Goal: Task Accomplishment & Management: Use online tool/utility

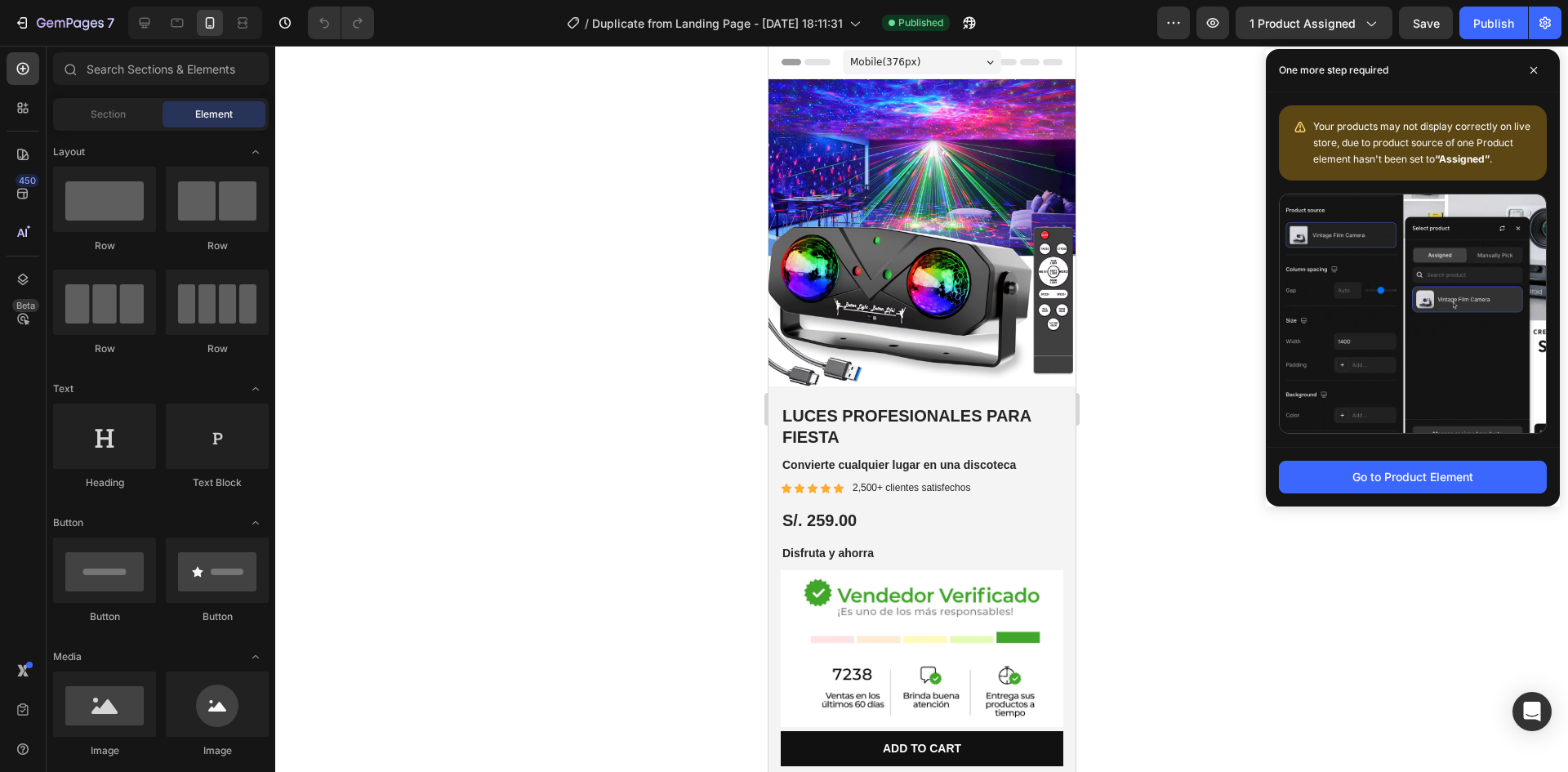
scroll to position [572, 0]
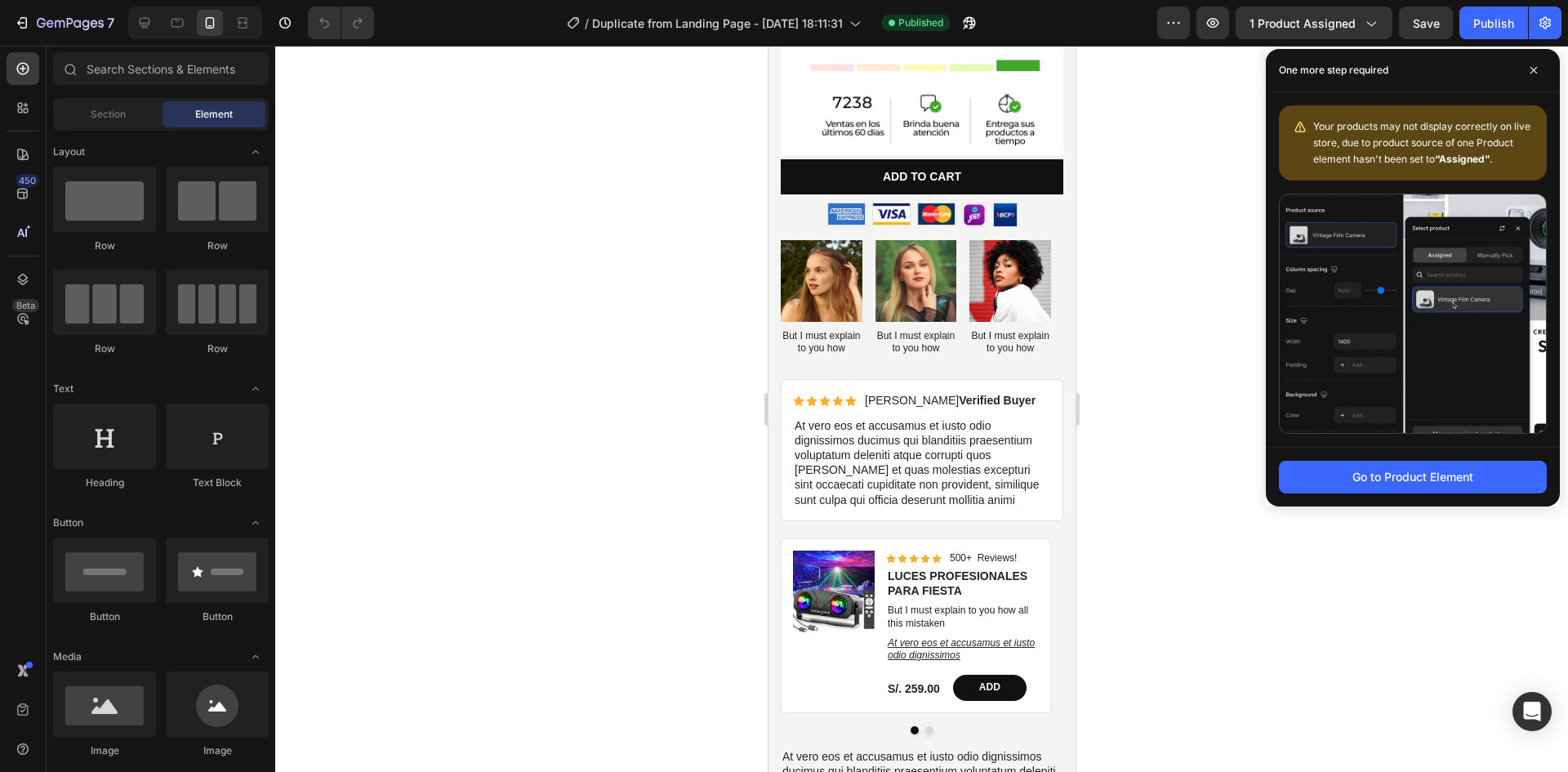
click at [1219, 278] on div at bounding box center [921, 408] width 1293 height 727
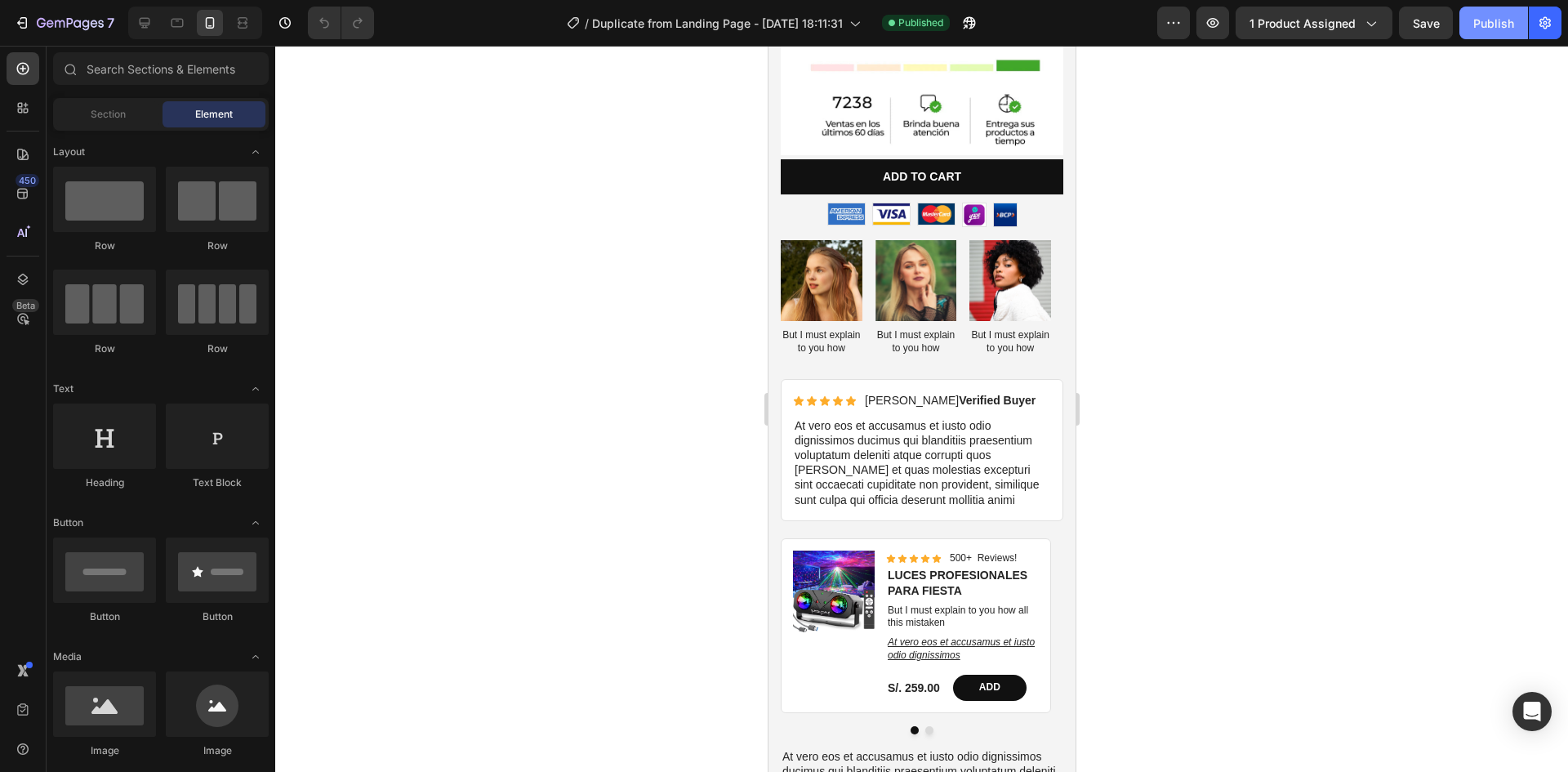
click at [1486, 22] on div "Publish" at bounding box center [1493, 23] width 40 height 17
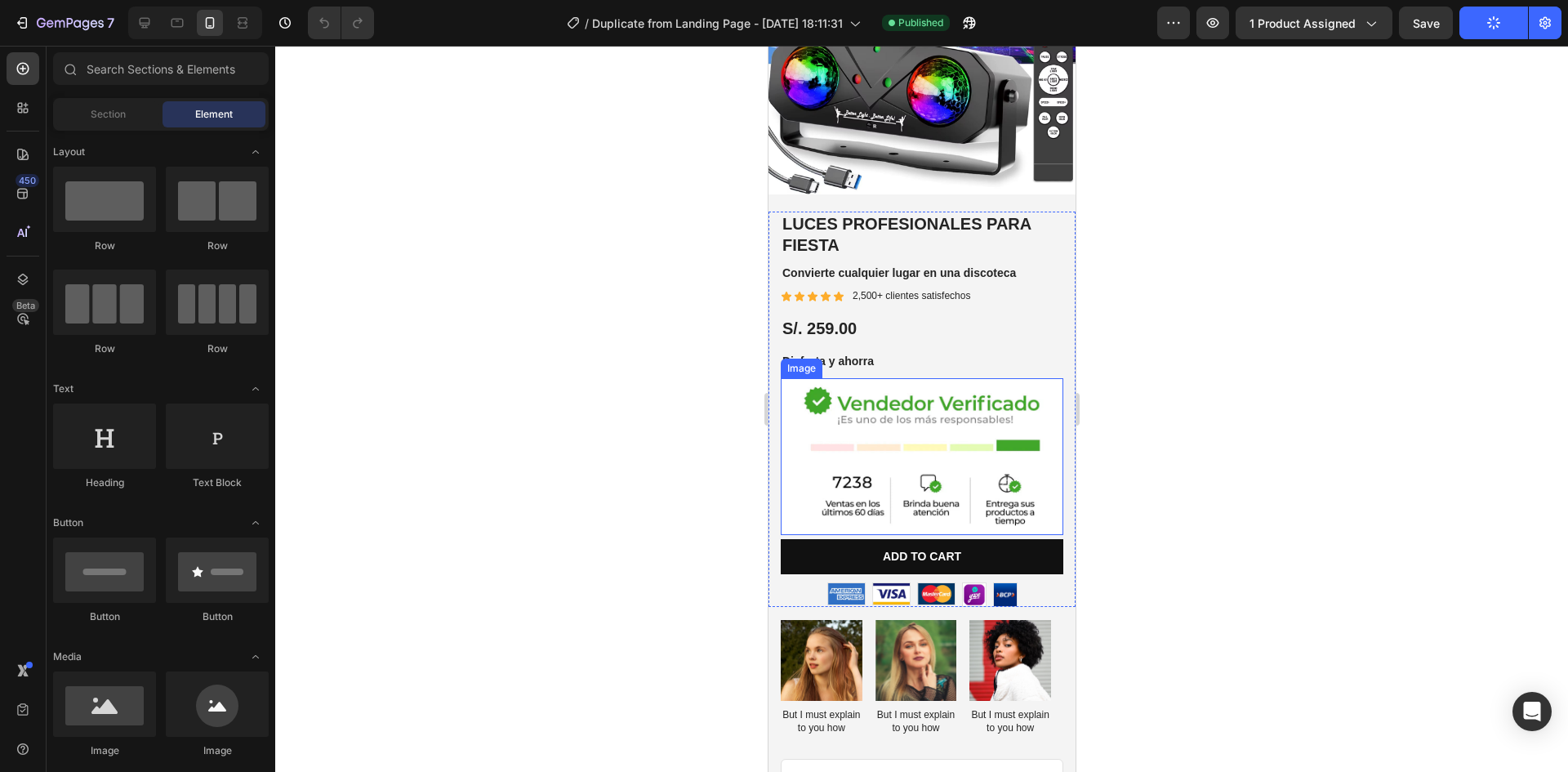
scroll to position [164, 0]
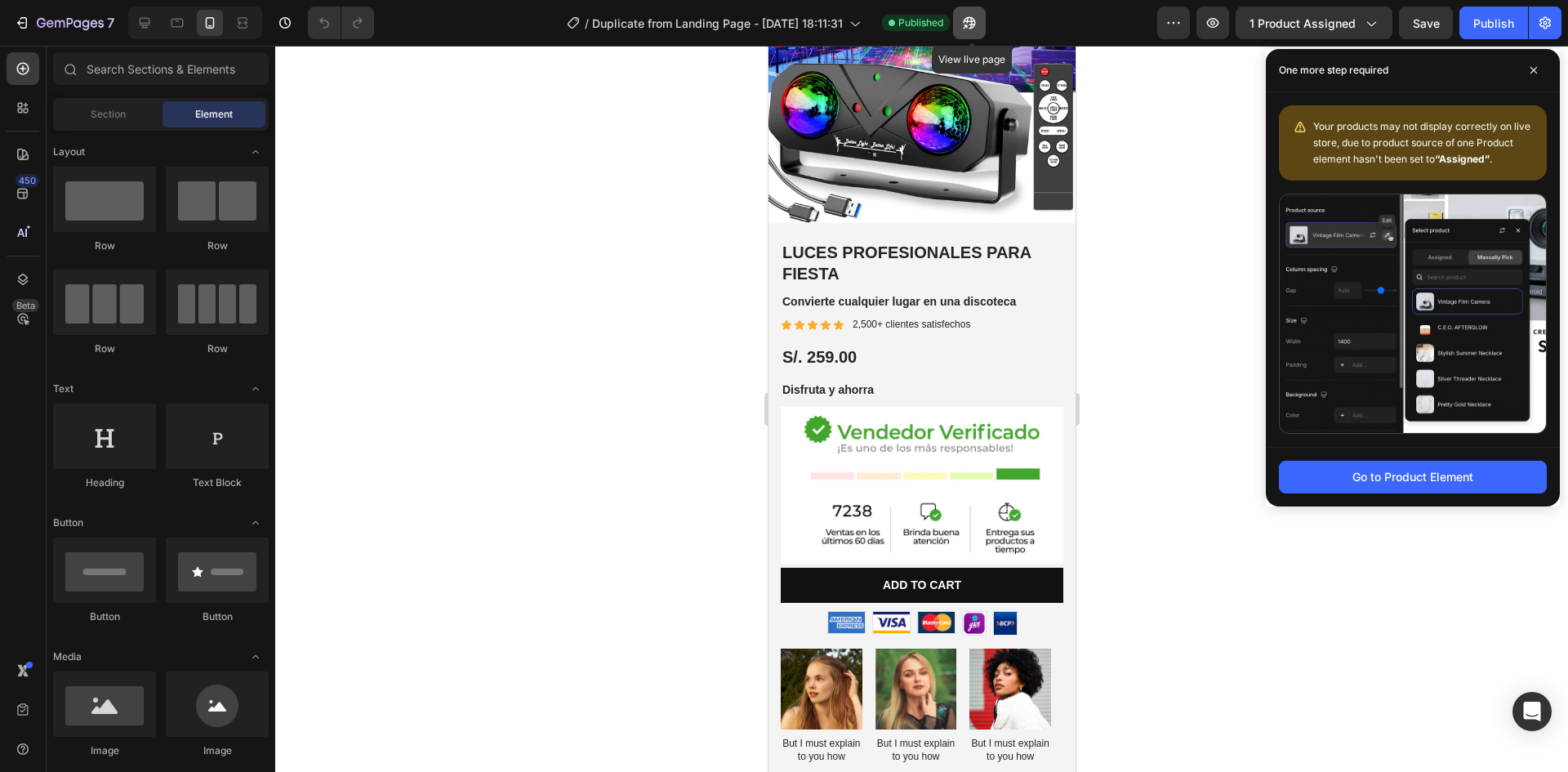
click at [973, 26] on icon "button" at bounding box center [970, 23] width 17 height 17
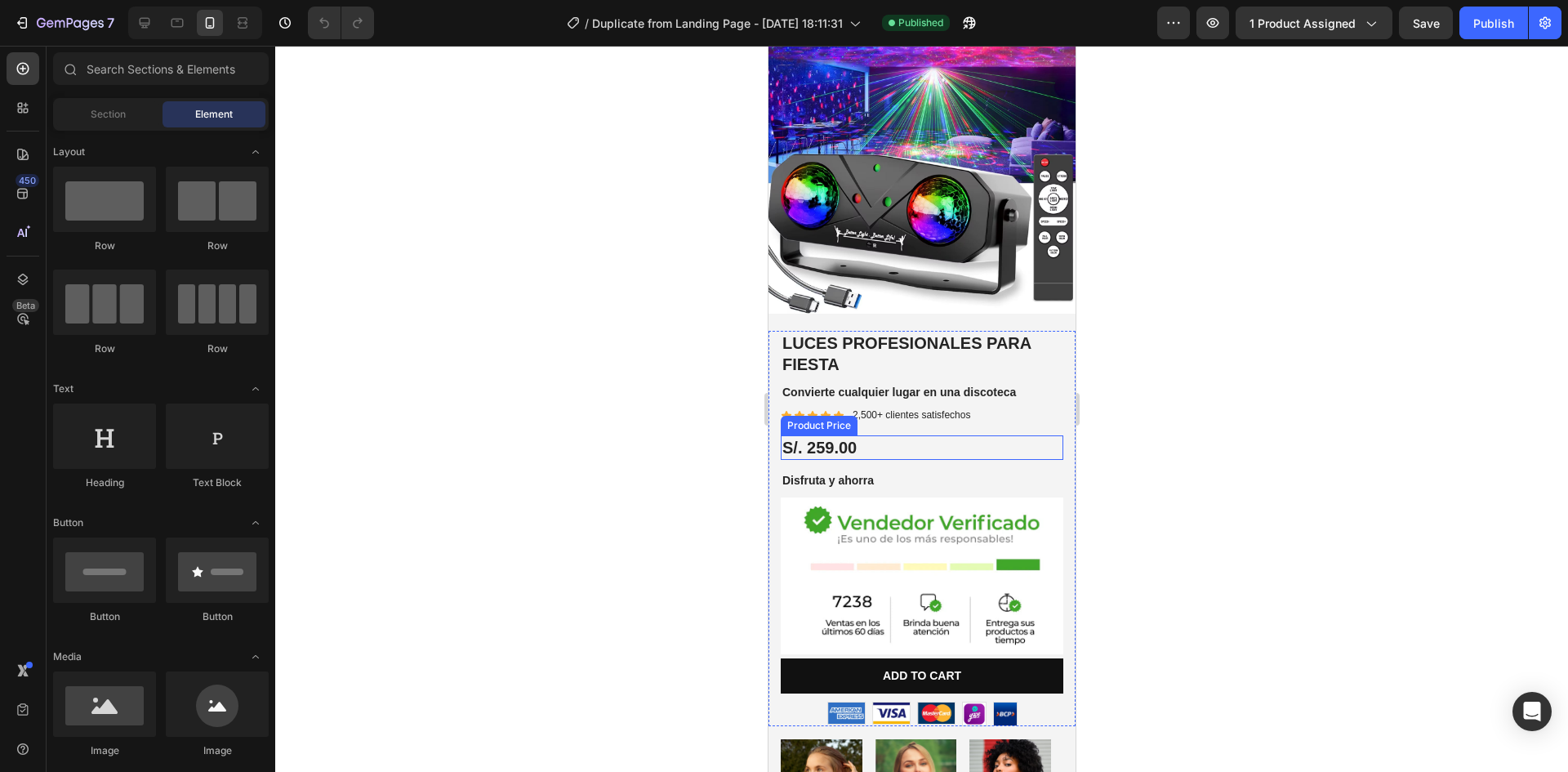
scroll to position [164, 0]
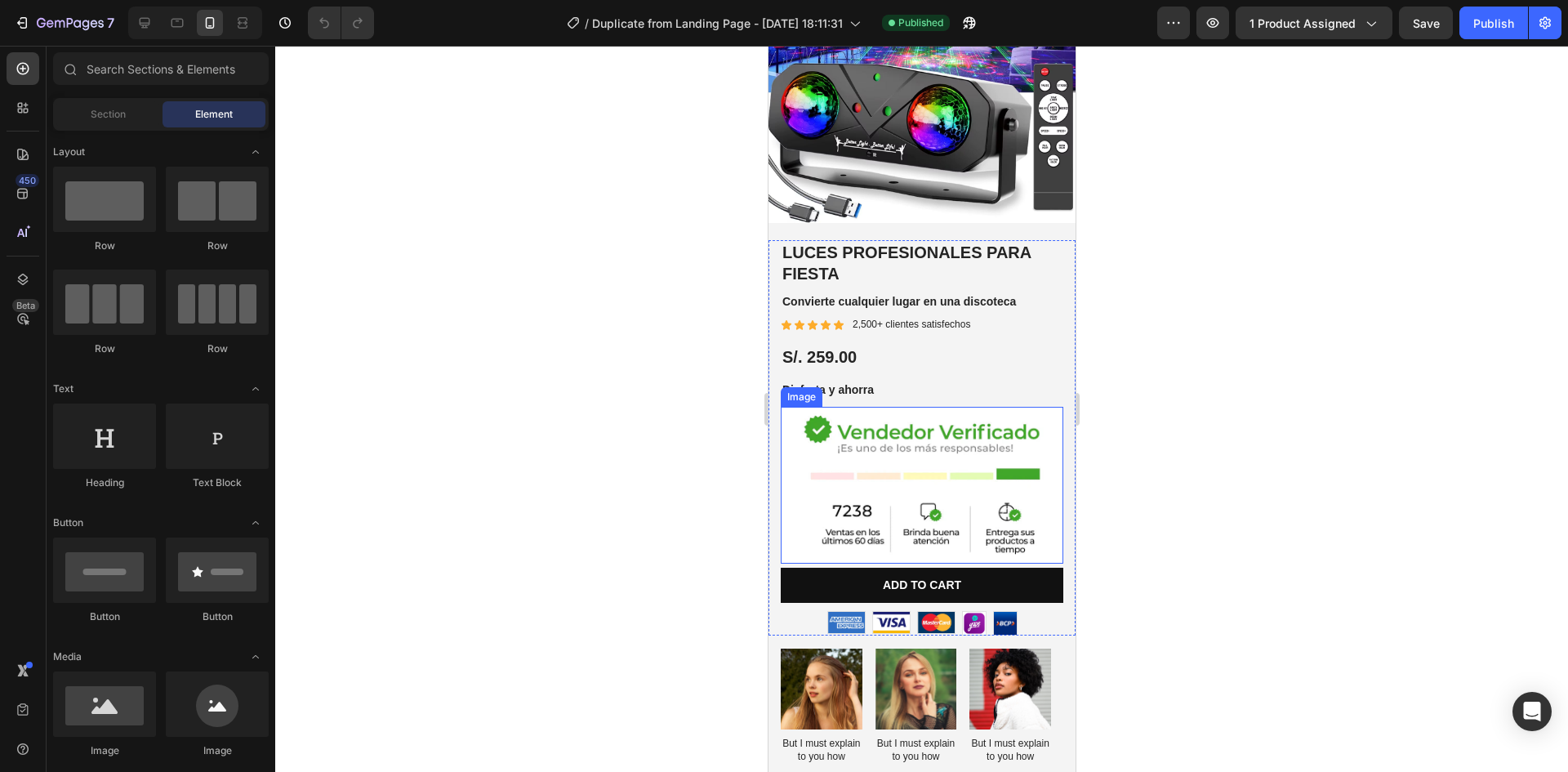
click at [933, 464] on img at bounding box center [921, 485] width 283 height 157
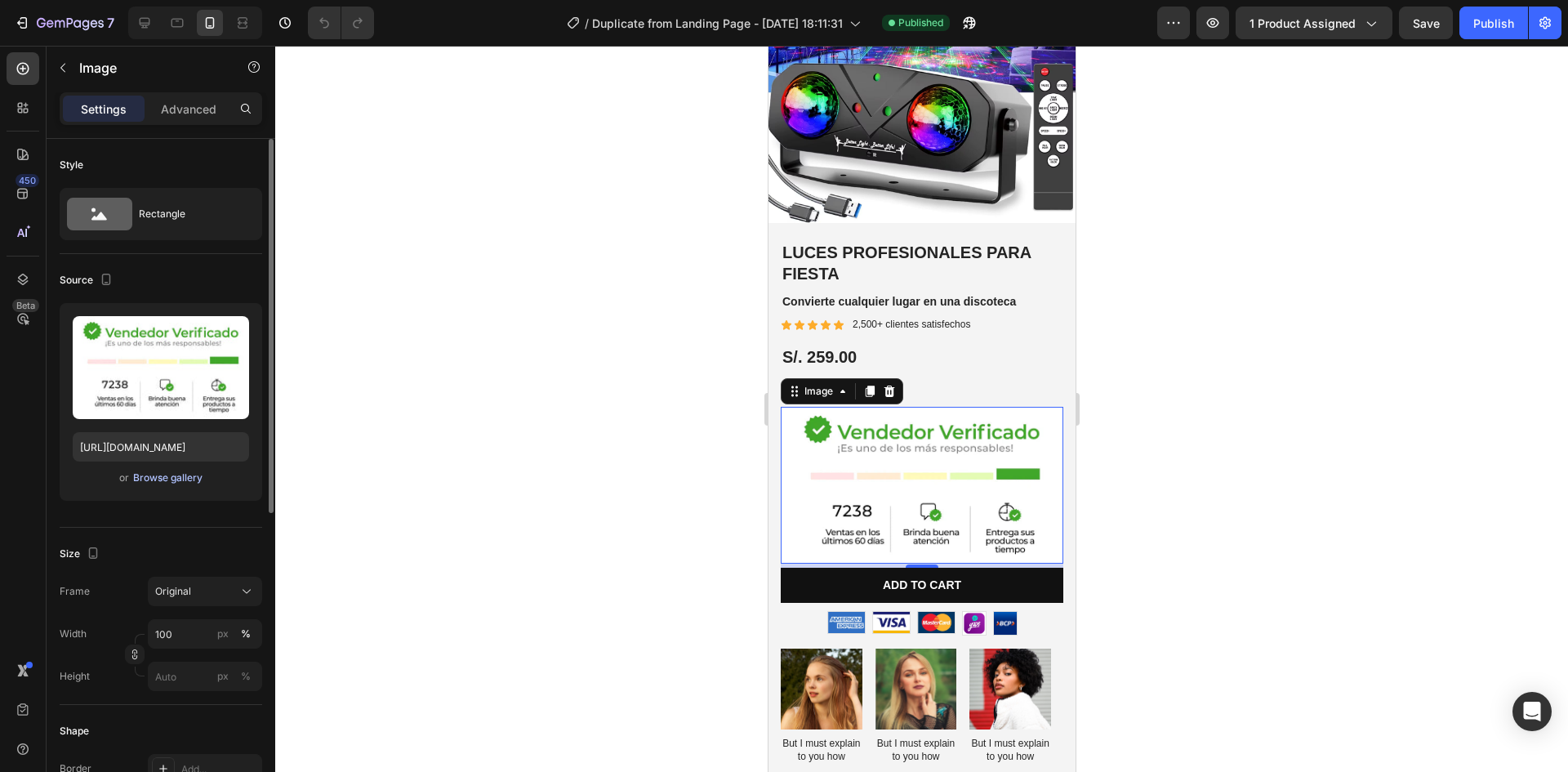
click at [178, 472] on div "Browse gallery" at bounding box center [168, 478] width 69 height 15
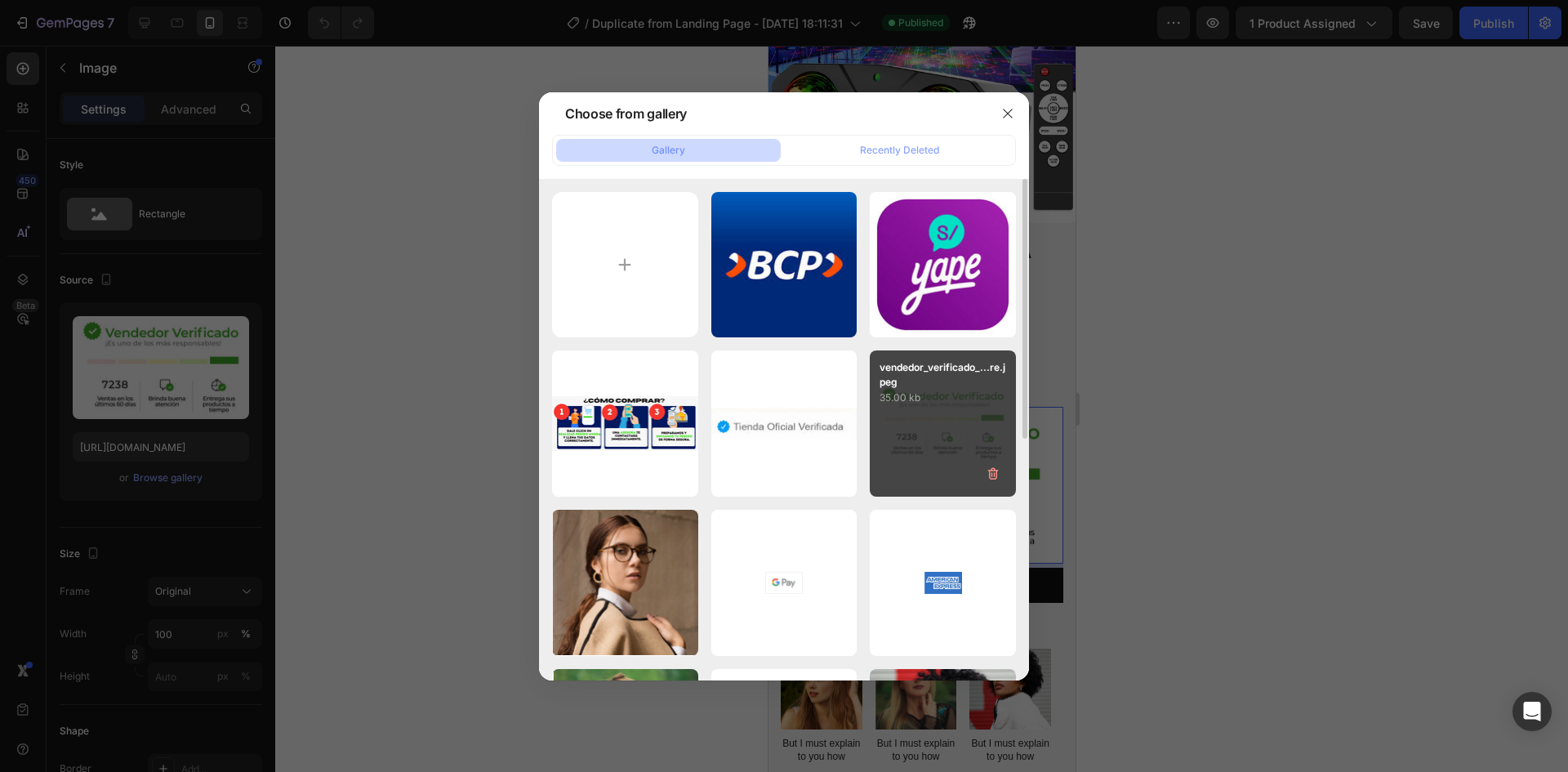
click at [933, 412] on div "vendedor_verificado_...re.jpeg 35.00 kb" at bounding box center [943, 423] width 146 height 146
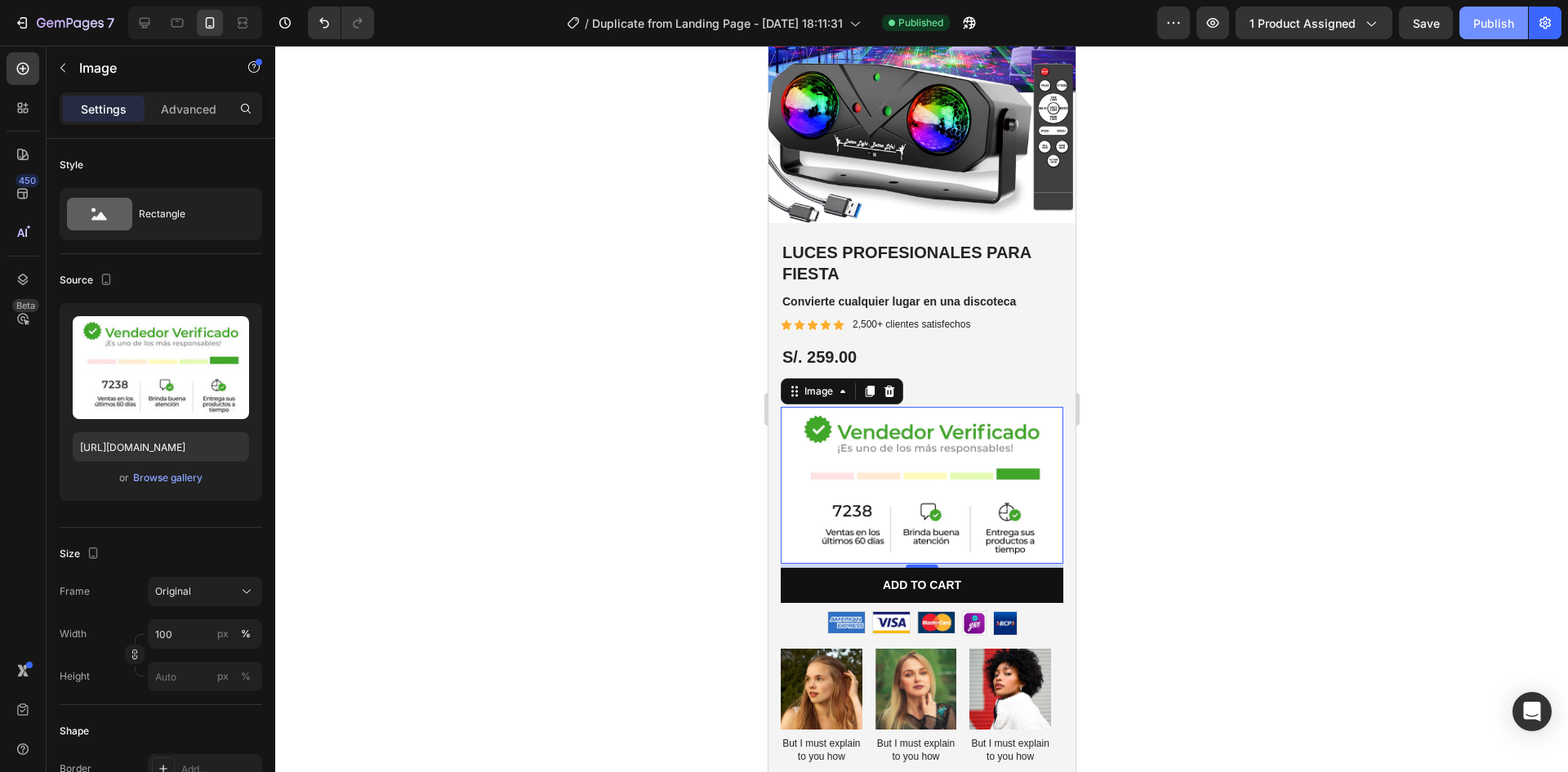
click at [1494, 29] on div "Publish" at bounding box center [1493, 23] width 40 height 17
click at [1483, 30] on div "Publish" at bounding box center [1493, 23] width 40 height 17
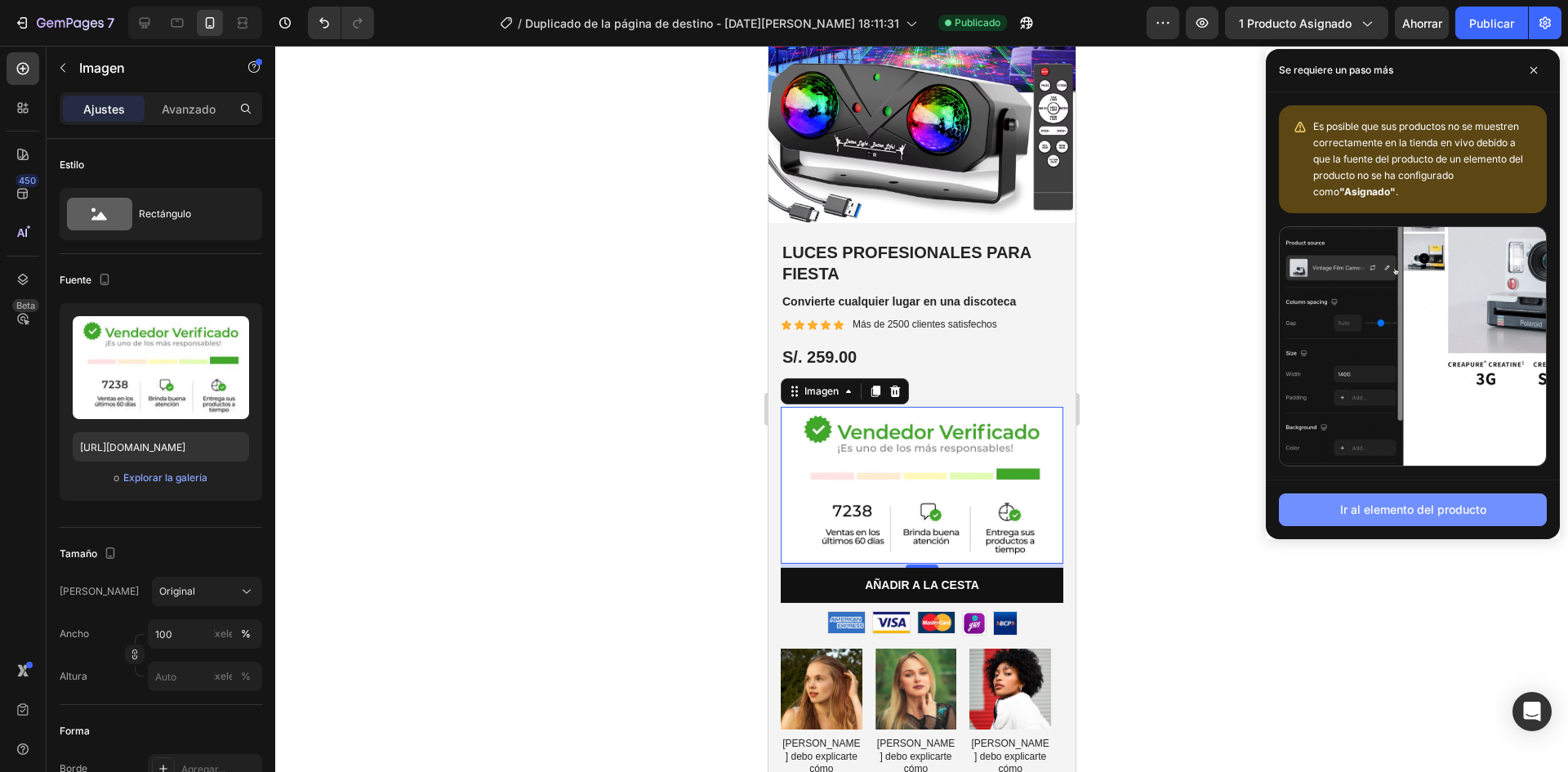
click at [1410, 504] on font "Ir al elemento del producto" at bounding box center [1413, 509] width 146 height 14
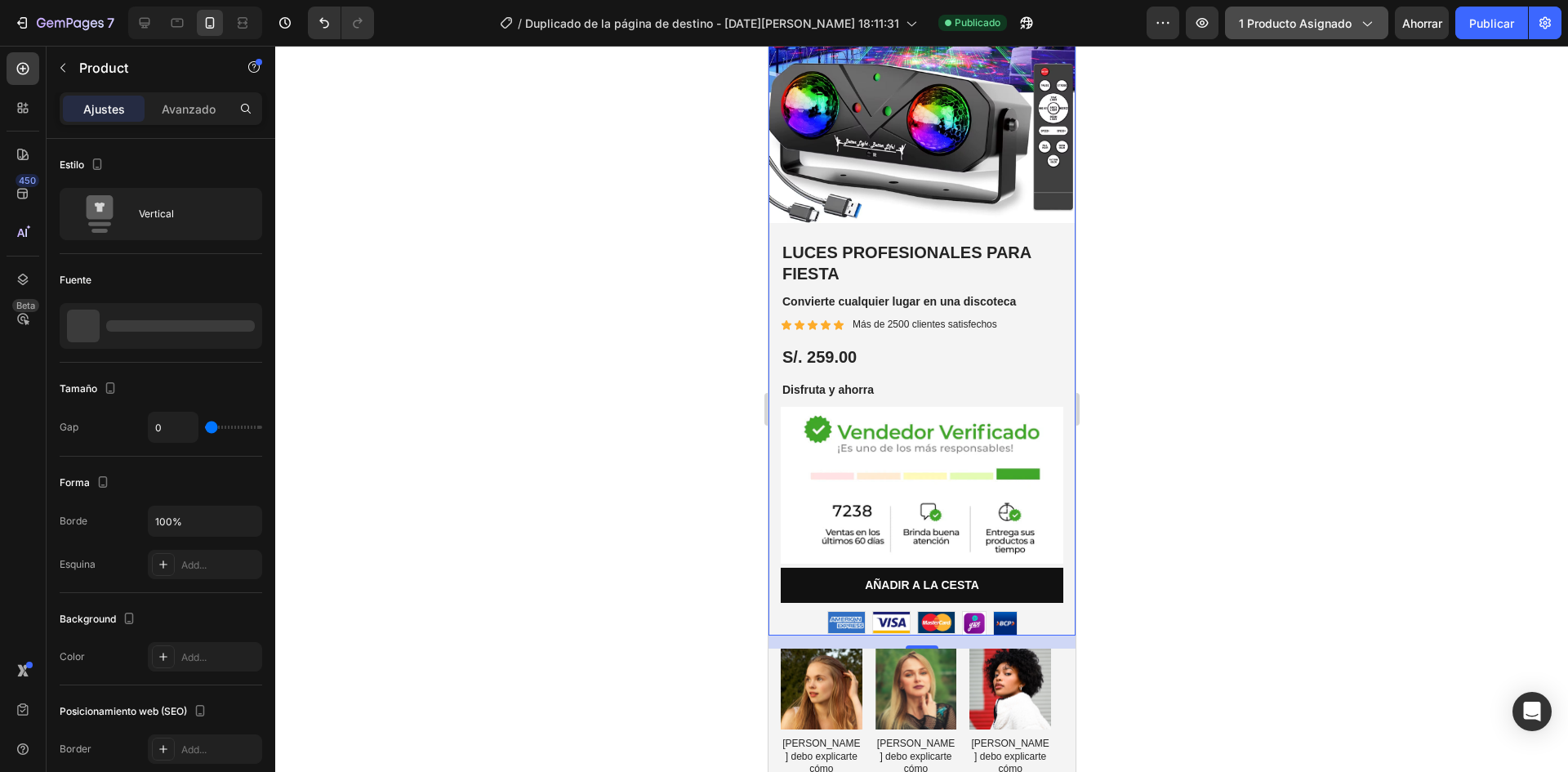
click at [1320, 32] on button "1 producto asignado" at bounding box center [1307, 23] width 164 height 33
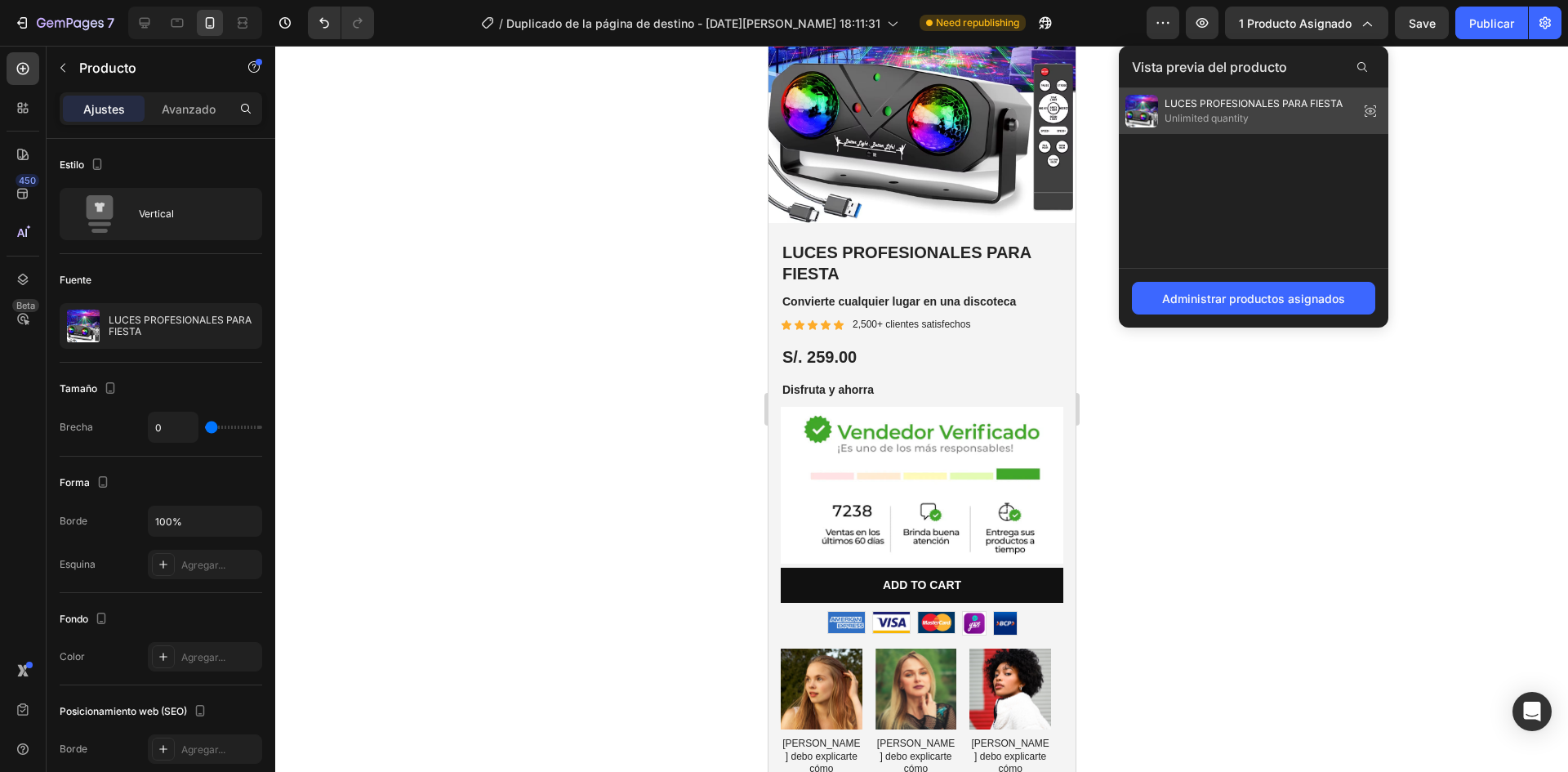
click at [1228, 107] on span "LUCES PROFESIONALES PARA FIESTA" at bounding box center [1254, 104] width 178 height 15
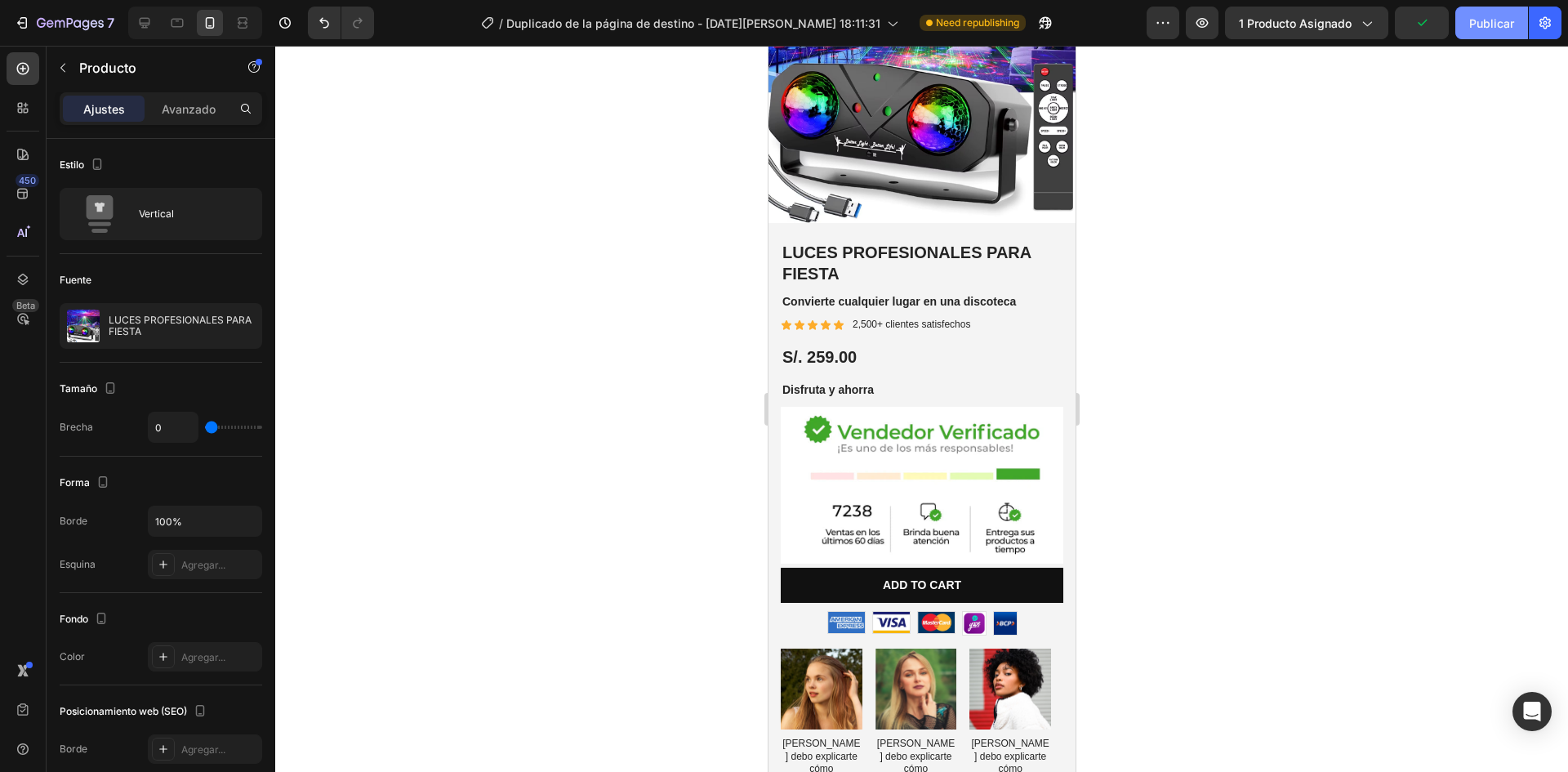
click at [1494, 27] on font "Publicar" at bounding box center [1491, 23] width 45 height 14
click at [1243, 148] on div at bounding box center [921, 408] width 1293 height 727
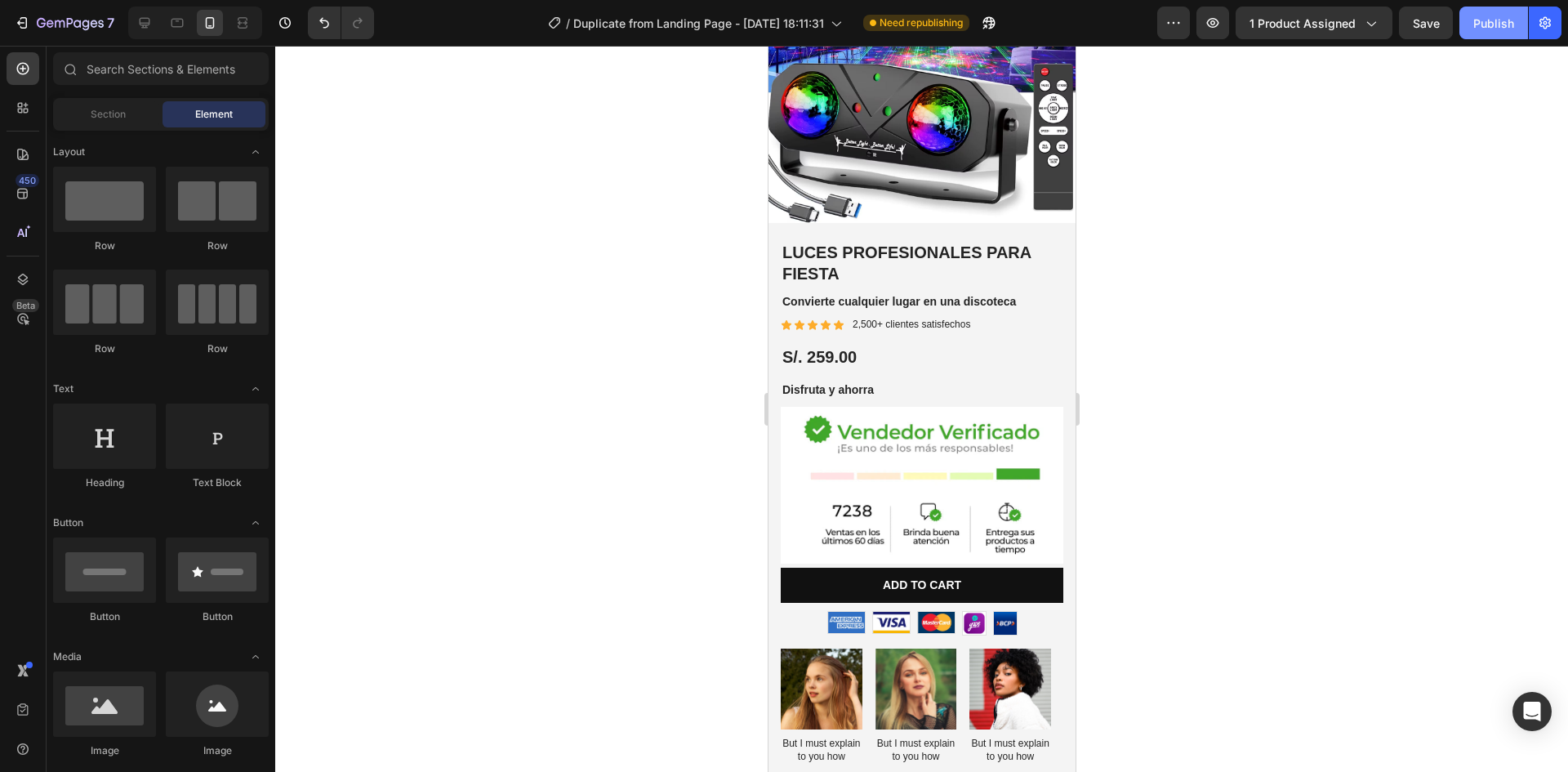
click at [1494, 17] on div "Publish" at bounding box center [1493, 23] width 40 height 17
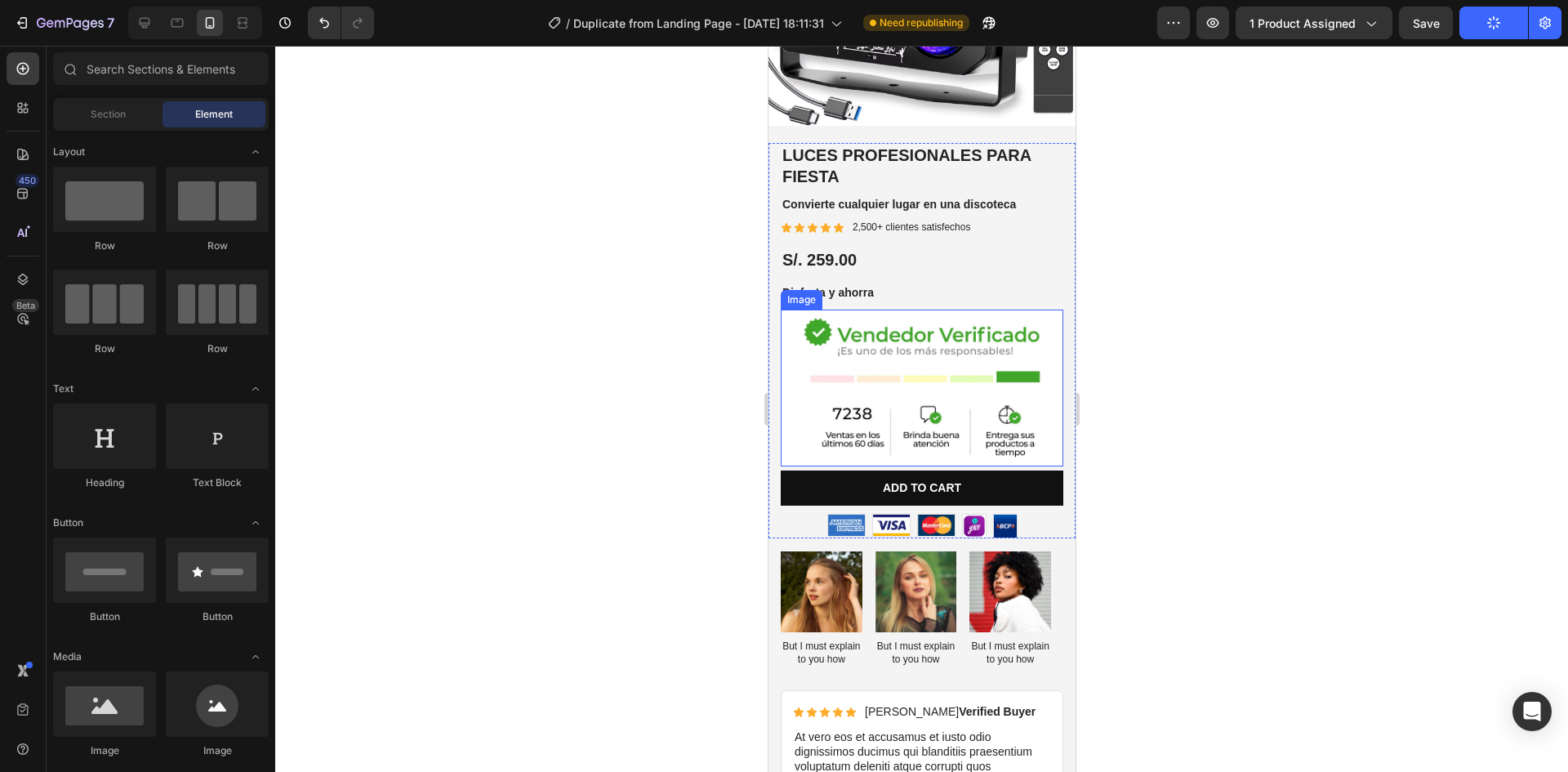
scroll to position [408, 0]
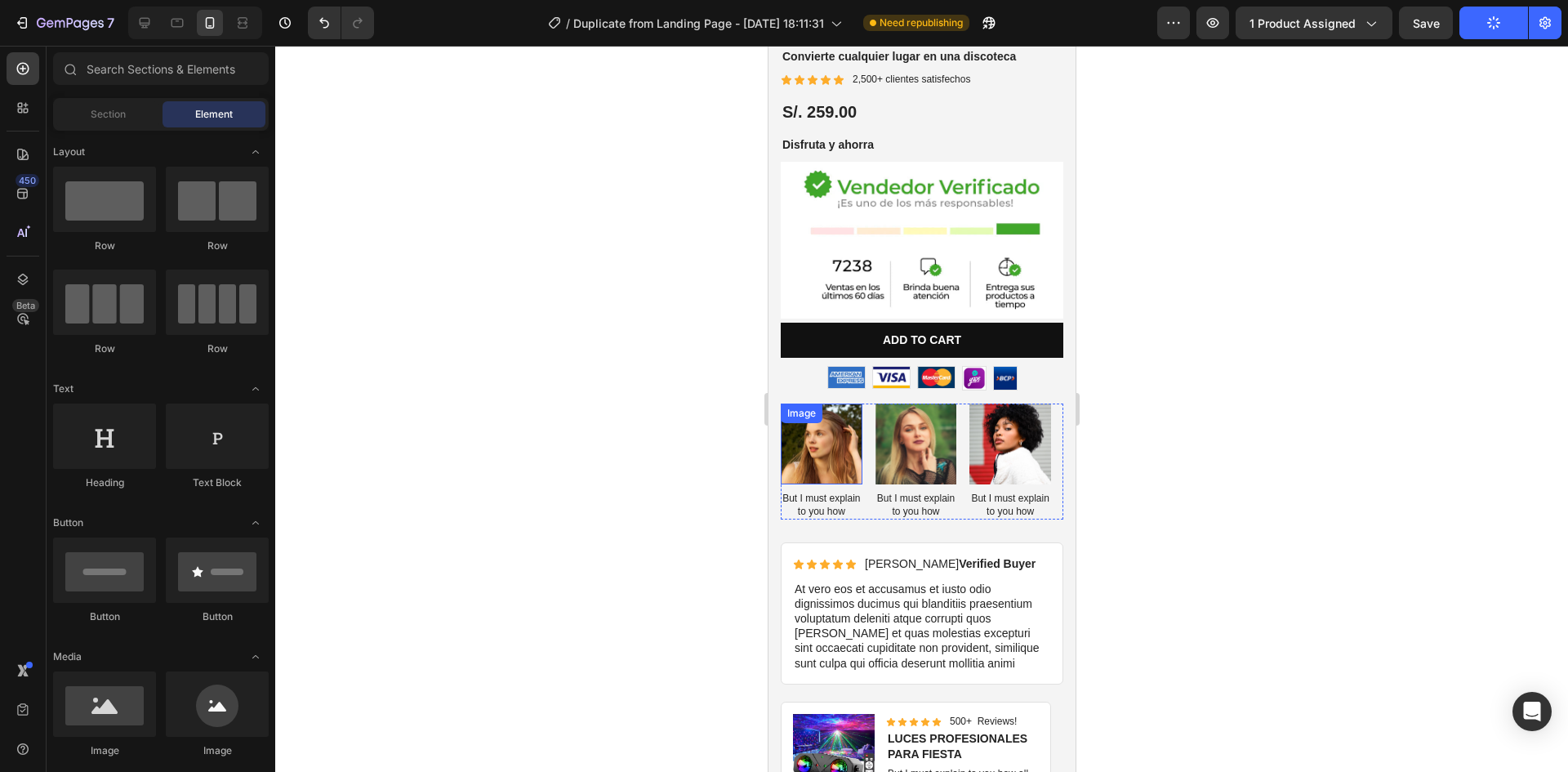
click at [820, 432] on img at bounding box center [820, 444] width 82 height 82
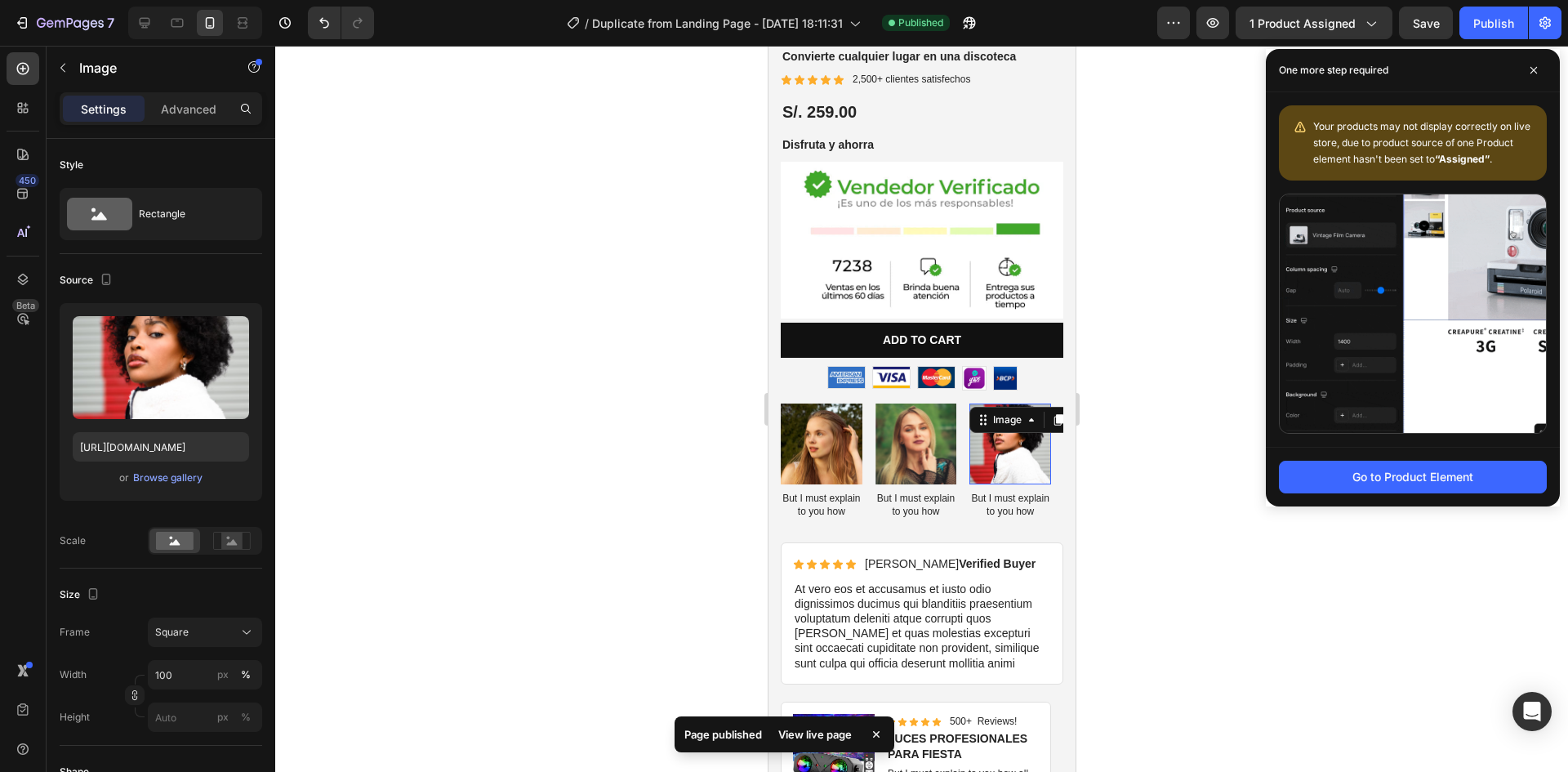
click at [1000, 448] on img at bounding box center [1009, 444] width 82 height 82
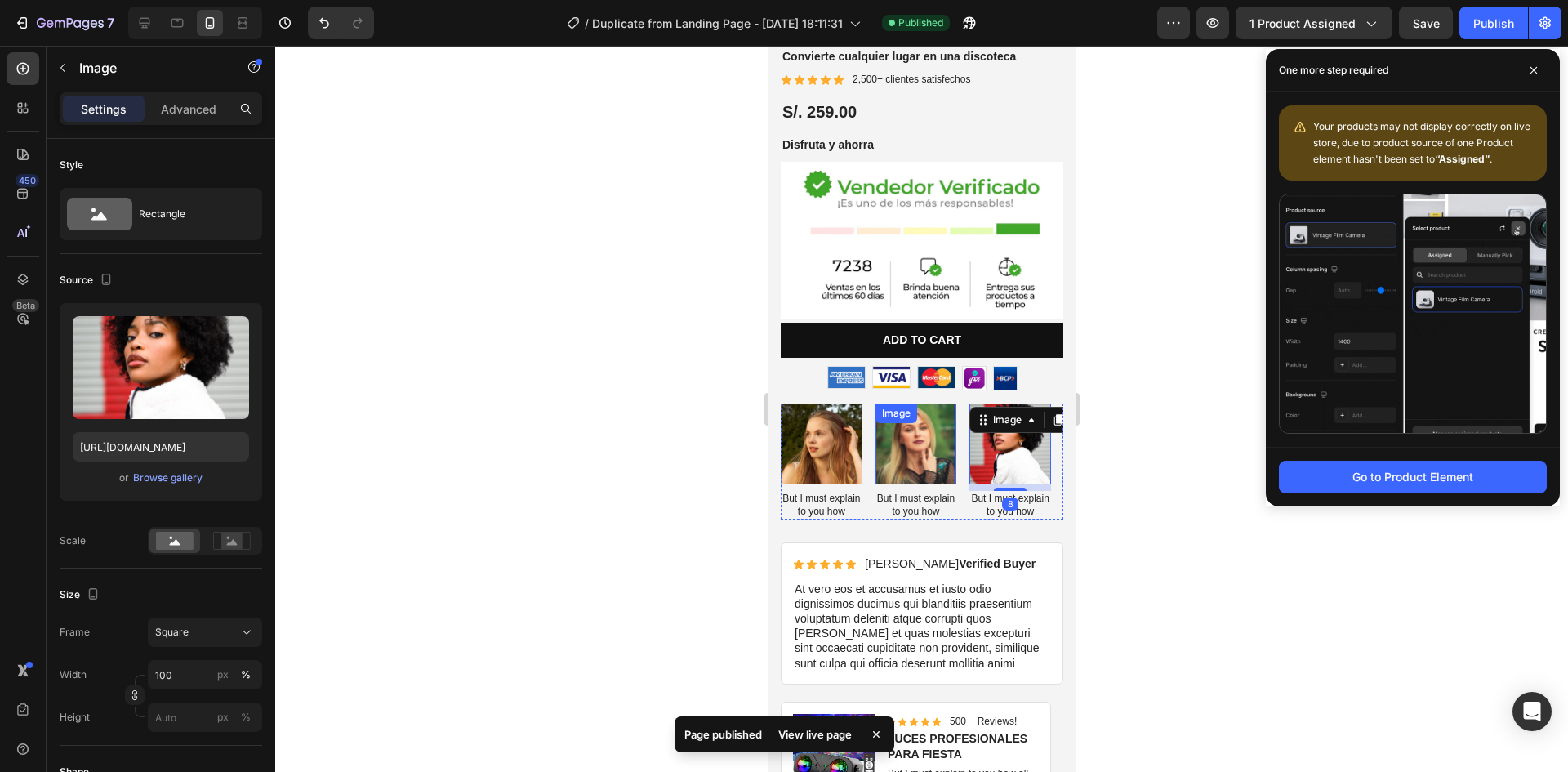
click at [885, 437] on img at bounding box center [915, 444] width 82 height 82
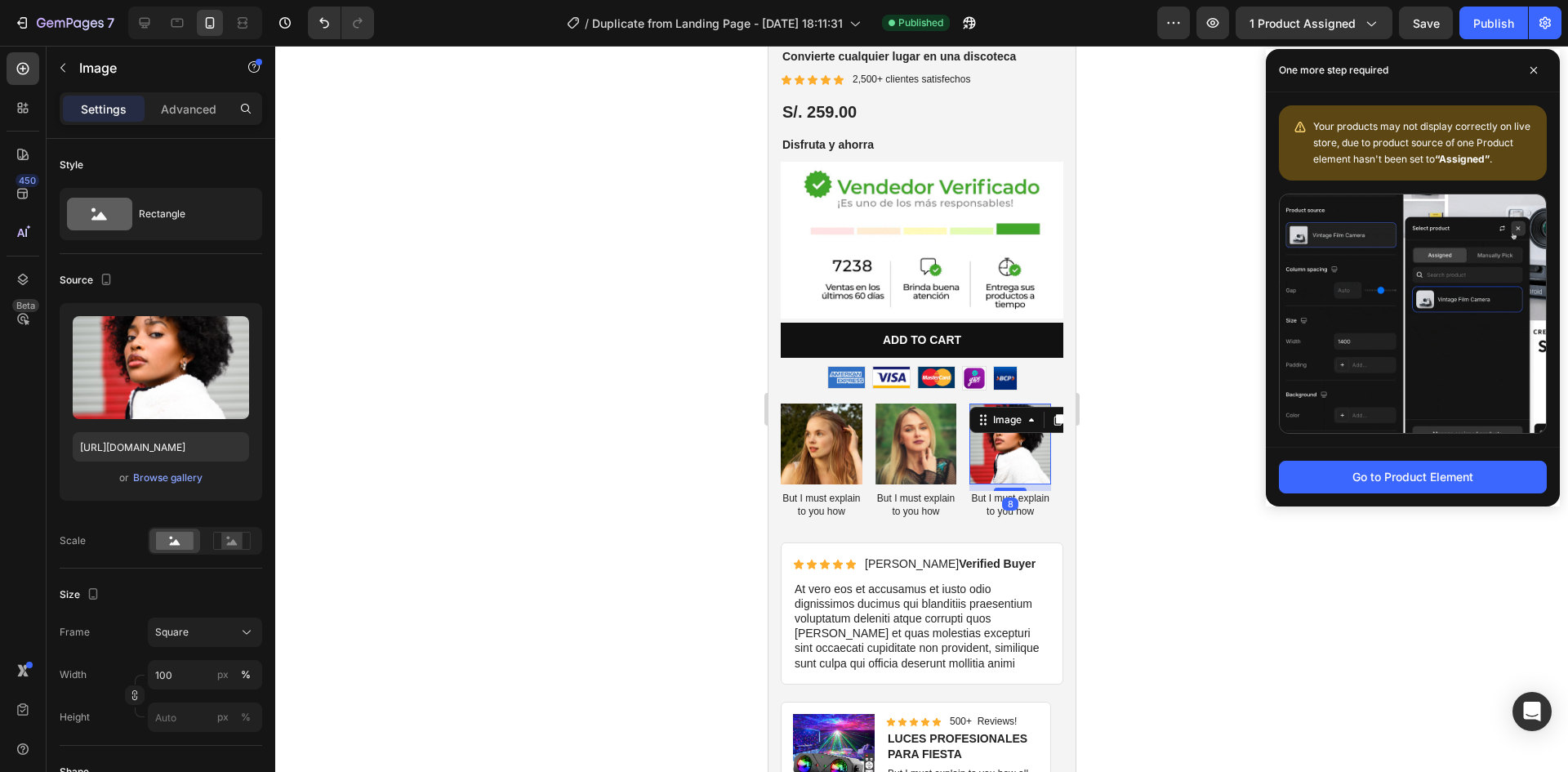
click at [1035, 460] on img at bounding box center [1009, 444] width 82 height 82
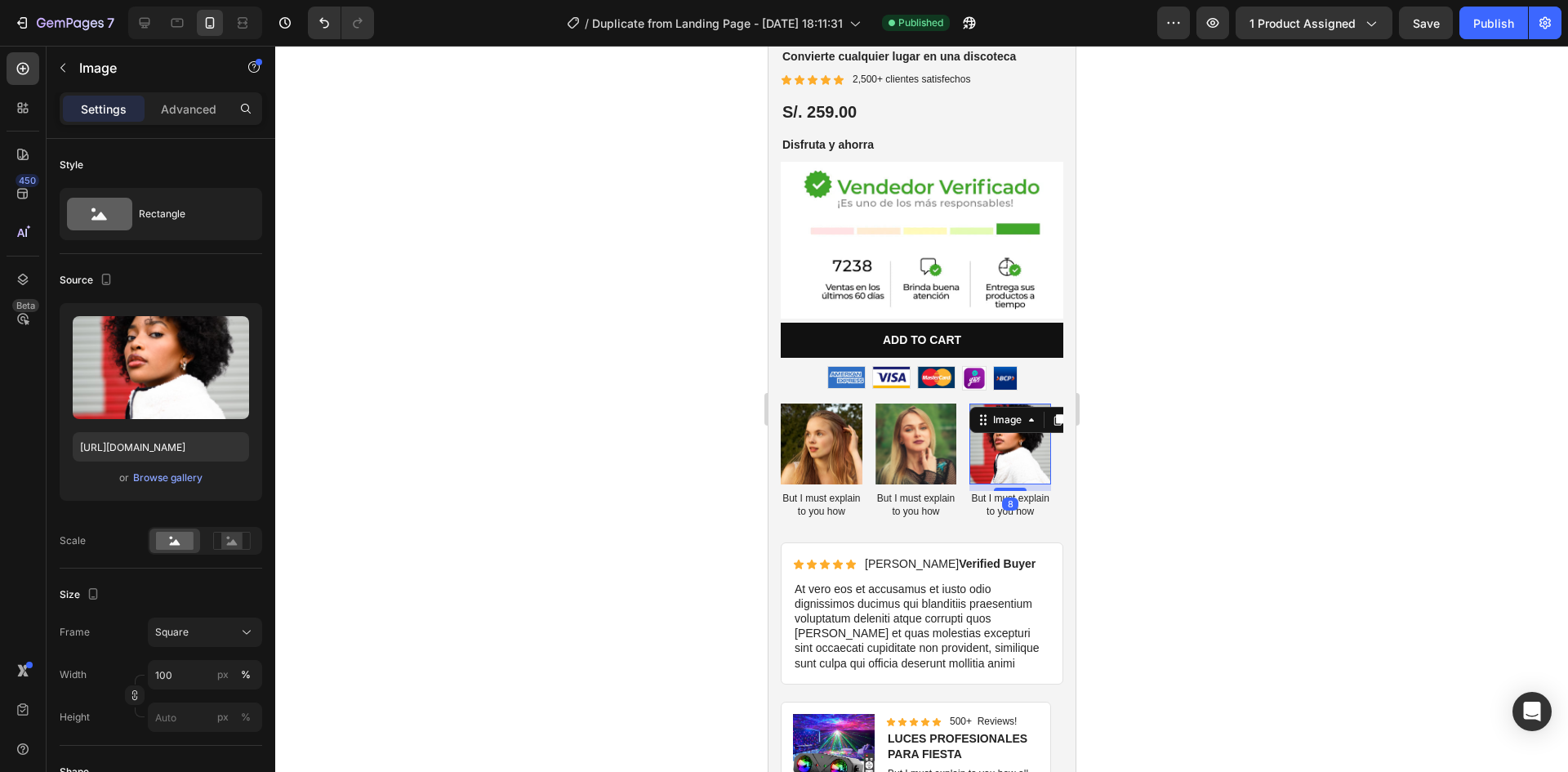
click at [1201, 441] on div at bounding box center [921, 408] width 1293 height 727
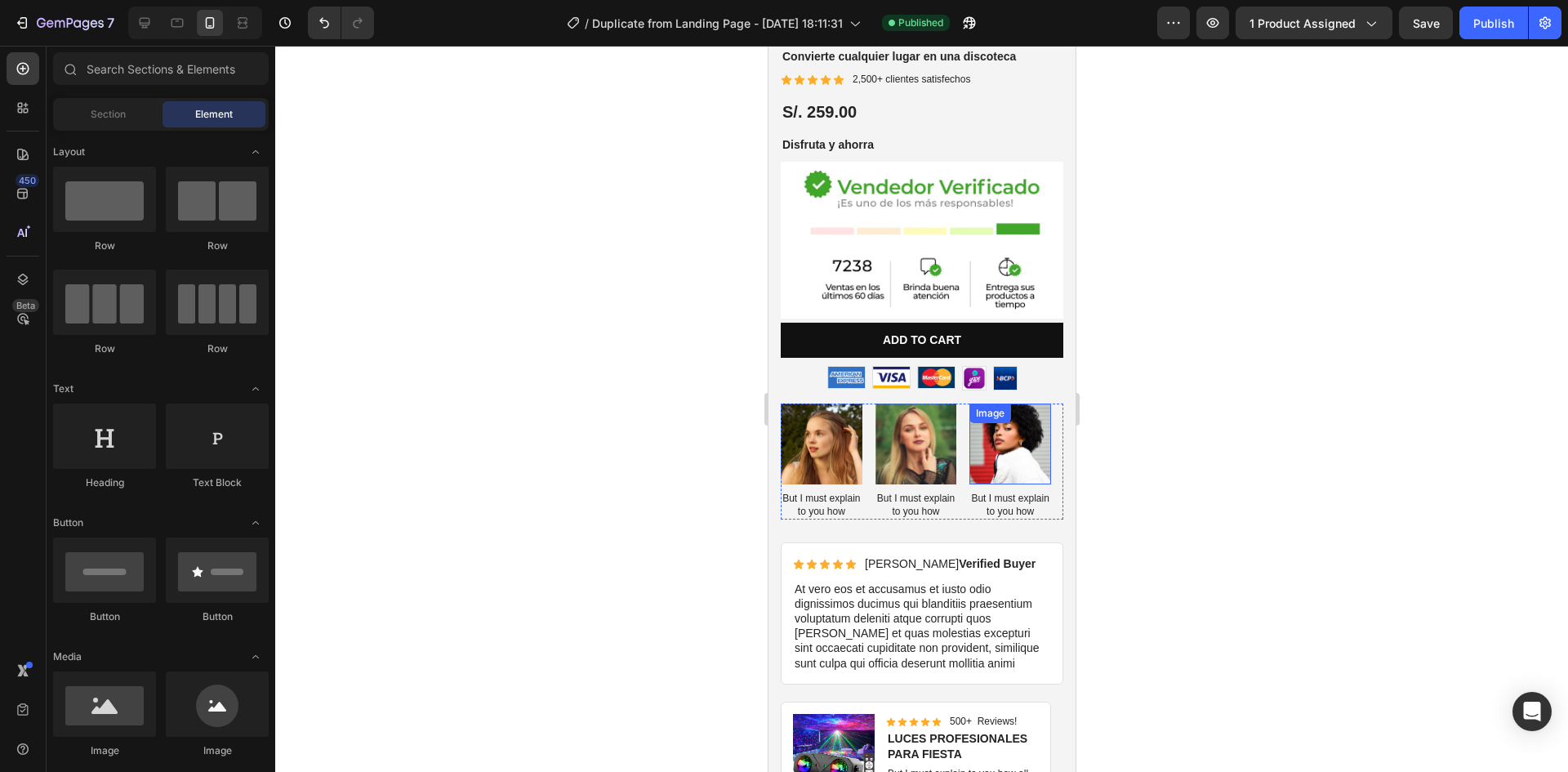
click at [1028, 431] on img at bounding box center [1009, 444] width 82 height 82
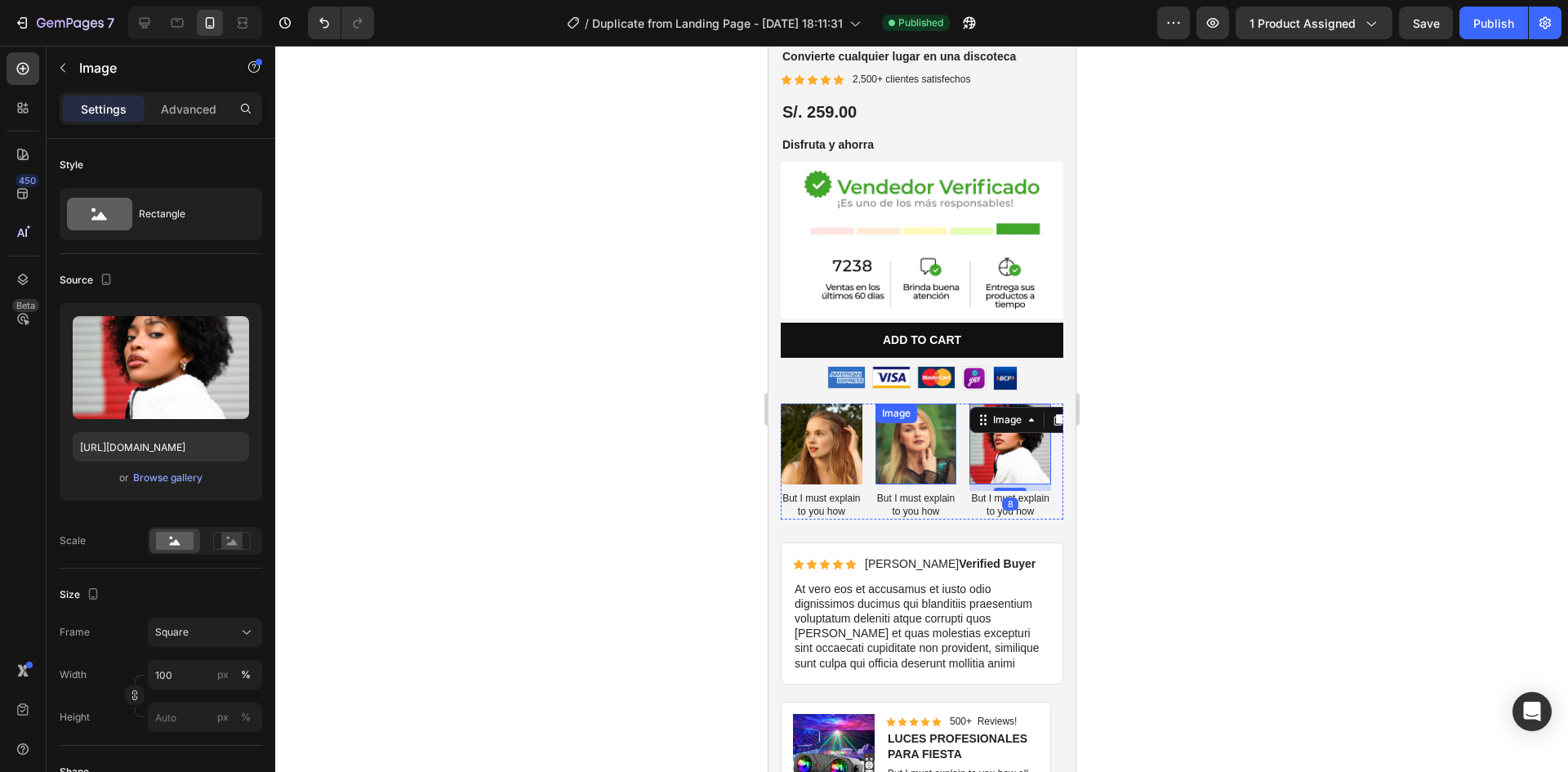
click at [910, 437] on img at bounding box center [915, 444] width 82 height 82
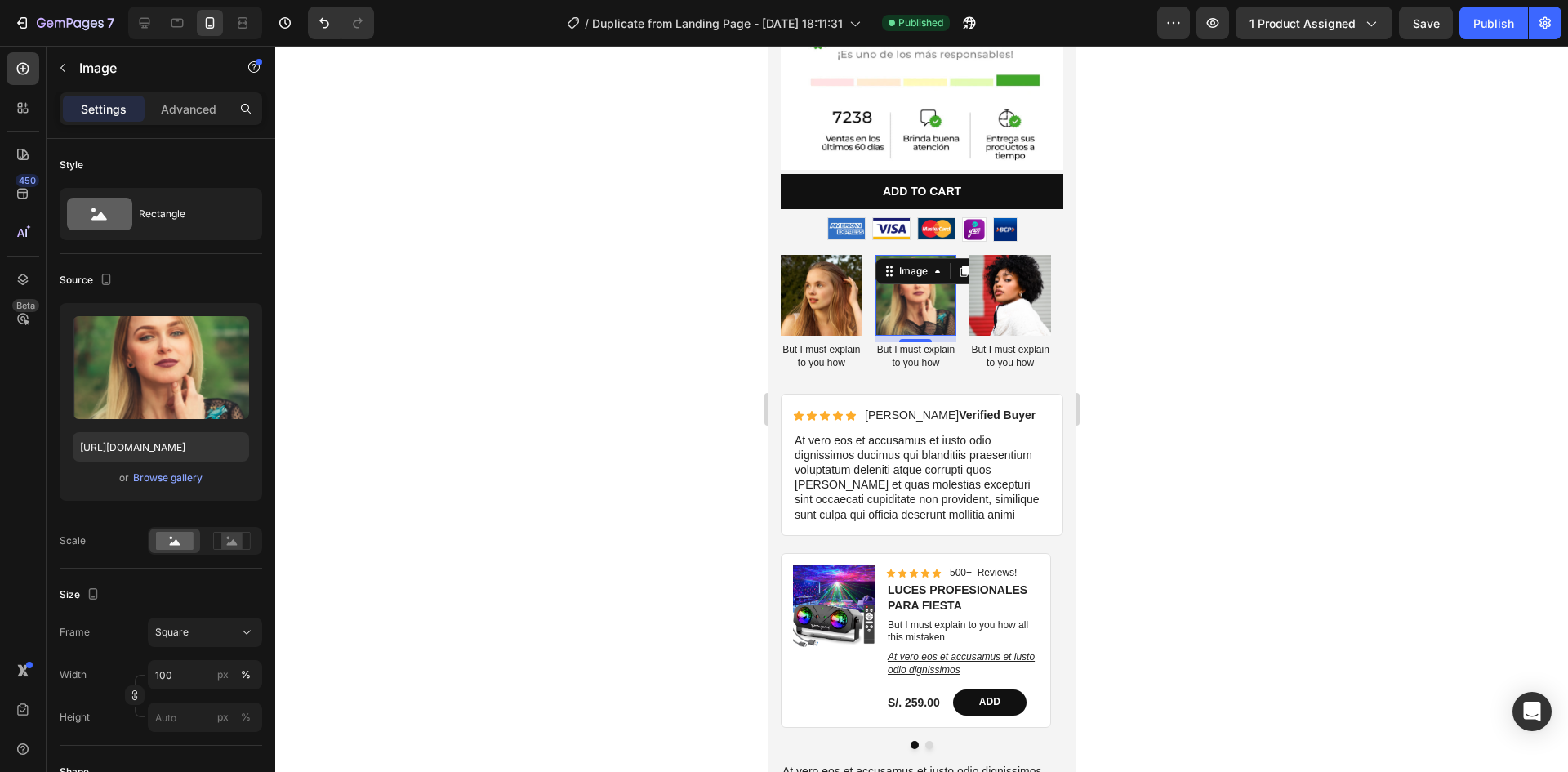
scroll to position [574, 0]
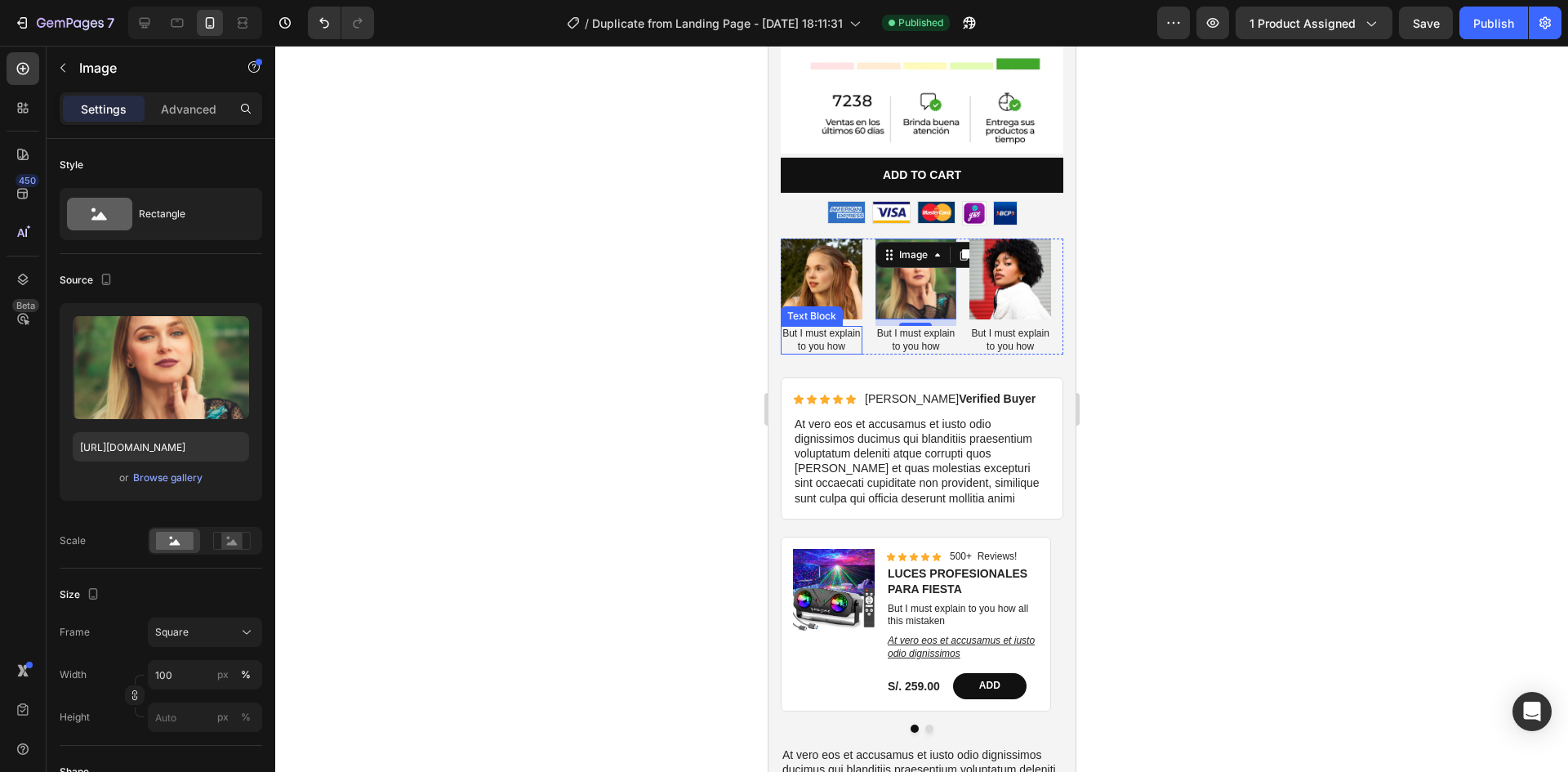
click at [816, 327] on p "But I must explain to you how" at bounding box center [820, 340] width 78 height 26
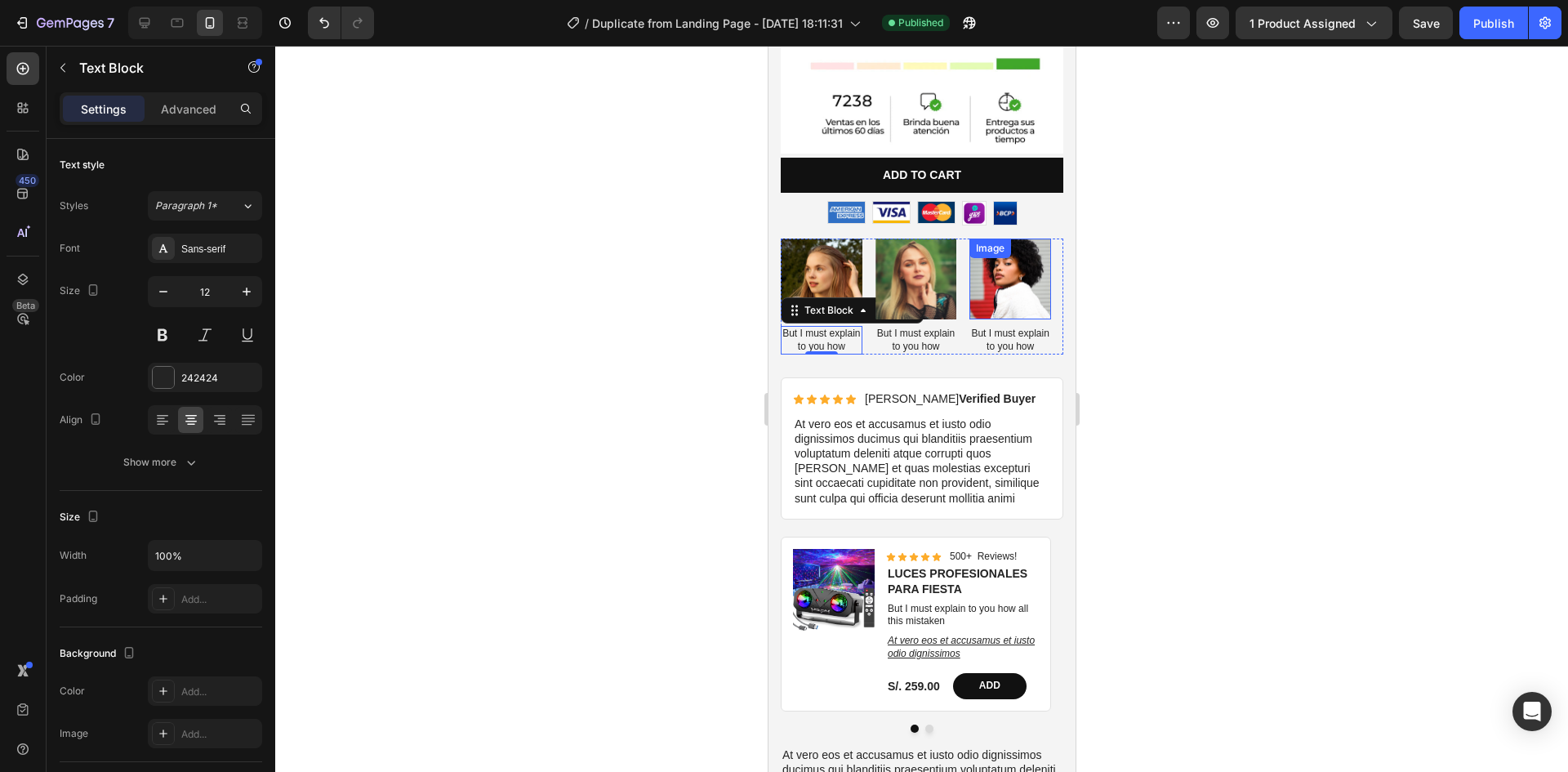
click at [1011, 283] on img at bounding box center [1009, 279] width 82 height 82
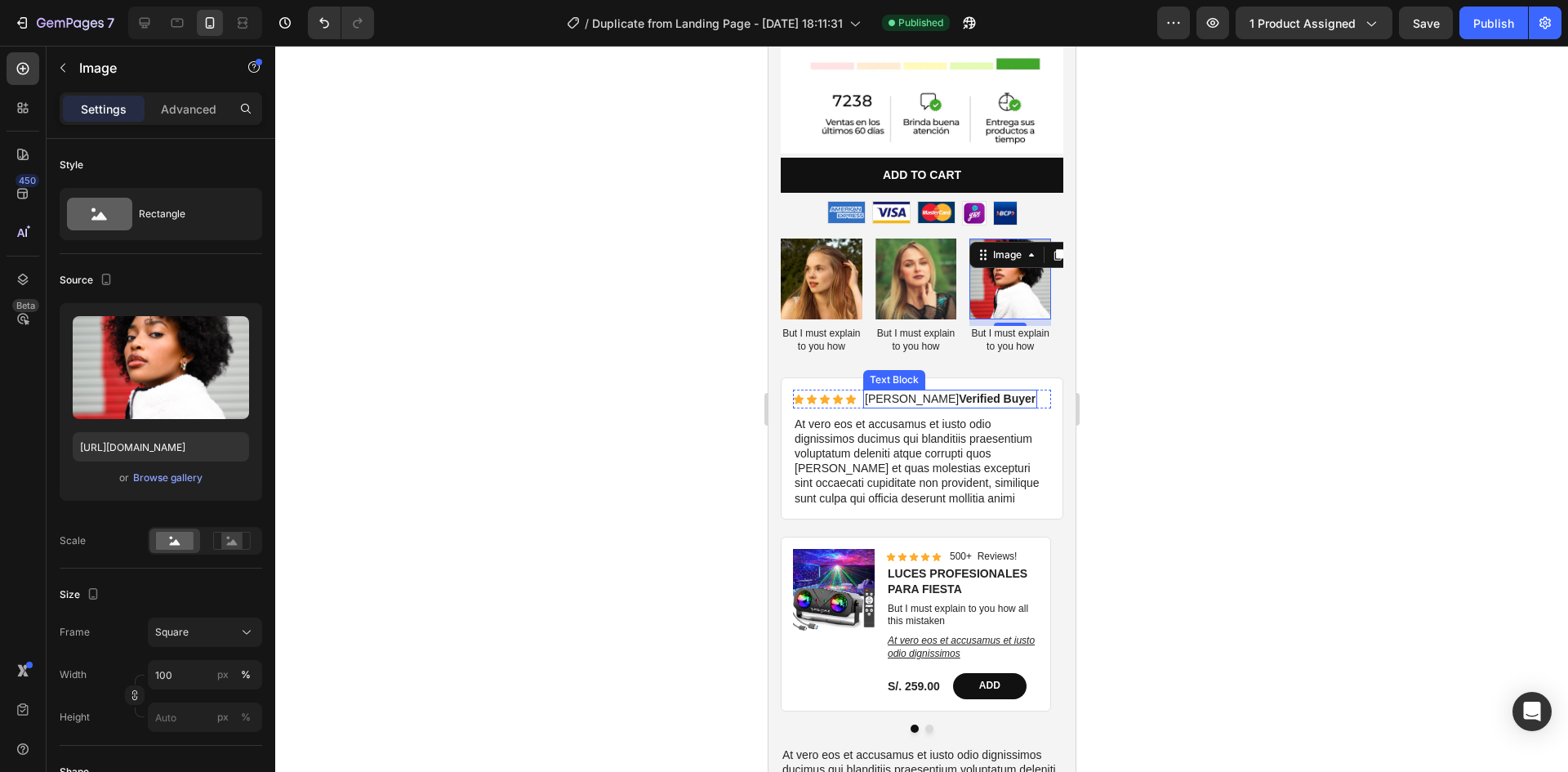
click at [888, 392] on p "Briana M. Verified Buyer" at bounding box center [949, 399] width 171 height 15
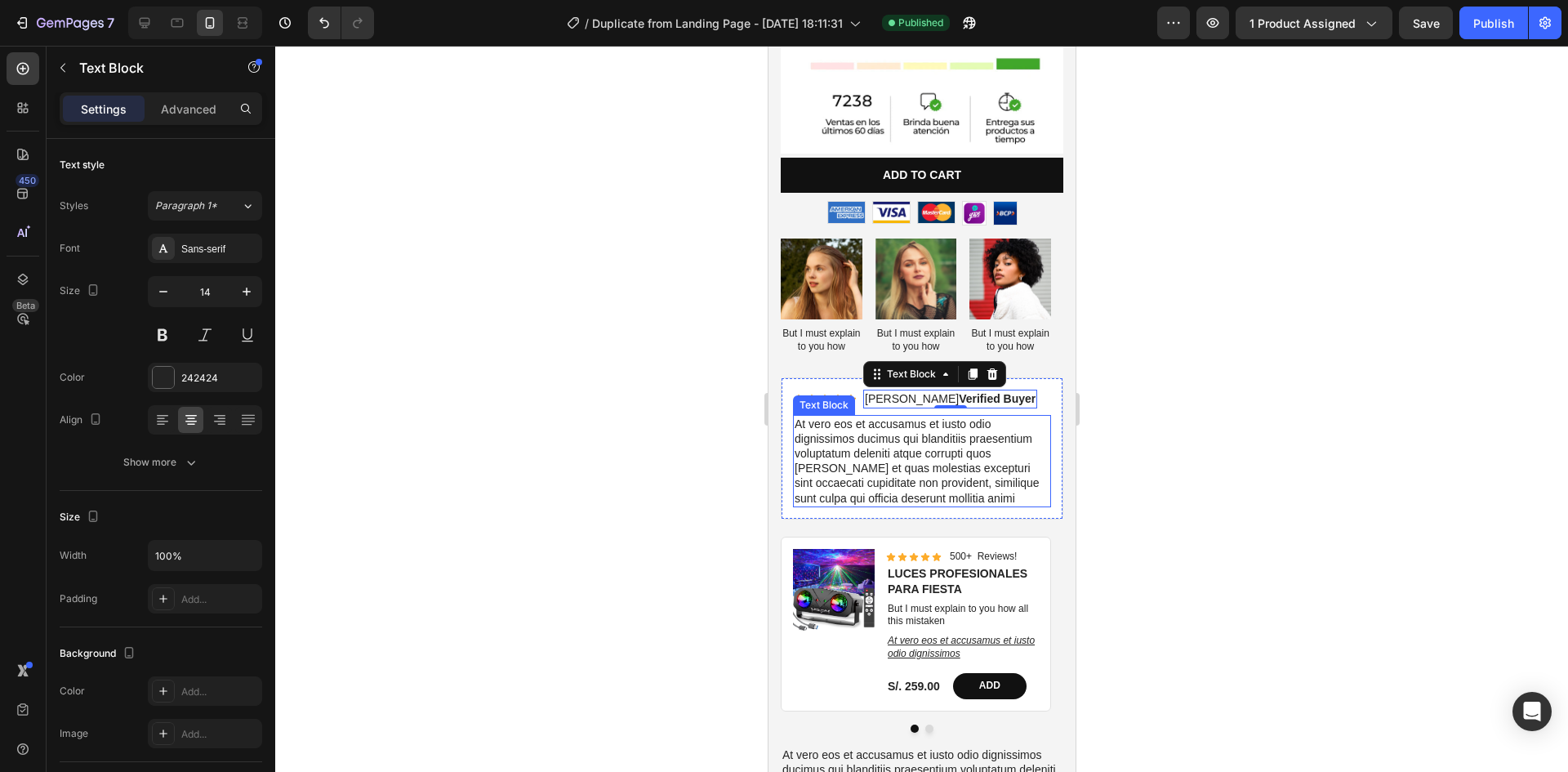
click at [879, 464] on p "At vero eos et accusamus et iusto odio dignissimos ducimus qui blanditiis praes…" at bounding box center [921, 461] width 254 height 89
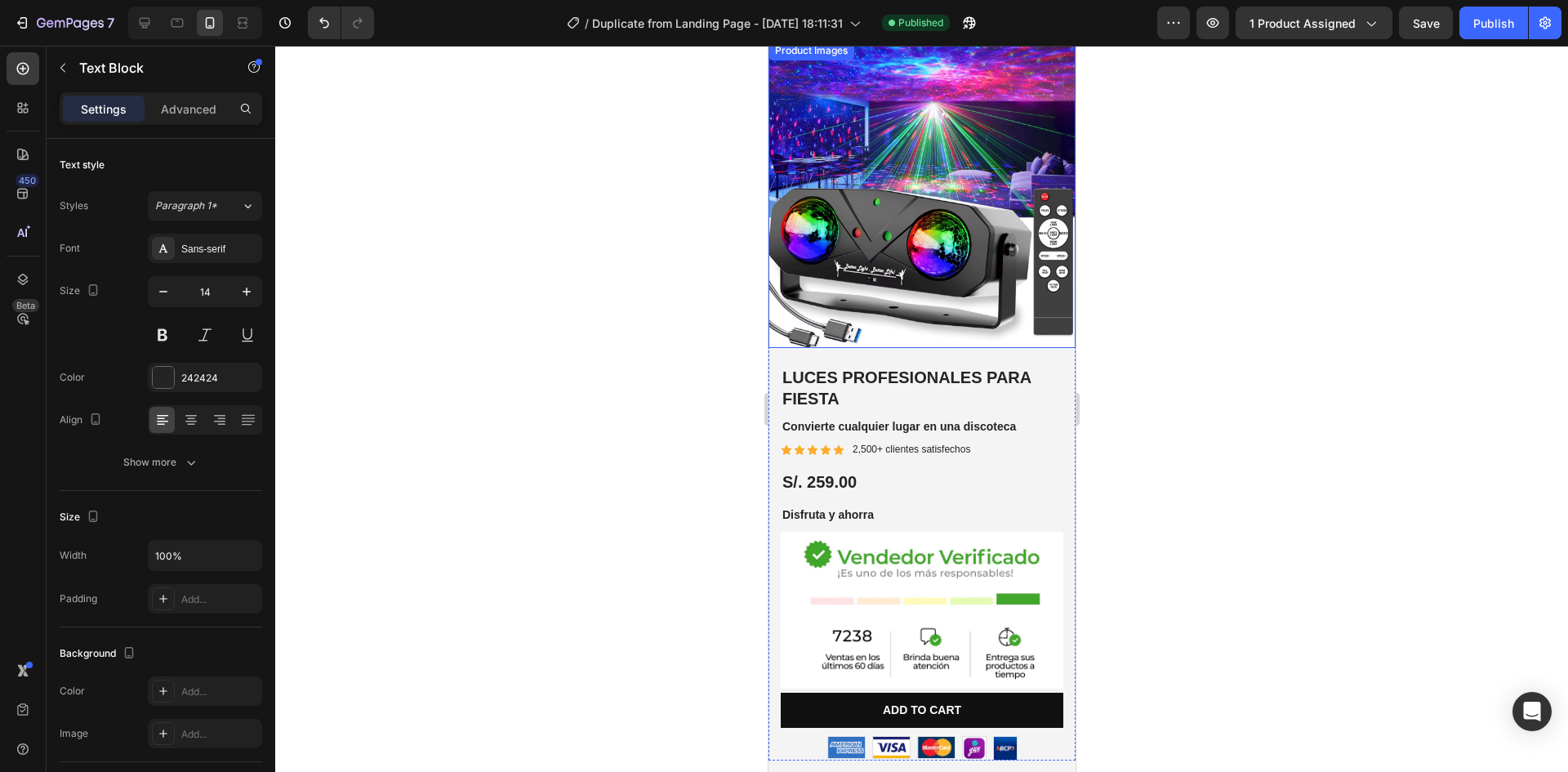
scroll to position [0, 0]
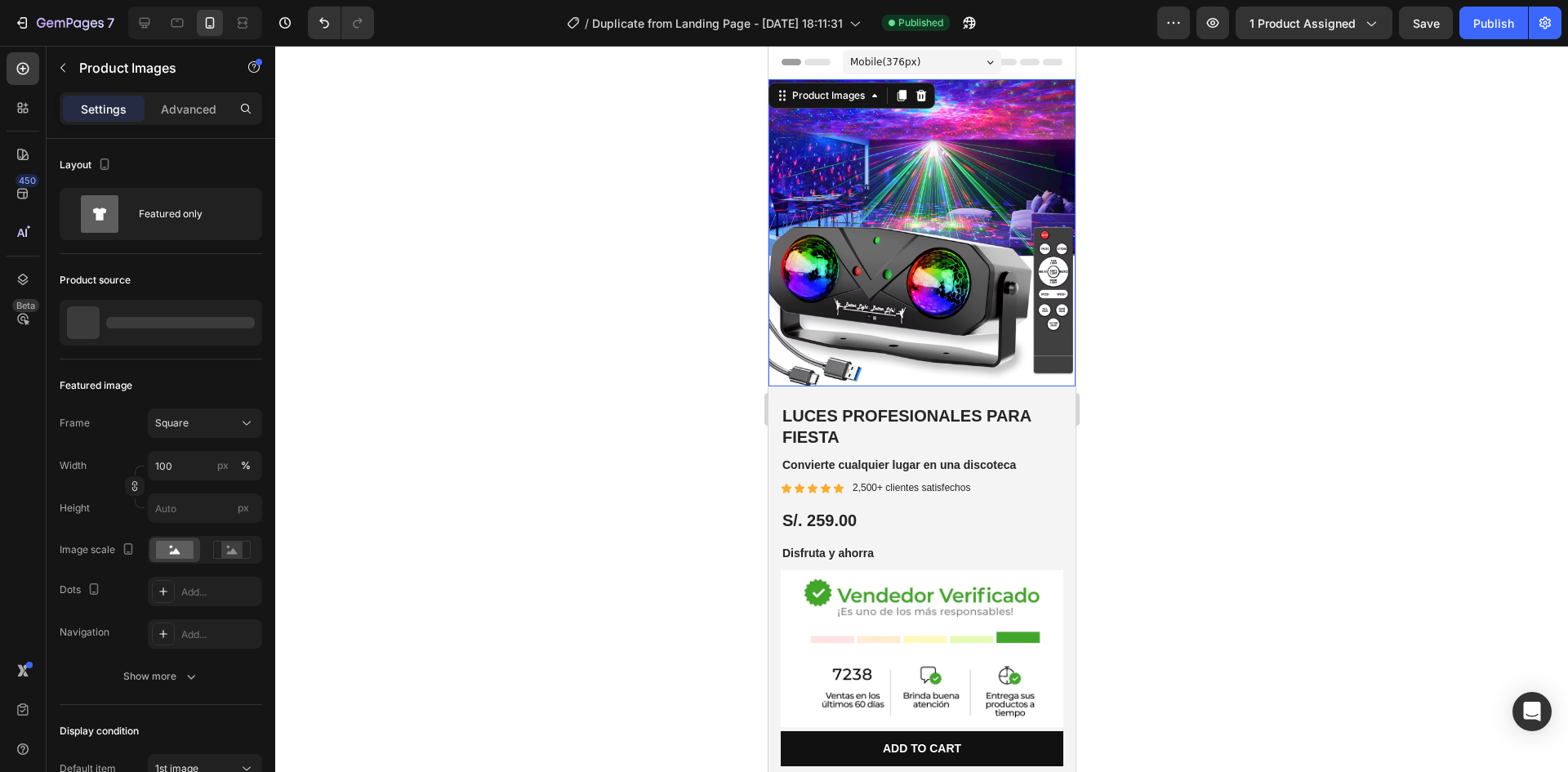
click at [885, 266] on img at bounding box center [921, 233] width 307 height 307
click at [222, 106] on div "Advanced" at bounding box center [188, 109] width 82 height 26
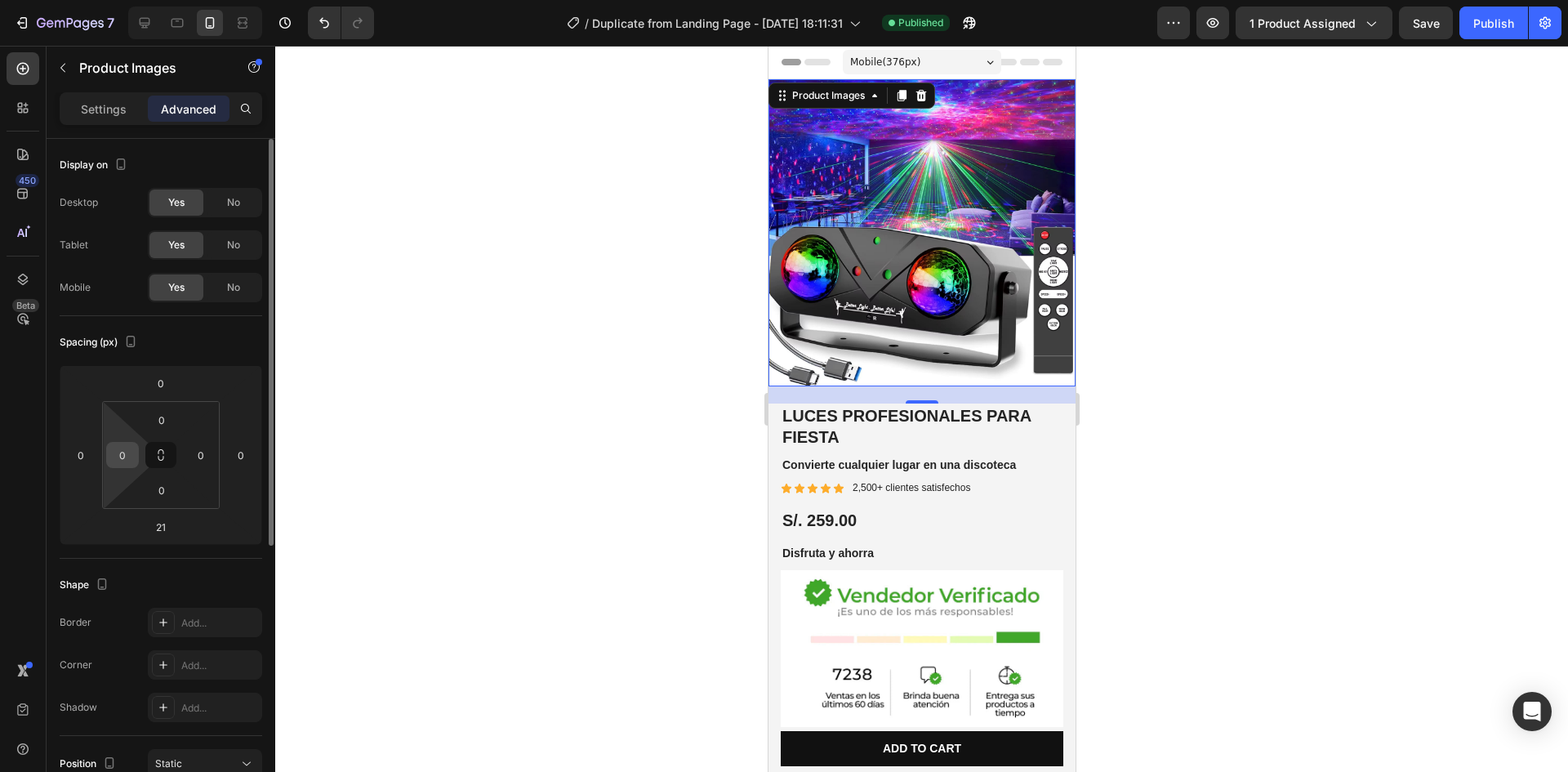
click at [126, 465] on input "0" at bounding box center [122, 455] width 25 height 25
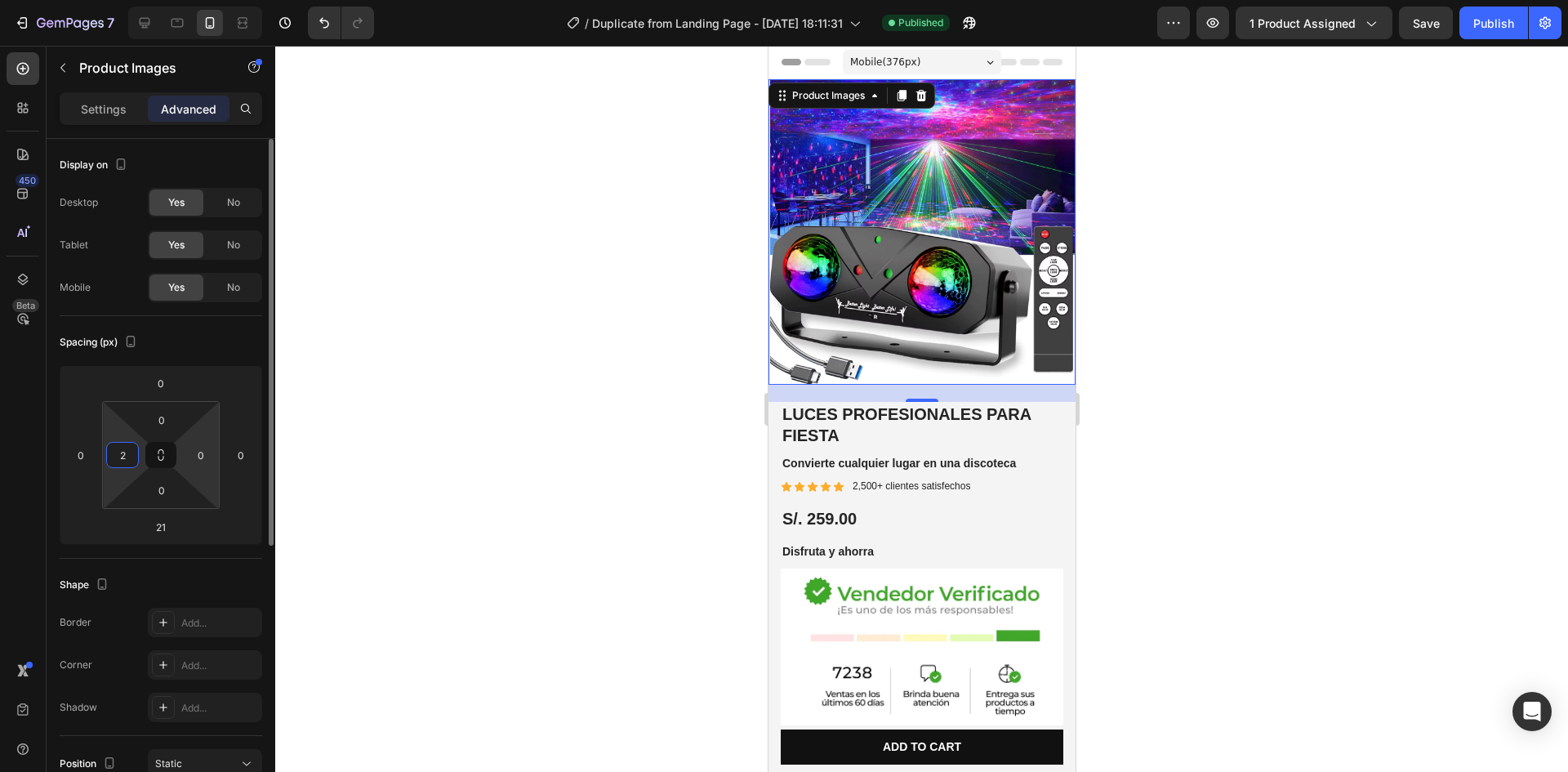
type input "2"
click at [193, 0] on html "7 / Duplicate from Landing Page - Aug 27, 18:11:31 Published Preview 1 product …" at bounding box center [784, 0] width 1568 height 0
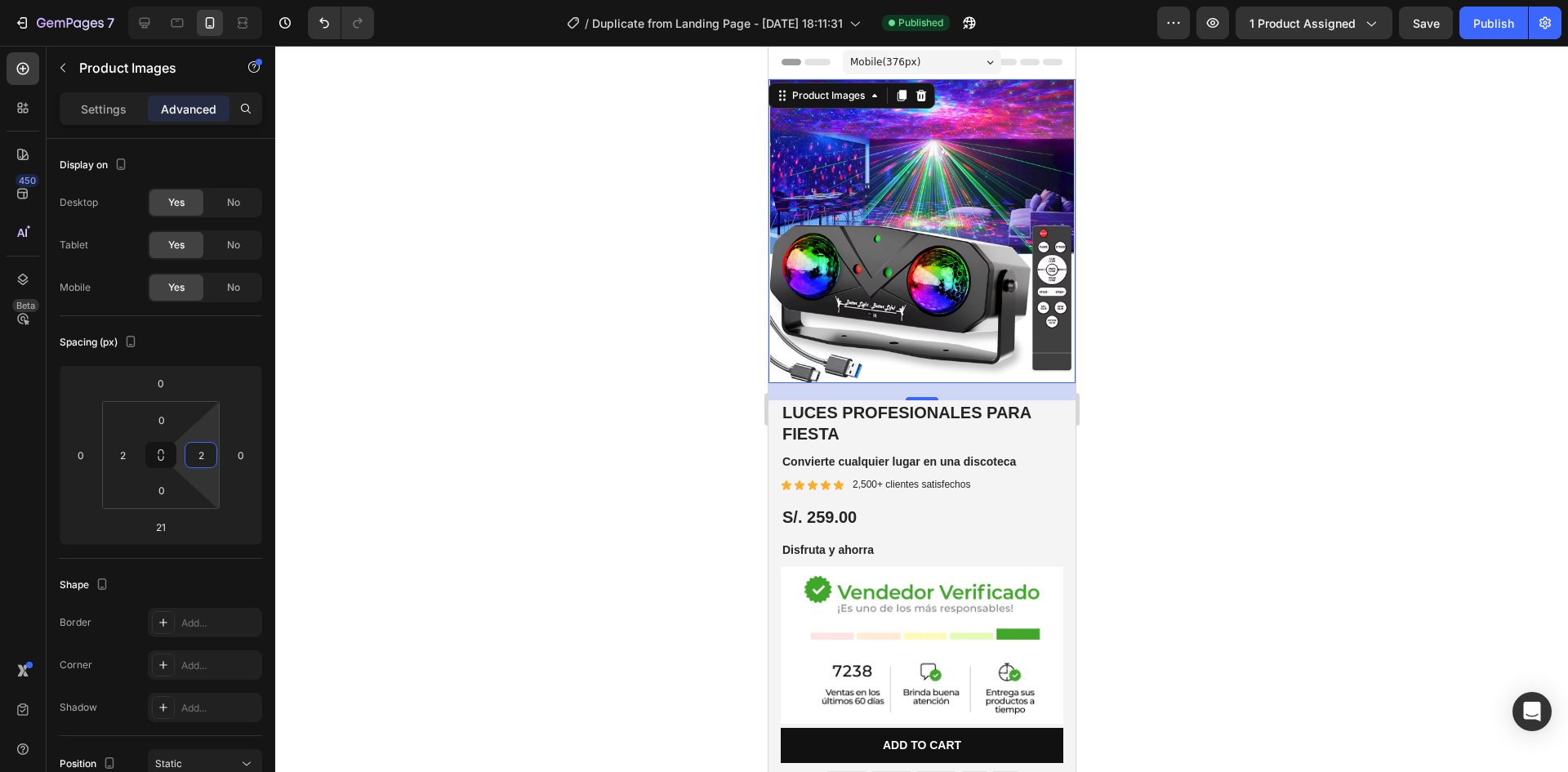
type input "2"
click at [536, 425] on div at bounding box center [921, 408] width 1293 height 727
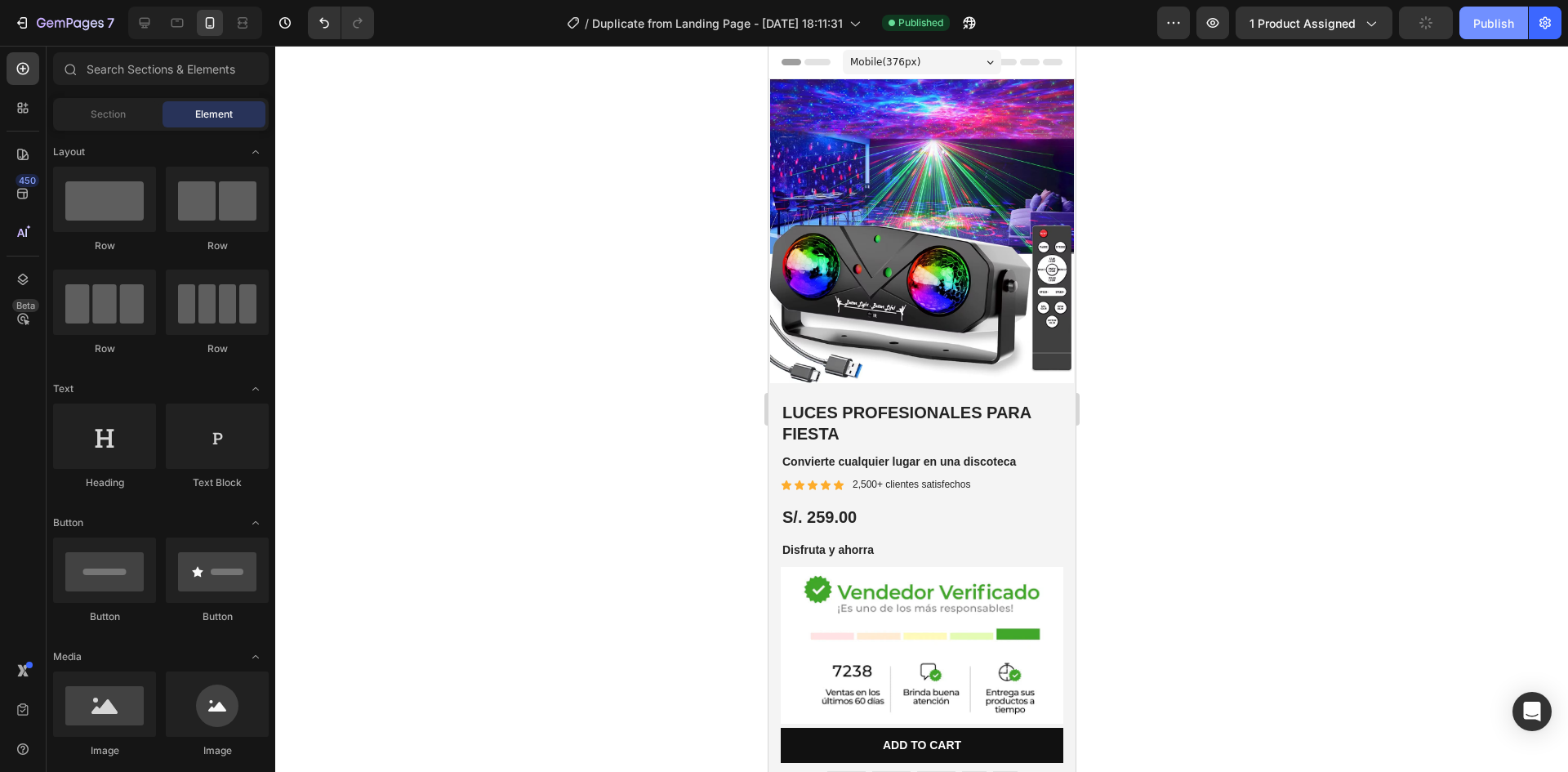
click at [1512, 17] on div "Publish" at bounding box center [1493, 23] width 40 height 17
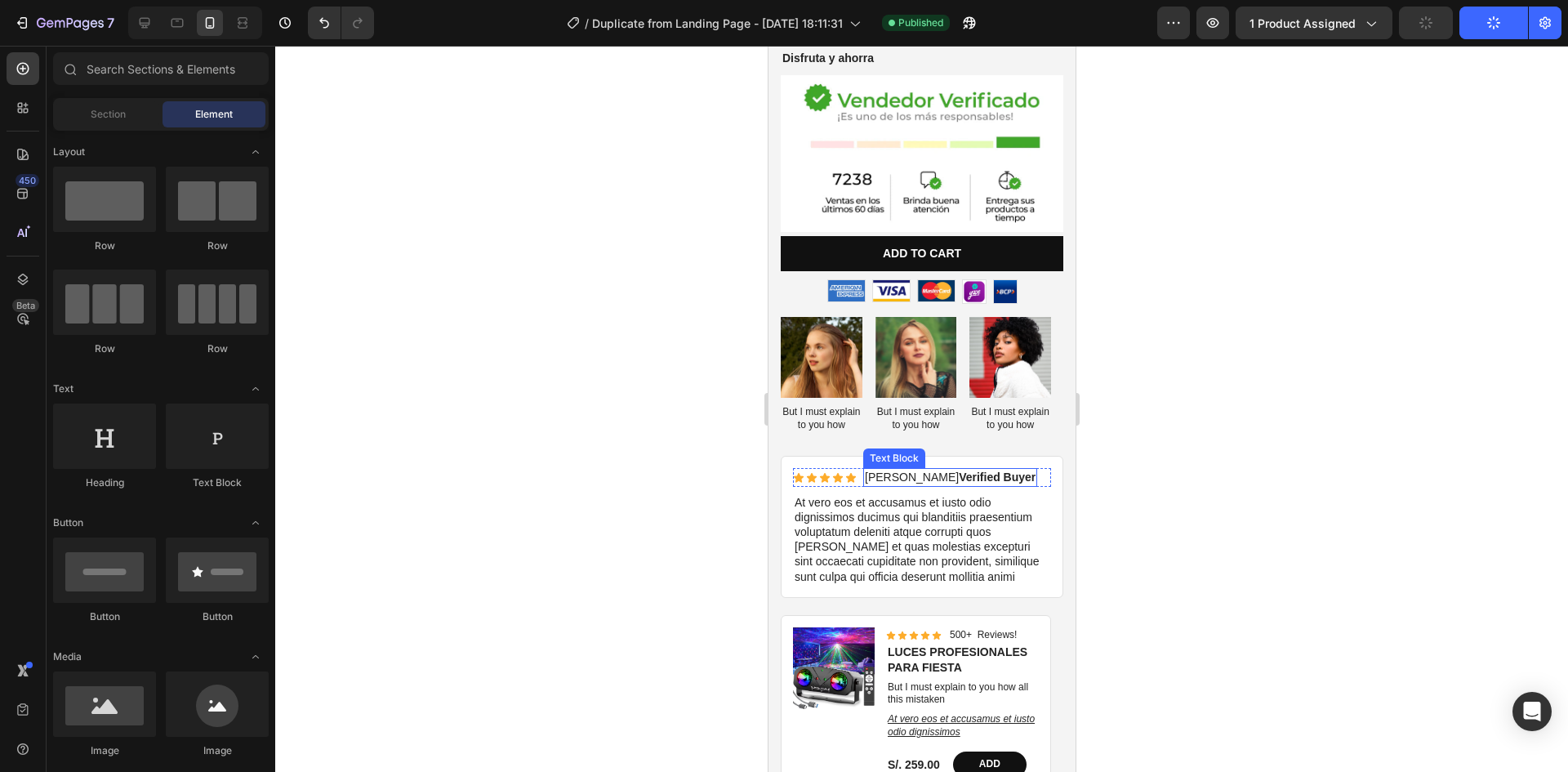
scroll to position [572, 0]
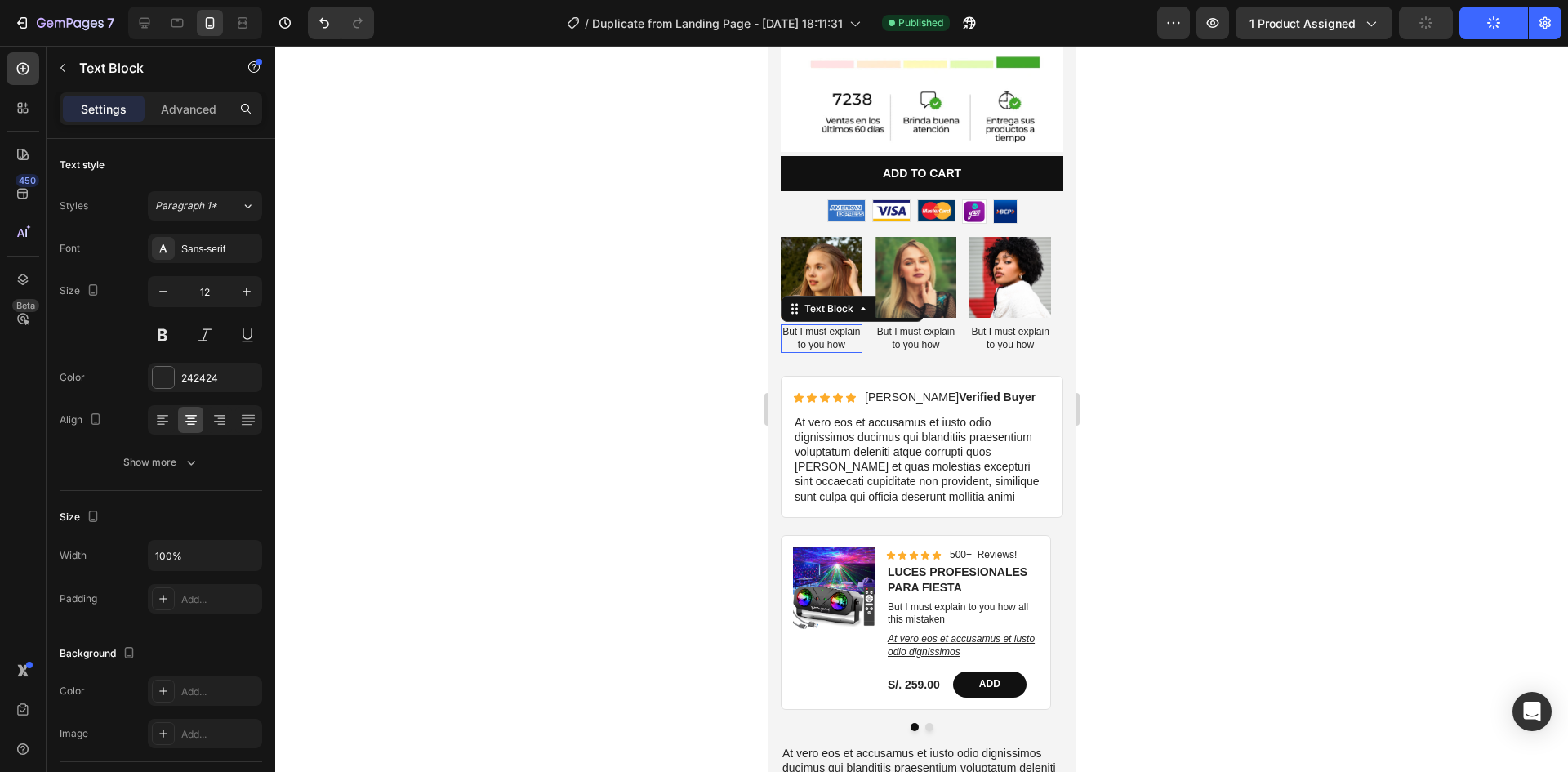
click at [821, 326] on p "But I must explain to you how" at bounding box center [820, 338] width 78 height 26
click at [1331, 394] on div at bounding box center [921, 408] width 1293 height 727
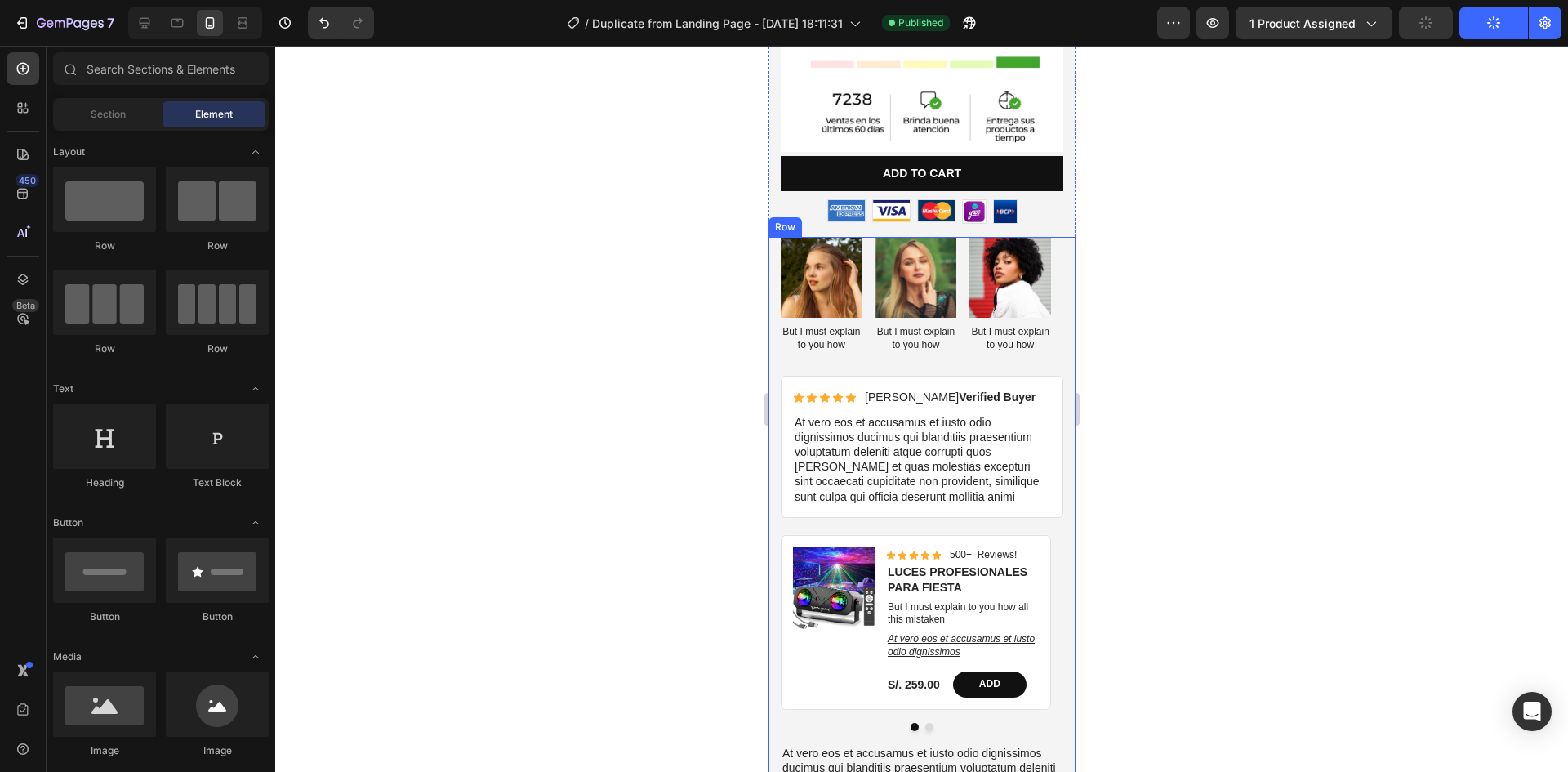
click at [705, 258] on div at bounding box center [921, 408] width 1293 height 727
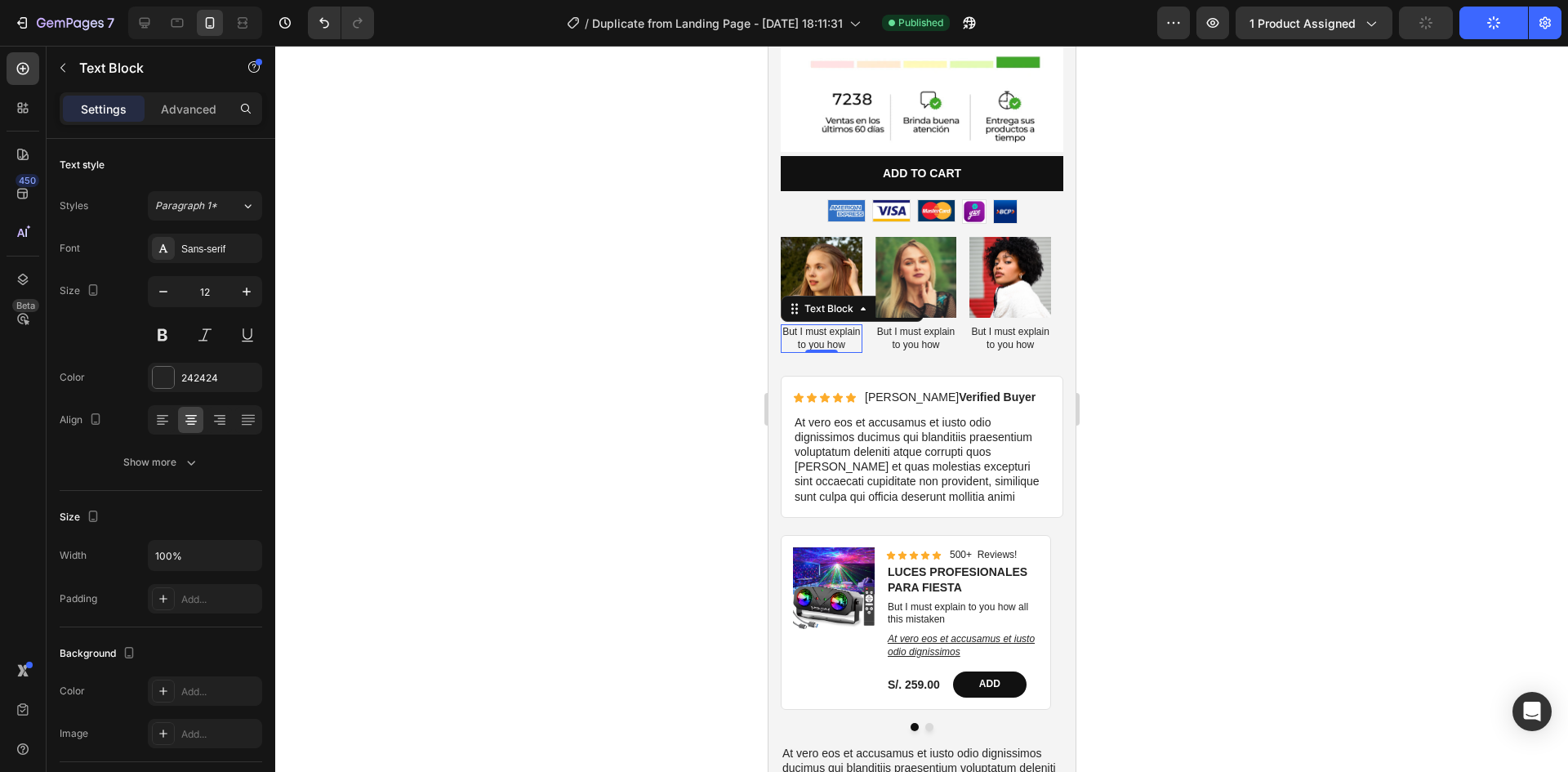
click at [820, 326] on p "But I must explain to you how" at bounding box center [820, 338] width 78 height 26
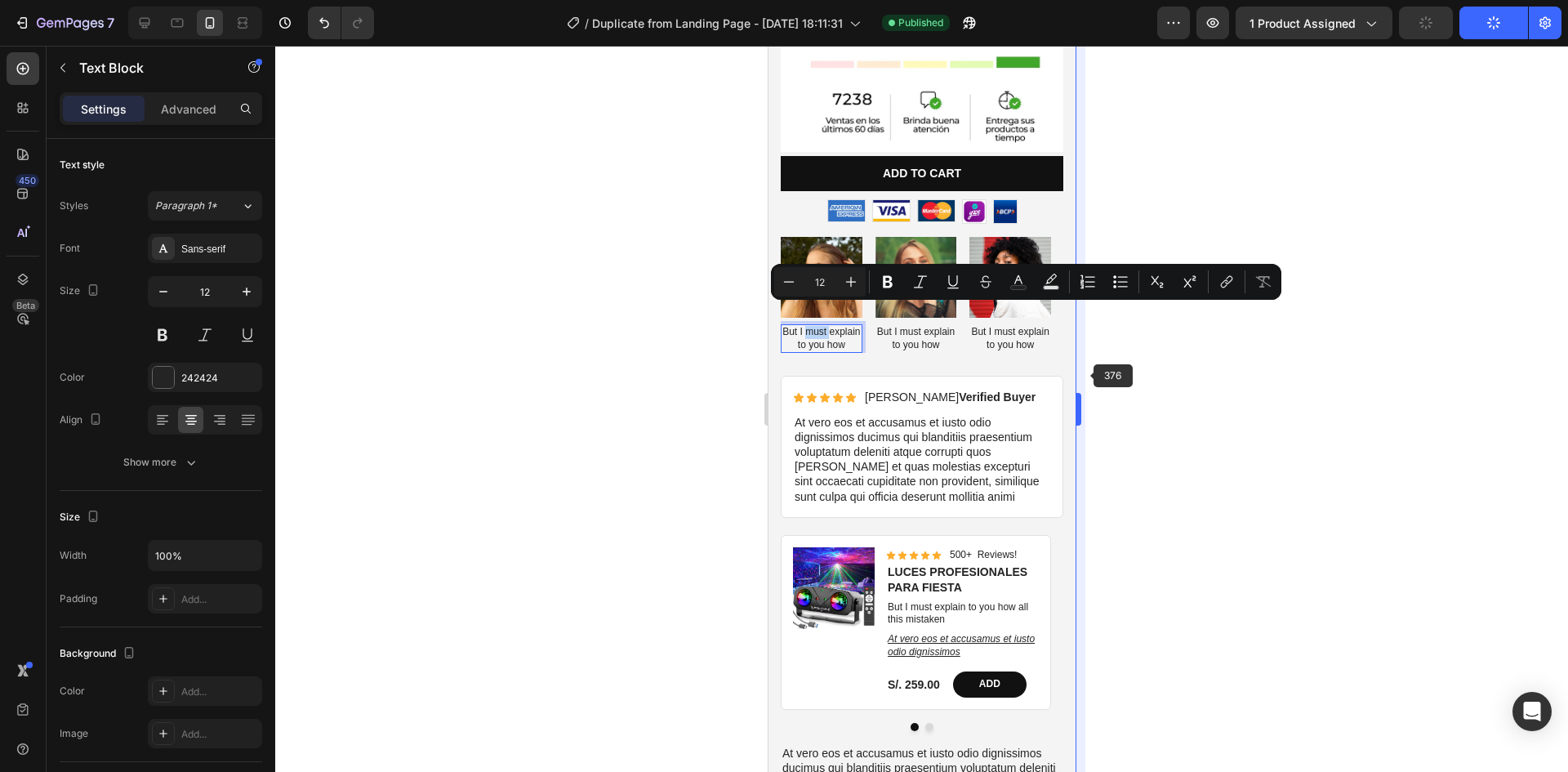
copy p "But I must explain to you how"
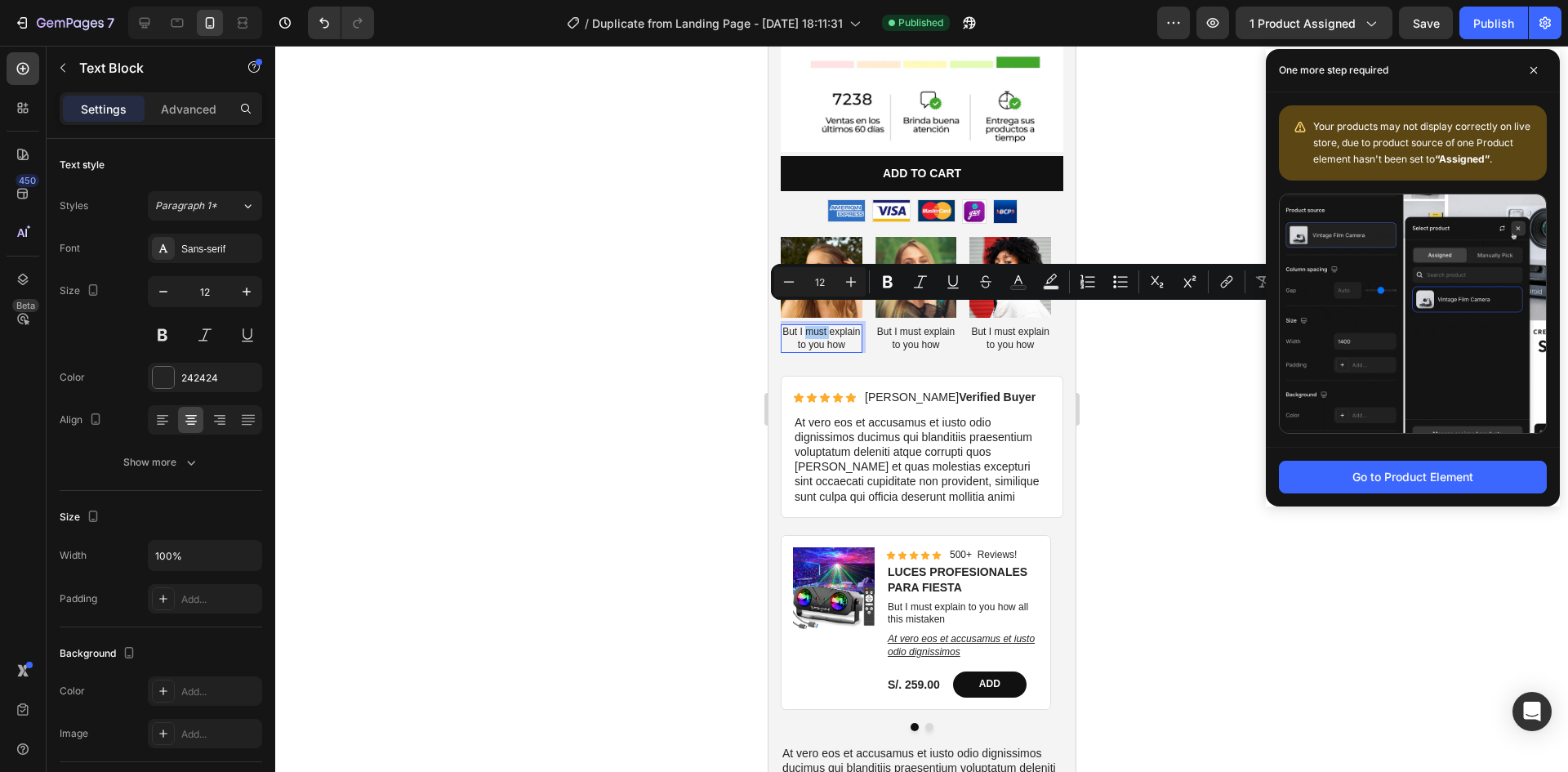
click at [627, 269] on div at bounding box center [921, 408] width 1293 height 727
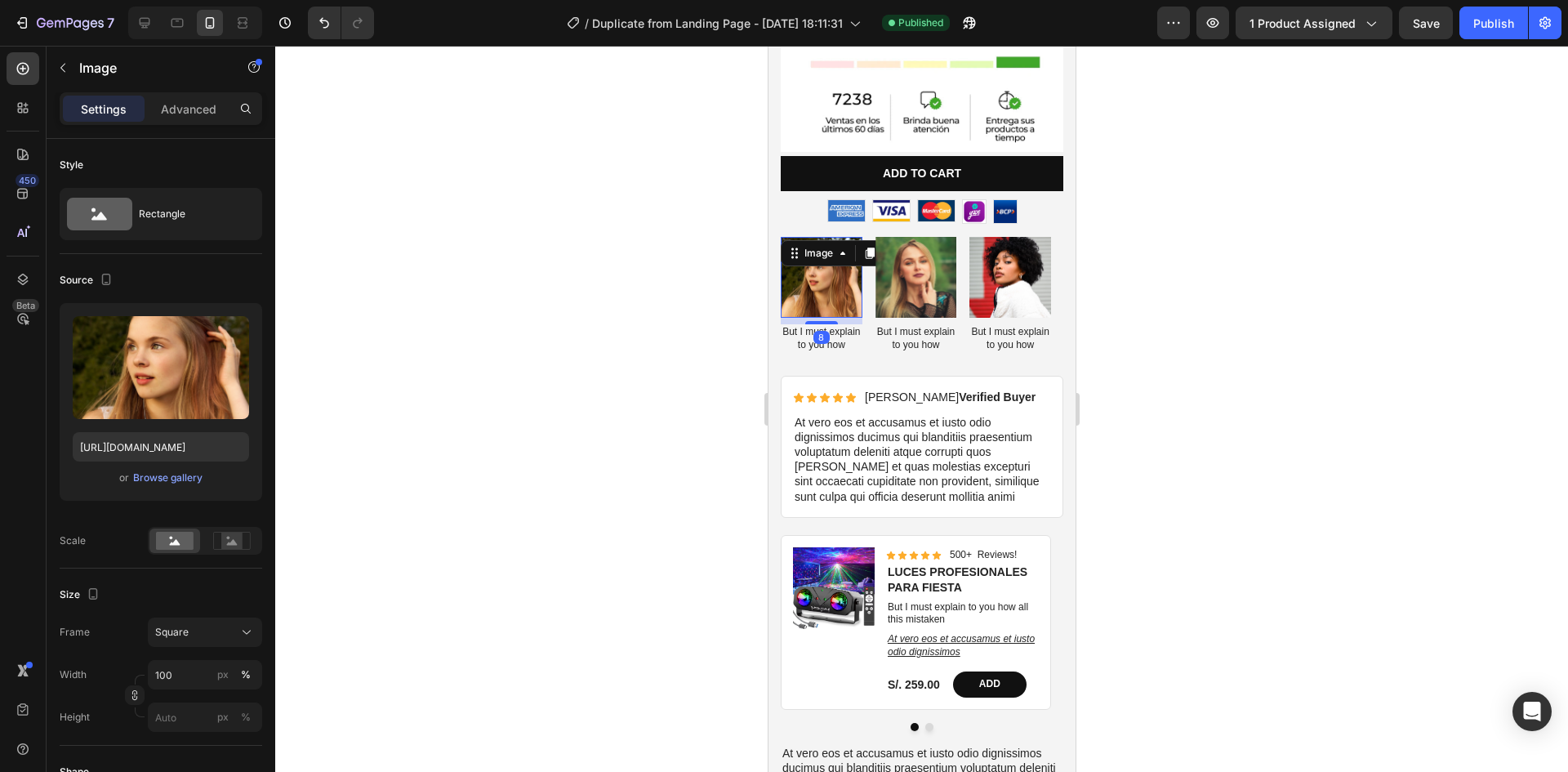
click at [810, 271] on img at bounding box center [820, 278] width 82 height 82
click at [1182, 293] on div at bounding box center [921, 408] width 1293 height 727
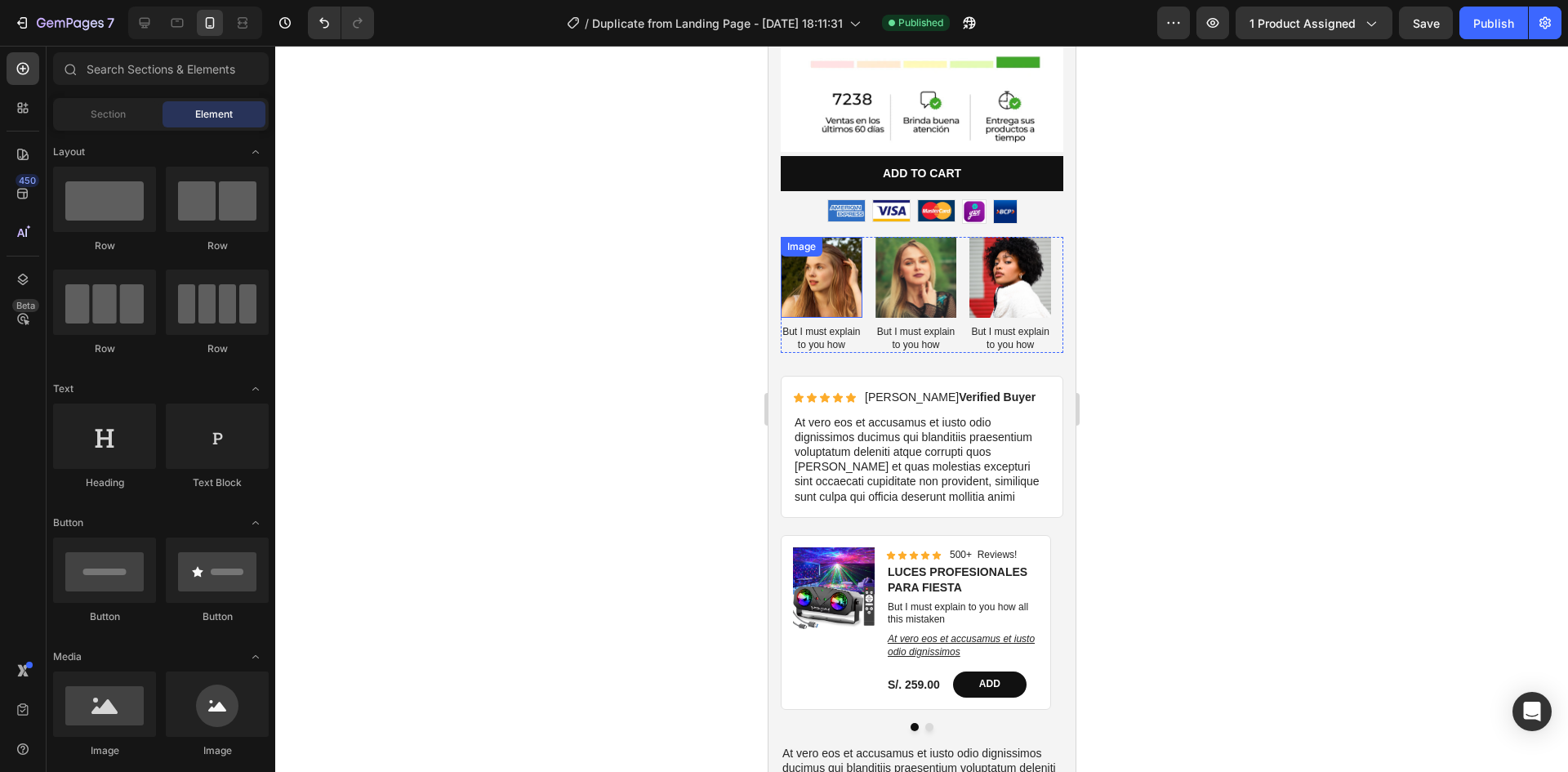
click at [826, 255] on img at bounding box center [820, 278] width 82 height 82
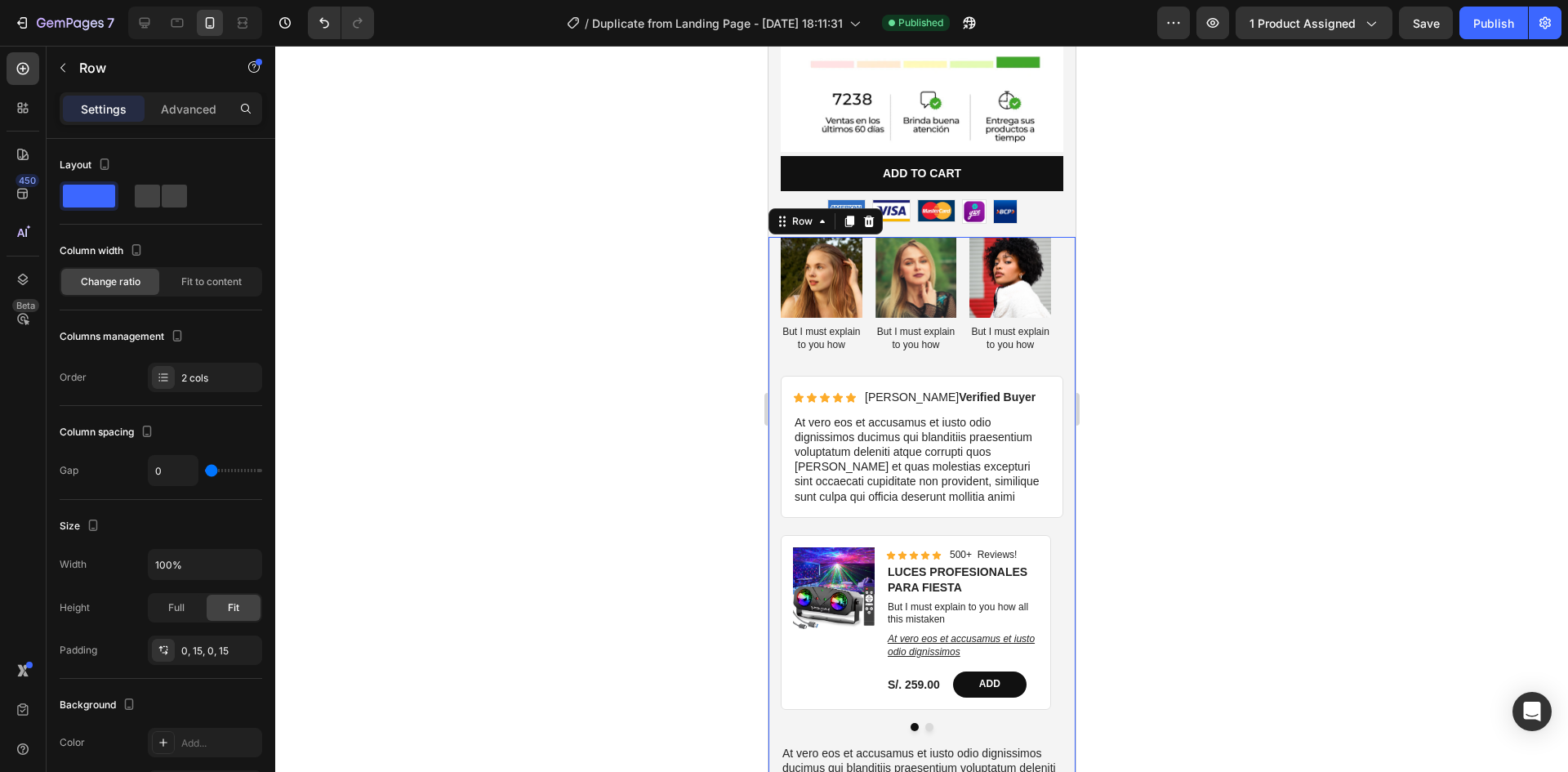
click at [774, 259] on div "Image But I must explain to you how Text Block Image But I must explain to you …" at bounding box center [921, 693] width 307 height 913
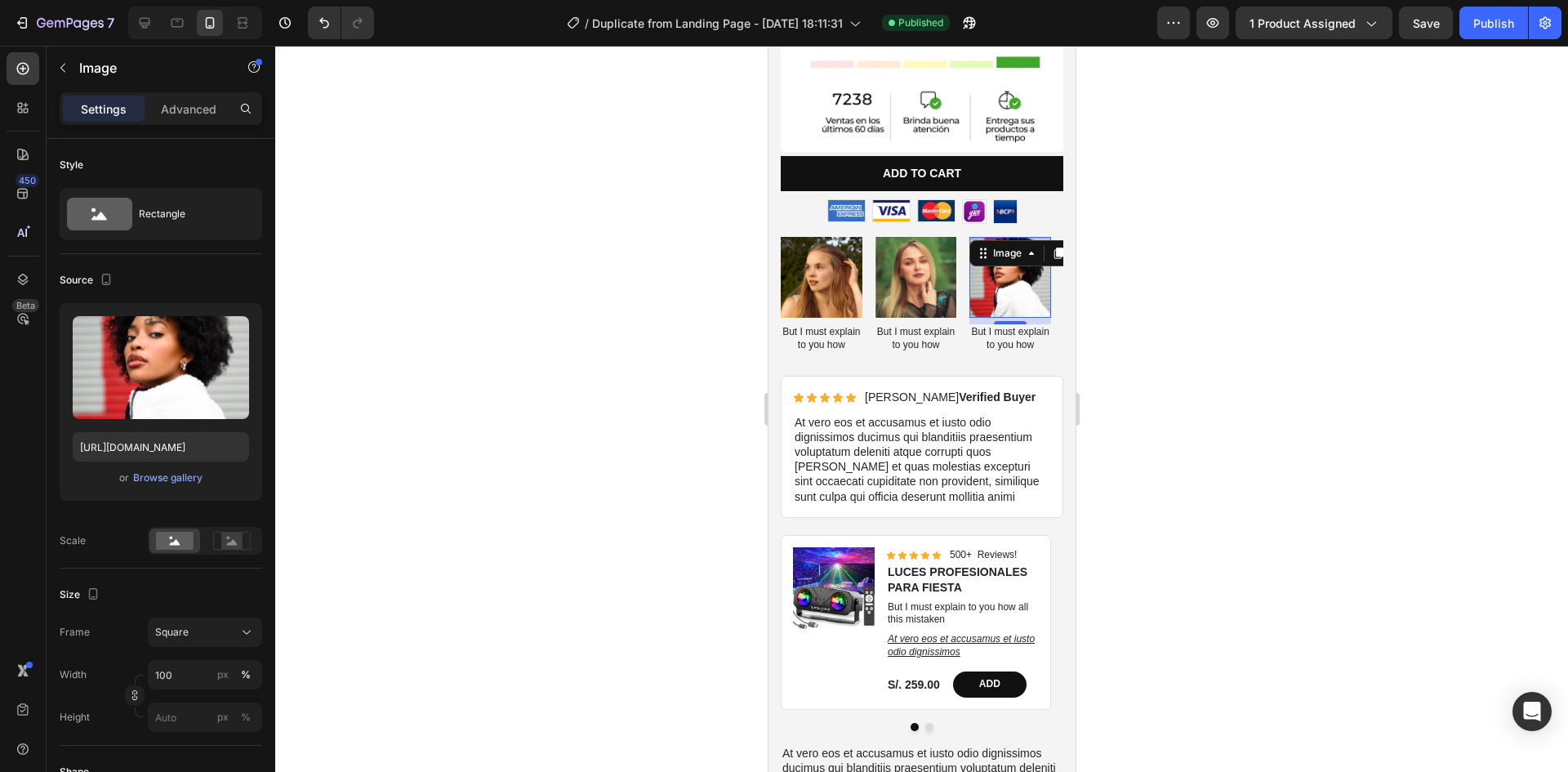
click at [1044, 295] on img at bounding box center [1009, 278] width 82 height 82
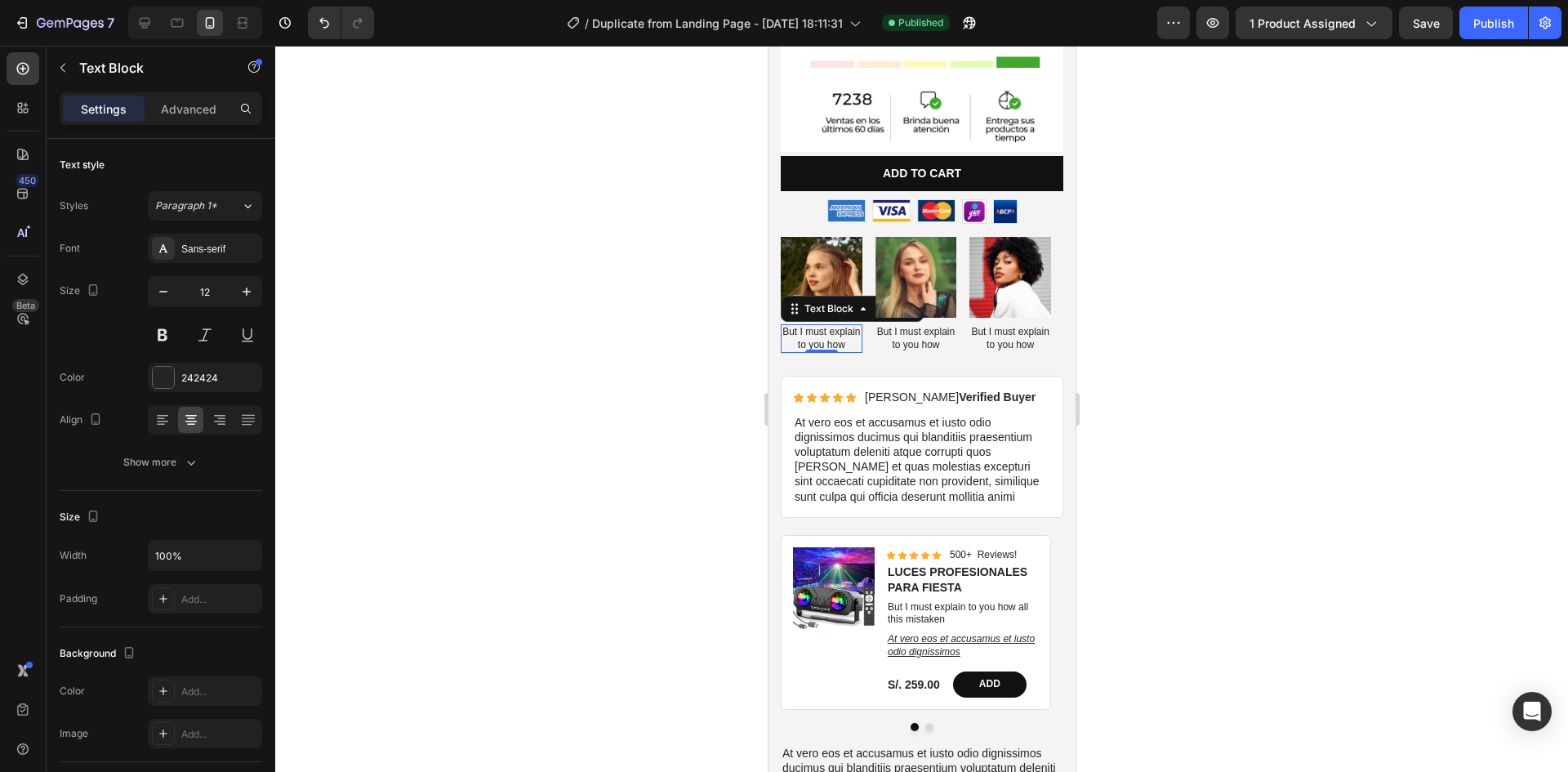
click at [783, 326] on p "But I must explain to you how" at bounding box center [820, 338] width 78 height 26
click at [883, 328] on p "But I must explain to you how" at bounding box center [915, 338] width 78 height 26
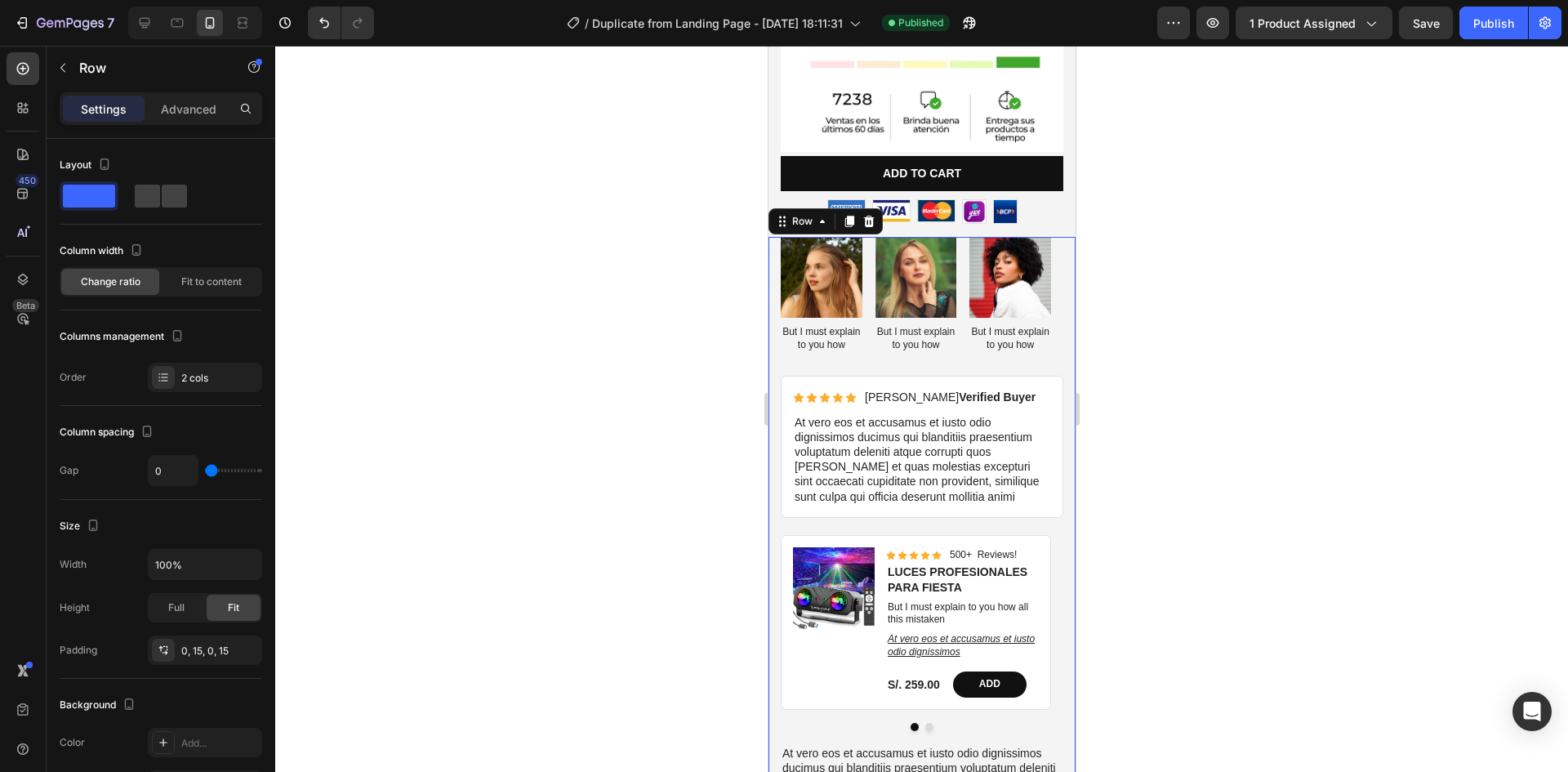
click at [1052, 237] on div "Image But I must explain to you how Text Block Image But I must explain to you …" at bounding box center [921, 693] width 307 height 913
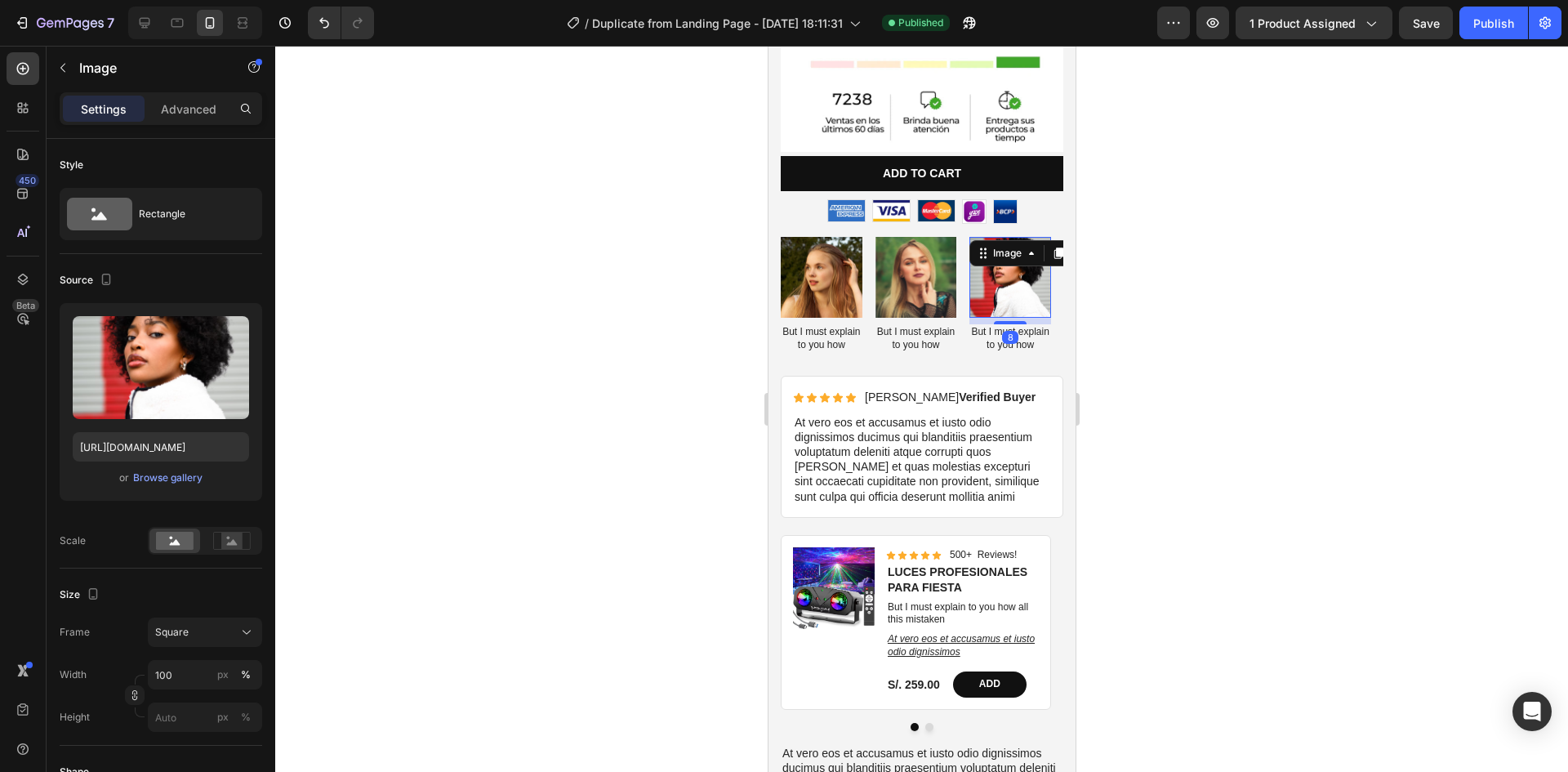
click at [1038, 245] on div "Image 8" at bounding box center [1009, 278] width 82 height 82
click at [972, 255] on img at bounding box center [1009, 278] width 82 height 82
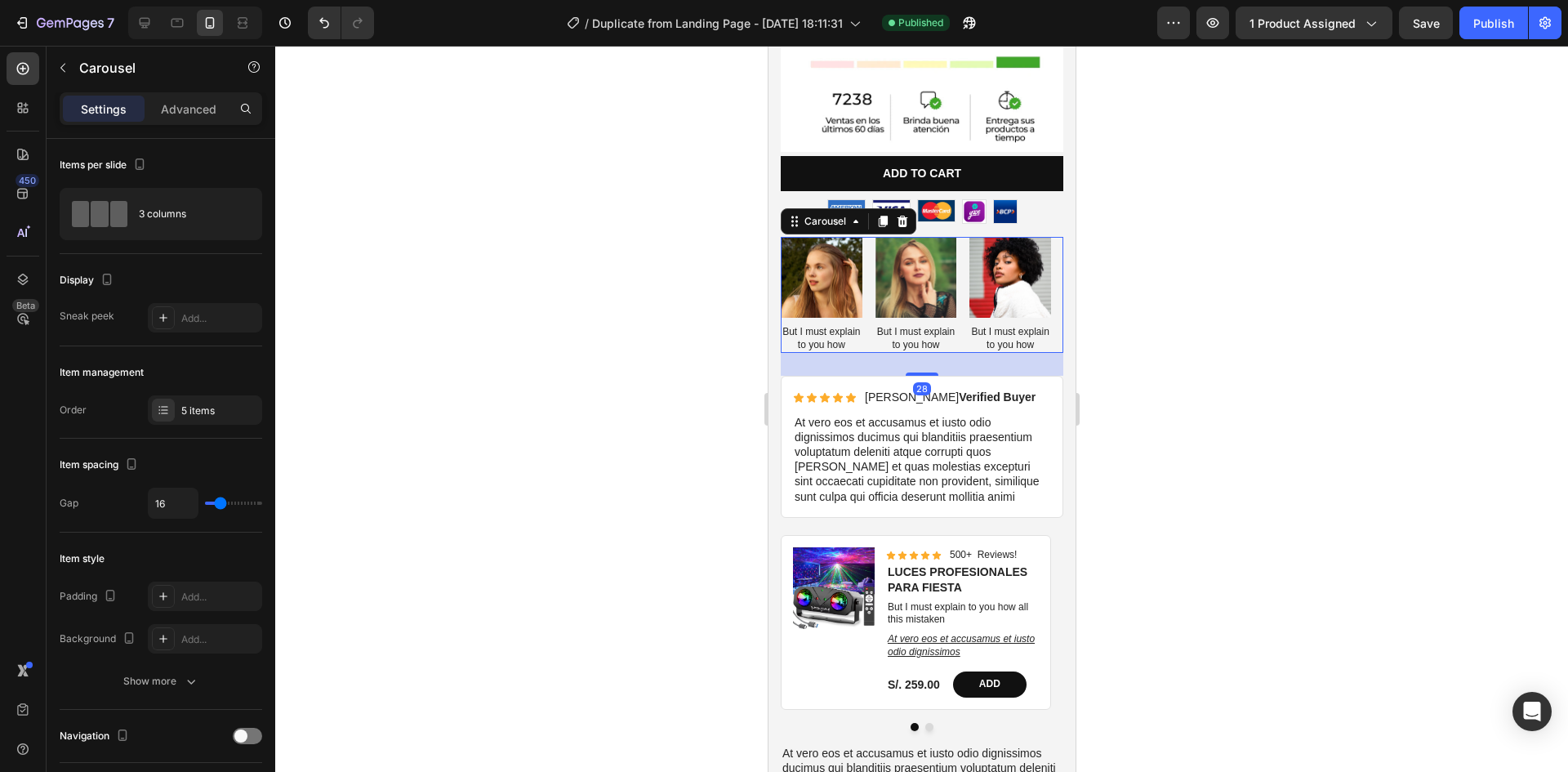
click at [960, 256] on div "Image But I must explain to you how Text Block Image But I must explain to you …" at bounding box center [921, 295] width 283 height 117
click at [902, 208] on div "Carousel" at bounding box center [848, 222] width 135 height 26
click at [903, 212] on div at bounding box center [902, 222] width 20 height 20
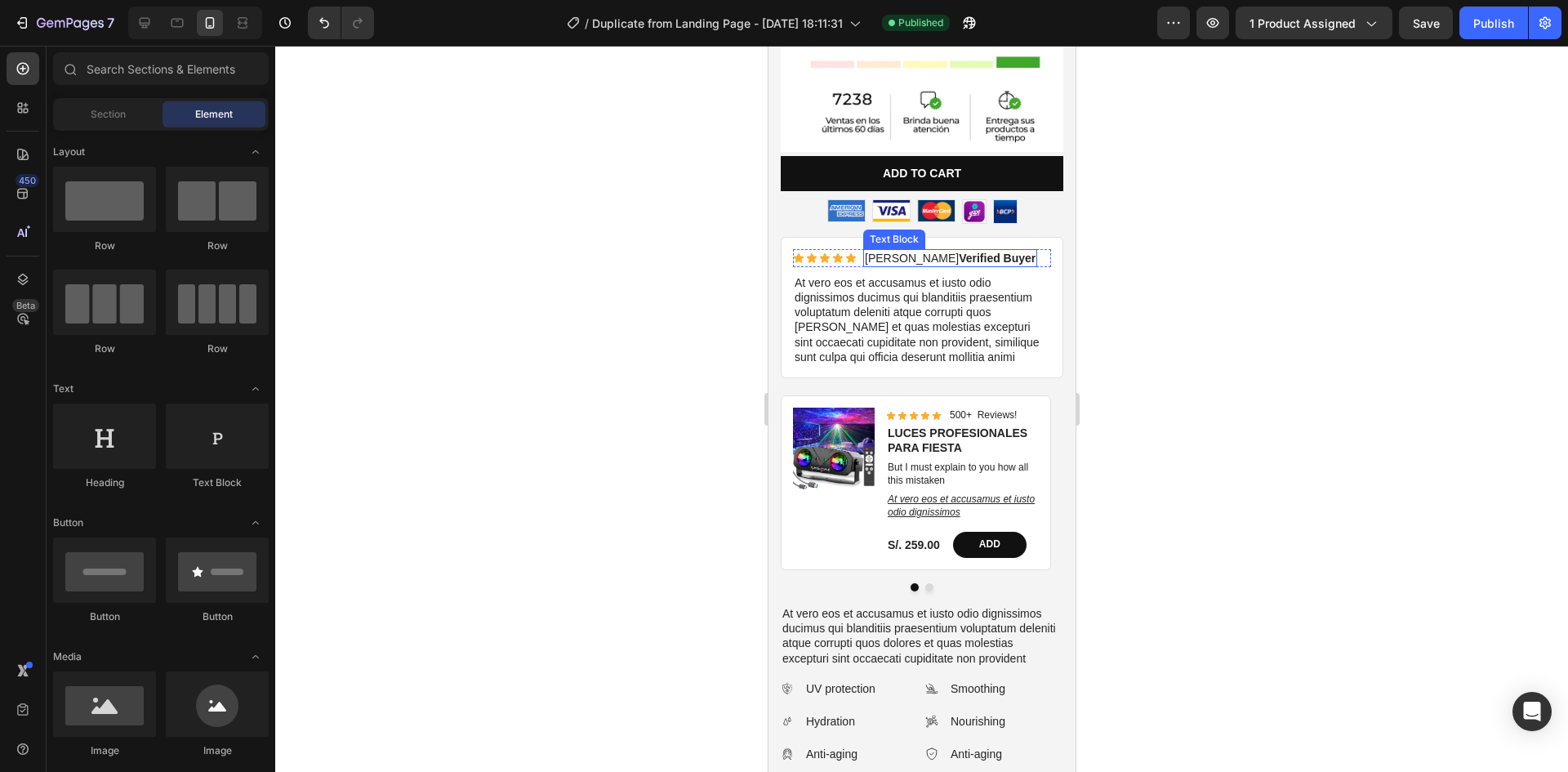
click at [958, 251] on strong "Verified Buyer" at bounding box center [996, 258] width 77 height 13
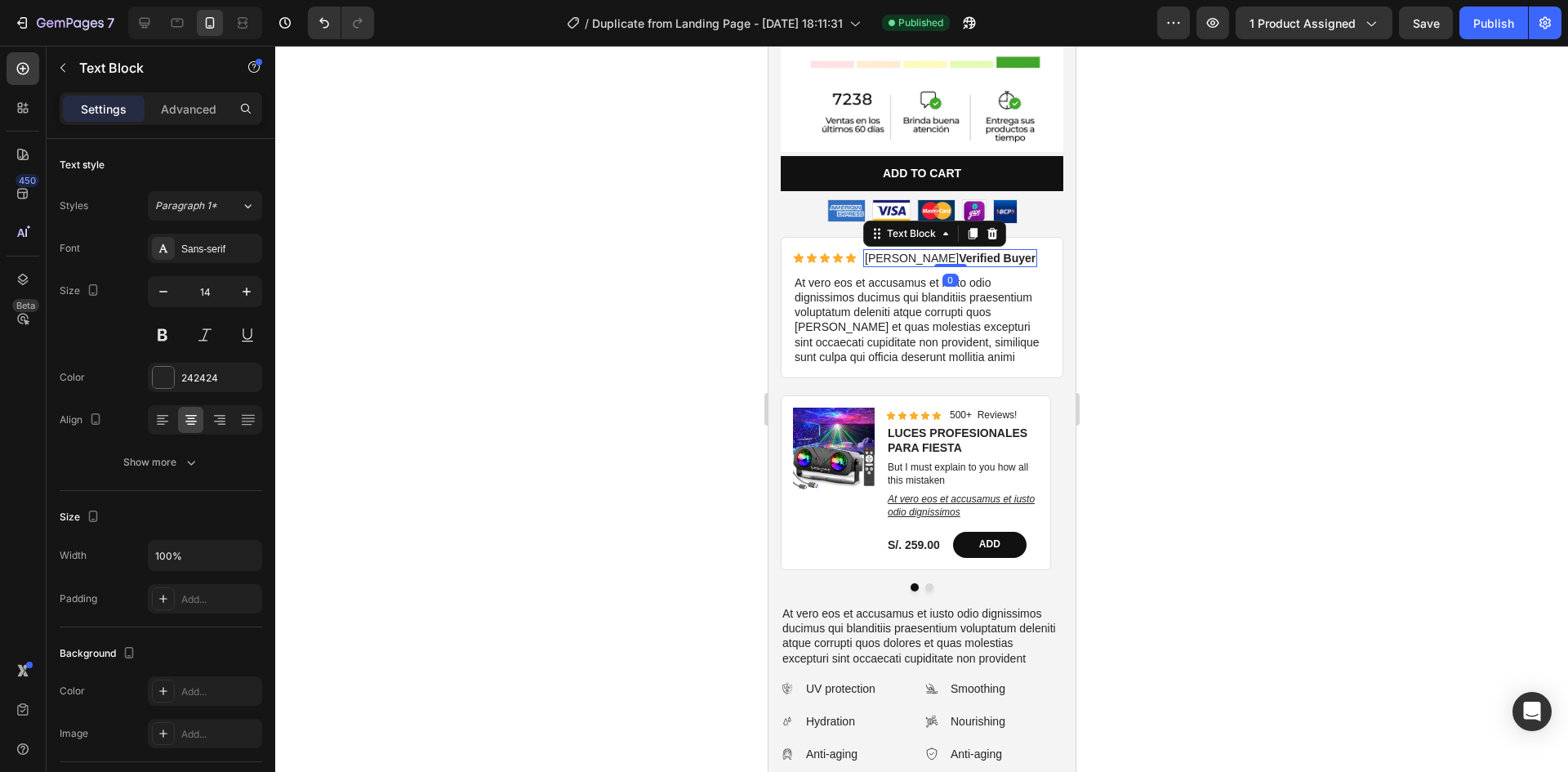
click at [958, 251] on strong "Verified Buyer" at bounding box center [996, 258] width 77 height 13
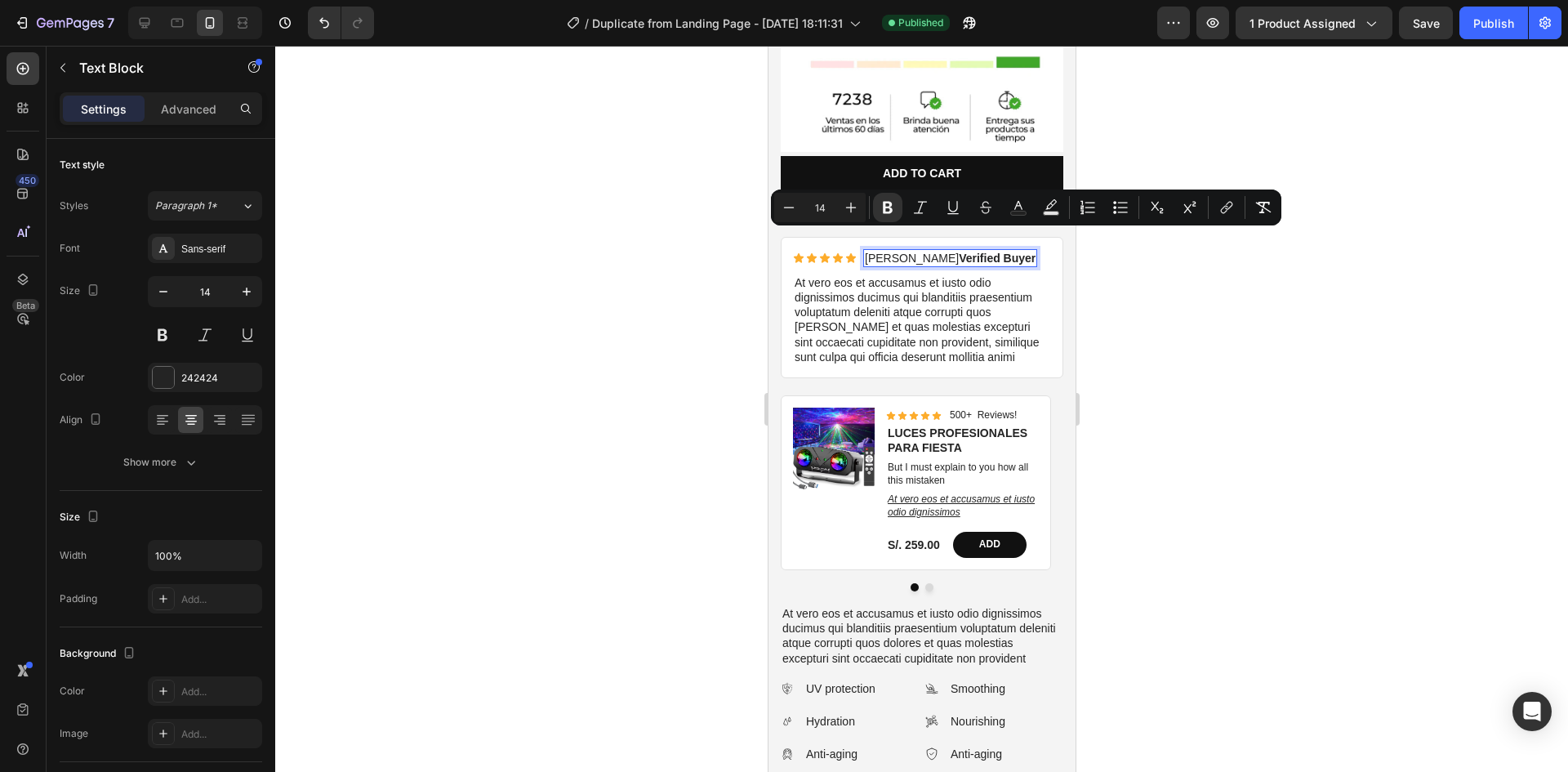
click at [967, 251] on strong "Verified Buyer" at bounding box center [996, 258] width 77 height 13
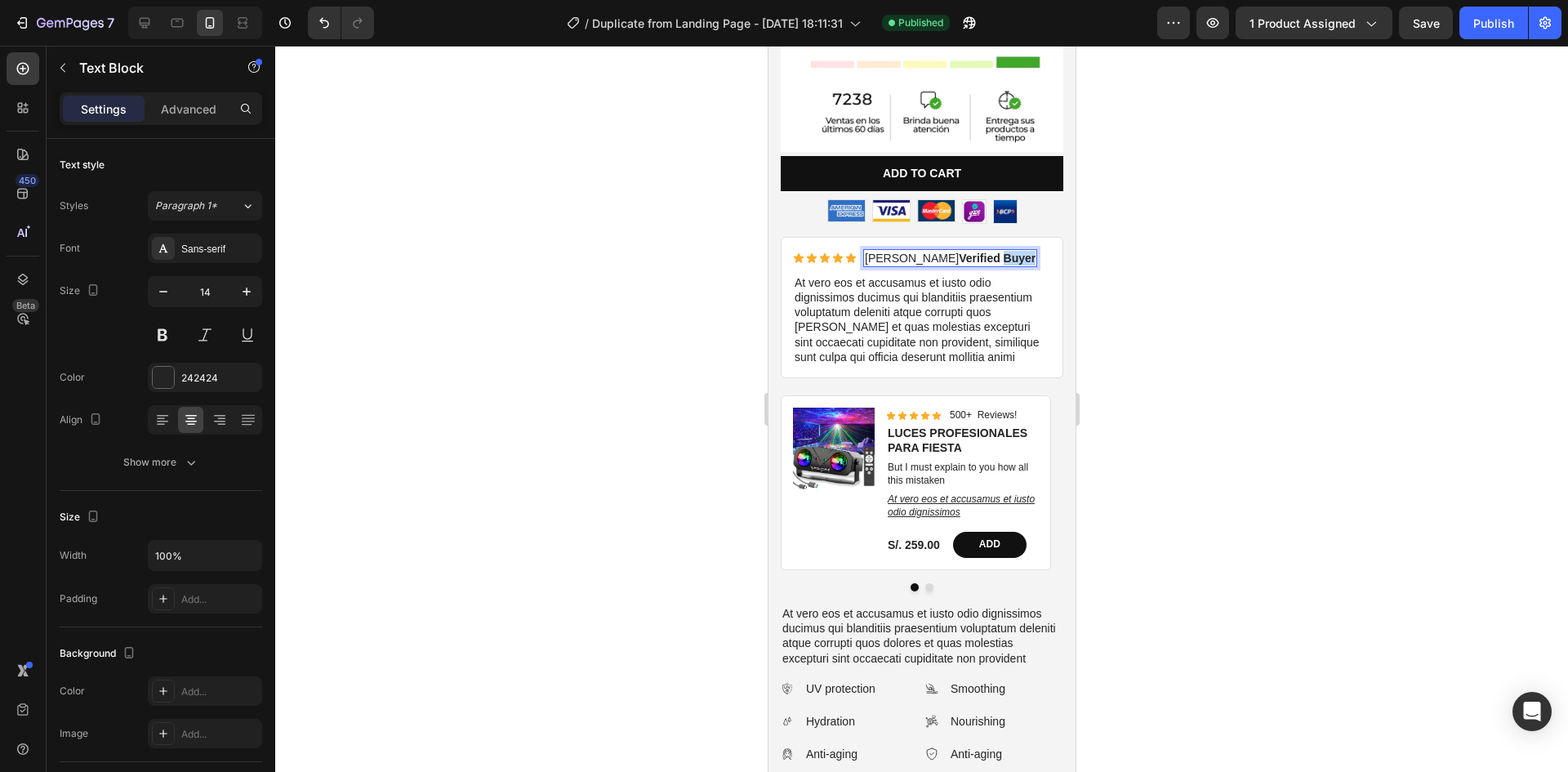
click at [967, 251] on strong "Verified Buyer" at bounding box center [996, 258] width 77 height 13
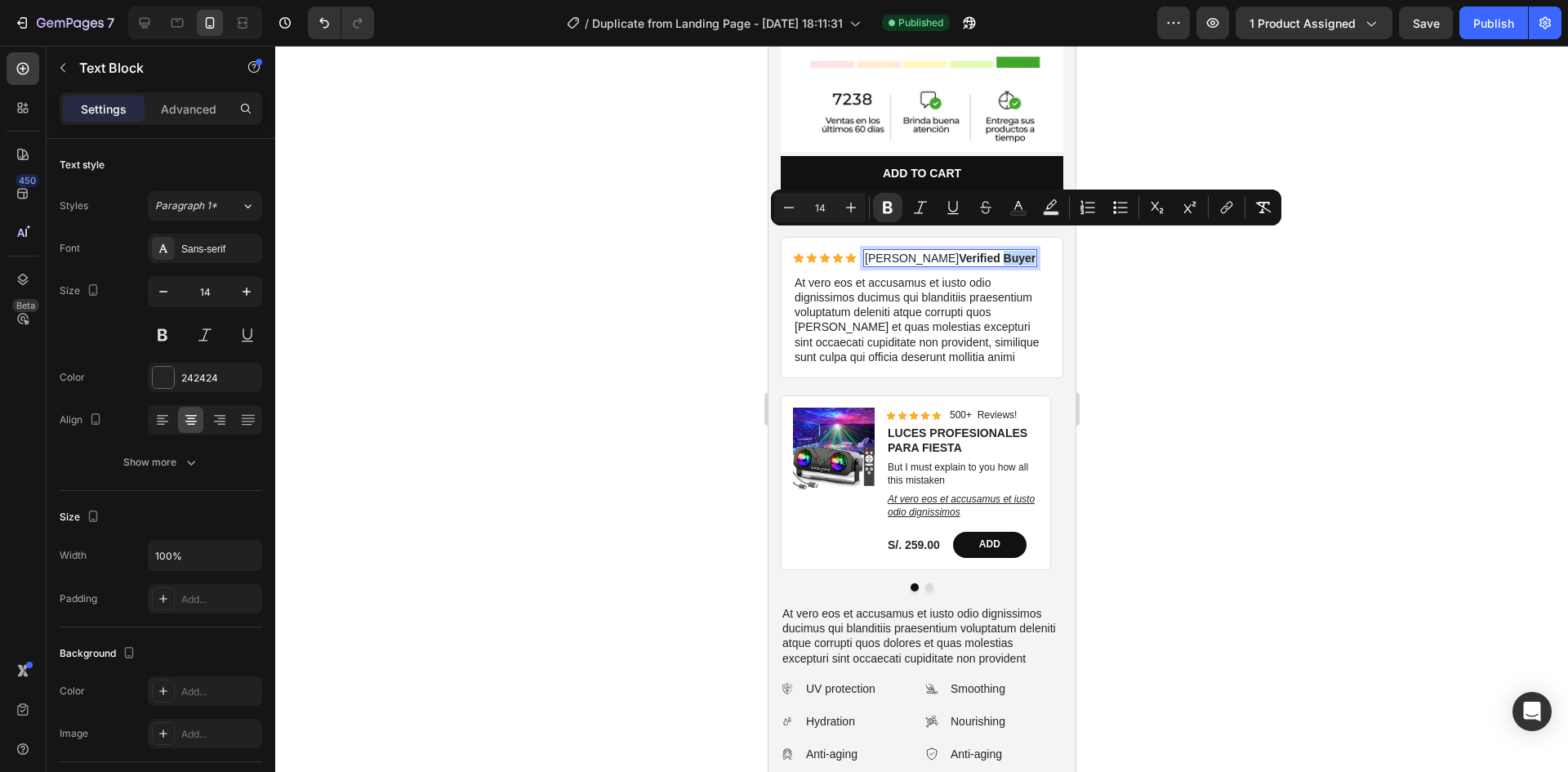
click at [962, 251] on strong "Verified Buyer" at bounding box center [996, 258] width 77 height 13
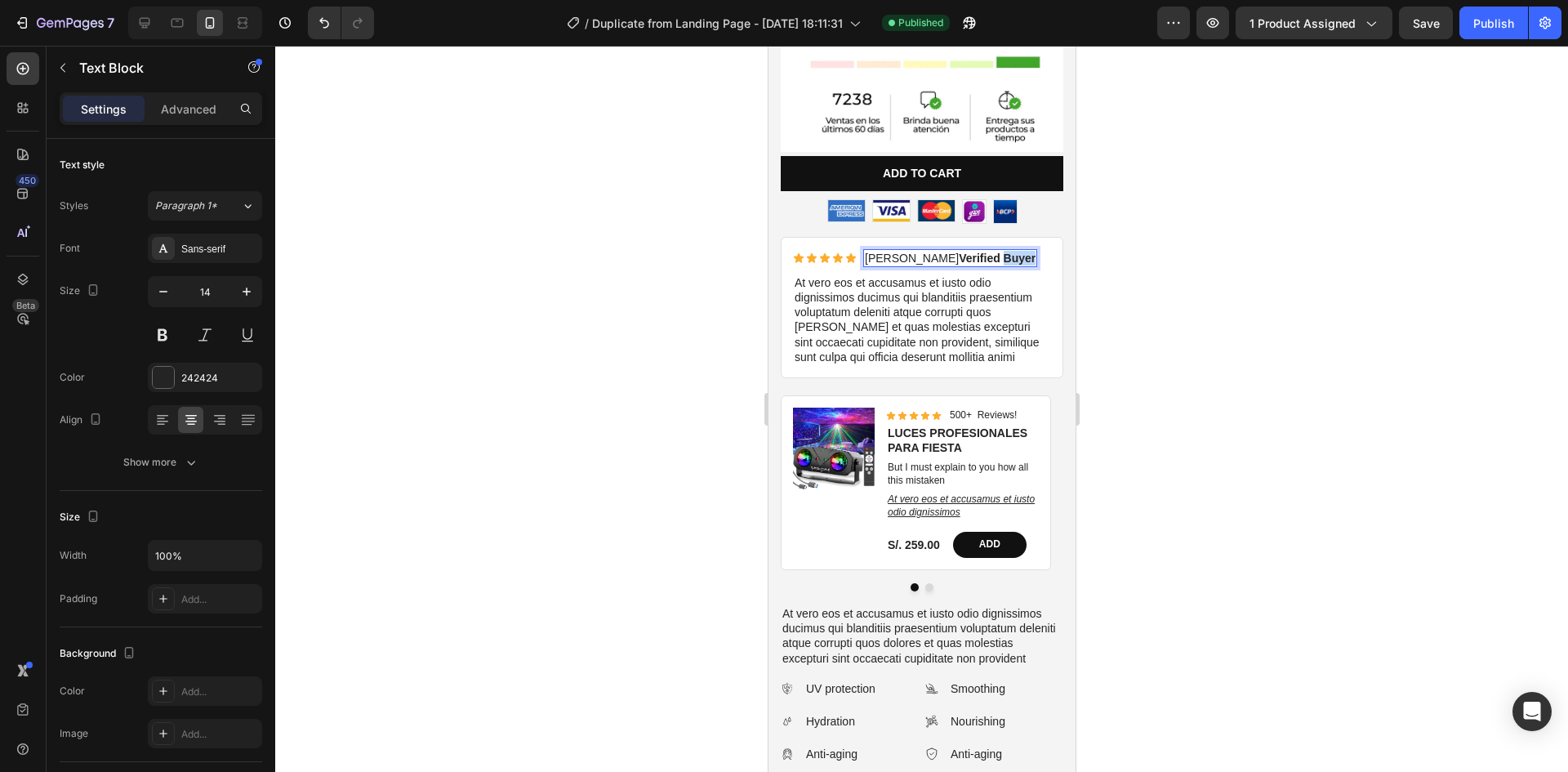
click at [962, 251] on strong "Verified Buyer" at bounding box center [996, 258] width 77 height 13
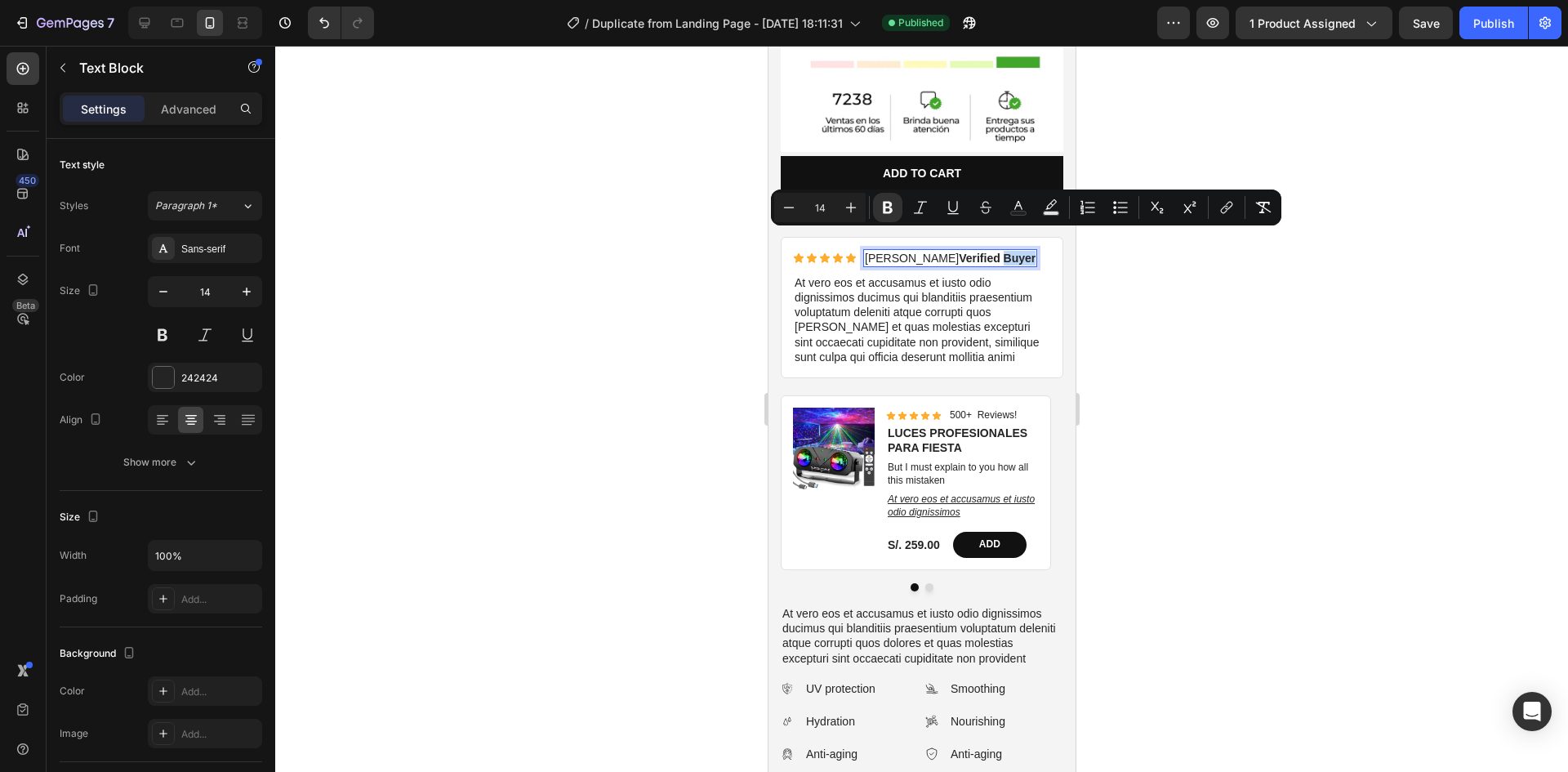
click at [962, 251] on strong "Verified Buyer" at bounding box center [996, 258] width 77 height 13
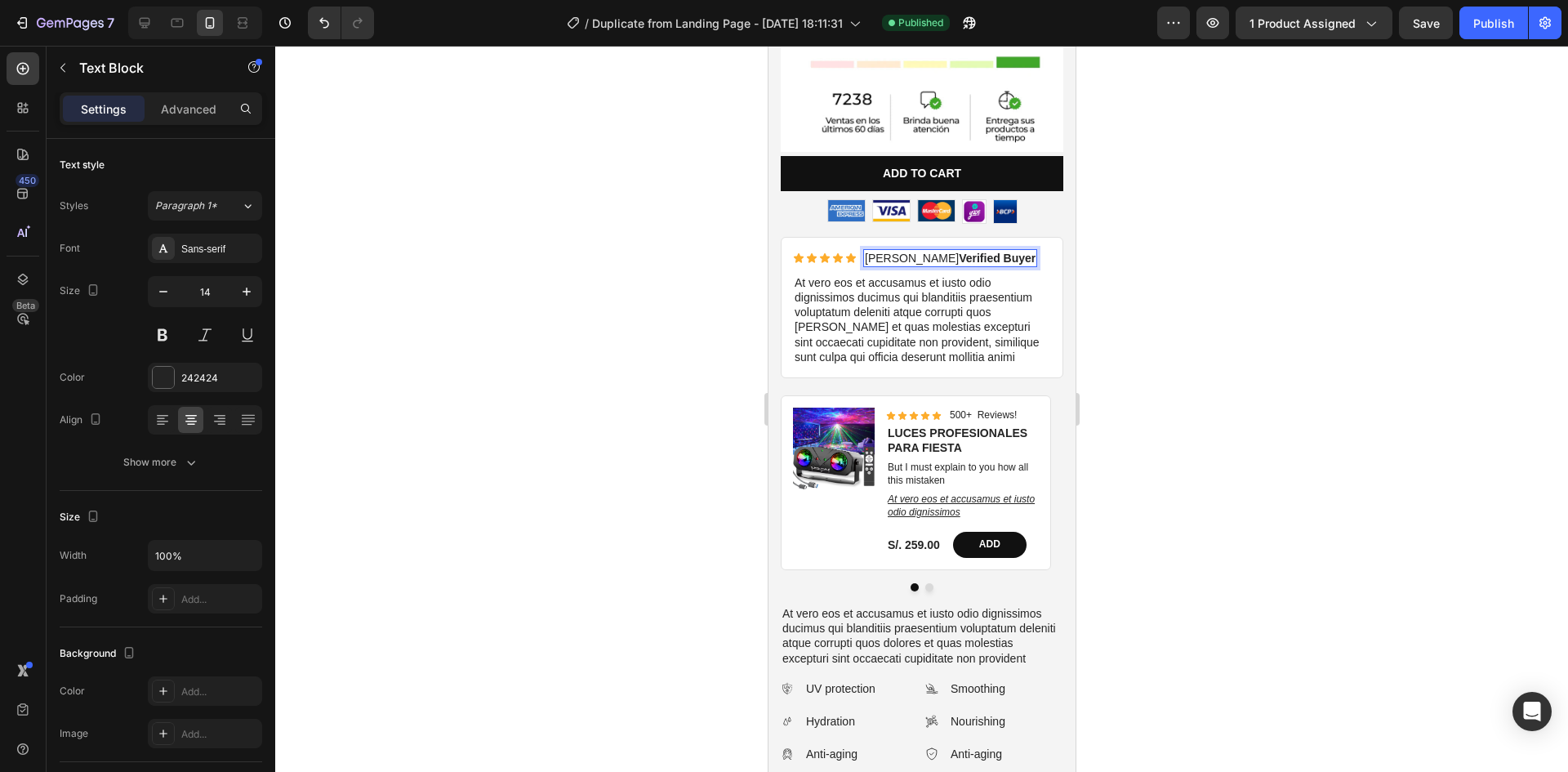
click at [959, 251] on strong "Verified Buyer" at bounding box center [996, 258] width 77 height 13
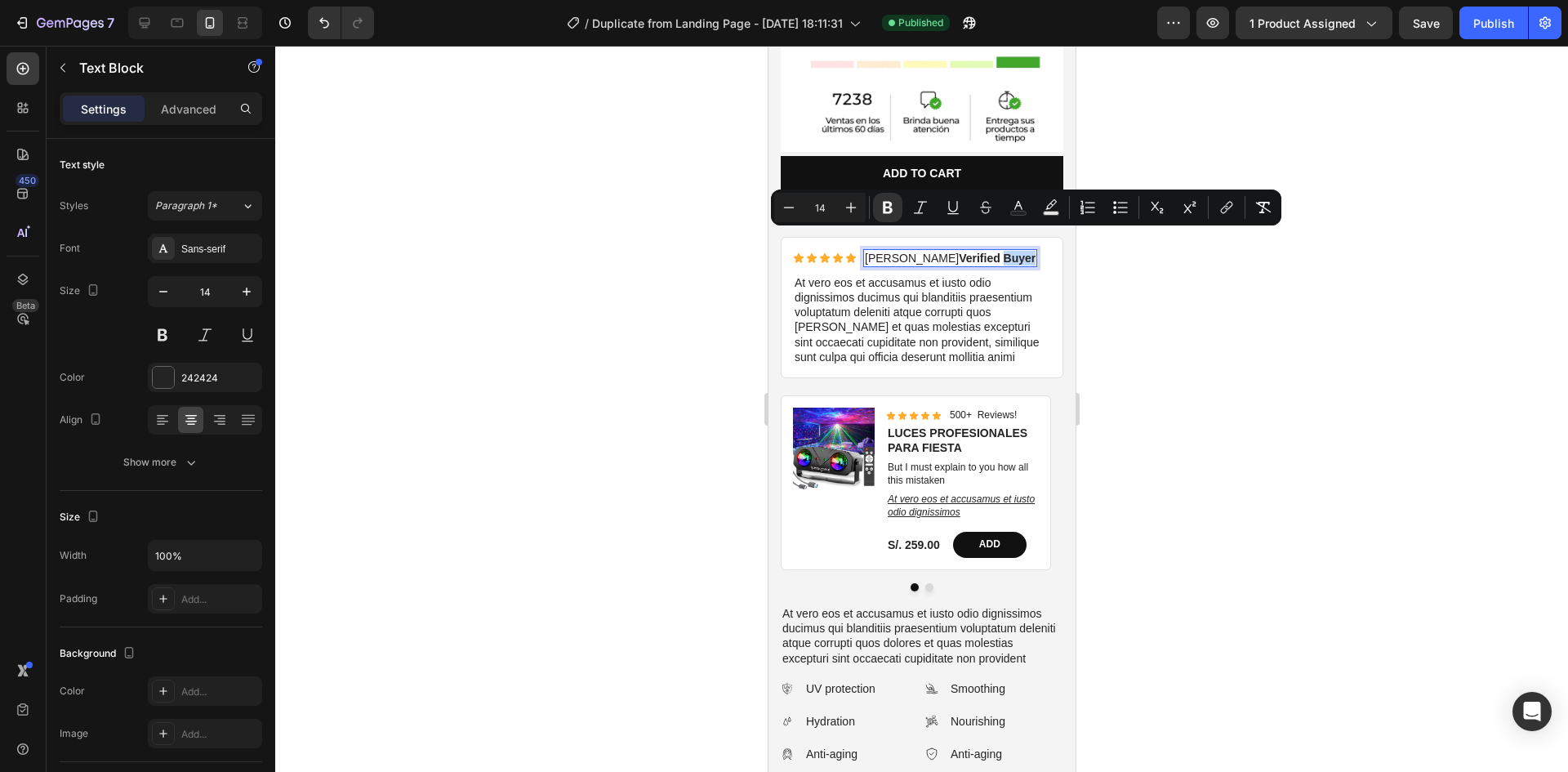
click at [959, 251] on strong "Verified Buyer" at bounding box center [996, 258] width 77 height 13
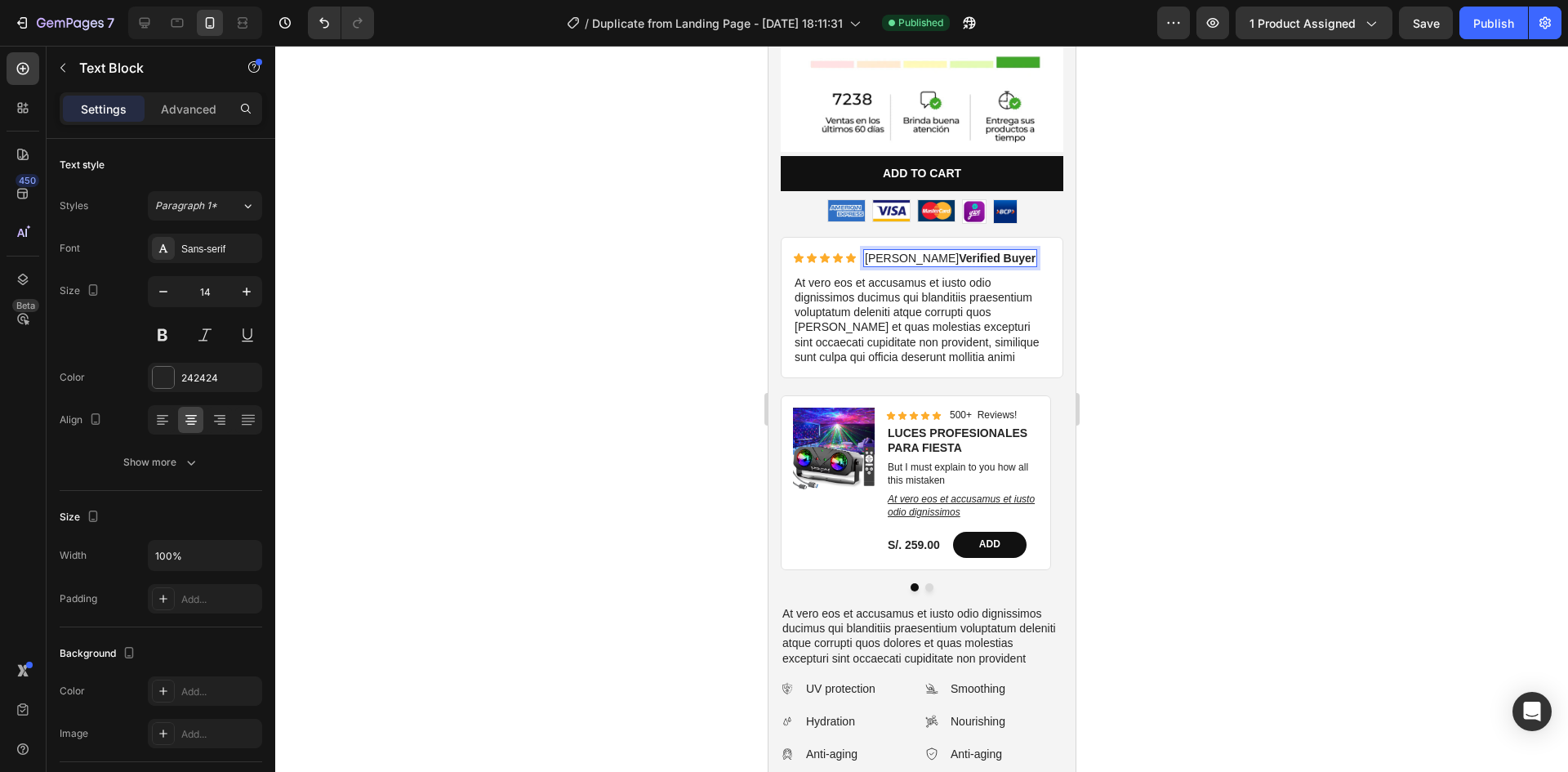
click at [958, 251] on strong "Verified Buyer" at bounding box center [996, 258] width 77 height 13
click at [986, 251] on strong "Verified Buyer" at bounding box center [996, 258] width 77 height 13
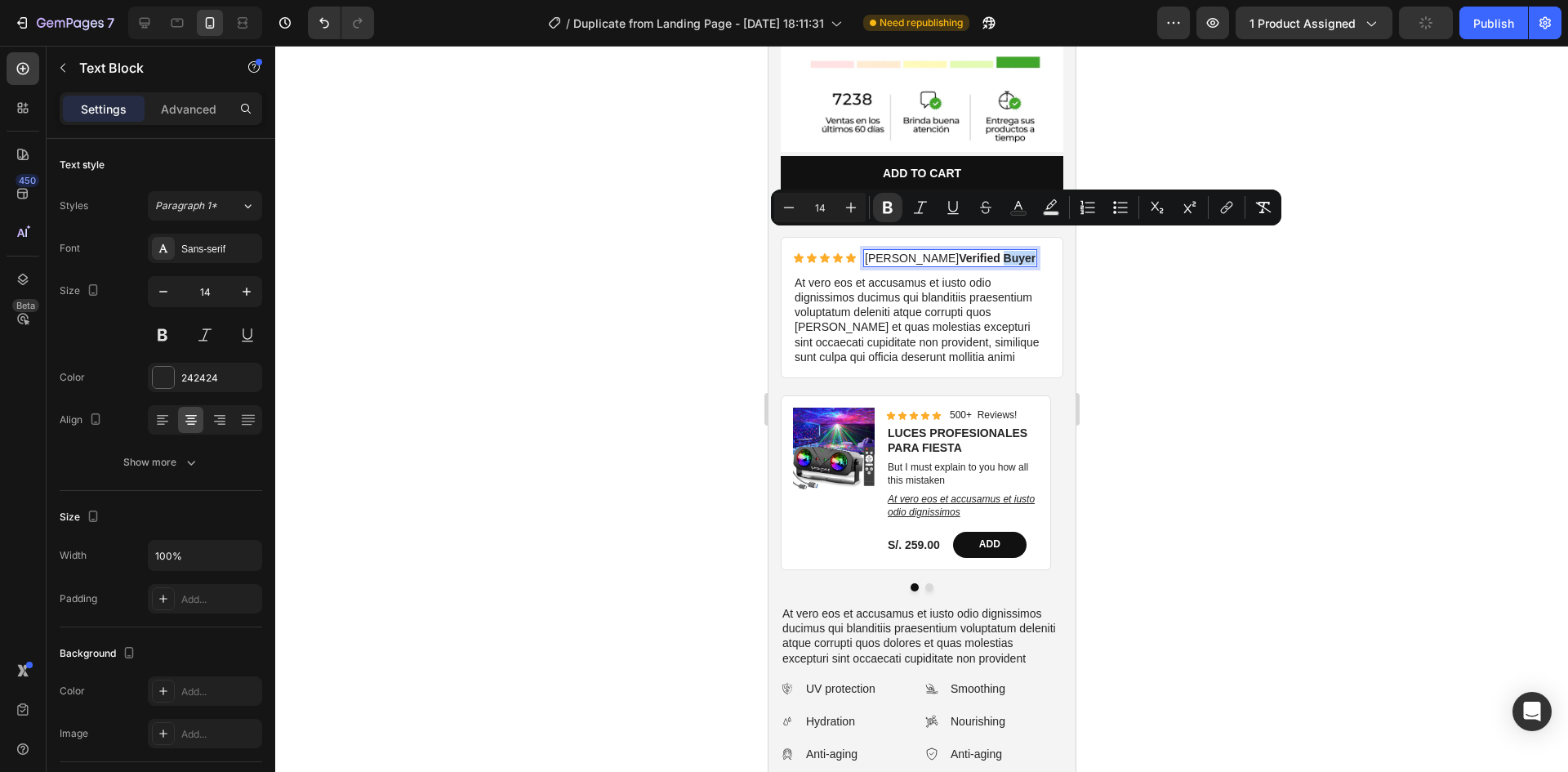
click at [962, 251] on strong "Verified Buyer" at bounding box center [996, 258] width 77 height 13
click at [961, 251] on strong "Verified Buyer" at bounding box center [996, 258] width 77 height 13
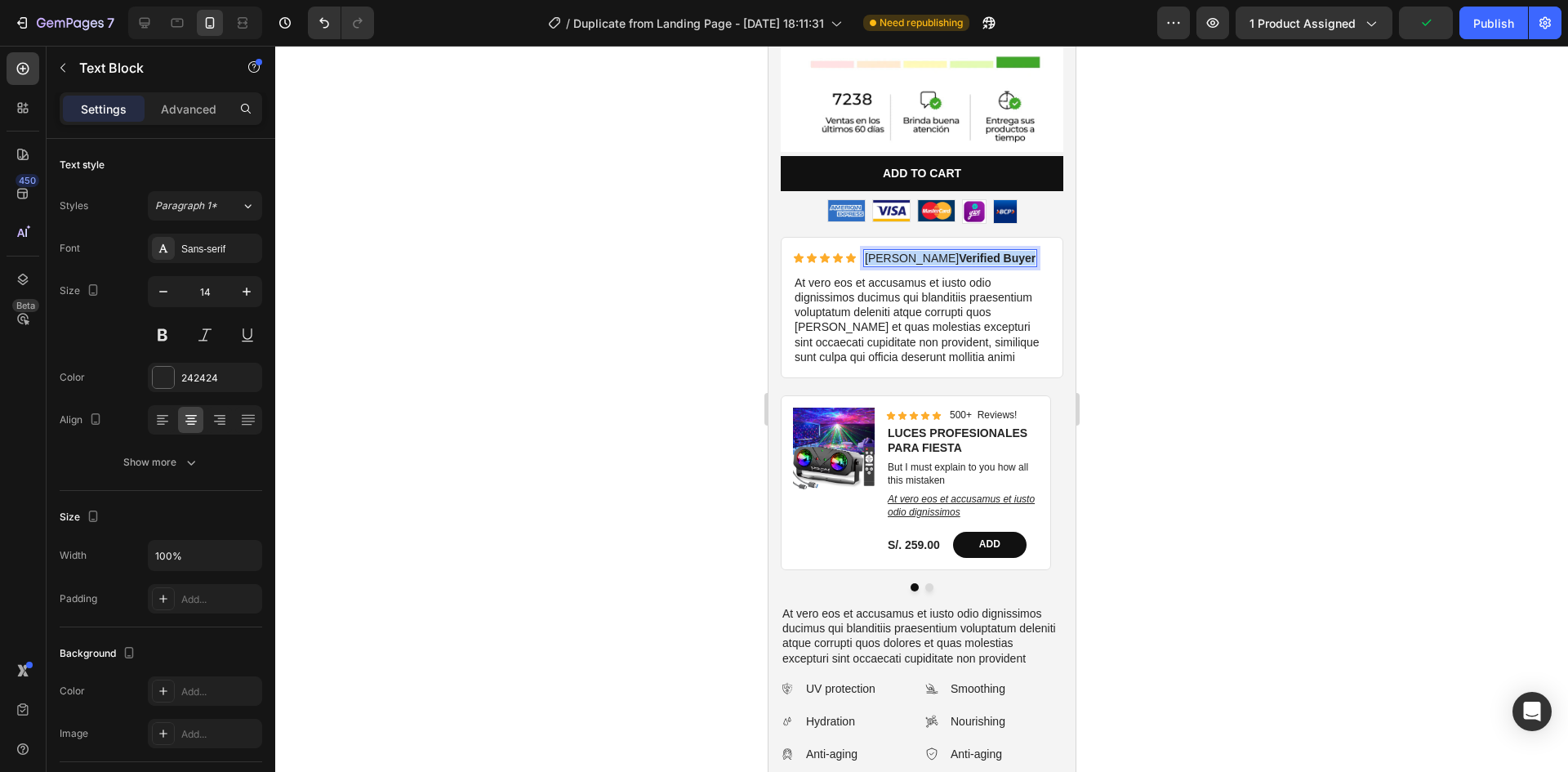
click at [961, 251] on strong "Verified Buyer" at bounding box center [996, 258] width 77 height 13
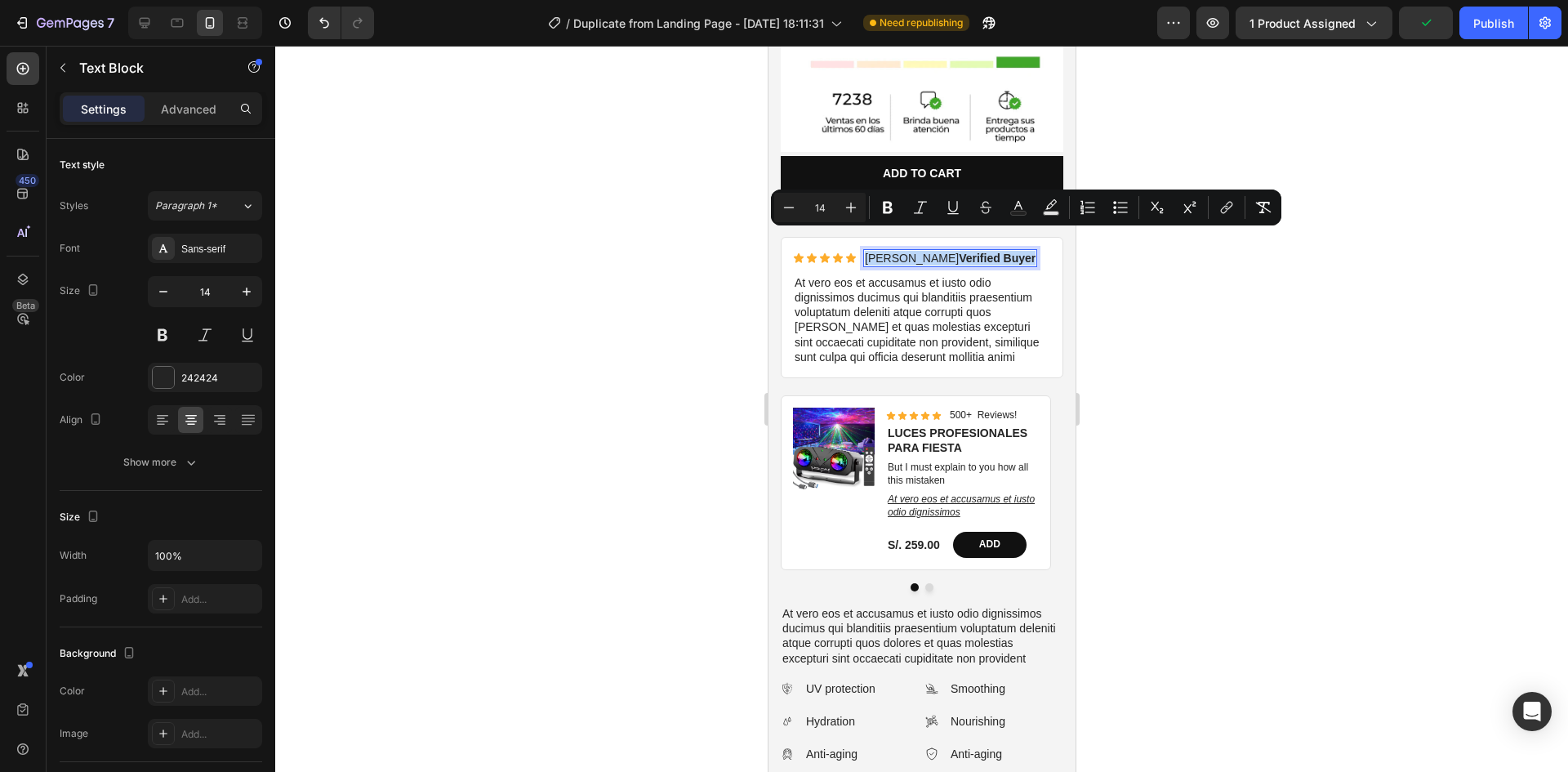
click at [958, 251] on strong "Verified Buyer" at bounding box center [996, 258] width 77 height 13
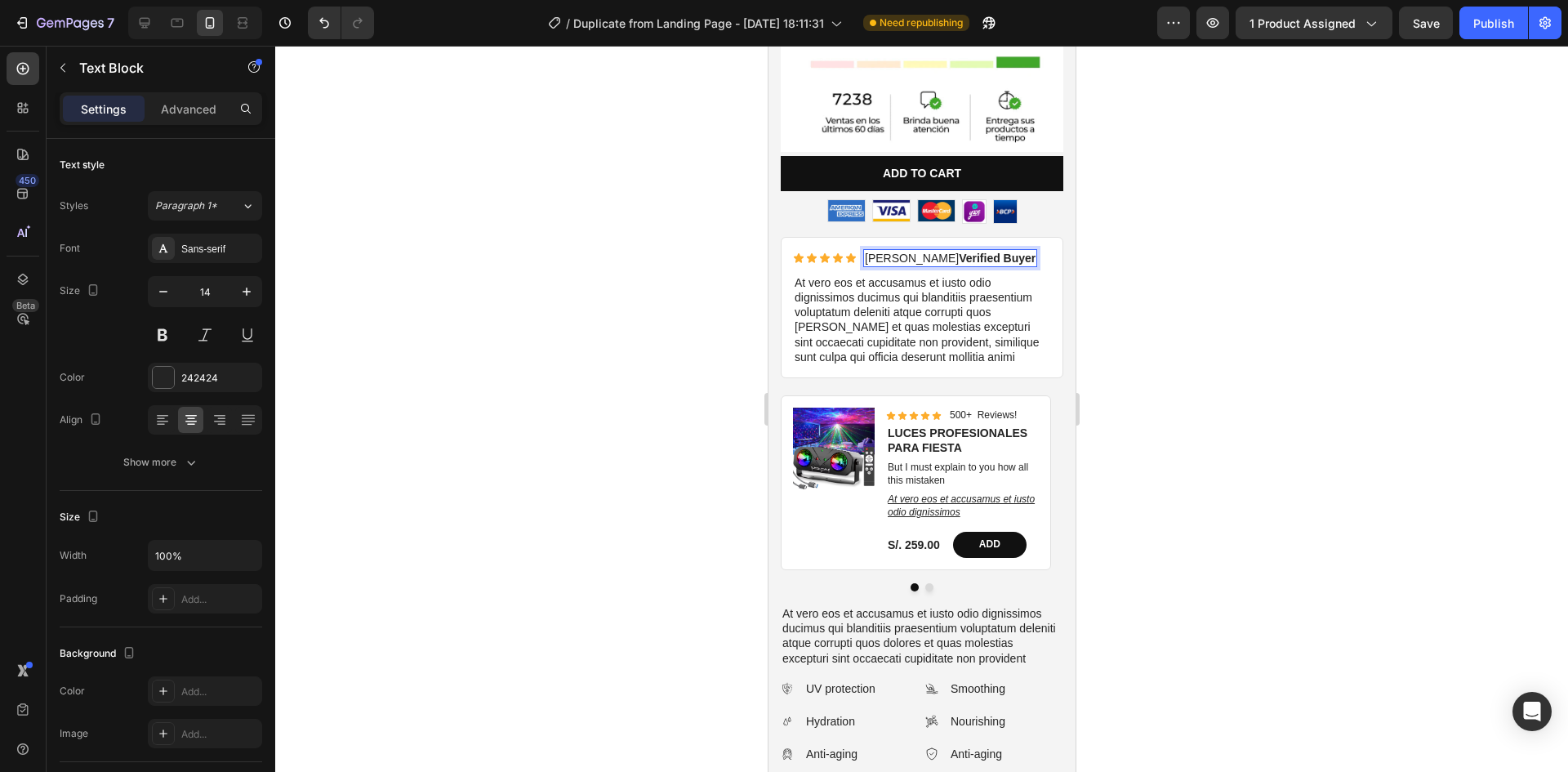
click at [958, 251] on strong "Verified Buyer" at bounding box center [996, 258] width 77 height 13
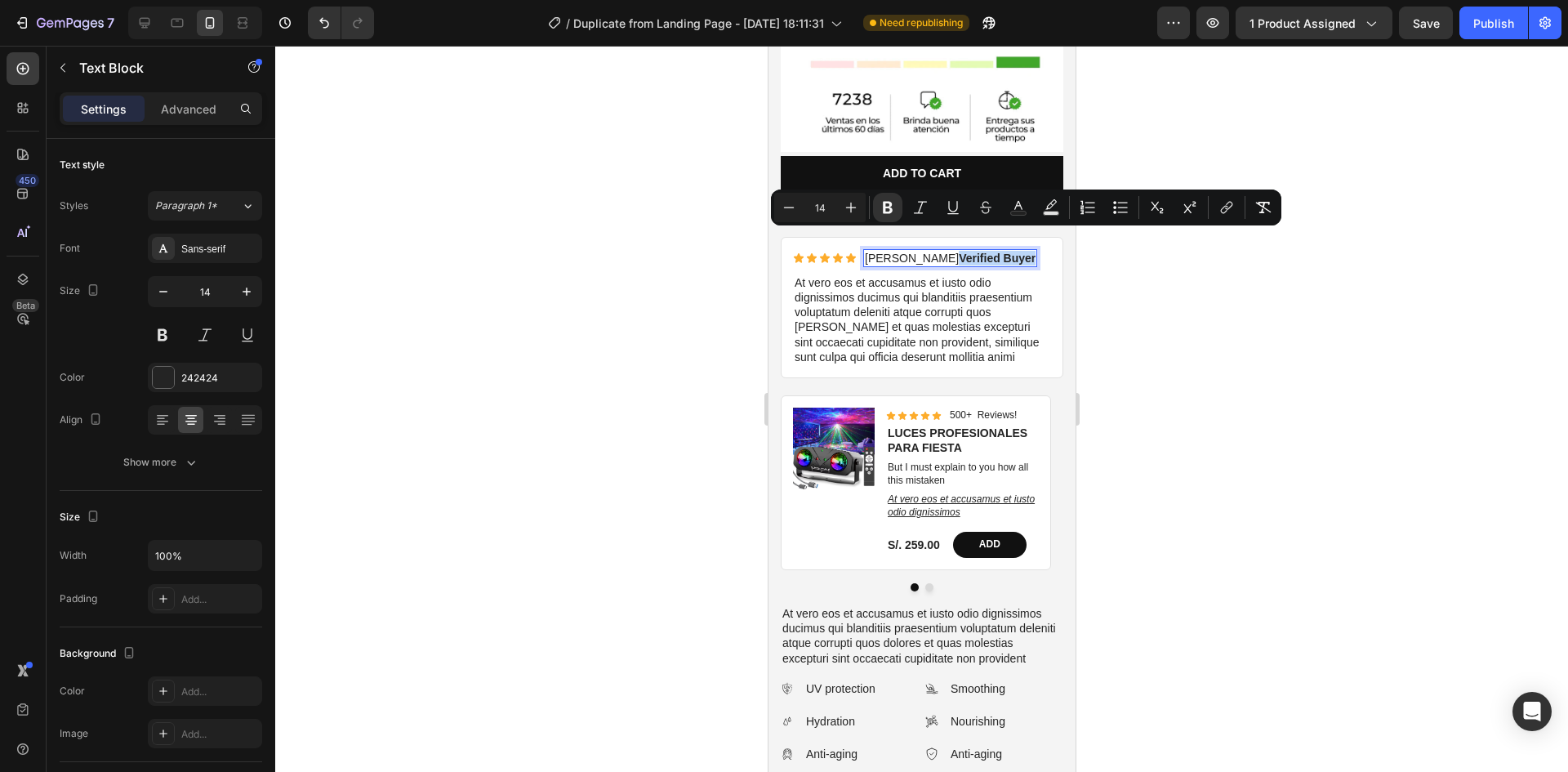
drag, startPoint x: 919, startPoint y: 239, endPoint x: 975, endPoint y: 236, distance: 56.1
click at [975, 251] on strong "Verified Buyer" at bounding box center [996, 258] width 77 height 13
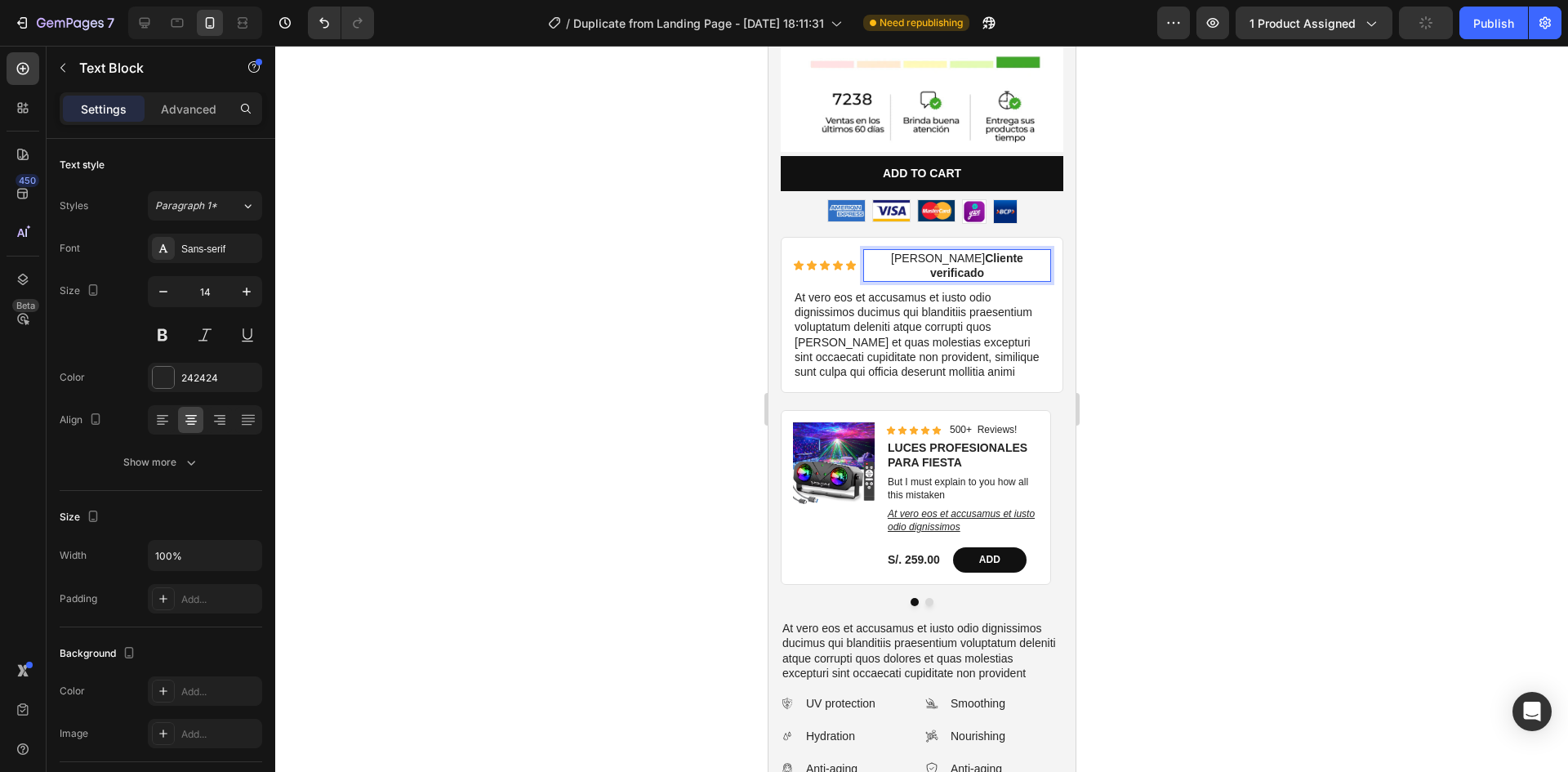
click at [882, 250] on p "Briana M. Cliente verificado" at bounding box center [956, 265] width 184 height 30
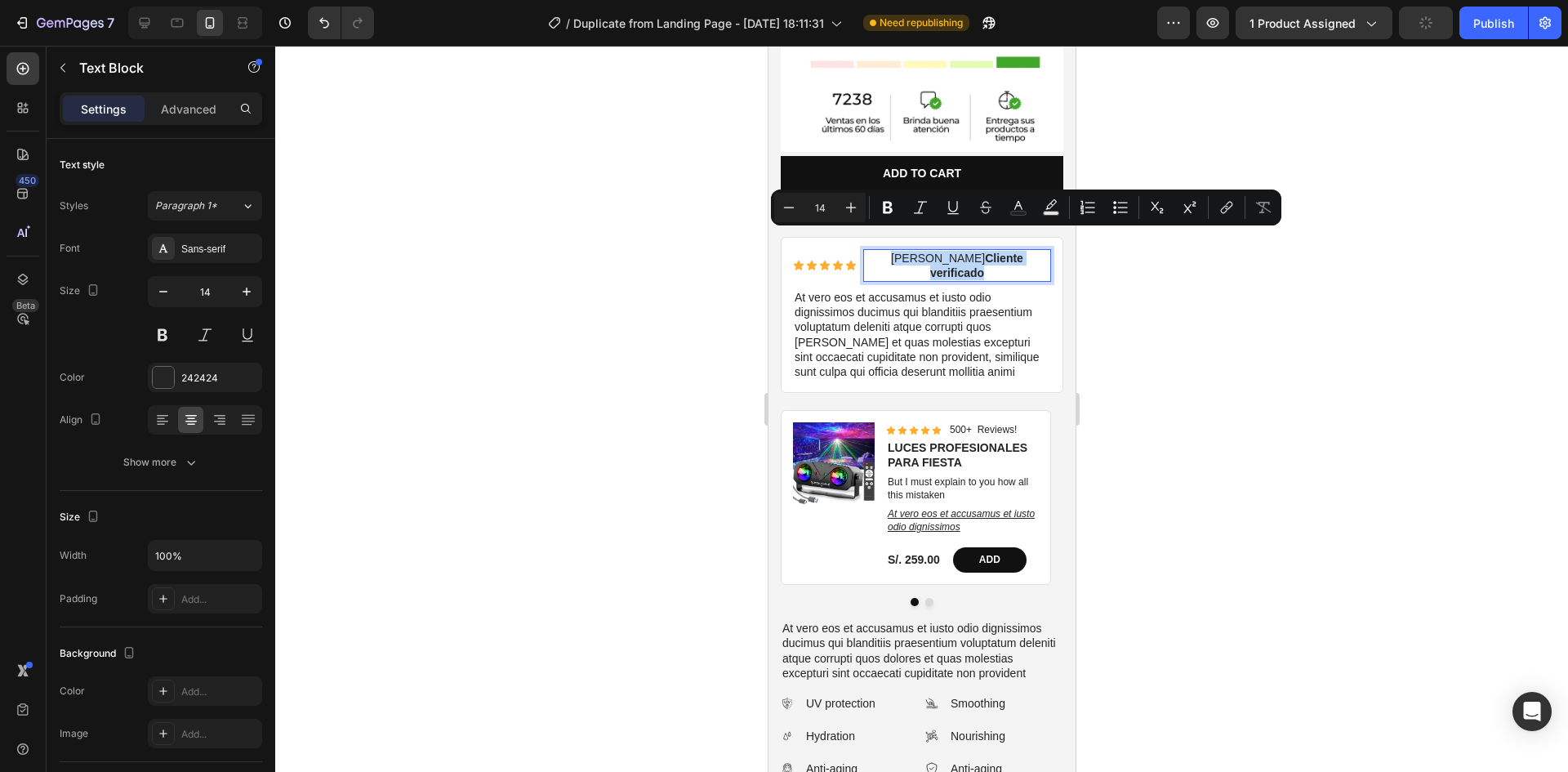
click at [882, 250] on p "Briana M. Cliente verificado" at bounding box center [956, 265] width 184 height 30
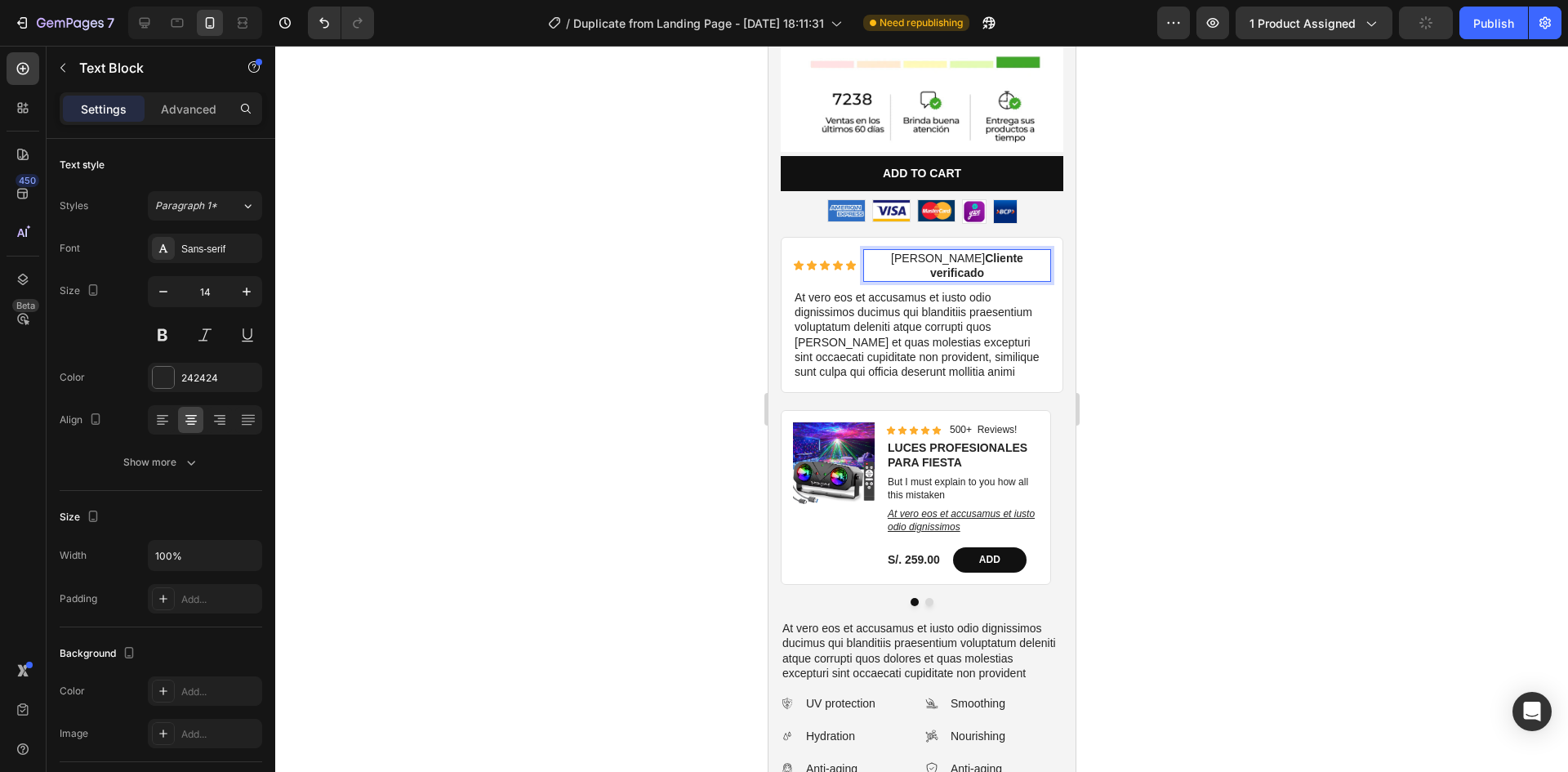
click at [883, 250] on p "Briana M. Cliente verificado" at bounding box center [956, 265] width 184 height 30
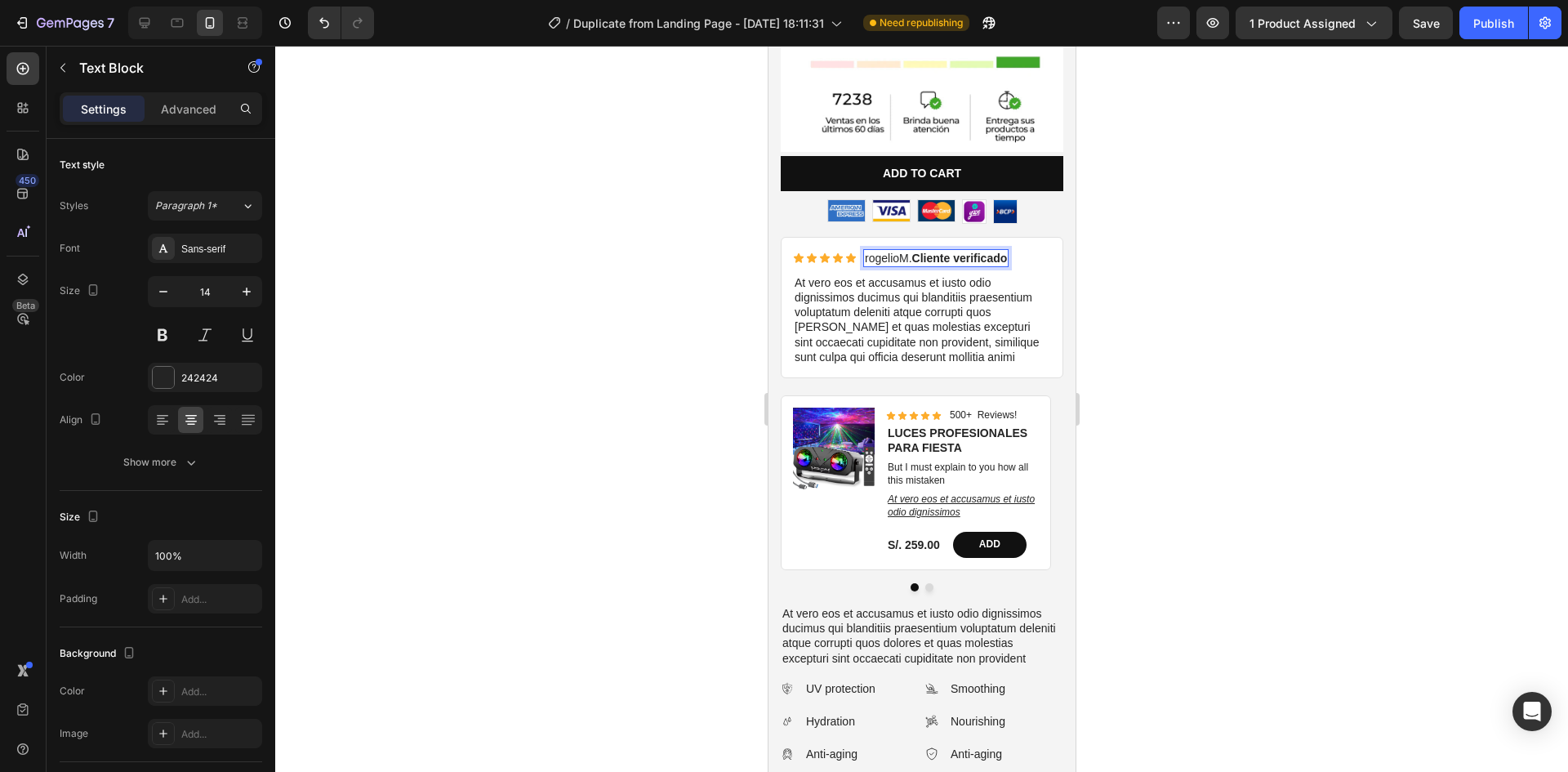
click at [869, 250] on p "rogelioM. Cliente verificado" at bounding box center [935, 258] width 142 height 15
click at [902, 250] on p "RogelioM. Cliente verificado" at bounding box center [938, 258] width 147 height 15
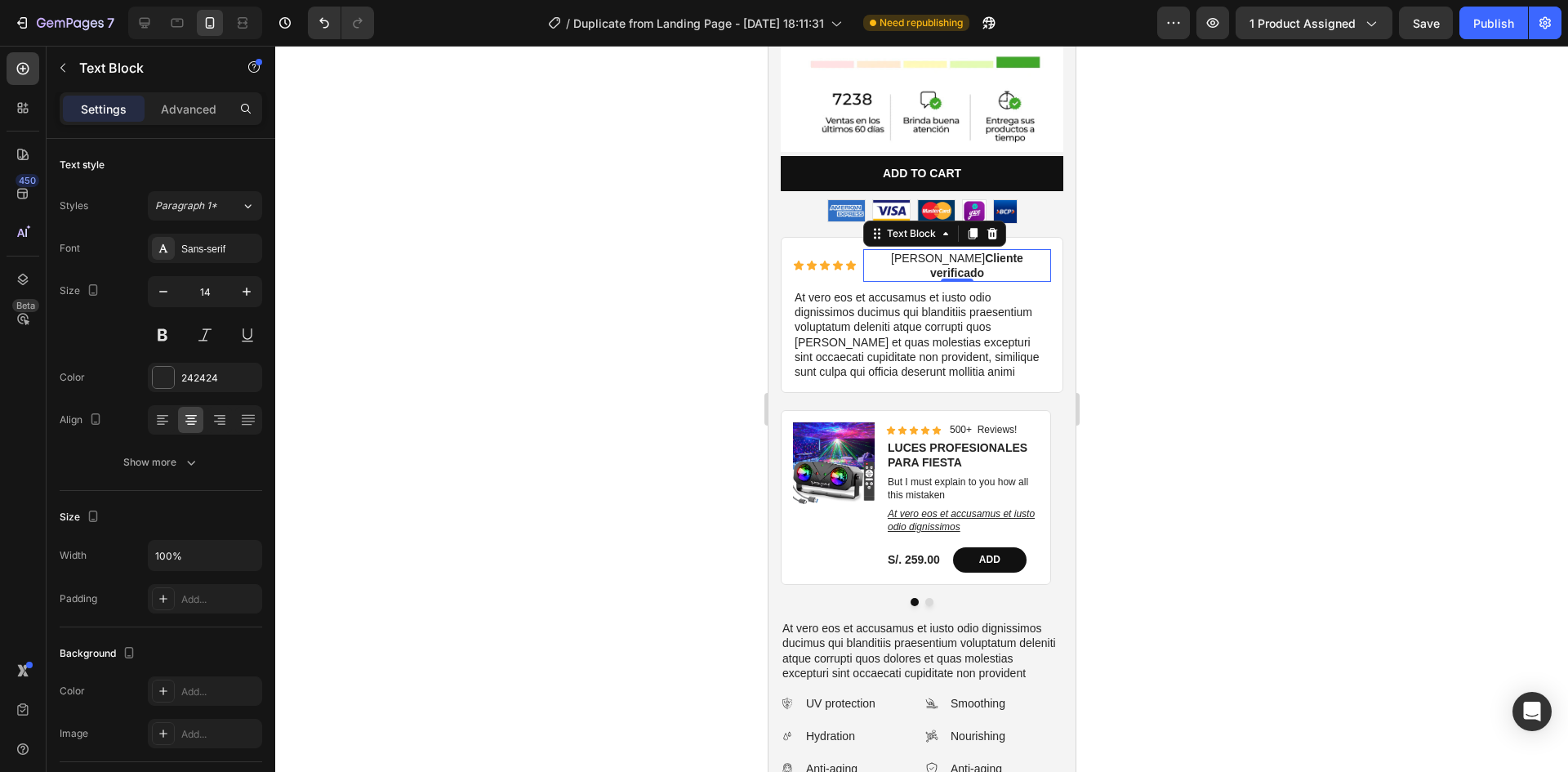
click at [1145, 322] on div at bounding box center [921, 408] width 1293 height 727
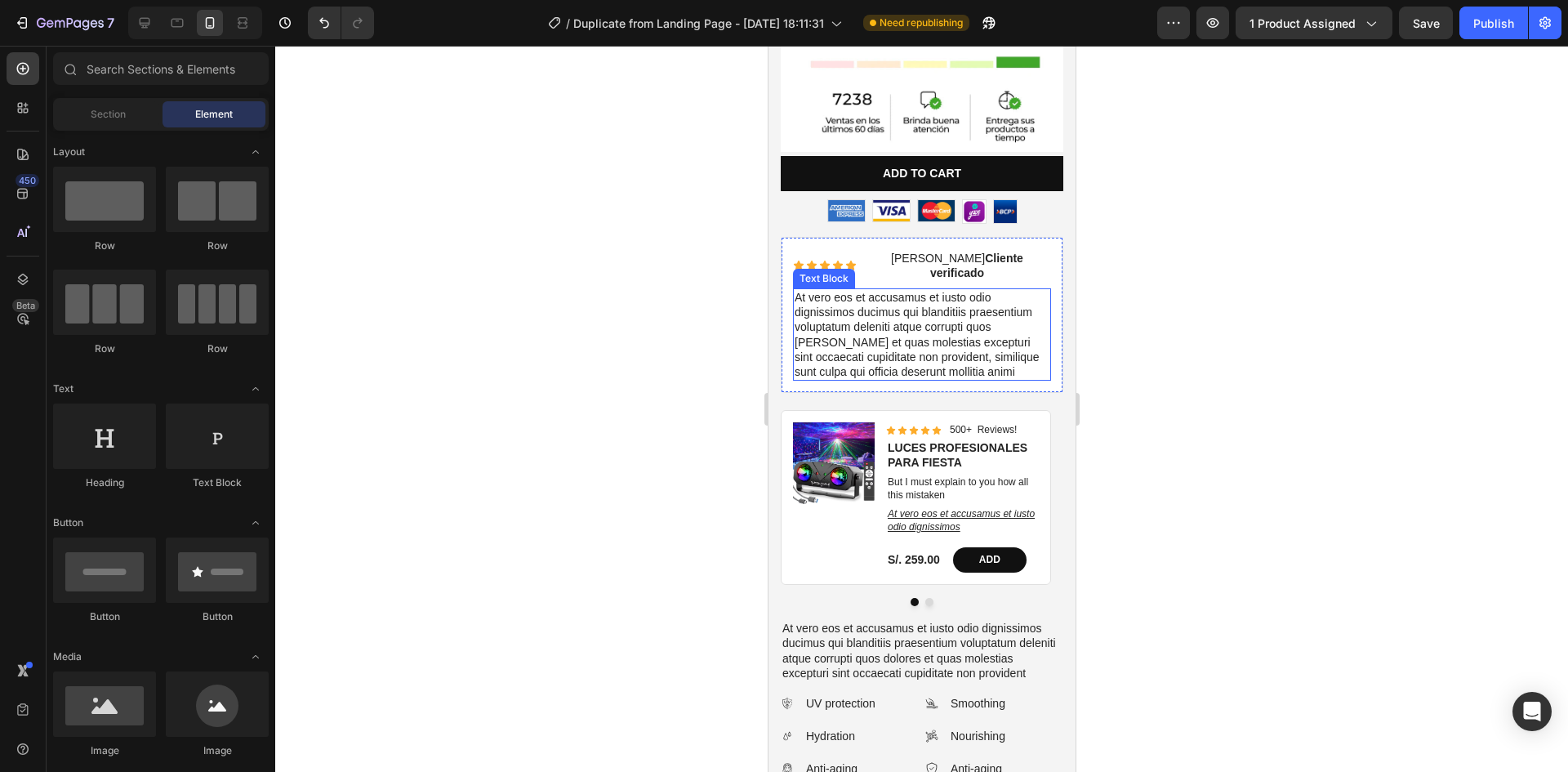
click at [905, 301] on p "At vero eos et accusamus et iusto odio dignissimos ducimus qui blanditiis praes…" at bounding box center [921, 335] width 254 height 89
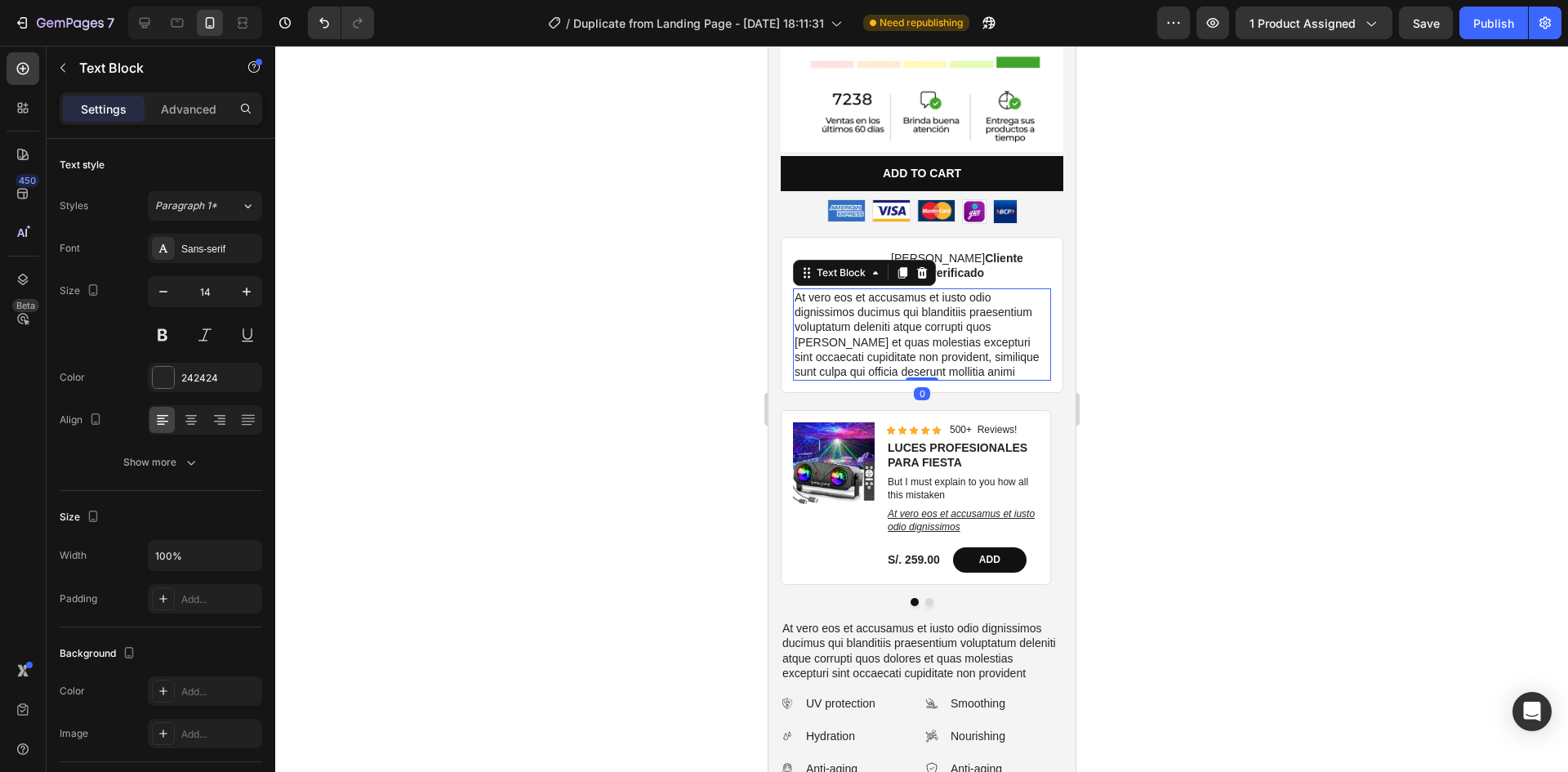
click at [905, 301] on p "At vero eos et accusamus et iusto odio dignissimos ducimus qui blanditiis praes…" at bounding box center [921, 335] width 254 height 89
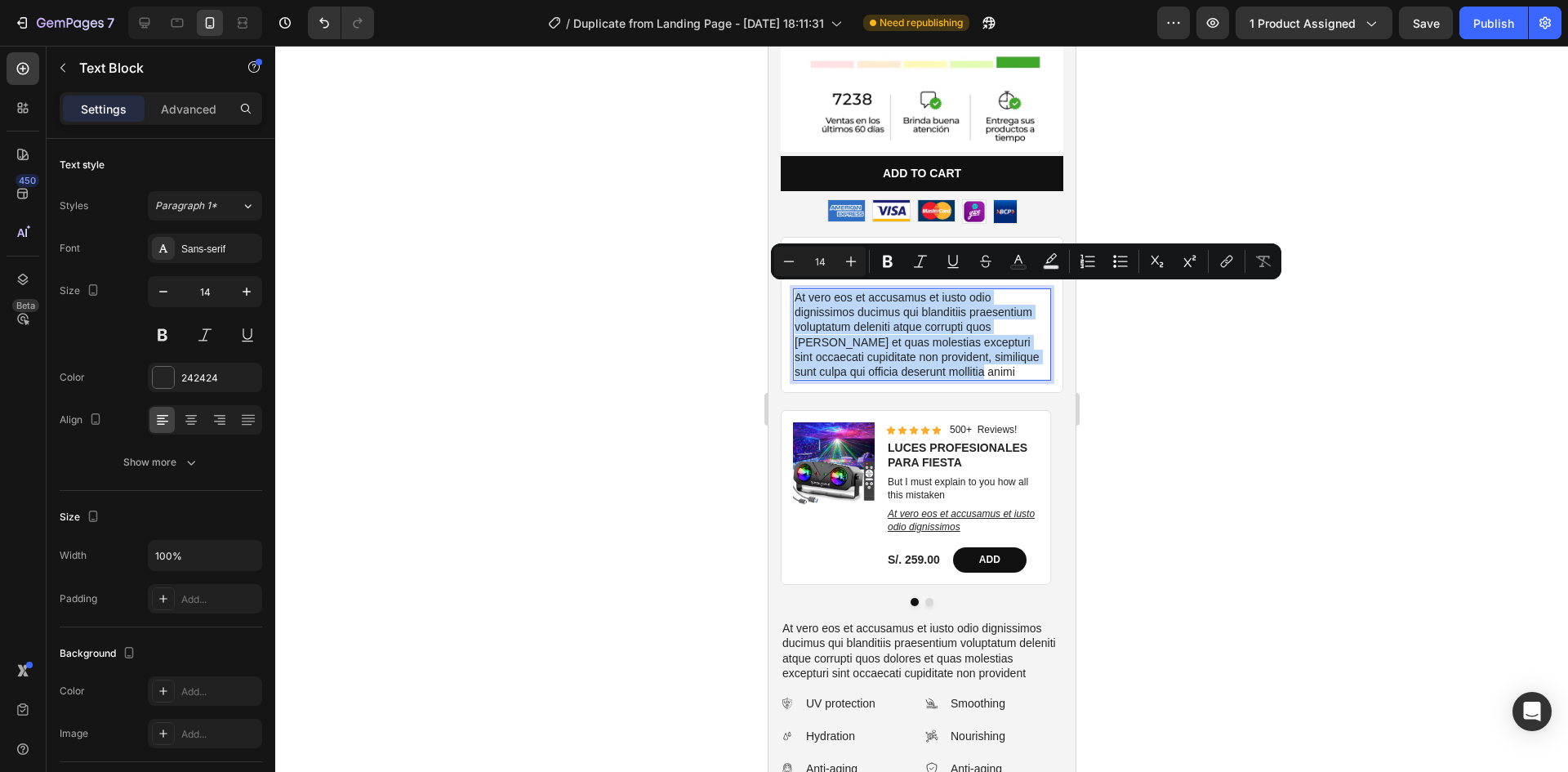
click at [905, 301] on p "At vero eos et accusamus et iusto odio dignissimos ducimus qui blanditiis praes…" at bounding box center [921, 335] width 254 height 89
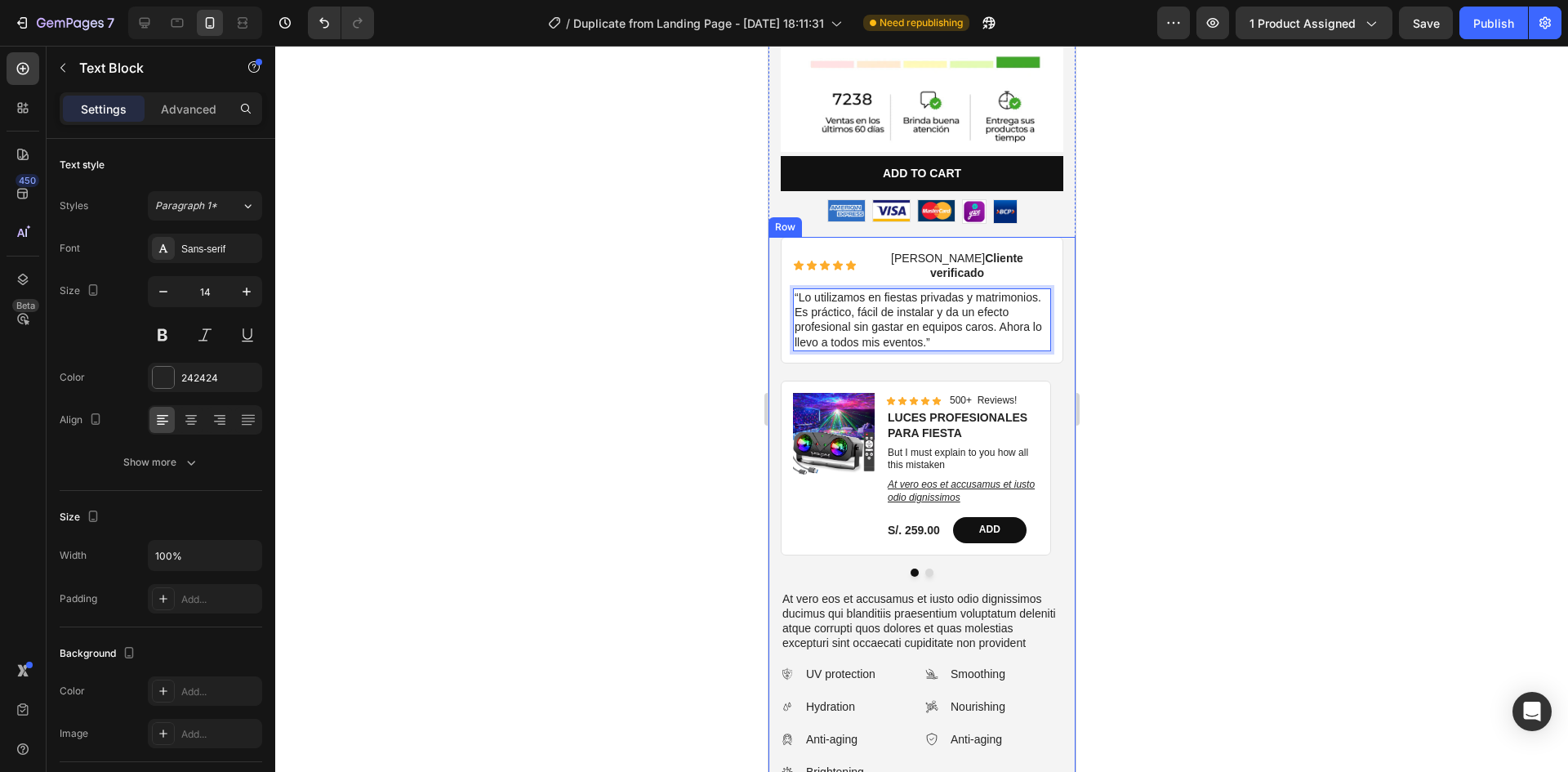
click at [1257, 327] on div at bounding box center [921, 408] width 1293 height 727
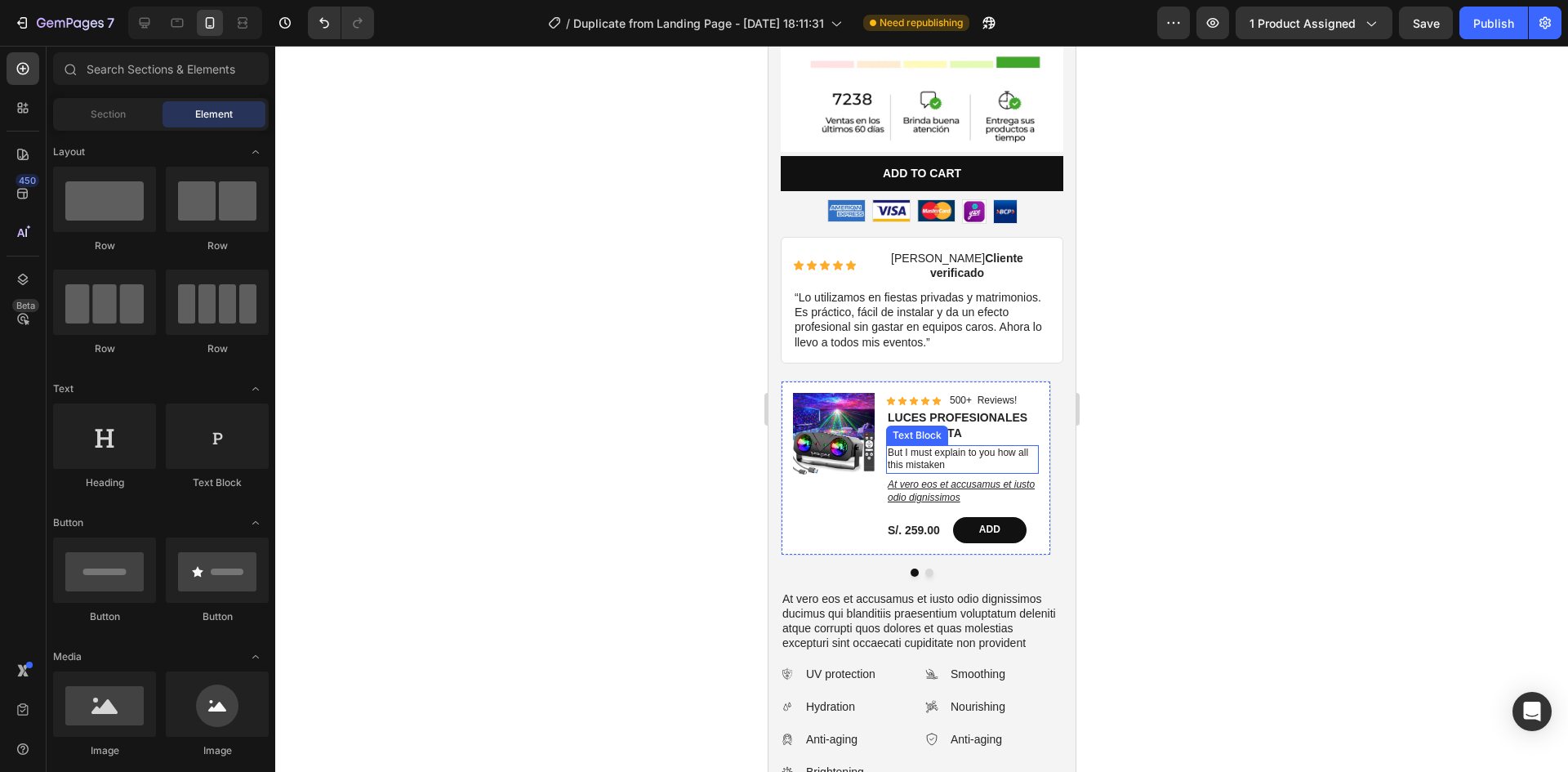
click at [965, 447] on p "But I must explain to you how all this mistaken" at bounding box center [962, 460] width 150 height 26
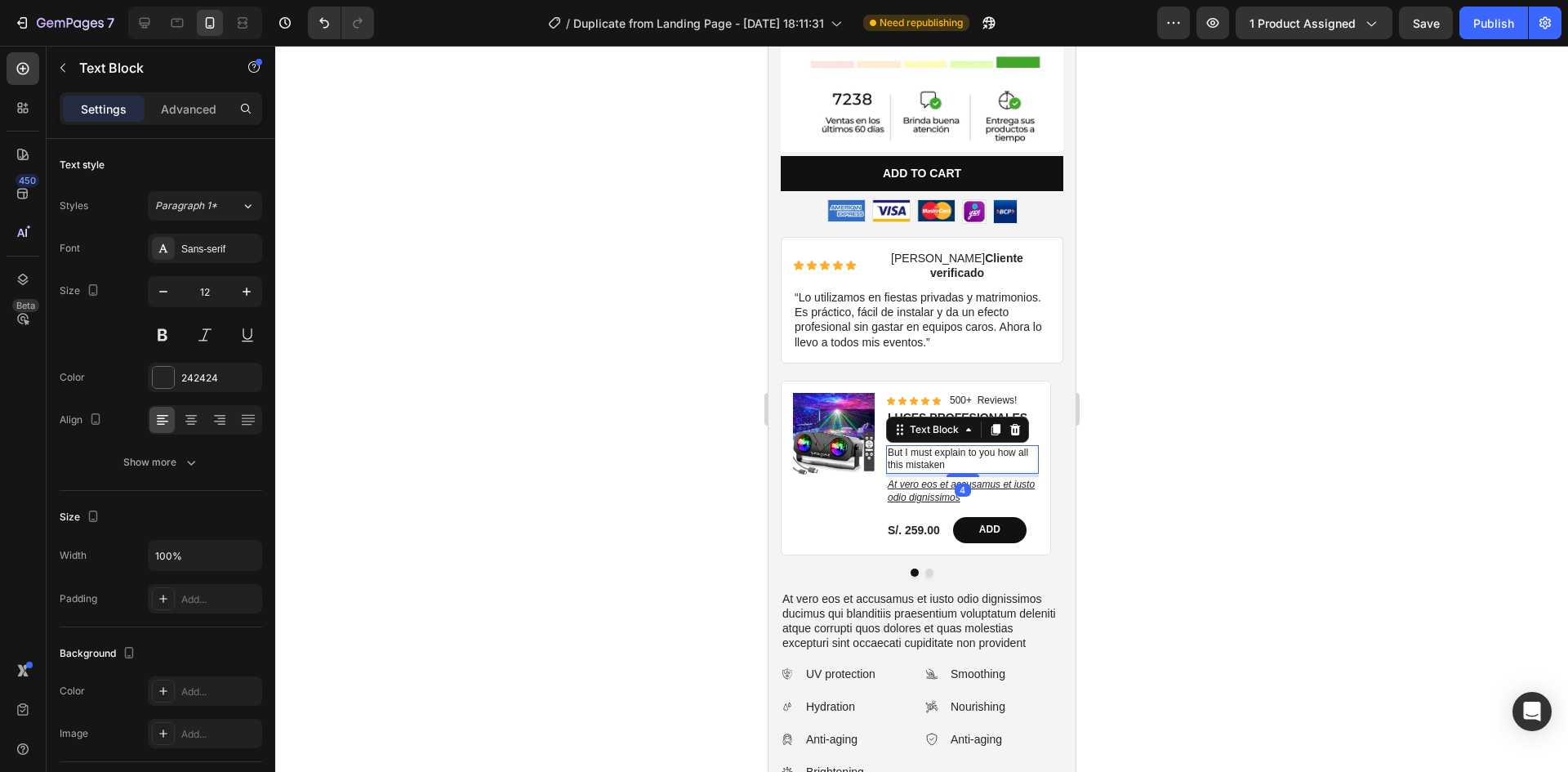
click at [966, 447] on p "But I must explain to you how all this mistaken" at bounding box center [962, 460] width 150 height 26
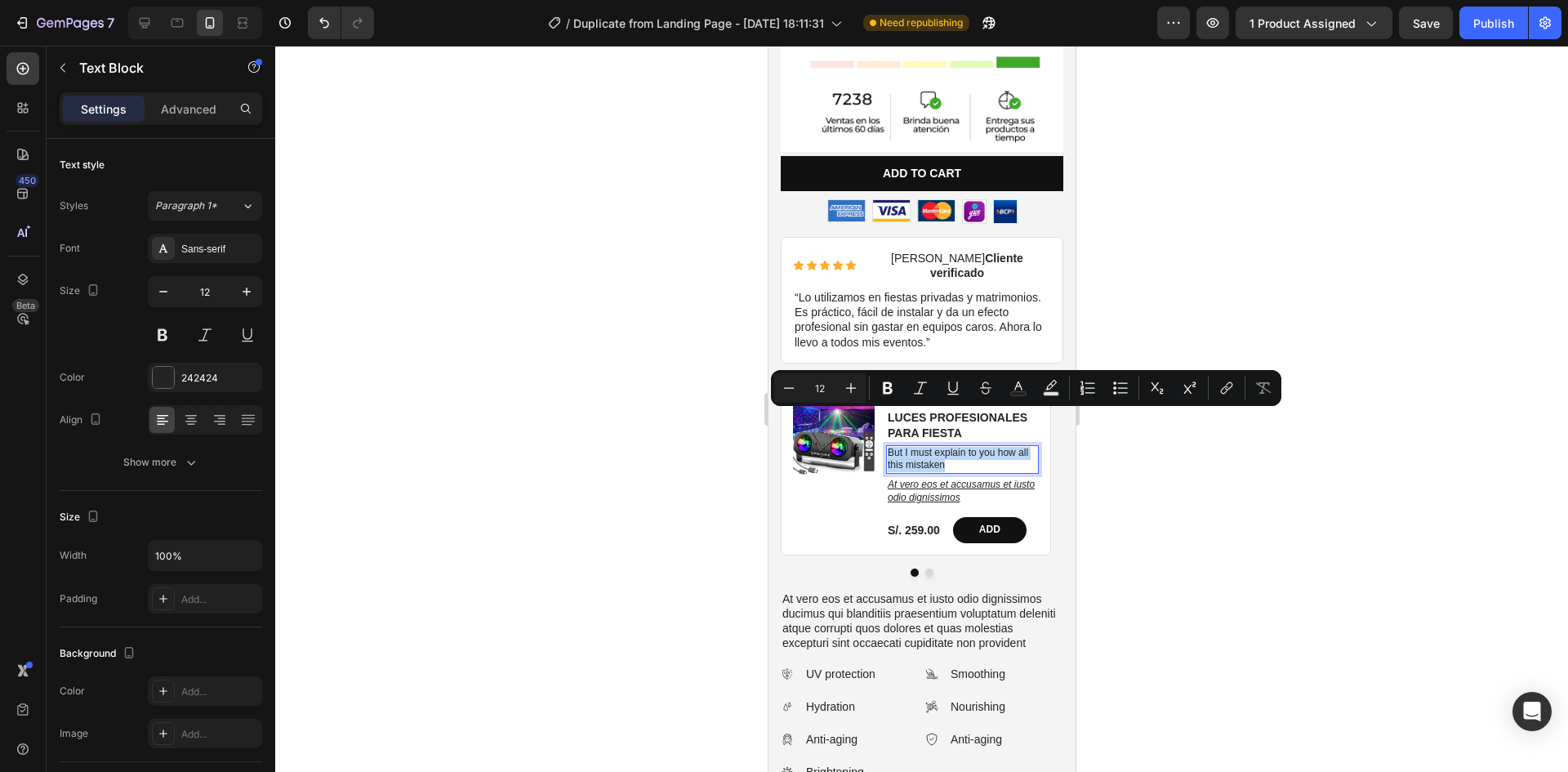
click at [966, 447] on p "But I must explain to you how all this mistaken" at bounding box center [962, 460] width 150 height 26
copy p "But I must explain to you how all this mistaken"
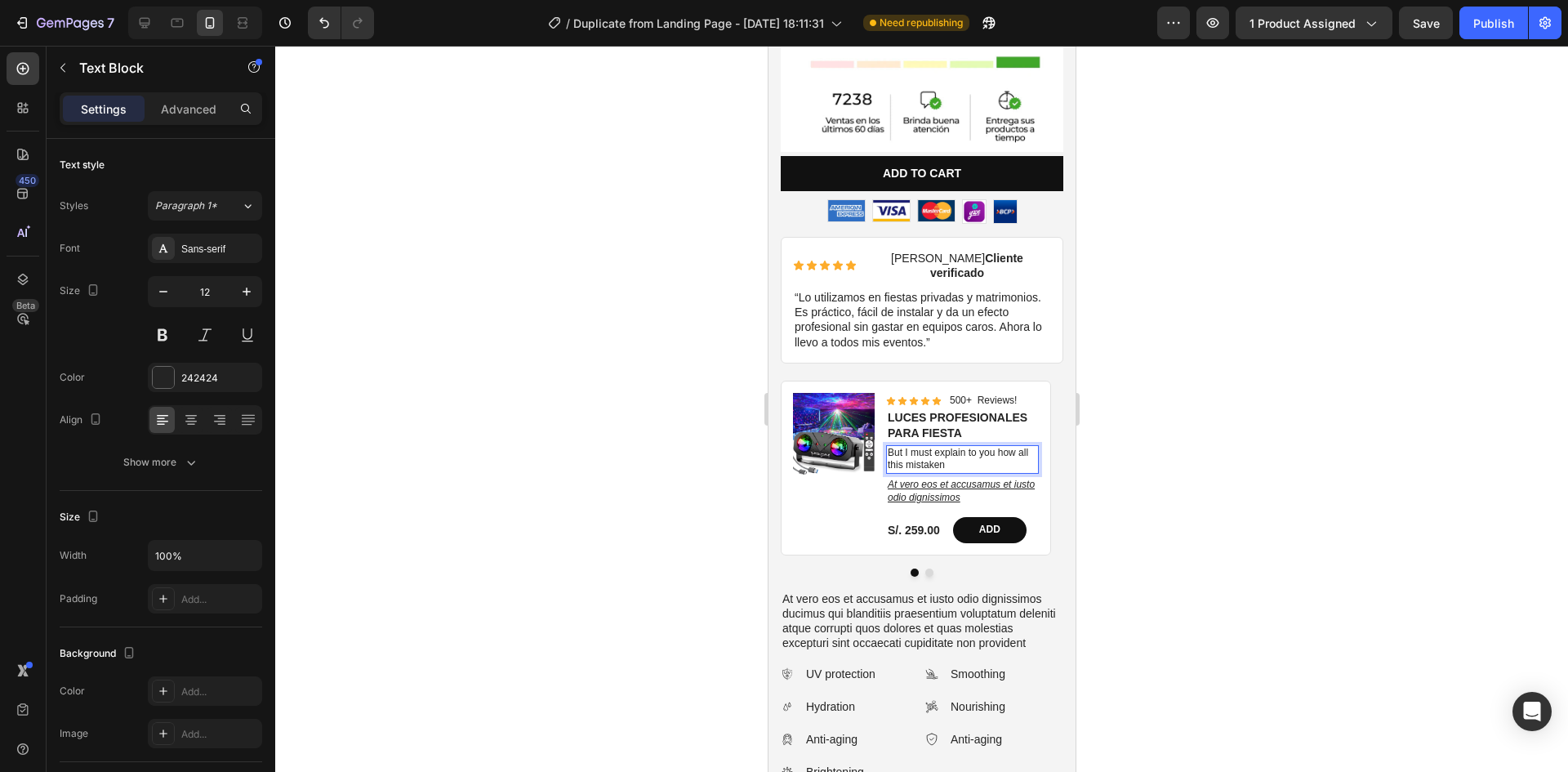
click at [1289, 454] on div at bounding box center [921, 408] width 1293 height 727
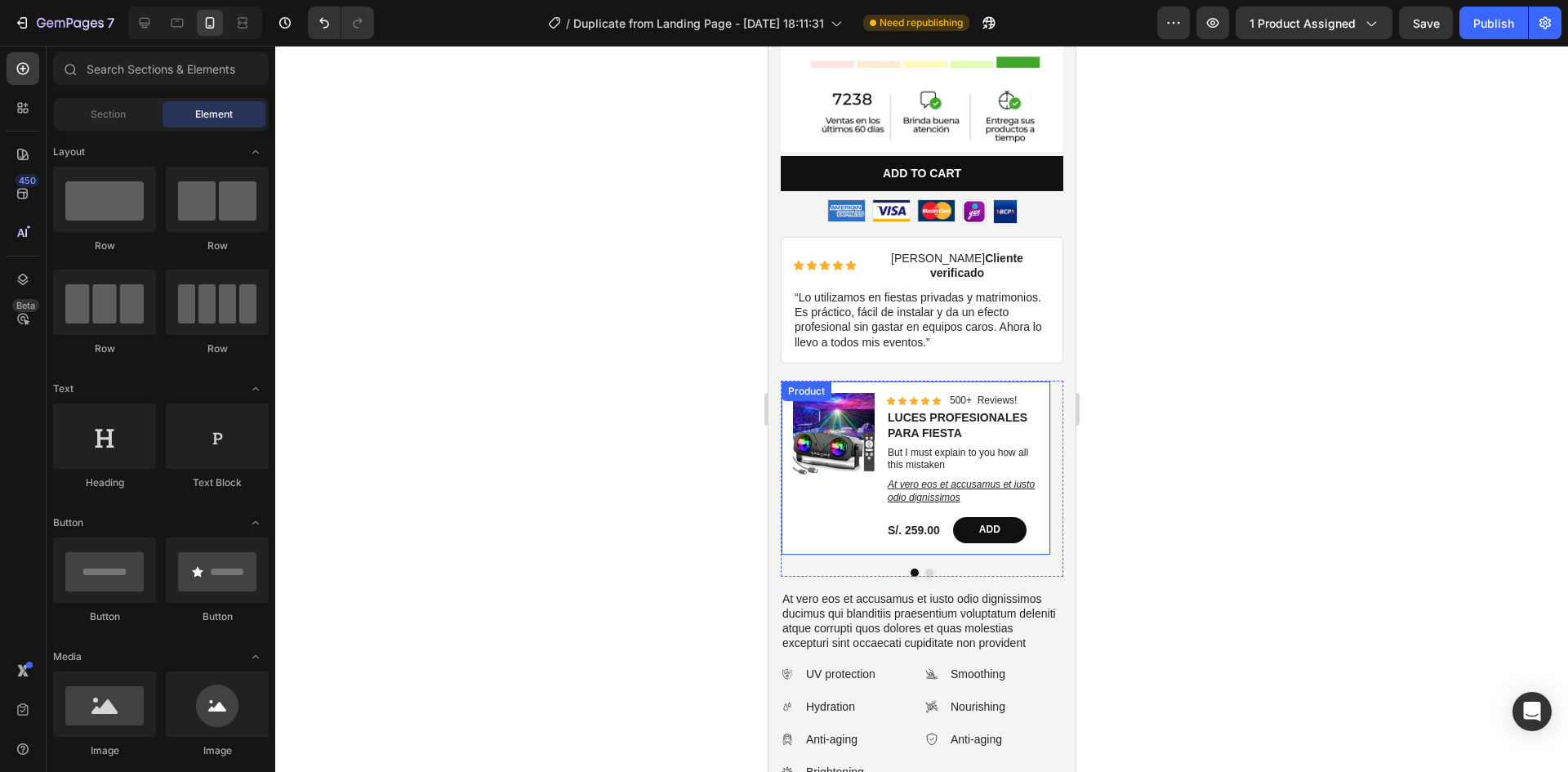
click at [790, 460] on div "Product Images Icon Icon Icon Icon Icon Icon List 500+ Reviews! Text Block Row …" at bounding box center [915, 469] width 268 height 174
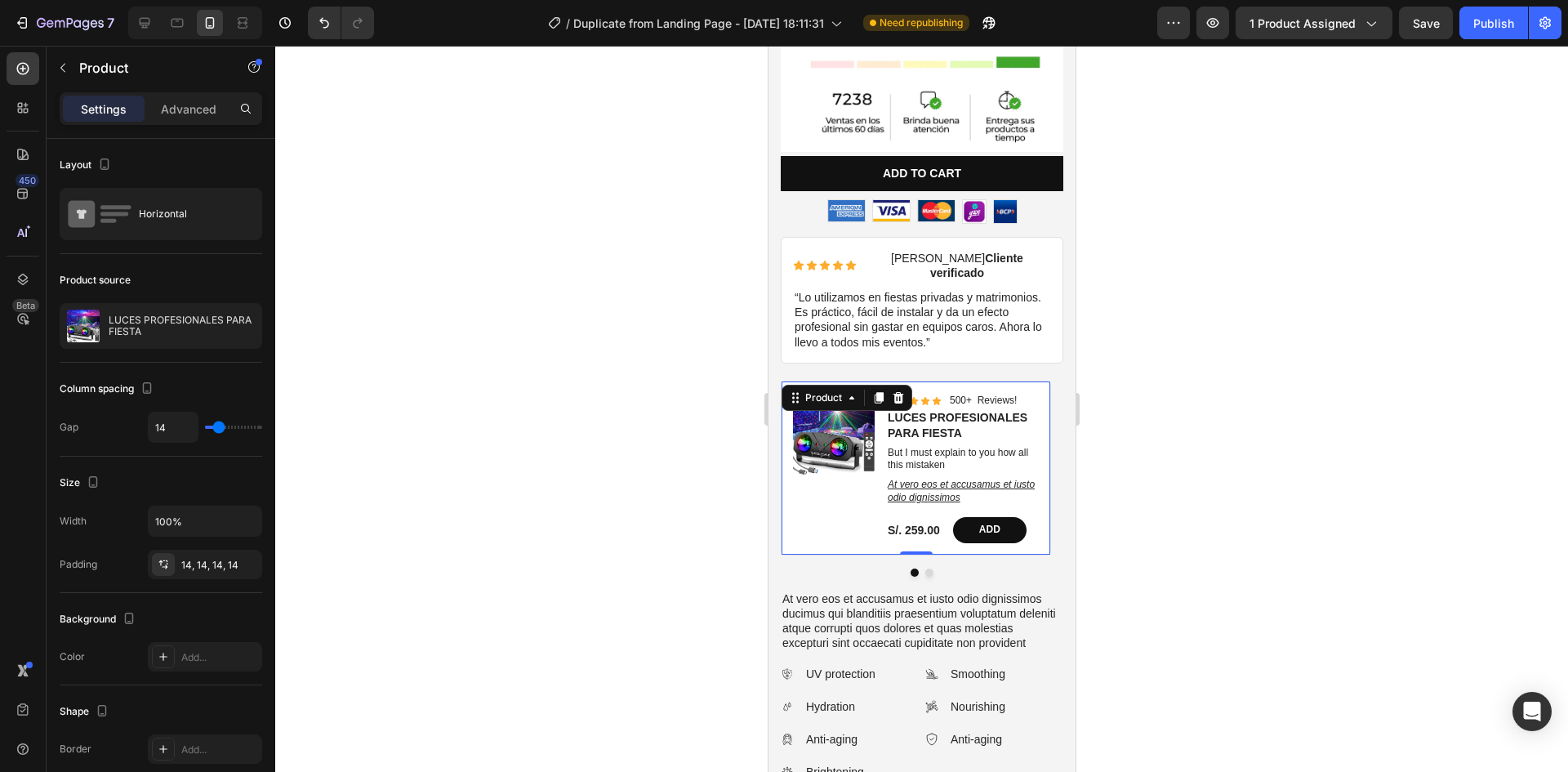
drag, startPoint x: 1193, startPoint y: 444, endPoint x: 217, endPoint y: 393, distance: 977.3
click at [1193, 444] on div at bounding box center [921, 408] width 1293 height 727
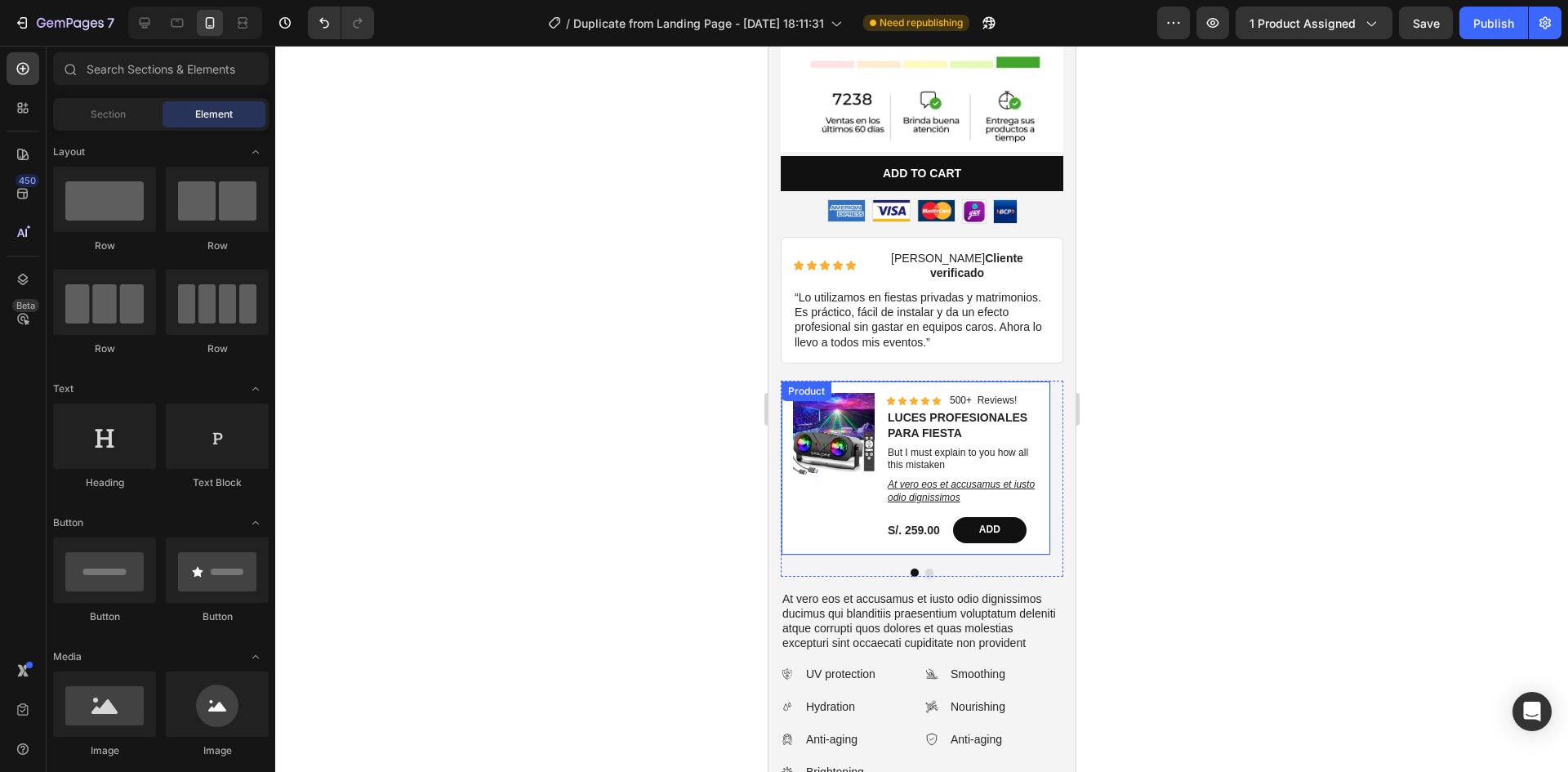
click at [814, 449] on div "Product Images" at bounding box center [833, 469] width 82 height 150
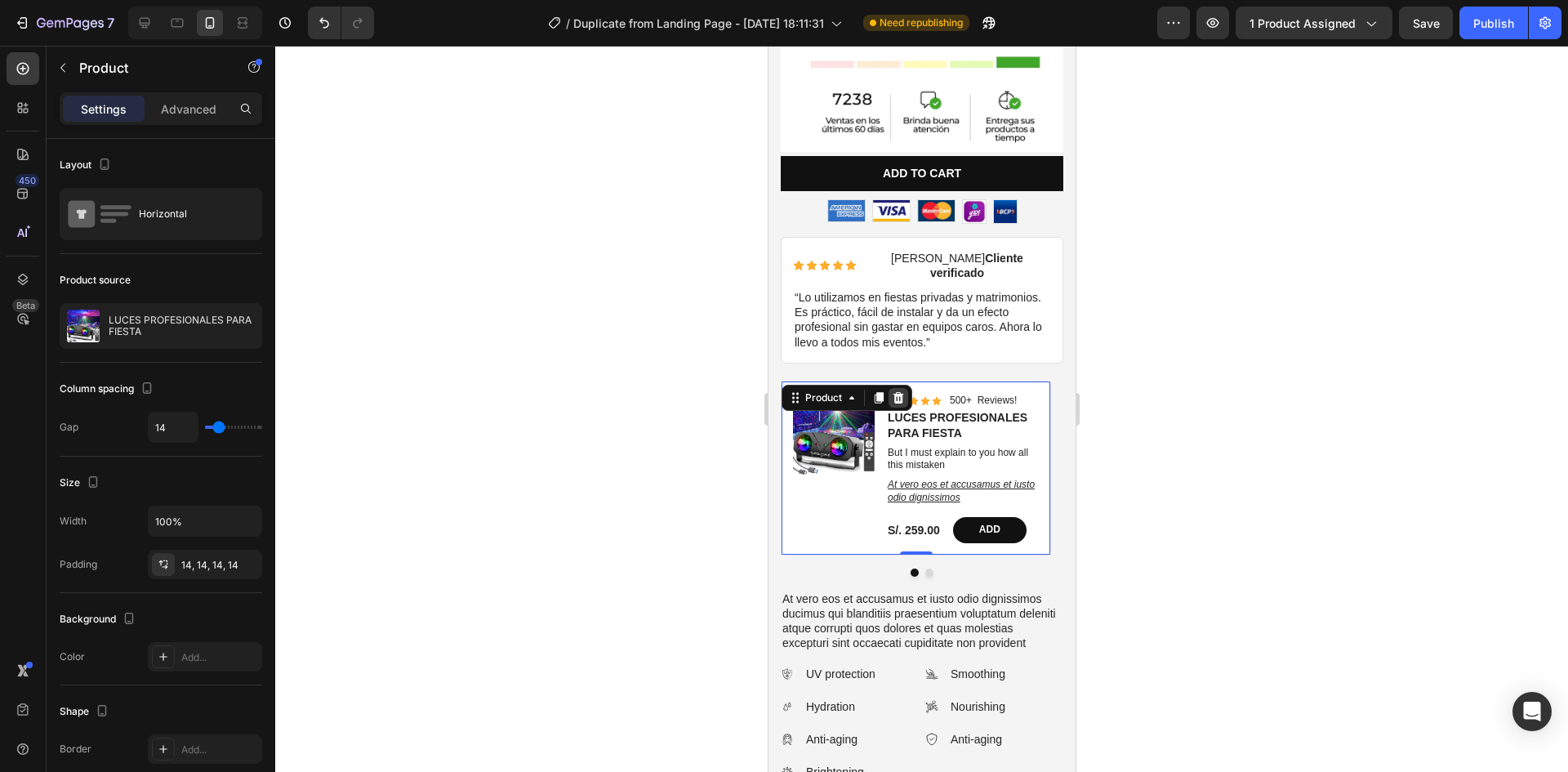
click at [906, 388] on div at bounding box center [898, 398] width 20 height 20
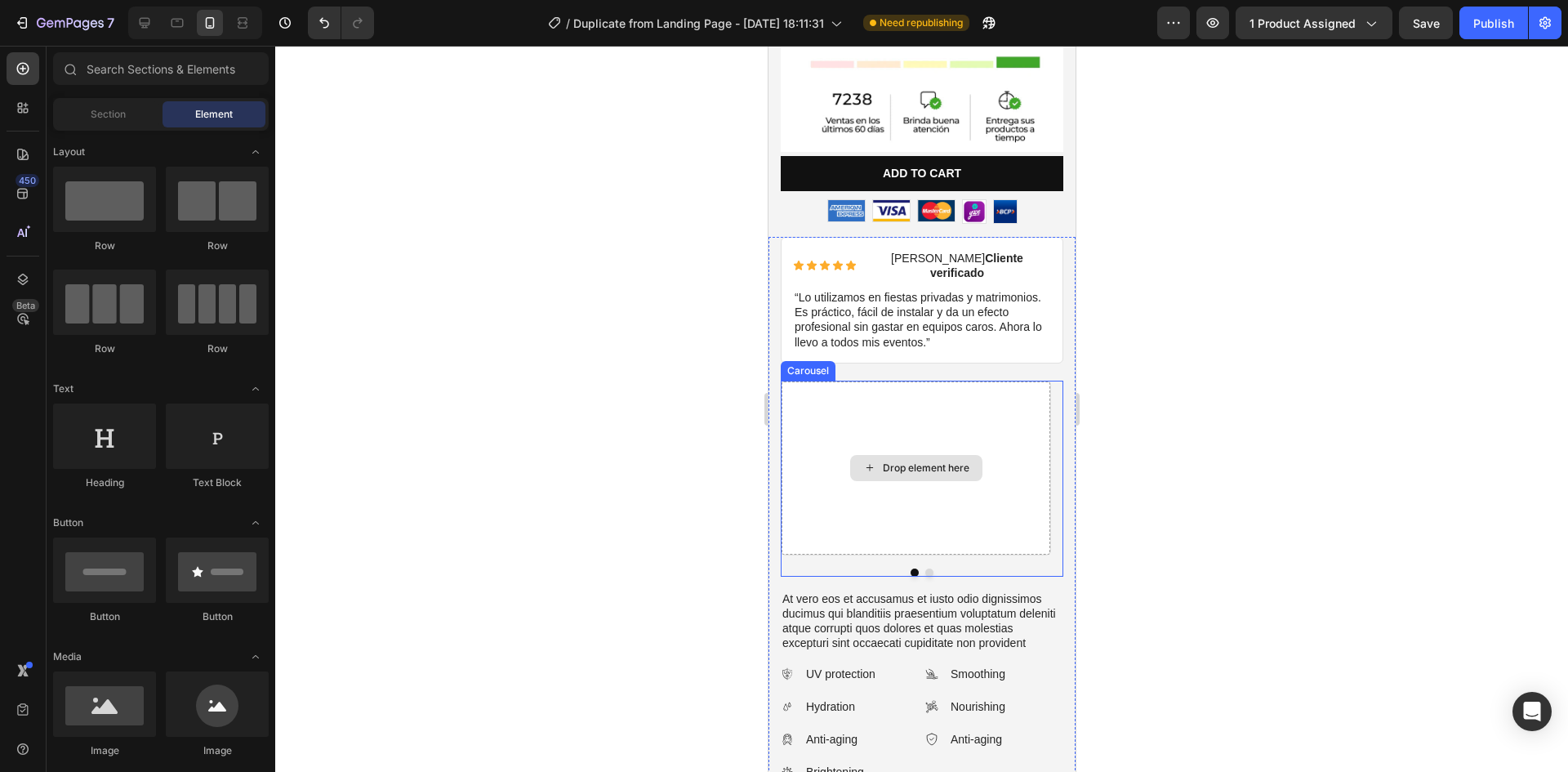
click at [839, 388] on div "Drop element here" at bounding box center [915, 469] width 268 height 174
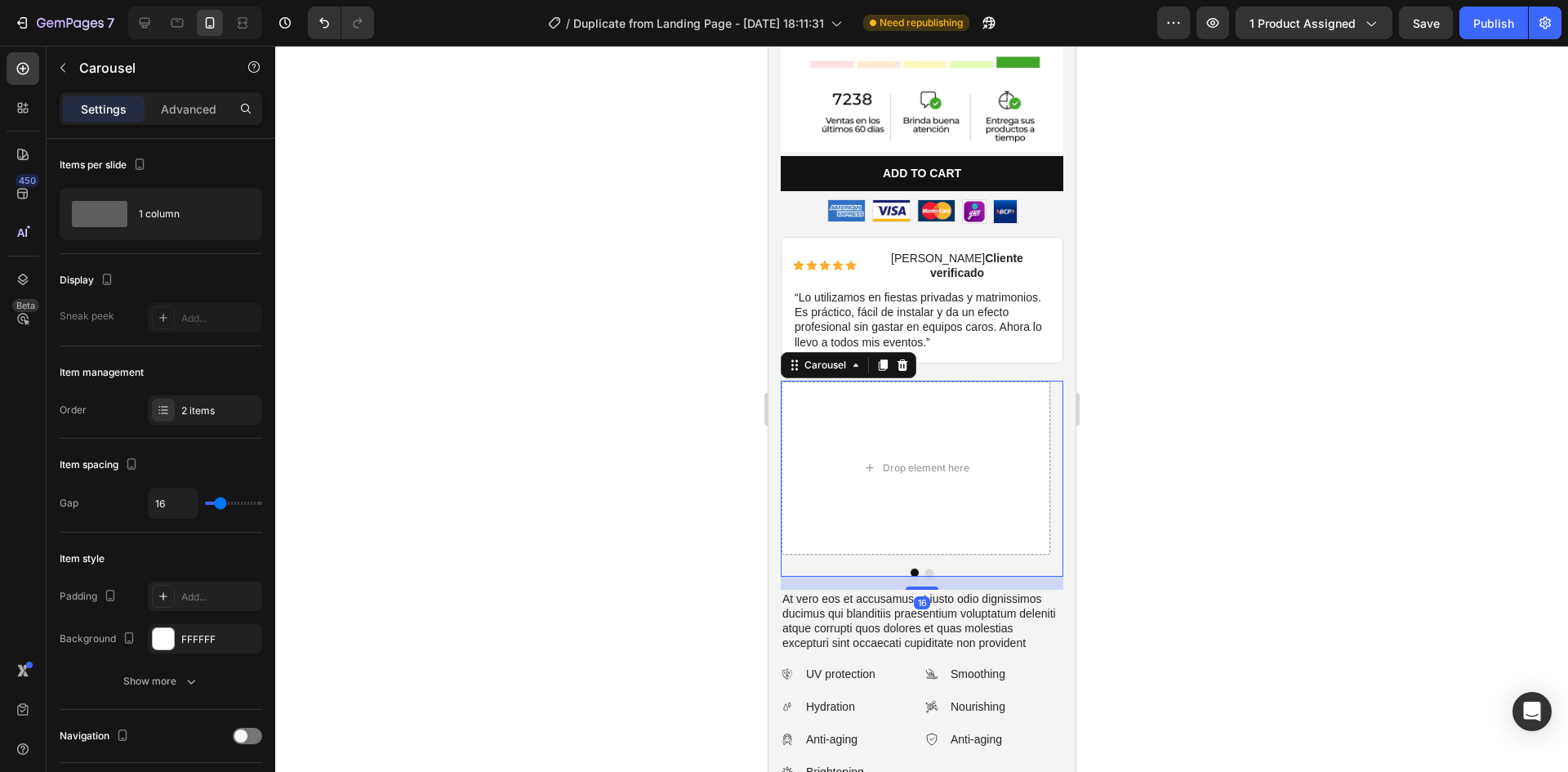
click at [911, 352] on div "Carousel" at bounding box center [848, 365] width 135 height 26
click at [905, 359] on icon at bounding box center [901, 365] width 13 height 13
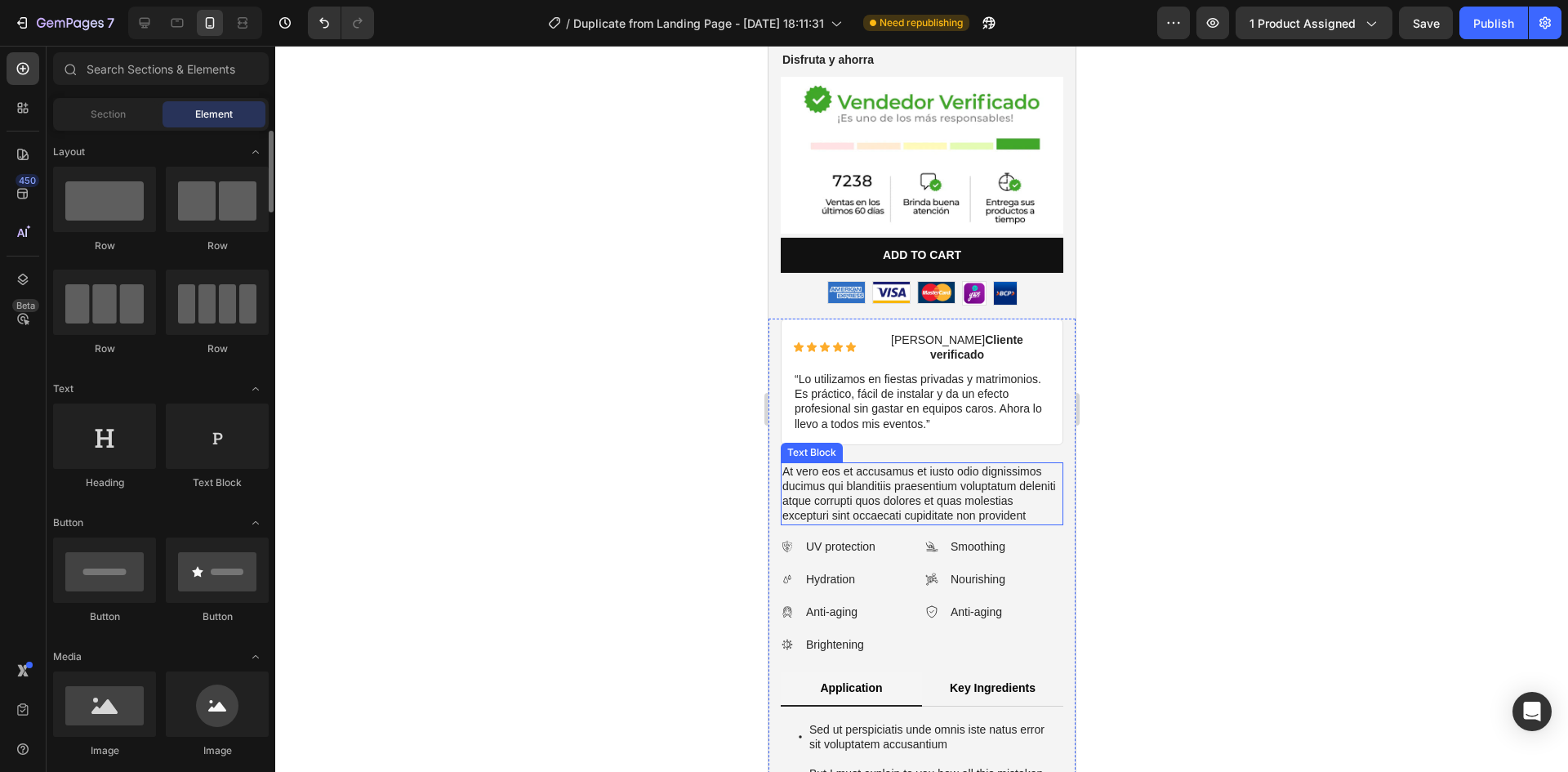
scroll to position [164, 0]
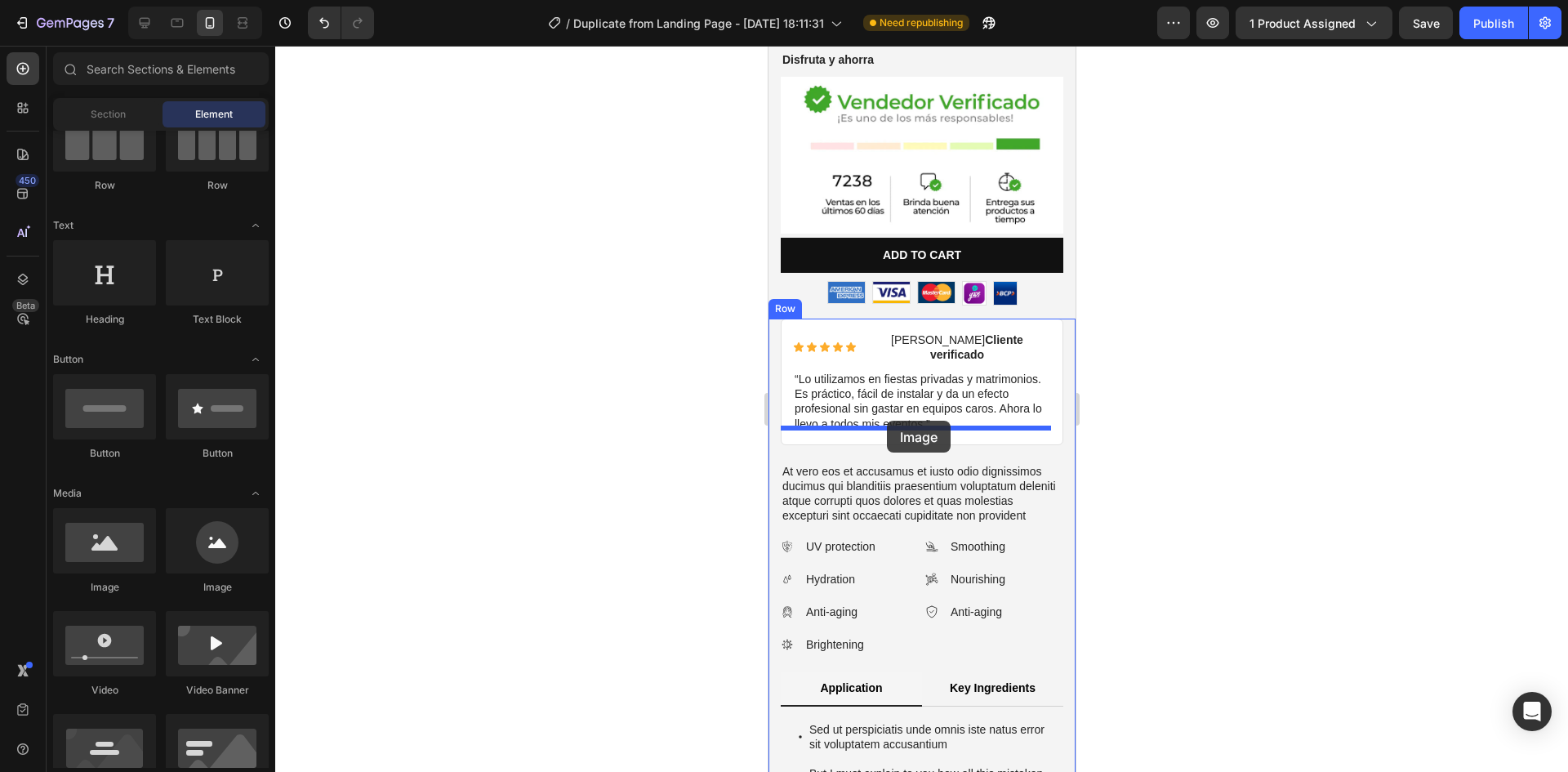
drag, startPoint x: 877, startPoint y: 600, endPoint x: 886, endPoint y: 421, distance: 179.2
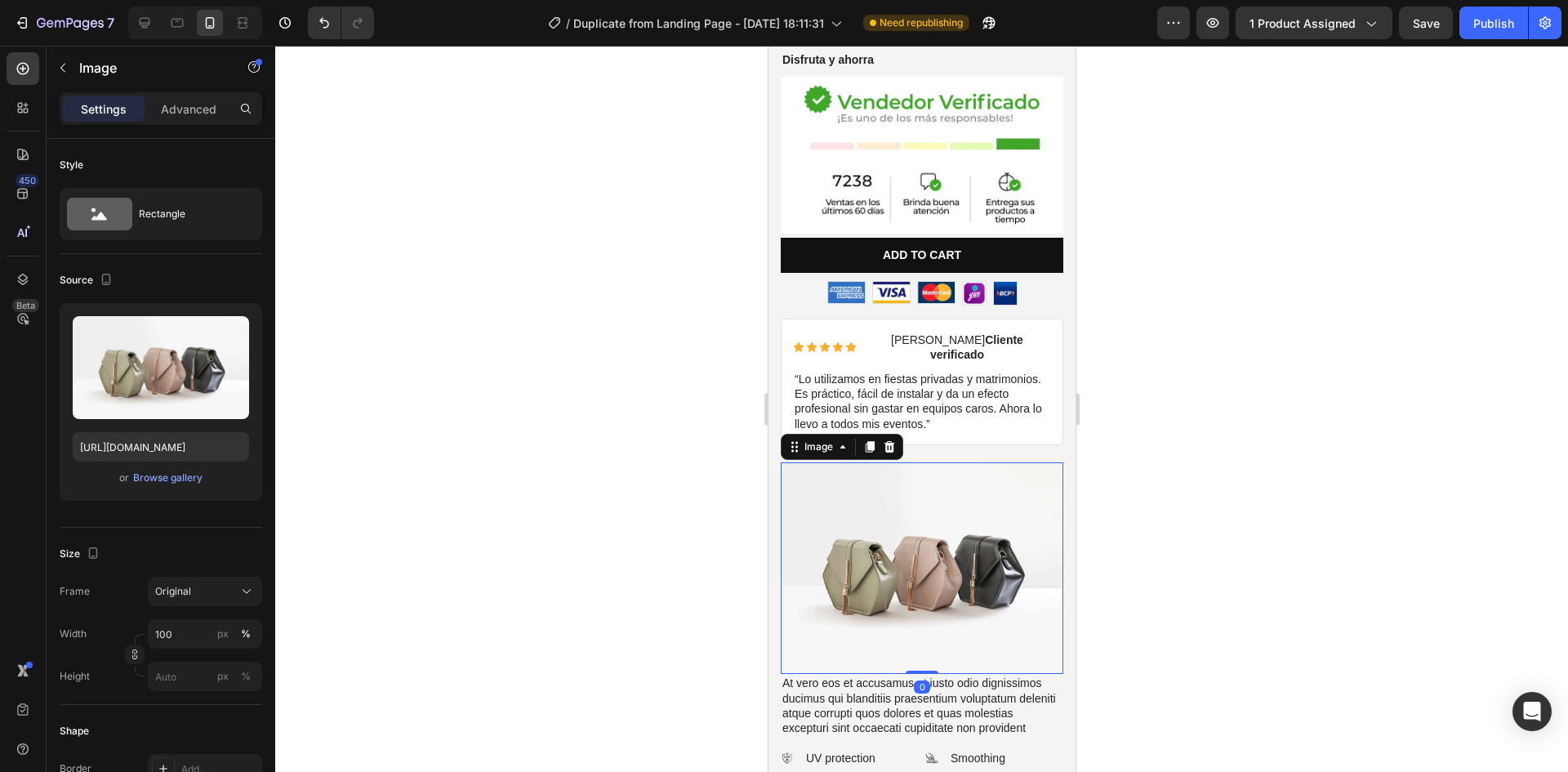
click at [1178, 461] on div at bounding box center [921, 408] width 1293 height 727
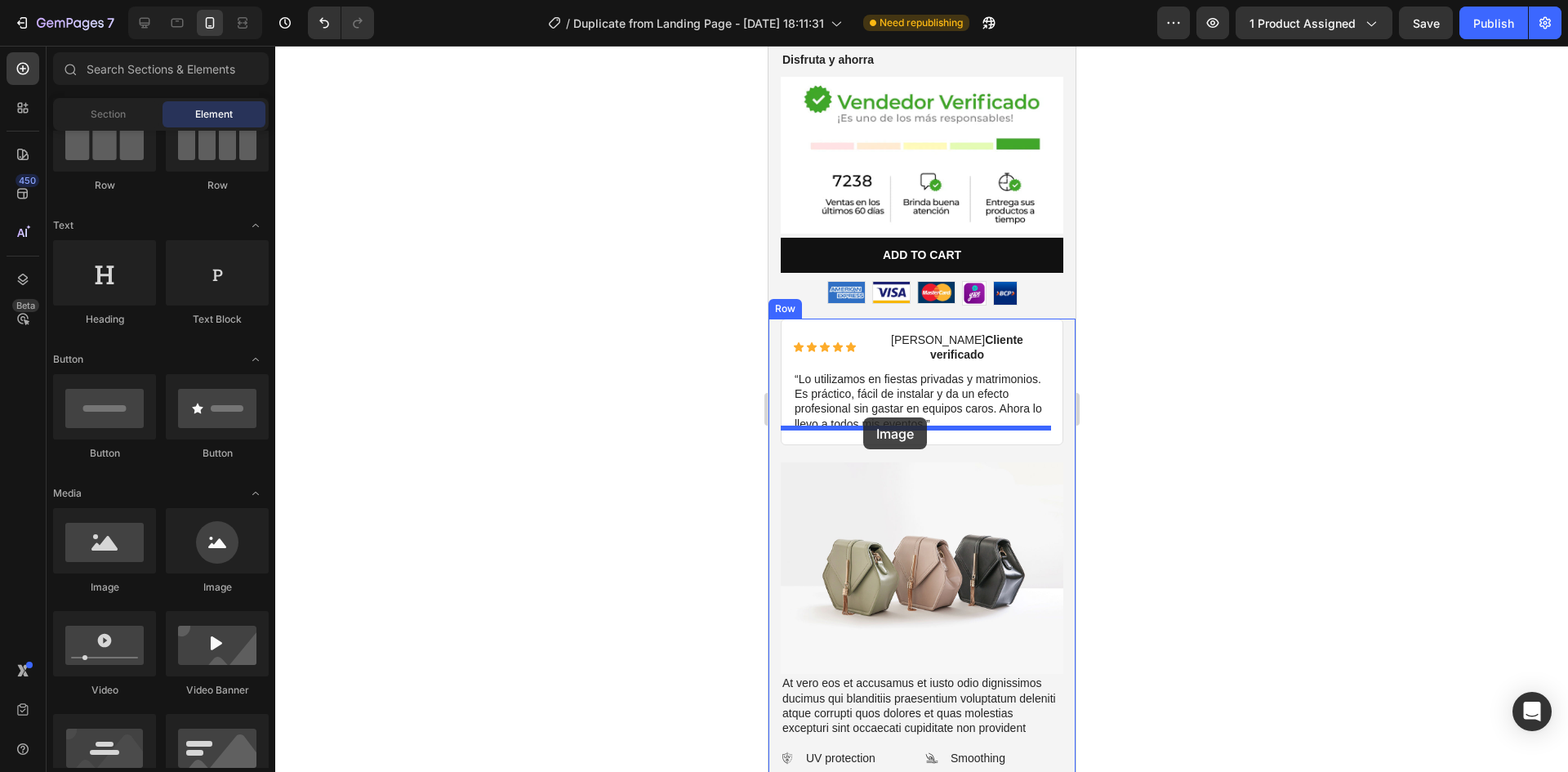
drag, startPoint x: 866, startPoint y: 592, endPoint x: 862, endPoint y: 417, distance: 175.0
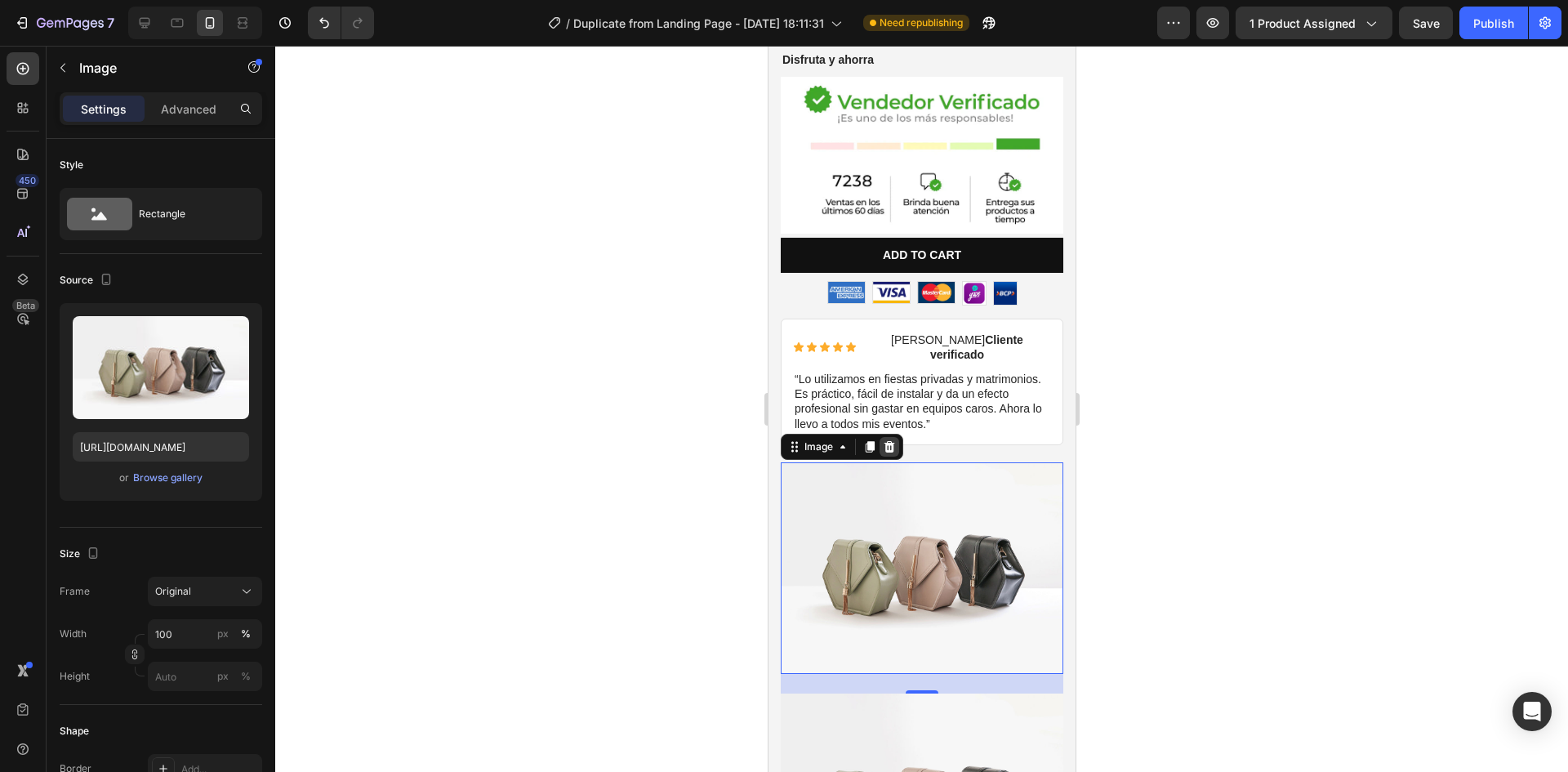
click at [886, 441] on icon at bounding box center [889, 447] width 13 height 13
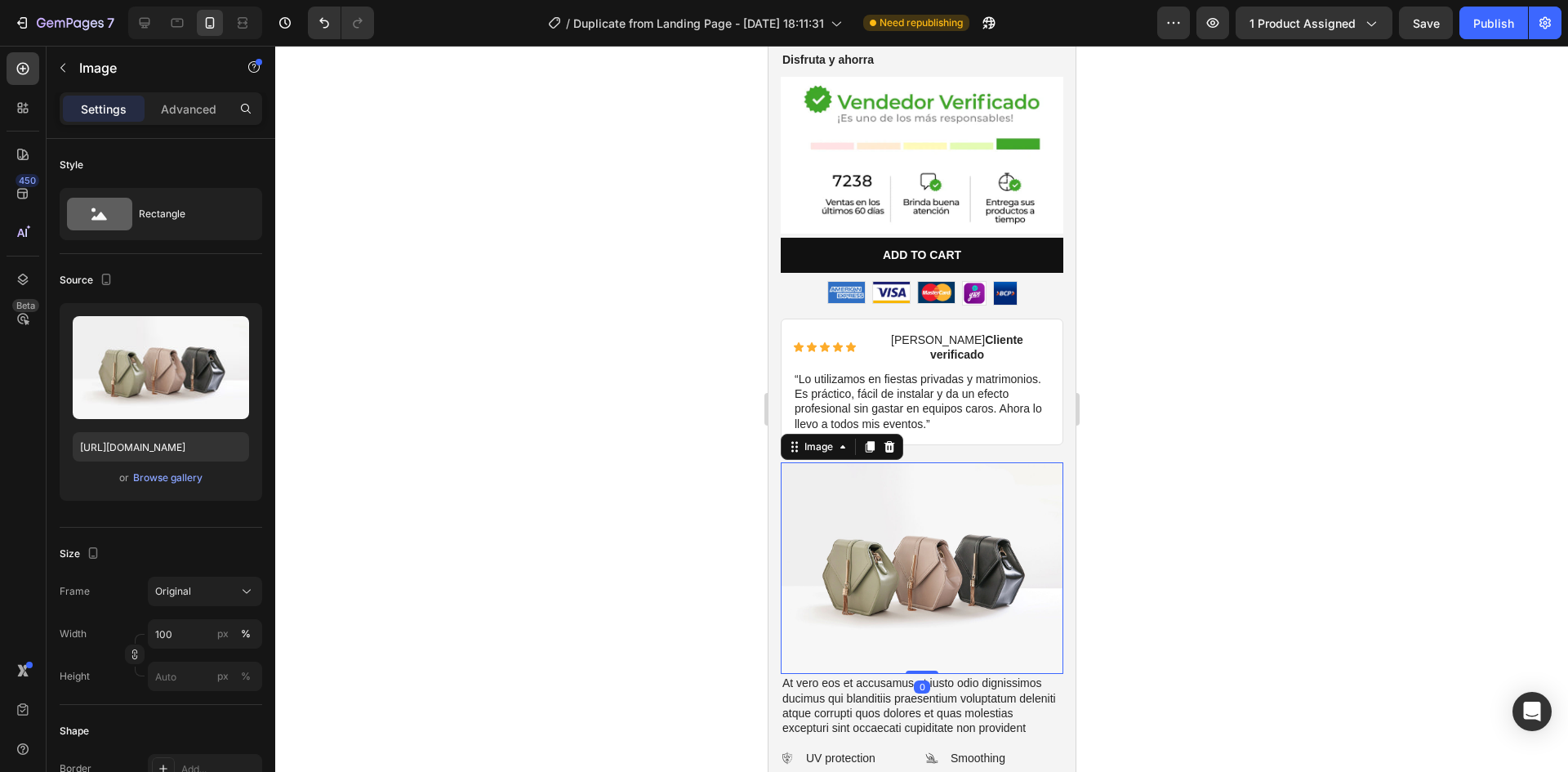
click at [911, 488] on img at bounding box center [921, 569] width 283 height 212
click at [1180, 446] on div at bounding box center [921, 408] width 1293 height 727
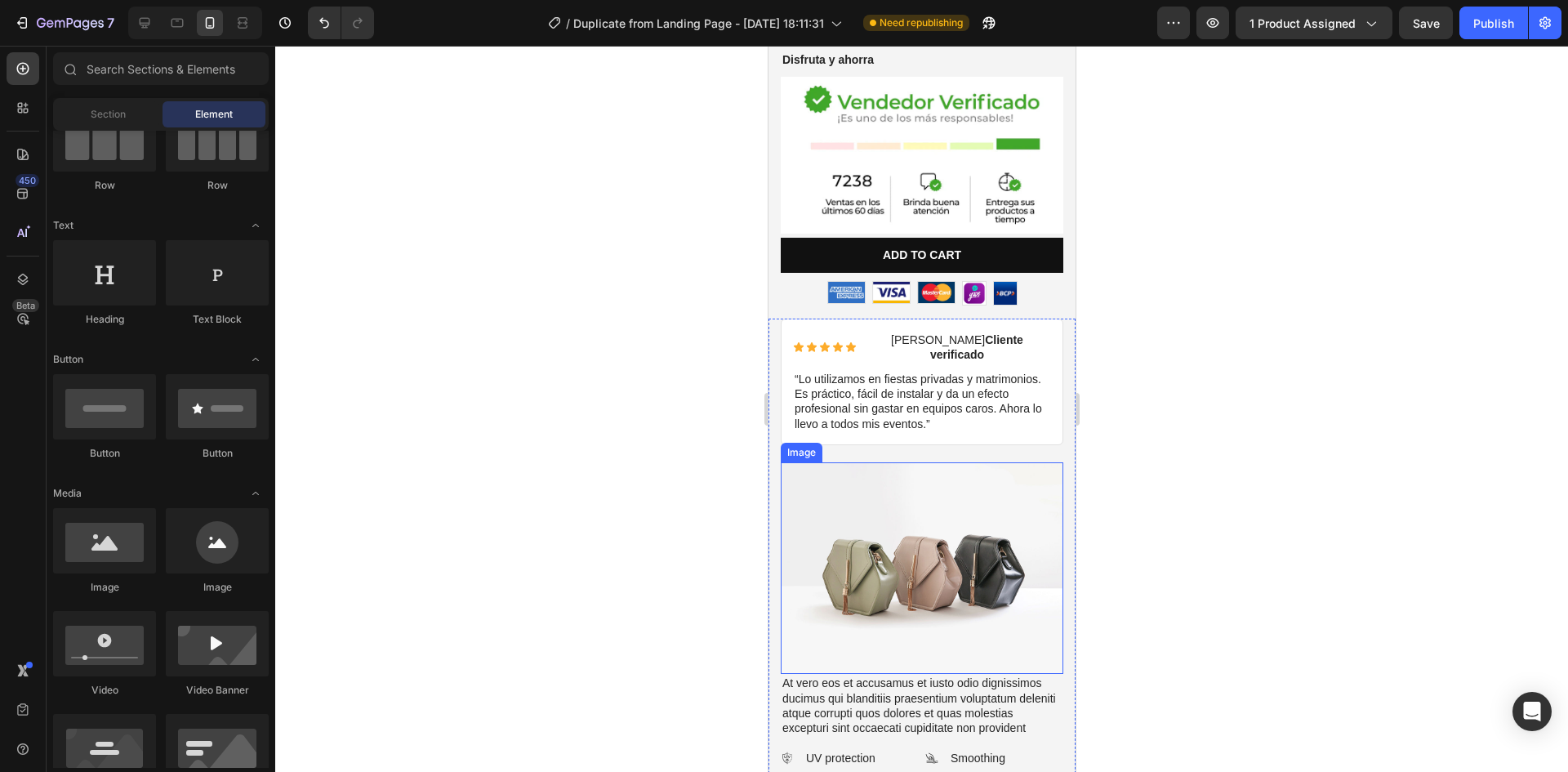
click at [928, 505] on img at bounding box center [921, 569] width 283 height 212
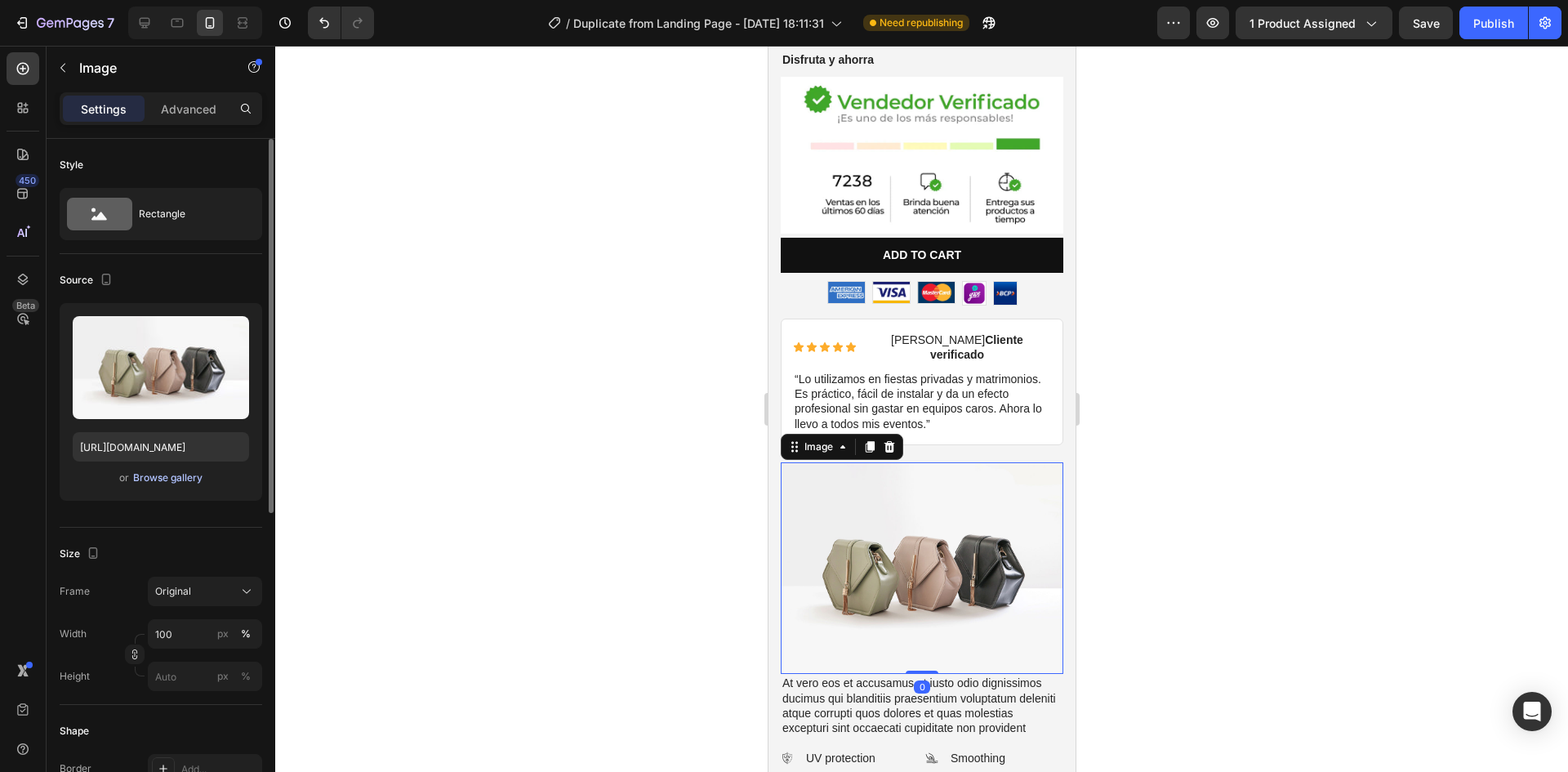
click at [150, 474] on div "Browse gallery" at bounding box center [168, 478] width 69 height 15
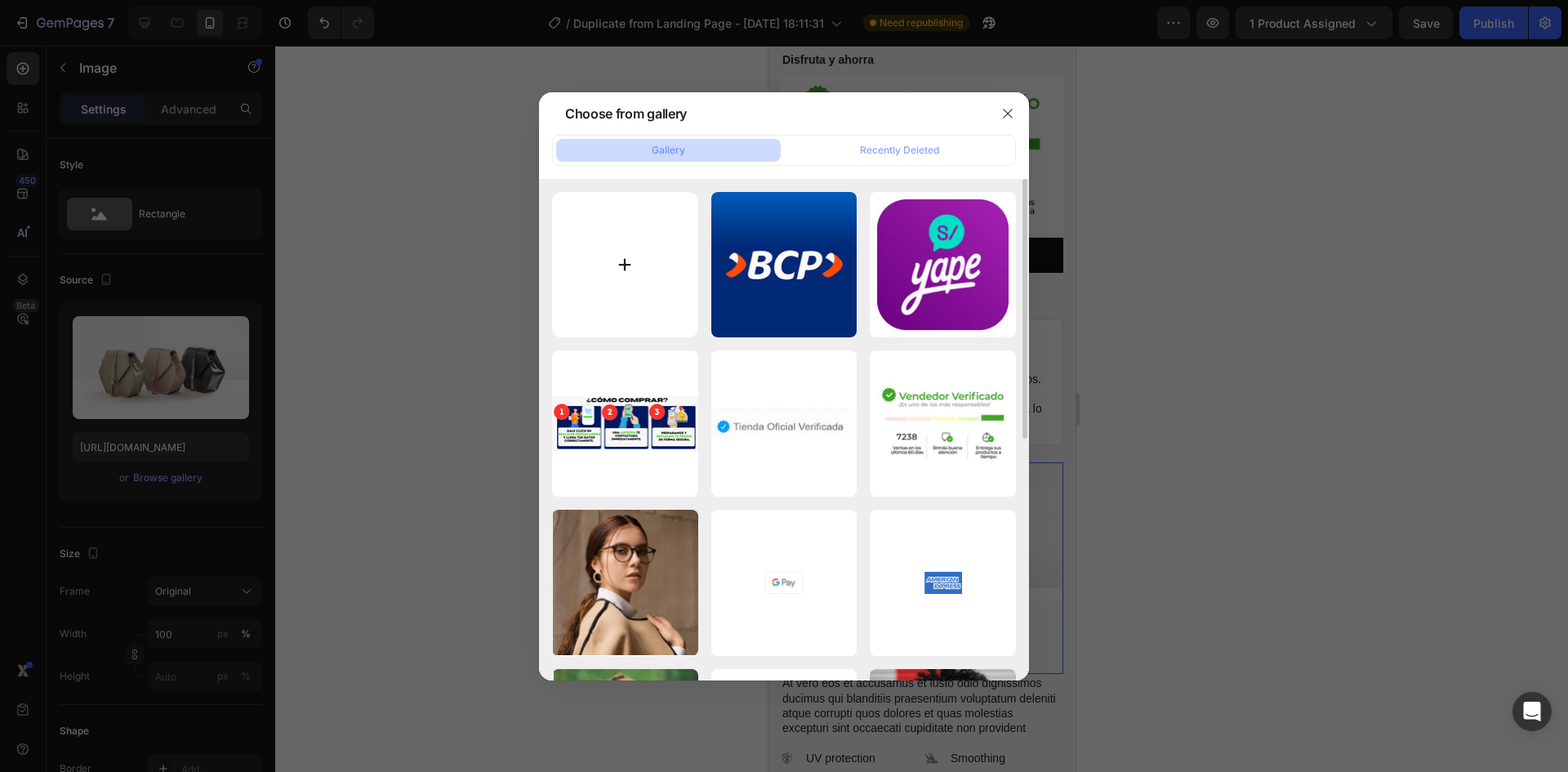
click at [666, 279] on input "file" at bounding box center [625, 264] width 146 height 146
type input "C:\fakepath\6.jpeg"
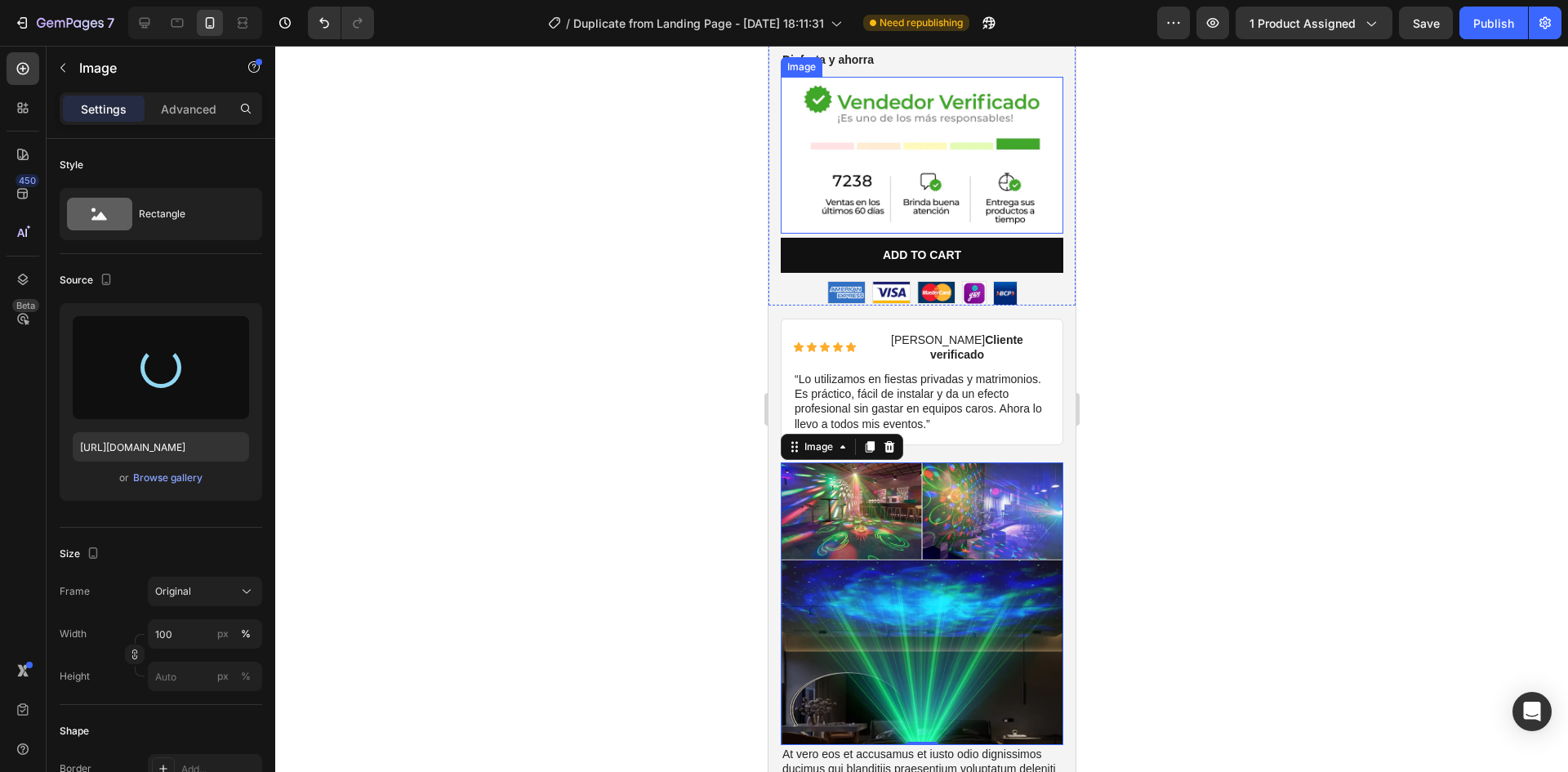
type input "[URL][DOMAIN_NAME]"
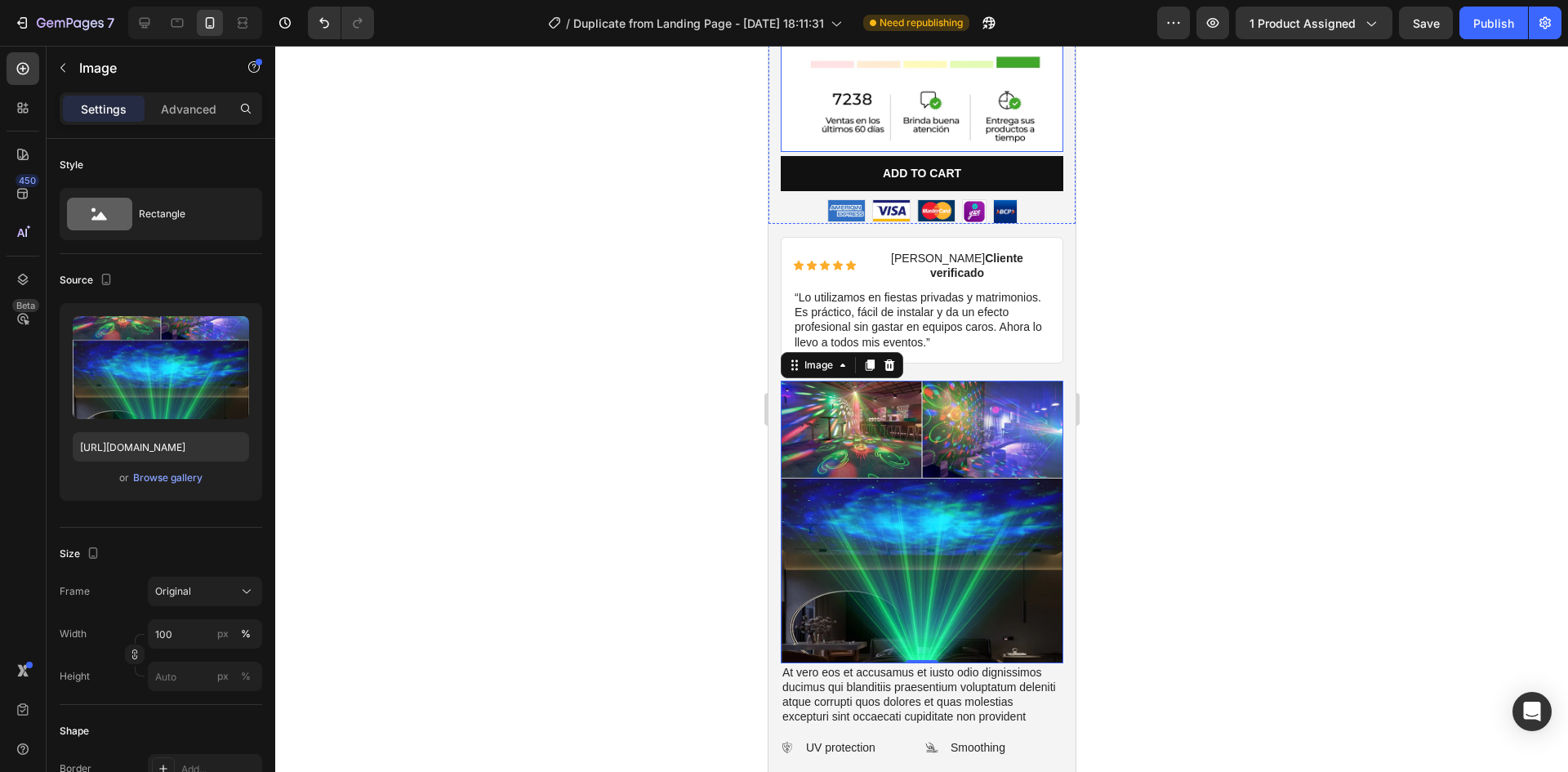
scroll to position [654, 0]
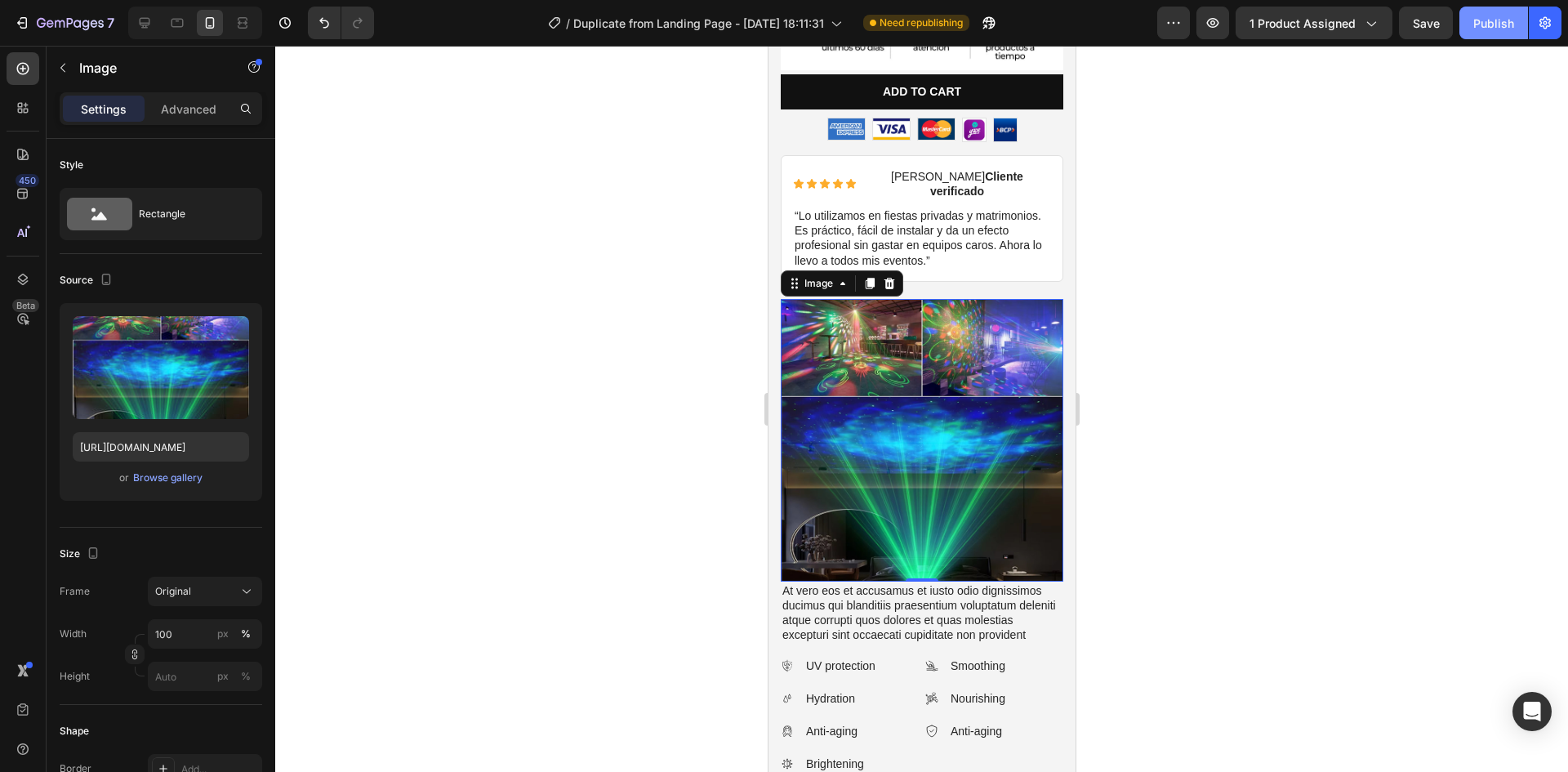
click at [1494, 32] on button "Publish" at bounding box center [1494, 23] width 69 height 33
click at [1048, 198] on div "Icon Icon Icon Icon Icon Icon List Rogelio M. Cliente verificado Text Block Row…" at bounding box center [921, 218] width 283 height 126
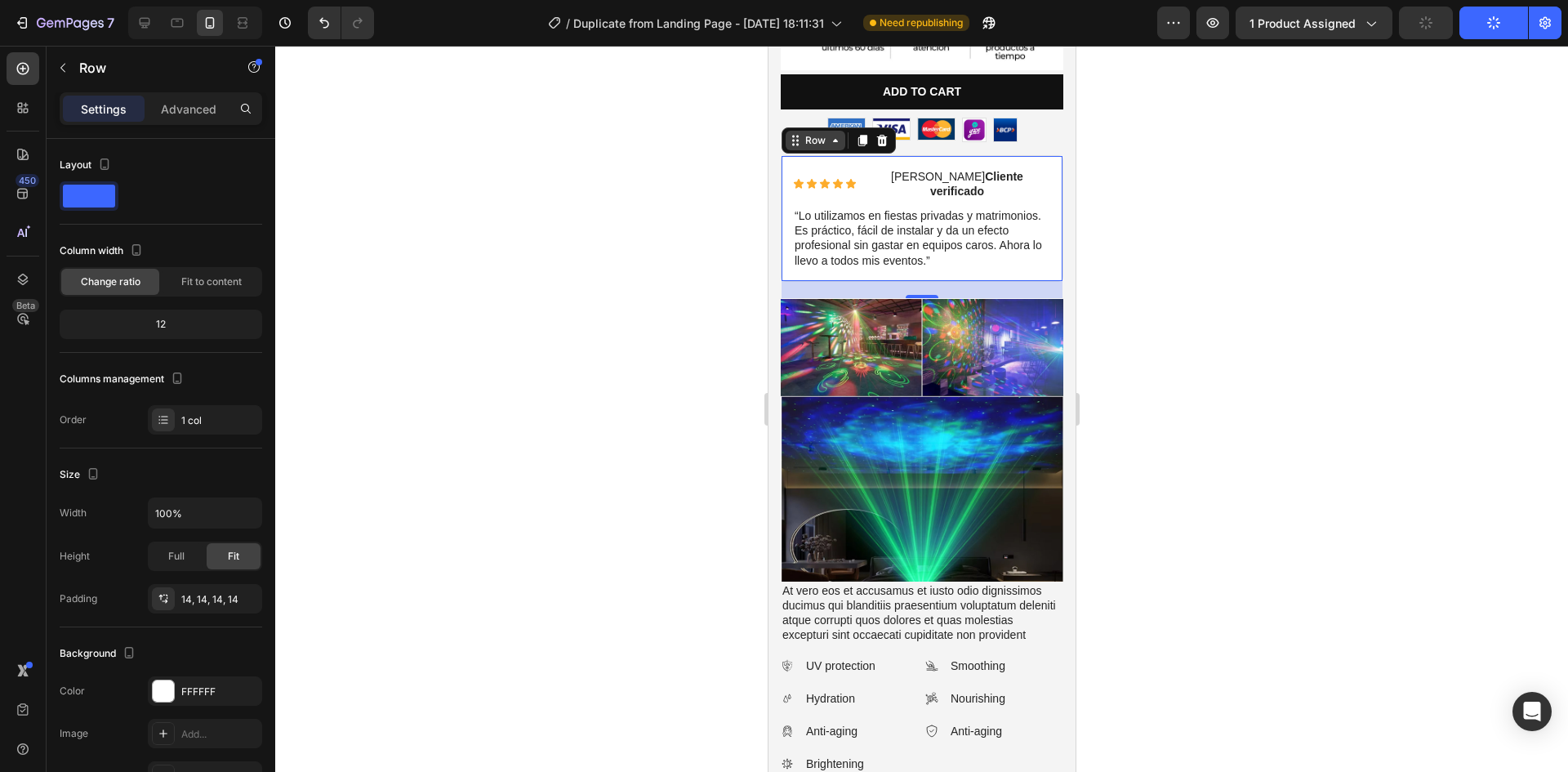
click at [837, 134] on icon at bounding box center [834, 141] width 13 height 13
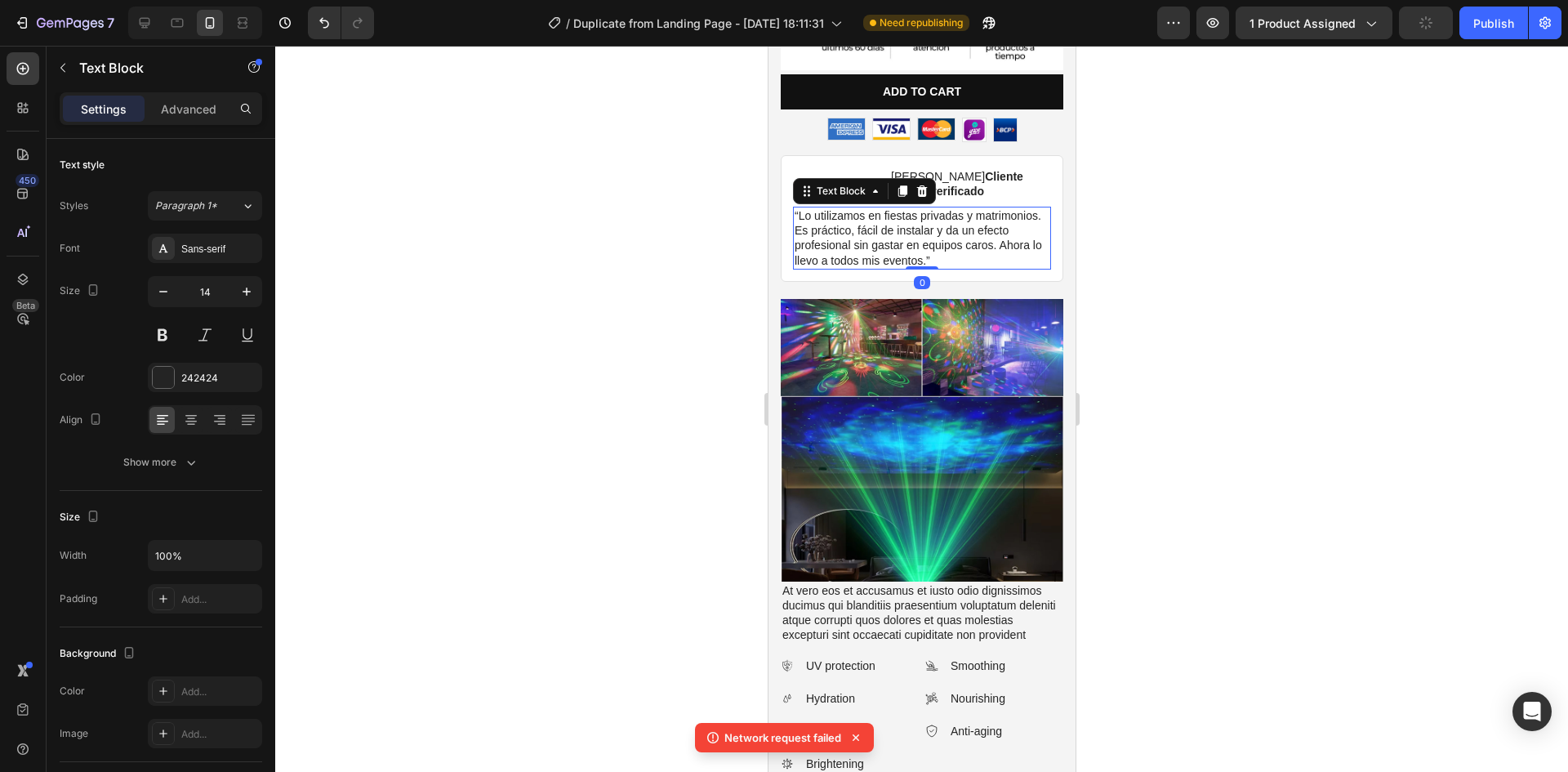
click at [986, 208] on p "“Lo utilizamos en fiestas privadas y matrimonios. Es práctico, fácil de instala…" at bounding box center [921, 238] width 254 height 60
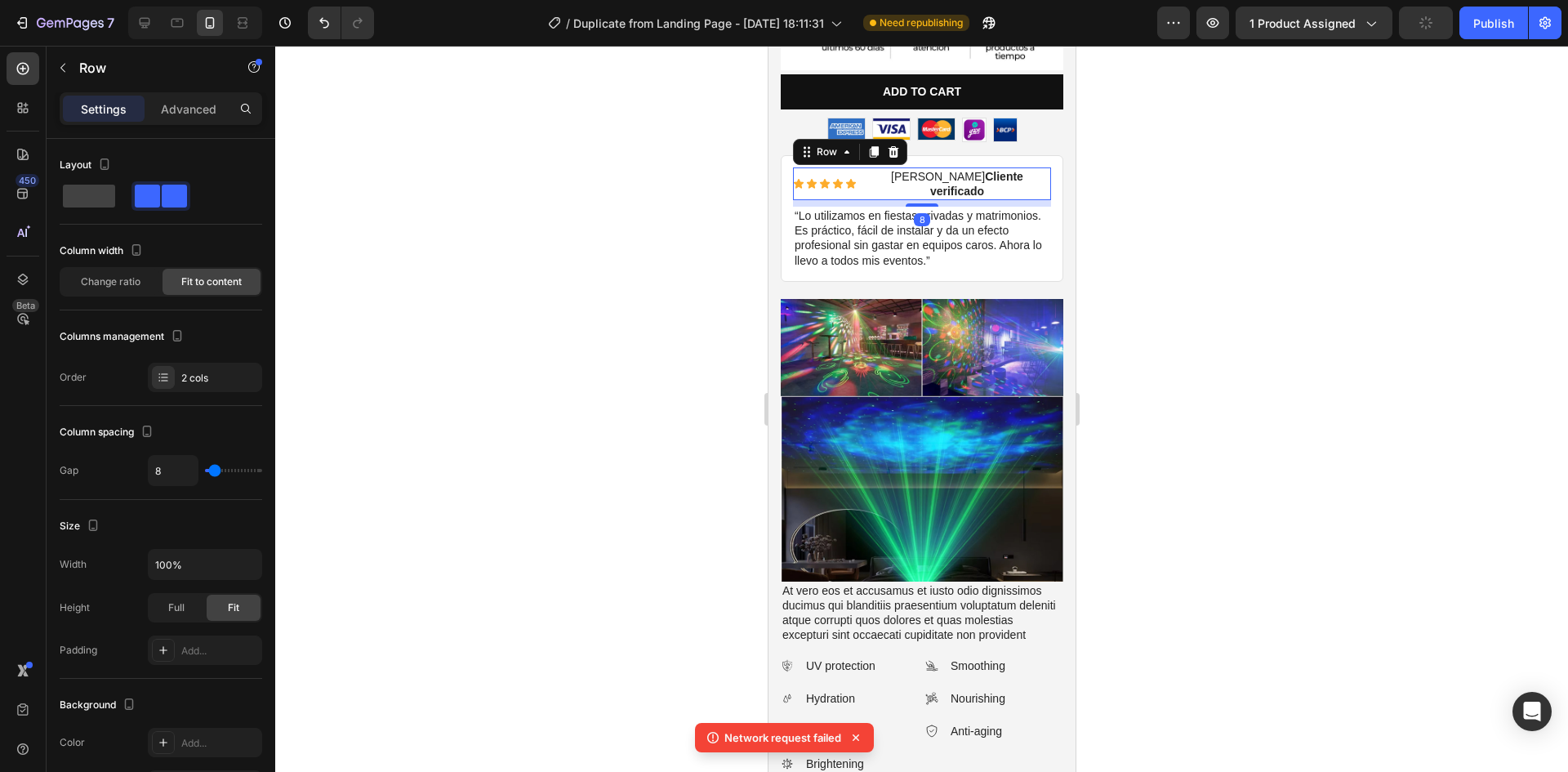
click at [1036, 168] on div "Icon Icon Icon Icon Icon Icon List Rogelio M. Cliente verificado Text Block Row…" at bounding box center [921, 184] width 258 height 33
click at [1043, 175] on div "Icon Icon Icon Icon Icon Icon List Rogelio M. Cliente verificado Text Block Row…" at bounding box center [921, 218] width 283 height 126
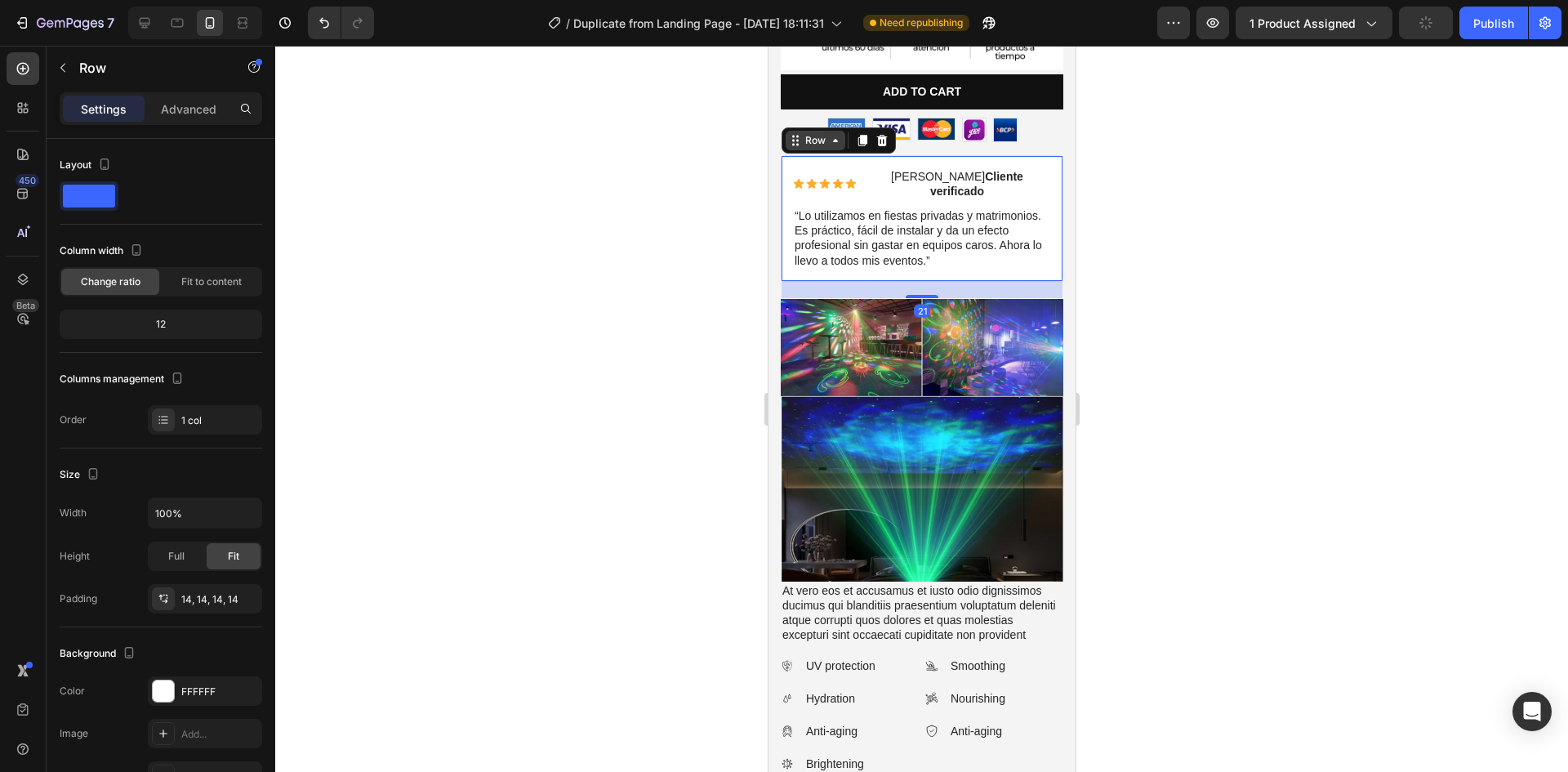
click at [842, 131] on div "Row" at bounding box center [815, 141] width 59 height 20
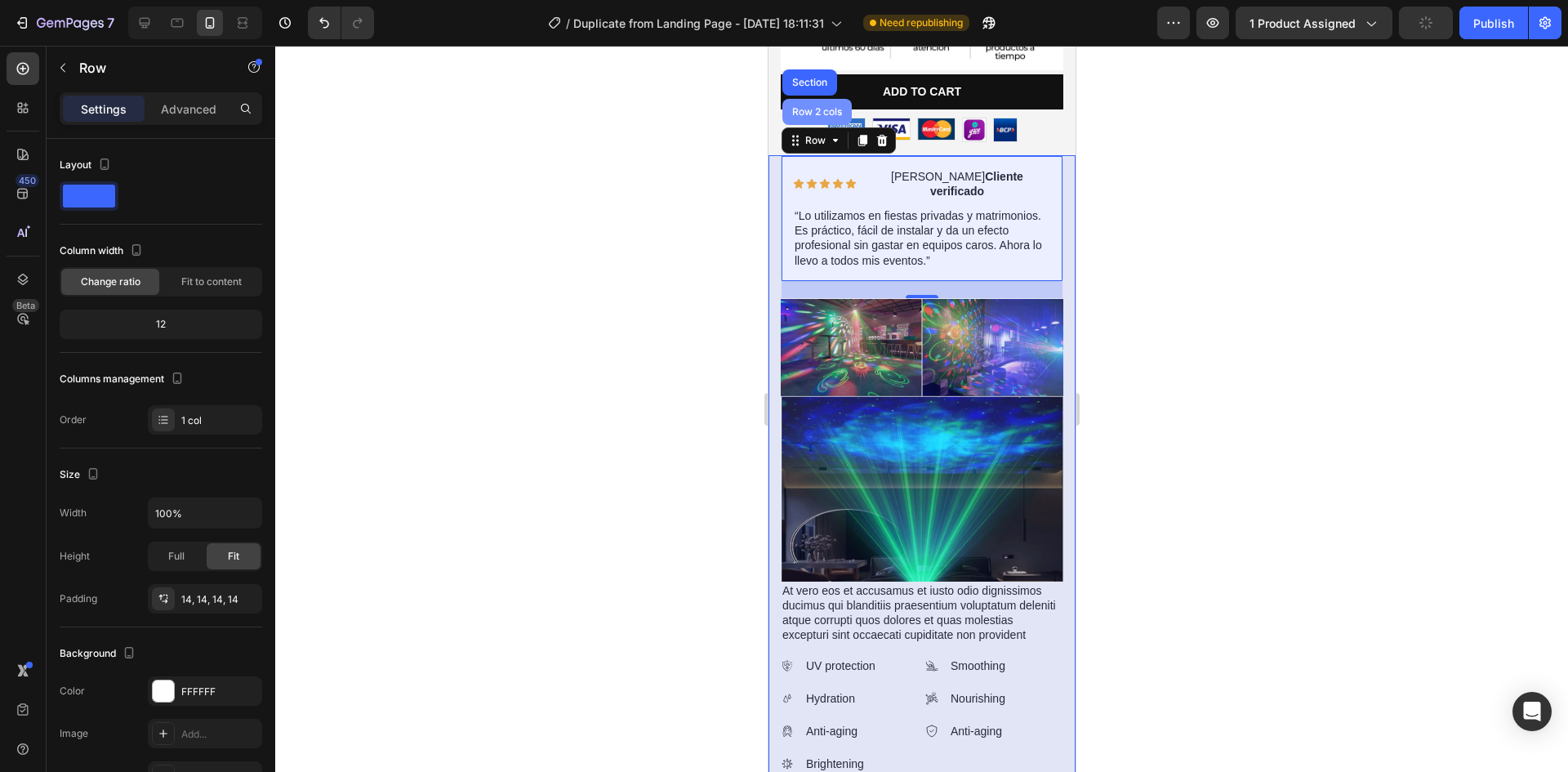
click at [827, 101] on div "Row 2 cols" at bounding box center [816, 112] width 69 height 26
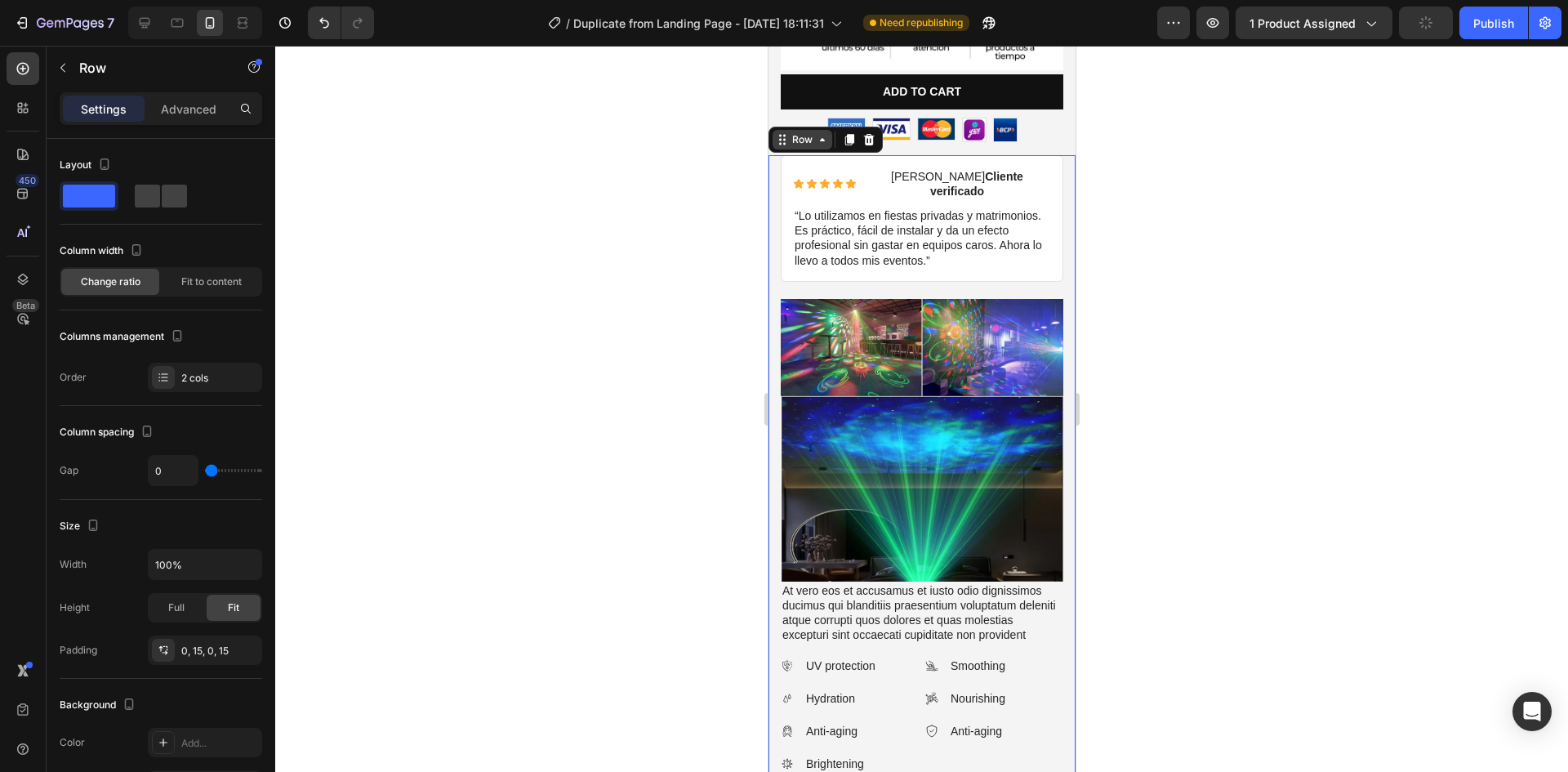
click at [816, 133] on icon at bounding box center [822, 140] width 13 height 13
click at [1290, 258] on div at bounding box center [921, 408] width 1293 height 727
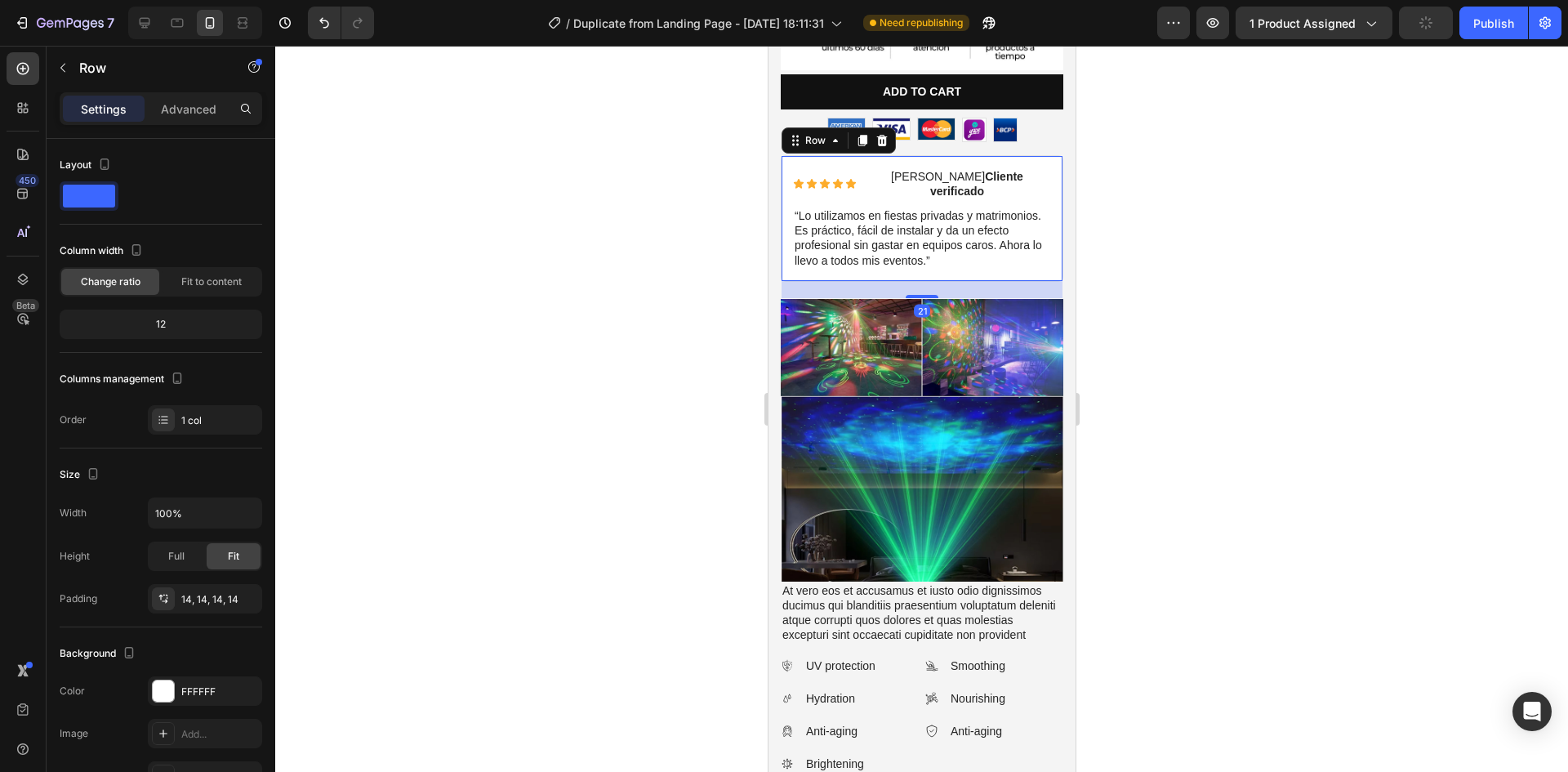
click at [1044, 176] on div "Icon Icon Icon Icon Icon Icon List Rogelio M. Cliente verificado Text Block Row…" at bounding box center [921, 218] width 283 height 126
click at [166, 285] on div "Fit to content" at bounding box center [211, 282] width 98 height 26
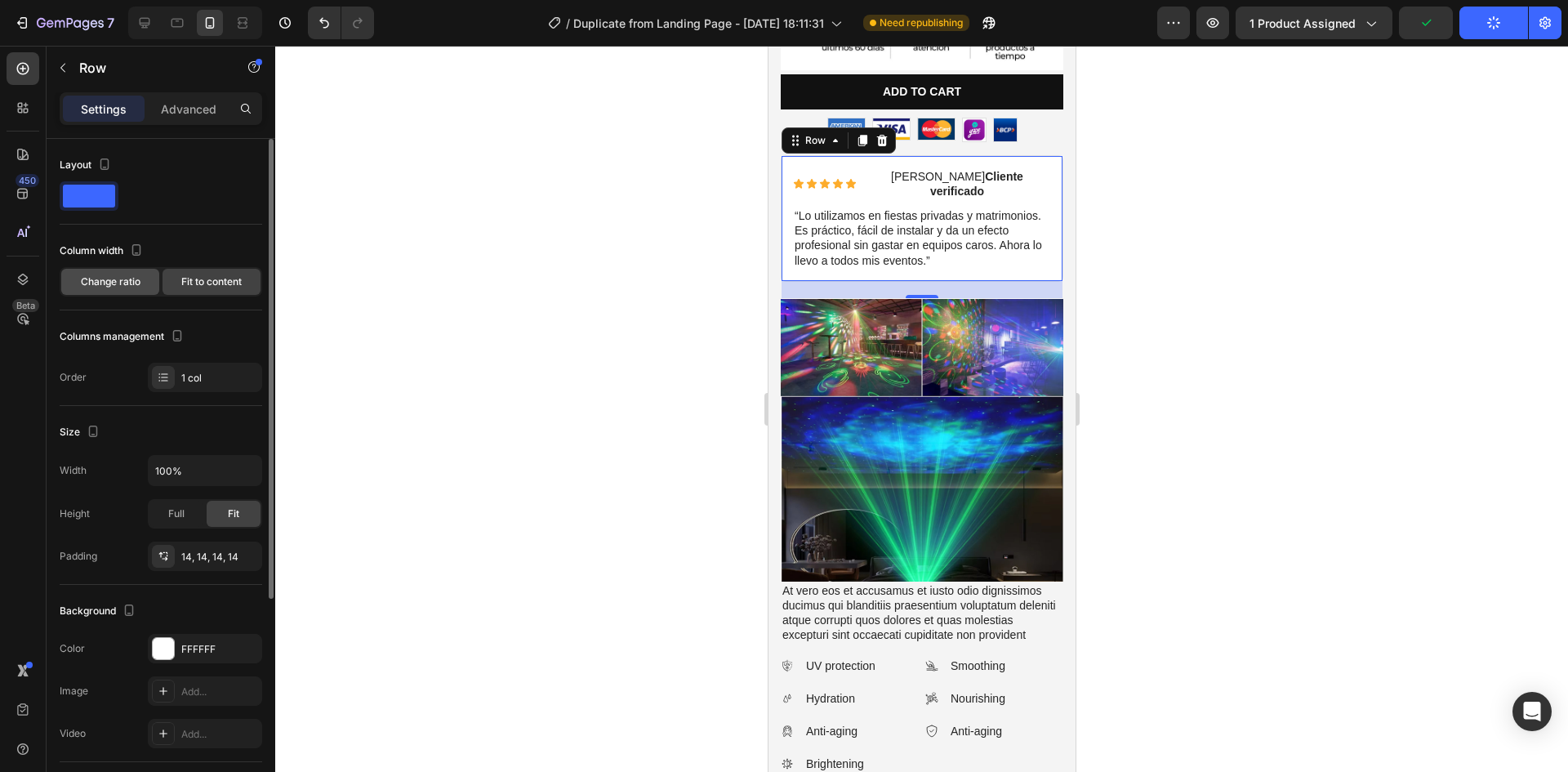
click at [140, 276] on span "Change ratio" at bounding box center [111, 282] width 59 height 15
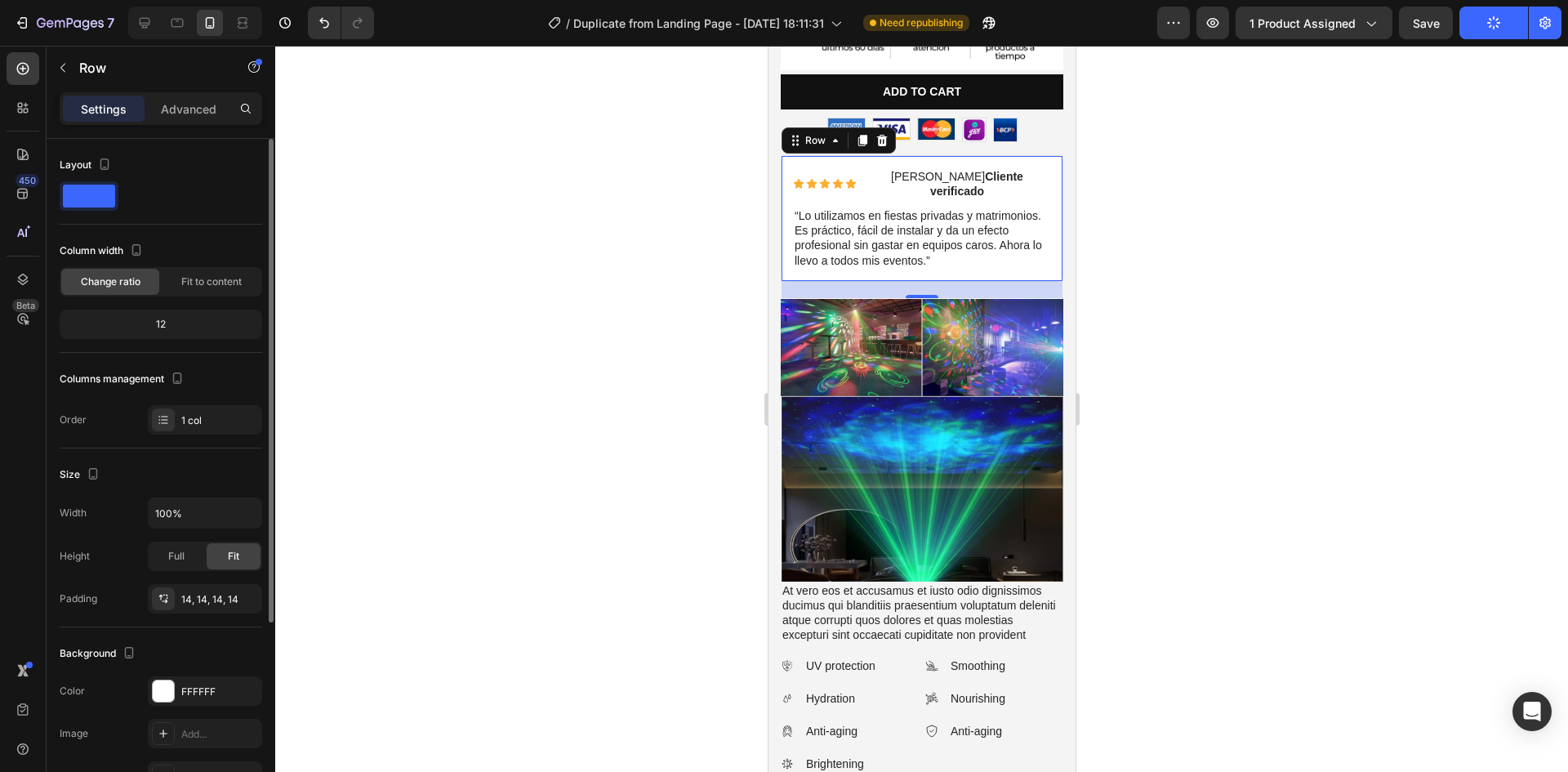
click at [181, 318] on div "12" at bounding box center [160, 325] width 196 height 23
click at [184, 322] on div "12" at bounding box center [160, 325] width 196 height 23
click at [94, 193] on span at bounding box center [88, 196] width 52 height 23
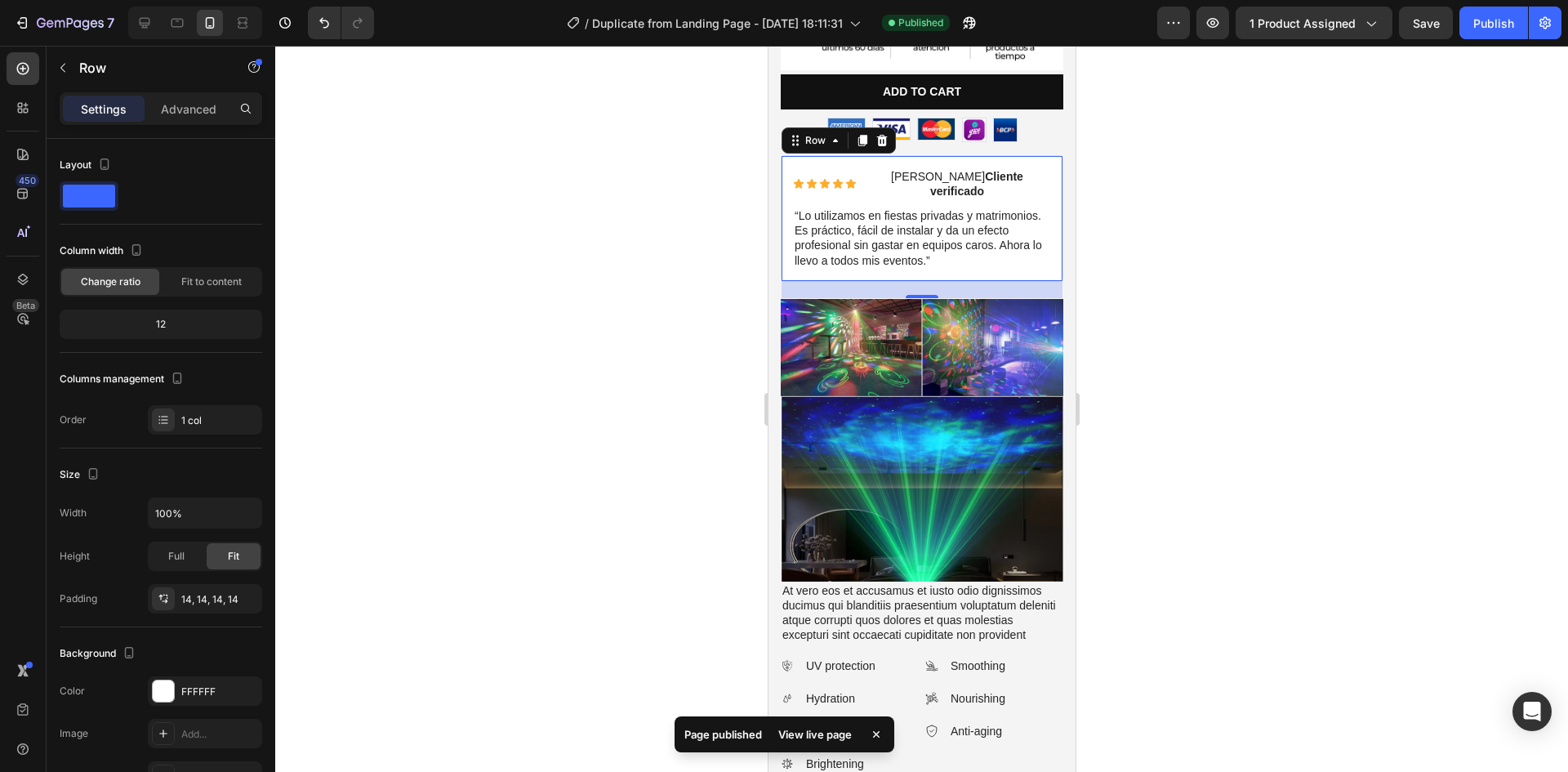
click at [566, 239] on div at bounding box center [921, 408] width 1293 height 727
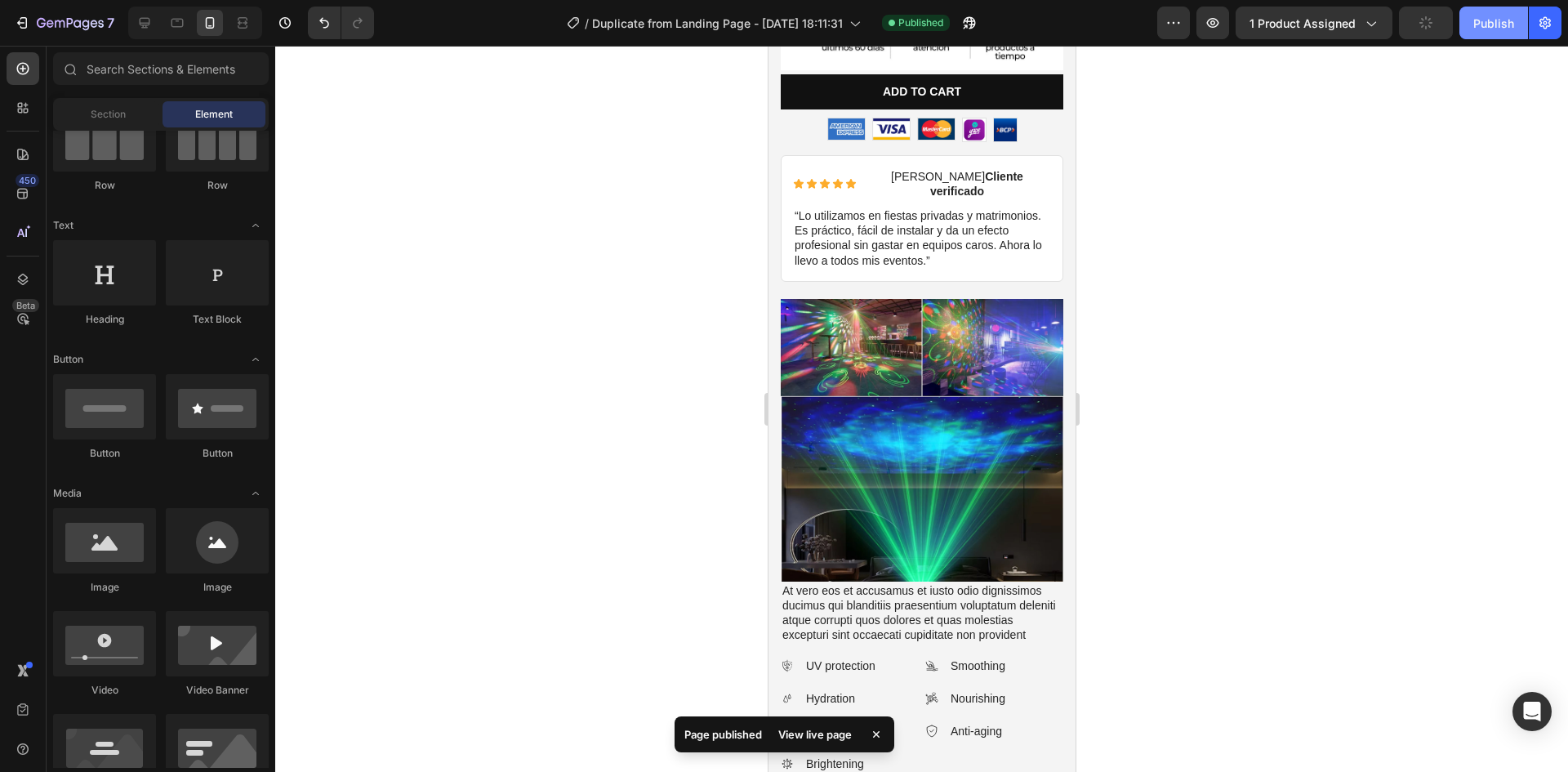
click at [1486, 17] on div "Publish" at bounding box center [1493, 23] width 40 height 17
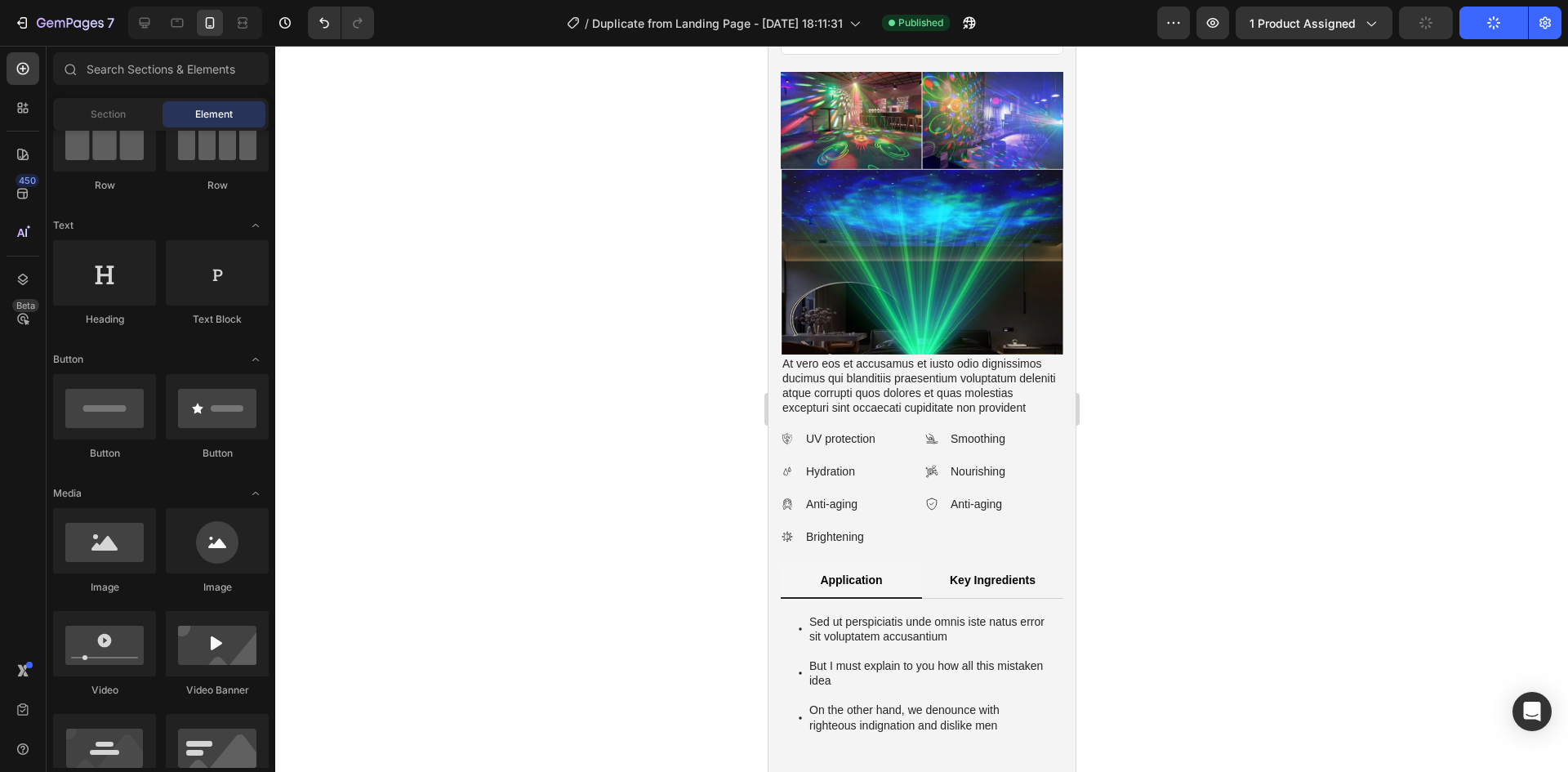
scroll to position [898, 0]
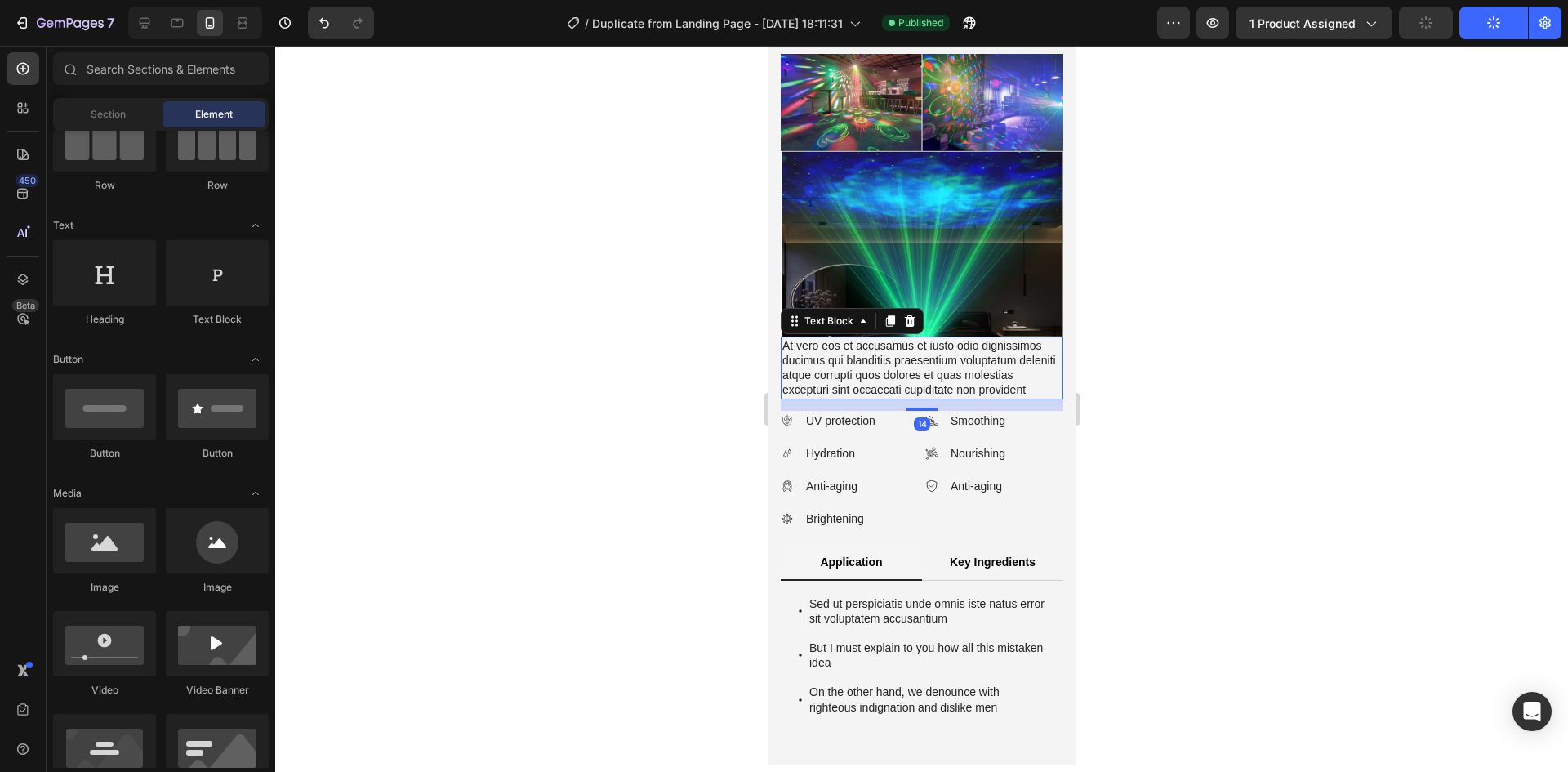
click at [810, 338] on p "At vero eos et accusamus et iusto odio dignissimos ducimus qui blanditiis praes…" at bounding box center [921, 368] width 279 height 60
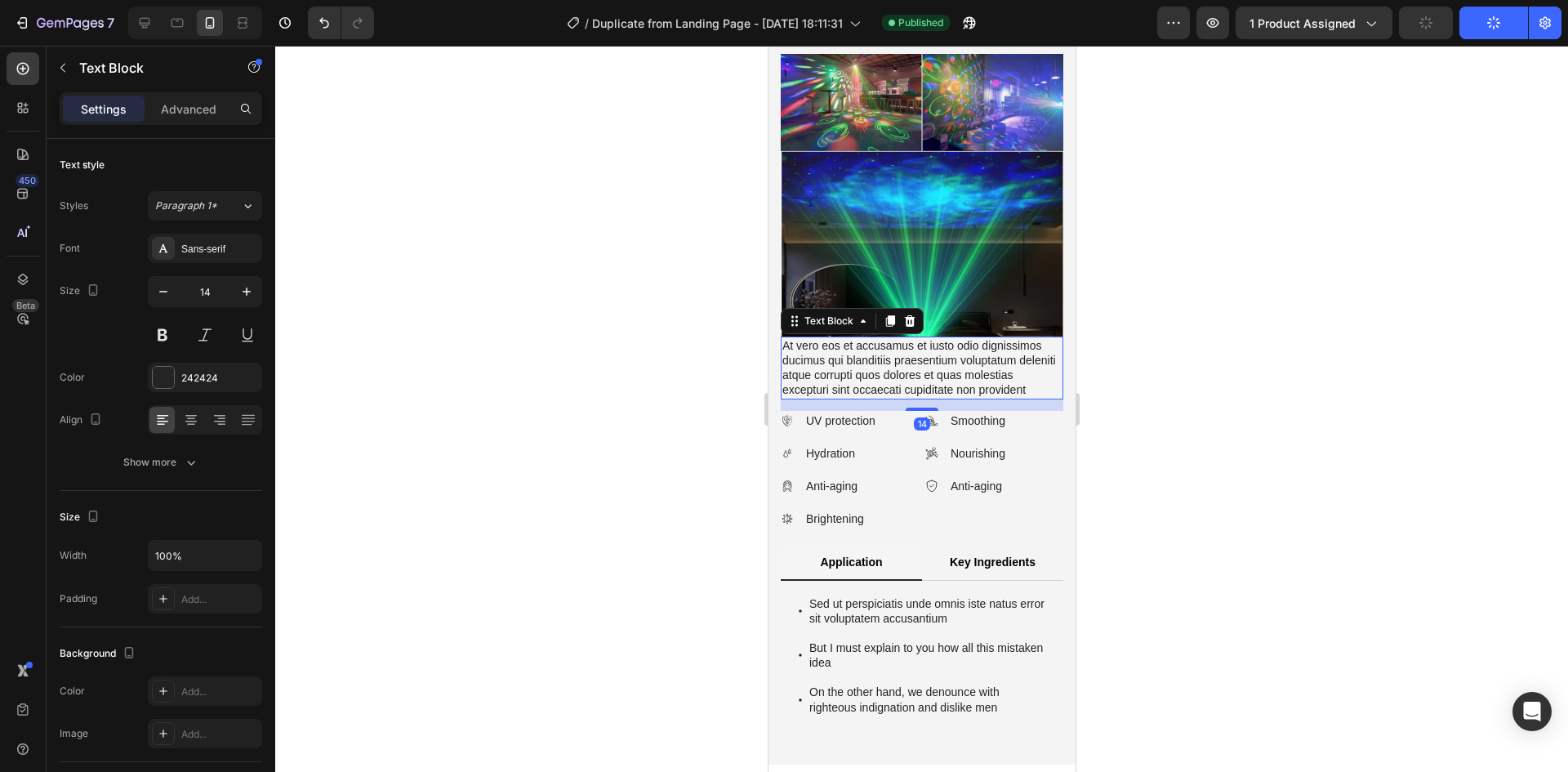
click at [1276, 302] on div at bounding box center [921, 408] width 1293 height 727
click at [972, 338] on p "At vero eos et accusamus et iusto odio dignissimos ducimus qui blanditiis praes…" at bounding box center [921, 368] width 279 height 60
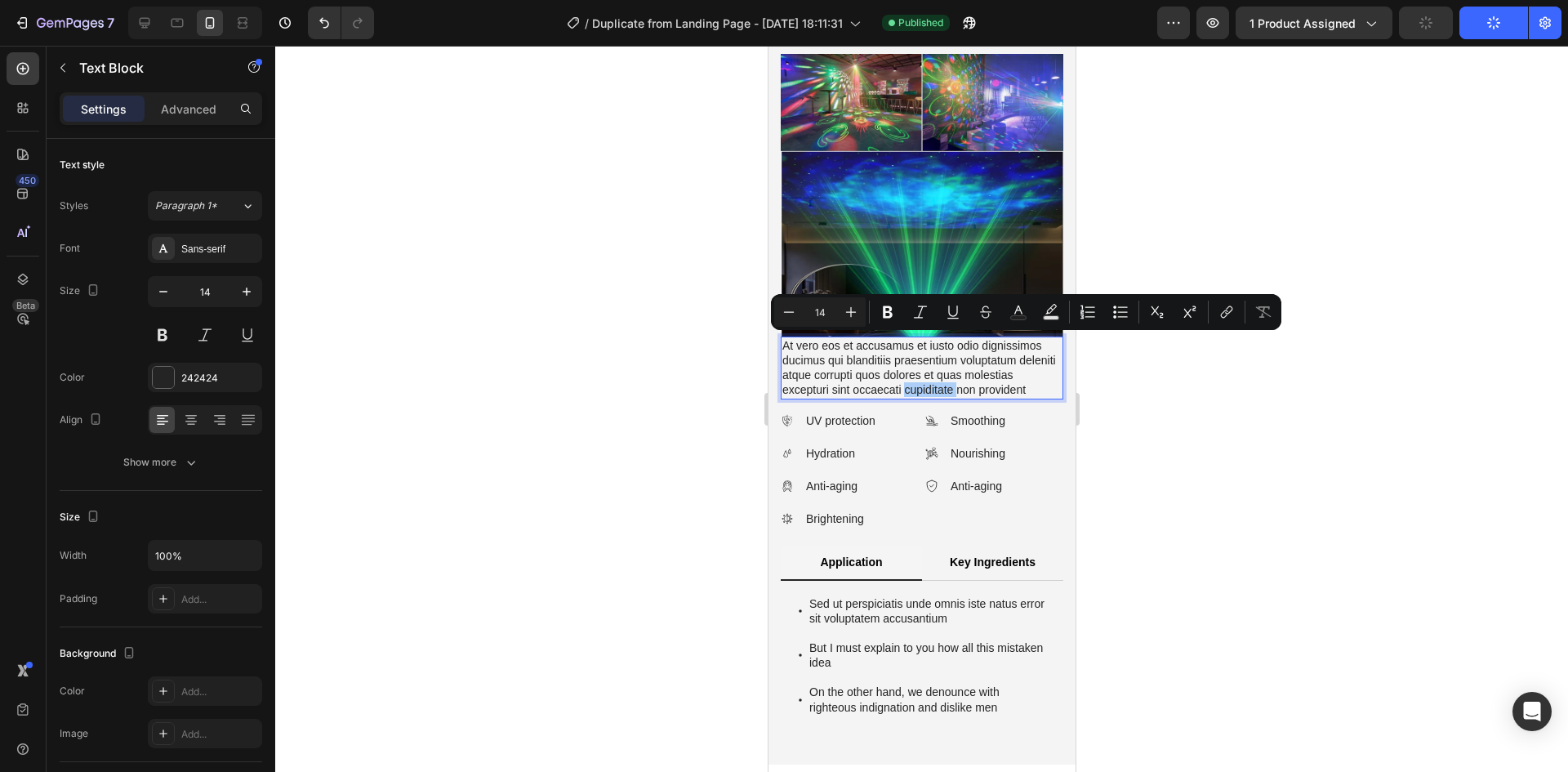
click at [1200, 365] on div at bounding box center [921, 408] width 1293 height 727
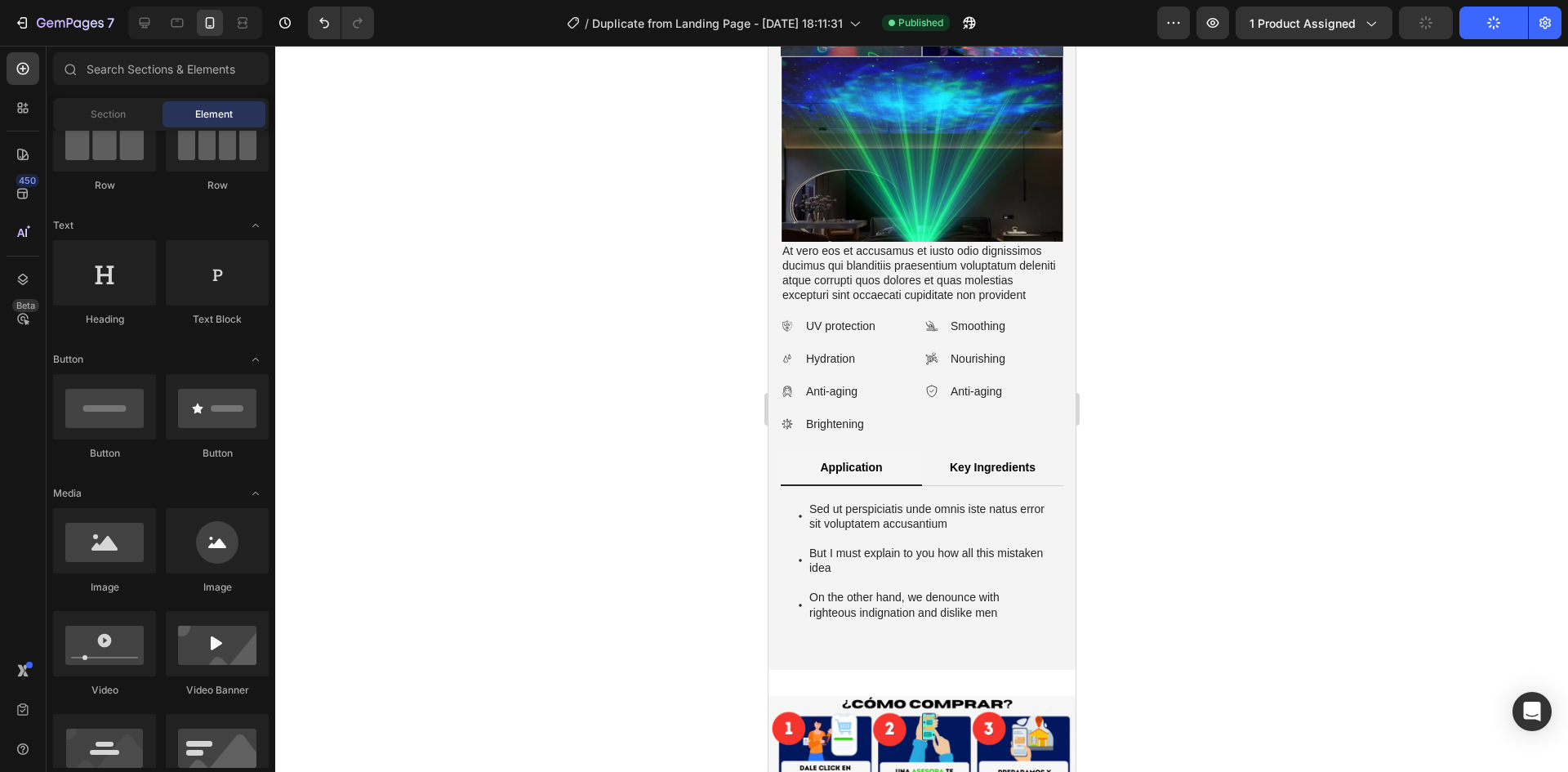
scroll to position [714, 0]
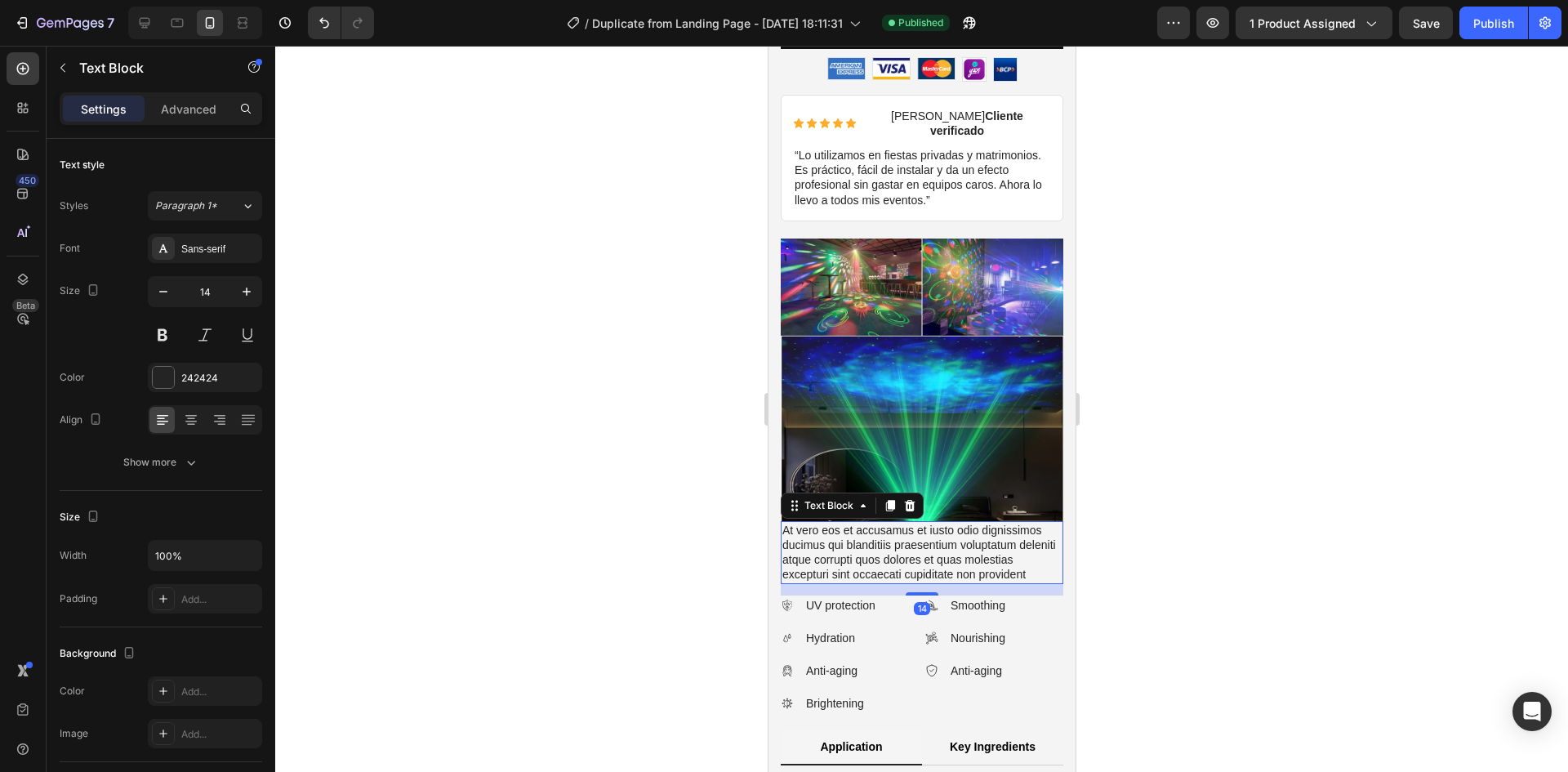
click at [851, 523] on p "At vero eos et accusamus et iusto odio dignissimos ducimus qui blanditiis praes…" at bounding box center [921, 553] width 279 height 60
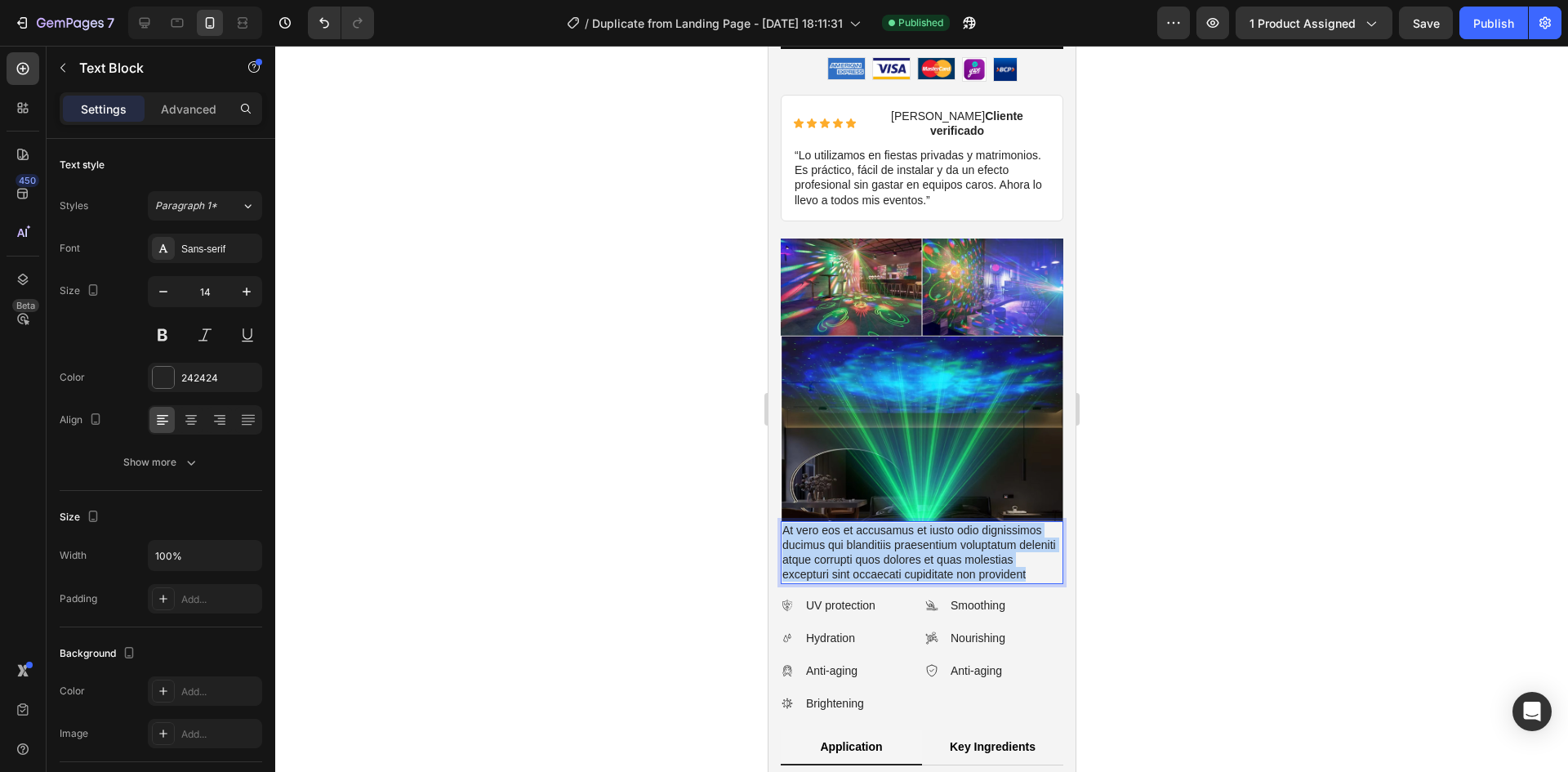
click at [851, 523] on p "At vero eos et accusamus et iusto odio dignissimos ducimus qui blanditiis praes…" at bounding box center [921, 553] width 279 height 60
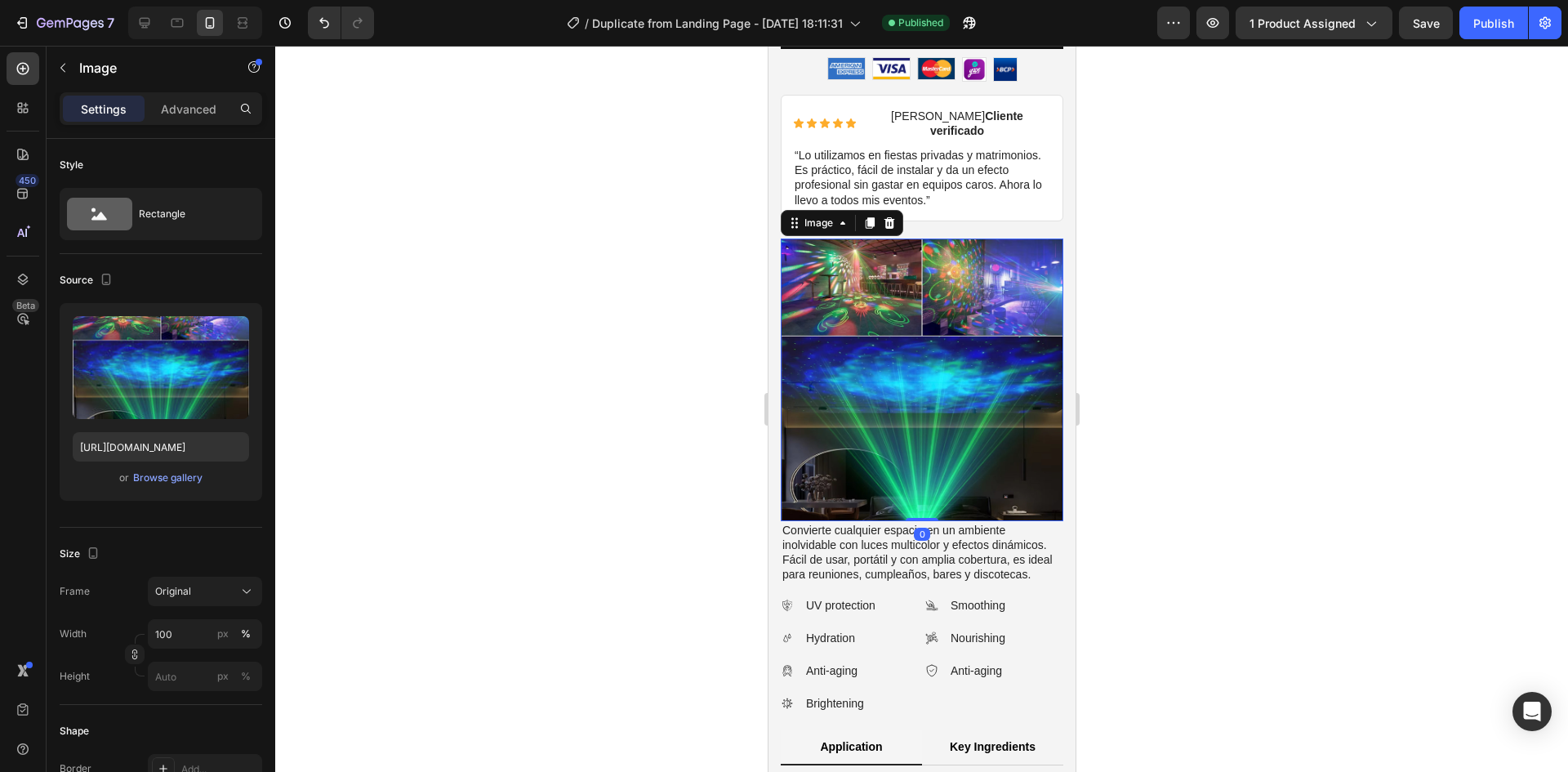
click at [929, 453] on img at bounding box center [921, 380] width 283 height 283
click at [174, 104] on p "Advanced" at bounding box center [188, 109] width 55 height 17
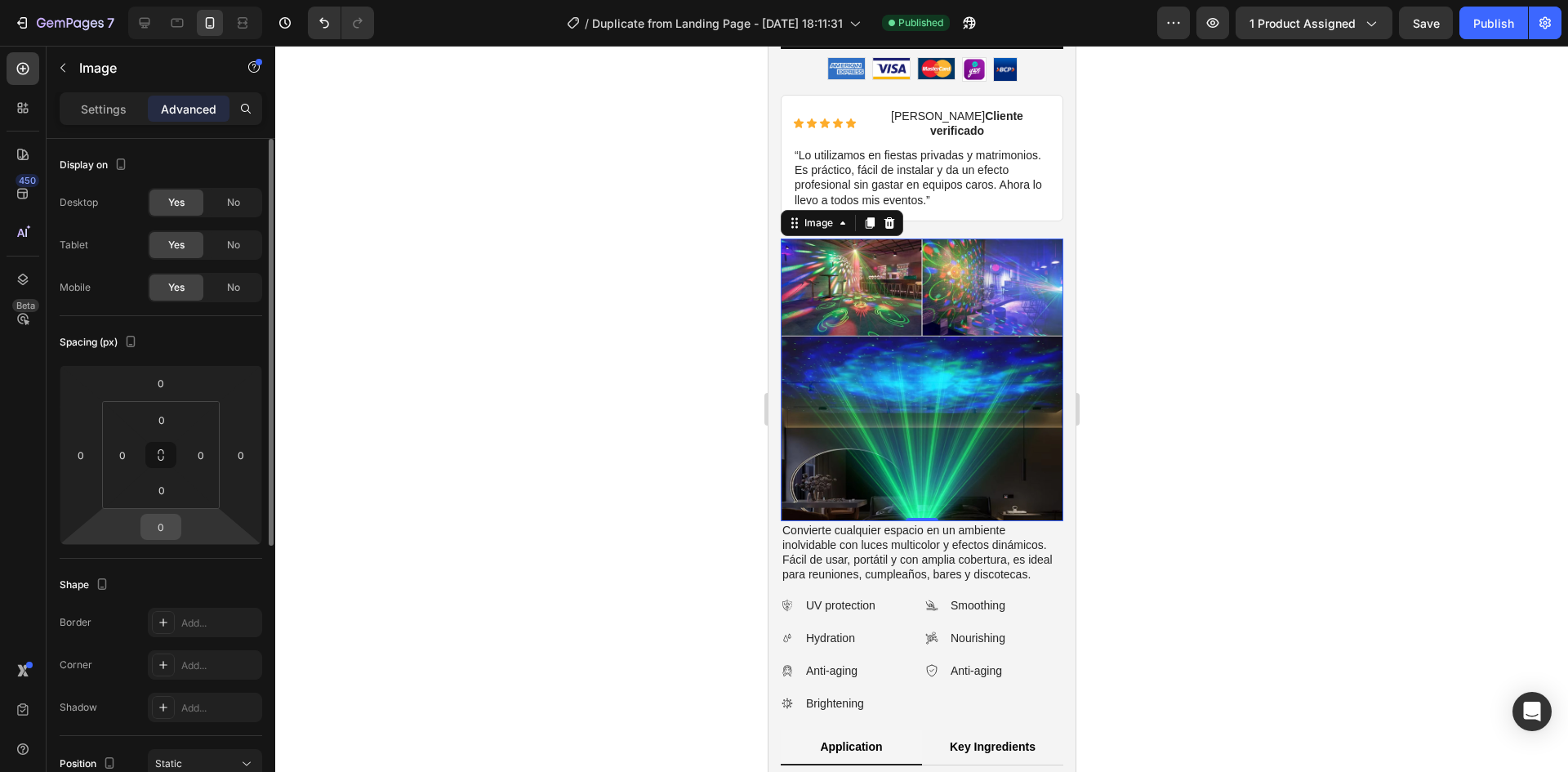
click at [164, 515] on input "0" at bounding box center [161, 527] width 33 height 25
type input "10"
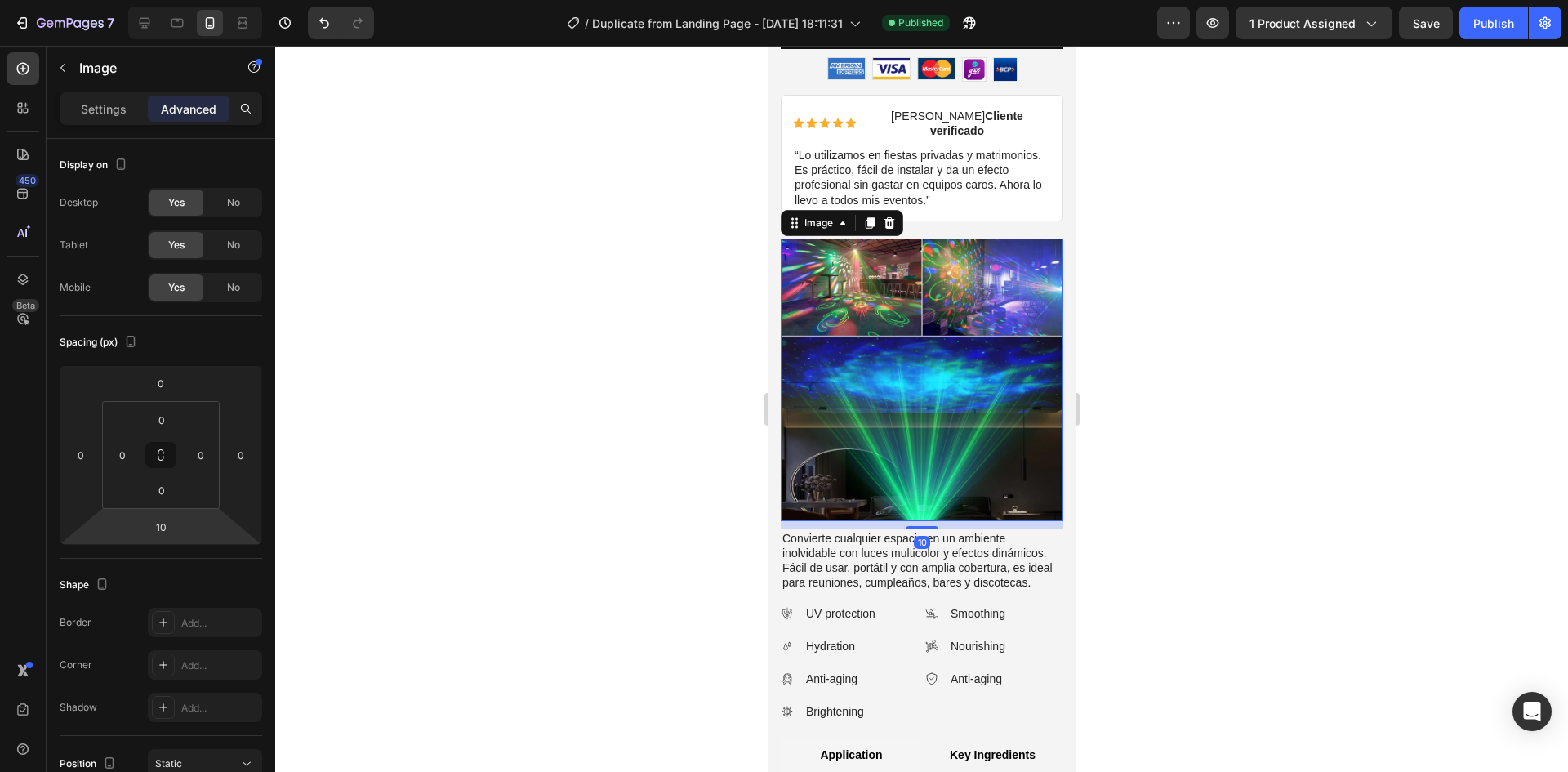
click at [1157, 500] on div at bounding box center [921, 408] width 1293 height 727
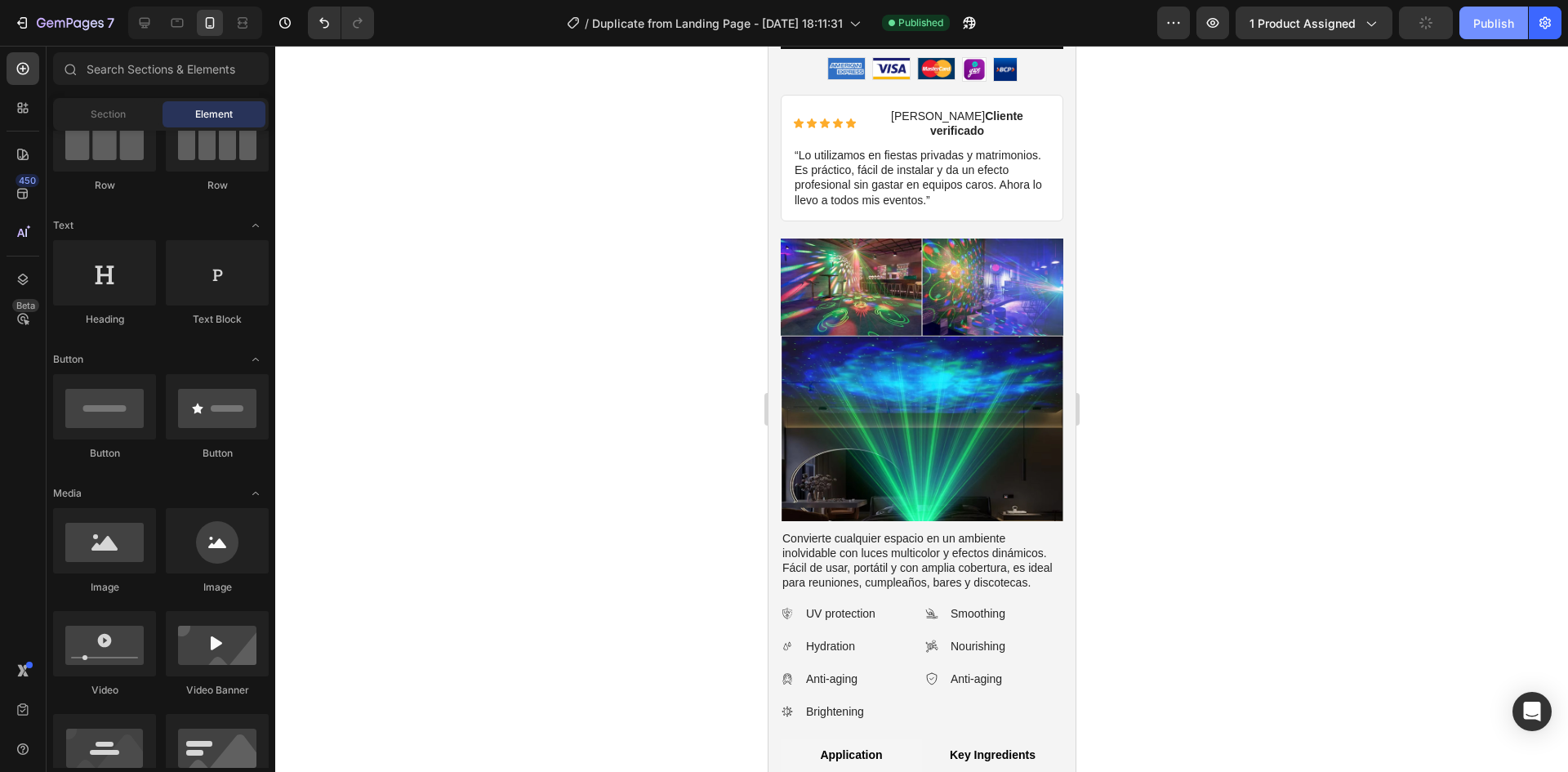
click at [1496, 27] on div "Publish" at bounding box center [1493, 23] width 40 height 17
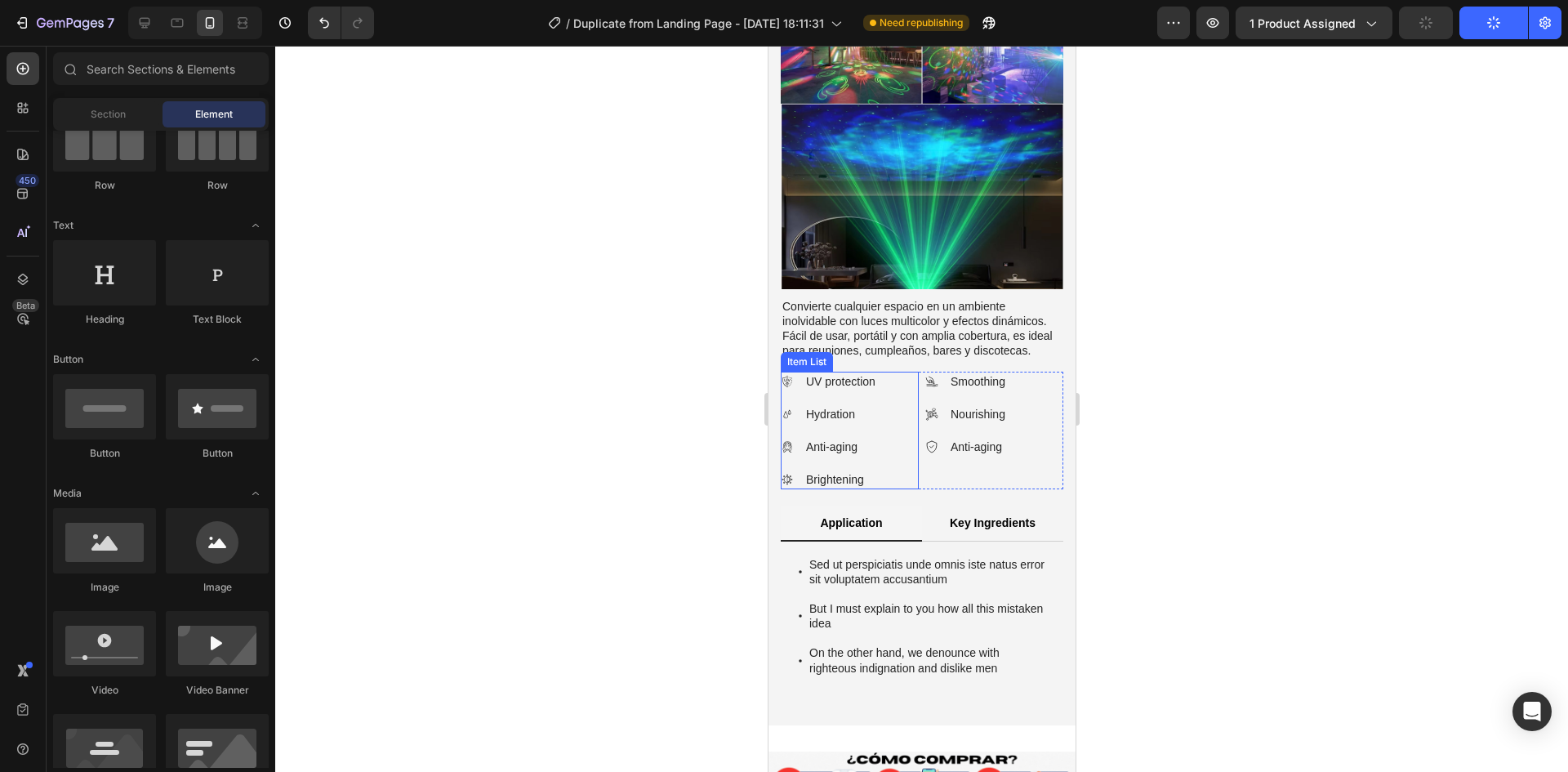
scroll to position [1041, 0]
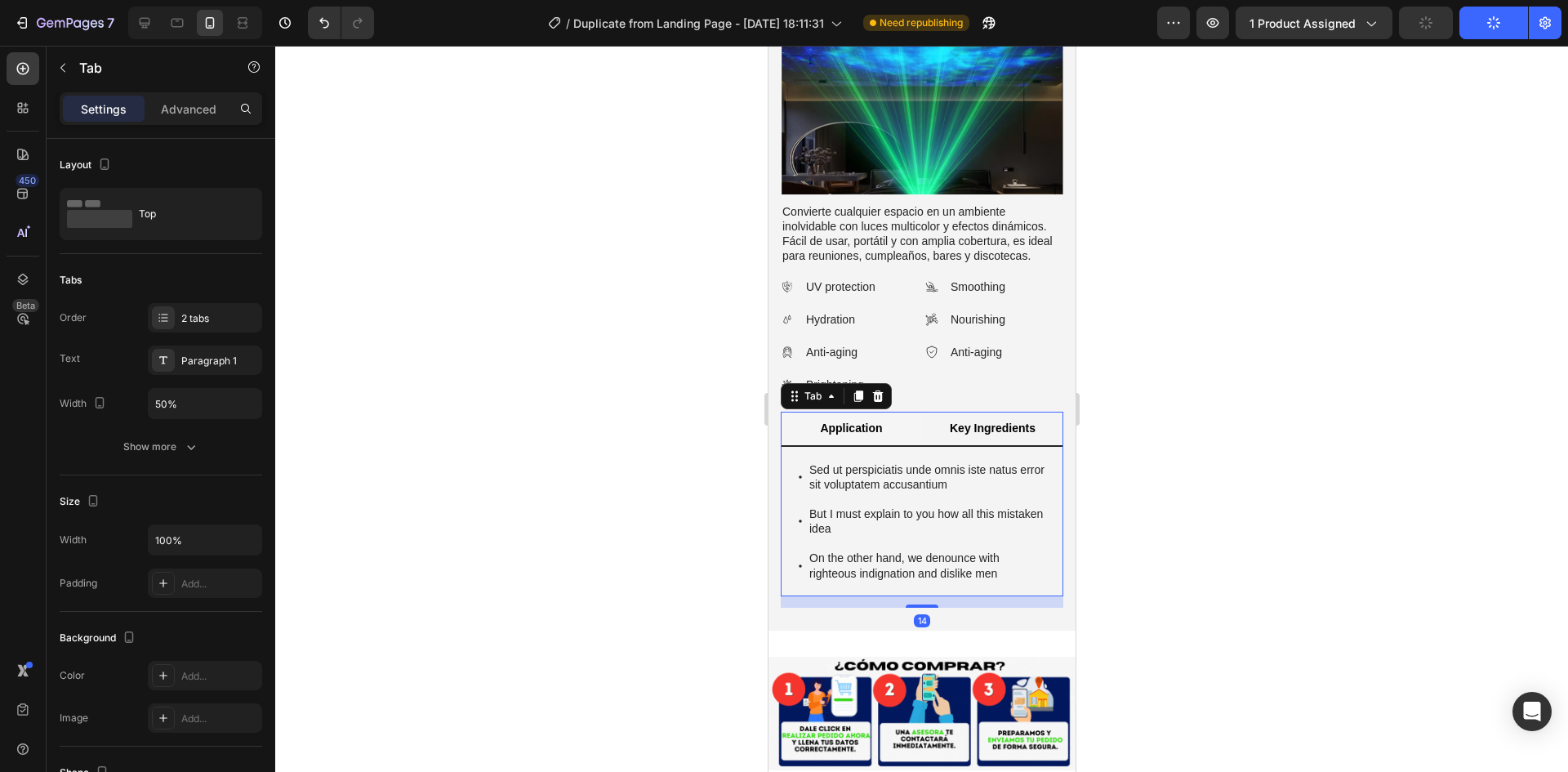
click at [1000, 421] on p "Key Ingredients" at bounding box center [992, 428] width 86 height 15
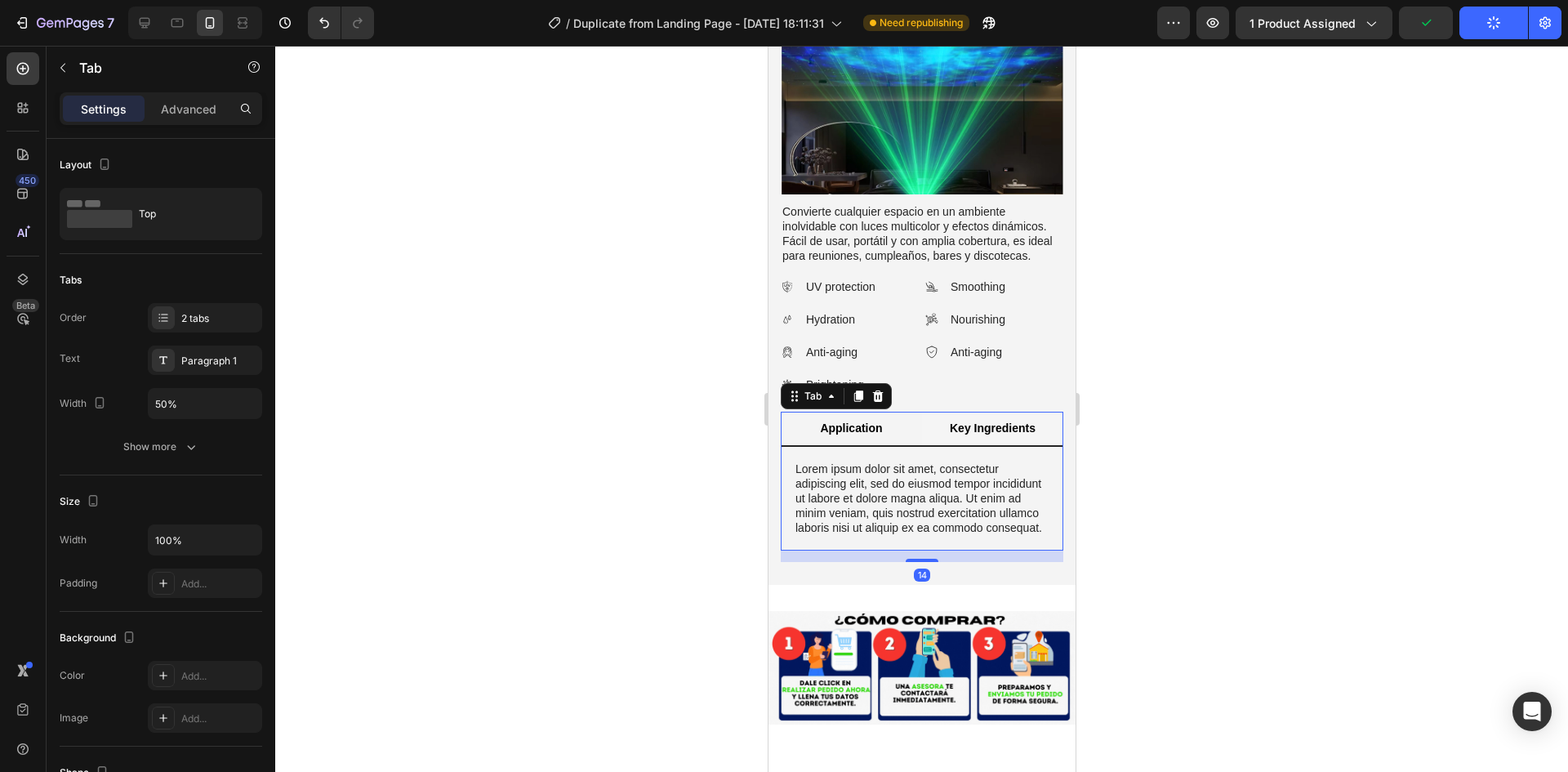
click at [859, 421] on p "Application" at bounding box center [850, 428] width 62 height 15
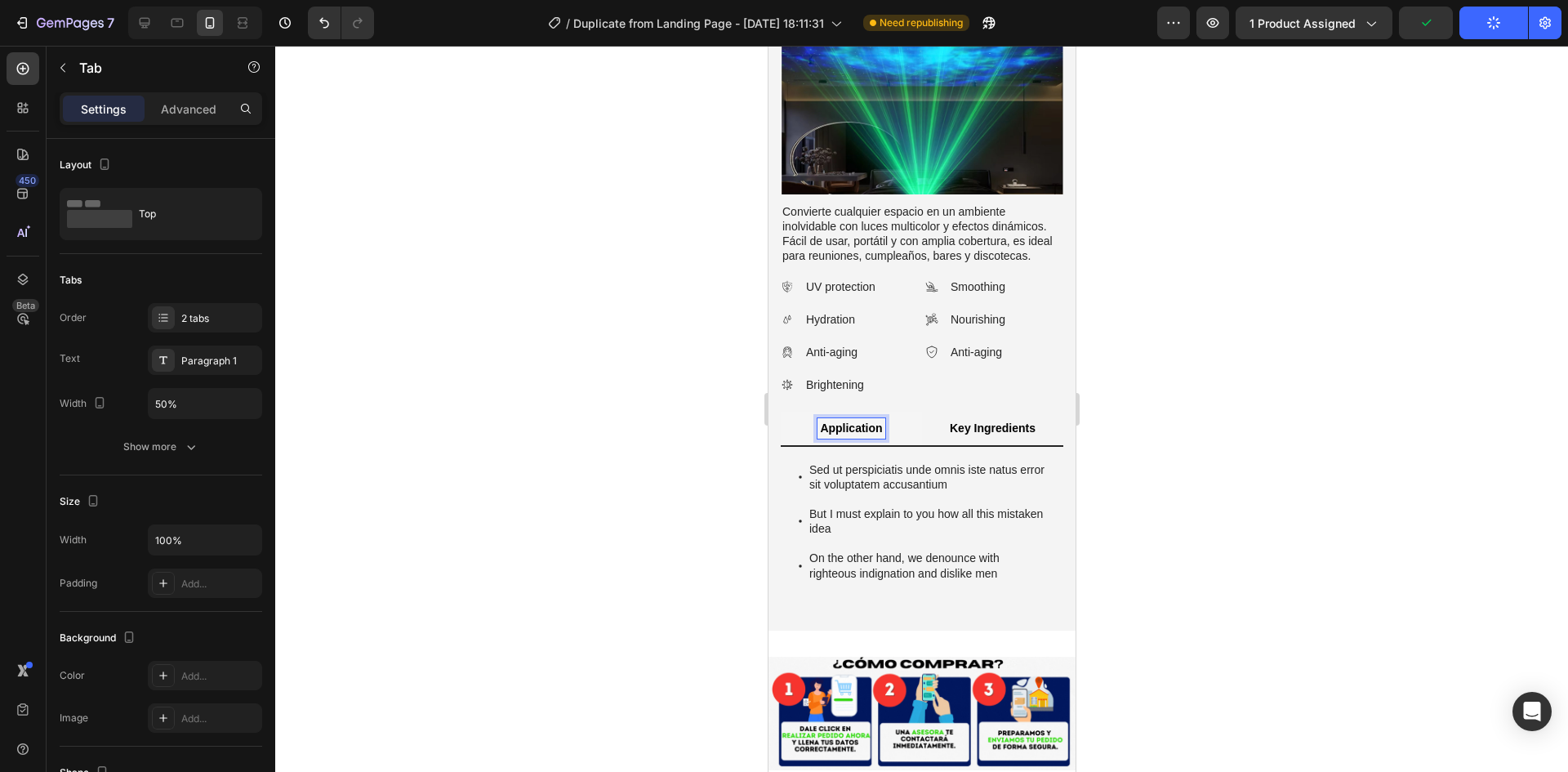
click at [981, 421] on p "Key Ingredients" at bounding box center [992, 428] width 86 height 15
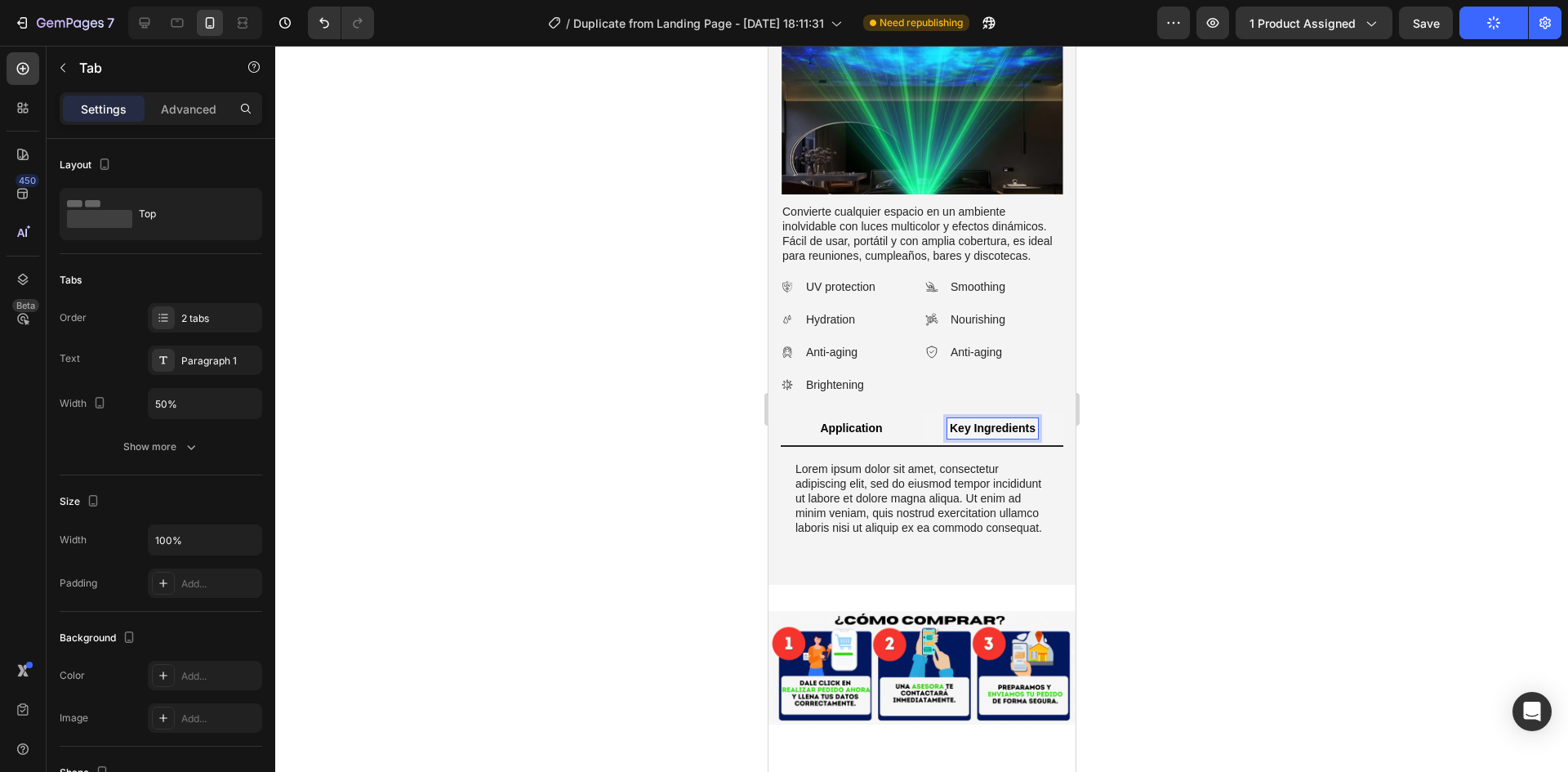
click at [868, 412] on li "Application" at bounding box center [850, 429] width 141 height 35
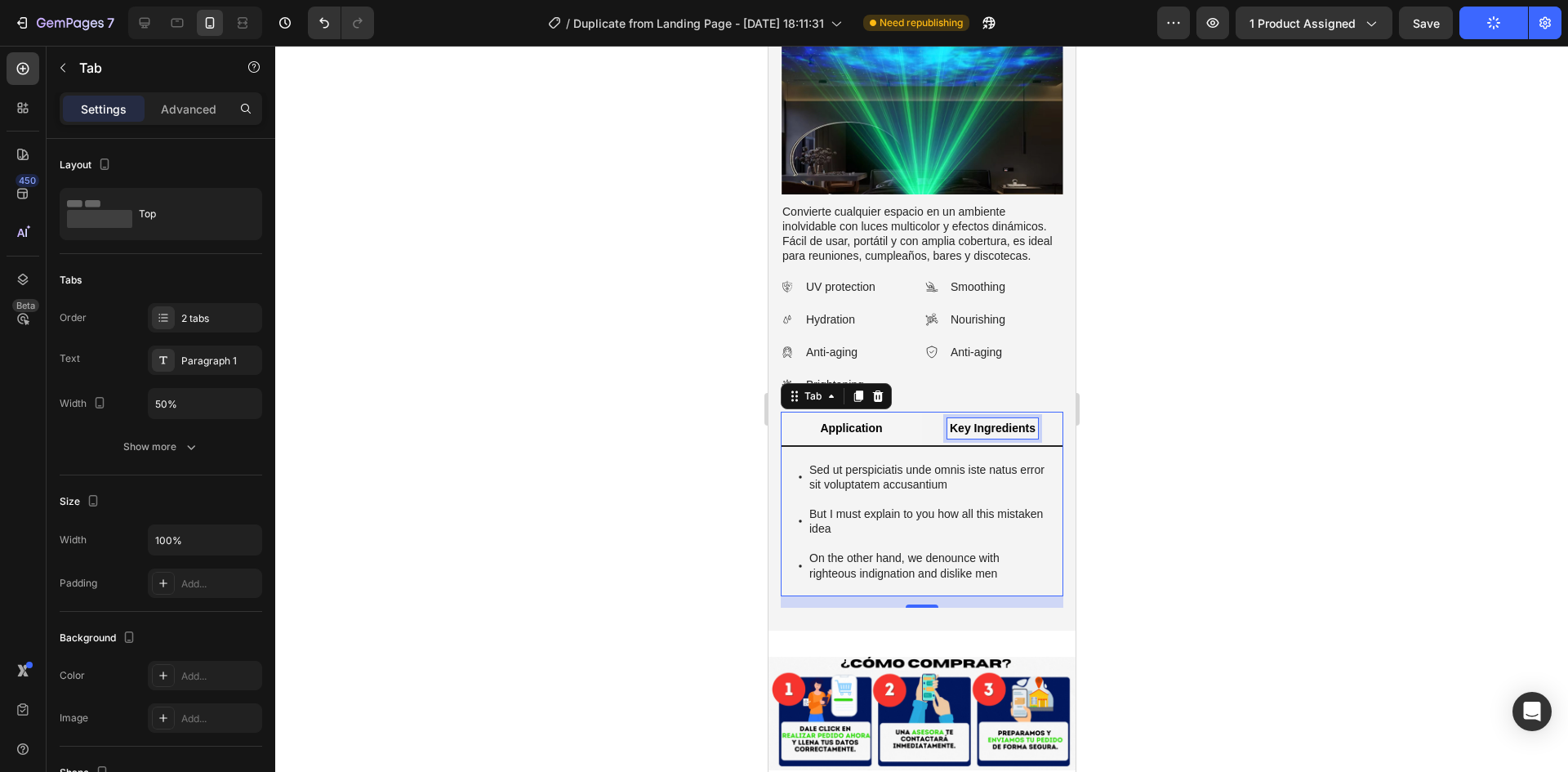
click at [980, 418] on div "Key Ingredients" at bounding box center [992, 428] width 91 height 20
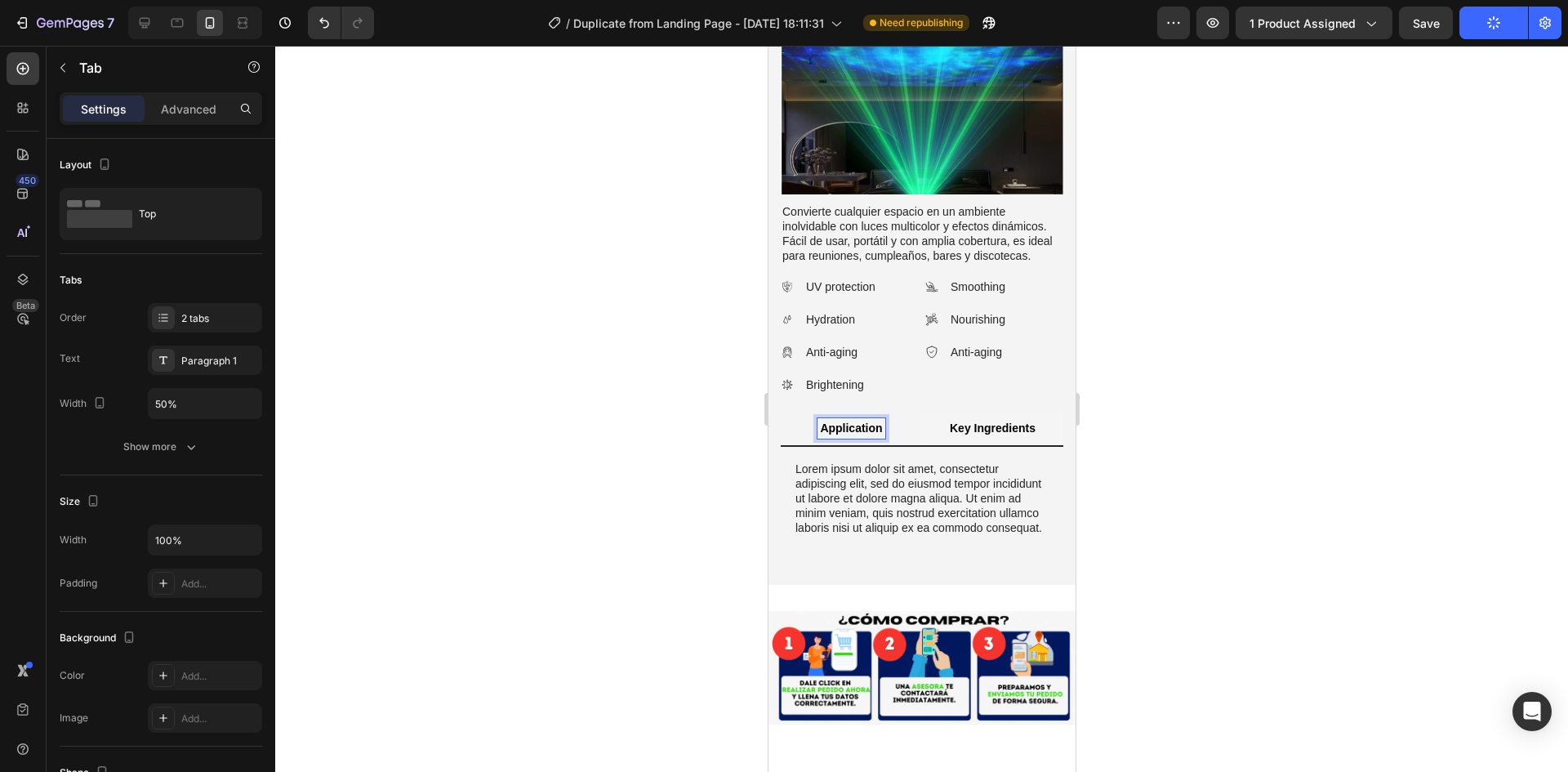
click at [857, 421] on p "Application" at bounding box center [850, 428] width 62 height 15
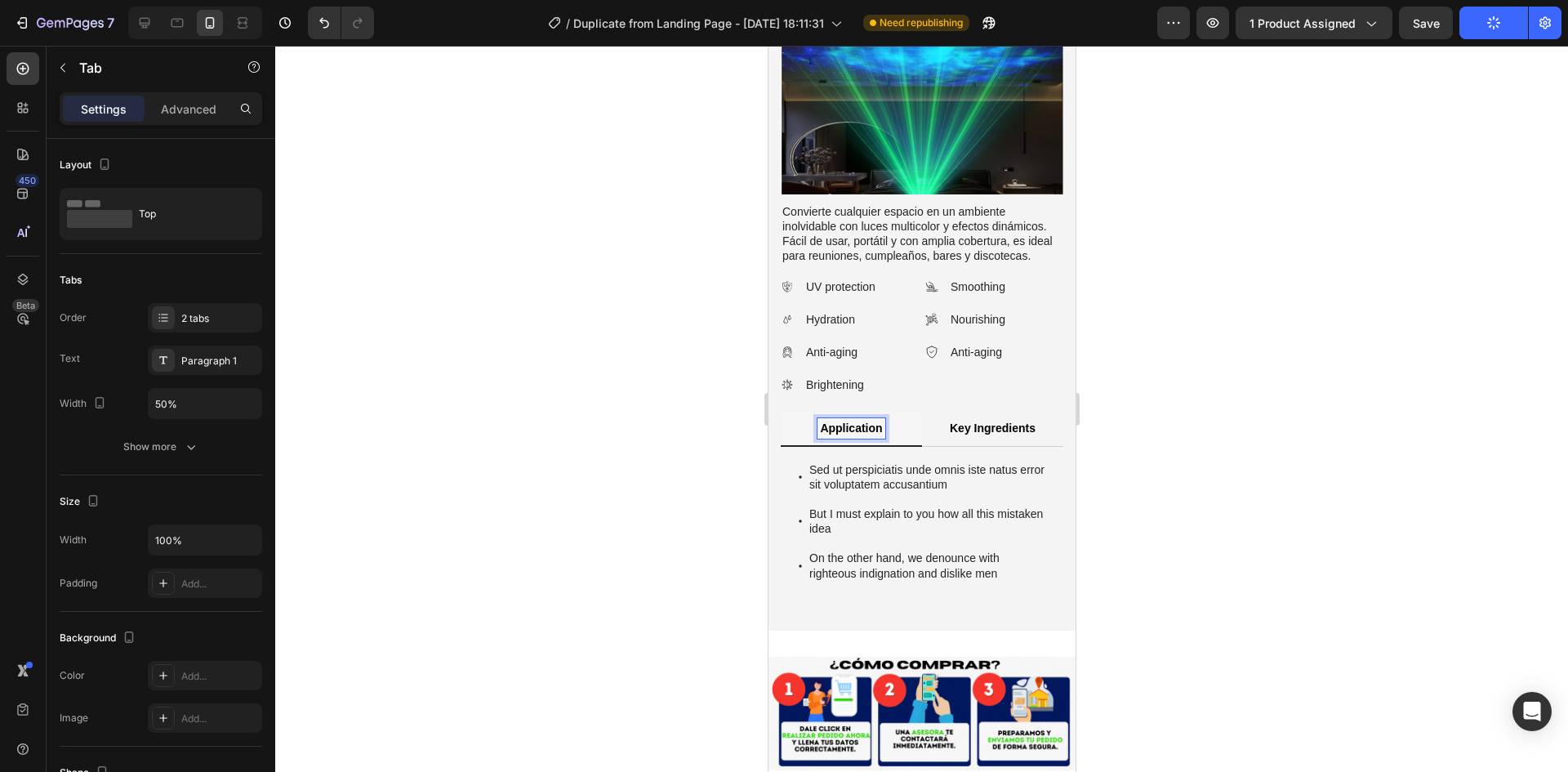
click at [864, 421] on p "Application" at bounding box center [850, 428] width 62 height 15
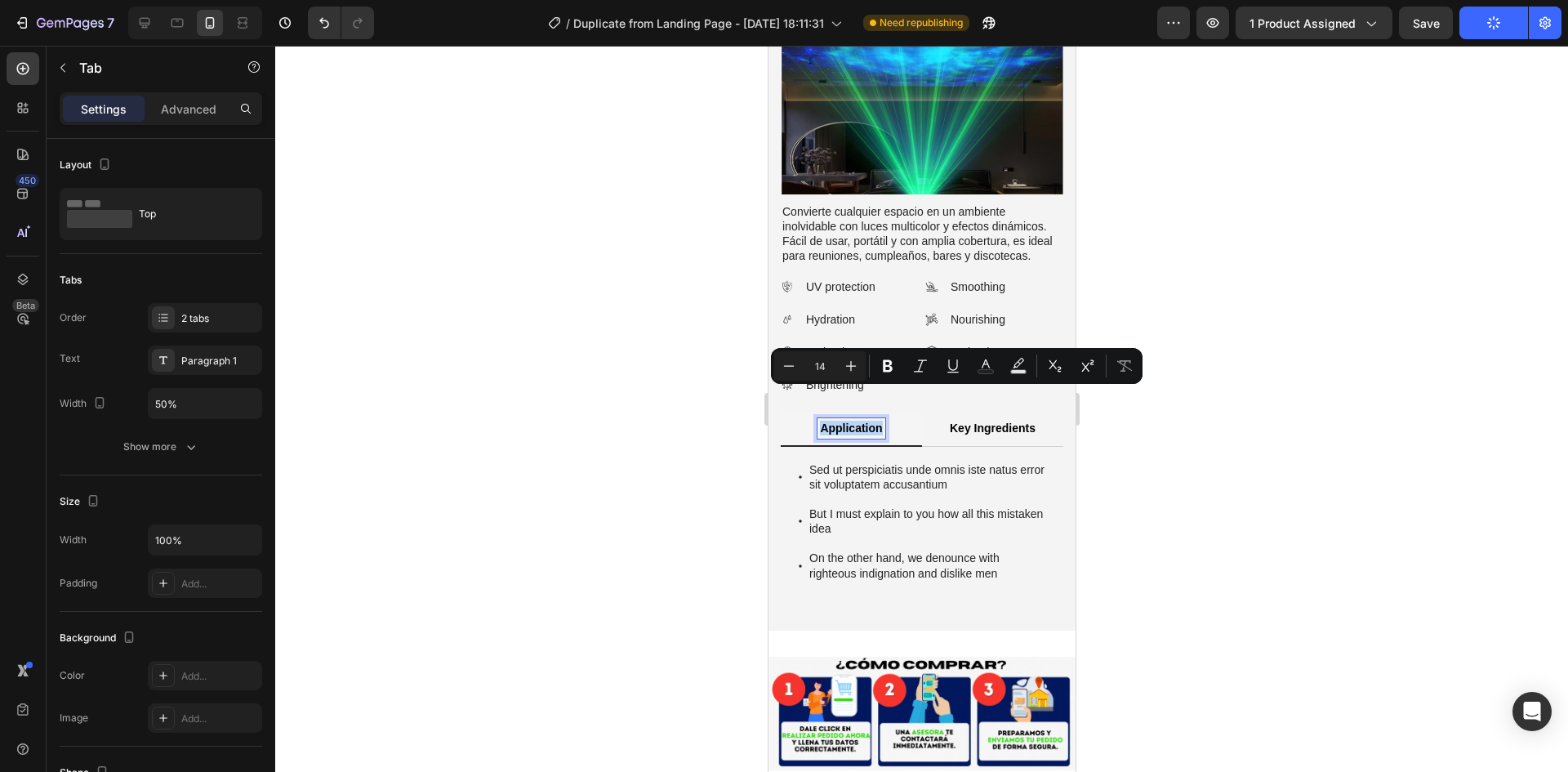
click at [864, 421] on p "Application" at bounding box center [850, 428] width 62 height 15
click at [844, 421] on p "Application" at bounding box center [850, 428] width 62 height 15
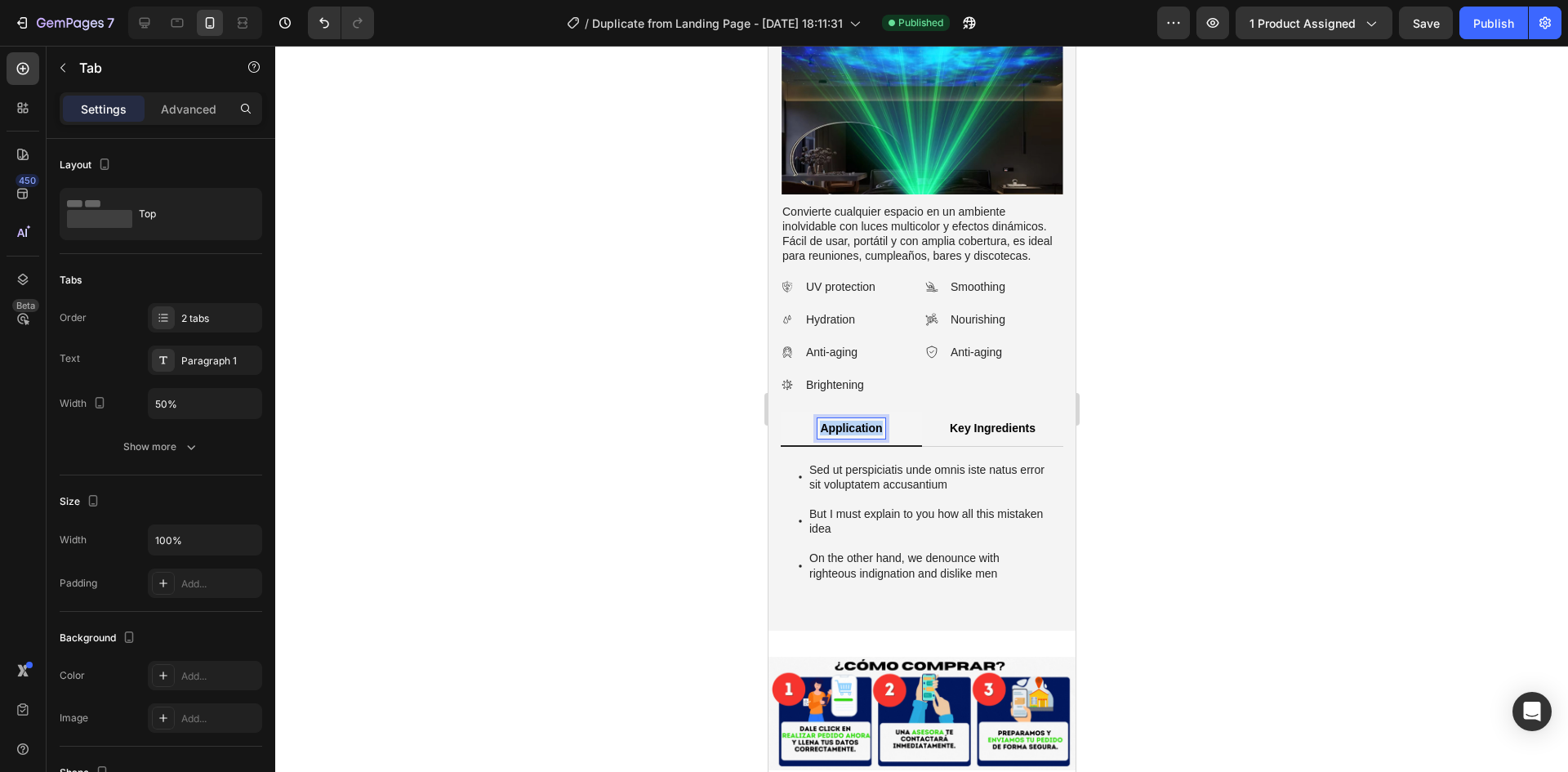
click at [844, 421] on p "Application" at bounding box center [850, 428] width 62 height 15
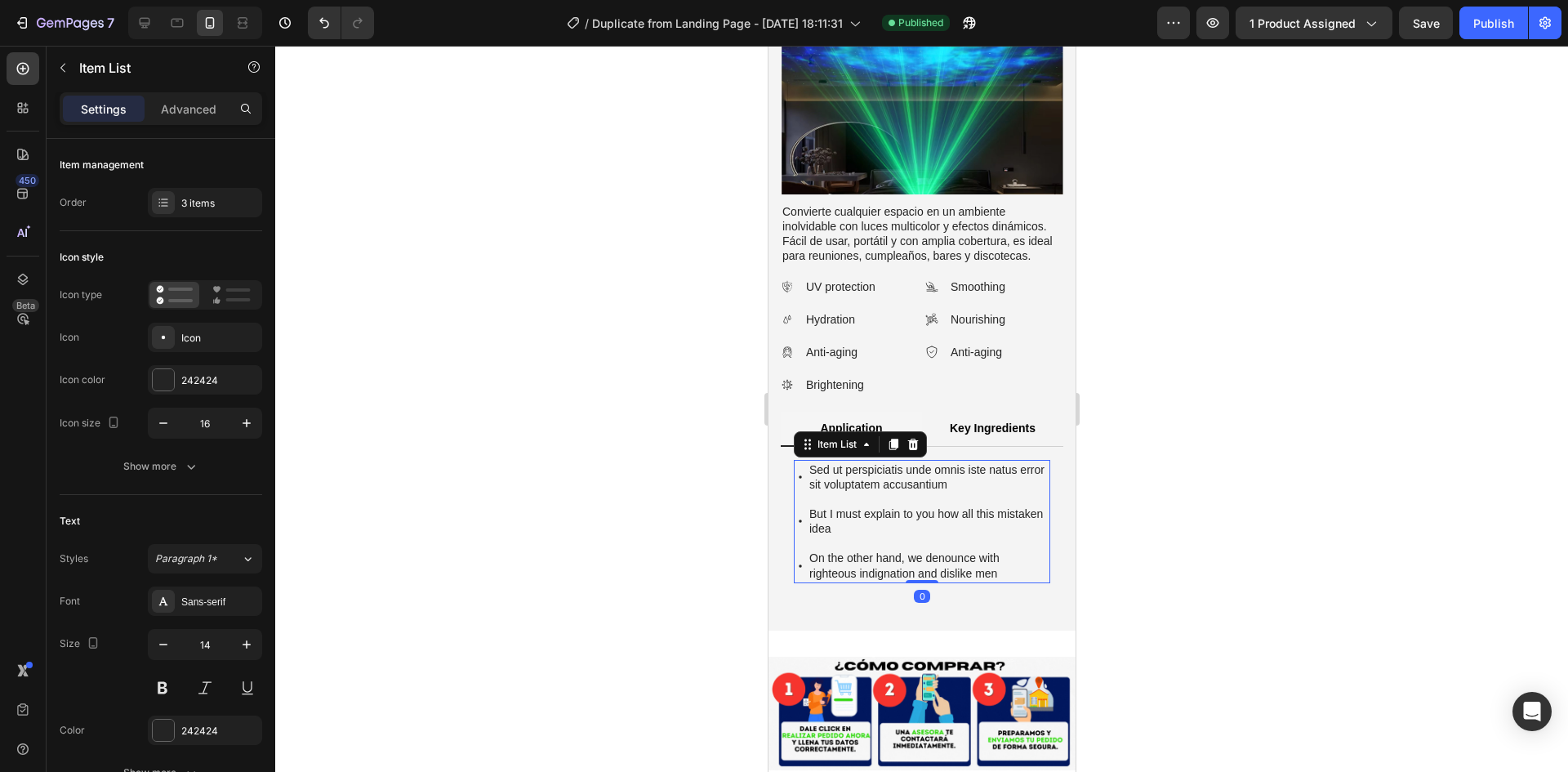
click at [839, 463] on p "Sed ut perspiciatis unde omnis iste natus error sit voluptatem accusantium" at bounding box center [928, 478] width 239 height 30
click at [820, 463] on p "Sed ut perspiciatis unde omnis iste natus error sit voluptatem accusantium" at bounding box center [928, 478] width 239 height 30
click at [838, 463] on p "Sed ut perspiciatis unde omnis iste natus error sit voluptatem accusantium" at bounding box center [928, 478] width 239 height 30
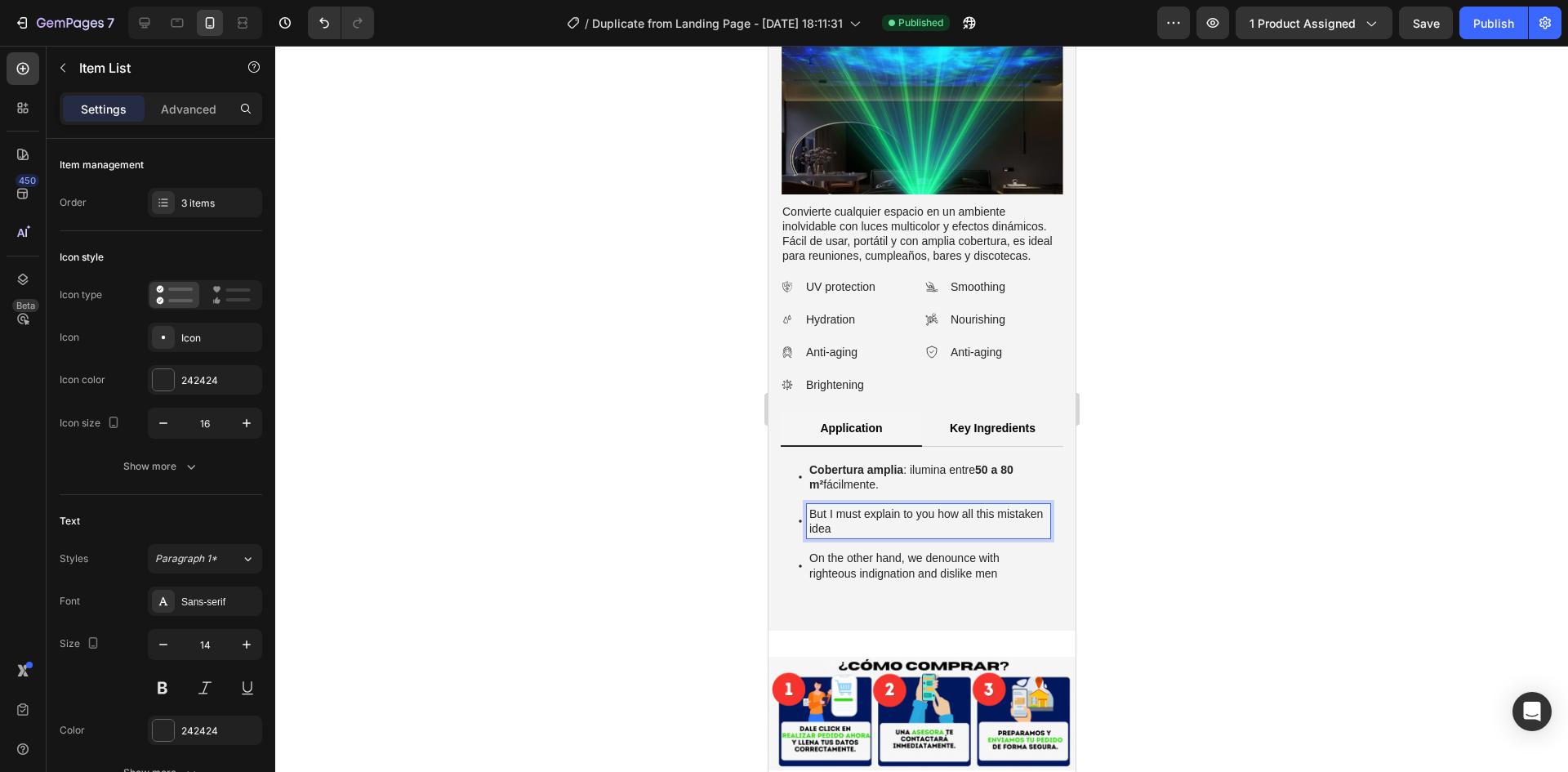
click at [845, 507] on p "But I must explain to you how all this mistaken idea" at bounding box center [928, 522] width 239 height 30
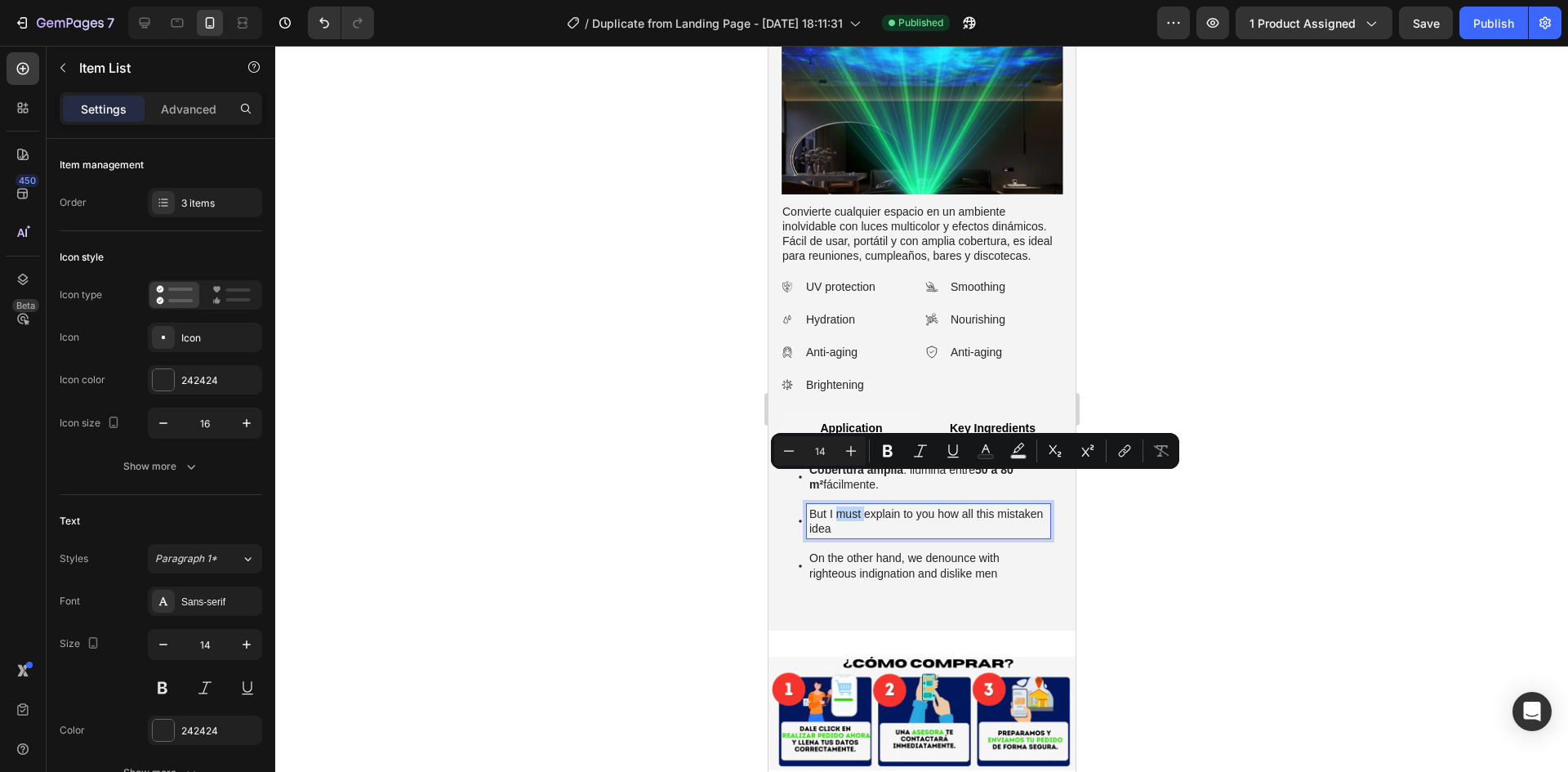
click at [845, 507] on p "But I must explain to you how all this mistaken idea" at bounding box center [928, 522] width 239 height 30
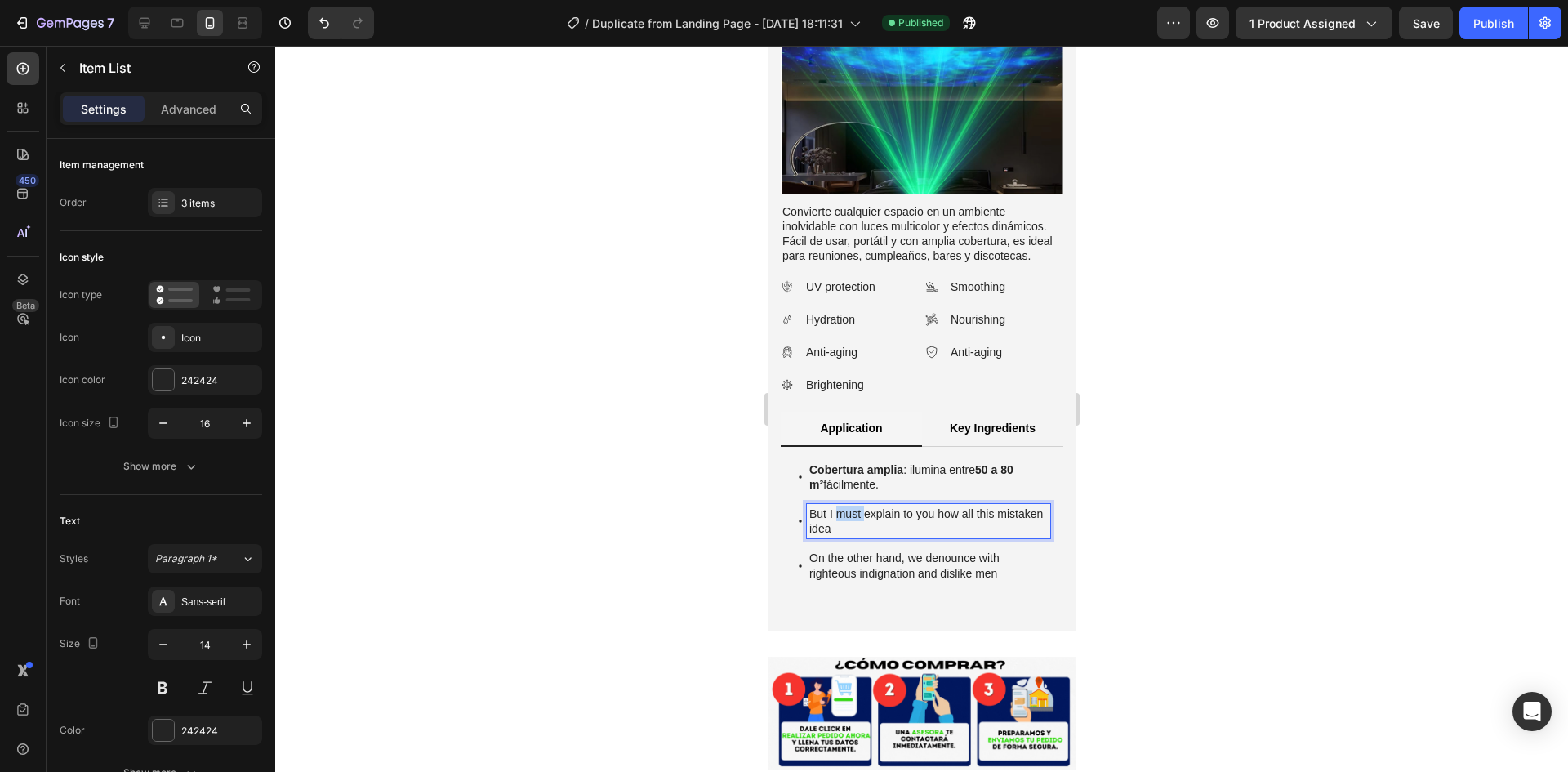
click at [845, 507] on p "But I must explain to you how all this mistaken idea" at bounding box center [928, 522] width 239 height 30
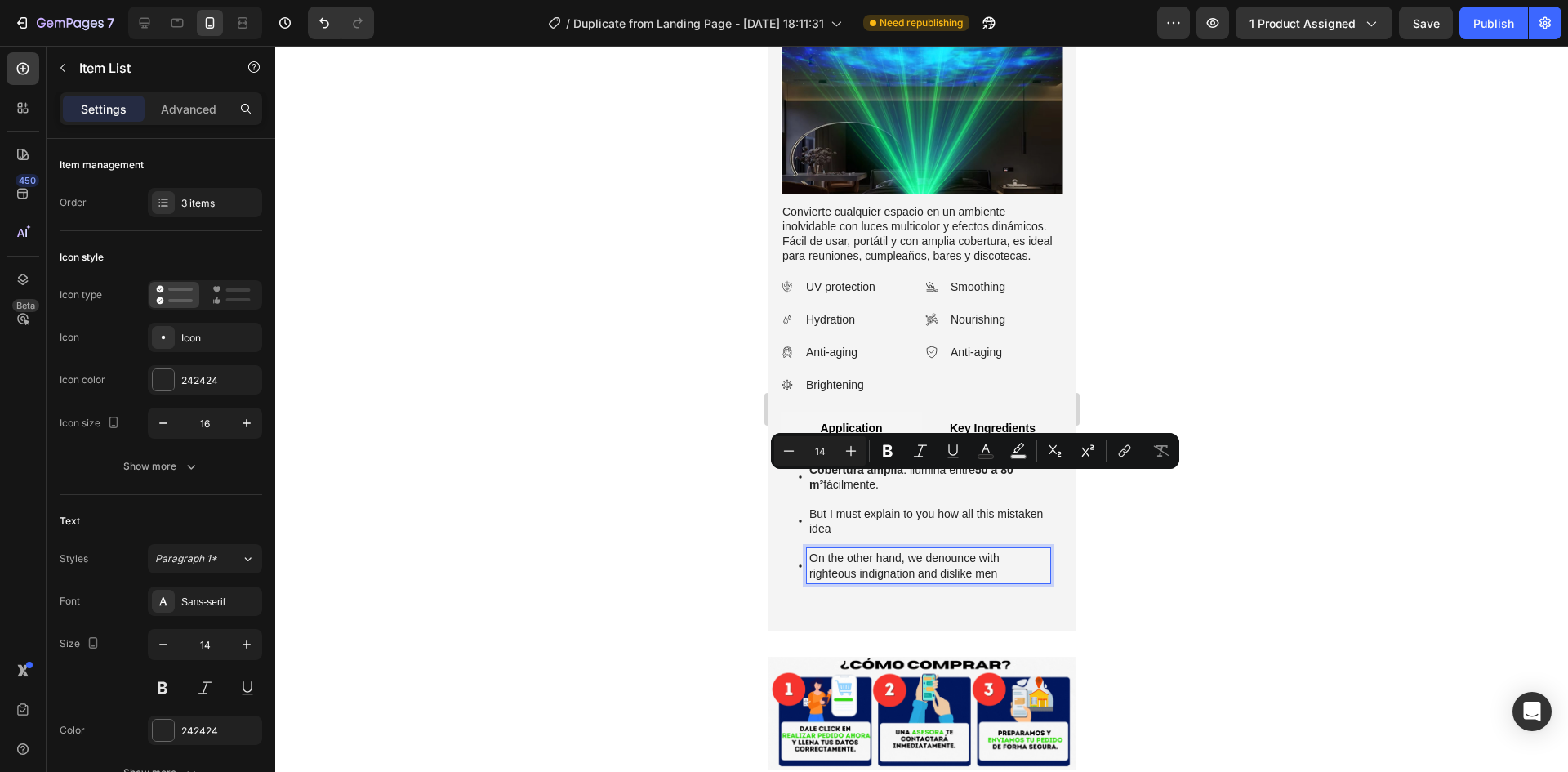
click at [866, 550] on p "On the other hand, we denounce with righteous indignation and dislike men" at bounding box center [928, 565] width 239 height 30
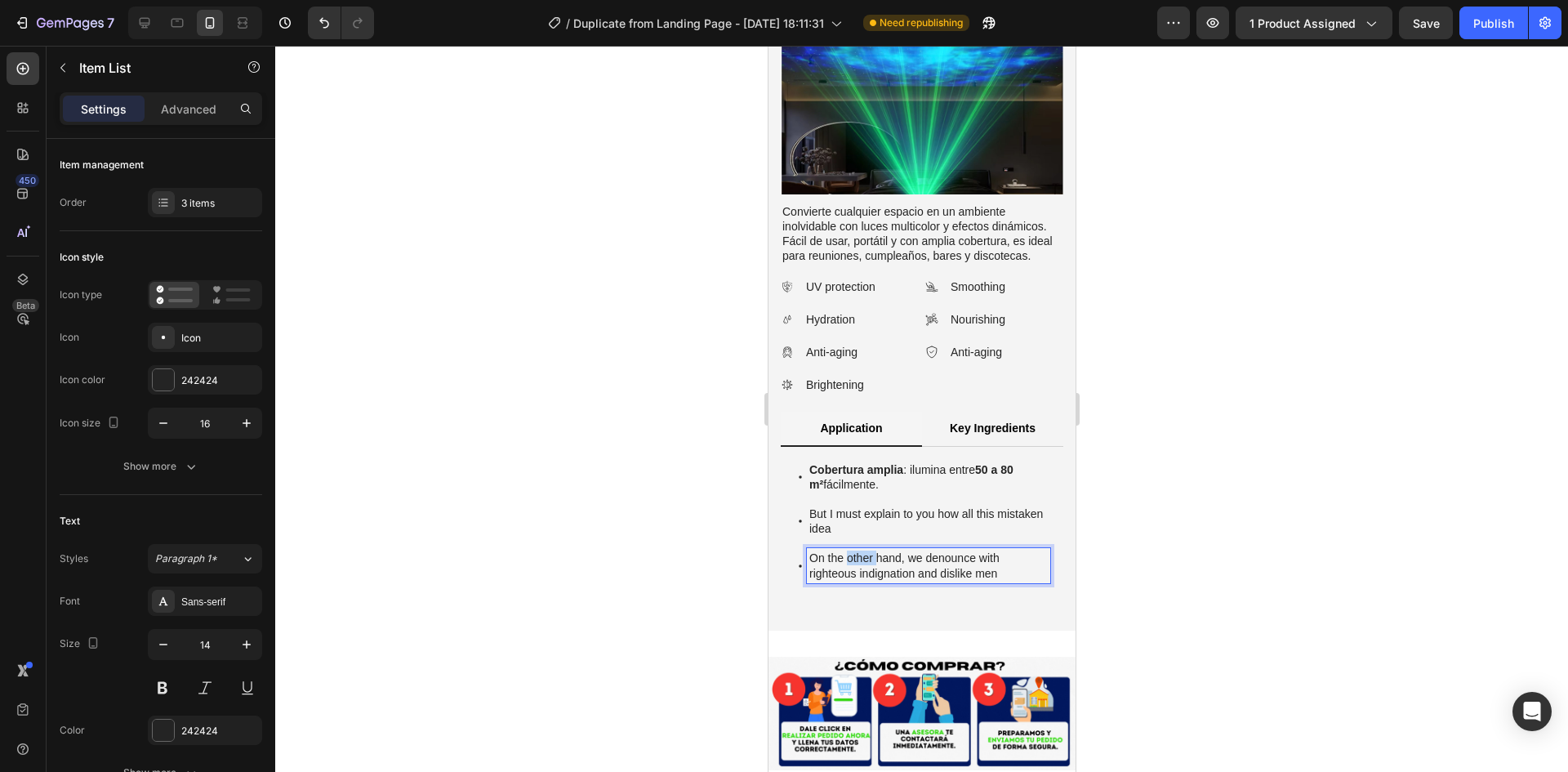
click at [866, 550] on p "On the other hand, we denounce with righteous indignation and dislike men" at bounding box center [928, 565] width 239 height 30
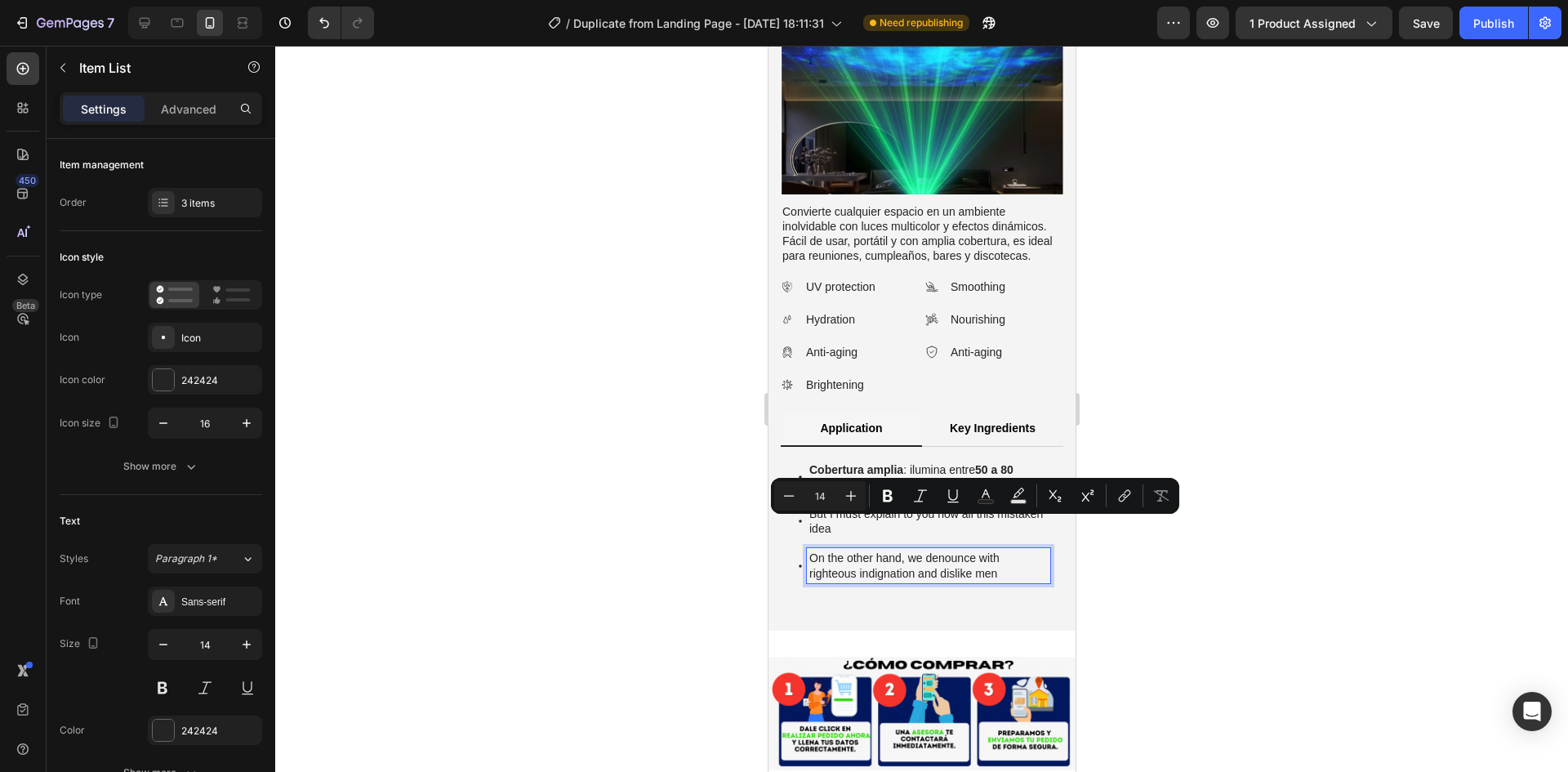
click at [877, 463] on p "Cobertura amplia : ilumina entre 50 a 80 m² fácilmente." at bounding box center [928, 478] width 239 height 30
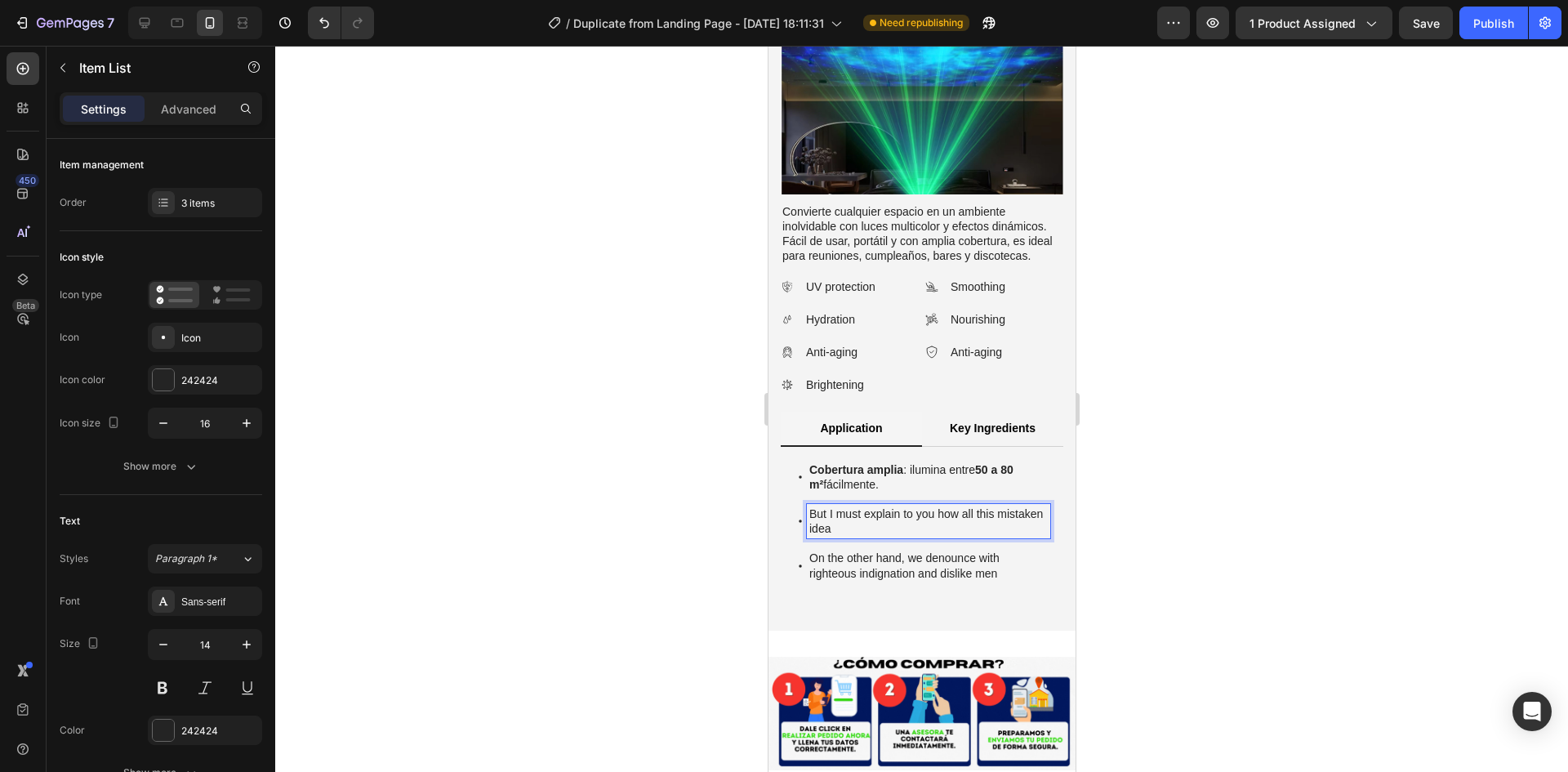
click at [872, 507] on p "But I must explain to you how all this mistaken idea" at bounding box center [928, 522] width 239 height 30
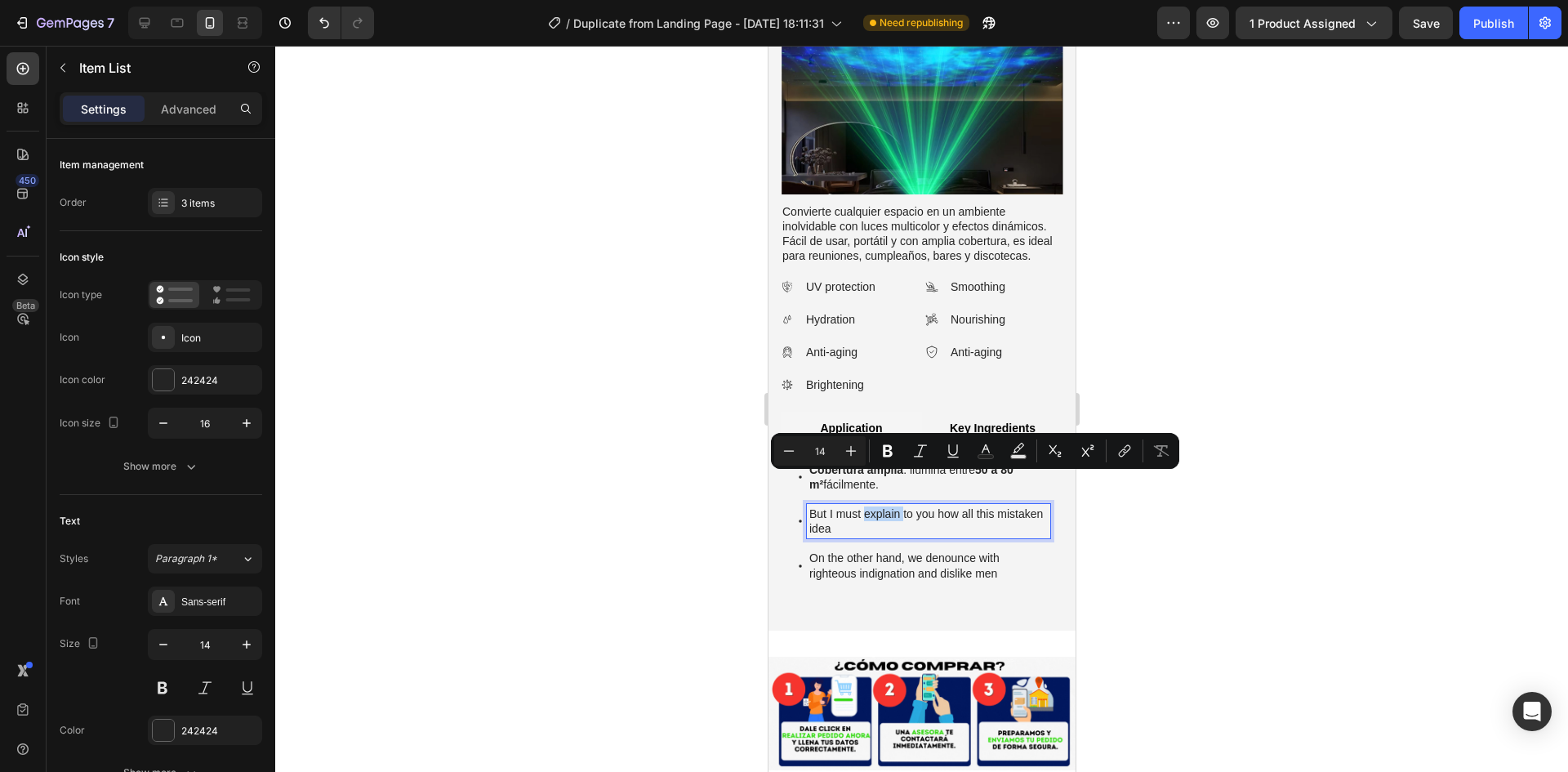
click at [872, 507] on p "But I must explain to you how all this mistaken idea" at bounding box center [928, 522] width 239 height 30
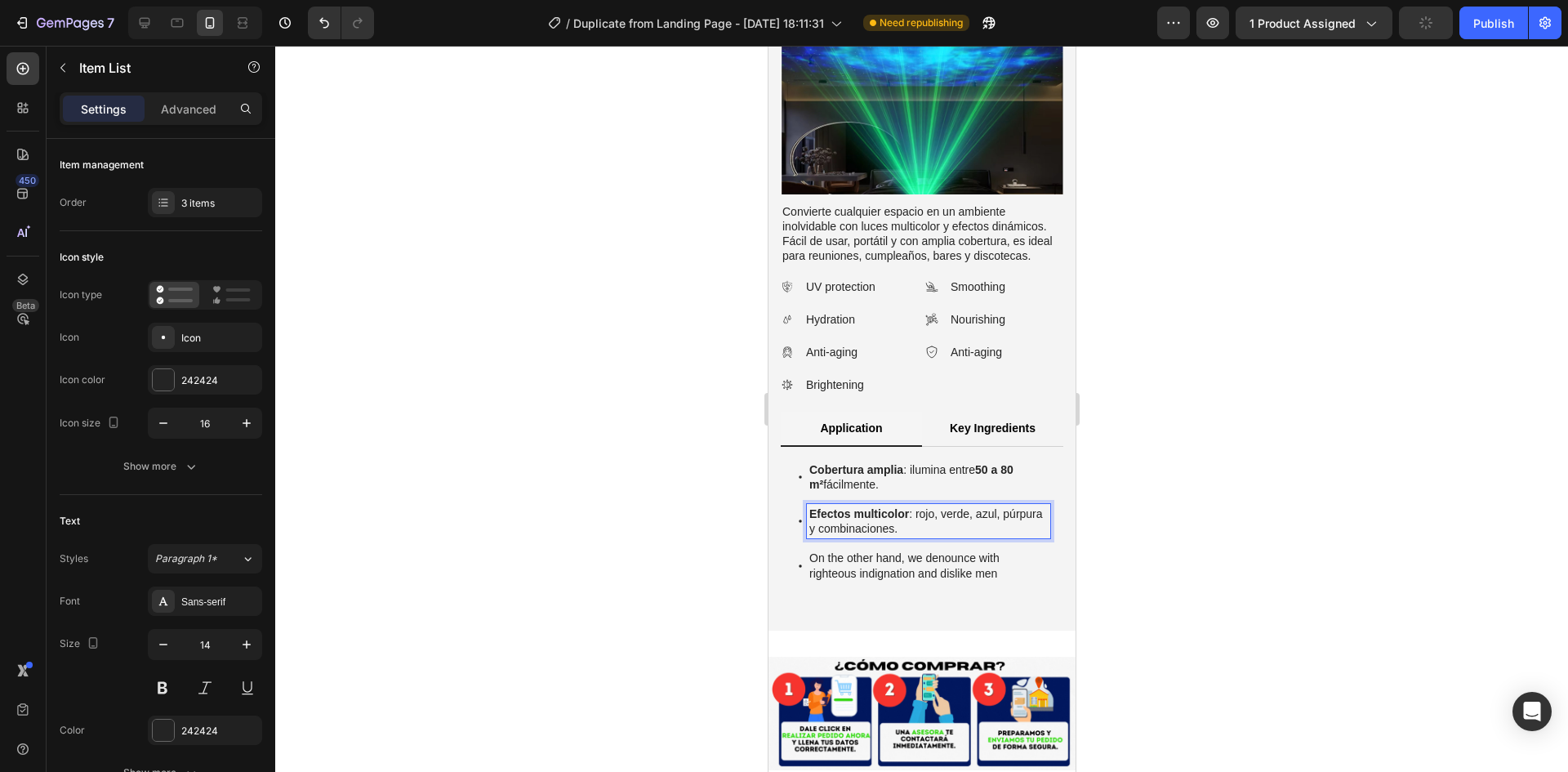
click at [915, 507] on p "Efectos multicolor : rojo, verde, azul, púrpura y combinaciones." at bounding box center [928, 522] width 239 height 30
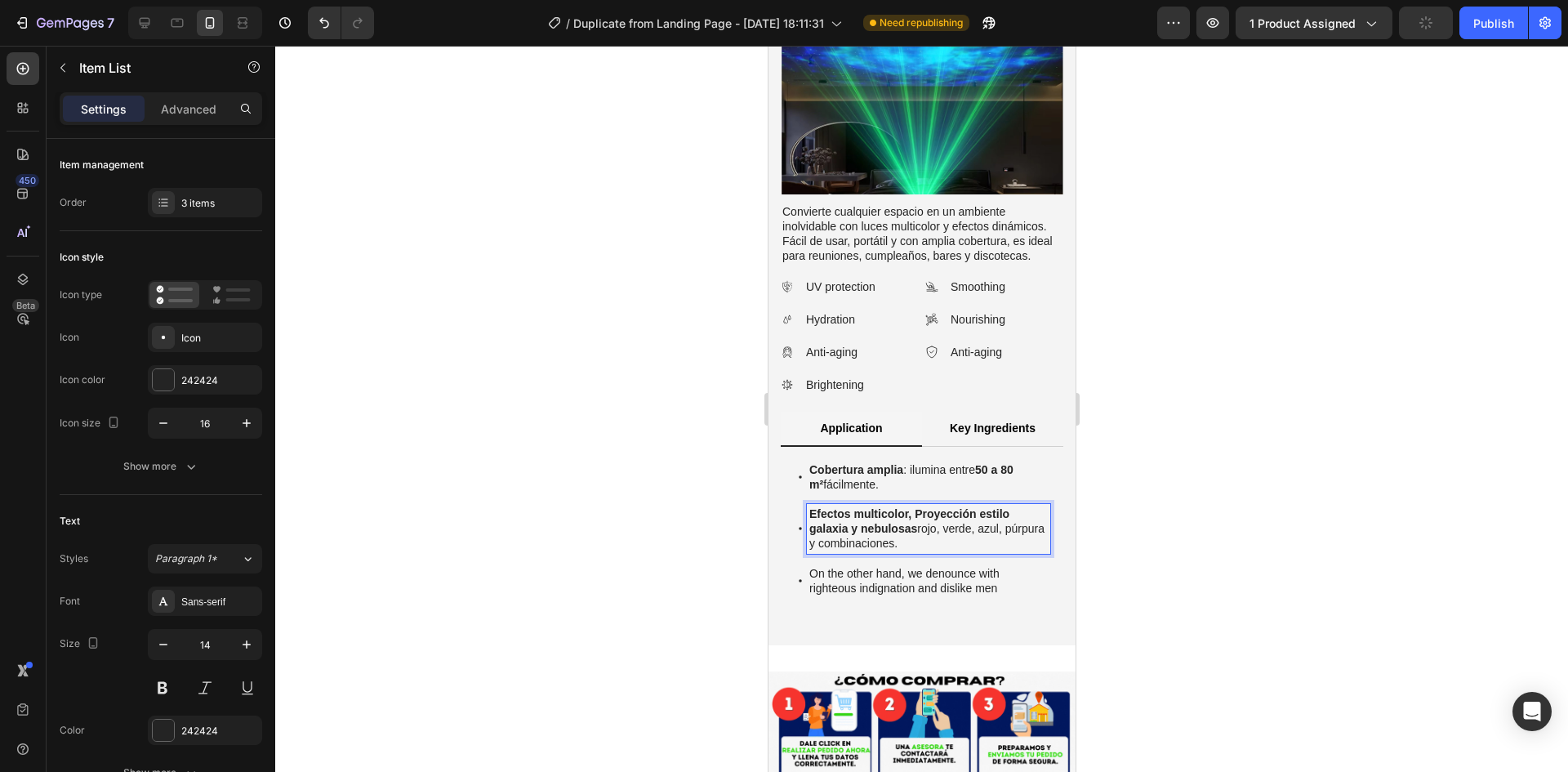
click at [975, 508] on strong "Efectos multicolor, Proyección estilo galaxia y nebulosas" at bounding box center [910, 522] width 203 height 28
drag, startPoint x: 975, startPoint y: 482, endPoint x: 917, endPoint y: 481, distance: 58.0
click at [917, 508] on strong "Efectos multicolor, Proyección estilo galaxia y nebulosas" at bounding box center [910, 522] width 203 height 28
click at [866, 507] on p "Efectos multicolor, estilo galaxia y nebulosas rojo, verde, azul, púrpura y com…" at bounding box center [928, 529] width 239 height 45
click at [870, 566] on p "On the other hand, we denounce with righteous indignation and dislike men" at bounding box center [928, 581] width 239 height 30
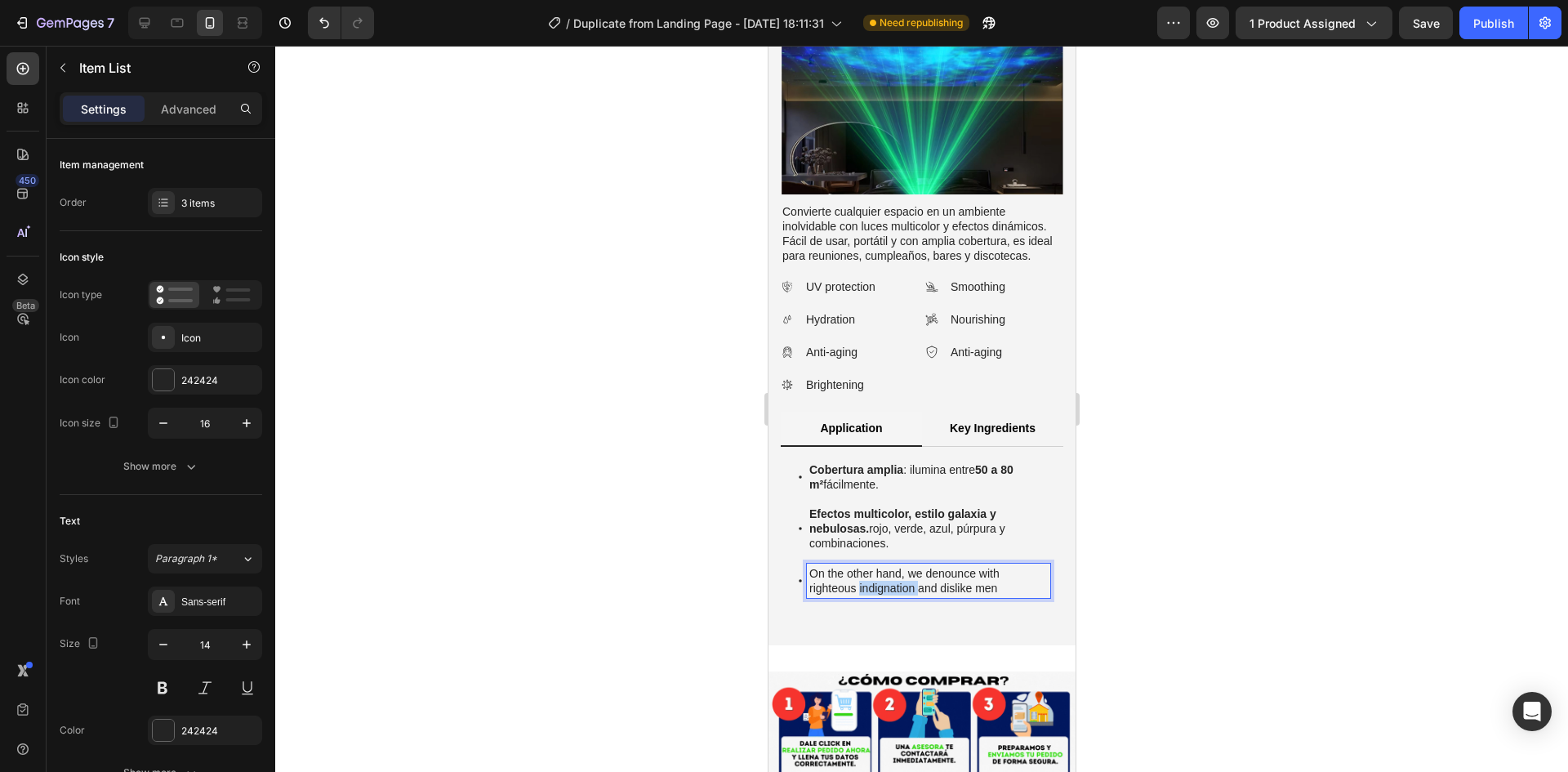
click at [870, 566] on p "On the other hand, we denounce with righteous indignation and dislike men" at bounding box center [928, 581] width 239 height 30
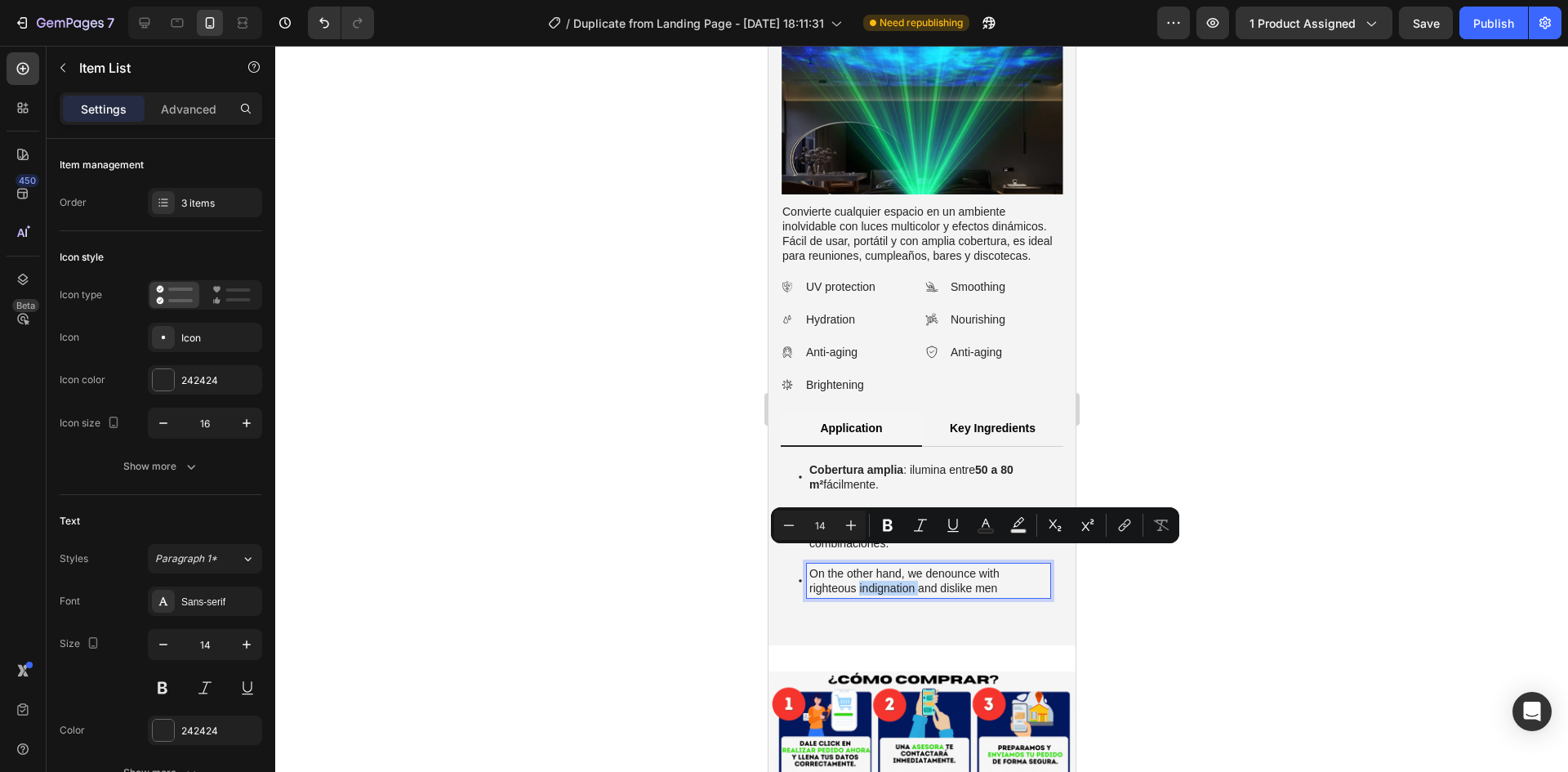
click at [870, 566] on p "On the other hand, we denounce with righteous indignation and dislike men" at bounding box center [928, 581] width 239 height 30
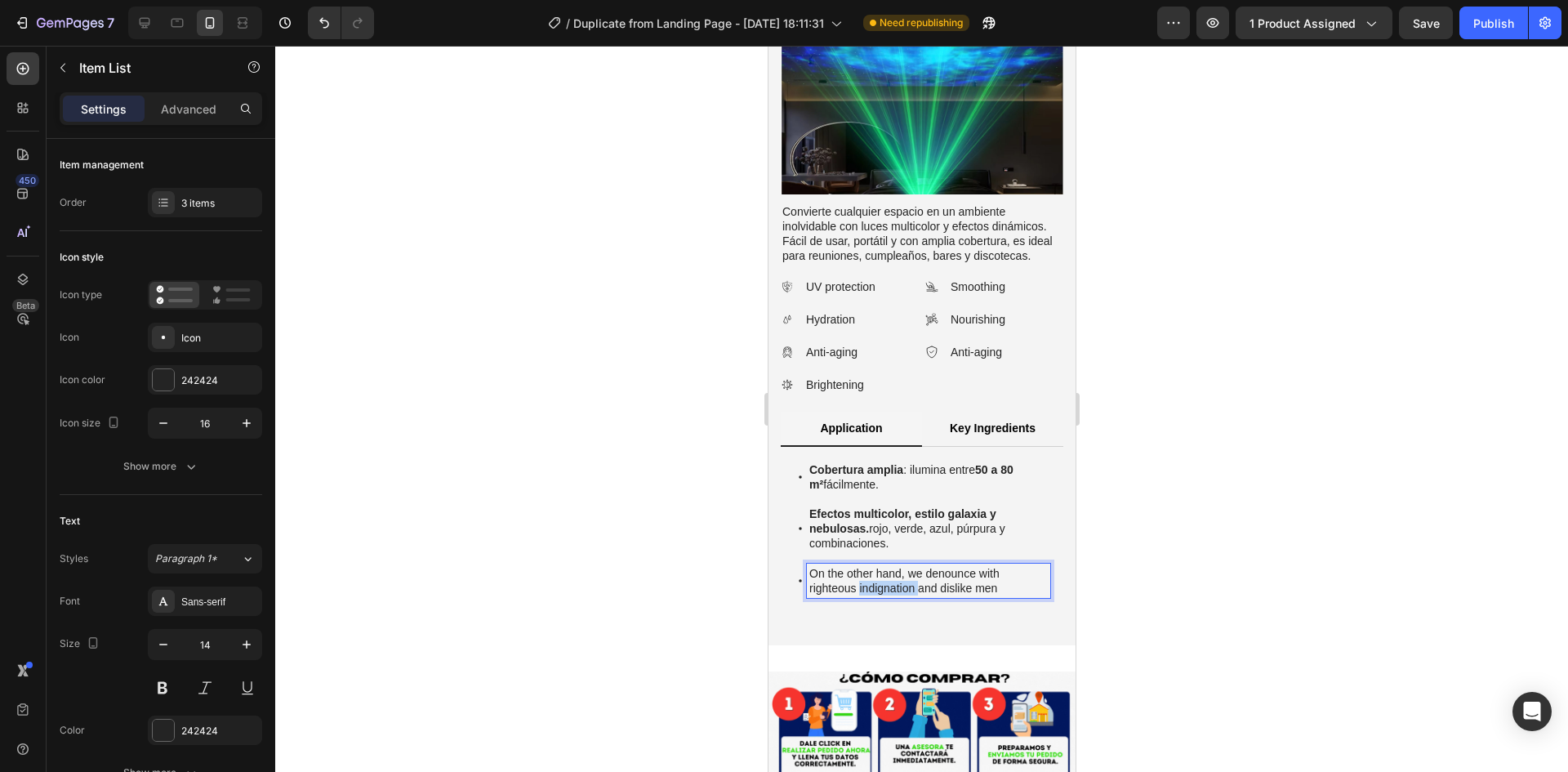
click at [870, 566] on p "On the other hand, we denounce with righteous indignation and dislike men" at bounding box center [928, 581] width 239 height 30
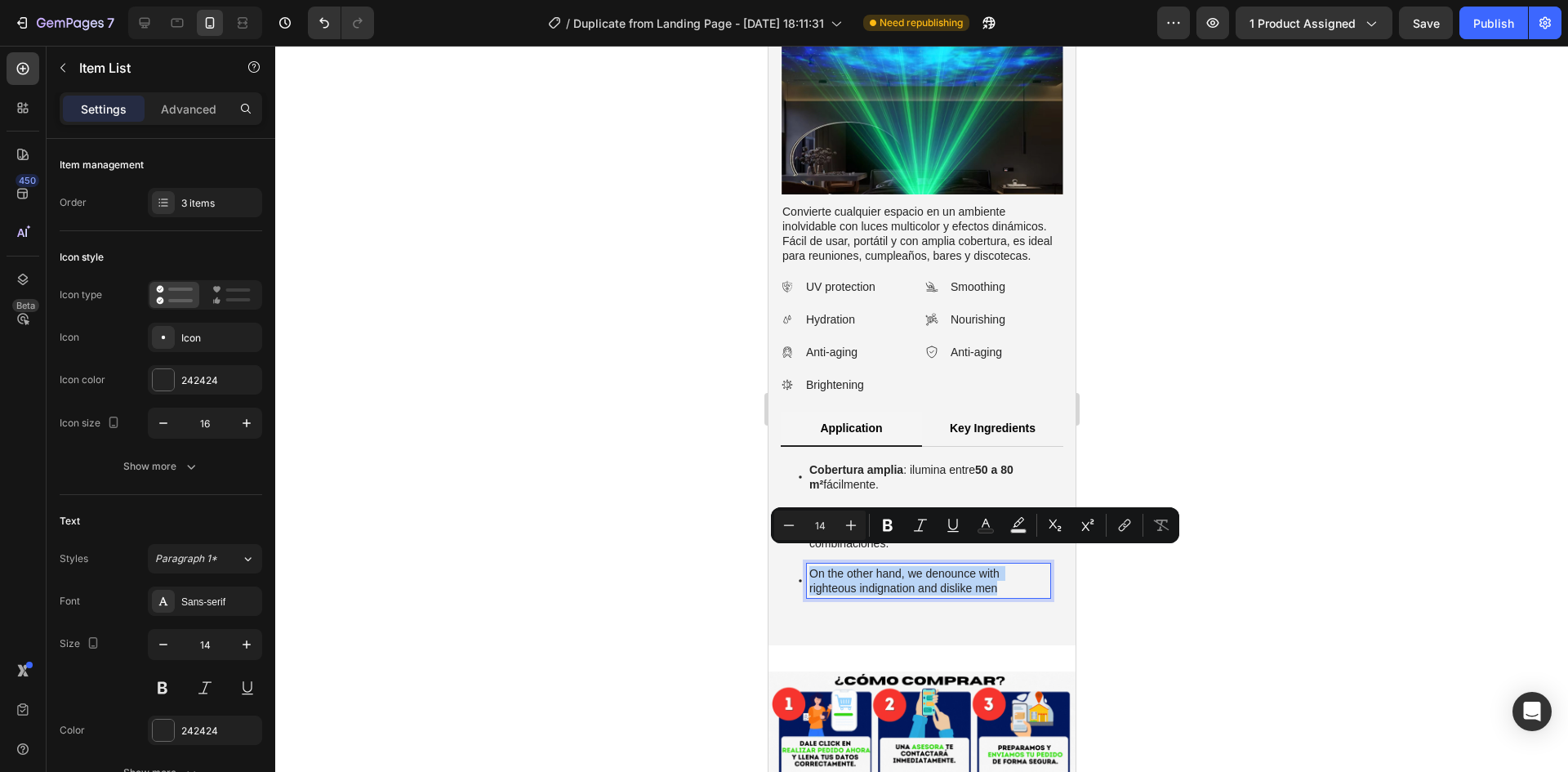
click at [870, 566] on p "On the other hand, we denounce with righteous indignation and dislike men" at bounding box center [928, 581] width 239 height 30
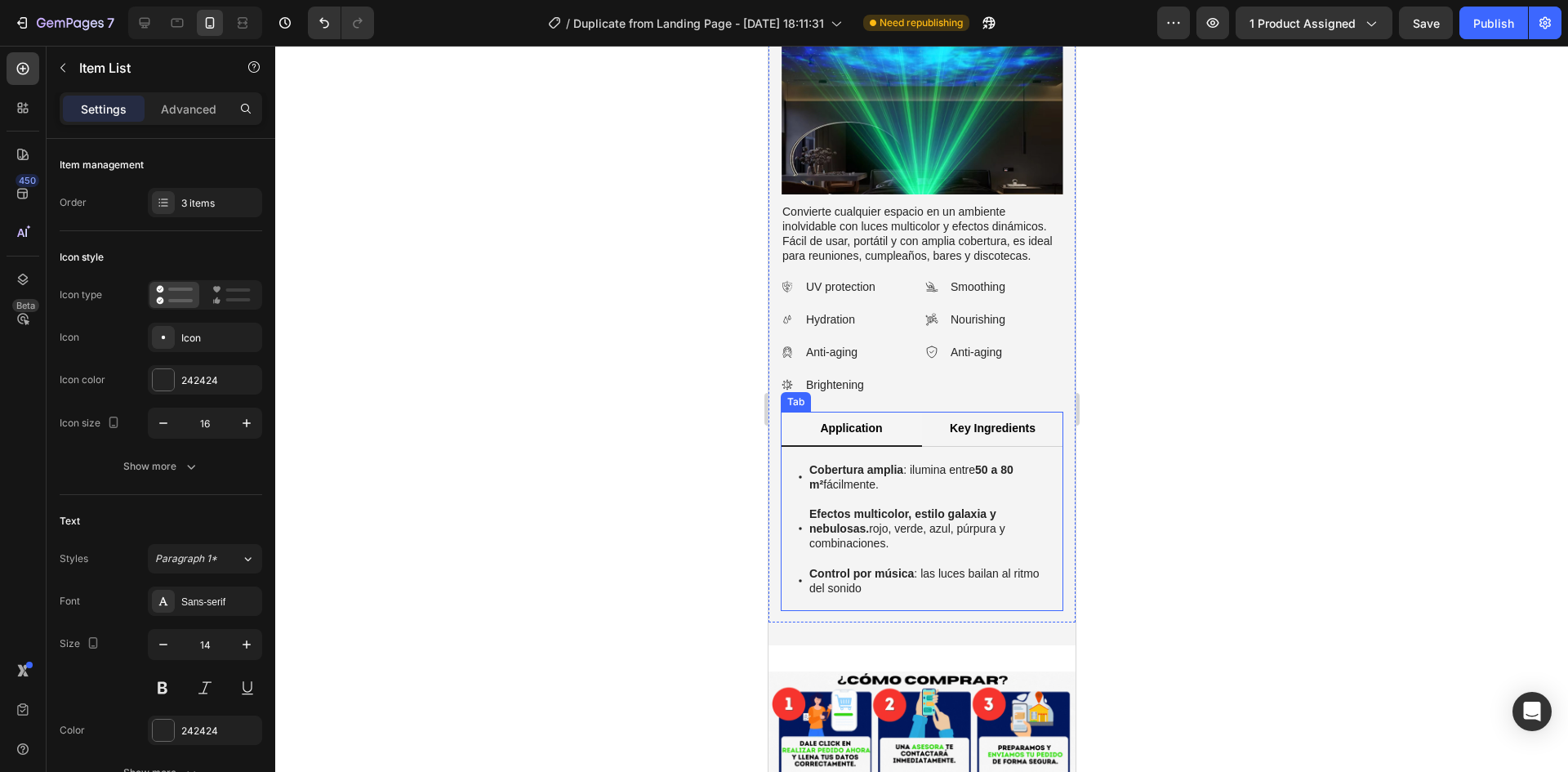
click at [706, 542] on div at bounding box center [921, 408] width 1293 height 727
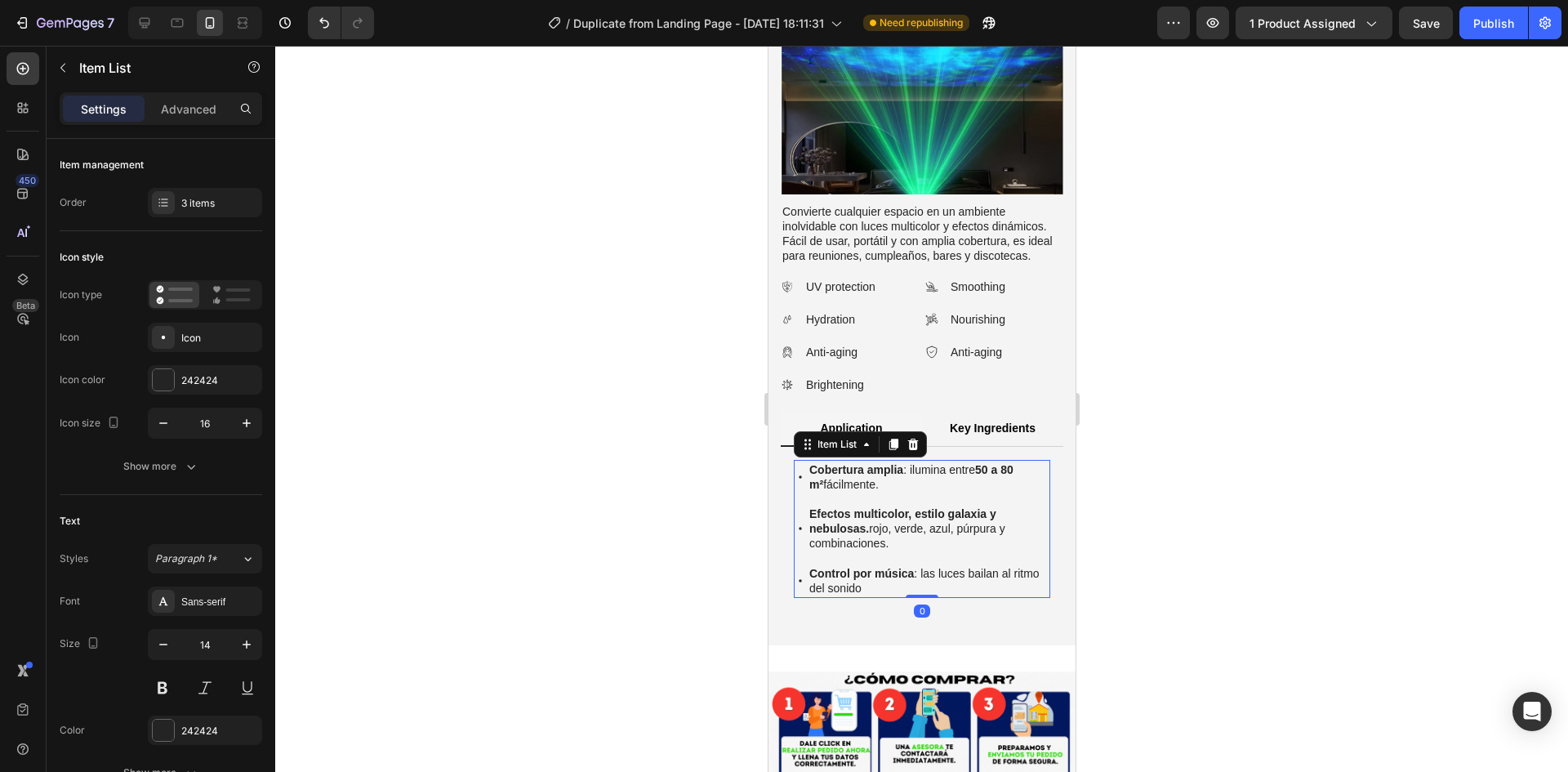
click at [798, 574] on icon at bounding box center [800, 581] width 13 height 13
click at [800, 579] on icon at bounding box center [800, 581] width 3 height 3
click at [856, 566] on p "Control por música : las luces bailan al ritmo del sonido" at bounding box center [928, 581] width 239 height 30
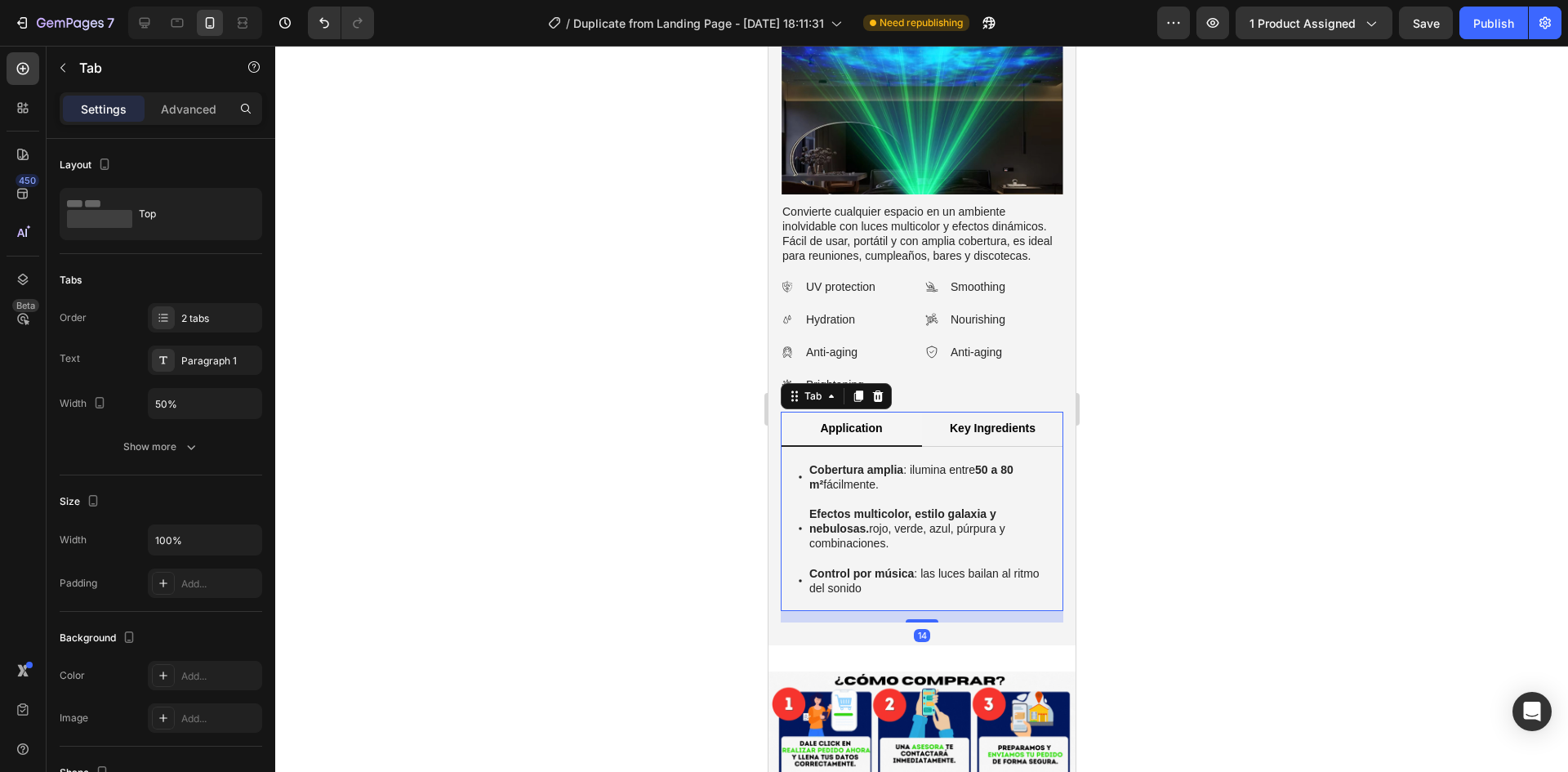
click at [872, 573] on div "Cobertura amplia : ilumina entre 50 a 80 m² fácilmente. Efectos multicolor, est…" at bounding box center [921, 529] width 283 height 164
click at [797, 564] on div "Control por música : las luces bailan al ritmo del sonido" at bounding box center [921, 581] width 256 height 35
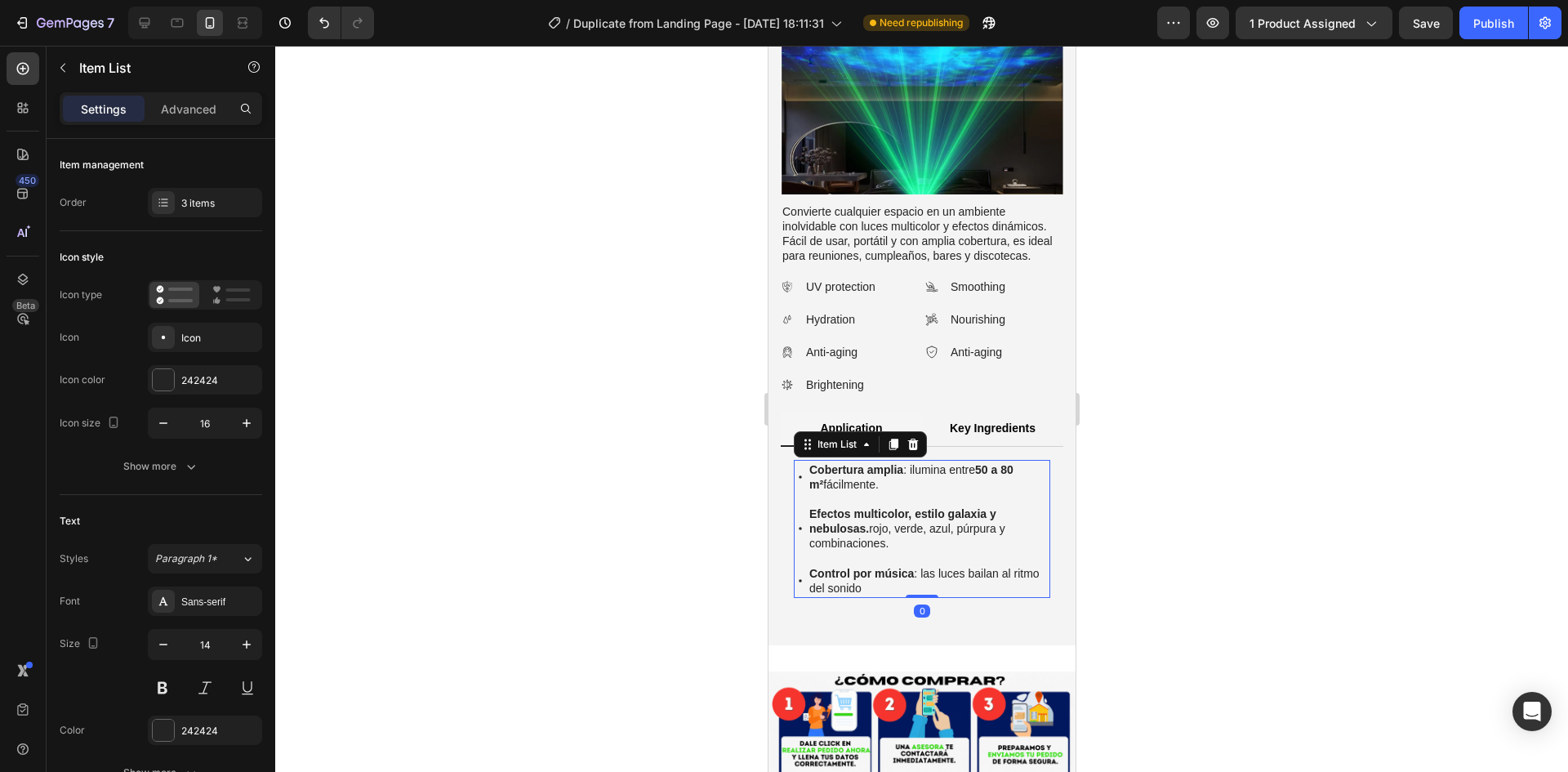
click at [800, 574] on icon at bounding box center [800, 581] width 13 height 13
click at [800, 579] on icon at bounding box center [800, 581] width 3 height 3
click at [804, 574] on icon at bounding box center [800, 581] width 13 height 13
click at [892, 439] on icon at bounding box center [893, 445] width 9 height 12
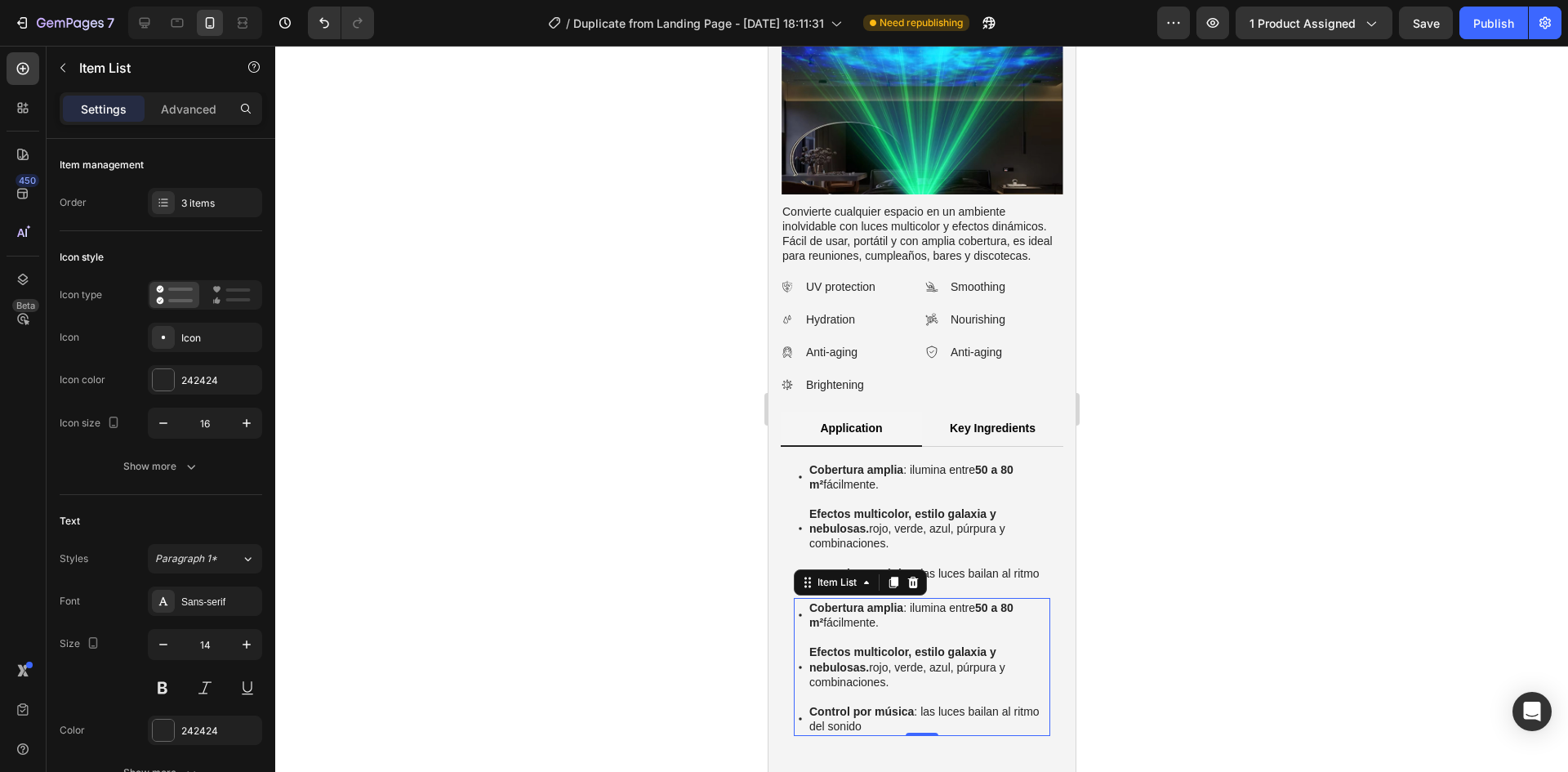
click at [1127, 622] on div at bounding box center [921, 408] width 1293 height 727
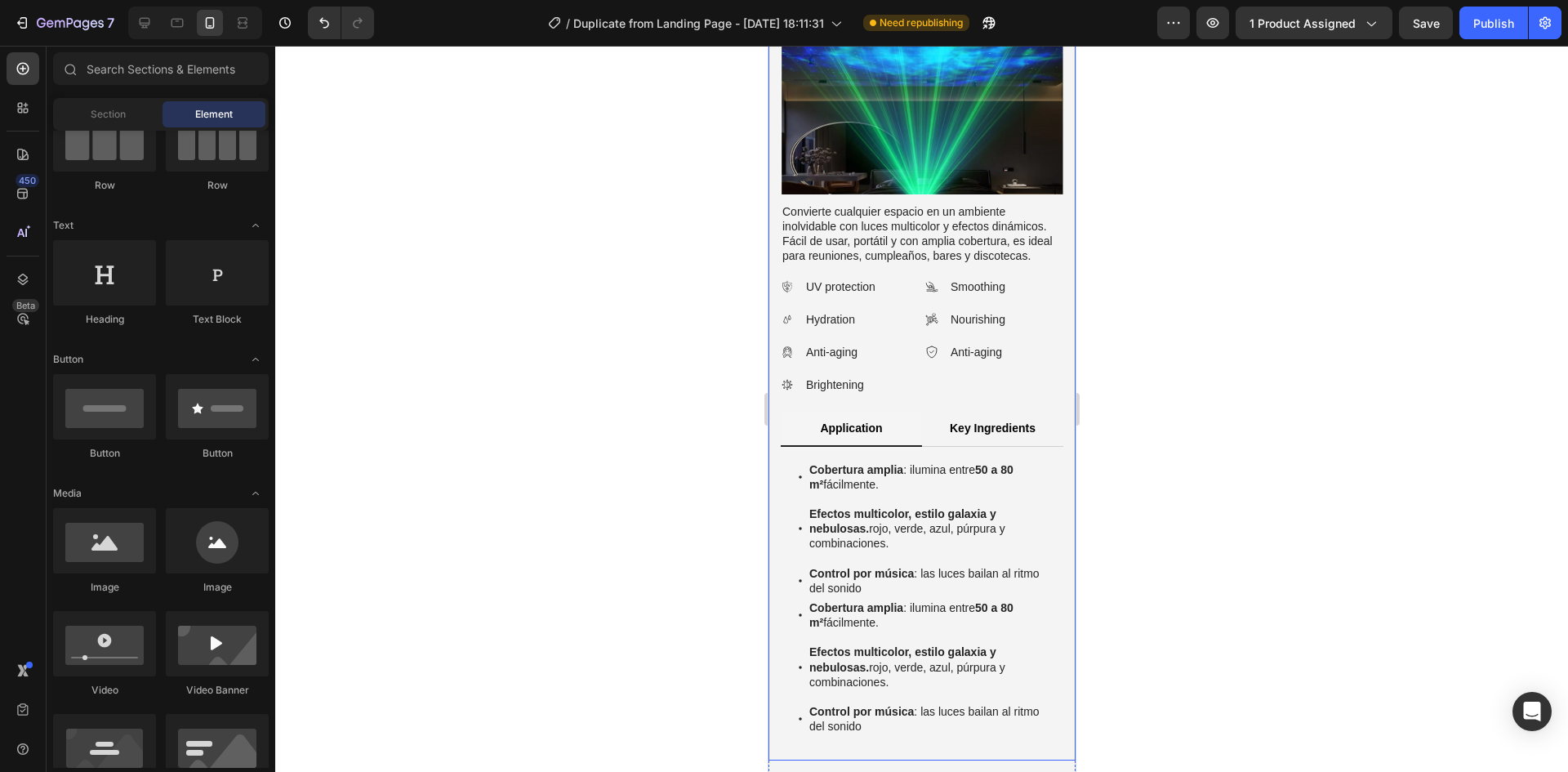
drag, startPoint x: 1188, startPoint y: 630, endPoint x: 222, endPoint y: 584, distance: 967.1
click at [1188, 630] on div at bounding box center [921, 408] width 1293 height 727
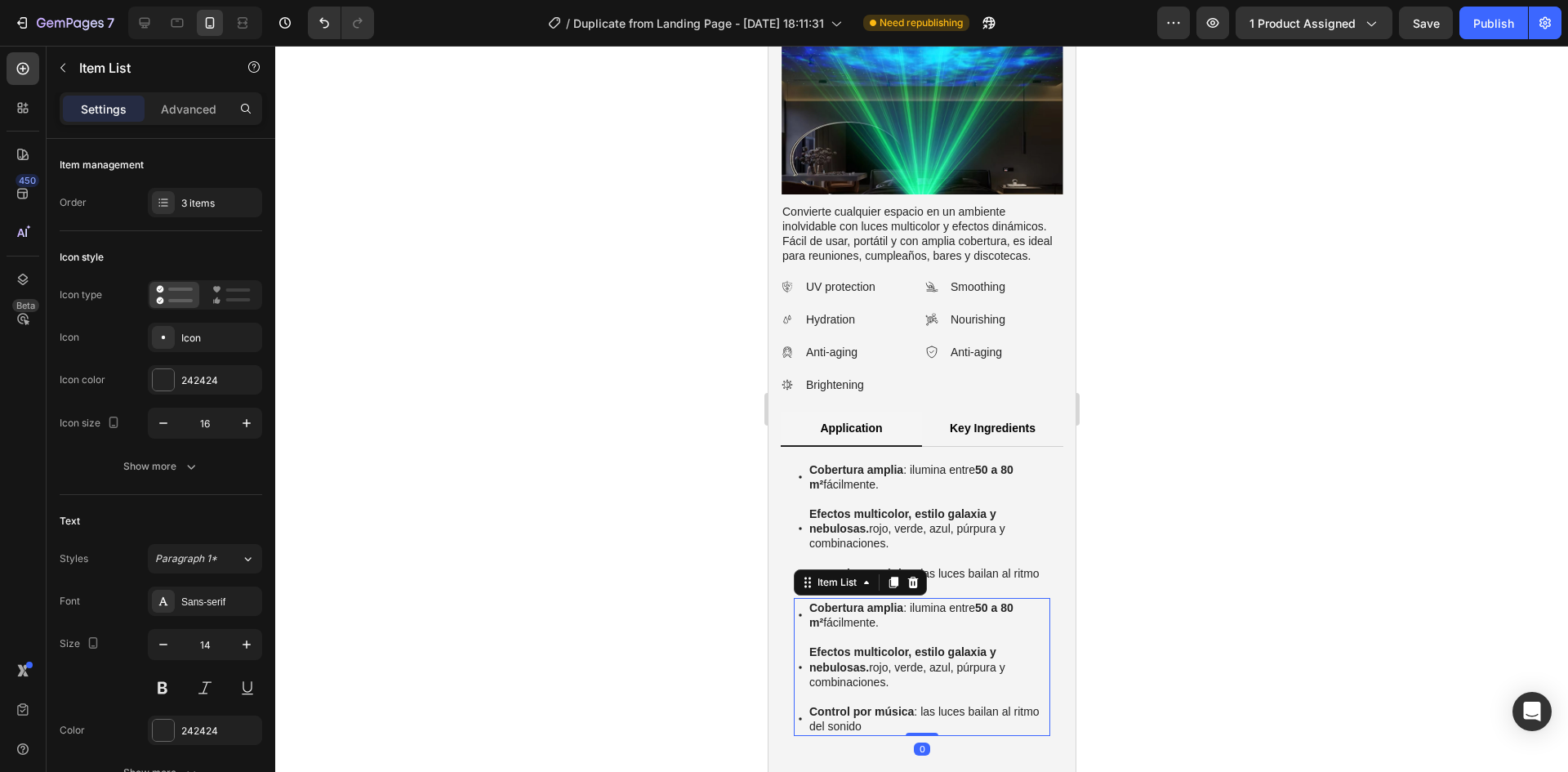
click at [882, 602] on strong "Cobertura amplia" at bounding box center [856, 608] width 94 height 13
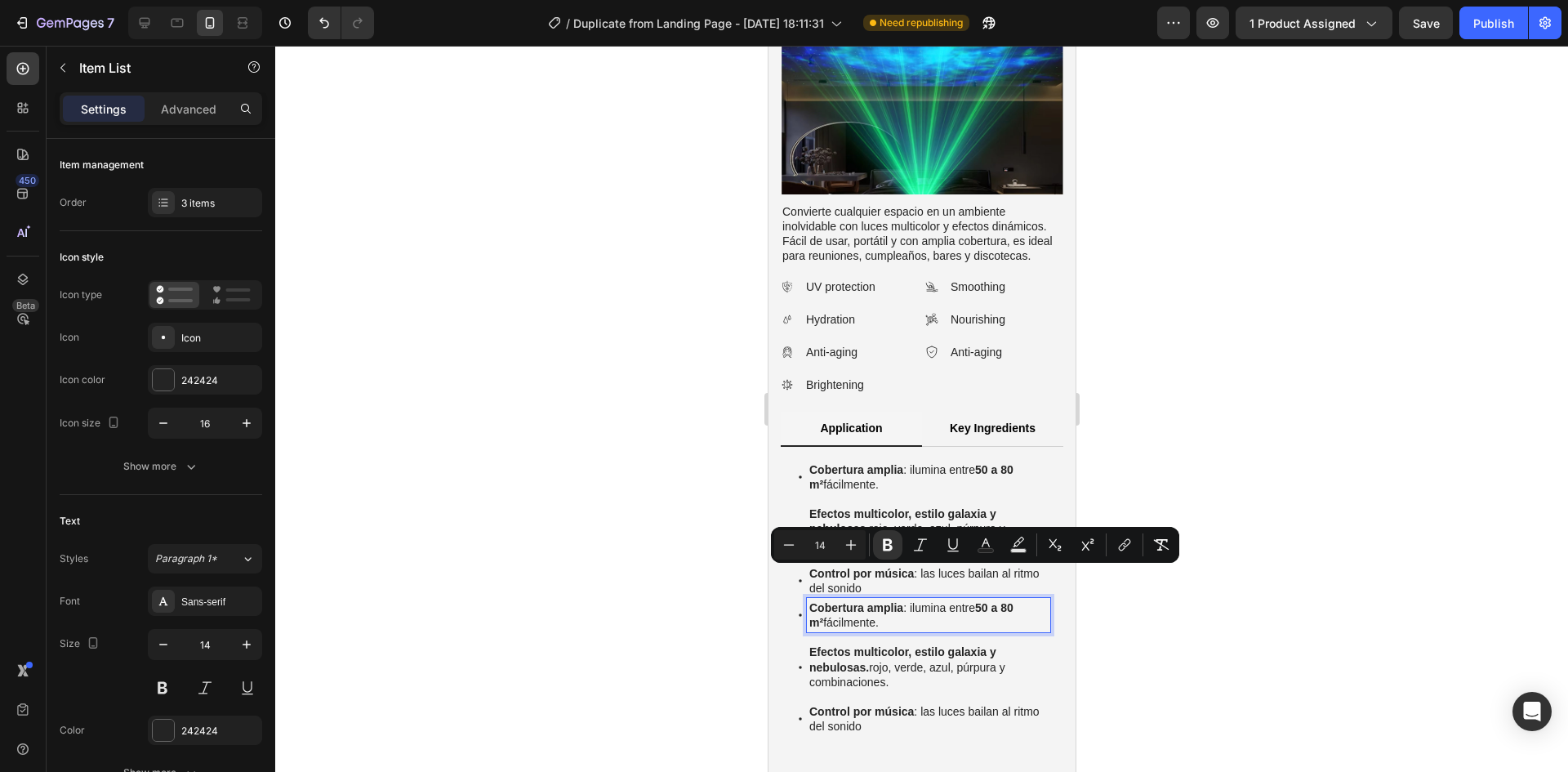
click at [924, 601] on p "Cobertura amplia : ilumina entre 50 a 80 m² fácilmente." at bounding box center [928, 616] width 239 height 30
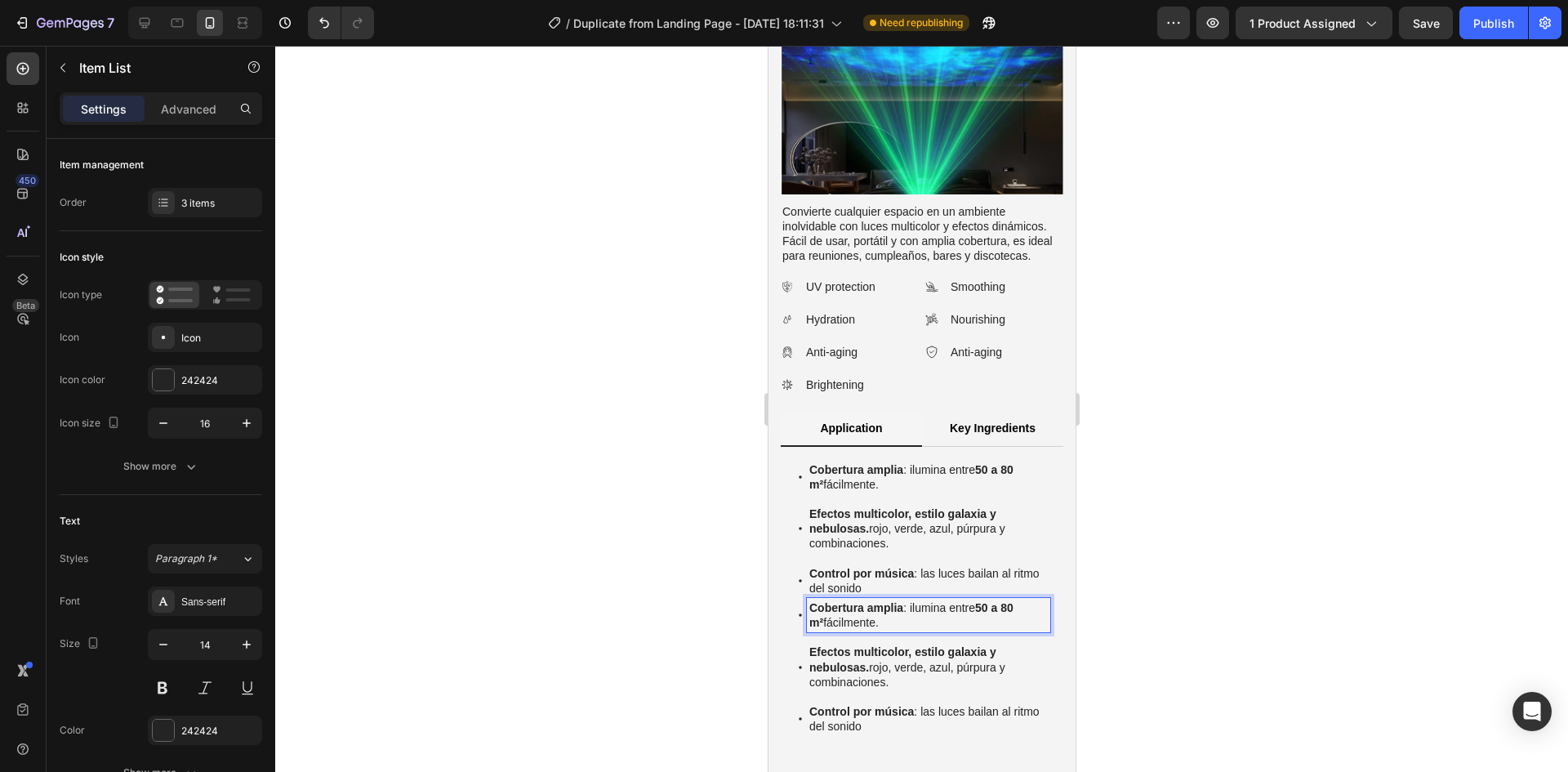
click at [924, 601] on p "Cobertura amplia : ilumina entre 50 a 80 m² fácilmente." at bounding box center [928, 616] width 239 height 30
click at [845, 646] on strong "Efectos multicolor, estilo galaxia y nebulosas." at bounding box center [904, 660] width 190 height 28
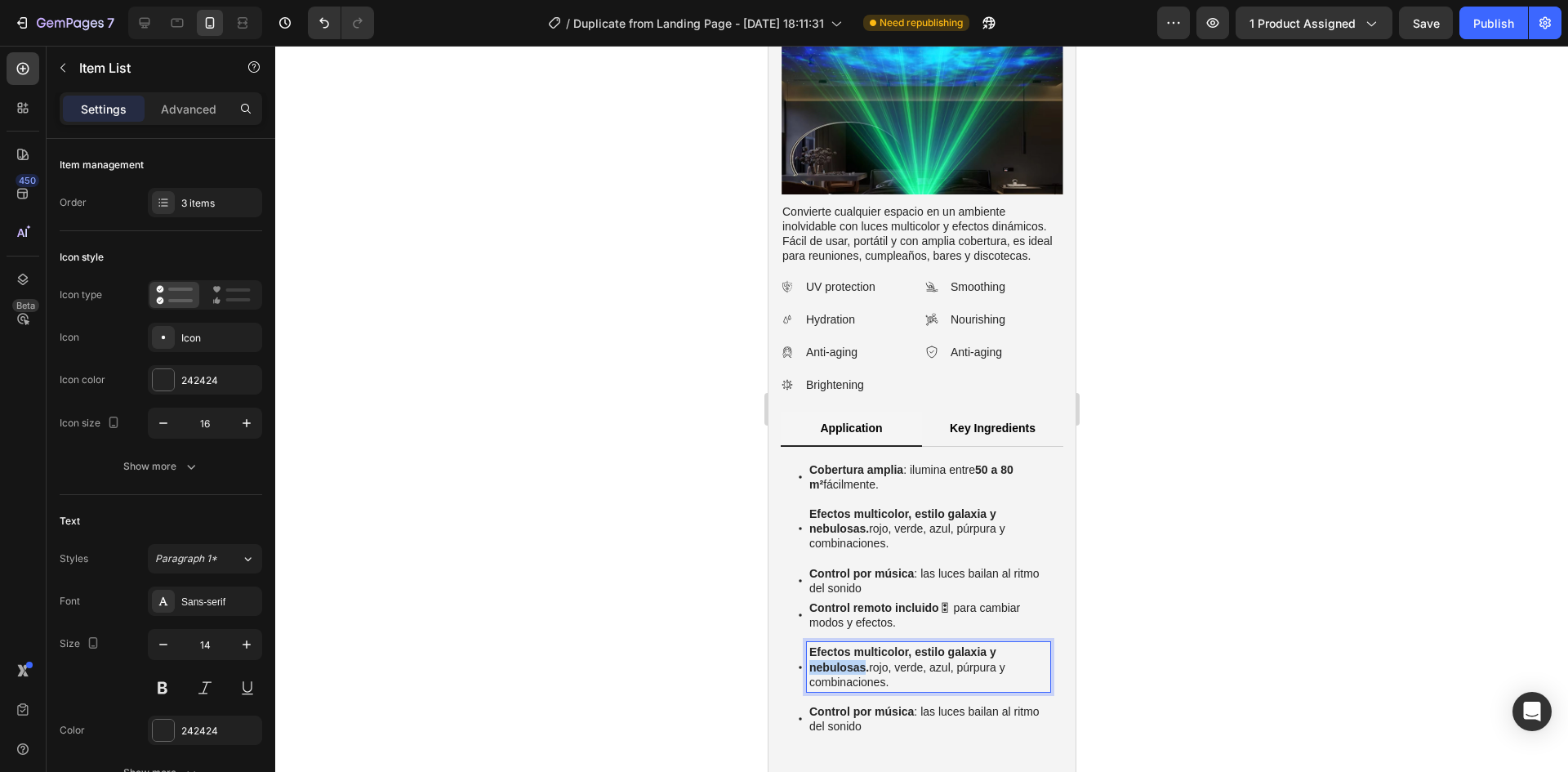
click at [845, 646] on strong "Efectos multicolor, estilo galaxia y nebulosas." at bounding box center [904, 660] width 190 height 28
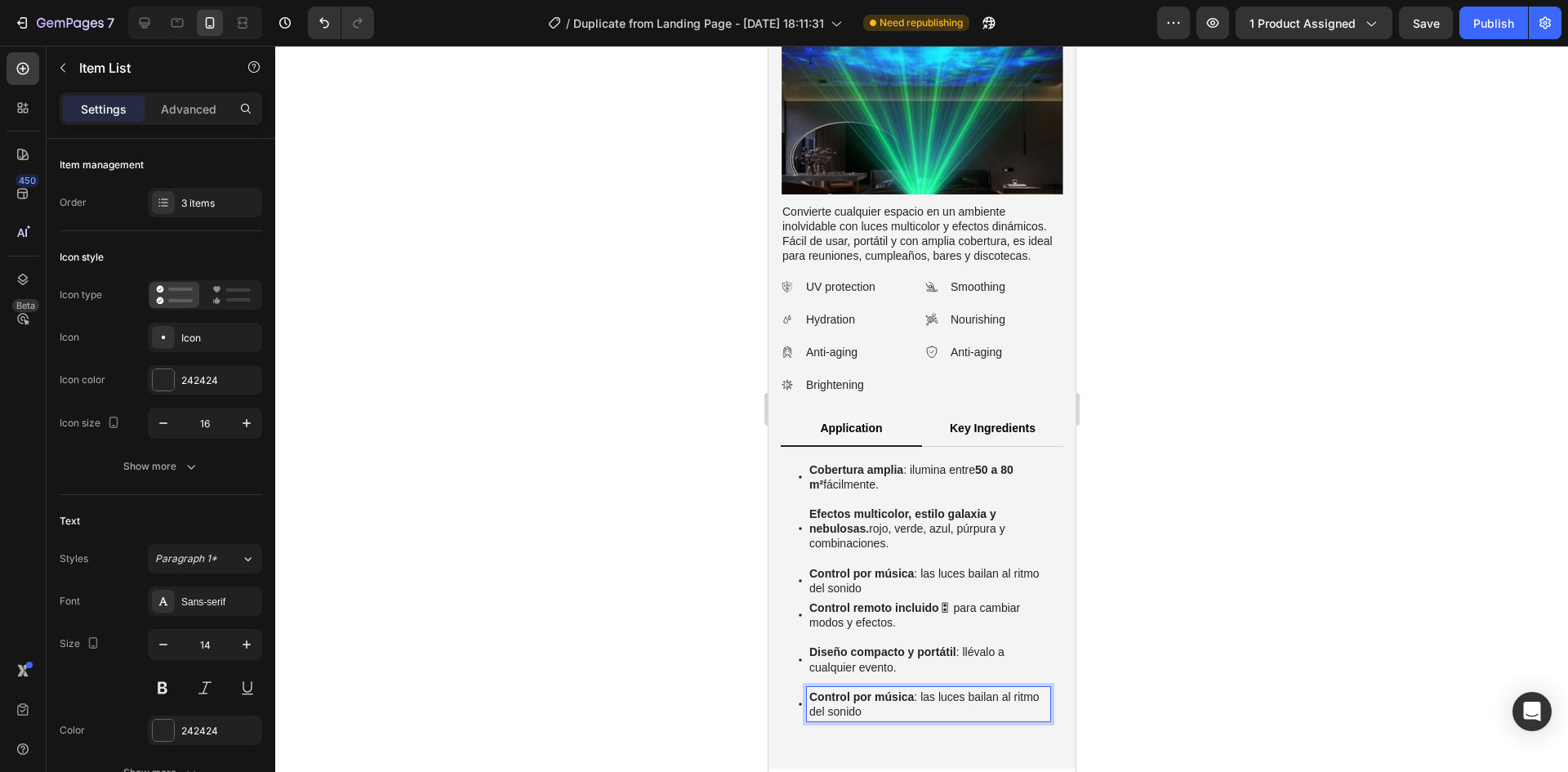
click at [868, 690] on strong "Control por música" at bounding box center [861, 697] width 105 height 13
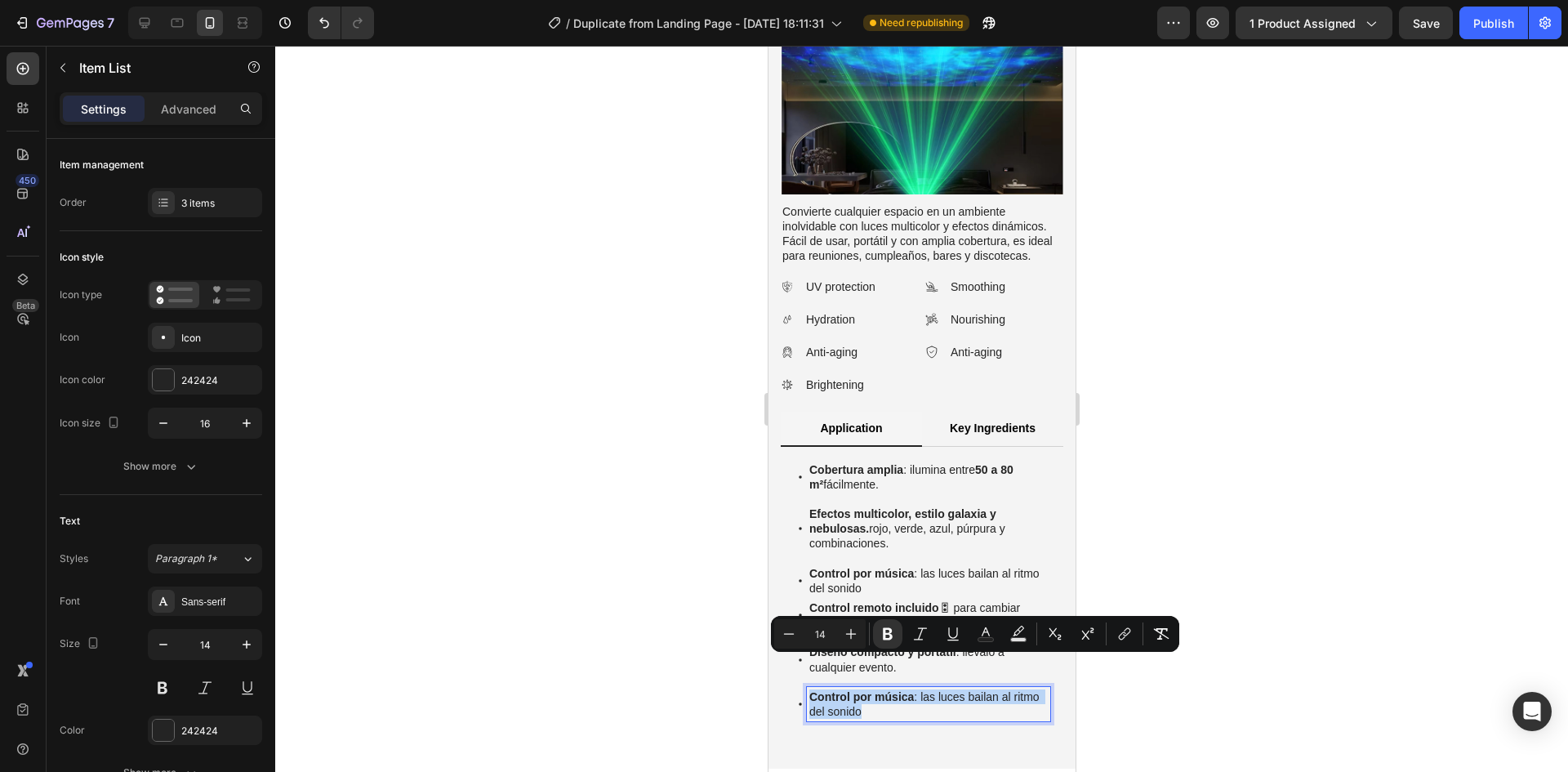
copy p "Control por música : las luces bailan al ritmo del sonido"
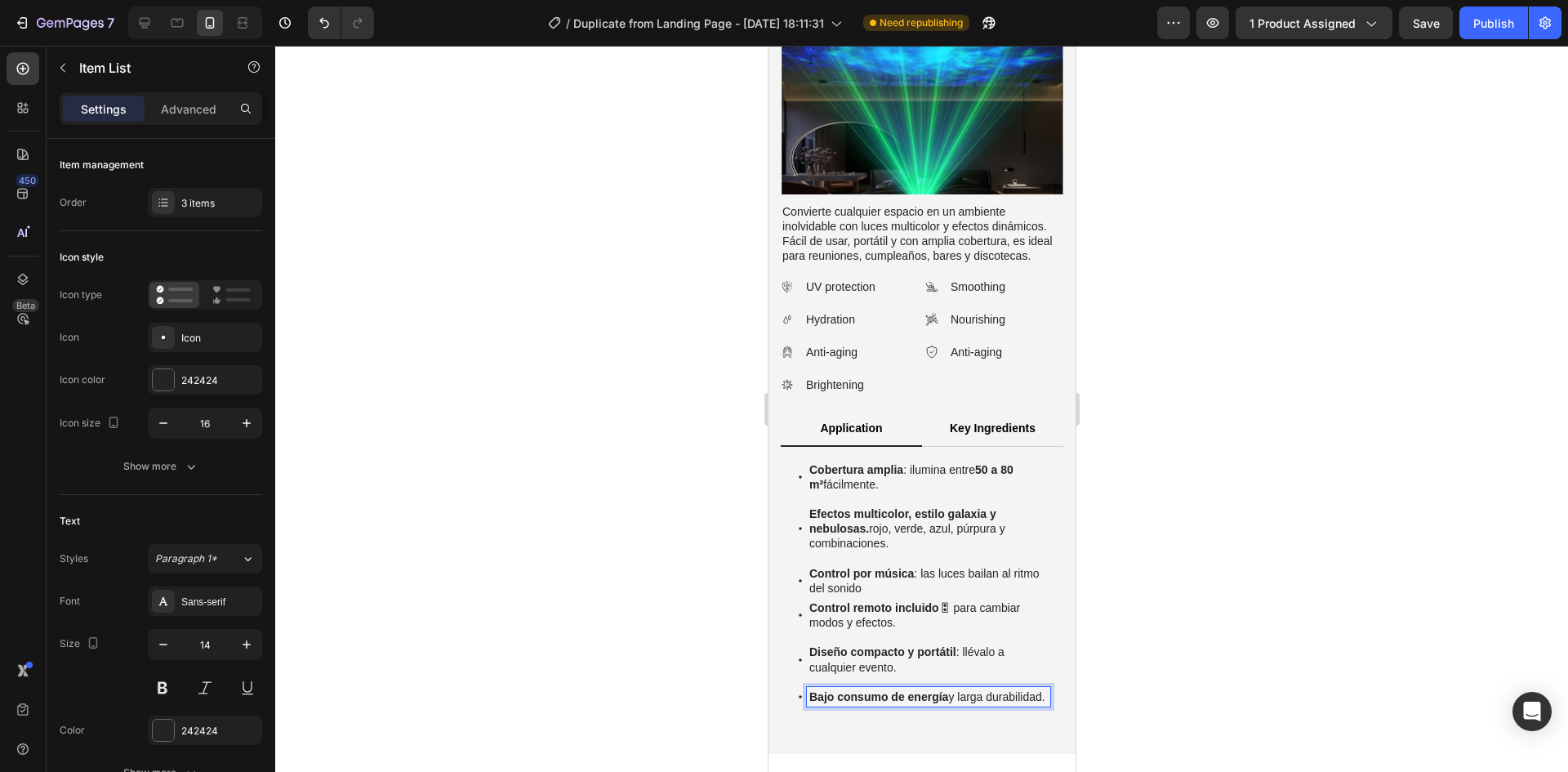
click at [1200, 647] on div at bounding box center [921, 408] width 1293 height 727
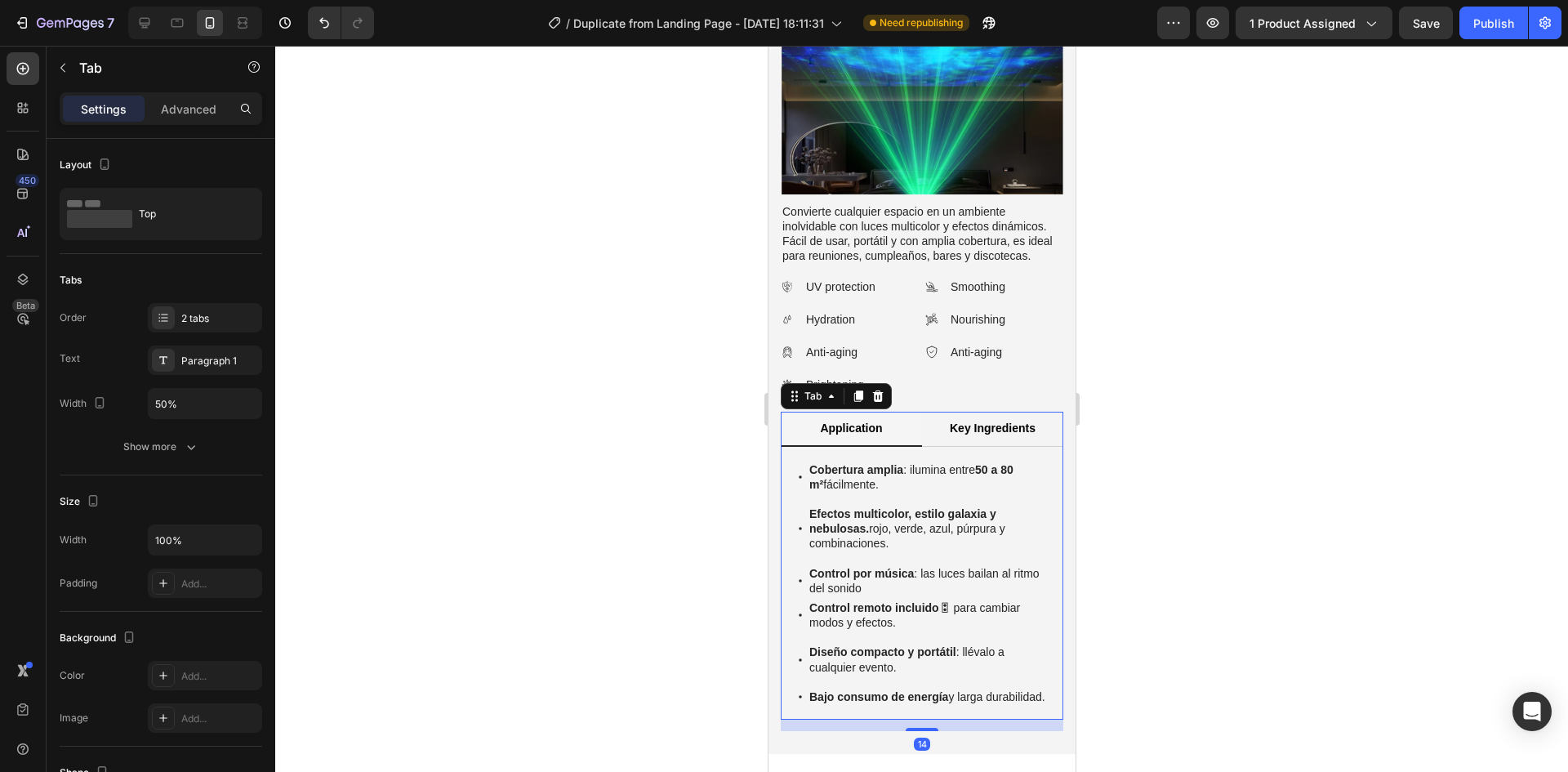
click at [848, 421] on p "Application" at bounding box center [850, 428] width 62 height 15
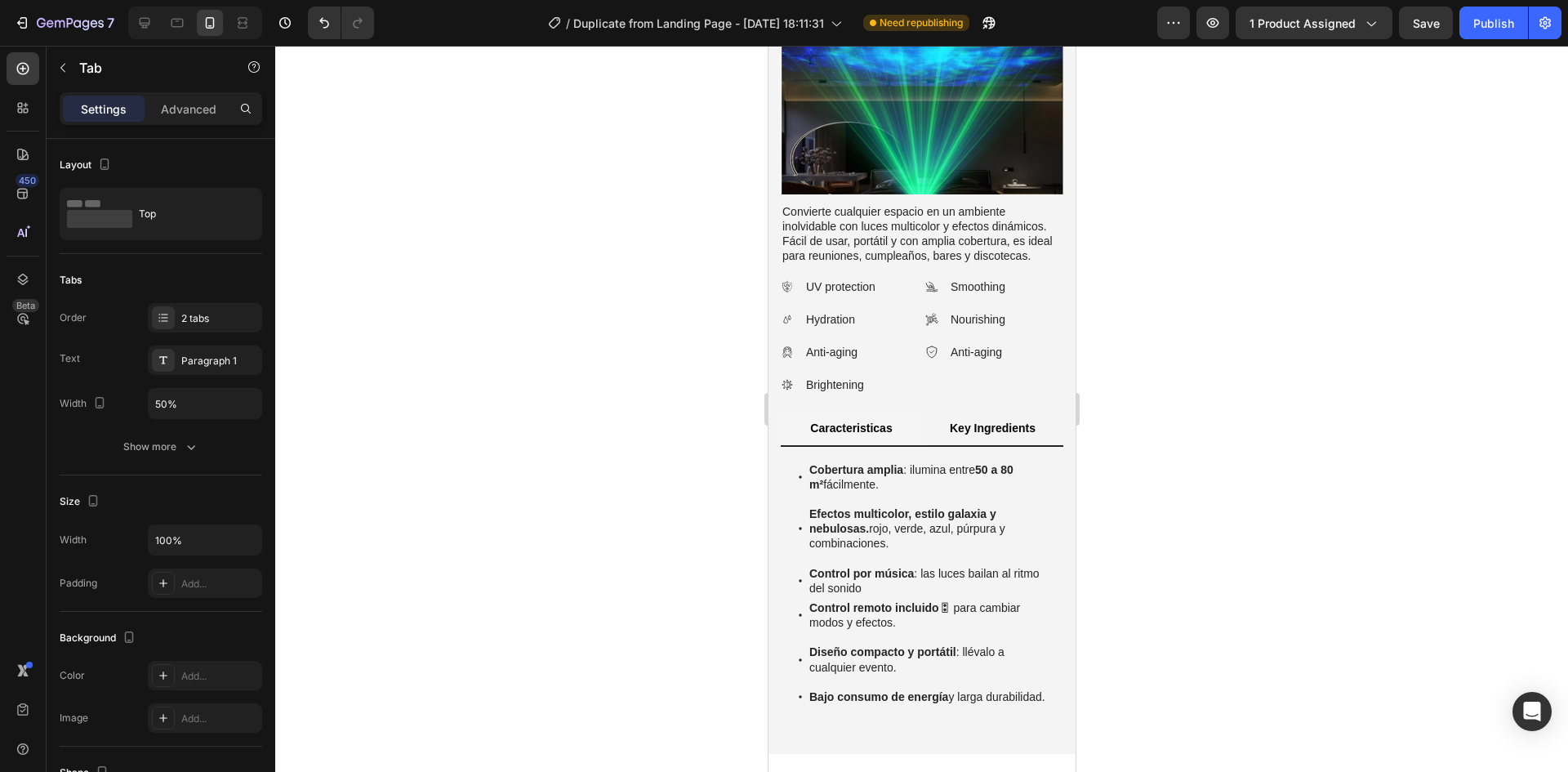
click at [1003, 421] on p "Key Ingredients" at bounding box center [992, 428] width 86 height 15
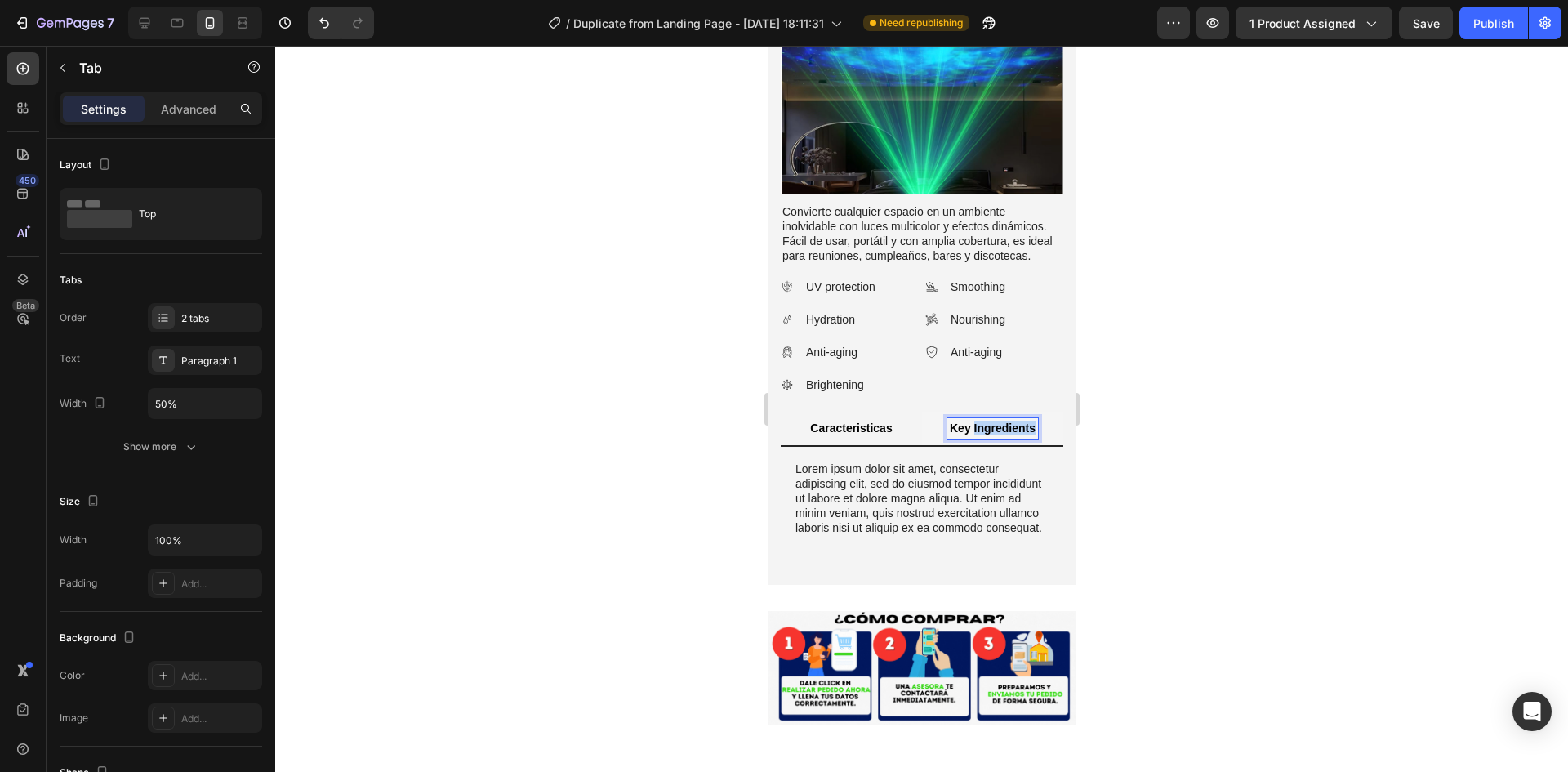
click at [1003, 421] on p "Key Ingredients" at bounding box center [992, 428] width 86 height 15
click at [966, 421] on p "modo de uso" at bounding box center [992, 428] width 71 height 15
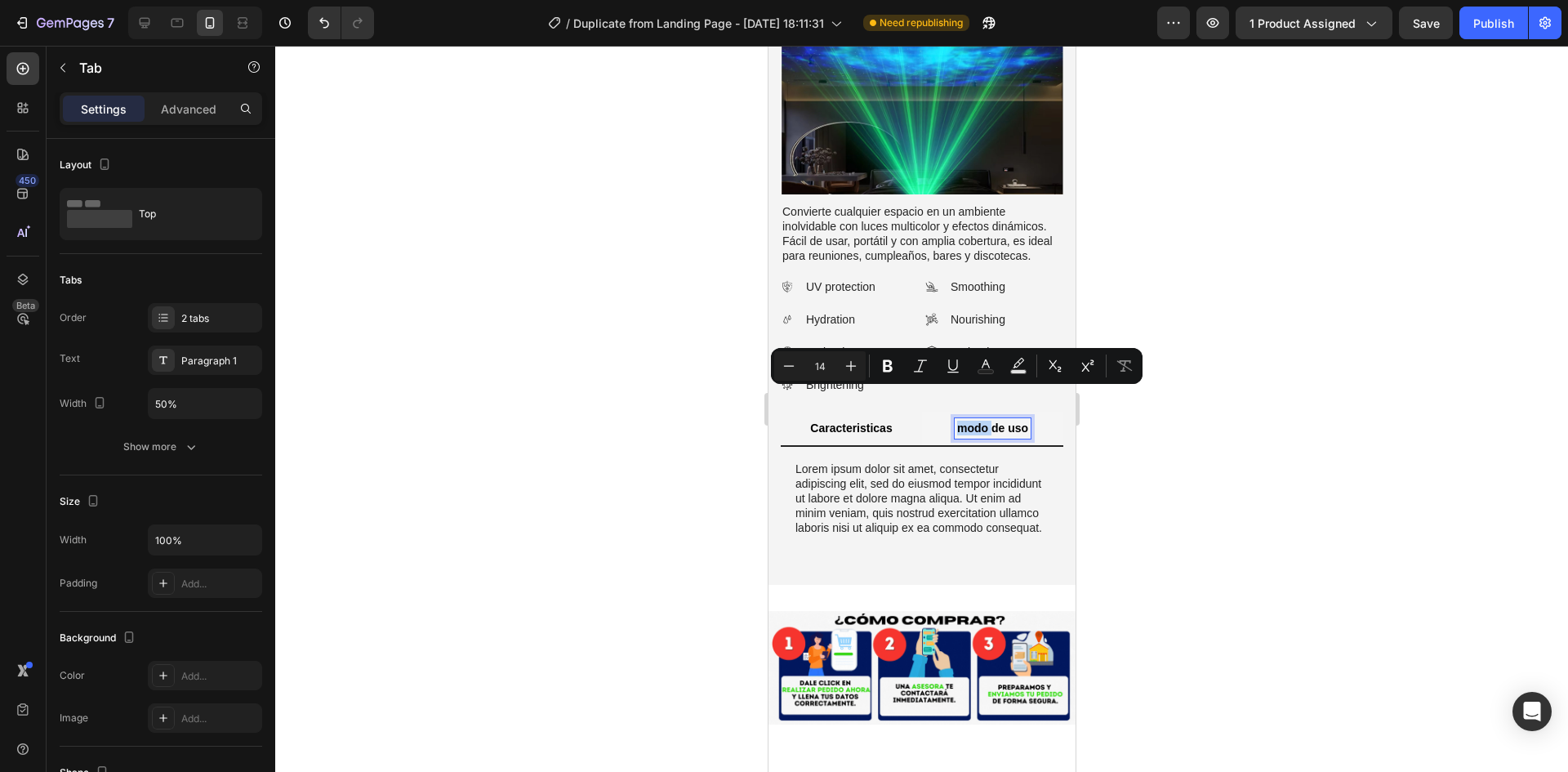
click at [962, 421] on p "modo de uso" at bounding box center [992, 428] width 71 height 15
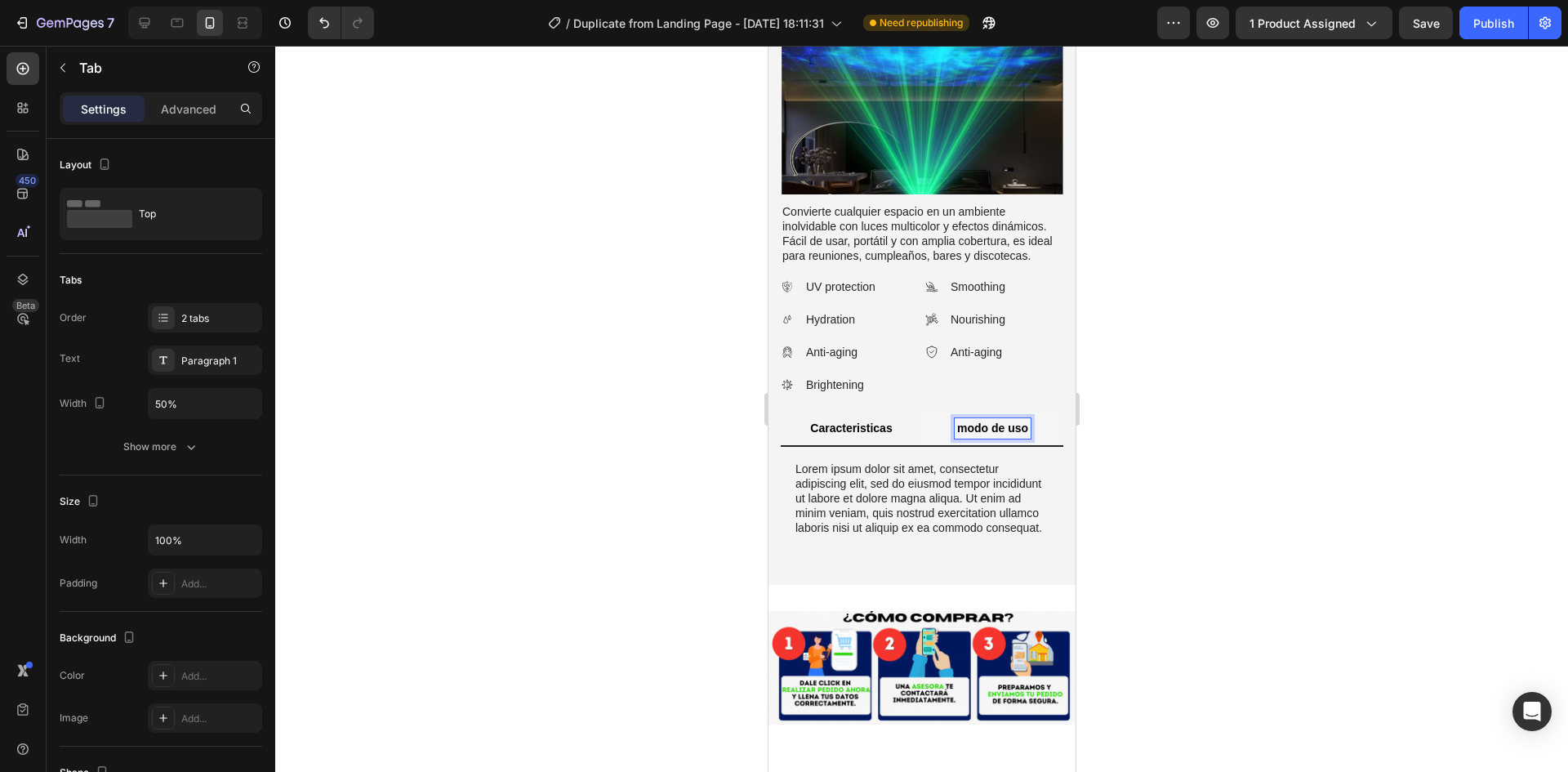
click at [960, 421] on p "modo de uso" at bounding box center [992, 428] width 71 height 15
click at [995, 421] on p "Modo de uso" at bounding box center [991, 428] width 70 height 15
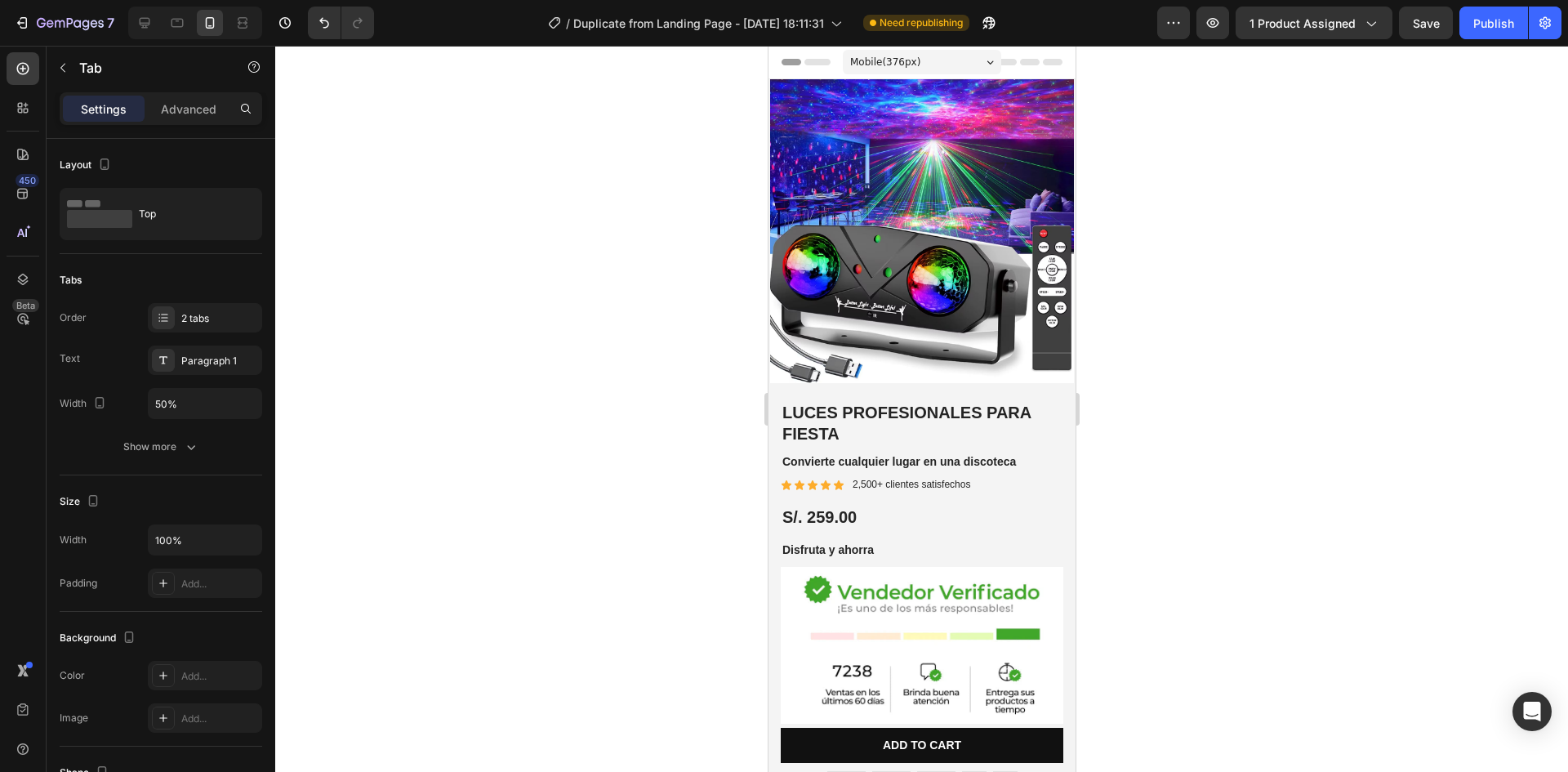
scroll to position [1041, 0]
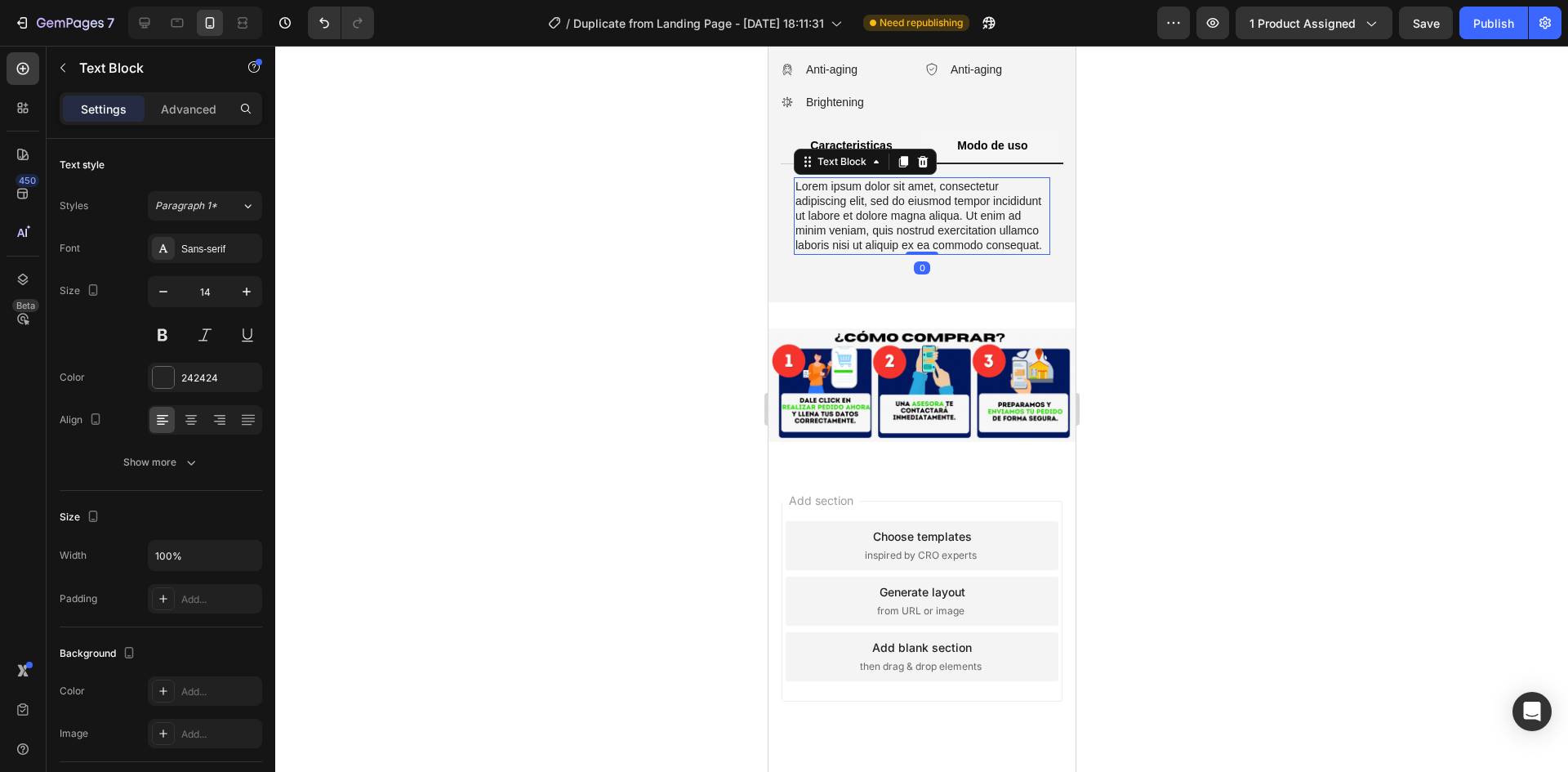
click at [919, 253] on p "Lorem ipsum dolor sit amet, consectetur adipiscing elit, sed do eiusmod tempor …" at bounding box center [921, 216] width 253 height 74
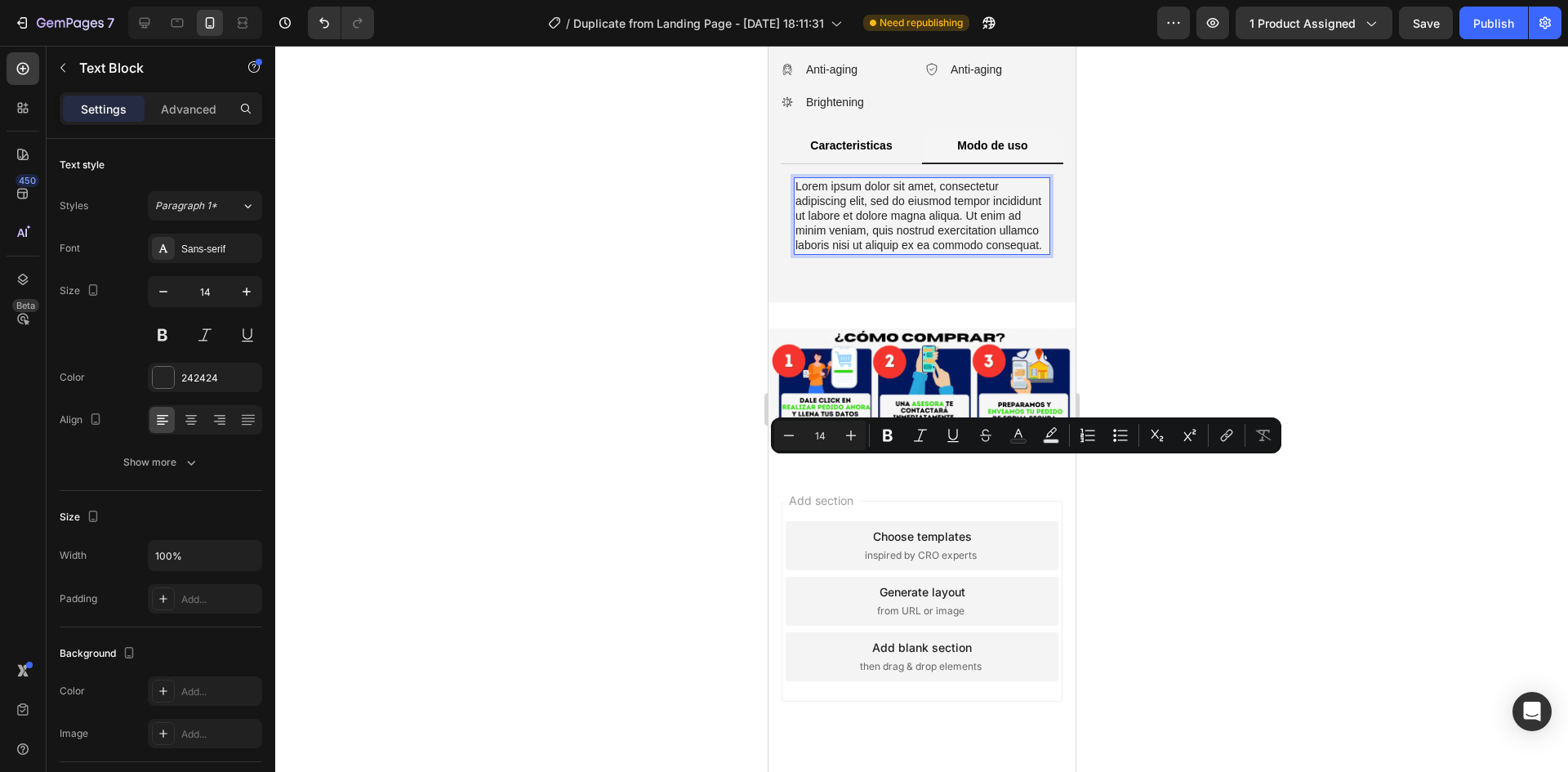
click at [942, 253] on p "Lorem ipsum dolor sit amet, consectetur adipiscing elit, sed do eiusmod tempor …" at bounding box center [921, 216] width 253 height 74
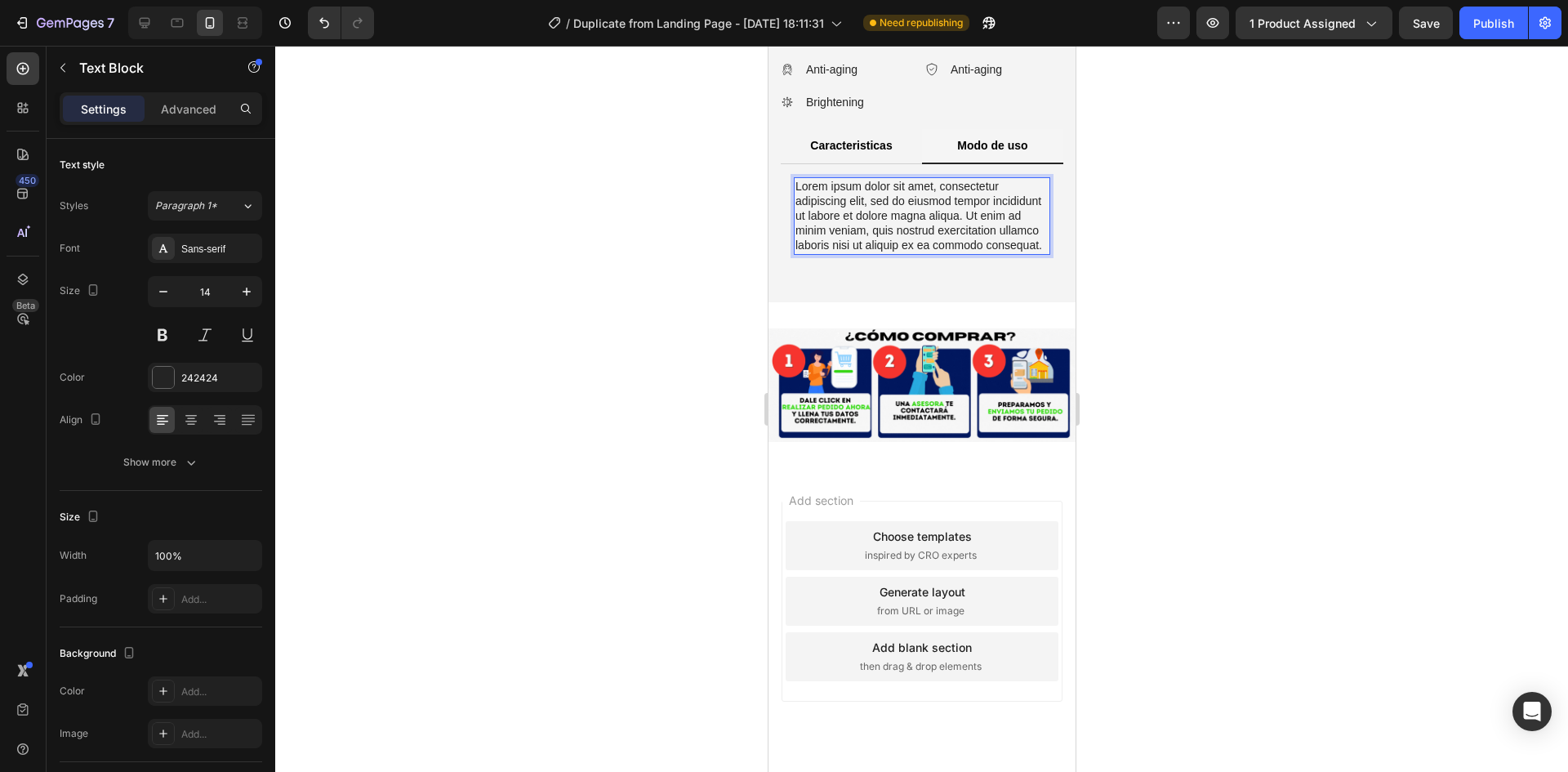
click at [942, 253] on p "Lorem ipsum dolor sit amet, consectetur adipiscing elit, sed do eiusmod tempor …" at bounding box center [921, 216] width 253 height 74
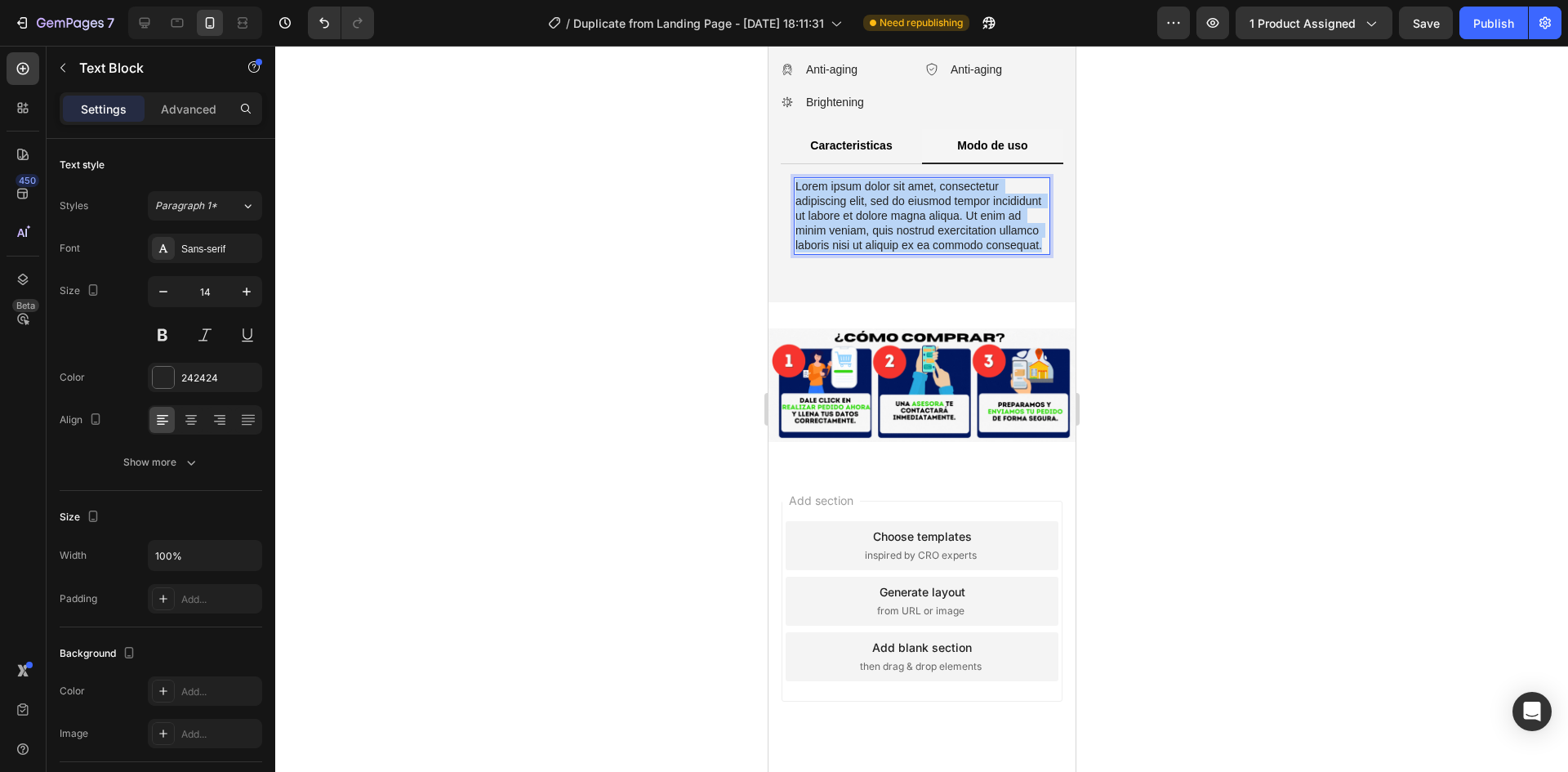
click at [942, 253] on p "Lorem ipsum dolor sit amet, consectetur adipiscing elit, sed do eiusmod tempor …" at bounding box center [921, 216] width 253 height 74
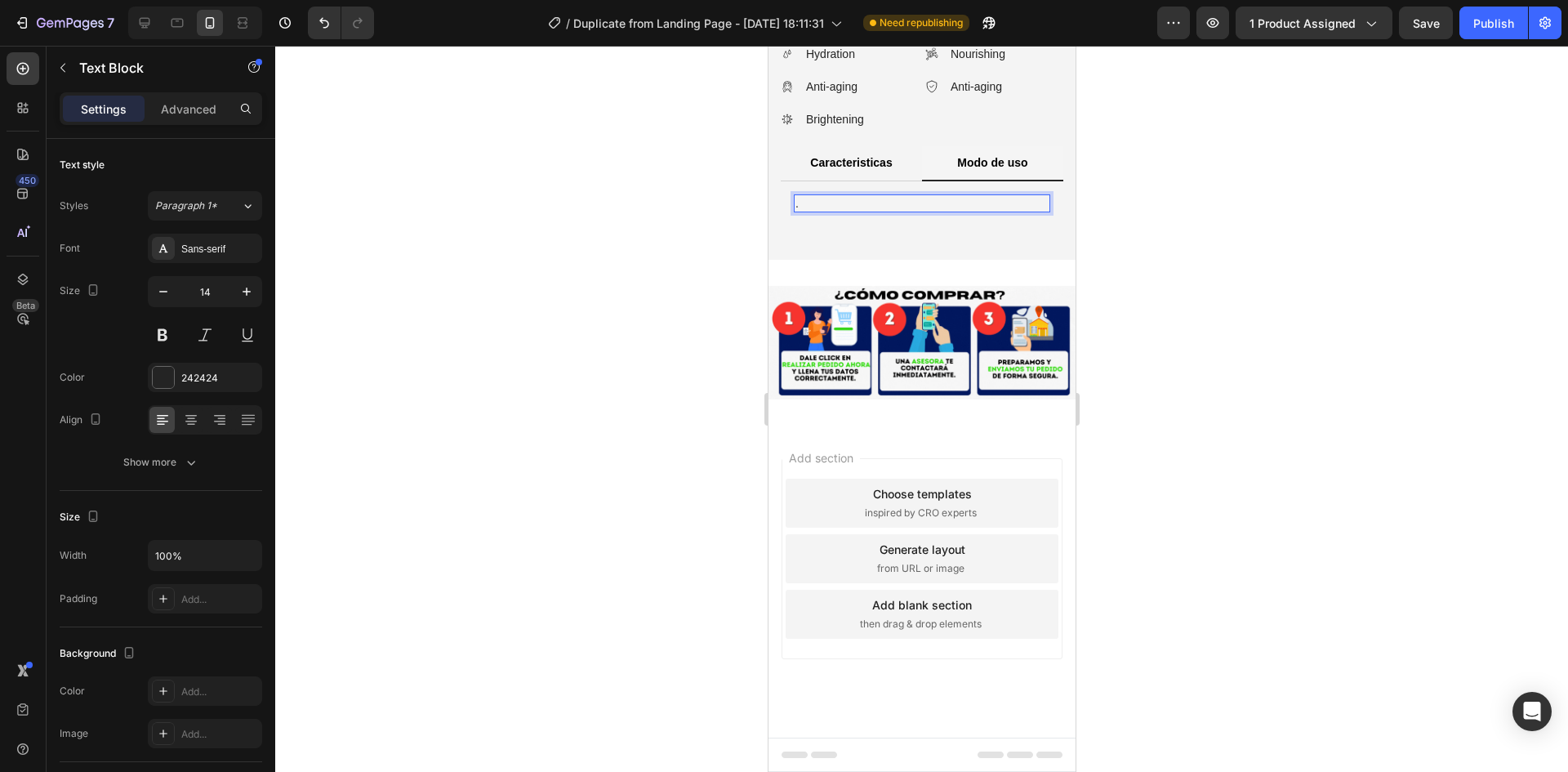
click at [796, 211] on p "." at bounding box center [921, 203] width 253 height 15
click at [802, 211] on p "." at bounding box center [921, 203] width 253 height 15
click at [798, 211] on p "." at bounding box center [921, 203] width 253 height 15
click at [795, 211] on p "." at bounding box center [921, 203] width 253 height 15
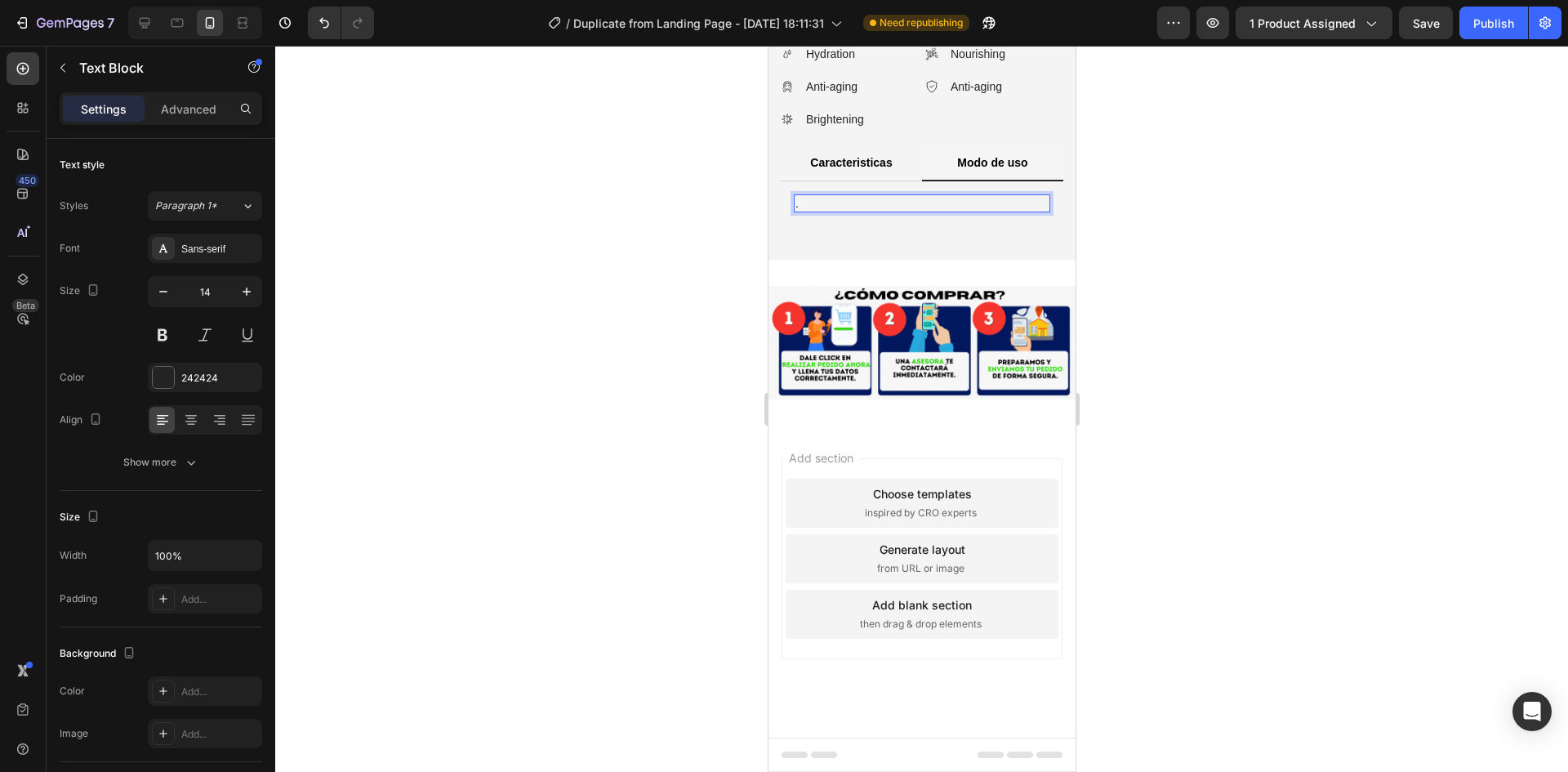
click at [804, 211] on p "." at bounding box center [921, 203] width 253 height 15
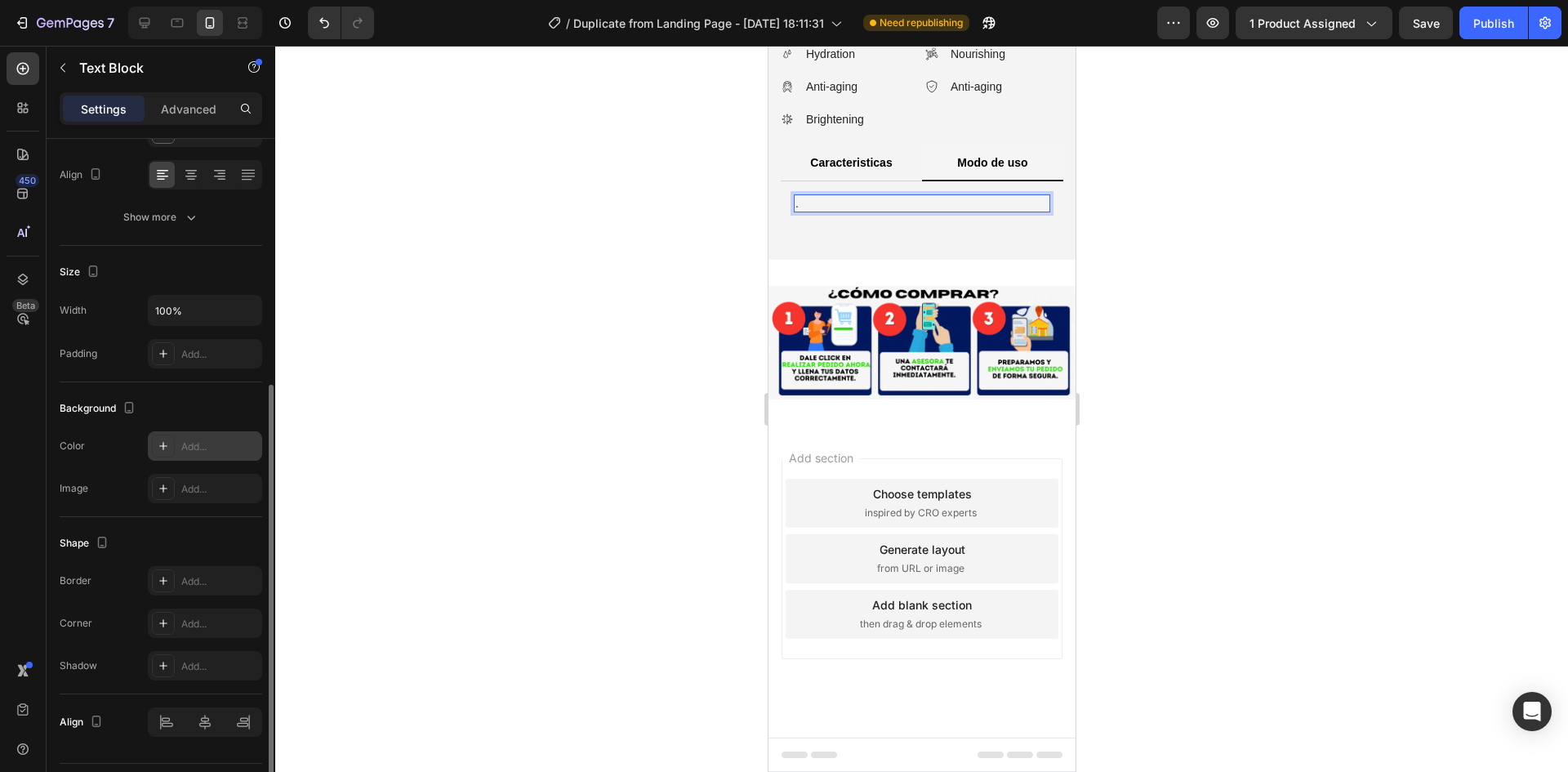
scroll to position [288, 0]
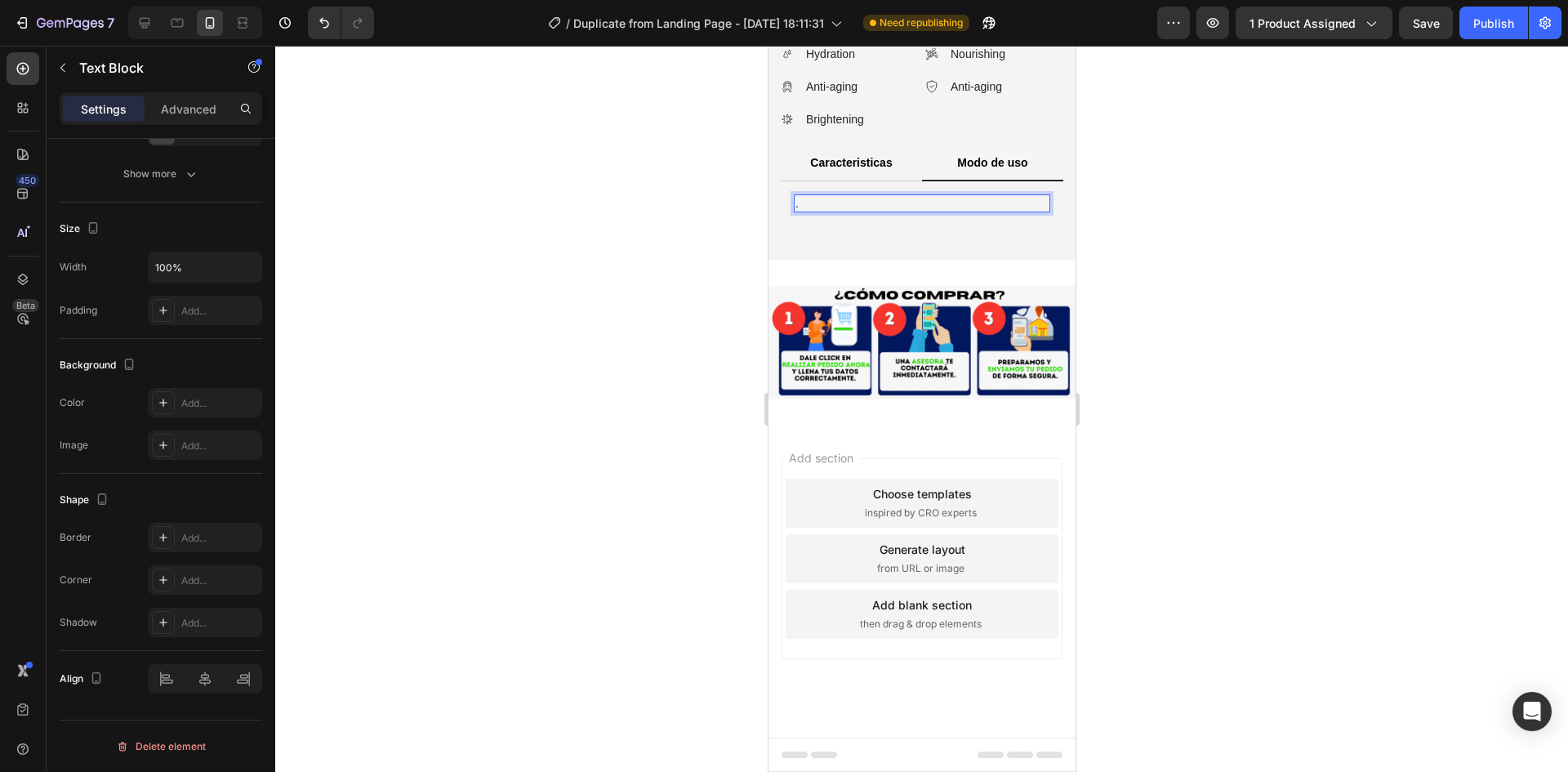
click at [886, 211] on p "." at bounding box center [921, 203] width 253 height 15
click at [826, 211] on p "." at bounding box center [921, 203] width 253 height 15
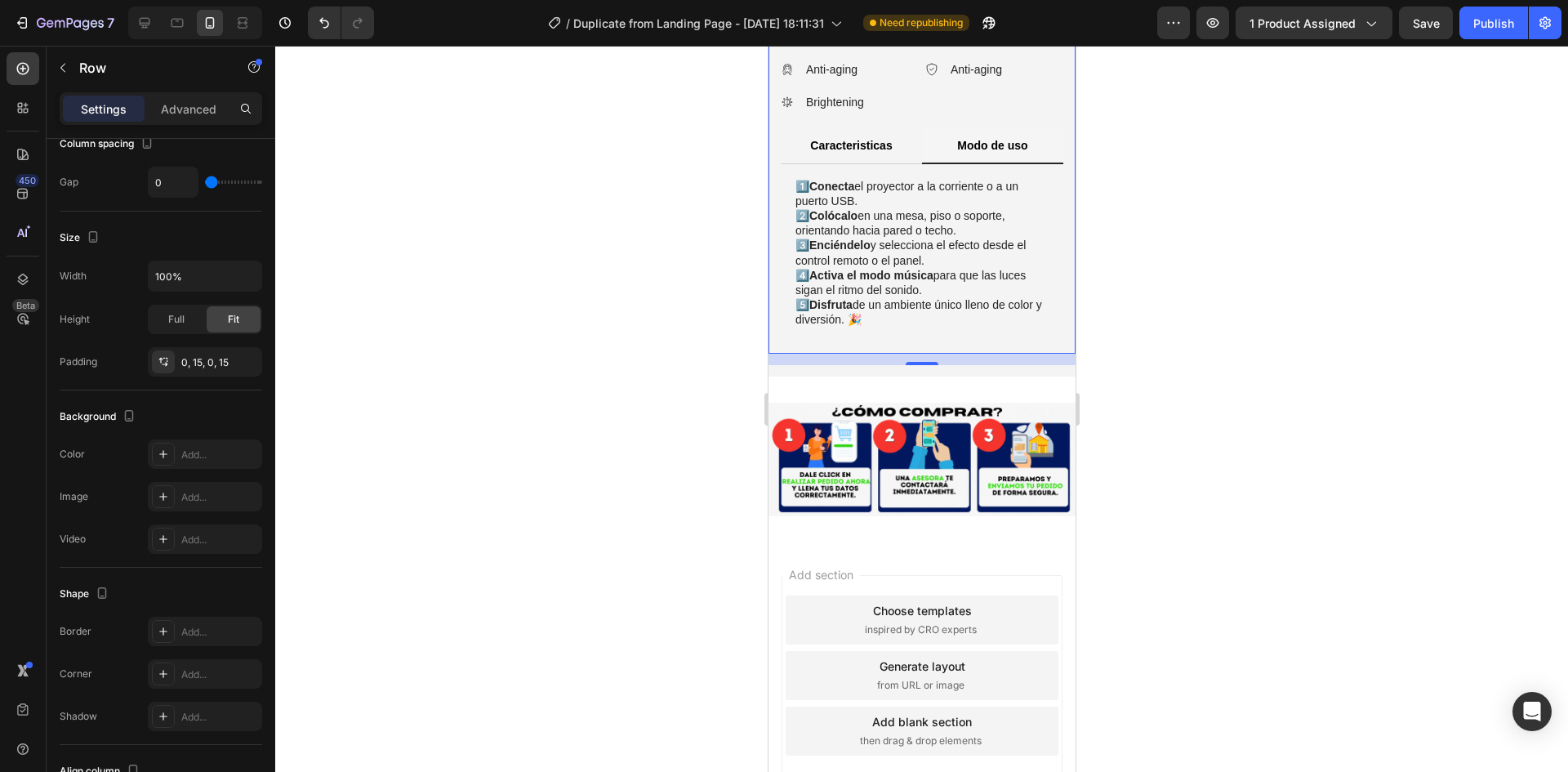
click at [1058, 354] on div "Icon Icon Icon Icon Icon Icon List Rogelio M. Cliente verificado Text Block Row…" at bounding box center [921, 60] width 307 height 586
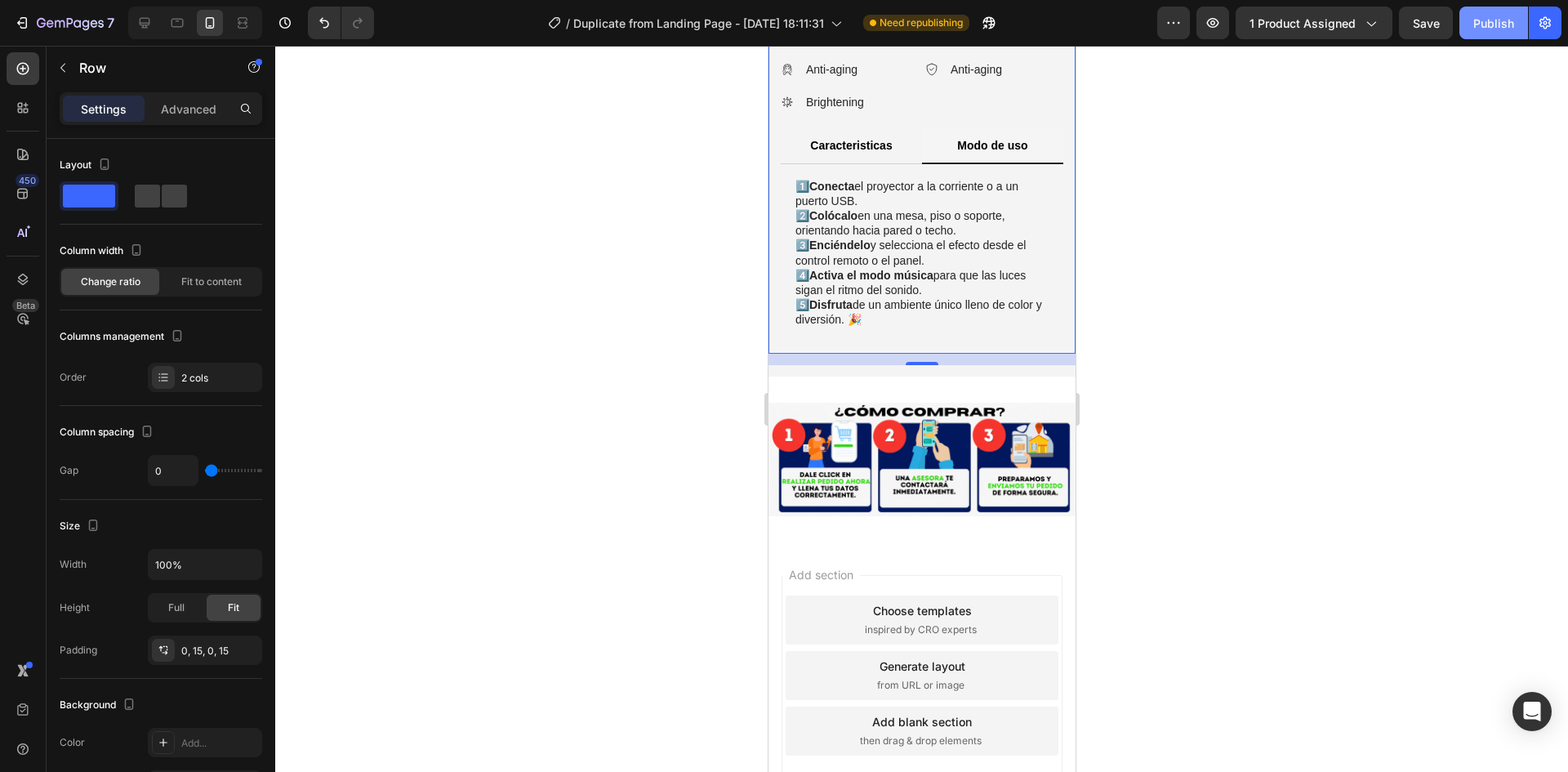
click at [1498, 33] on button "Publish" at bounding box center [1494, 23] width 69 height 33
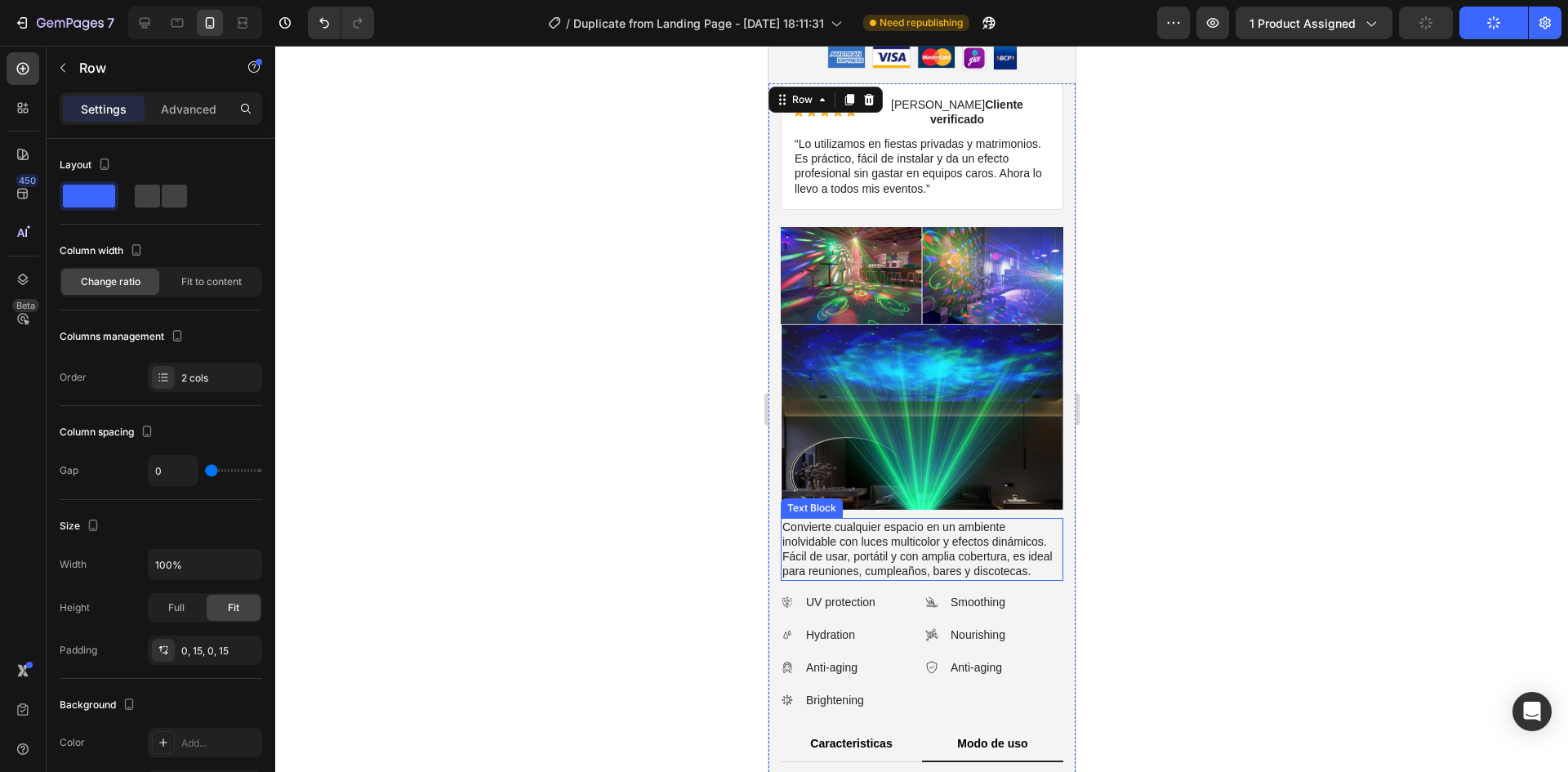
scroll to position [878, 0]
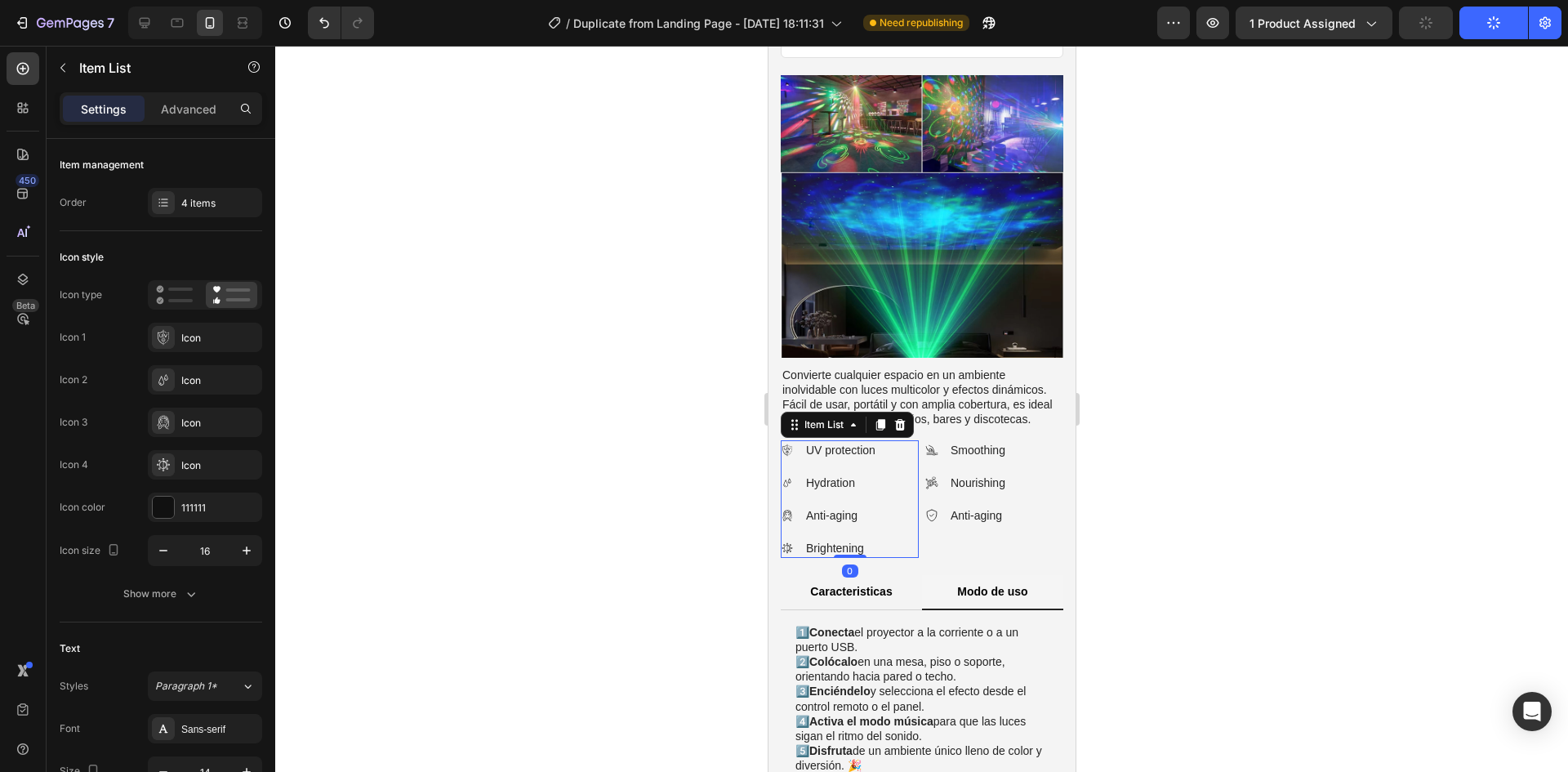
click at [820, 443] on p "UV protection" at bounding box center [840, 450] width 69 height 15
click at [1115, 465] on div at bounding box center [921, 408] width 1293 height 727
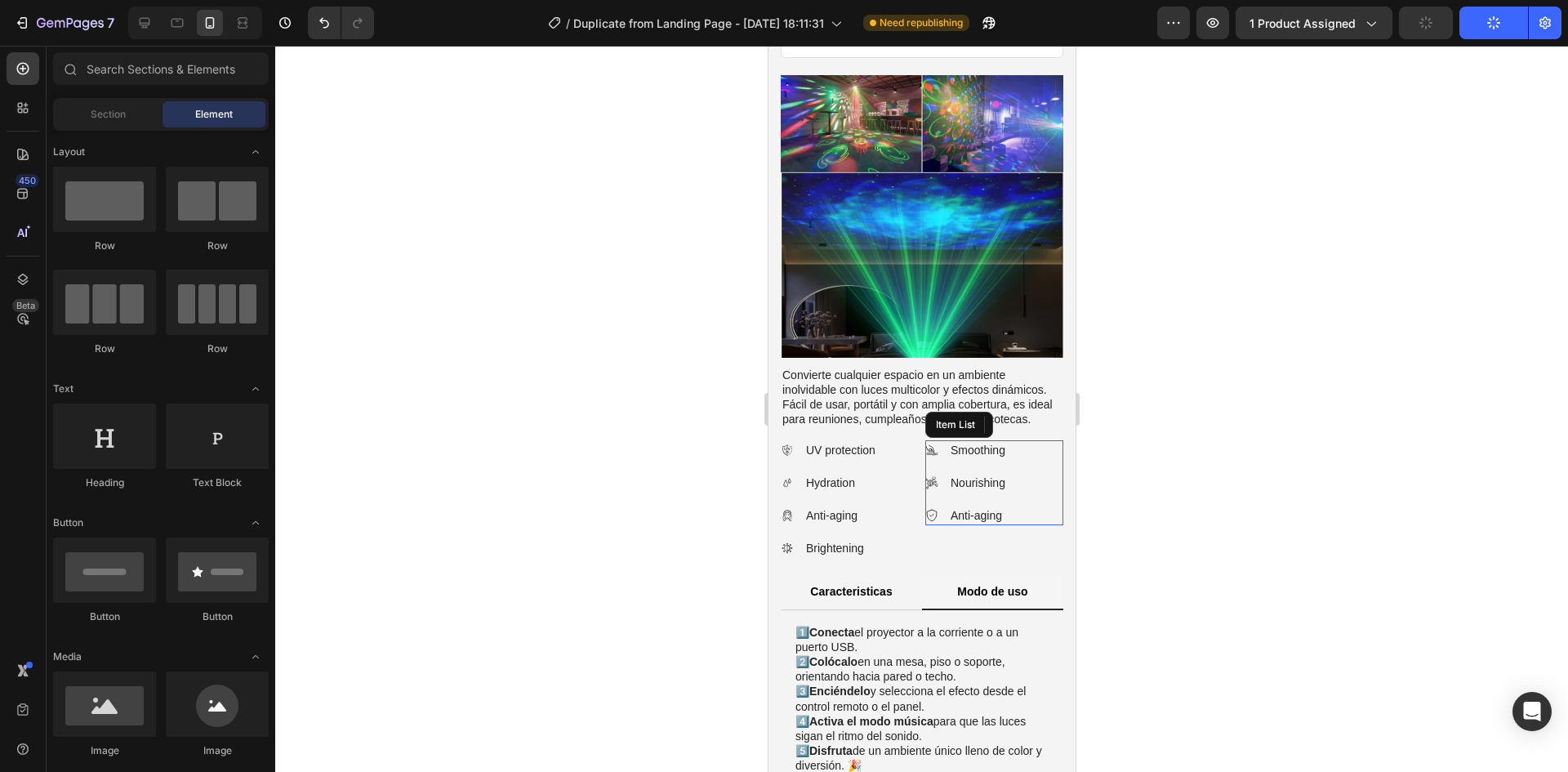
click at [958, 508] on p "Anti-aging" at bounding box center [977, 516] width 55 height 15
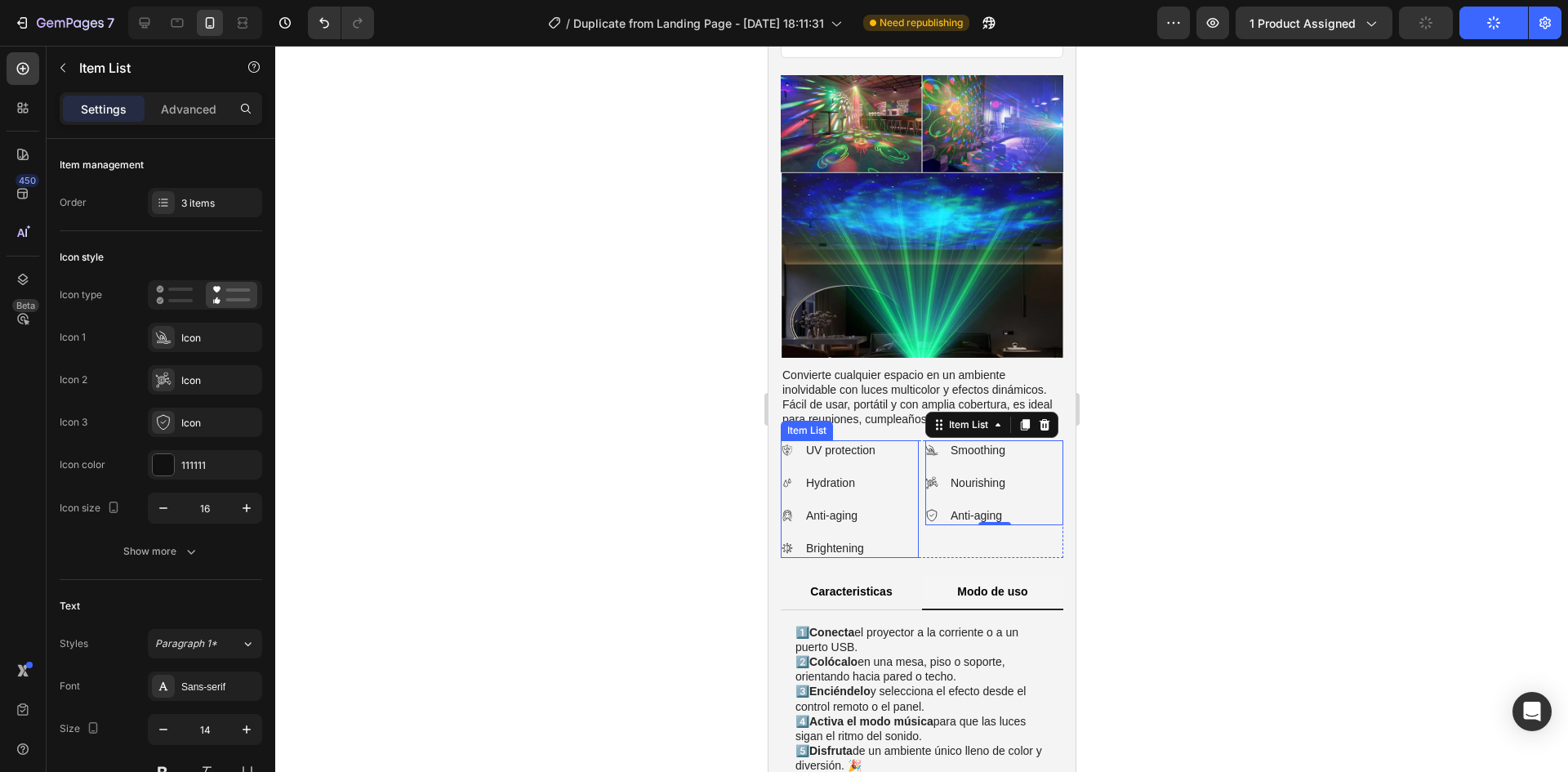
click at [790, 444] on icon at bounding box center [786, 450] width 13 height 13
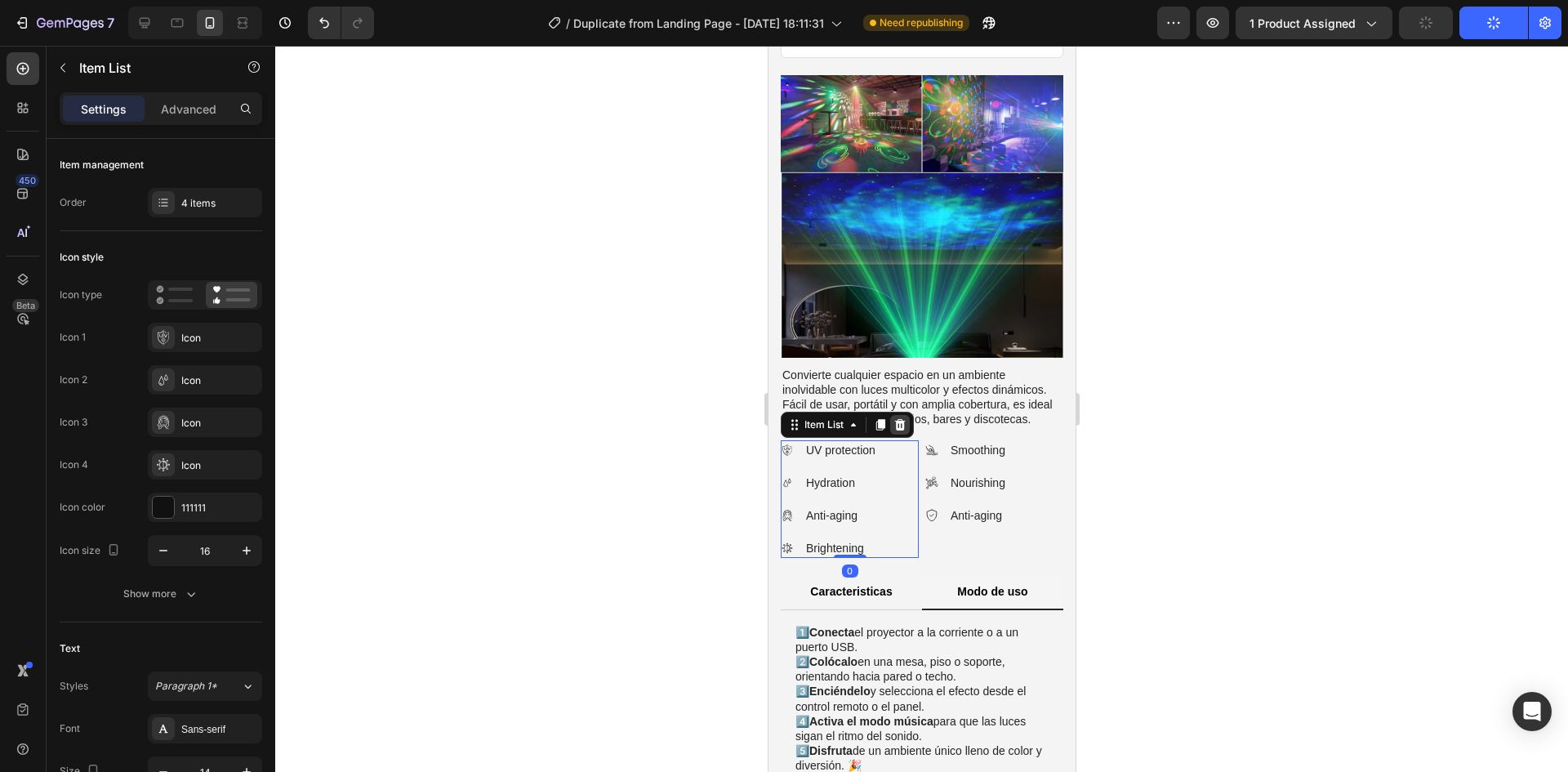
click at [891, 415] on div at bounding box center [900, 425] width 20 height 20
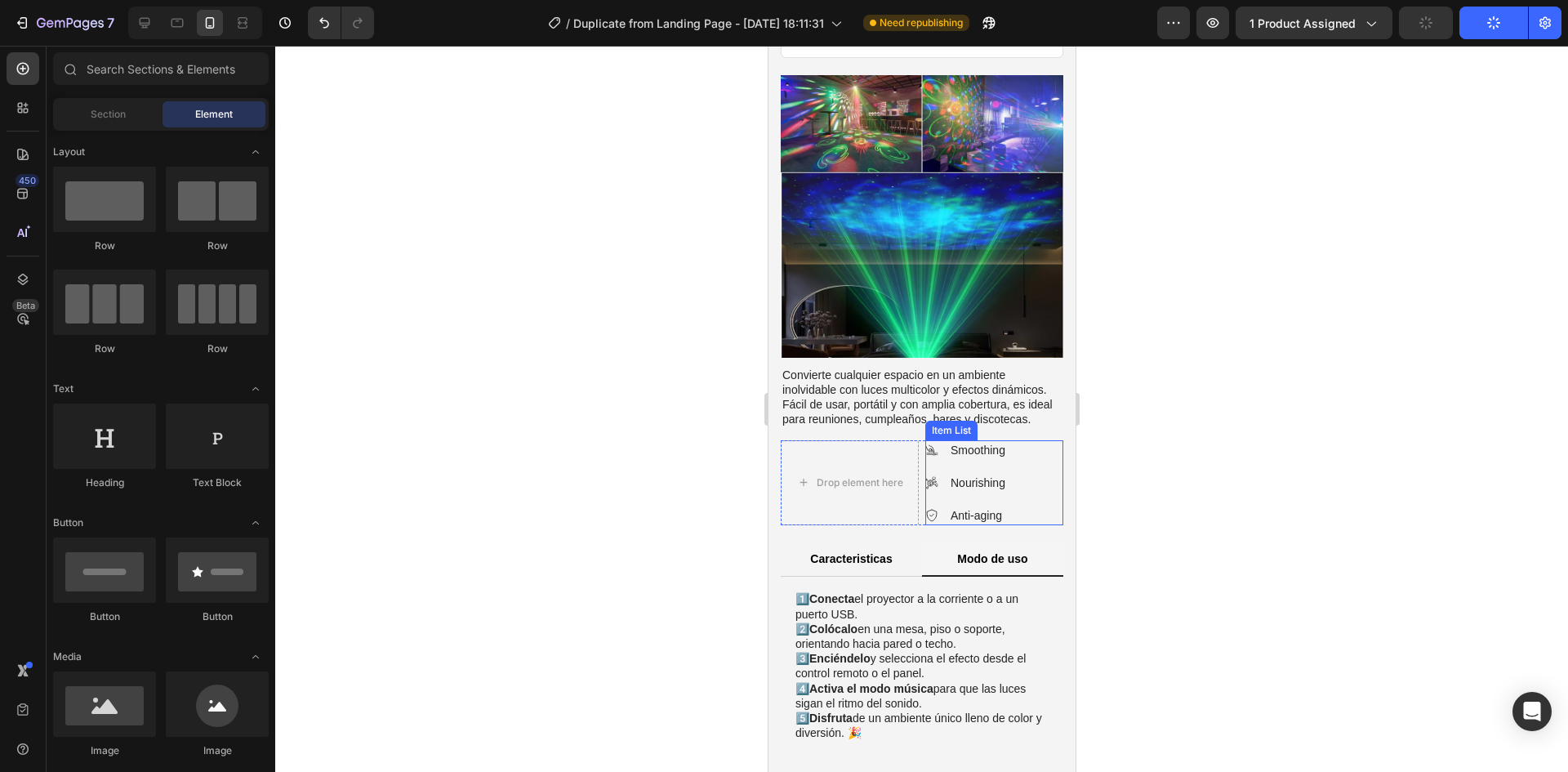
click at [930, 473] on div "Nourishing" at bounding box center [966, 483] width 83 height 20
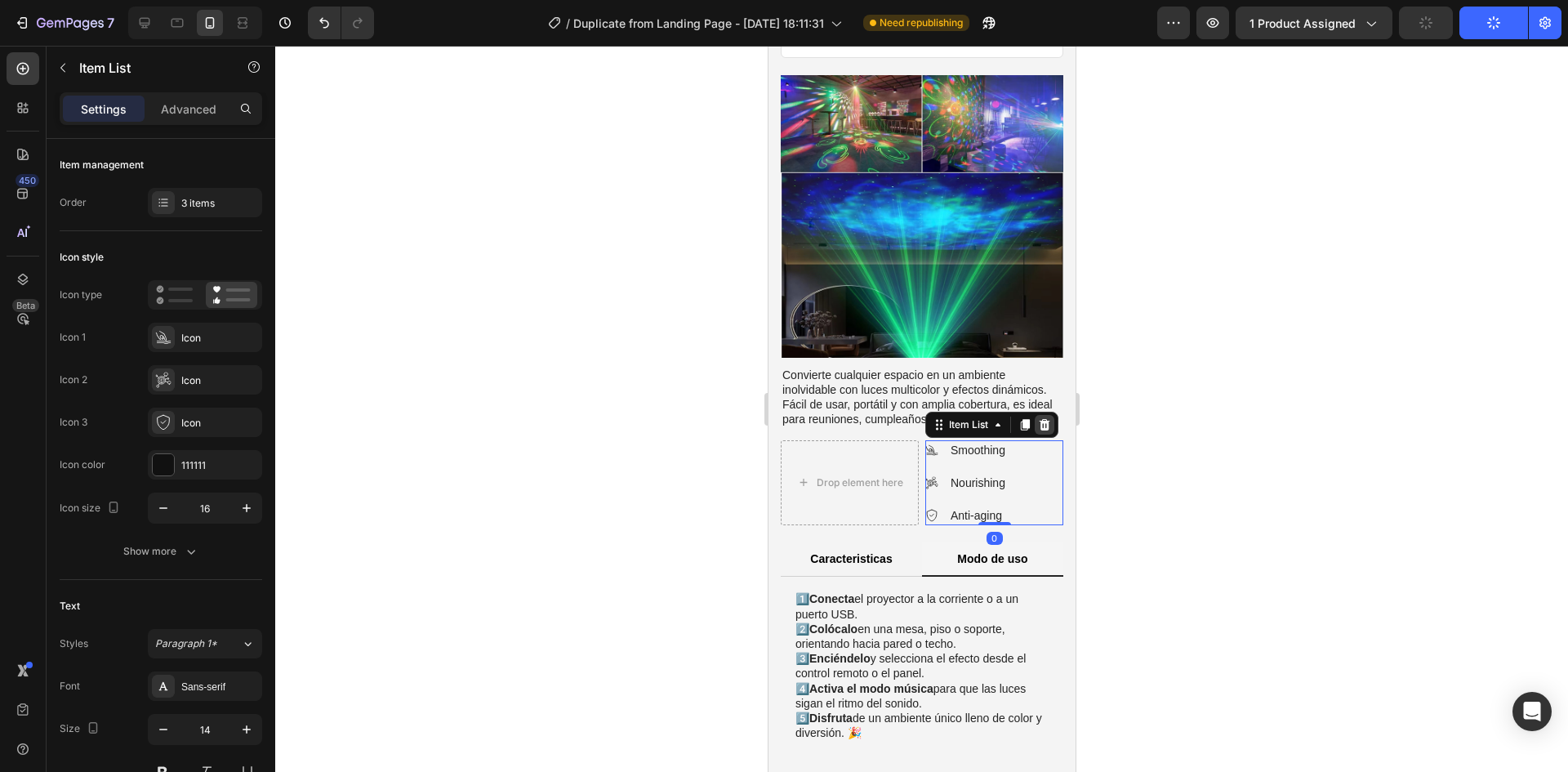
click at [1038, 418] on icon at bounding box center [1043, 424] width 11 height 12
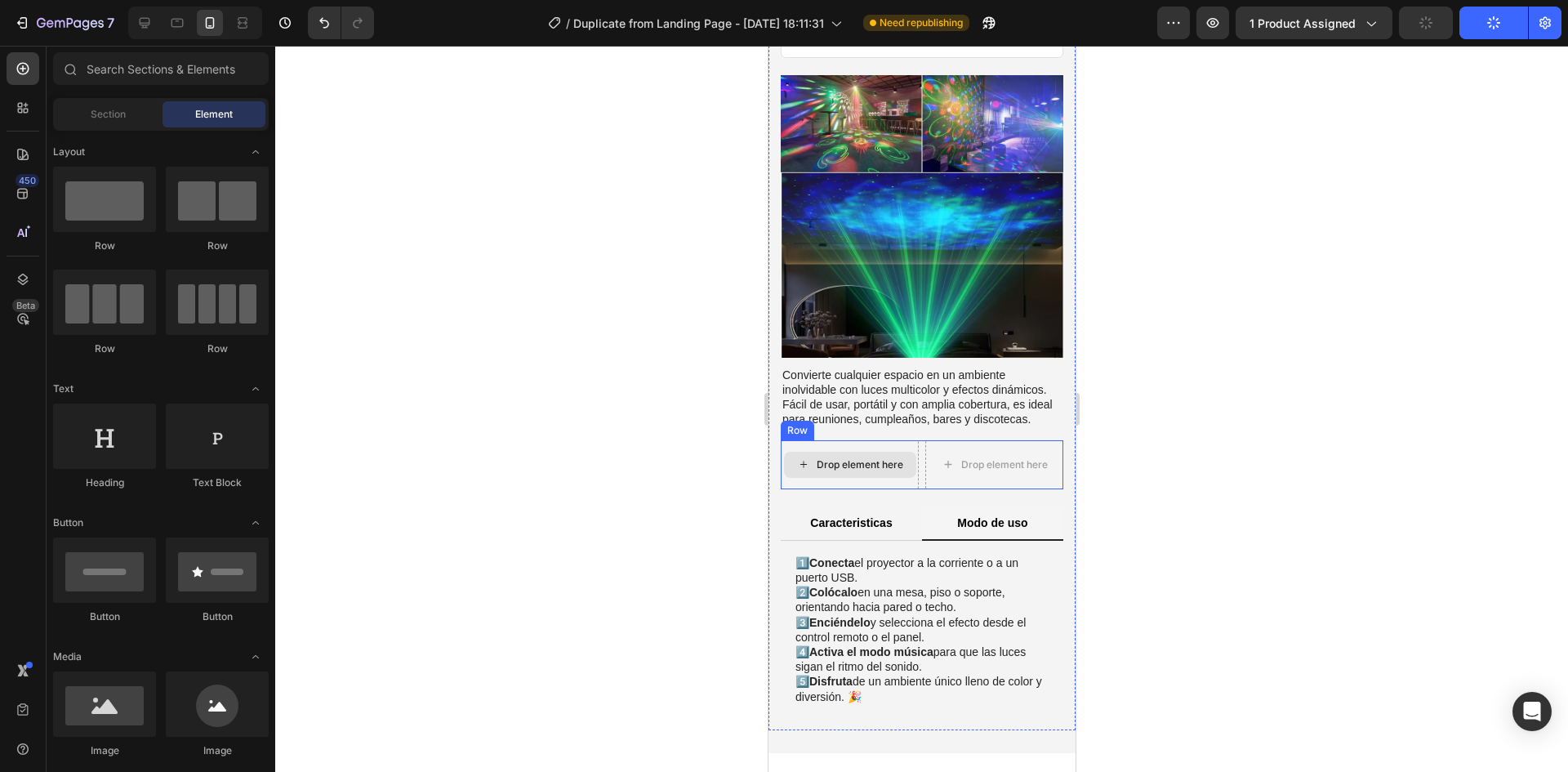
click at [842, 459] on div "Drop element here" at bounding box center [859, 465] width 87 height 13
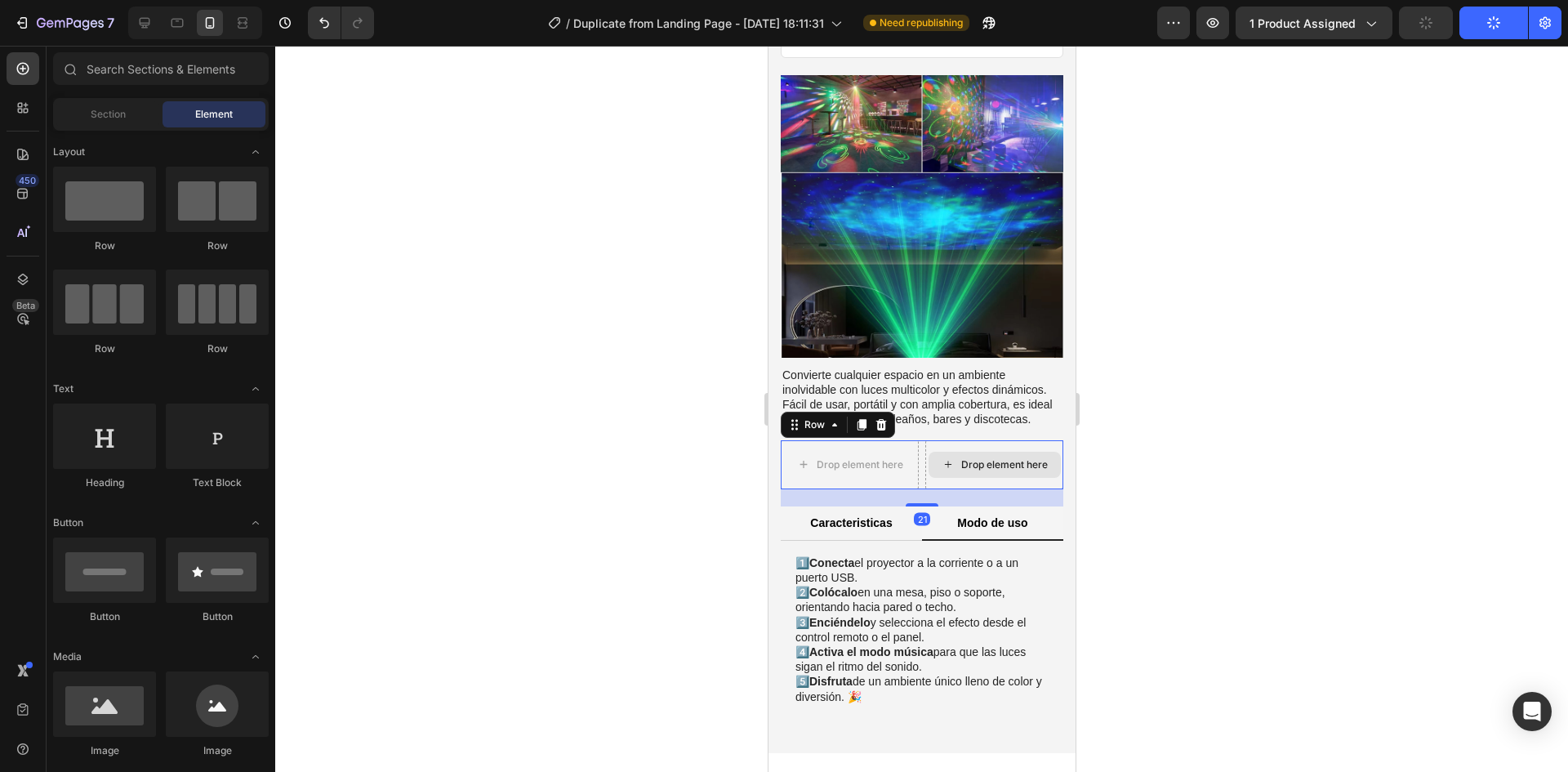
click at [986, 441] on div "Drop element here" at bounding box center [993, 465] width 138 height 49
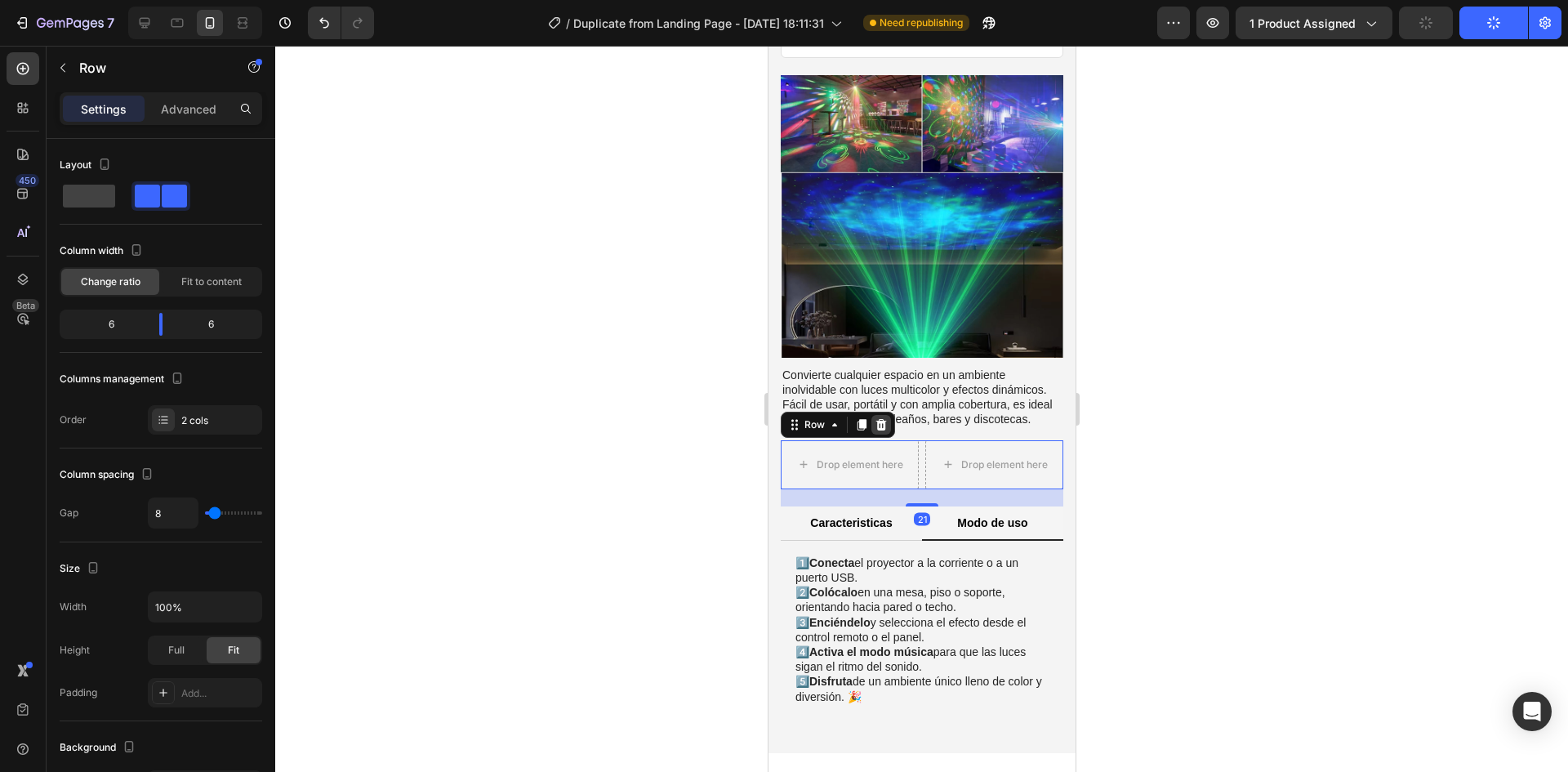
click at [885, 418] on icon at bounding box center [881, 425] width 13 height 13
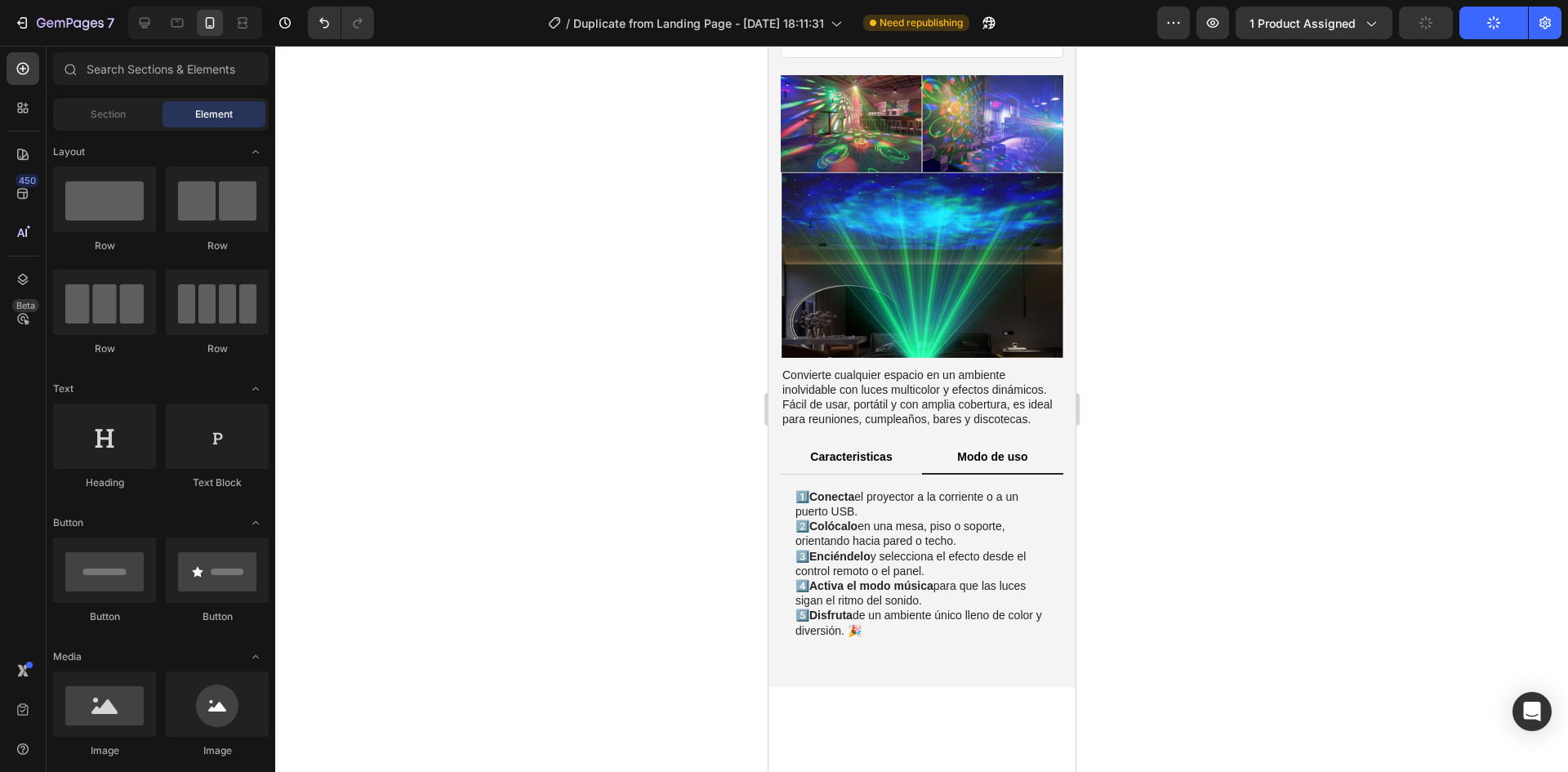
click at [1229, 433] on div at bounding box center [921, 408] width 1293 height 727
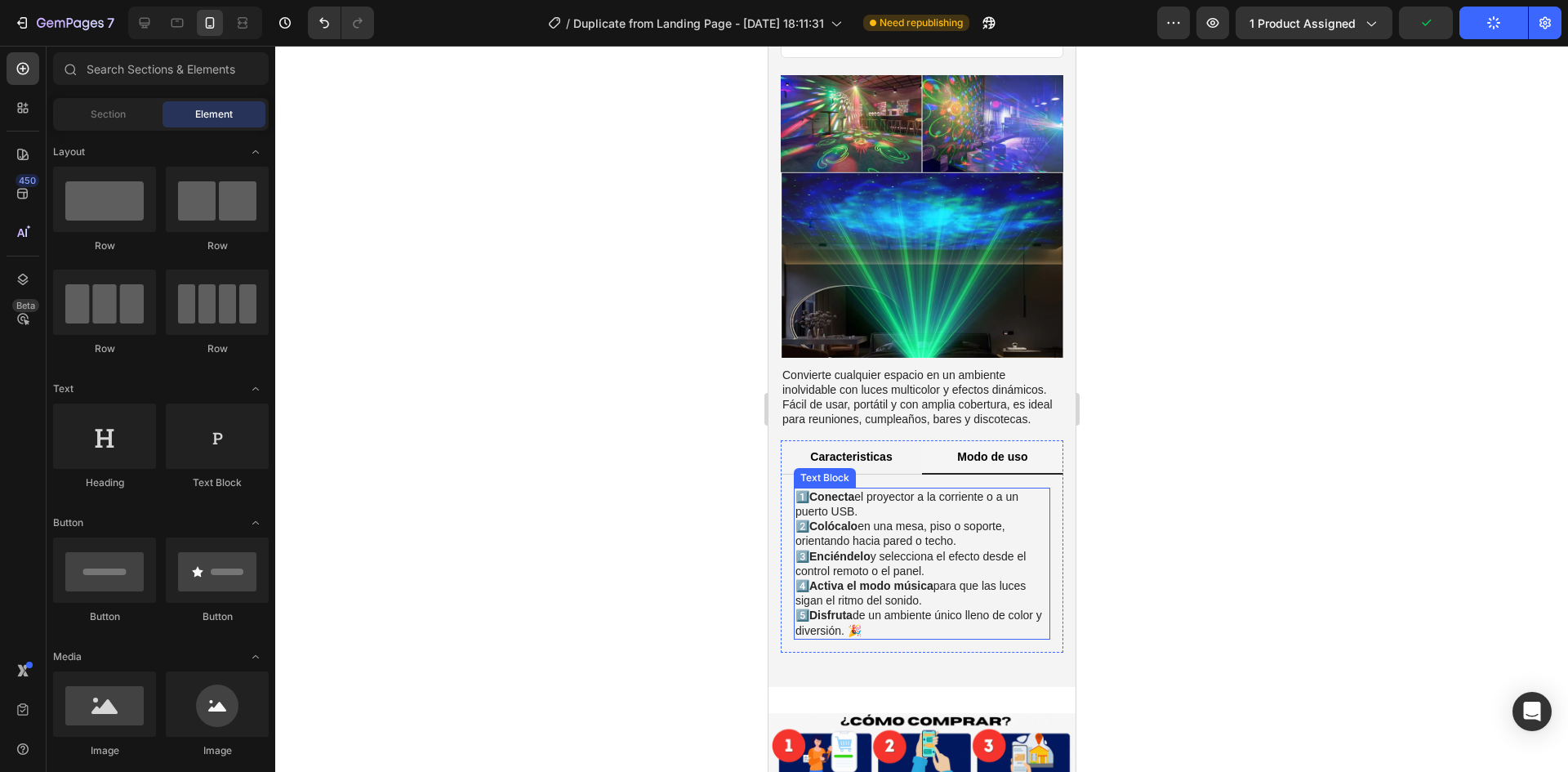
scroll to position [1122, 0]
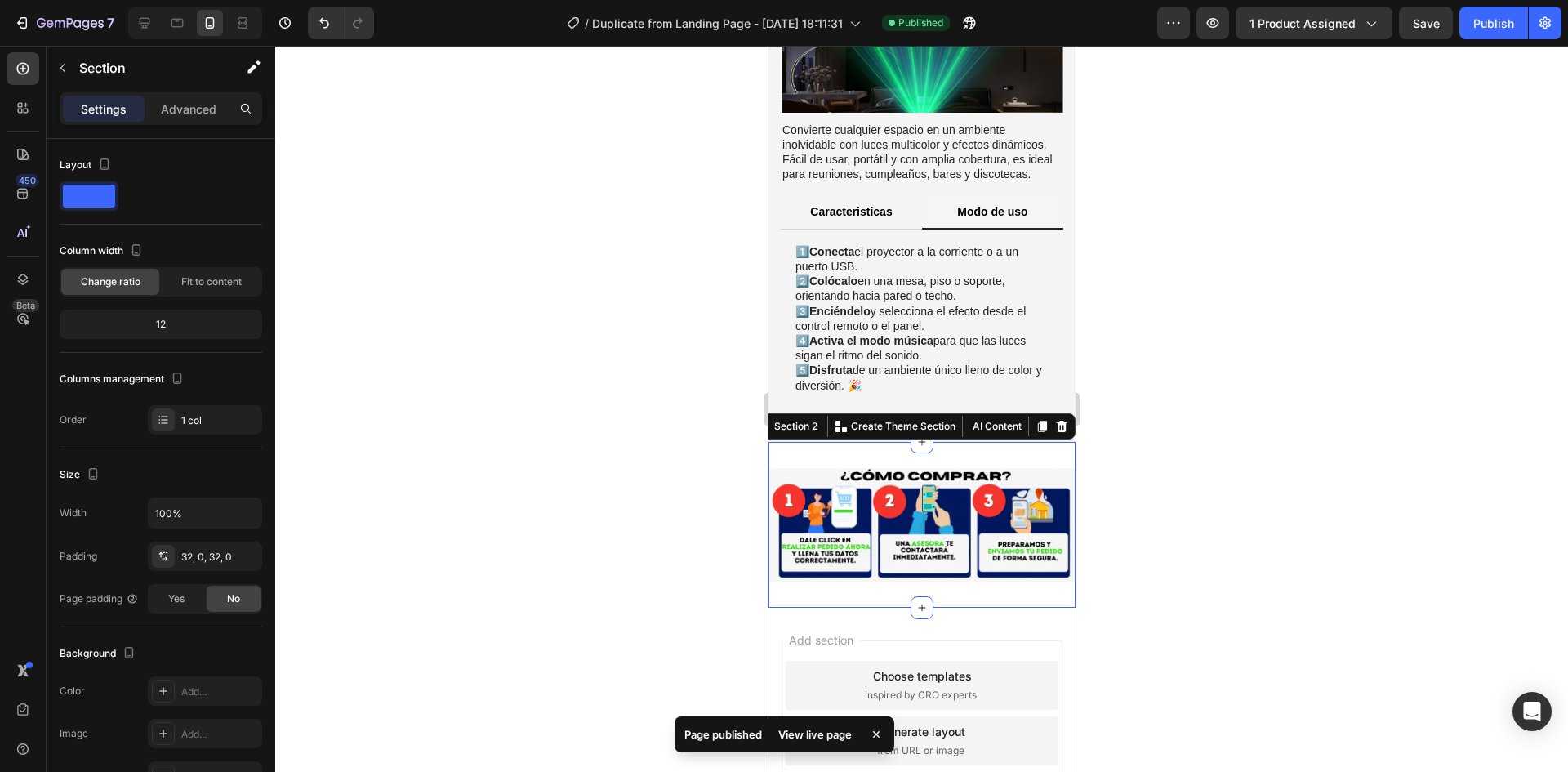
click at [822, 442] on div "Image Section 2 You can create reusable sections Create Theme Section AI Conten…" at bounding box center [921, 525] width 307 height 166
click at [186, 115] on p "Advanced" at bounding box center [188, 109] width 55 height 17
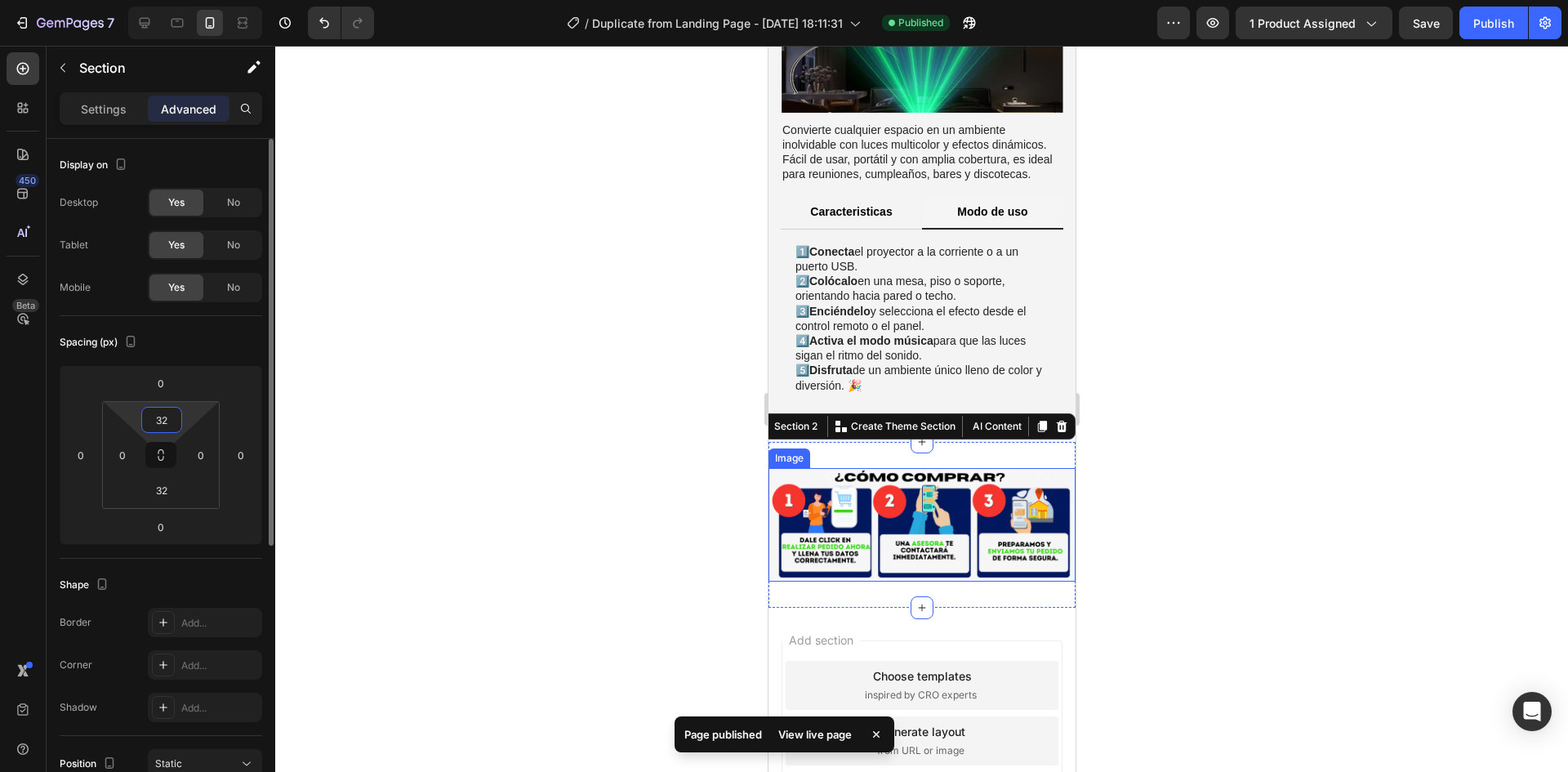
click at [175, 417] on input "32" at bounding box center [162, 420] width 33 height 25
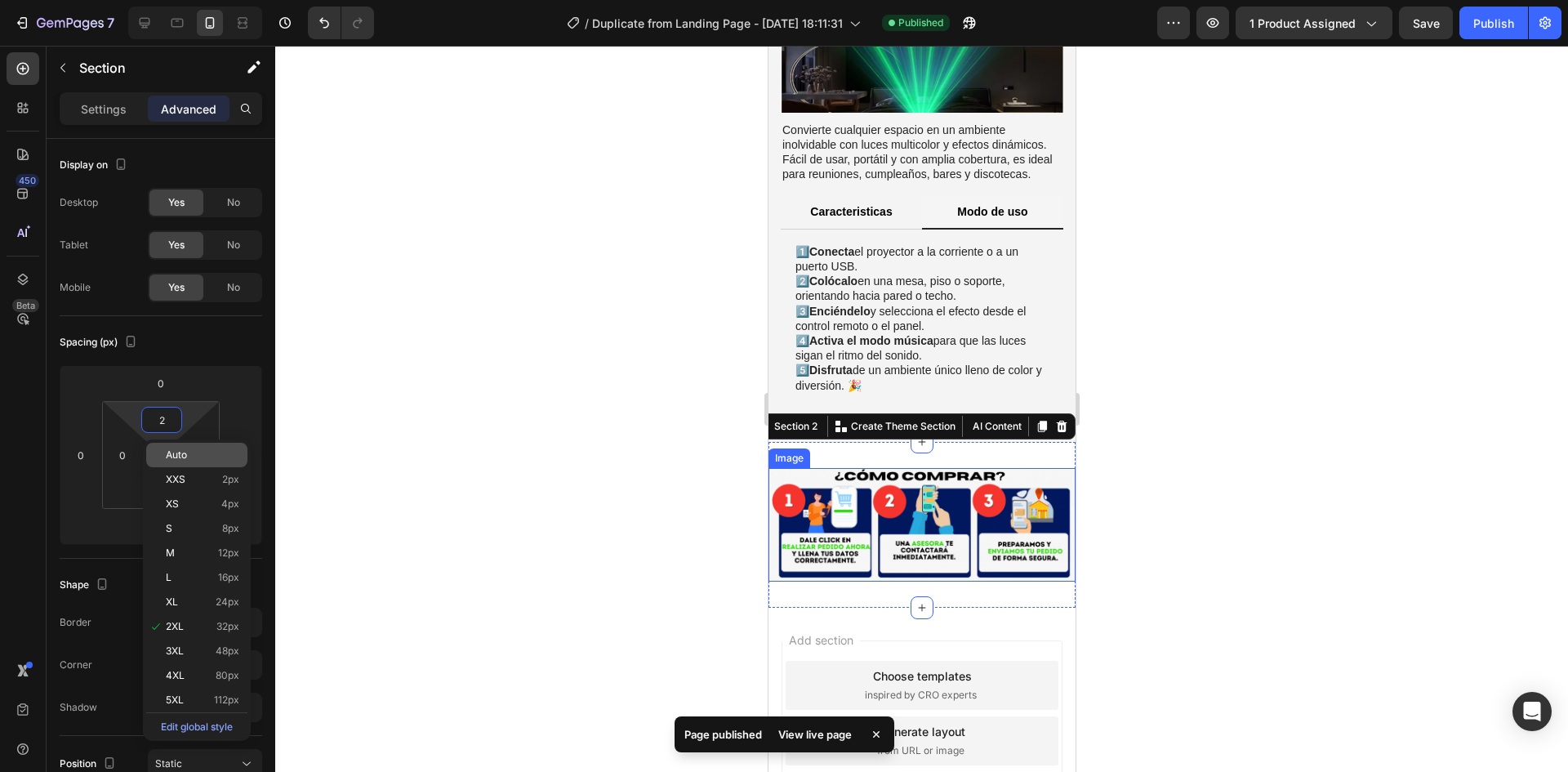
click at [182, 456] on span "Auto" at bounding box center [177, 455] width 21 height 12
type input "Auto"
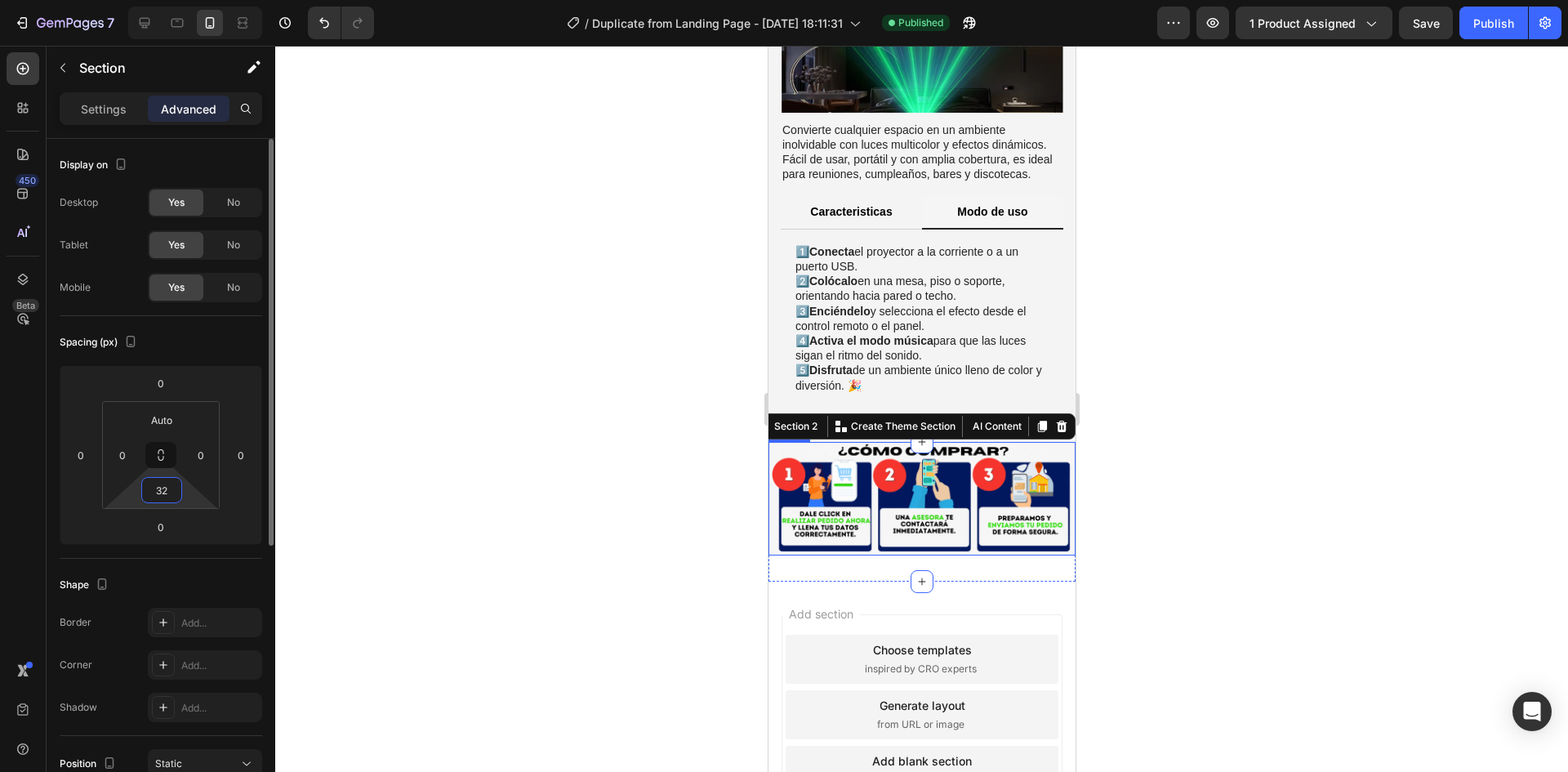
click at [169, 496] on input "32" at bounding box center [162, 490] width 33 height 25
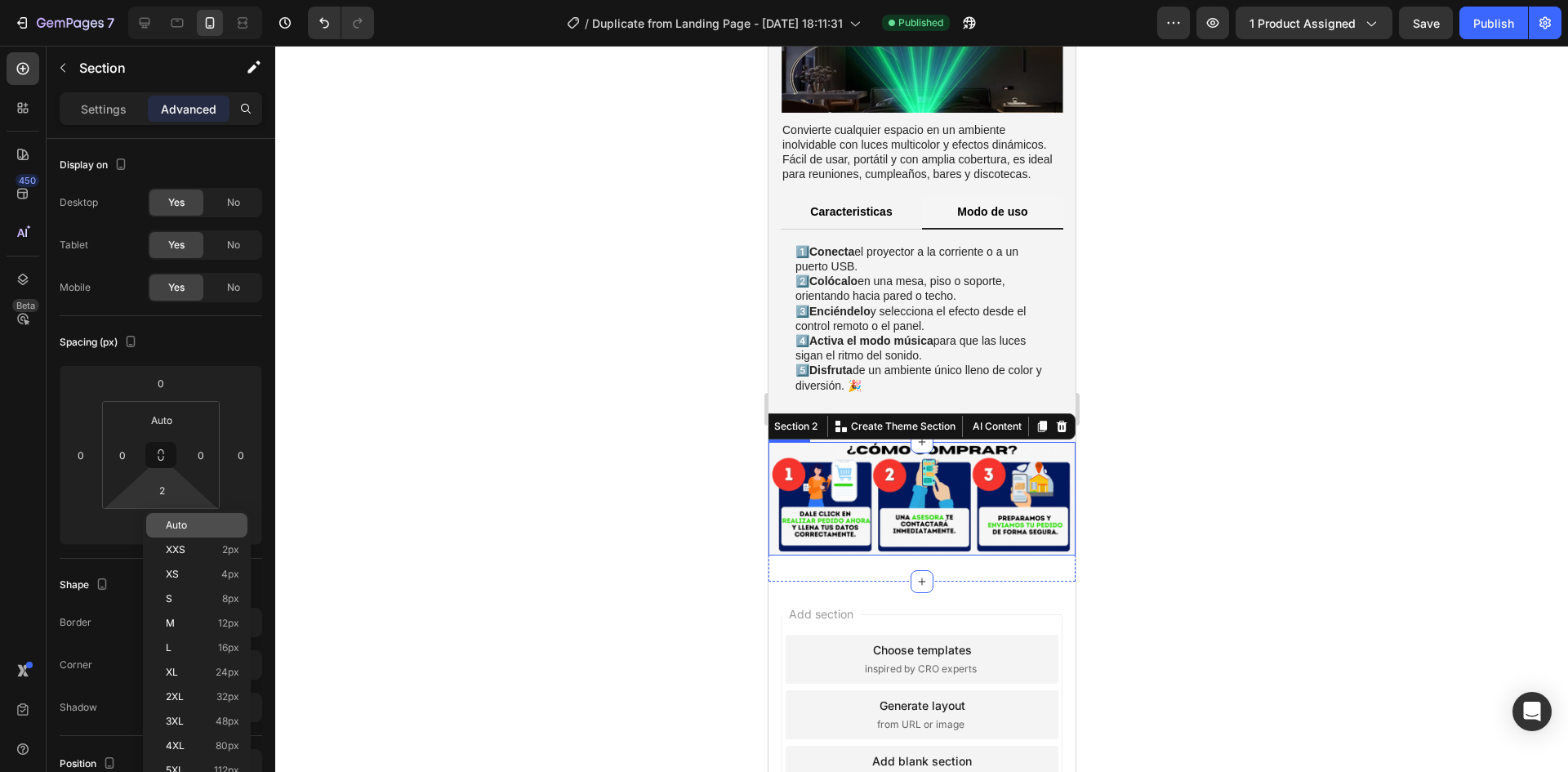
click at [188, 528] on p "Auto" at bounding box center [202, 526] width 74 height 12
type input "Auto"
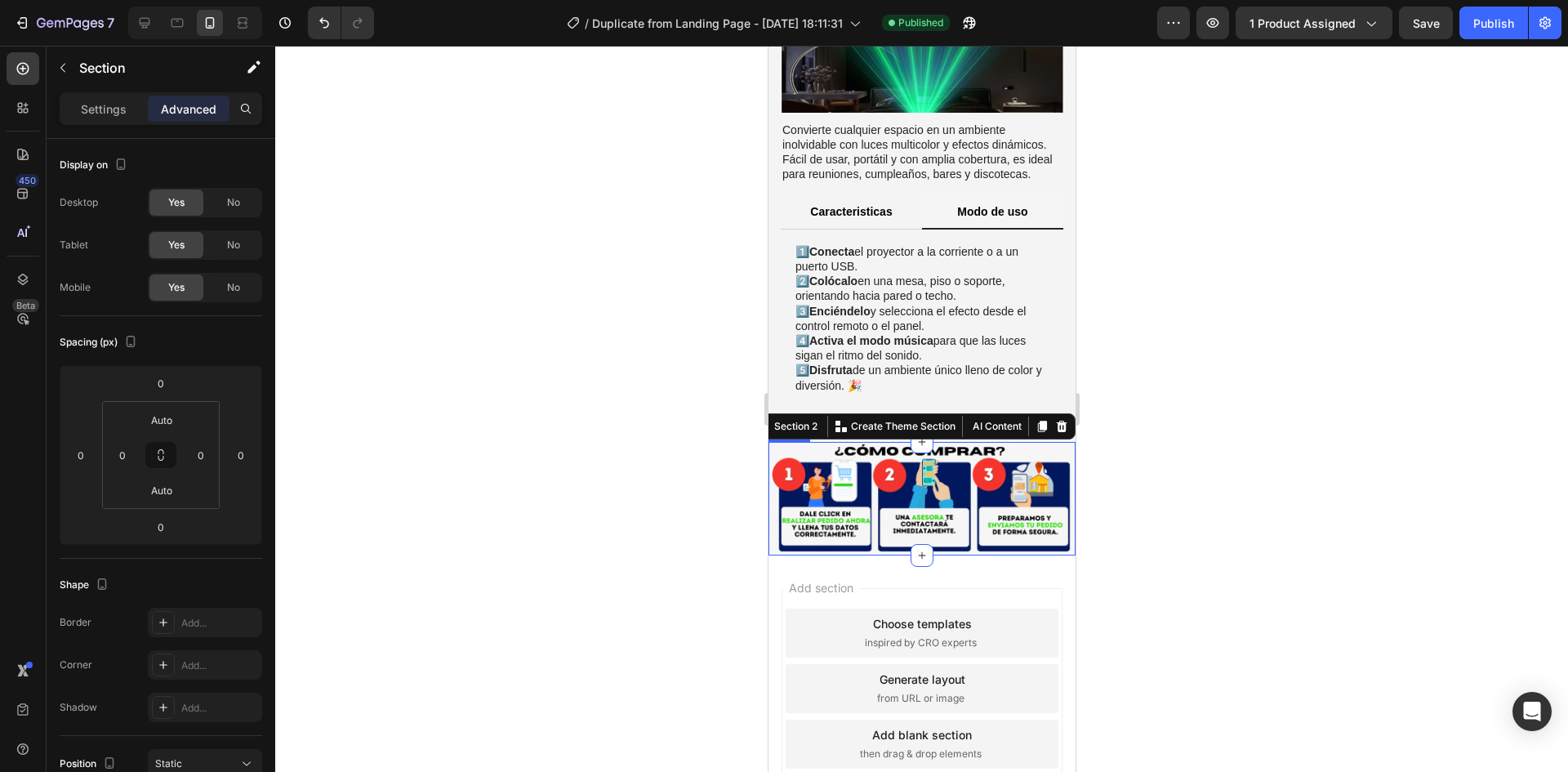
click at [463, 468] on div at bounding box center [921, 408] width 1293 height 727
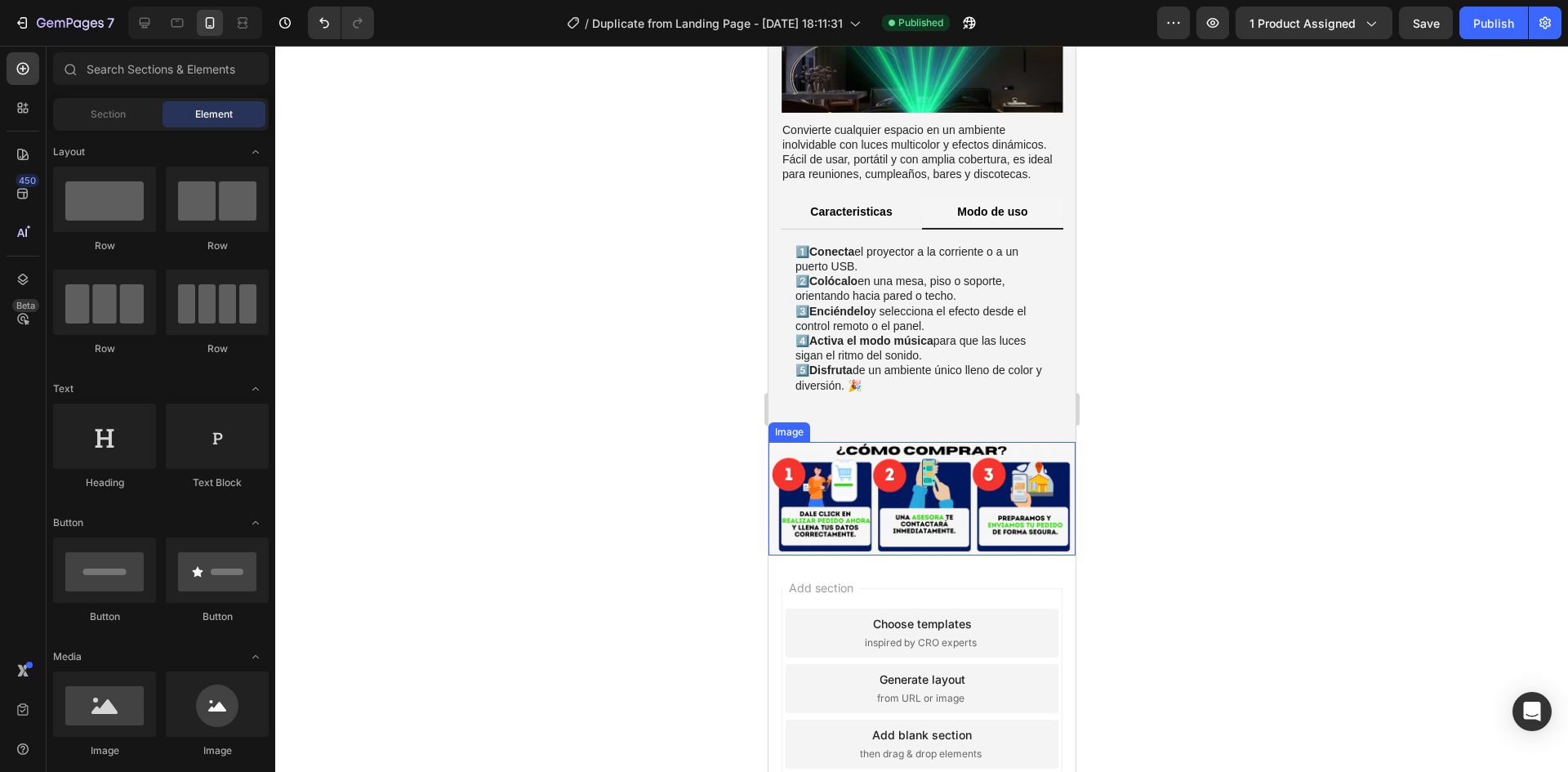
click at [463, 468] on div at bounding box center [921, 408] width 1293 height 727
click at [1488, 31] on div "Publish" at bounding box center [1493, 23] width 40 height 17
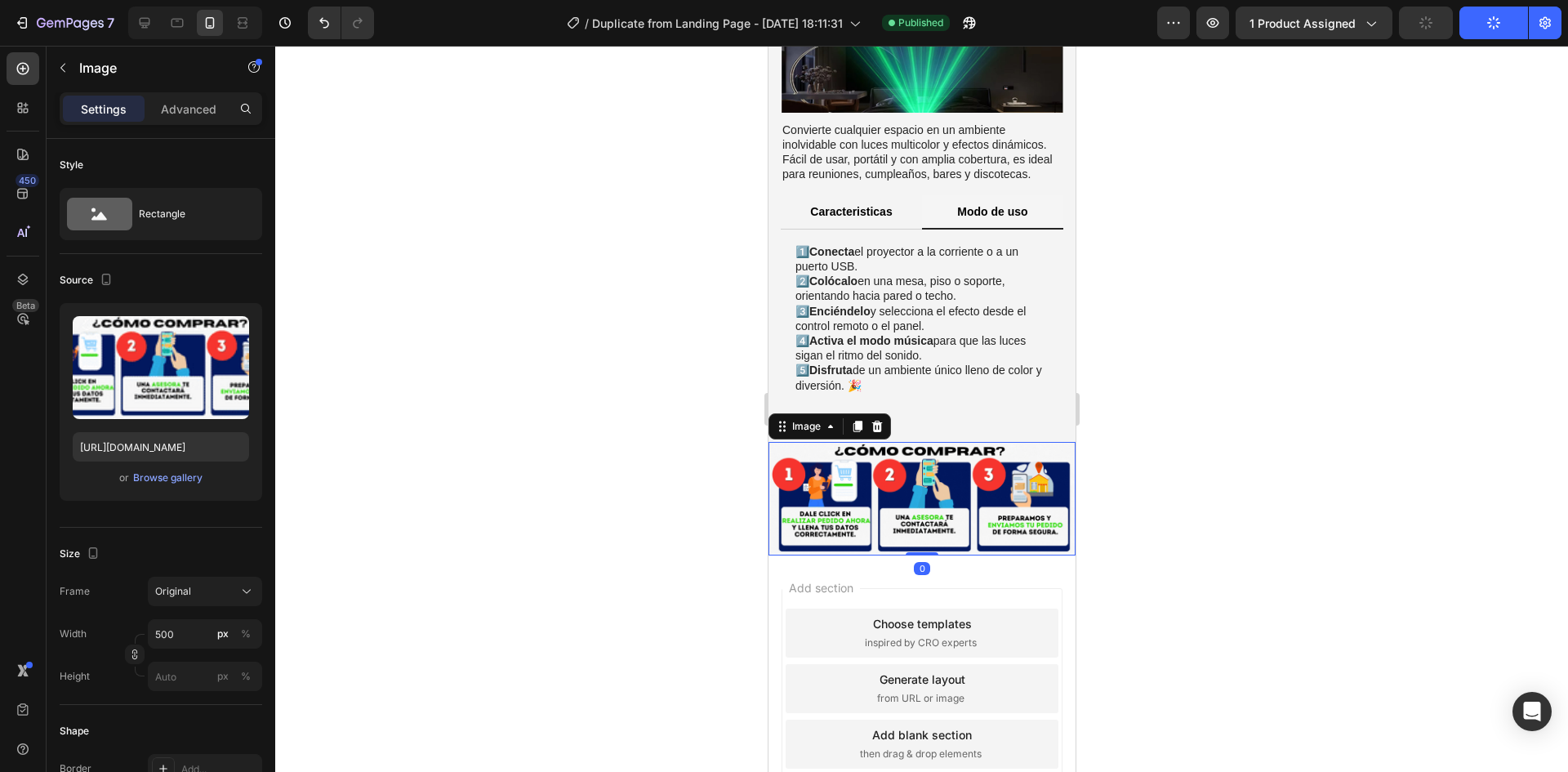
click at [1011, 462] on img at bounding box center [921, 498] width 307 height 113
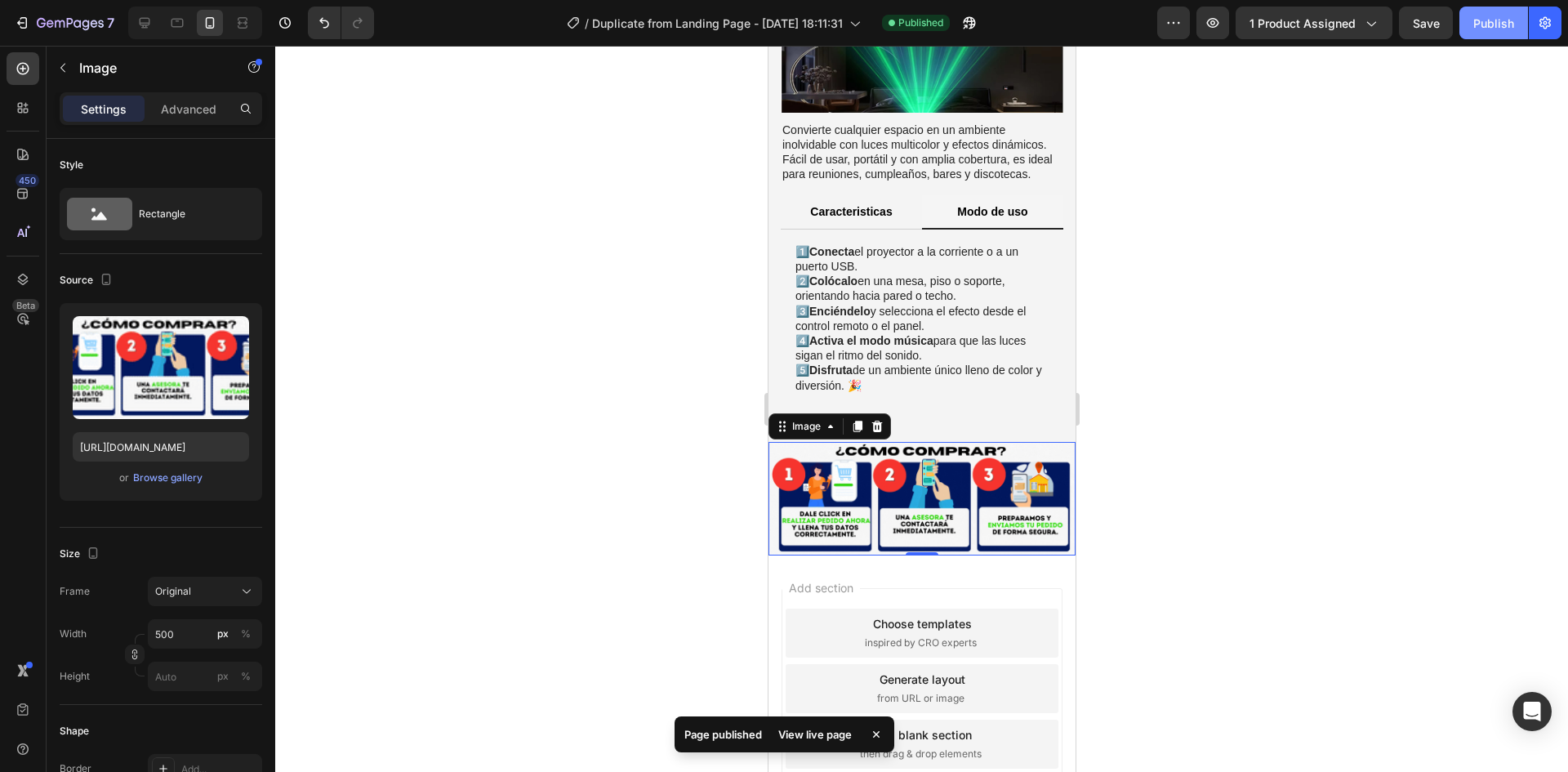
click at [1510, 16] on div "Publish" at bounding box center [1493, 23] width 40 height 17
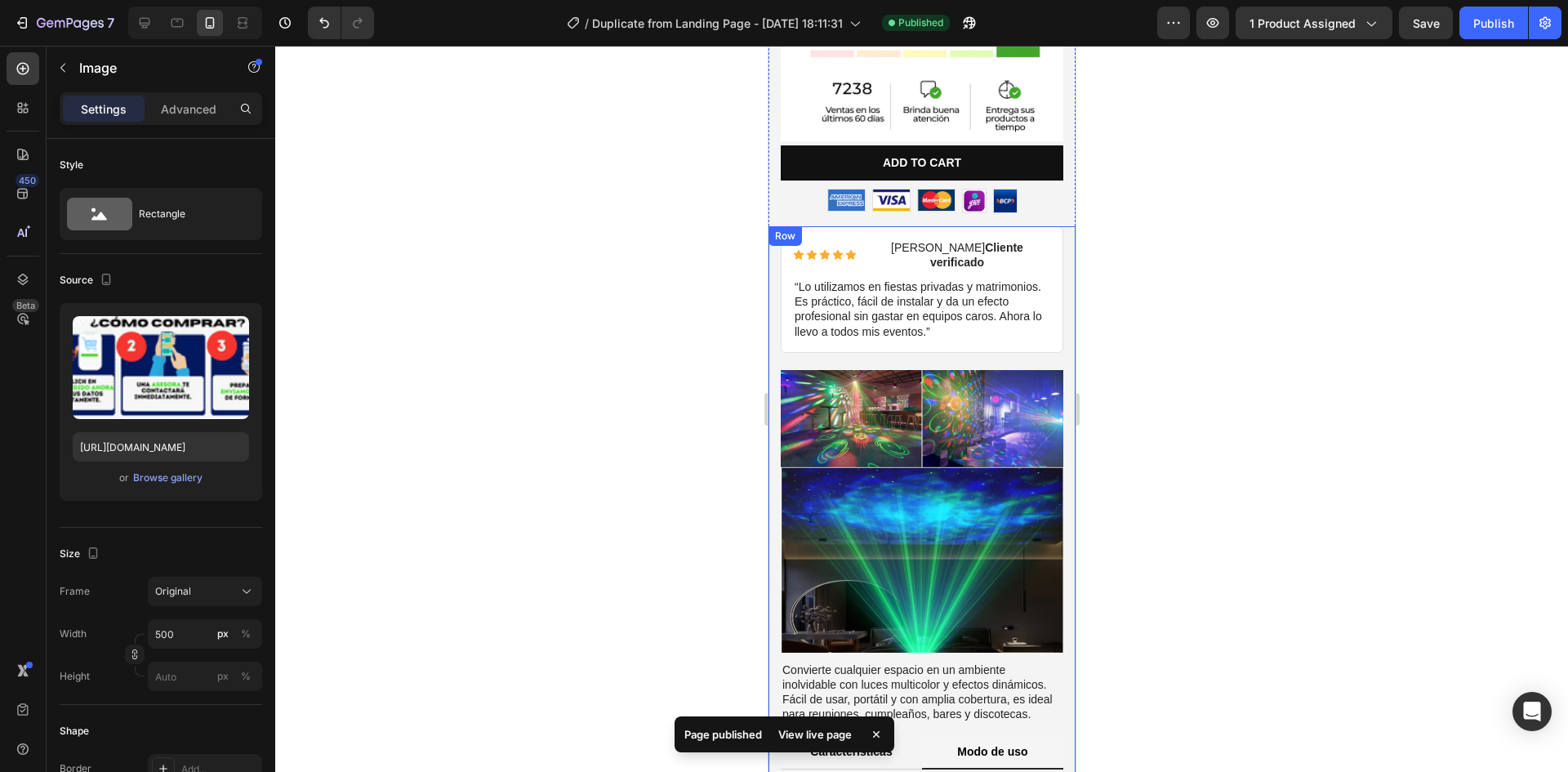
scroll to position [632, 0]
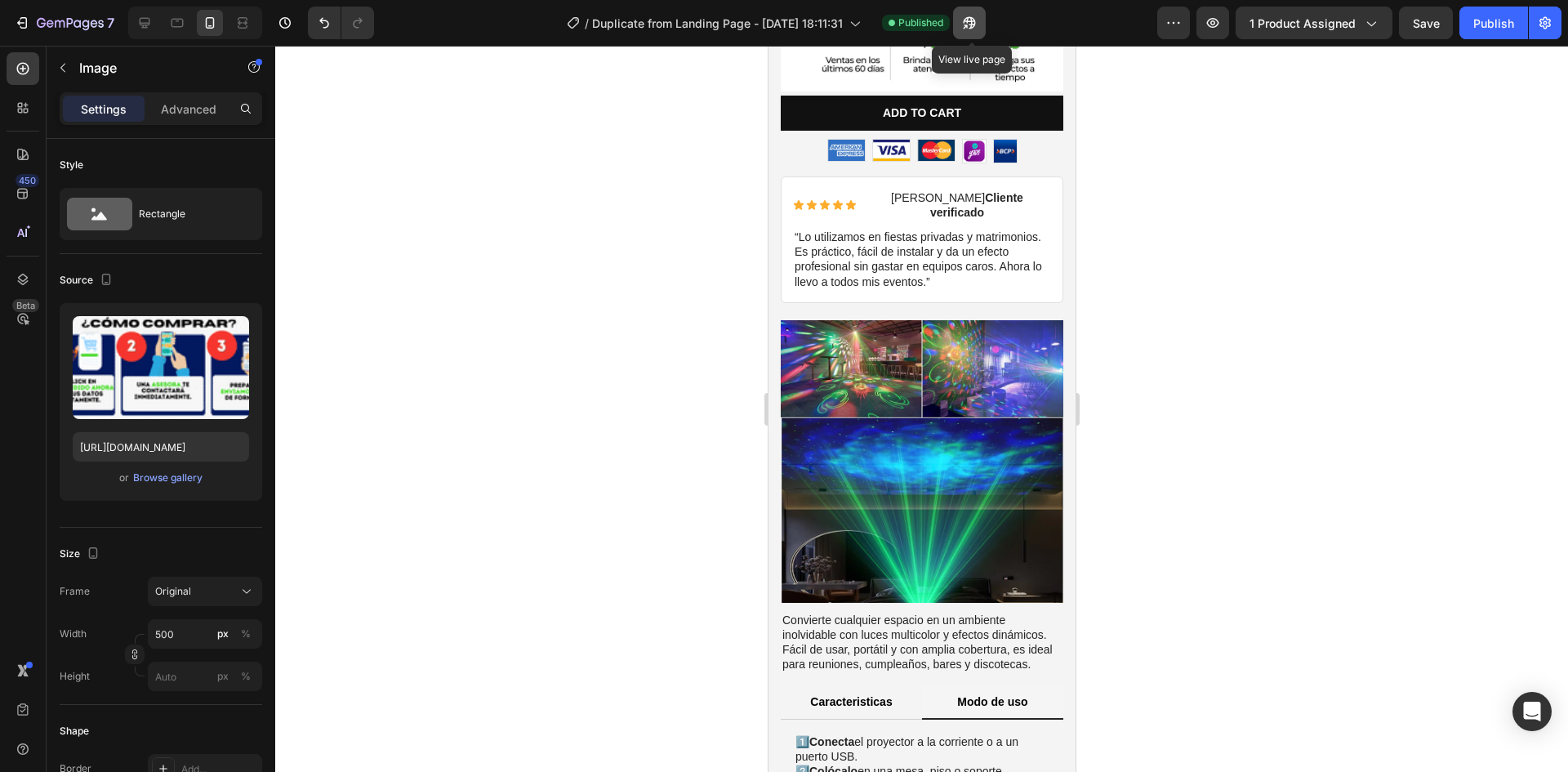
click at [972, 17] on icon "button" at bounding box center [970, 23] width 17 height 17
click at [877, 612] on p "Convierte cualquier espacio en un ambiente inolvidable con luces multicolor y e…" at bounding box center [921, 642] width 279 height 60
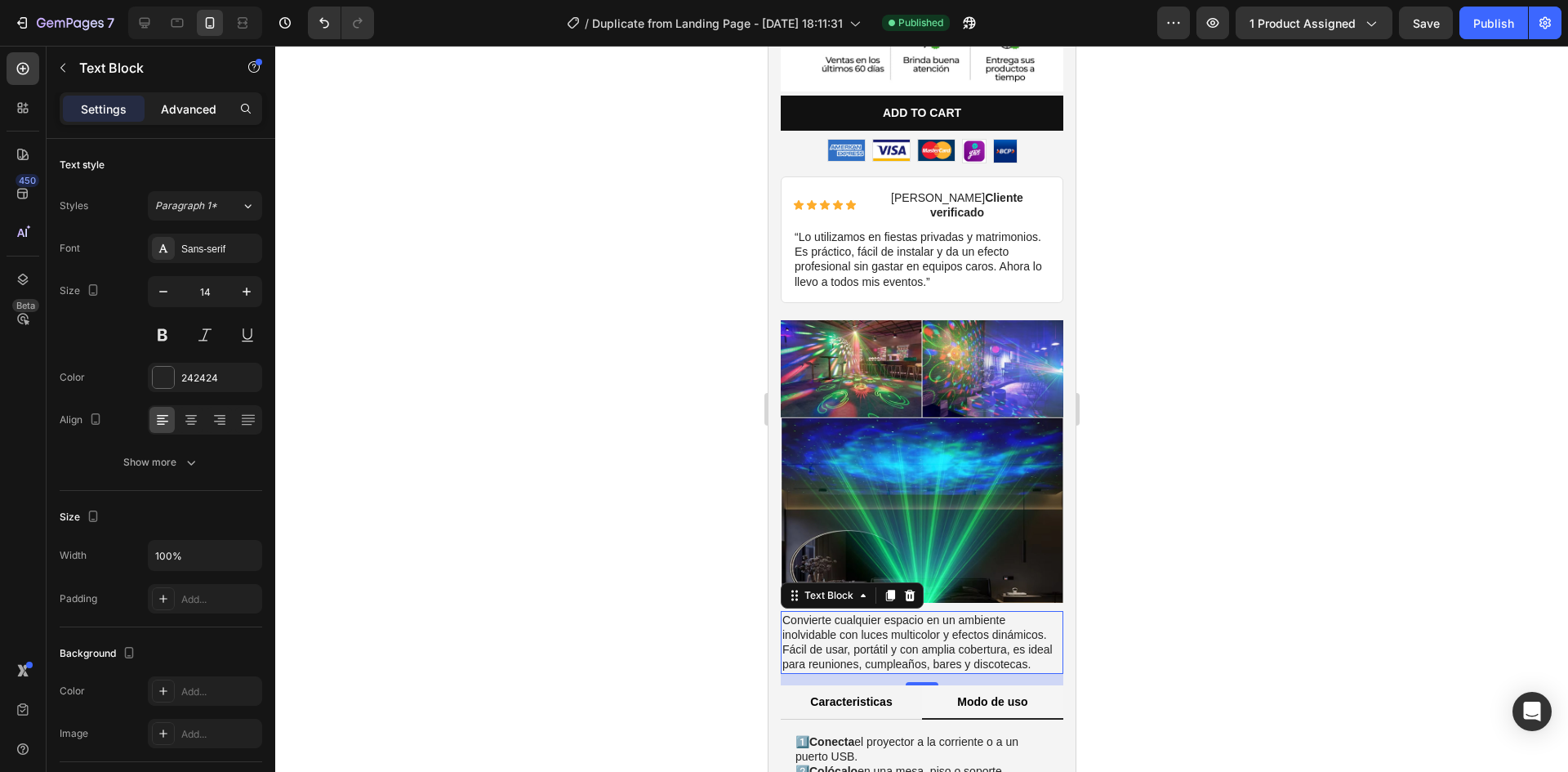
click at [195, 114] on p "Advanced" at bounding box center [188, 109] width 55 height 17
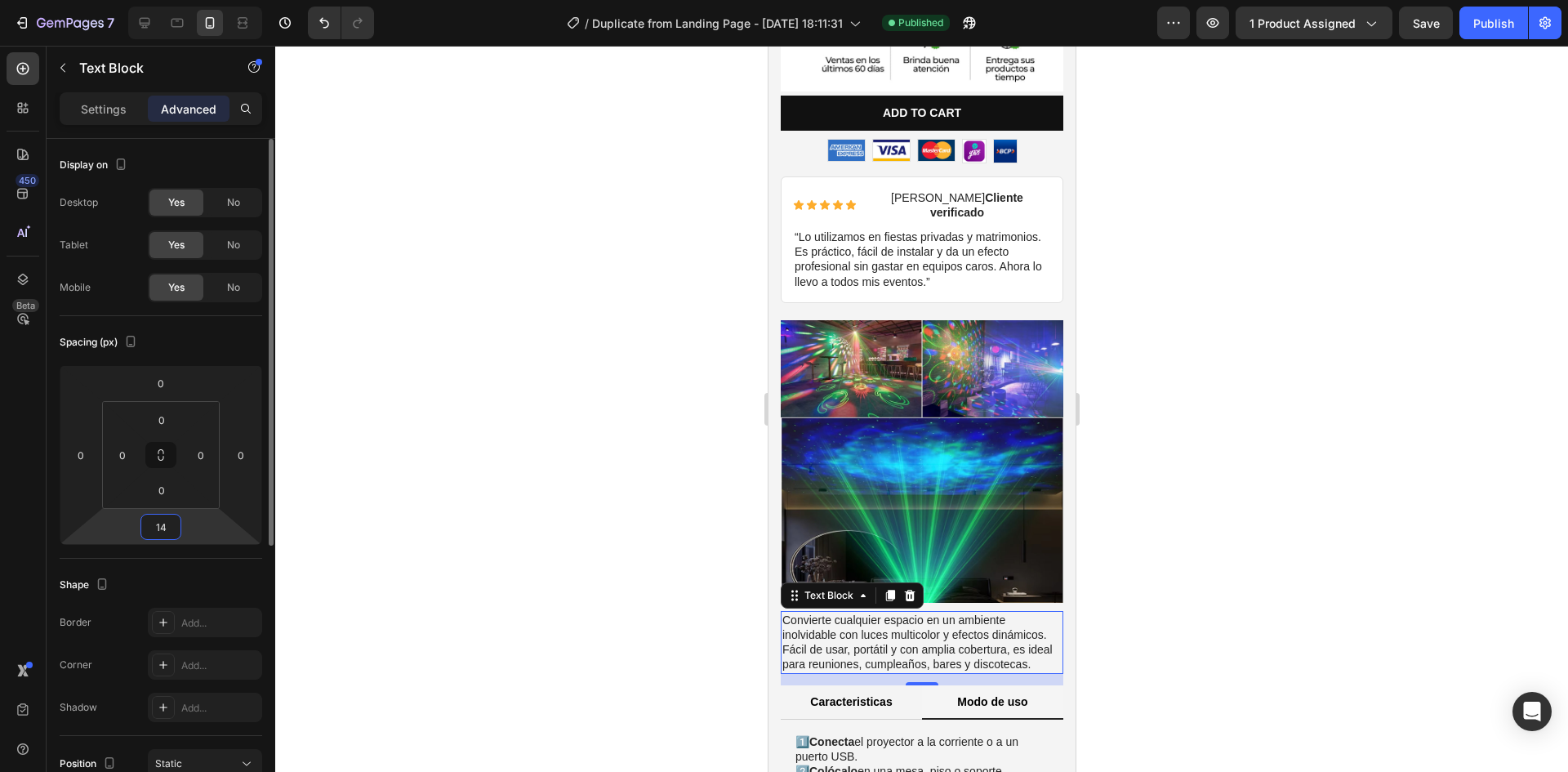
click at [159, 528] on input "14" at bounding box center [161, 527] width 33 height 25
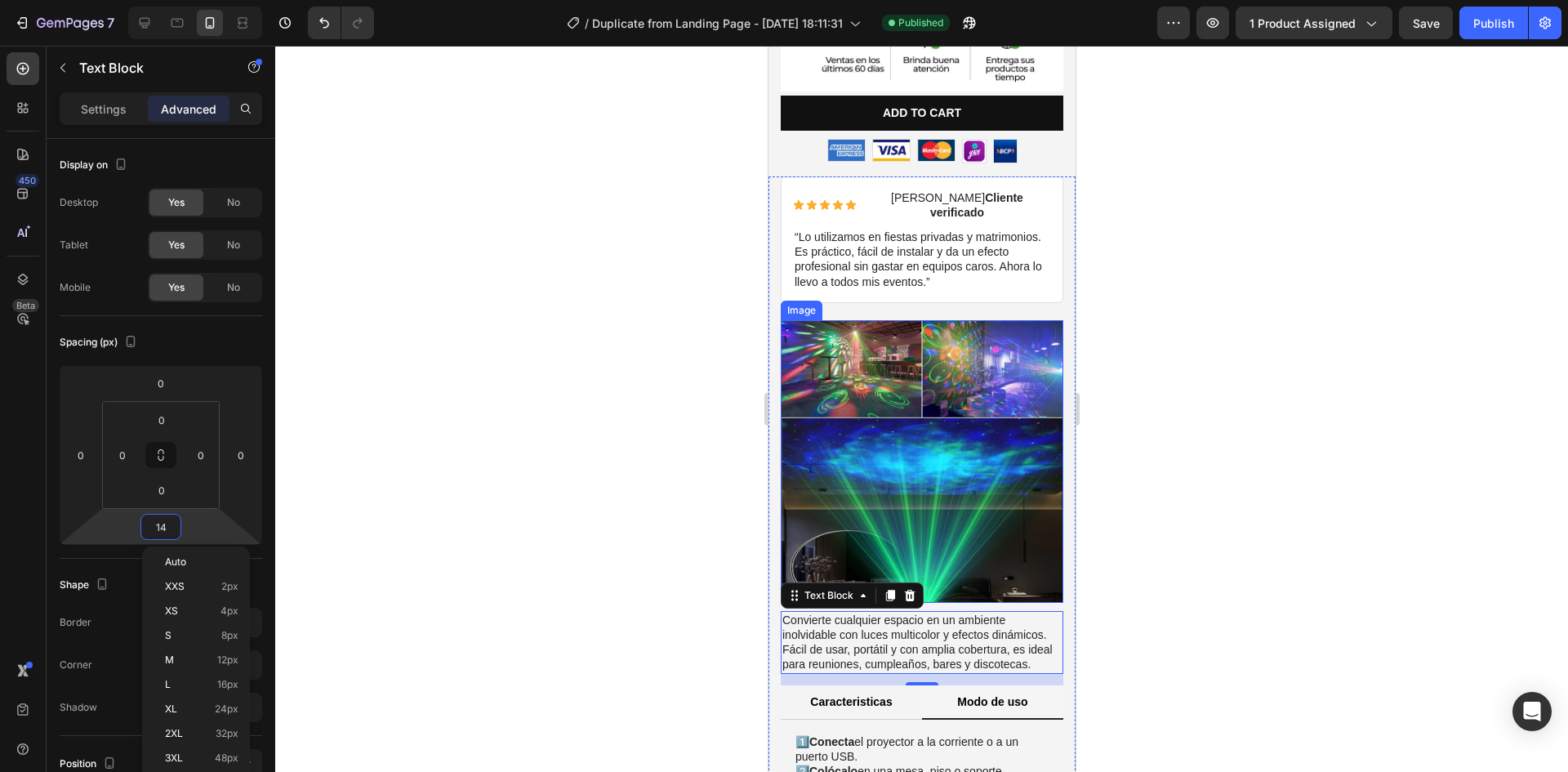
click at [867, 425] on img at bounding box center [921, 462] width 283 height 283
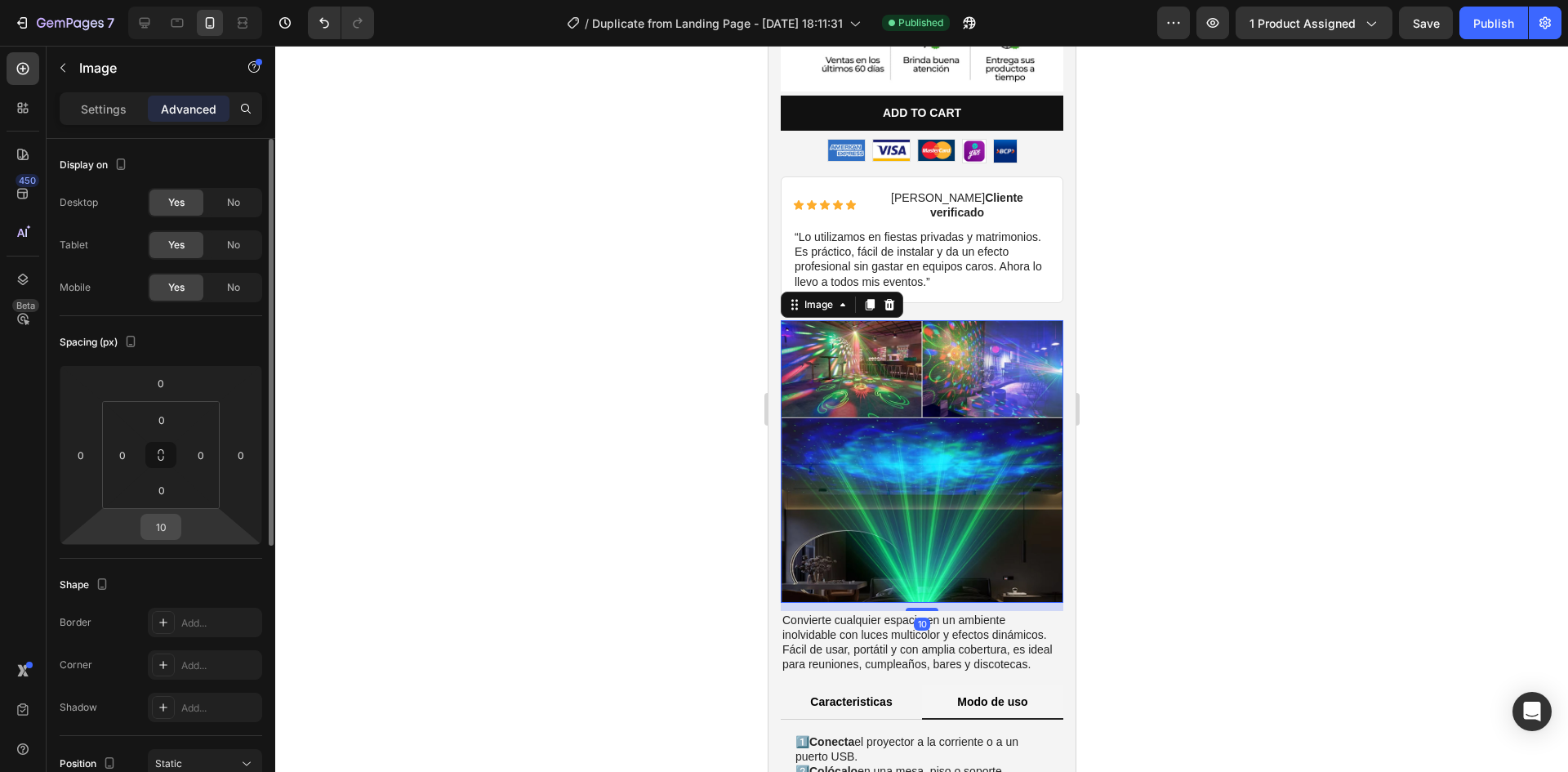
click at [168, 530] on input "10" at bounding box center [161, 527] width 33 height 25
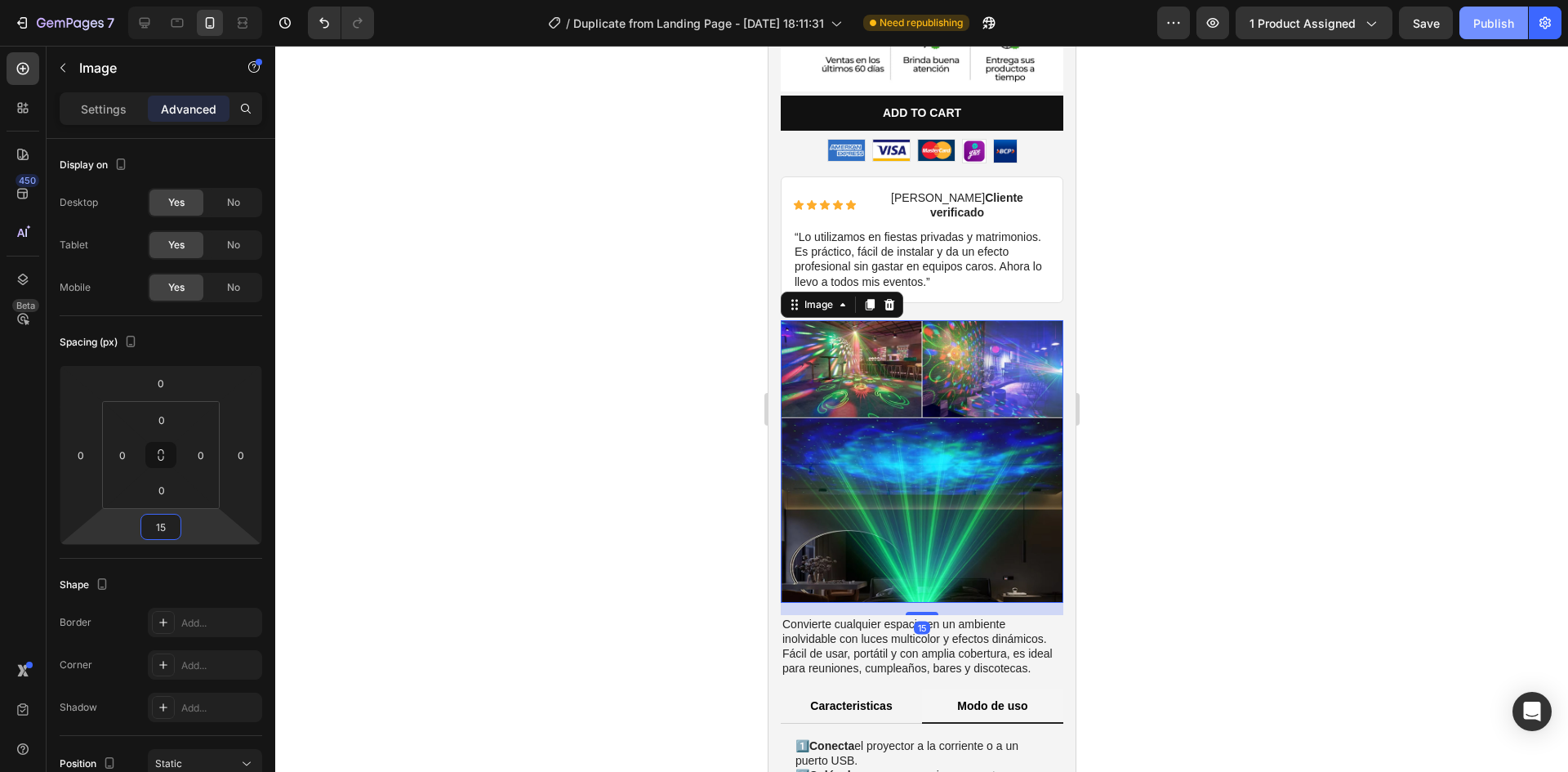
type input "15"
click at [1487, 27] on div "Publish" at bounding box center [1493, 23] width 40 height 17
click at [1279, 497] on div at bounding box center [921, 408] width 1293 height 727
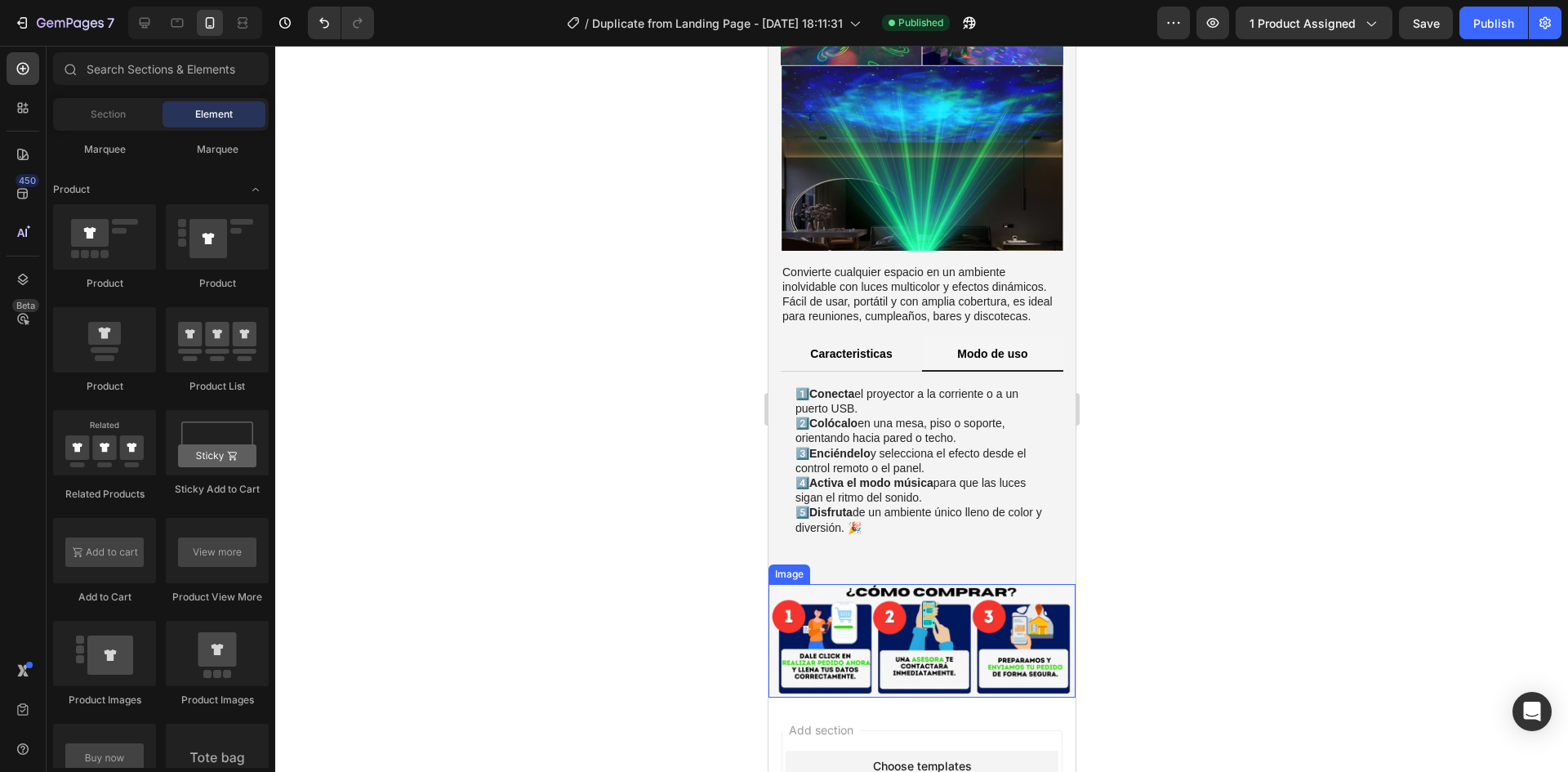
scroll to position [975, 0]
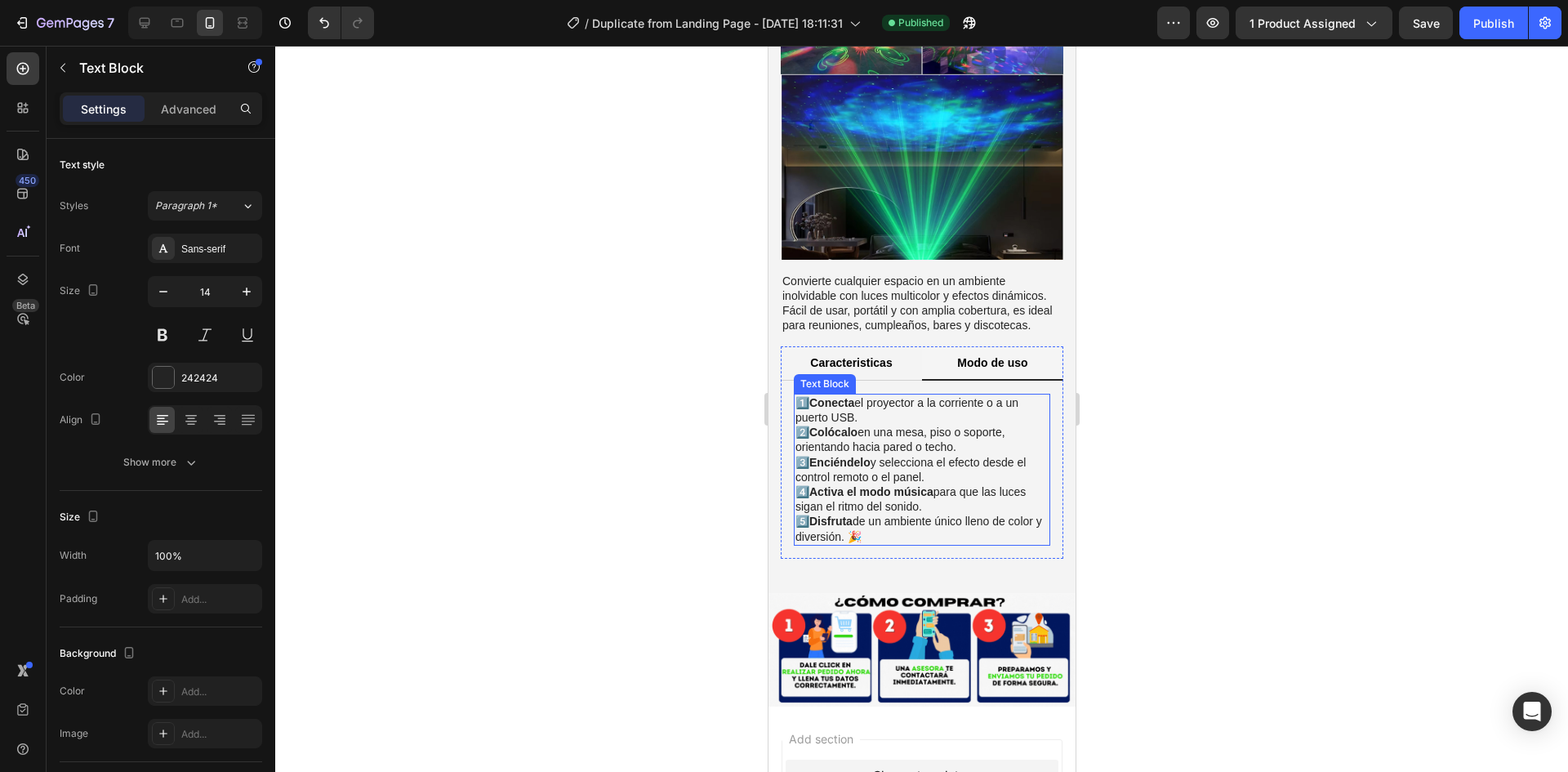
click at [869, 395] on p "1️⃣ Conecta el proyector a la corriente o a un puerto USB. 2️⃣ Colócalo en una …" at bounding box center [921, 469] width 253 height 149
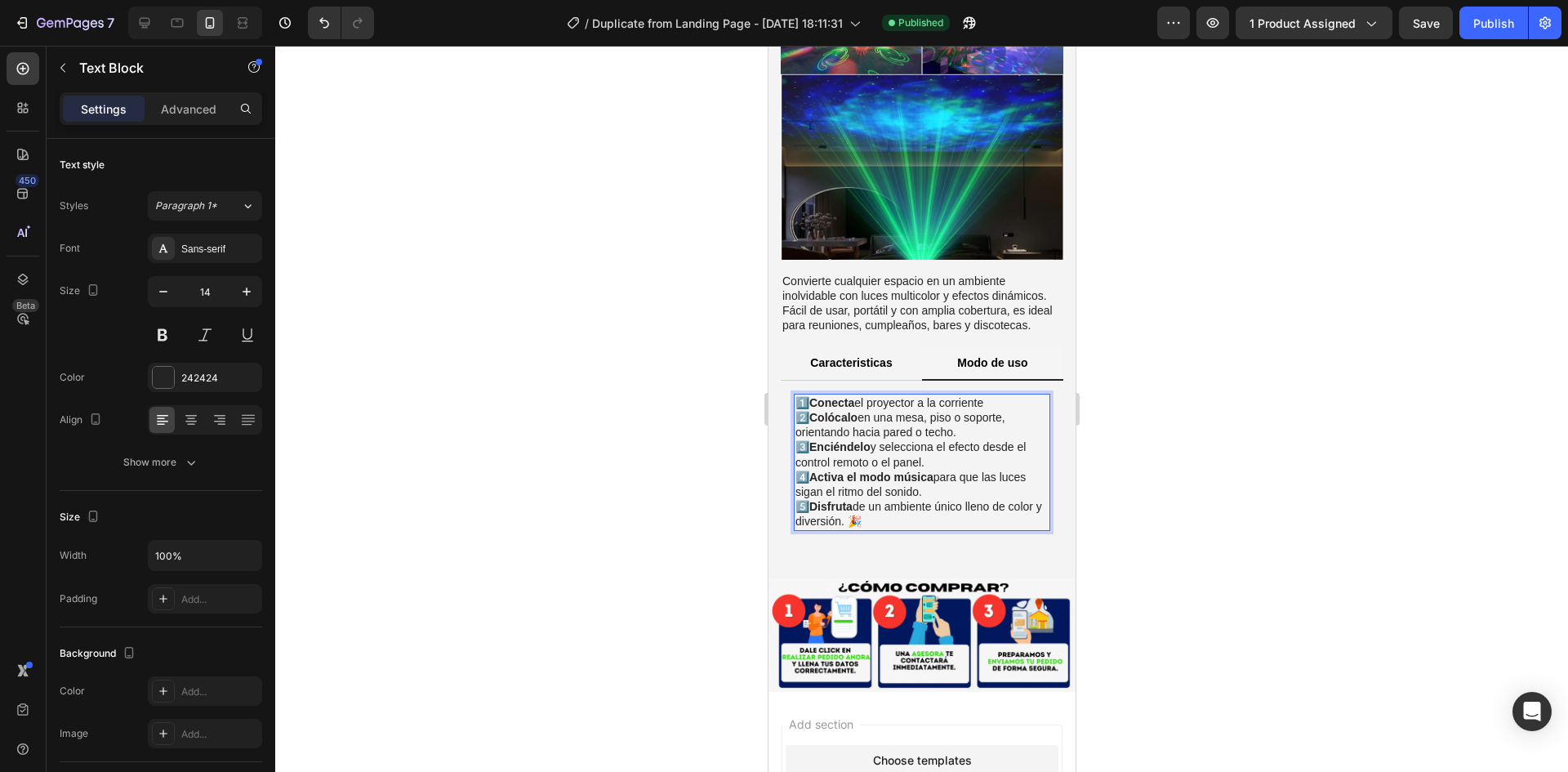
click at [892, 395] on p "1️⃣ Conecta el proyector a la corriente 2️⃣ Colócalo en una mesa, piso o soport…" at bounding box center [921, 462] width 253 height 134
click at [935, 395] on p "1️⃣ Conecta el proyector a la corriente 2️⃣ Colócalo en una mesa, piso o soport…" at bounding box center [921, 462] width 253 height 134
click at [961, 395] on p "1️⃣ Conecta el proyector a la corriente 2️⃣ Colócalo en una mesa, piso o soport…" at bounding box center [921, 462] width 253 height 134
click at [947, 395] on p "1️⃣ Conecta el proyector a la corriente 2️⃣ Colócalo en una mesa, piso o soport…" at bounding box center [921, 462] width 253 height 134
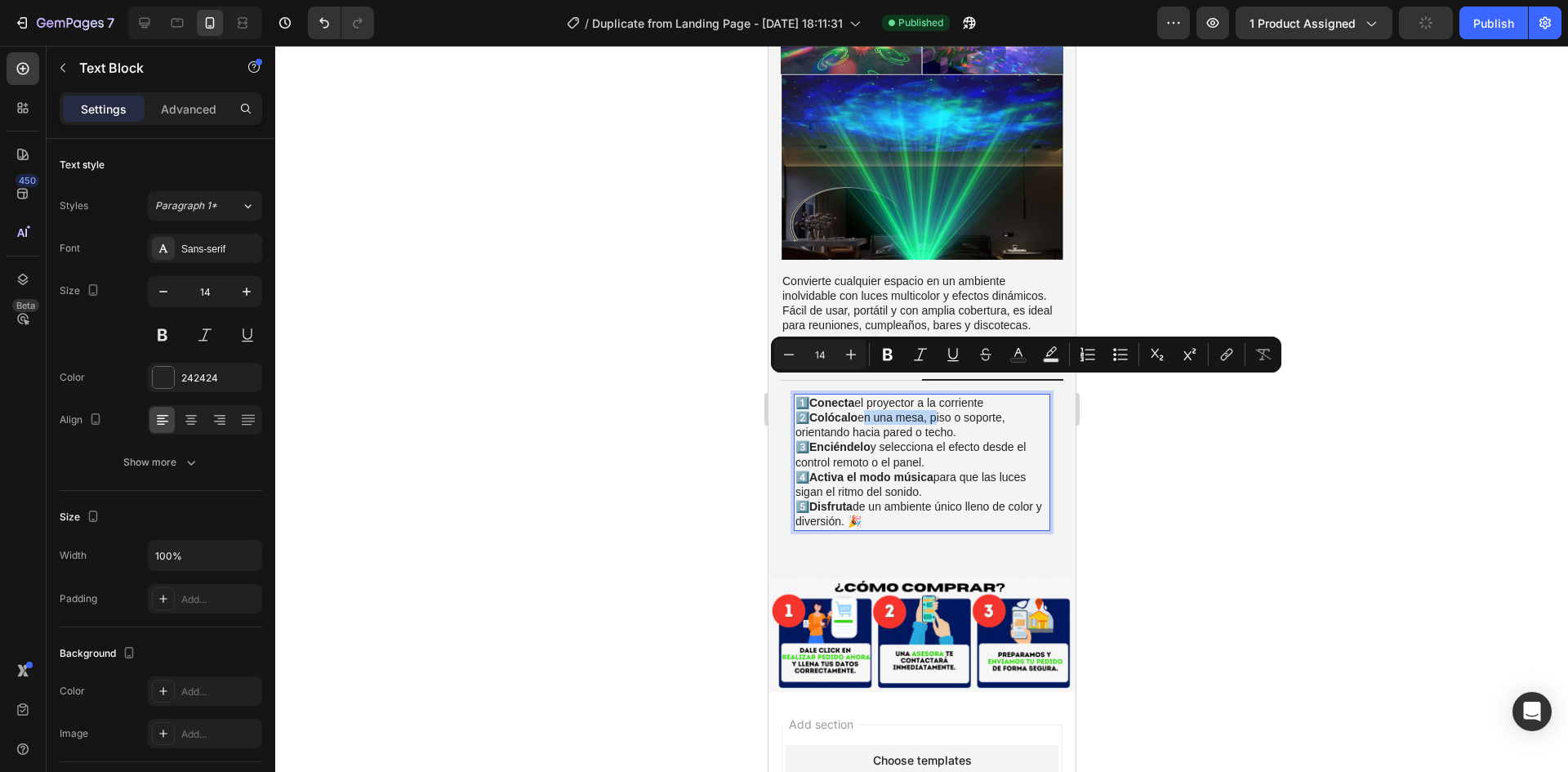
drag, startPoint x: 938, startPoint y: 388, endPoint x: 867, endPoint y: 392, distance: 71.1
click at [867, 395] on p "1️⃣ Conecta el proyector a la corriente 2️⃣ Colócalo en una mesa, piso o soport…" at bounding box center [921, 462] width 253 height 134
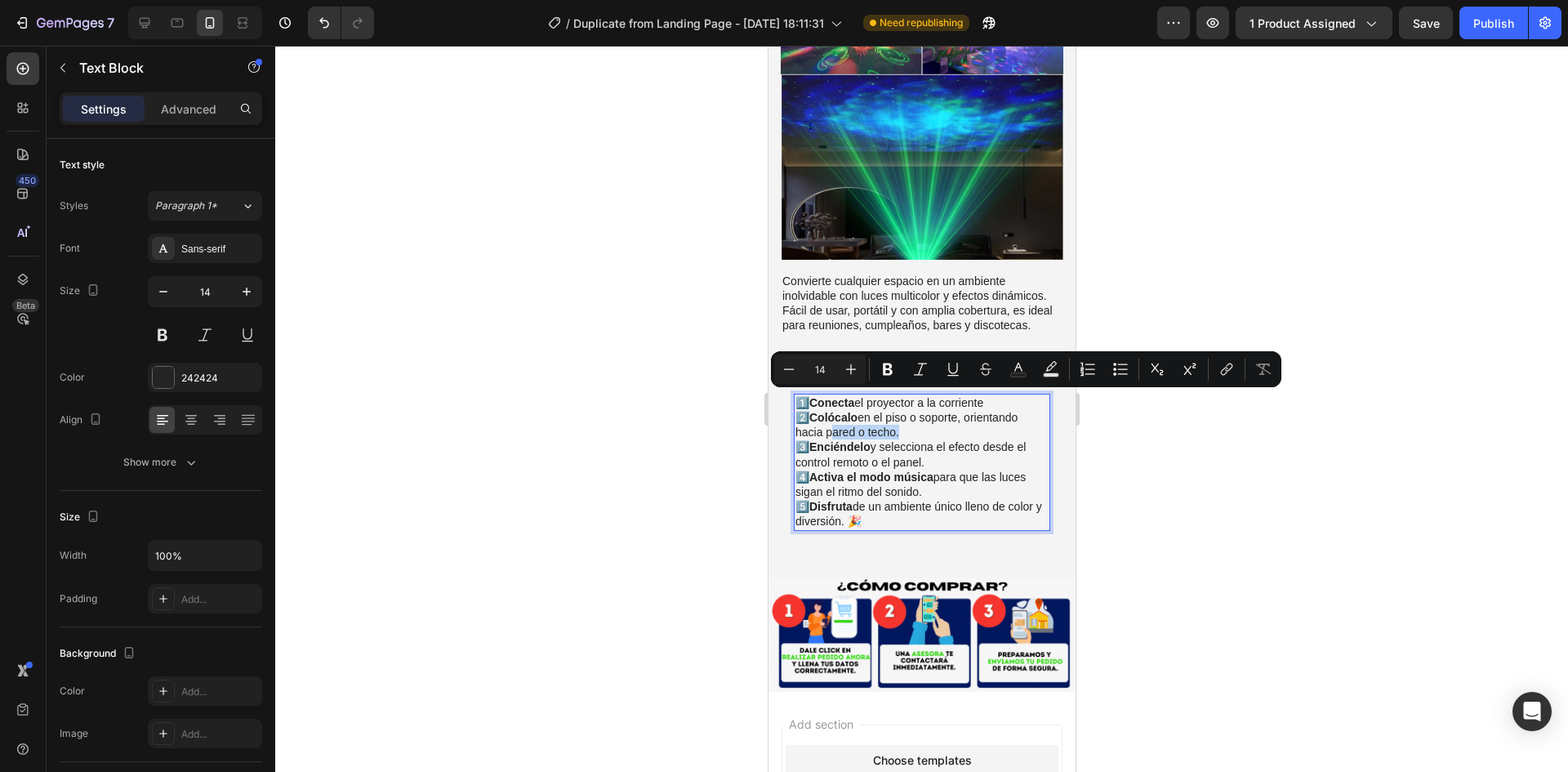
drag, startPoint x: 824, startPoint y: 403, endPoint x: 894, endPoint y: 403, distance: 70.0
click at [894, 403] on p "1️⃣ Conecta el proyector a la corriente 2️⃣ Colócalo en el piso o soporte, orie…" at bounding box center [921, 462] width 253 height 134
copy p "pared o techo"
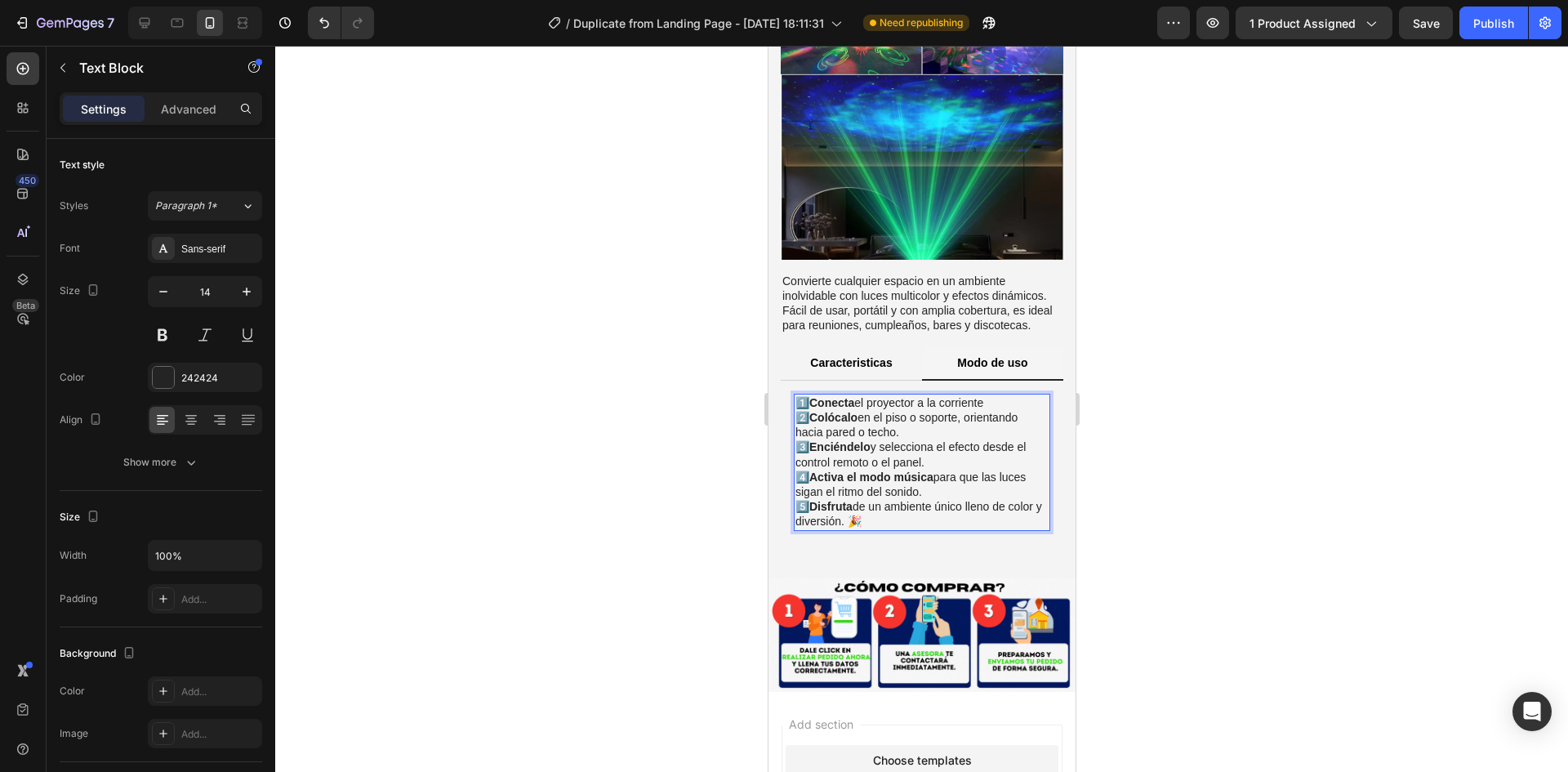
drag, startPoint x: 919, startPoint y: 396, endPoint x: 896, endPoint y: 393, distance: 23.2
click at [919, 395] on p "1️⃣ Conecta el proyector a la corriente 2️⃣ Colócalo en el piso o soporte, orie…" at bounding box center [921, 462] width 253 height 134
click at [894, 395] on p "1️⃣ Conecta el proyector a la corriente 2️⃣ Colócalo en el piso o soporte, orie…" at bounding box center [921, 462] width 253 height 134
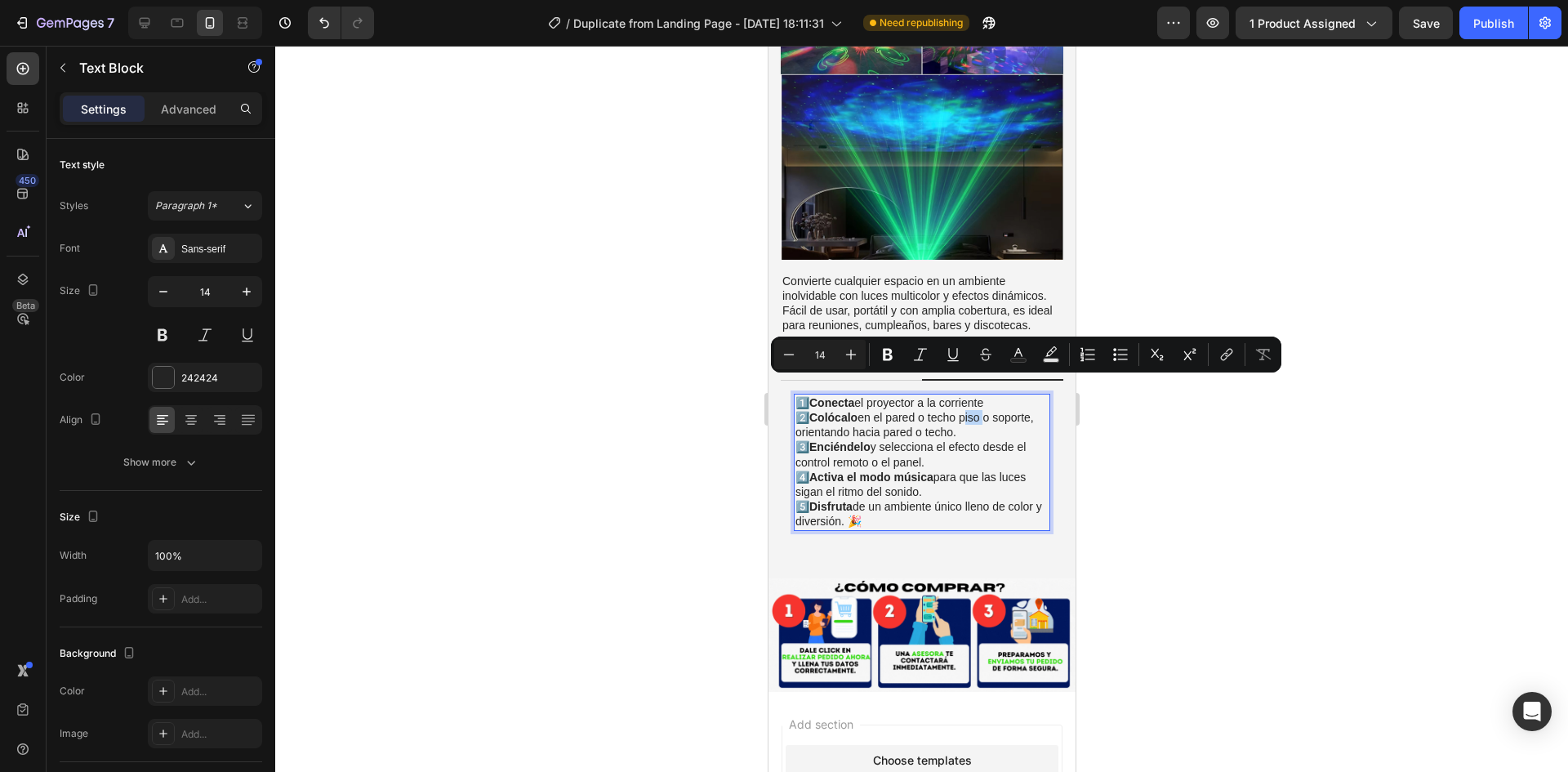
drag, startPoint x: 965, startPoint y: 385, endPoint x: 986, endPoint y: 384, distance: 21.0
click at [986, 395] on p "1️⃣ Conecta el proyector a la corriente 2️⃣ Colócalo en el pared o techo piso o…" at bounding box center [921, 462] width 253 height 134
copy p "piso"
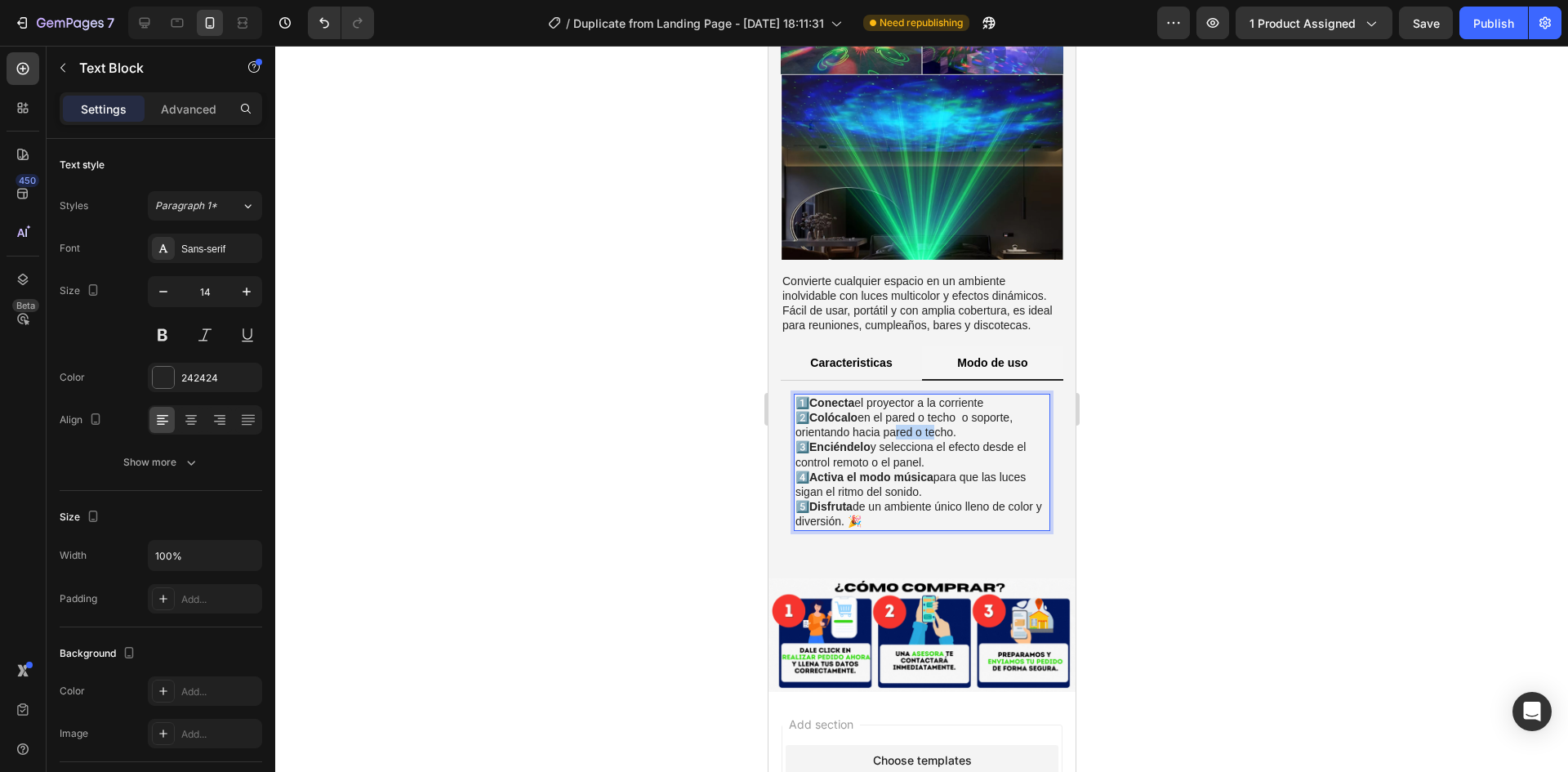
drag, startPoint x: 898, startPoint y: 395, endPoint x: 919, endPoint y: 398, distance: 21.2
click at [924, 396] on p "1️⃣ Conecta el proyector a la corriente 2️⃣ Colócalo en el pared o techo o sopo…" at bounding box center [921, 462] width 253 height 134
click at [910, 399] on p "1️⃣ Conecta el proyector a la corriente 2️⃣ Colócalo en el pared o techo o sopo…" at bounding box center [921, 462] width 253 height 134
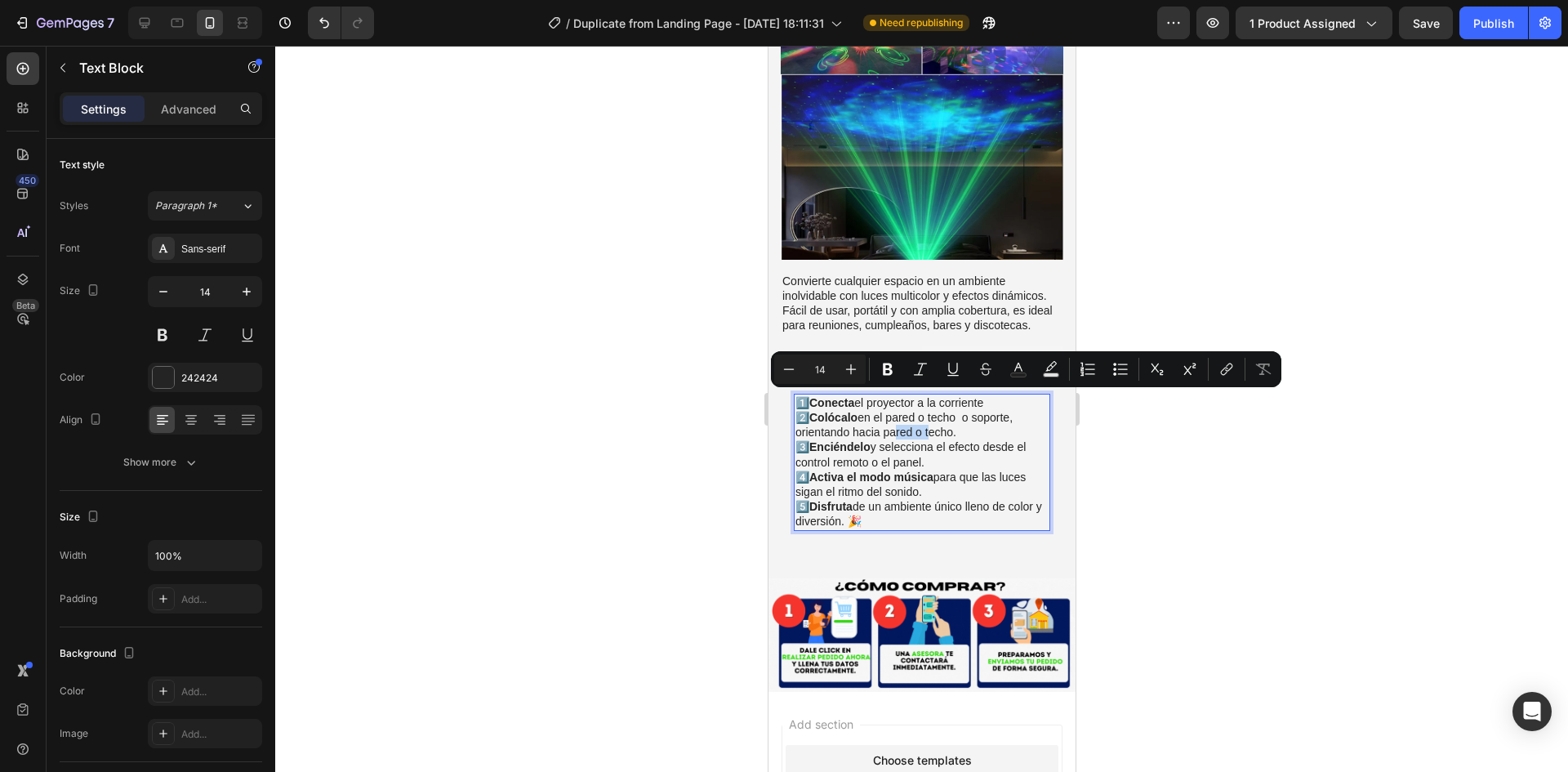
drag, startPoint x: 883, startPoint y: 400, endPoint x: 960, endPoint y: 398, distance: 77.0
click at [960, 398] on p "1️⃣ Conecta el proyector a la corriente 2️⃣ Colócalo en el pared o techo o sopo…" at bounding box center [921, 462] width 253 height 134
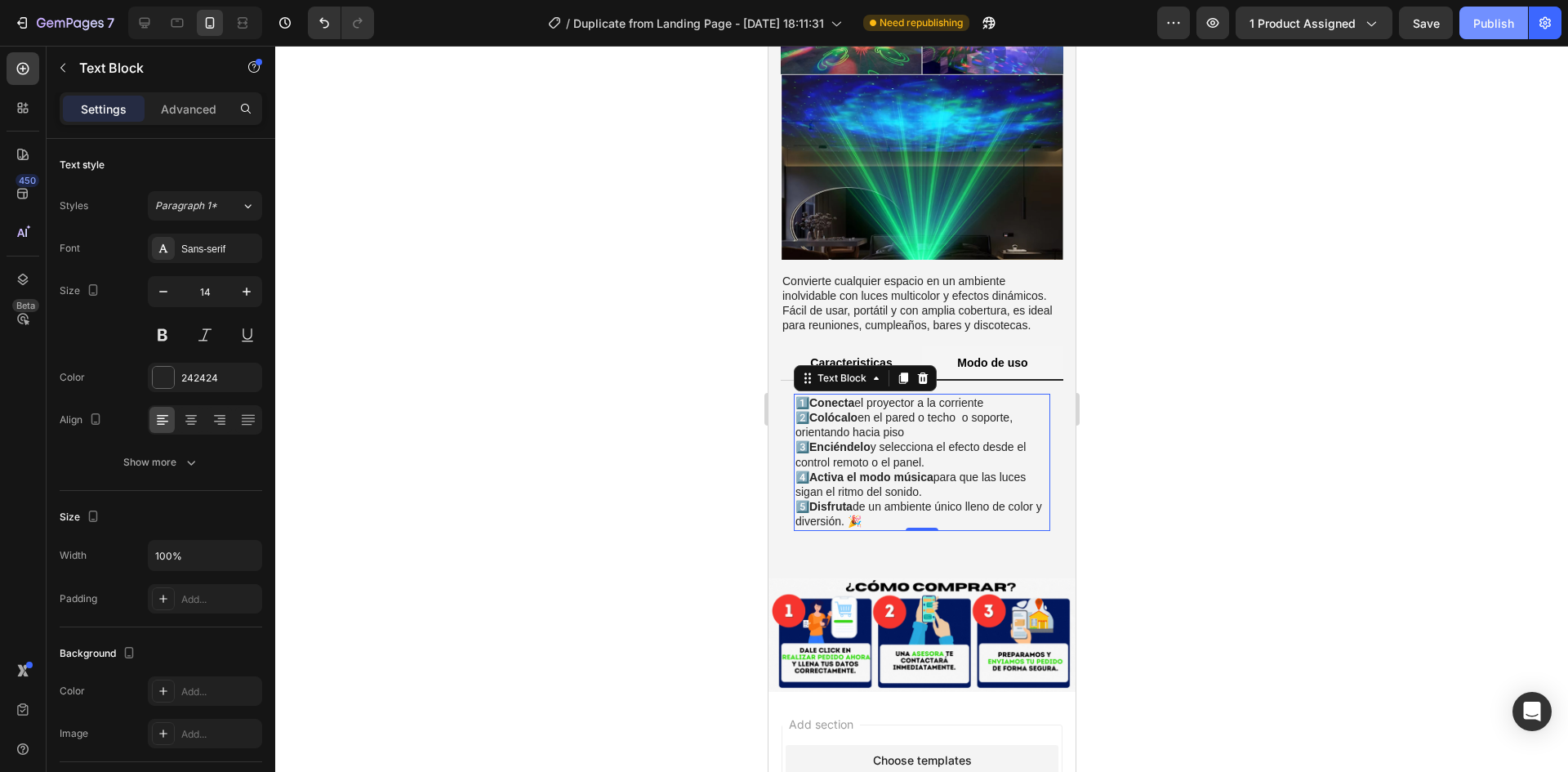
click at [1489, 21] on div "Publish" at bounding box center [1493, 23] width 40 height 17
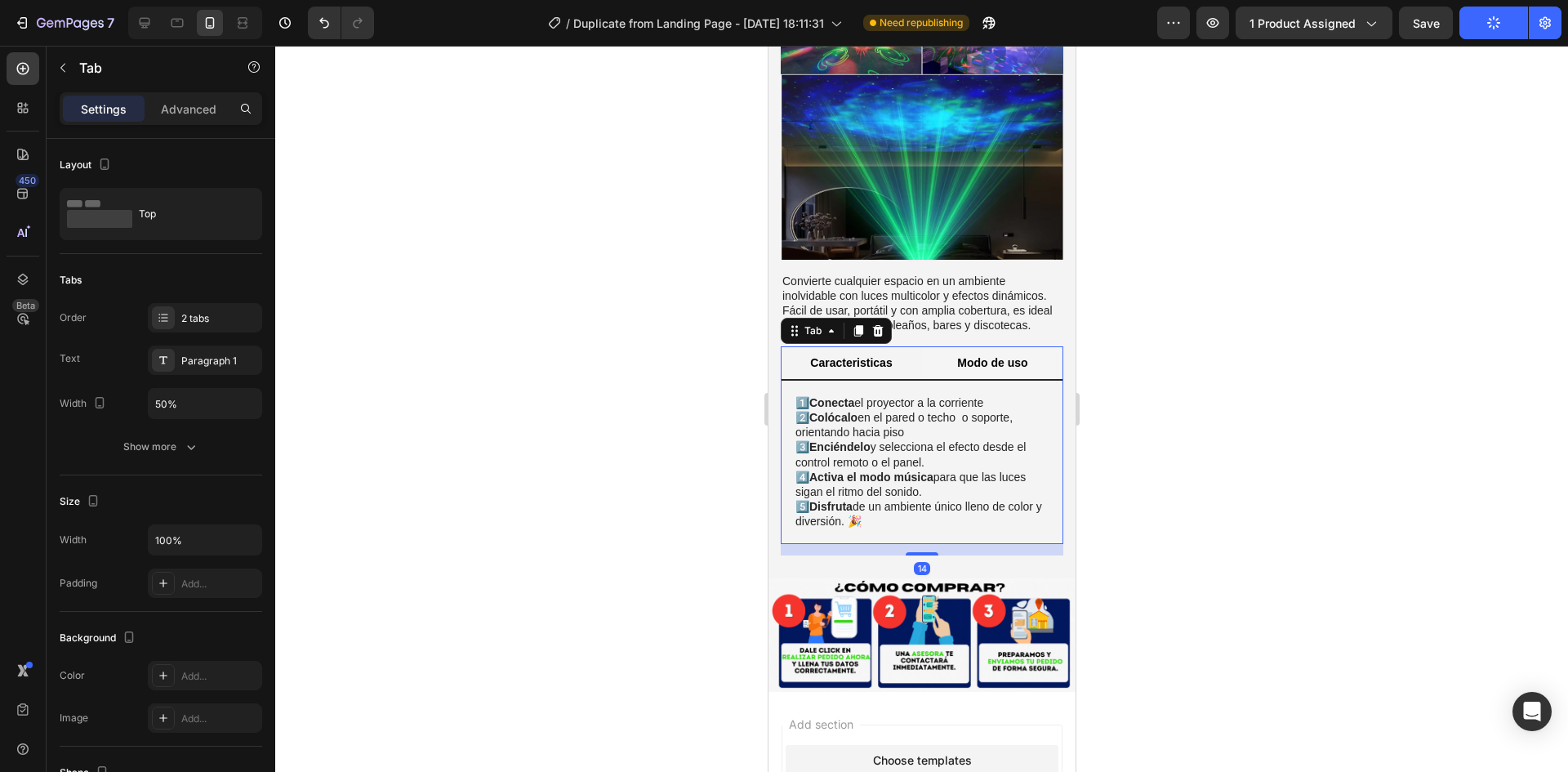
click at [847, 355] on p "Caracteristicas" at bounding box center [850, 363] width 82 height 15
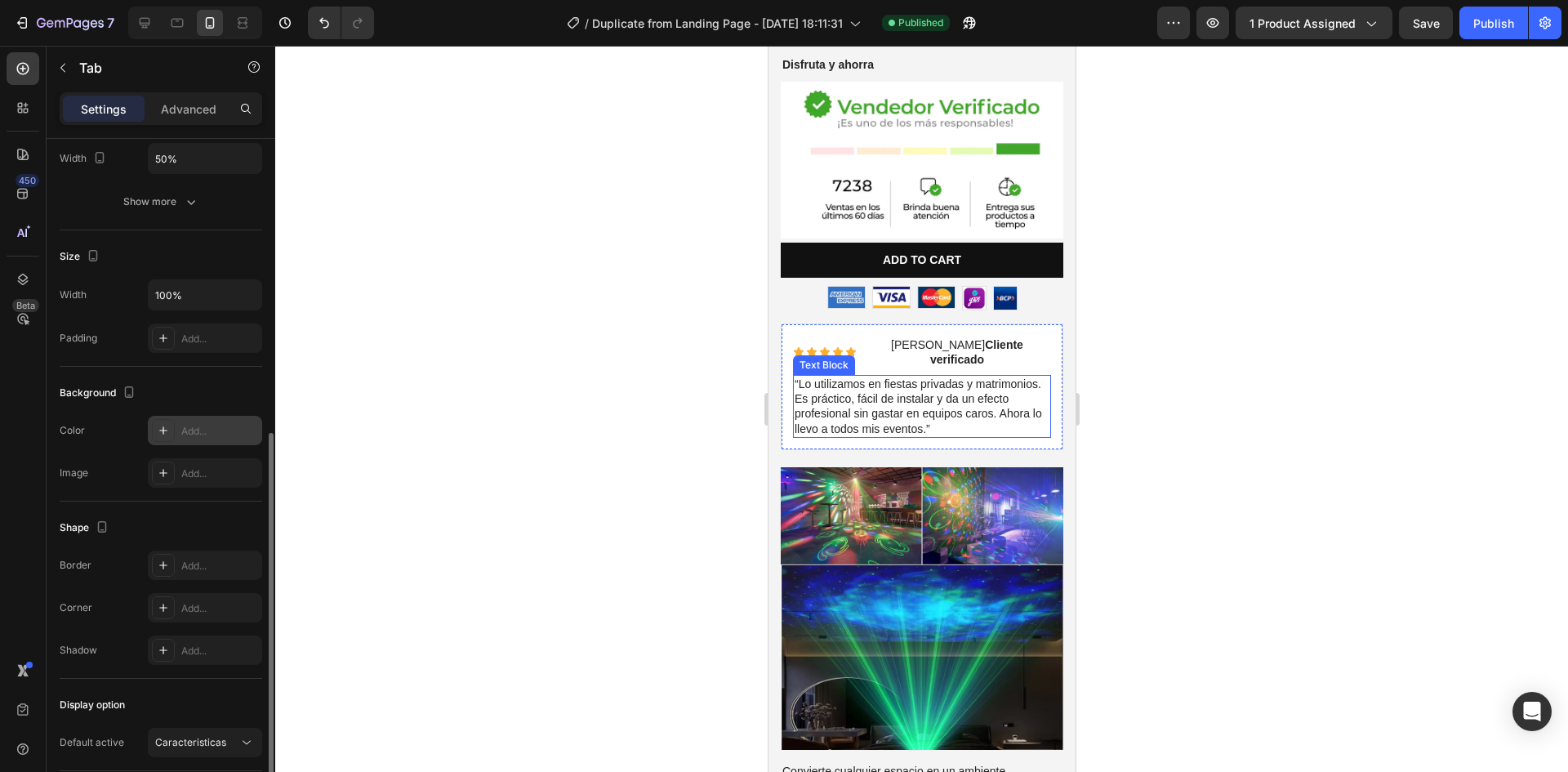
scroll to position [365, 0]
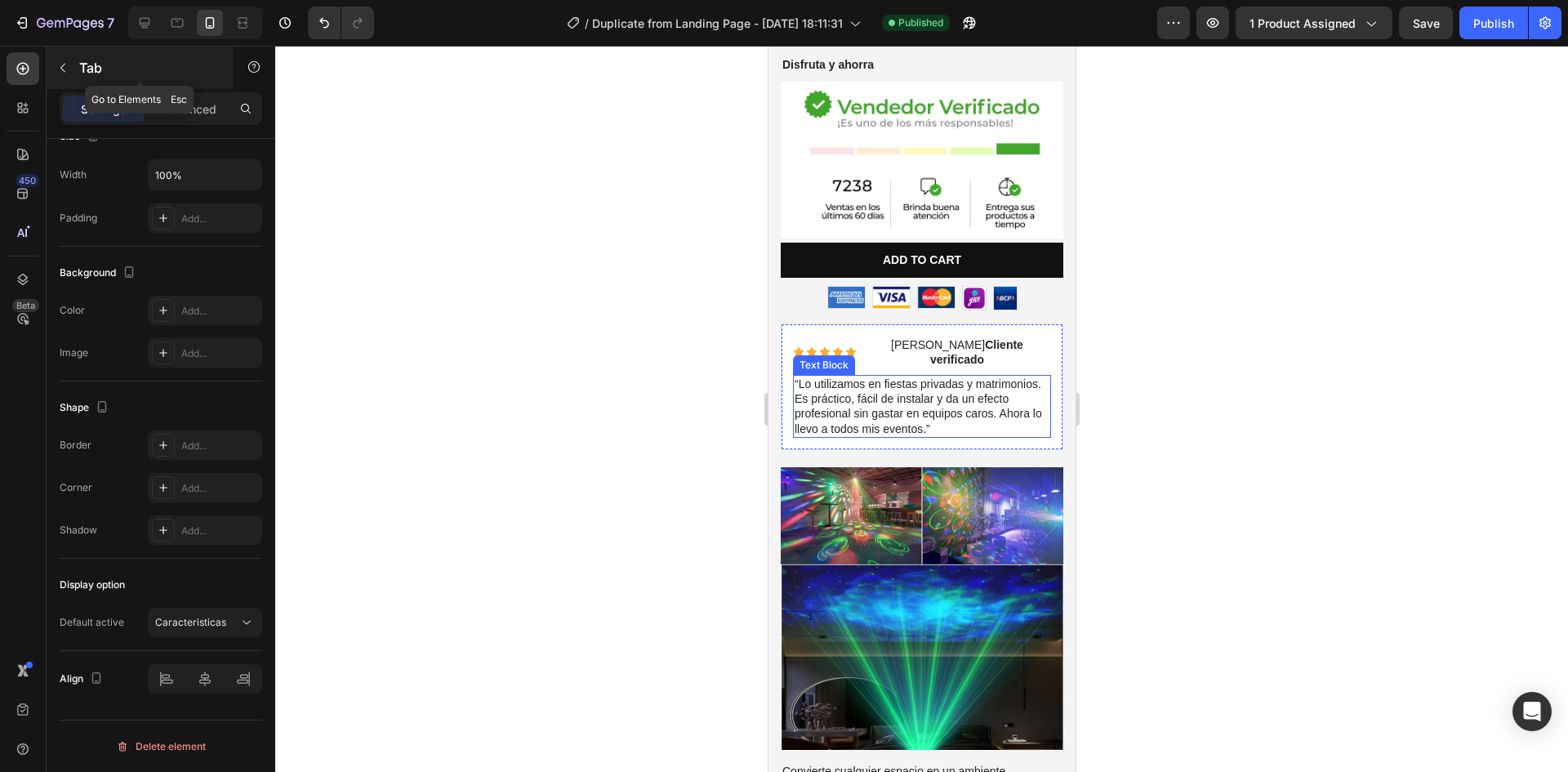
click at [169, 63] on p "Tab" at bounding box center [149, 68] width 139 height 20
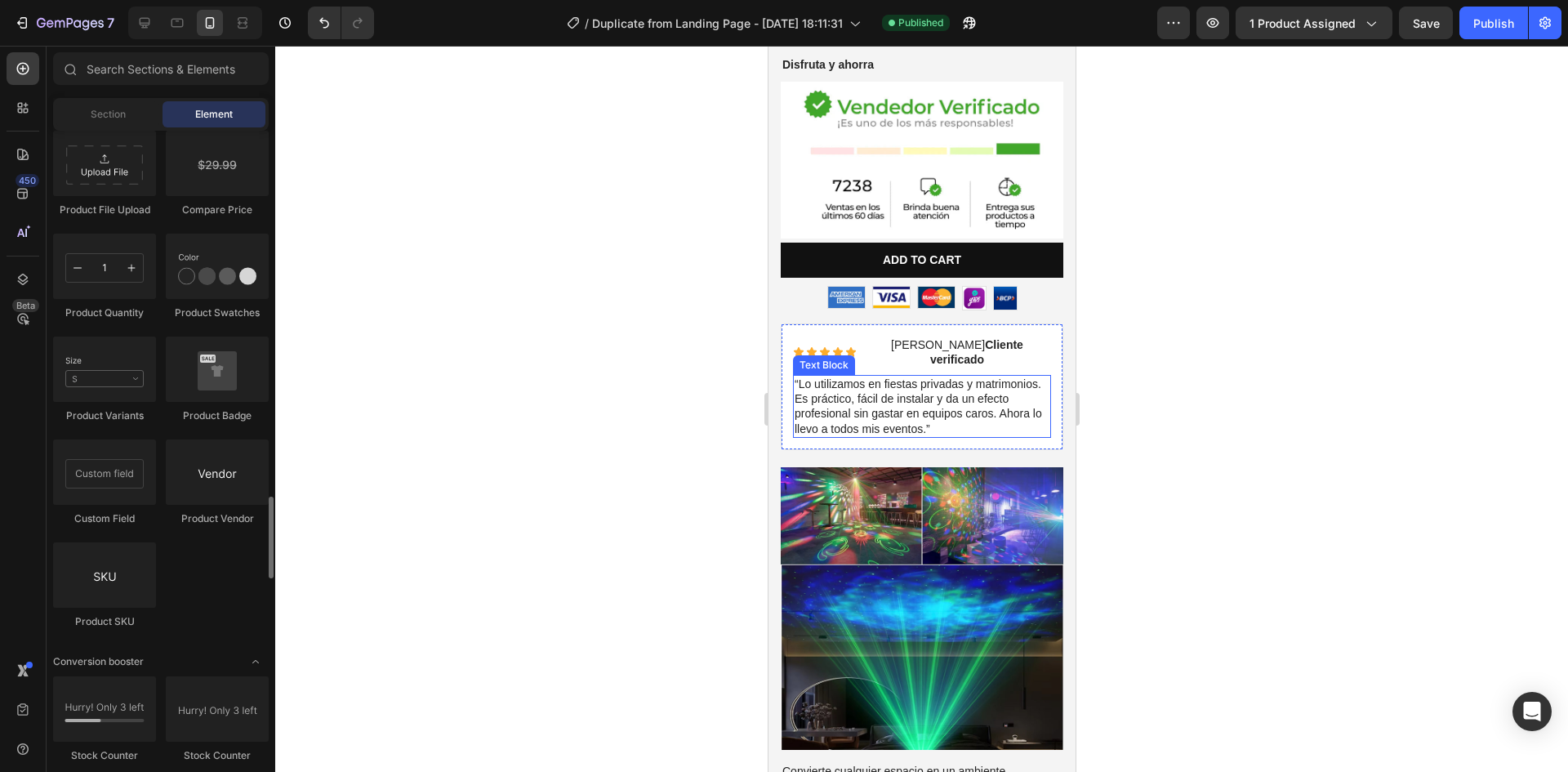
scroll to position [2107, 0]
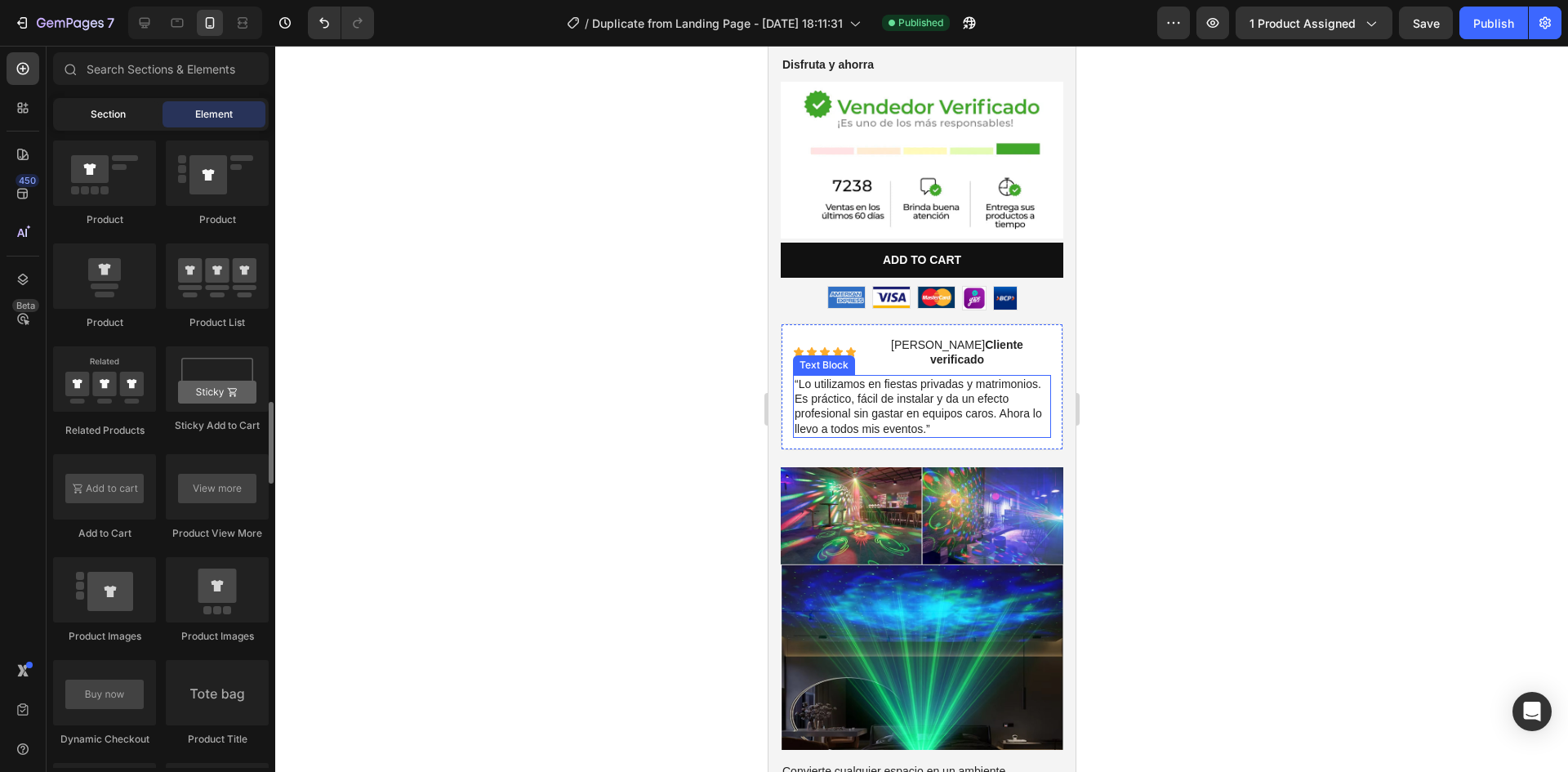
click at [107, 102] on div "Section" at bounding box center [107, 115] width 103 height 26
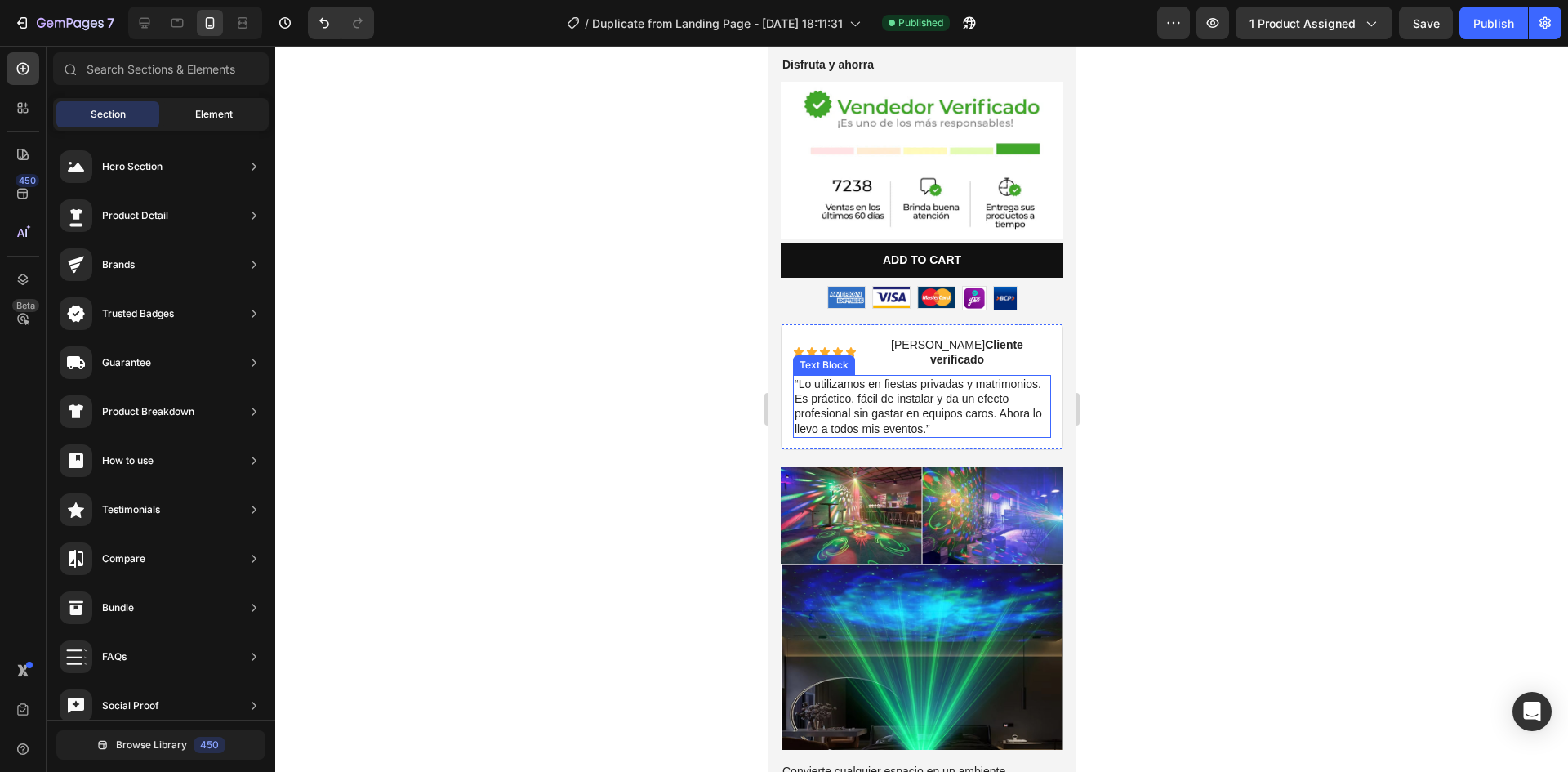
click at [217, 104] on div "Element" at bounding box center [214, 115] width 103 height 26
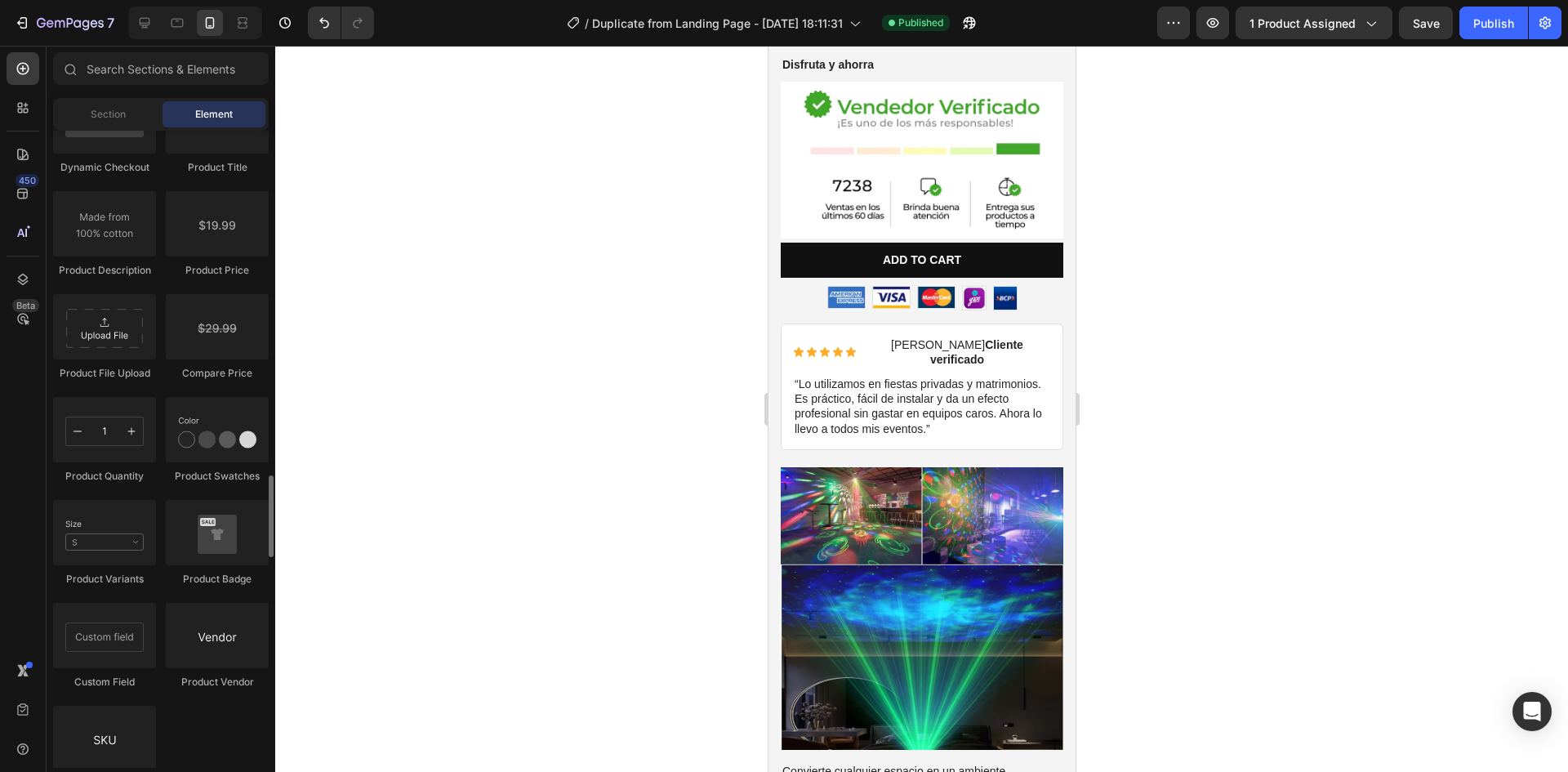
scroll to position [2597, 0]
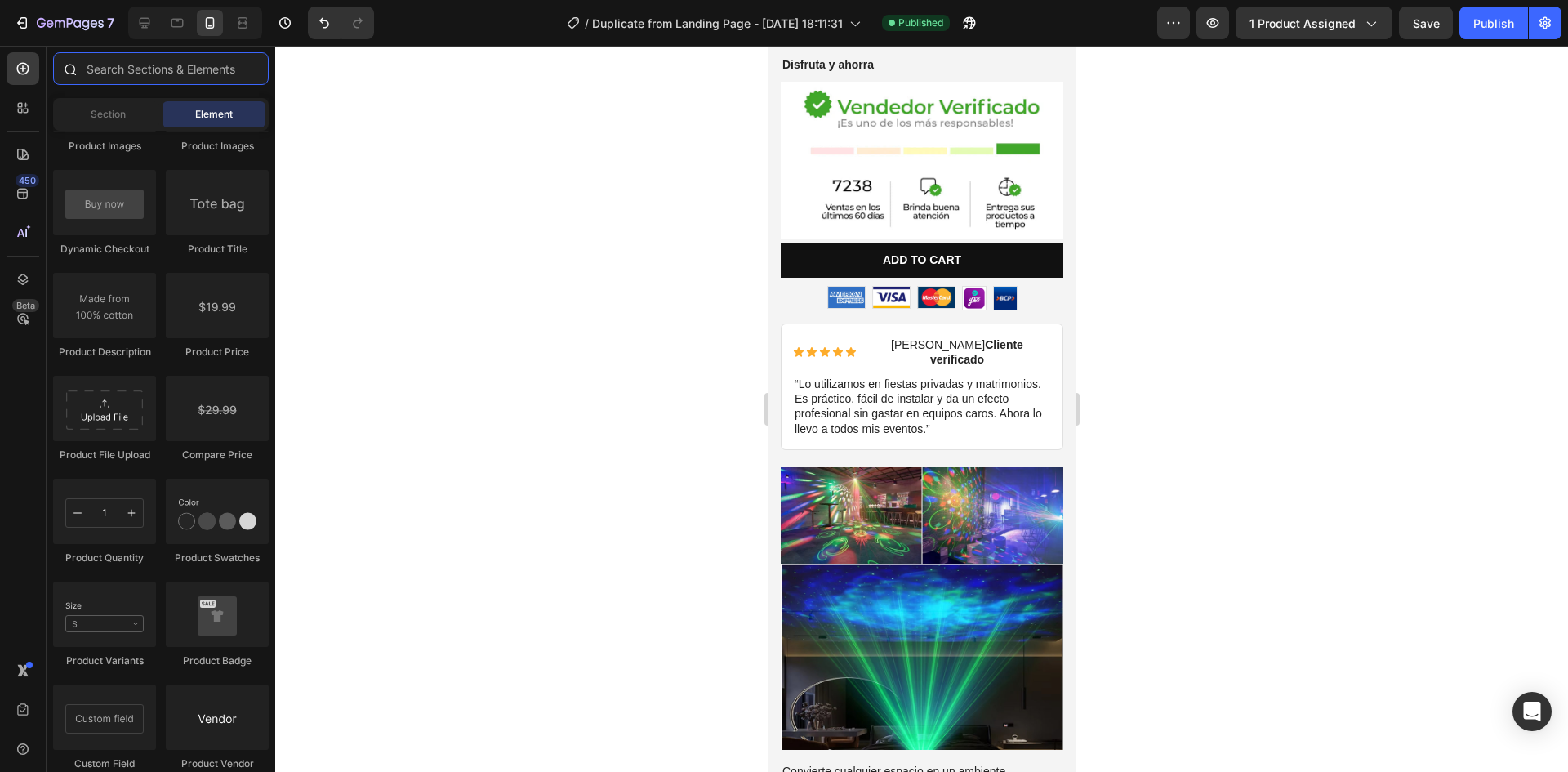
click at [142, 65] on input "text" at bounding box center [160, 69] width 216 height 33
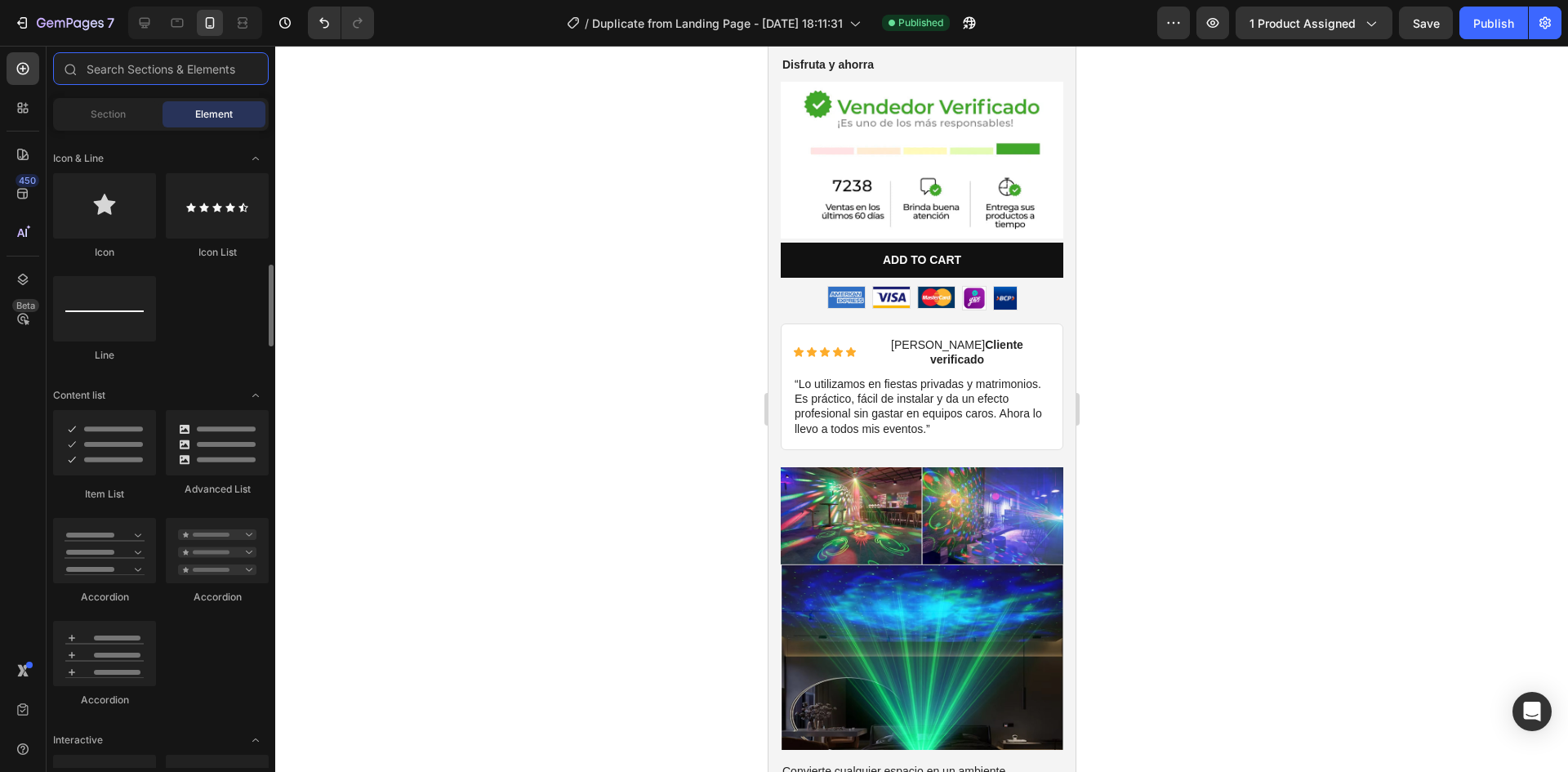
scroll to position [1453, 0]
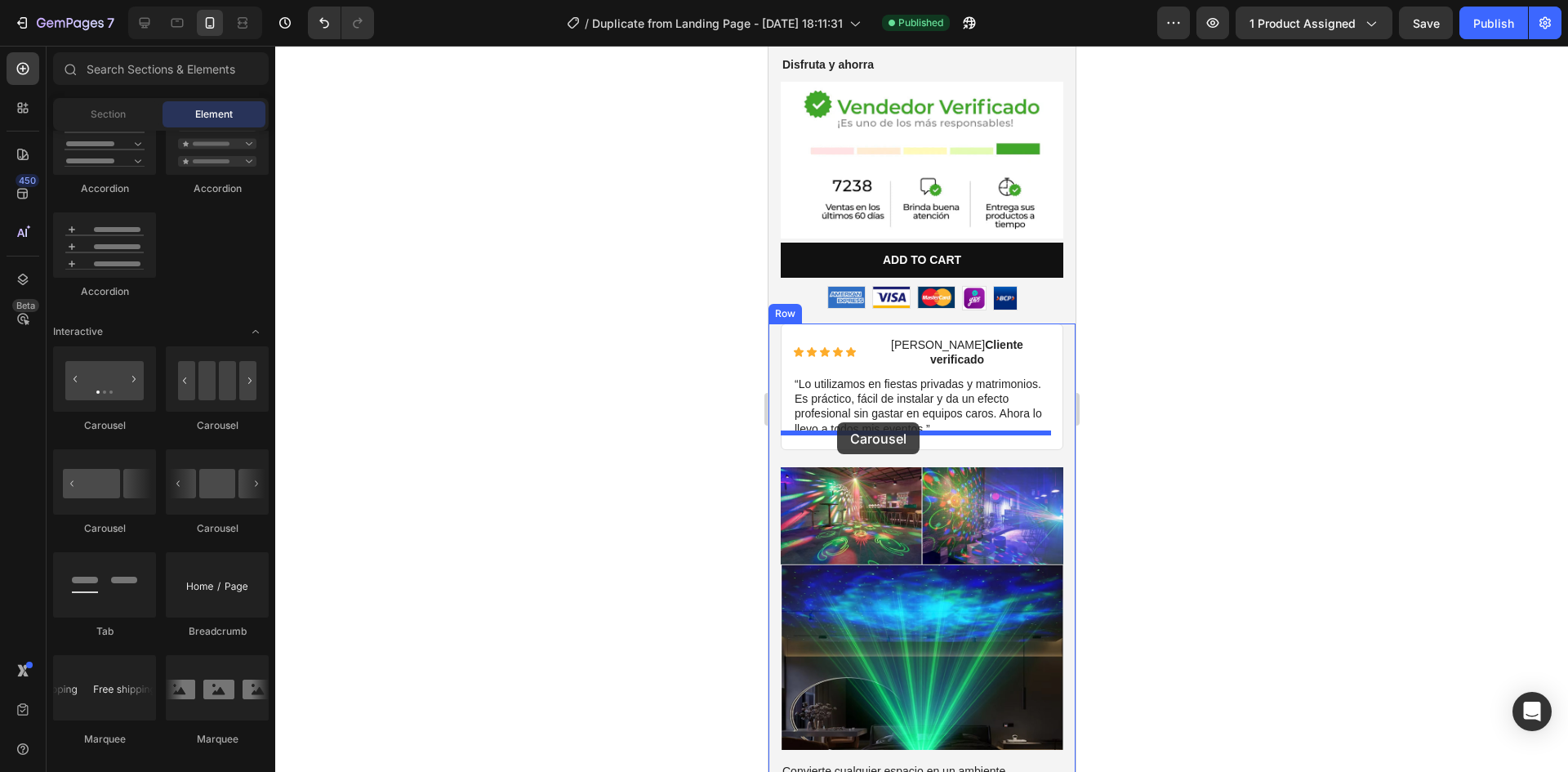
drag, startPoint x: 994, startPoint y: 463, endPoint x: 836, endPoint y: 422, distance: 163.2
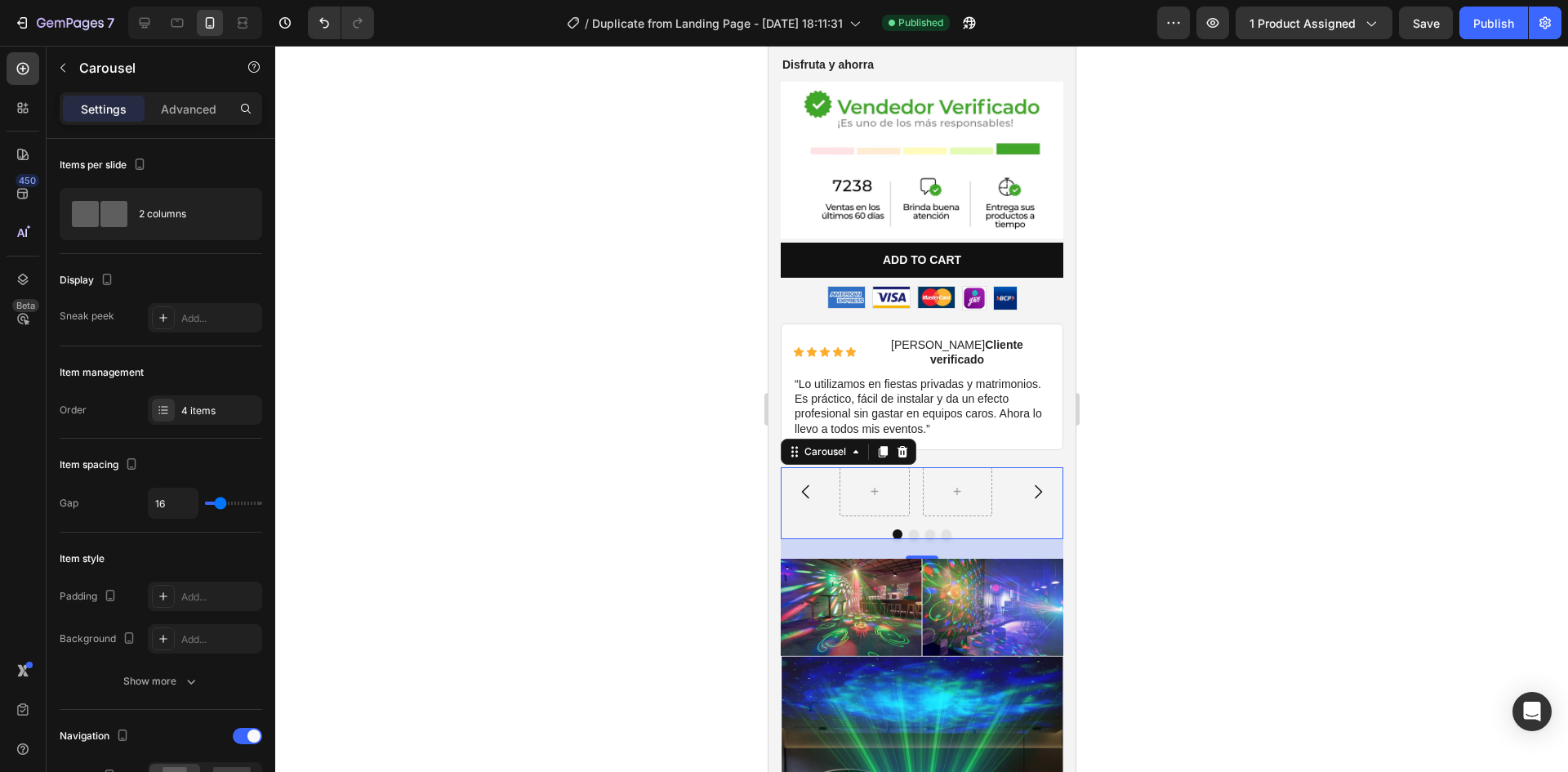
click at [1028, 482] on icon "Carousel Next Arrow" at bounding box center [1038, 492] width 20 height 20
click at [801, 482] on icon "Carousel Back Arrow" at bounding box center [805, 492] width 20 height 20
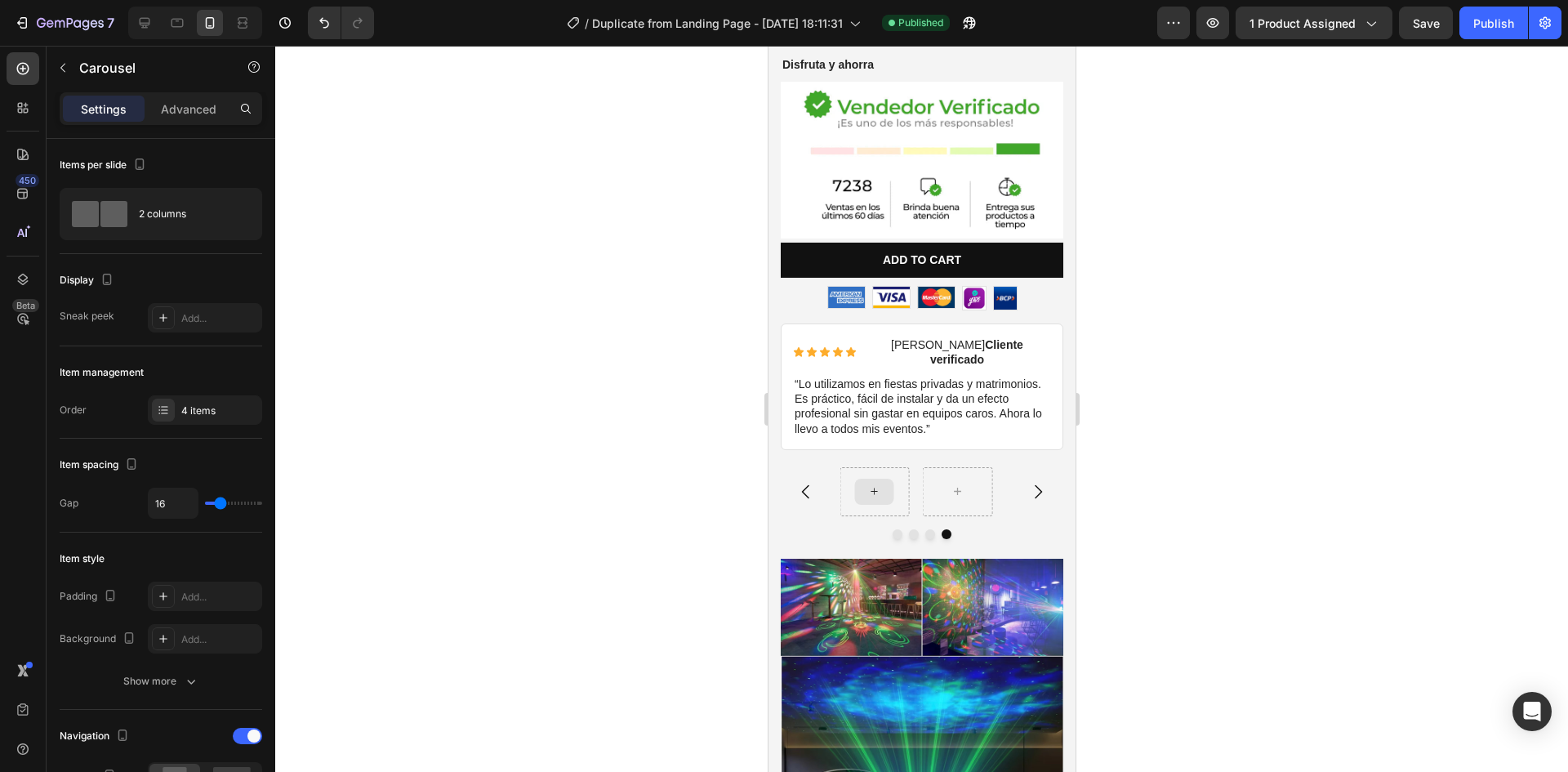
click at [874, 484] on icon at bounding box center [874, 491] width 13 height 14
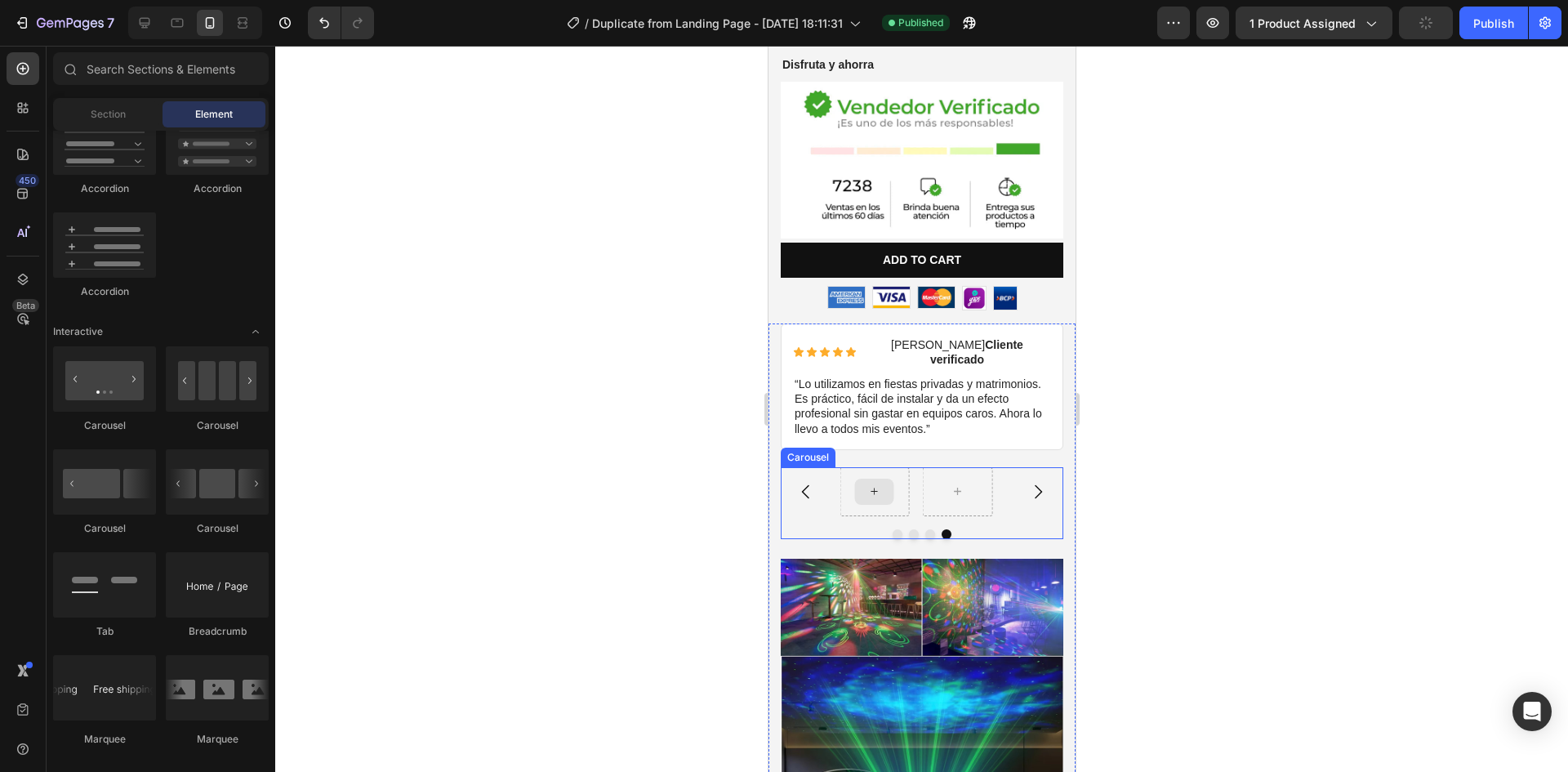
click at [875, 484] on icon at bounding box center [874, 491] width 13 height 14
click at [892, 479] on div at bounding box center [873, 491] width 70 height 49
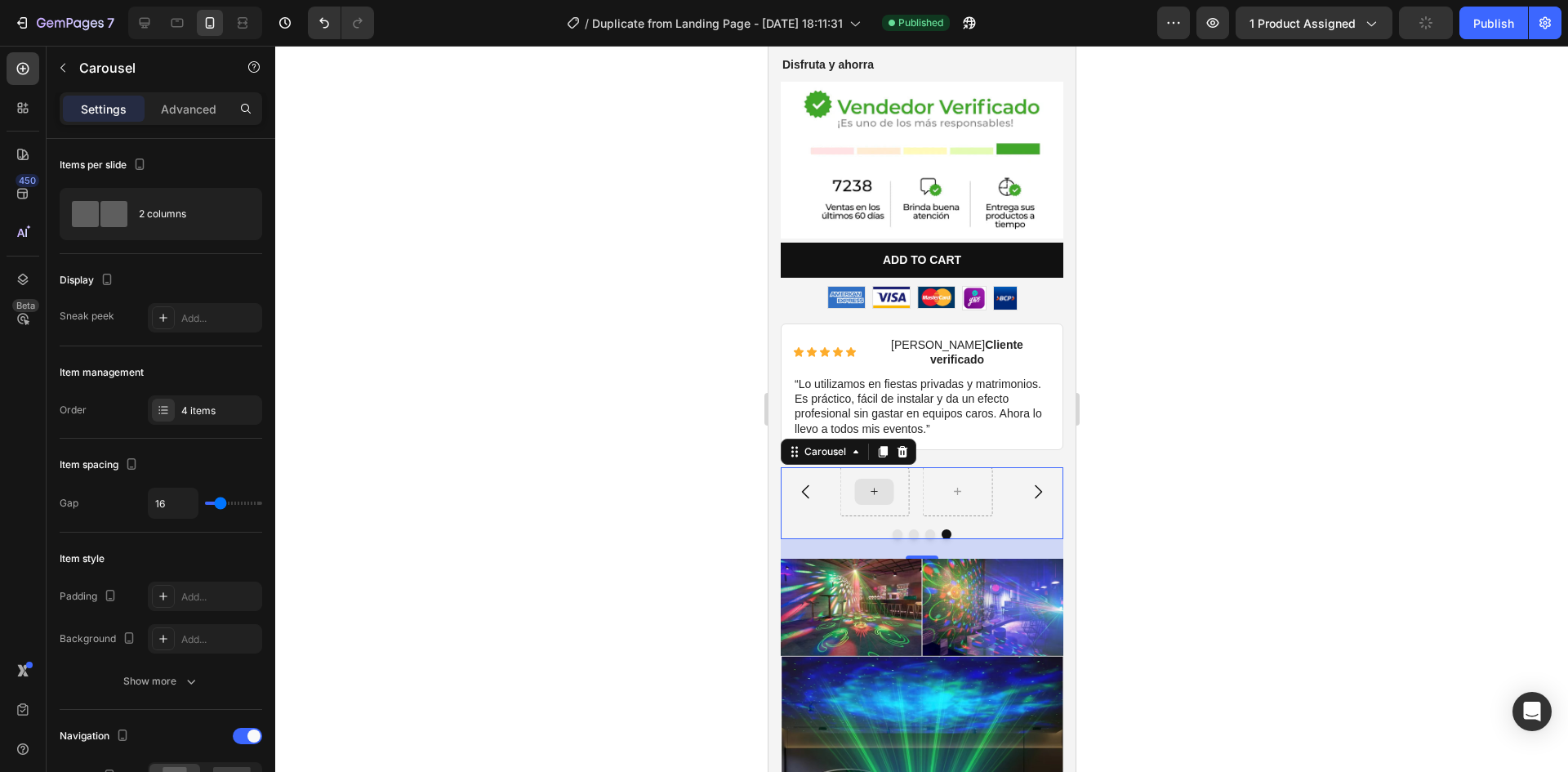
click at [856, 474] on div at bounding box center [873, 491] width 70 height 49
click at [866, 479] on div at bounding box center [873, 492] width 39 height 26
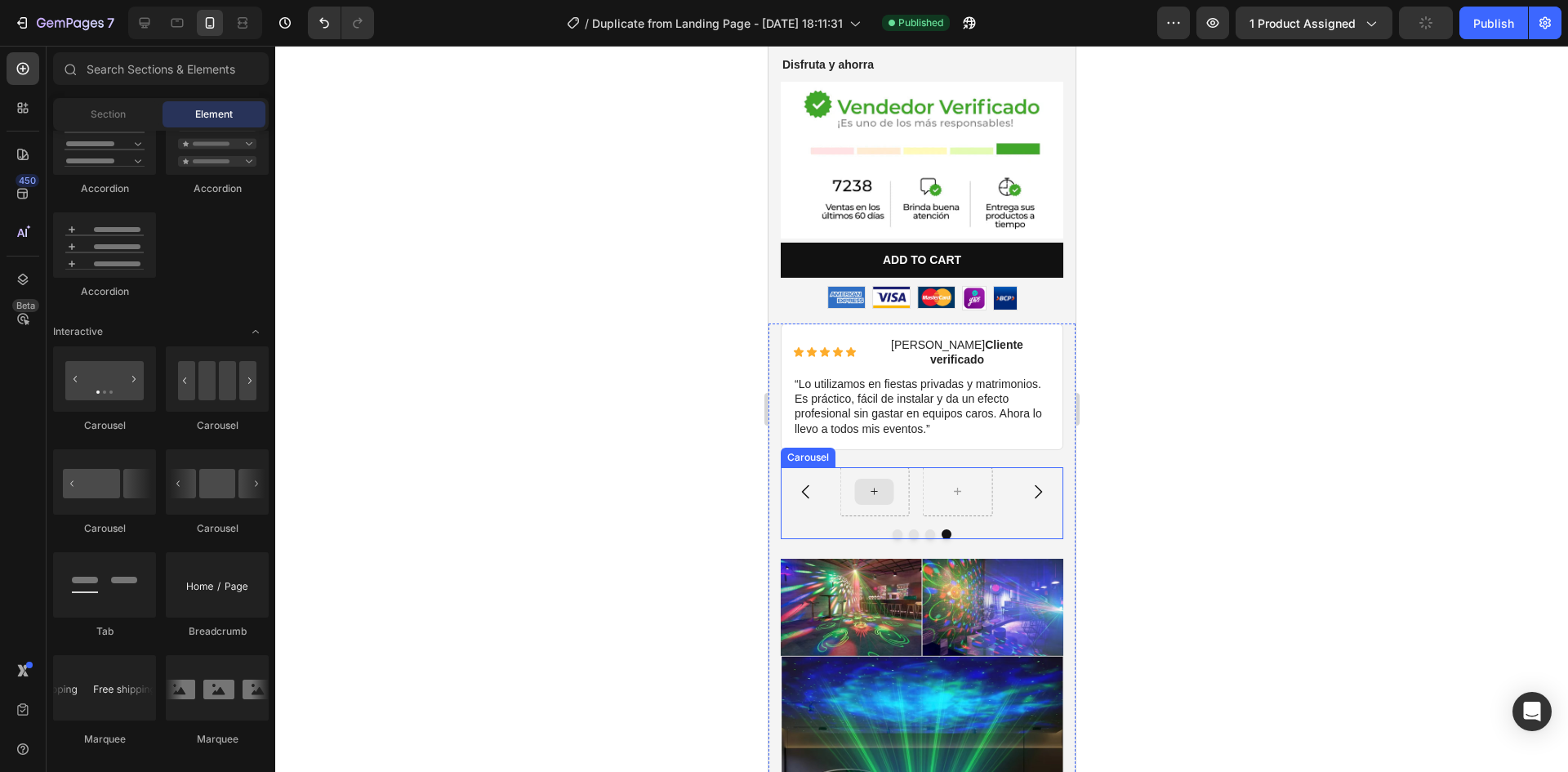
click at [882, 479] on div at bounding box center [873, 492] width 39 height 26
click at [1162, 492] on div at bounding box center [921, 408] width 1293 height 727
click at [1014, 479] on button "Carousel Next Arrow" at bounding box center [1037, 491] width 45 height 45
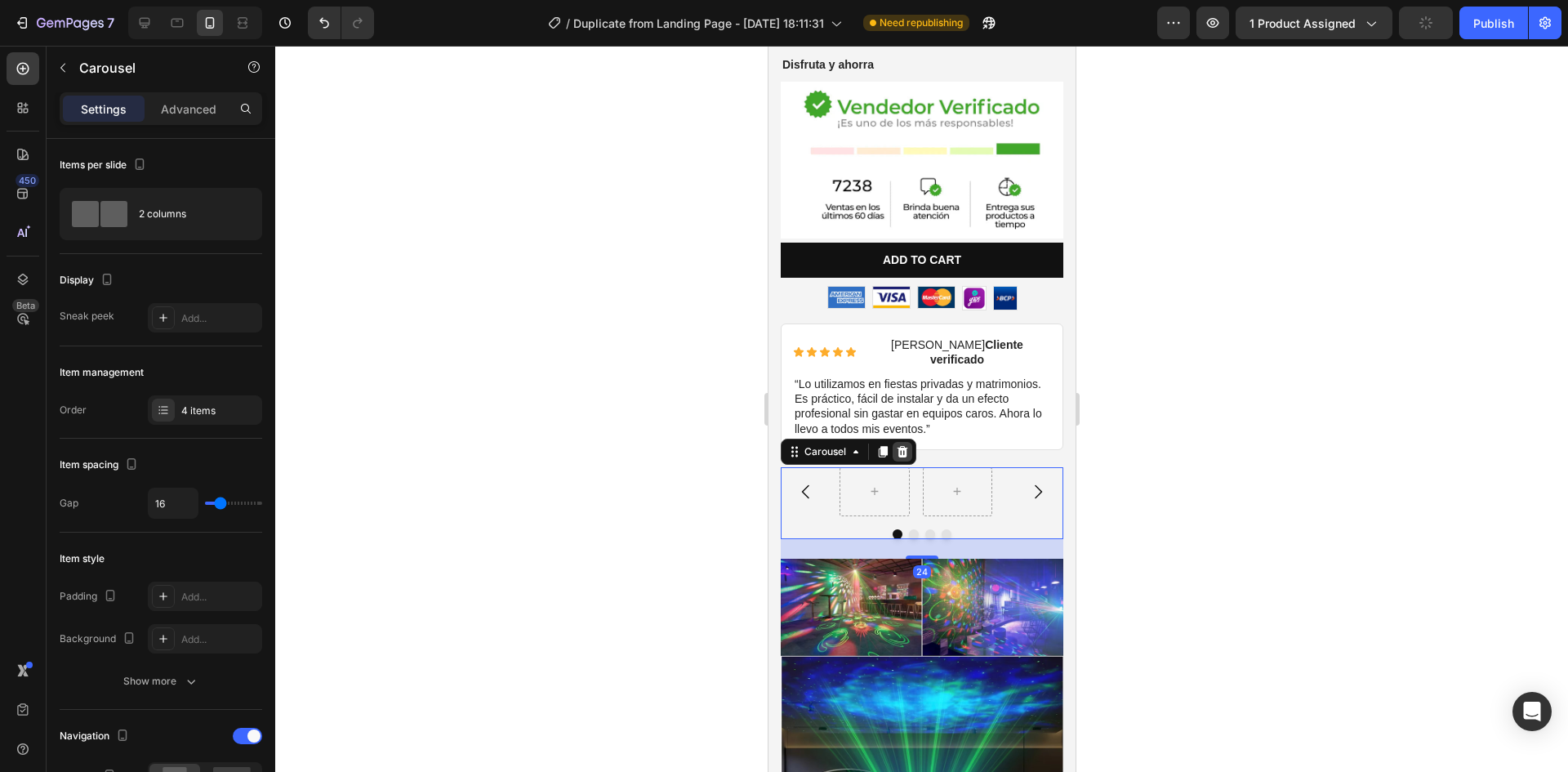
click at [900, 446] on icon at bounding box center [901, 452] width 13 height 13
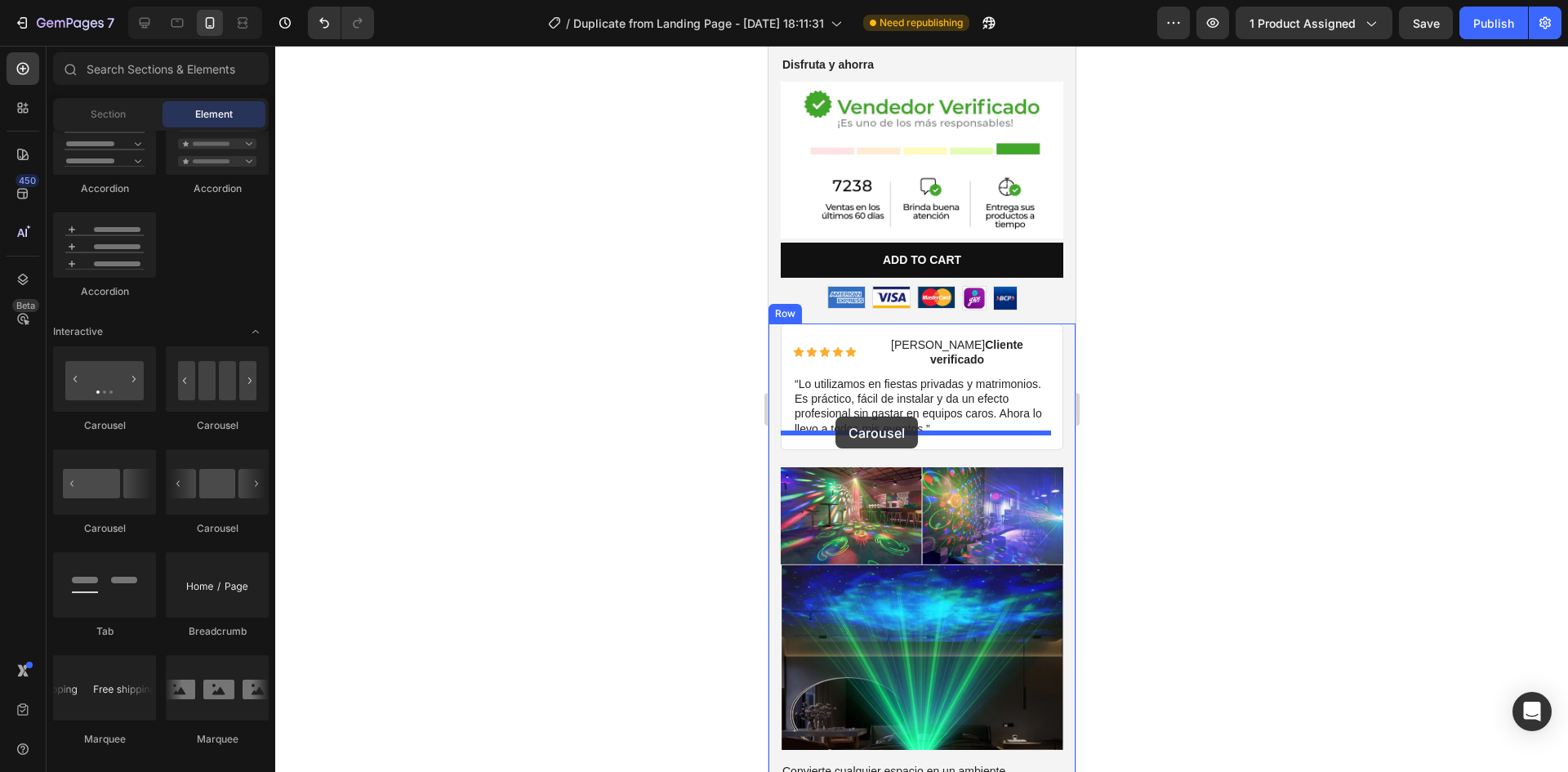
drag, startPoint x: 905, startPoint y: 448, endPoint x: 834, endPoint y: 417, distance: 77.5
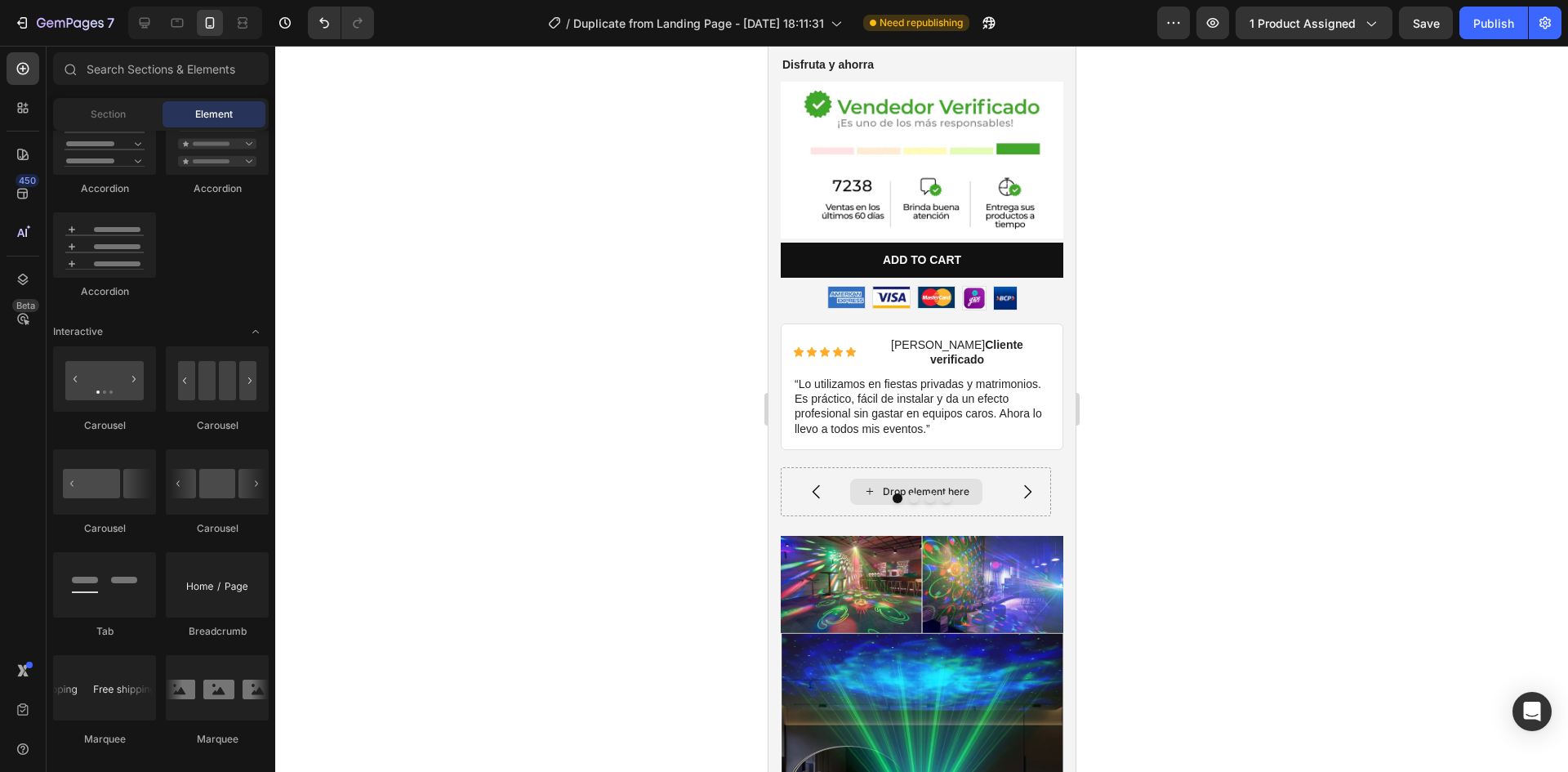
click at [862, 479] on div "Drop element here" at bounding box center [915, 492] width 132 height 26
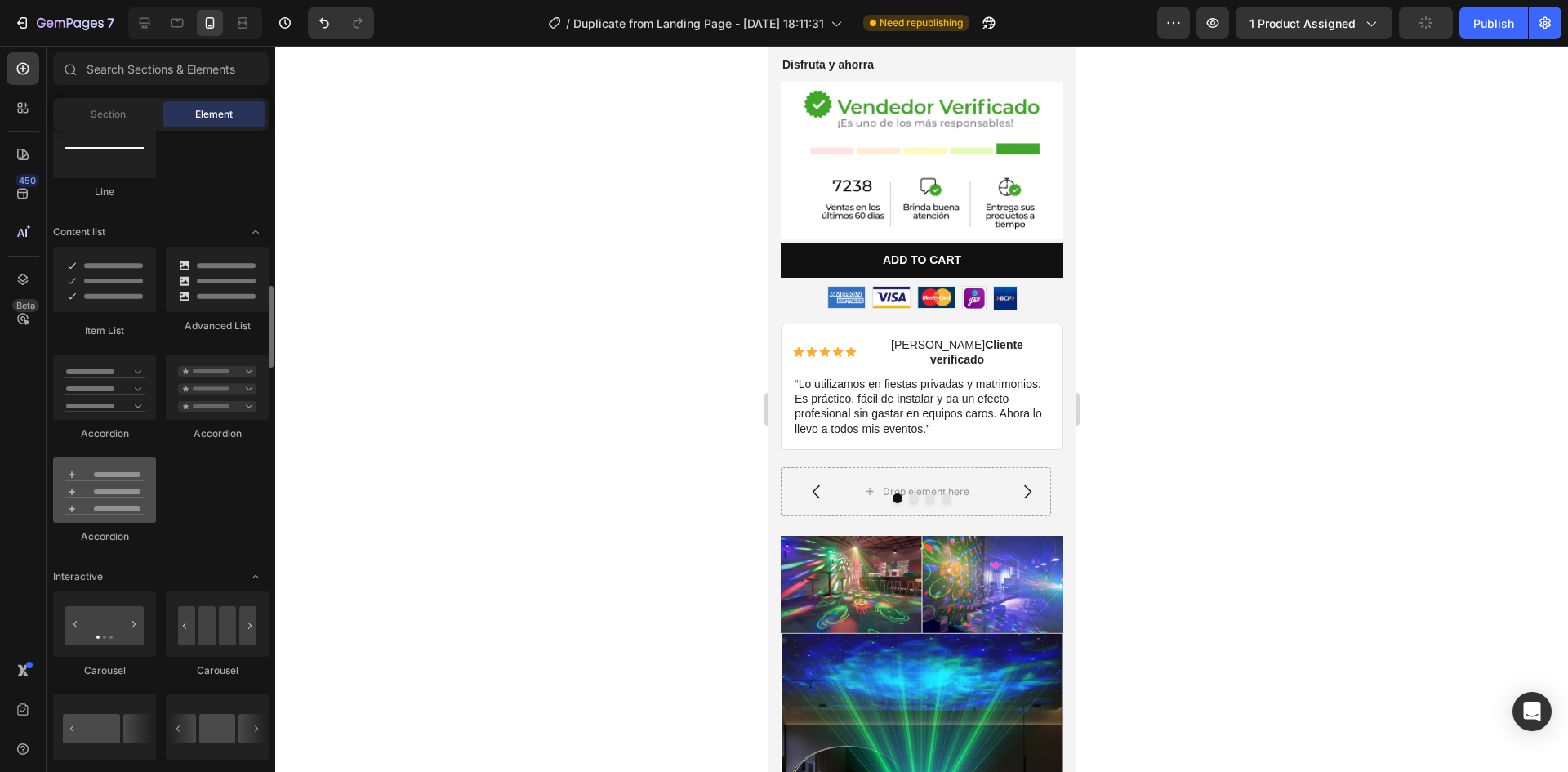
scroll to position [799, 0]
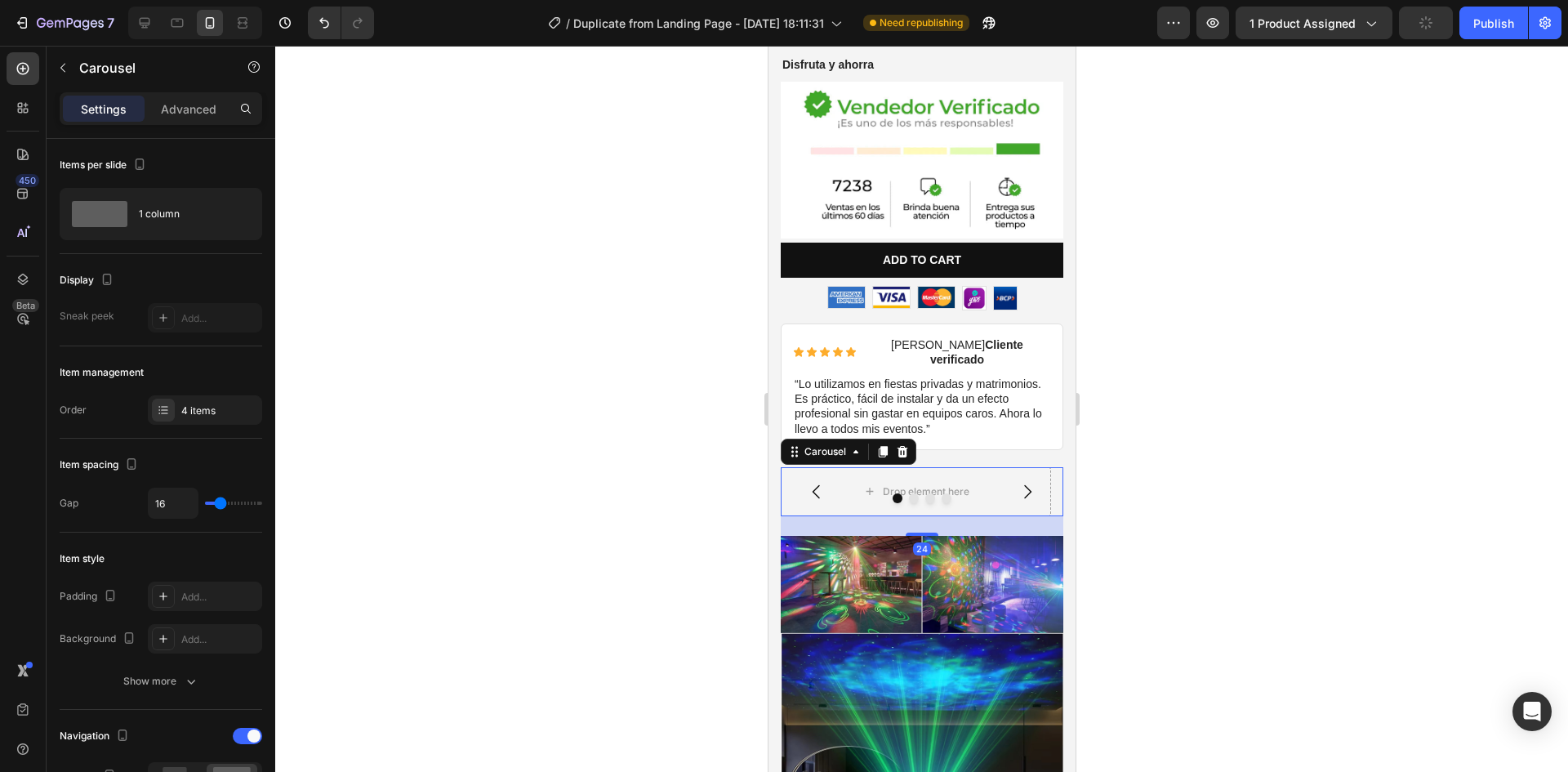
click at [1019, 482] on icon "Carousel Next Arrow" at bounding box center [1027, 492] width 20 height 20
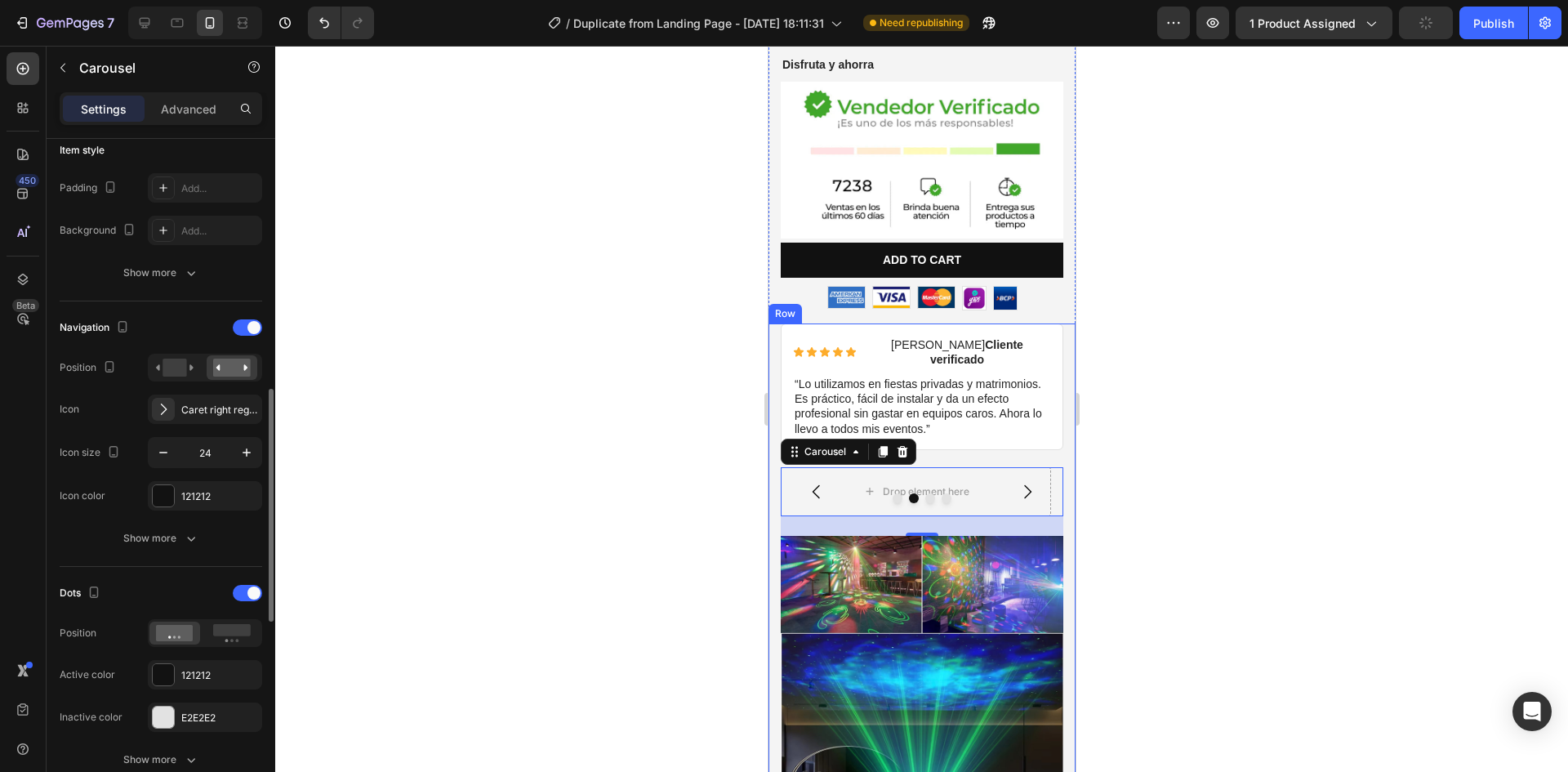
scroll to position [654, 0]
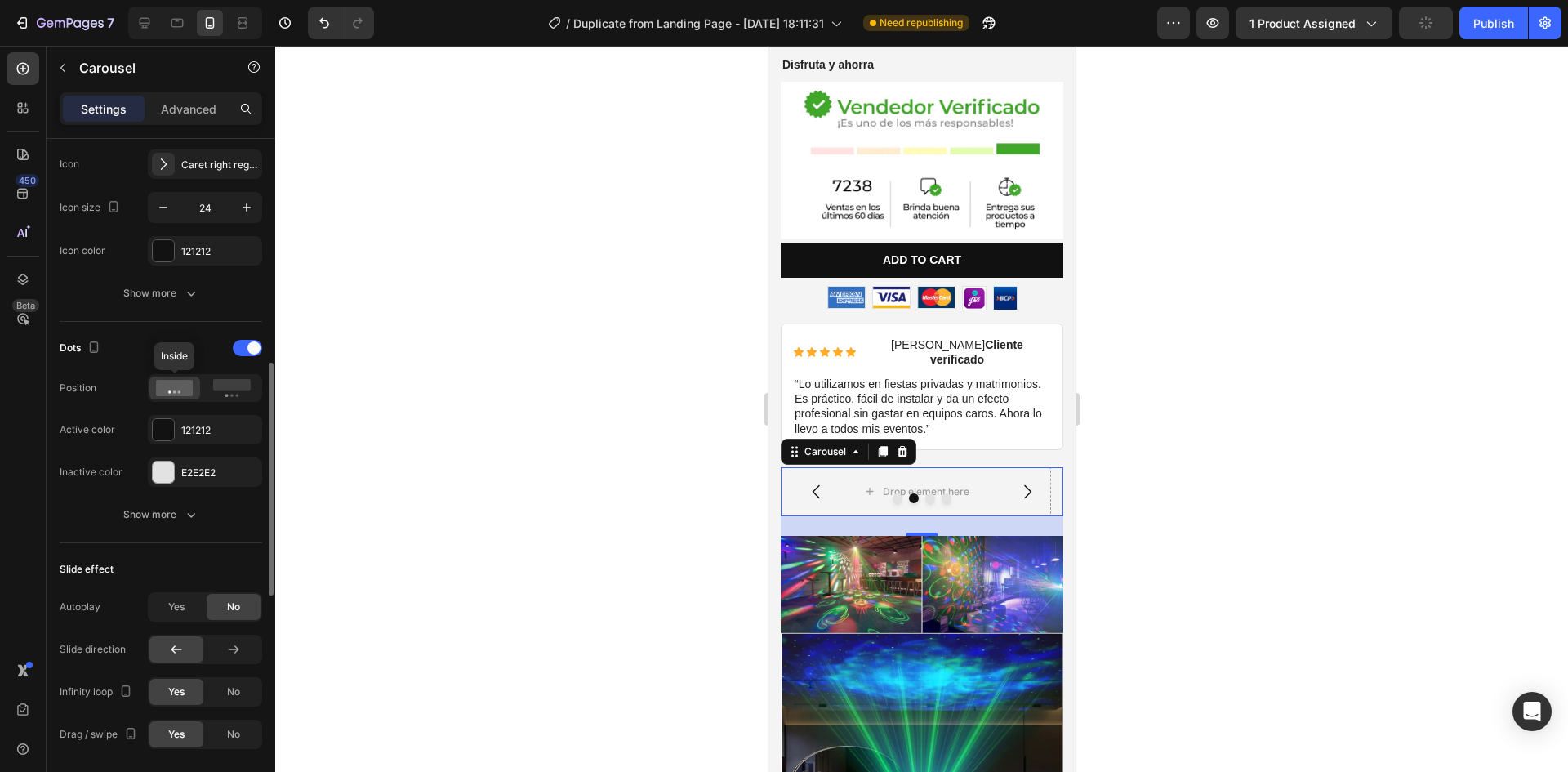
click at [178, 396] on icon at bounding box center [174, 388] width 37 height 17
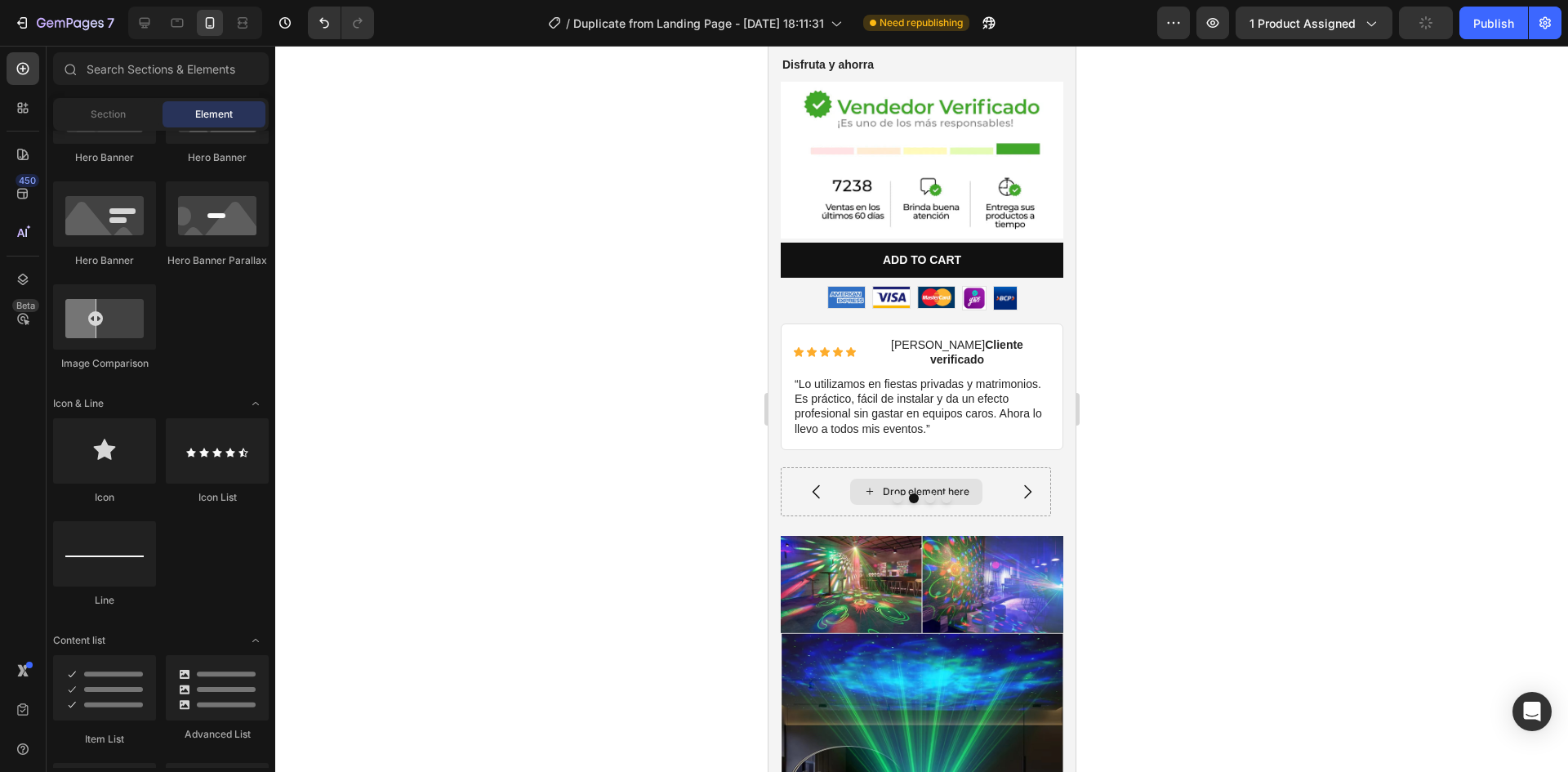
click at [893, 485] on div "Drop element here" at bounding box center [925, 492] width 87 height 13
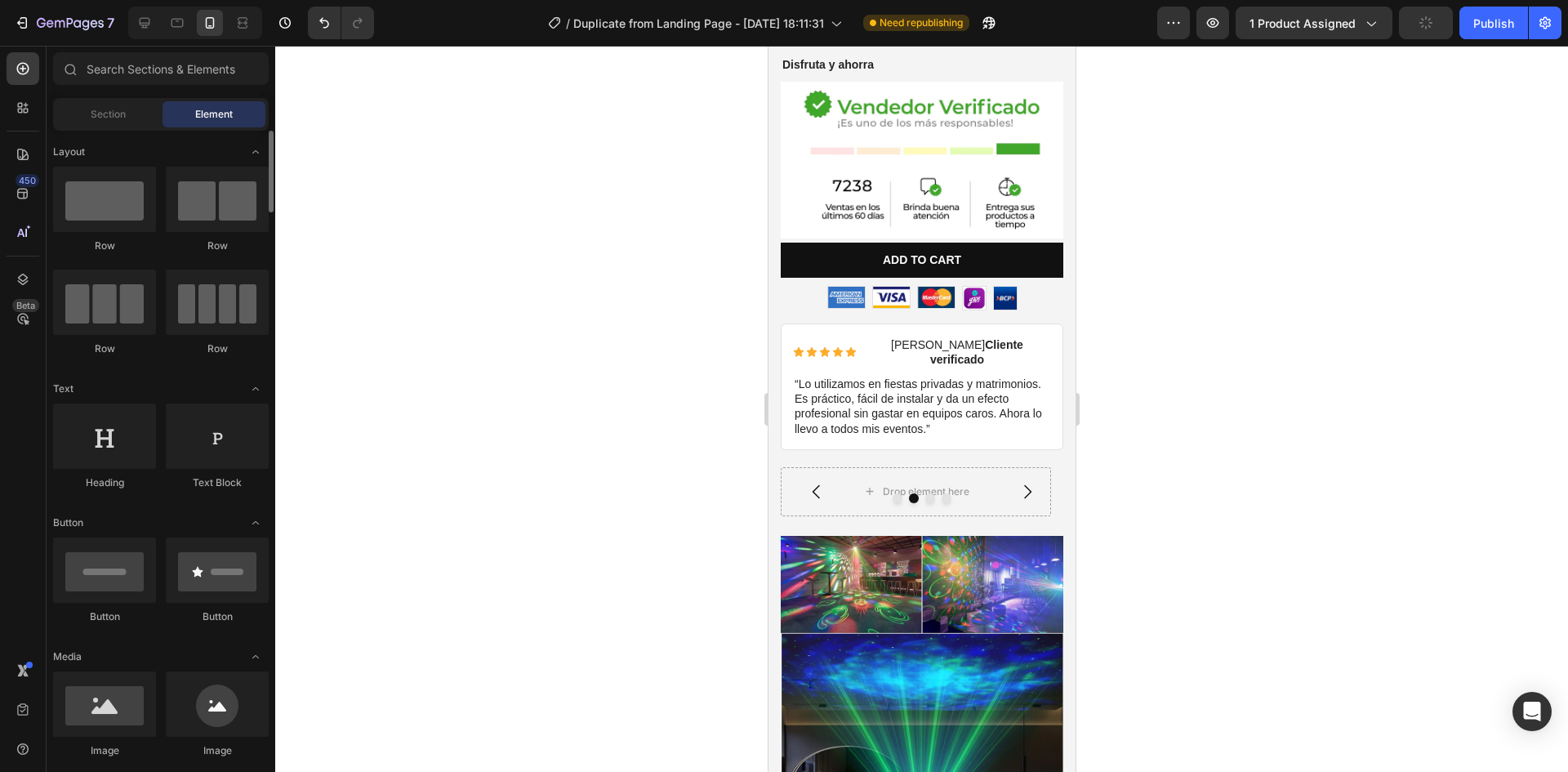
scroll to position [82, 0]
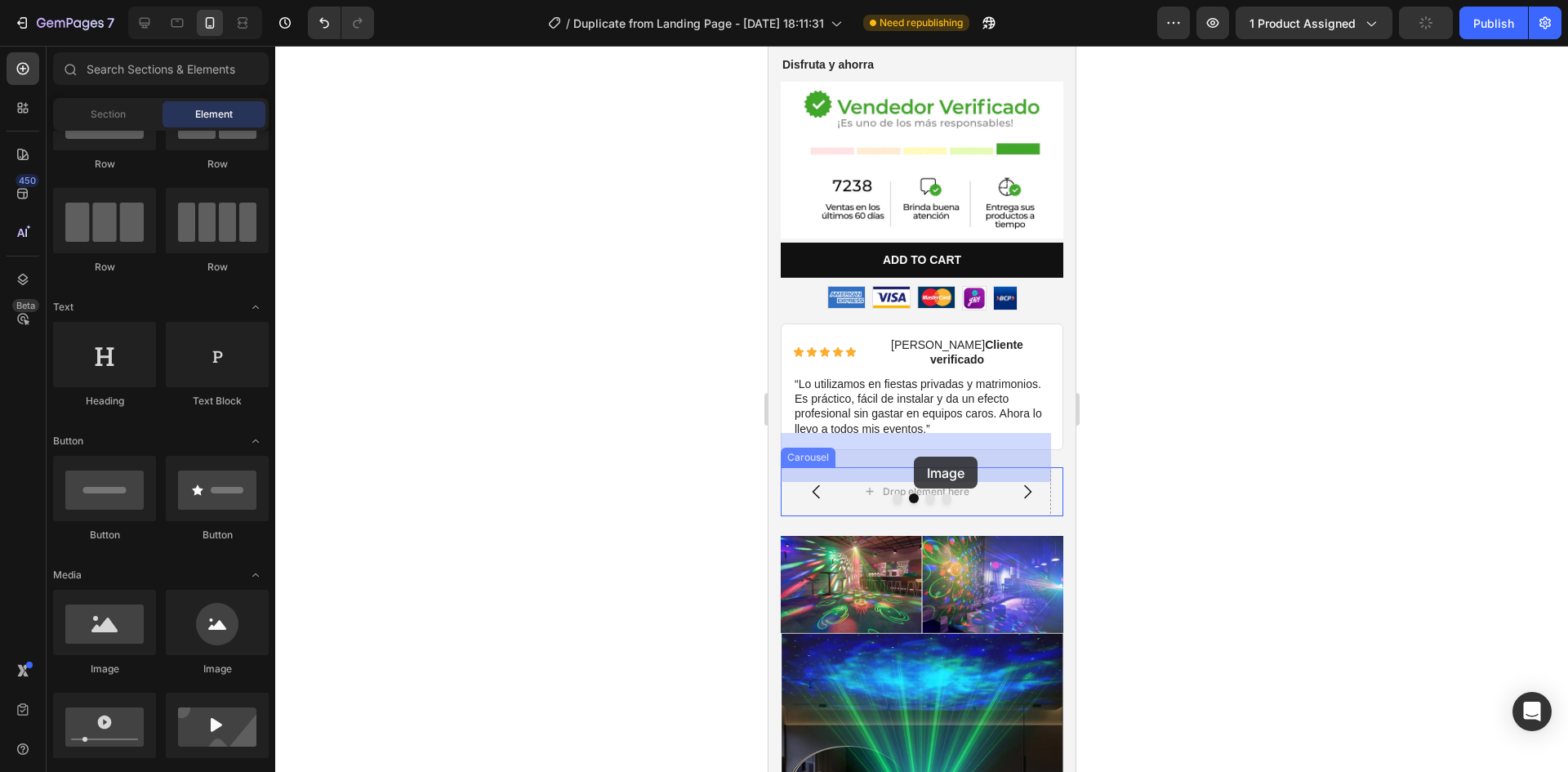
drag, startPoint x: 1002, startPoint y: 679, endPoint x: 913, endPoint y: 457, distance: 239.2
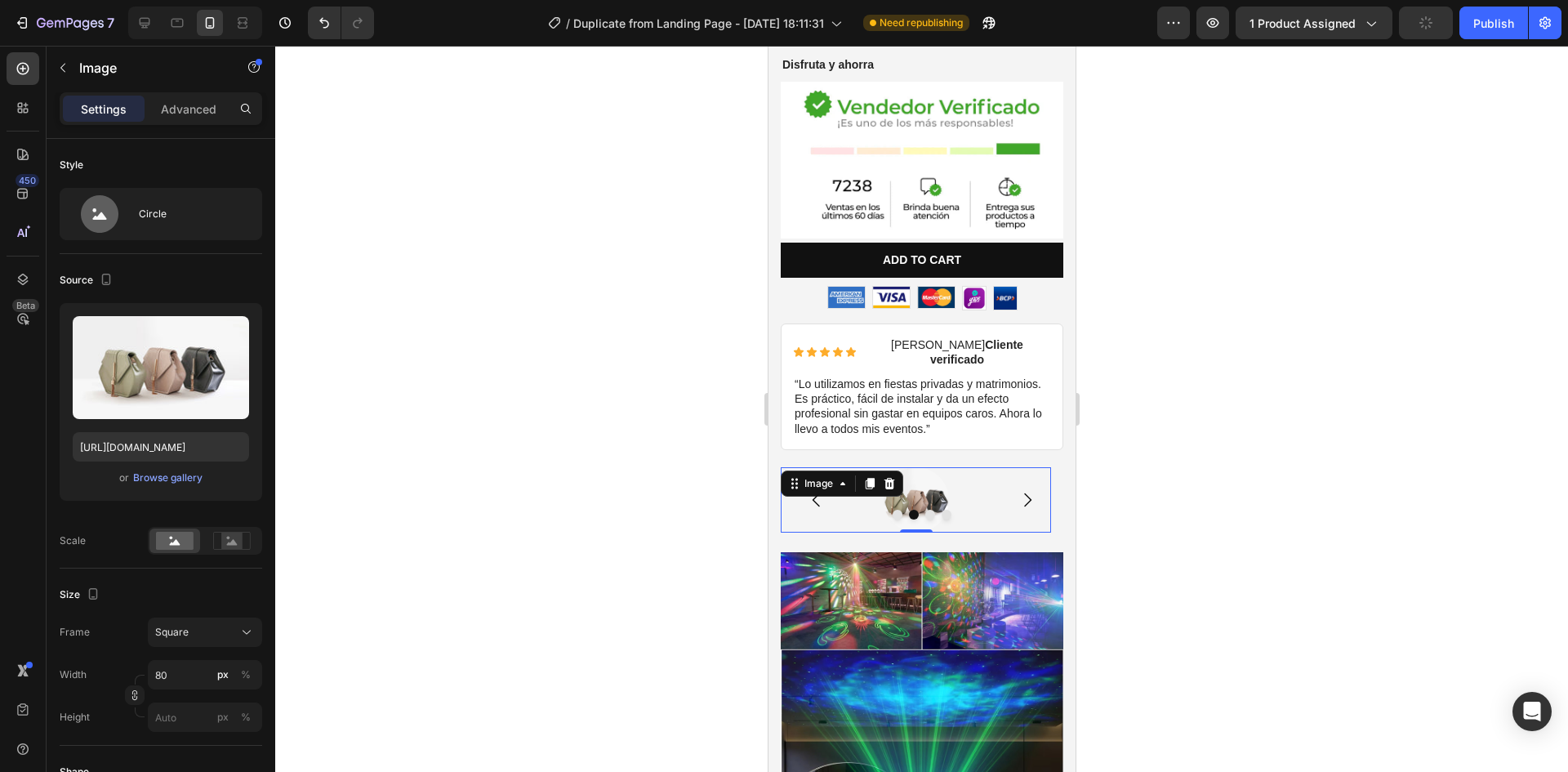
click at [936, 470] on img at bounding box center [915, 499] width 65 height 65
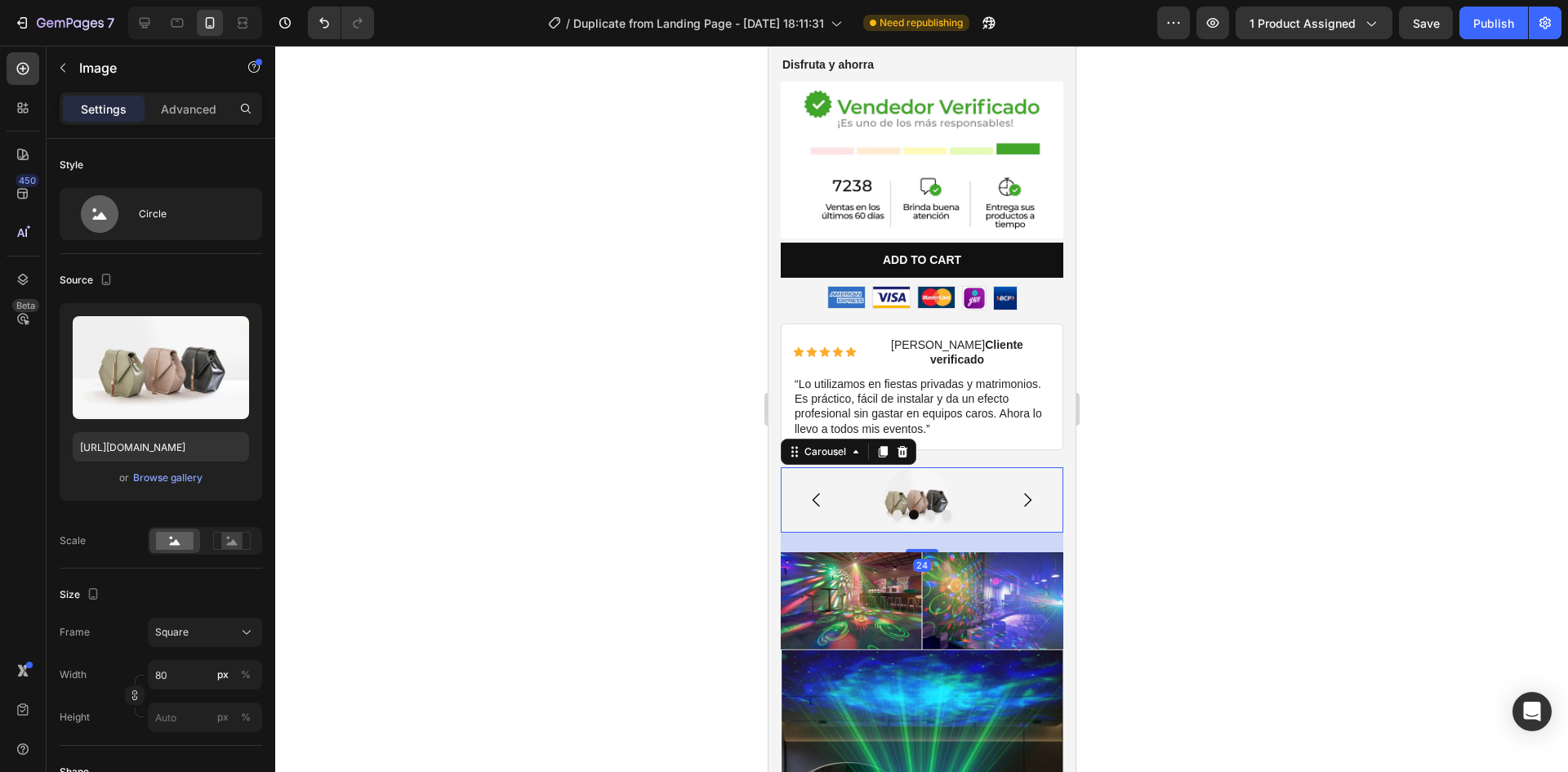
click at [1017, 490] on icon "Carousel Next Arrow" at bounding box center [1027, 500] width 20 height 20
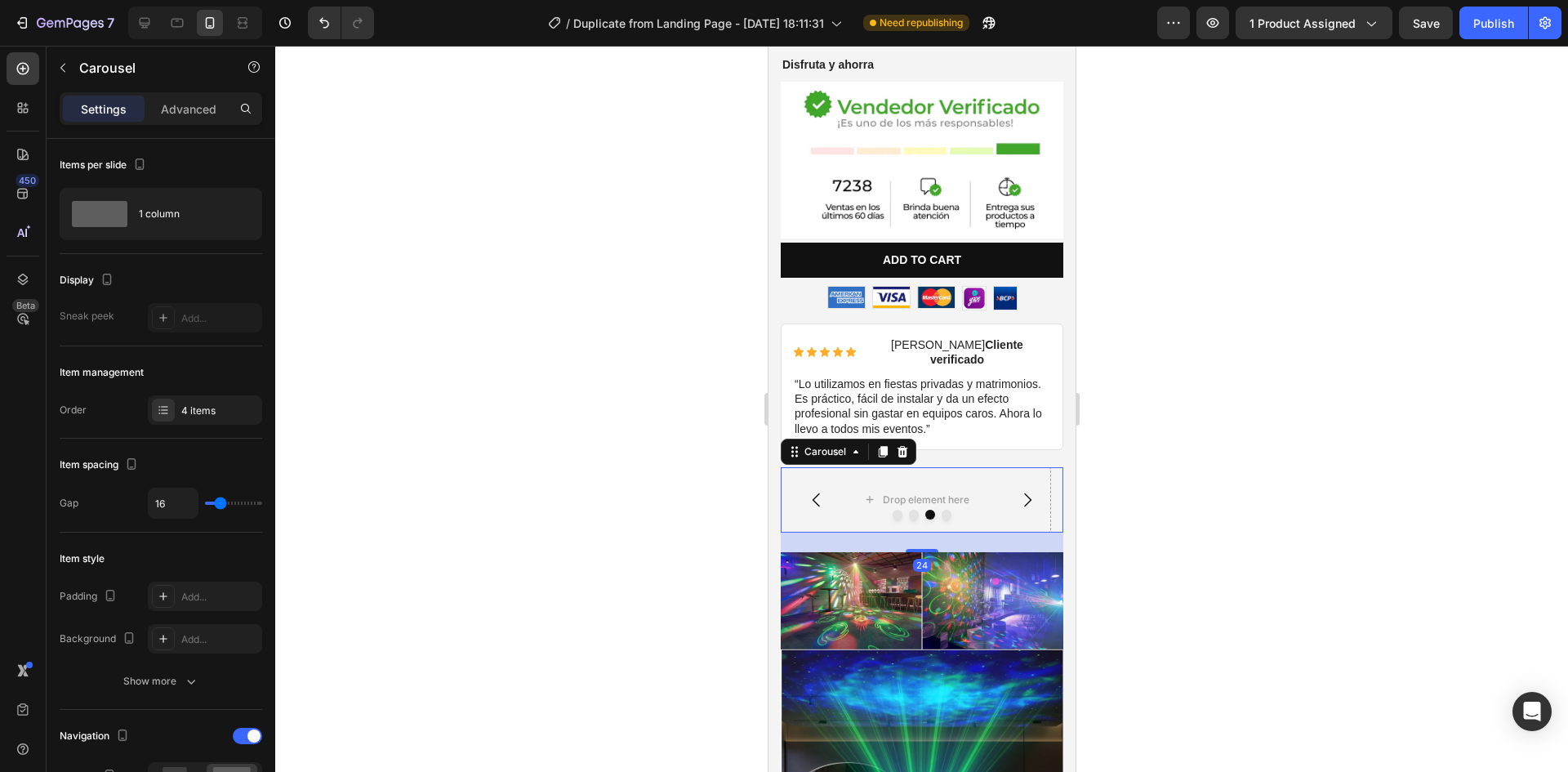
click at [824, 490] on icon "Carousel Back Arrow" at bounding box center [816, 500] width 20 height 20
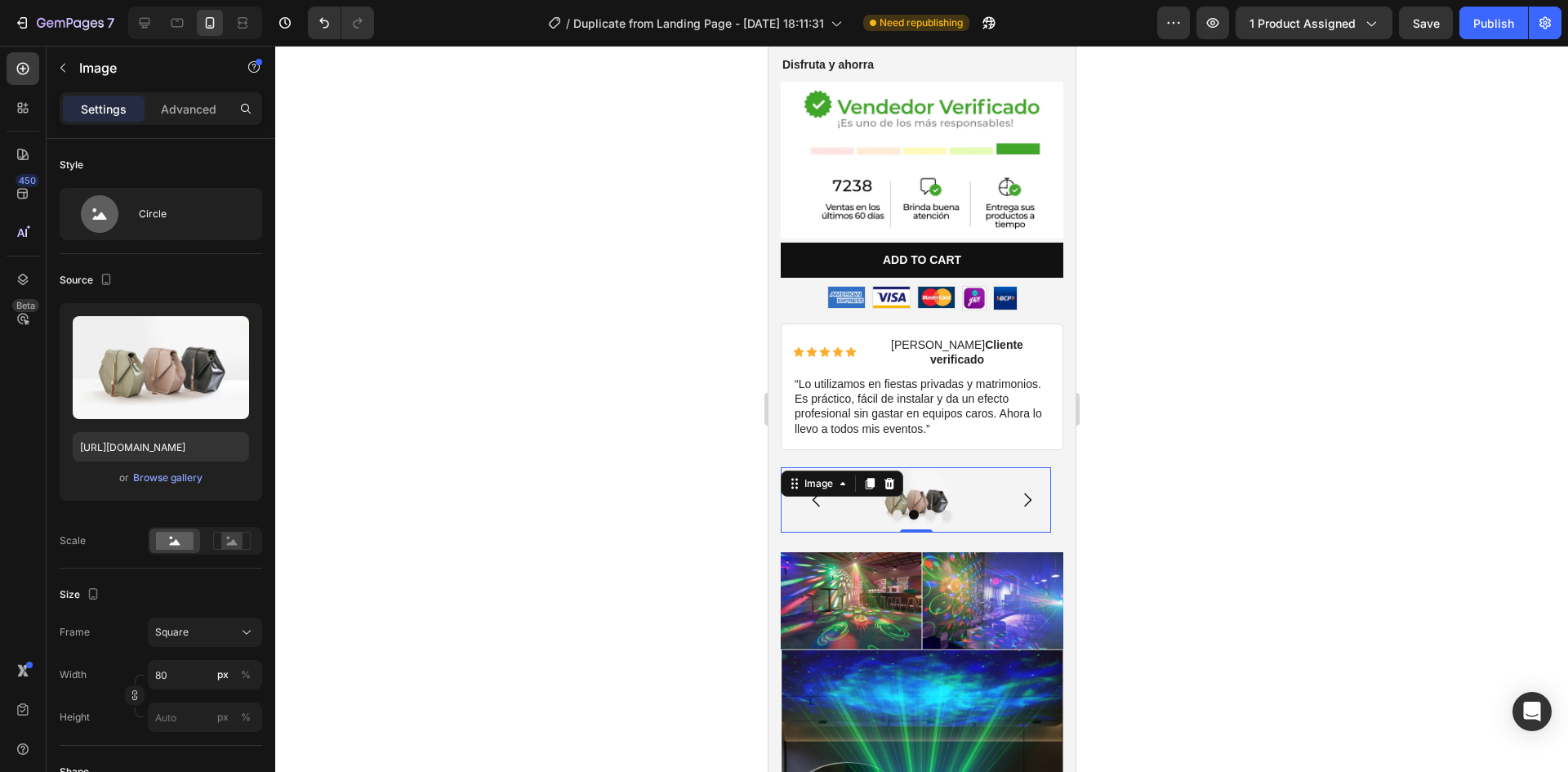
click at [881, 474] on div at bounding box center [915, 499] width 270 height 65
click at [950, 469] on div at bounding box center [915, 499] width 270 height 65
click at [891, 478] on icon at bounding box center [889, 484] width 11 height 12
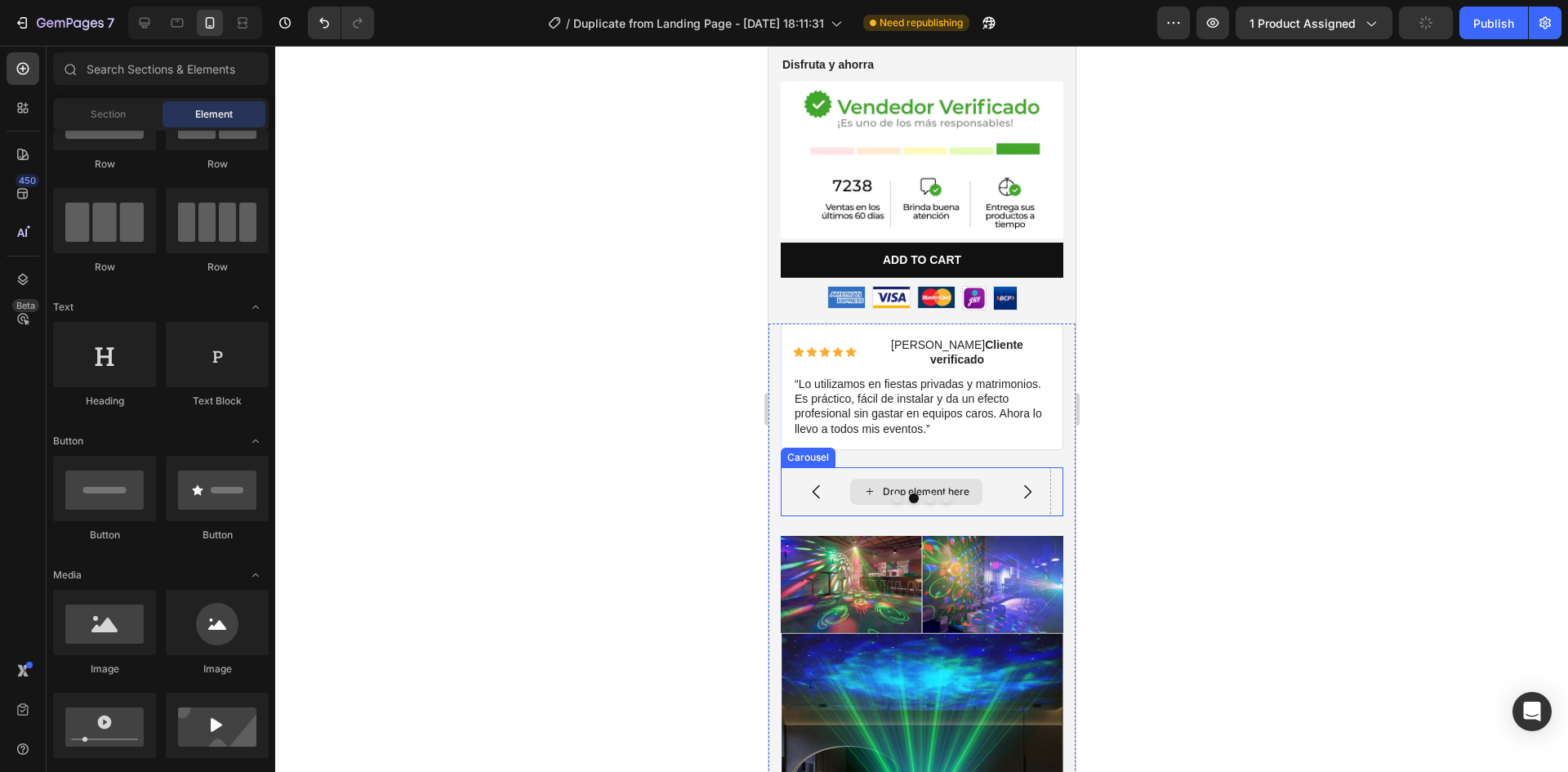
click at [945, 485] on div "Drop element here" at bounding box center [925, 492] width 87 height 13
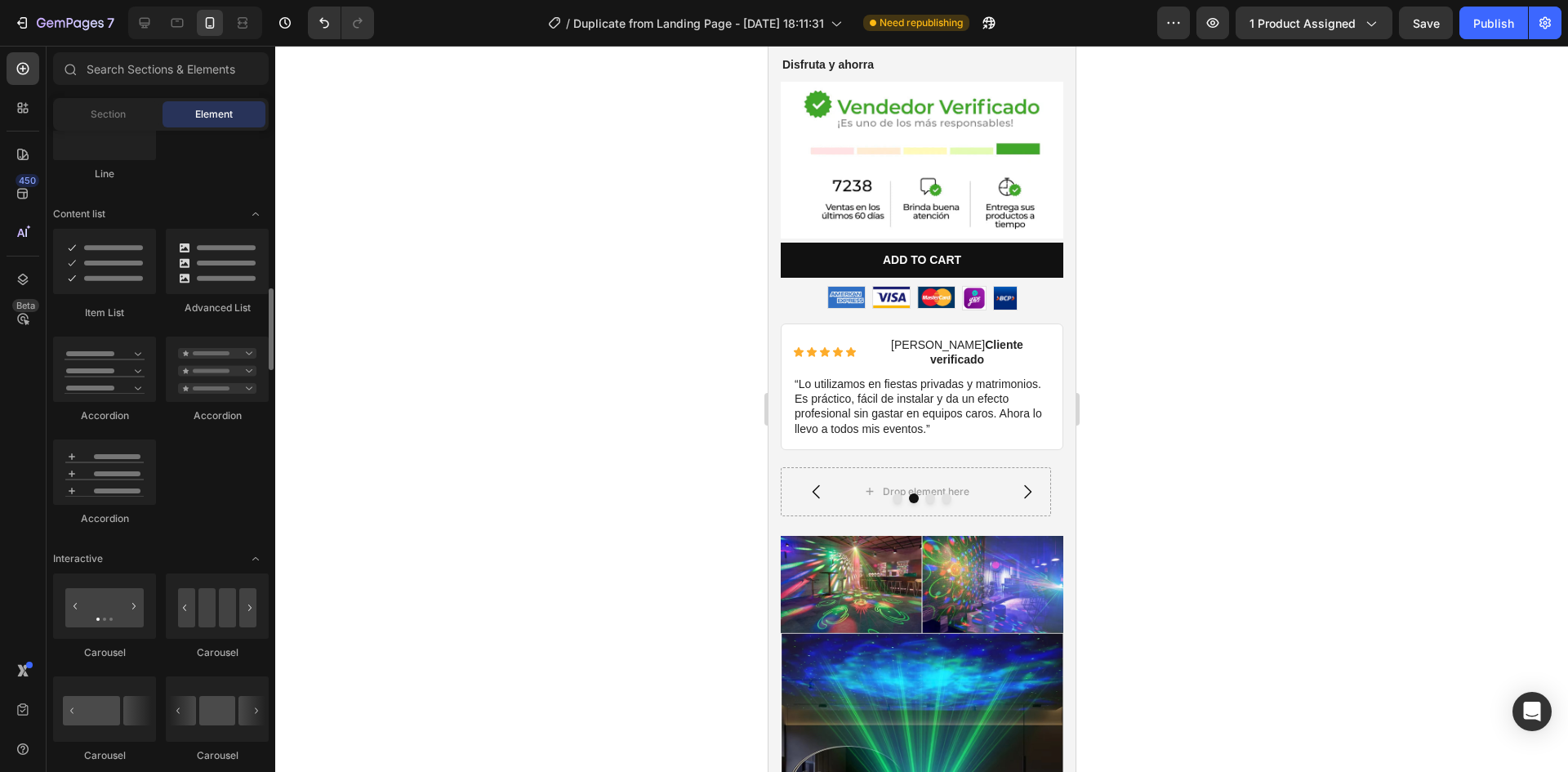
scroll to position [1389, 0]
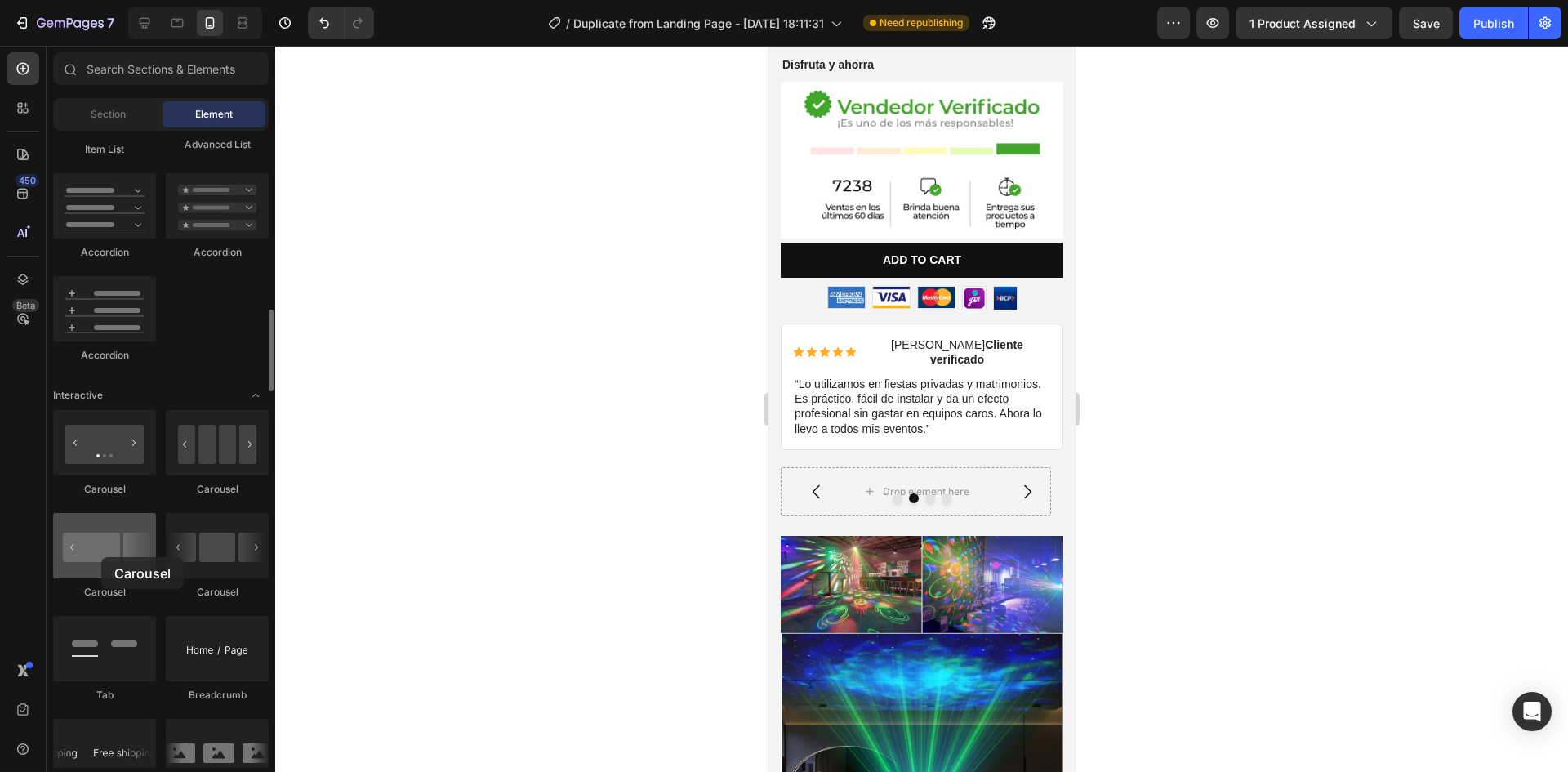
click at [102, 557] on div at bounding box center [104, 546] width 103 height 65
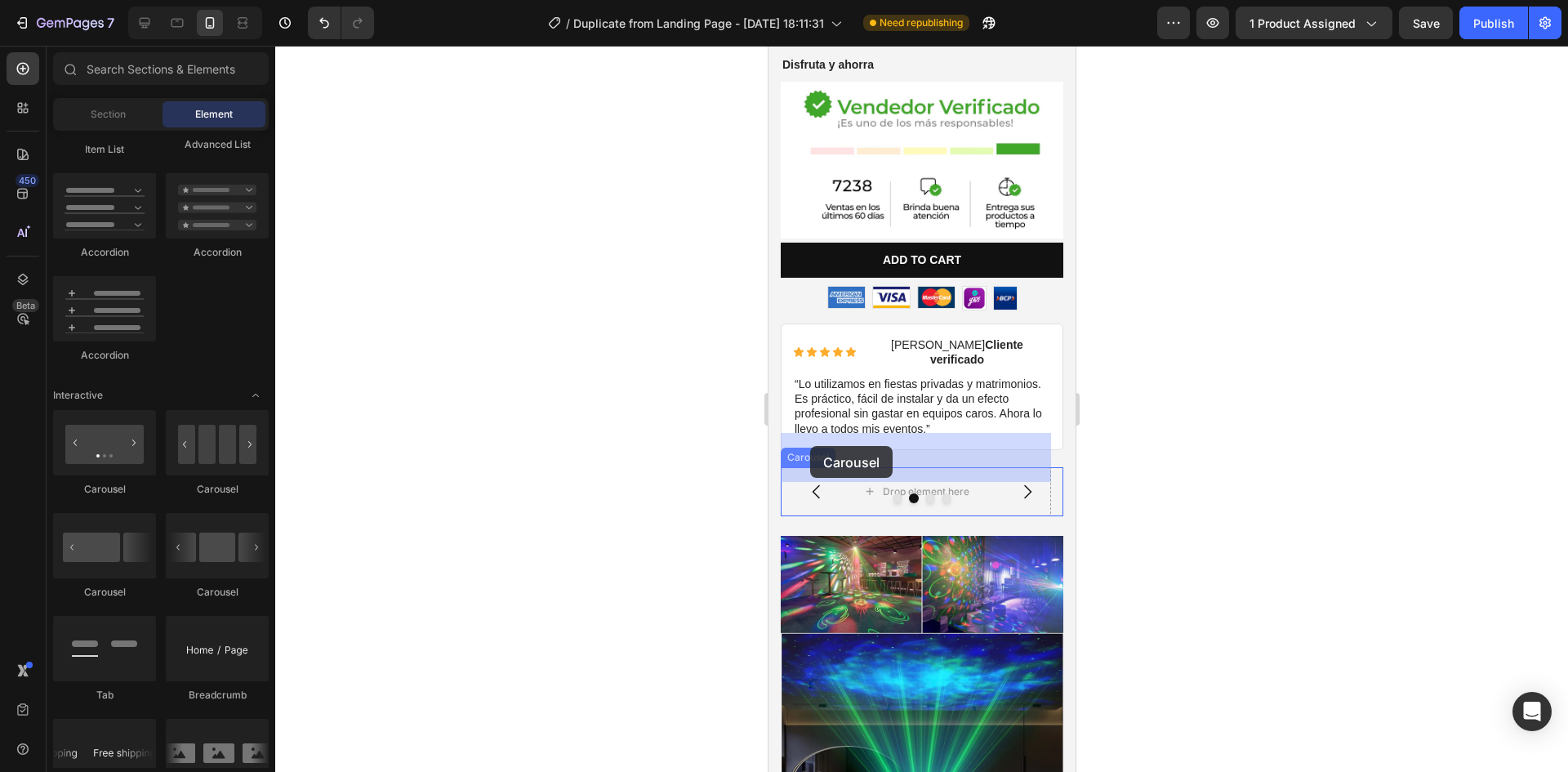
drag, startPoint x: 869, startPoint y: 603, endPoint x: 1535, endPoint y: 515, distance: 671.8
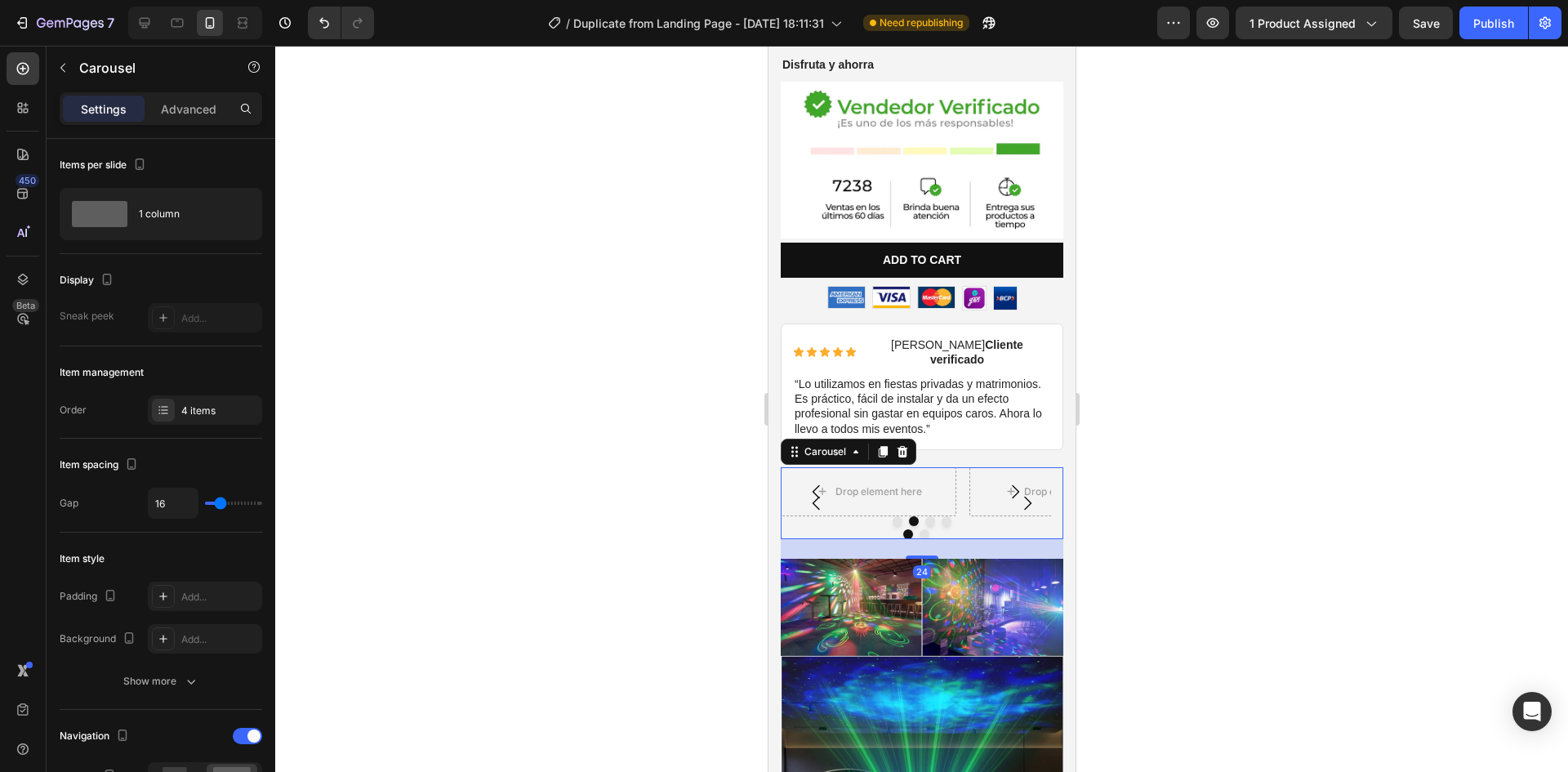
click at [1020, 493] on icon "Carousel Next Arrow" at bounding box center [1027, 503] width 20 height 20
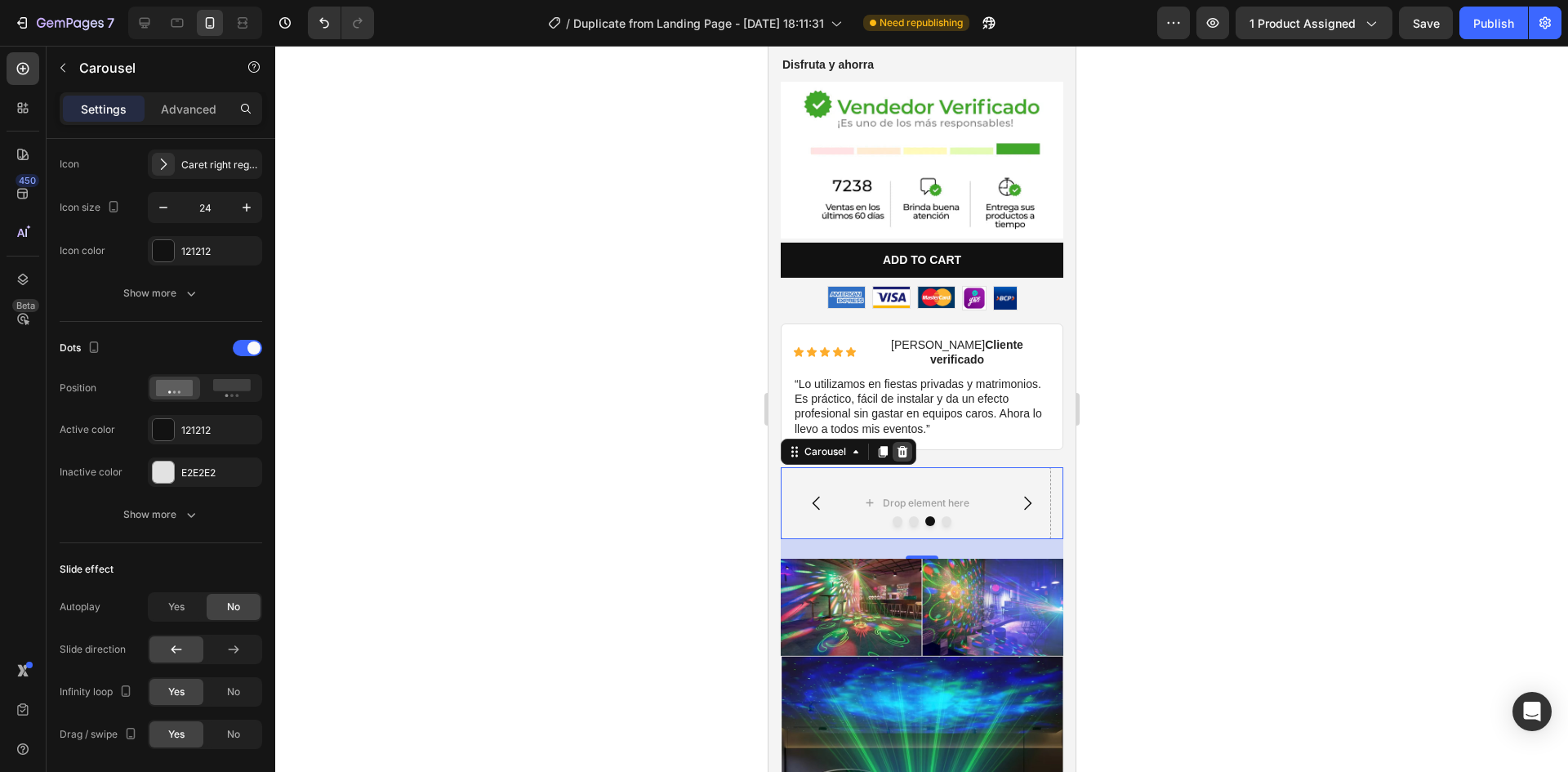
click at [895, 446] on icon at bounding box center [901, 452] width 13 height 13
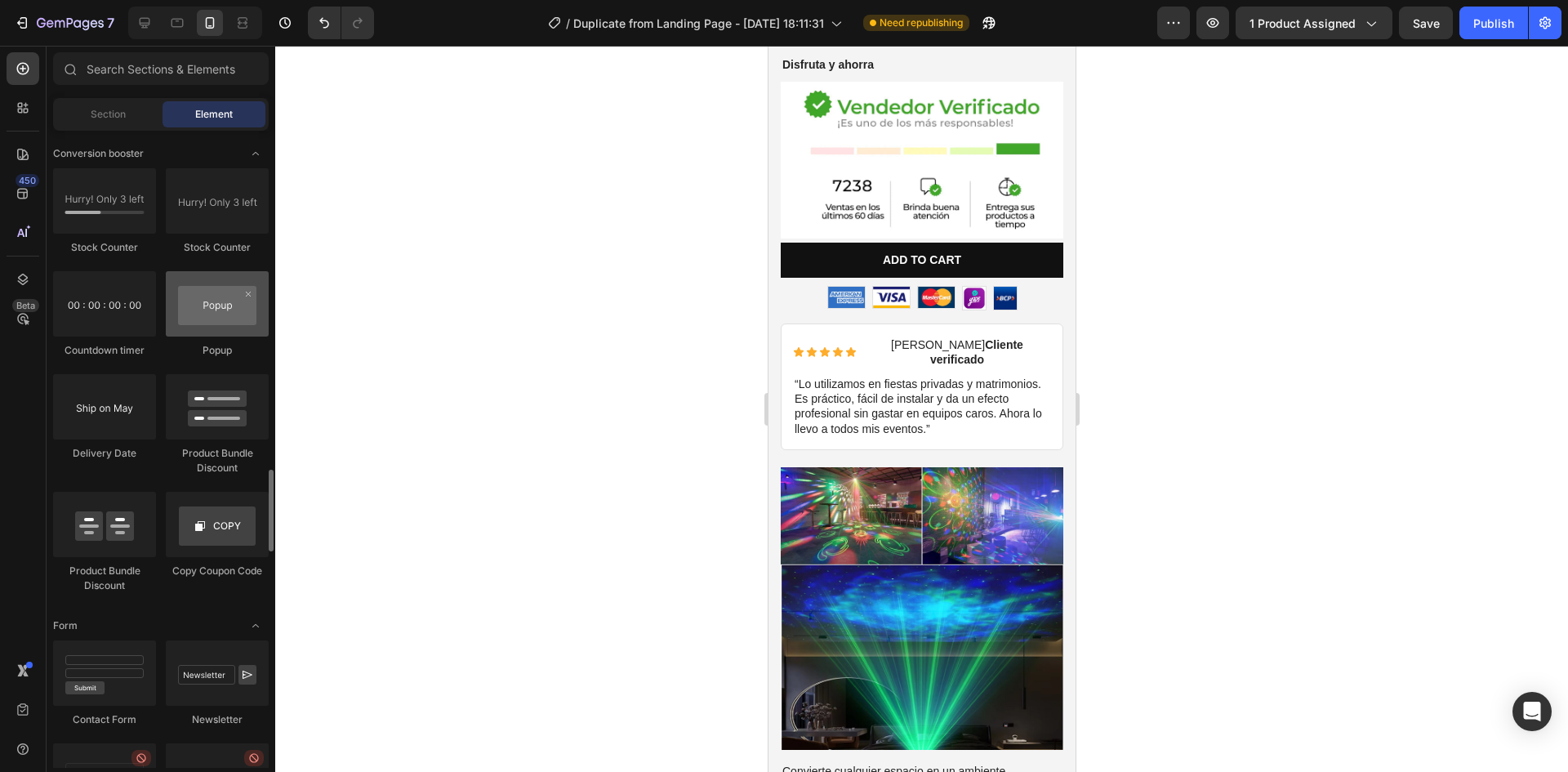
scroll to position [3024, 0]
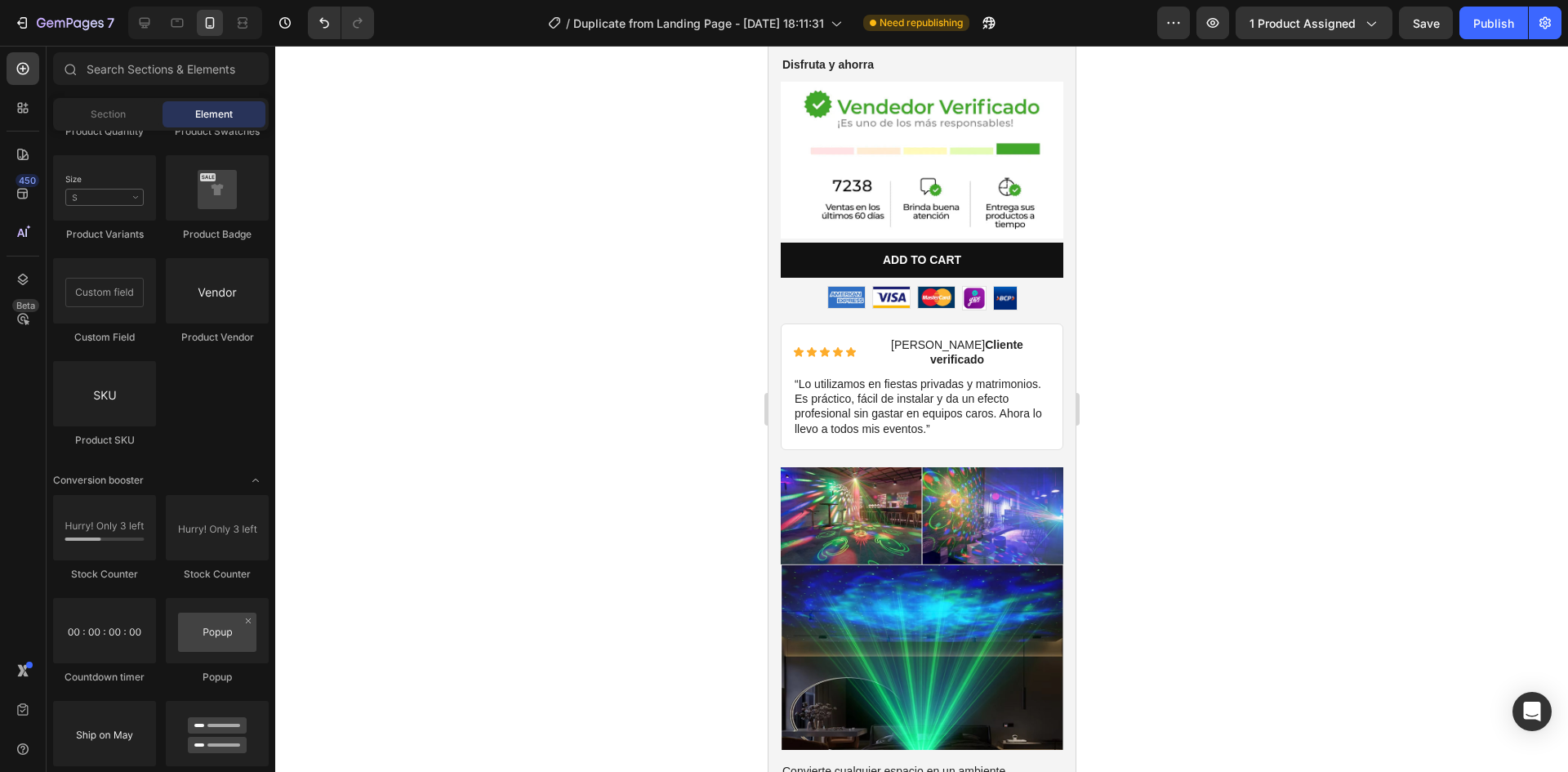
click at [1307, 156] on div at bounding box center [921, 408] width 1293 height 727
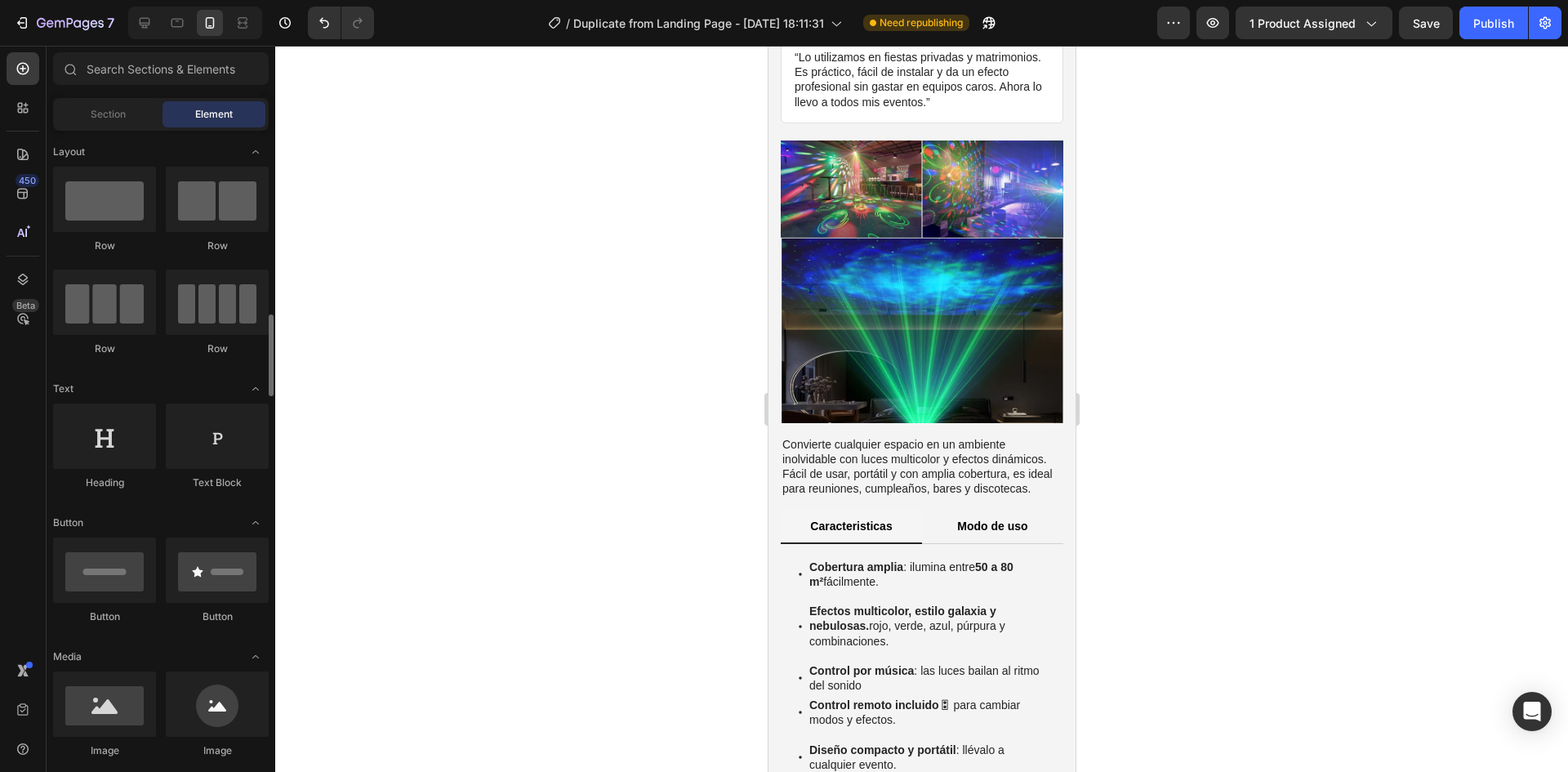
scroll to position [245, 0]
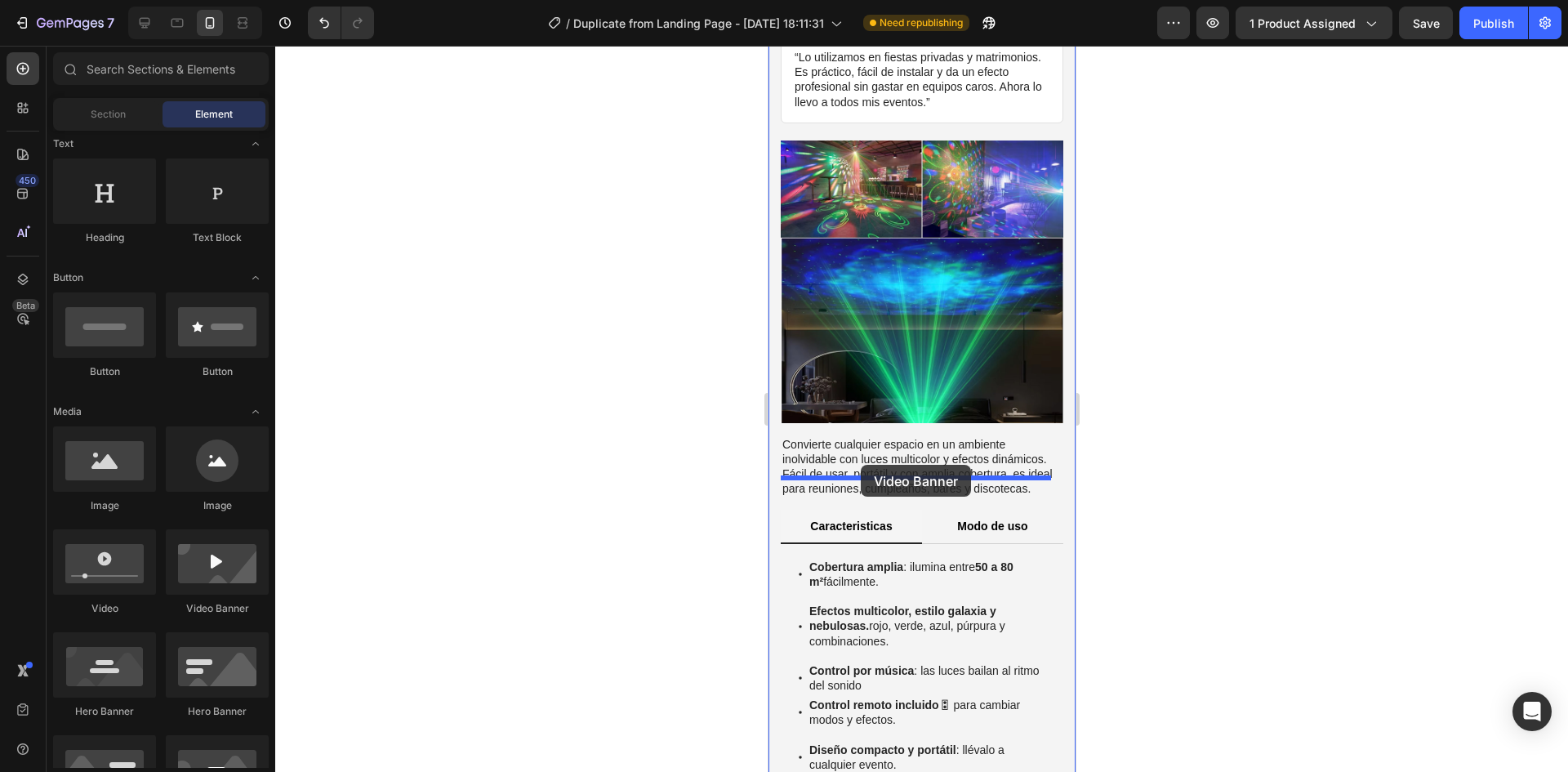
drag, startPoint x: 996, startPoint y: 625, endPoint x: 860, endPoint y: 465, distance: 210.0
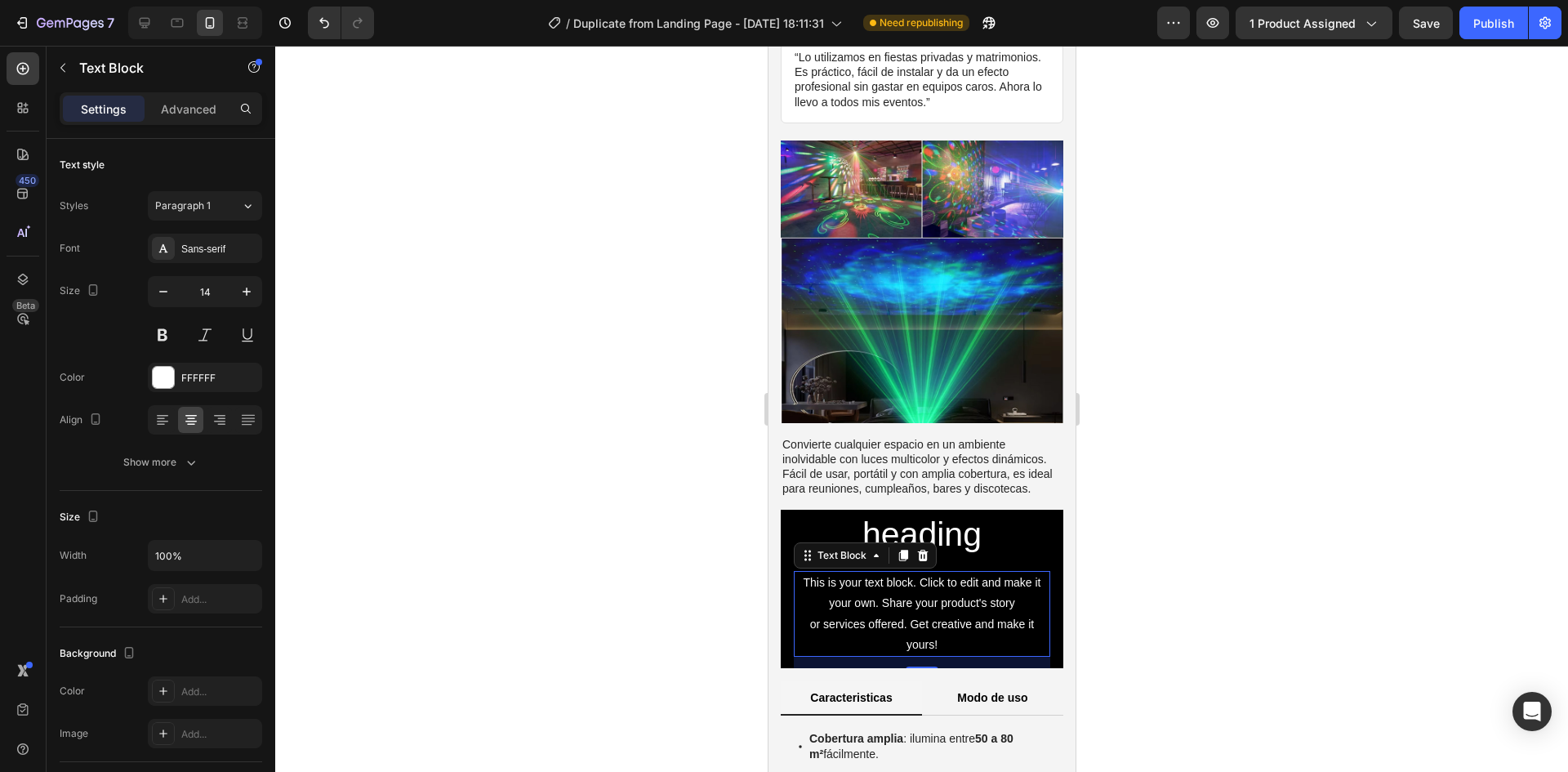
click at [937, 571] on div "This is your text block. Click to edit and make it your own. Share your product…" at bounding box center [921, 614] width 256 height 86
click at [910, 571] on div "This is your text block. Click to edit and make it your own. Share your product…" at bounding box center [921, 614] width 256 height 86
drag, startPoint x: 647, startPoint y: 584, endPoint x: 663, endPoint y: 584, distance: 16.0
click at [651, 583] on div at bounding box center [921, 408] width 1293 height 727
click at [830, 573] on p "This is your text block. Click to edit and make it your own. Share your product…" at bounding box center [921, 614] width 253 height 83
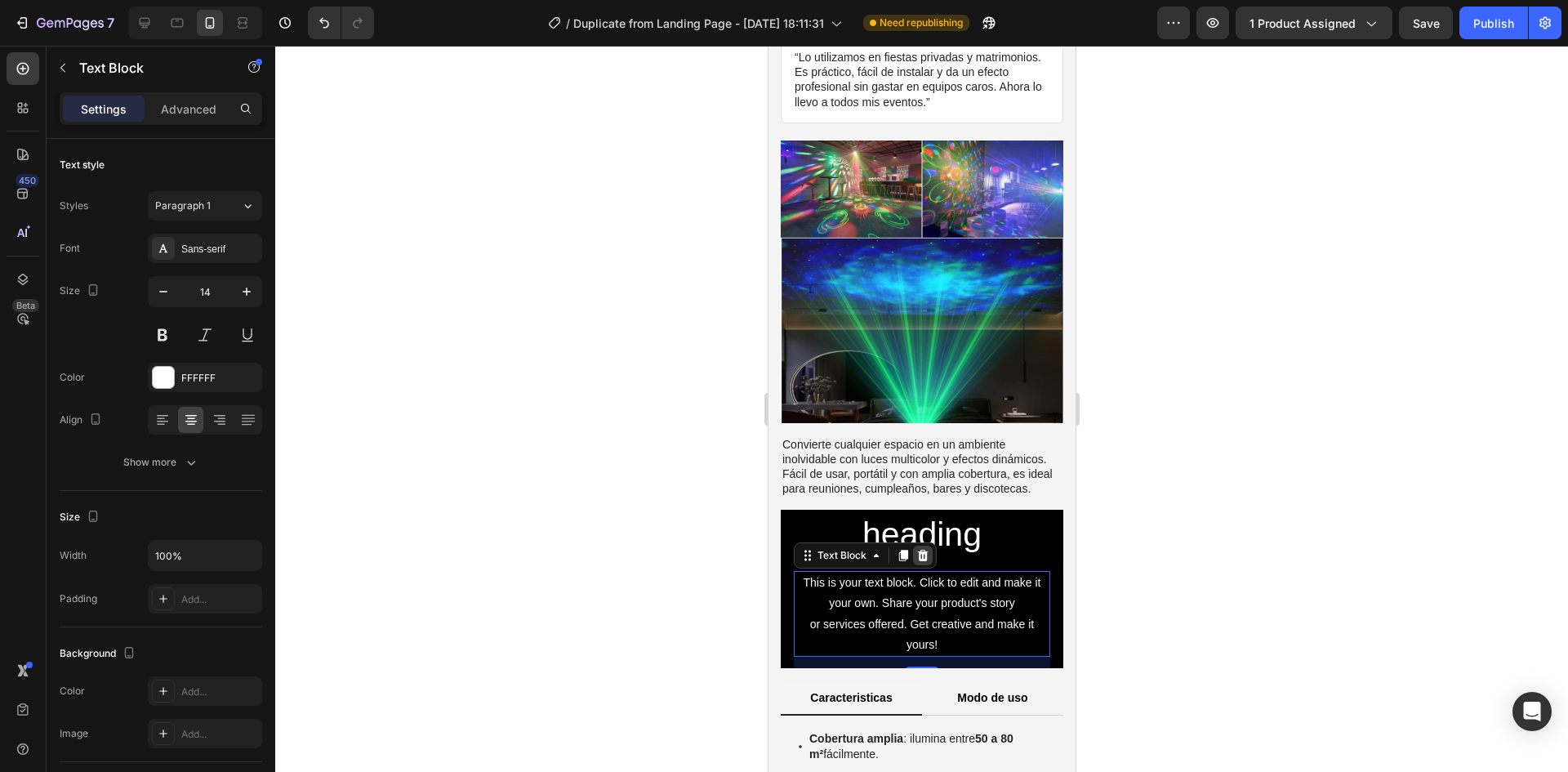
click at [920, 550] on icon at bounding box center [922, 555] width 11 height 12
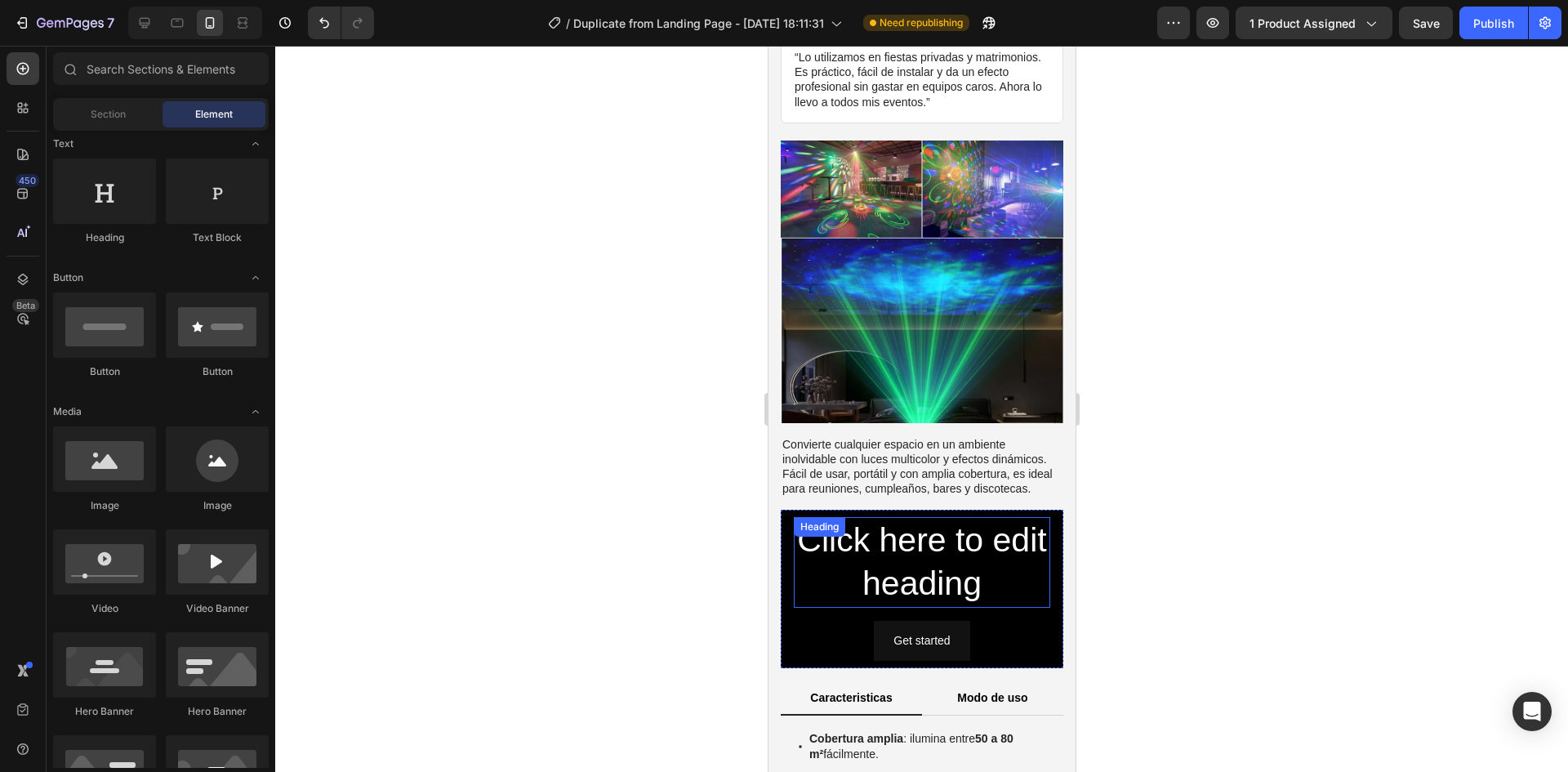
click at [919, 517] on div "Click here to edit heading Heading" at bounding box center [921, 563] width 256 height 91
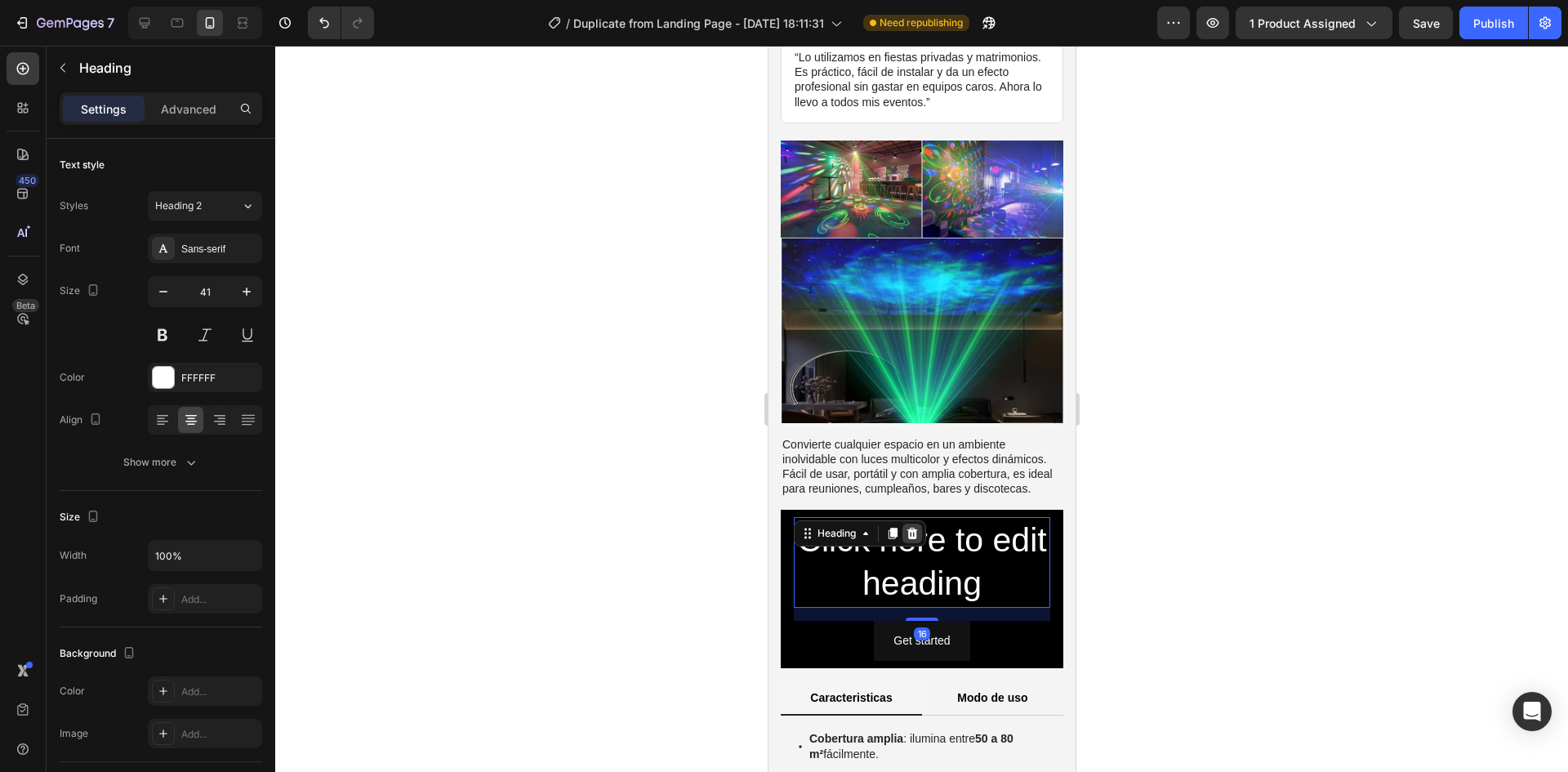
click at [914, 528] on icon at bounding box center [911, 534] width 11 height 12
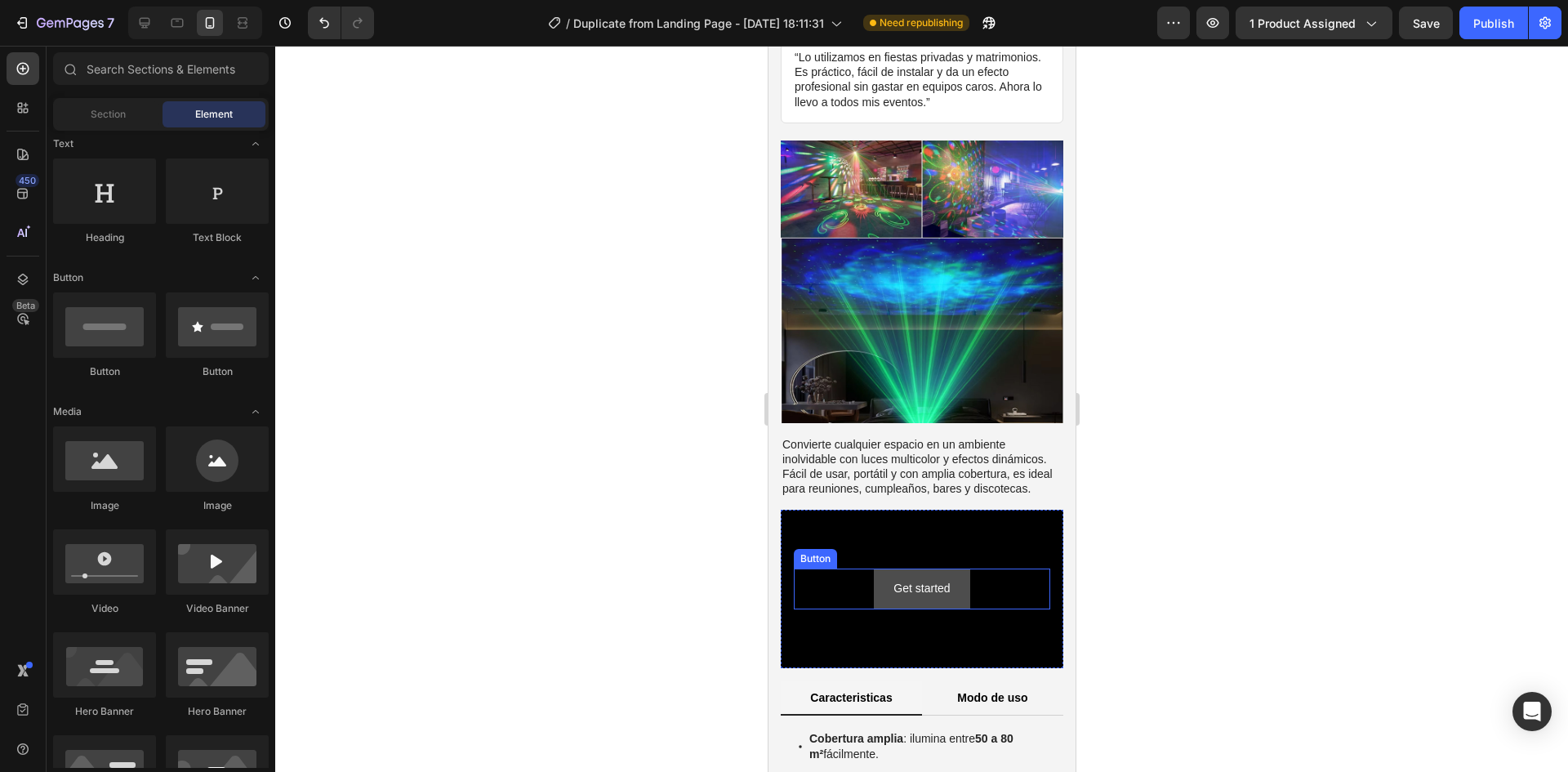
click at [954, 569] on button "Get started" at bounding box center [921, 589] width 96 height 40
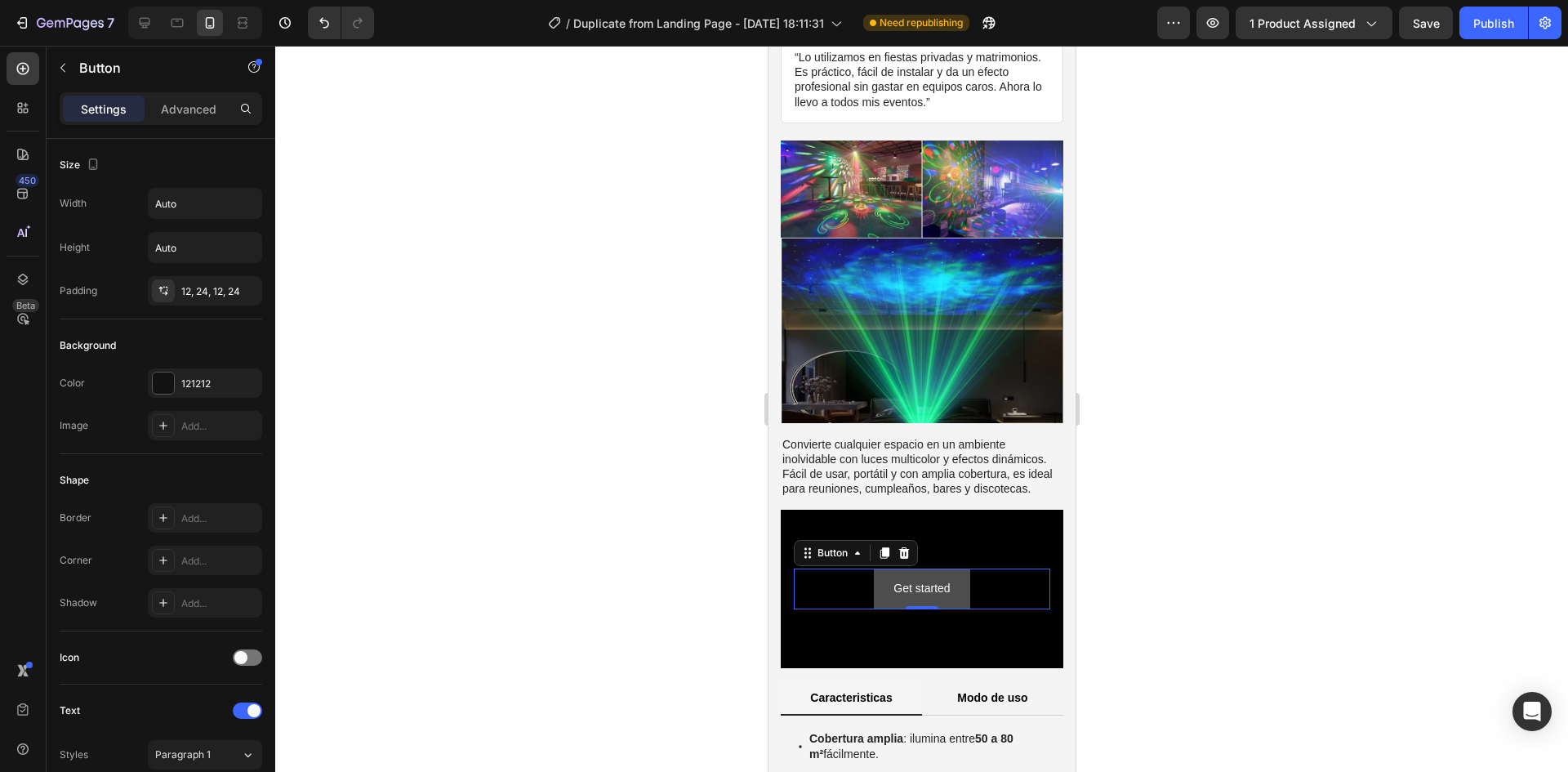
click at [954, 569] on button "Get started" at bounding box center [921, 589] width 96 height 40
click at [908, 546] on icon at bounding box center [903, 553] width 13 height 13
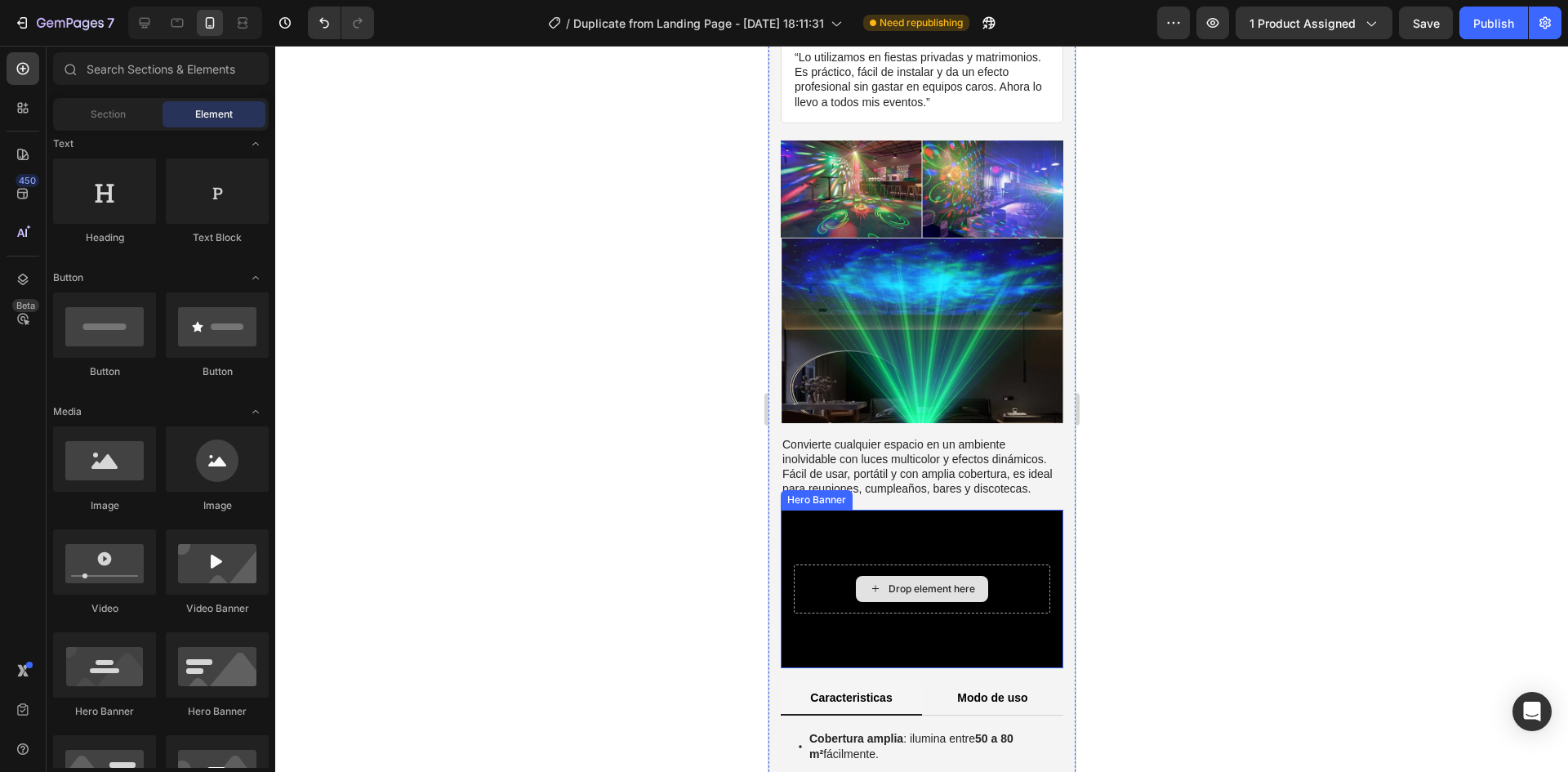
click at [918, 583] on div "Drop element here" at bounding box center [931, 589] width 87 height 13
click at [900, 583] on div "Drop element here" at bounding box center [931, 589] width 87 height 13
click at [904, 576] on div "Drop element here" at bounding box center [921, 589] width 132 height 26
click at [810, 510] on div "Background Image" at bounding box center [921, 589] width 283 height 160
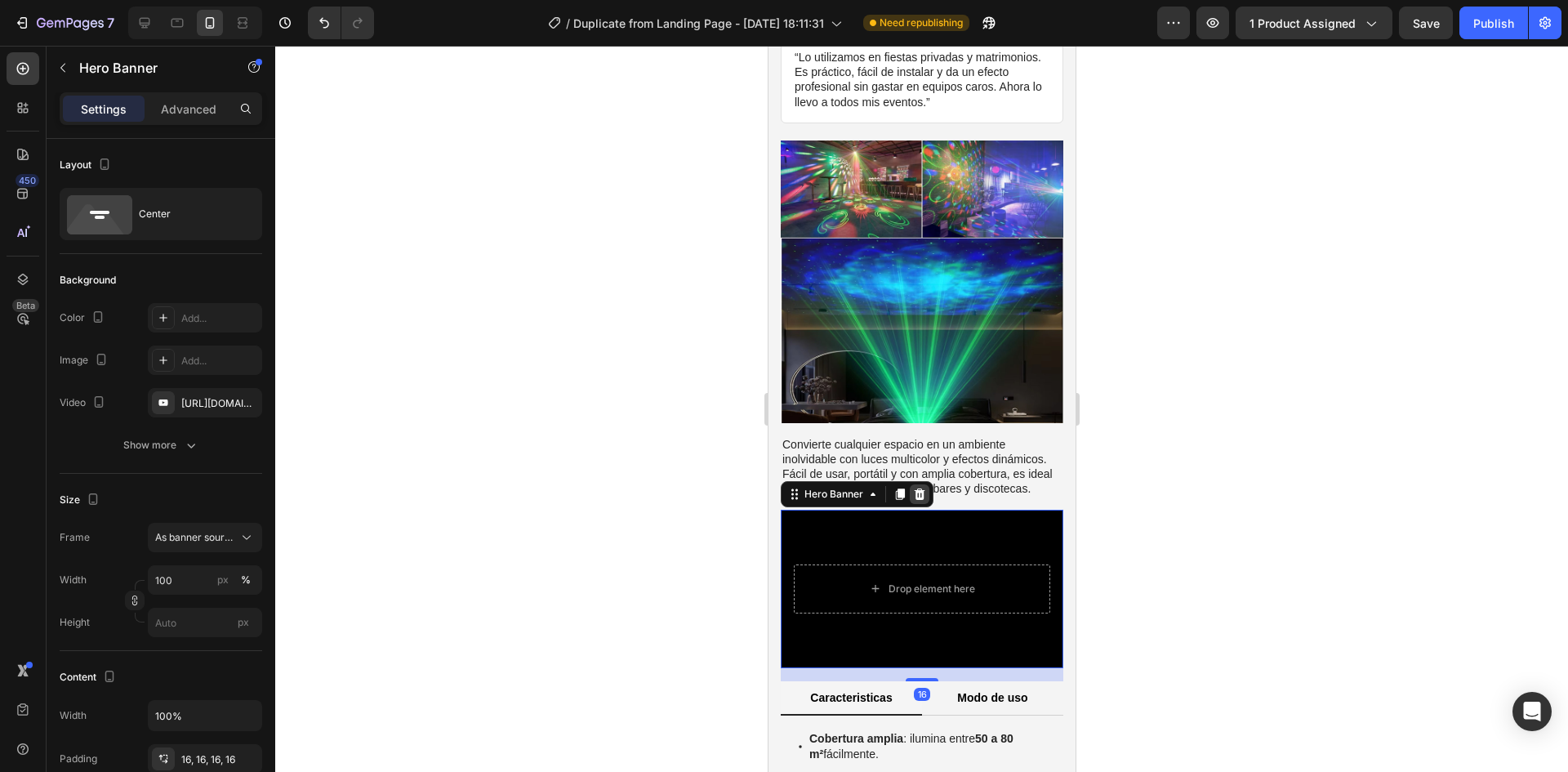
click at [923, 488] on icon at bounding box center [919, 494] width 13 height 13
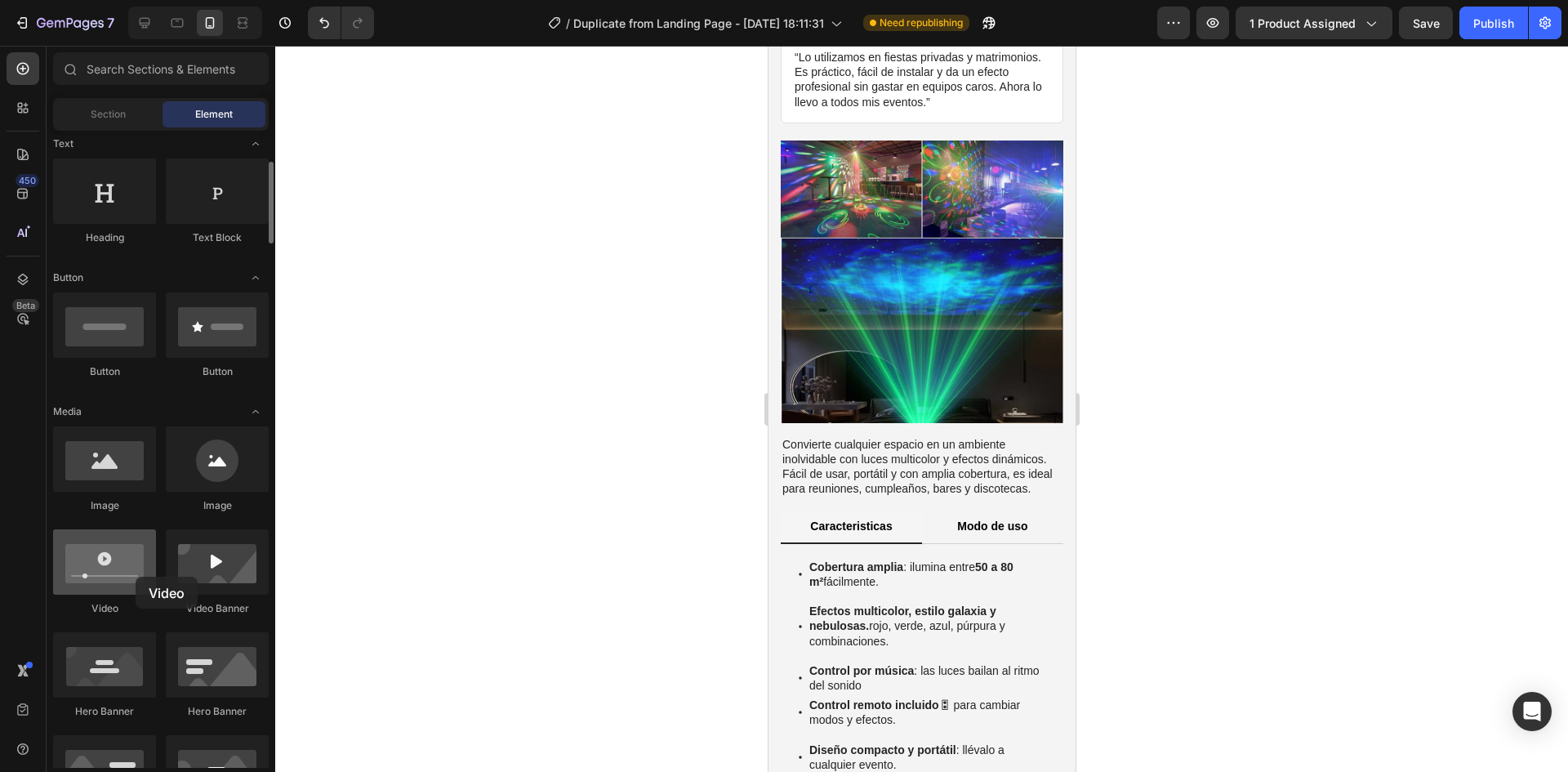
click at [135, 577] on div at bounding box center [104, 562] width 103 height 65
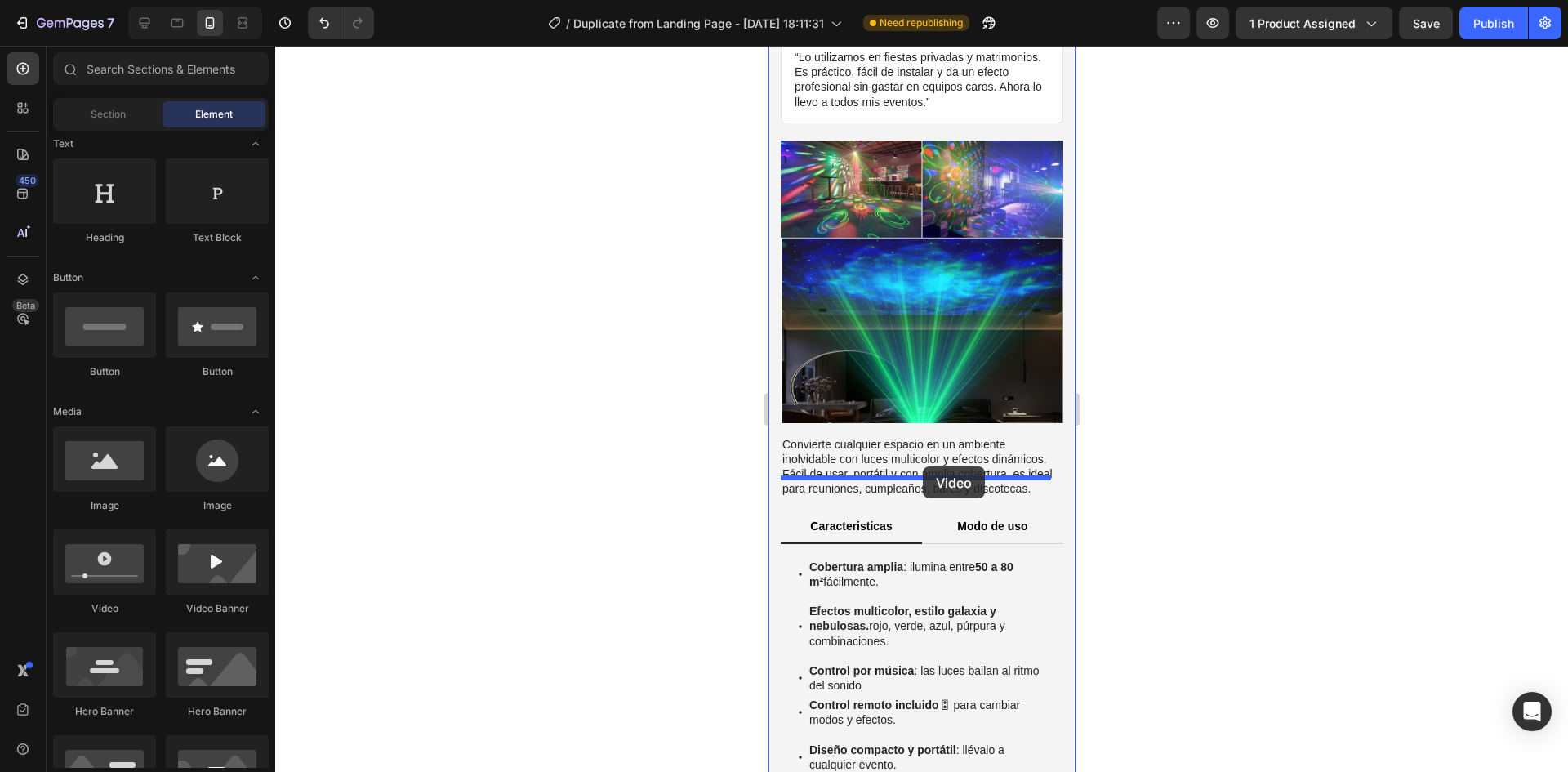
drag, startPoint x: 904, startPoint y: 621, endPoint x: 922, endPoint y: 466, distance: 156.0
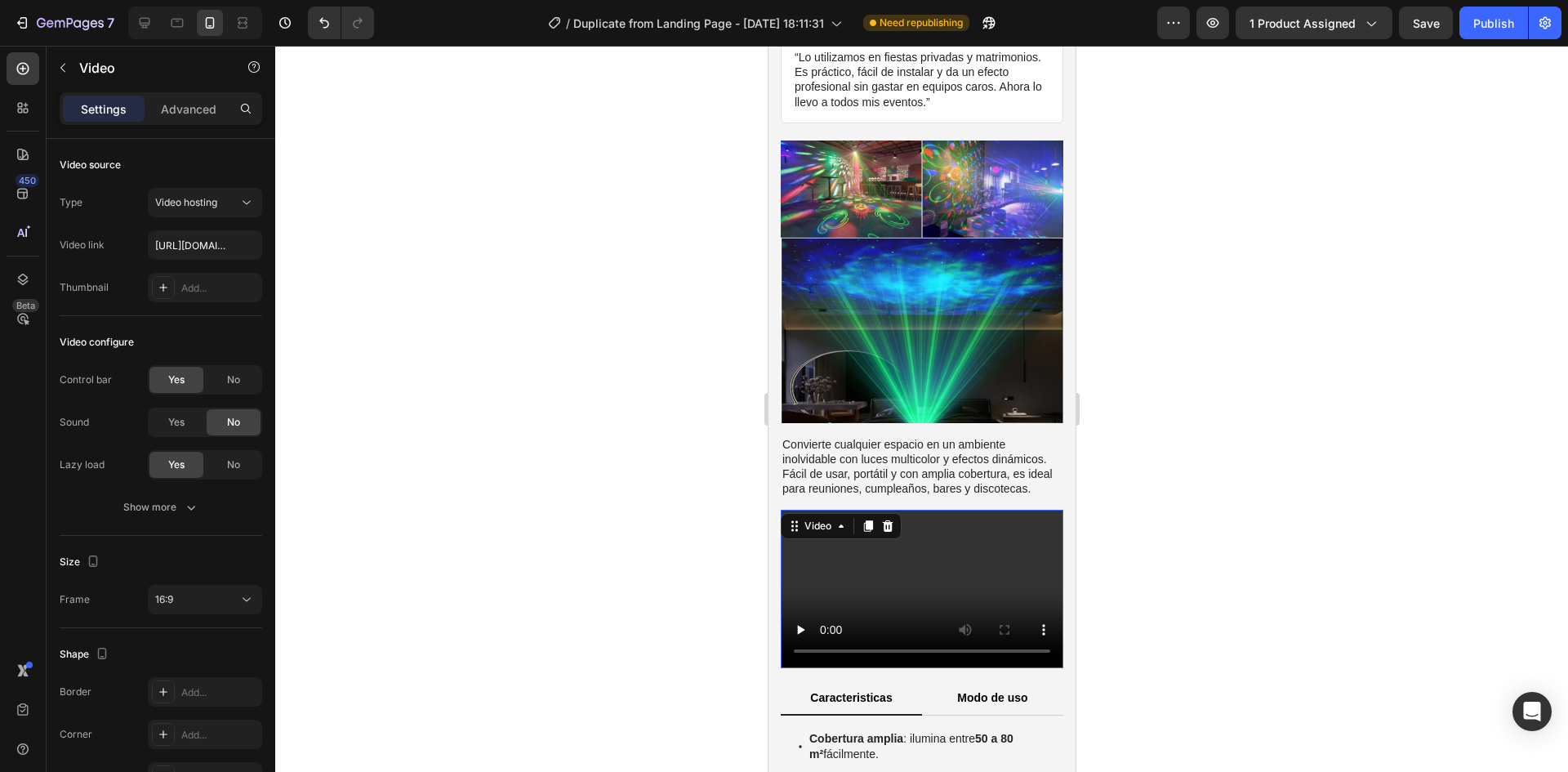
click at [878, 546] on video at bounding box center [921, 589] width 283 height 160
click at [828, 519] on div "Video" at bounding box center [817, 527] width 34 height 15
click at [912, 542] on video at bounding box center [921, 589] width 283 height 160
click at [887, 561] on video at bounding box center [921, 589] width 283 height 160
click at [912, 560] on video at bounding box center [921, 589] width 283 height 160
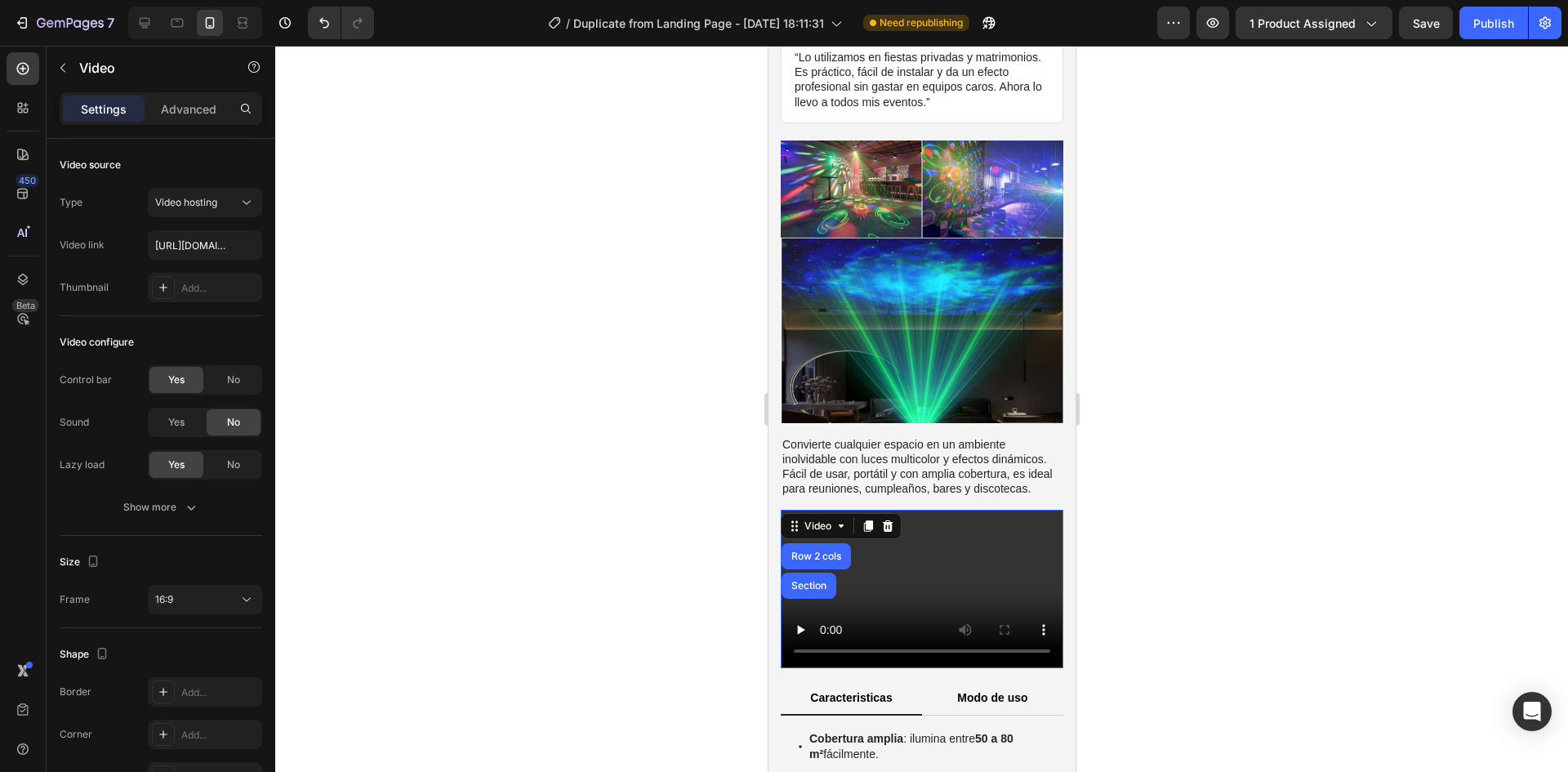
click at [993, 561] on video at bounding box center [921, 589] width 283 height 160
click at [886, 546] on video at bounding box center [921, 589] width 283 height 160
click at [813, 519] on div "Video" at bounding box center [817, 527] width 34 height 15
click at [820, 519] on div "Video" at bounding box center [817, 527] width 34 height 15
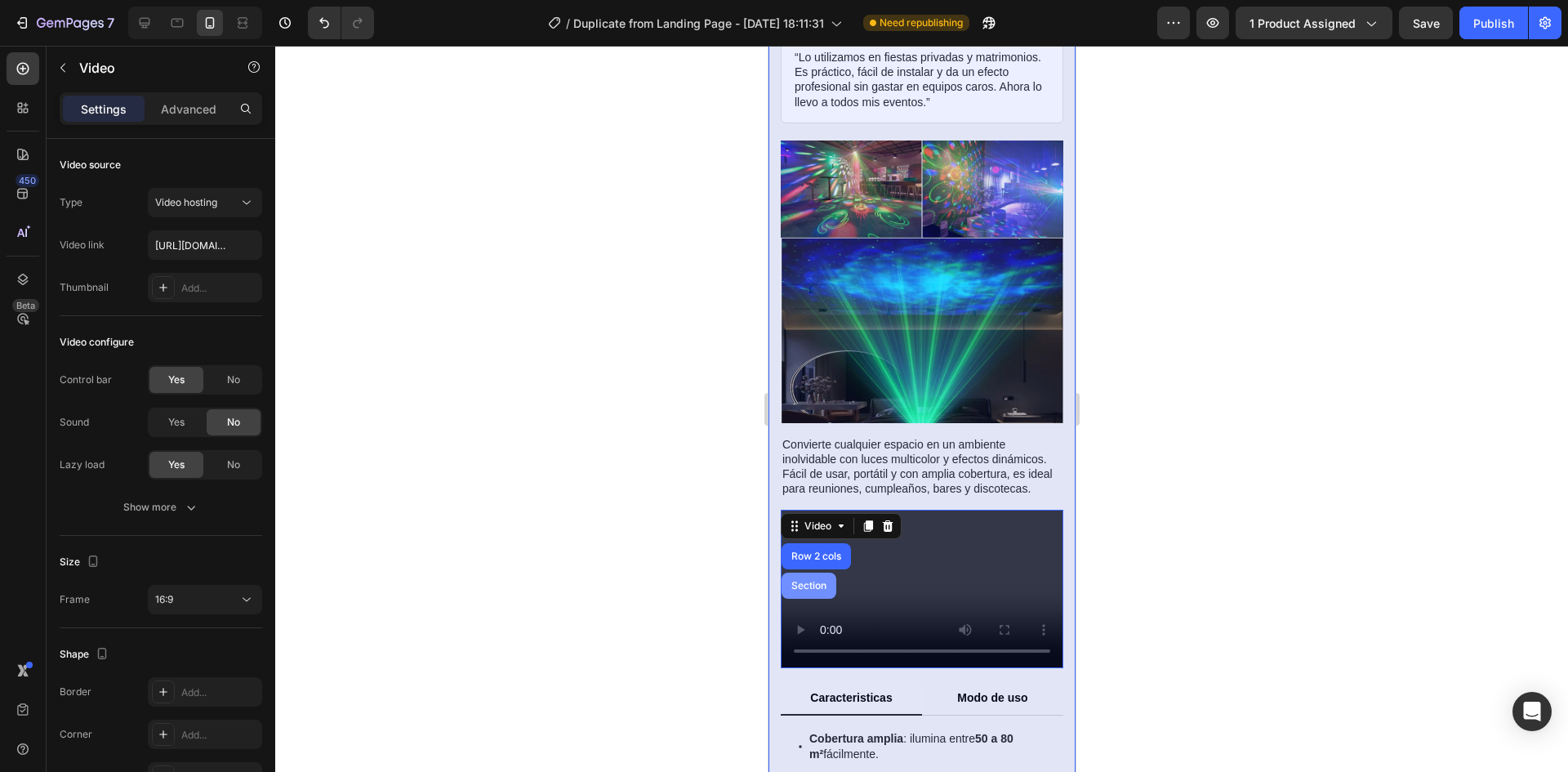
click at [815, 573] on div "Section" at bounding box center [808, 586] width 55 height 26
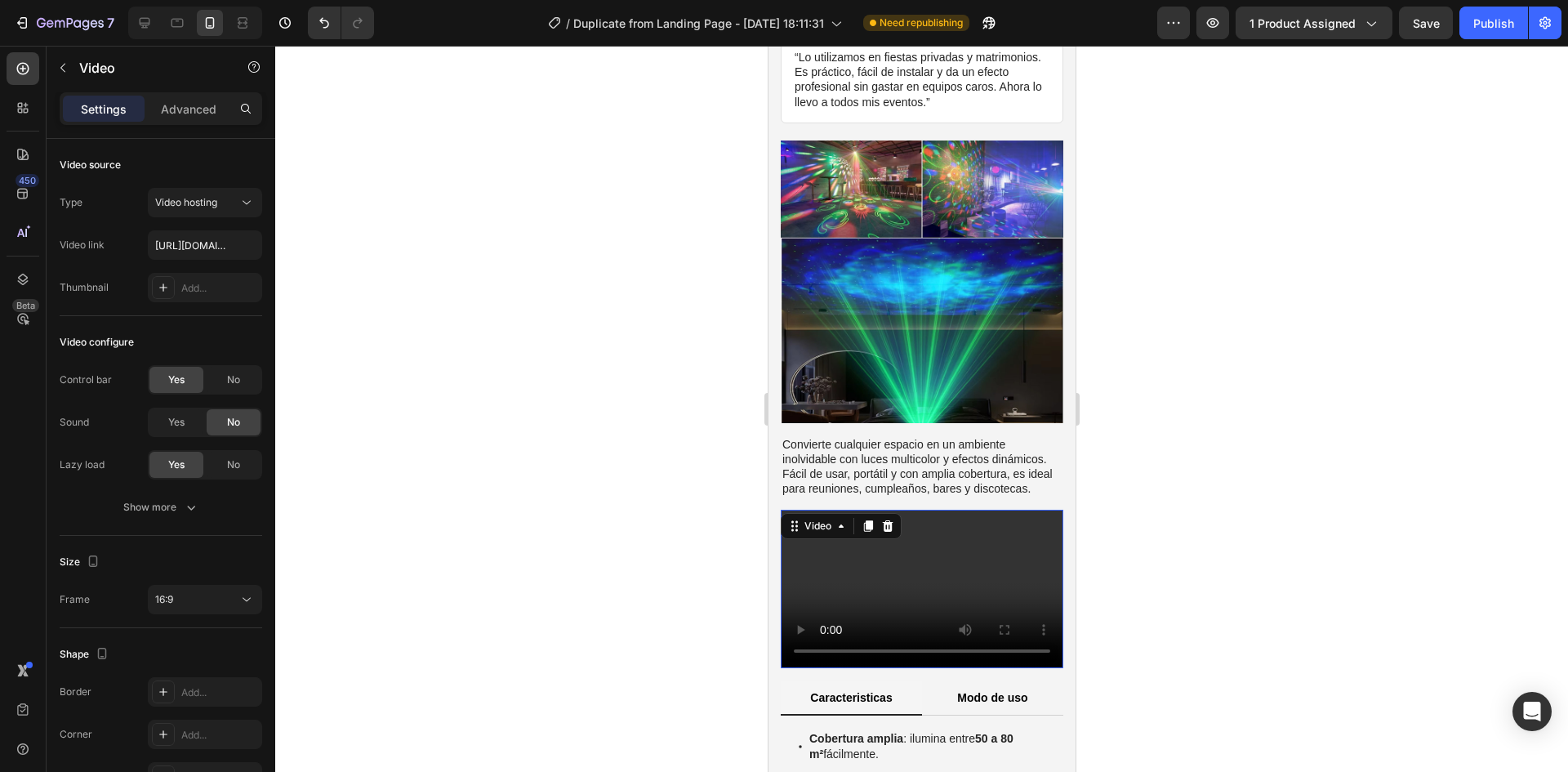
click at [902, 527] on video at bounding box center [921, 589] width 283 height 160
click at [557, 302] on div at bounding box center [921, 408] width 1293 height 727
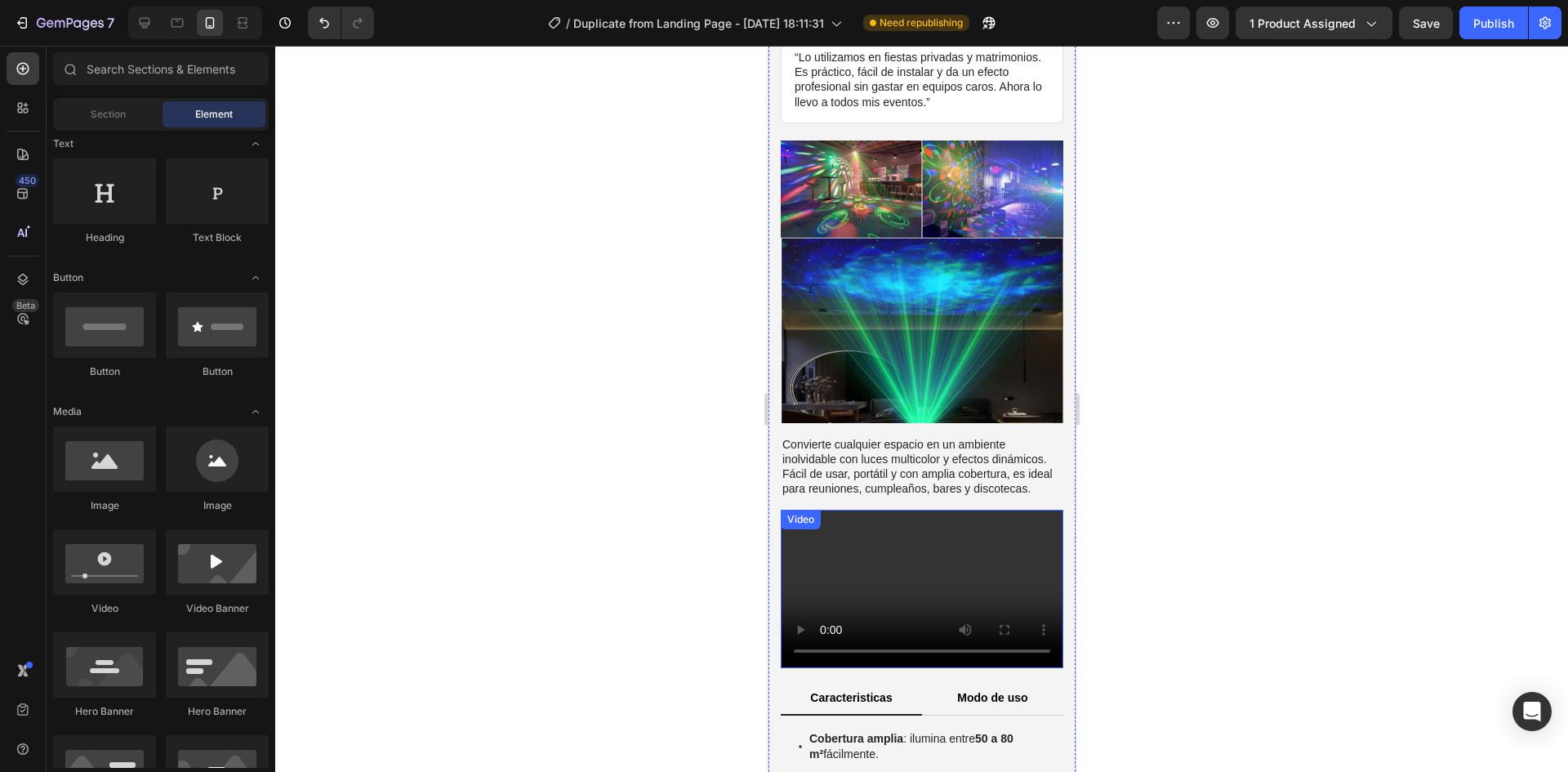
click at [966, 560] on video at bounding box center [921, 589] width 283 height 160
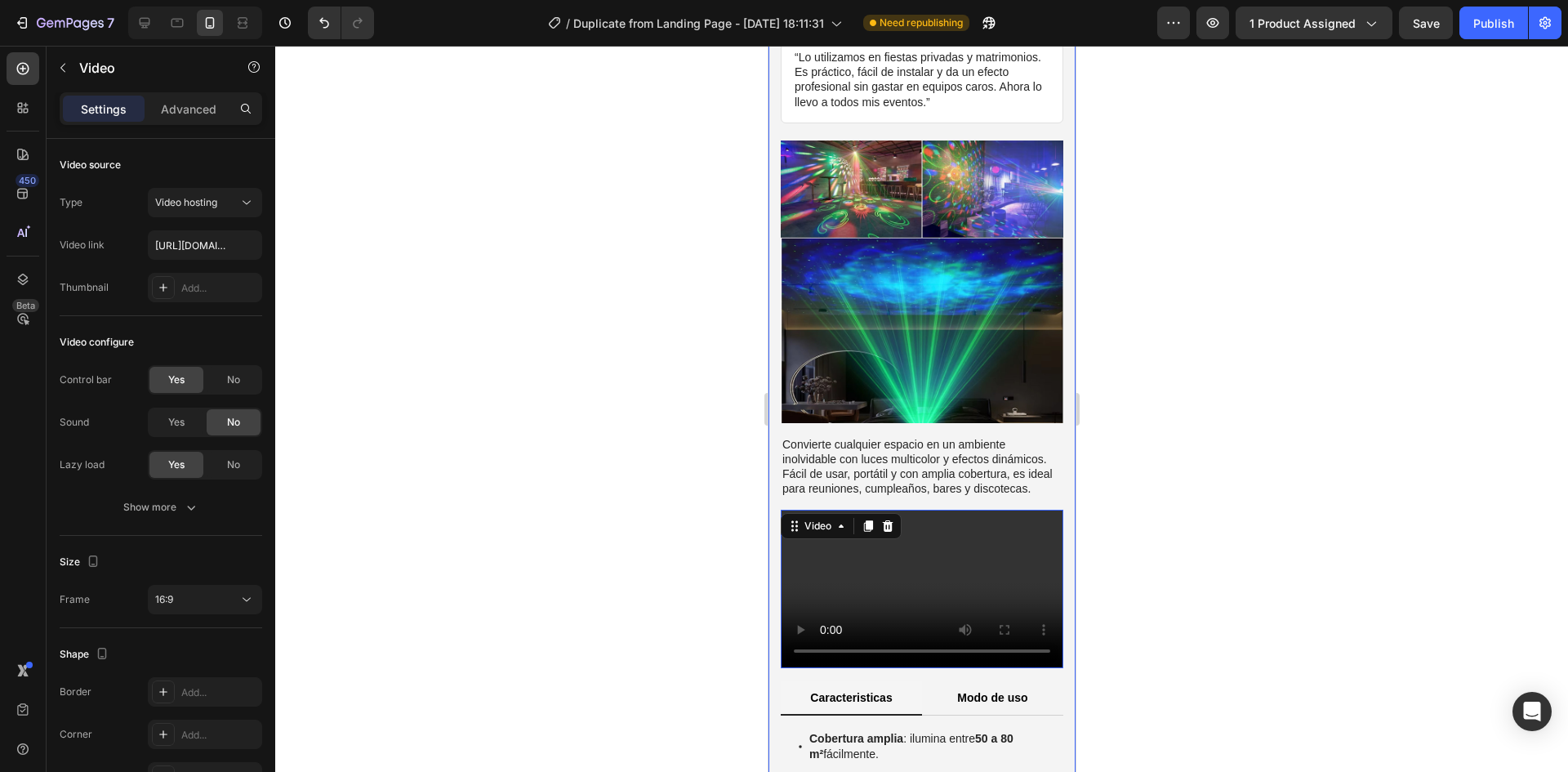
click at [577, 538] on div at bounding box center [921, 408] width 1293 height 727
click at [877, 549] on video at bounding box center [921, 589] width 283 height 160
click at [211, 248] on input "[URL][DOMAIN_NAME]" at bounding box center [205, 245] width 114 height 30
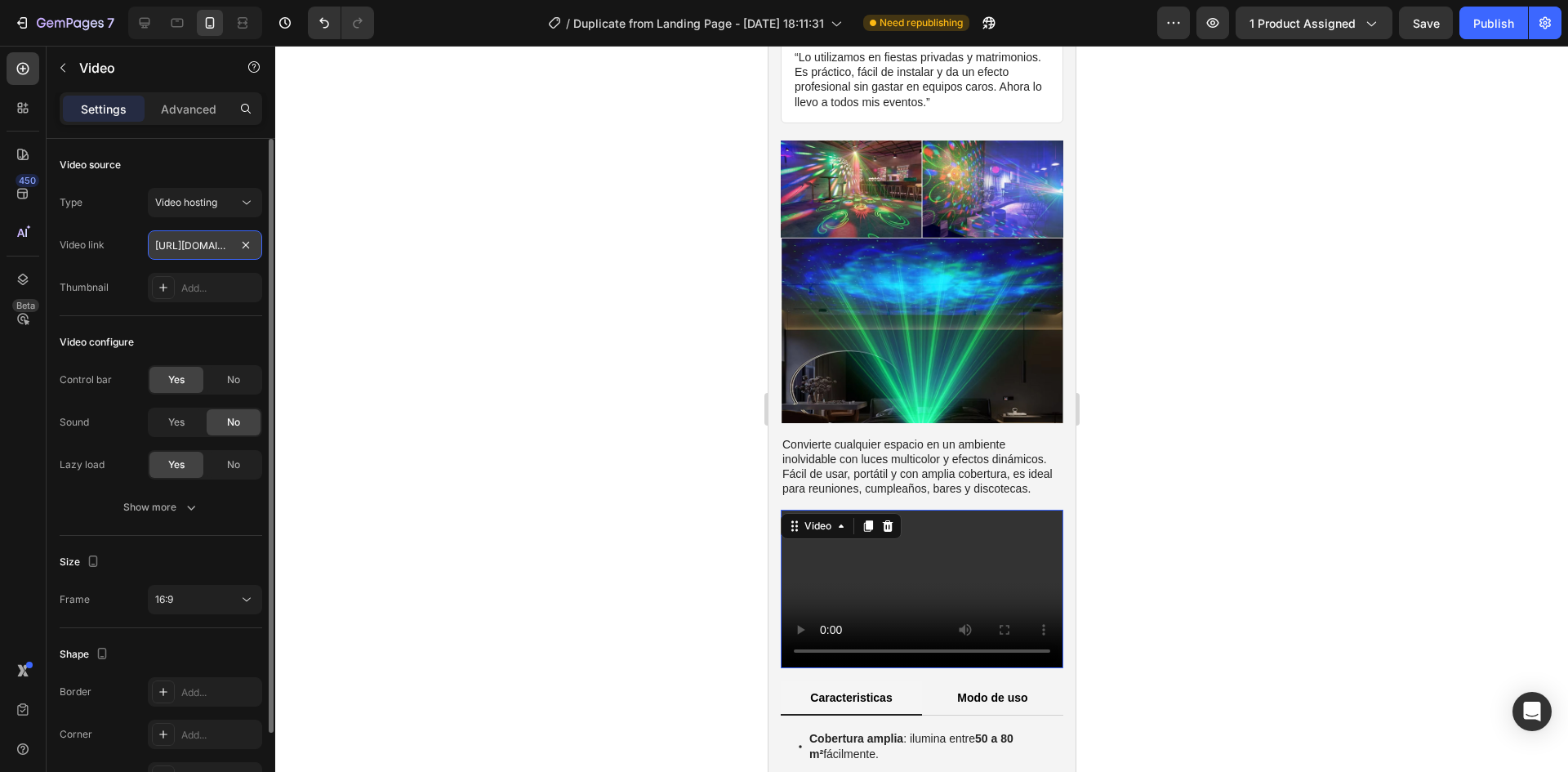
click at [211, 248] on input "[URL][DOMAIN_NAME]" at bounding box center [205, 245] width 114 height 30
click at [183, 245] on input "[URL][DOMAIN_NAME]" at bounding box center [205, 245] width 114 height 30
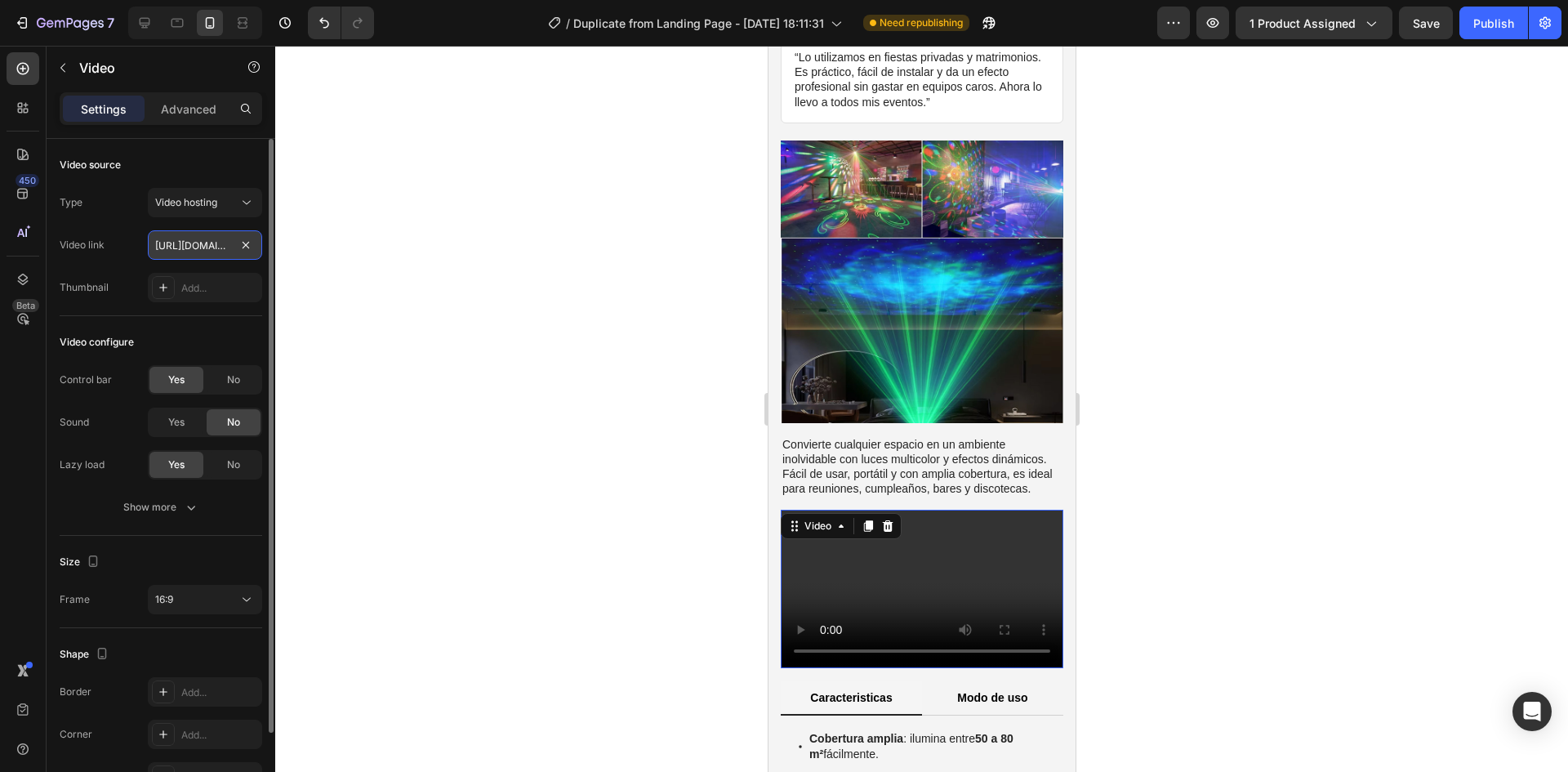
click at [183, 245] on input "[URL][DOMAIN_NAME]" at bounding box center [205, 245] width 114 height 30
click at [223, 209] on div "Video hosting" at bounding box center [197, 203] width 83 height 15
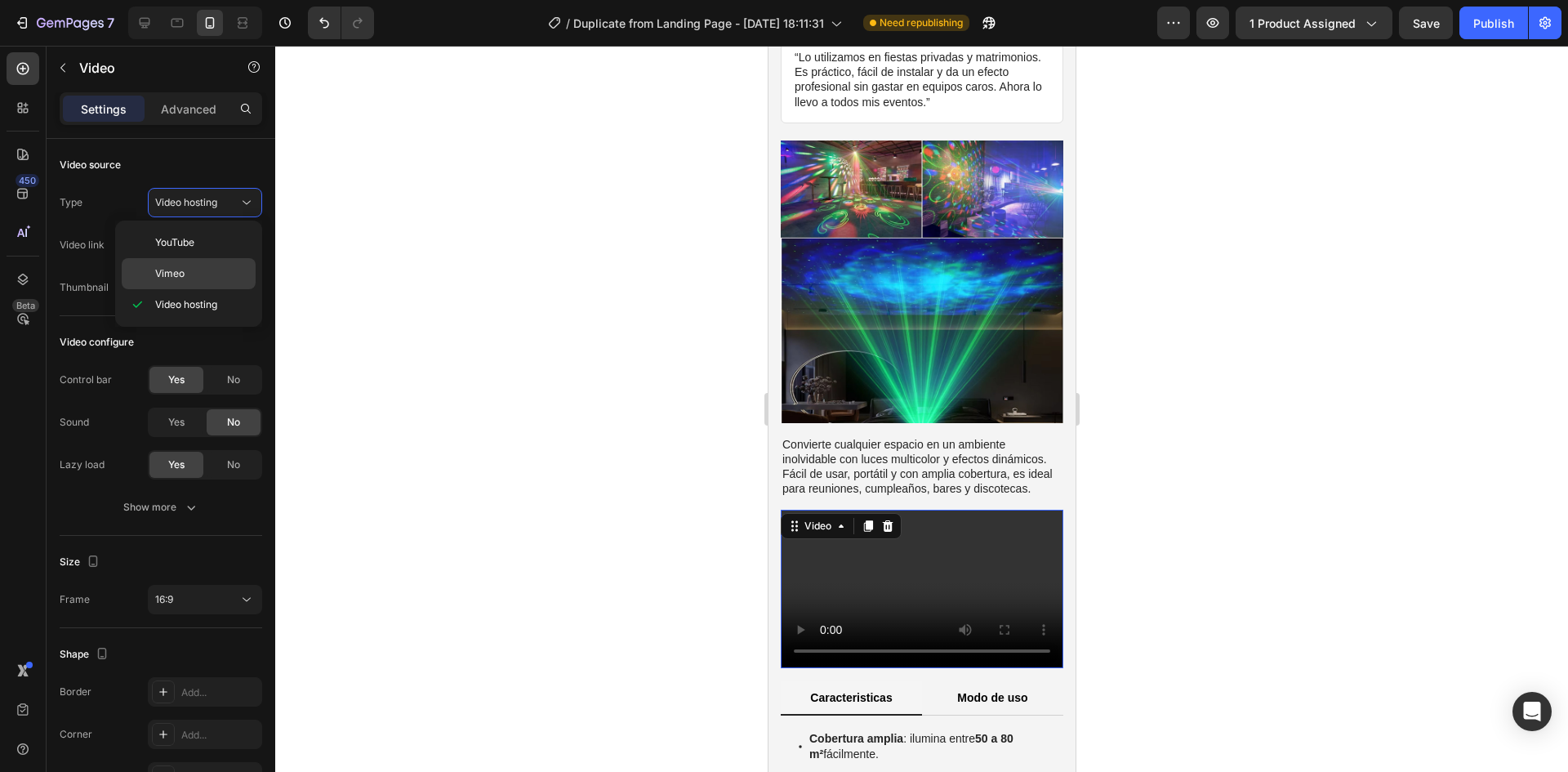
click at [172, 268] on span "Vimeo" at bounding box center [170, 274] width 30 height 15
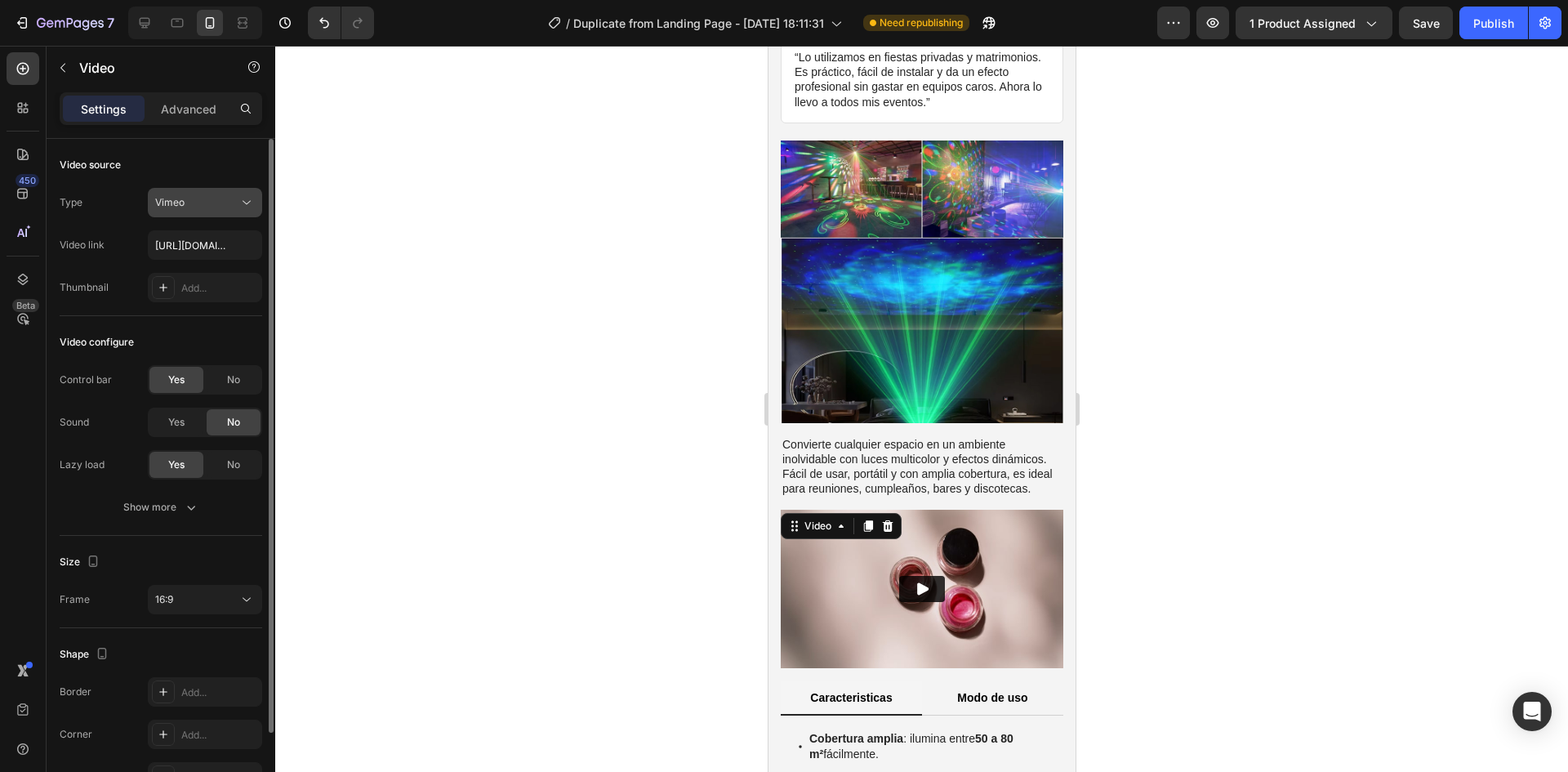
click at [192, 200] on div "Vimeo" at bounding box center [197, 203] width 83 height 15
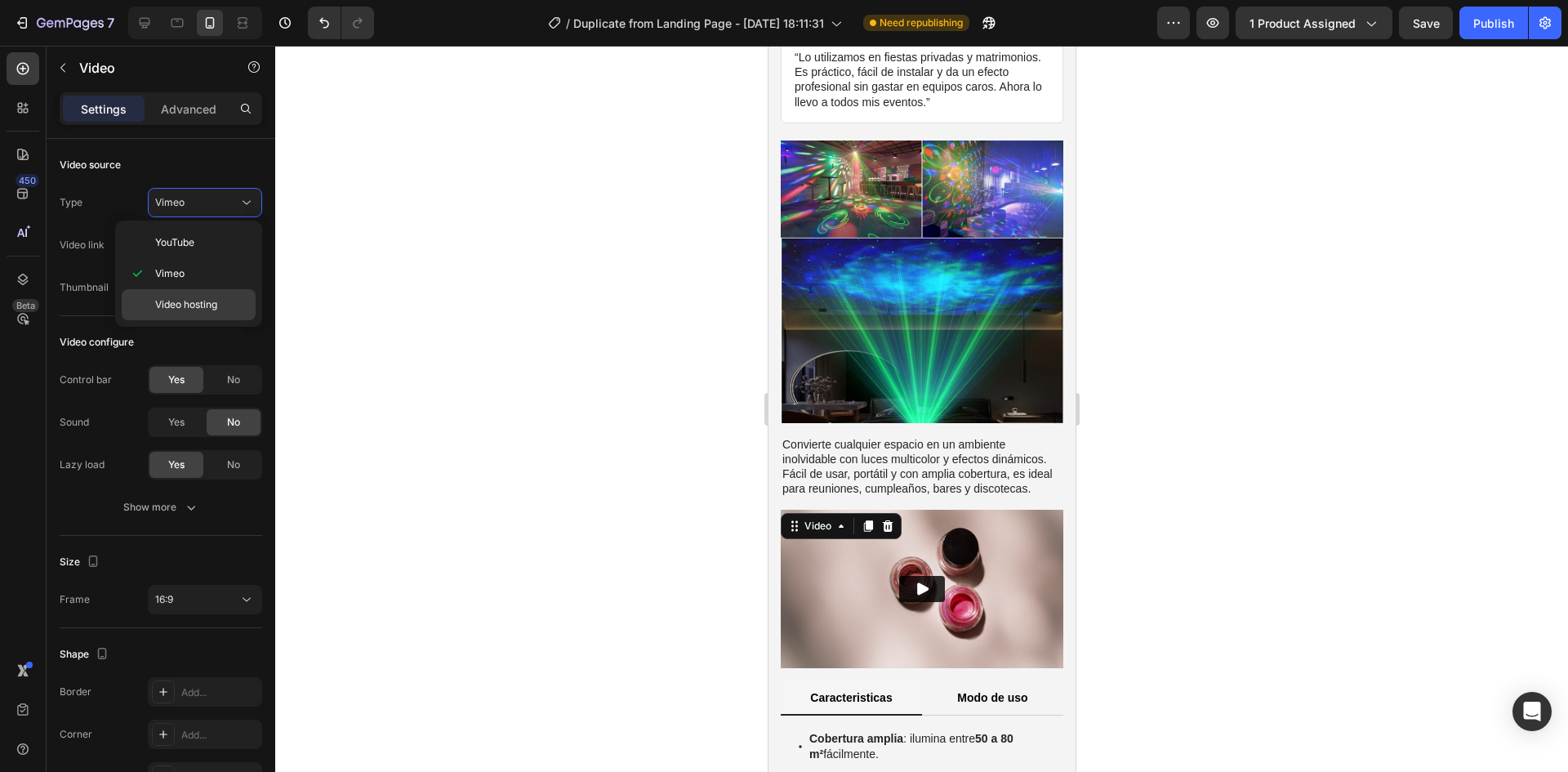
click at [199, 300] on span "Video hosting" at bounding box center [186, 305] width 62 height 15
type input "[URL][DOMAIN_NAME]"
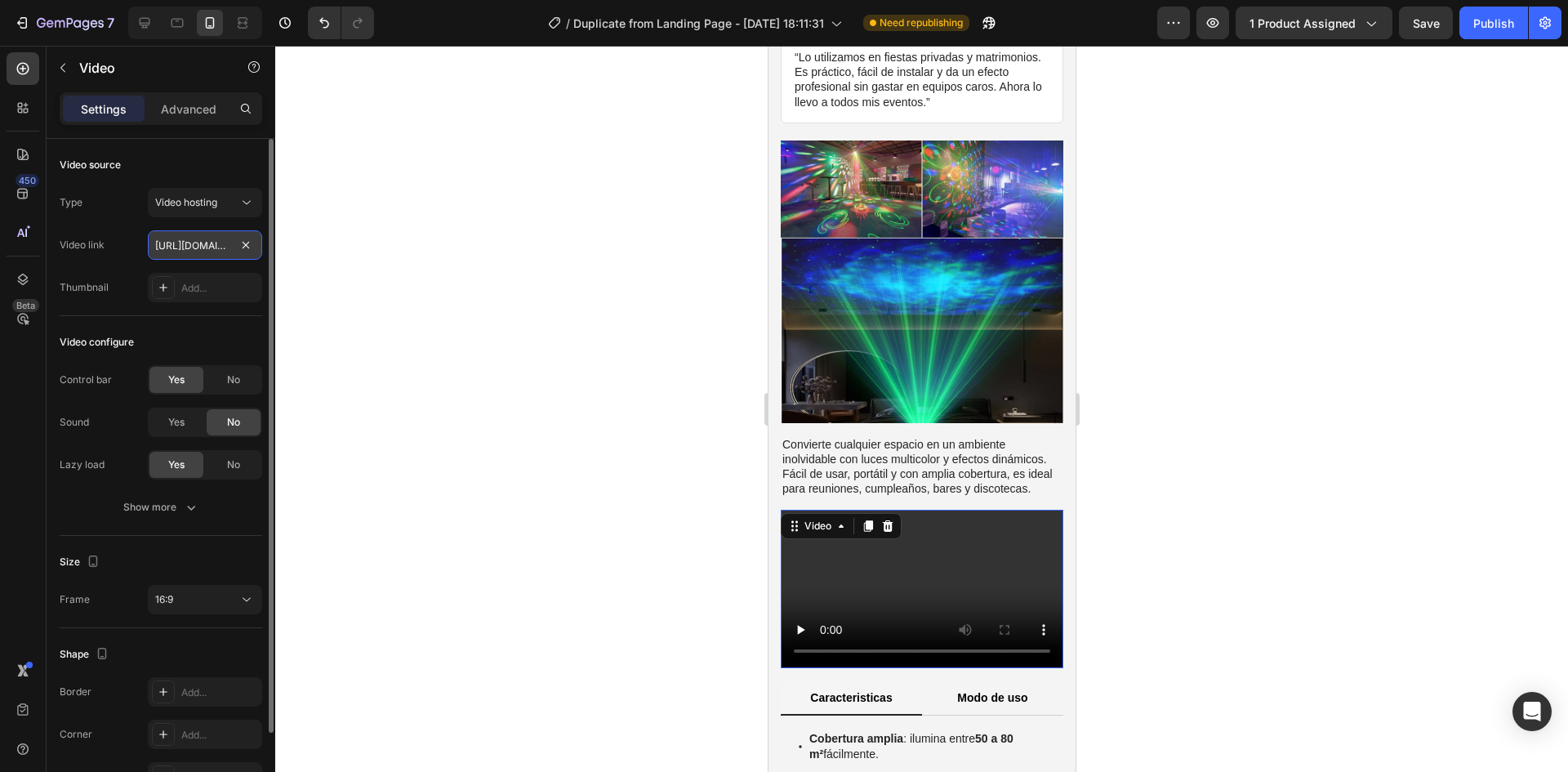
click at [204, 241] on input "[URL][DOMAIN_NAME]" at bounding box center [205, 245] width 114 height 30
click at [175, 246] on input "[URL][DOMAIN_NAME]" at bounding box center [205, 245] width 114 height 30
click at [896, 513] on div "Video" at bounding box center [840, 527] width 121 height 26
click at [892, 520] on icon at bounding box center [887, 527] width 13 height 13
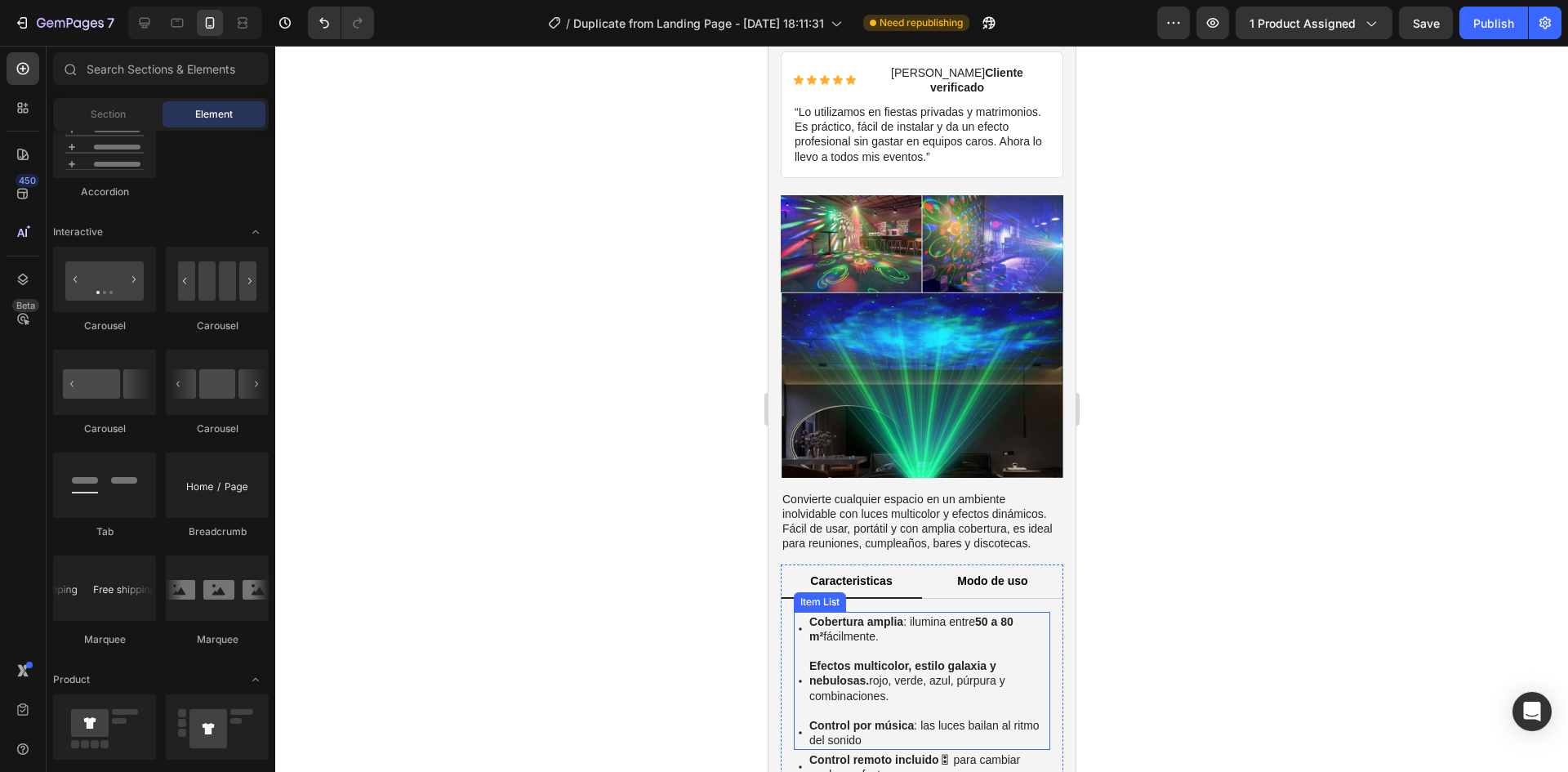
scroll to position [731, 0]
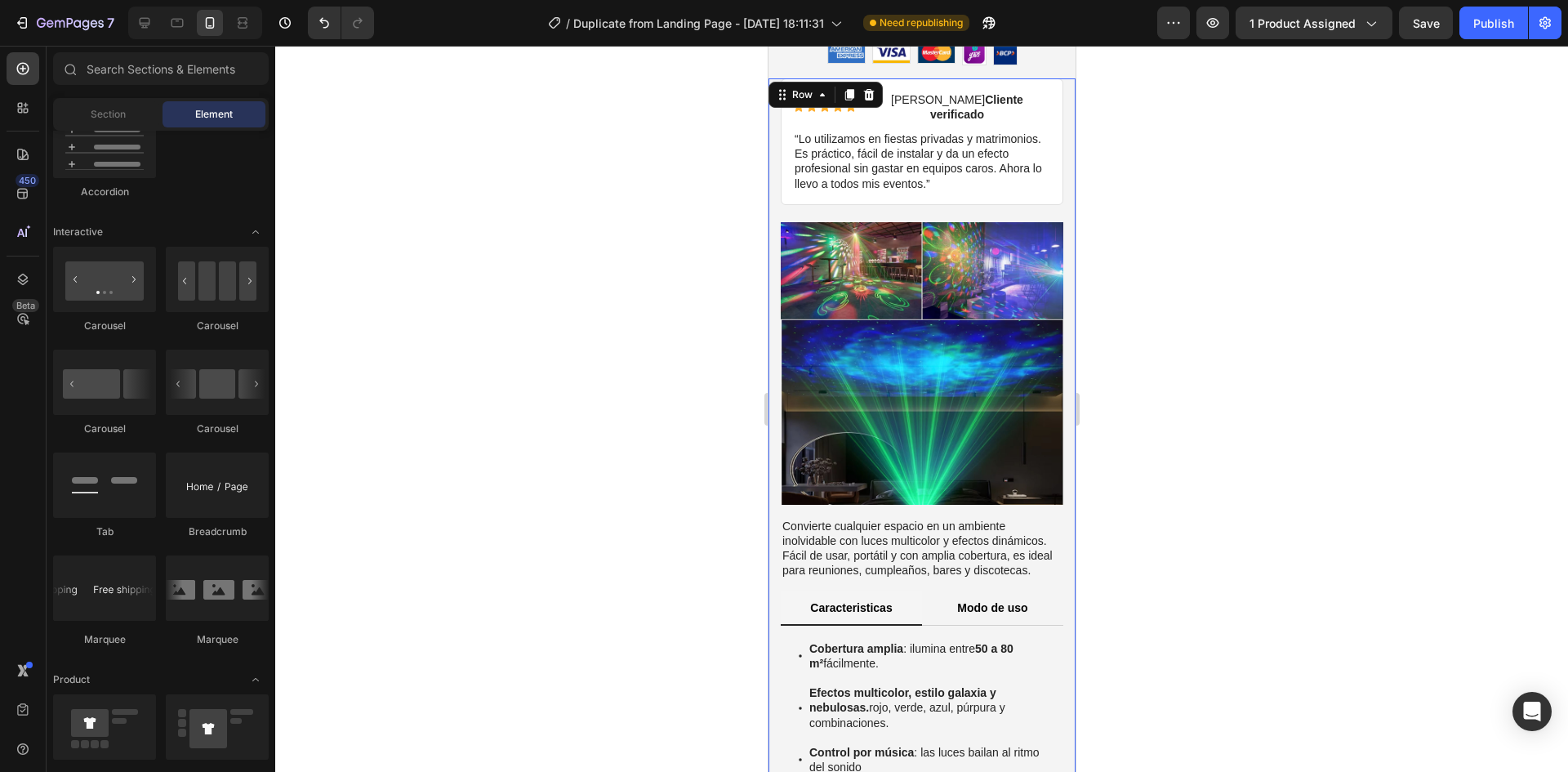
click at [810, 556] on div "Convierte cualquier espacio en un ambiente inolvidable con luces multicolor y e…" at bounding box center [921, 714] width 283 height 393
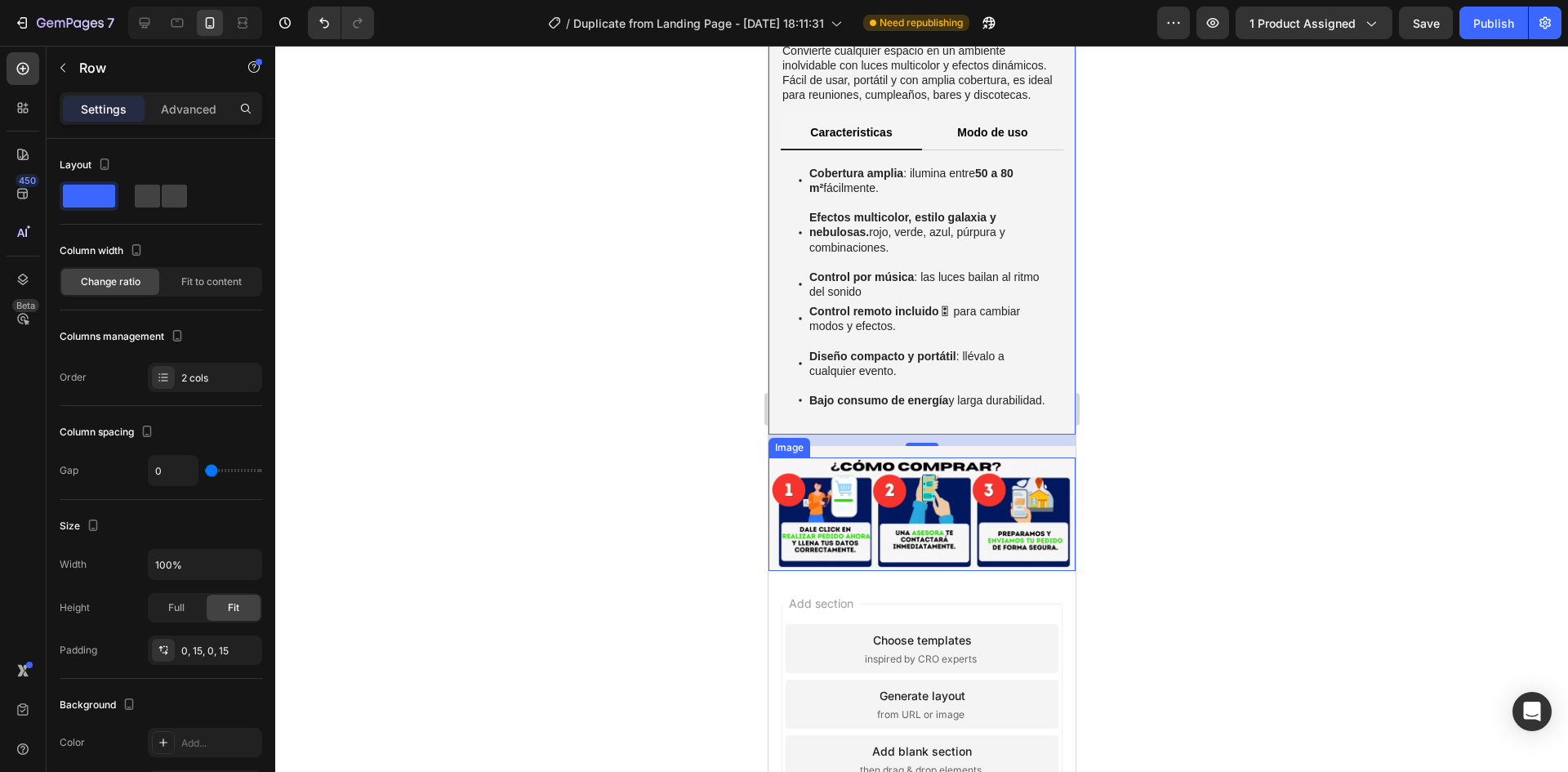
scroll to position [1221, 0]
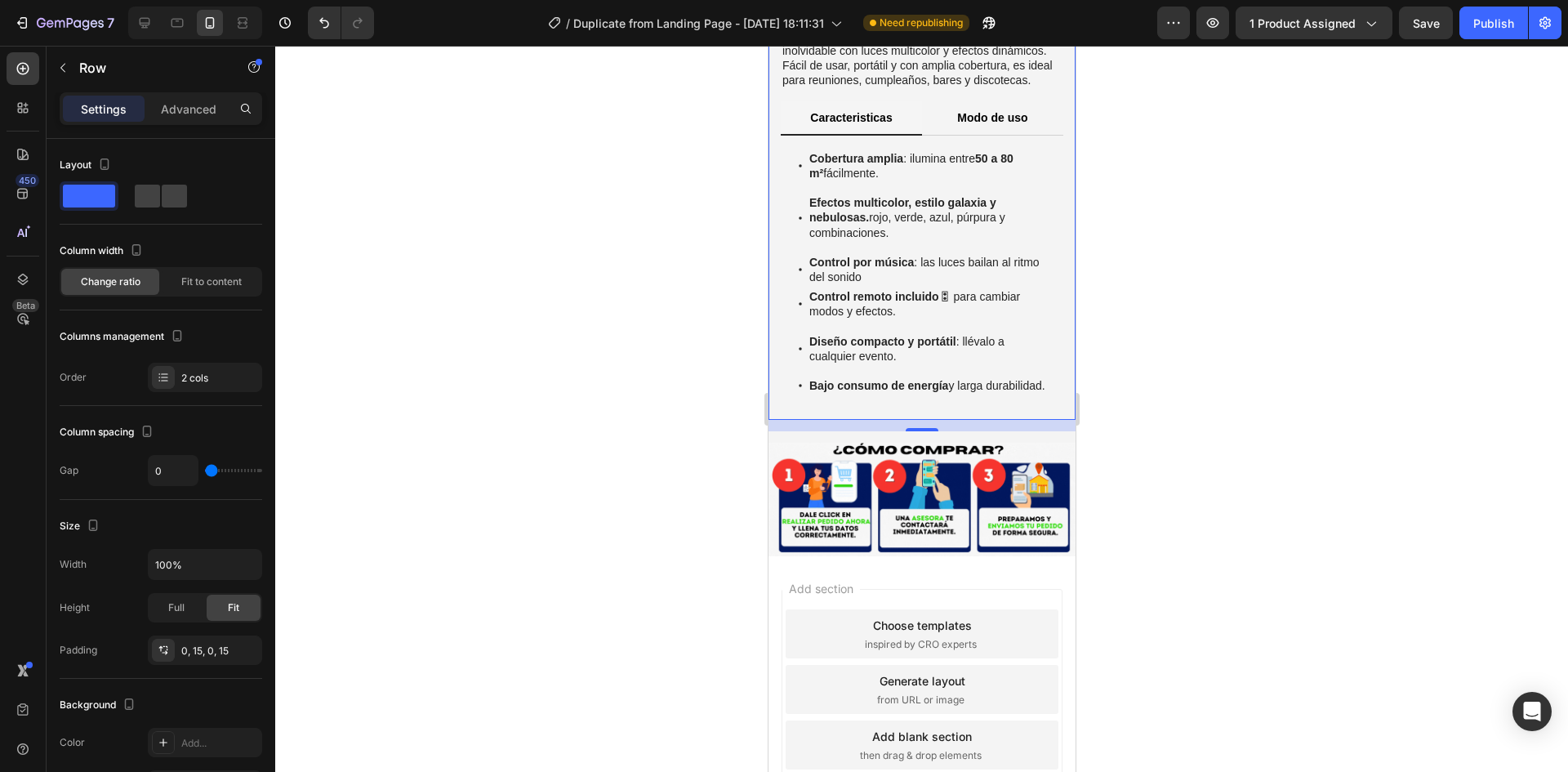
click at [1056, 420] on div "14" at bounding box center [921, 426] width 307 height 12
click at [1051, 420] on div "14" at bounding box center [921, 426] width 307 height 12
click at [608, 469] on div at bounding box center [921, 408] width 1293 height 727
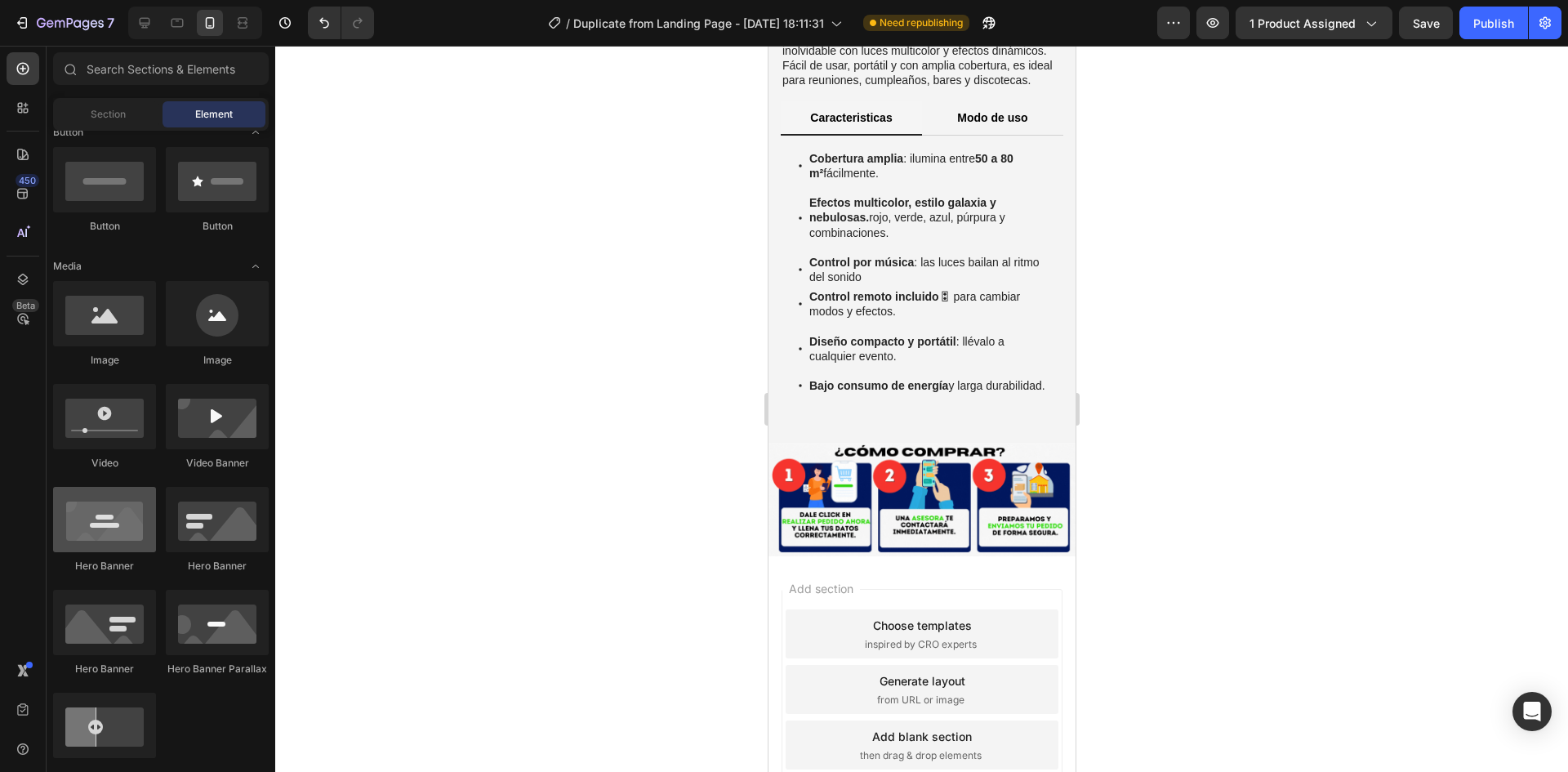
scroll to position [64, 0]
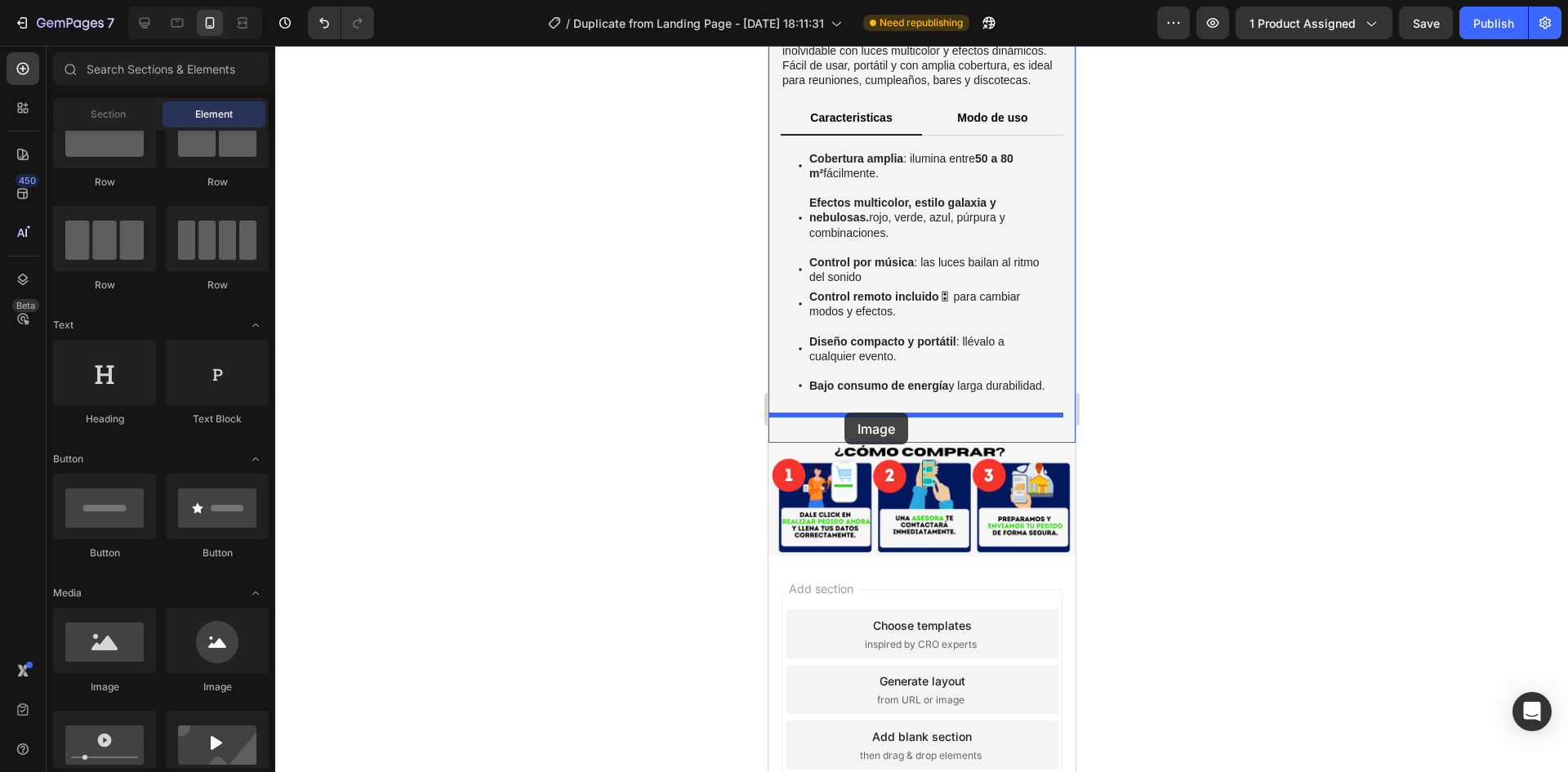
drag, startPoint x: 888, startPoint y: 684, endPoint x: 843, endPoint y: 412, distance: 275.7
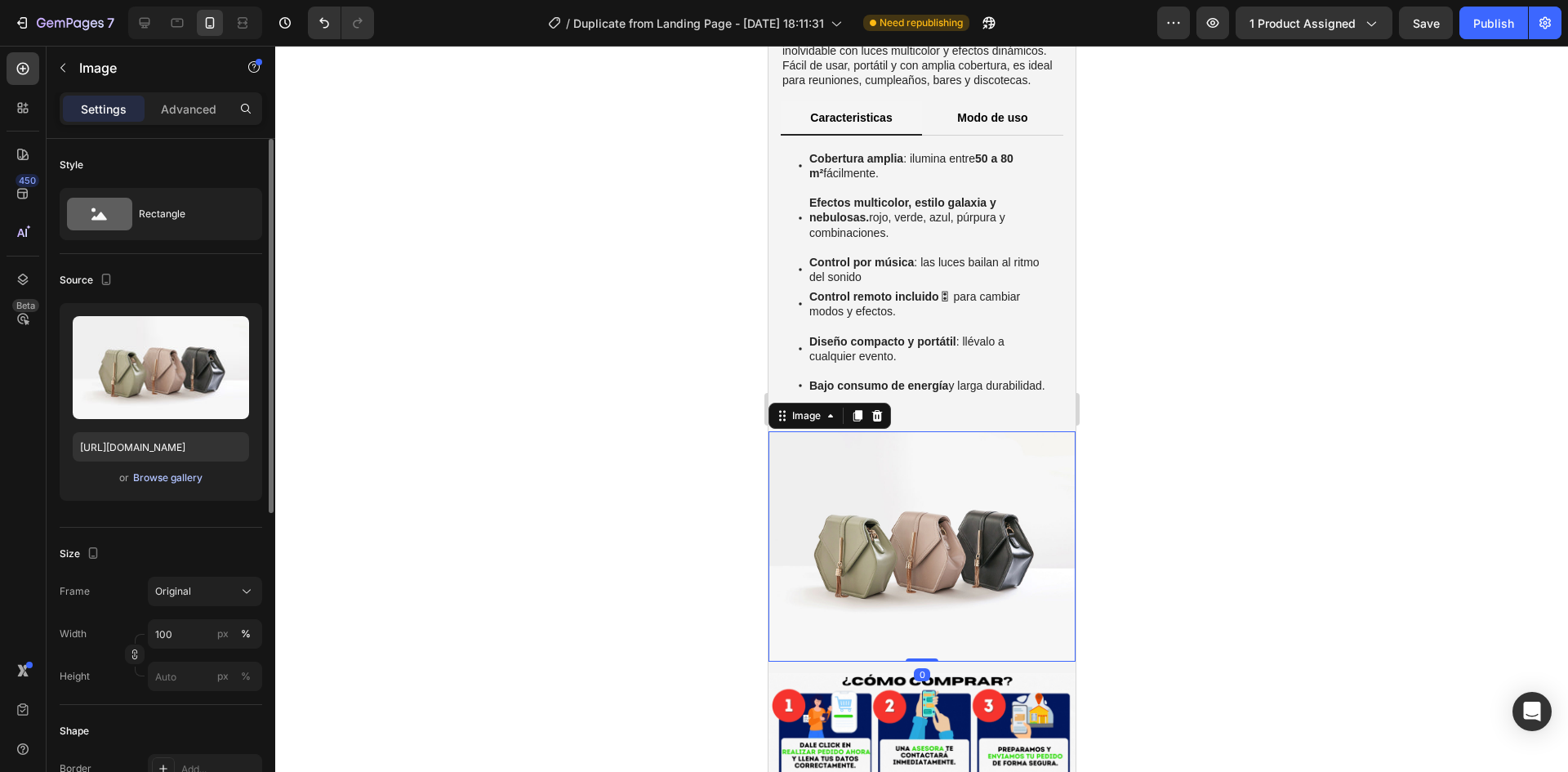
click at [159, 479] on div "Browse gallery" at bounding box center [168, 478] width 69 height 15
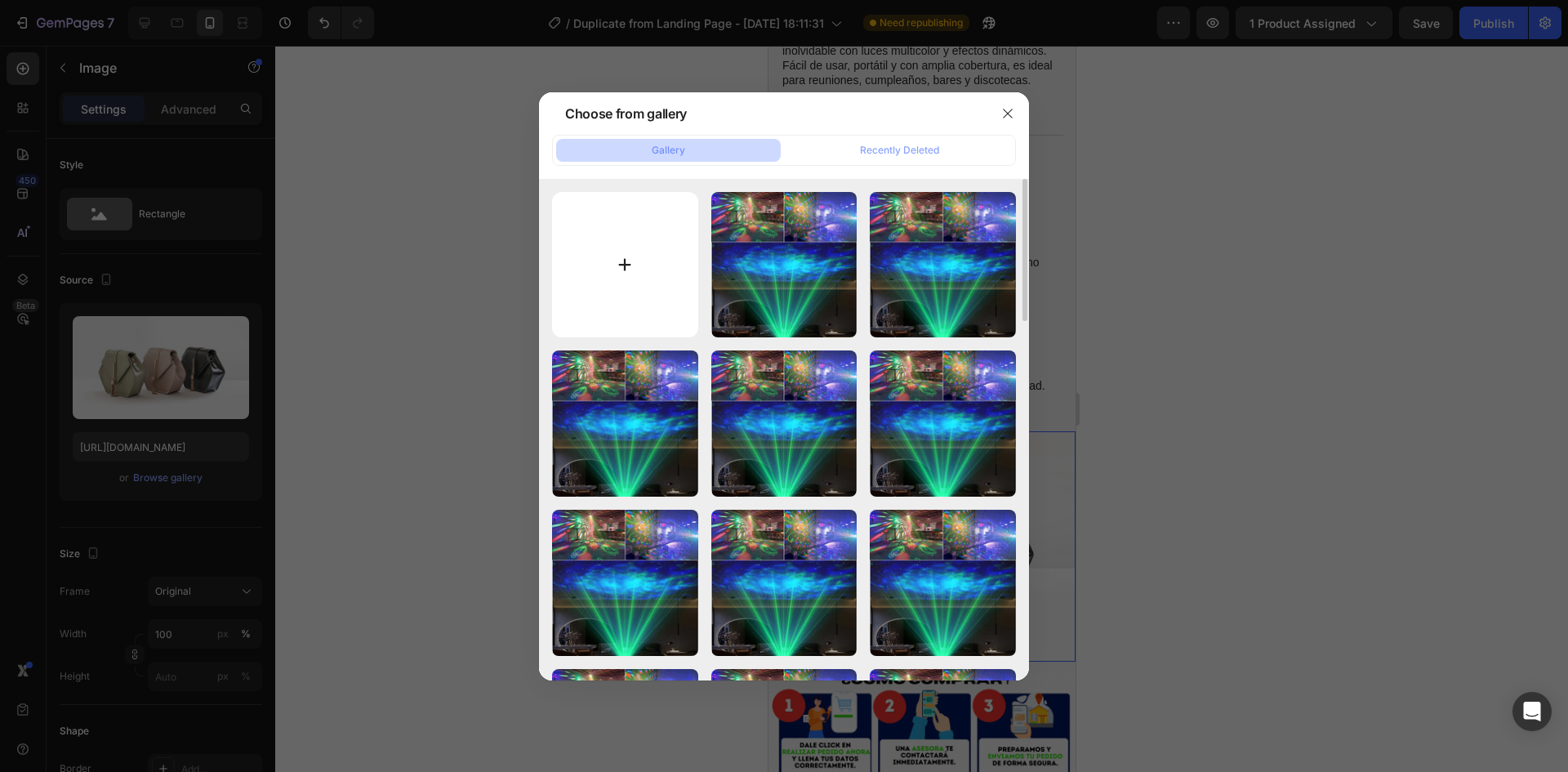
click at [592, 264] on input "file" at bounding box center [625, 264] width 146 height 146
type input "C:\fakepath\ChatGPT Image 28 ago 2025, 01_55_48 a.m..png"
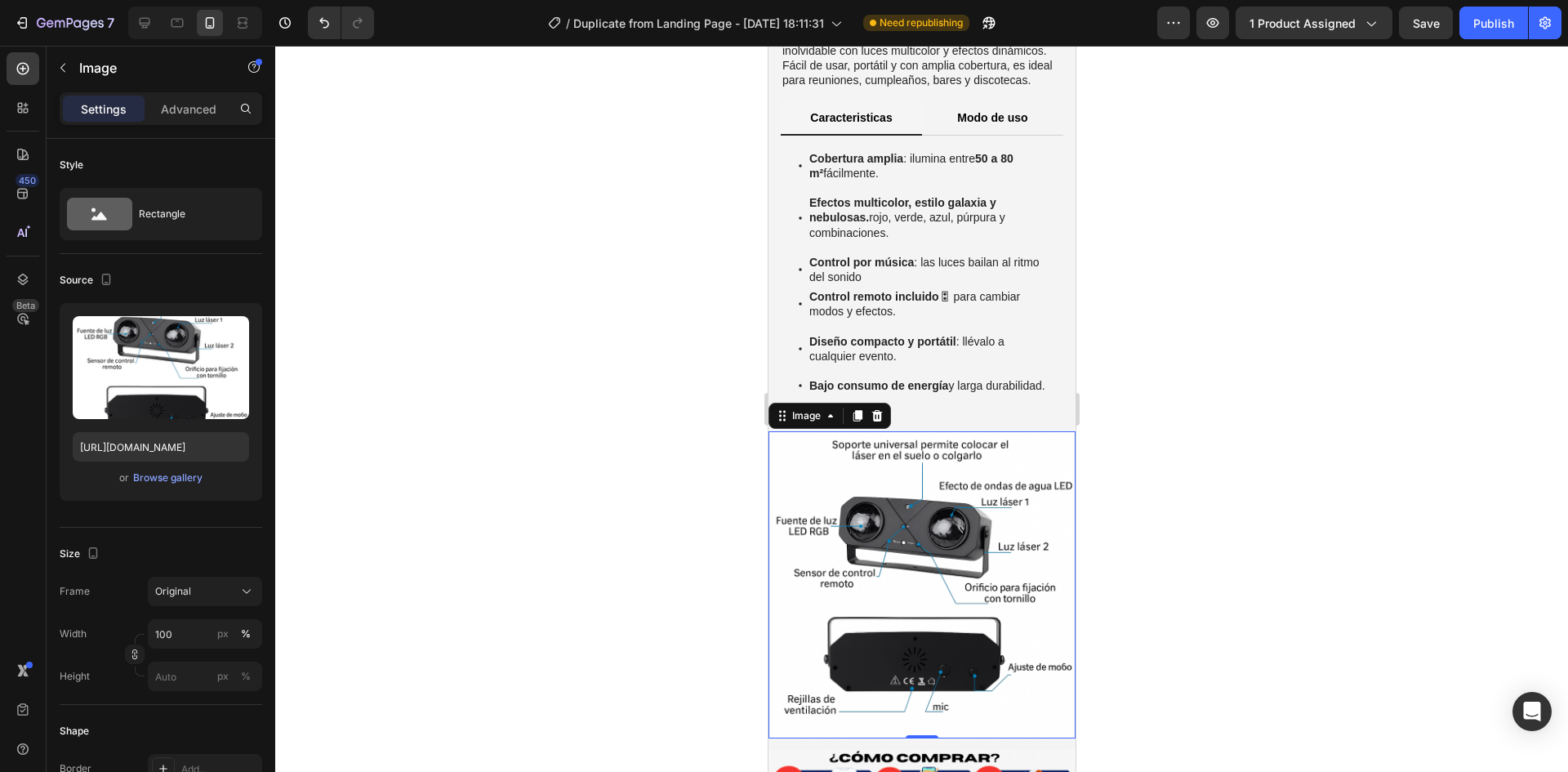
click at [449, 505] on div at bounding box center [921, 408] width 1293 height 727
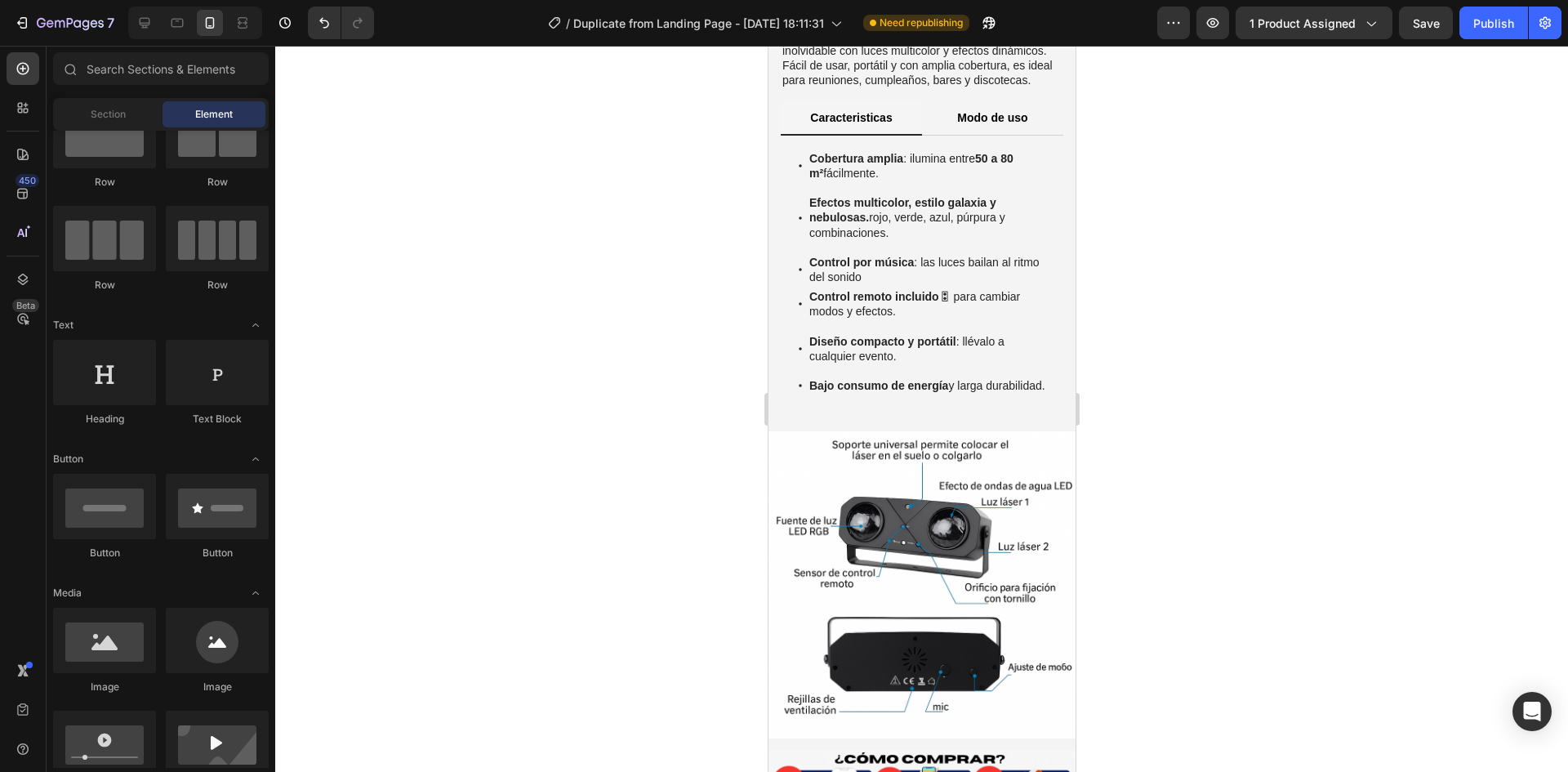
scroll to position [1384, 0]
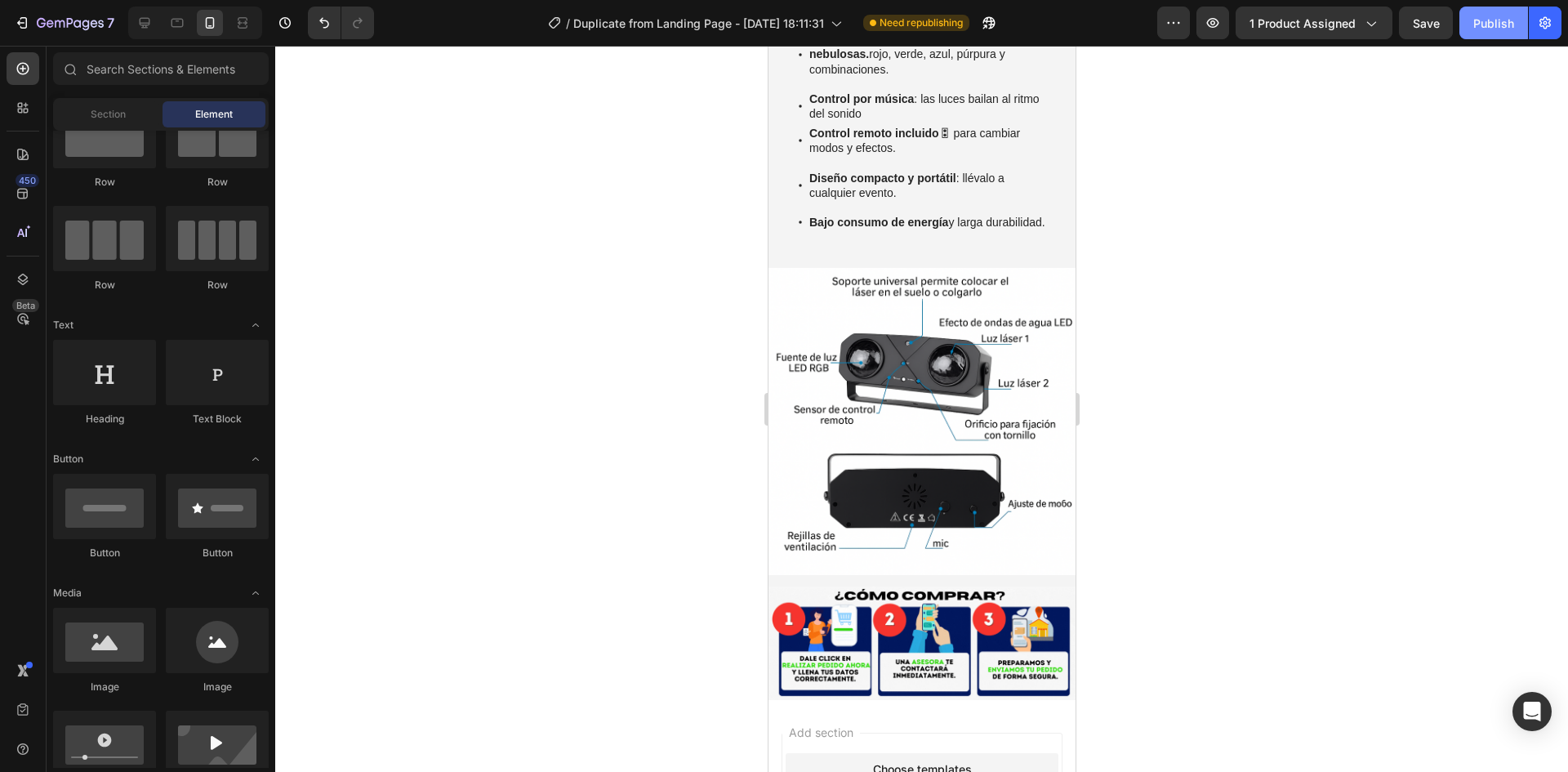
click at [1483, 31] on div "Publish" at bounding box center [1493, 23] width 40 height 17
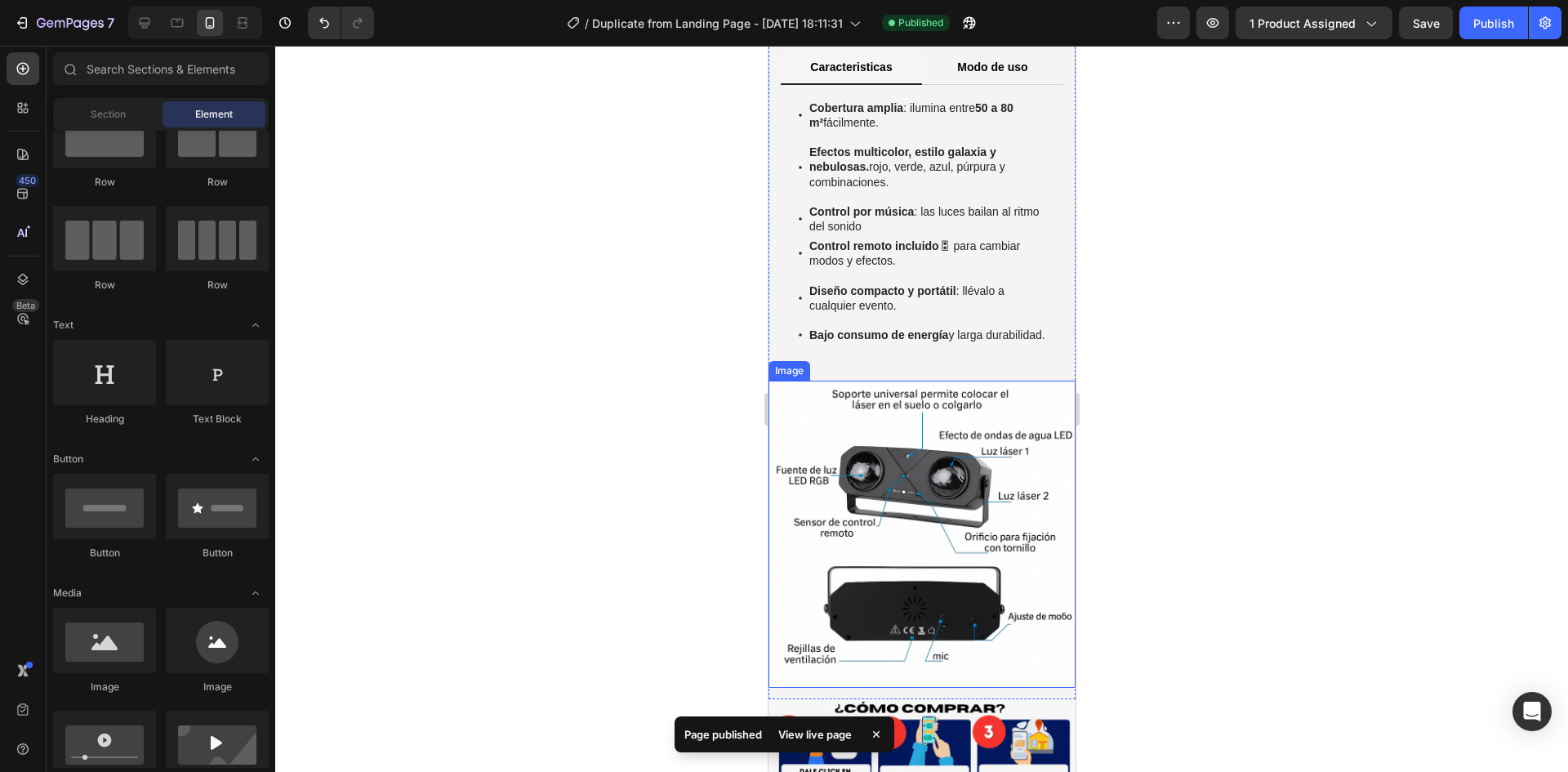
scroll to position [1221, 0]
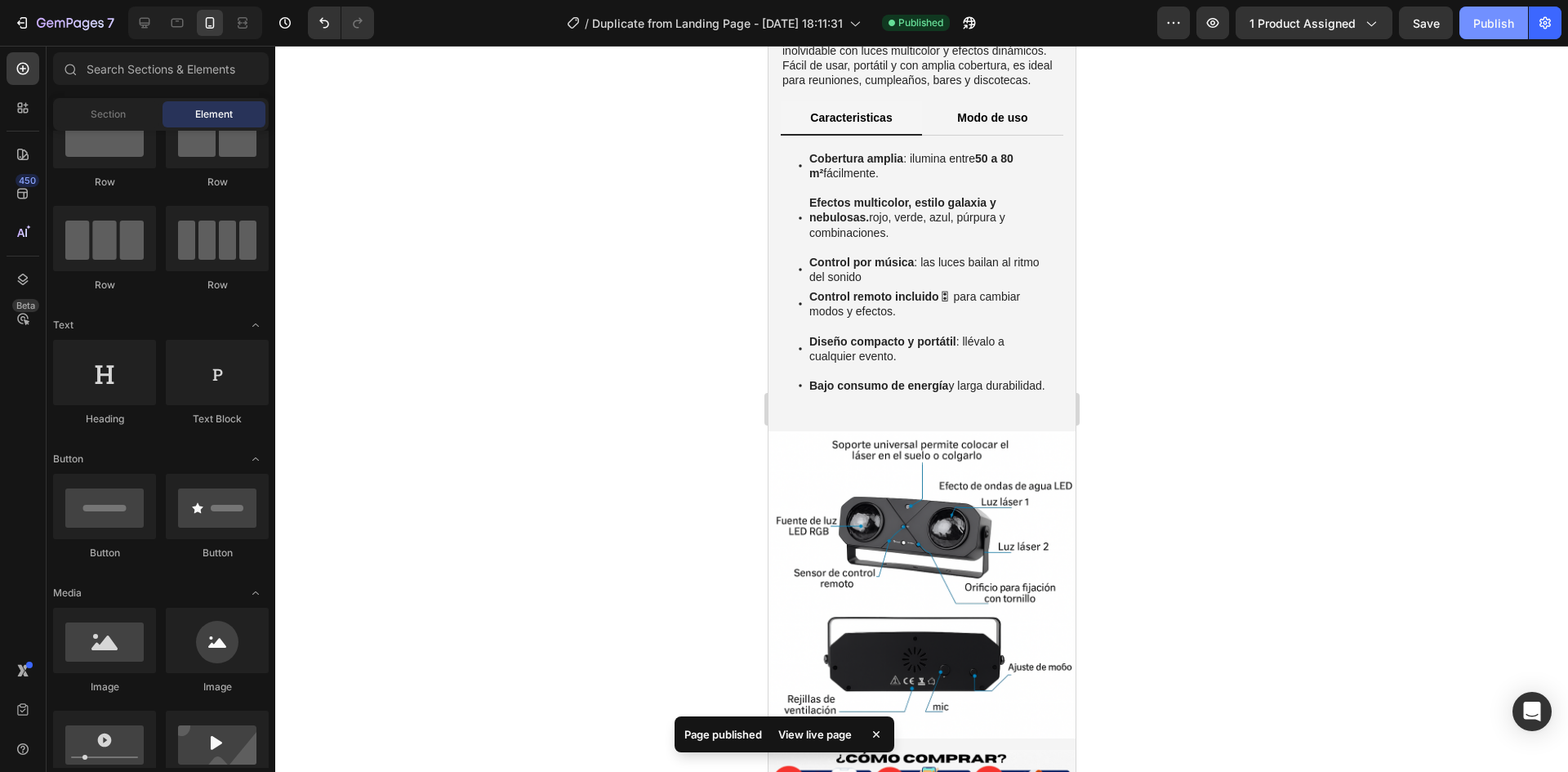
click at [1489, 21] on div "Publish" at bounding box center [1493, 23] width 40 height 17
click at [1019, 501] on img at bounding box center [921, 585] width 307 height 307
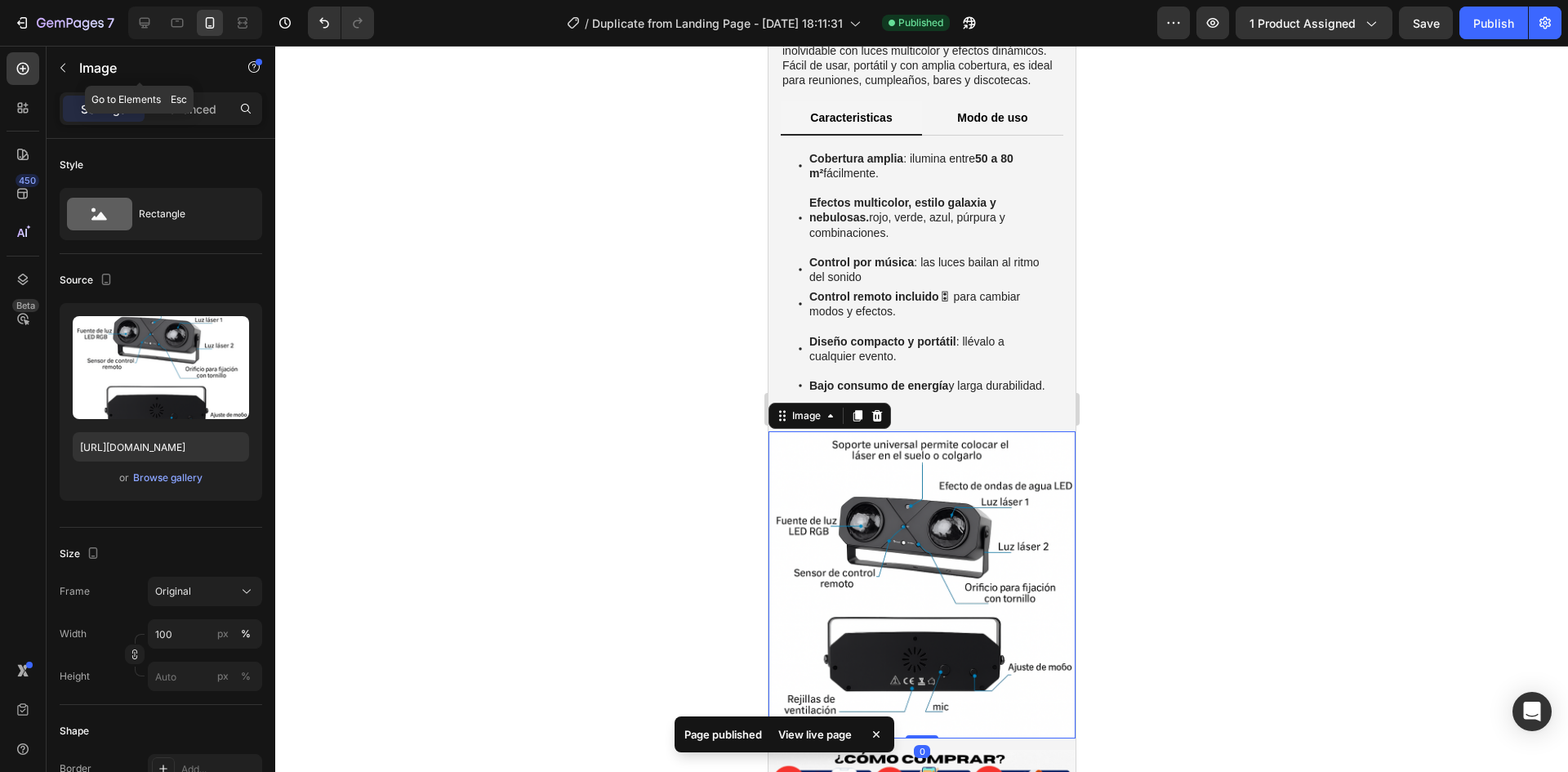
click at [185, 91] on div "Image" at bounding box center [139, 69] width 186 height 46
click at [188, 106] on p "Advanced" at bounding box center [188, 109] width 55 height 17
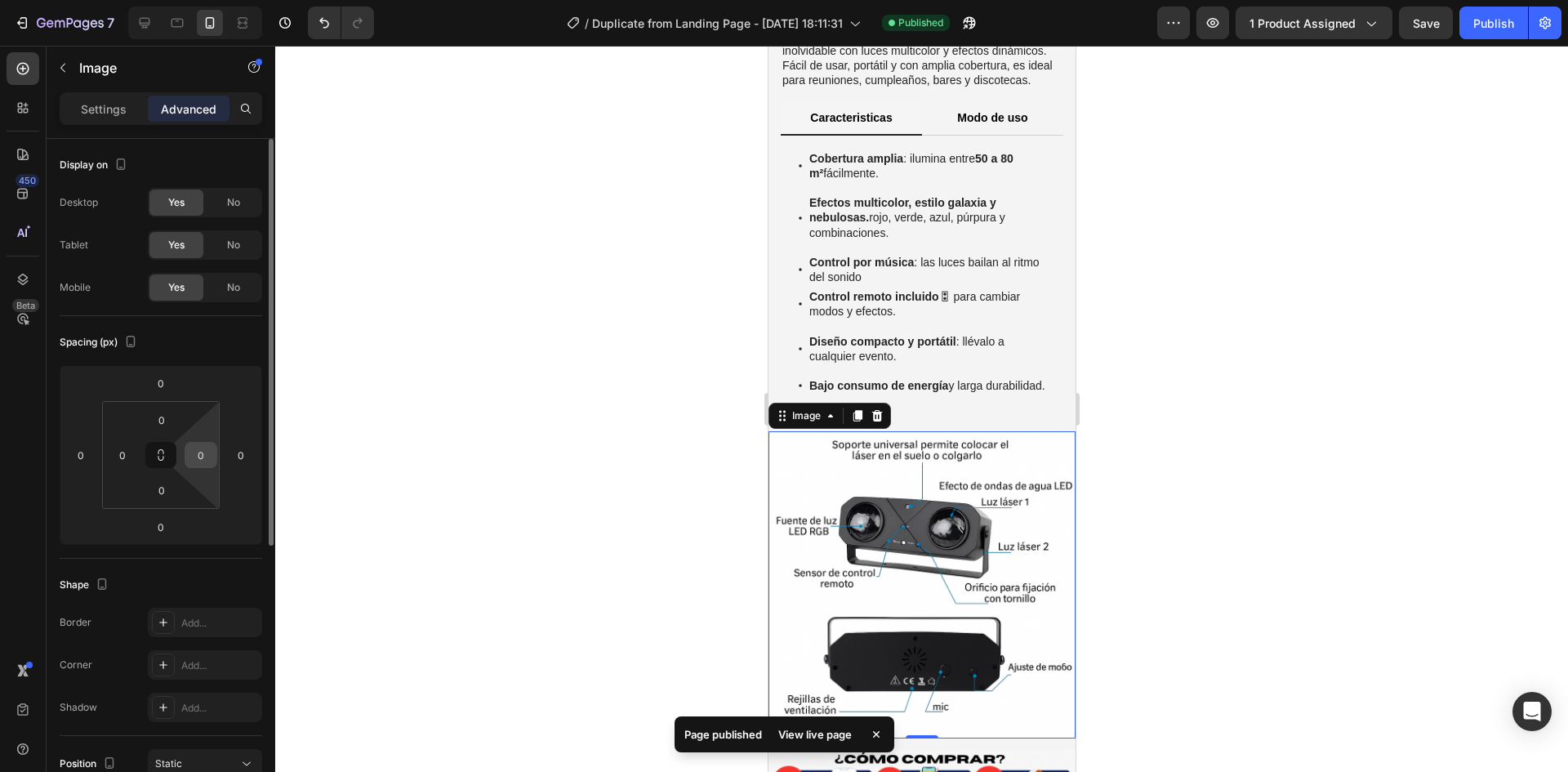
click at [212, 460] on input "0" at bounding box center [201, 455] width 25 height 25
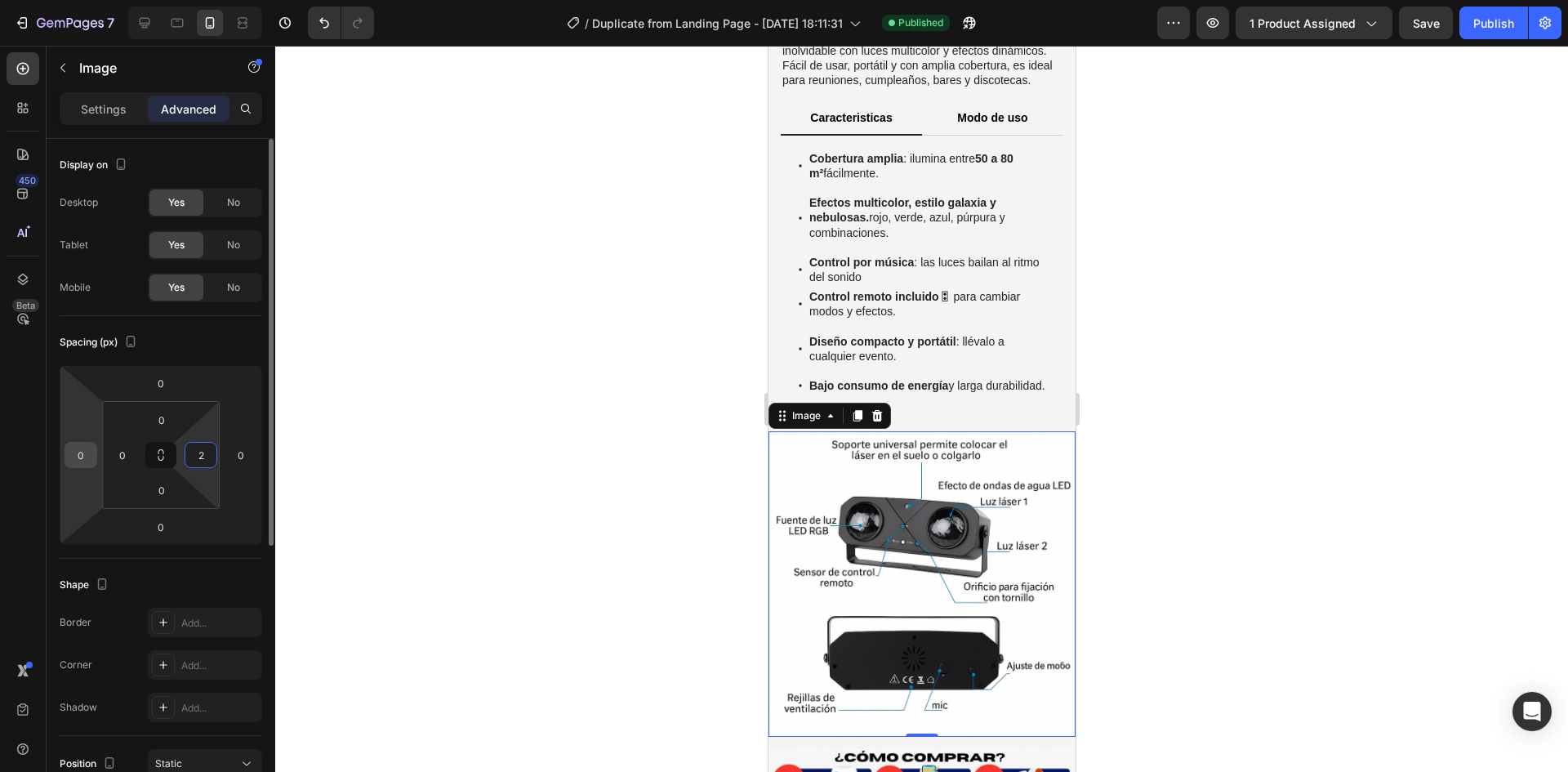
type input "2"
click at [88, 456] on input "0" at bounding box center [81, 455] width 25 height 25
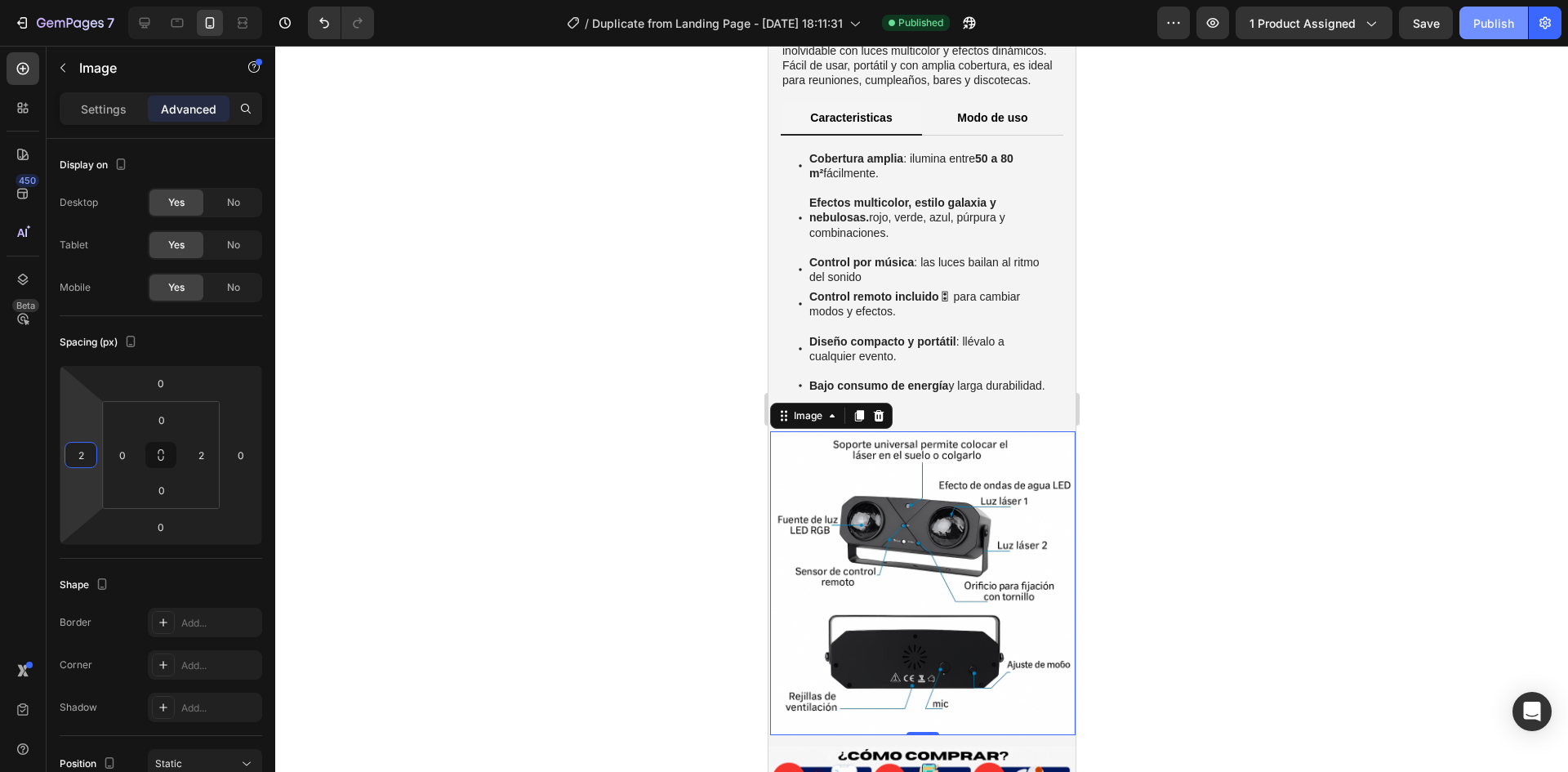
type input "2"
click at [1501, 31] on div "Publish" at bounding box center [1493, 23] width 40 height 17
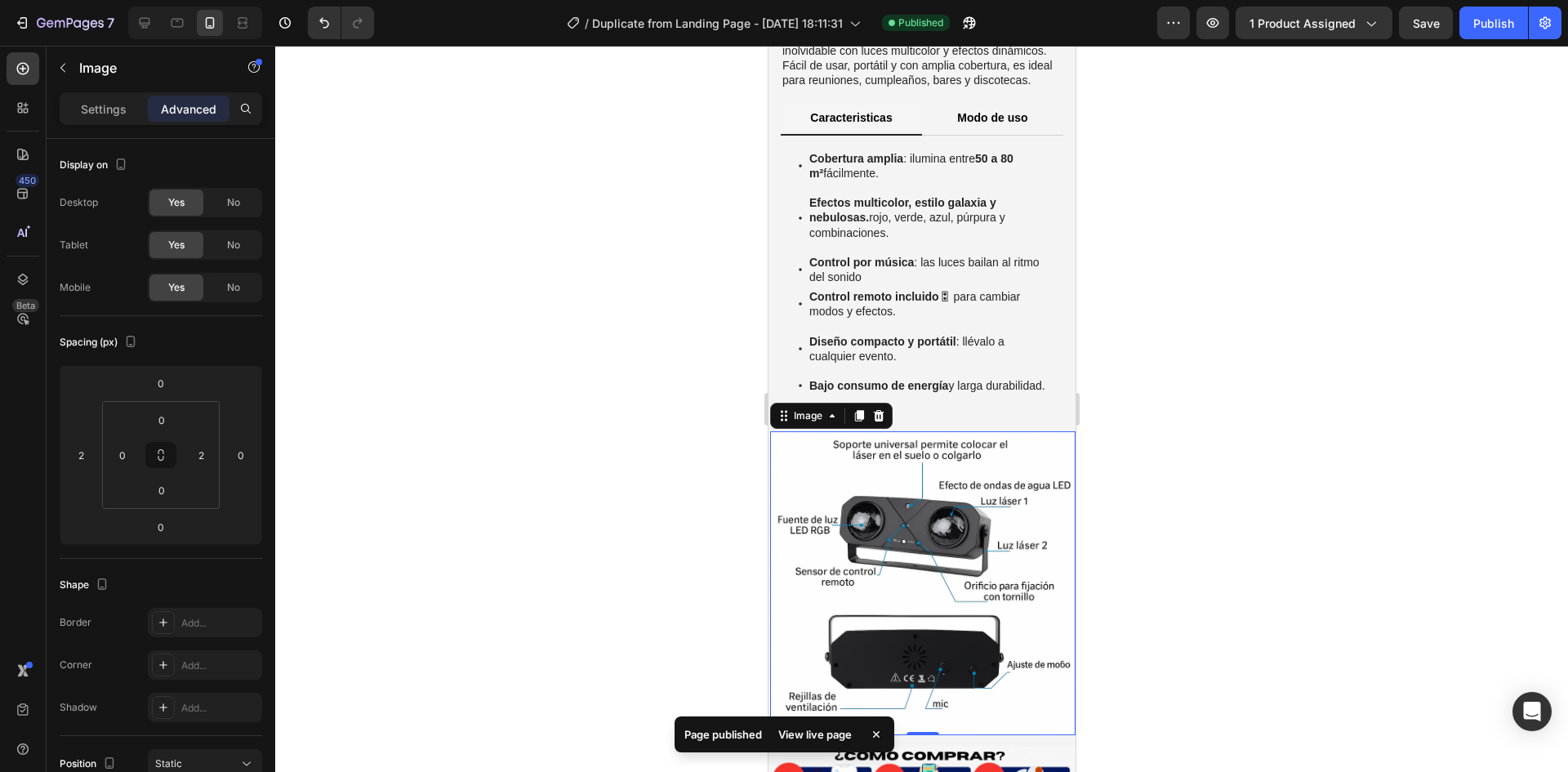
click at [1311, 444] on div at bounding box center [921, 408] width 1293 height 727
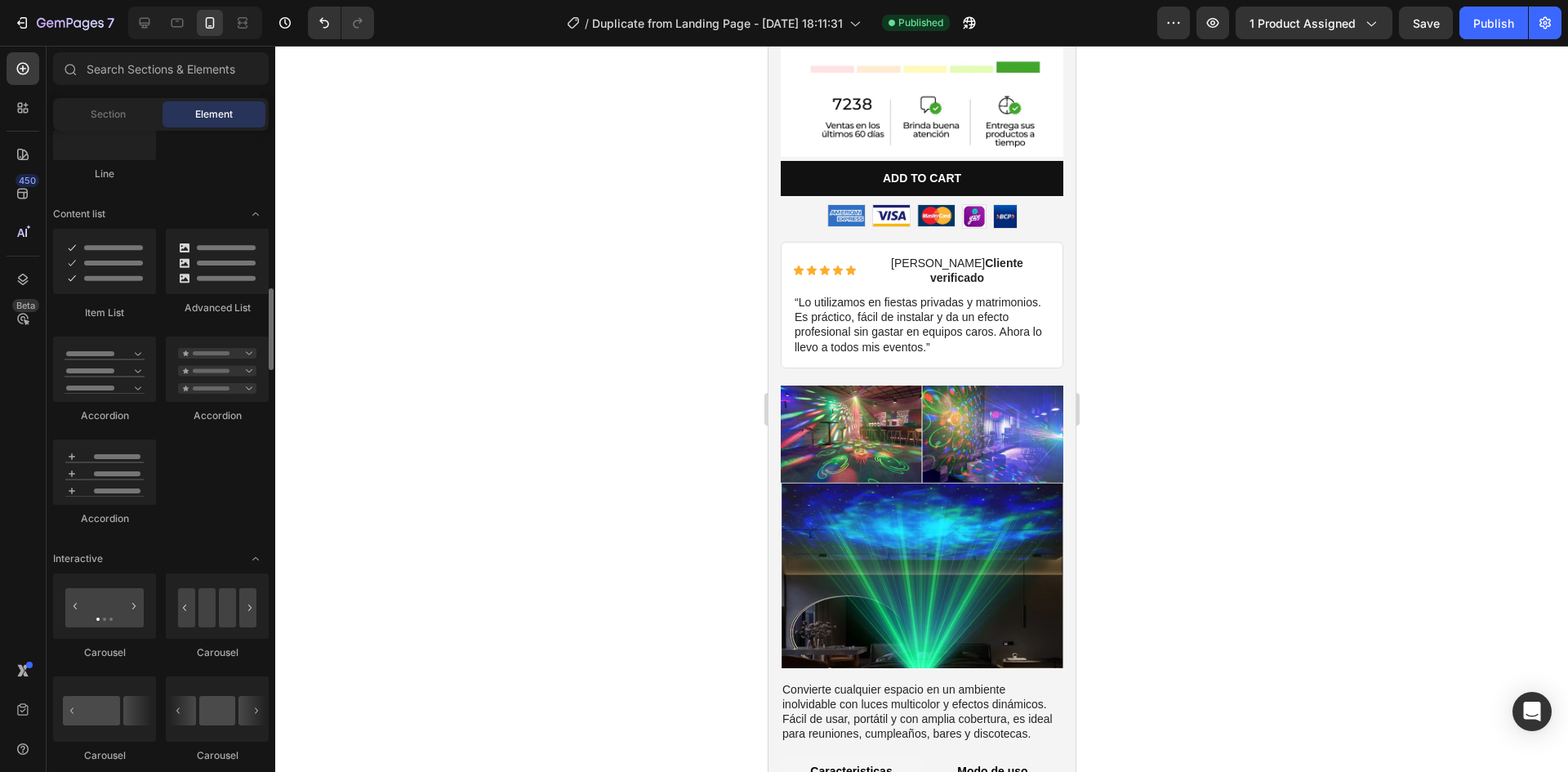
scroll to position [1389, 0]
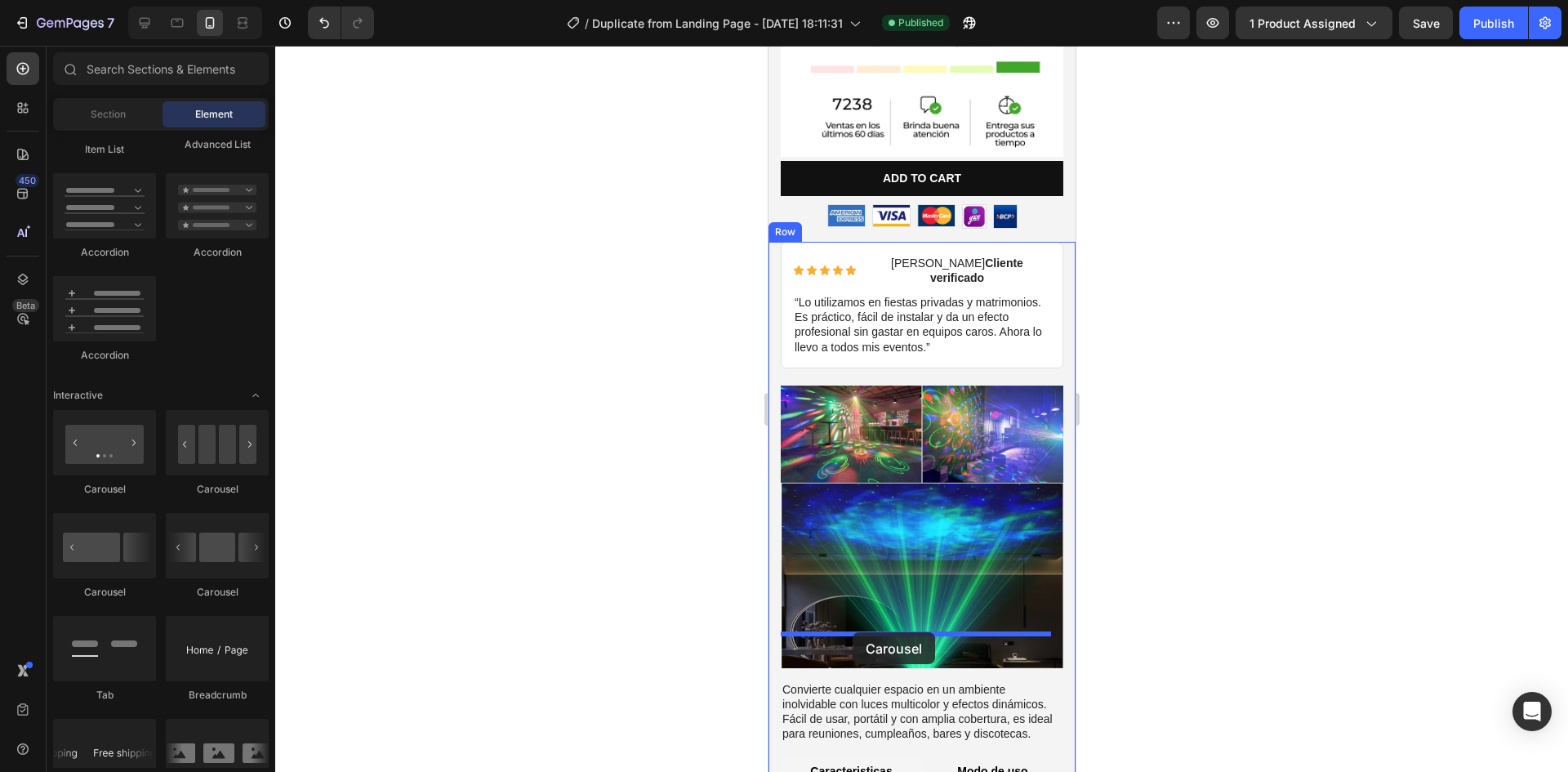
drag, startPoint x: 885, startPoint y: 508, endPoint x: 852, endPoint y: 632, distance: 128.3
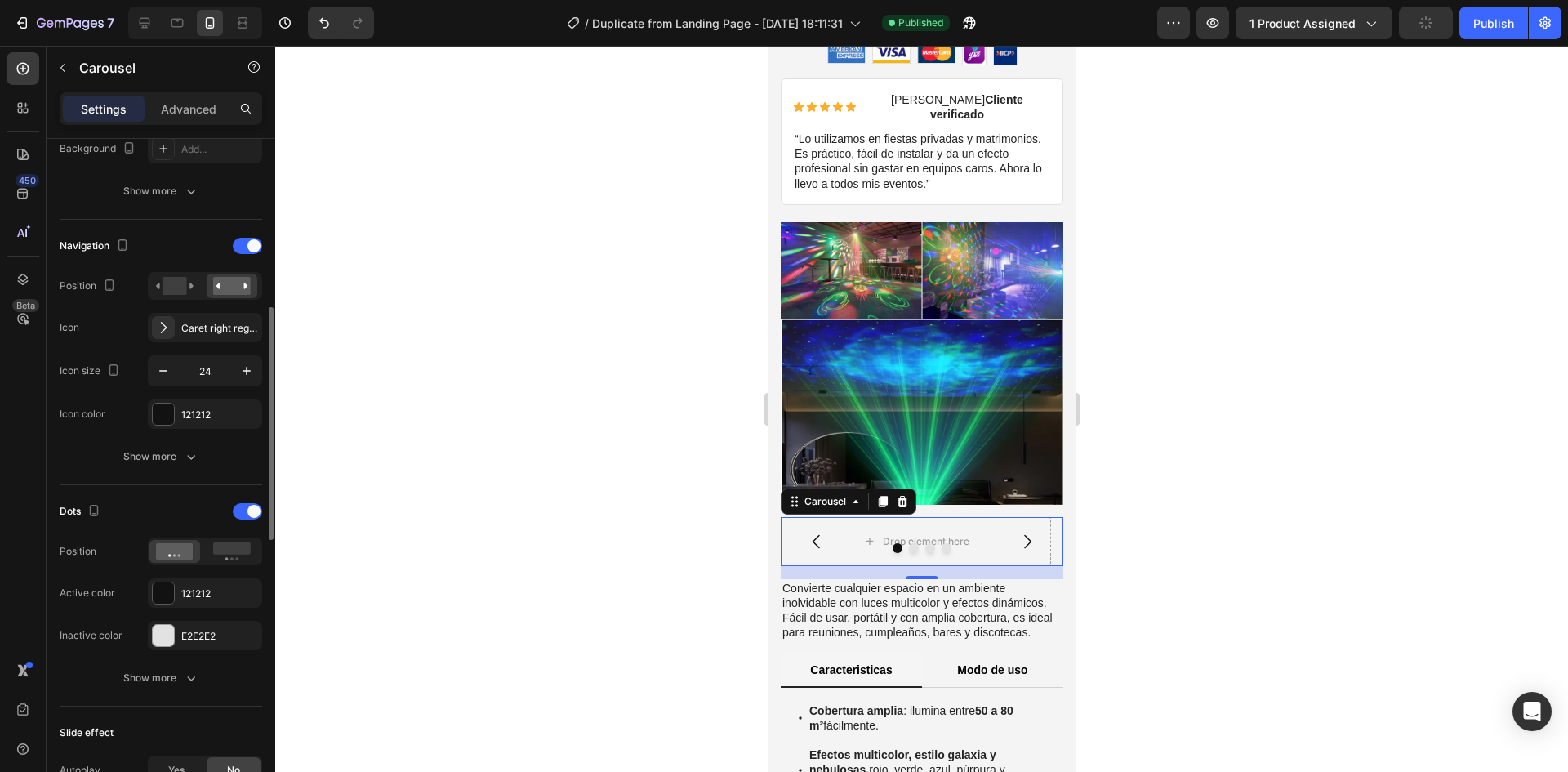
scroll to position [654, 0]
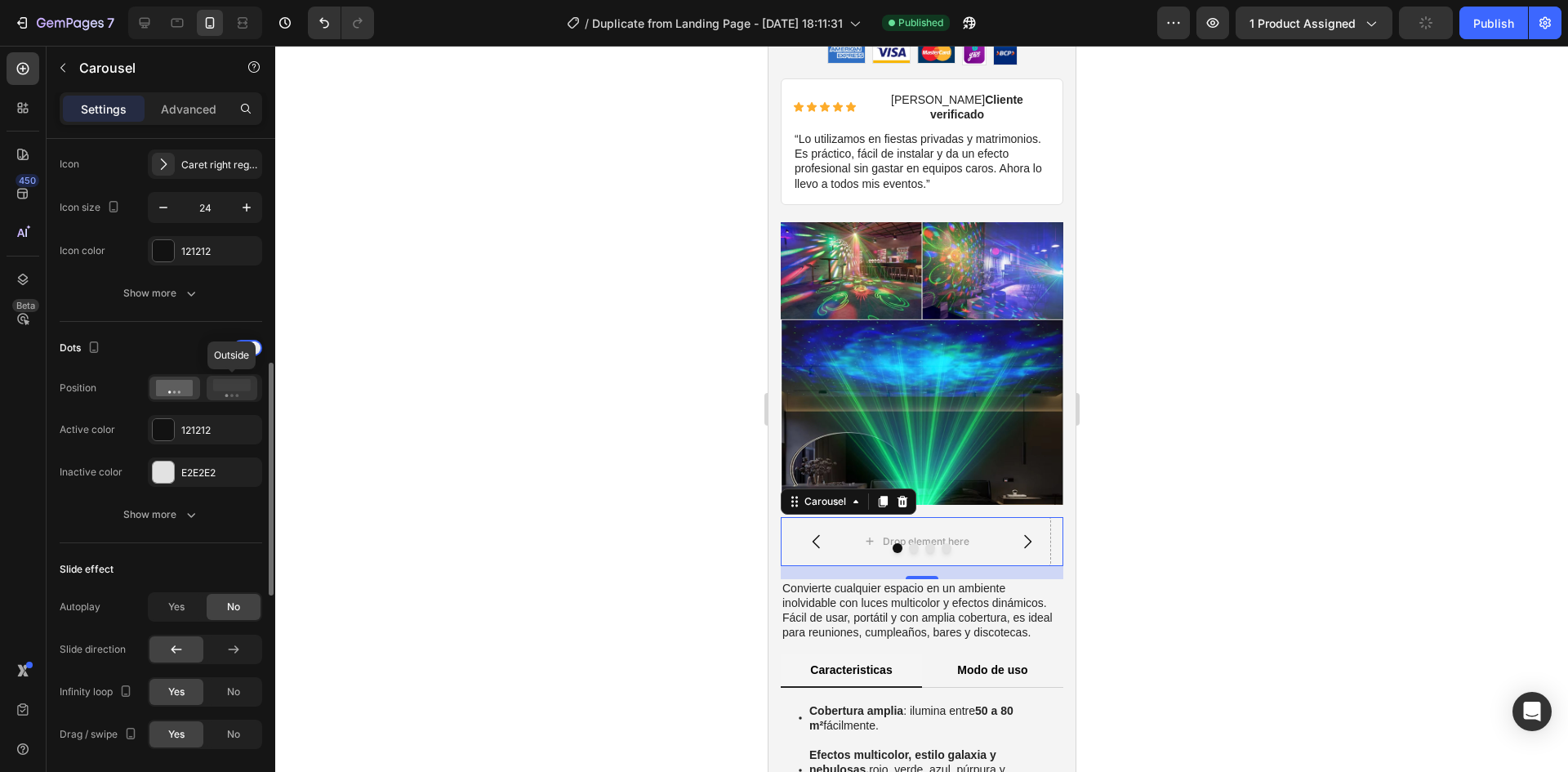
click at [224, 380] on rect at bounding box center [231, 385] width 37 height 12
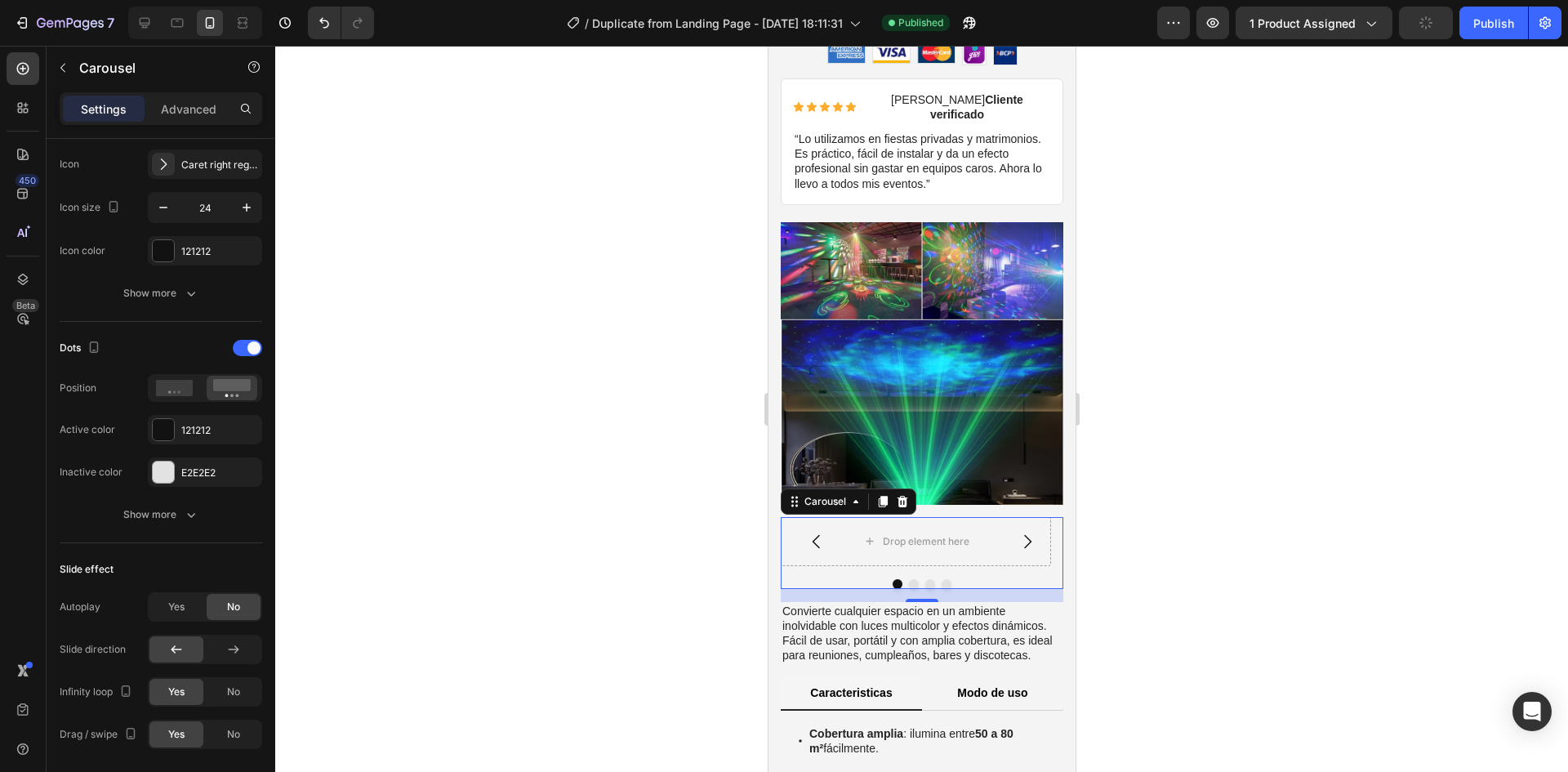
click at [868, 523] on div "Drop element here Drop element here Drop element here Drop element here Carouse…" at bounding box center [921, 553] width 283 height 72
click at [886, 532] on div "Drop element here Drop element here Drop element here Drop element here Carouse…" at bounding box center [921, 553] width 283 height 72
click at [814, 536] on icon "Carousel Back Arrow" at bounding box center [815, 542] width 7 height 14
click at [815, 536] on icon "Carousel Back Arrow" at bounding box center [815, 542] width 7 height 14
click at [181, 389] on icon at bounding box center [174, 388] width 37 height 17
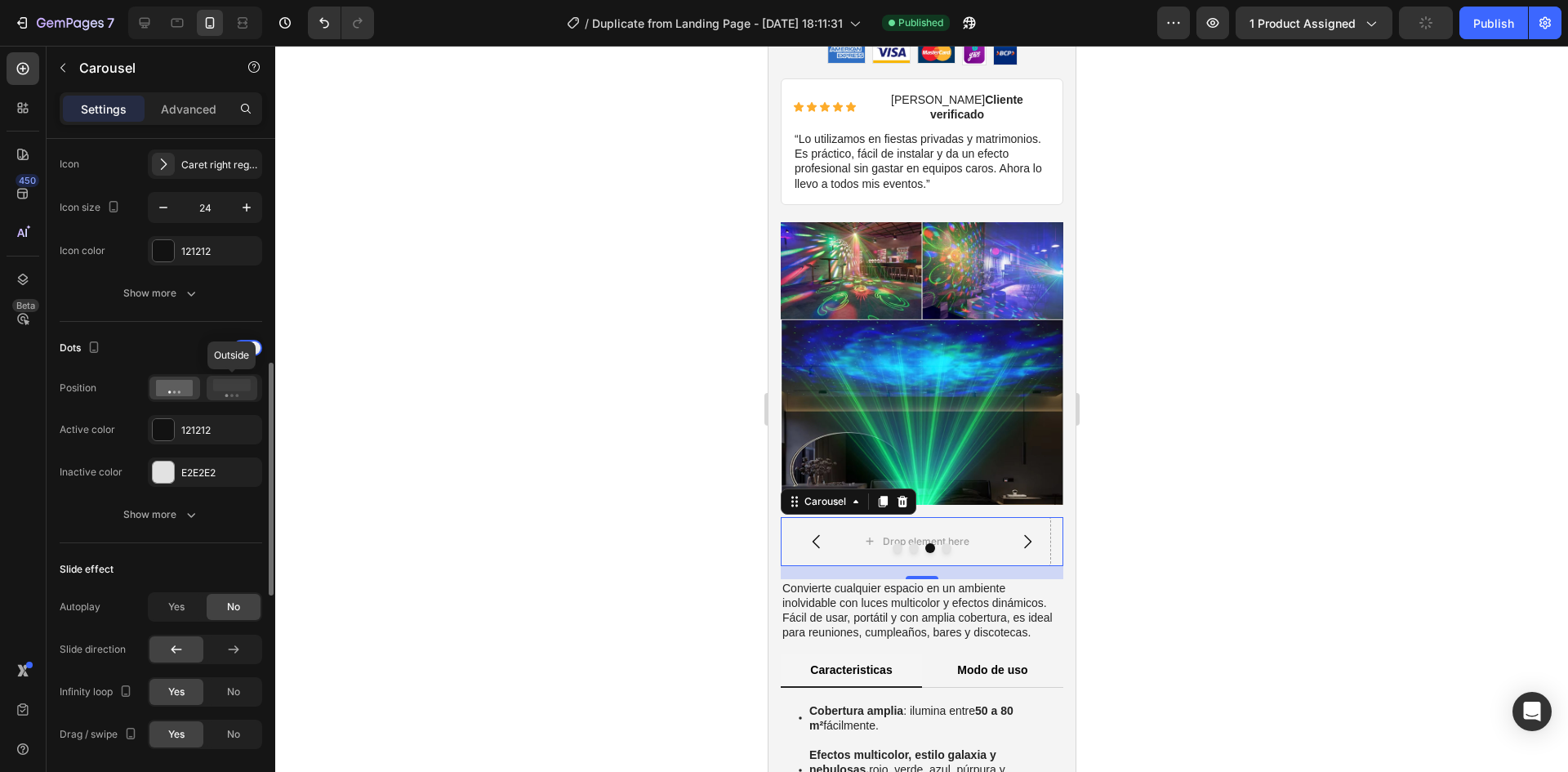
click at [240, 398] on div at bounding box center [231, 388] width 50 height 25
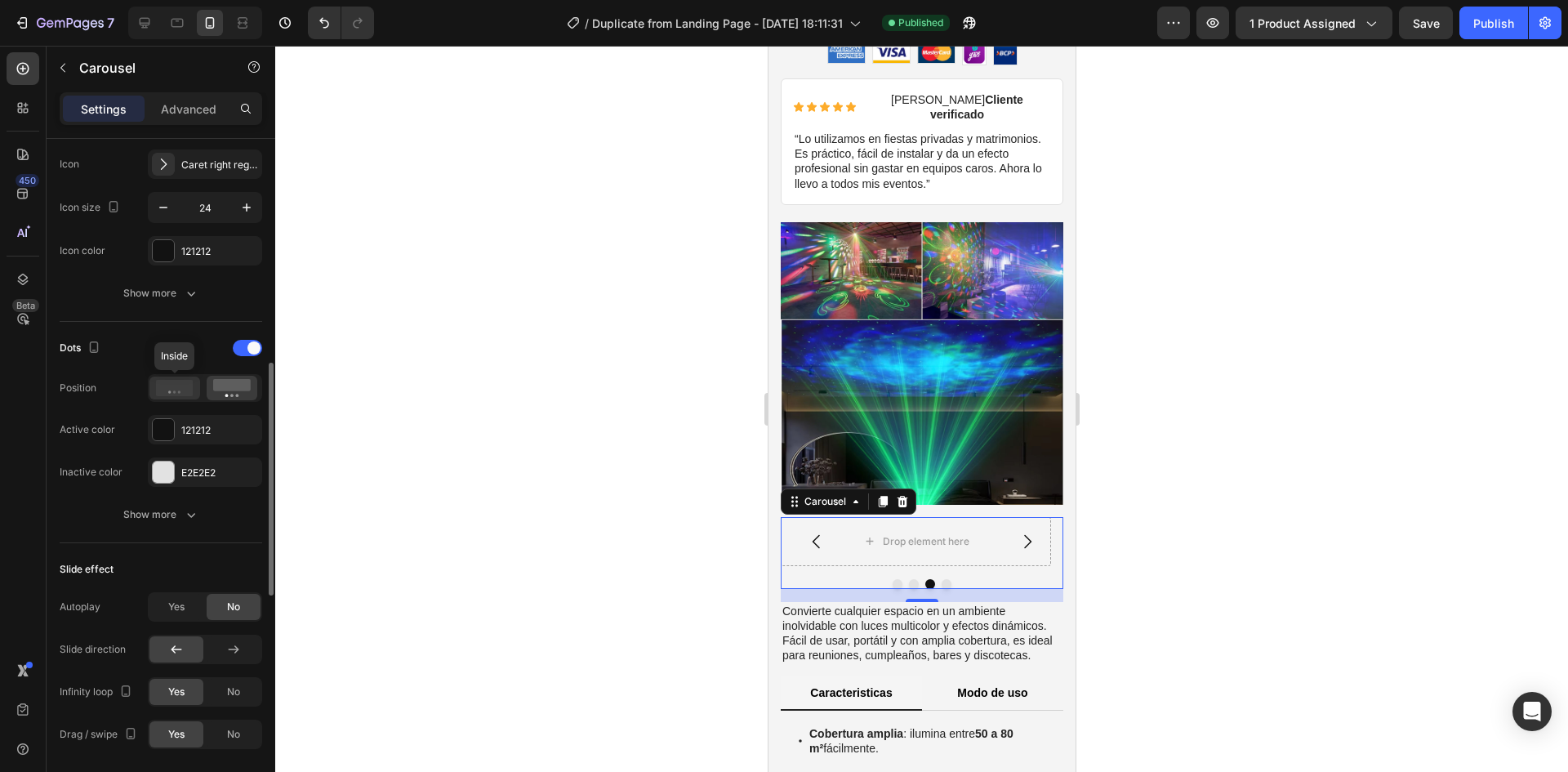
click at [180, 395] on icon at bounding box center [174, 388] width 37 height 17
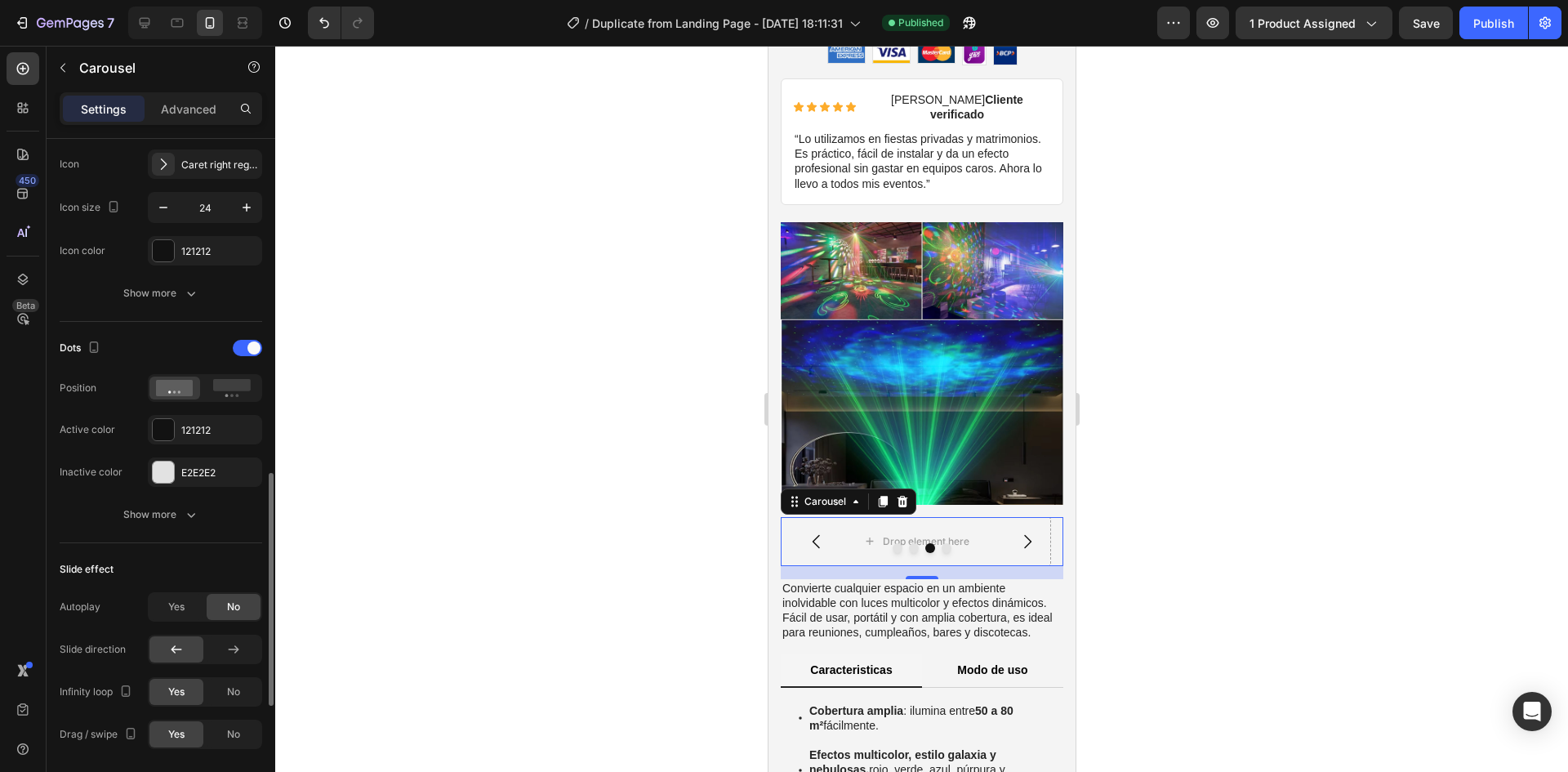
scroll to position [817, 0]
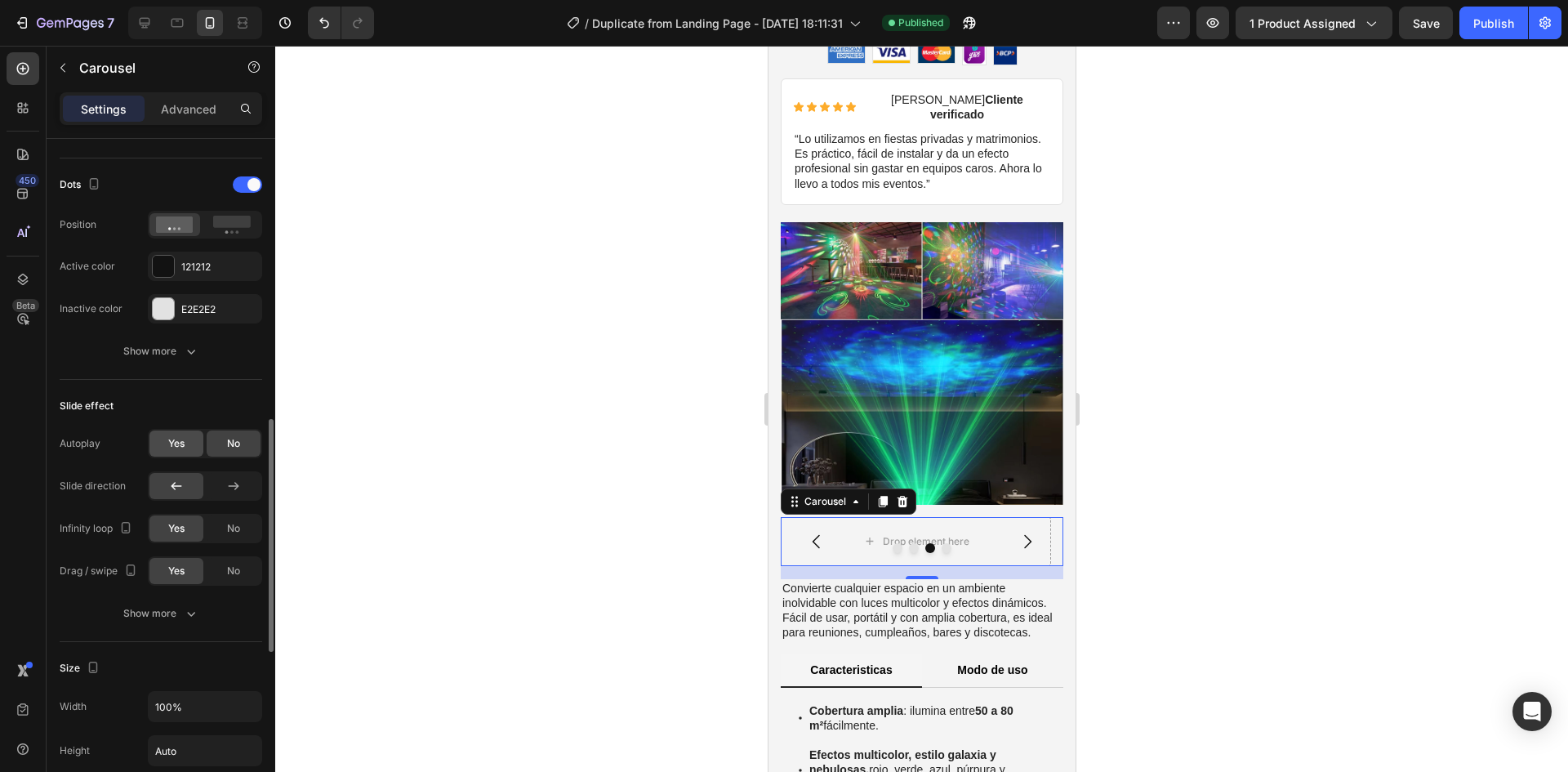
click at [193, 440] on div "Yes" at bounding box center [176, 444] width 54 height 26
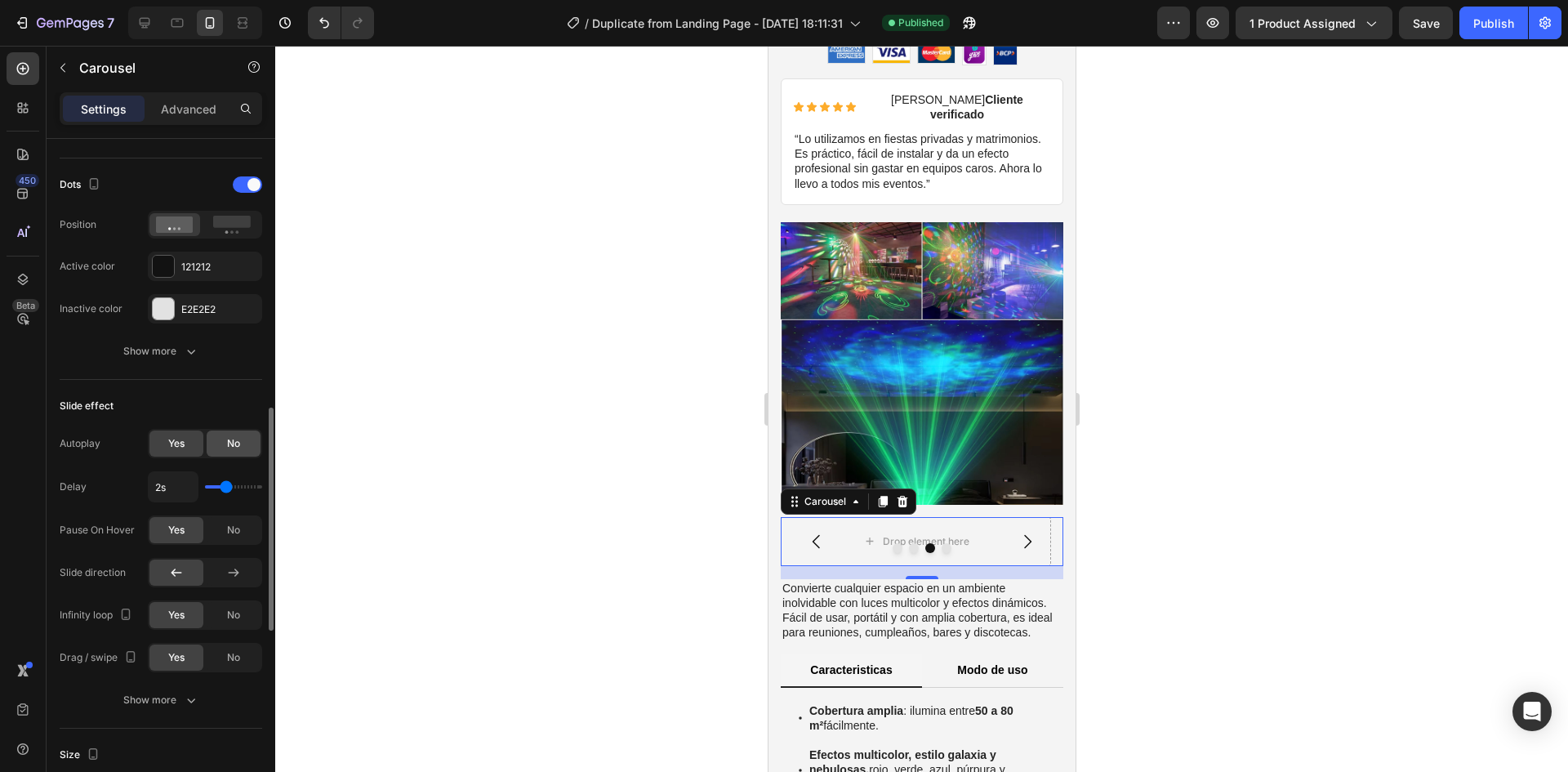
click at [233, 443] on span "No" at bounding box center [234, 444] width 13 height 15
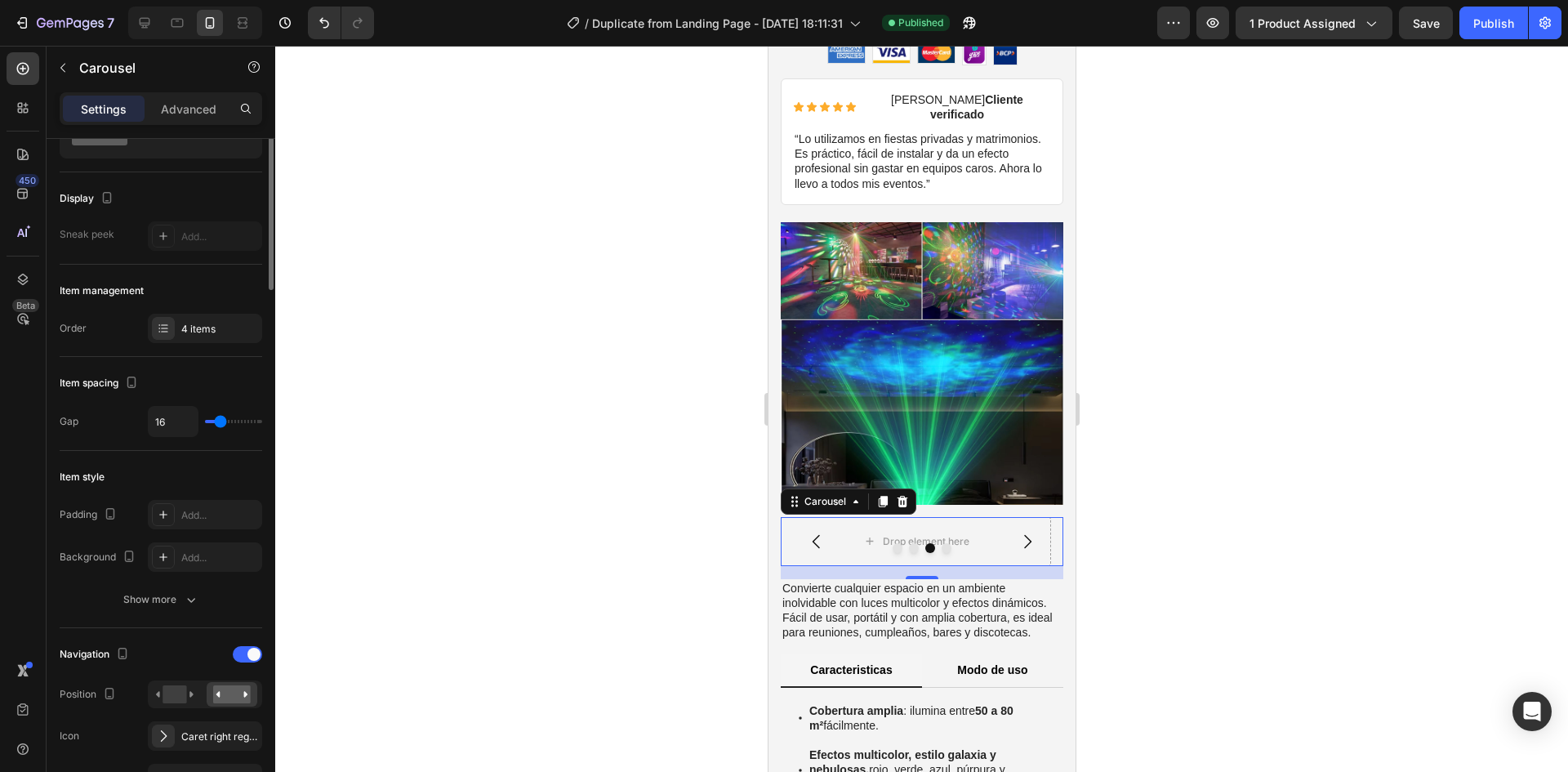
scroll to position [0, 0]
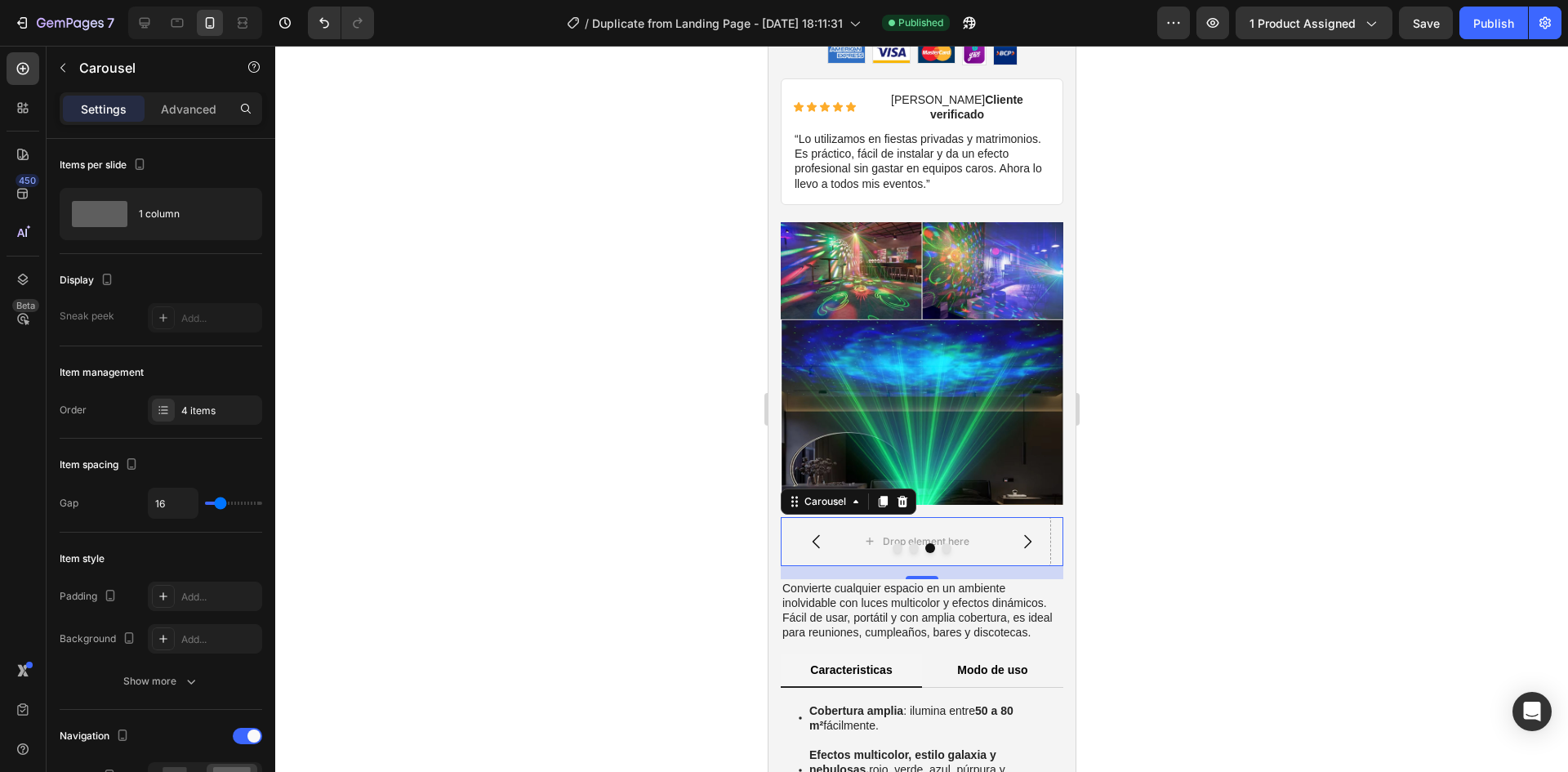
click at [567, 368] on div at bounding box center [921, 408] width 1293 height 727
click at [861, 517] on div "Drop element here" at bounding box center [915, 541] width 270 height 49
click at [207, 413] on div "4 items" at bounding box center [219, 411] width 77 height 15
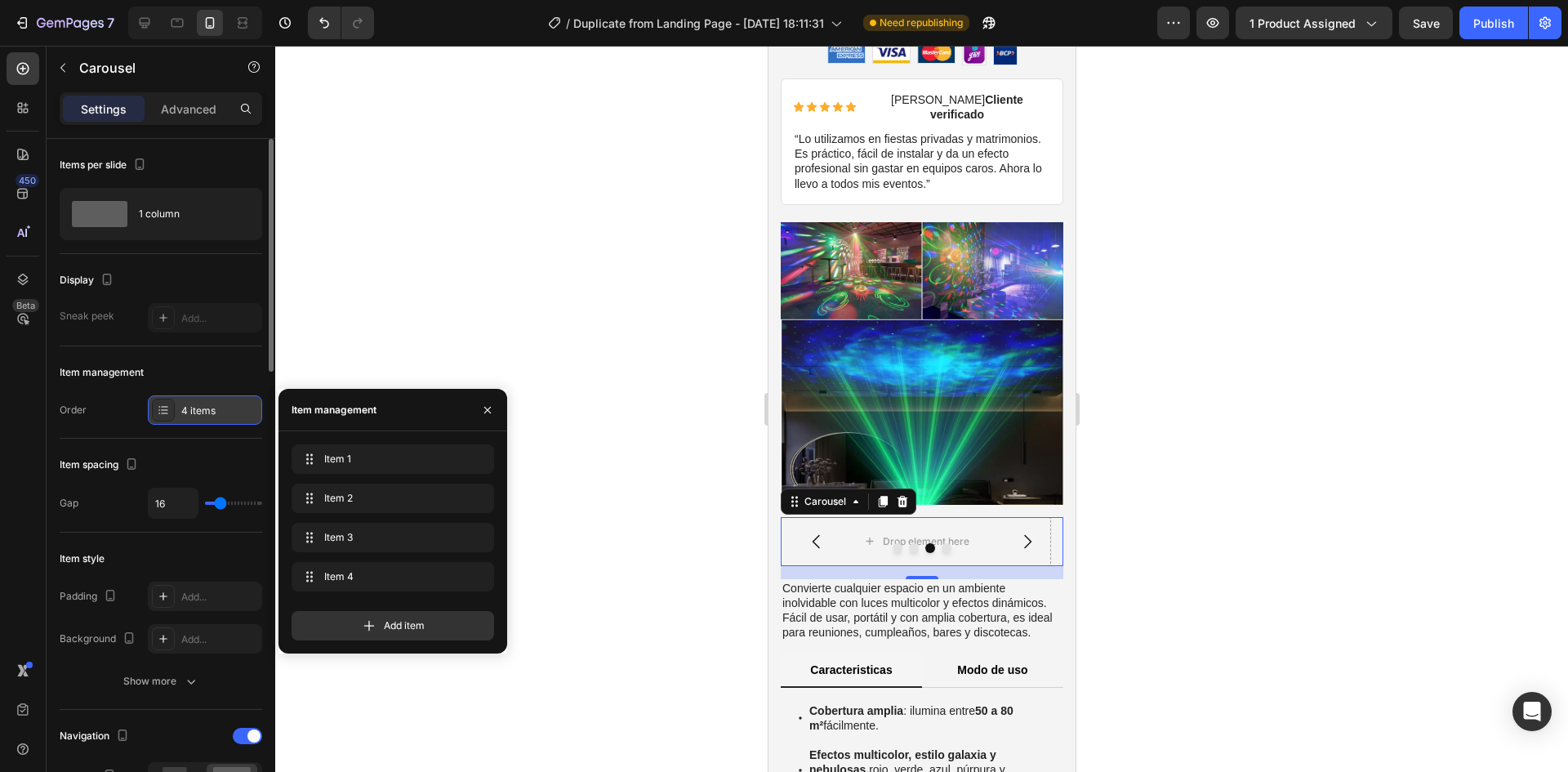
click at [207, 413] on div "4 items" at bounding box center [219, 411] width 77 height 15
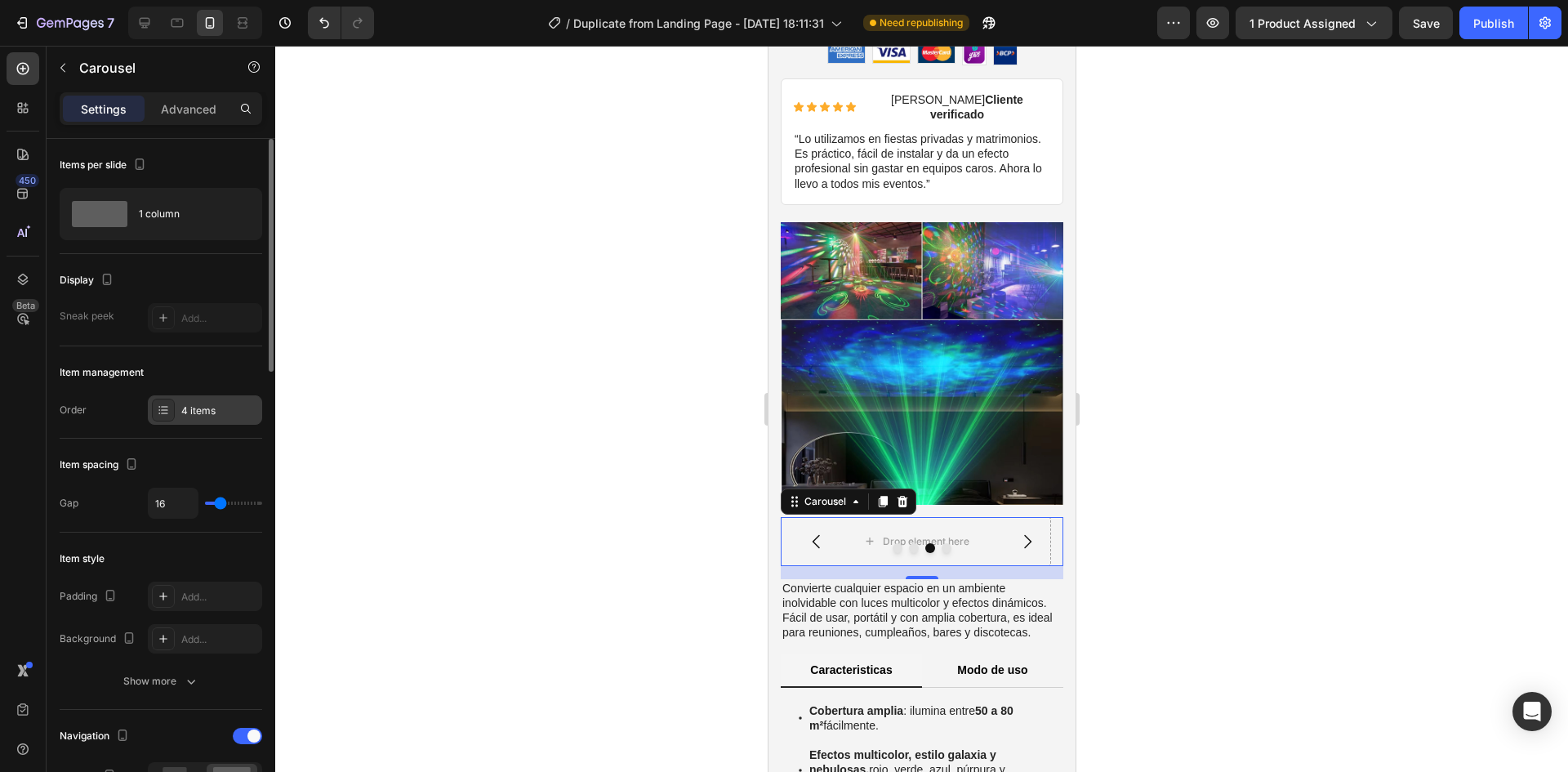
click at [207, 413] on div "4 items" at bounding box center [219, 411] width 77 height 15
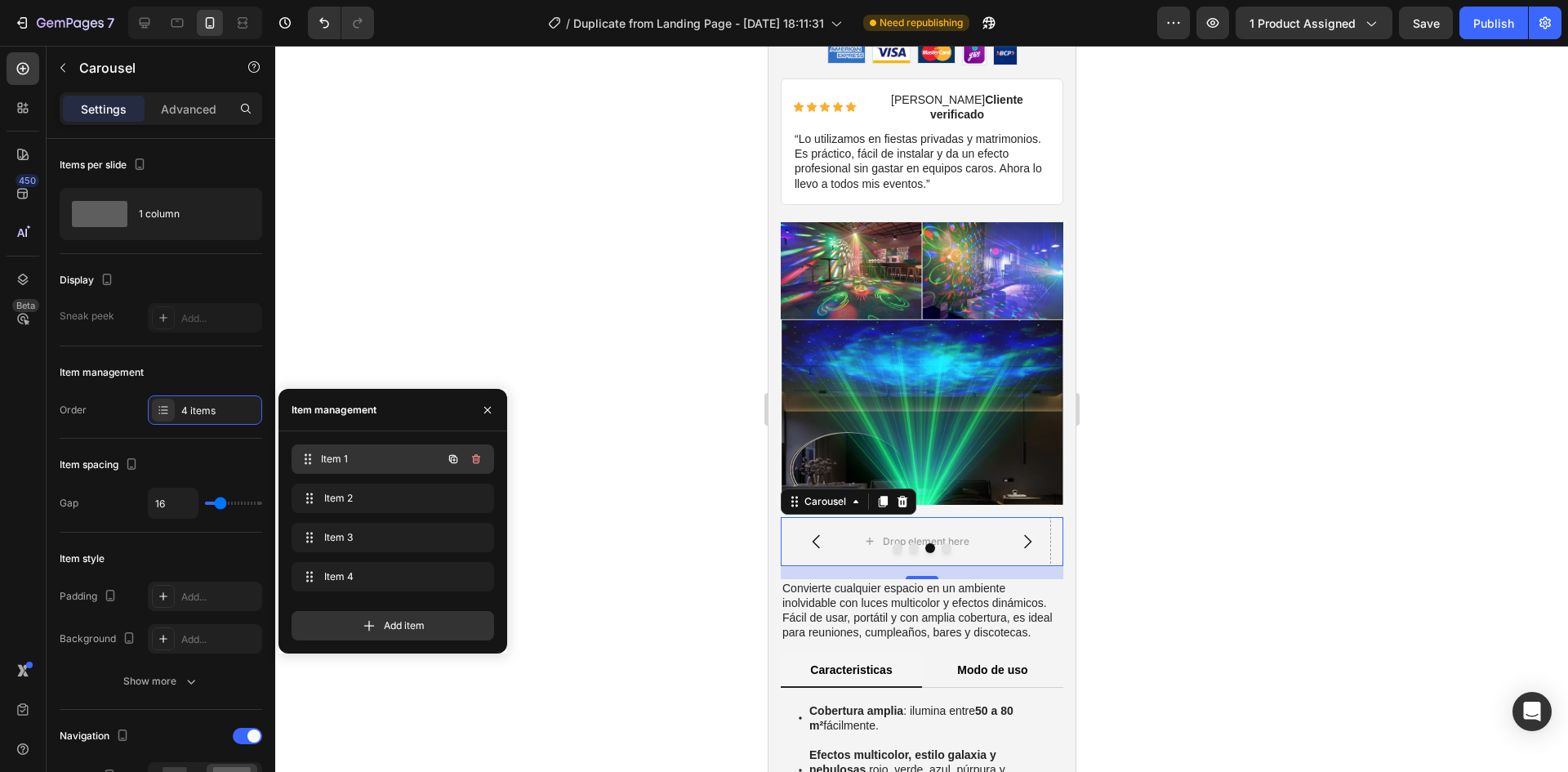
click at [349, 451] on div "Item 1 Item 1" at bounding box center [370, 460] width 144 height 23
click at [350, 452] on span "Item 1" at bounding box center [370, 460] width 93 height 15
click at [372, 455] on span "Item 1" at bounding box center [370, 460] width 93 height 15
click at [484, 412] on icon "button" at bounding box center [487, 410] width 13 height 13
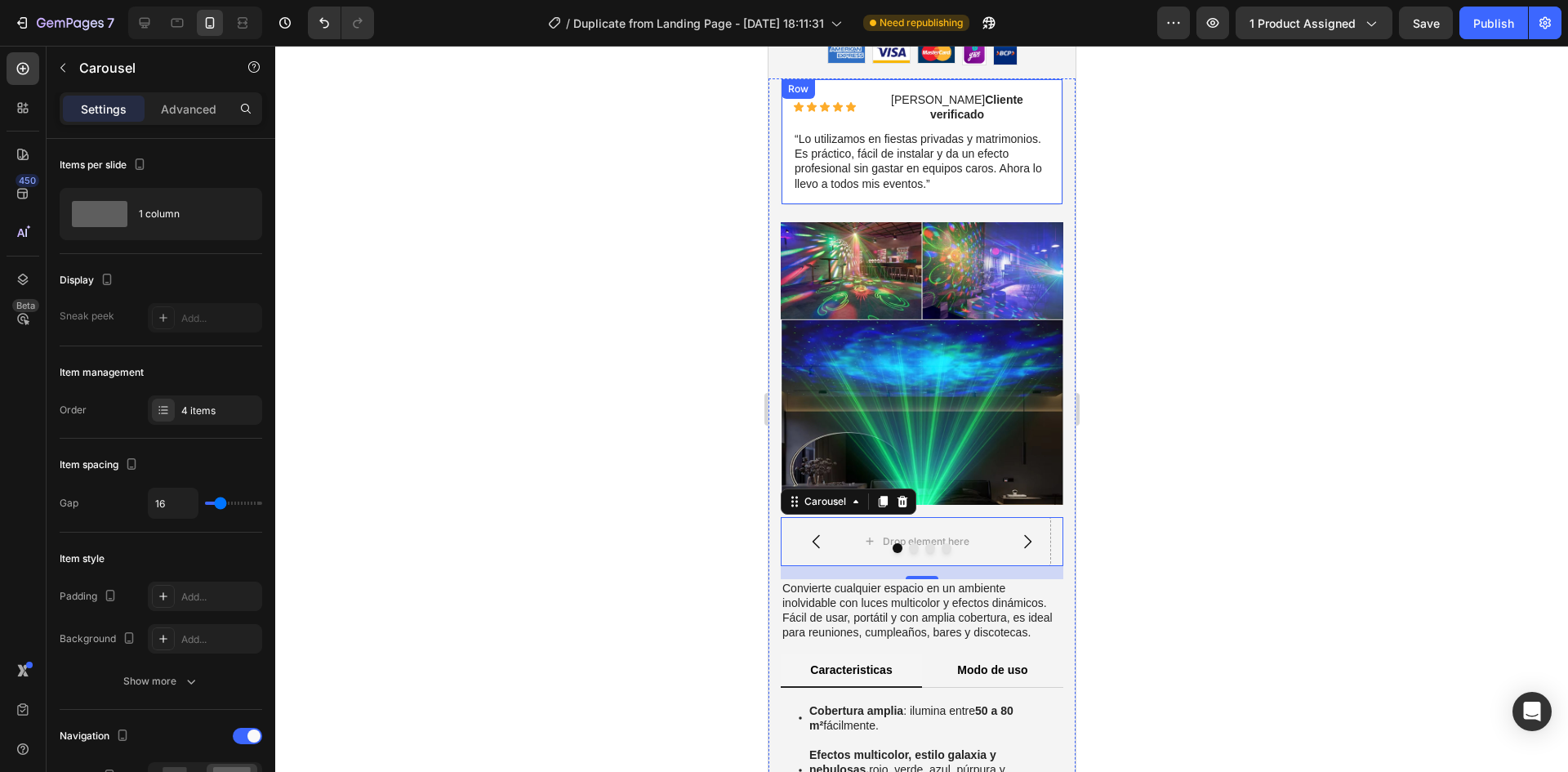
click at [1046, 127] on div "Icon Icon Icon Icon Icon Icon List Rogelio M. Cliente verificado Text Block Row…" at bounding box center [921, 141] width 283 height 126
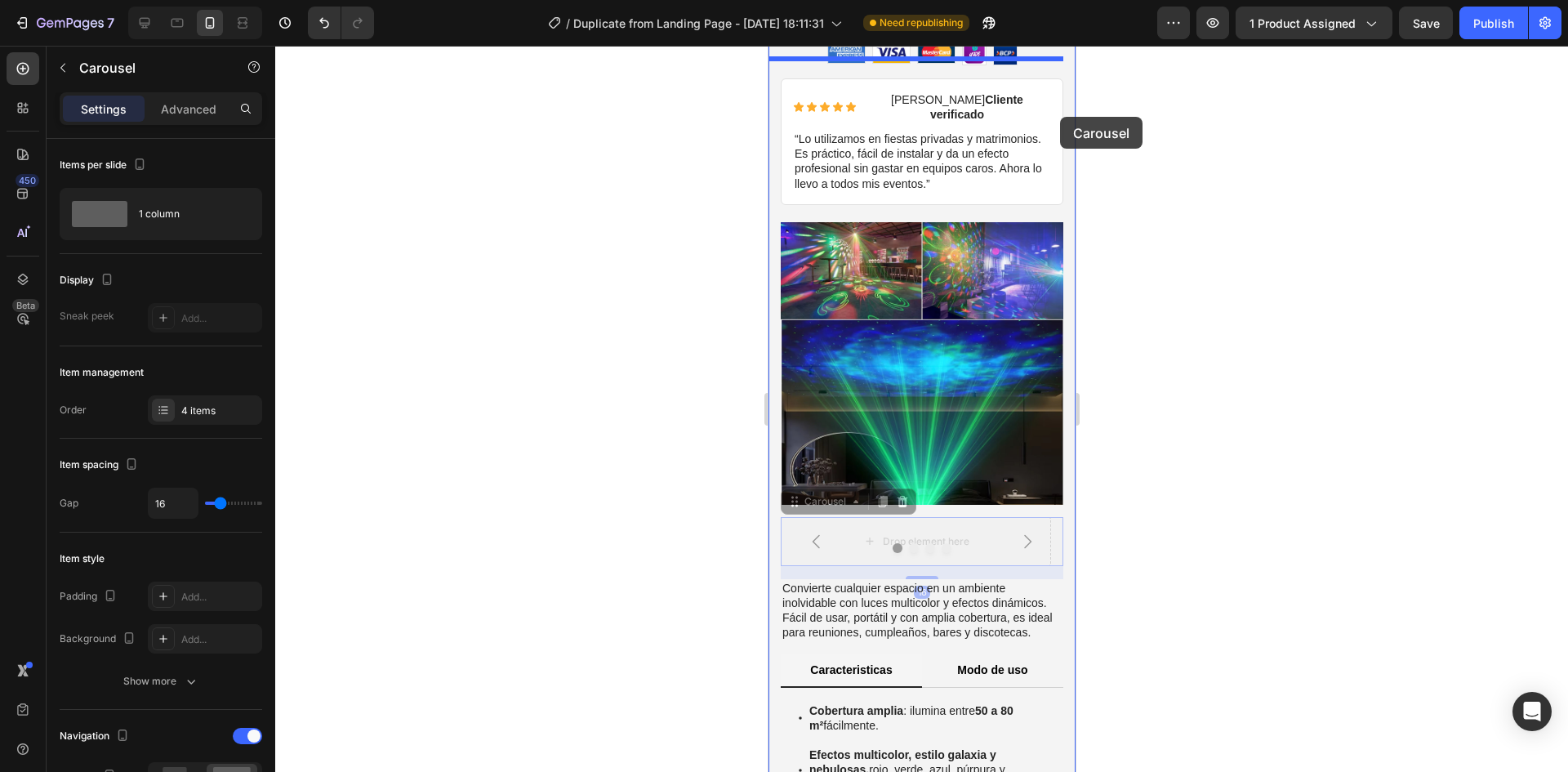
drag, startPoint x: 1038, startPoint y: 493, endPoint x: 1059, endPoint y: 117, distance: 376.6
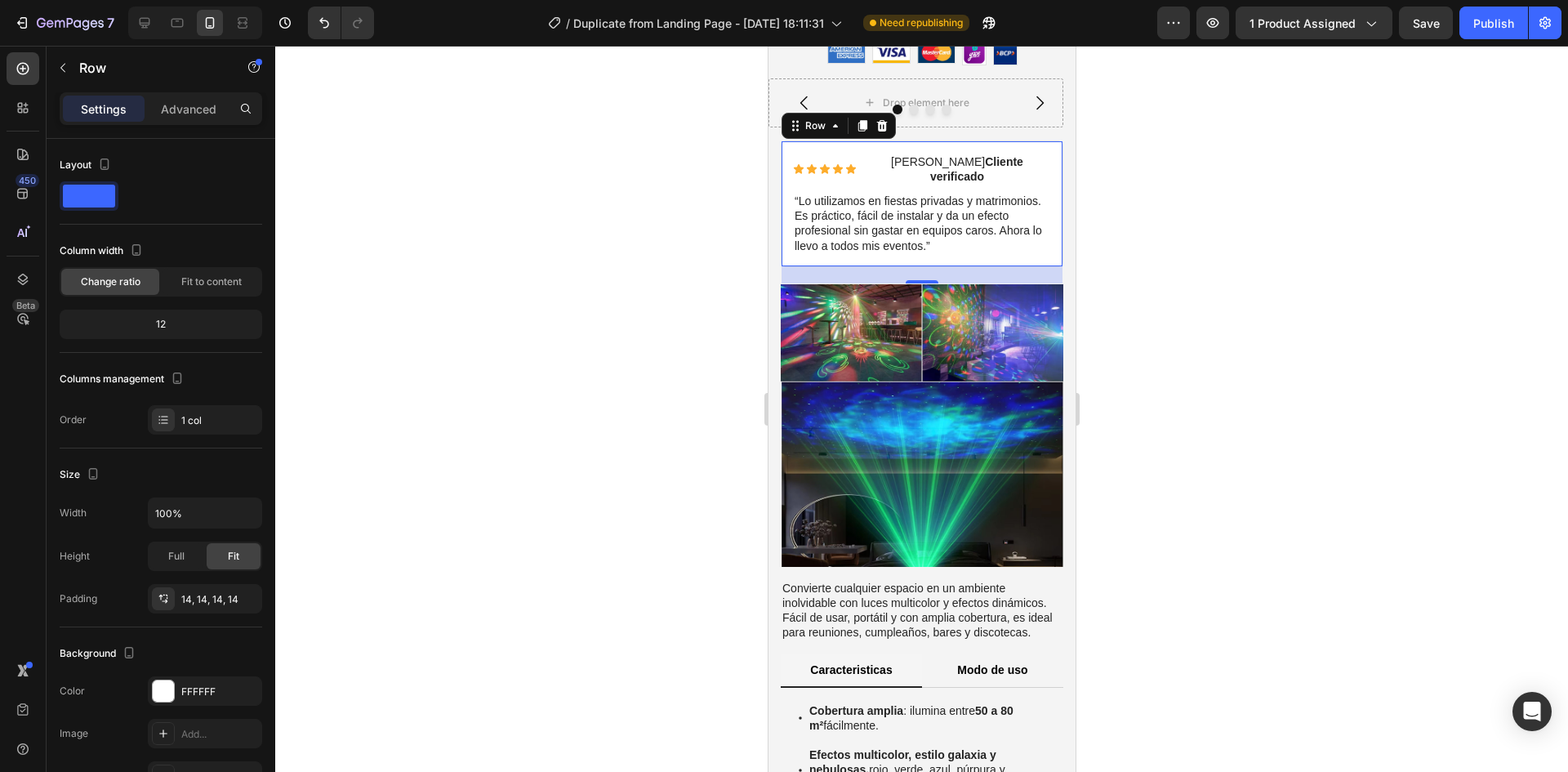
click at [1108, 183] on div at bounding box center [921, 408] width 1293 height 727
click at [1048, 184] on div "Icon Icon Icon Icon Icon Icon List Rogelio M. Cliente verificado Text Block Row…" at bounding box center [921, 203] width 283 height 126
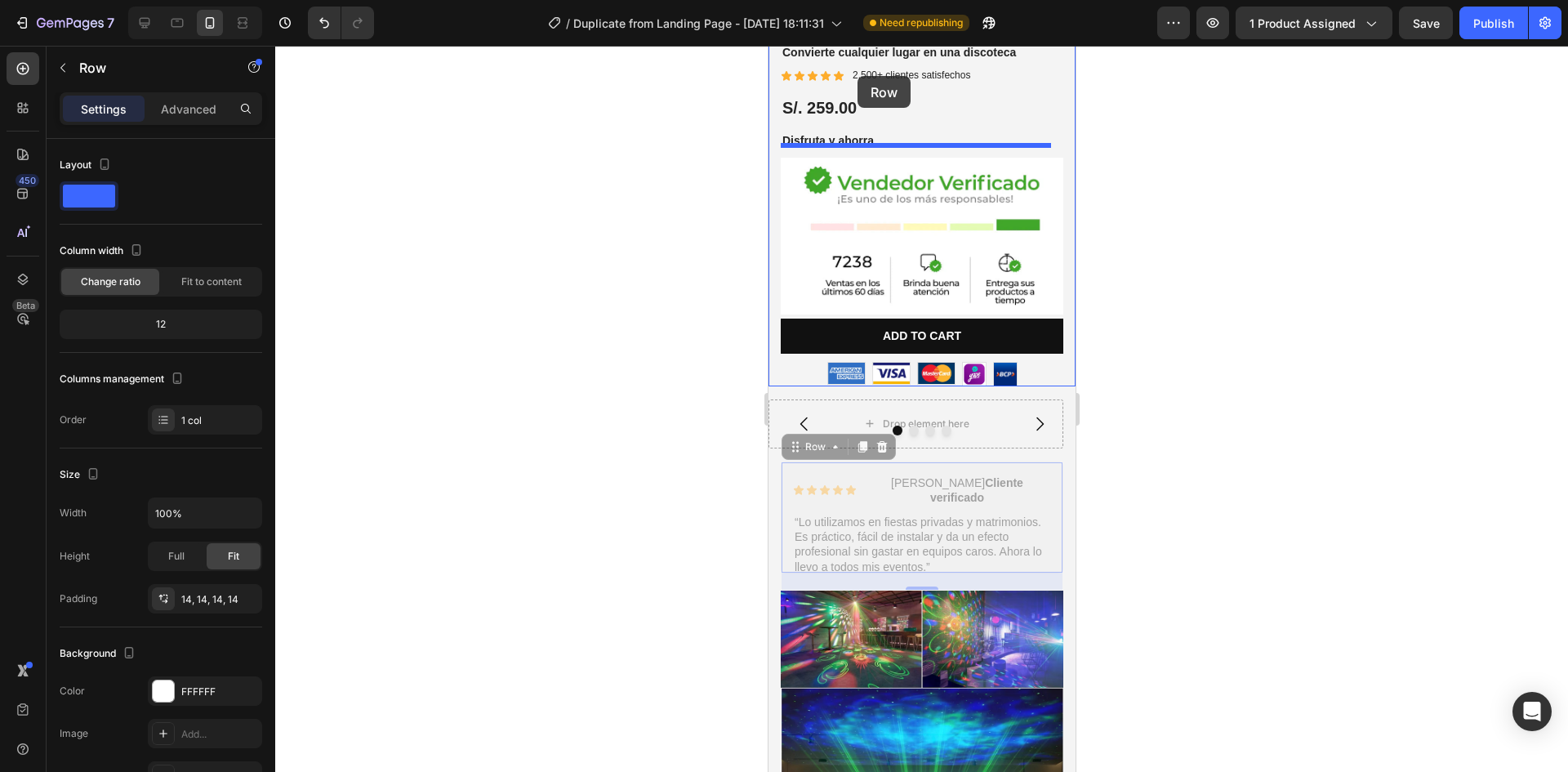
scroll to position [387, 0]
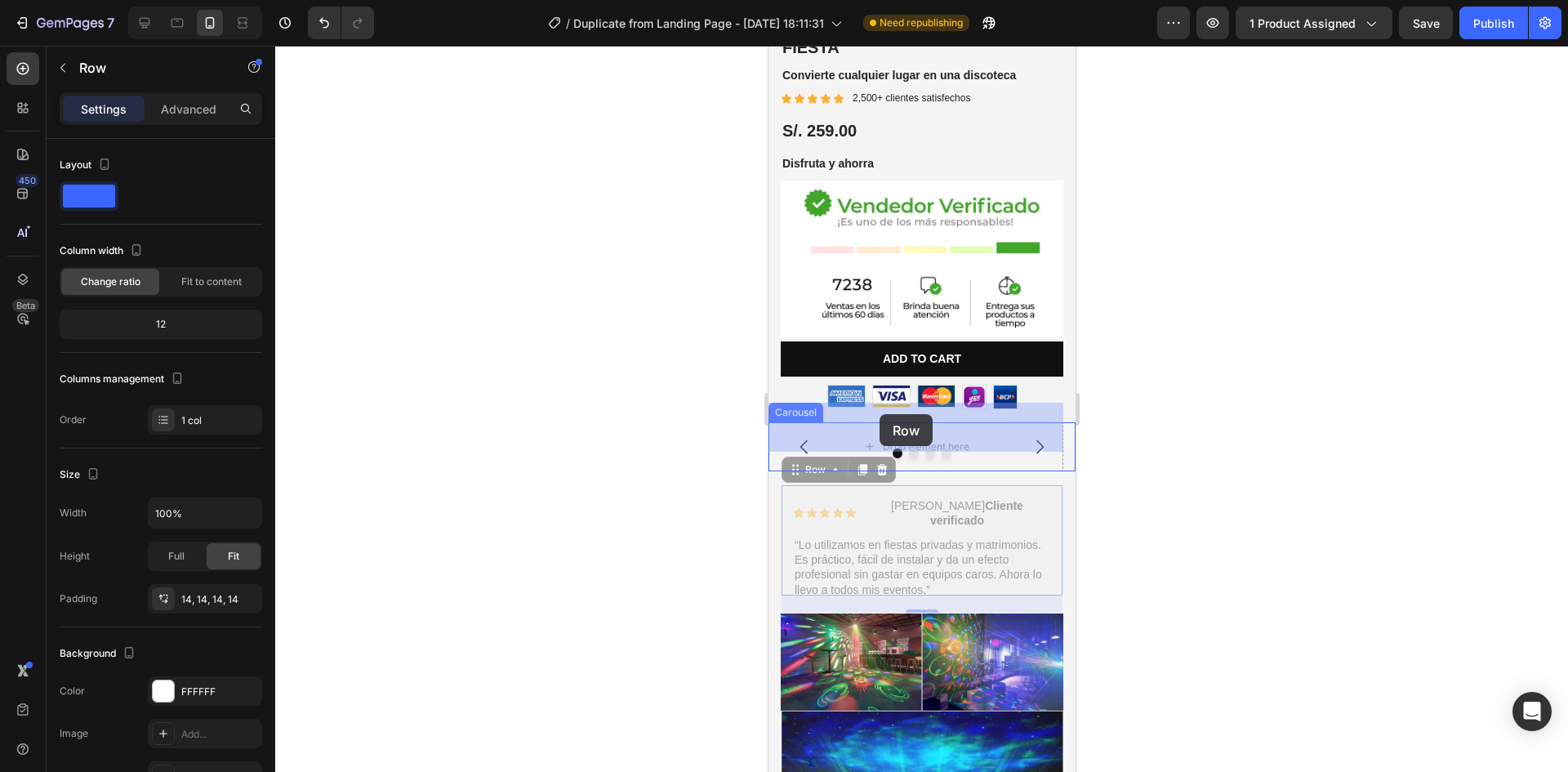
drag, startPoint x: 796, startPoint y: 106, endPoint x: 879, endPoint y: 414, distance: 319.0
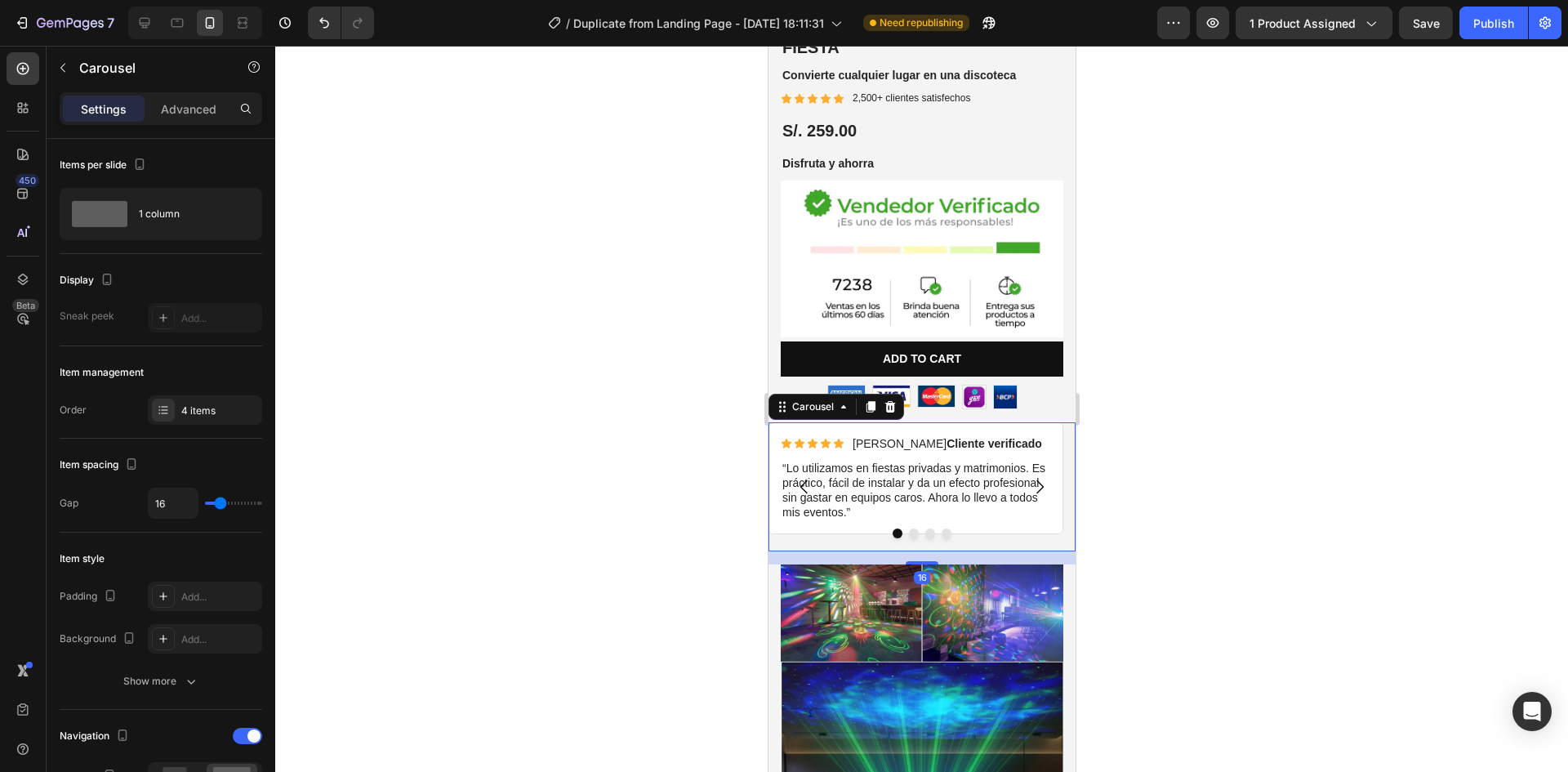
click at [1029, 477] on icon "Carousel Next Arrow" at bounding box center [1039, 487] width 20 height 20
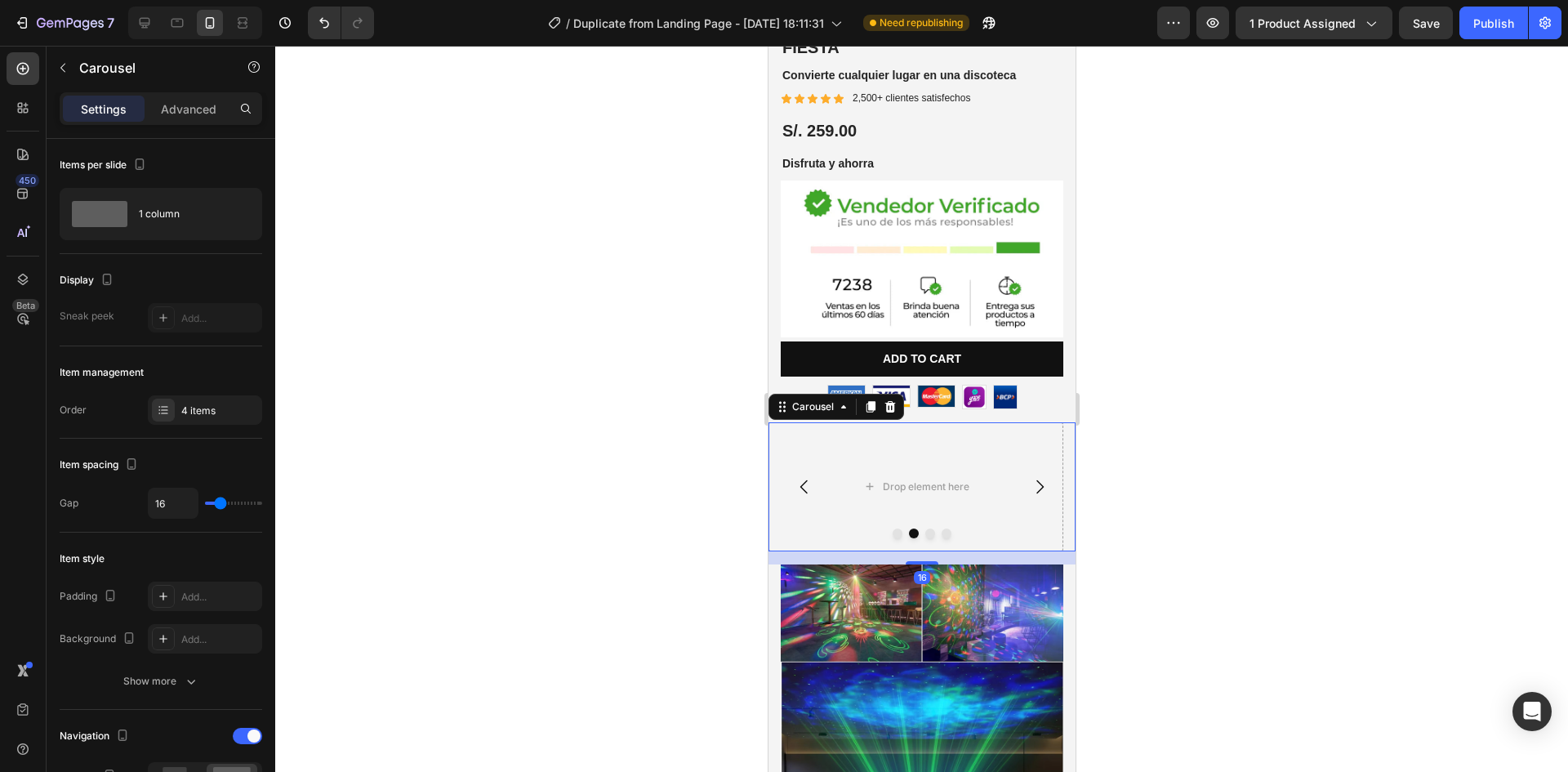
click at [807, 477] on icon "Carousel Back Arrow" at bounding box center [804, 487] width 20 height 20
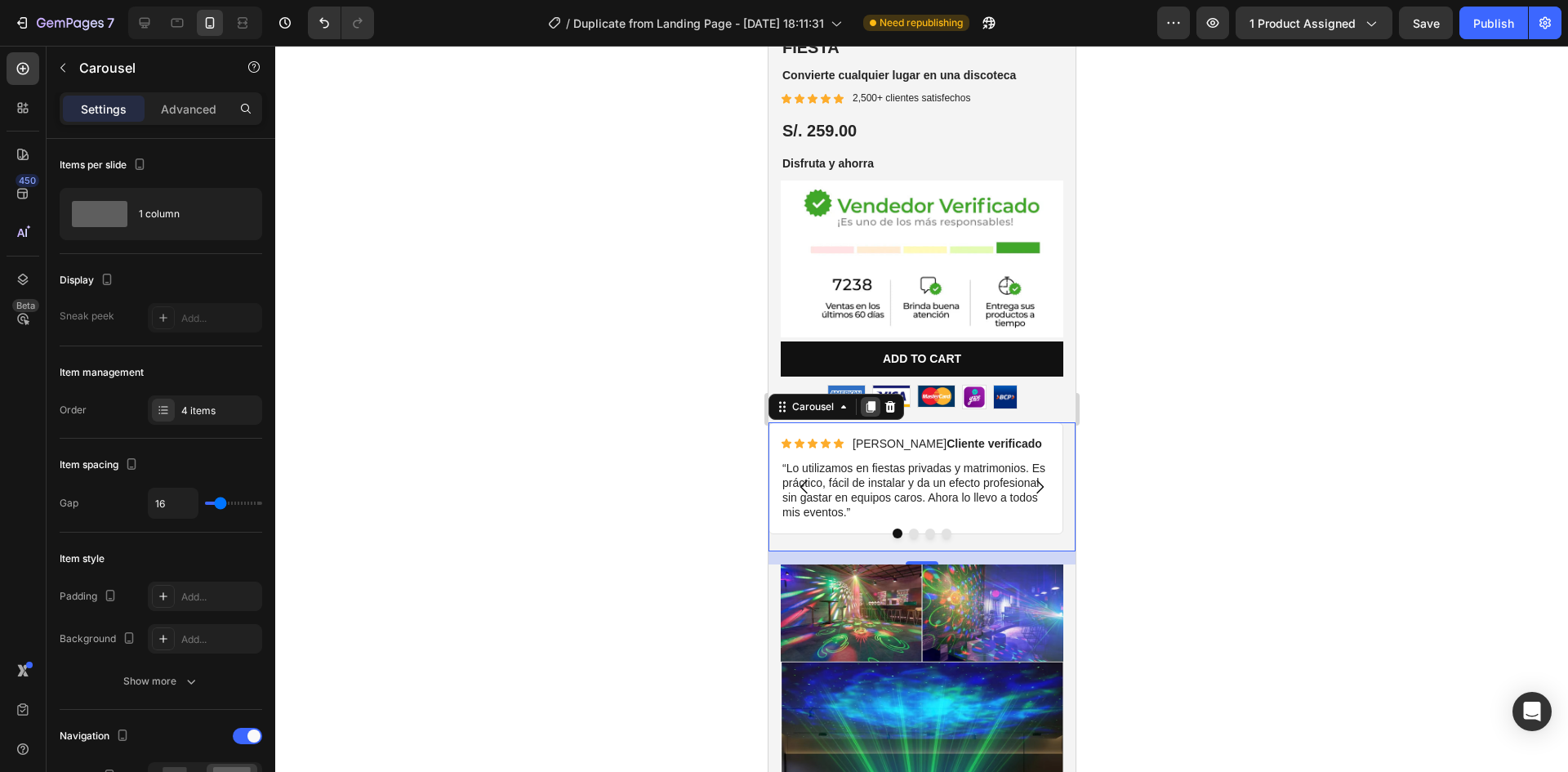
click at [864, 400] on icon at bounding box center [870, 407] width 13 height 13
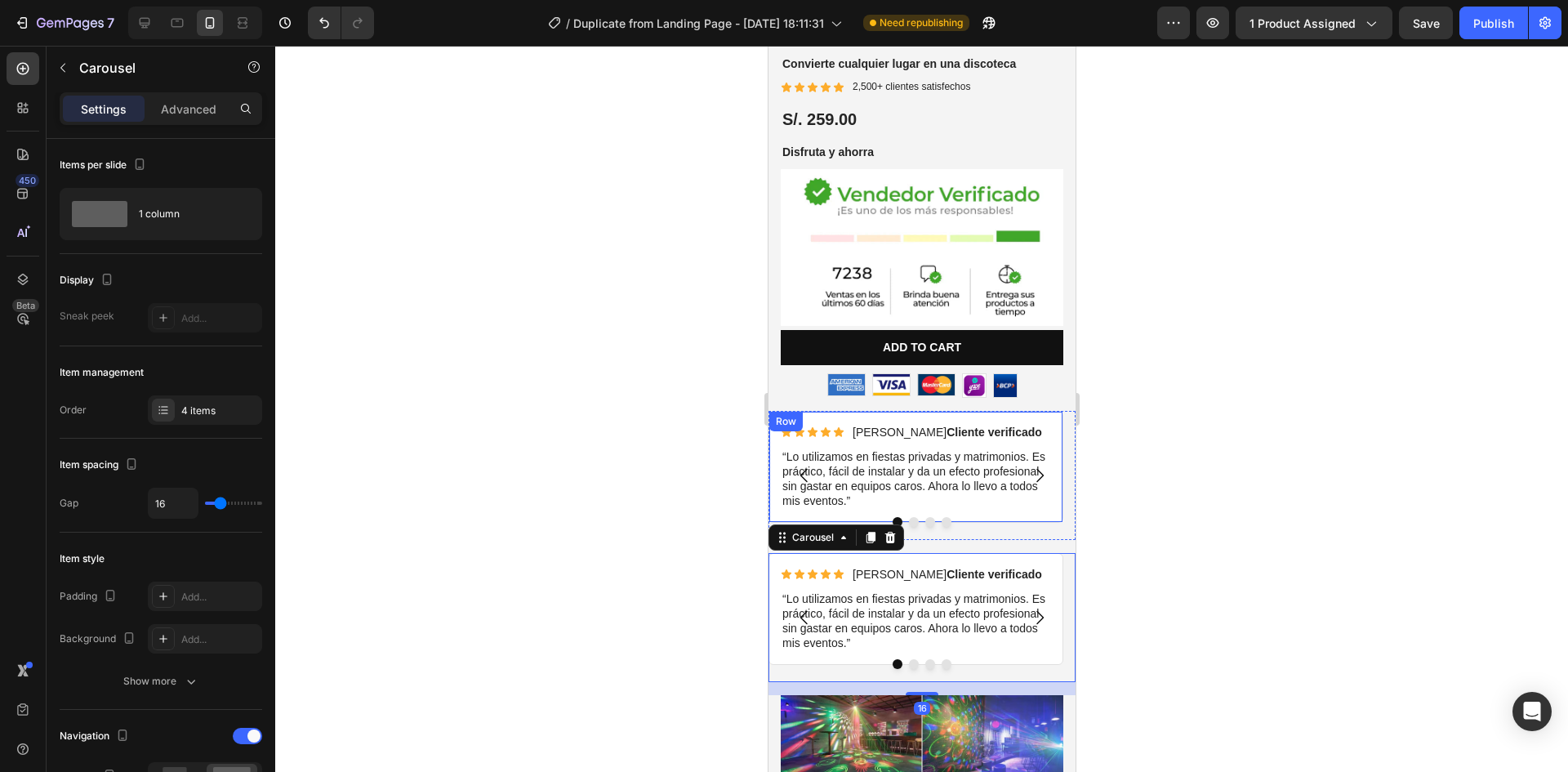
scroll to position [468, 0]
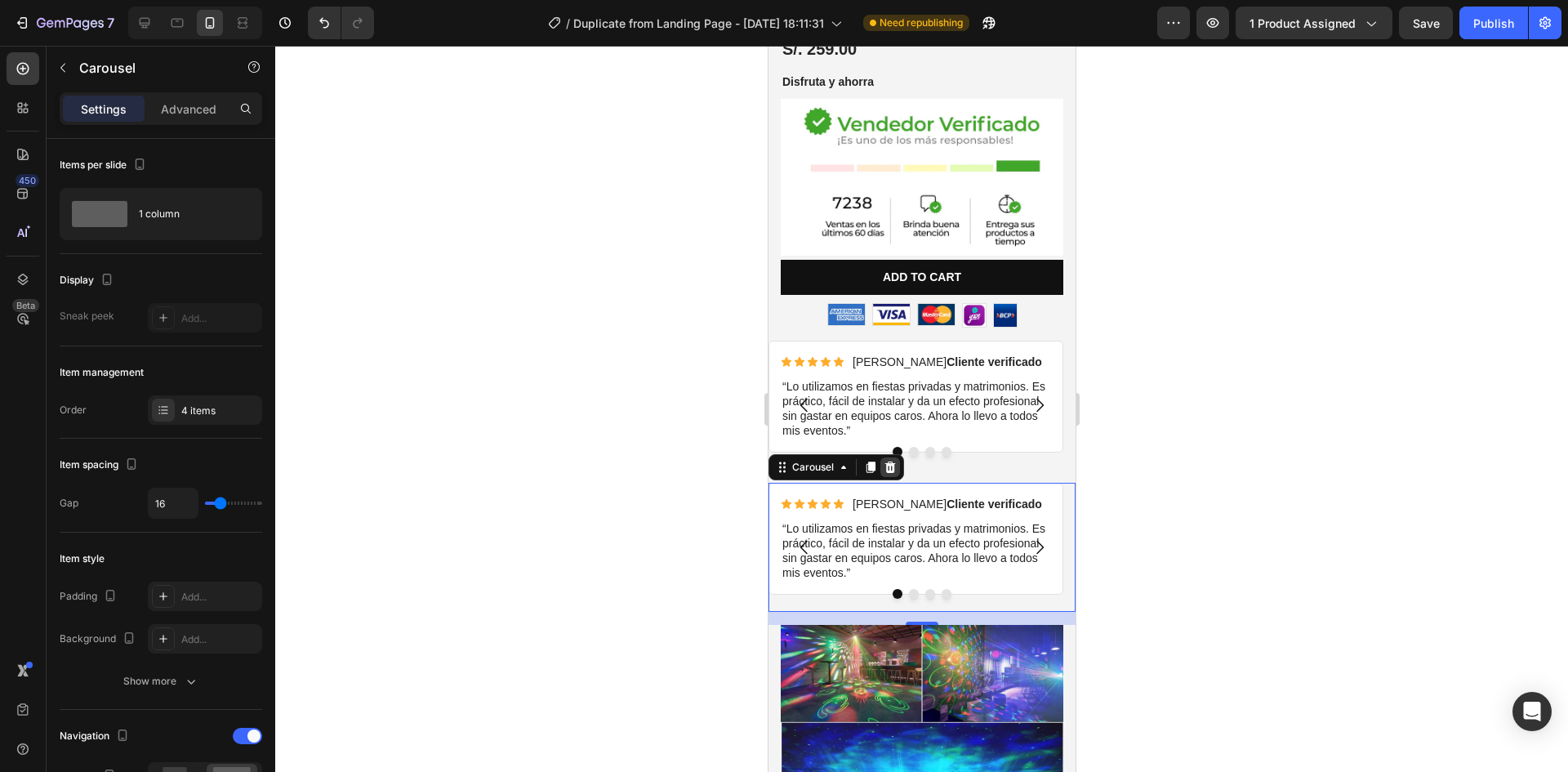
click at [885, 461] on icon at bounding box center [890, 468] width 13 height 13
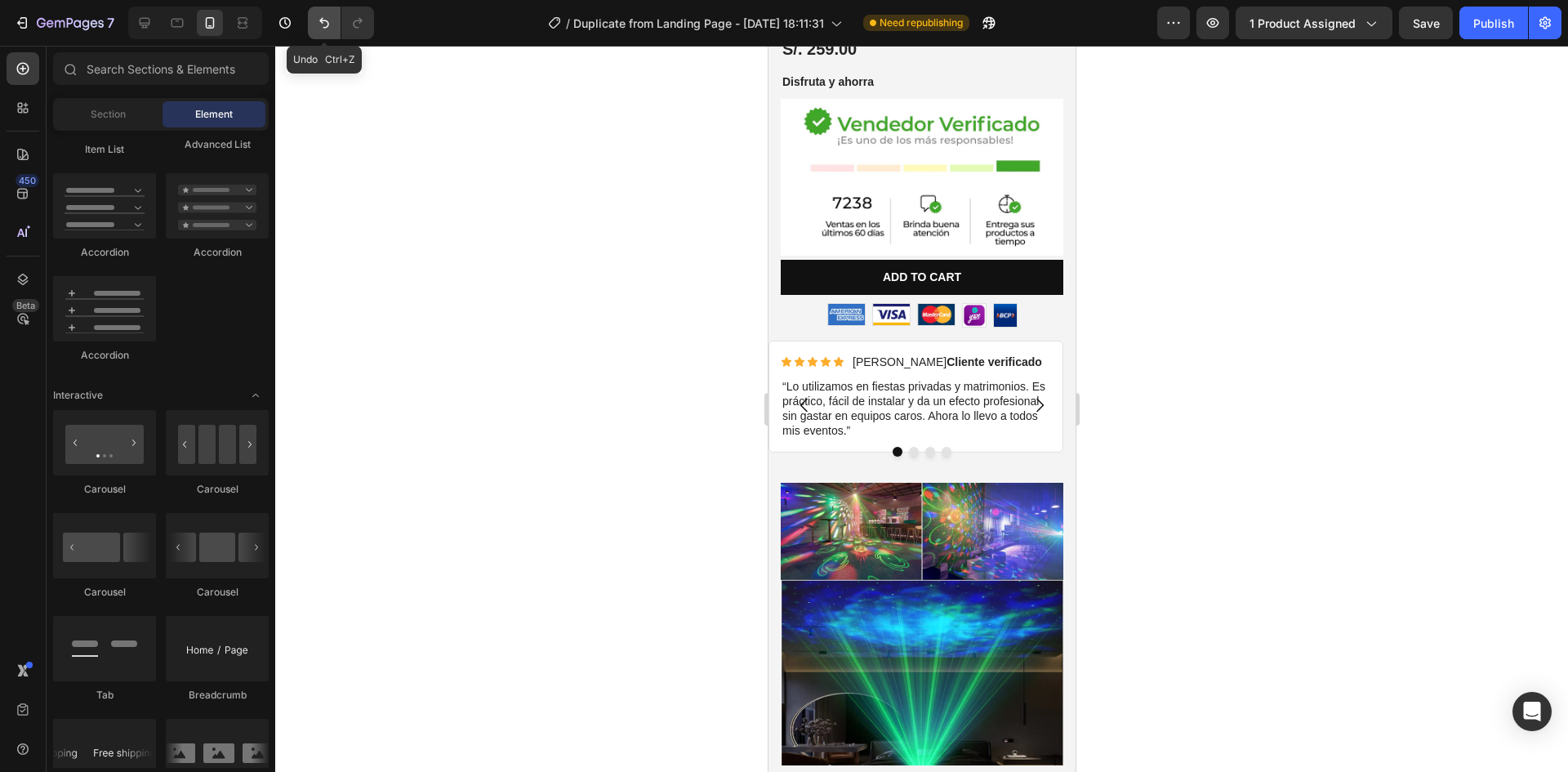
click at [327, 25] on icon "Undo/Redo" at bounding box center [325, 23] width 17 height 17
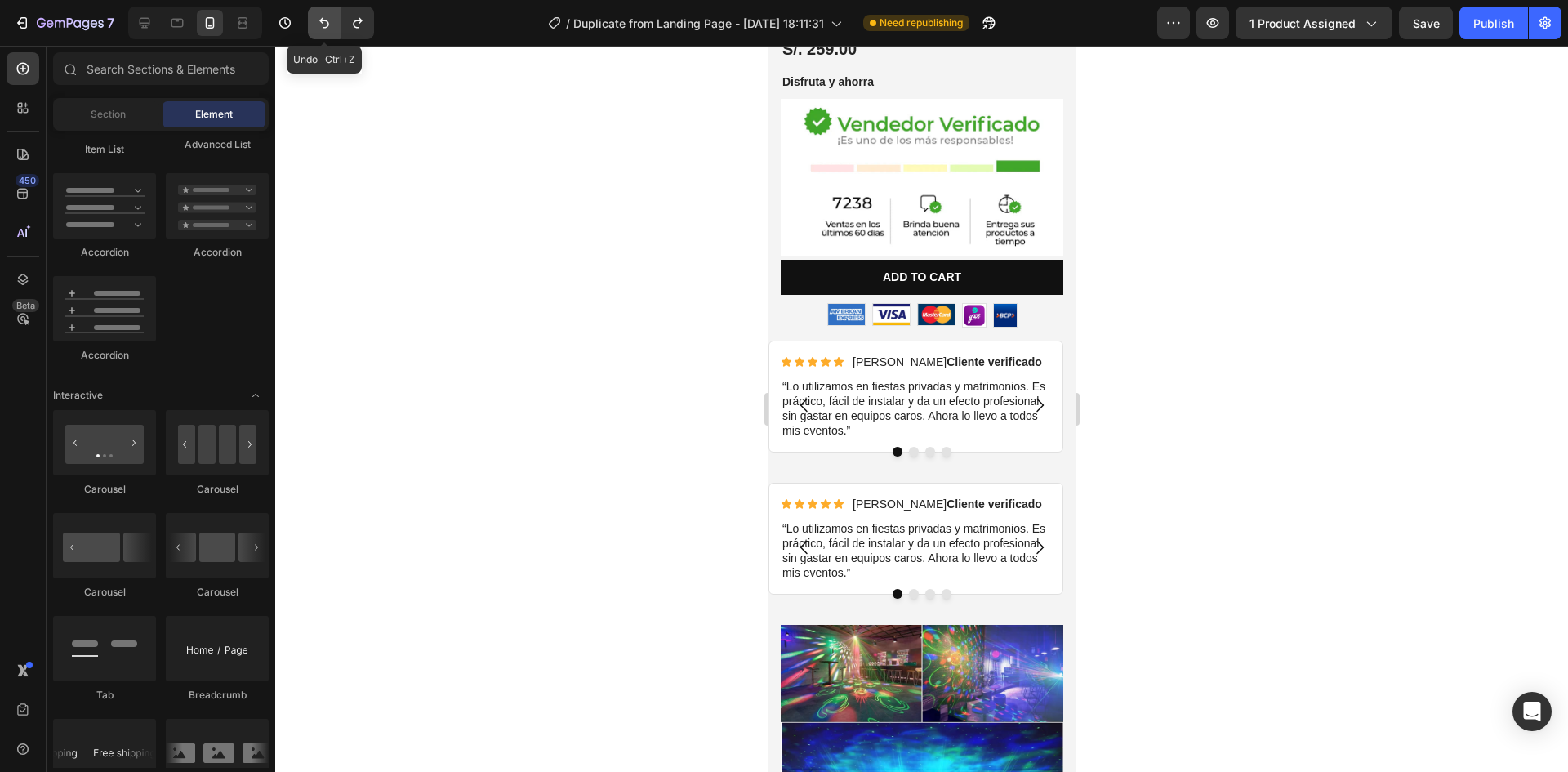
click at [318, 21] on icon "Undo/Redo" at bounding box center [325, 23] width 17 height 17
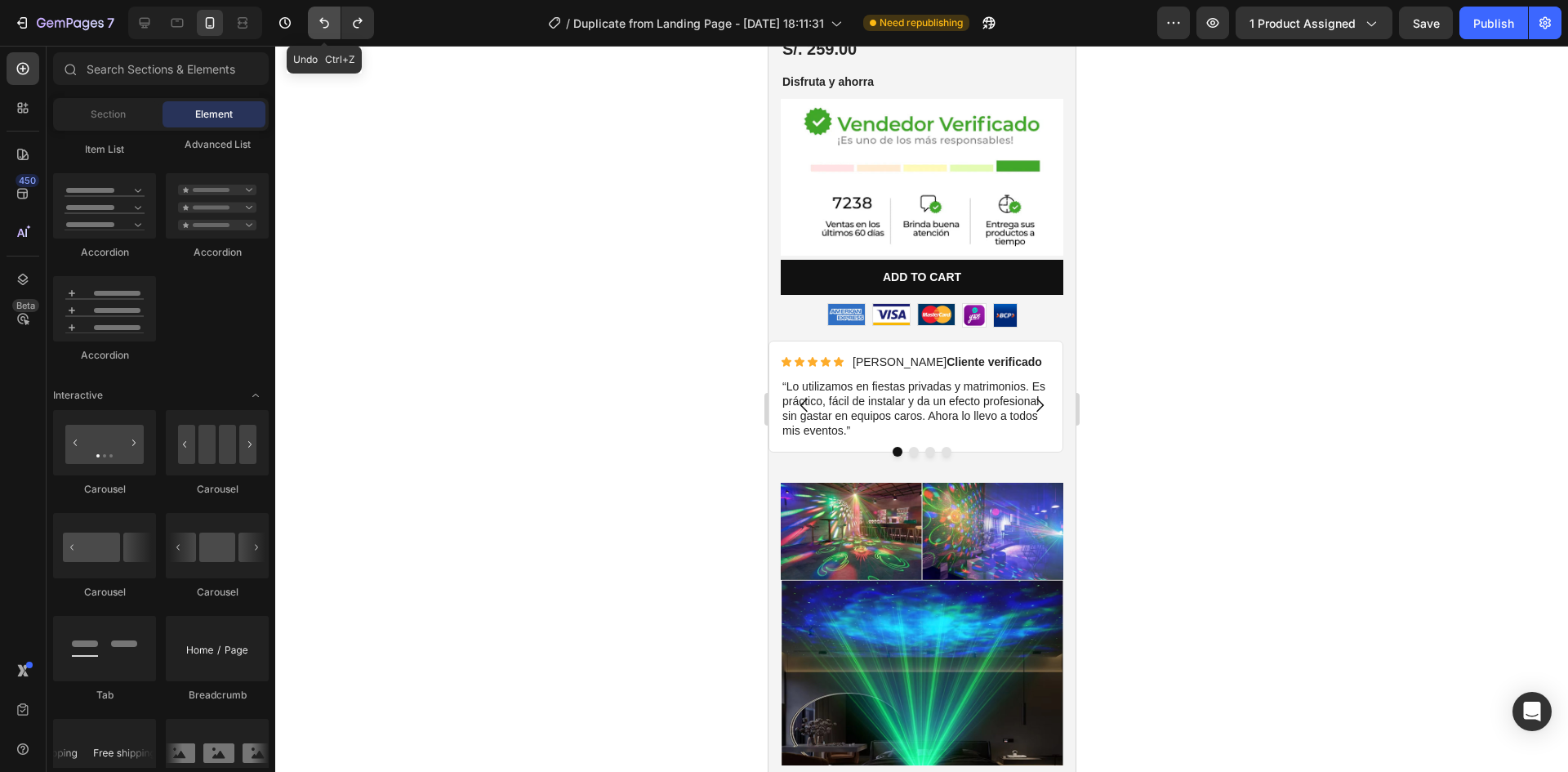
click at [328, 21] on icon "Undo/Redo" at bounding box center [325, 23] width 17 height 17
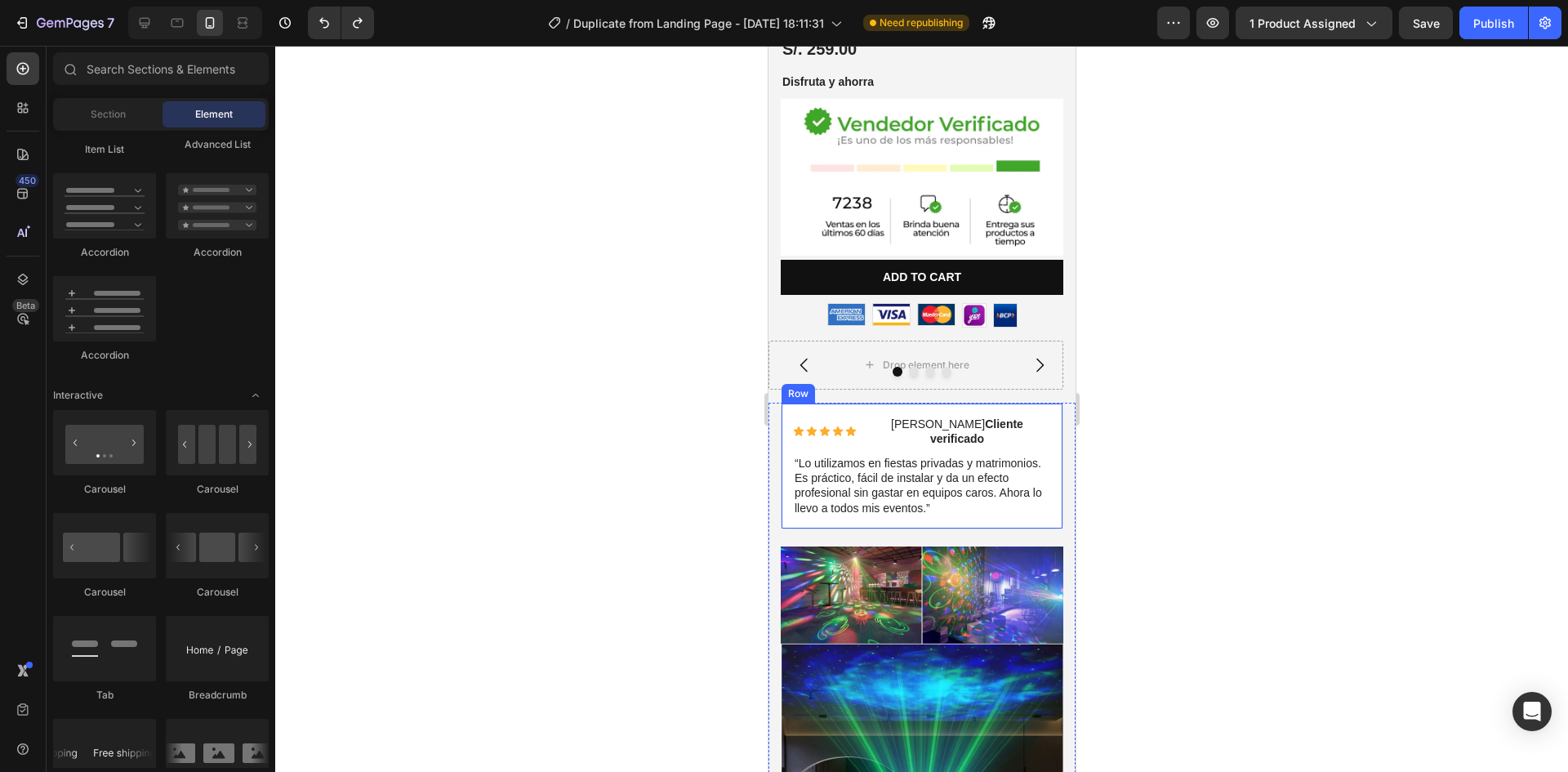
click at [1048, 434] on div "Icon Icon Icon Icon Icon Icon List Rogelio M. Cliente verificado Text Block Row…" at bounding box center [921, 465] width 283 height 126
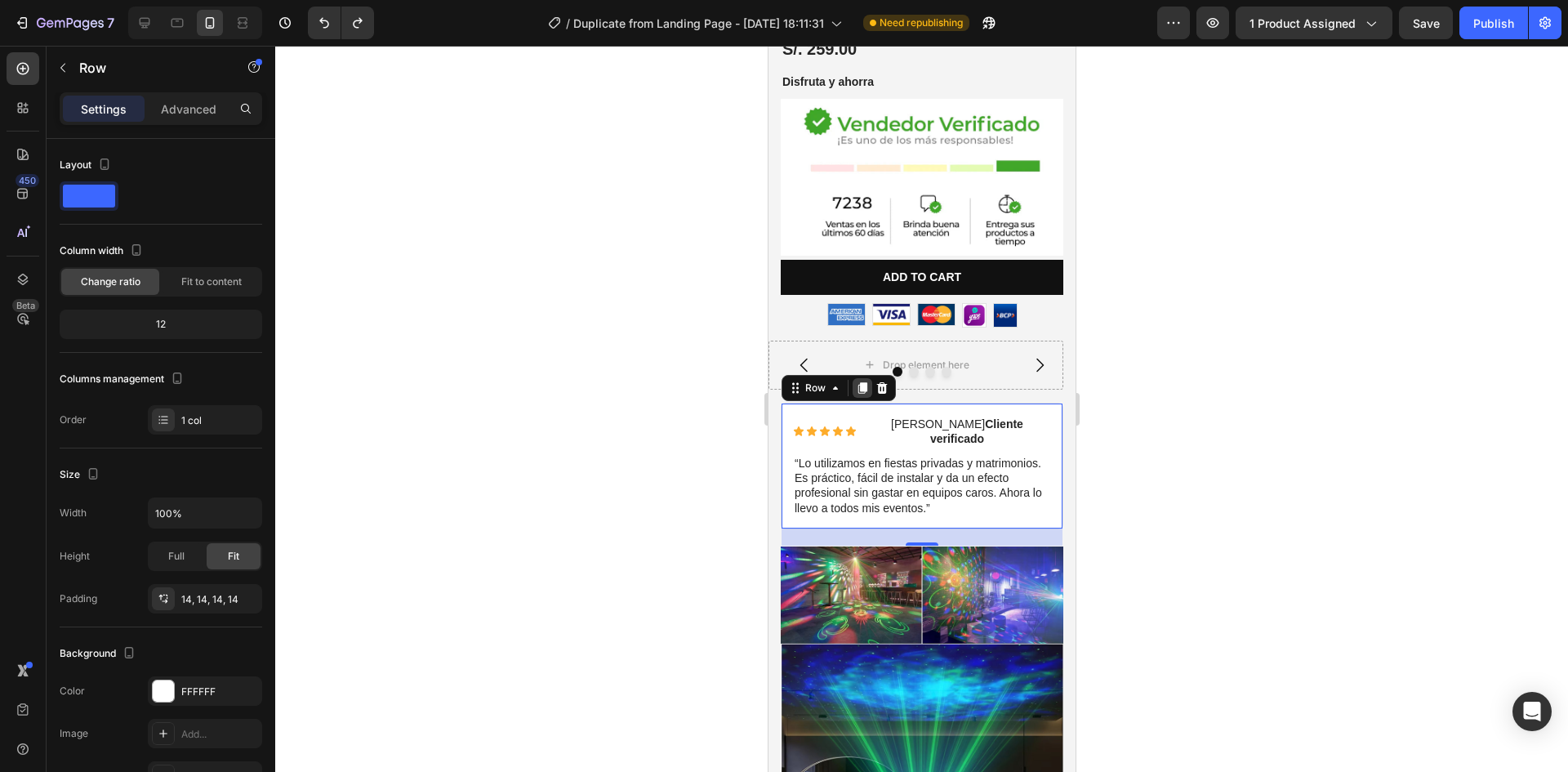
click at [863, 383] on icon at bounding box center [862, 388] width 9 height 12
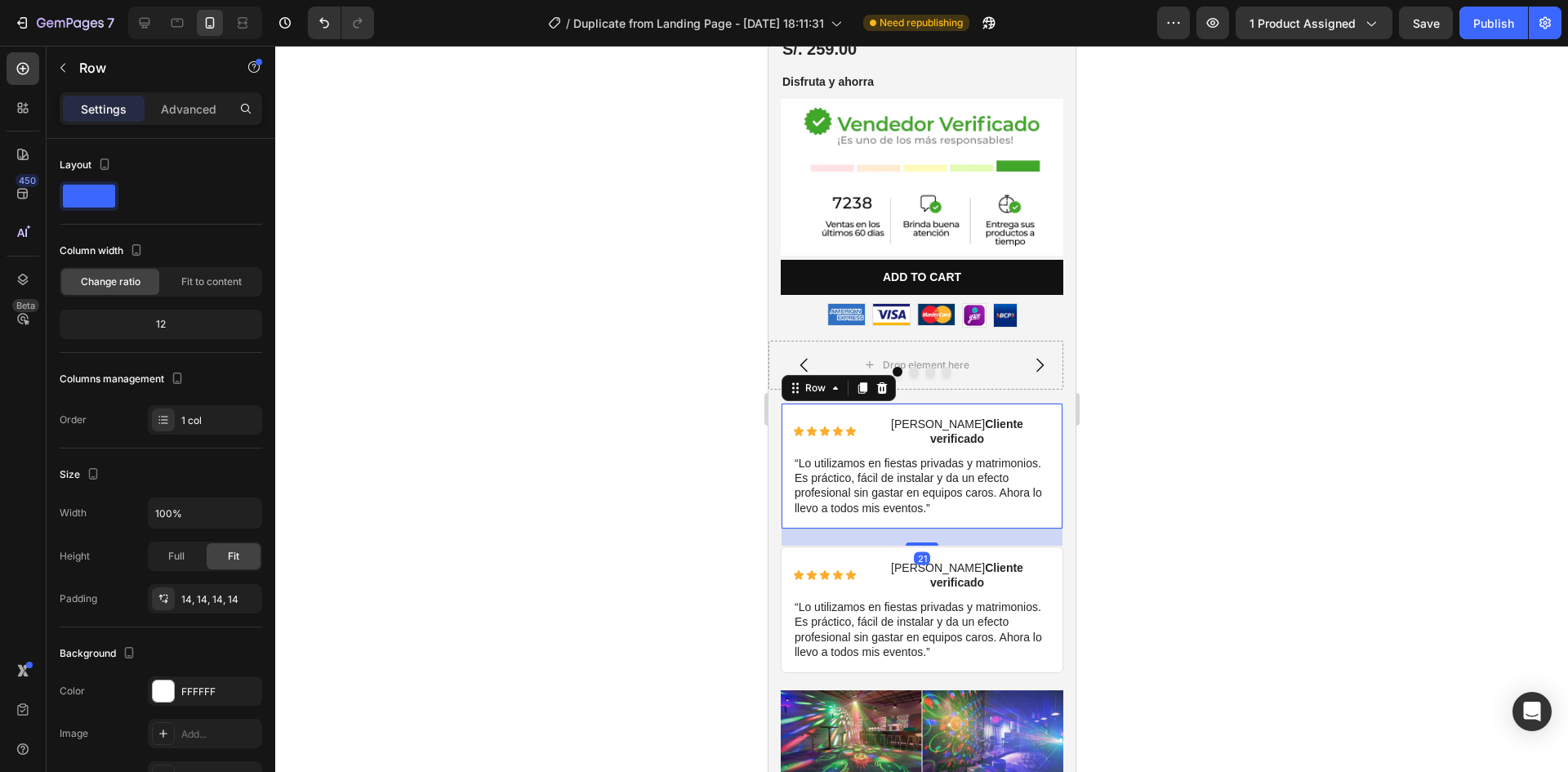
click at [806, 403] on div "Icon Icon Icon Icon Icon Icon List Rogelio M. Cliente verificado Text Block Row…" at bounding box center [921, 465] width 283 height 126
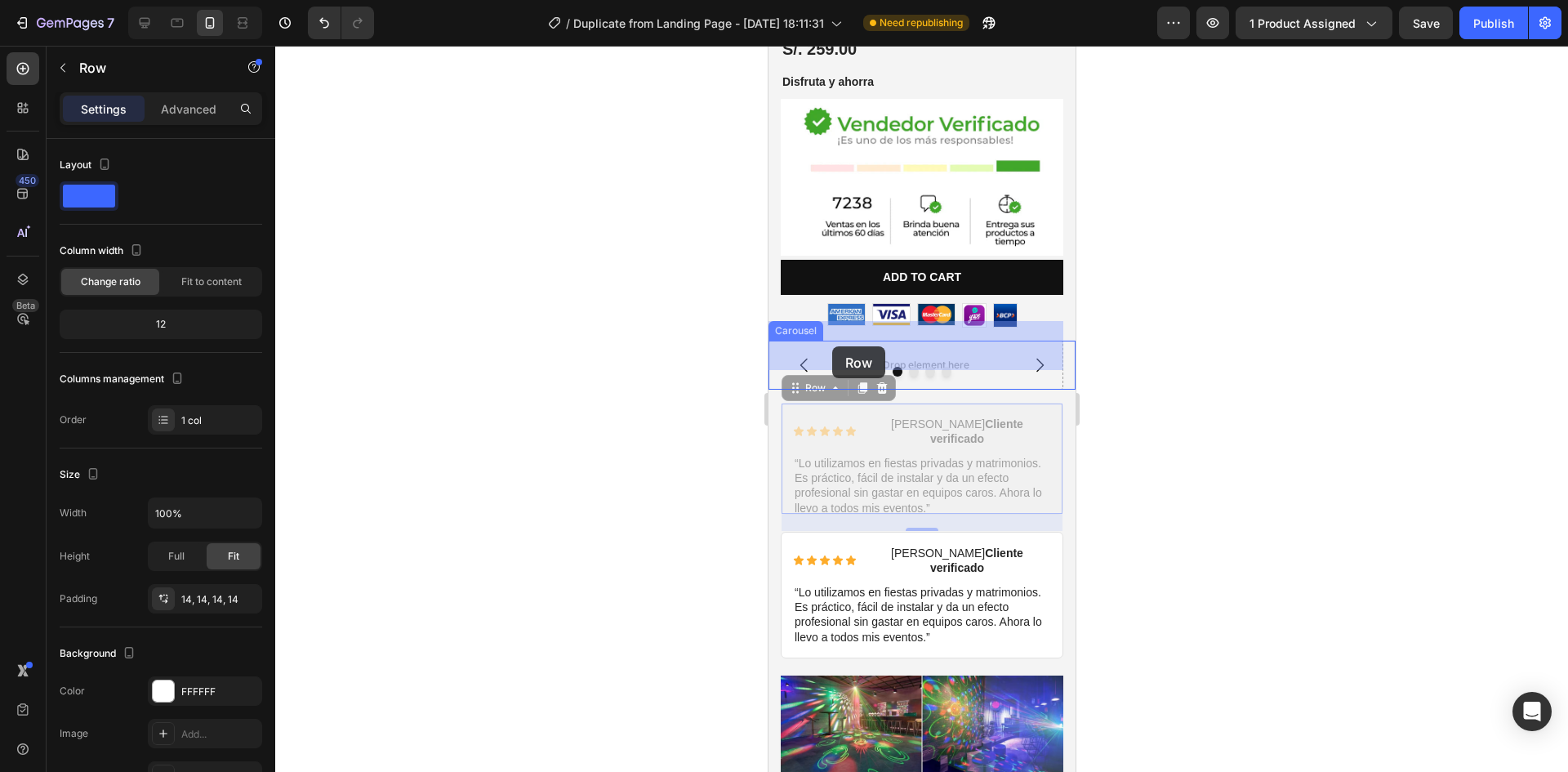
drag, startPoint x: 794, startPoint y: 375, endPoint x: 831, endPoint y: 346, distance: 47.0
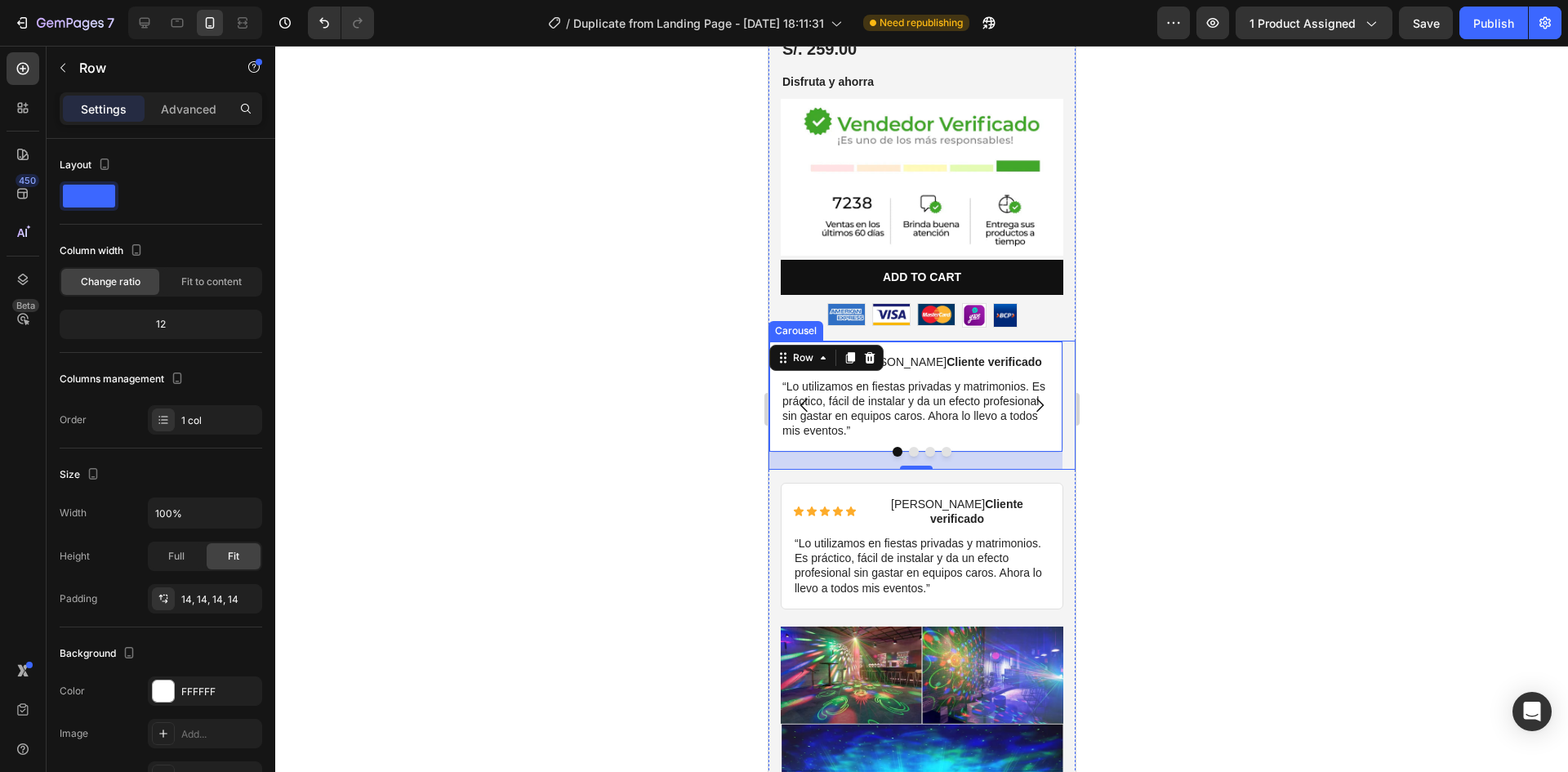
click at [1029, 395] on icon "Carousel Next Arrow" at bounding box center [1039, 405] width 20 height 20
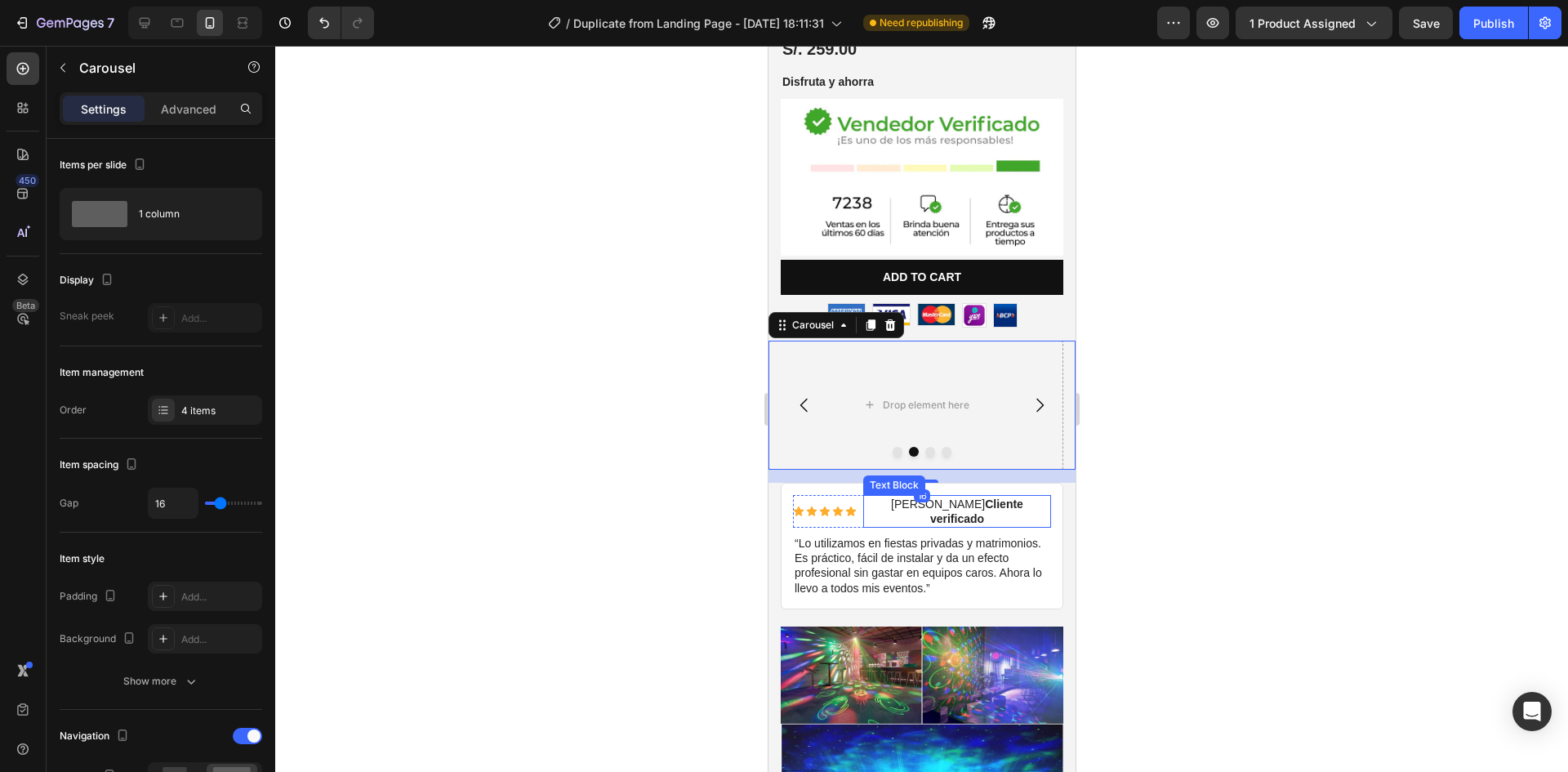
click at [890, 497] on p "Rogelio M. Cliente verificado" at bounding box center [956, 512] width 184 height 30
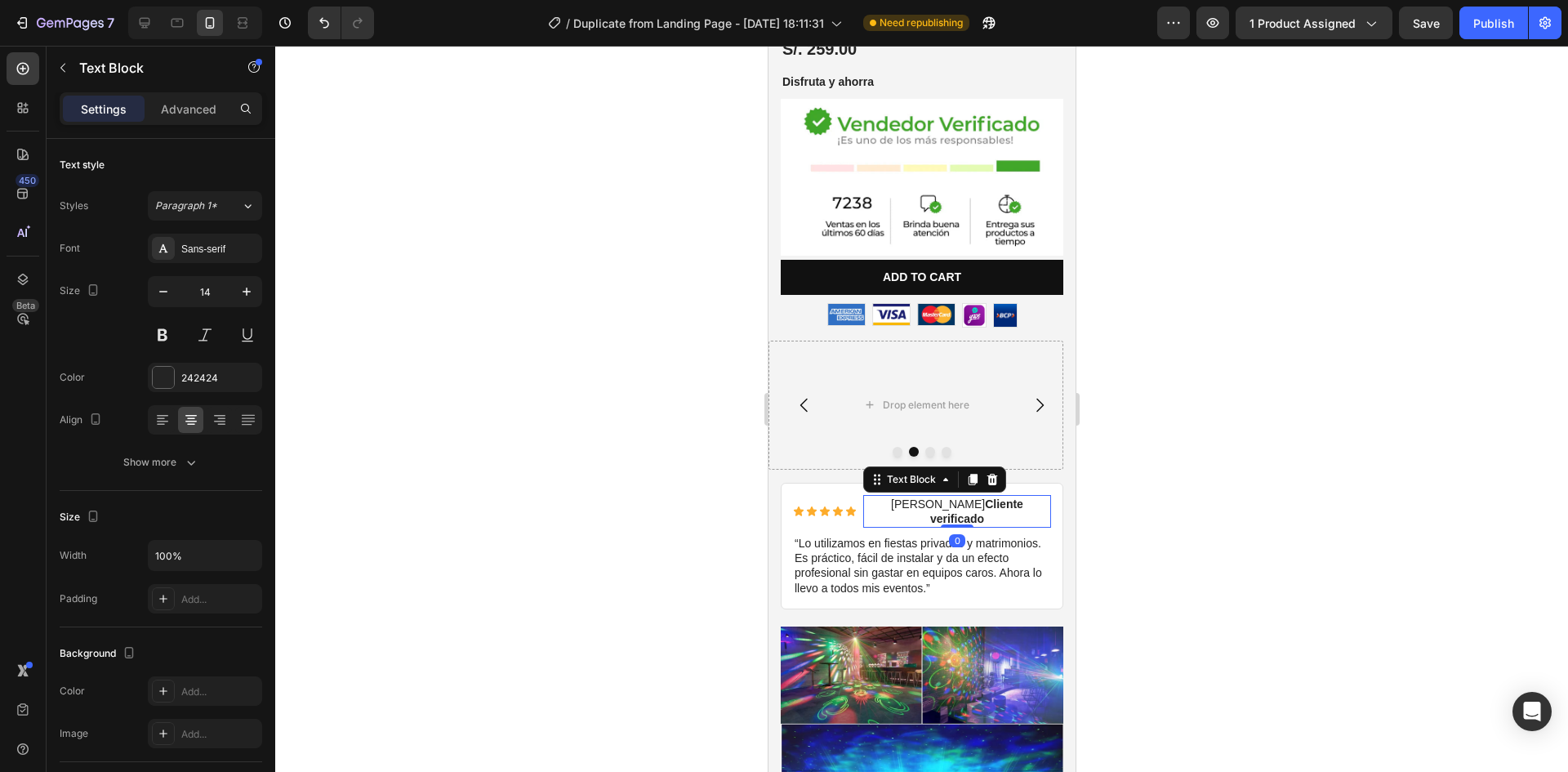
click at [887, 497] on p "Rogelio M. Cliente verificado" at bounding box center [956, 512] width 184 height 30
click at [913, 497] on p "lorenzo M. Cliente verificado" at bounding box center [956, 512] width 184 height 30
click at [872, 497] on p "lorenzo P. Cliente verificado" at bounding box center [956, 512] width 184 height 30
click at [868, 497] on p "lorenzo P. Cliente verificado" at bounding box center [956, 512] width 184 height 30
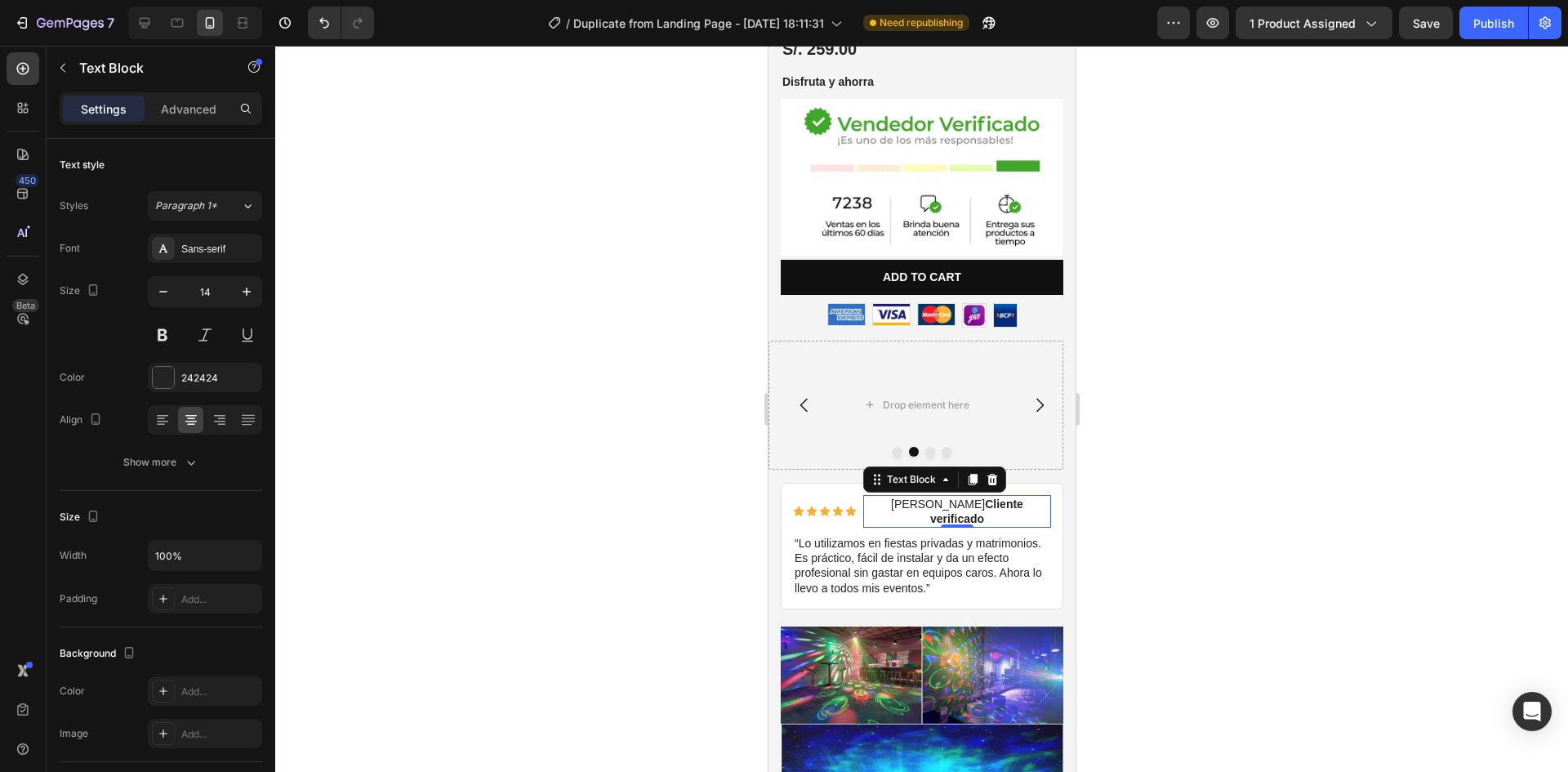
click at [1196, 537] on div at bounding box center [921, 408] width 1293 height 727
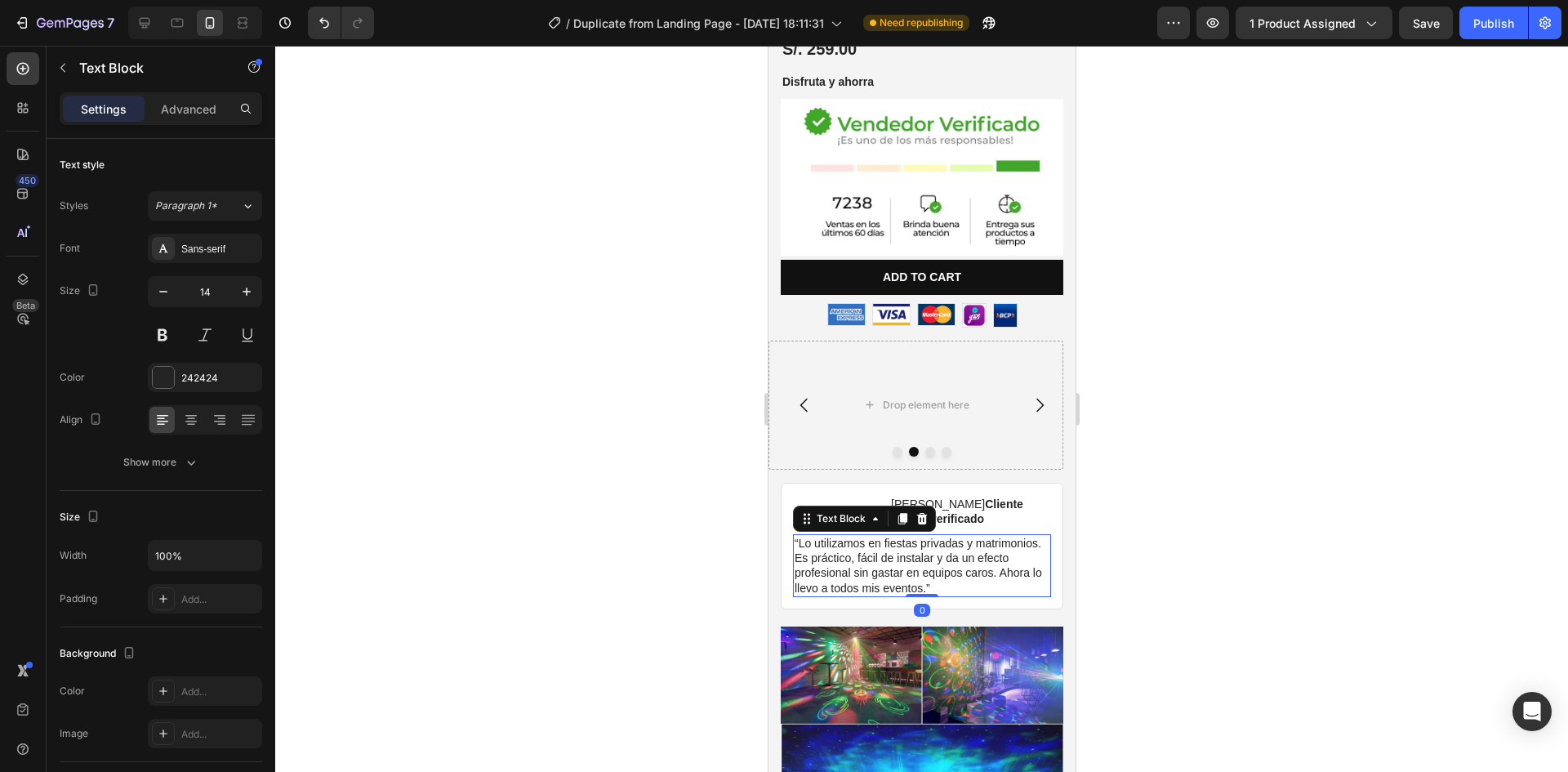
click at [839, 536] on p "“Lo utilizamos en fiestas privadas y matrimonios. Es práctico, fácil de instala…" at bounding box center [921, 566] width 254 height 60
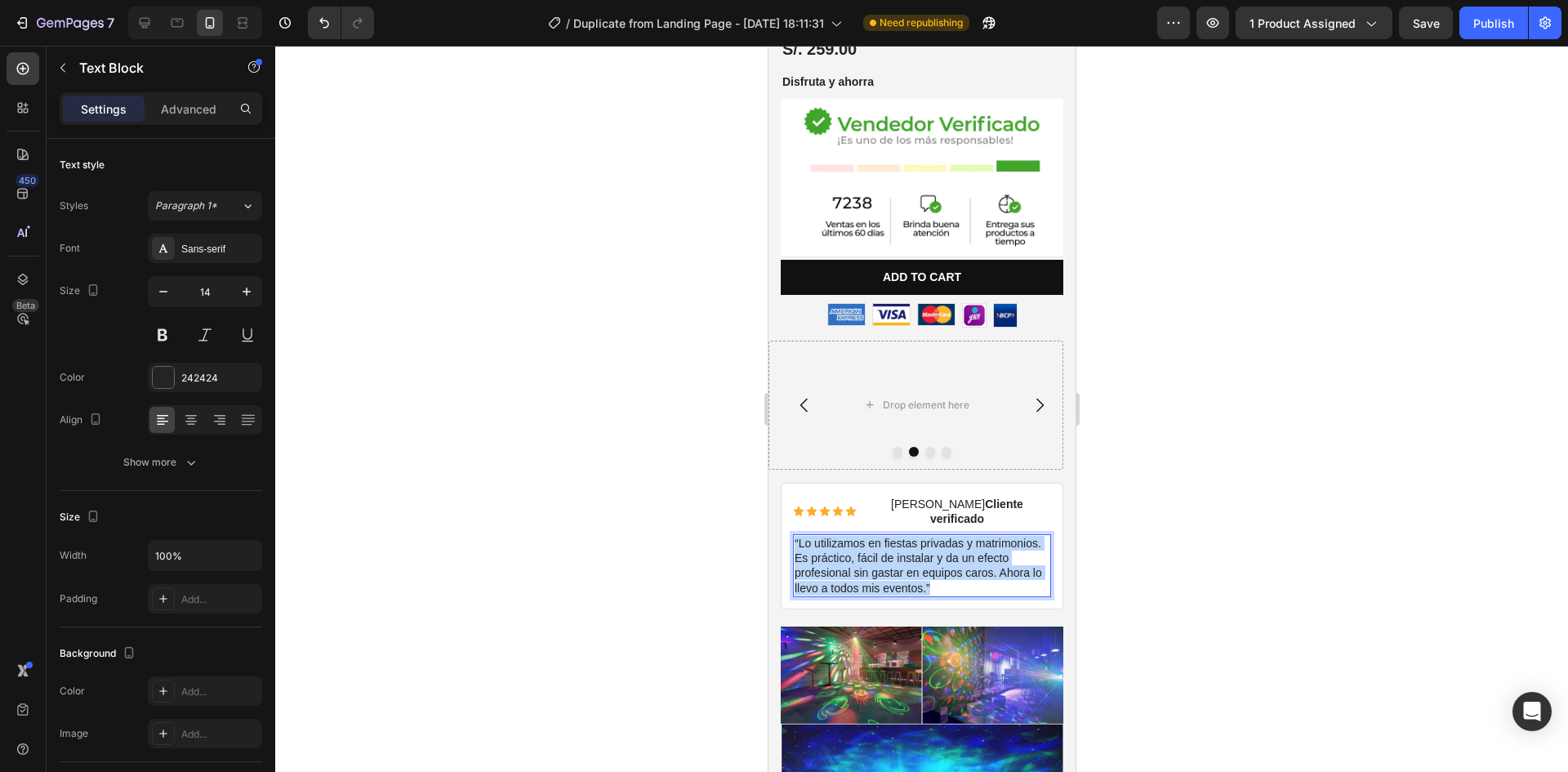
click at [839, 536] on p "“Lo utilizamos en fiestas privadas y matrimonios. Es práctico, fácil de instala…" at bounding box center [921, 566] width 254 height 60
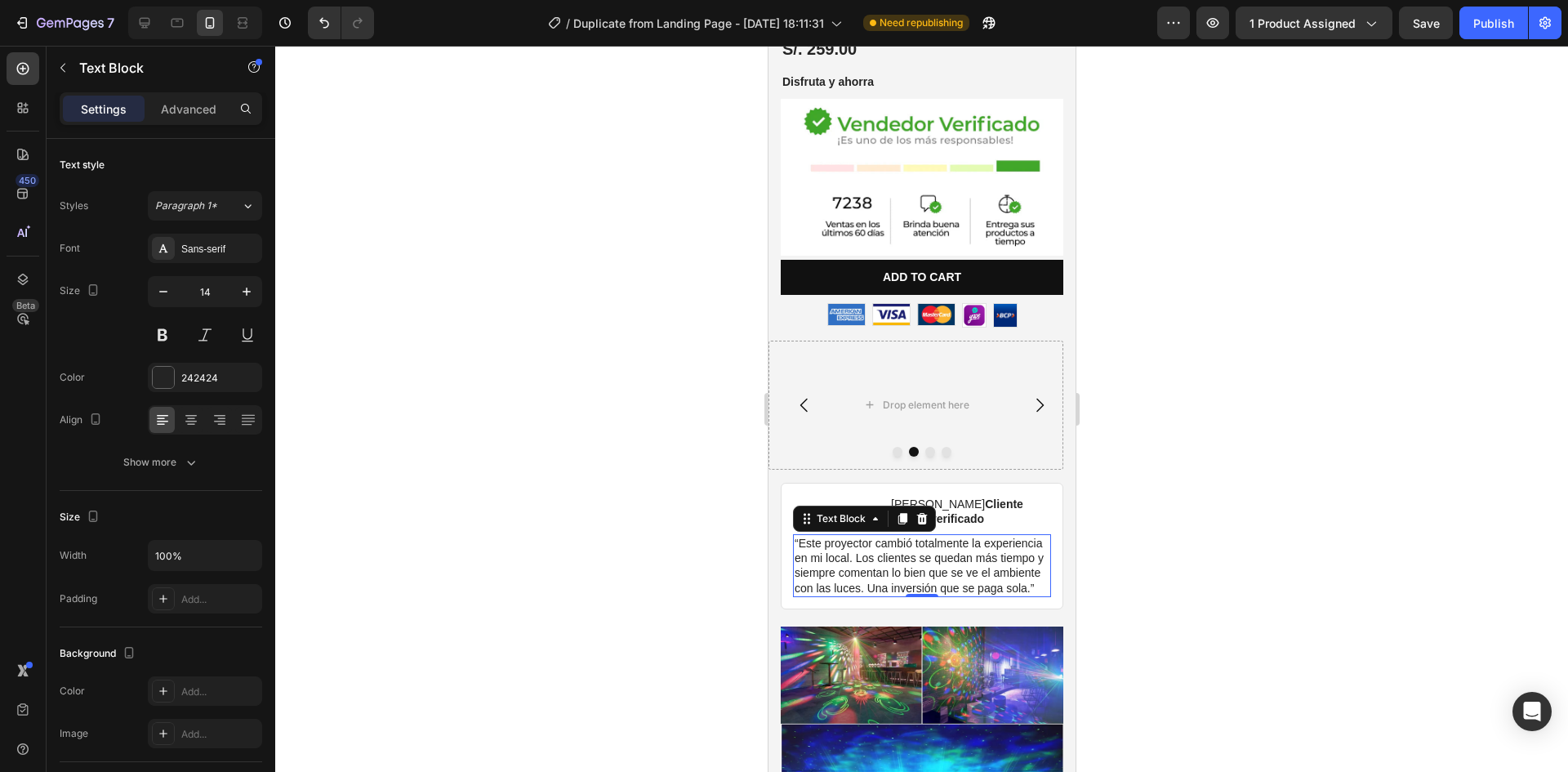
click at [714, 533] on div at bounding box center [921, 408] width 1293 height 727
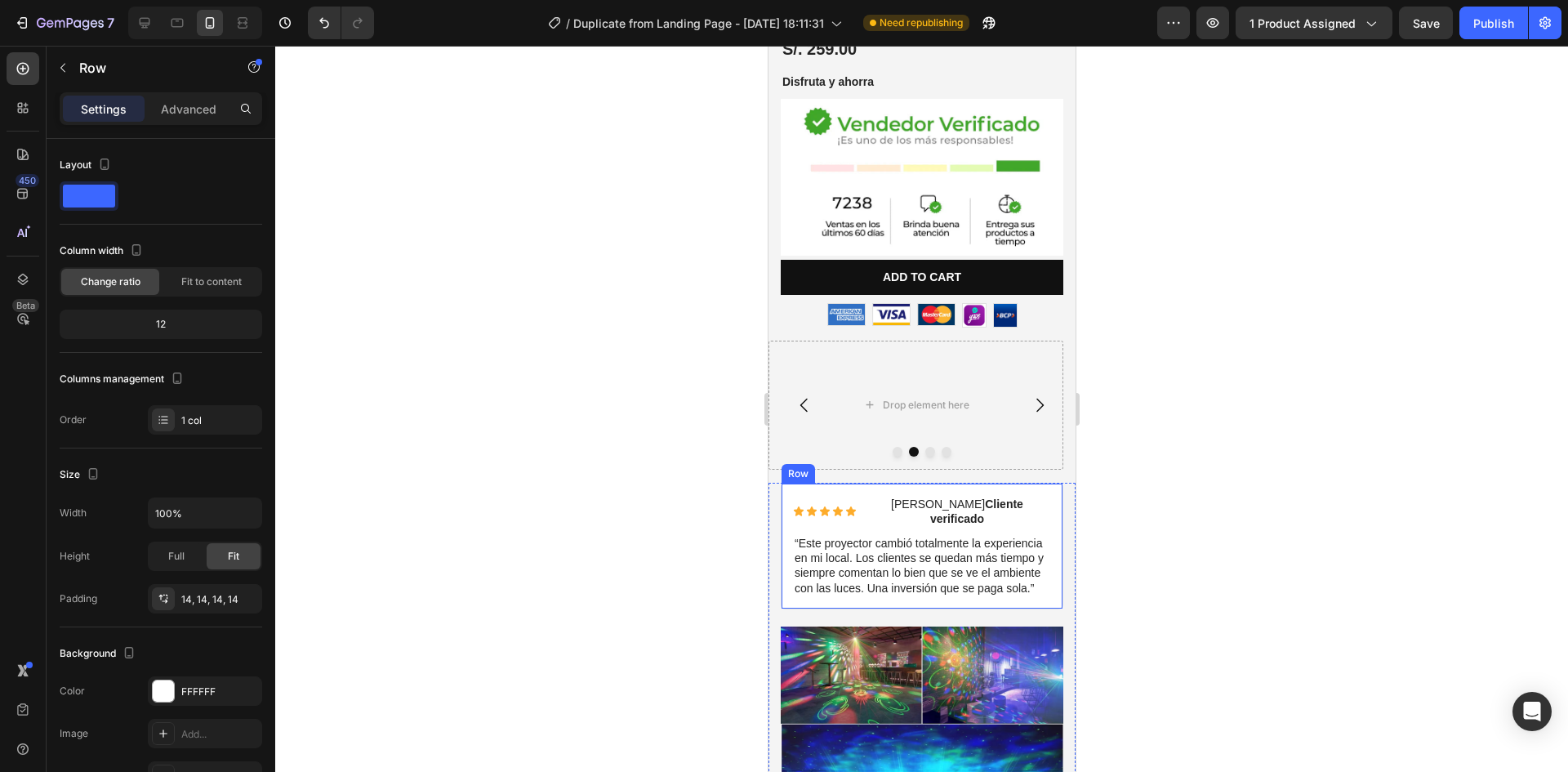
click at [791, 483] on div "Icon Icon Icon Icon Icon Icon List Lorenzo P. Cliente verificado Text Block Row…" at bounding box center [921, 546] width 283 height 126
click at [861, 463] on icon at bounding box center [862, 469] width 9 height 12
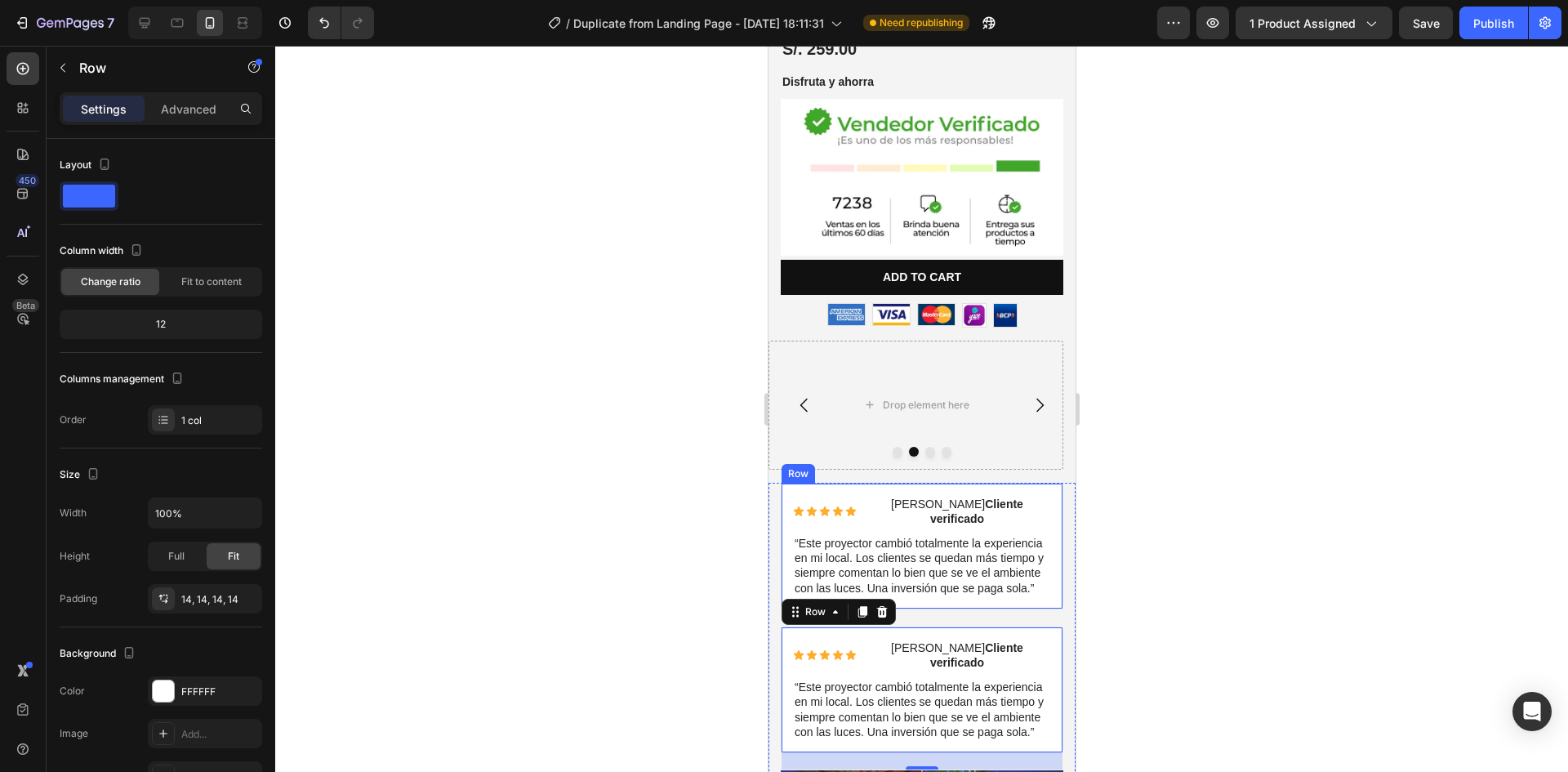
click at [805, 483] on div "Icon Icon Icon Icon Icon Icon List Lorenzo P. Cliente verificado Text Block Row…" at bounding box center [921, 546] width 283 height 126
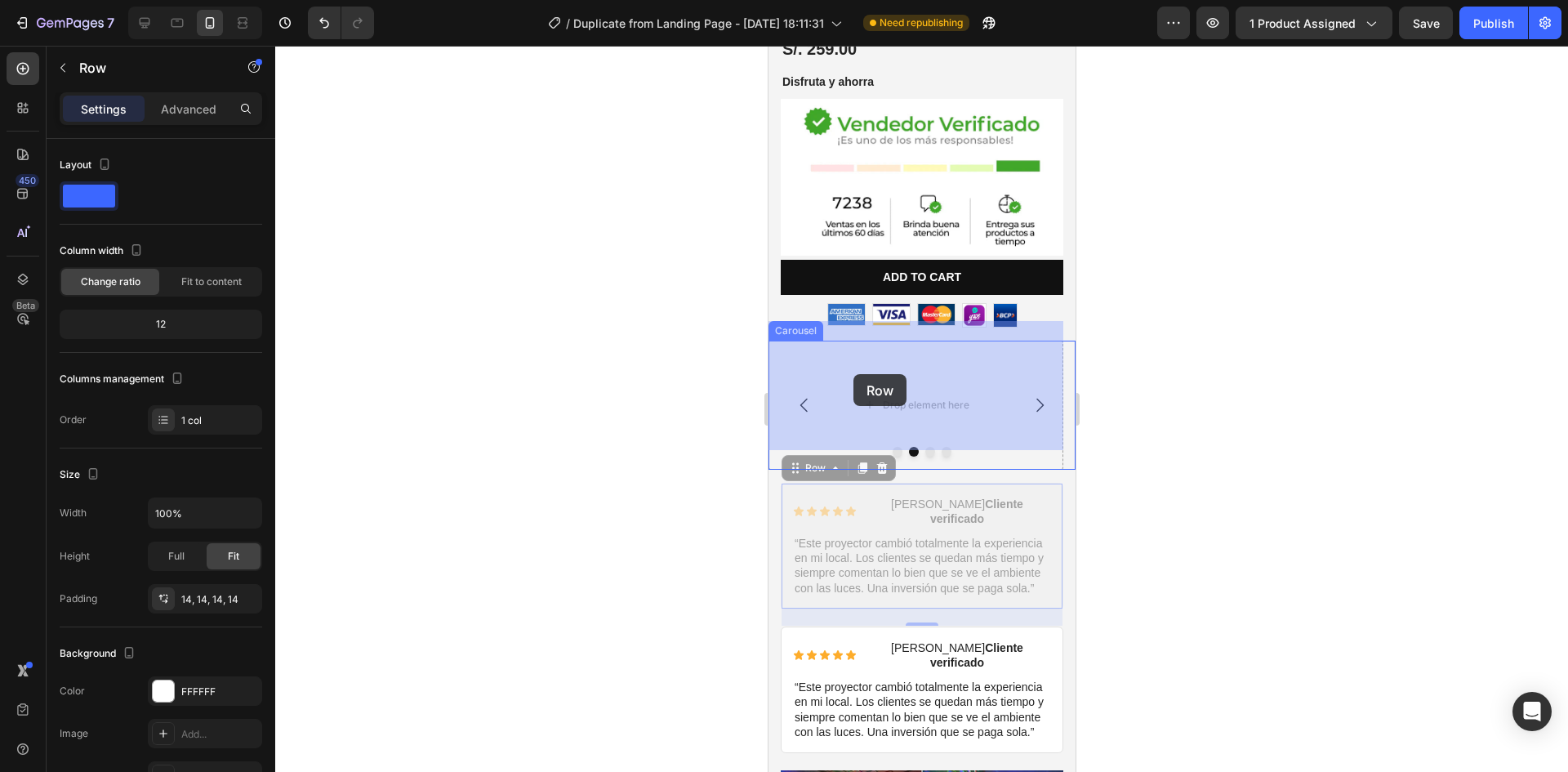
drag, startPoint x: 794, startPoint y: 452, endPoint x: 853, endPoint y: 374, distance: 97.8
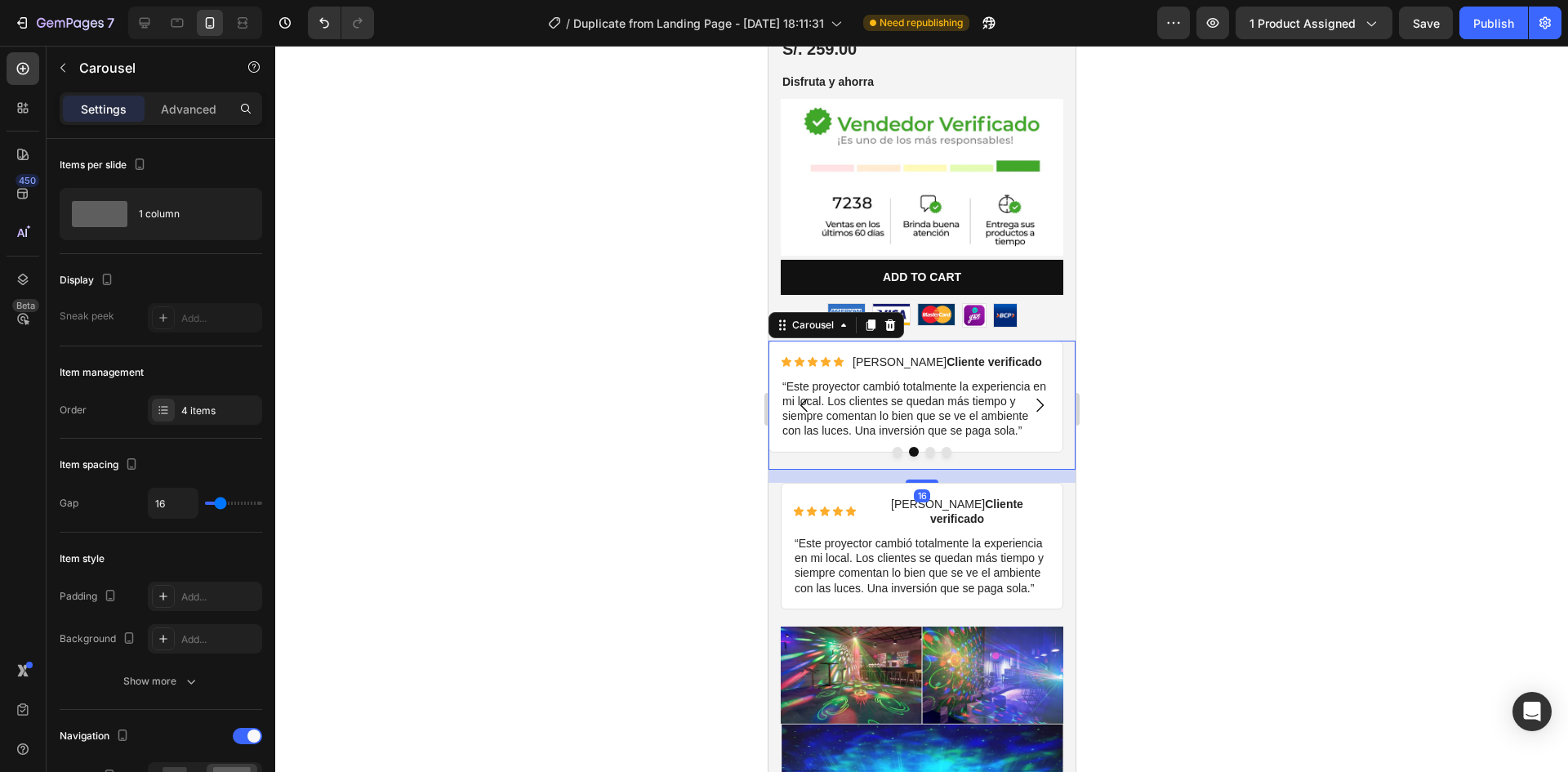
click at [795, 395] on icon "Carousel Back Arrow" at bounding box center [804, 405] width 20 height 20
click at [1029, 395] on icon "Carousel Next Arrow" at bounding box center [1039, 405] width 20 height 20
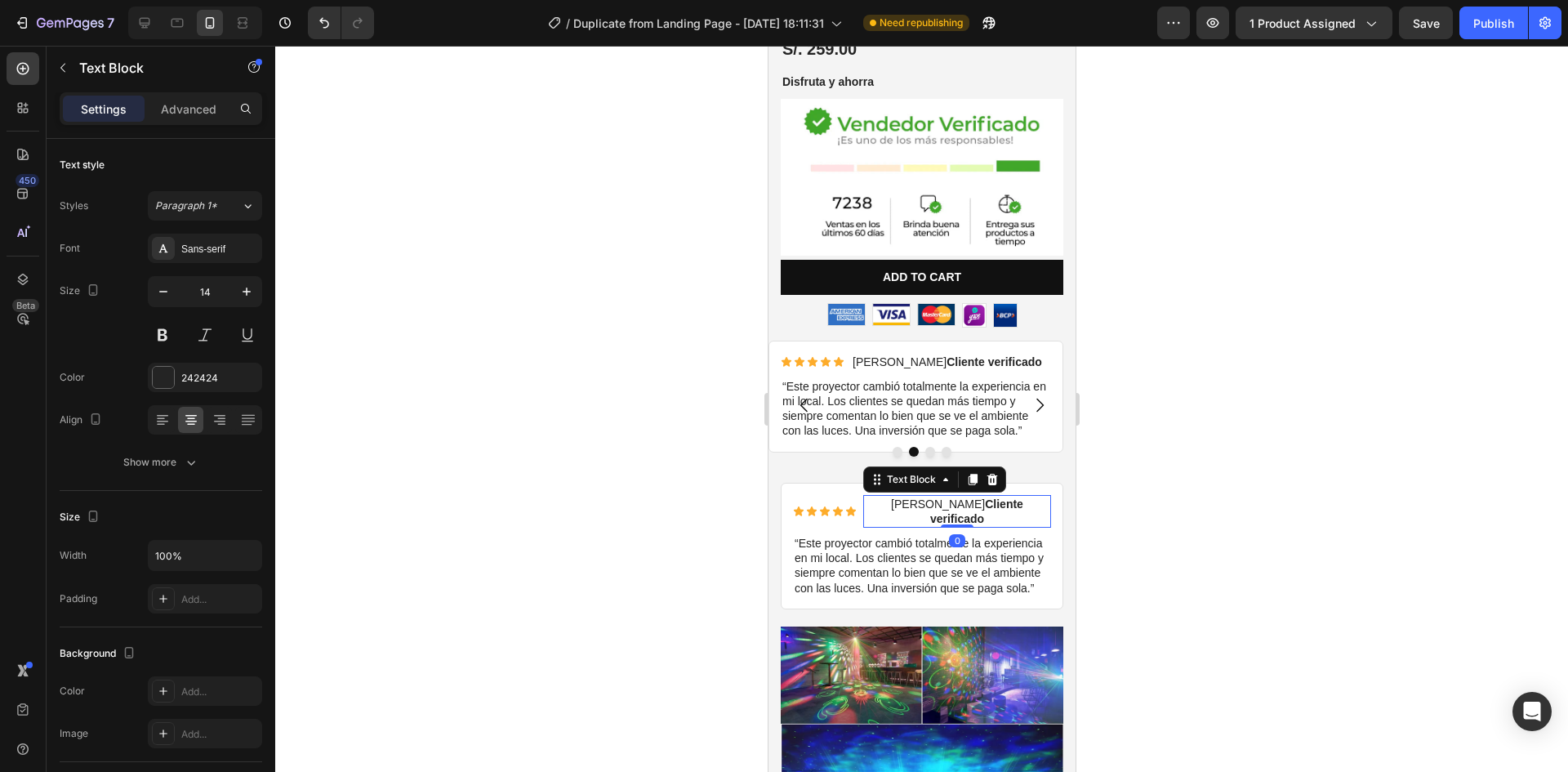
click at [878, 497] on p "Lorenzo P. Cliente verificado" at bounding box center [956, 512] width 184 height 30
click at [903, 497] on p "Lorenzo P. Cliente verificado" at bounding box center [956, 512] width 184 height 30
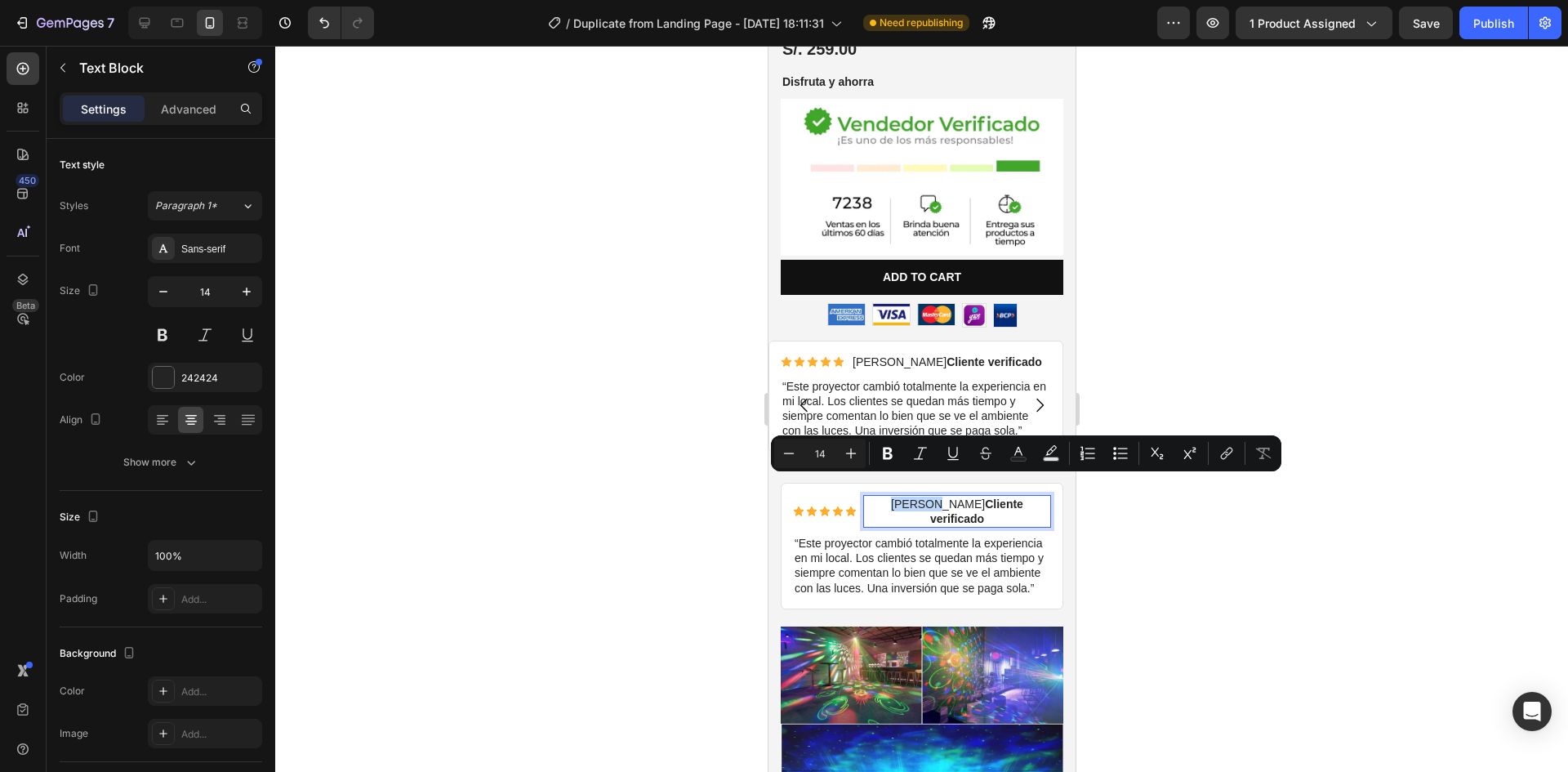
drag, startPoint x: 903, startPoint y: 488, endPoint x: 863, endPoint y: 493, distance: 40.3
click at [863, 495] on div "Lorenzo P. Cliente verificado" at bounding box center [956, 512] width 188 height 33
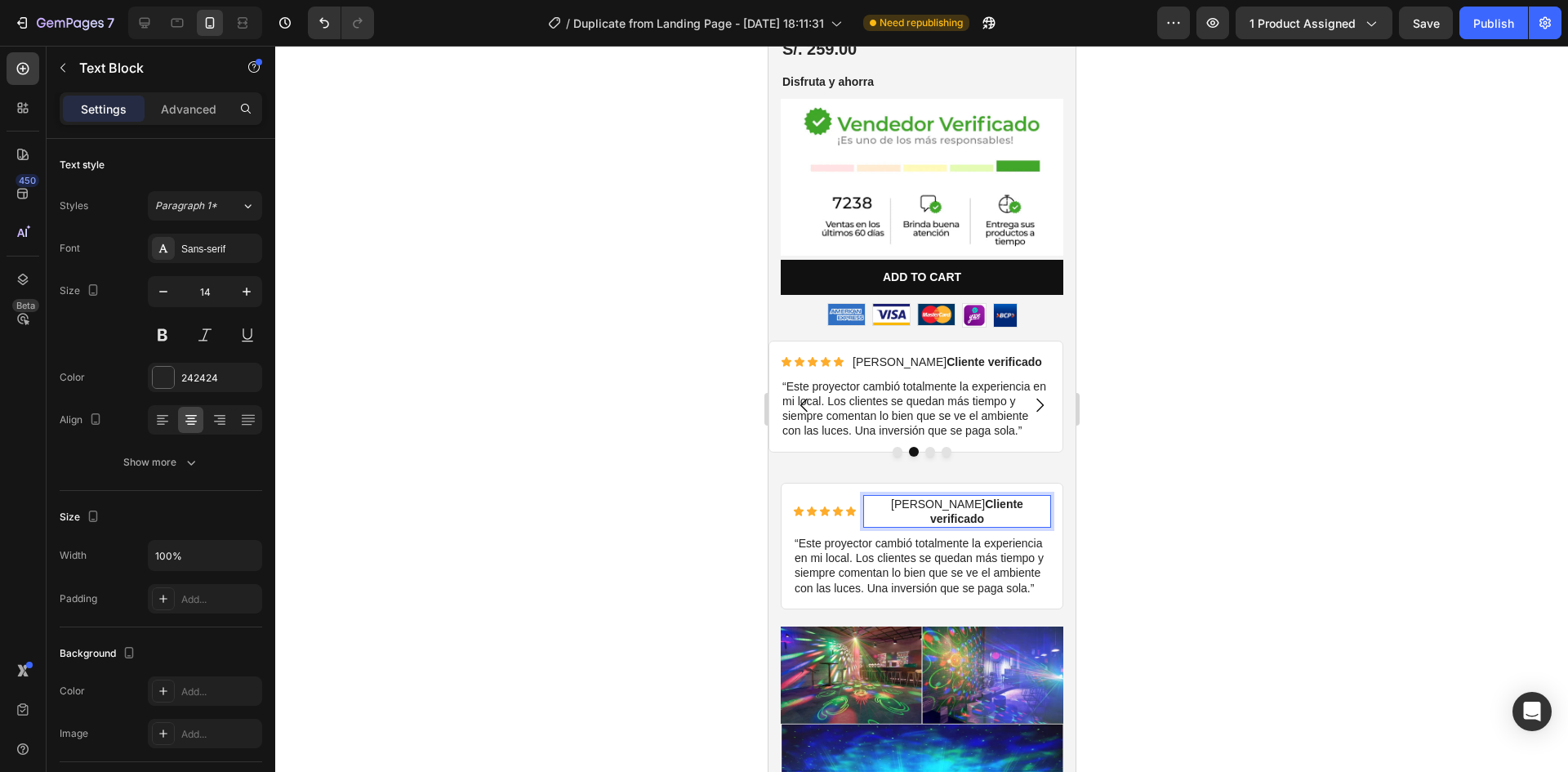
click at [905, 497] on p "Amelia P. Cliente verificado" at bounding box center [956, 512] width 184 height 30
click at [901, 536] on p "“Este proyector cambió totalmente la experiencia en mi local. Los clientes se q…" at bounding box center [921, 566] width 254 height 60
click at [909, 565] on p "“Este proyector cambió totalmente la experiencia en mi local. Los clientes se q…" at bounding box center [921, 566] width 254 height 60
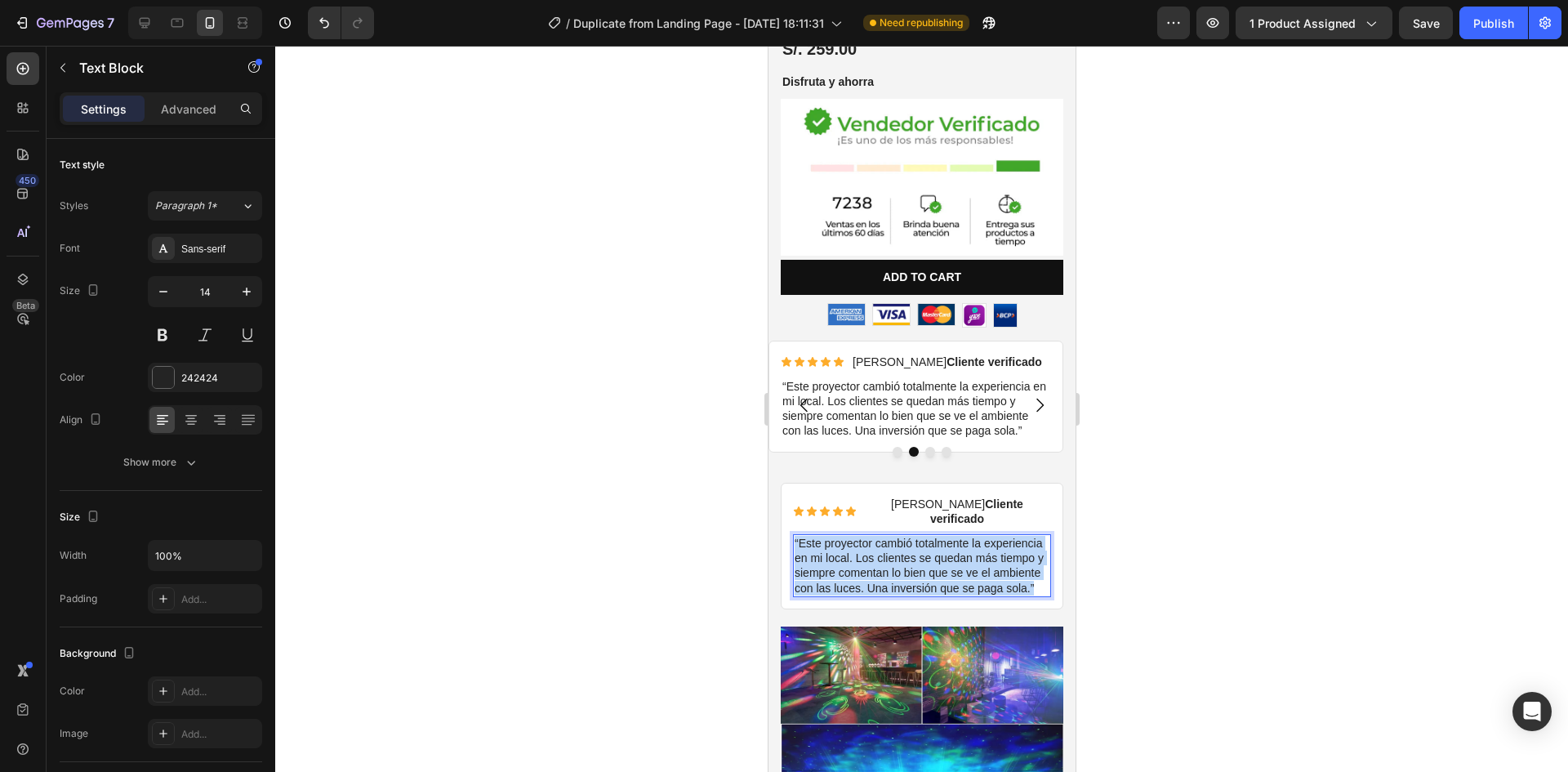
click at [909, 565] on p "“Este proyector cambió totalmente la experiencia en mi local. Los clientes se q…" at bounding box center [921, 566] width 254 height 60
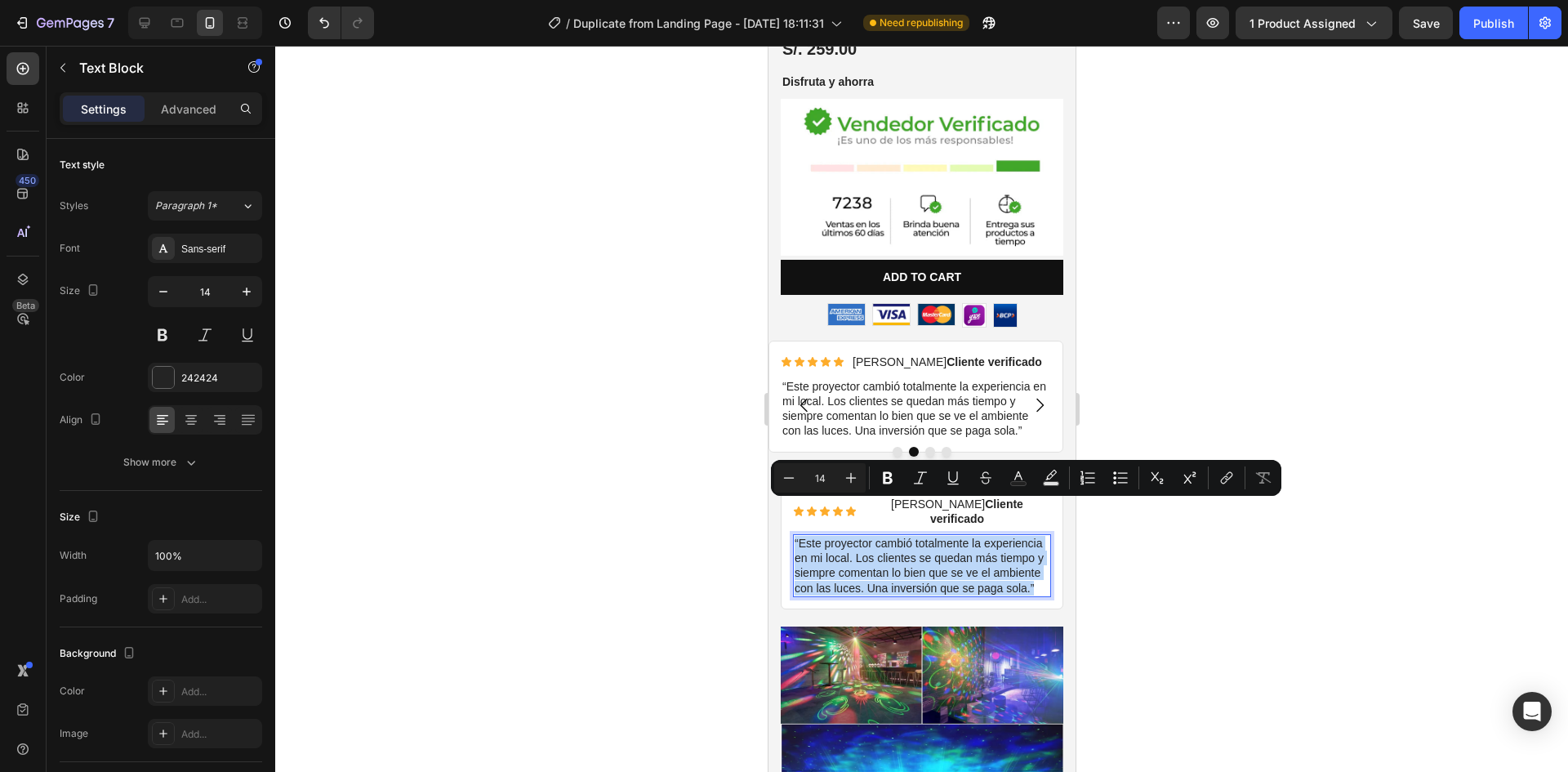
click at [809, 536] on p "“Este proyector cambió totalmente la experiencia en mi local. Los clientes se q…" at bounding box center [921, 566] width 254 height 60
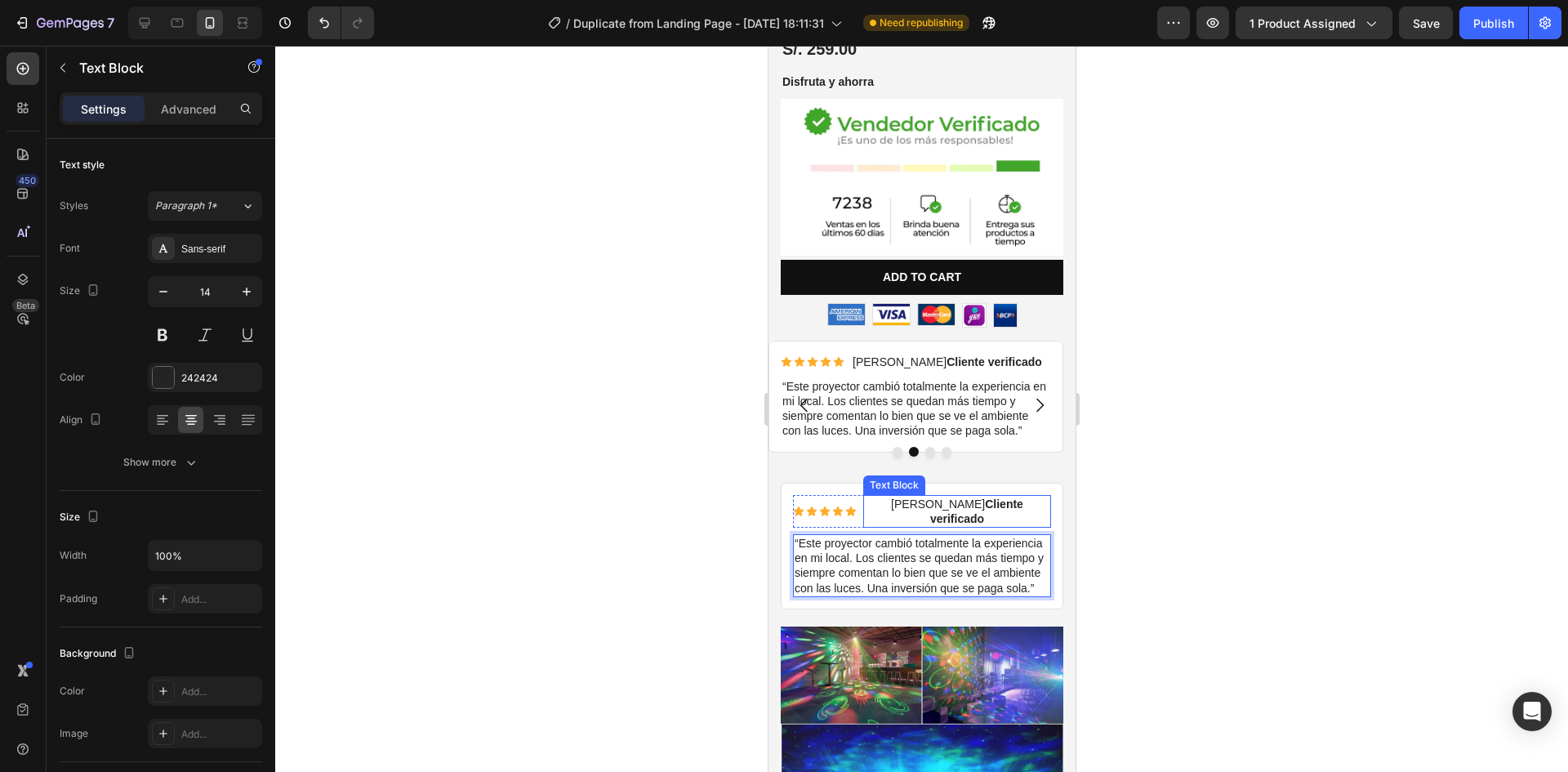
click at [885, 497] on p "Amelia G. Cliente verificado" at bounding box center [956, 512] width 184 height 30
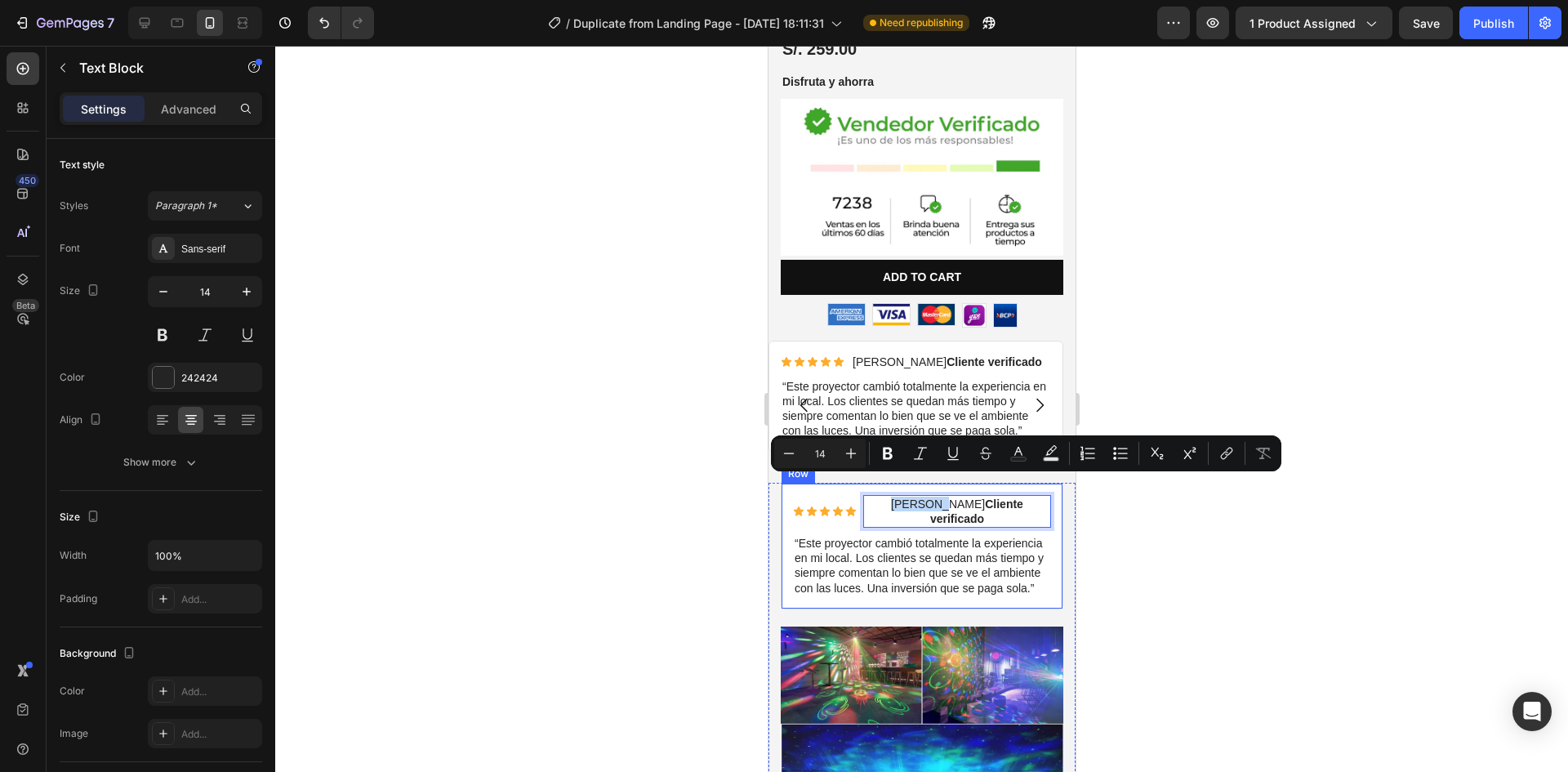
drag, startPoint x: 910, startPoint y: 485, endPoint x: 866, endPoint y: 494, distance: 44.9
click at [866, 495] on div "Icon Icon Icon Icon Icon Icon List Amelia G. Cliente verificado Text Block 0 Ro…" at bounding box center [921, 546] width 258 height 102
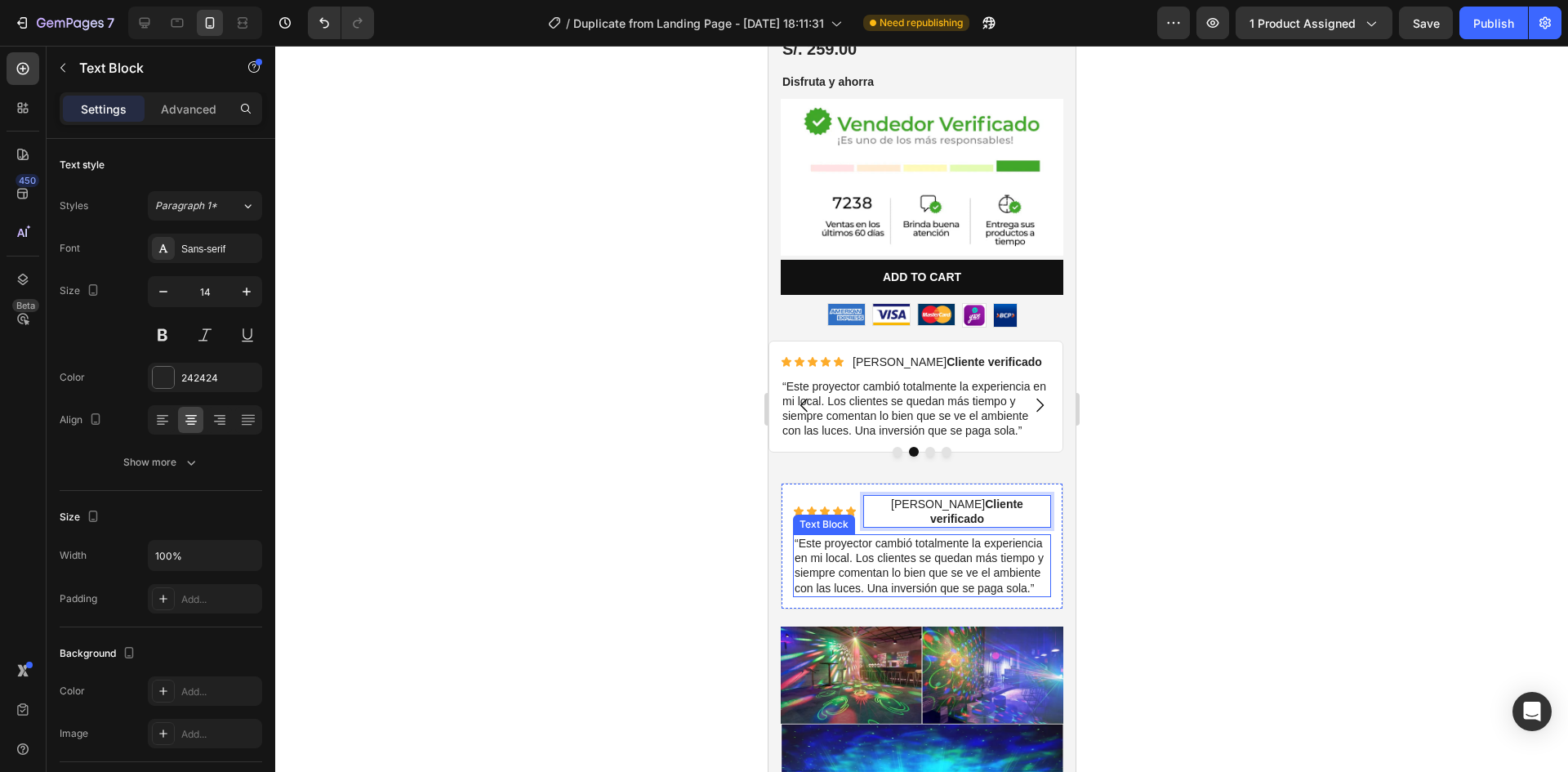
click at [876, 536] on p "“Este proyector cambió totalmente la experiencia en mi local. Los clientes se q…" at bounding box center [921, 566] width 254 height 60
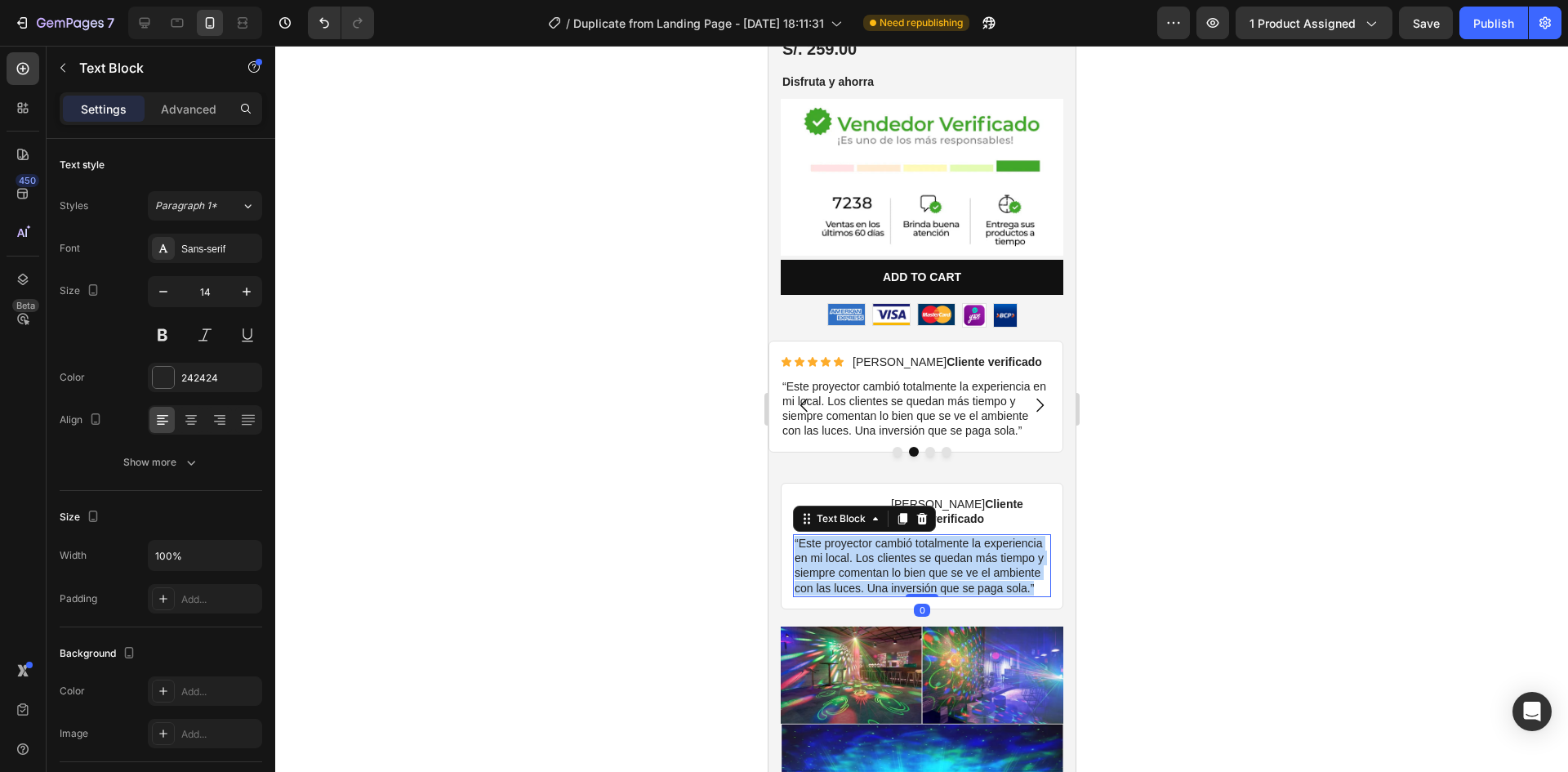
click at [876, 536] on p "“Este proyector cambió totalmente la experiencia en mi local. Los clientes se q…" at bounding box center [921, 566] width 254 height 60
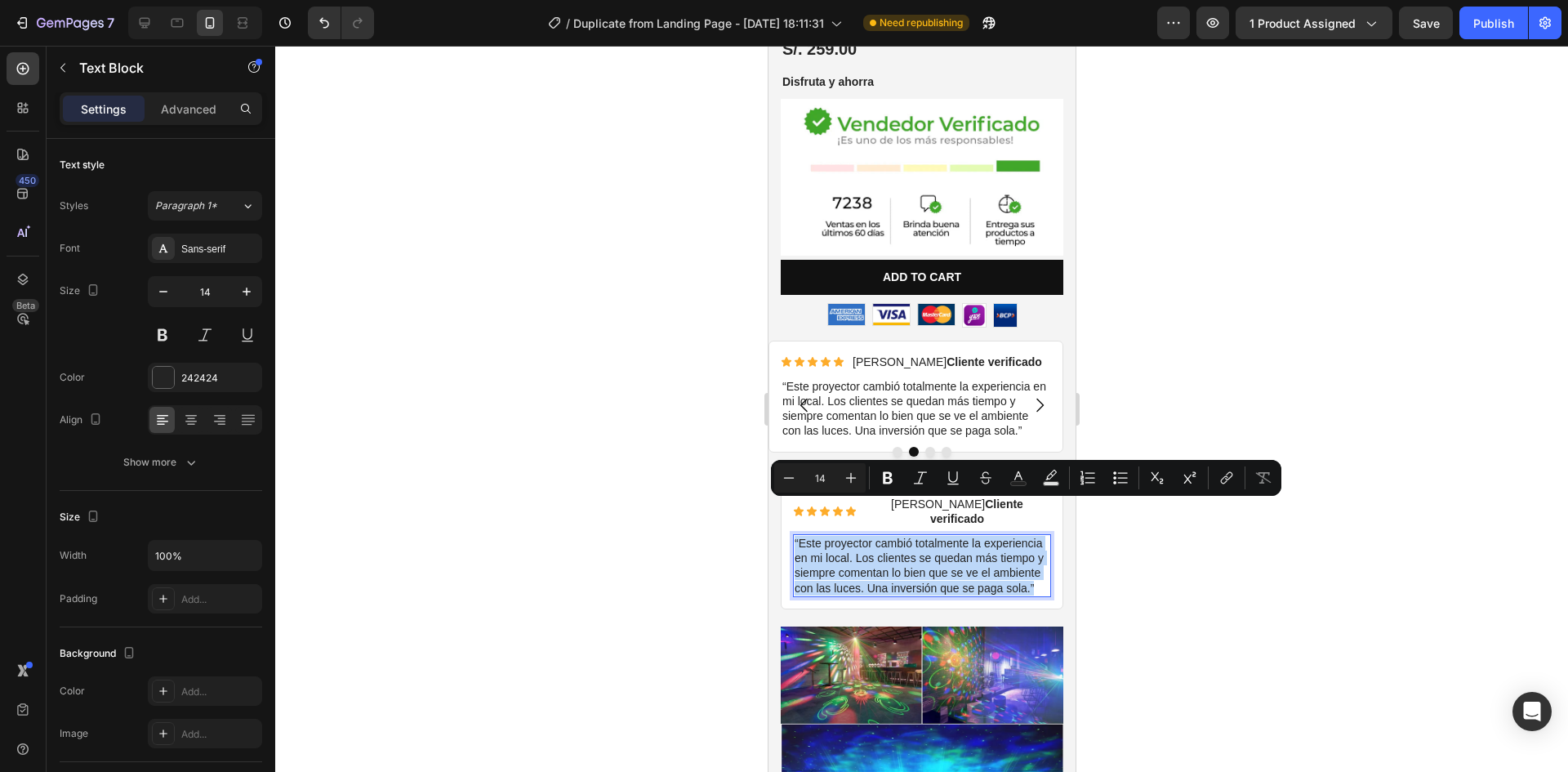
click at [889, 556] on p "“Este proyector cambió totalmente la experiencia en mi local. Los clientes se q…" at bounding box center [921, 566] width 254 height 60
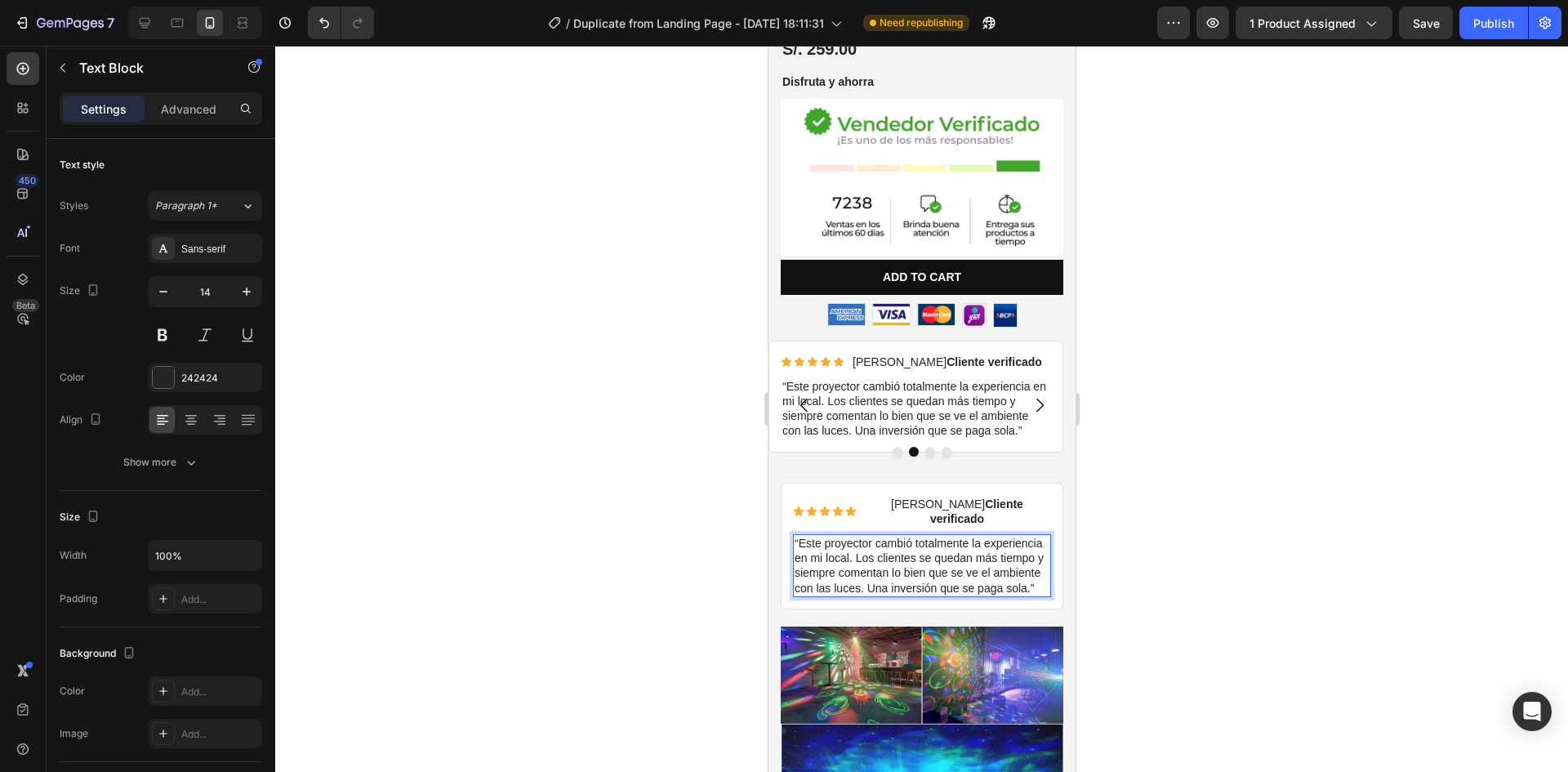
click at [806, 536] on p "“Este proyector cambió totalmente la experiencia en mi local. Los clientes se q…" at bounding box center [921, 566] width 254 height 60
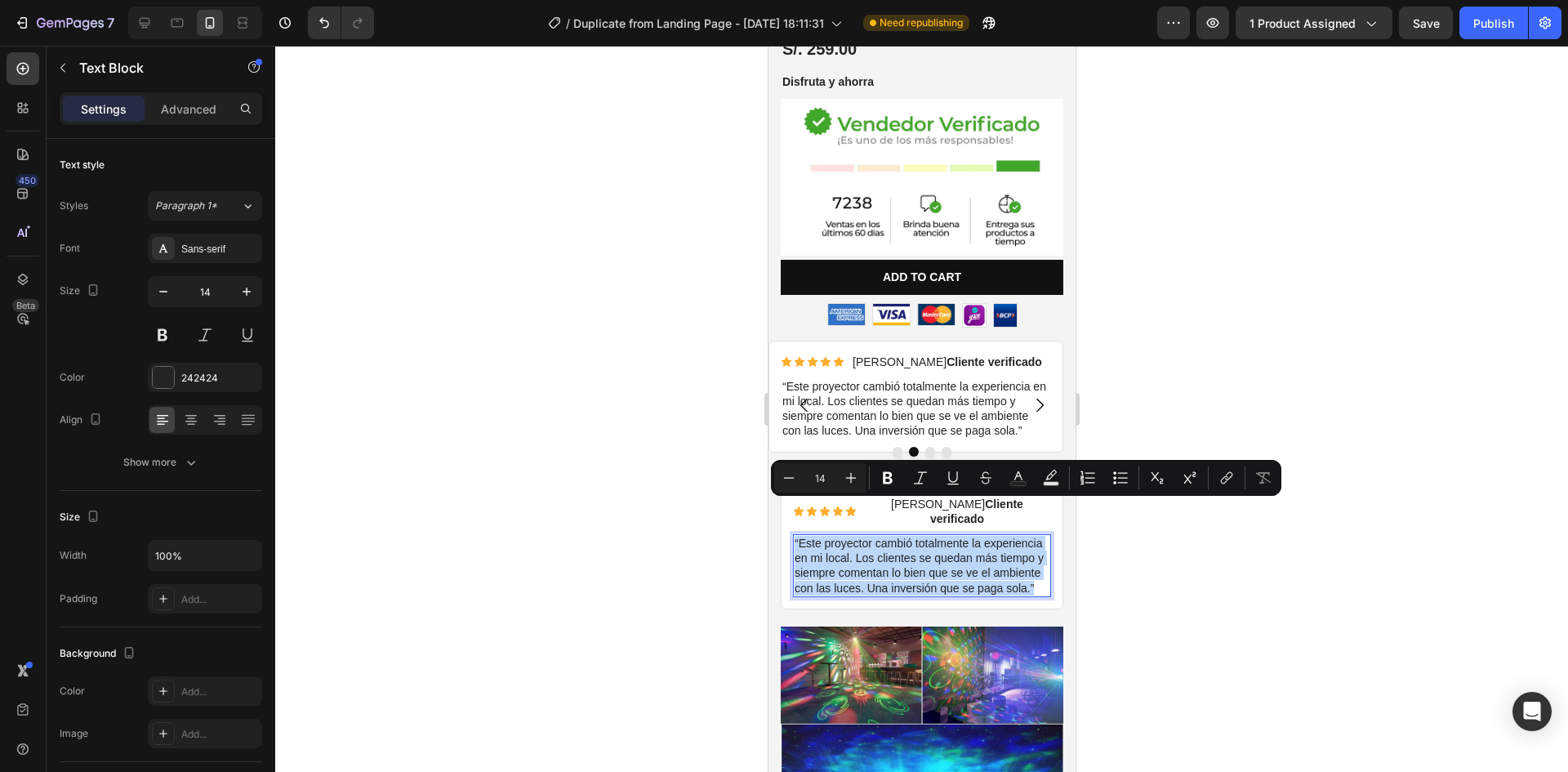
click at [806, 536] on p "“Este proyector cambió totalmente la experiencia en mi local. Los clientes se q…" at bounding box center [921, 566] width 254 height 60
click at [1182, 374] on div at bounding box center [921, 408] width 1293 height 727
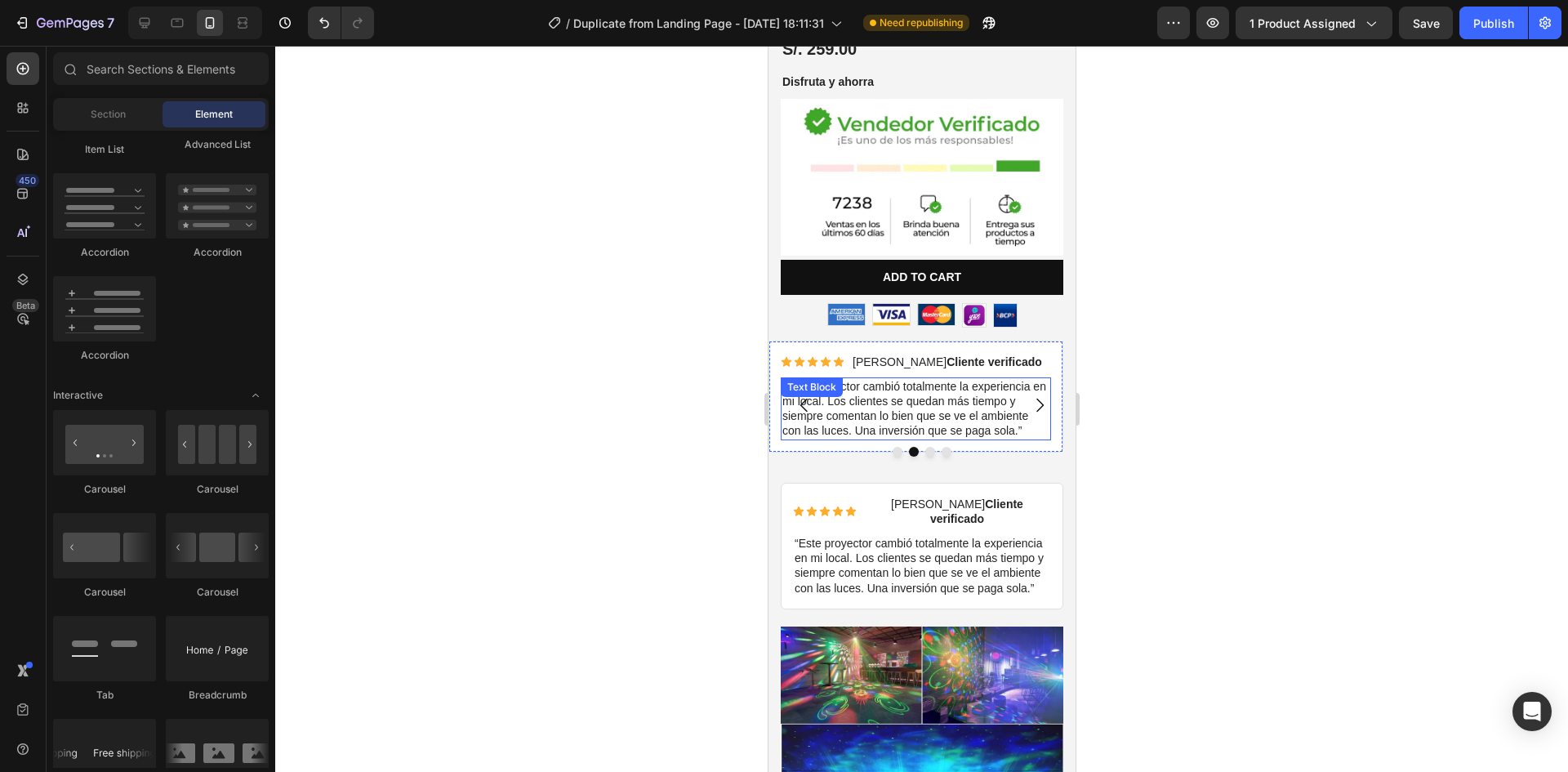
click at [886, 393] on p "“Este proyector cambió totalmente la experiencia en mi local. Los clientes se q…" at bounding box center [915, 409] width 267 height 60
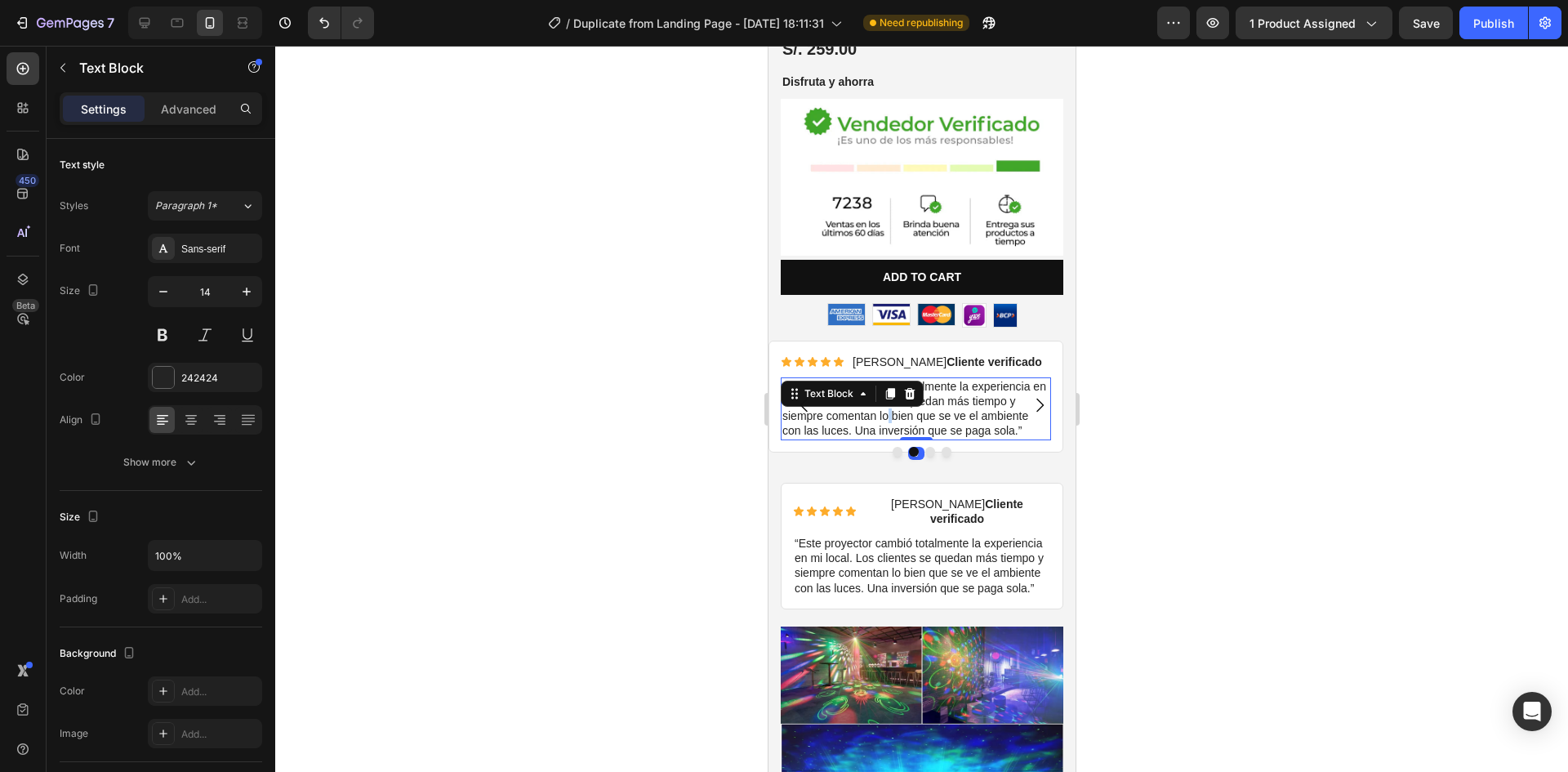
click at [886, 393] on p "“Este proyector cambió totalmente la experiencia en mi local. Los clientes se q…" at bounding box center [915, 409] width 267 height 60
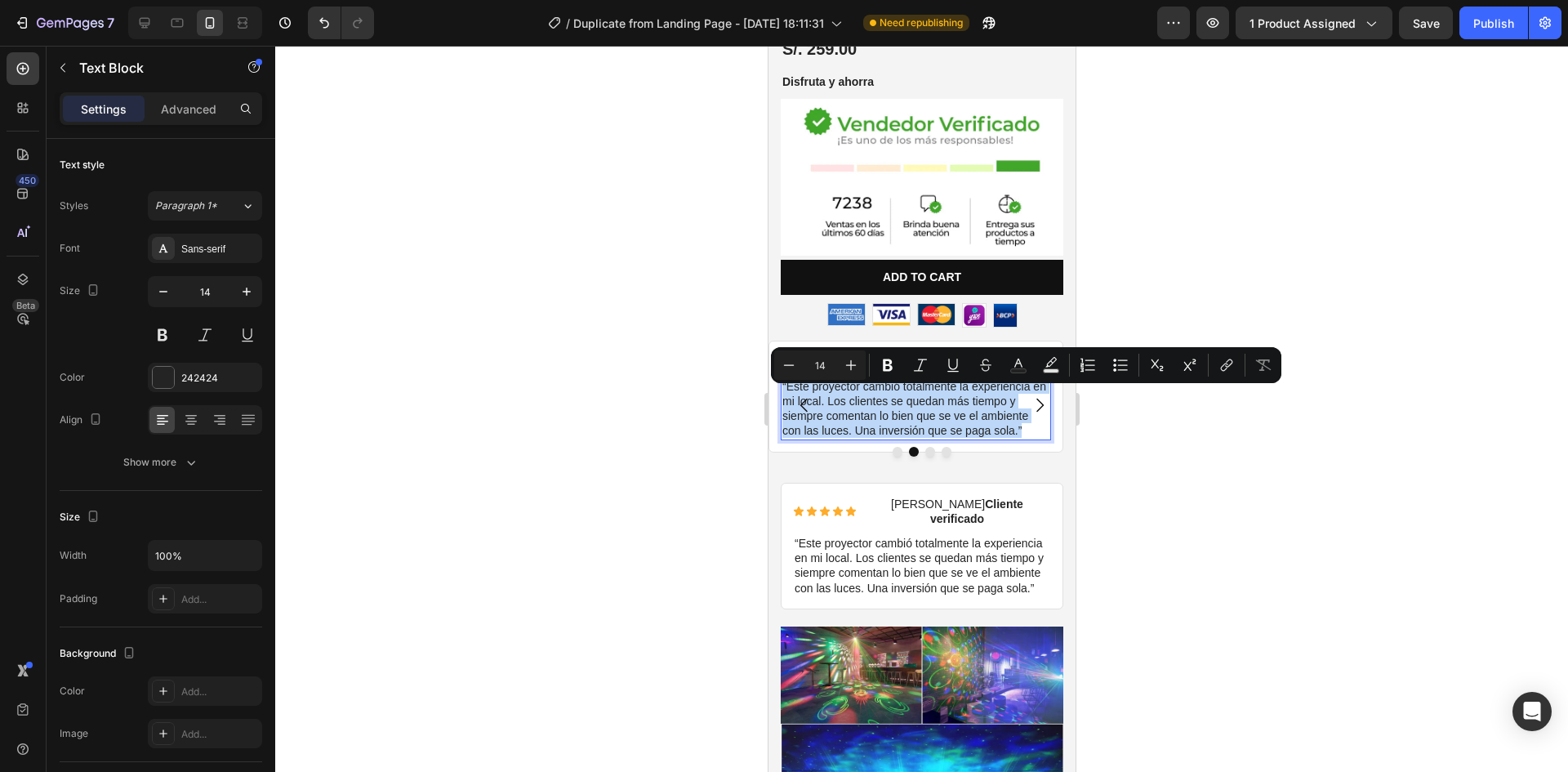
click at [886, 393] on p "“Este proyector cambió totalmente la experiencia en mi local. Los clientes se q…" at bounding box center [915, 409] width 267 height 60
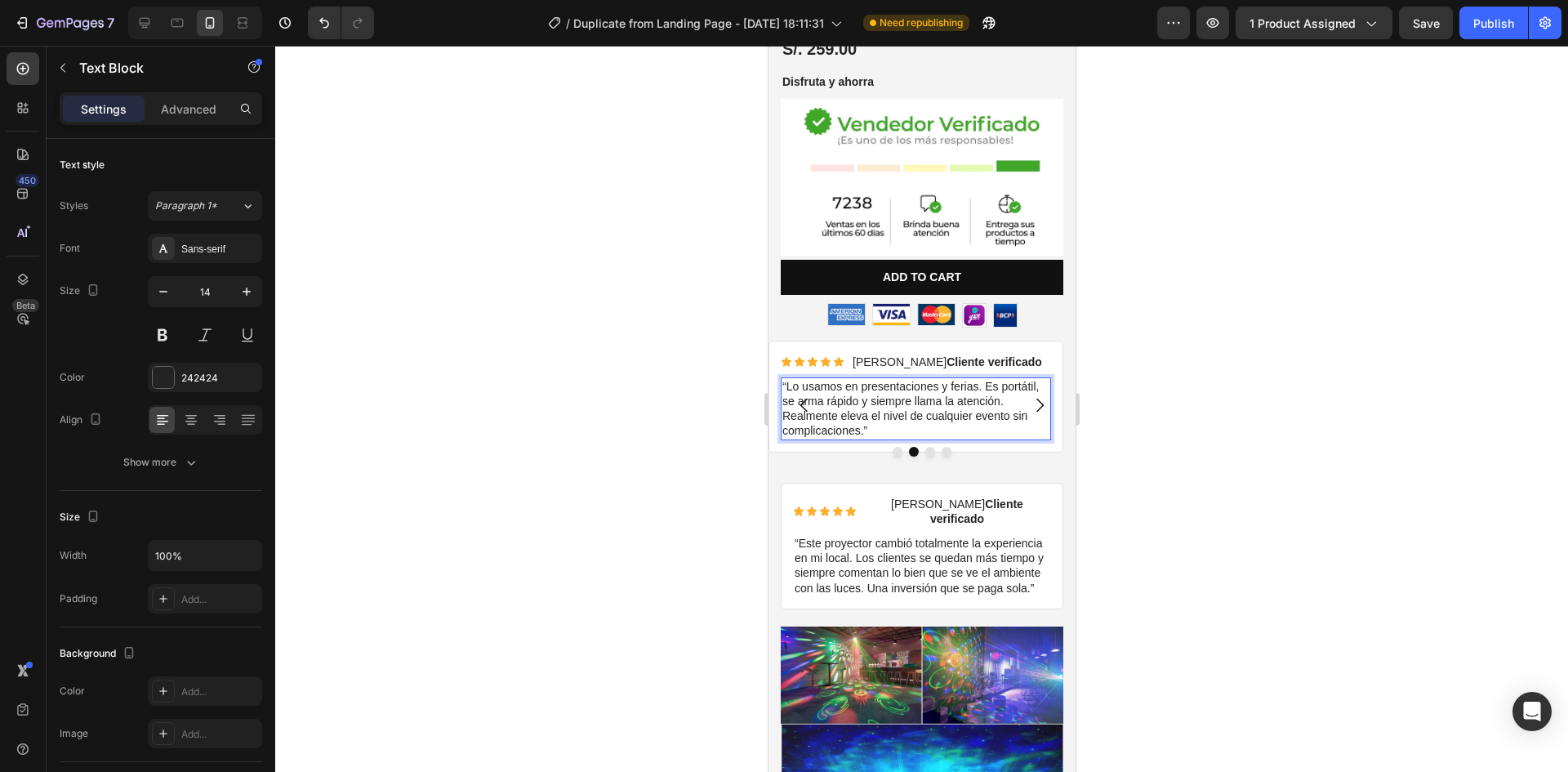
click at [1144, 440] on div at bounding box center [921, 408] width 1293 height 727
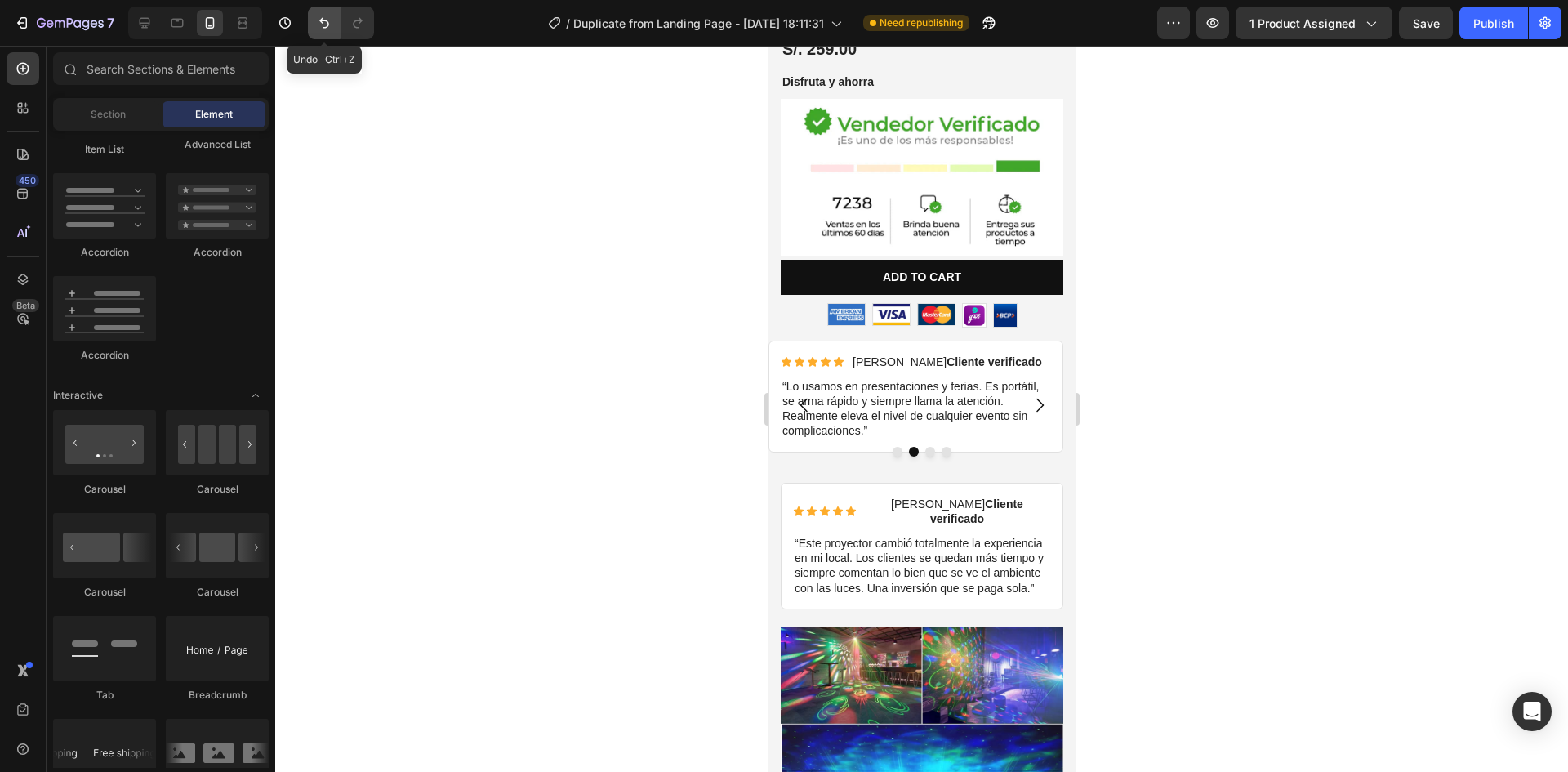
click at [330, 30] on icon "Undo/Redo" at bounding box center [325, 23] width 17 height 17
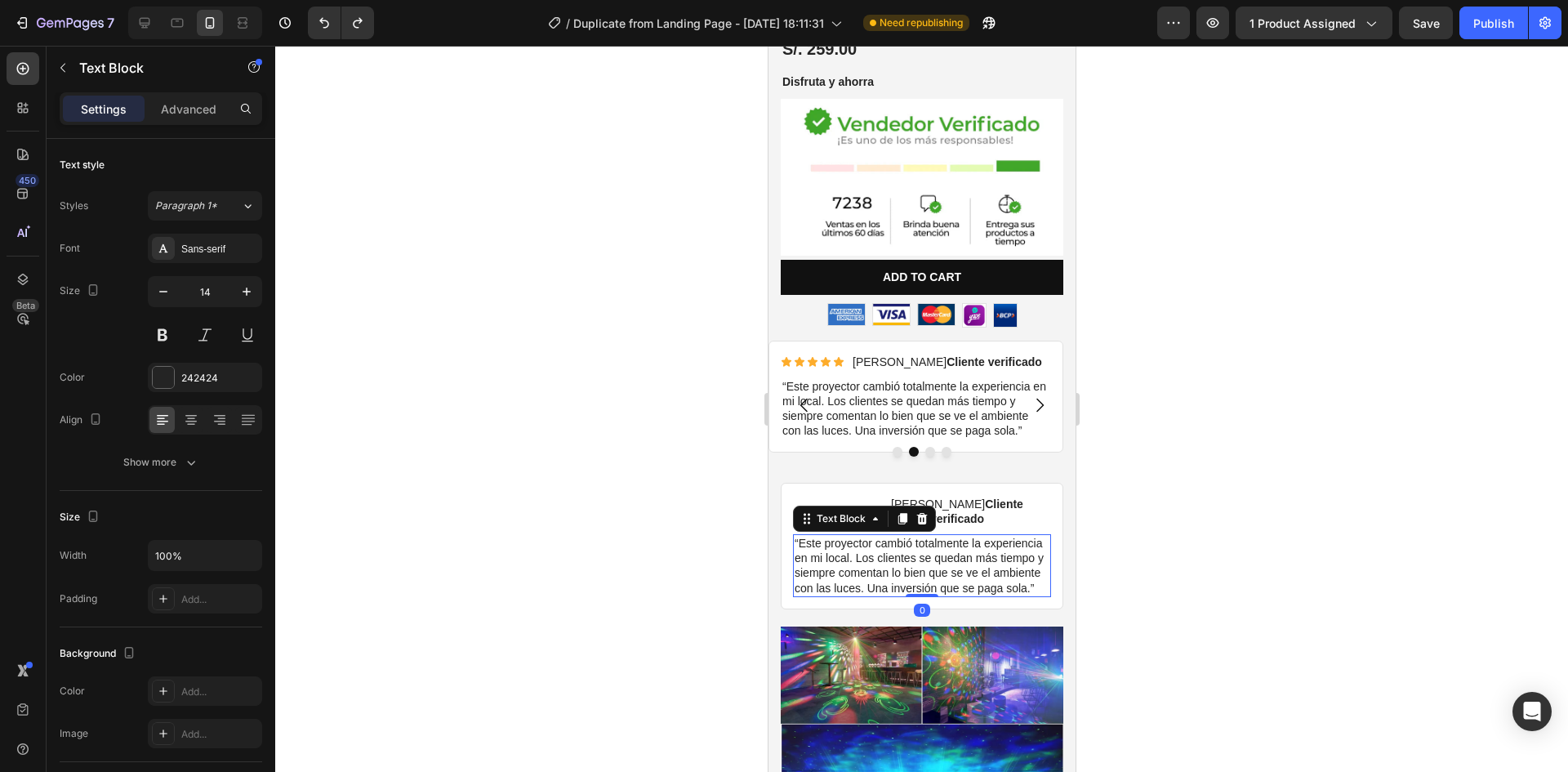
click at [877, 555] on p "“Este proyector cambió totalmente la experiencia en mi local. Los clientes se q…" at bounding box center [921, 566] width 254 height 60
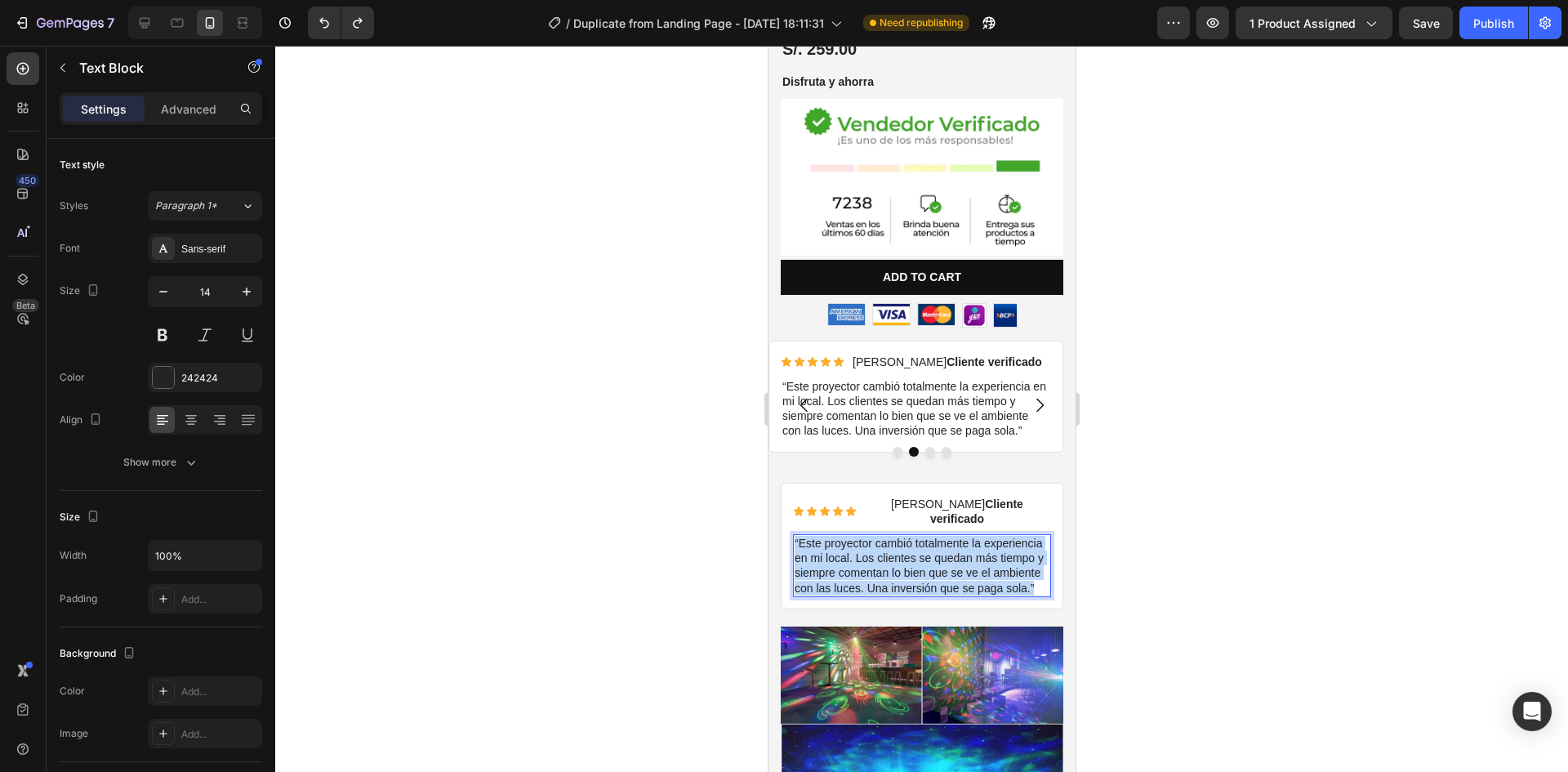
click at [877, 555] on p "“Este proyector cambió totalmente la experiencia en mi local. Los clientes se q…" at bounding box center [921, 566] width 254 height 60
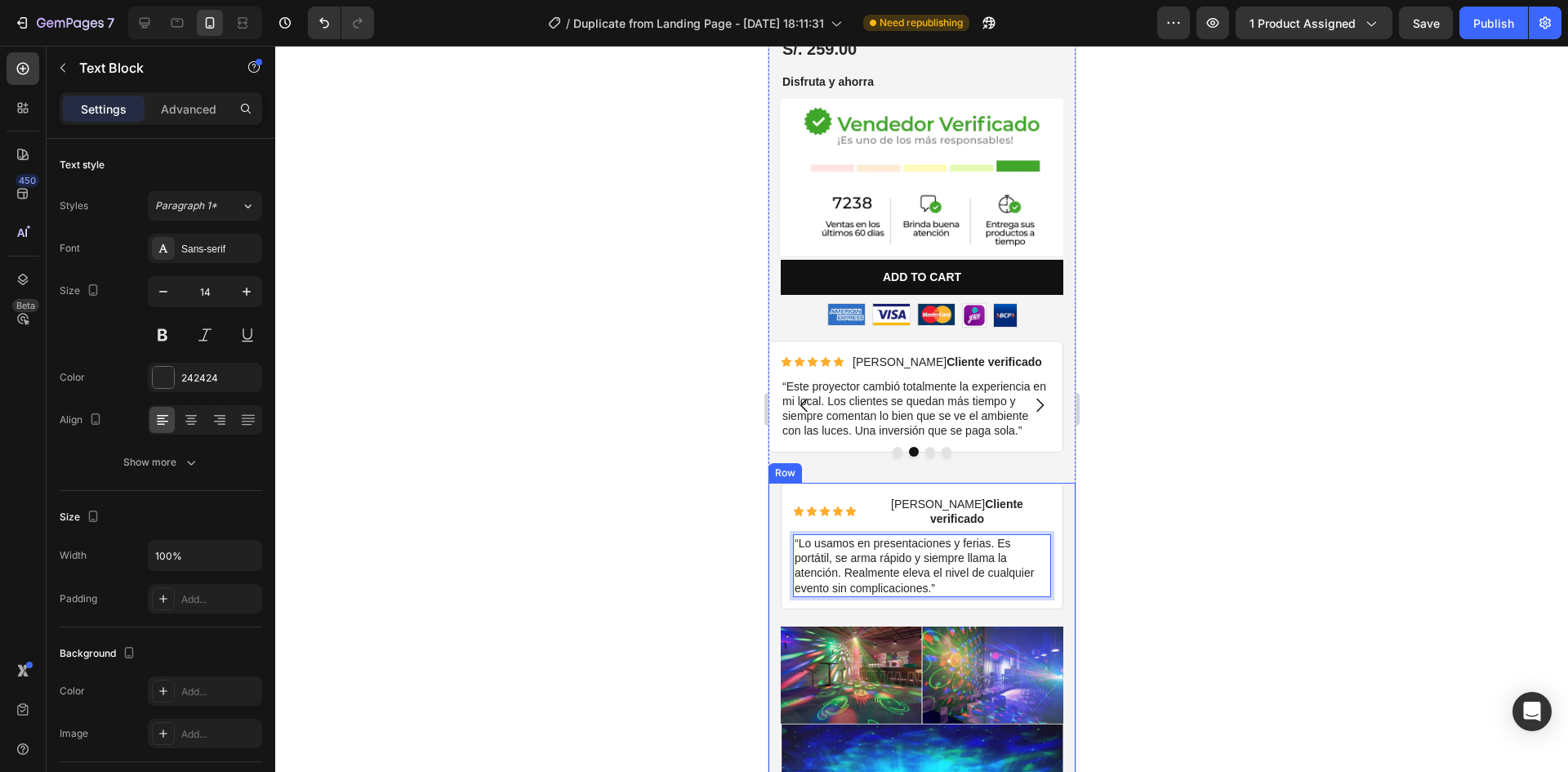
click at [1146, 532] on div at bounding box center [921, 408] width 1293 height 727
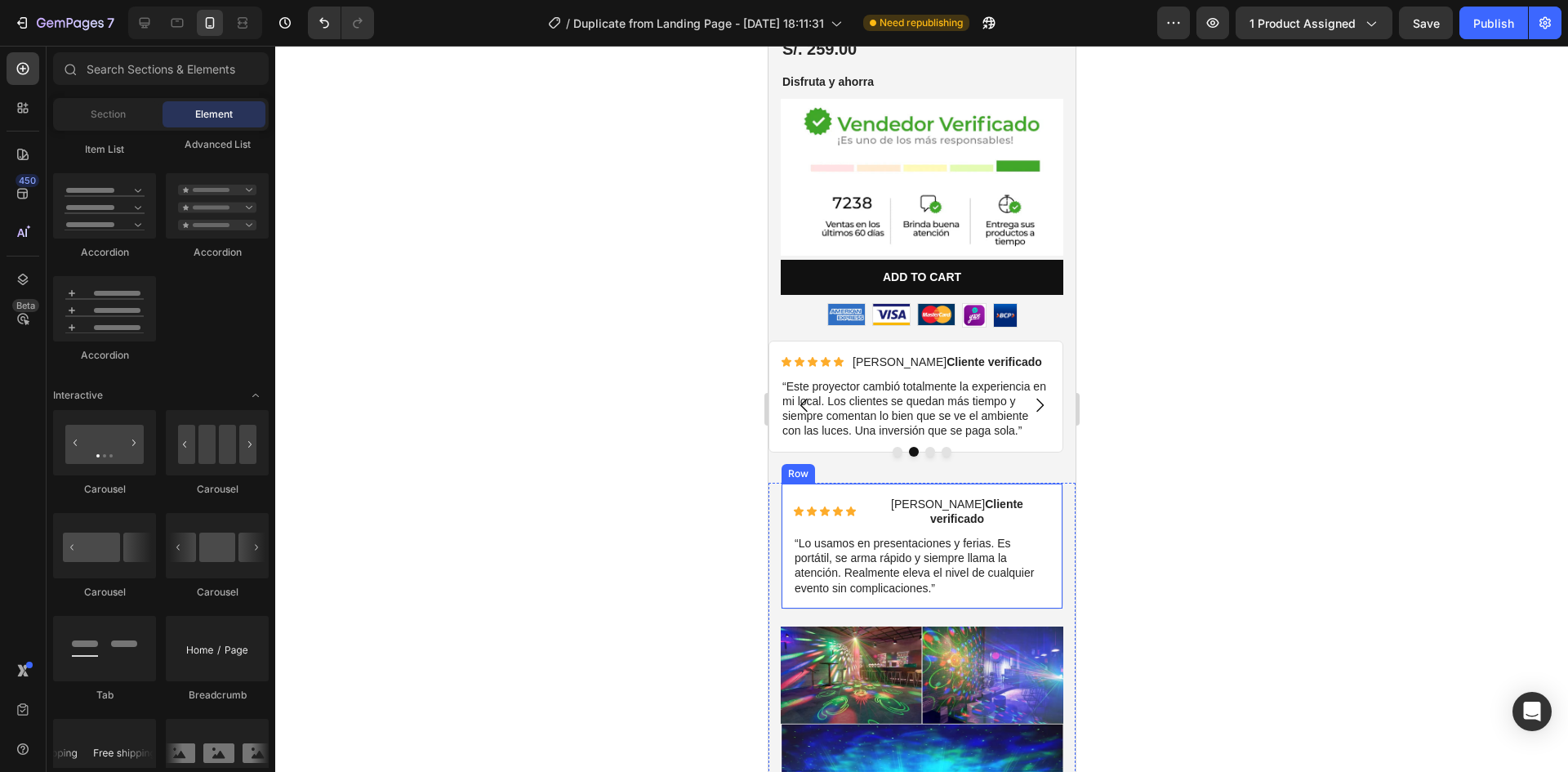
click at [784, 483] on div "Icon Icon Icon Icon Icon Icon List Diego C. Cliente verificado Text Block Row “…" at bounding box center [921, 546] width 283 height 126
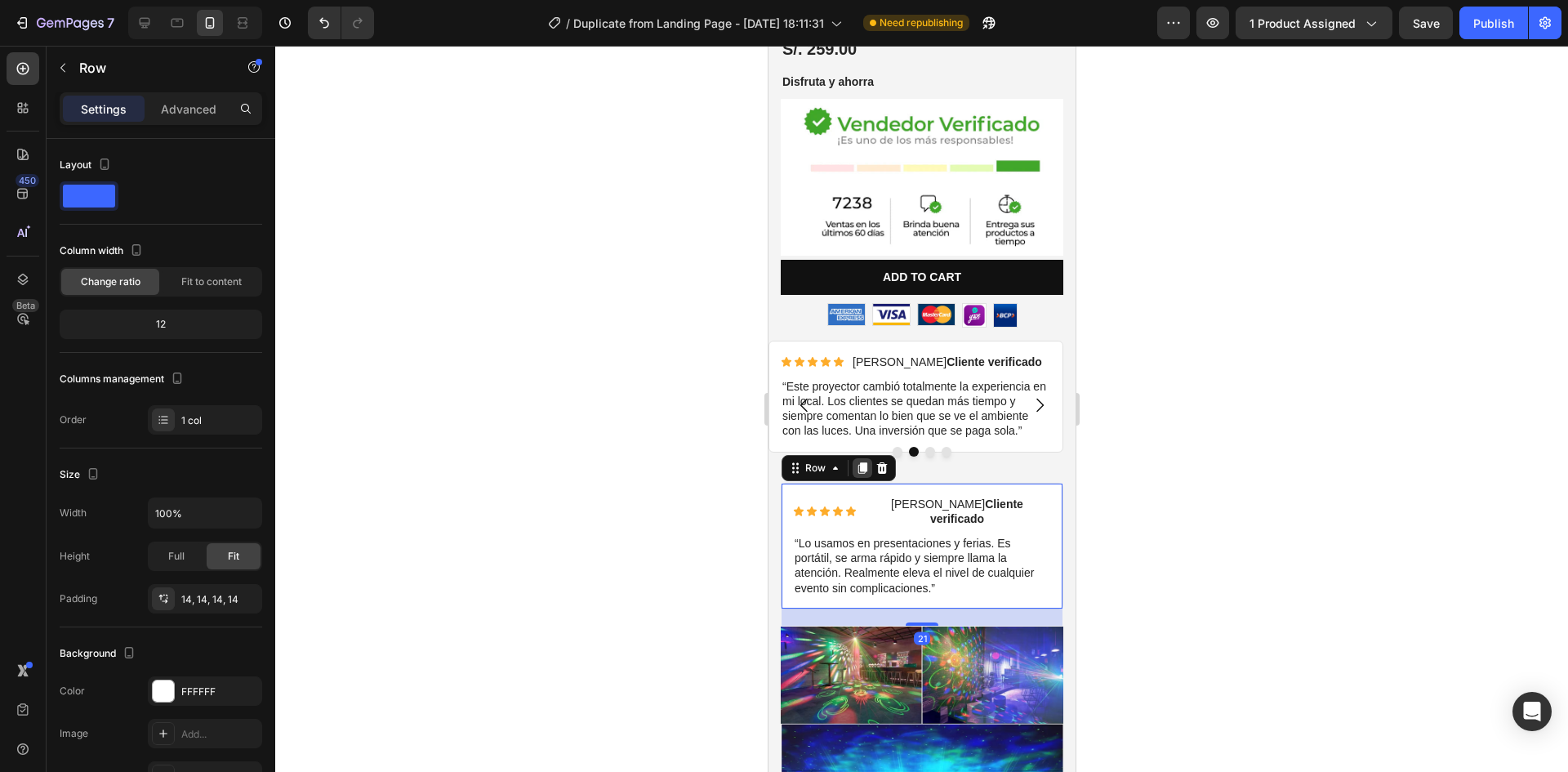
click at [861, 463] on icon at bounding box center [862, 469] width 9 height 12
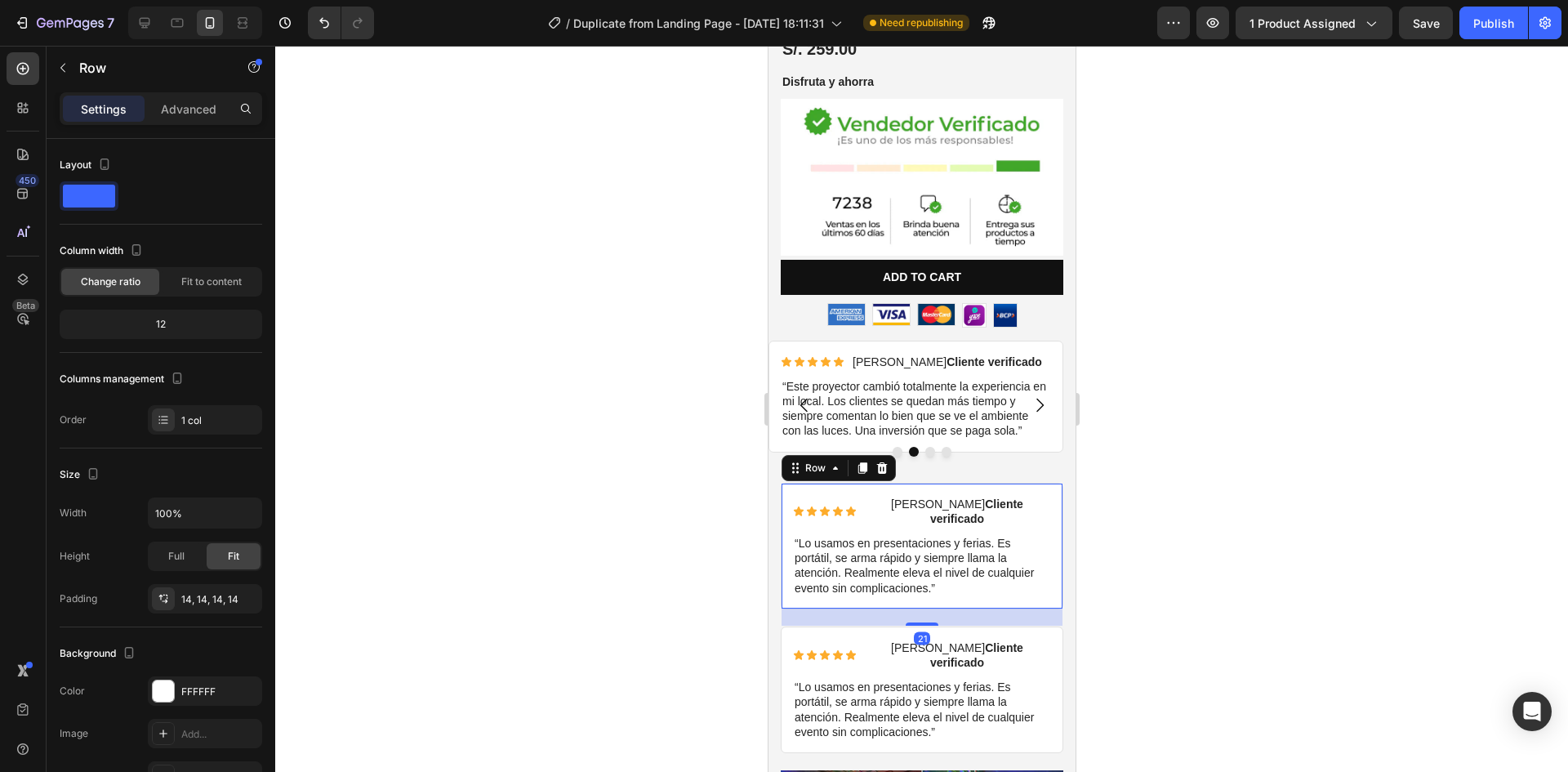
click at [784, 483] on div "Icon Icon Icon Icon Icon Icon List Diego C. Cliente verificado Text Block Row “…" at bounding box center [921, 546] width 283 height 126
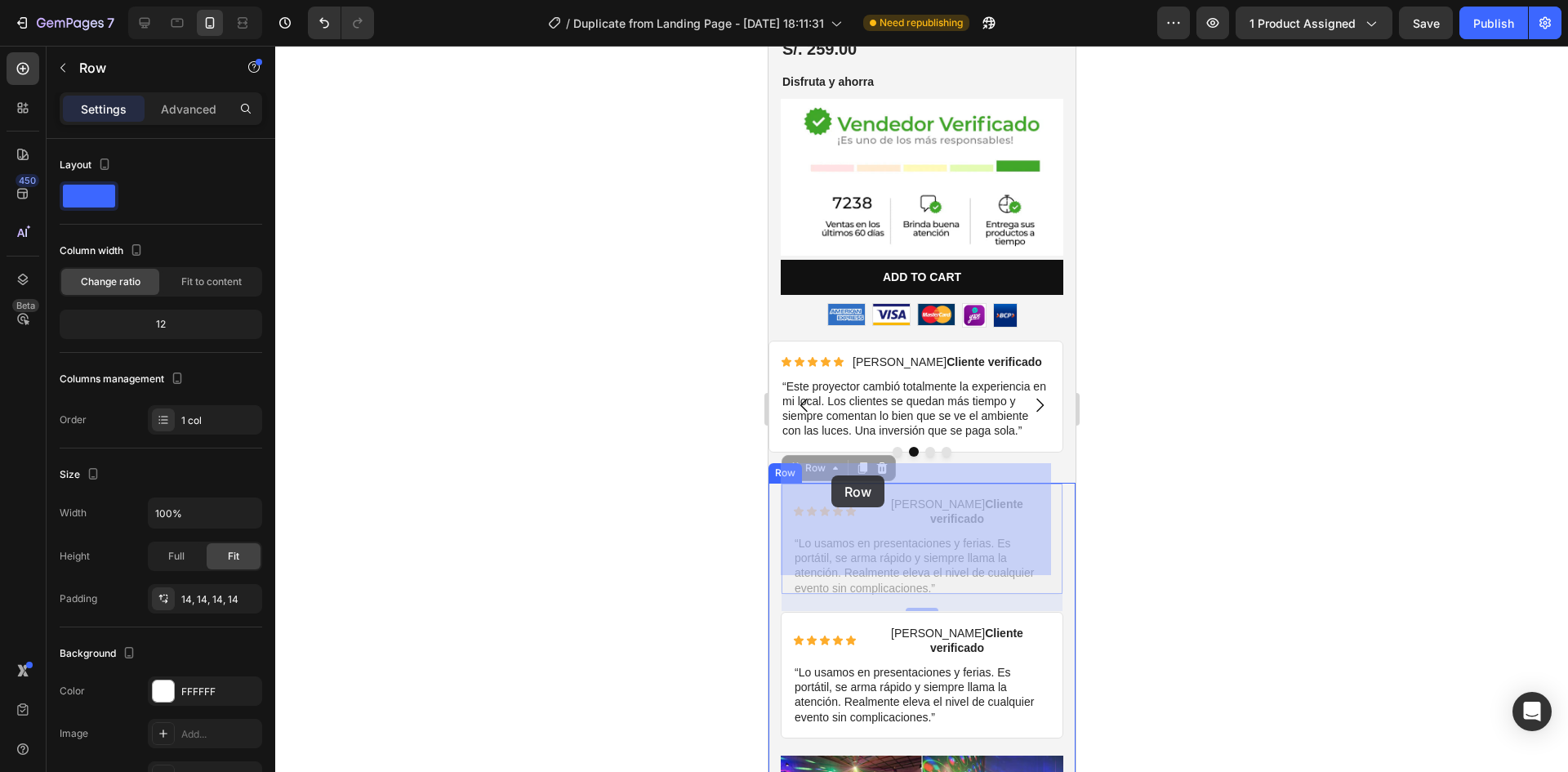
drag, startPoint x: 805, startPoint y: 456, endPoint x: 830, endPoint y: 475, distance: 31.4
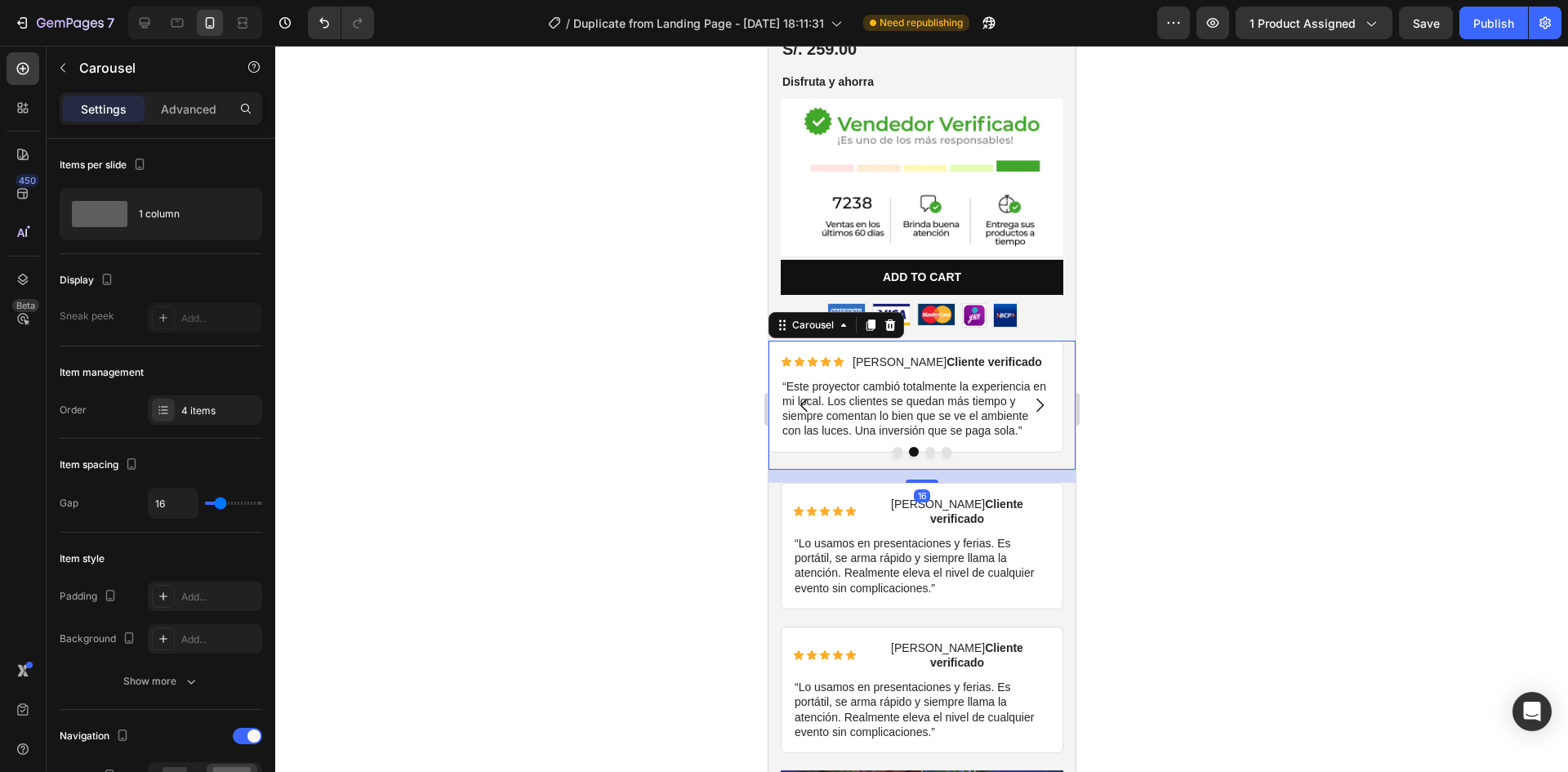
click at [1036, 398] on icon "Carousel Next Arrow" at bounding box center [1039, 404] width 7 height 14
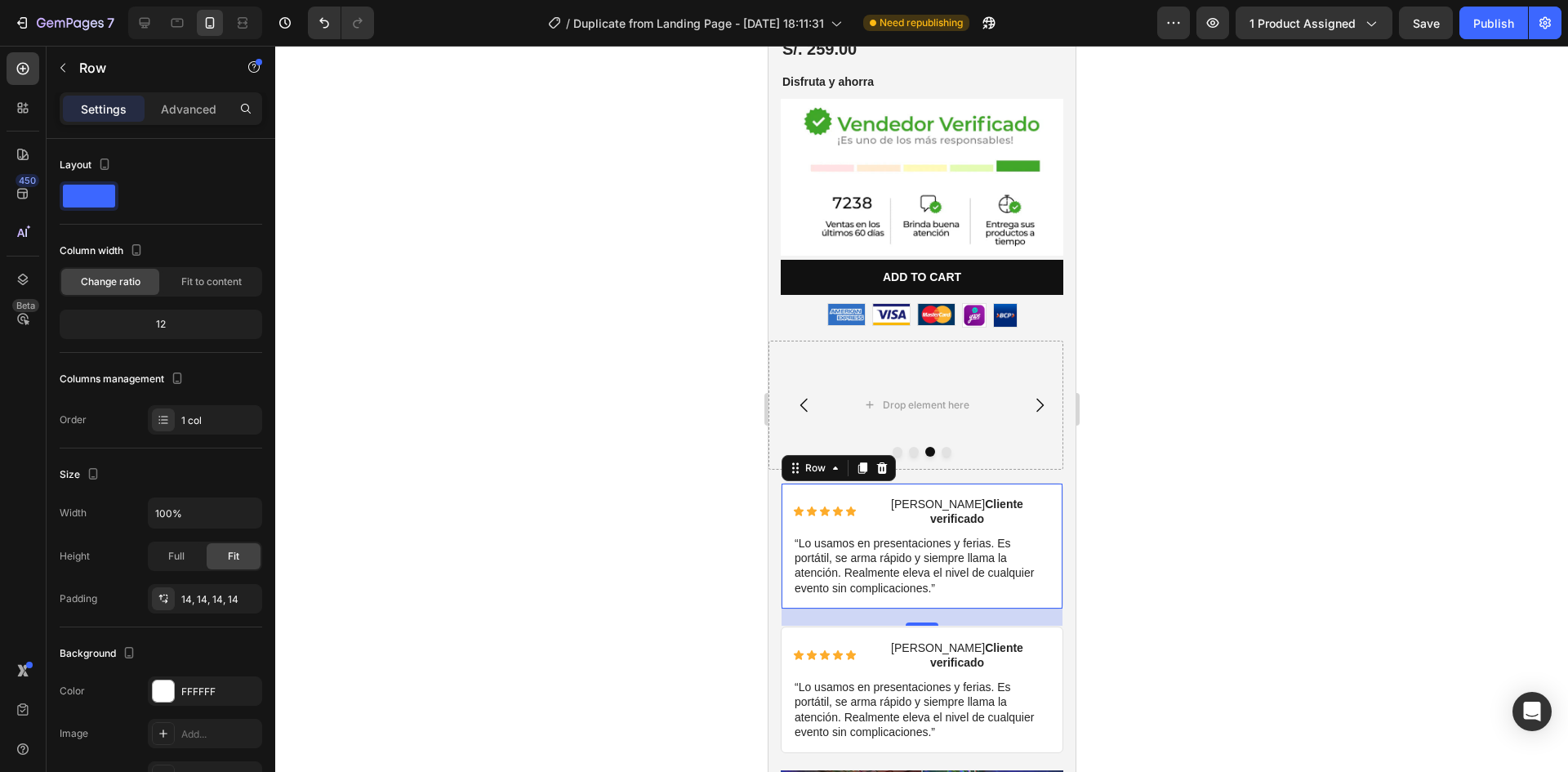
click at [785, 483] on div "Icon Icon Icon Icon Icon Icon List Diego C. Cliente verificado Text Block Row “…" at bounding box center [921, 546] width 283 height 126
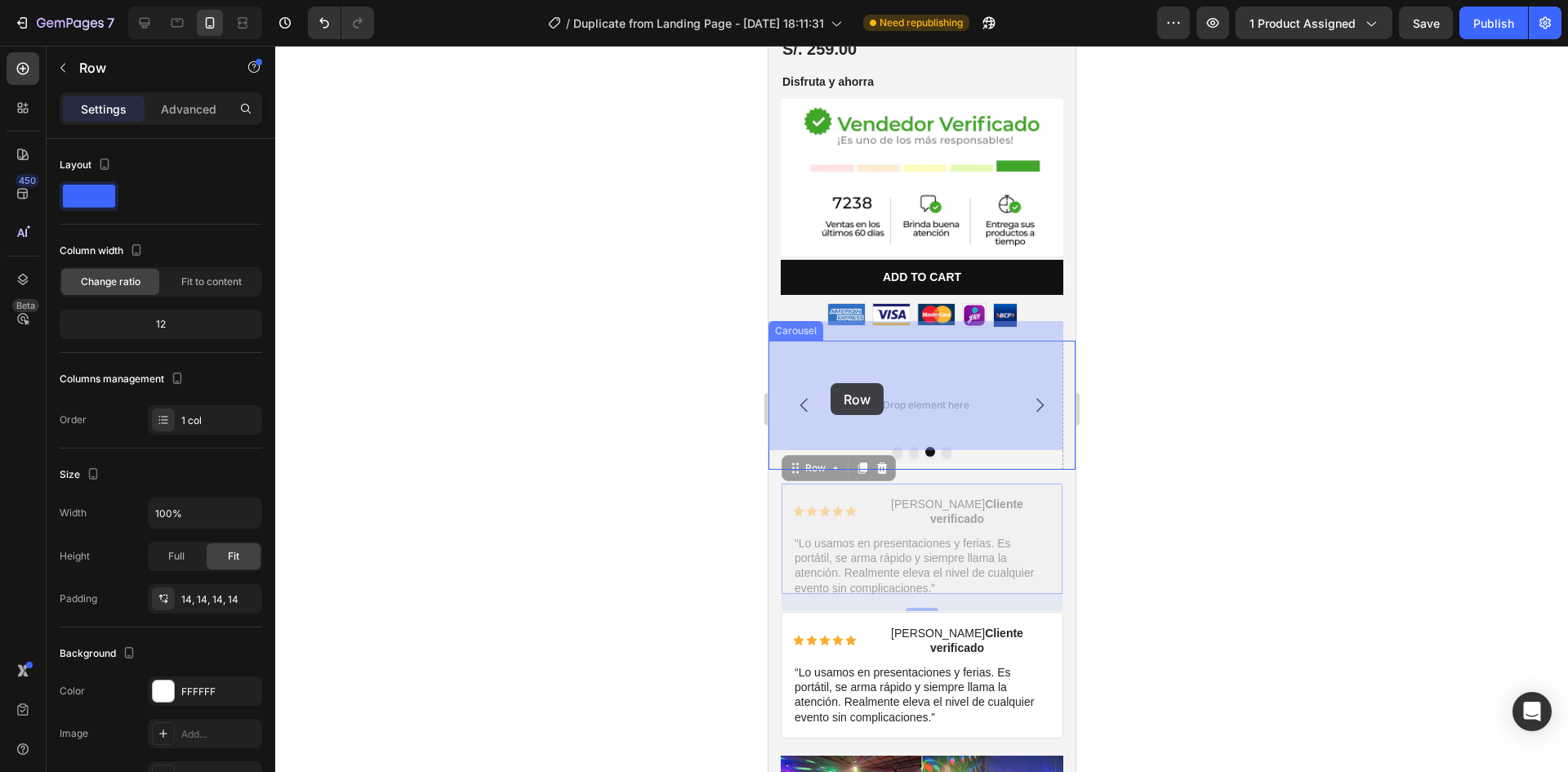
drag, startPoint x: 809, startPoint y: 460, endPoint x: 829, endPoint y: 384, distance: 78.6
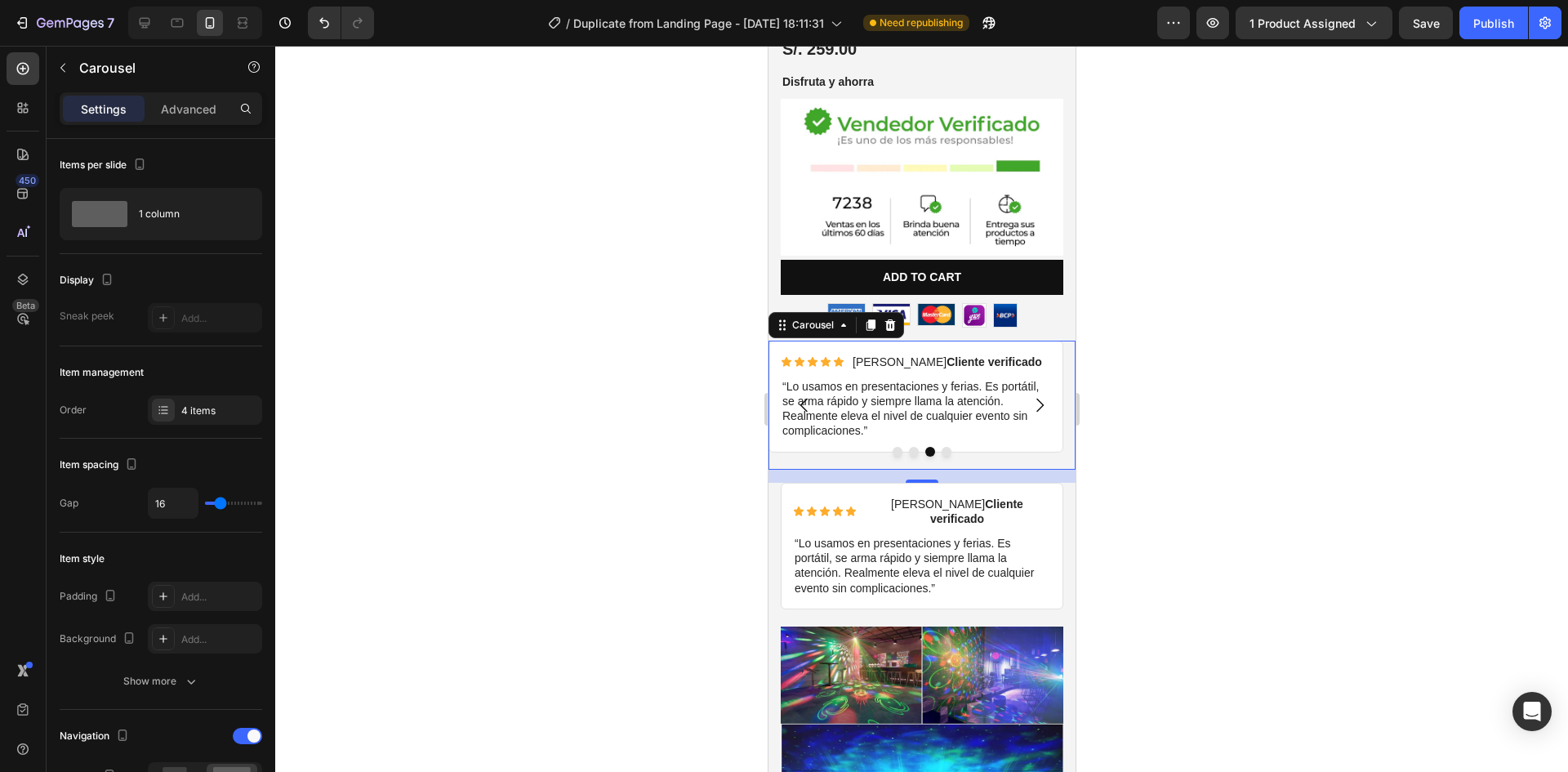
click at [1029, 395] on icon "Carousel Next Arrow" at bounding box center [1039, 405] width 20 height 20
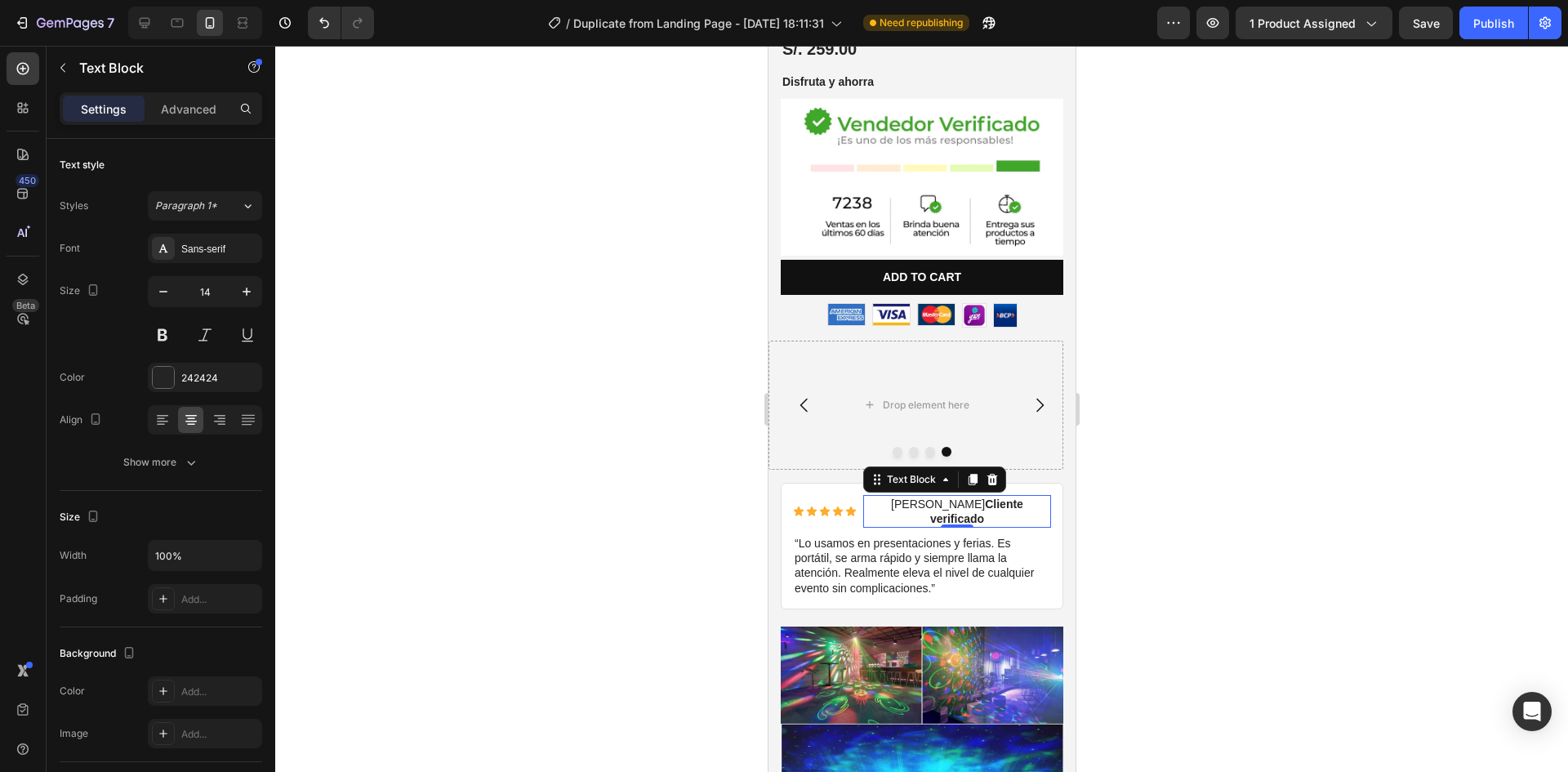
click at [880, 497] on p "Diego C. Cliente verificado" at bounding box center [956, 512] width 184 height 30
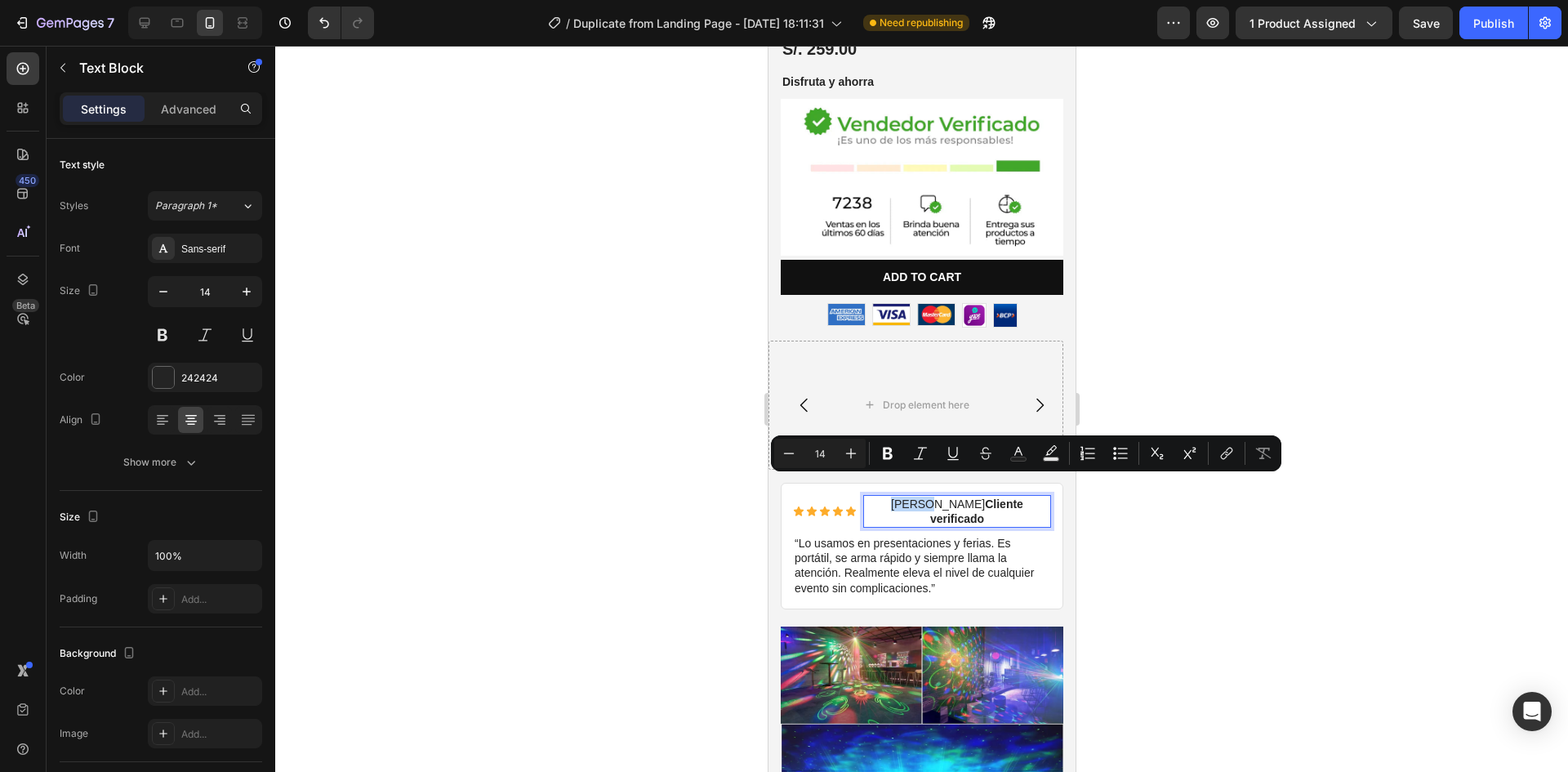
click at [881, 497] on p "Diego C. Cliente verificado" at bounding box center [956, 512] width 184 height 30
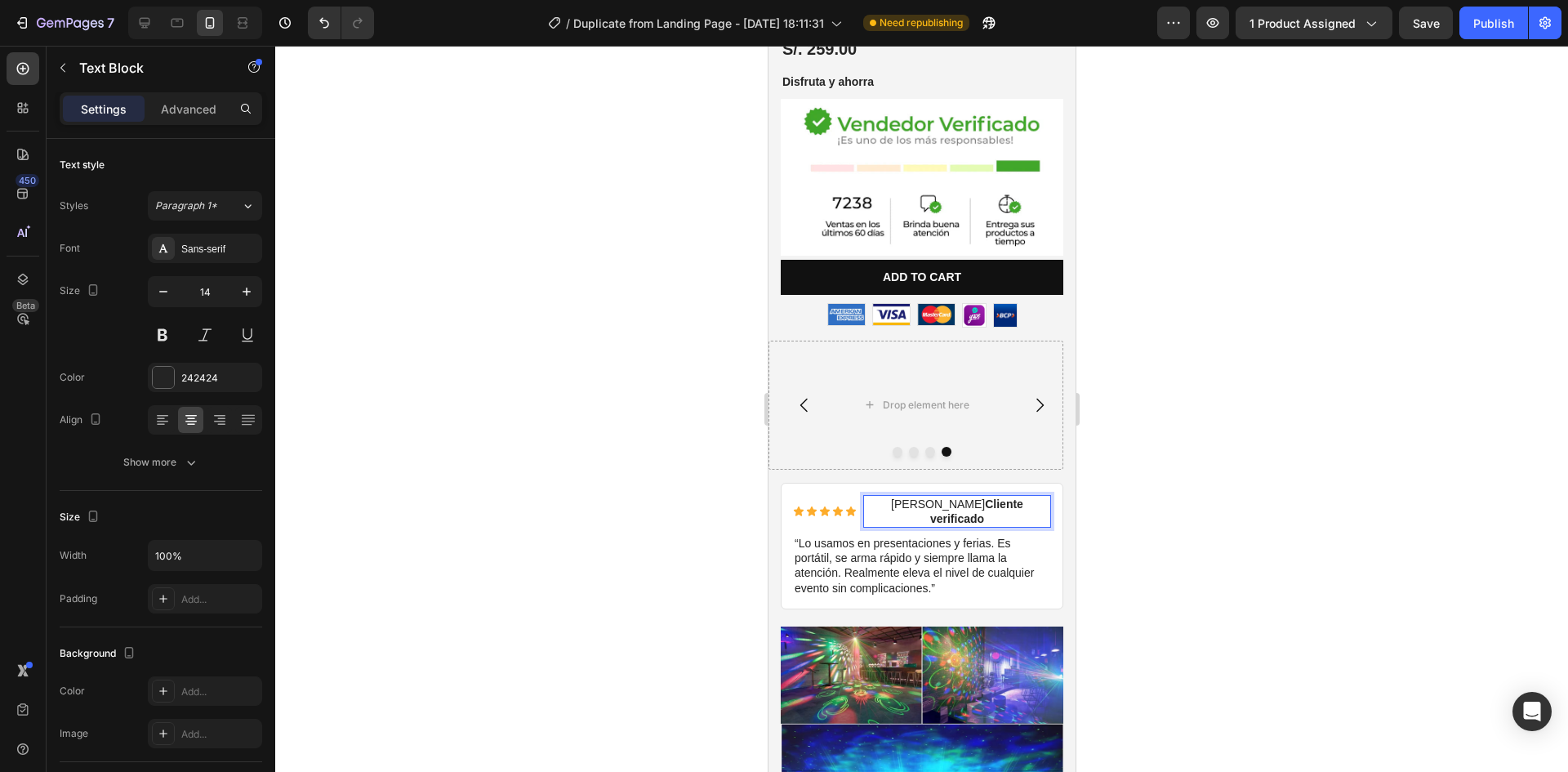
drag, startPoint x: 900, startPoint y: 484, endPoint x: 891, endPoint y: 486, distance: 9.2
click at [891, 497] on p "Diego C. Cliente verificado" at bounding box center [956, 512] width 184 height 30
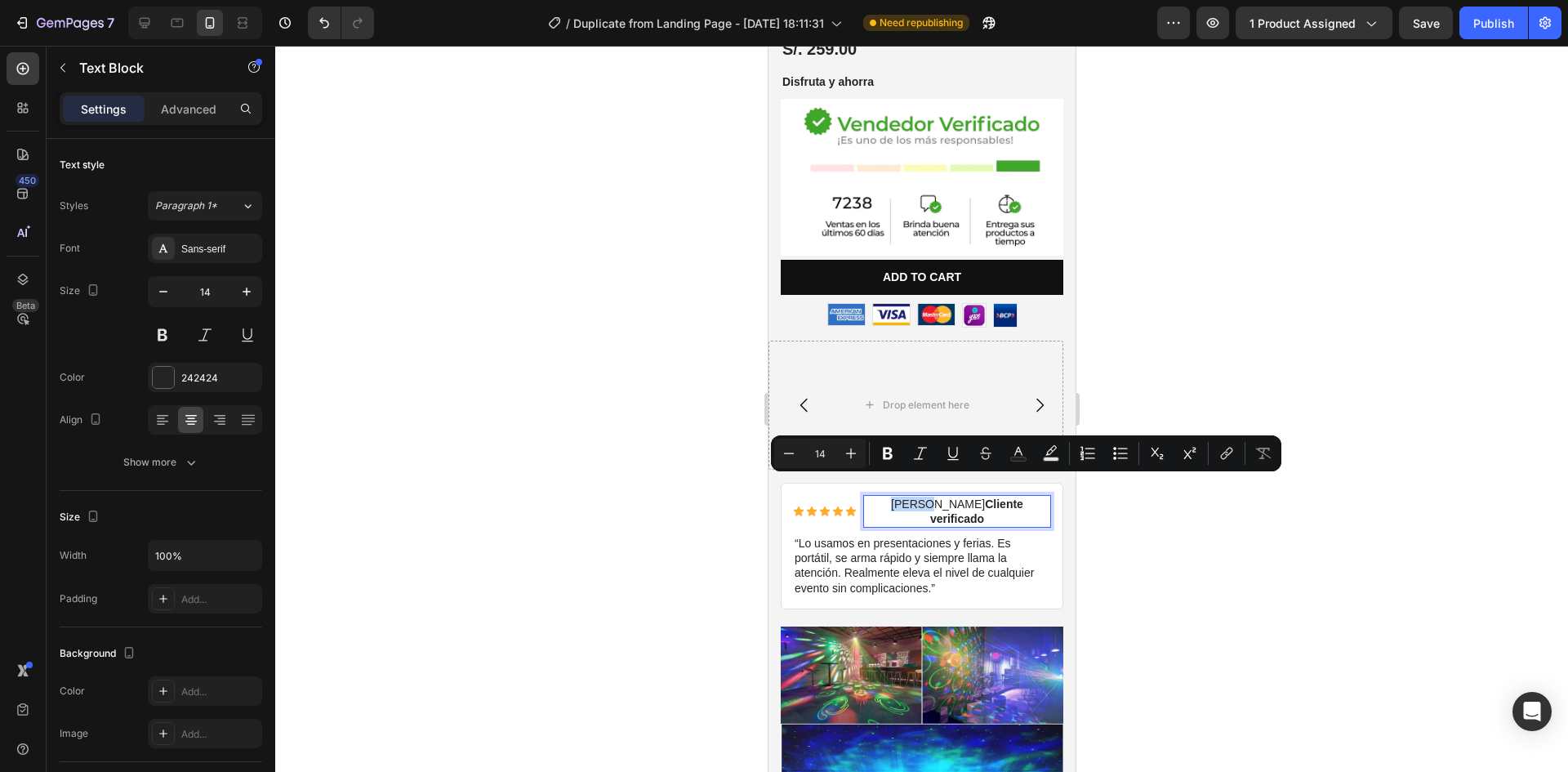
click at [891, 497] on p "Diego C. Cliente verificado" at bounding box center [956, 512] width 184 height 30
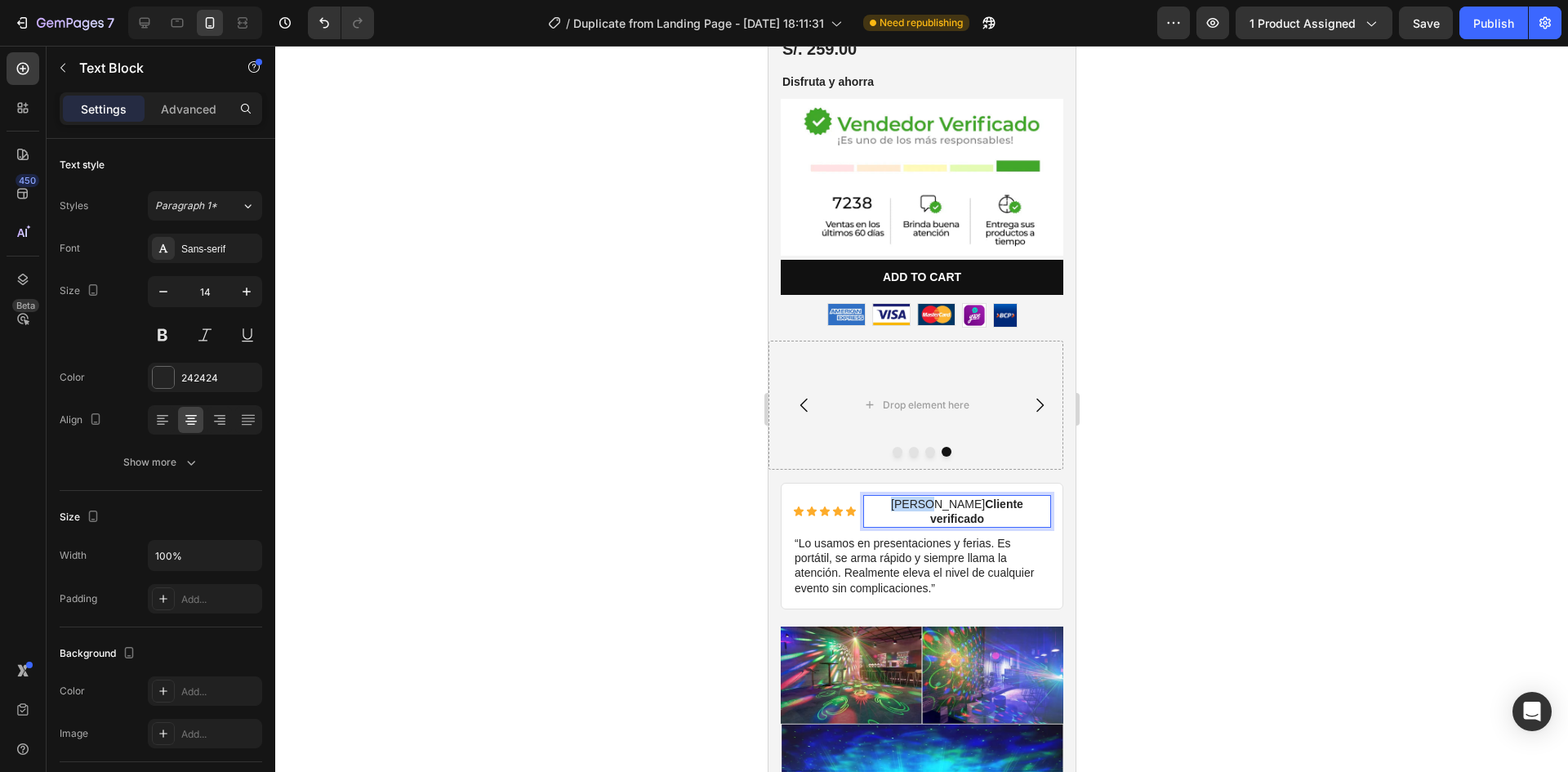
click at [891, 497] on p "Diego C. Cliente verificado" at bounding box center [956, 512] width 184 height 30
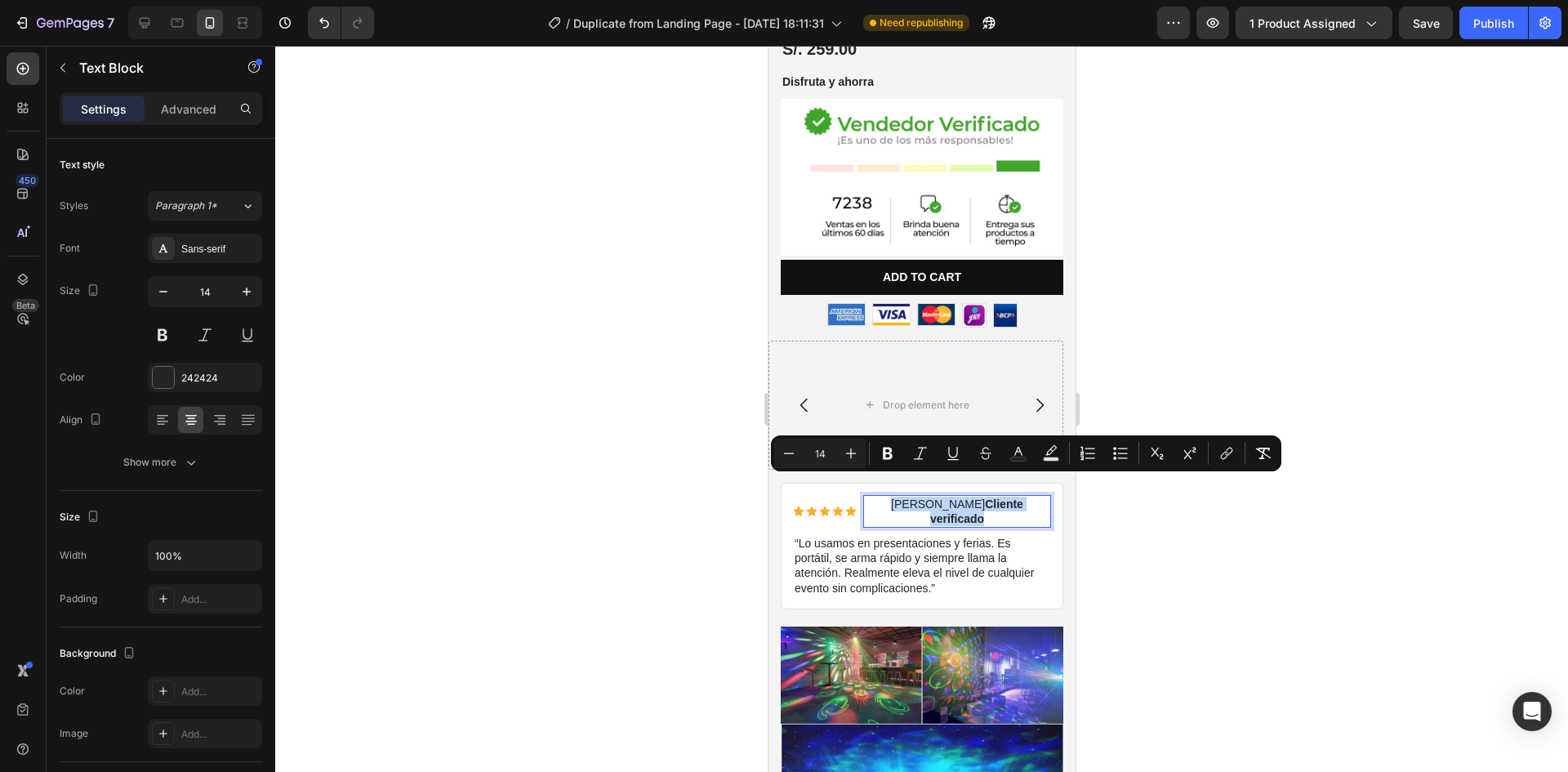
click at [892, 497] on p "Diego C. Cliente verificado" at bounding box center [956, 512] width 184 height 30
click at [929, 498] on strong "Cliente verificado" at bounding box center [976, 512] width 93 height 28
drag, startPoint x: 904, startPoint y: 484, endPoint x: 865, endPoint y: 490, distance: 39.5
click at [865, 497] on p "Diego C. Cliente verificado" at bounding box center [956, 512] width 184 height 30
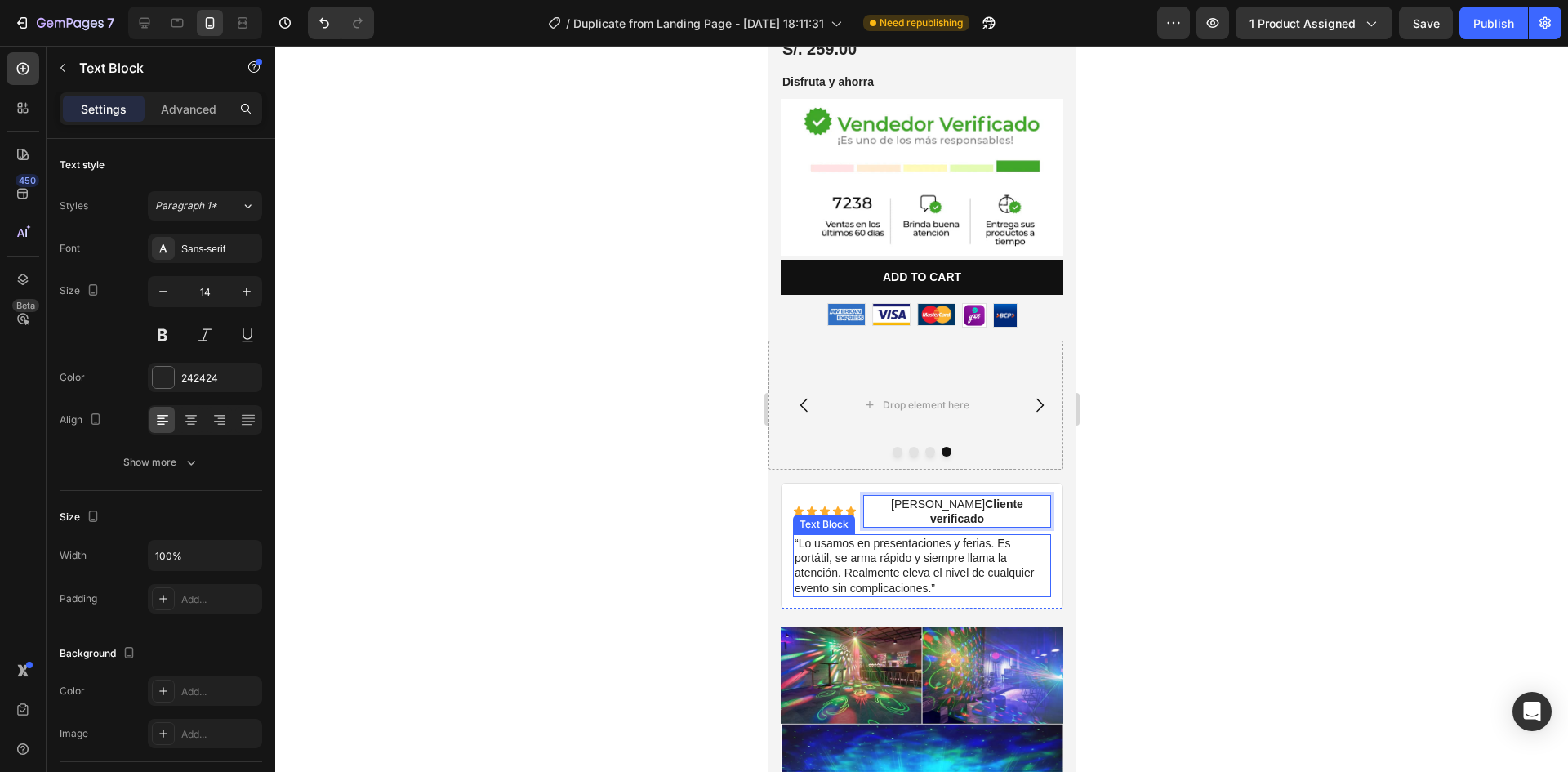
click at [849, 536] on p "“Lo usamos en presentaciones y ferias. Es portátil, se arma rápido y siempre ll…" at bounding box center [921, 566] width 254 height 60
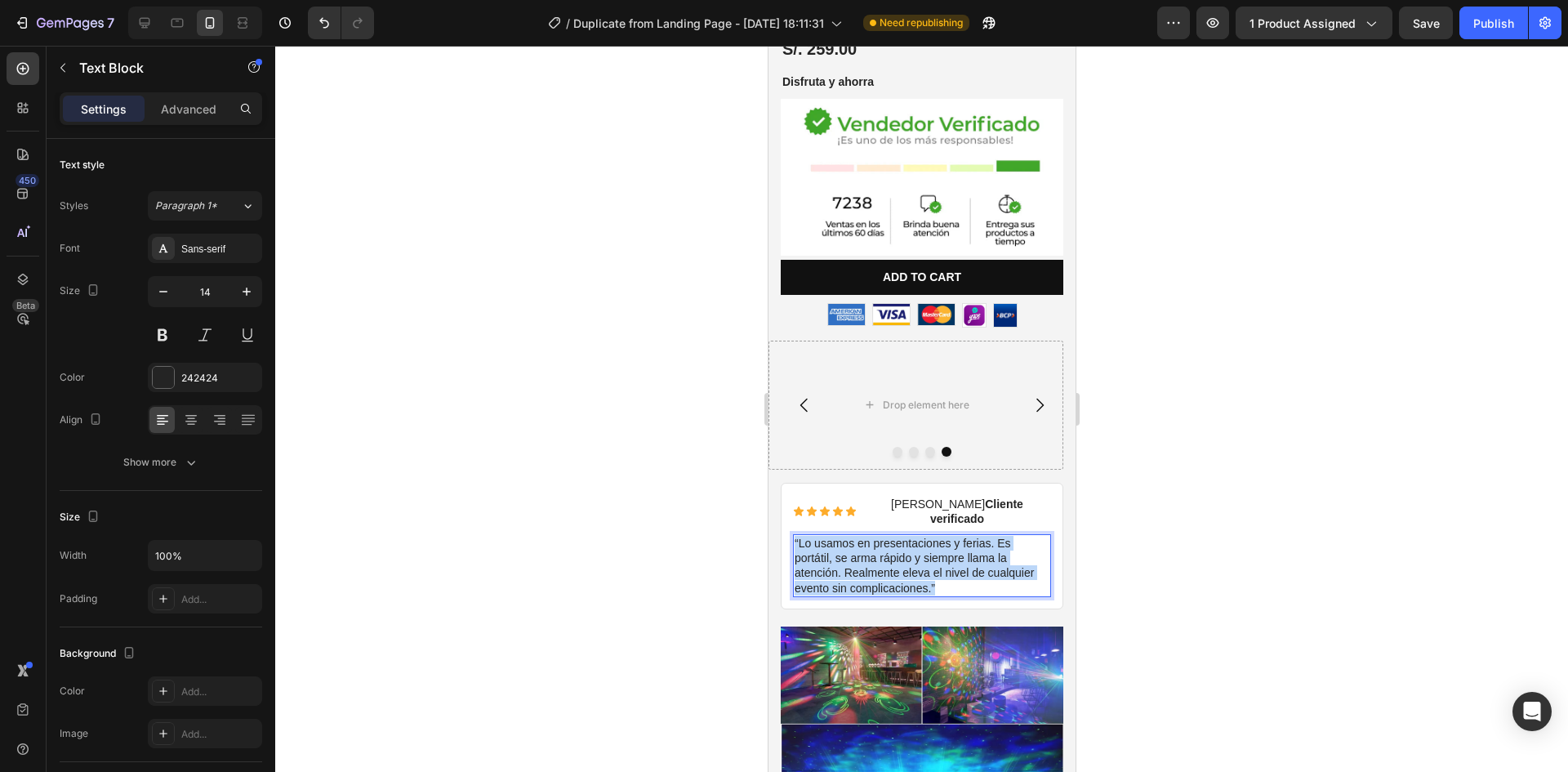
click at [849, 536] on p "“Lo usamos en presentaciones y ferias. Es portátil, se arma rápido y siempre ll…" at bounding box center [921, 566] width 254 height 60
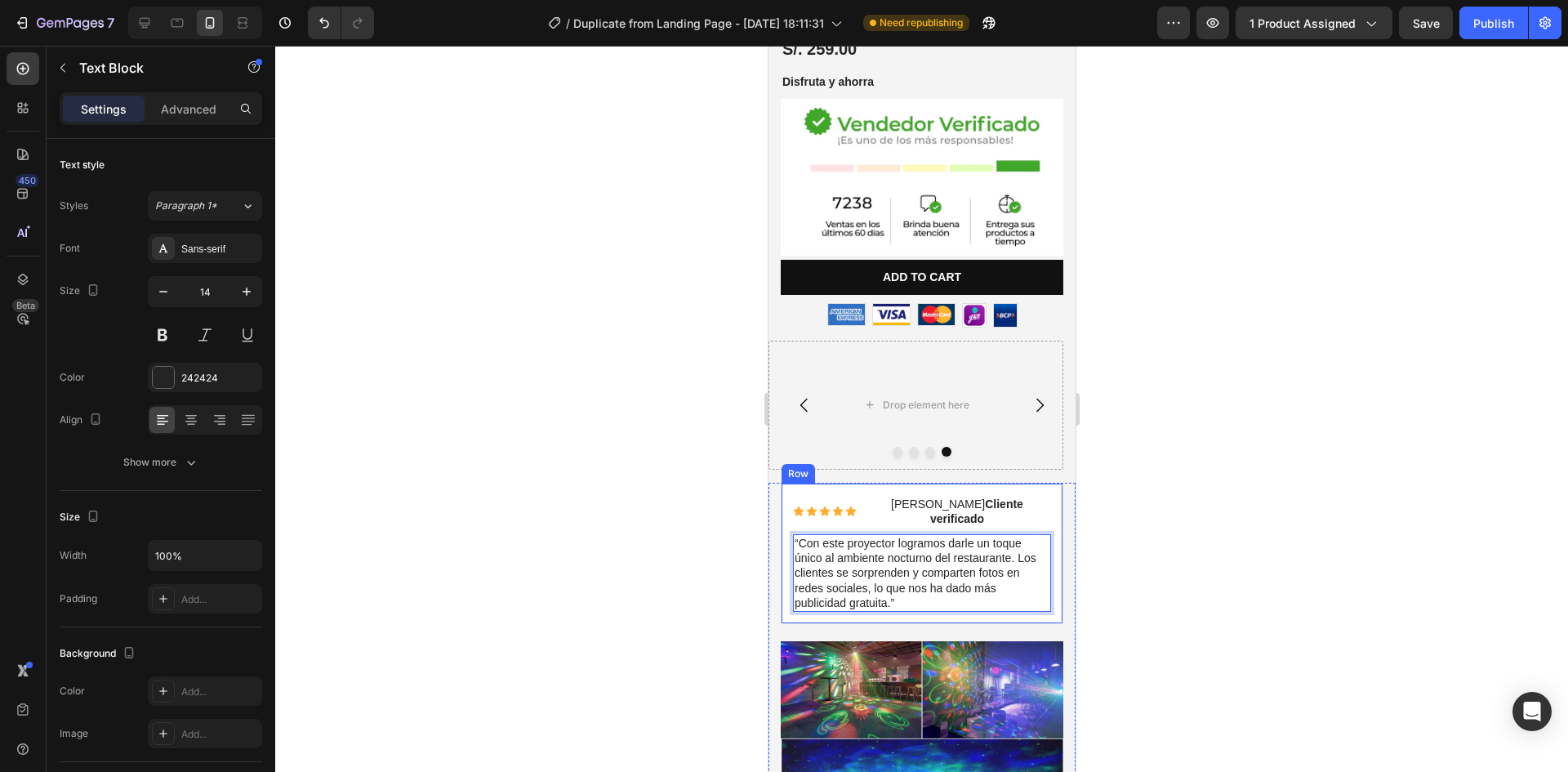
click at [1172, 532] on div at bounding box center [921, 408] width 1293 height 727
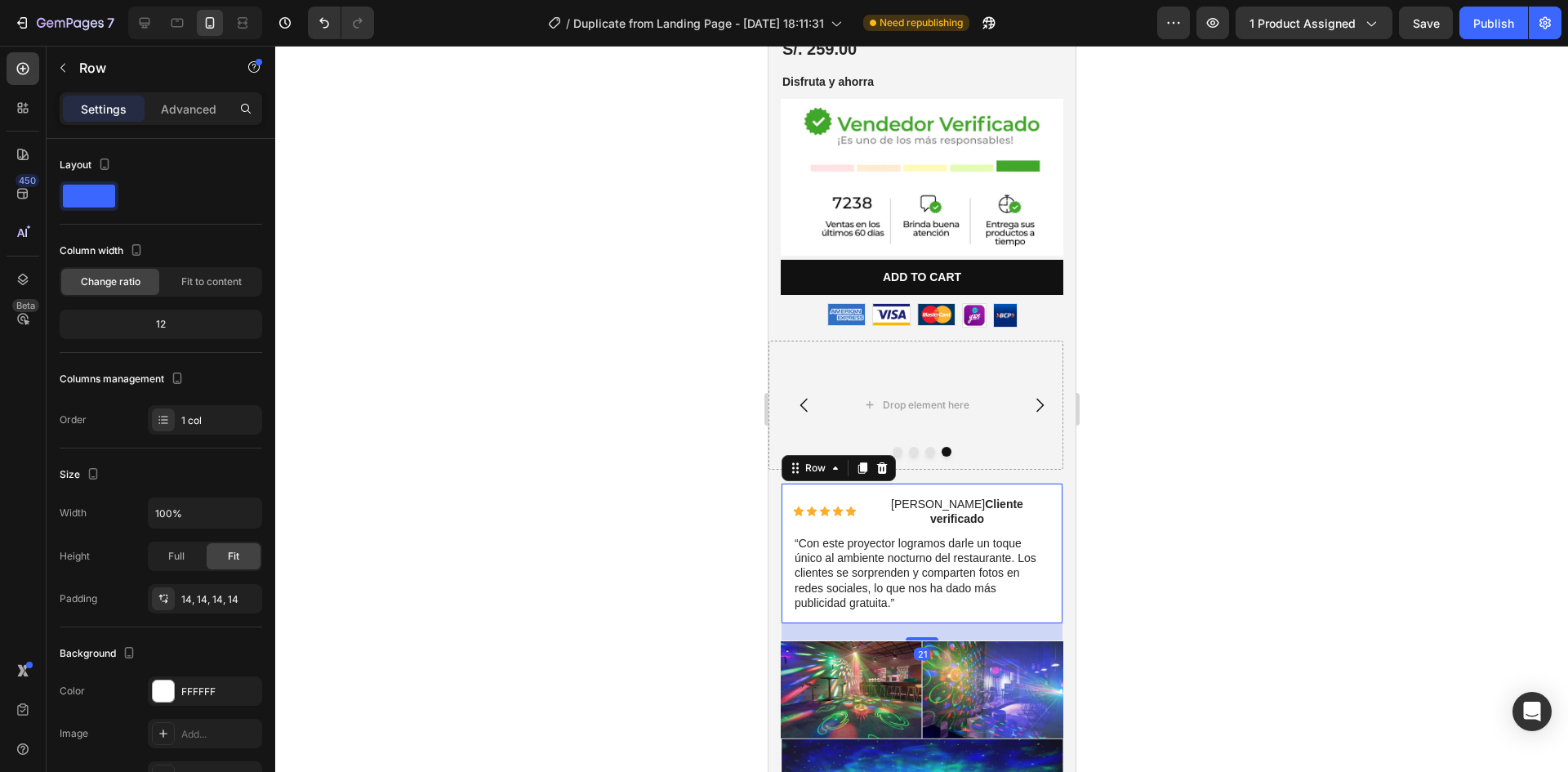
click at [786, 493] on div "Icon Icon Icon Icon Icon Icon List Claudia V. Cliente verificado Text Block Row…" at bounding box center [921, 553] width 283 height 141
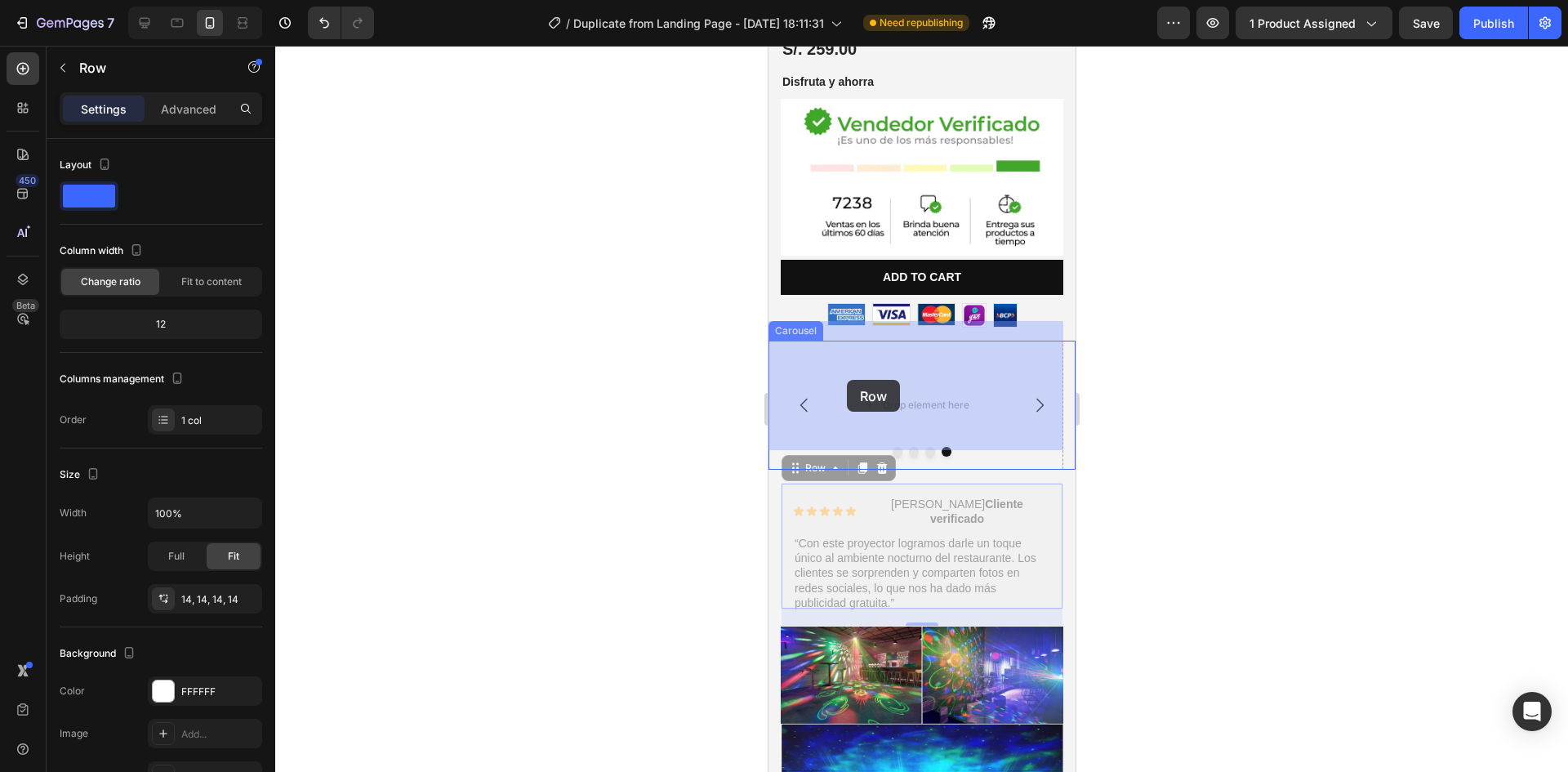
drag, startPoint x: 821, startPoint y: 450, endPoint x: 847, endPoint y: 379, distance: 75.6
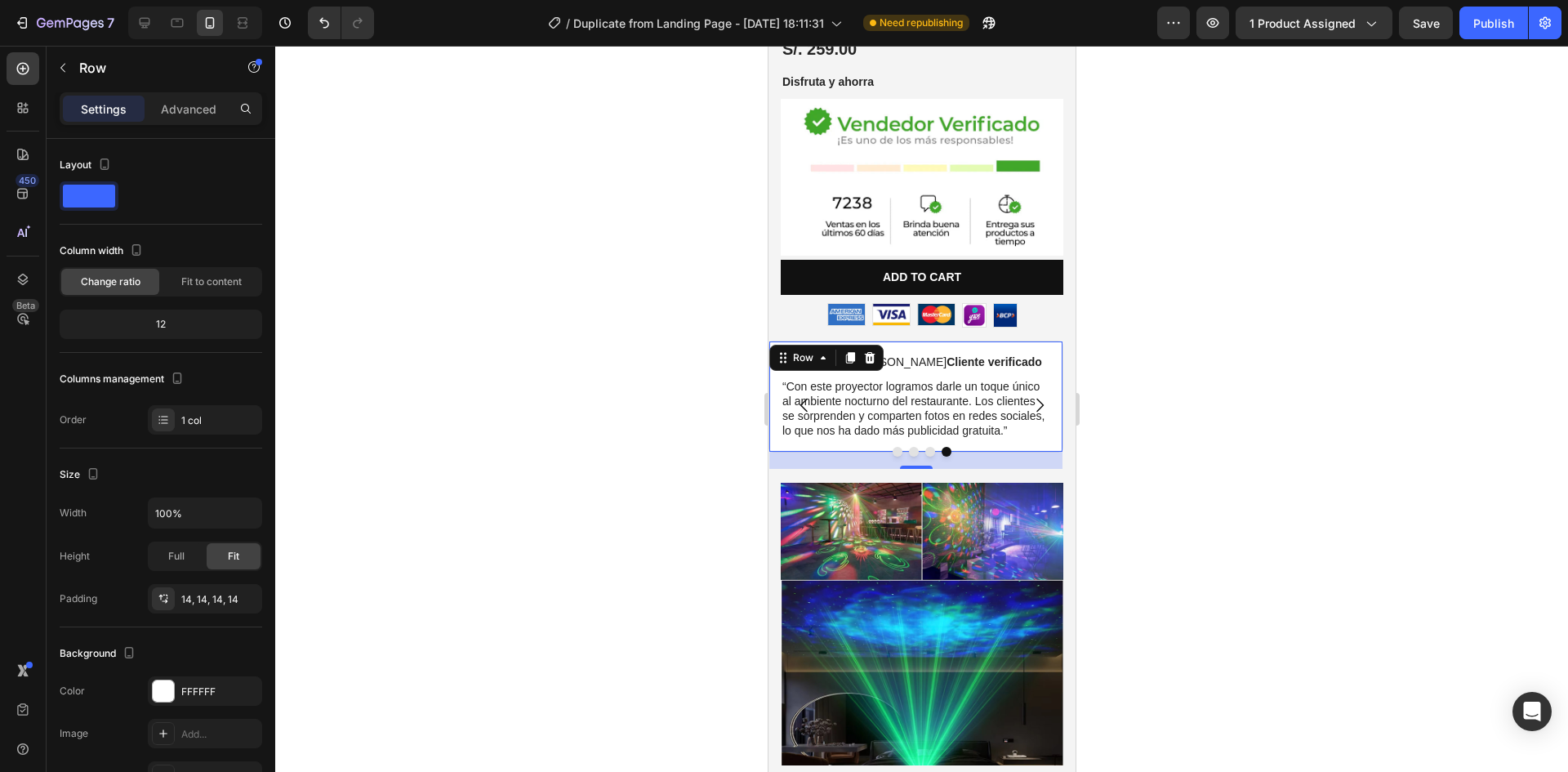
click at [1234, 446] on div at bounding box center [921, 408] width 1293 height 727
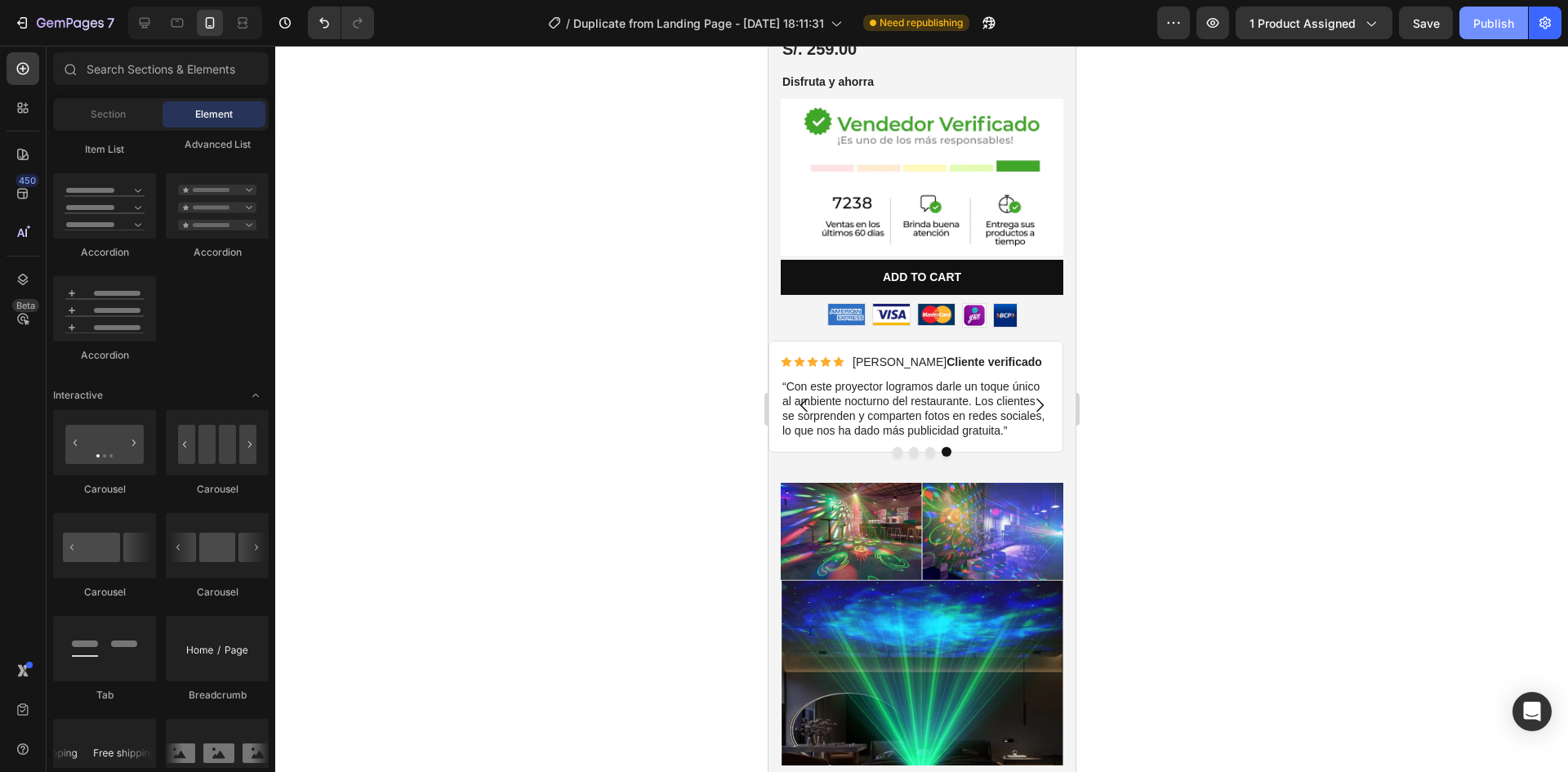
click at [1487, 27] on div "Publish" at bounding box center [1493, 23] width 40 height 17
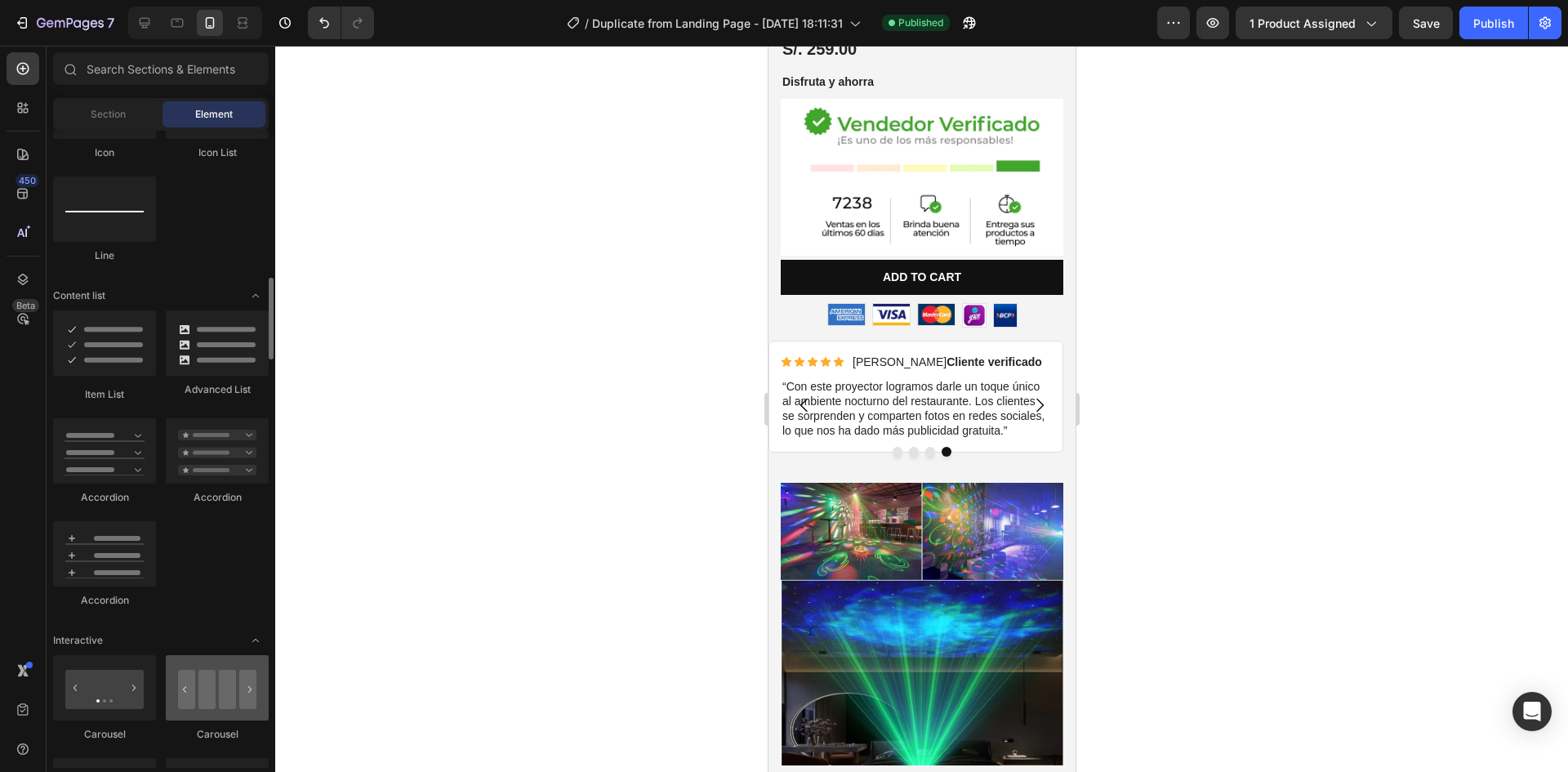
scroll to position [1308, 0]
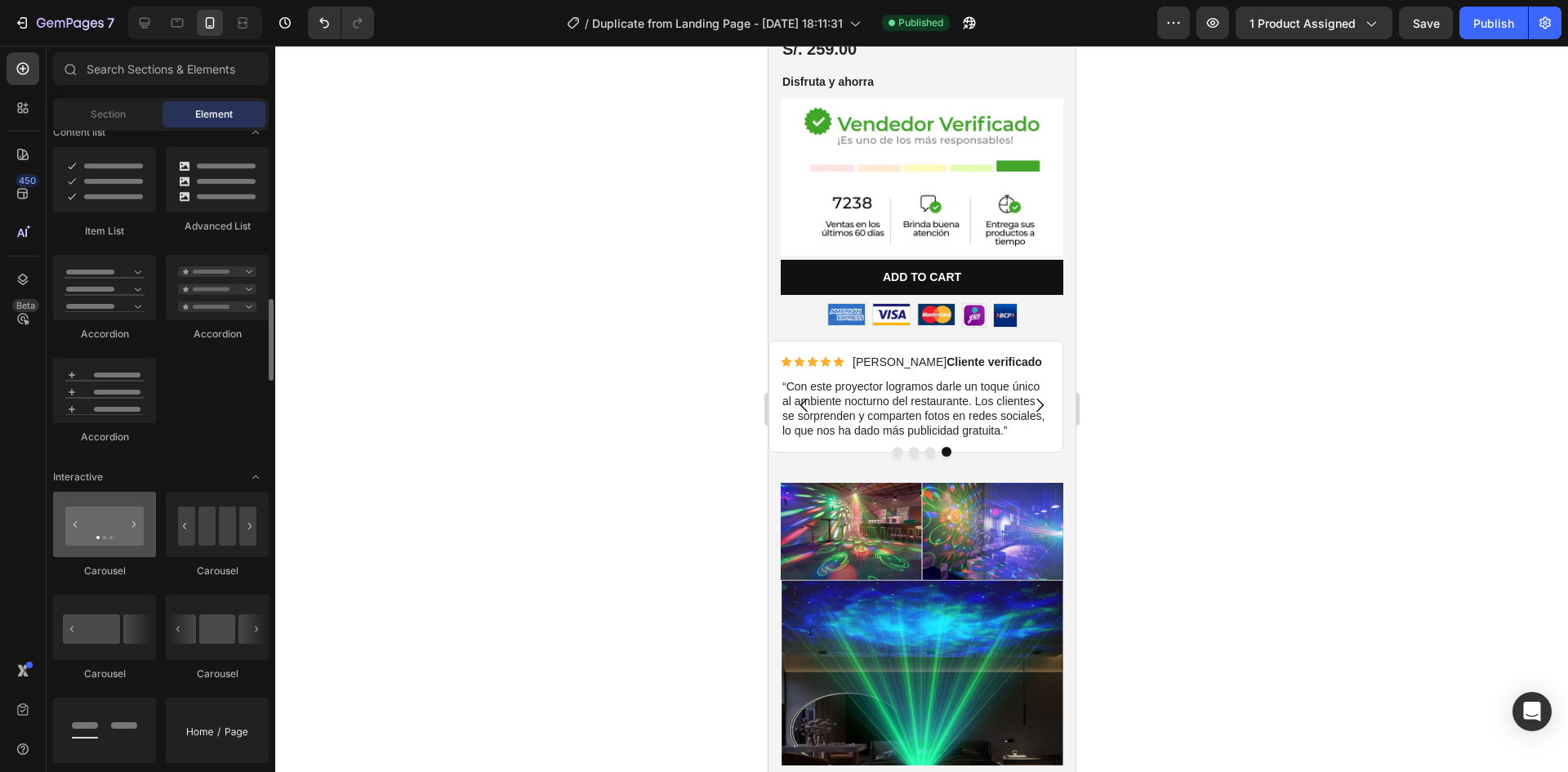
click at [118, 532] on div at bounding box center [104, 524] width 103 height 65
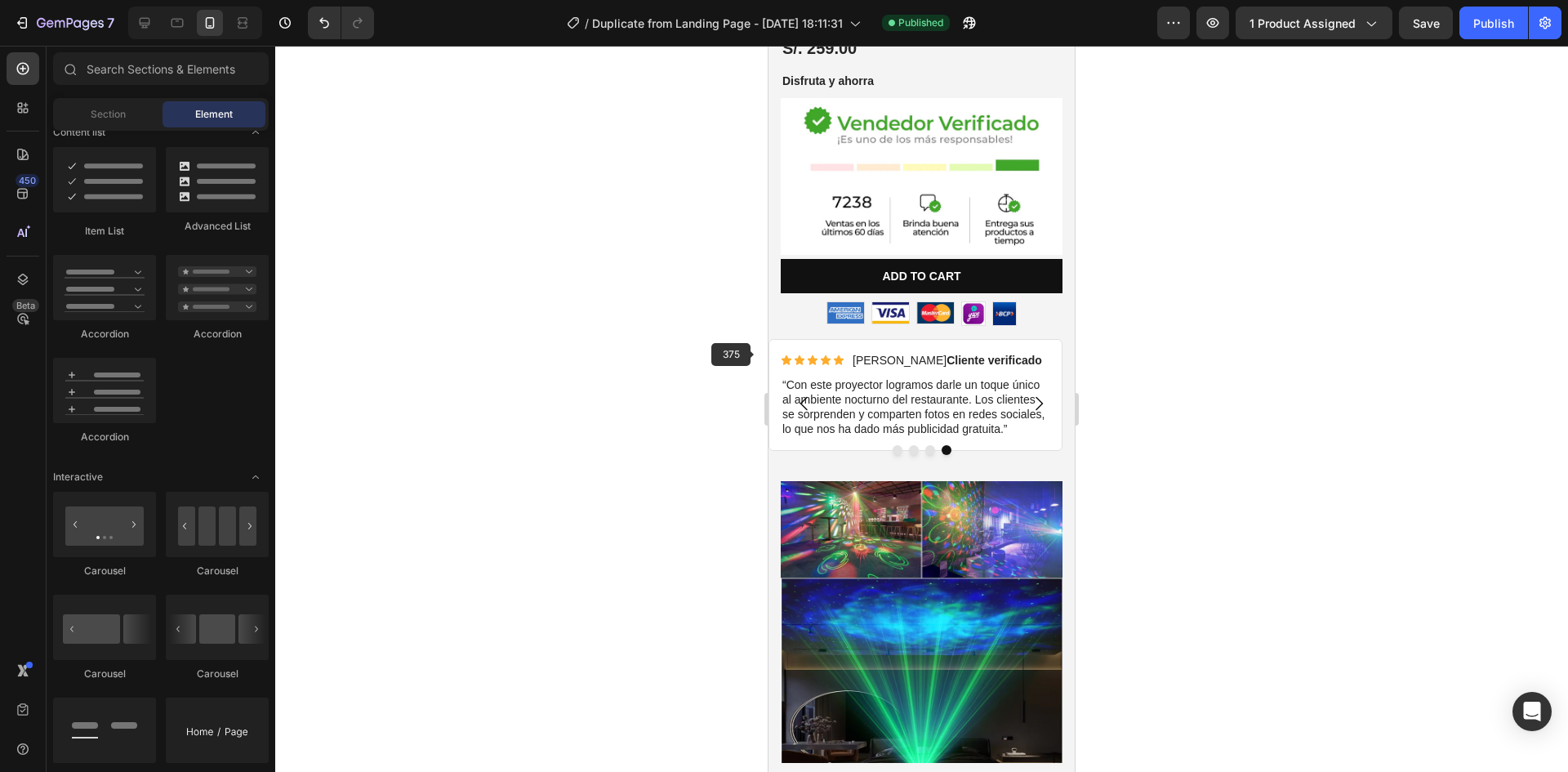
scroll to position [467, 0]
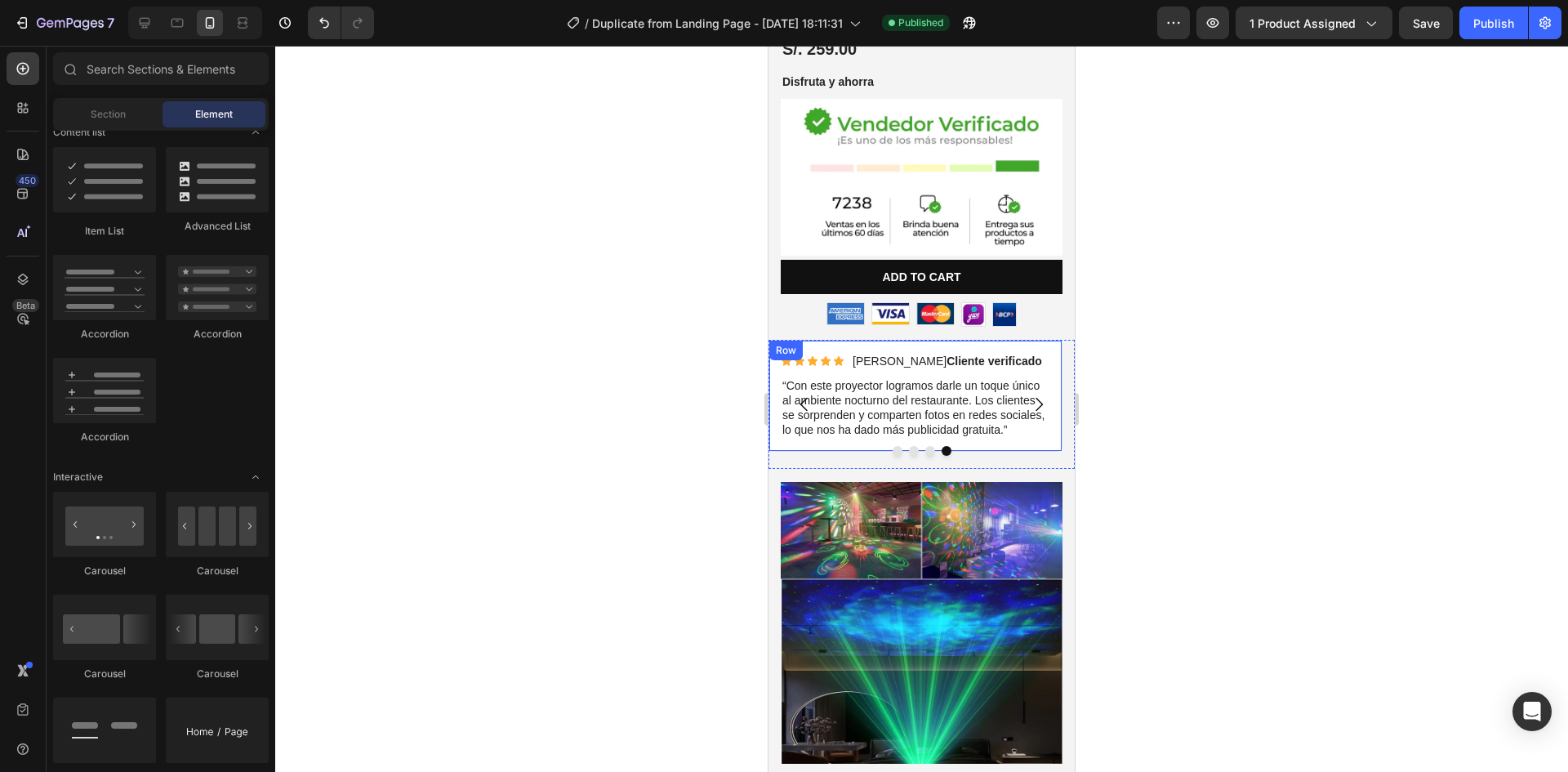
click at [786, 356] on div "Icon Icon Icon Icon Icon Icon List Claudia V. Cliente verificado Text Block Row…" at bounding box center [915, 396] width 269 height 88
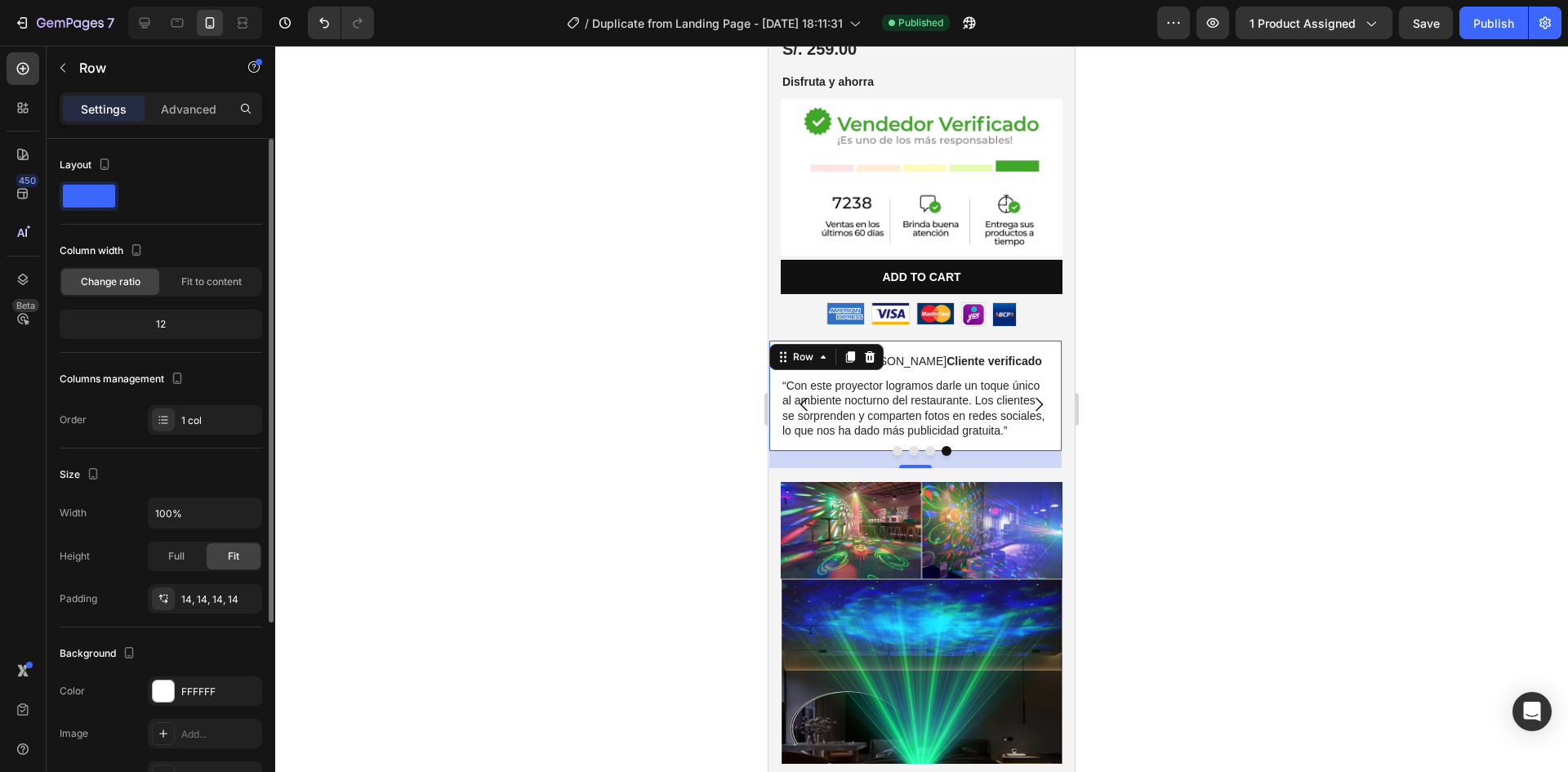
scroll to position [82, 0]
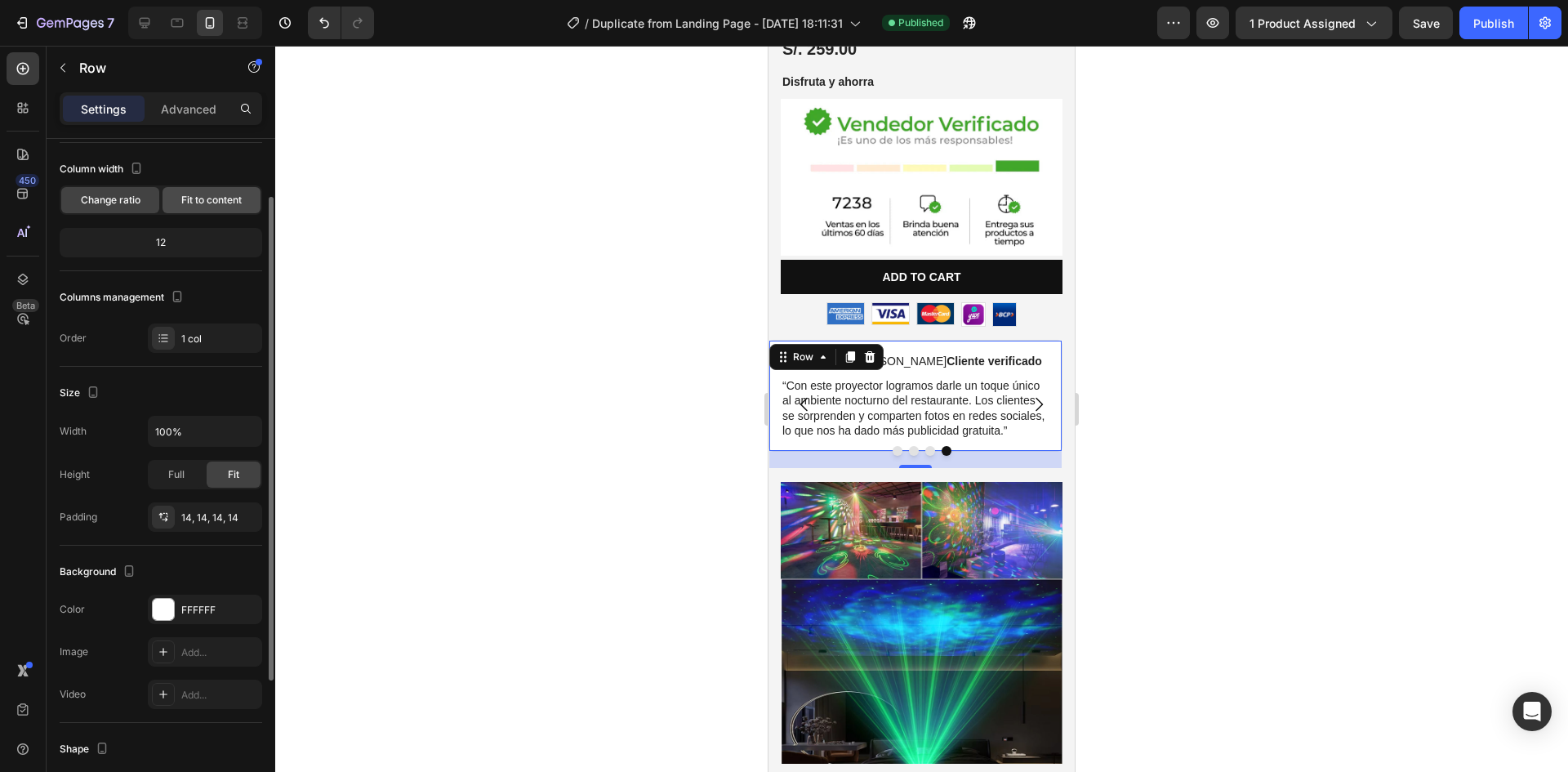
click at [207, 191] on div "Fit to content" at bounding box center [211, 200] width 98 height 26
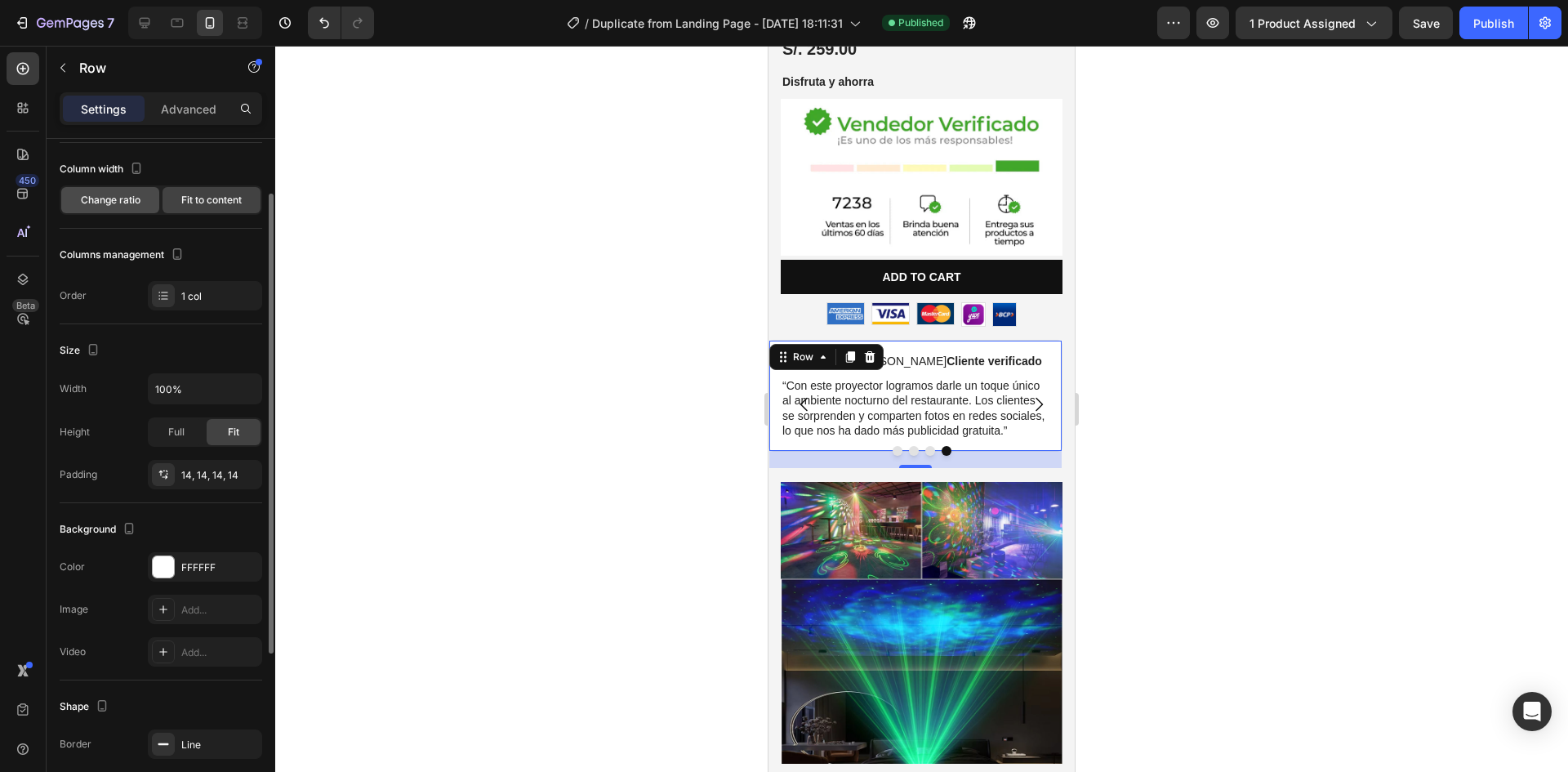
click at [123, 195] on span "Change ratio" at bounding box center [111, 200] width 59 height 15
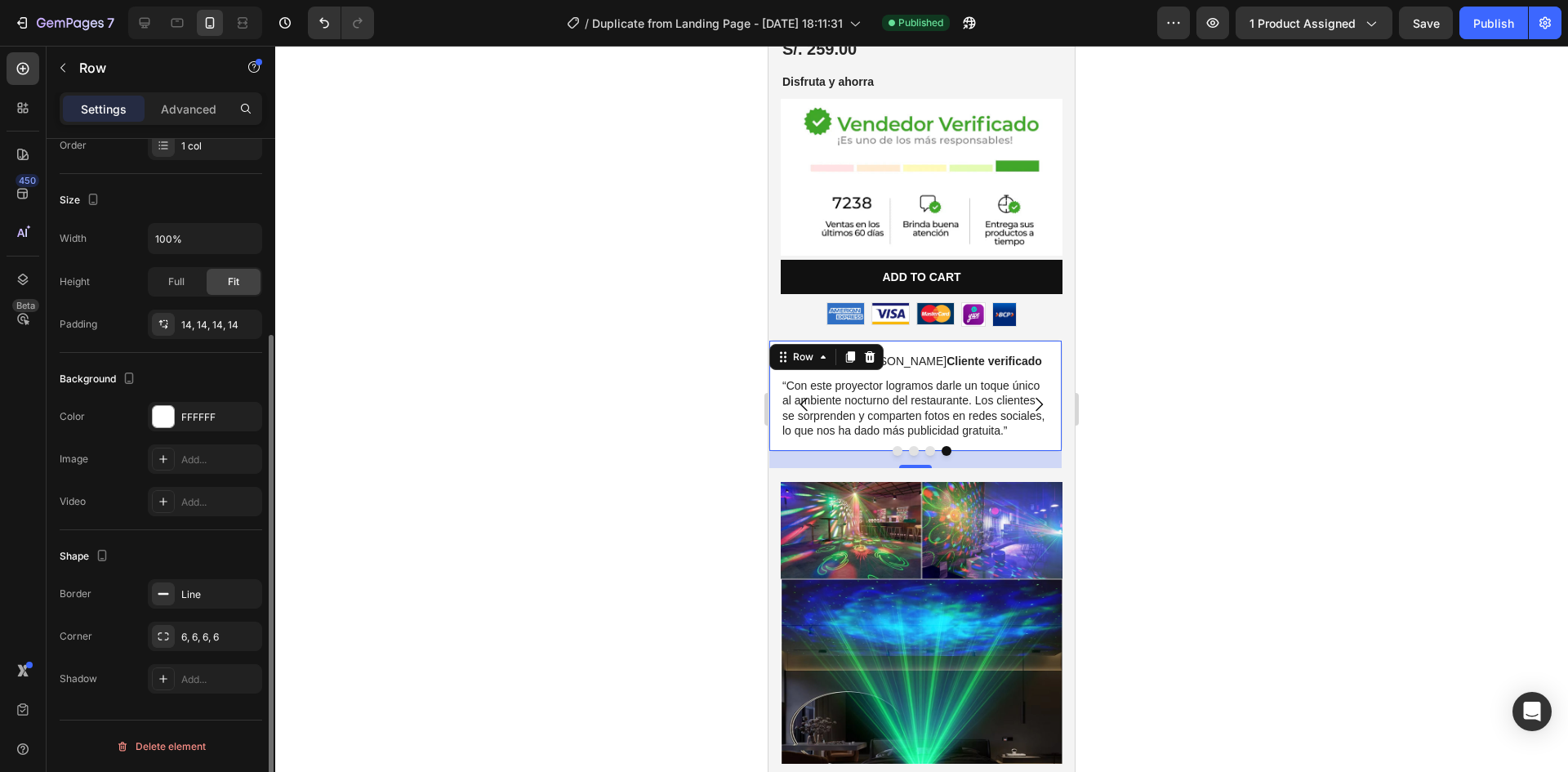
scroll to position [30, 0]
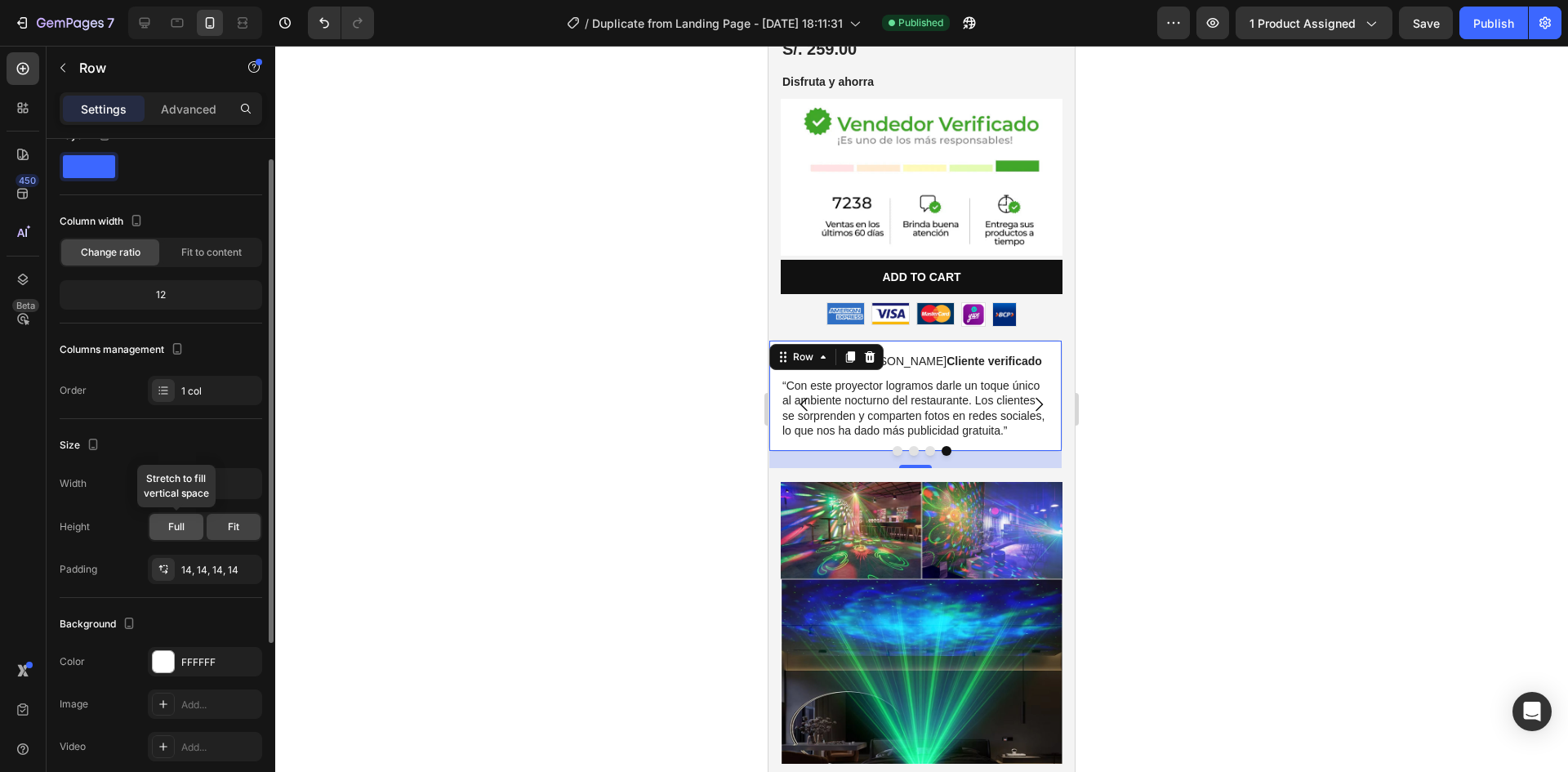
click at [178, 531] on span "Full" at bounding box center [177, 527] width 17 height 15
click at [213, 527] on div "Fit" at bounding box center [233, 527] width 54 height 26
click at [191, 527] on div "Full" at bounding box center [176, 527] width 54 height 26
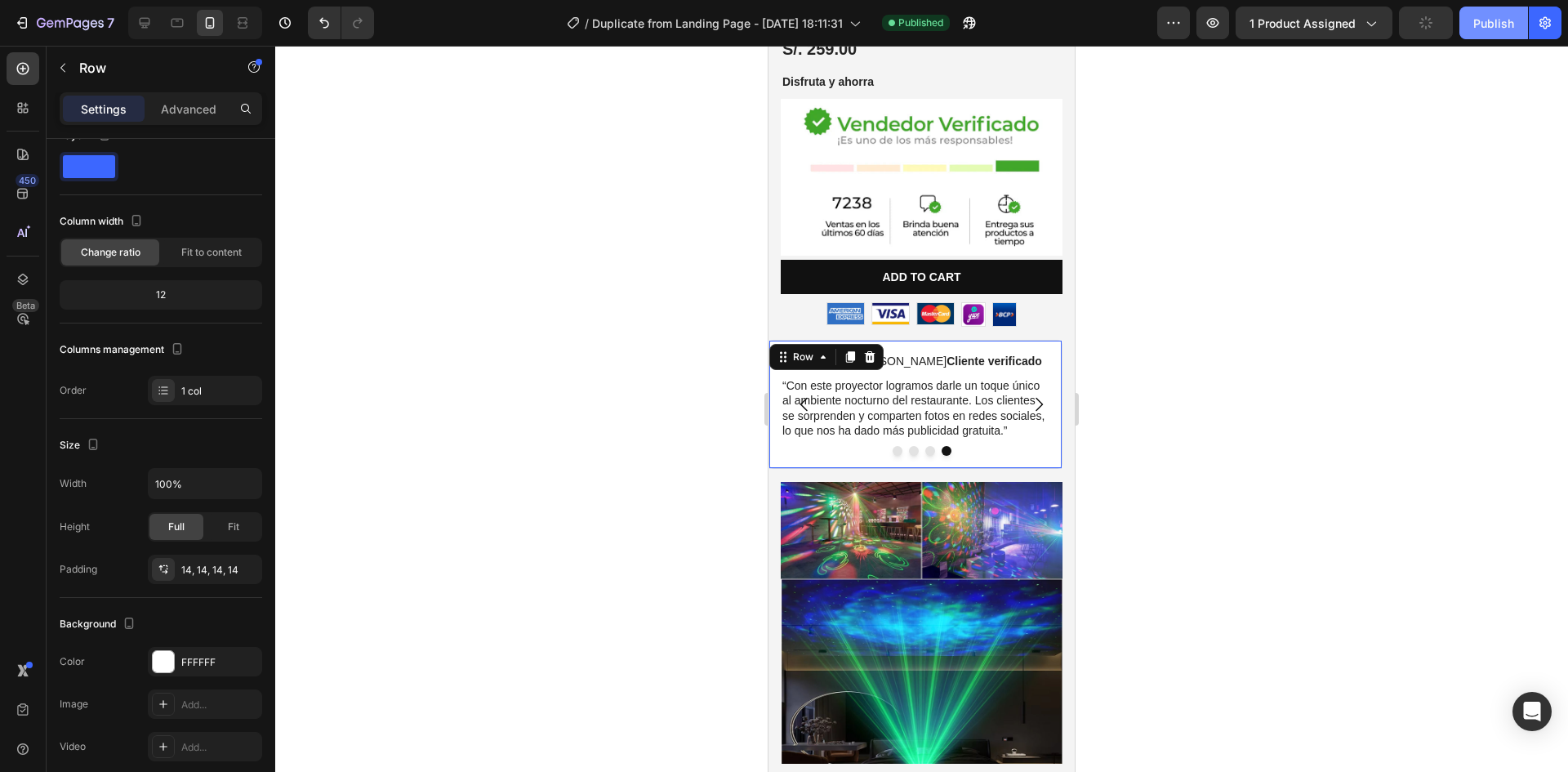
click at [1492, 22] on div "Publish" at bounding box center [1493, 23] width 40 height 17
click at [733, 343] on div at bounding box center [921, 408] width 1293 height 727
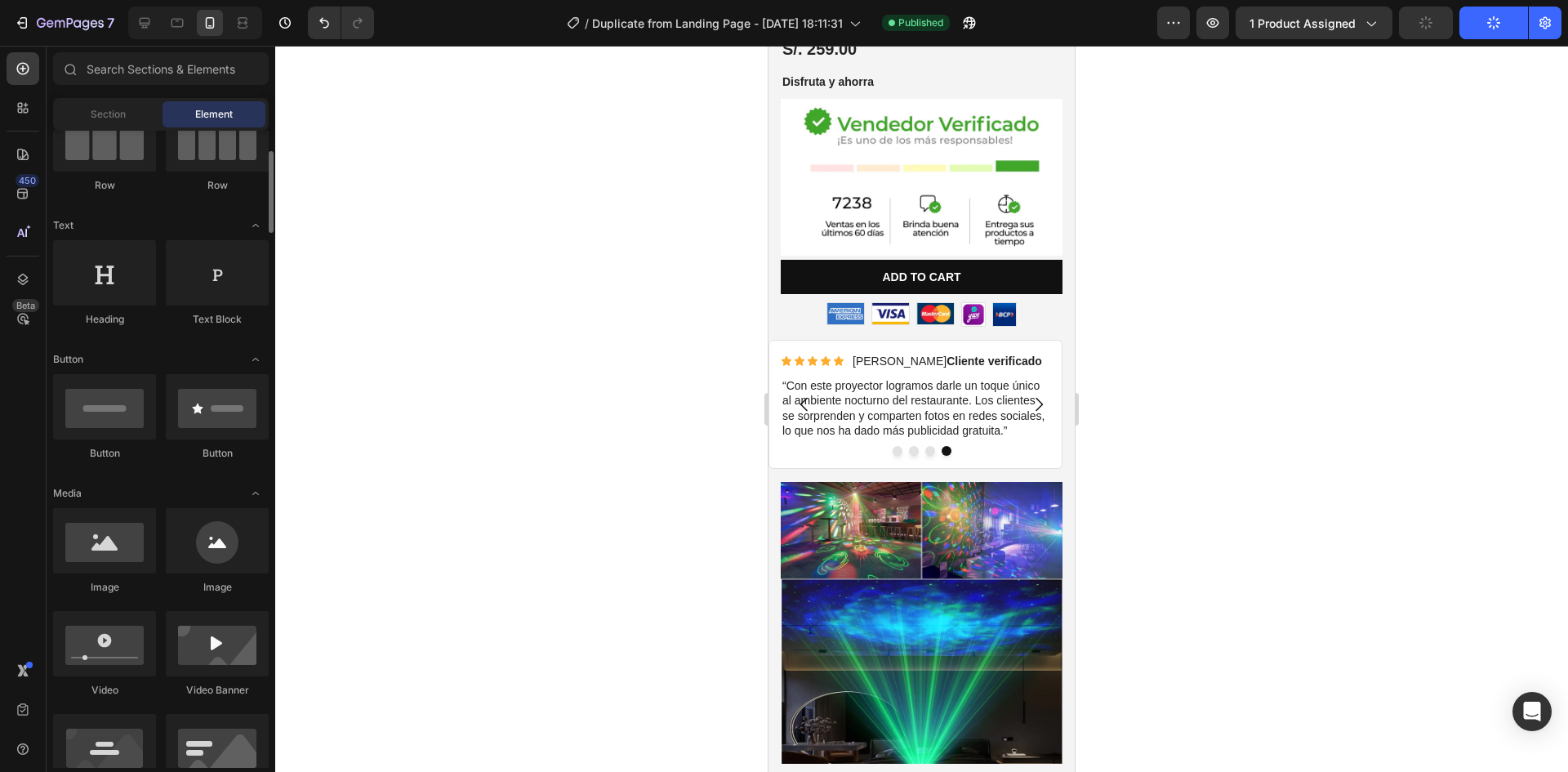
scroll to position [0, 0]
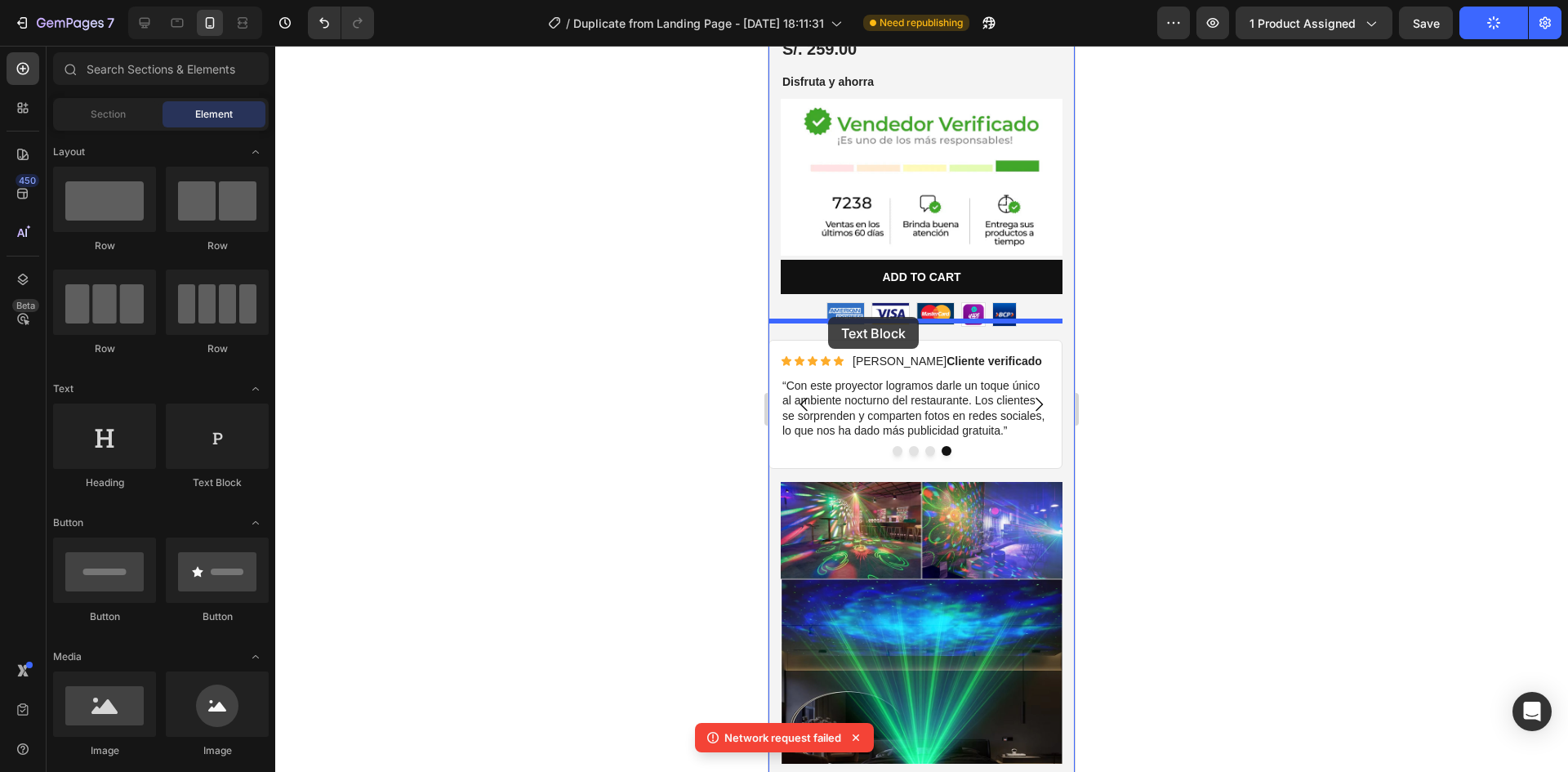
drag, startPoint x: 997, startPoint y: 490, endPoint x: 828, endPoint y: 317, distance: 241.8
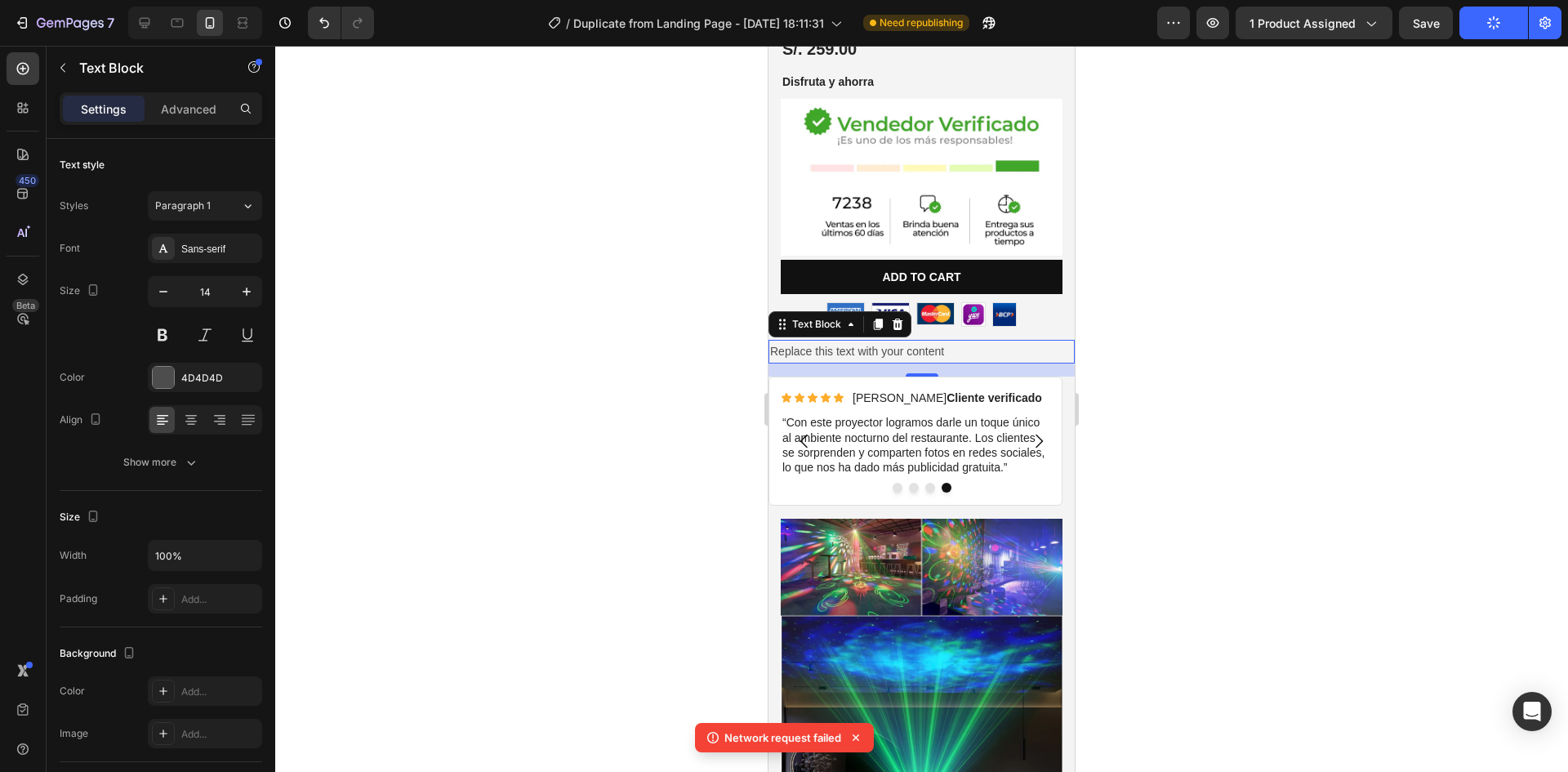
click at [855, 340] on div "Replace this text with your content" at bounding box center [921, 351] width 306 height 24
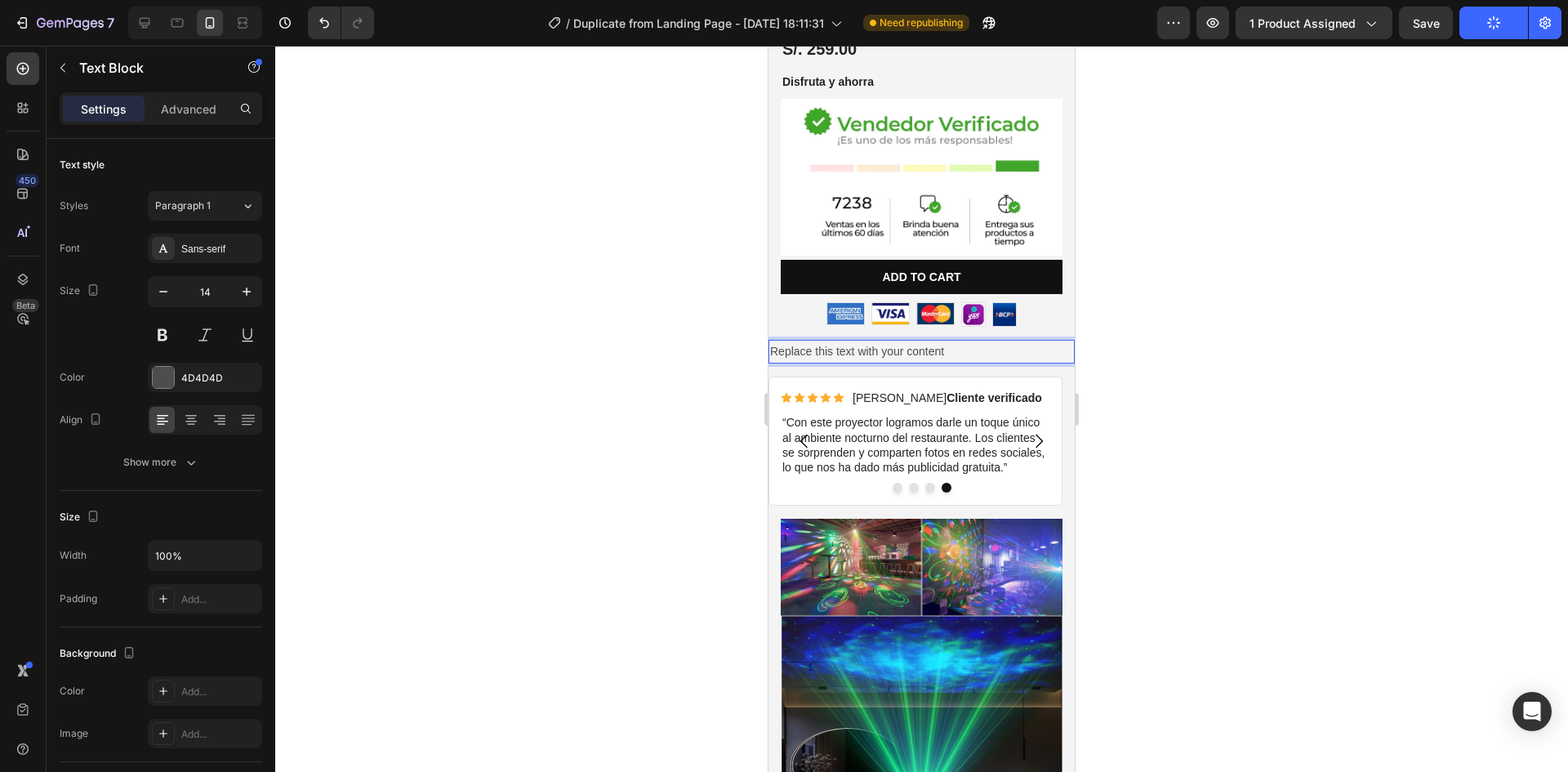
click at [855, 341] on p "Replace this text with your content" at bounding box center [921, 351] width 303 height 21
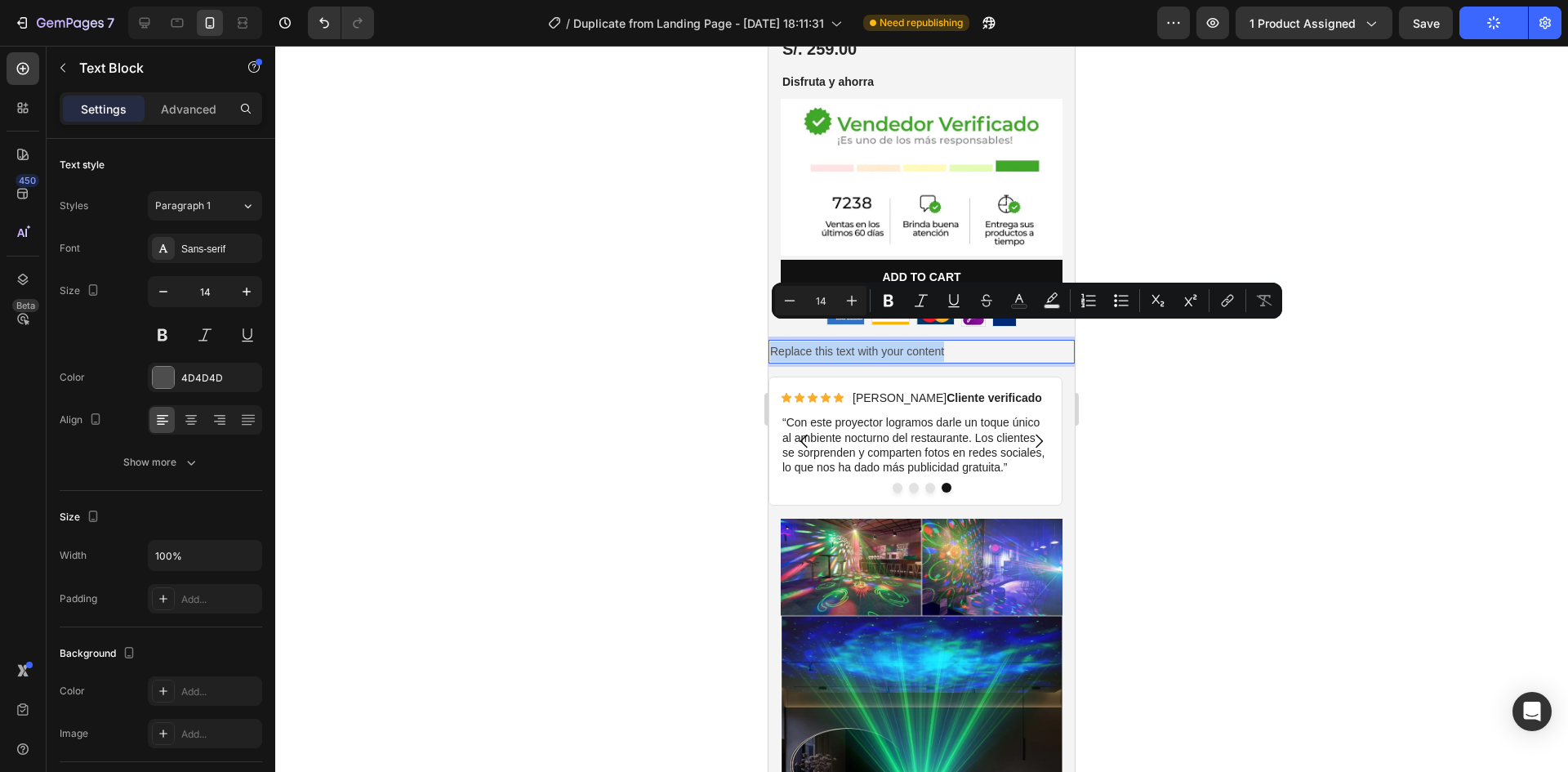
click at [855, 341] on p "Replace this text with your content" at bounding box center [921, 351] width 303 height 21
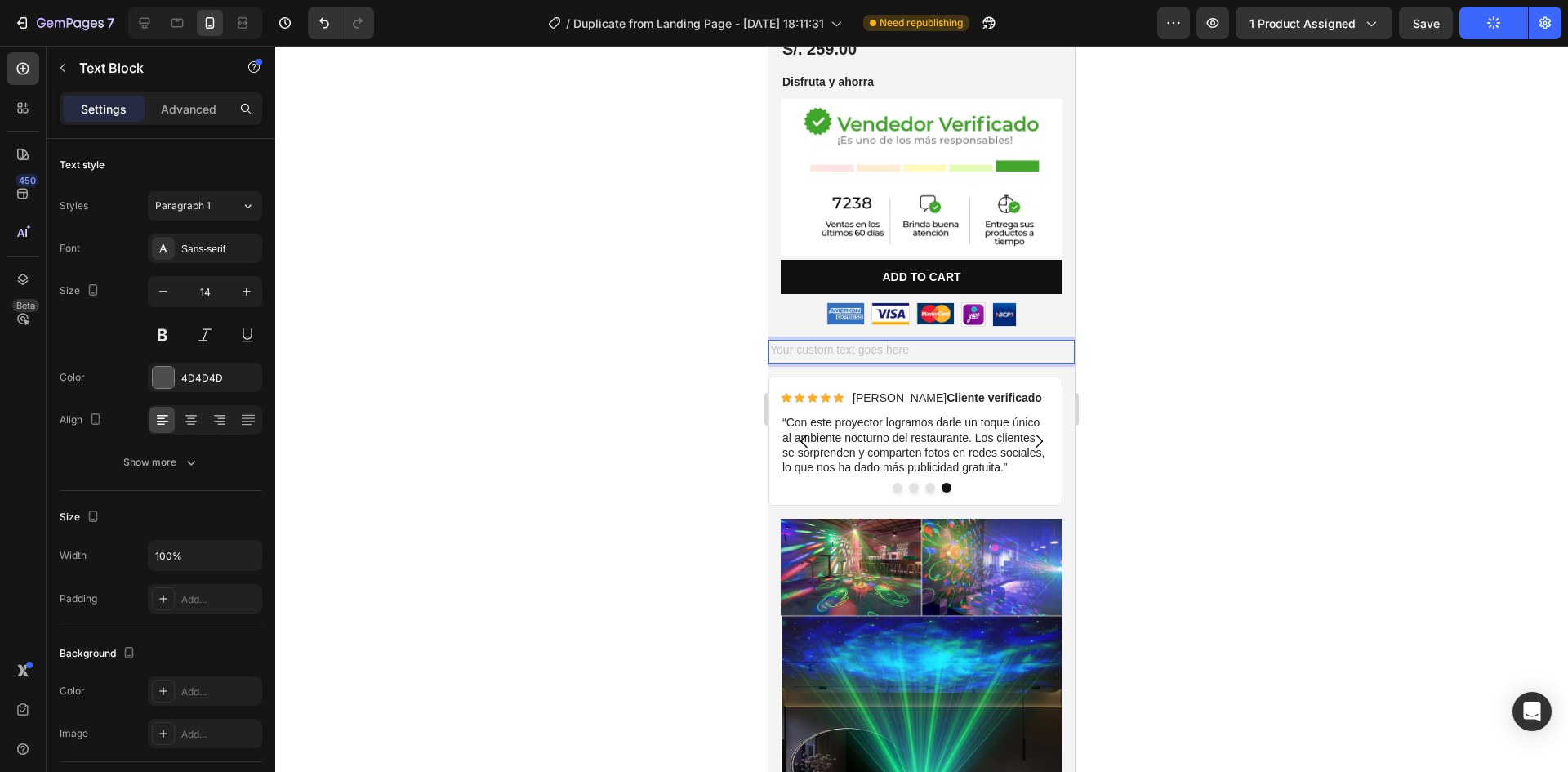
click at [815, 340] on div "Rich Text Editor. Editing area: main" at bounding box center [921, 351] width 306 height 24
click at [680, 346] on div at bounding box center [921, 408] width 1293 height 727
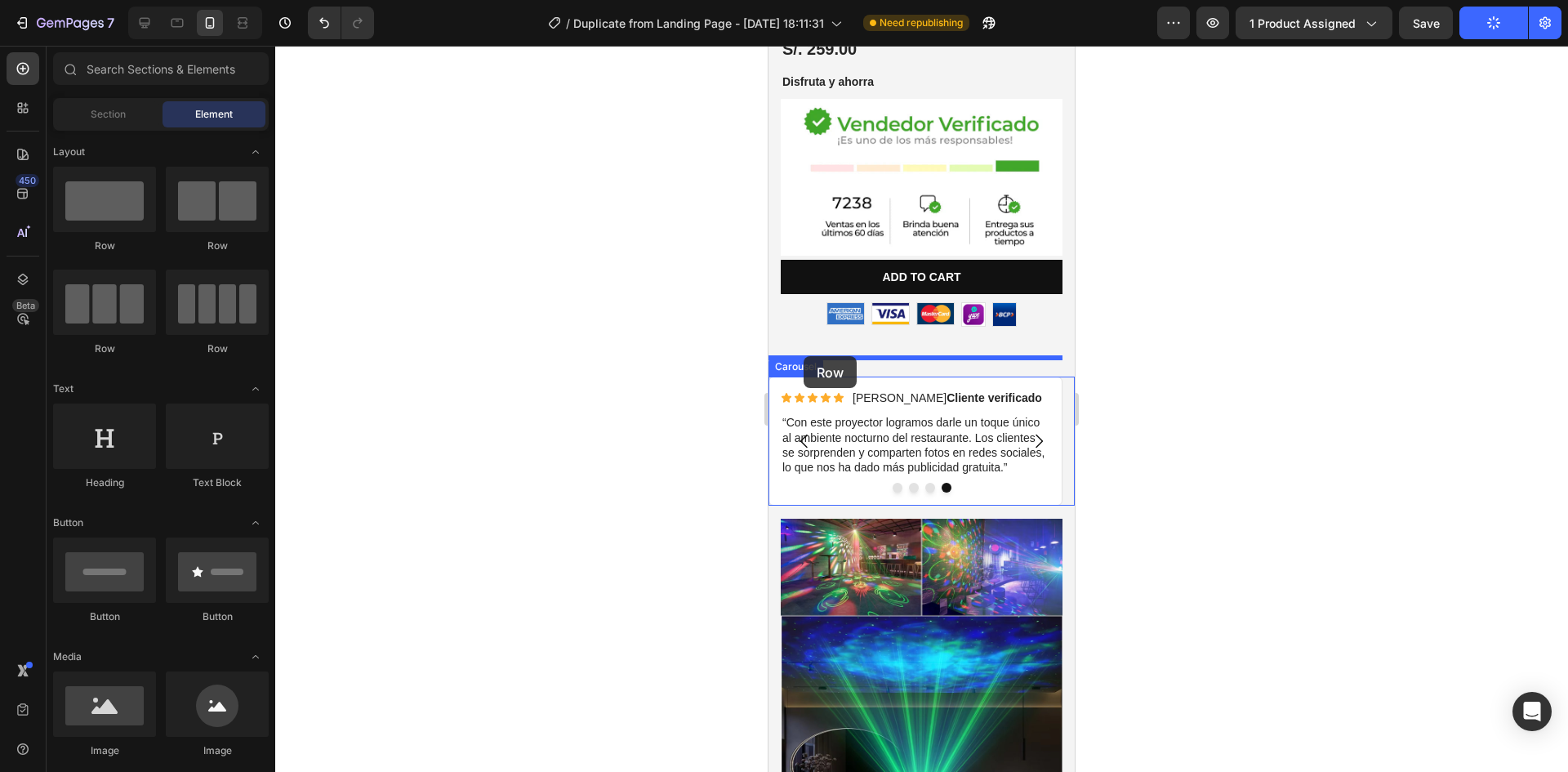
drag, startPoint x: 971, startPoint y: 375, endPoint x: 804, endPoint y: 356, distance: 168.1
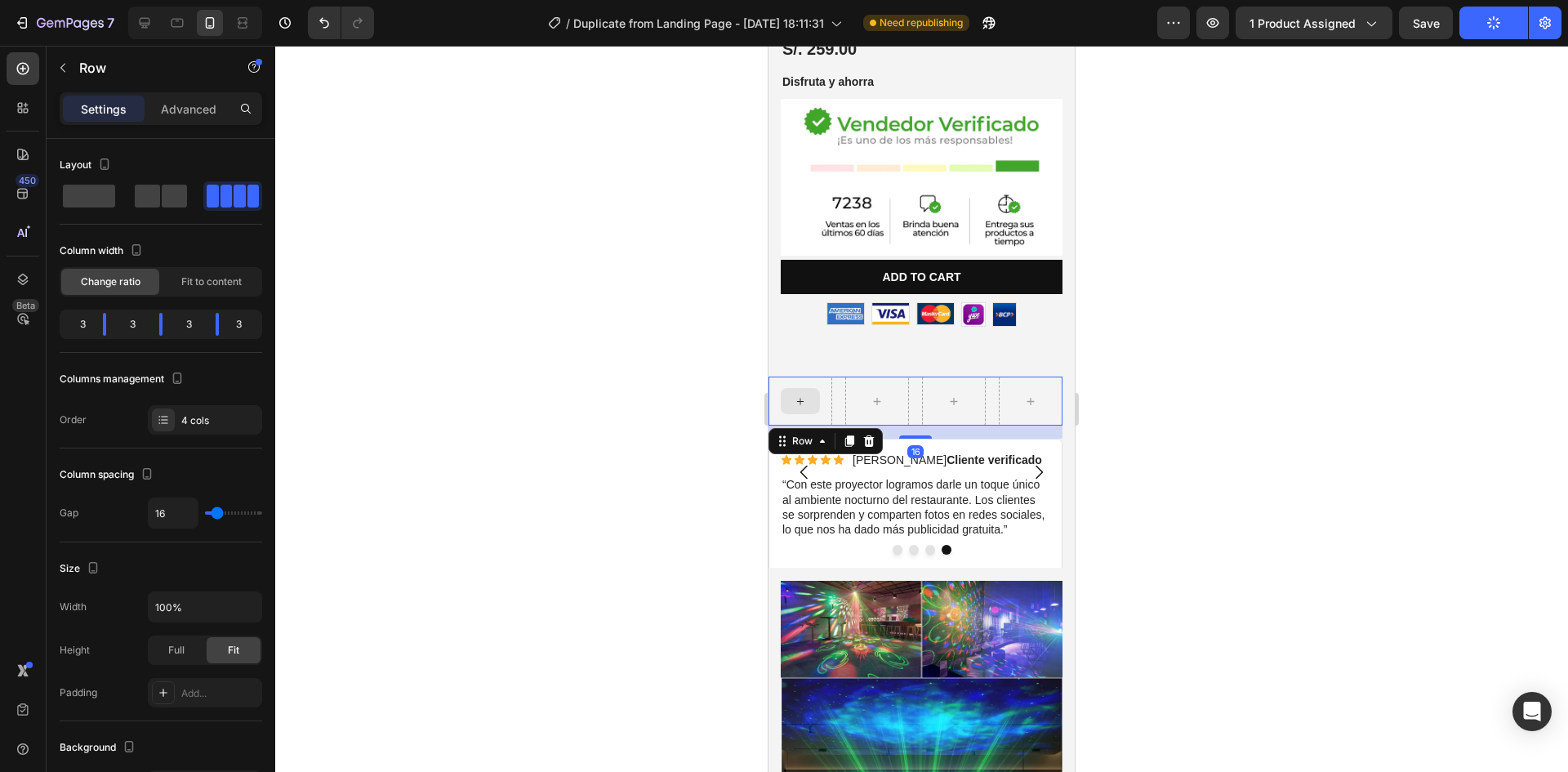
click at [809, 388] on div at bounding box center [800, 402] width 39 height 26
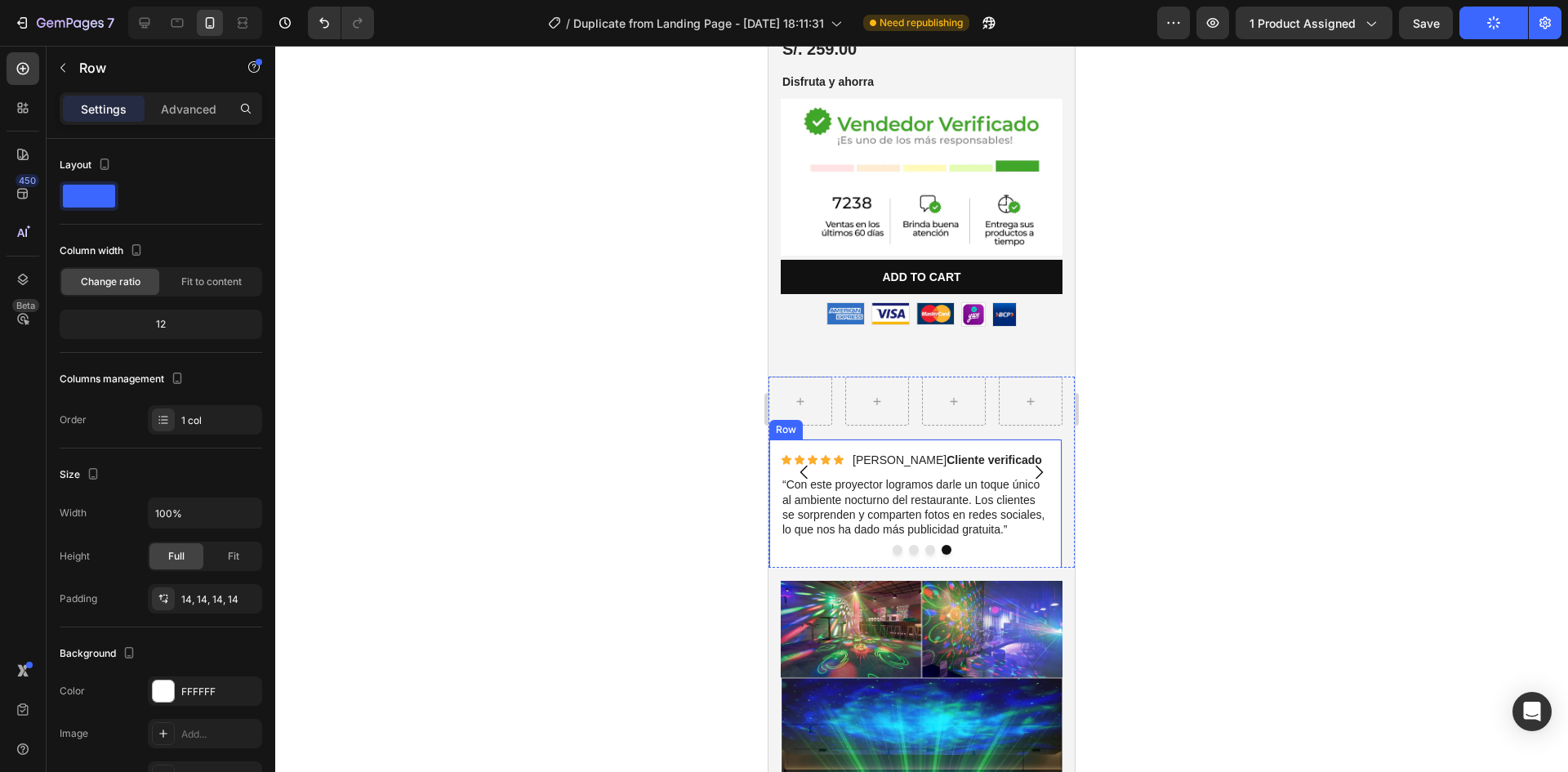
click at [793, 439] on div "Icon Icon Icon Icon Icon Icon List Claudia V. Cliente verificado Text Block Row…" at bounding box center [915, 534] width 294 height 191
click at [848, 418] on icon at bounding box center [850, 424] width 9 height 12
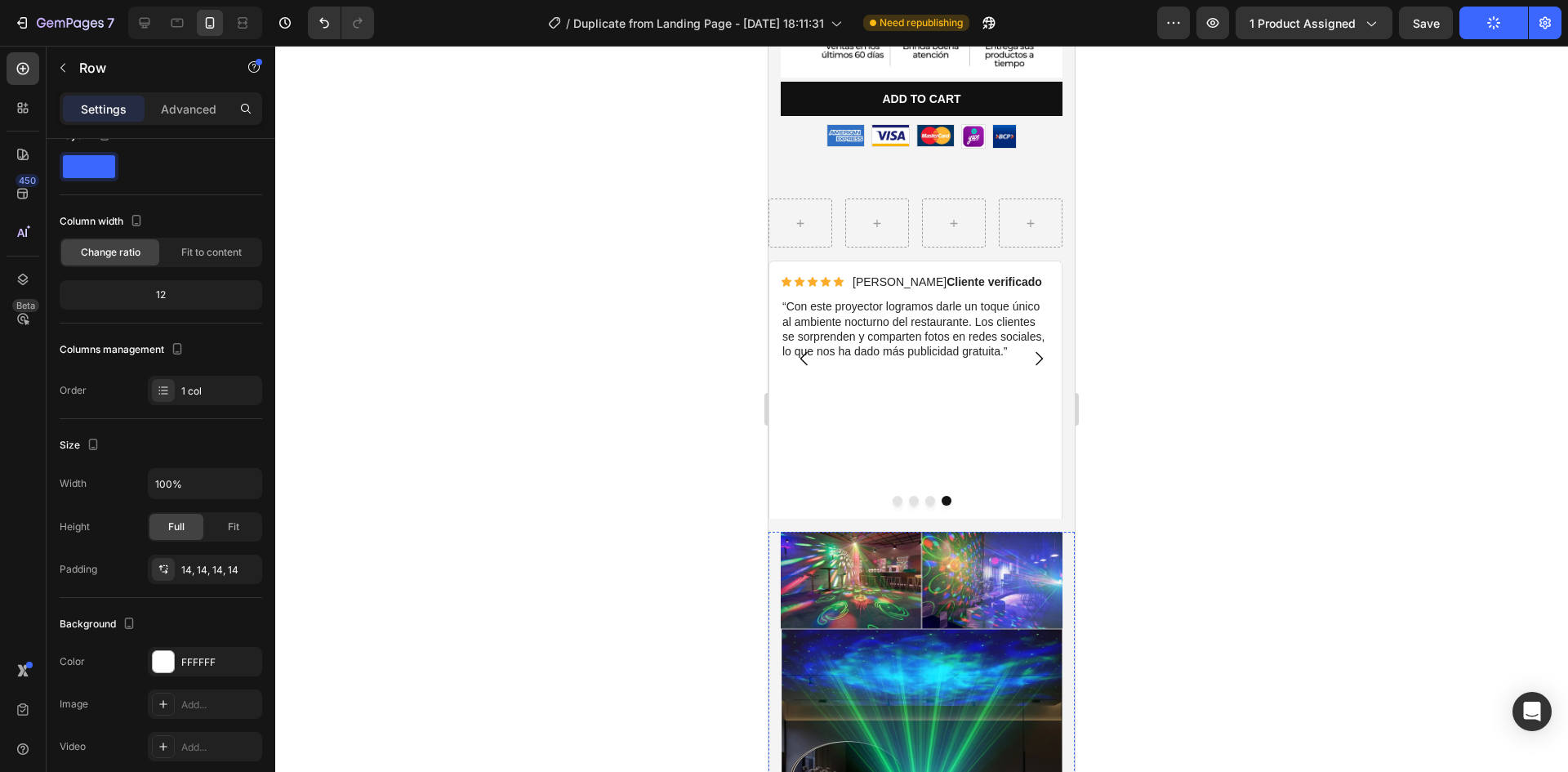
scroll to position [631, 0]
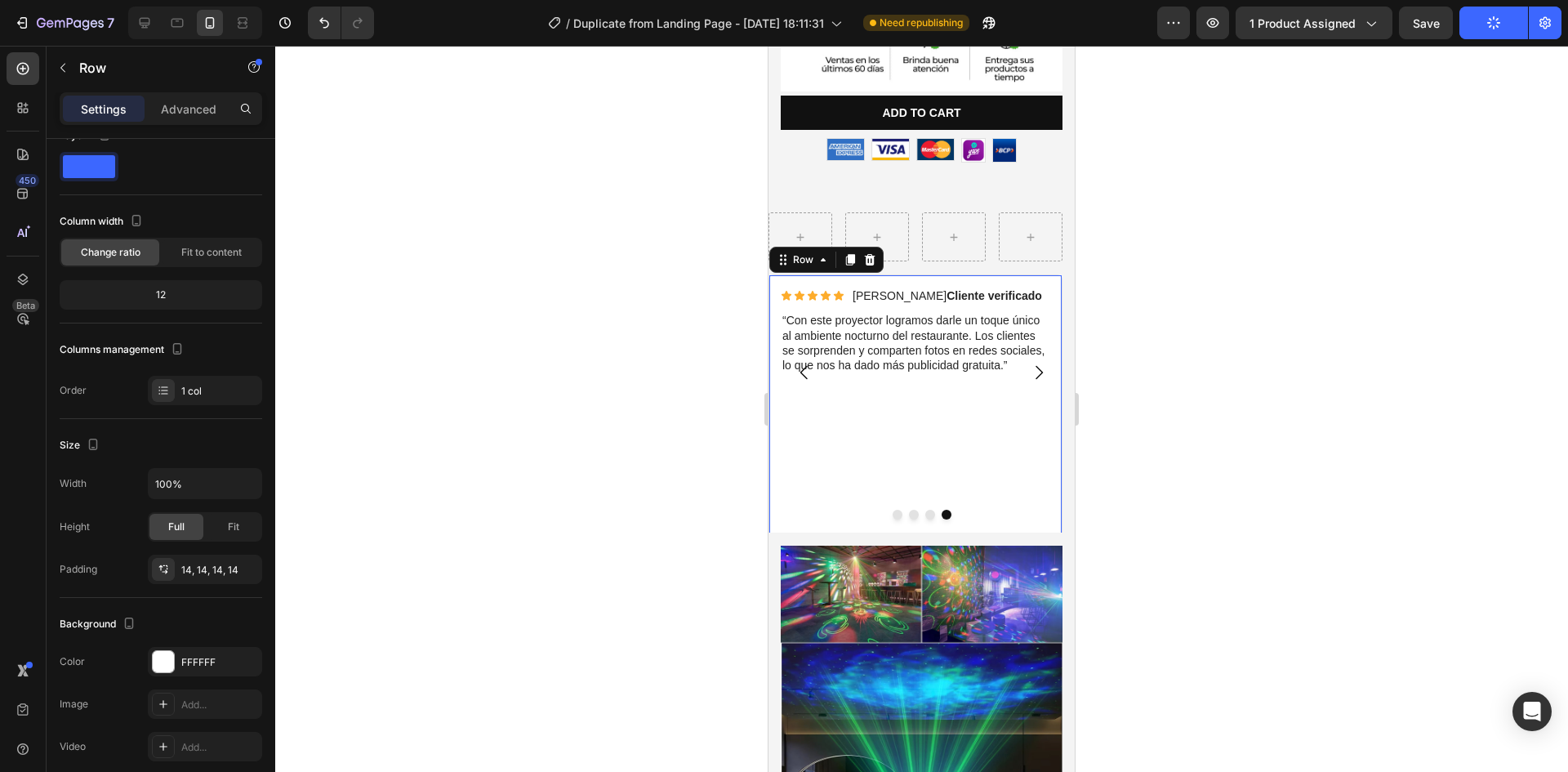
click at [872, 440] on div "Icon Icon Icon Icon Icon Icon List Claudia V. Cliente verificado Text Block Row…" at bounding box center [915, 435] width 269 height 296
click at [1202, 430] on div at bounding box center [921, 408] width 1293 height 727
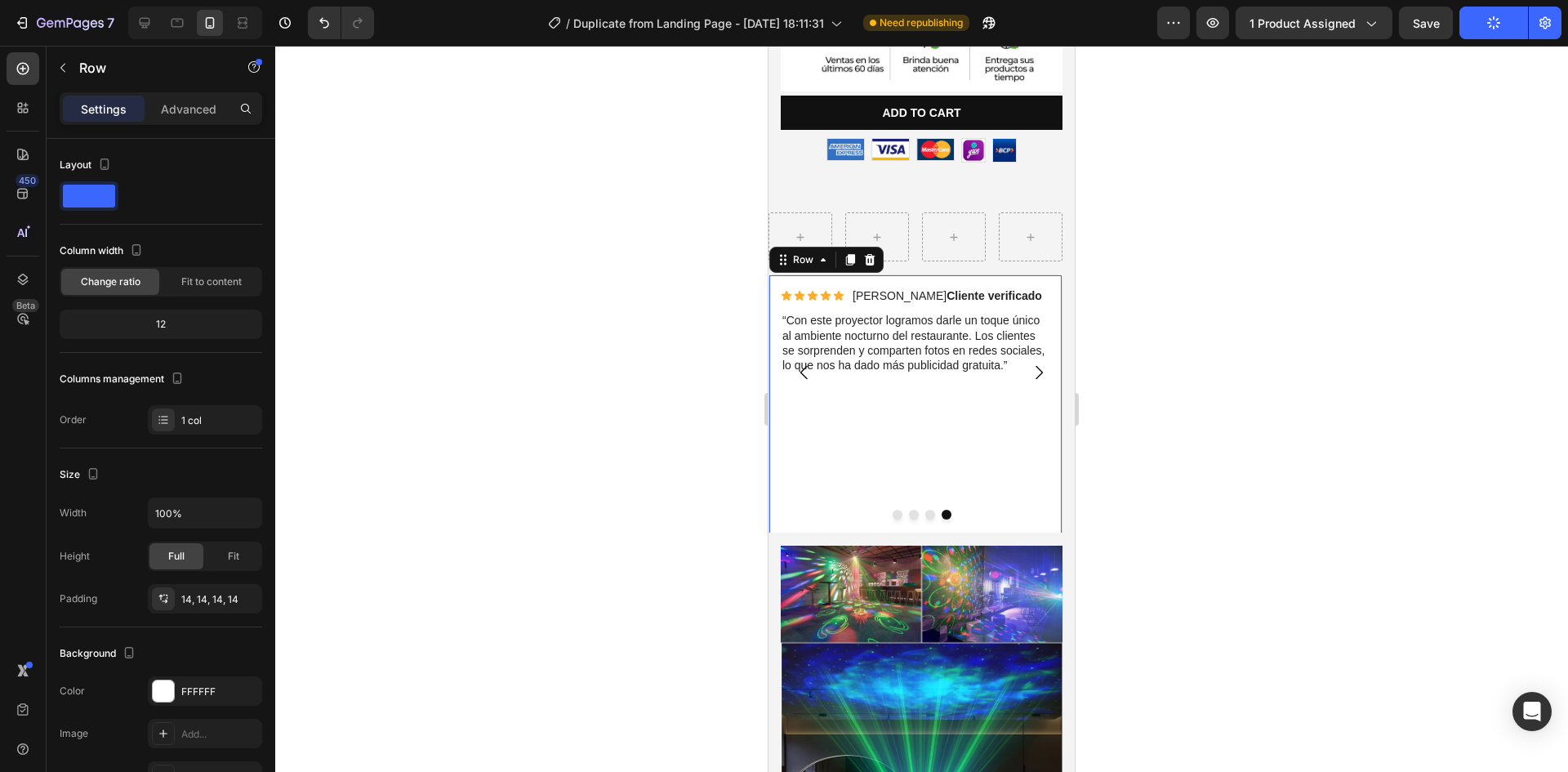
click at [939, 423] on div "Icon Icon Icon Icon Icon Icon List Claudia V. Cliente verificado Text Block Row…" at bounding box center [915, 435] width 269 height 296
click at [322, 27] on icon "Undo/Redo" at bounding box center [325, 23] width 17 height 17
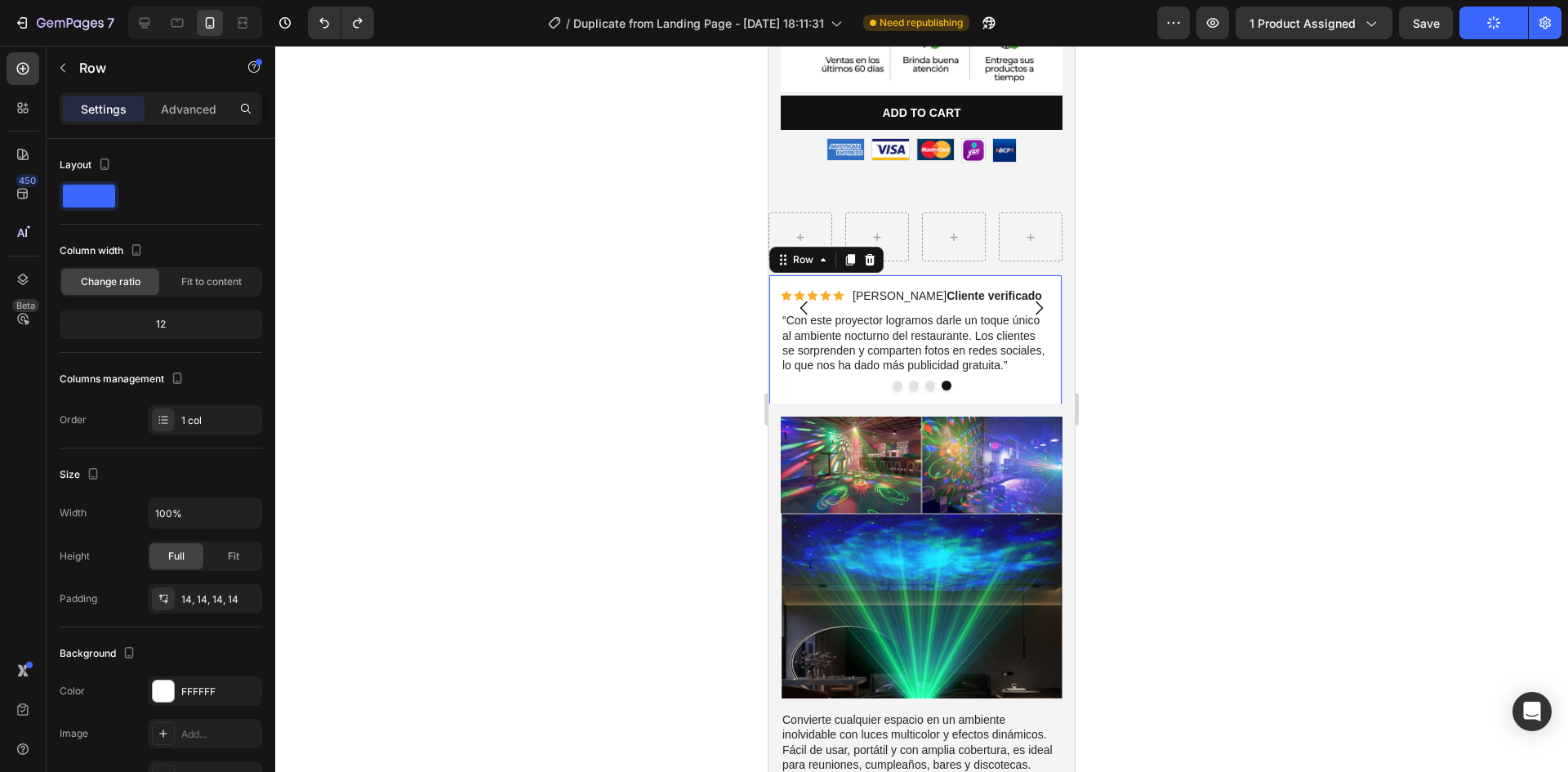
click at [1252, 387] on div at bounding box center [921, 408] width 1293 height 727
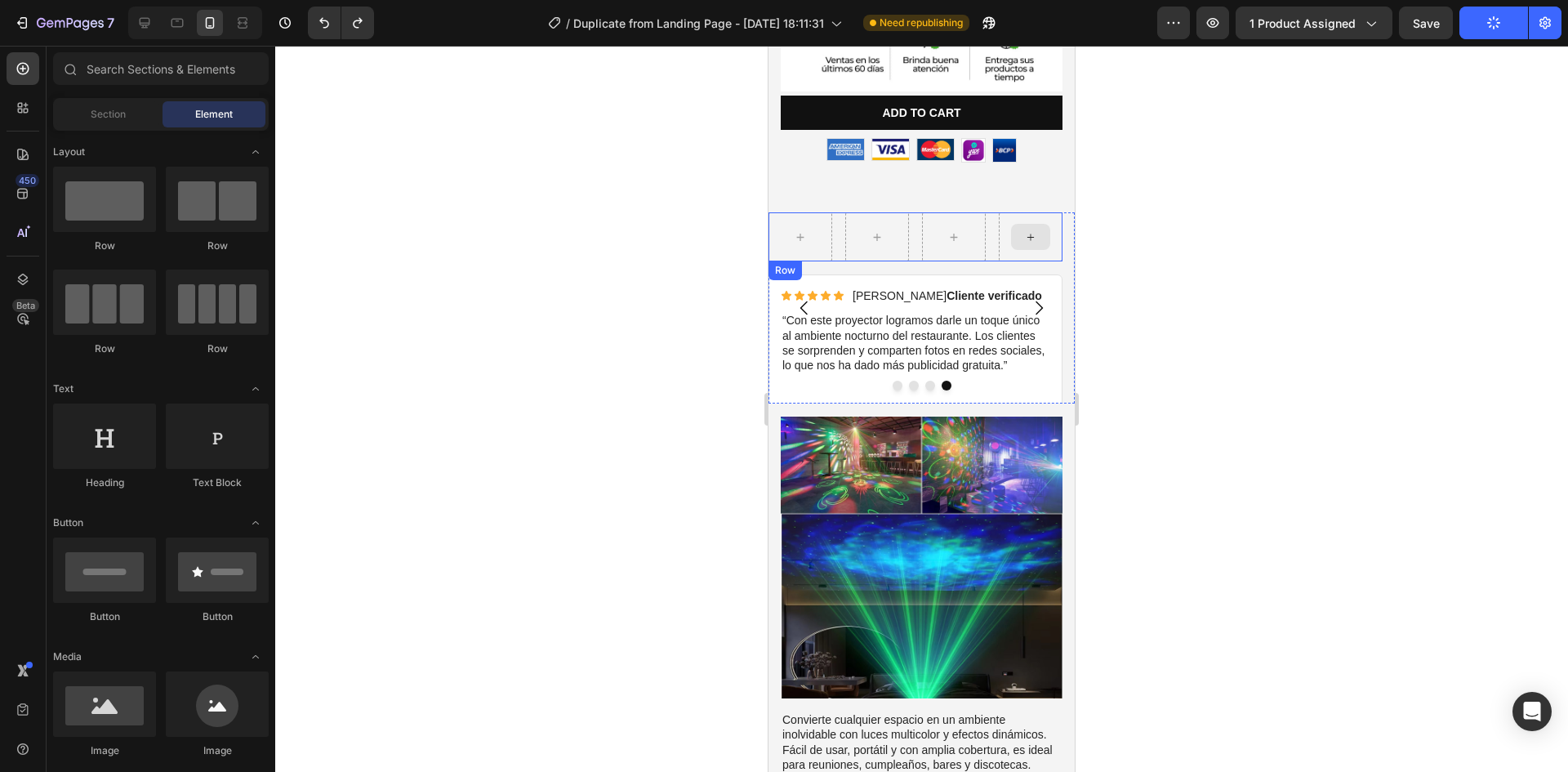
scroll to position [550, 0]
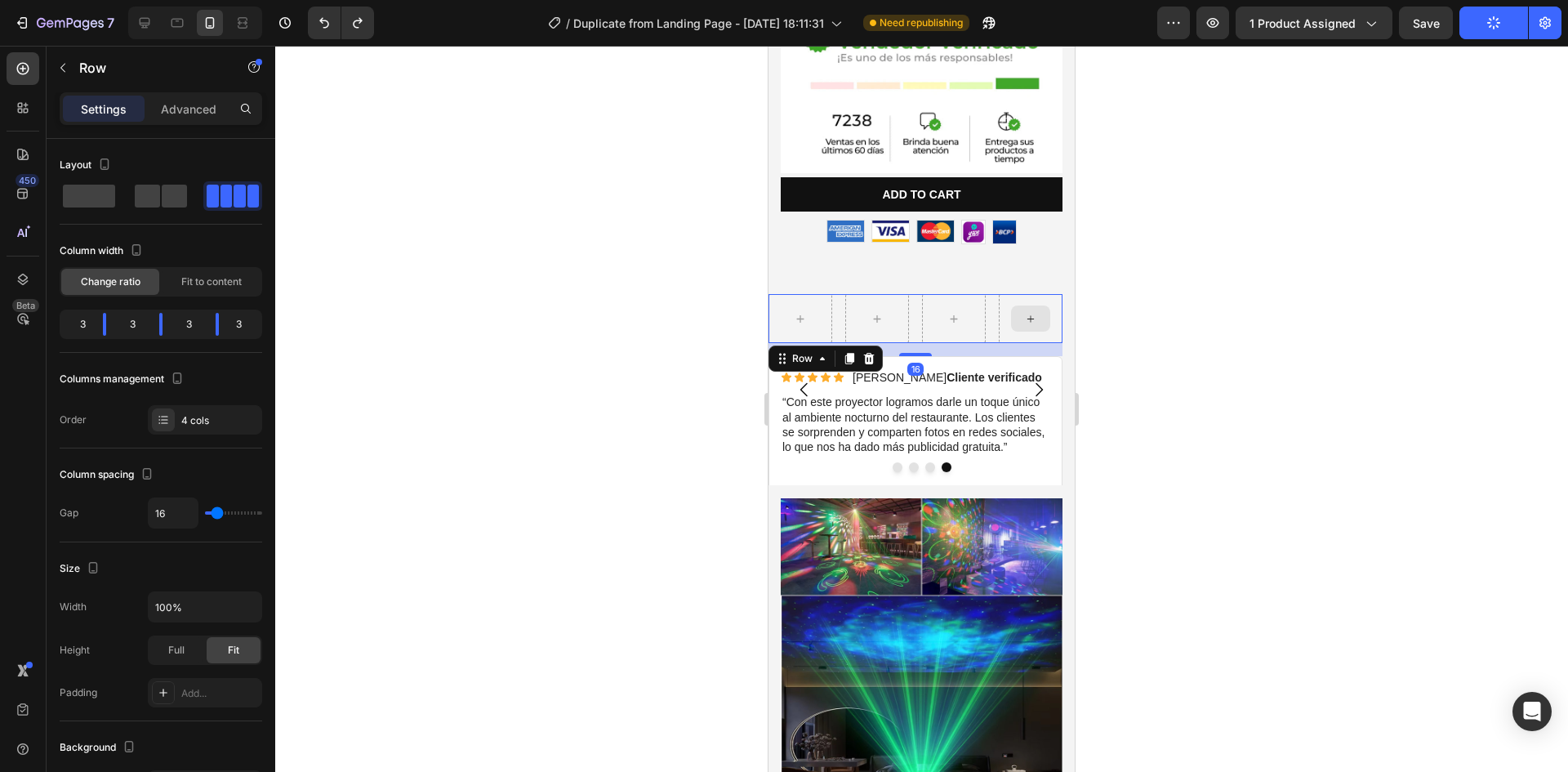
click at [999, 294] on div at bounding box center [1030, 318] width 64 height 49
click at [866, 349] on div at bounding box center [869, 359] width 20 height 20
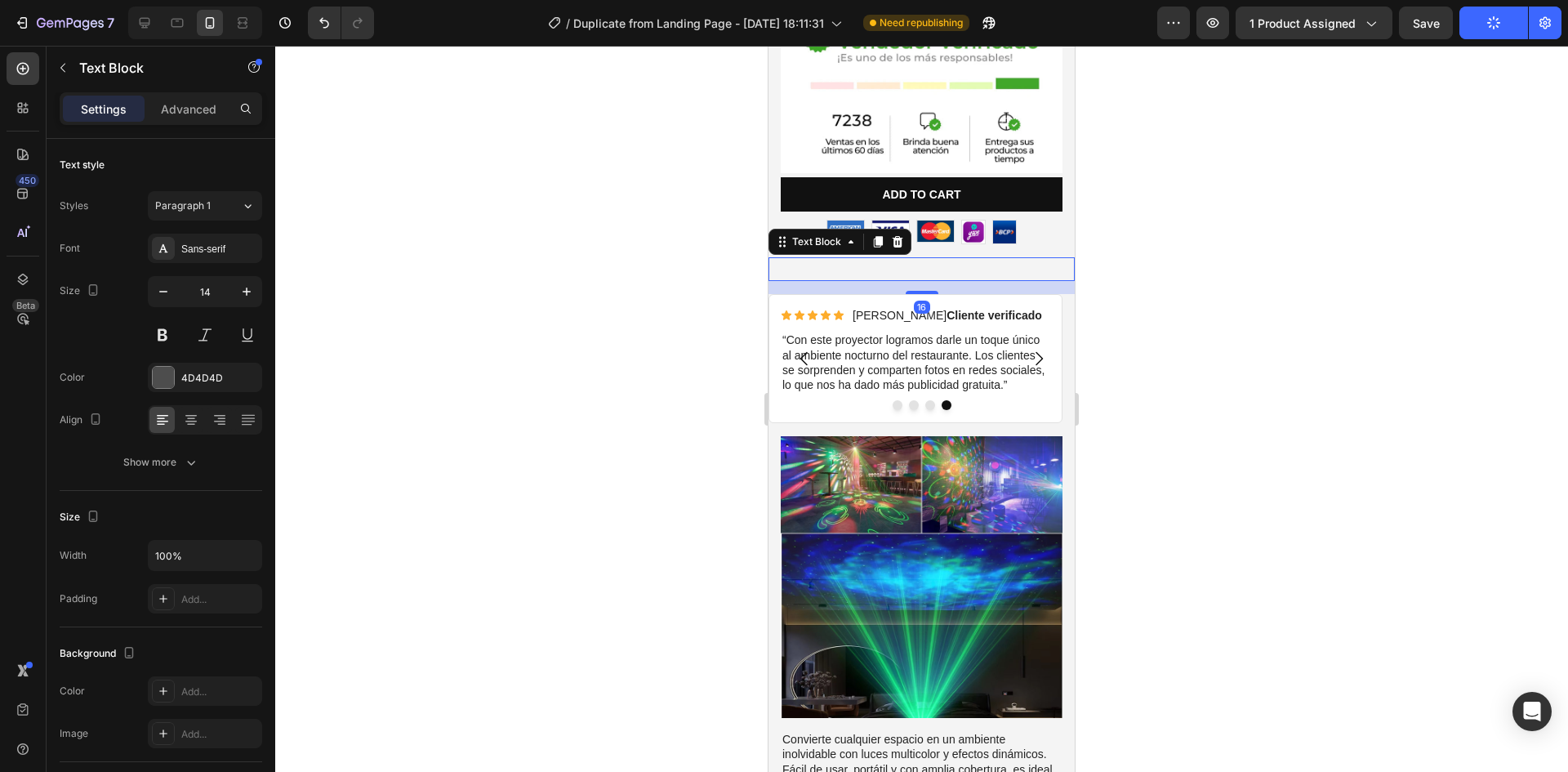
click at [905, 259] on p "Rich Text Editor. Editing area: main" at bounding box center [921, 269] width 303 height 21
click at [896, 236] on icon at bounding box center [898, 242] width 11 height 12
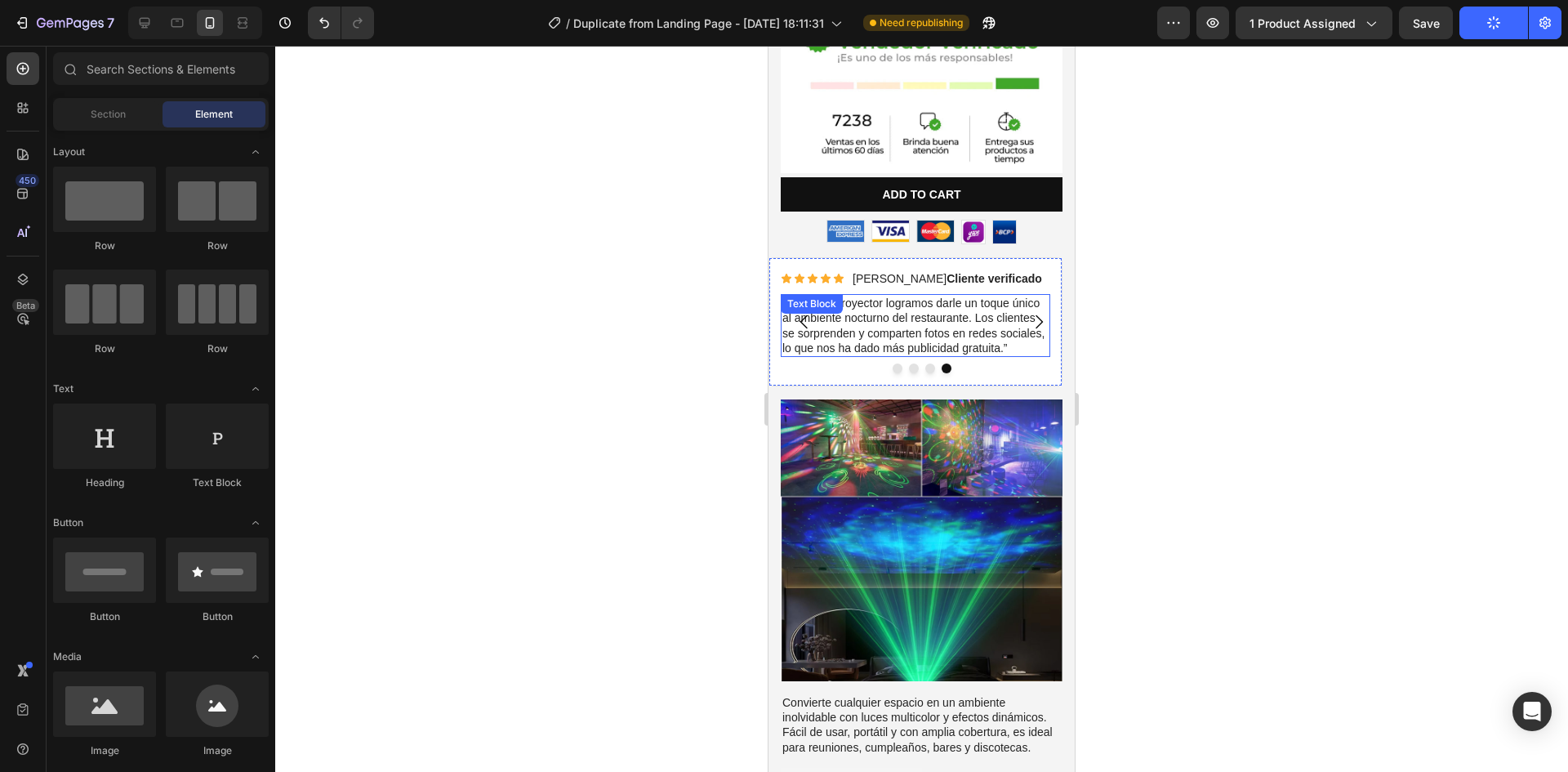
click at [1497, 35] on button "Publish" at bounding box center [1494, 23] width 69 height 33
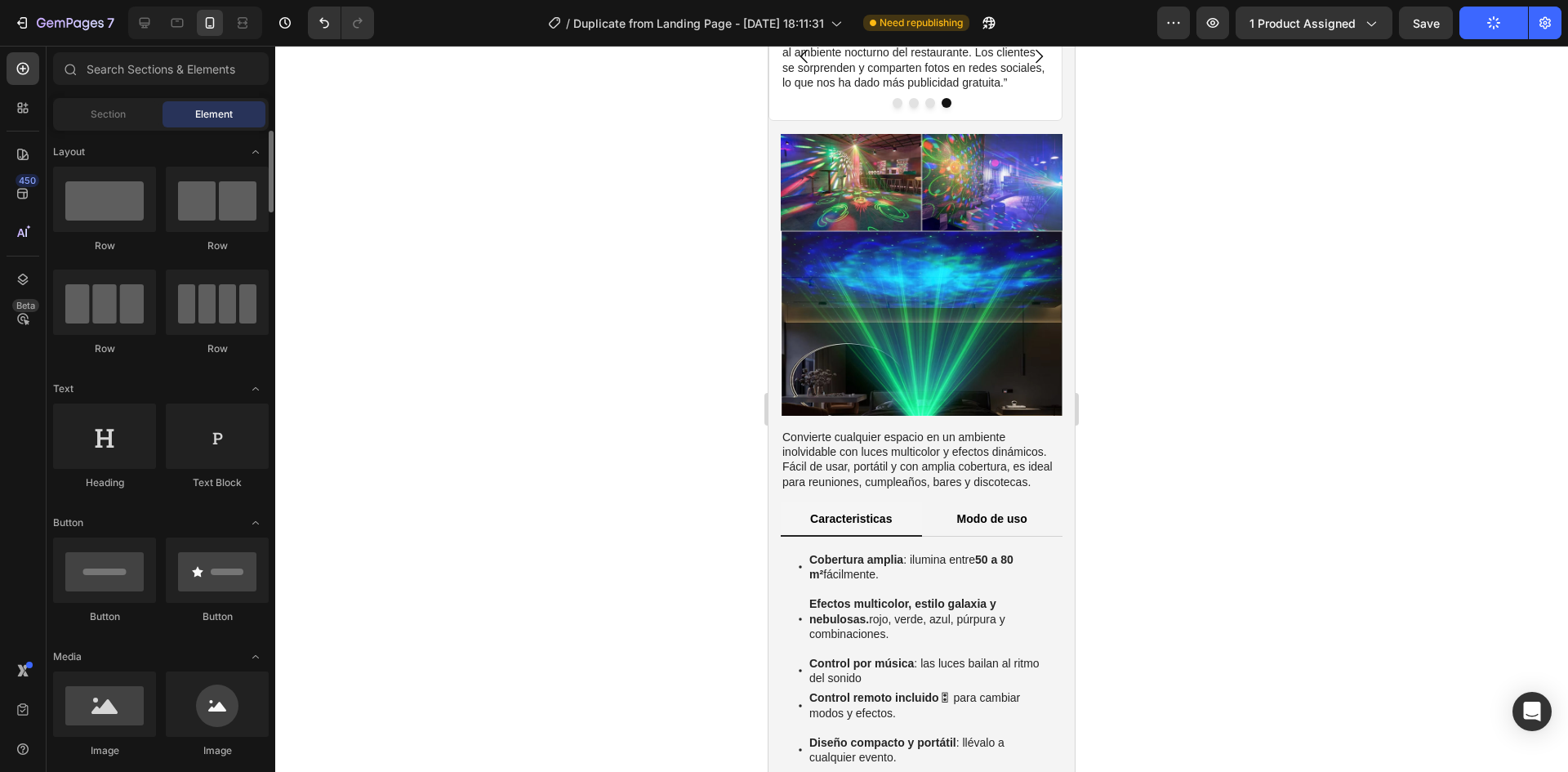
scroll to position [245, 0]
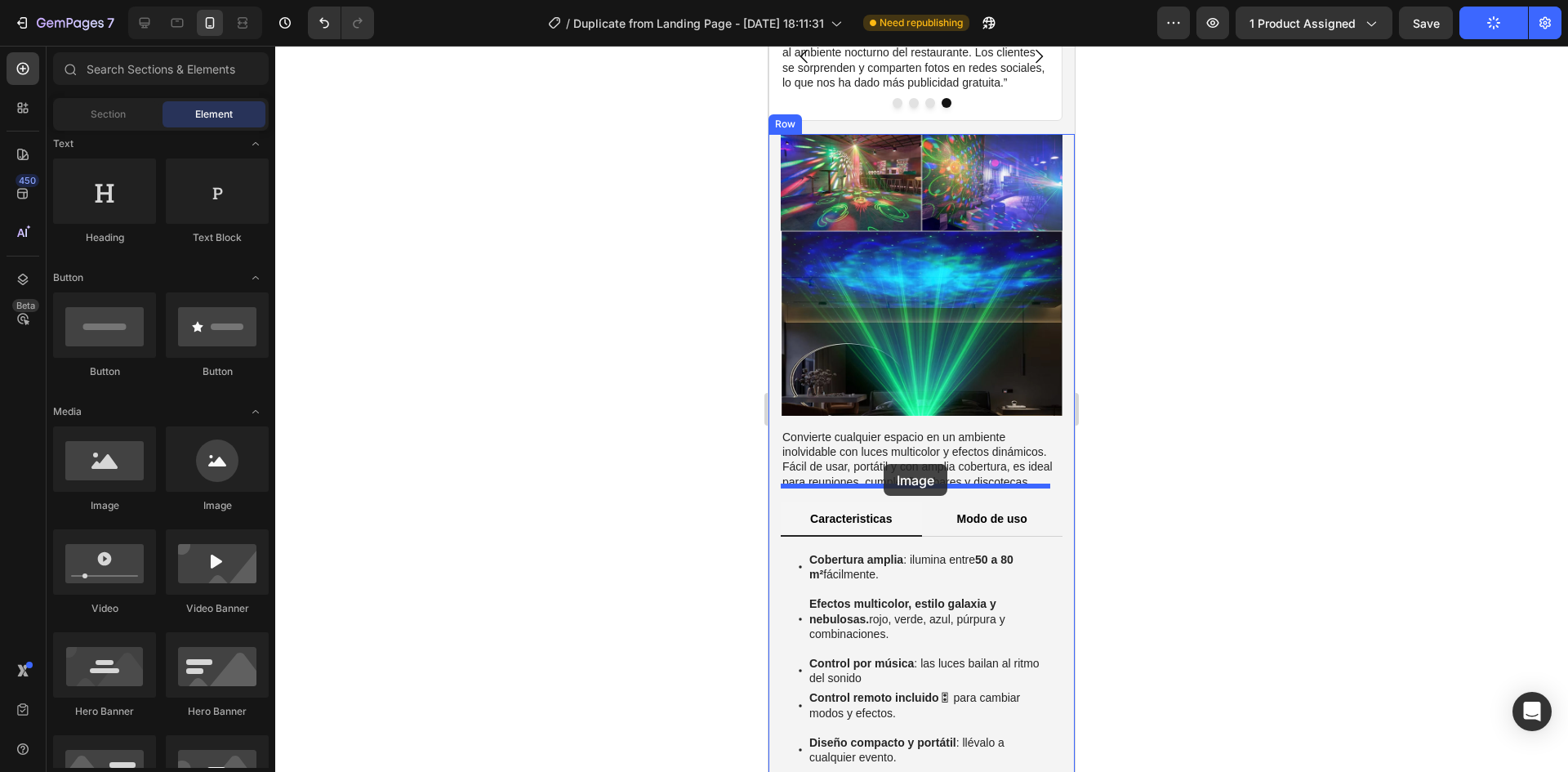
drag, startPoint x: 893, startPoint y: 512, endPoint x: 884, endPoint y: 465, distance: 47.9
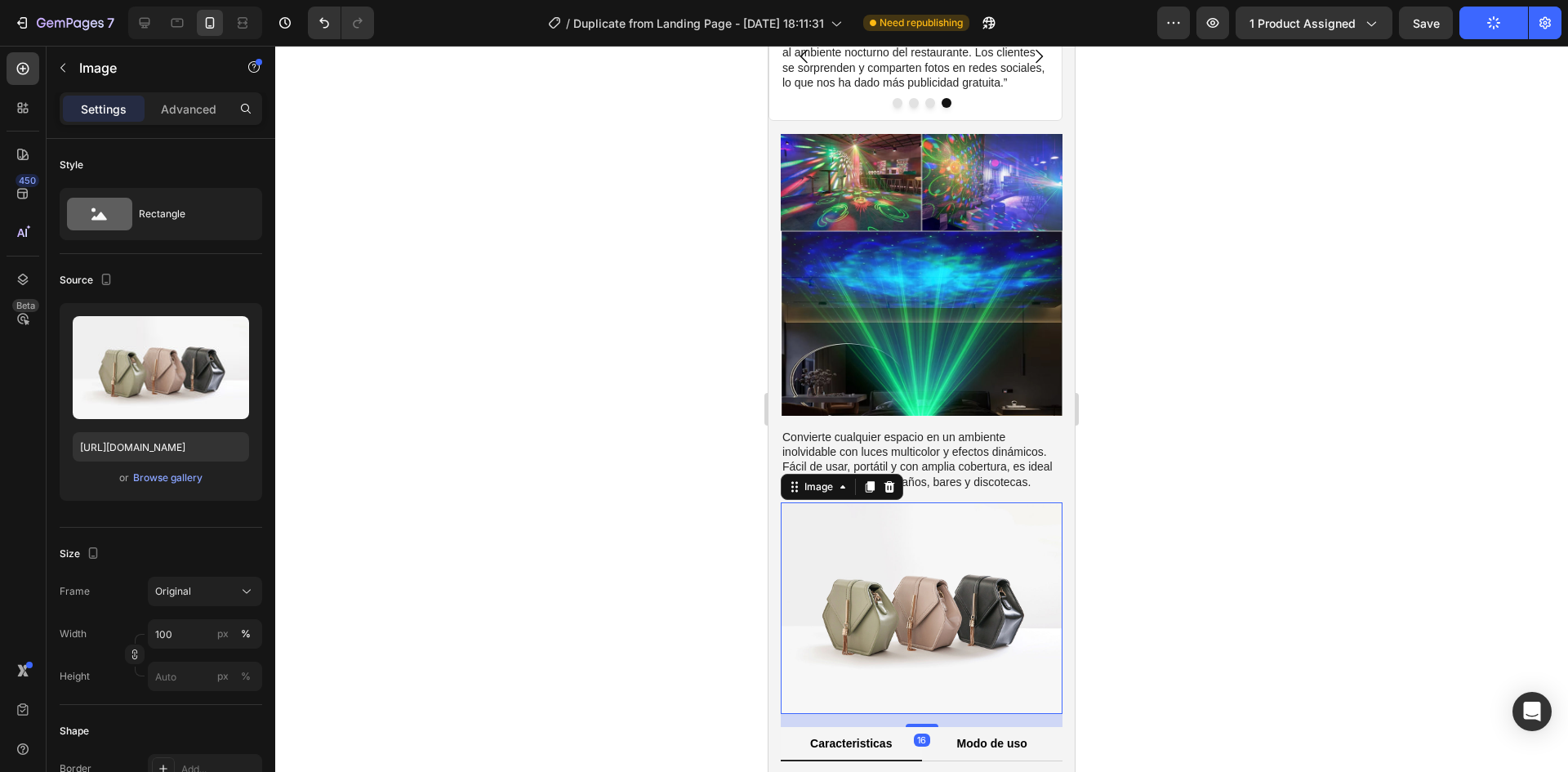
click at [881, 582] on img at bounding box center [921, 608] width 282 height 212
click at [196, 480] on div "Browse gallery" at bounding box center [168, 478] width 69 height 15
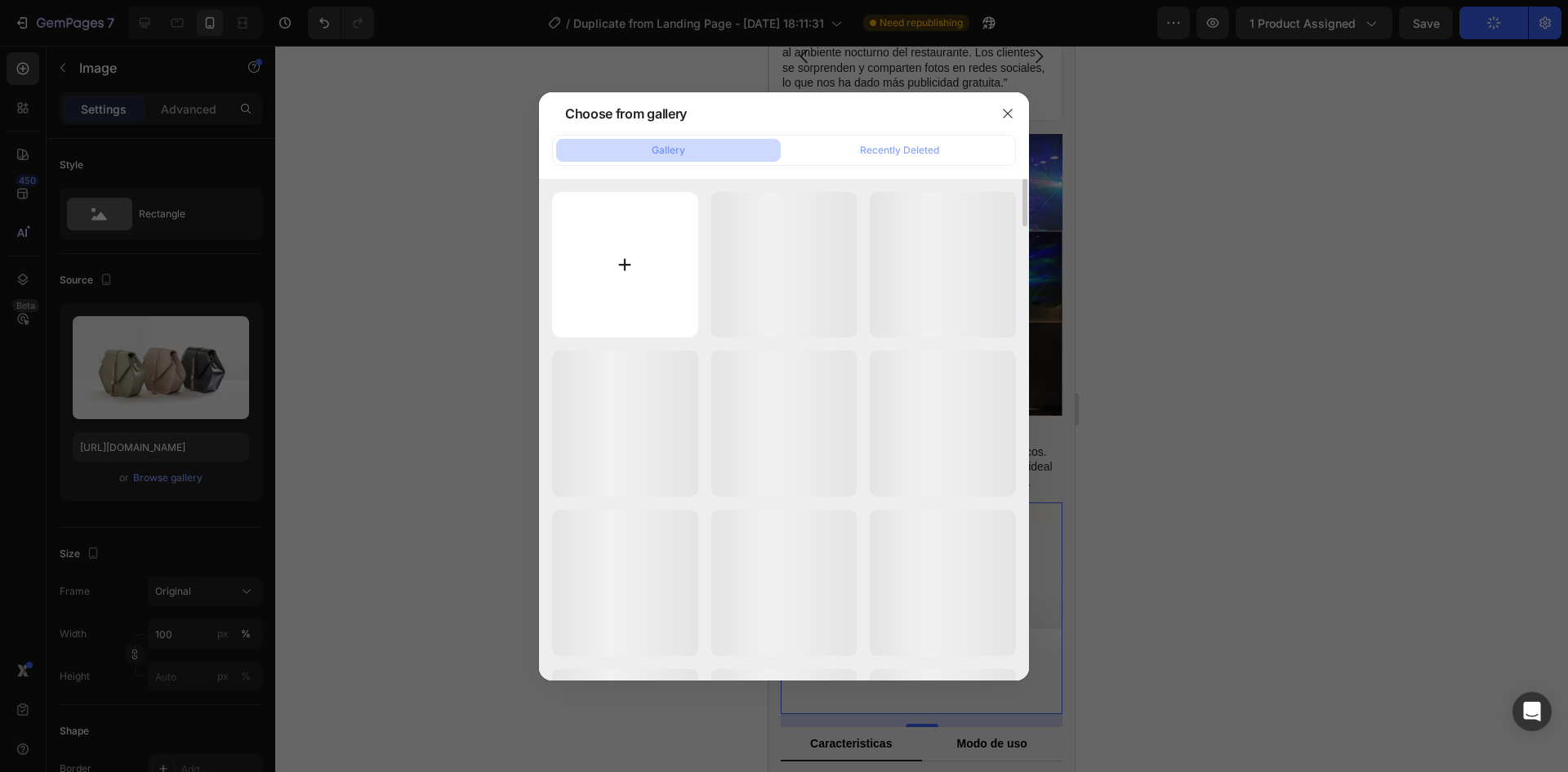
click at [645, 255] on input "file" at bounding box center [625, 264] width 146 height 146
click at [1003, 112] on icon "button" at bounding box center [1008, 114] width 13 height 13
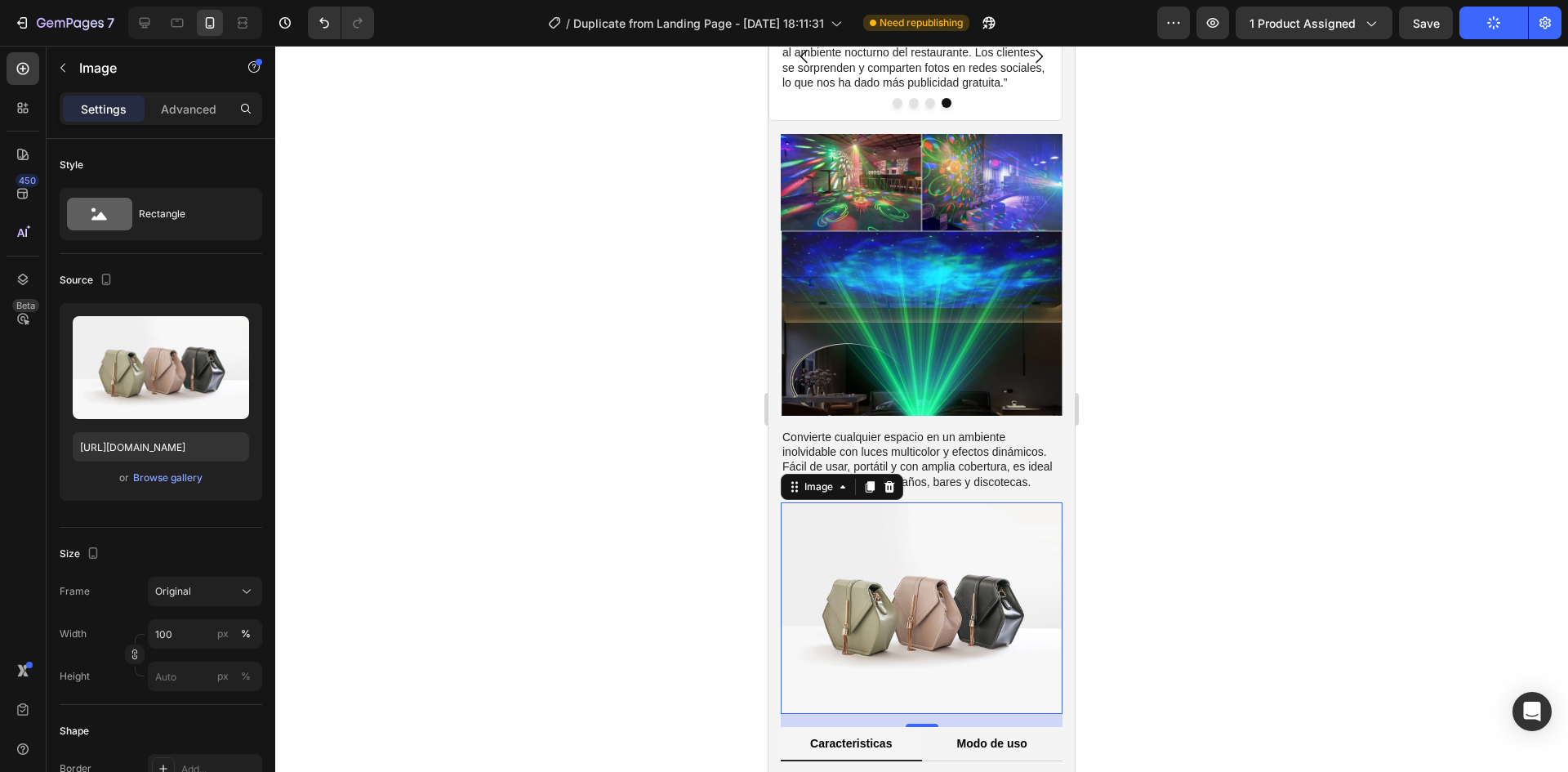
click at [894, 480] on icon at bounding box center [890, 487] width 13 height 13
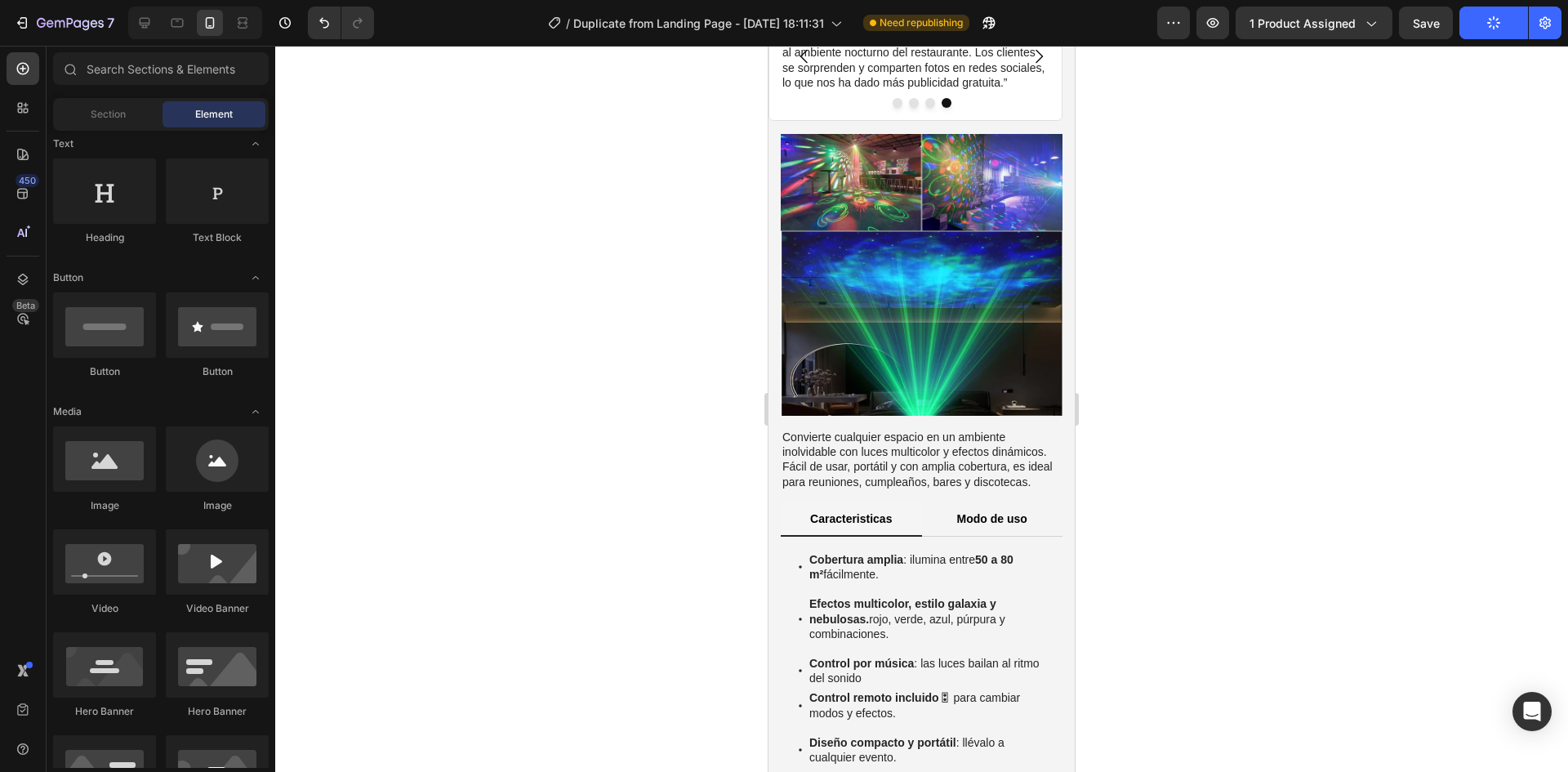
click at [1485, 27] on button "Publish" at bounding box center [1494, 23] width 69 height 33
click at [1438, 26] on span "Save" at bounding box center [1426, 23] width 27 height 14
click at [1504, 24] on button "Publish" at bounding box center [1494, 23] width 69 height 33
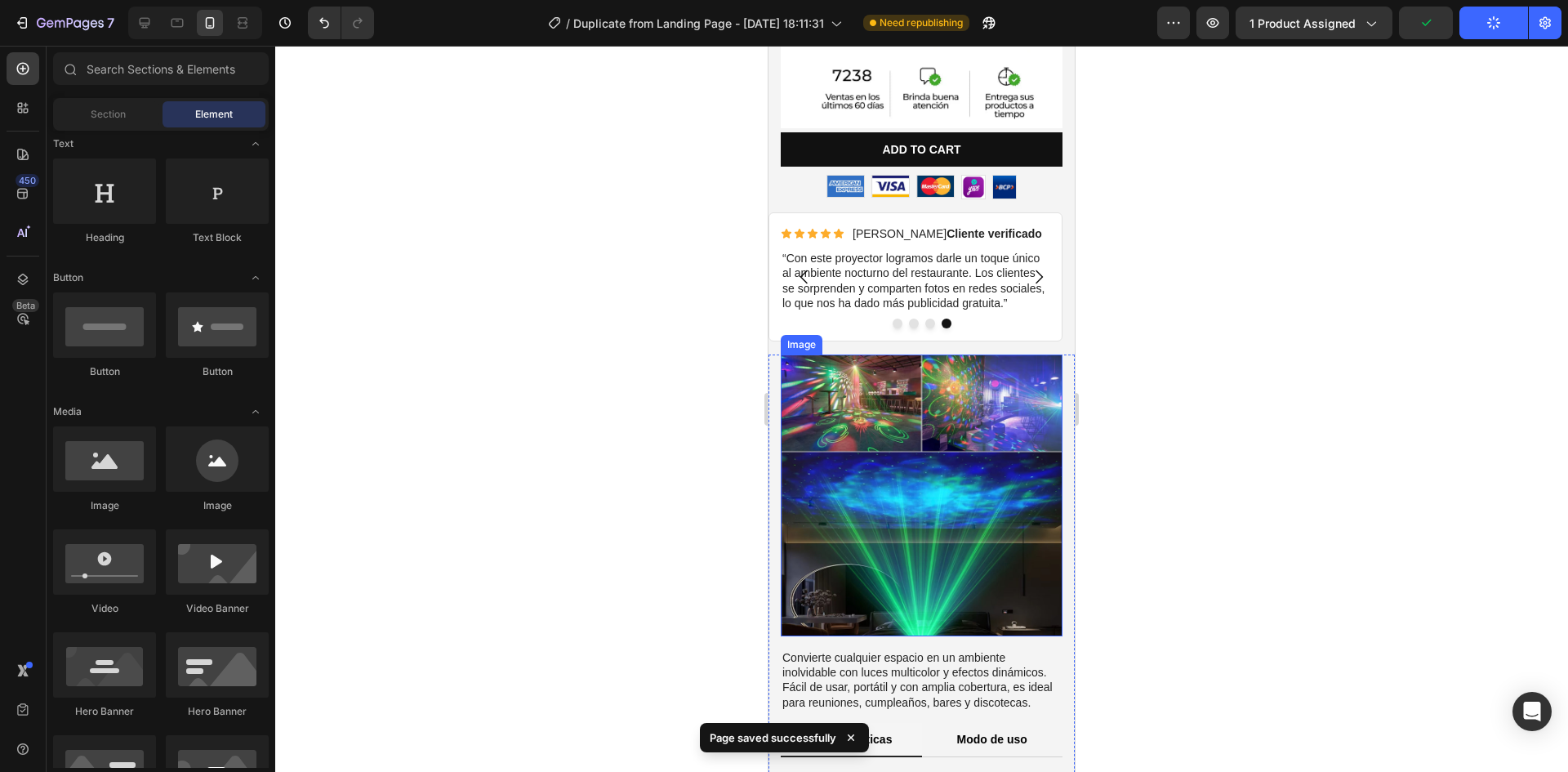
scroll to position [570, 0]
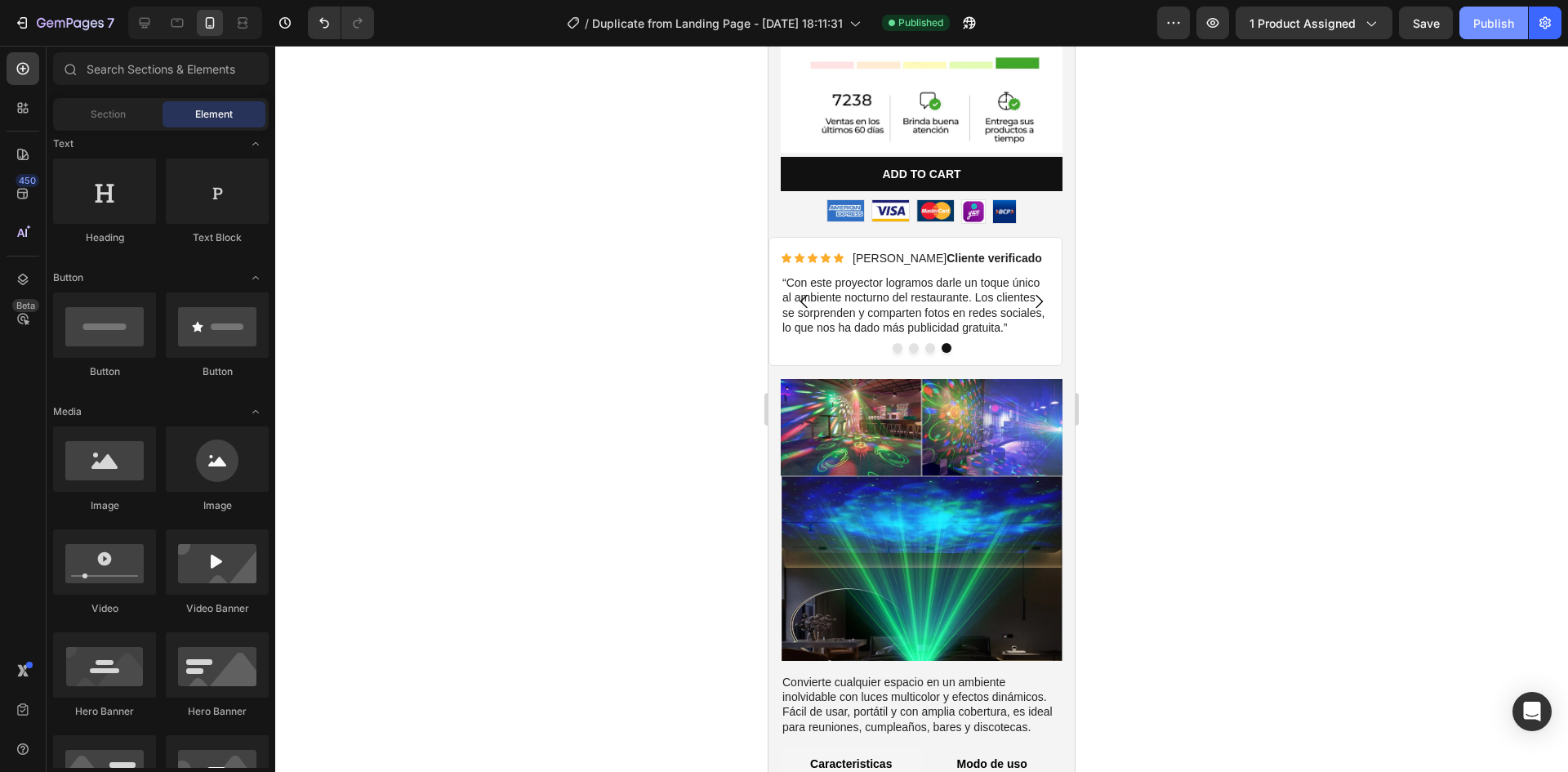
click at [1485, 23] on div "Publish" at bounding box center [1493, 23] width 40 height 17
click at [947, 251] on strong "Cliente verificado" at bounding box center [995, 258] width 96 height 13
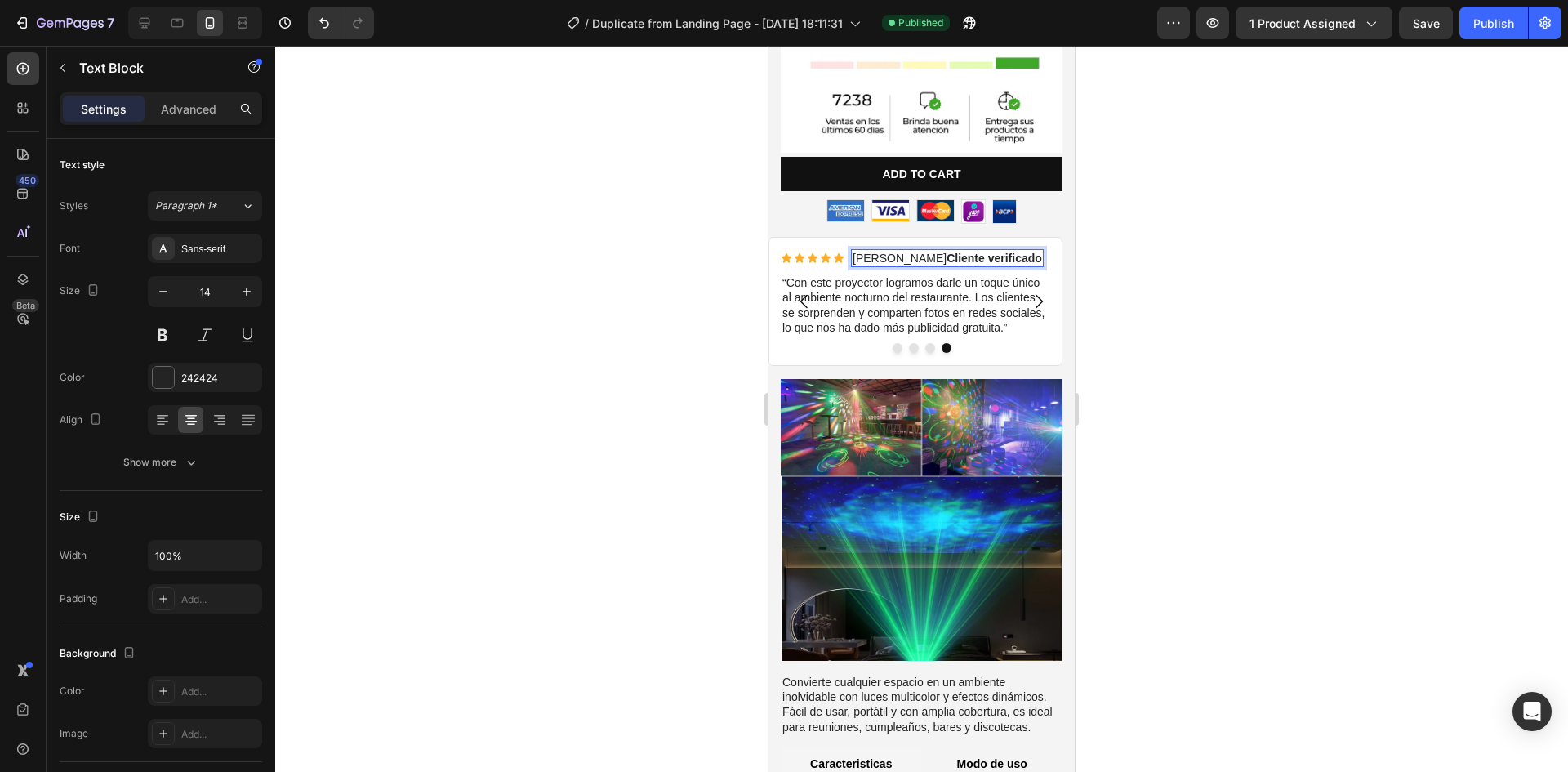
click at [947, 251] on strong "Cliente verificado" at bounding box center [995, 258] width 96 height 13
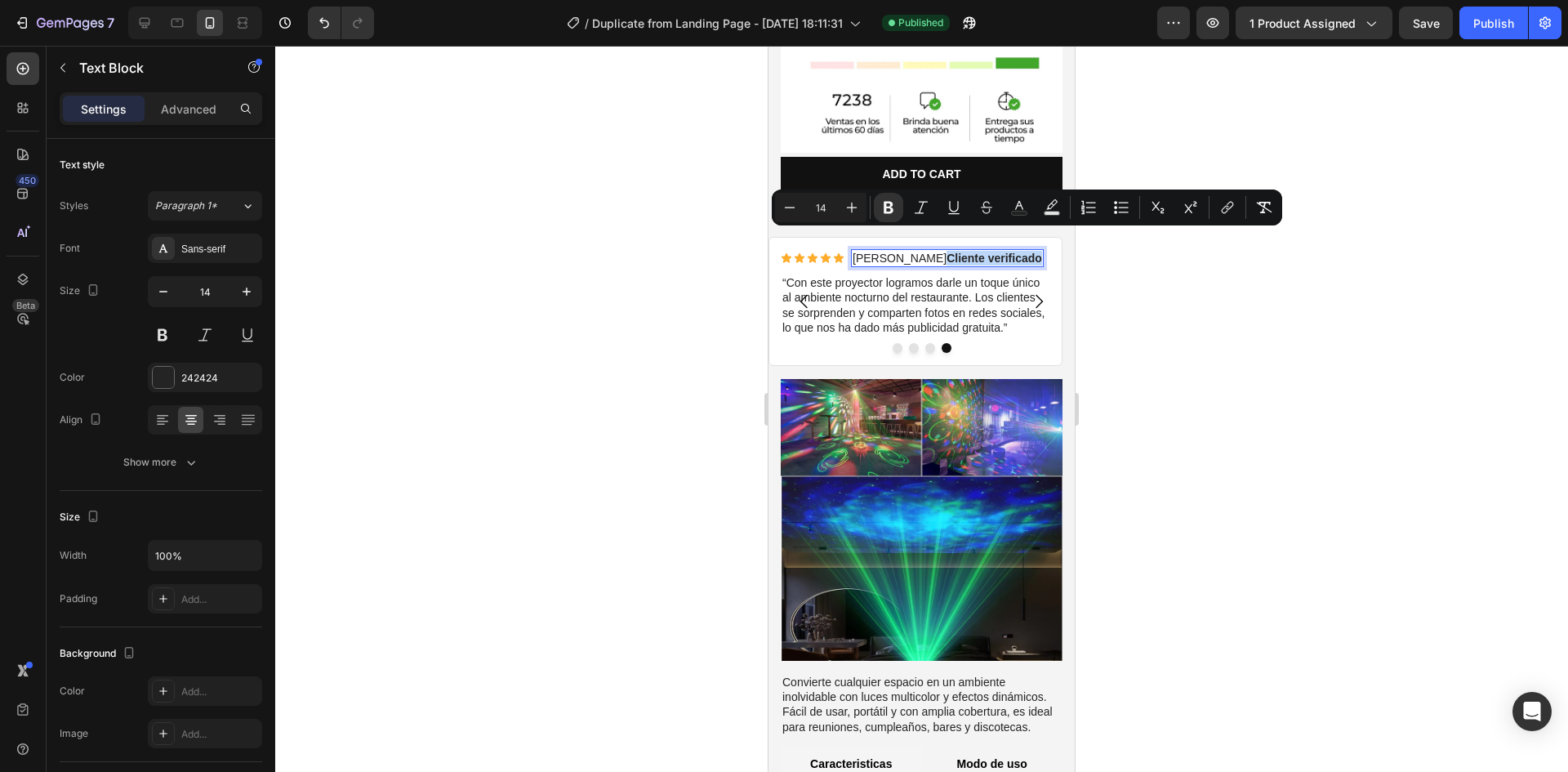
drag, startPoint x: 911, startPoint y: 237, endPoint x: 1000, endPoint y: 233, distance: 89.1
click at [1000, 251] on strong "Cliente verificado" at bounding box center [995, 258] width 96 height 13
click at [169, 370] on div at bounding box center [164, 378] width 21 height 21
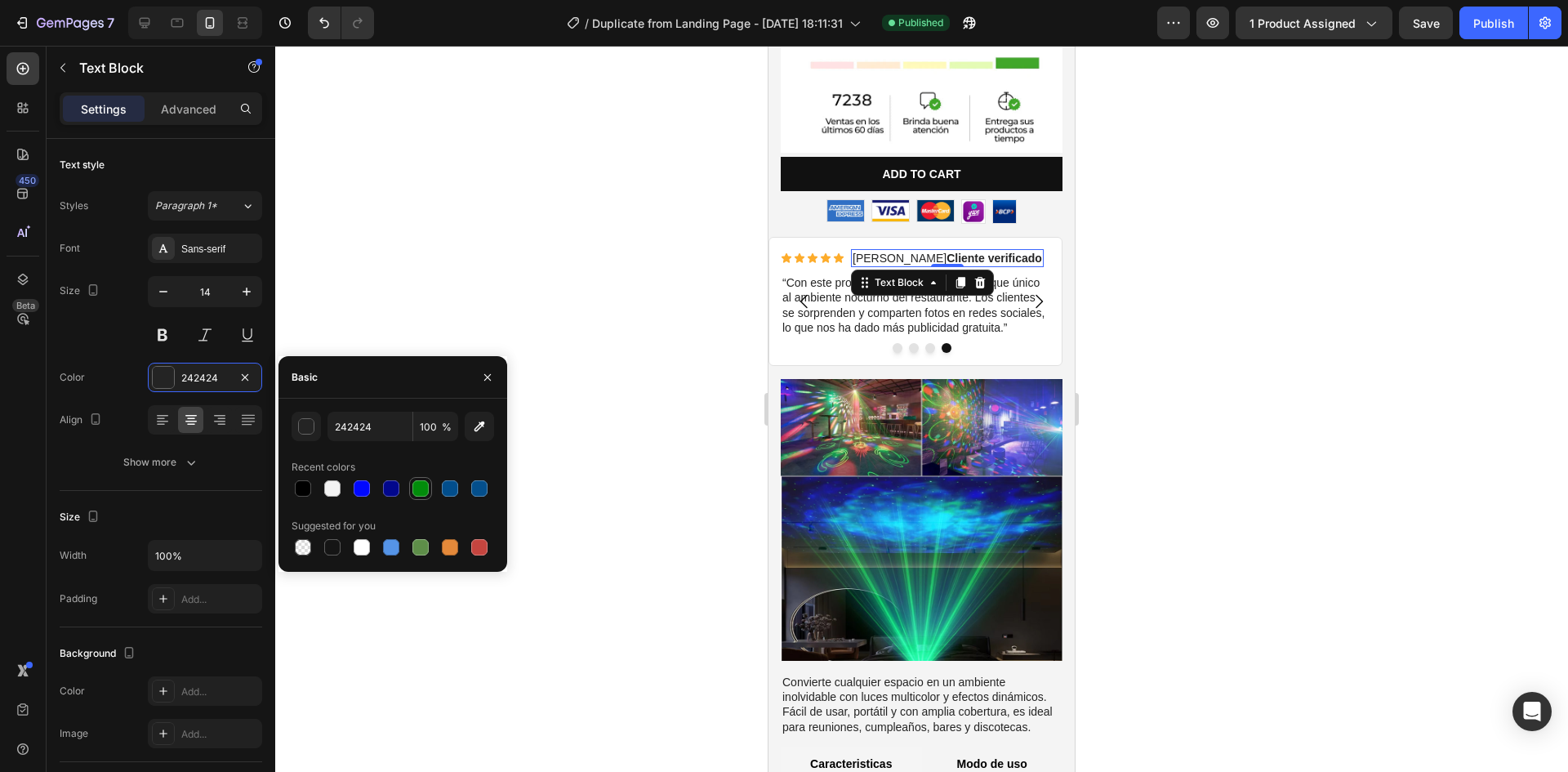
click at [425, 485] on div at bounding box center [421, 488] width 17 height 17
click at [301, 485] on div at bounding box center [303, 488] width 17 height 17
type input "000000"
click at [721, 298] on div at bounding box center [921, 408] width 1293 height 727
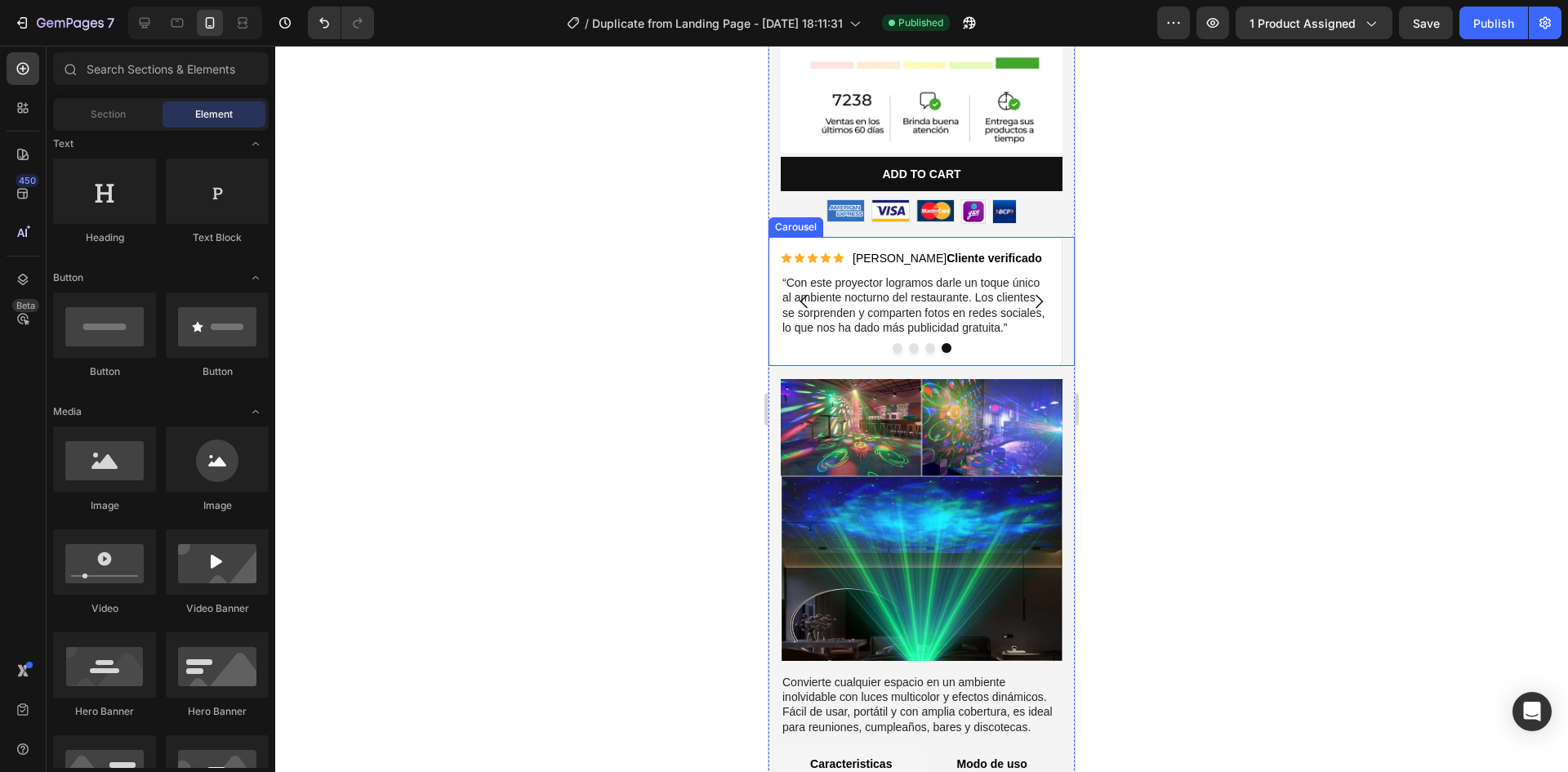
click at [721, 298] on div at bounding box center [921, 408] width 1293 height 727
click at [973, 251] on strong "Cliente verificado" at bounding box center [995, 258] width 96 height 13
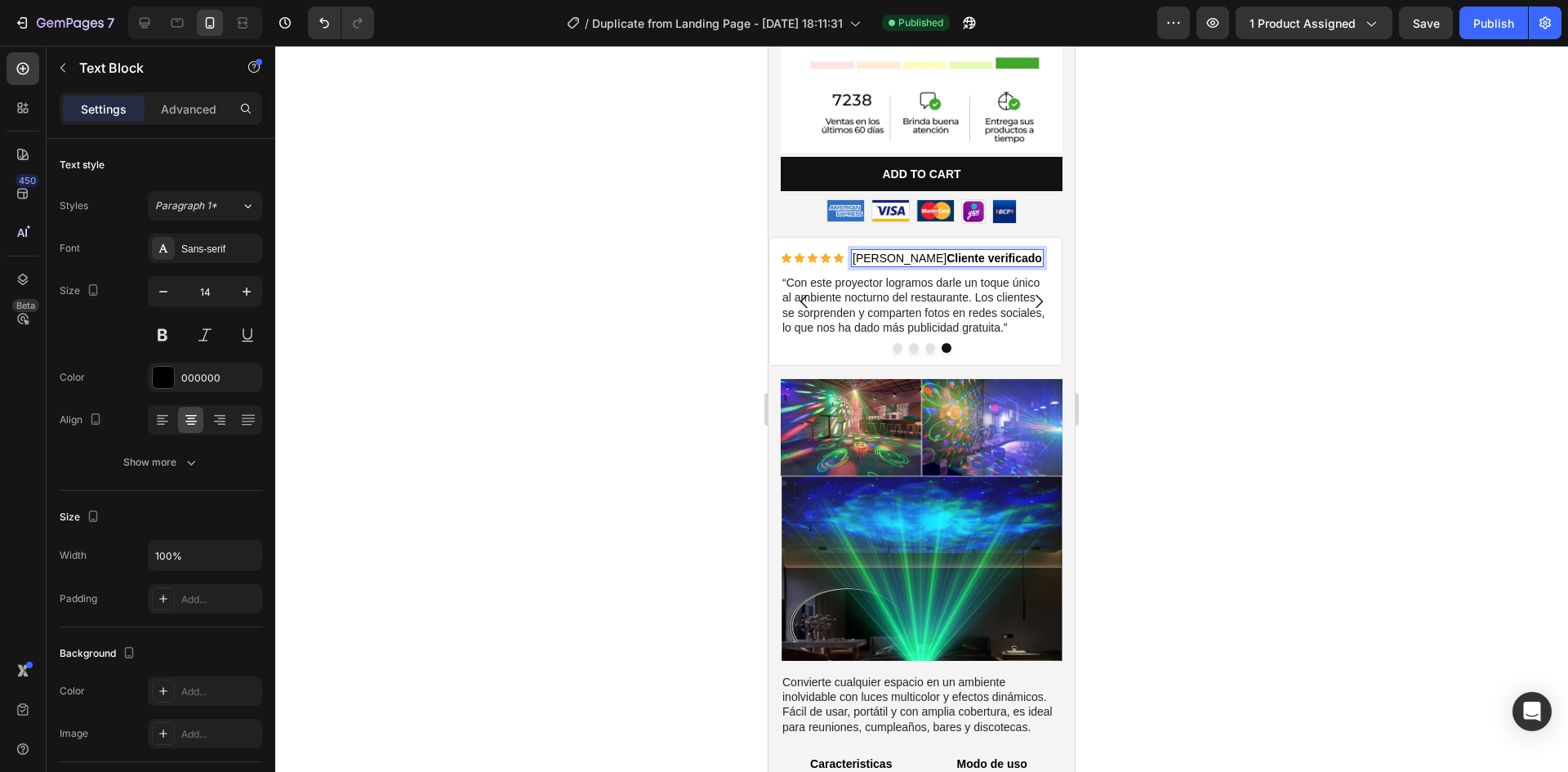
click at [947, 251] on strong "Cliente verificado" at bounding box center [995, 258] width 96 height 13
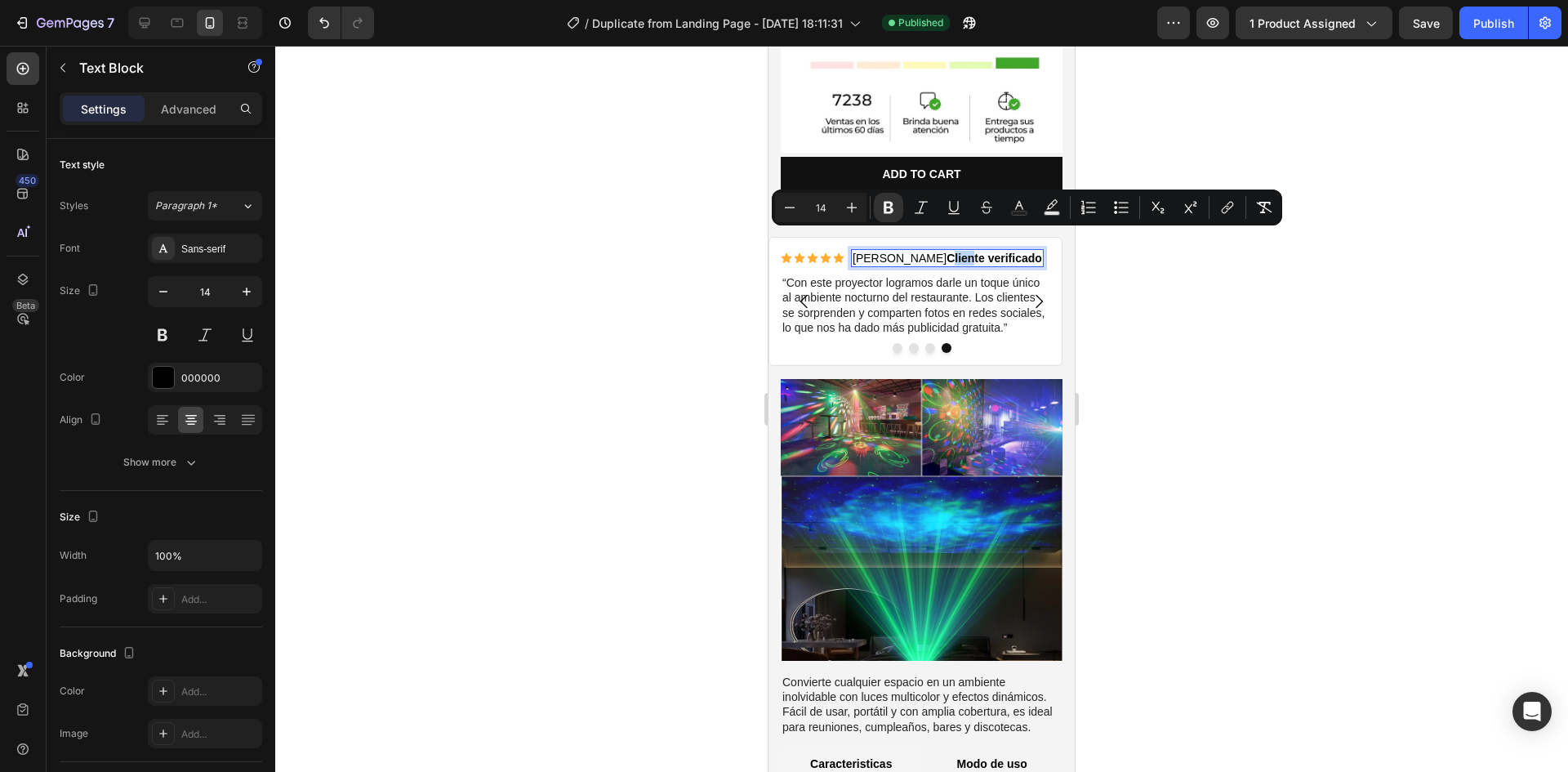
drag, startPoint x: 915, startPoint y: 236, endPoint x: 937, endPoint y: 236, distance: 22.0
click at [947, 251] on strong "Cliente verificado" at bounding box center [995, 258] width 96 height 13
drag, startPoint x: 934, startPoint y: 236, endPoint x: 926, endPoint y: 237, distance: 8.1
click at [947, 251] on strong "Cliente verificado" at bounding box center [995, 258] width 96 height 13
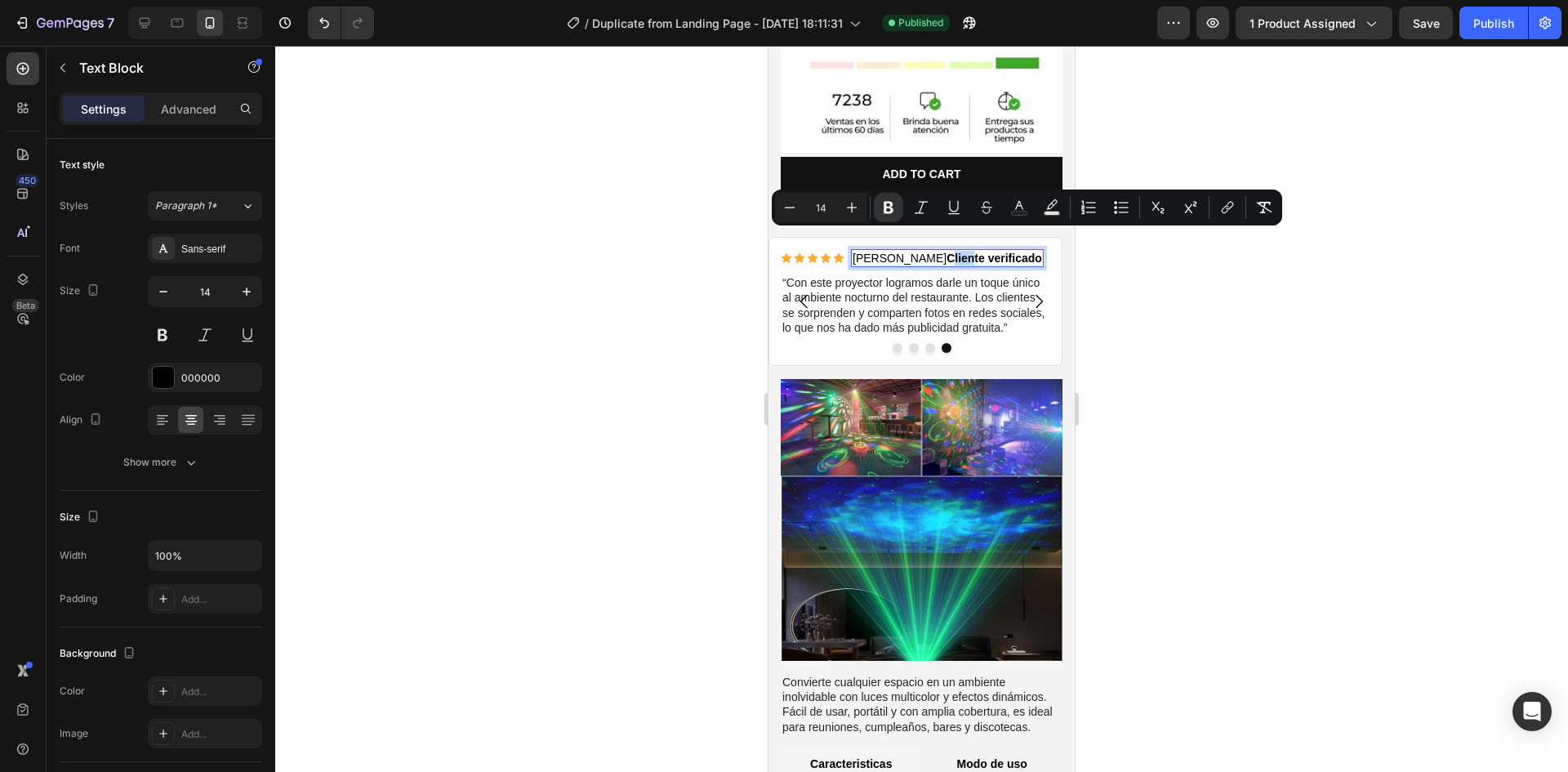
click at [947, 251] on strong "Cliente verificado" at bounding box center [995, 258] width 96 height 13
drag, startPoint x: 911, startPoint y: 238, endPoint x: 1000, endPoint y: 240, distance: 89.0
click at [1000, 251] on strong "Cliente verificado" at bounding box center [995, 258] width 96 height 13
click at [1062, 211] on button "Text Background Color" at bounding box center [1052, 207] width 30 height 30
type input "000000"
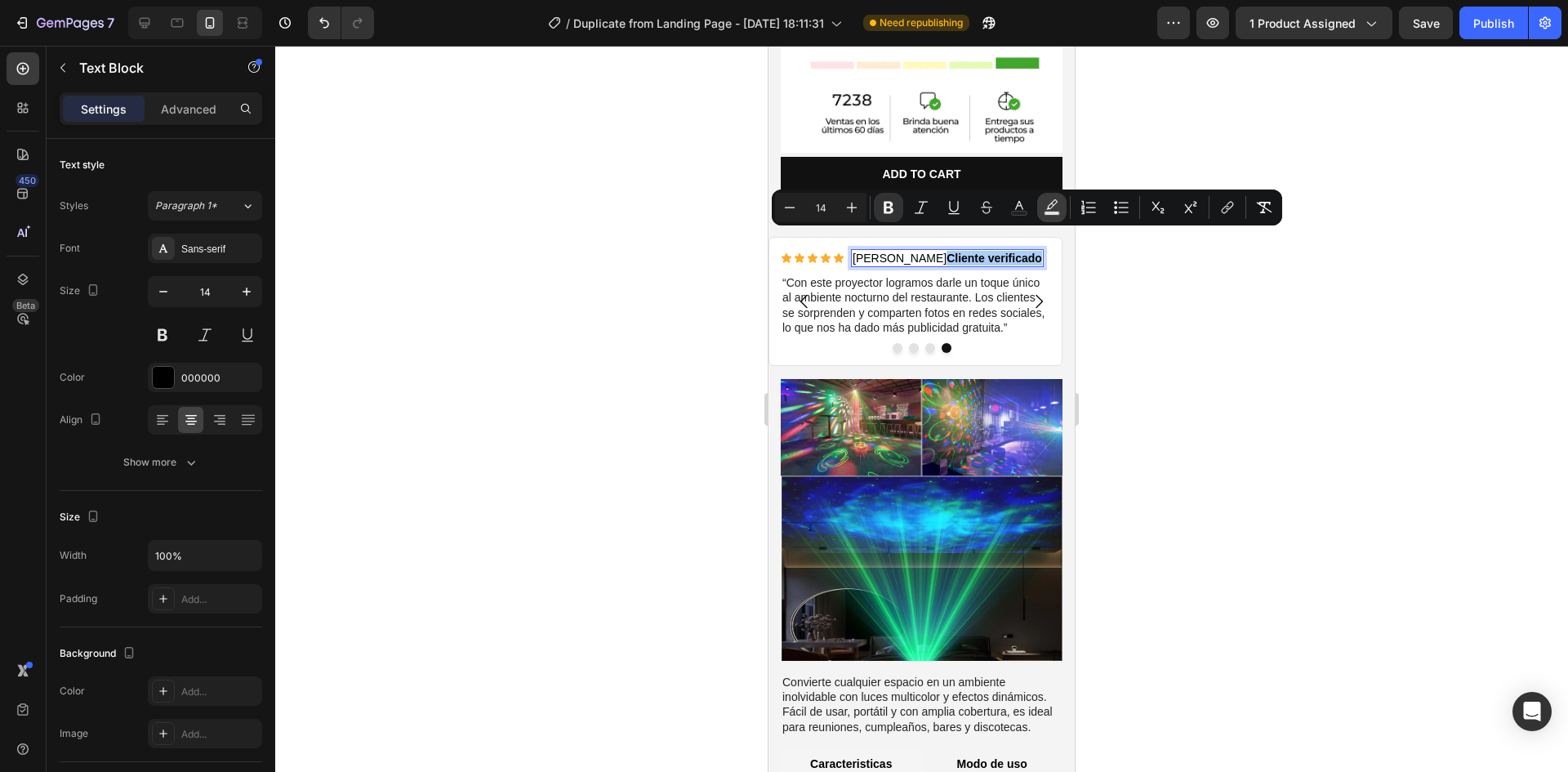
type input "77"
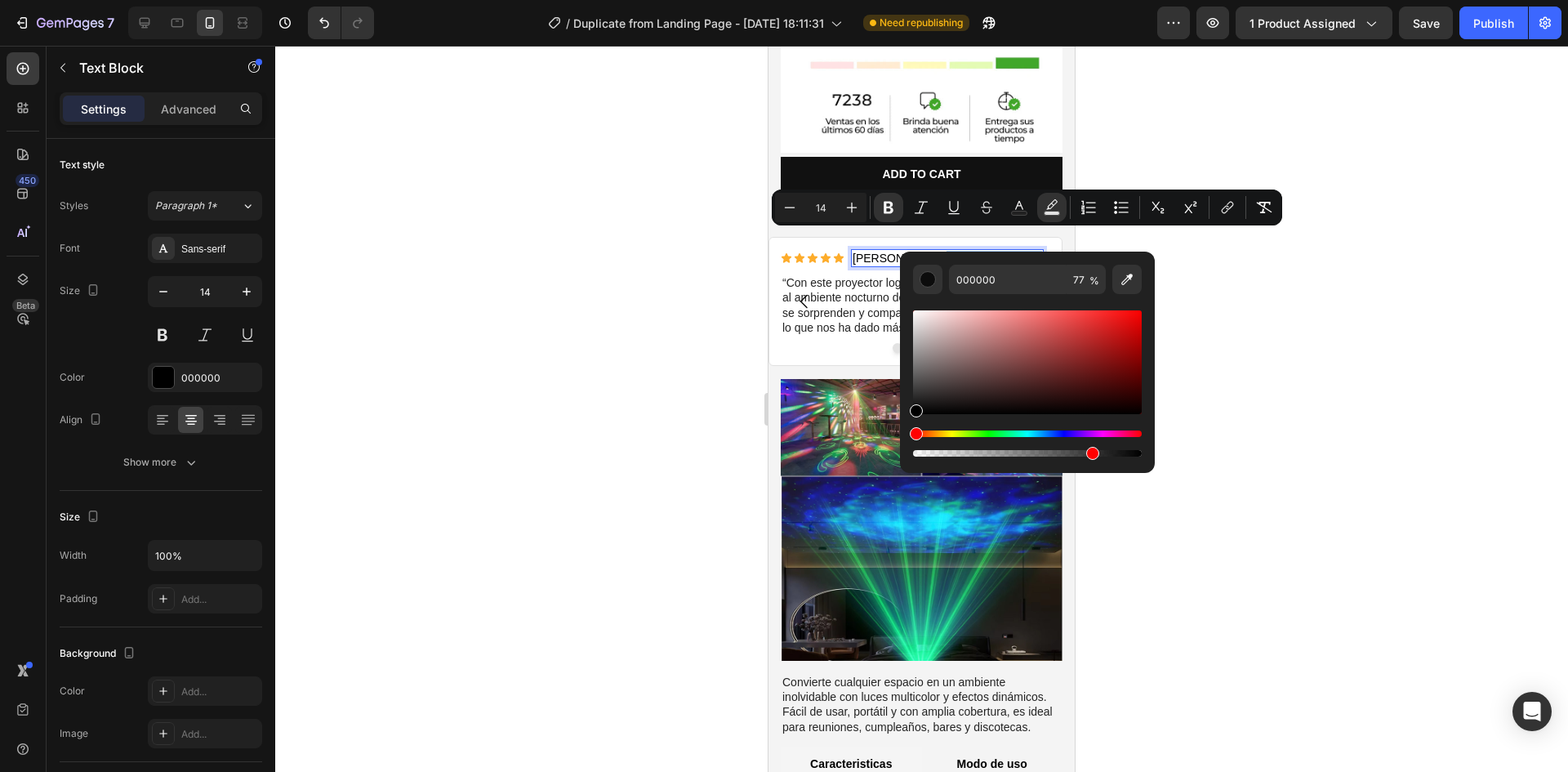
click at [982, 430] on div "Editor contextual toolbar" at bounding box center [1027, 384] width 229 height 153
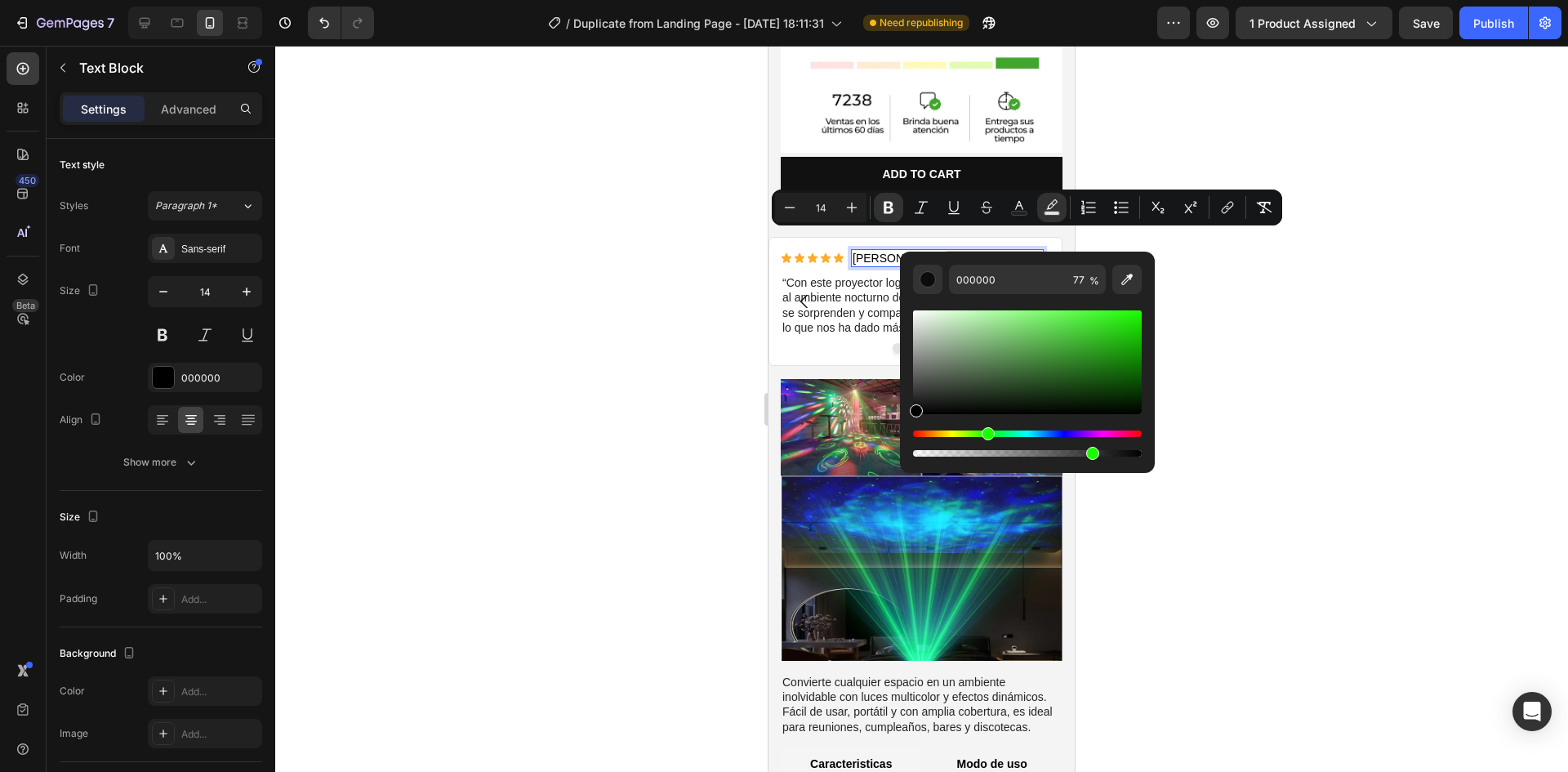
click at [986, 431] on div "Hue" at bounding box center [1027, 434] width 229 height 7
click at [990, 433] on div "Hue" at bounding box center [1027, 434] width 229 height 7
click at [1085, 345] on div "Editor contextual toolbar" at bounding box center [1027, 363] width 229 height 104
drag, startPoint x: 1099, startPoint y: 339, endPoint x: 1109, endPoint y: 325, distance: 17.2
click at [1109, 325] on div "Editor contextual toolbar" at bounding box center [1027, 363] width 229 height 104
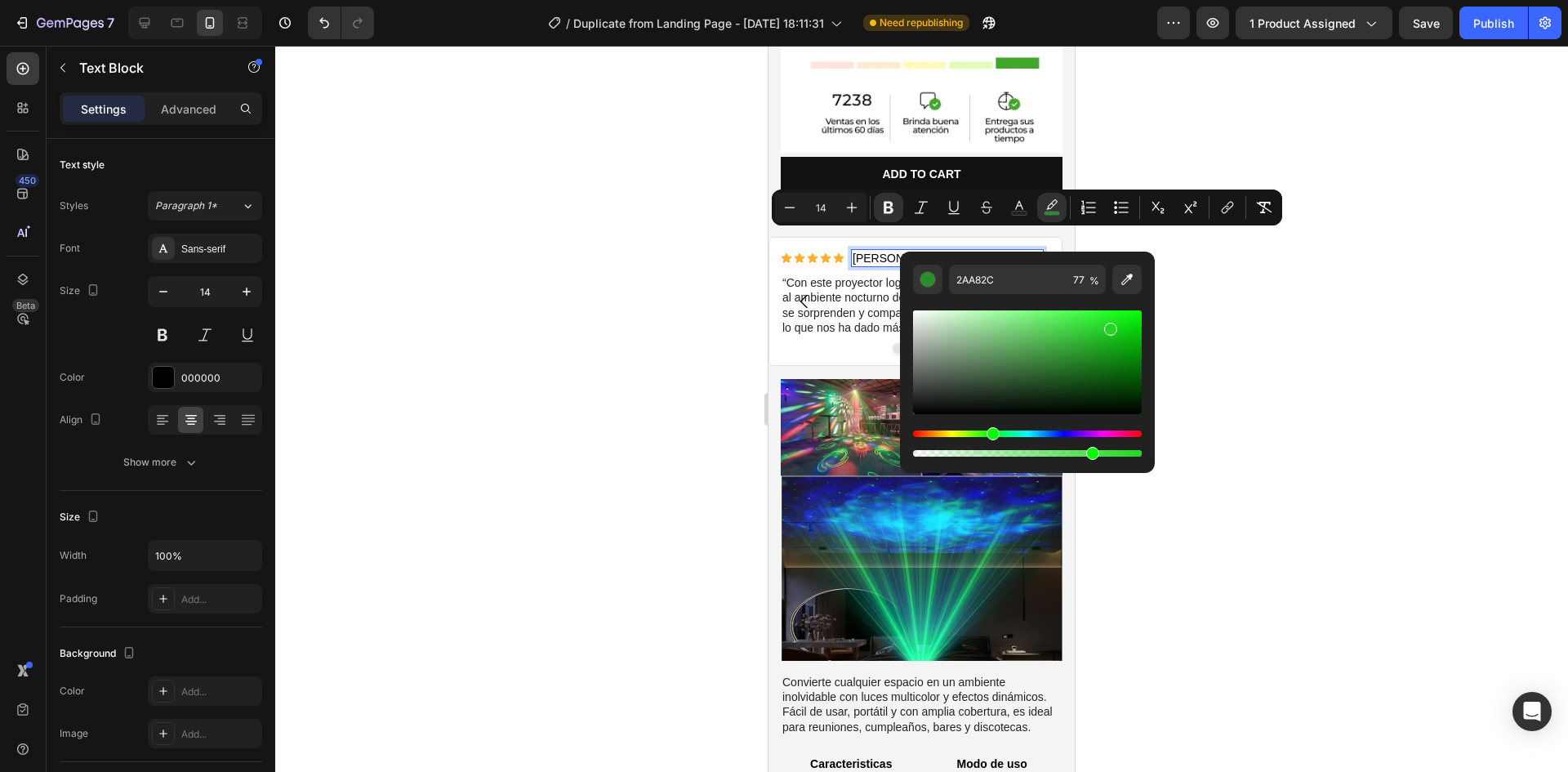
type input "20D823"
click at [1109, 325] on div "Editor contextual toolbar" at bounding box center [1111, 329] width 13 height 13
click at [741, 337] on div at bounding box center [921, 408] width 1293 height 727
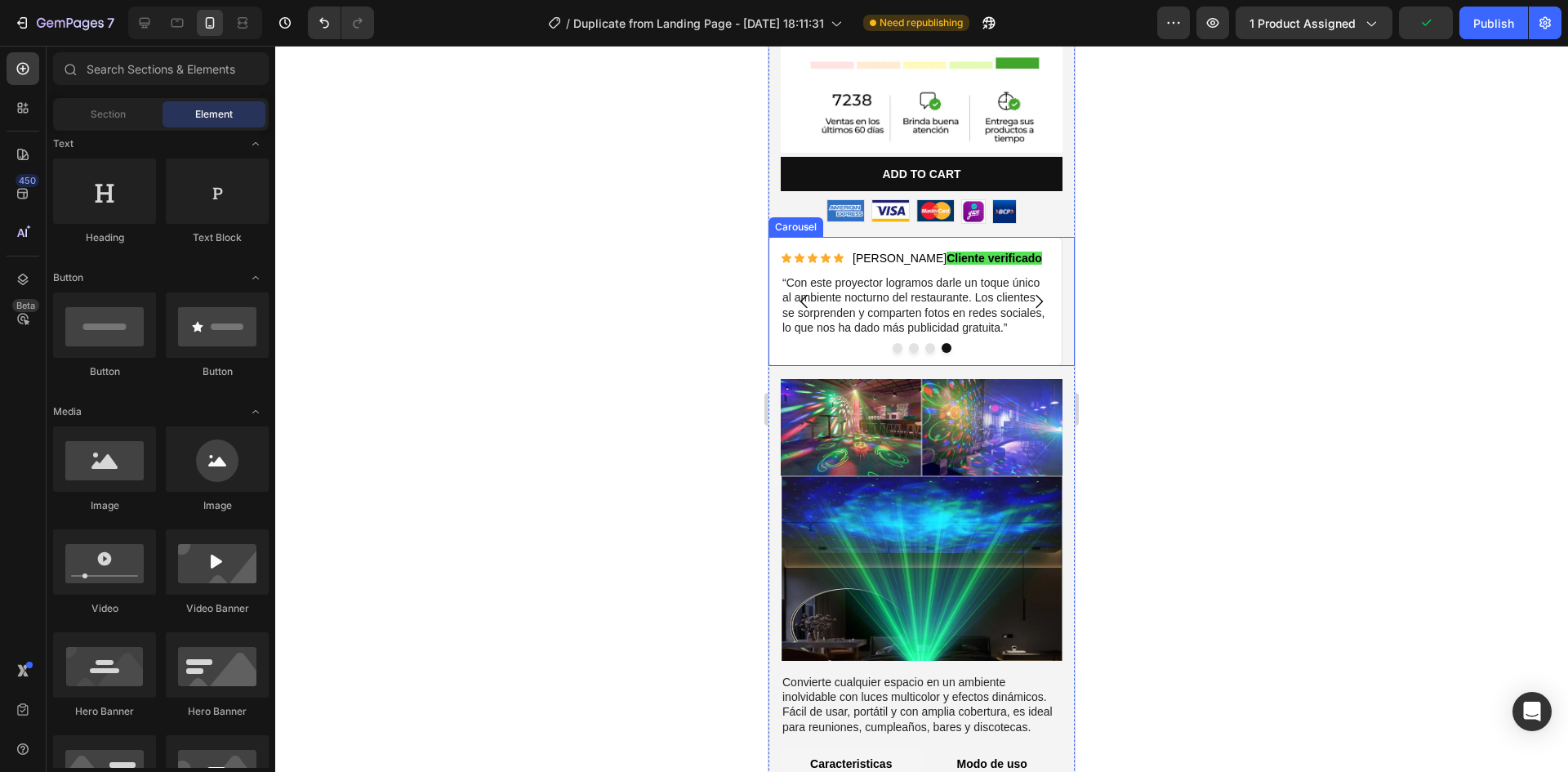
click at [1029, 292] on icon "Carousel Next Arrow" at bounding box center [1039, 302] width 20 height 20
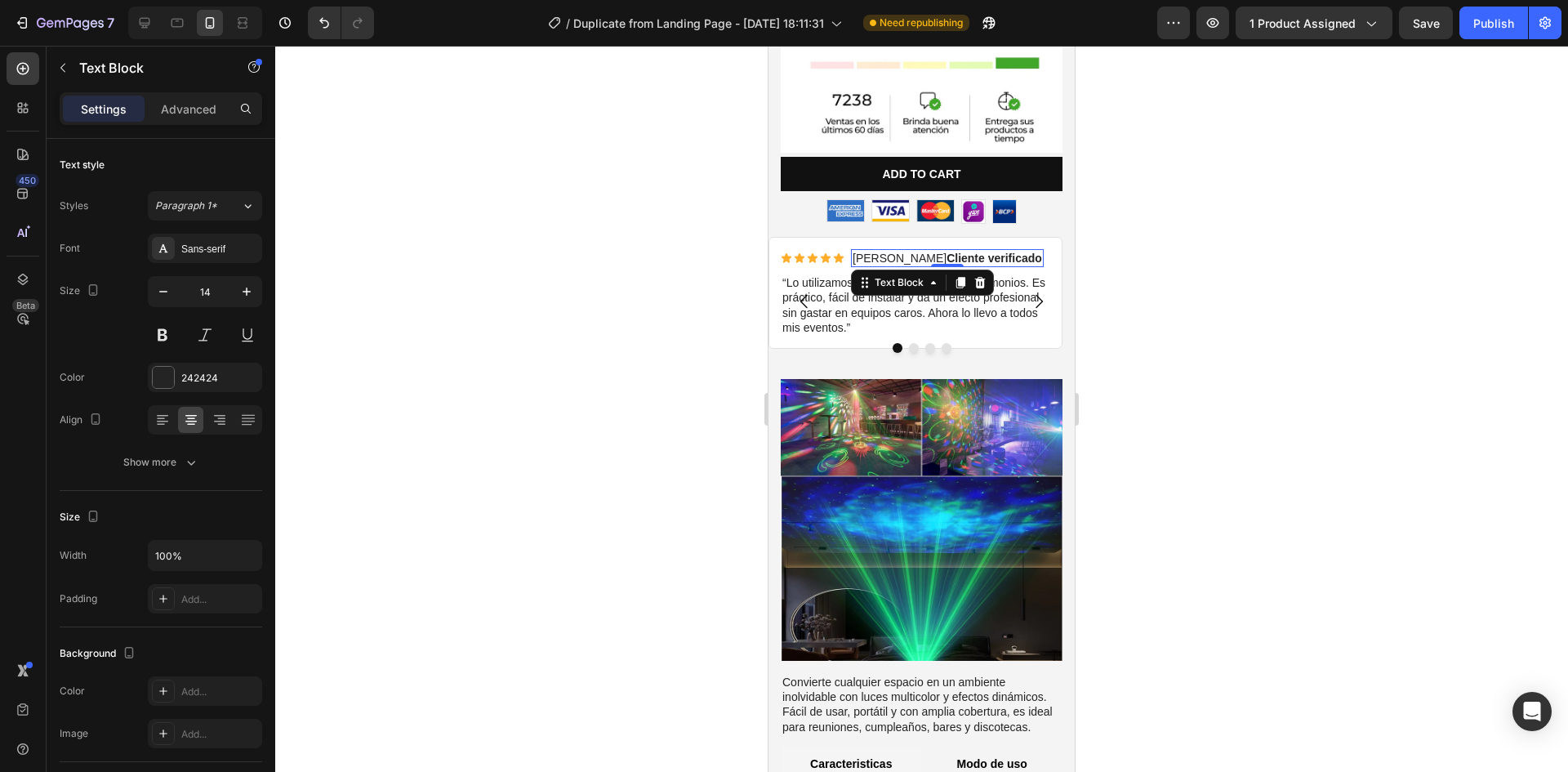
click at [947, 251] on strong "Cliente verificado" at bounding box center [995, 258] width 96 height 13
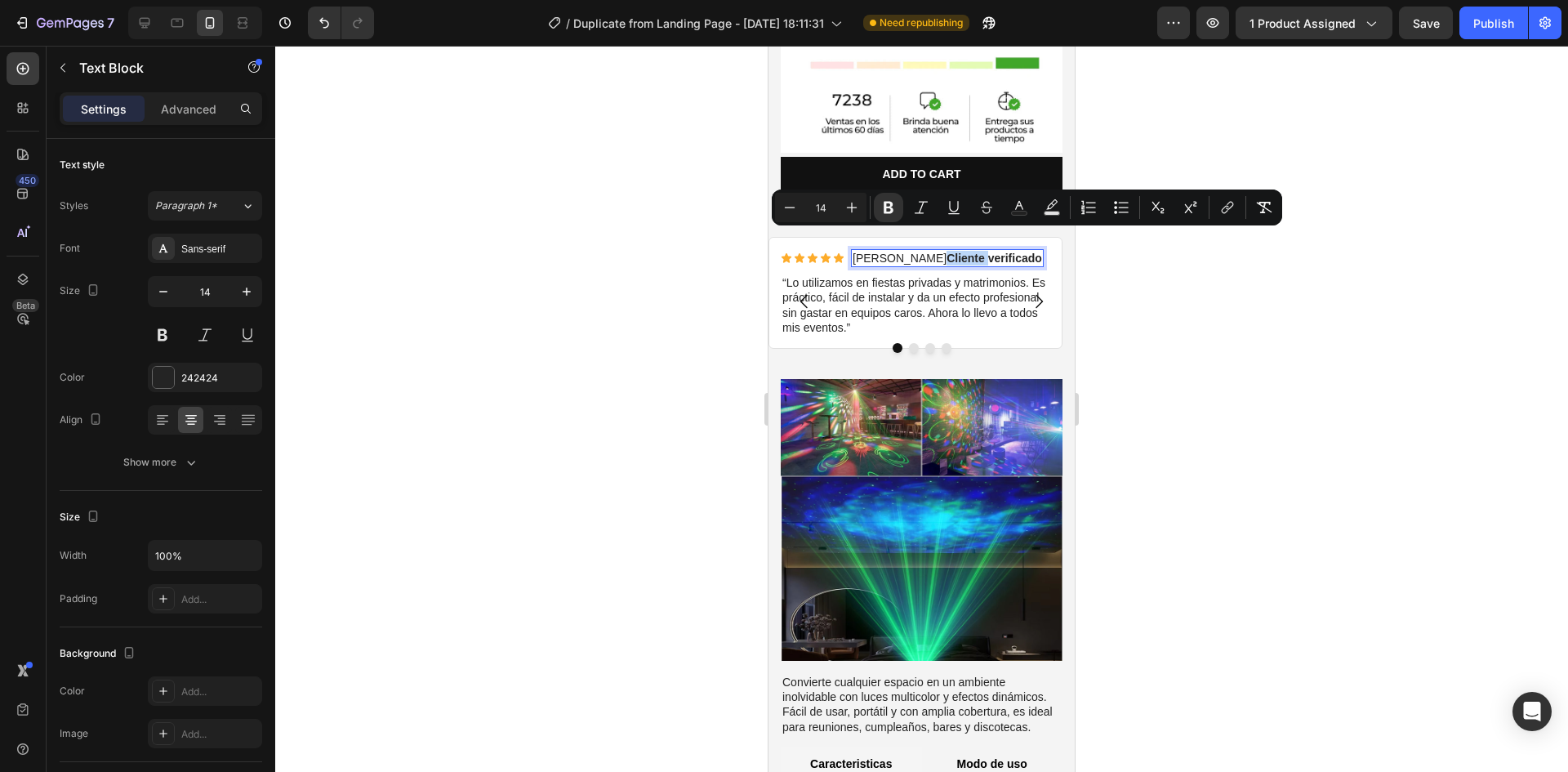
click at [947, 251] on strong "Cliente verificado" at bounding box center [995, 258] width 96 height 13
drag, startPoint x: 911, startPoint y: 240, endPoint x: 1007, endPoint y: 231, distance: 96.4
click at [1007, 250] on div "Rogelio M. Cliente verificado" at bounding box center [947, 259] width 192 height 18
click at [1050, 209] on icon "Editor contextual toolbar" at bounding box center [1052, 204] width 12 height 10
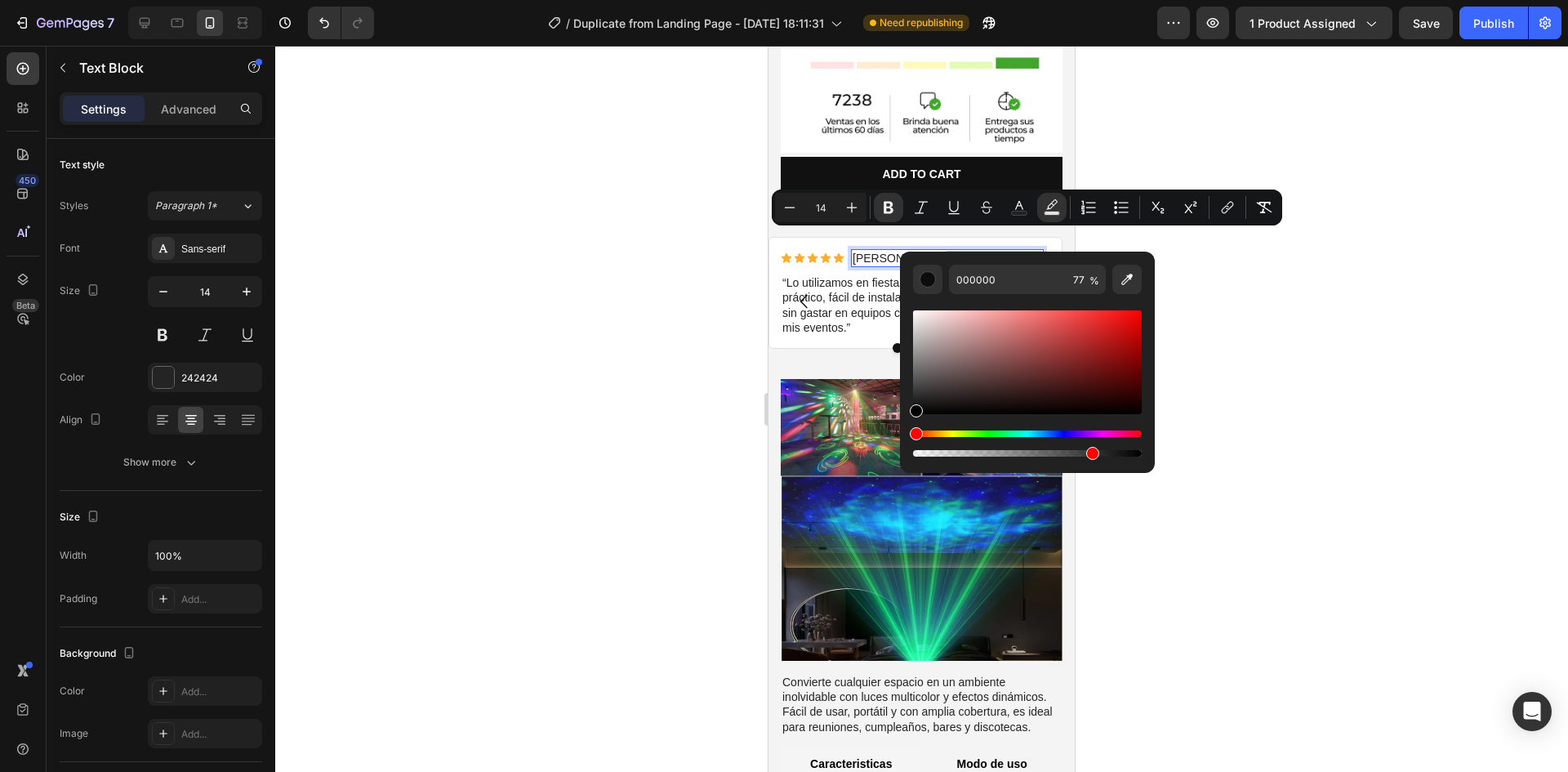
click at [995, 430] on div "Editor contextual toolbar" at bounding box center [1027, 384] width 229 height 153
click at [993, 431] on div "Hue" at bounding box center [1027, 434] width 229 height 7
click at [992, 430] on div "Editor contextual toolbar" at bounding box center [1027, 384] width 229 height 153
drag, startPoint x: 1089, startPoint y: 360, endPoint x: 1114, endPoint y: 336, distance: 34.7
click at [1090, 359] on div "Editor contextual toolbar" at bounding box center [1027, 363] width 229 height 104
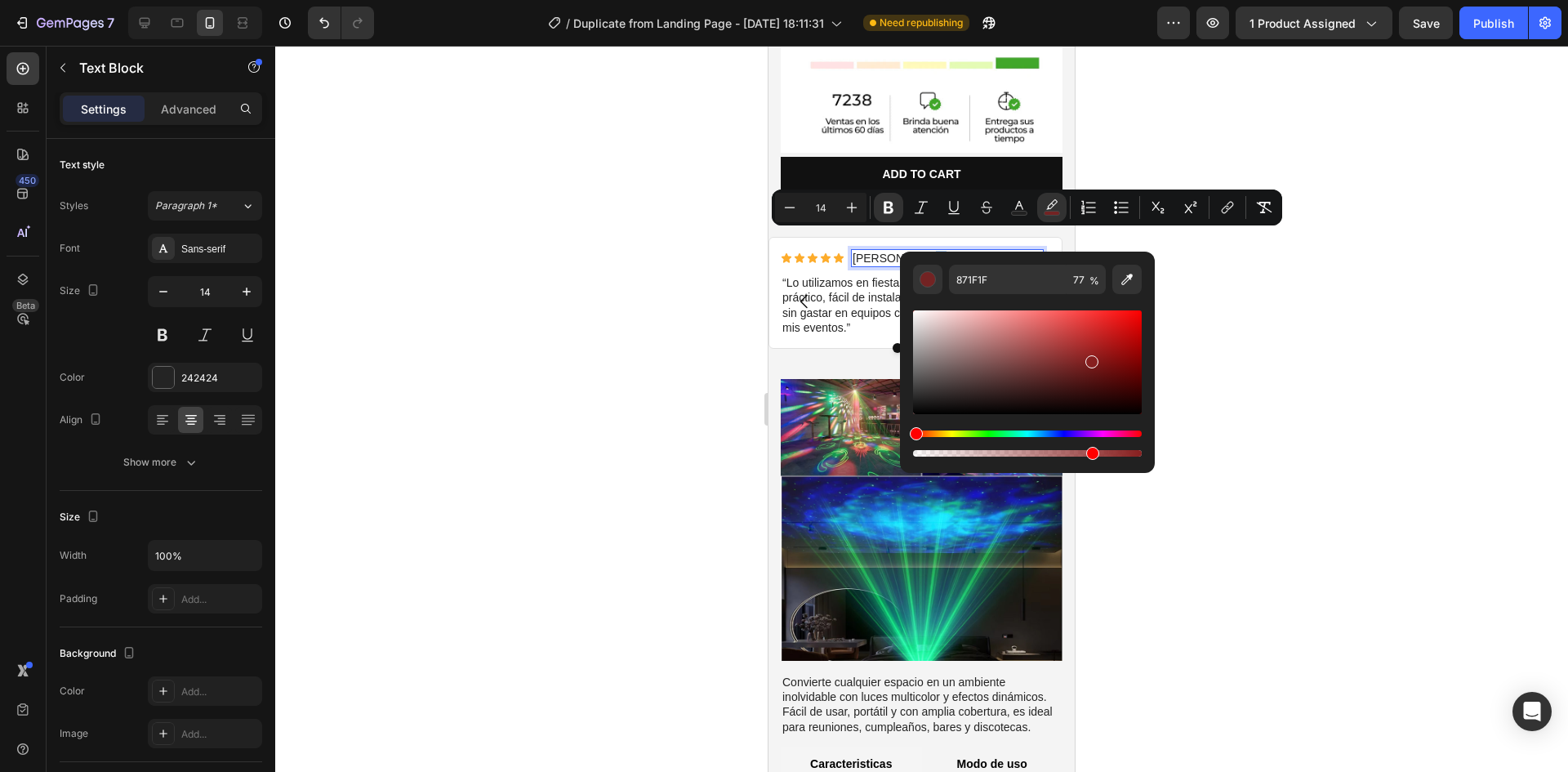
click at [1116, 330] on div "Editor contextual toolbar" at bounding box center [1027, 363] width 229 height 104
click at [996, 424] on div "Editor contextual toolbar" at bounding box center [1027, 384] width 229 height 153
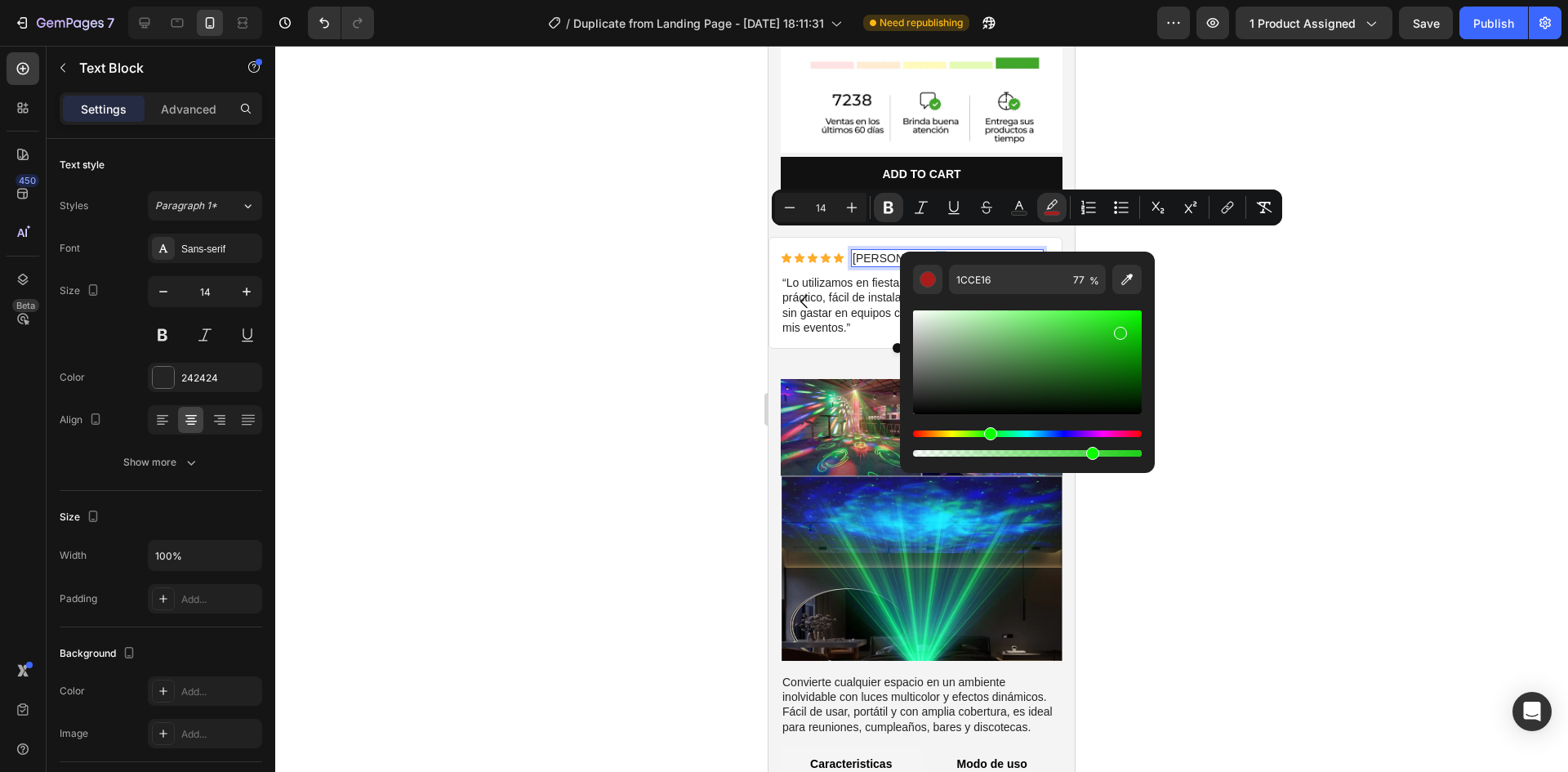
drag, startPoint x: 956, startPoint y: 435, endPoint x: 988, endPoint y: 432, distance: 32.1
click at [988, 432] on div "Hue" at bounding box center [1027, 434] width 229 height 7
click at [1125, 287] on icon "Editor contextual toolbar" at bounding box center [1127, 279] width 17 height 17
type input "FFFFFF"
type input "100"
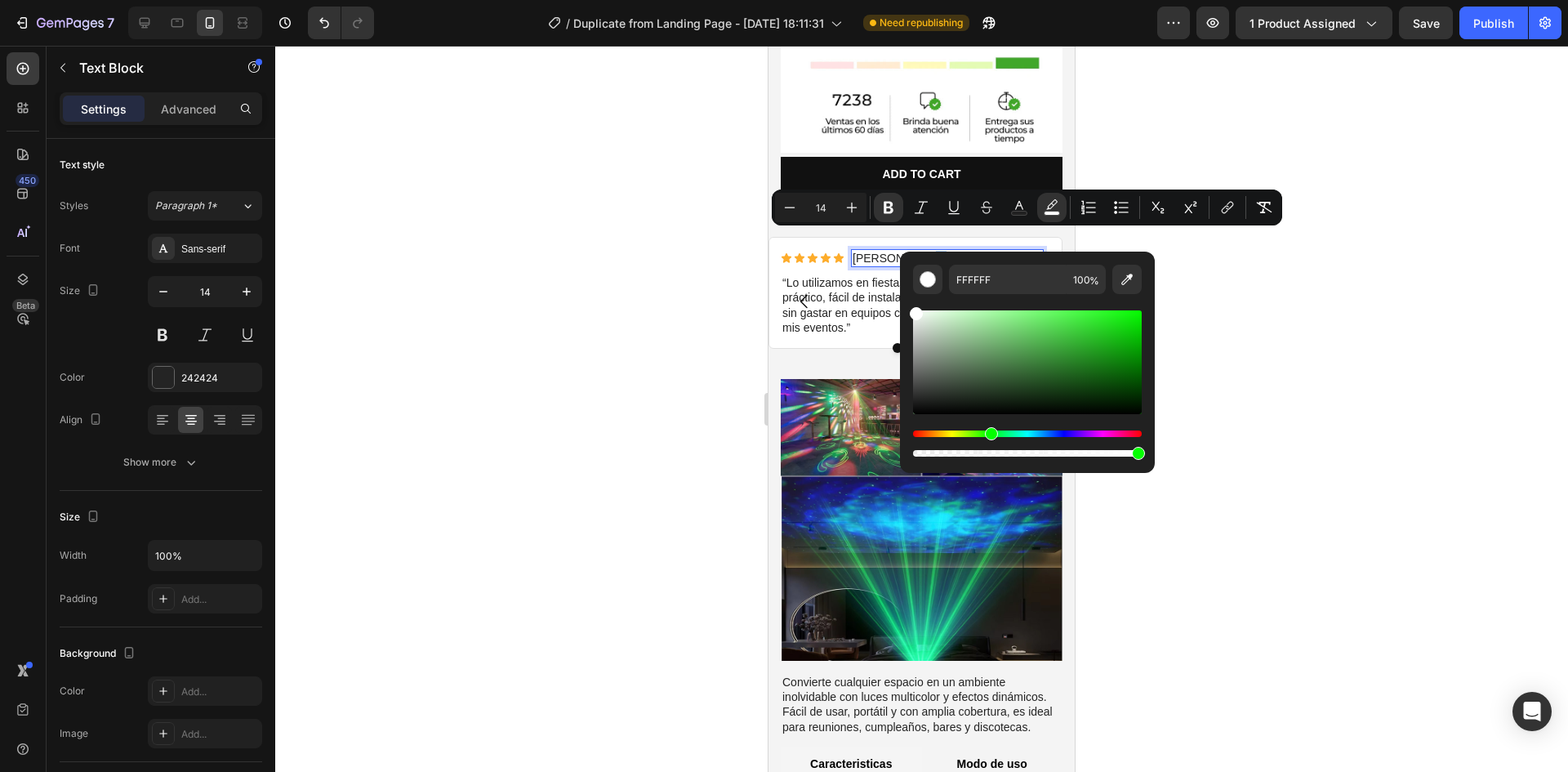
click at [989, 435] on div "Hue" at bounding box center [1027, 434] width 229 height 7
click at [1119, 345] on div "Editor contextual toolbar" at bounding box center [1027, 363] width 229 height 104
click at [1114, 341] on div "Editor contextual toolbar" at bounding box center [1027, 363] width 229 height 104
click at [1114, 335] on div "Editor contextual toolbar" at bounding box center [1027, 363] width 229 height 104
type input "1AC117"
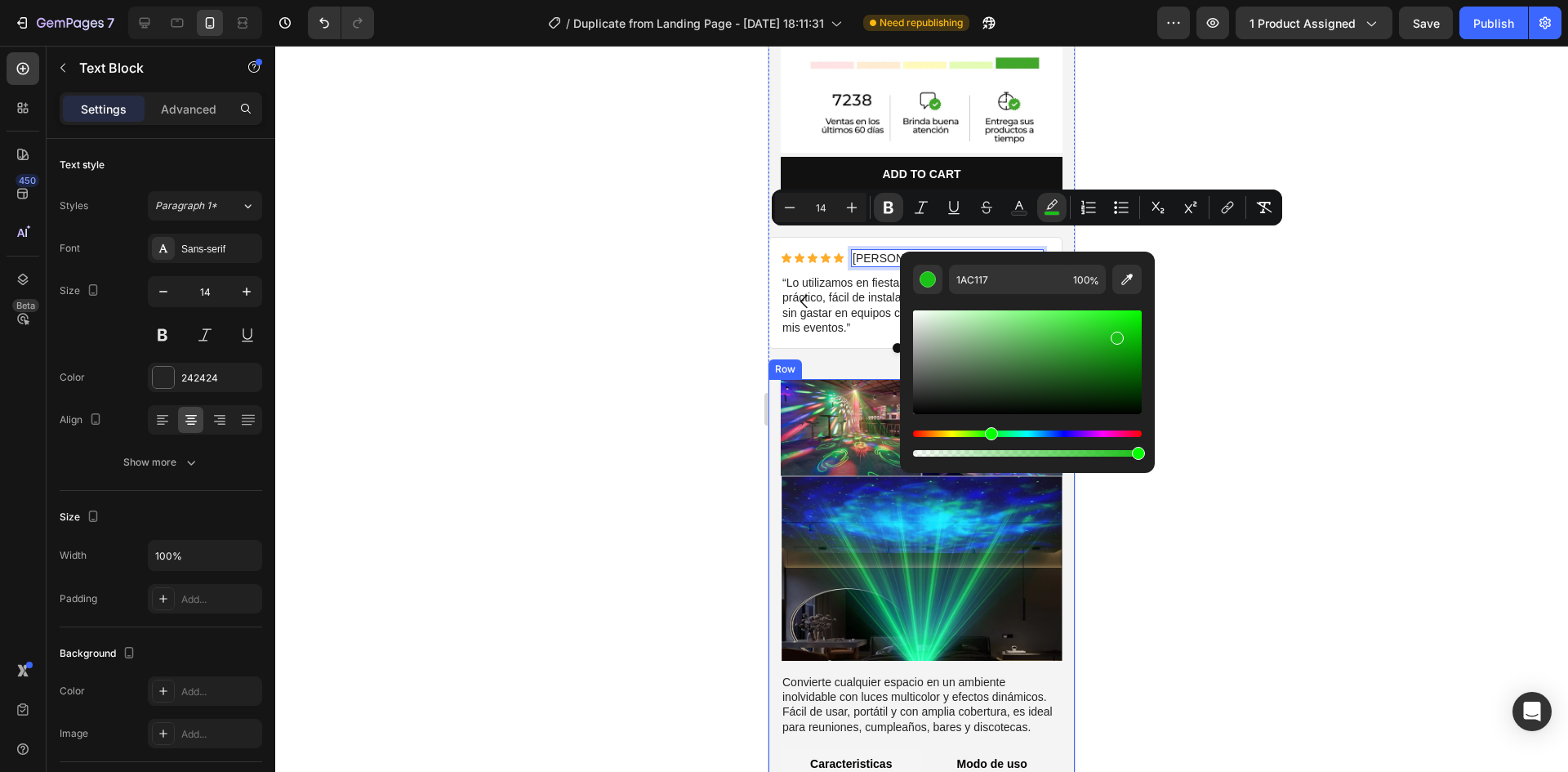
click at [747, 392] on div at bounding box center [921, 408] width 1293 height 727
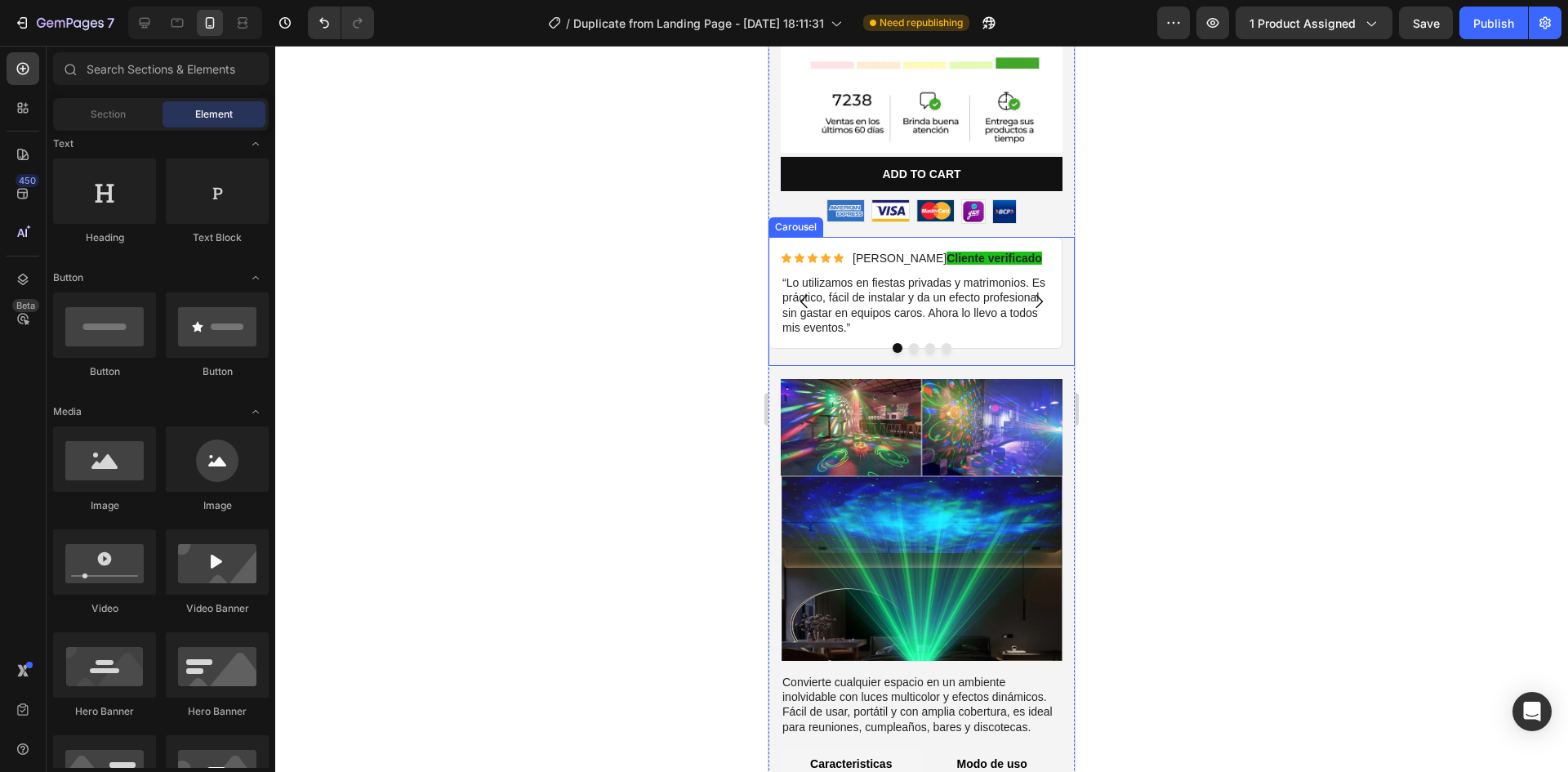
click at [805, 292] on icon "Carousel Back Arrow" at bounding box center [805, 302] width 20 height 20
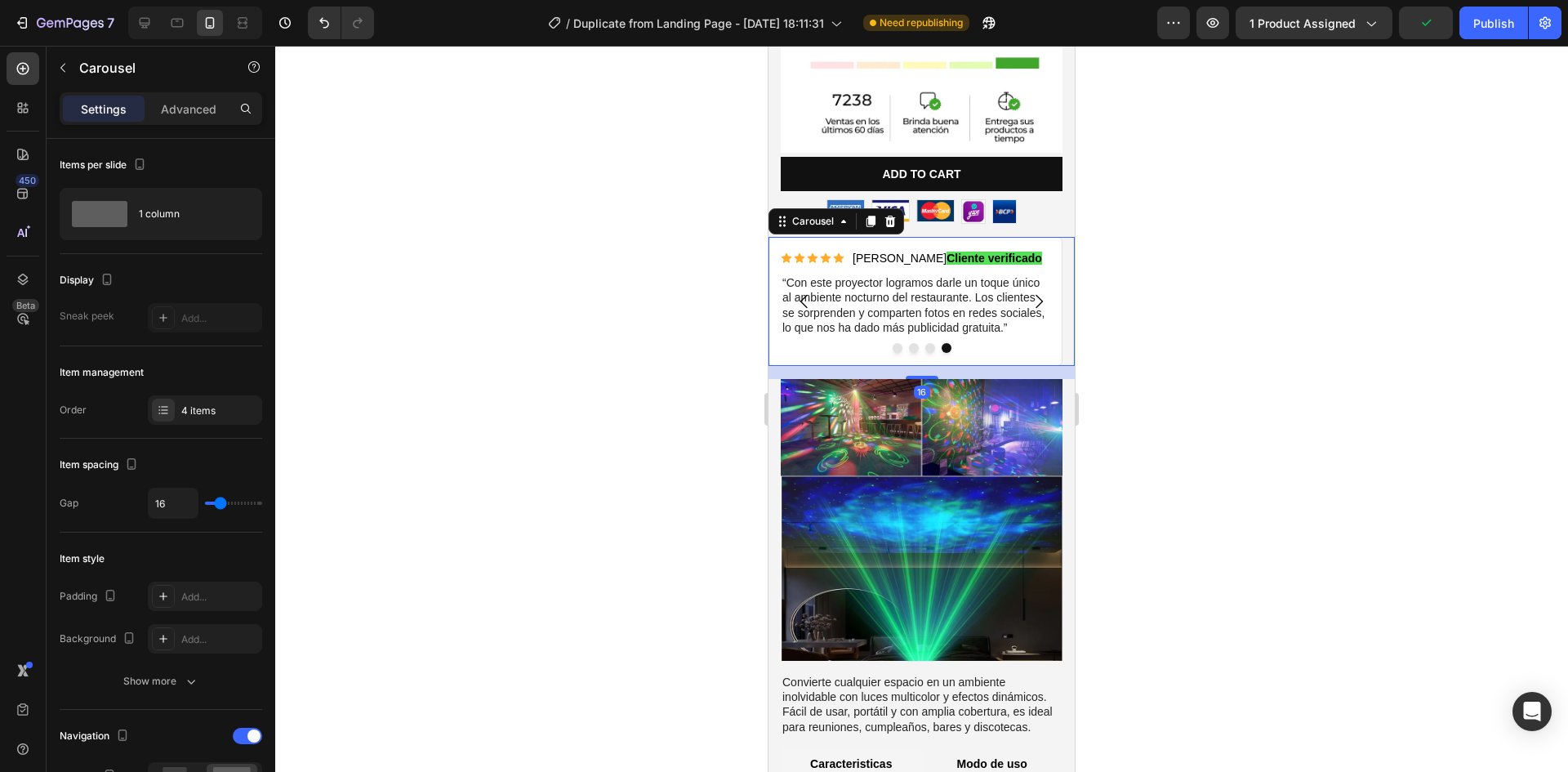
click at [1029, 292] on icon "Carousel Next Arrow" at bounding box center [1039, 302] width 20 height 20
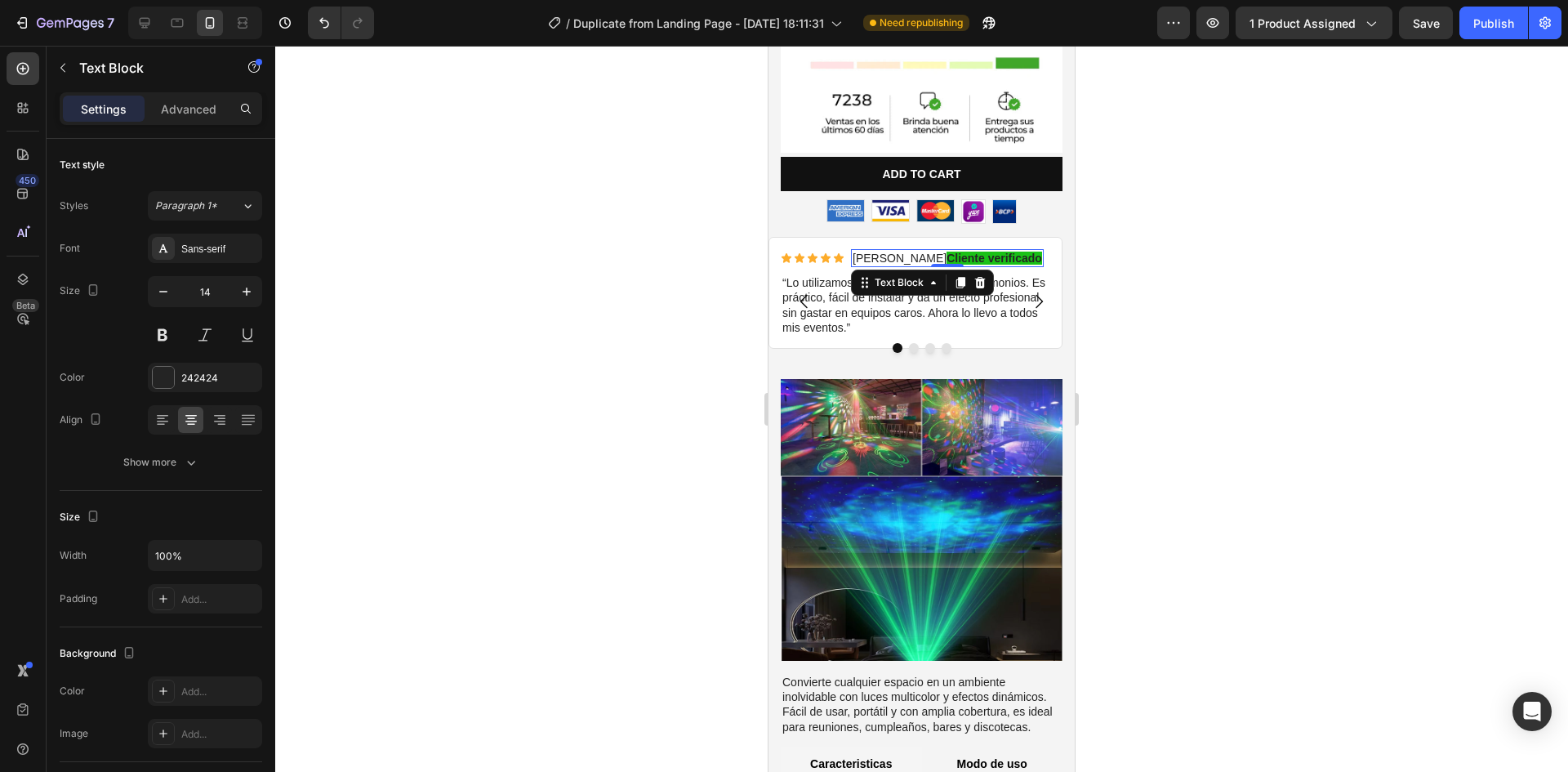
click at [994, 251] on strong "Cliente verificado" at bounding box center [995, 258] width 96 height 13
click at [987, 251] on strong "Cliente verificado" at bounding box center [995, 258] width 96 height 13
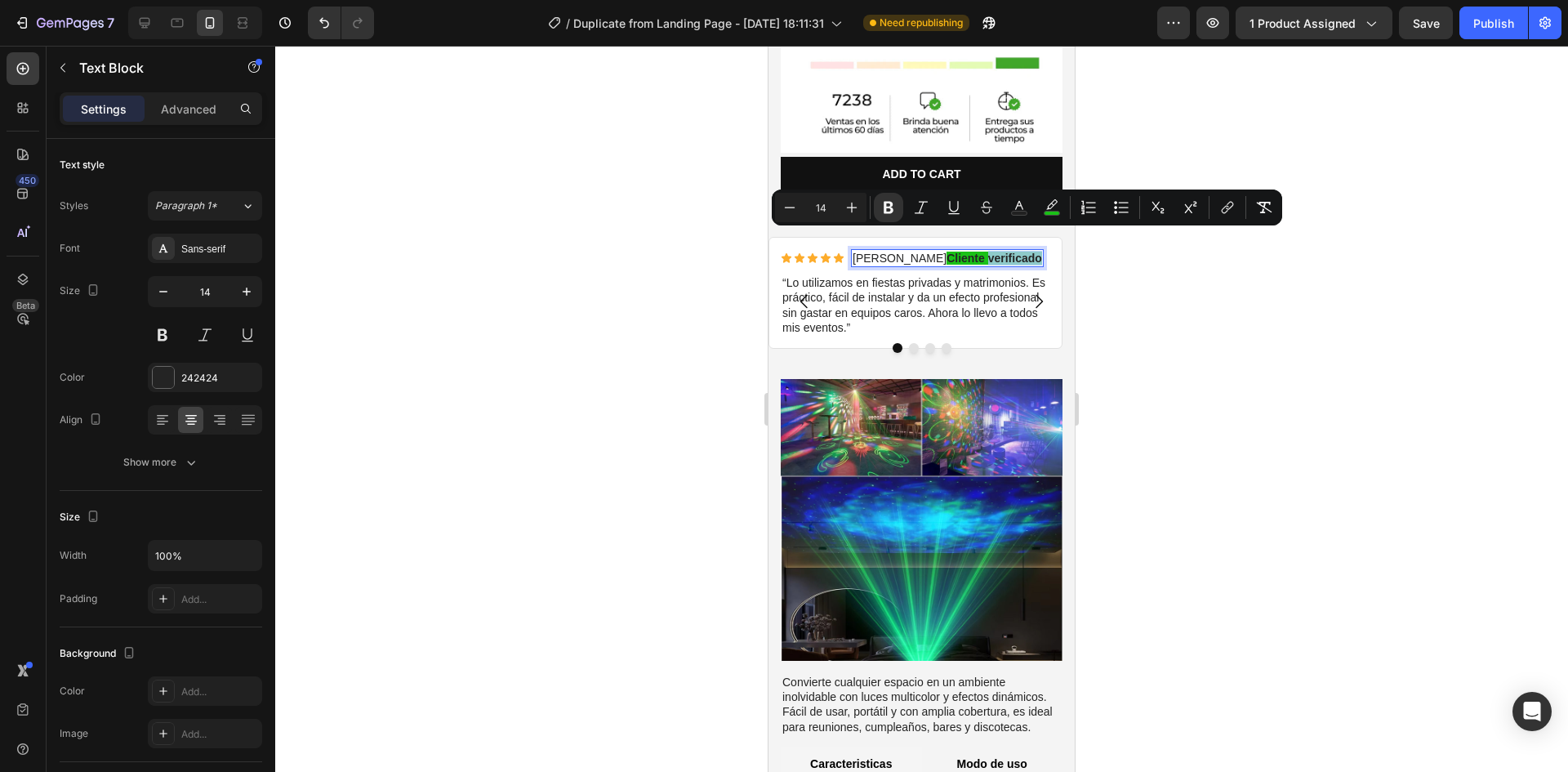
click at [987, 251] on strong "Cliente verificado" at bounding box center [995, 258] width 96 height 13
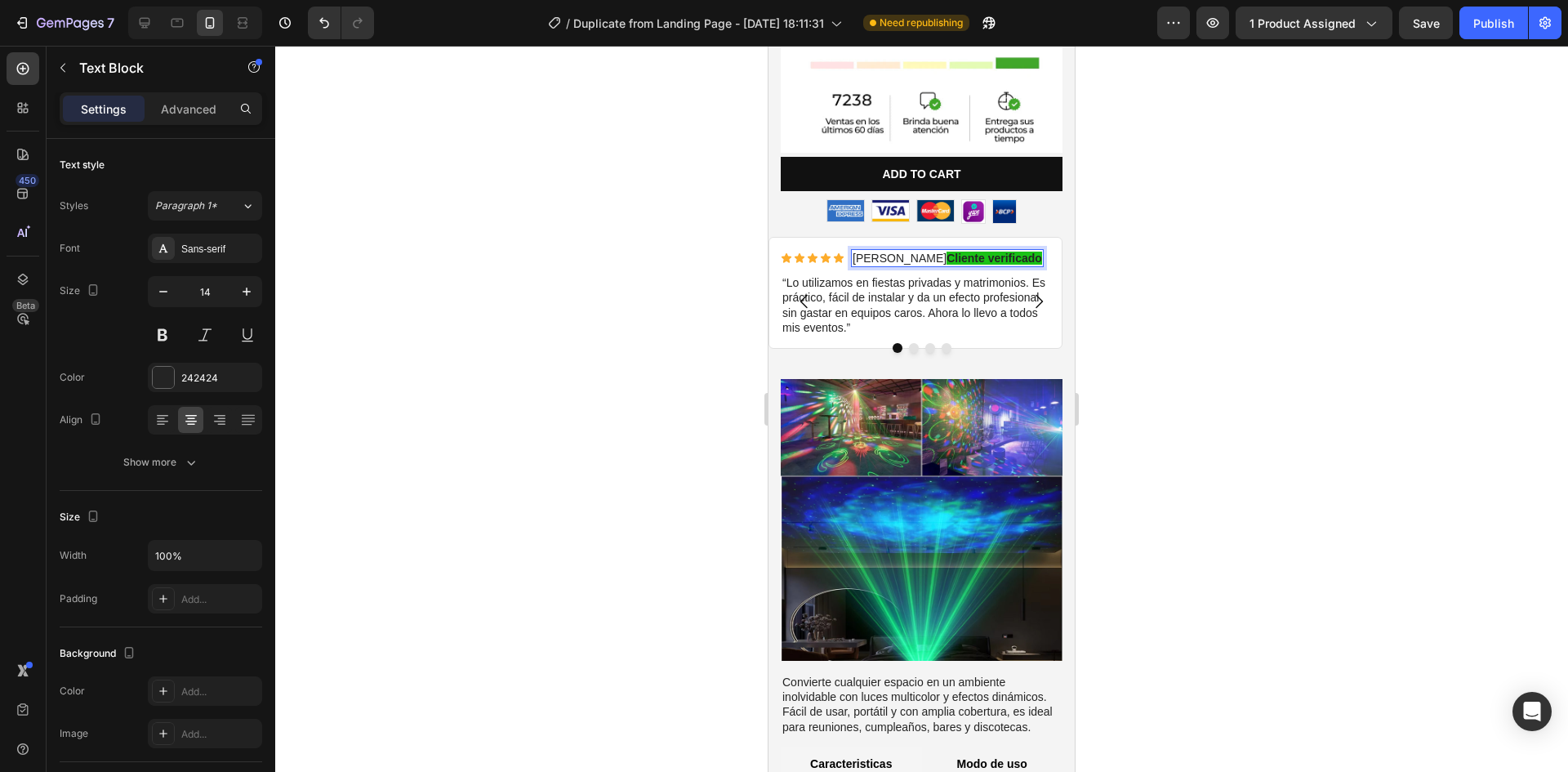
click at [967, 251] on strong "Cliente verificado" at bounding box center [995, 258] width 96 height 13
drag, startPoint x: 915, startPoint y: 238, endPoint x: 962, endPoint y: 239, distance: 47.0
click at [962, 251] on strong "Cliente verificado" at bounding box center [995, 258] width 96 height 13
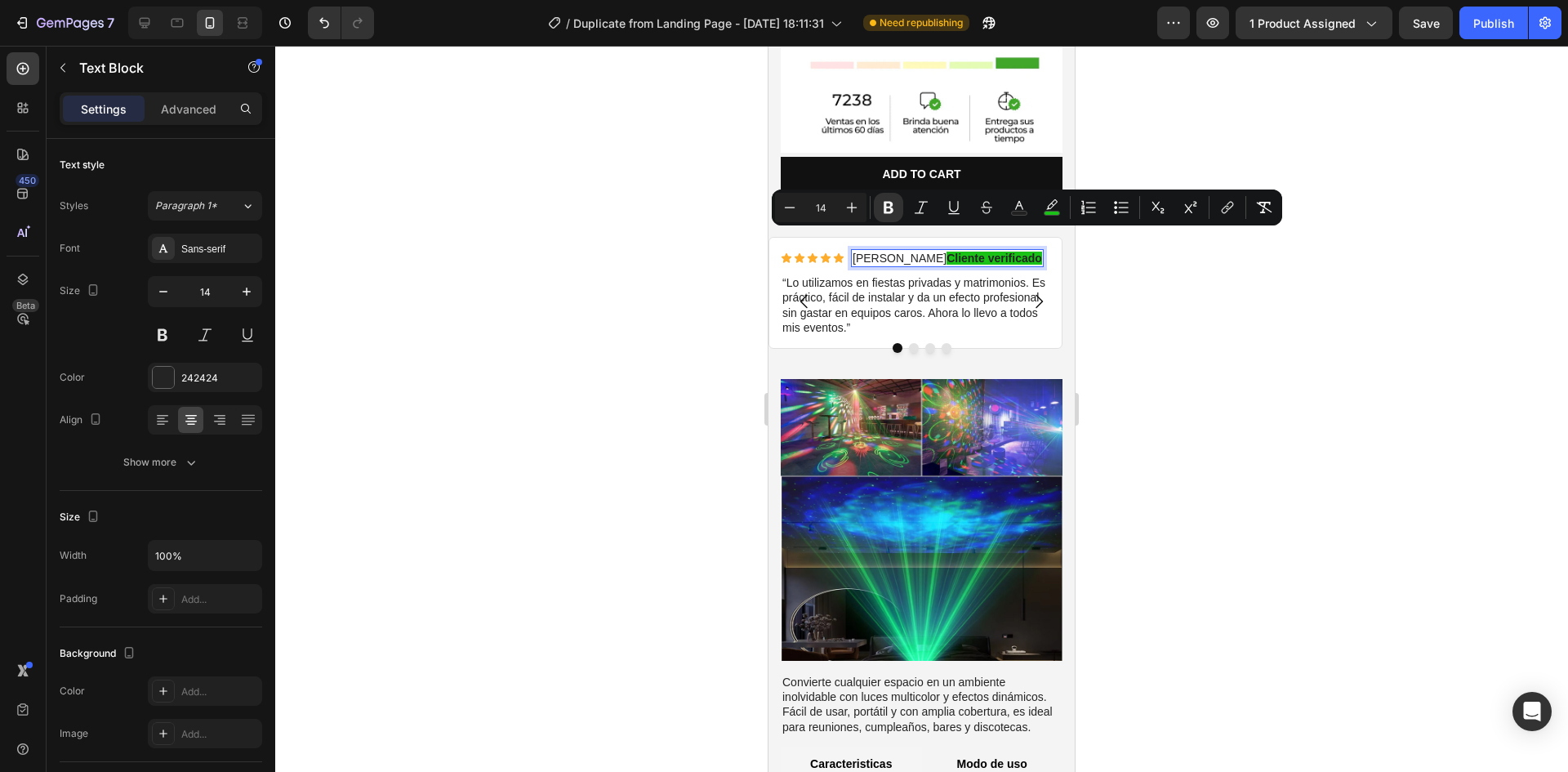
click at [965, 251] on strong "Cliente verificado" at bounding box center [995, 258] width 96 height 13
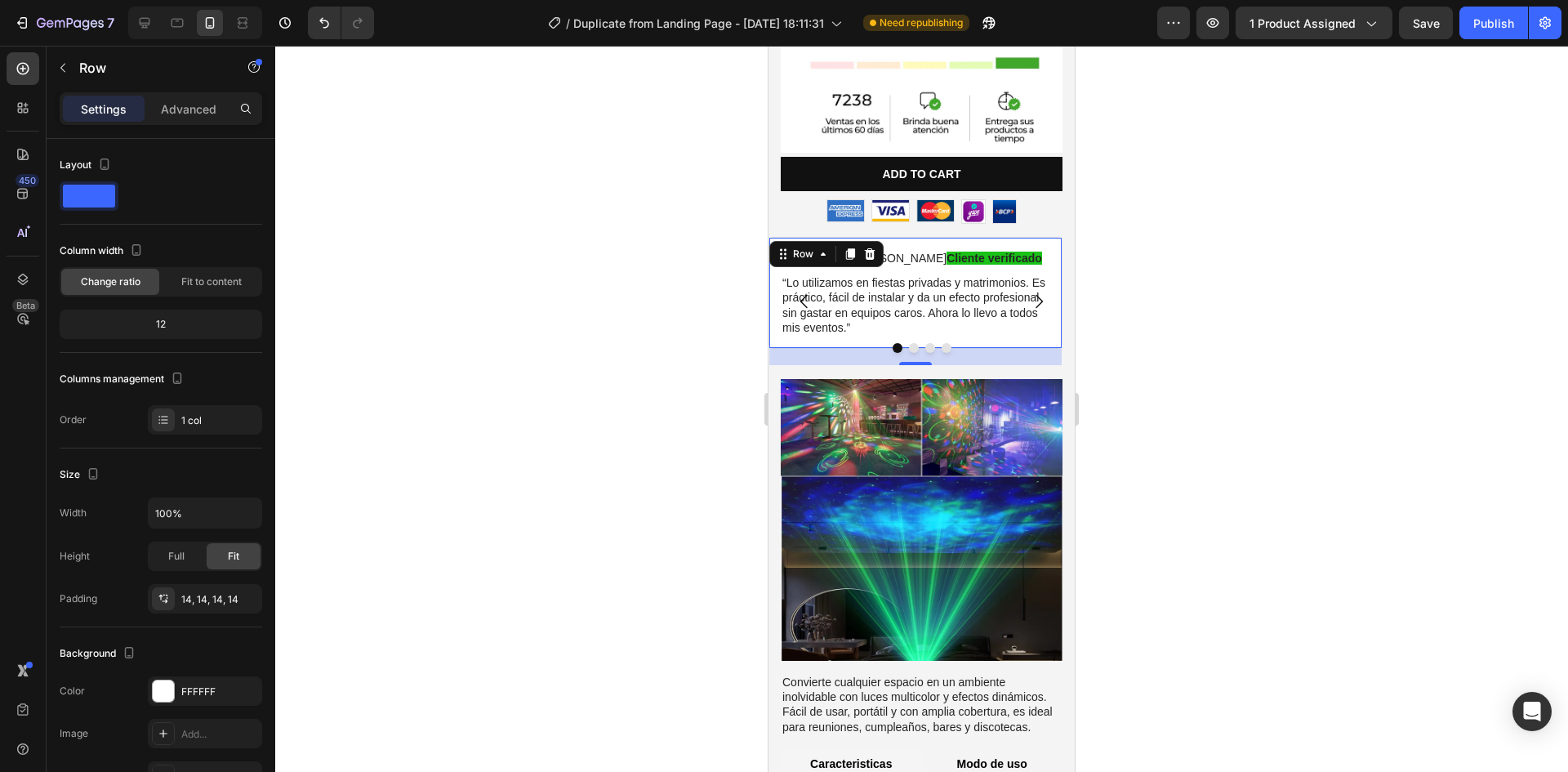
click at [1062, 250] on div "Icon Icon Icon Icon Icon Icon List Rogelio M. Cliente verificado Text Block Row…" at bounding box center [915, 293] width 294 height 112
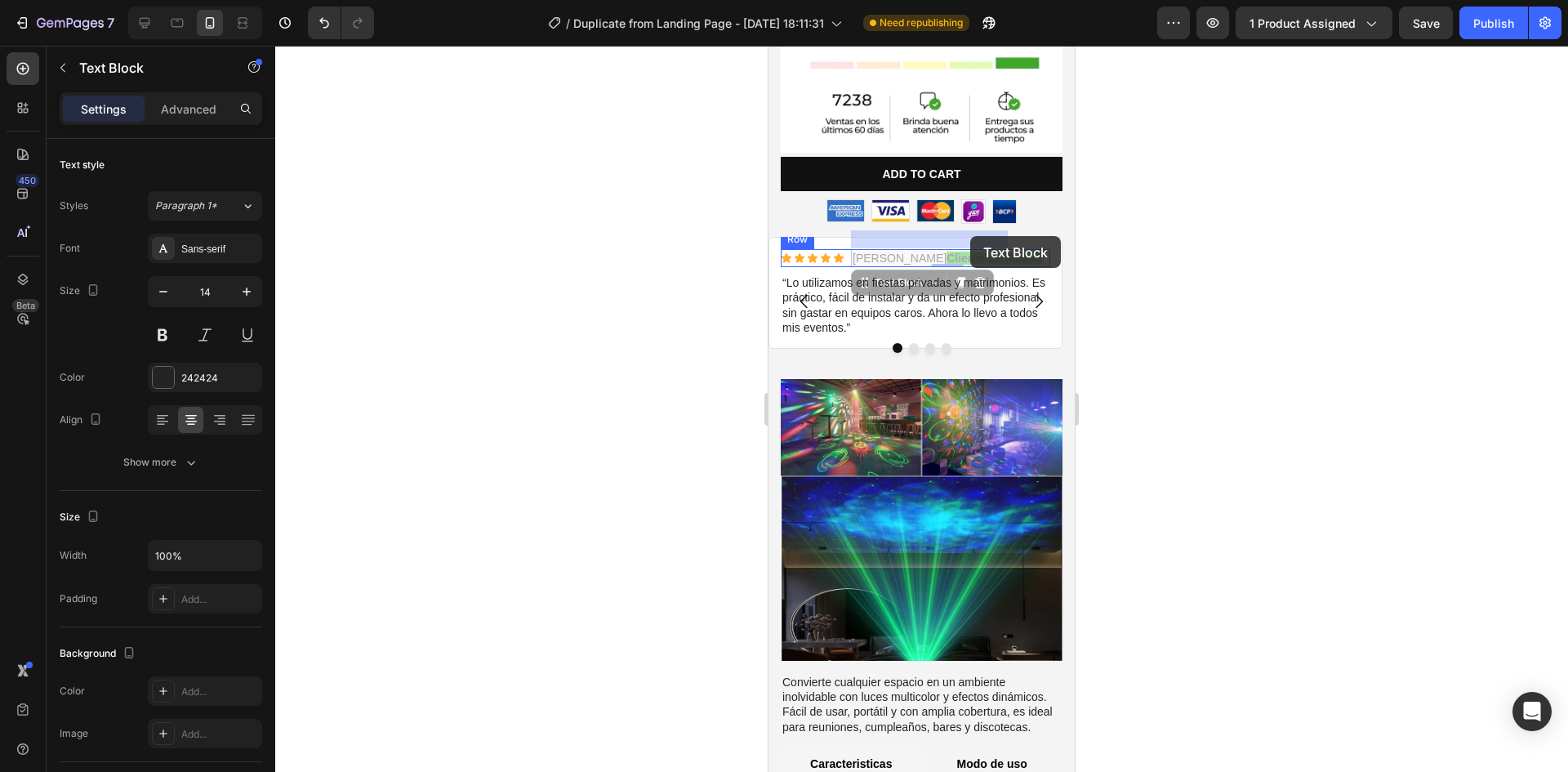
drag, startPoint x: 913, startPoint y: 236, endPoint x: 962, endPoint y: 236, distance: 49.0
click at [991, 251] on strong "Cliente verificado" at bounding box center [995, 258] width 96 height 13
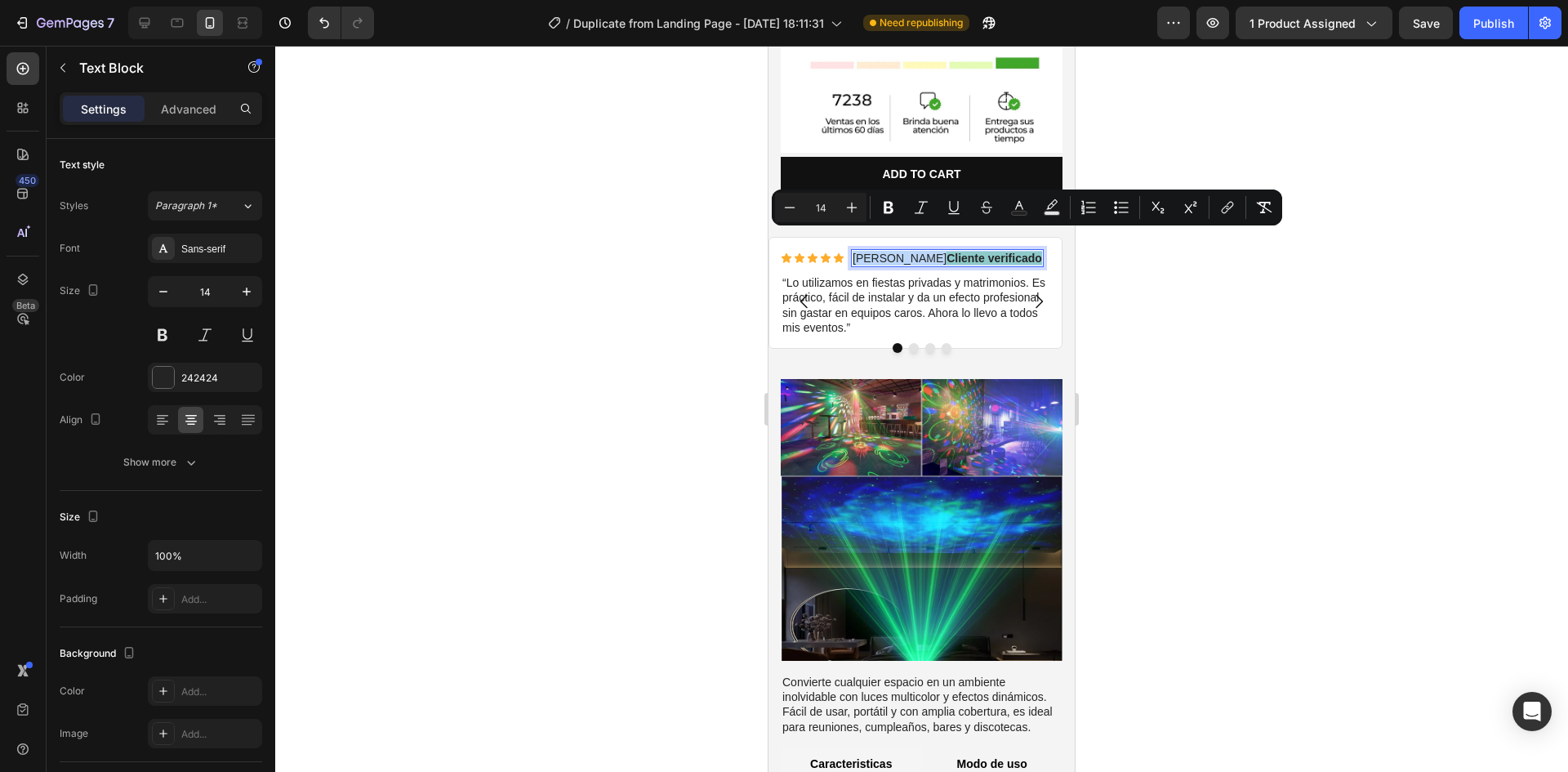
click at [955, 251] on strong "Cliente verificado" at bounding box center [995, 258] width 96 height 13
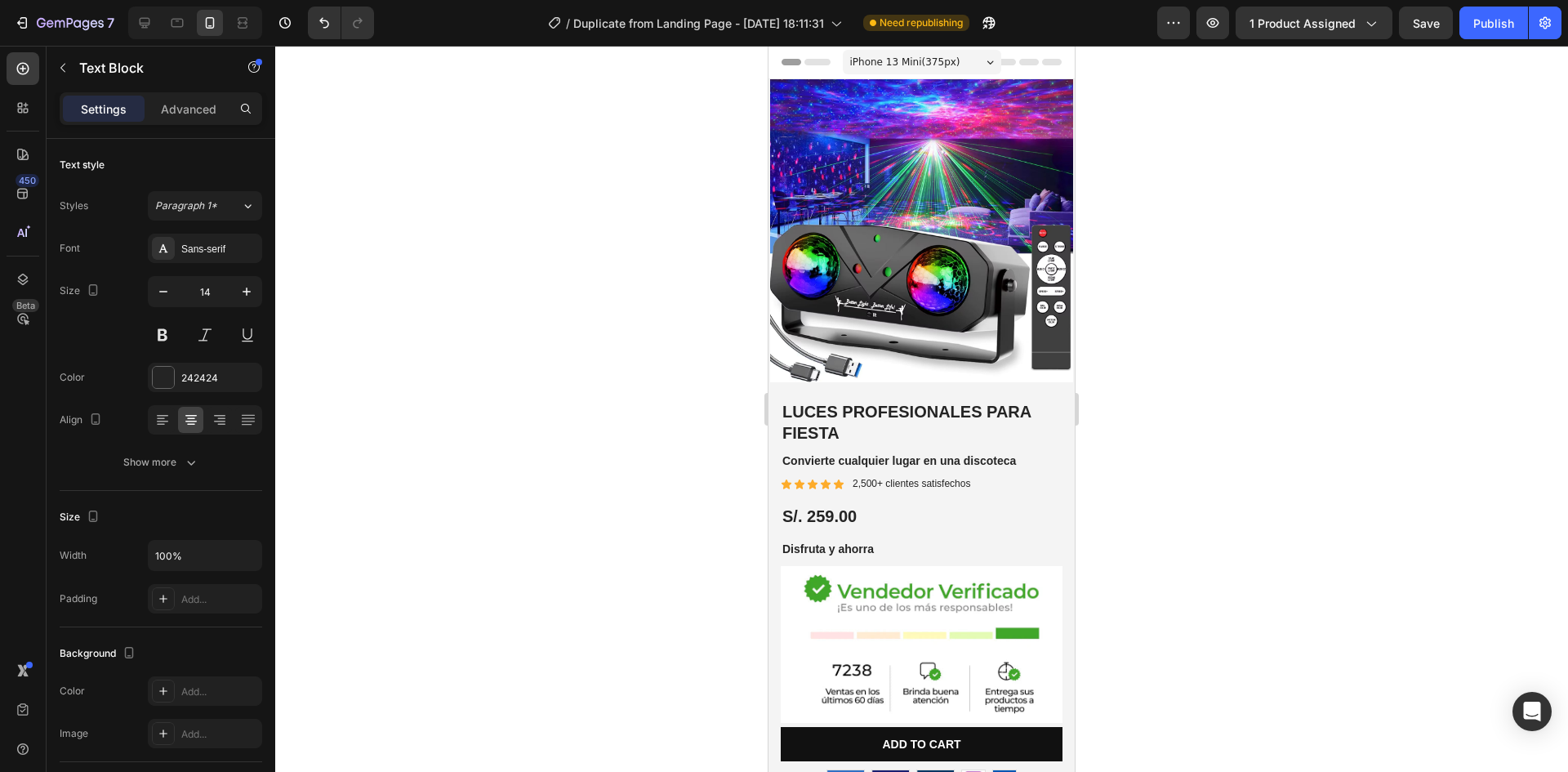
scroll to position [570, 0]
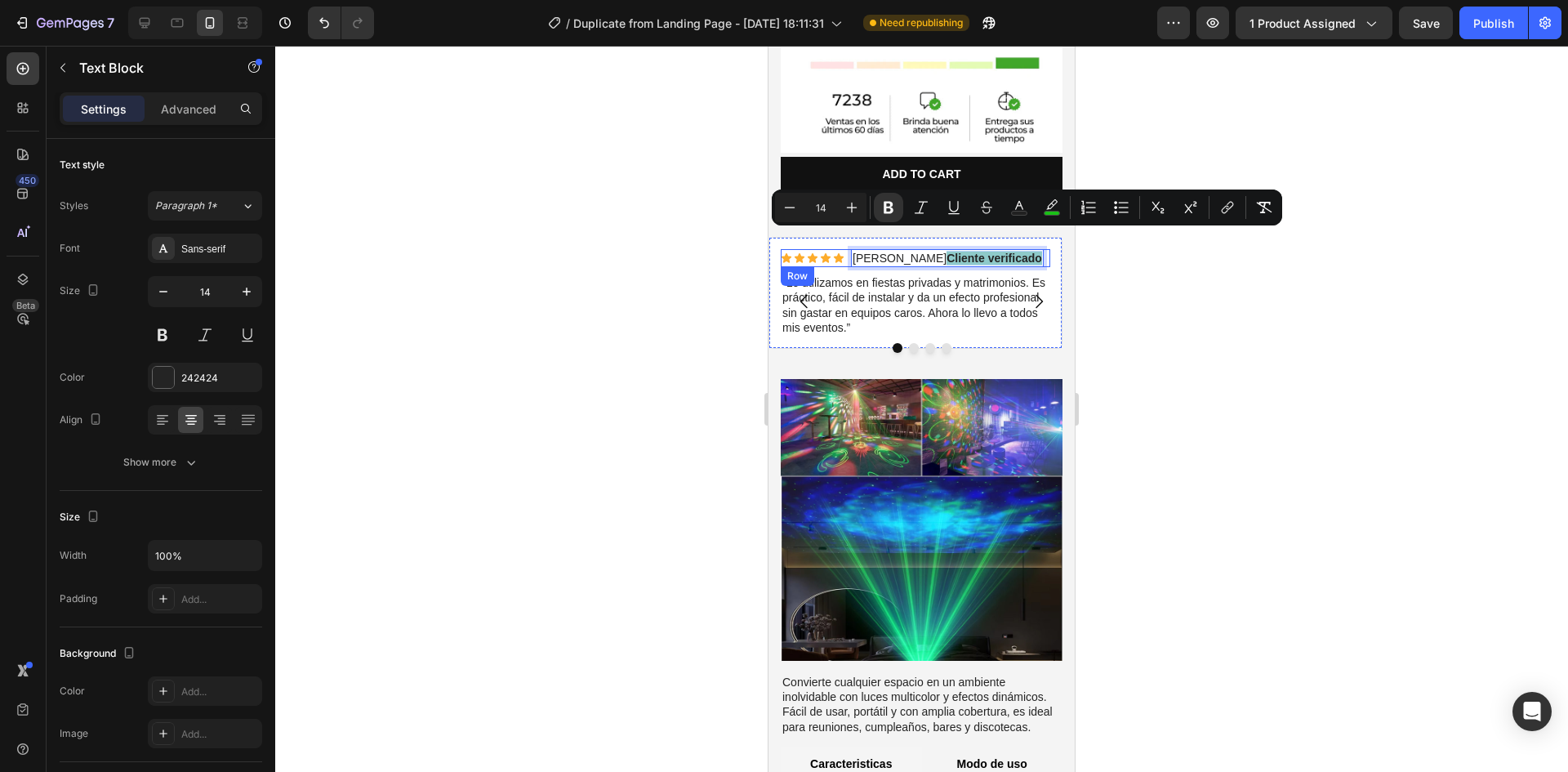
drag, startPoint x: 912, startPoint y: 238, endPoint x: 1009, endPoint y: 230, distance: 97.3
click at [1009, 250] on div "Icon Icon Icon Icon Icon Icon List Rogelio M. Cliente verificado Text Block 0 R…" at bounding box center [915, 259] width 269 height 18
click at [1050, 210] on icon "Editor contextual toolbar" at bounding box center [1052, 207] width 17 height 17
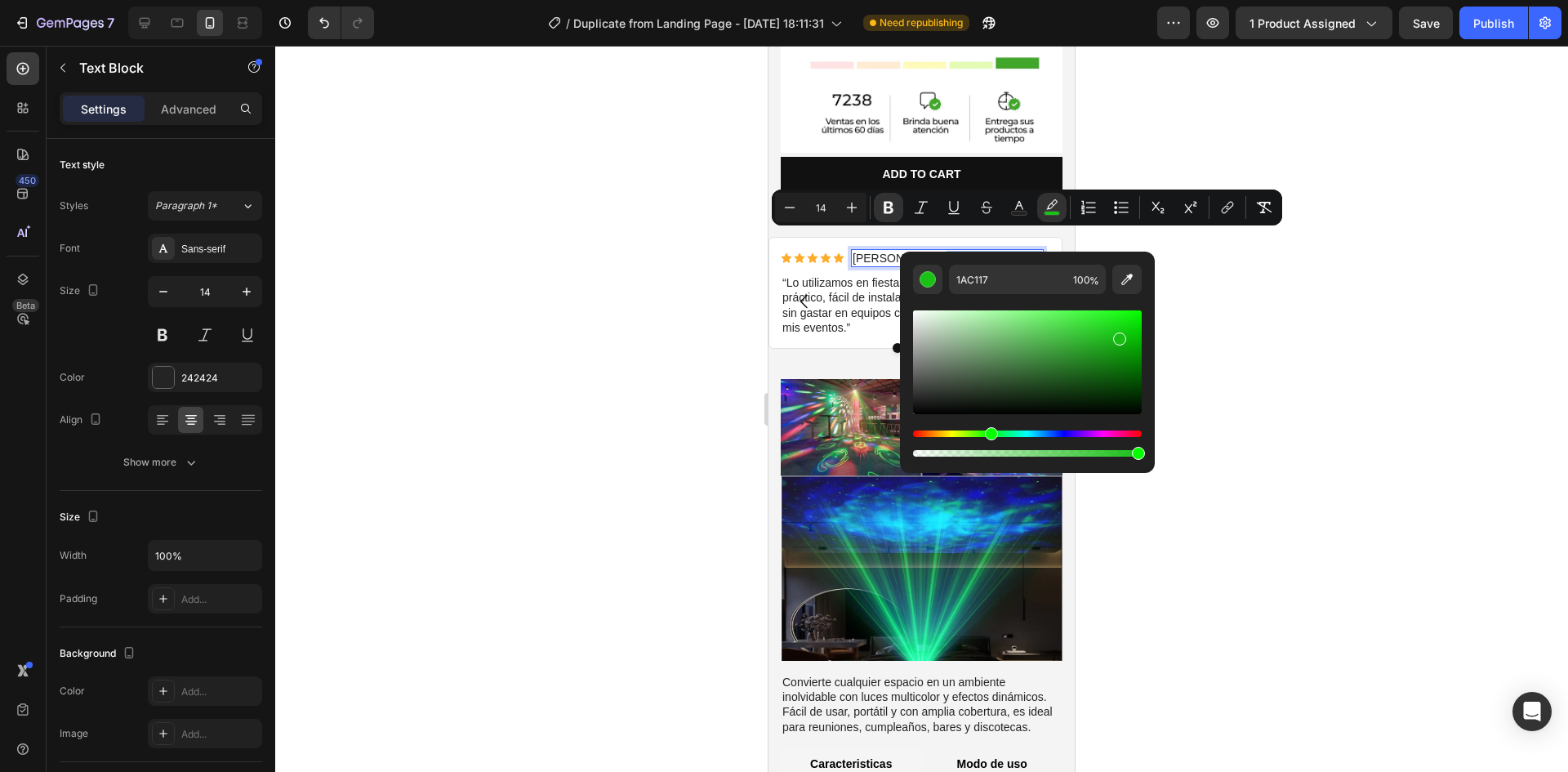
click at [1116, 336] on div "Editor contextual toolbar" at bounding box center [1119, 339] width 13 height 13
click at [1111, 335] on div "Editor contextual toolbar" at bounding box center [1027, 363] width 229 height 104
type input "1DC11B"
click at [1224, 356] on div at bounding box center [921, 408] width 1293 height 727
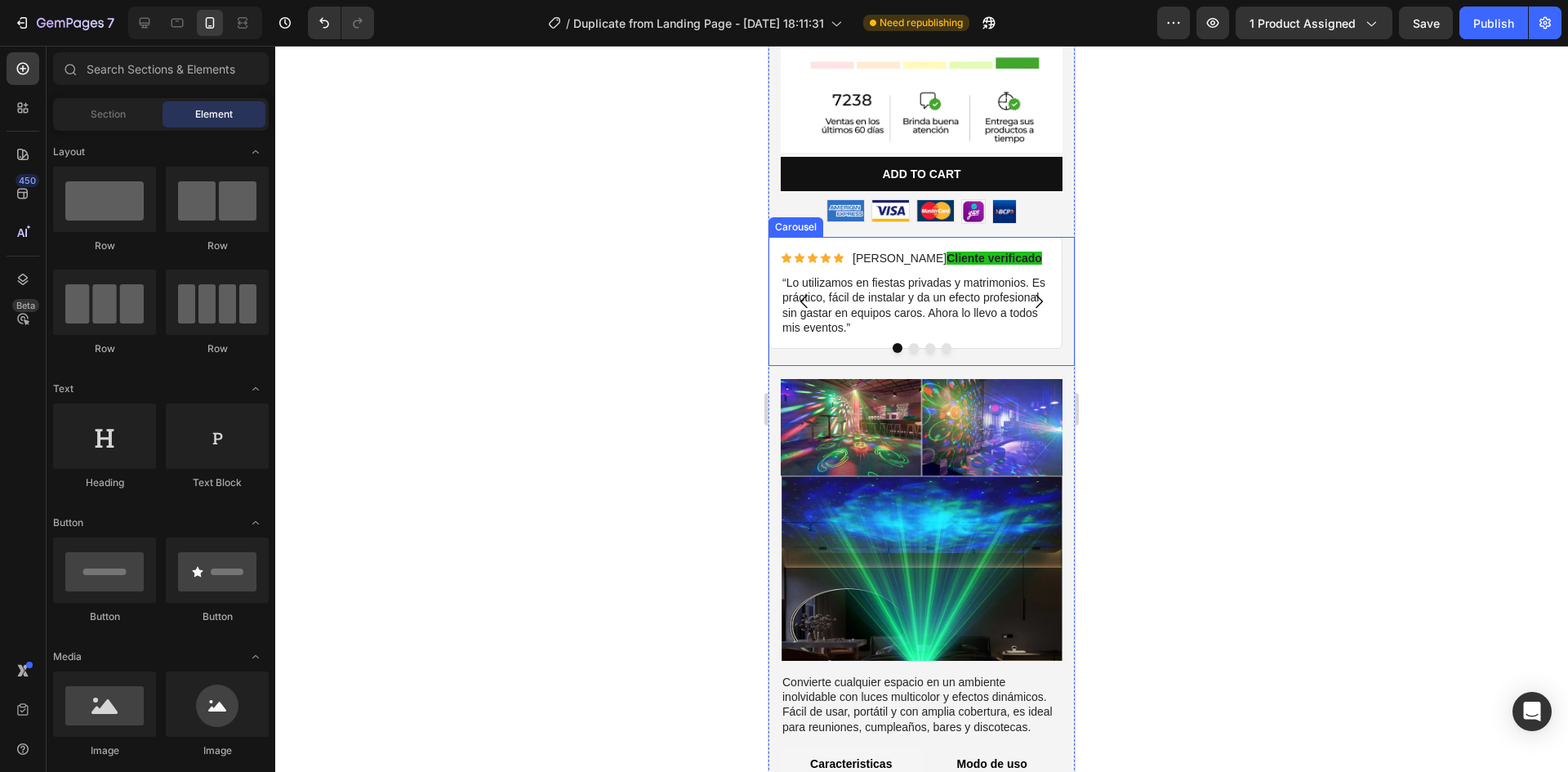
click at [1029, 292] on icon "Carousel Next Arrow" at bounding box center [1039, 302] width 20 height 20
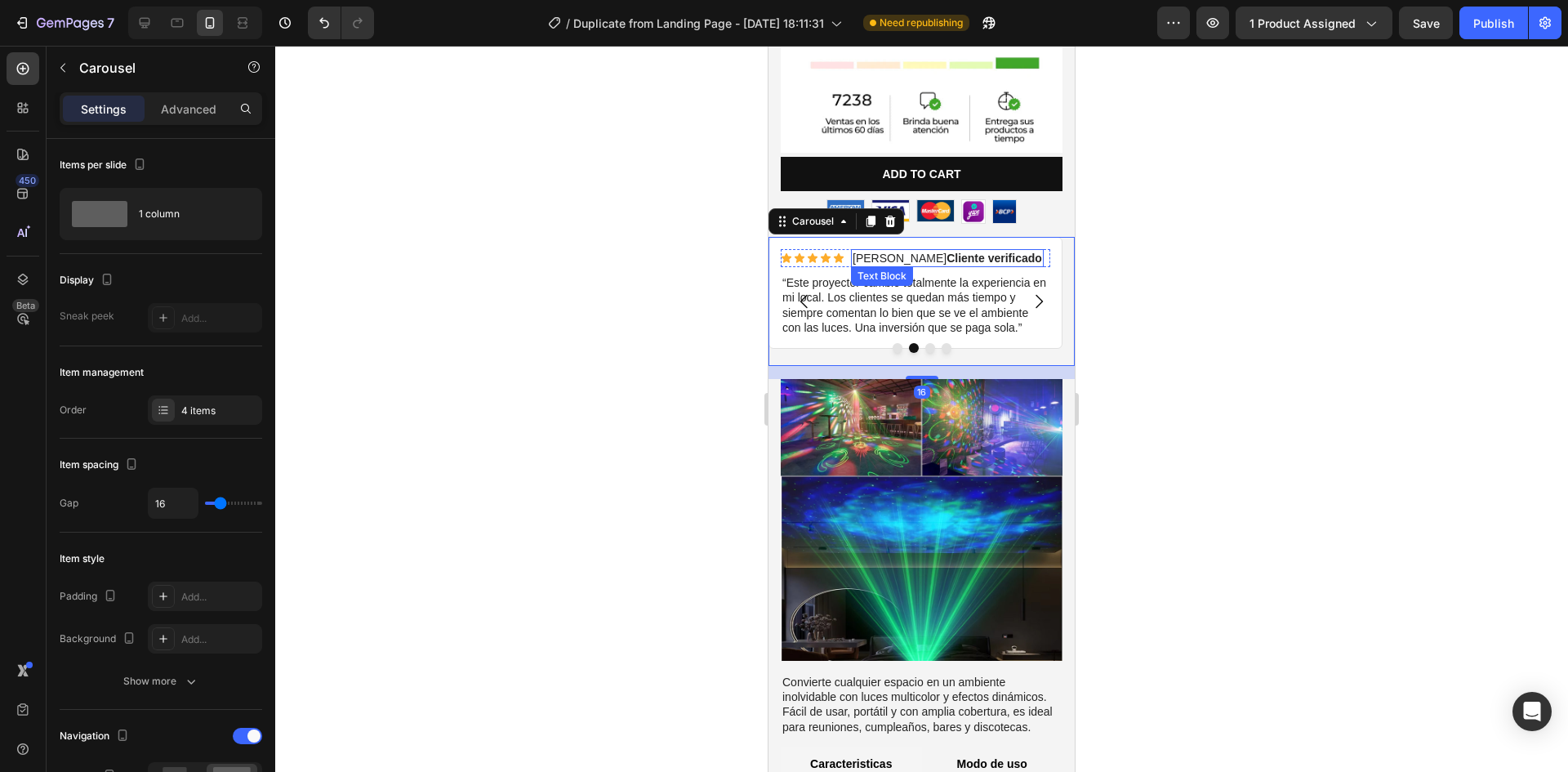
click at [947, 251] on strong "Cliente verificado" at bounding box center [995, 258] width 96 height 13
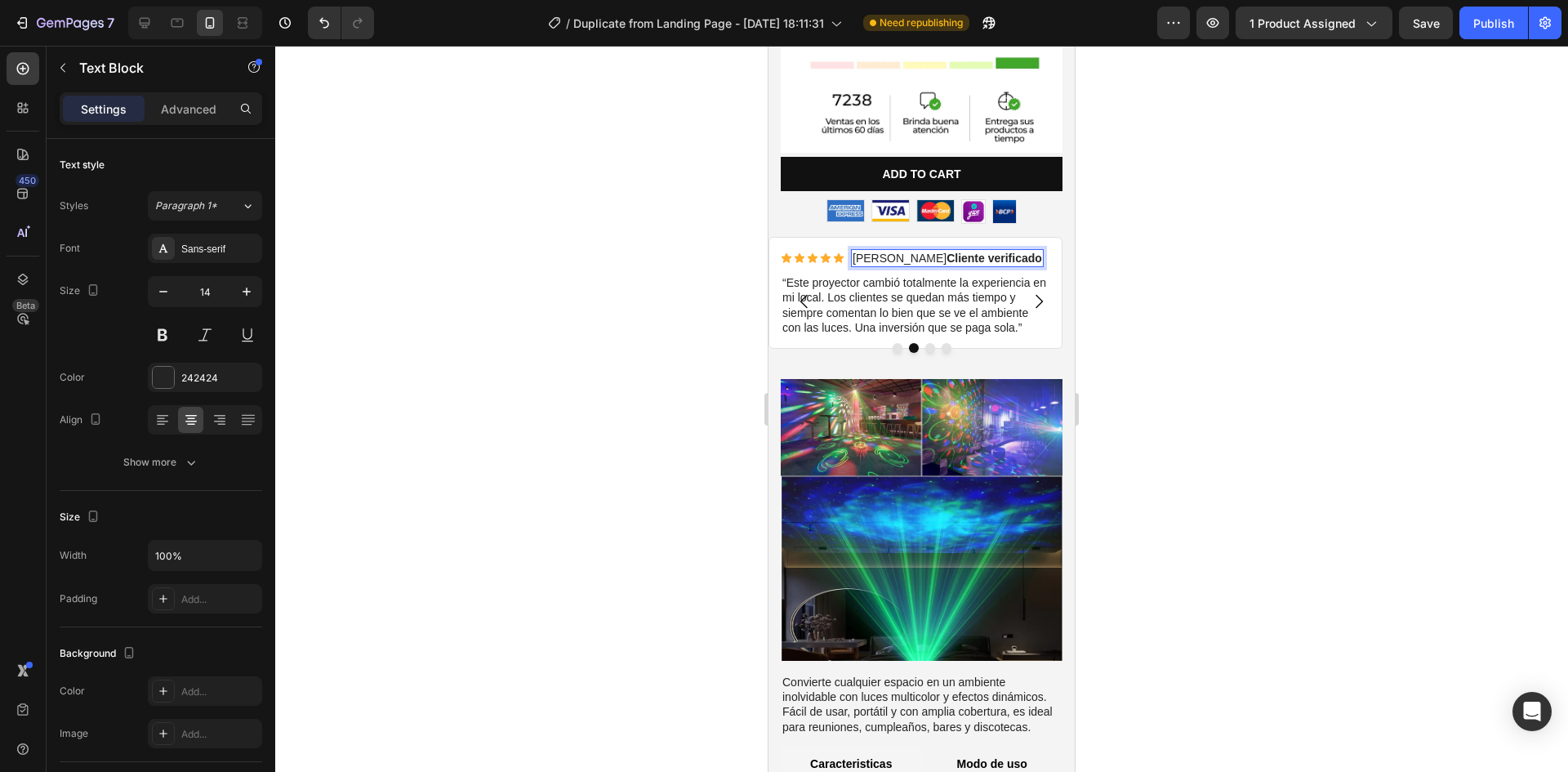
click at [947, 251] on strong "Cliente verificado" at bounding box center [995, 258] width 96 height 13
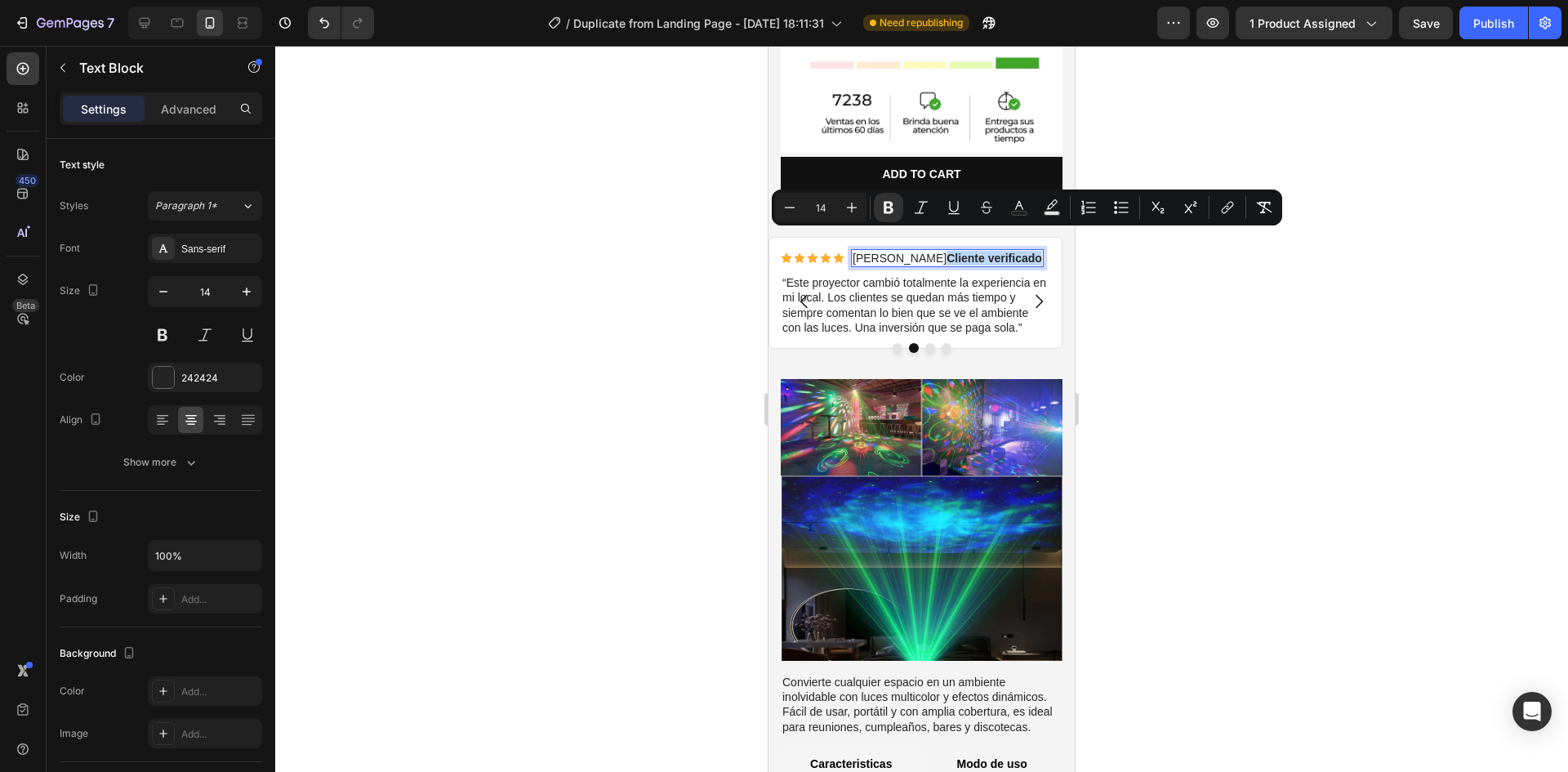
drag, startPoint x: 912, startPoint y: 238, endPoint x: 1002, endPoint y: 236, distance: 90.0
click at [1002, 251] on strong "Cliente verificado" at bounding box center [995, 258] width 96 height 13
click at [1058, 207] on icon "Editor contextual toolbar" at bounding box center [1052, 207] width 17 height 17
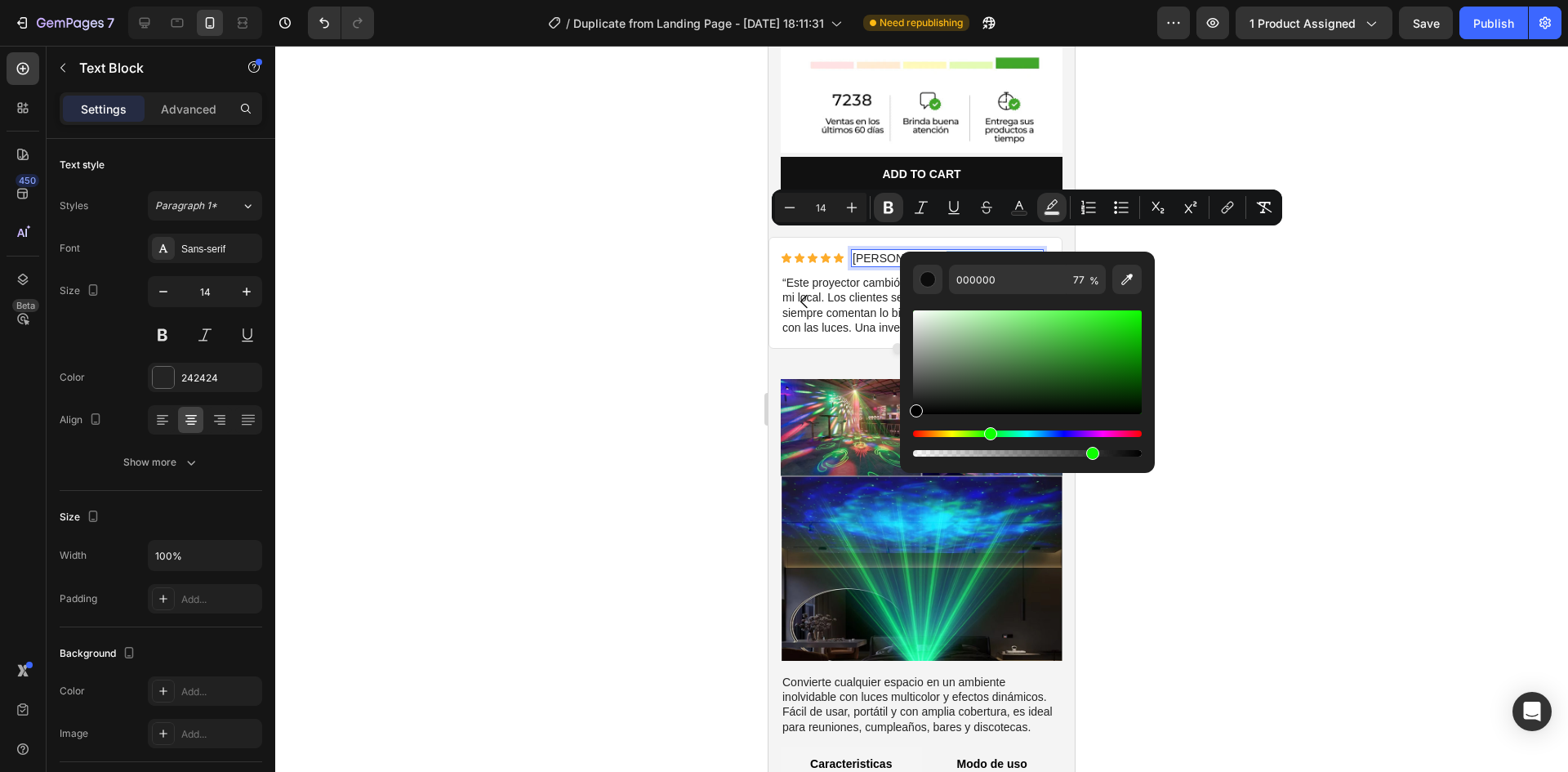
click at [987, 431] on div "Hue" at bounding box center [1027, 434] width 229 height 7
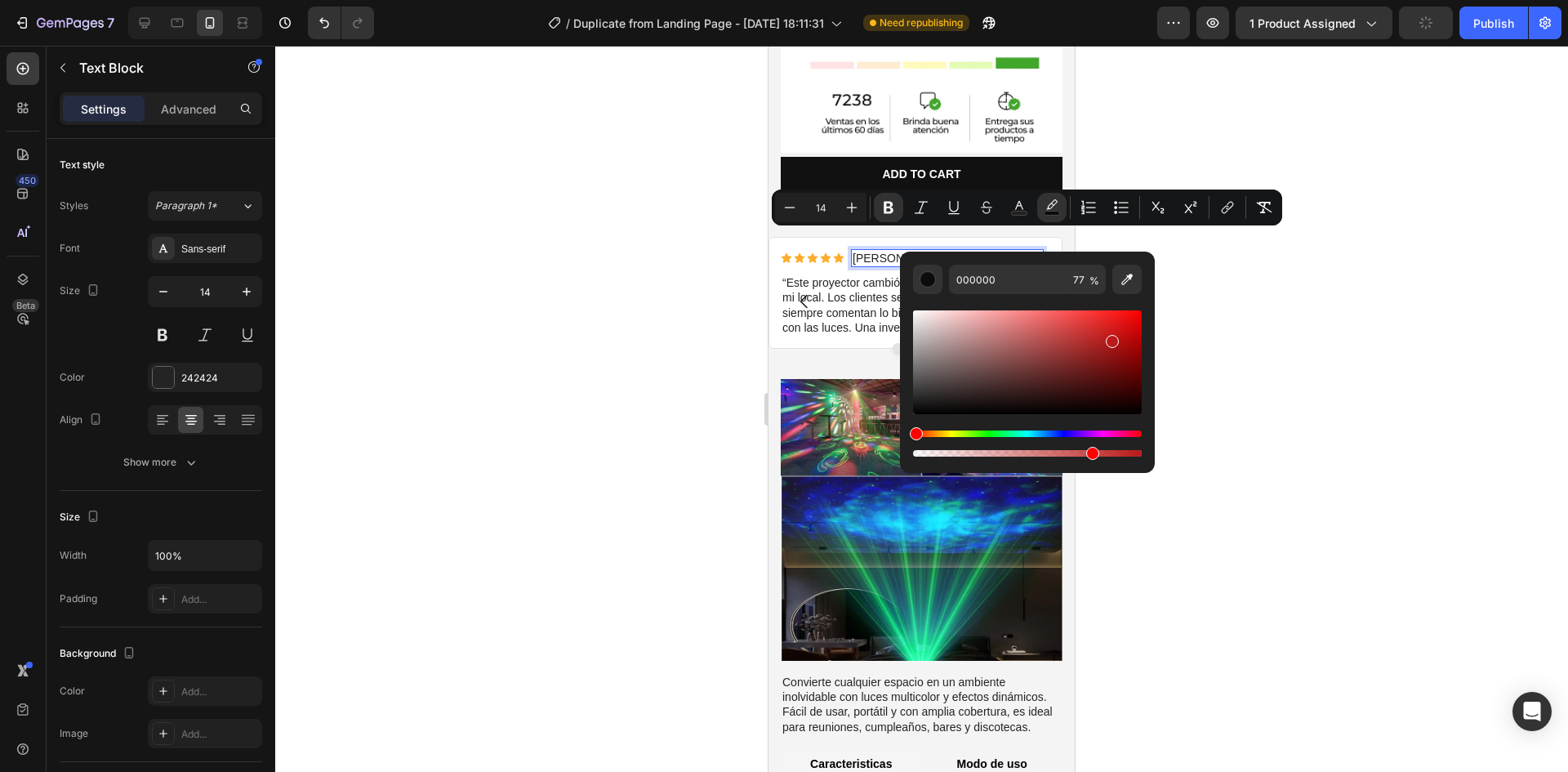
click at [1111, 338] on div "Editor contextual toolbar" at bounding box center [1027, 363] width 229 height 104
drag, startPoint x: 997, startPoint y: 427, endPoint x: 987, endPoint y: 427, distance: 10.0
click at [996, 427] on div "Editor contextual toolbar" at bounding box center [1027, 384] width 229 height 153
drag, startPoint x: 972, startPoint y: 428, endPoint x: 990, endPoint y: 429, distance: 18.0
click at [991, 428] on div "Editor contextual toolbar" at bounding box center [1027, 384] width 229 height 153
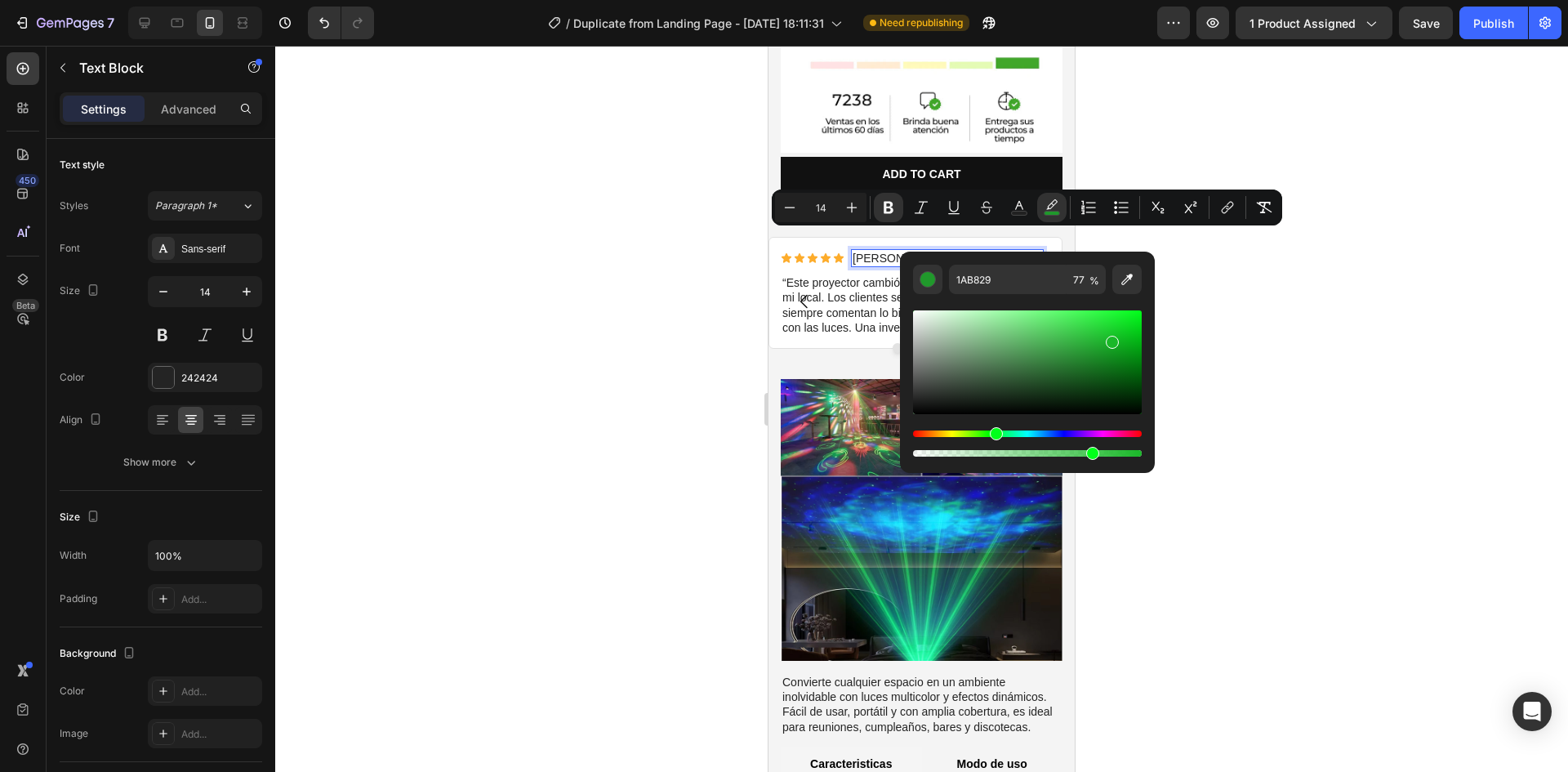
drag, startPoint x: 941, startPoint y: 431, endPoint x: 993, endPoint y: 435, distance: 52.2
click at [993, 435] on div "Hue" at bounding box center [1027, 434] width 229 height 7
click at [1112, 336] on div "Editor contextual toolbar" at bounding box center [1111, 342] width 13 height 13
click at [1109, 336] on div "Editor contextual toolbar" at bounding box center [1113, 341] width 13 height 13
type input "1ABC2A"
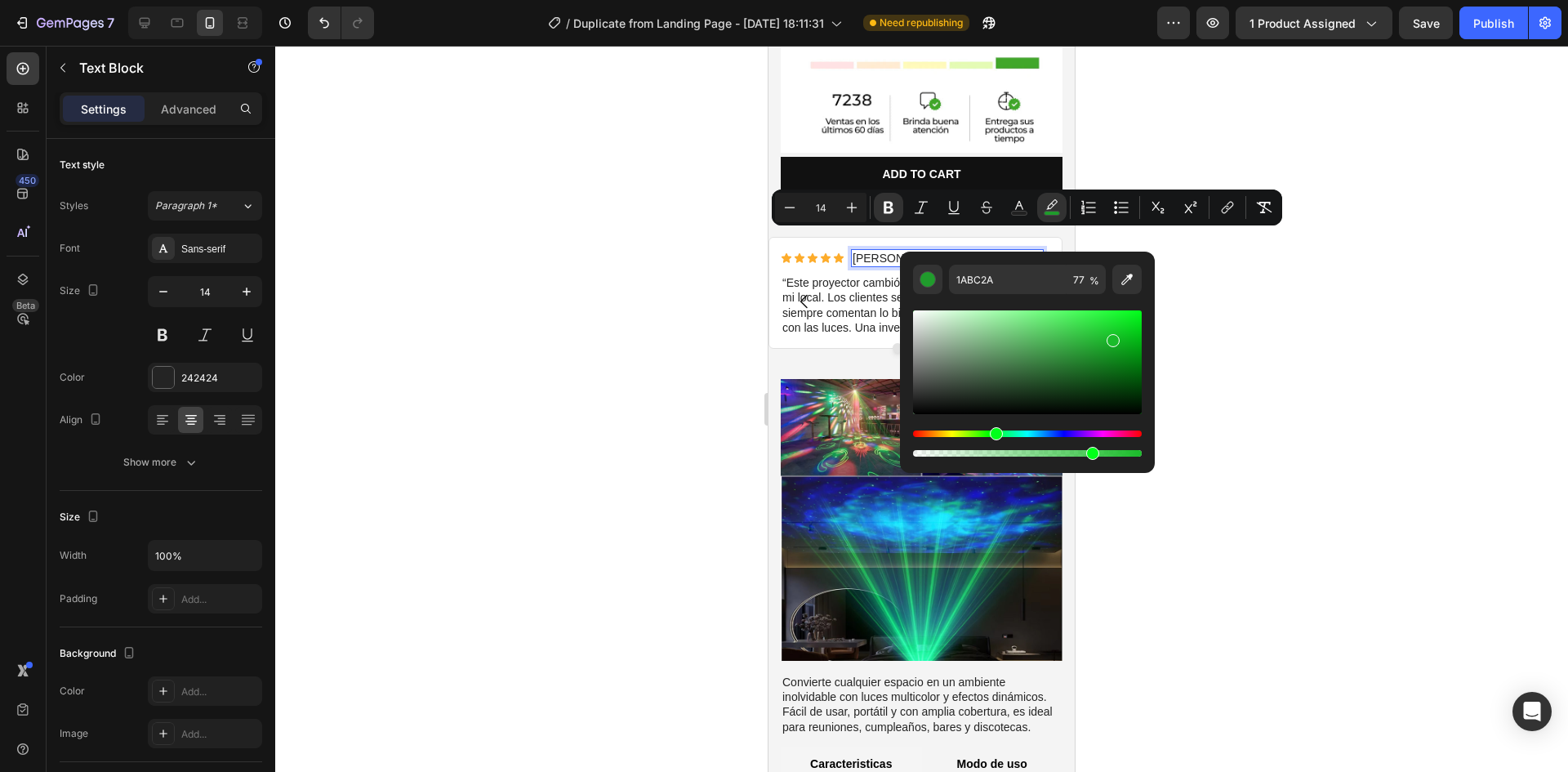
click at [1205, 360] on div at bounding box center [921, 408] width 1293 height 727
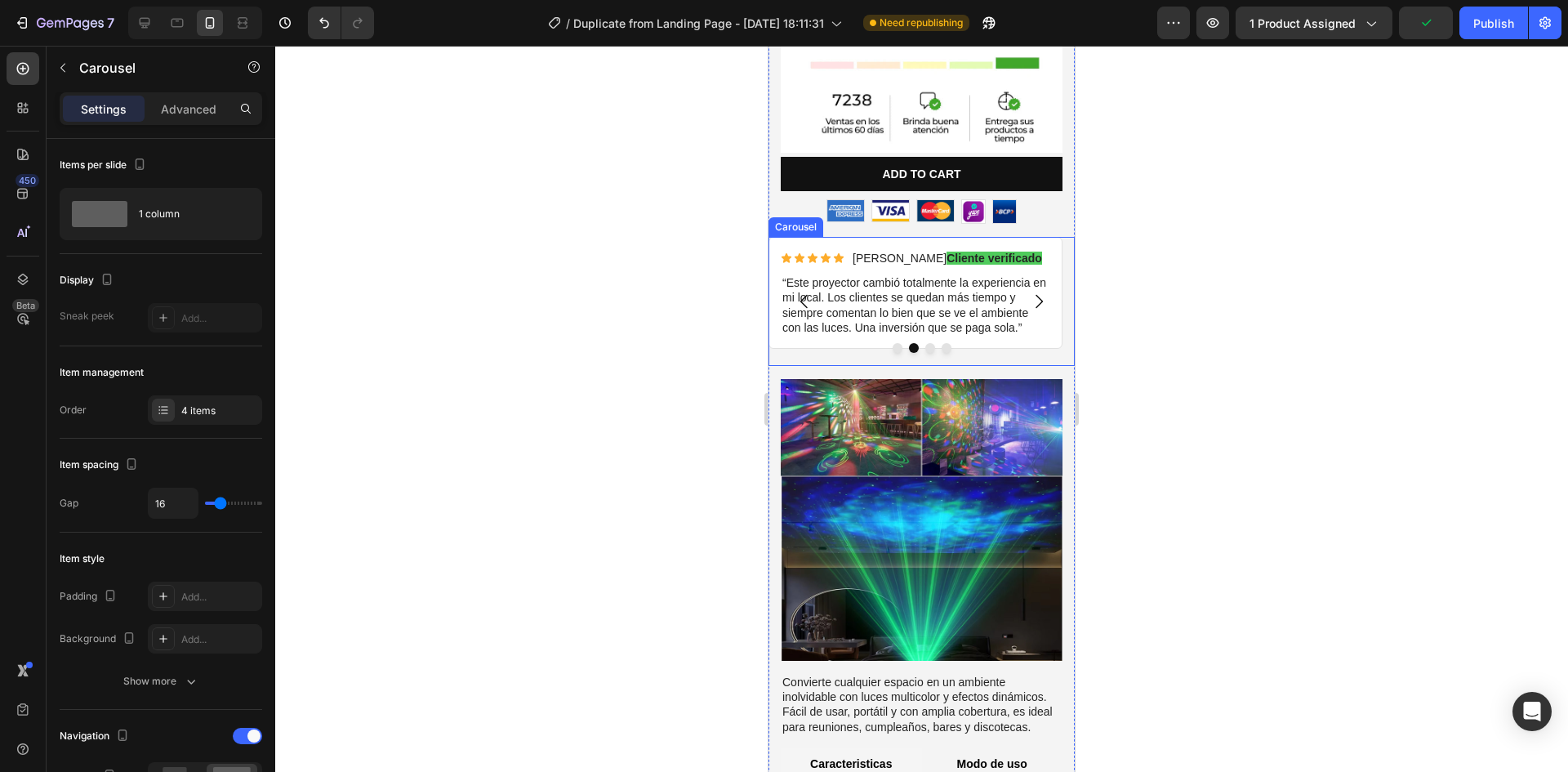
click at [1036, 295] on icon "Carousel Next Arrow" at bounding box center [1039, 302] width 7 height 14
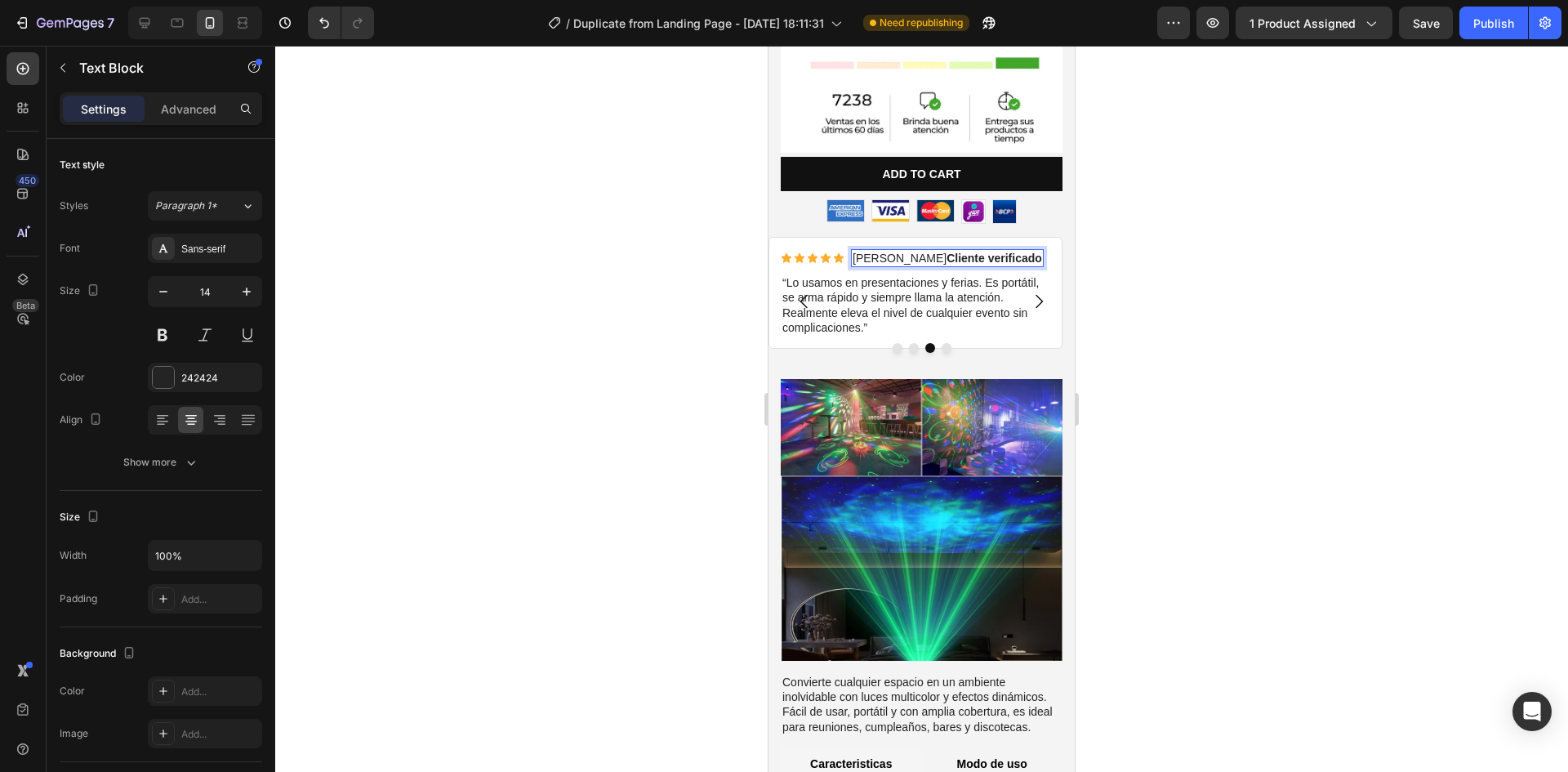
click at [947, 251] on strong "Cliente verificado" at bounding box center [995, 258] width 96 height 13
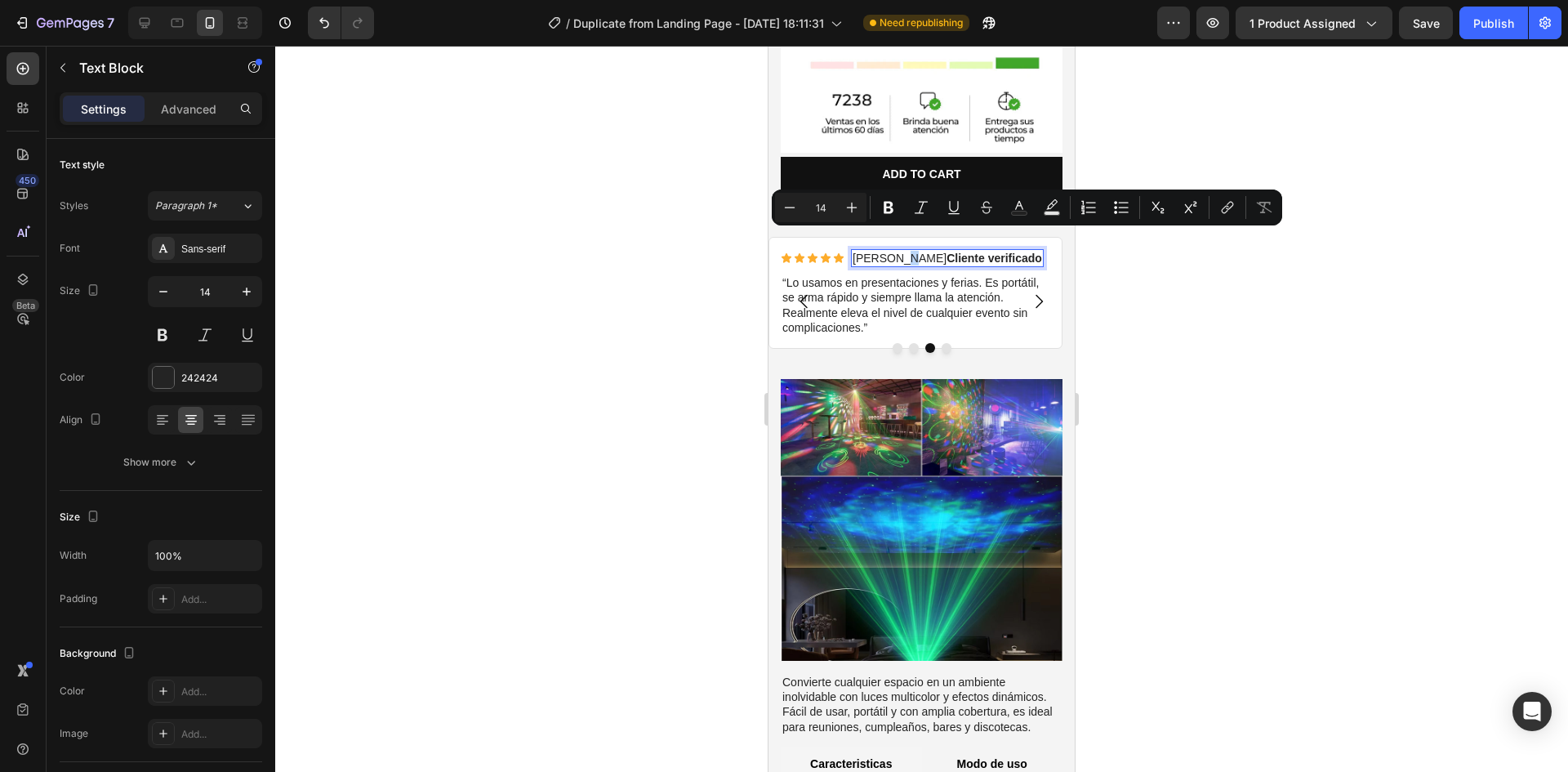
click at [904, 250] on p "Diego C. Cliente verificado" at bounding box center [947, 258] width 189 height 15
click at [947, 251] on strong "Cliente verificado" at bounding box center [995, 258] width 96 height 13
drag, startPoint x: 902, startPoint y: 237, endPoint x: 991, endPoint y: 244, distance: 89.3
click at [993, 251] on strong "Cliente verificado" at bounding box center [995, 258] width 96 height 13
click at [1058, 208] on icon "Editor contextual toolbar" at bounding box center [1052, 207] width 17 height 17
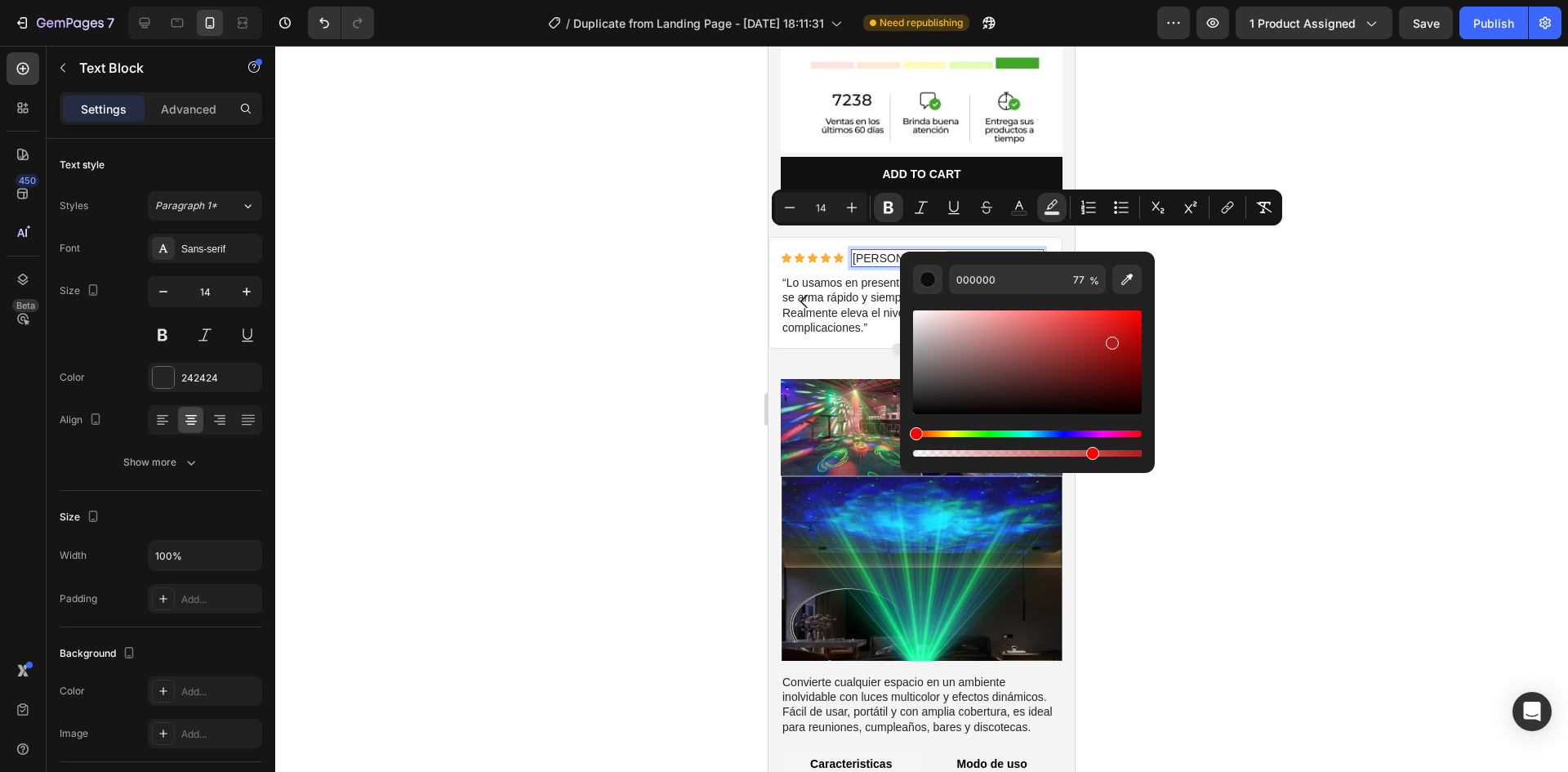
click at [1109, 340] on div "Editor contextual toolbar" at bounding box center [1027, 363] width 229 height 104
click at [1109, 335] on div "Editor contextual toolbar" at bounding box center [1027, 363] width 229 height 104
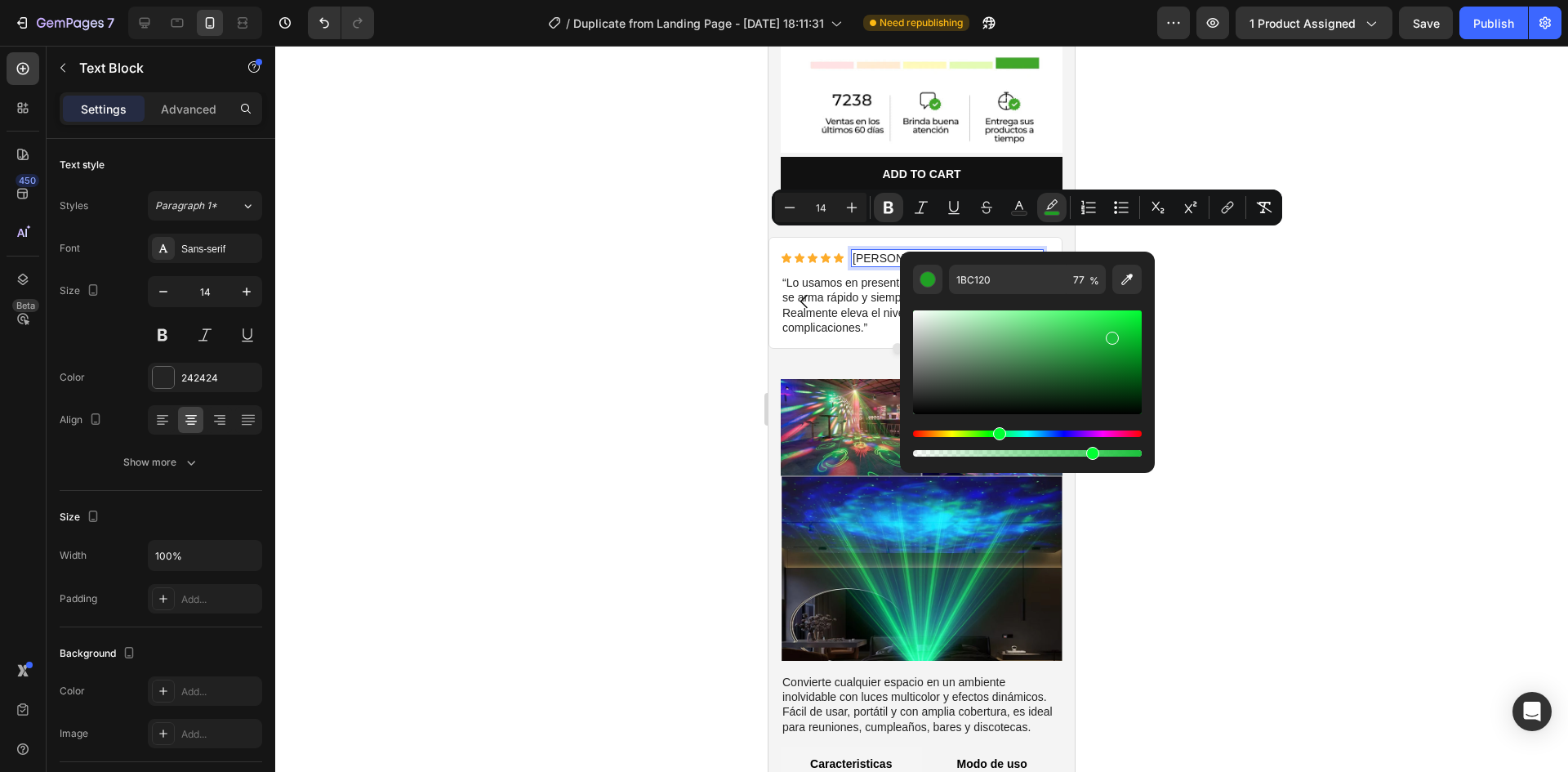
type input "1BC13C"
click at [997, 431] on div "Hue" at bounding box center [1027, 434] width 229 height 7
click at [1223, 345] on div at bounding box center [921, 408] width 1293 height 727
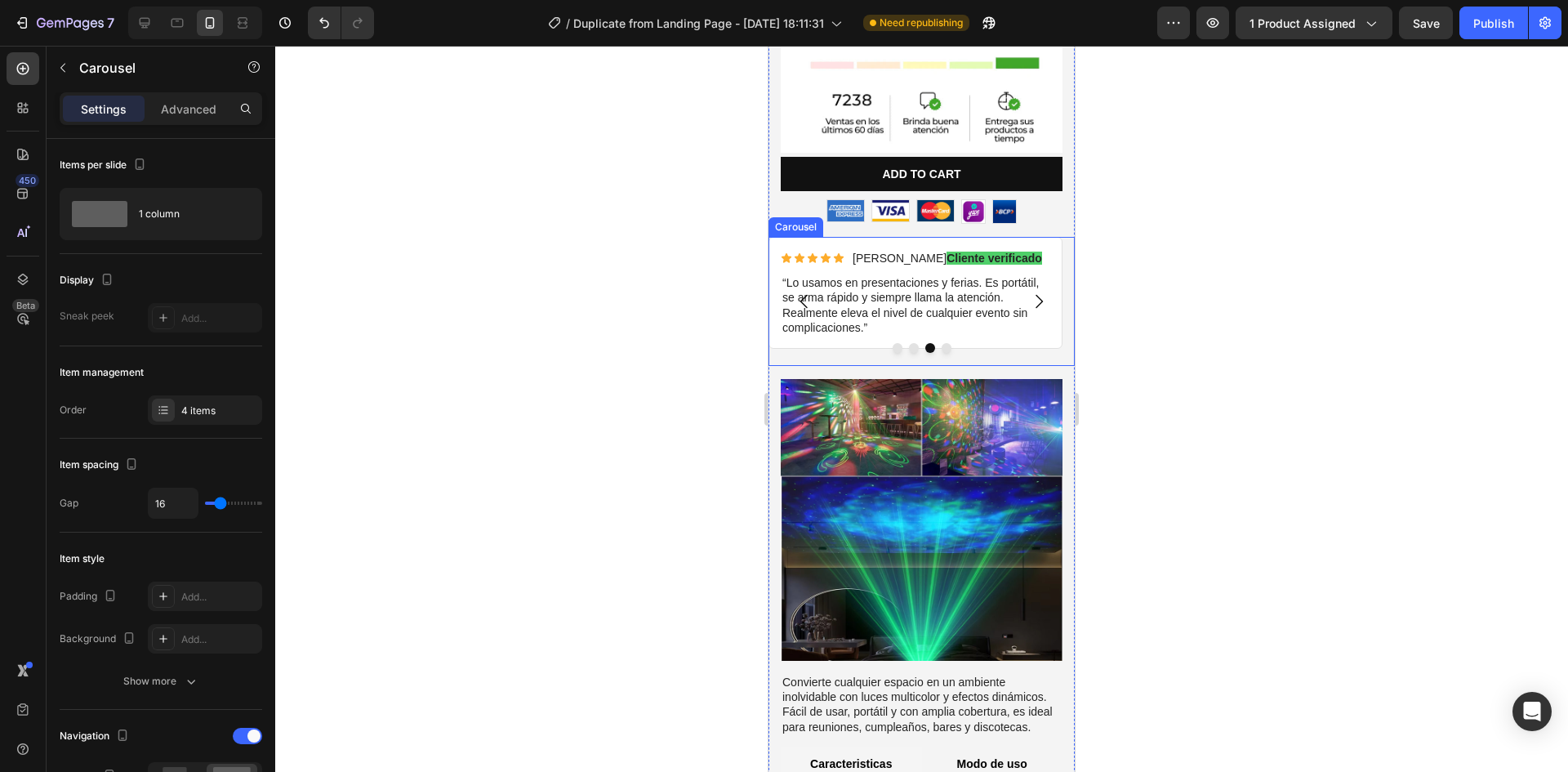
click at [1029, 292] on icon "Carousel Next Arrow" at bounding box center [1039, 302] width 20 height 20
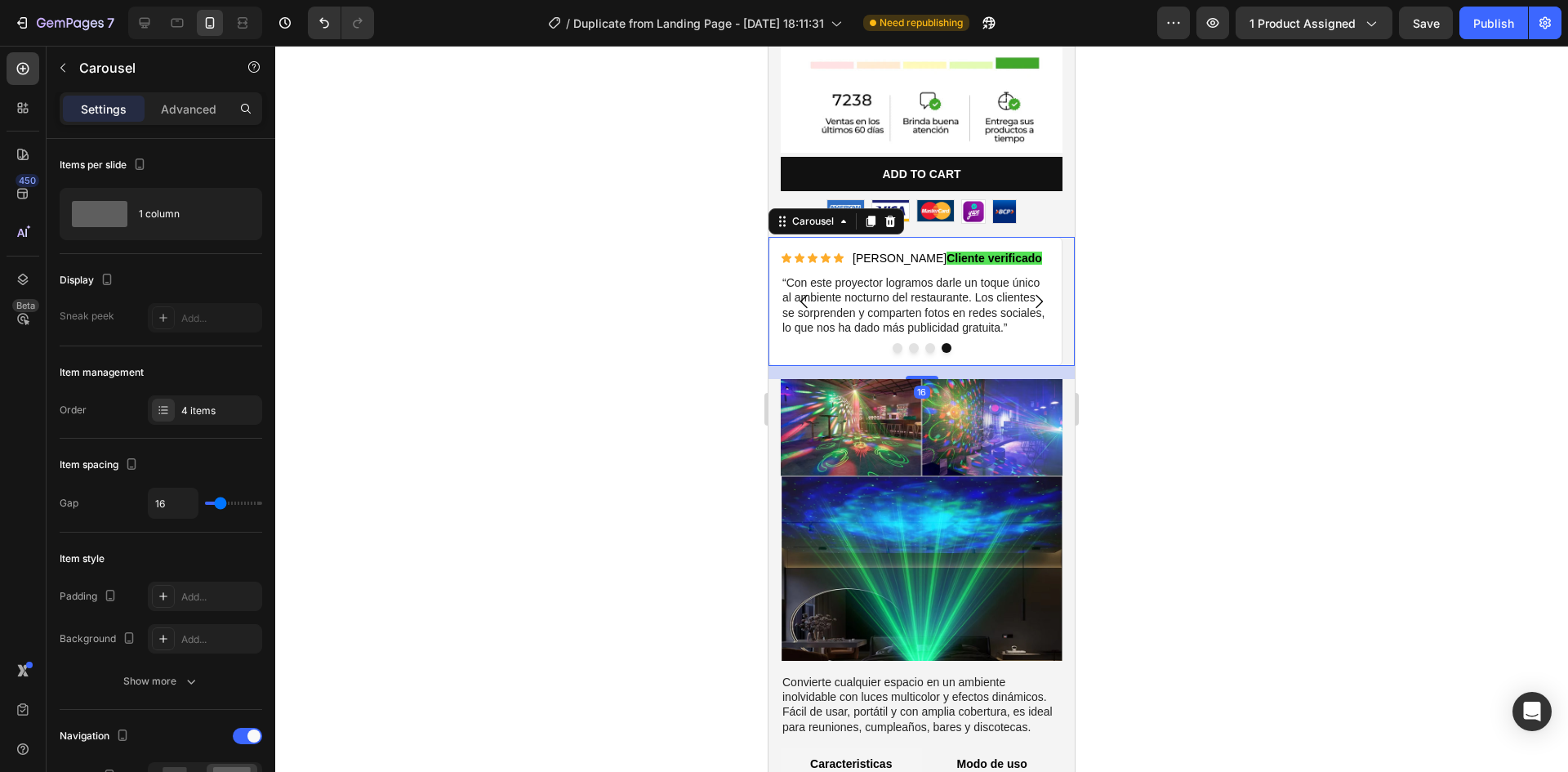
click at [1029, 292] on icon "Carousel Next Arrow" at bounding box center [1039, 302] width 20 height 20
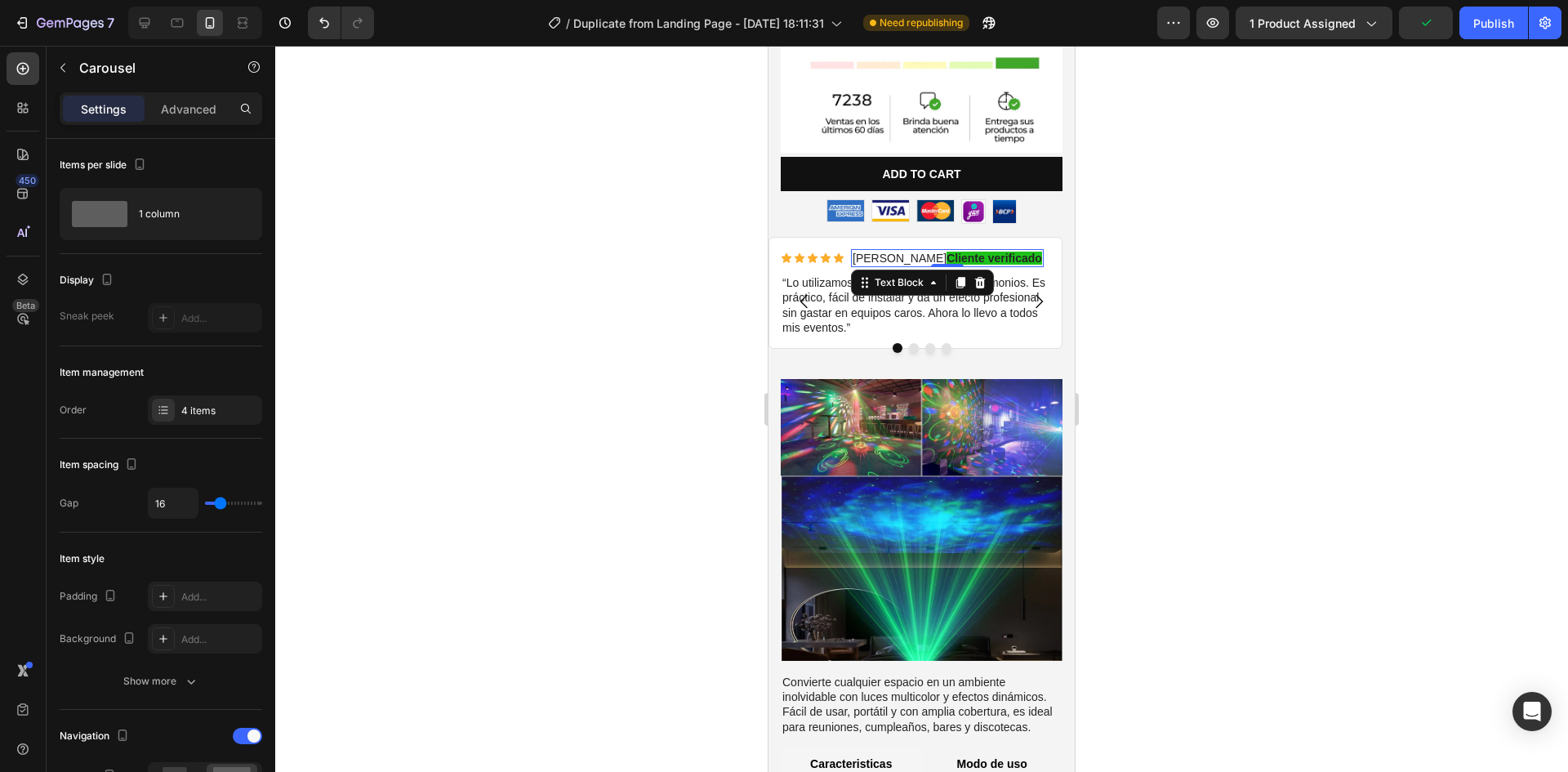
click at [992, 251] on strong "Cliente verificado" at bounding box center [995, 258] width 96 height 13
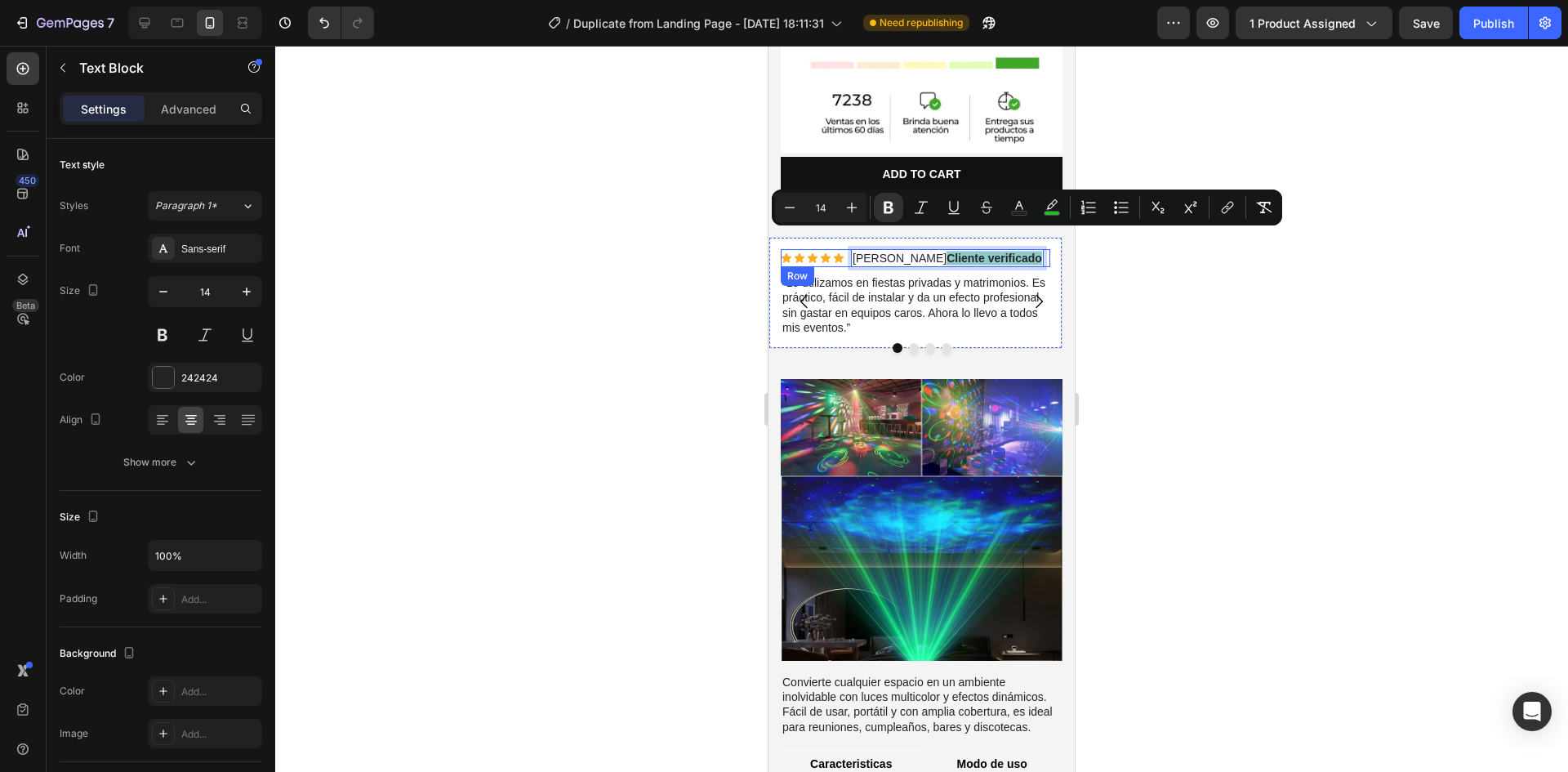
drag, startPoint x: 914, startPoint y: 239, endPoint x: 1010, endPoint y: 238, distance: 96.0
click at [1010, 250] on div "Icon Icon Icon Icon Icon Icon List Rogelio M. Cliente verificado Text Block 0 R…" at bounding box center [915, 259] width 269 height 18
click at [1052, 212] on rect "Editor contextual toolbar" at bounding box center [1052, 213] width 16 height 4
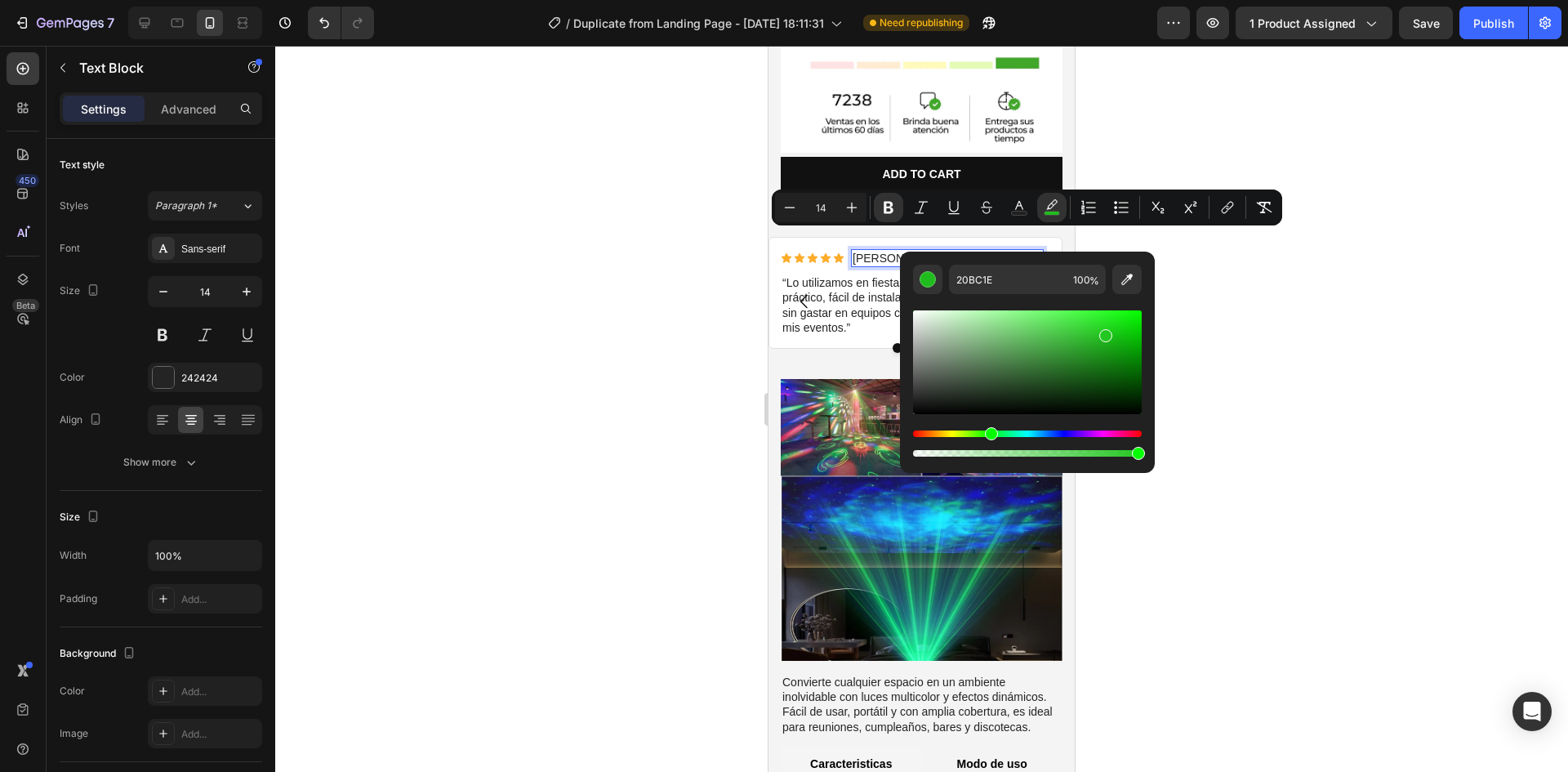
type input "25C922"
drag, startPoint x: 1109, startPoint y: 341, endPoint x: 1103, endPoint y: 331, distance: 11.7
click at [1103, 331] on div "Editor contextual toolbar" at bounding box center [1106, 335] width 13 height 13
click at [1035, 250] on div "Icon Icon Icon Icon Icon Icon List Rogelio M. Cliente verificado Text Block Row…" at bounding box center [915, 259] width 269 height 18
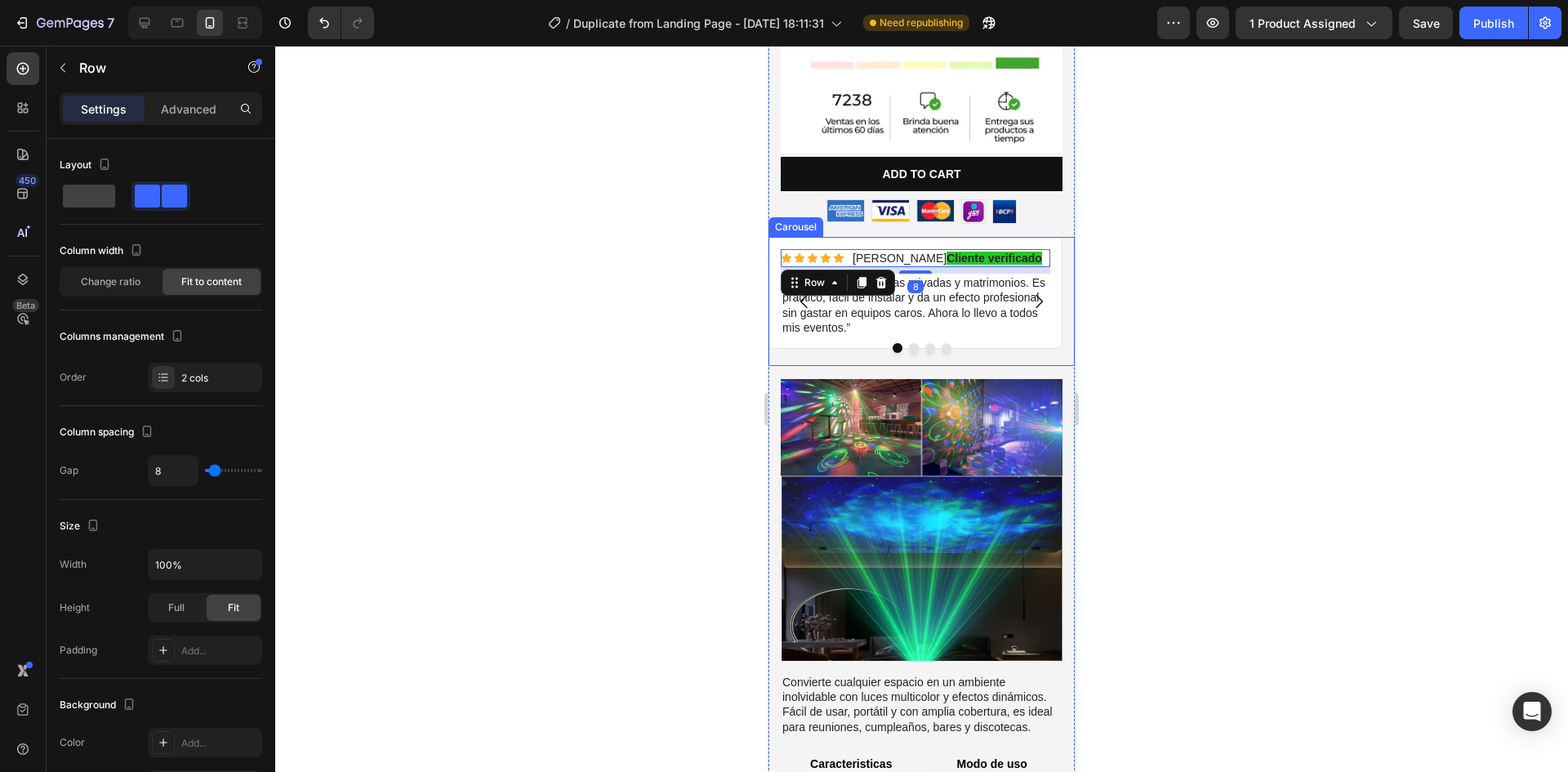
click at [1029, 292] on icon "Carousel Next Arrow" at bounding box center [1039, 302] width 20 height 20
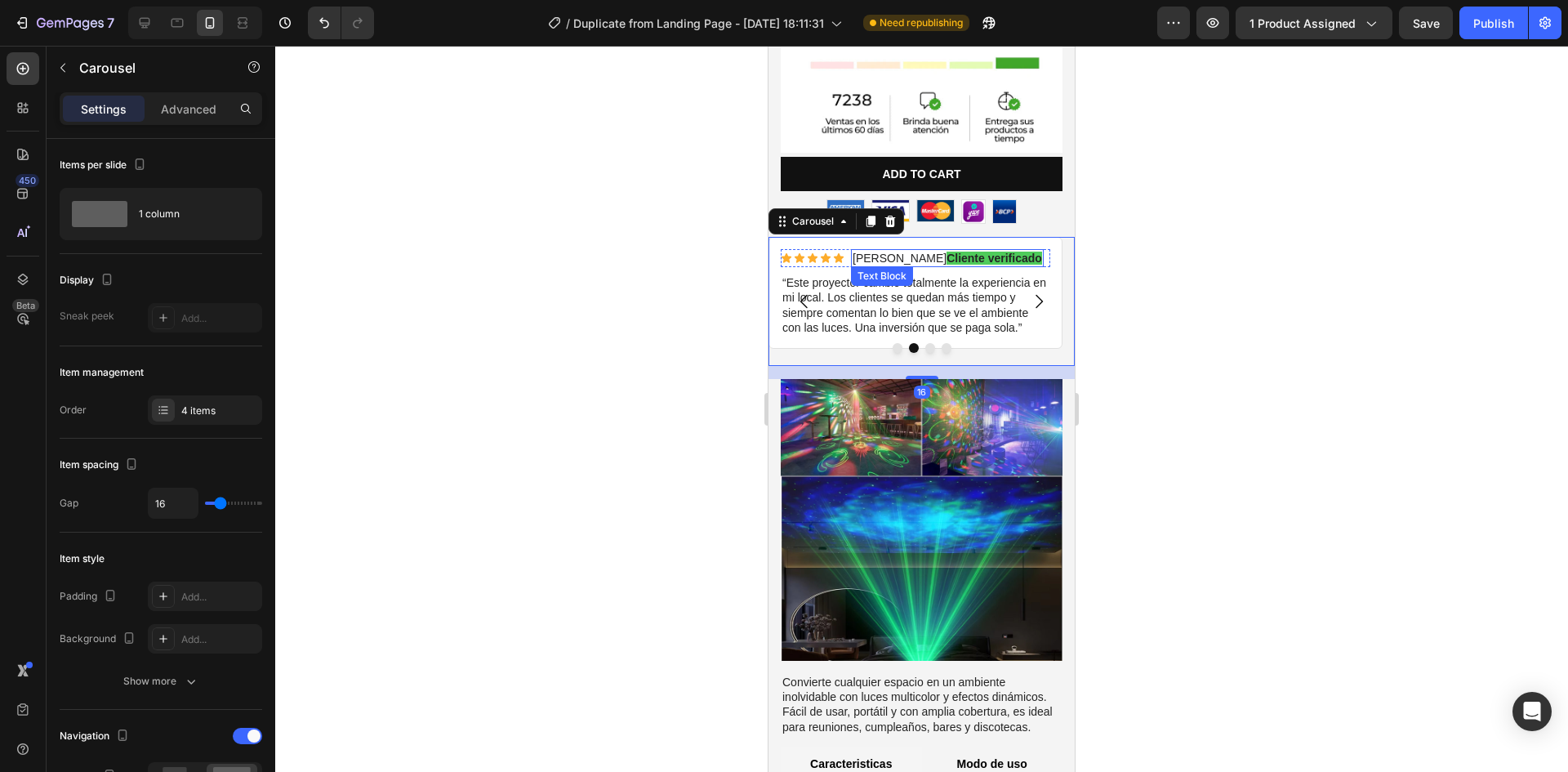
click at [947, 251] on strong "Cliente verificado" at bounding box center [995, 258] width 96 height 13
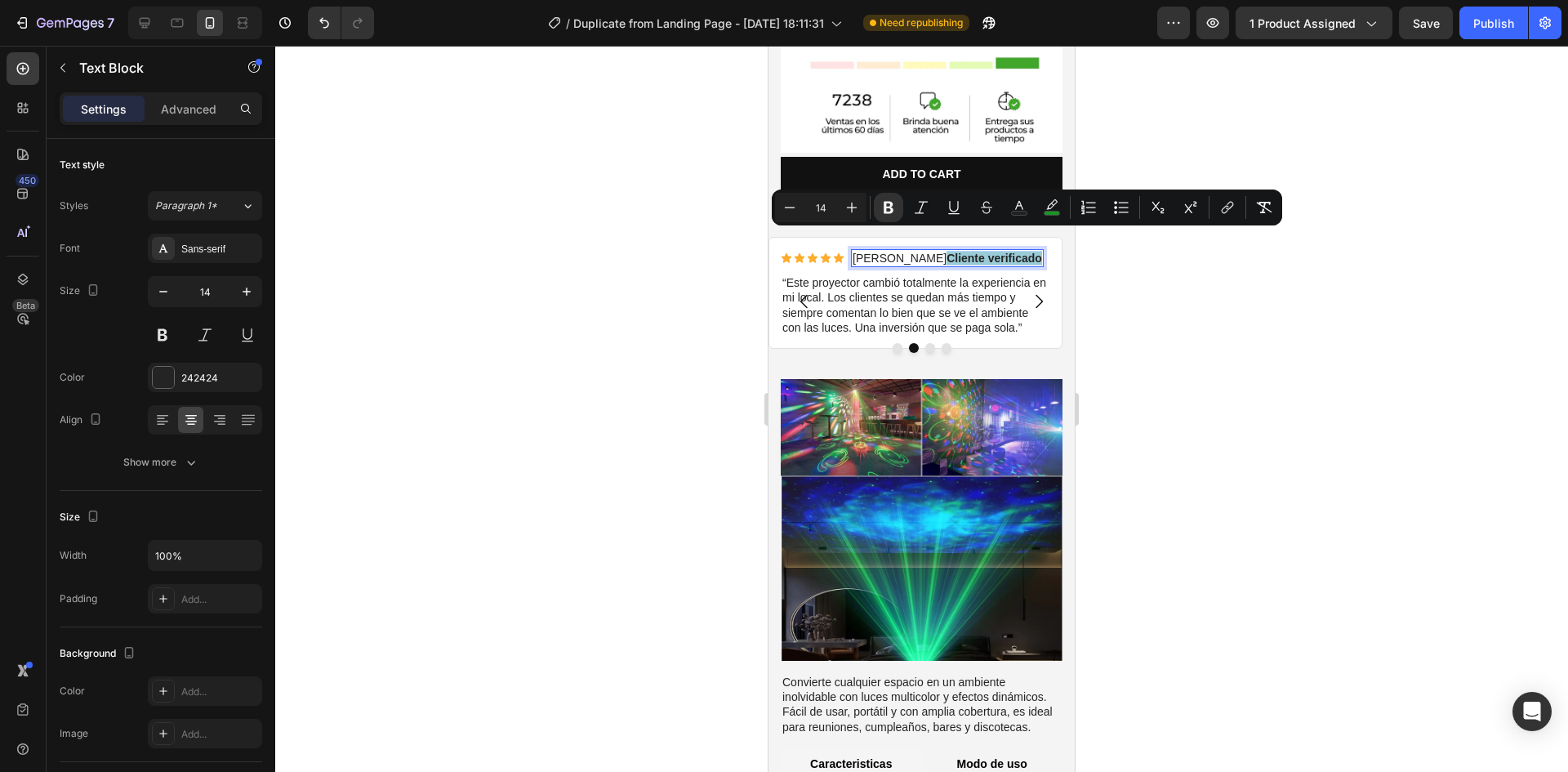
drag, startPoint x: 912, startPoint y: 240, endPoint x: 1004, endPoint y: 236, distance: 92.1
click at [1051, 213] on rect "Editor contextual toolbar" at bounding box center [1052, 213] width 16 height 4
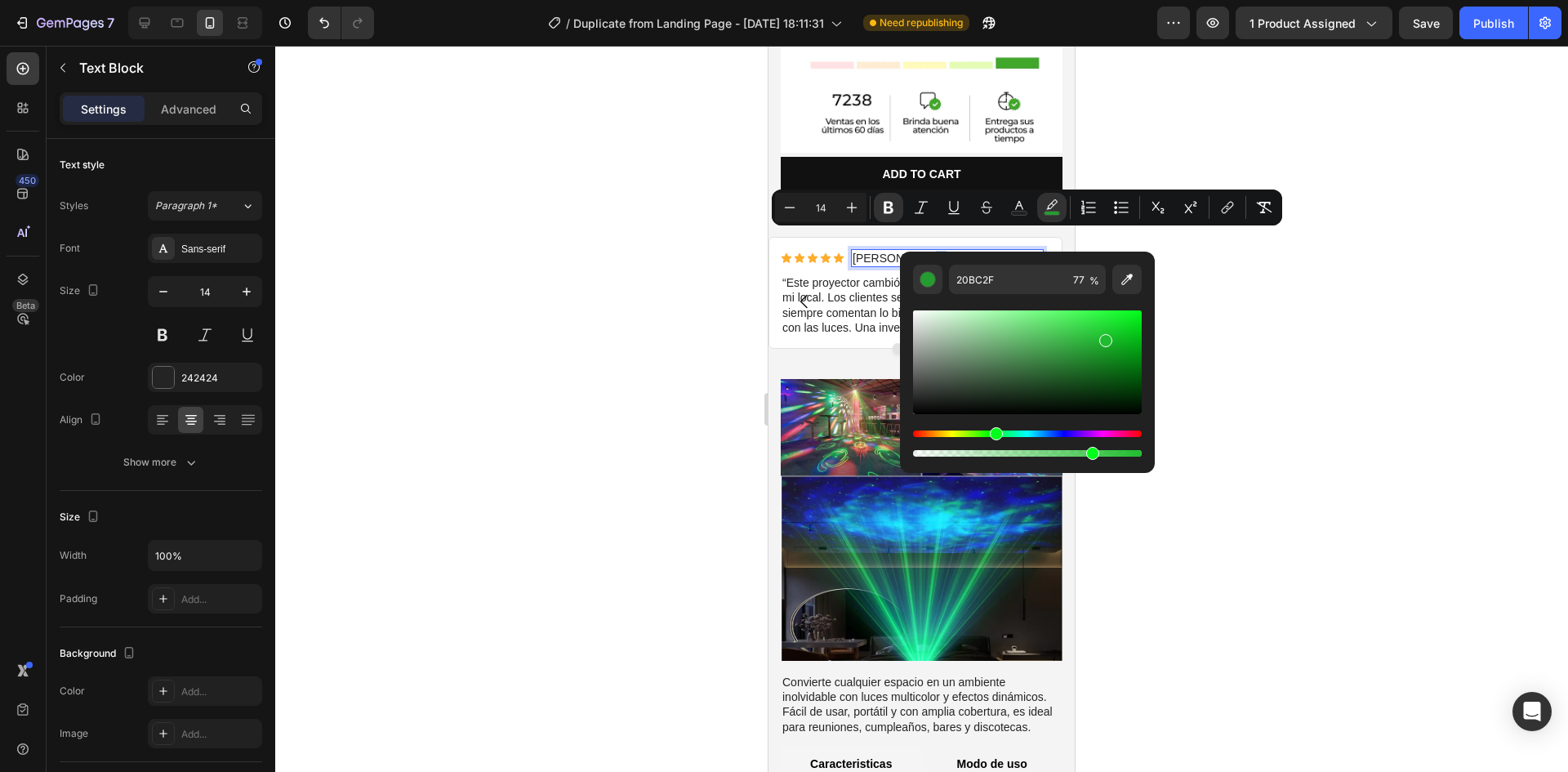
click at [1103, 336] on div "Editor contextual toolbar" at bounding box center [1027, 363] width 229 height 104
type input "23C634"
click at [1101, 332] on div "Editor contextual toolbar" at bounding box center [1105, 336] width 13 height 13
click at [1197, 365] on div at bounding box center [921, 408] width 1293 height 727
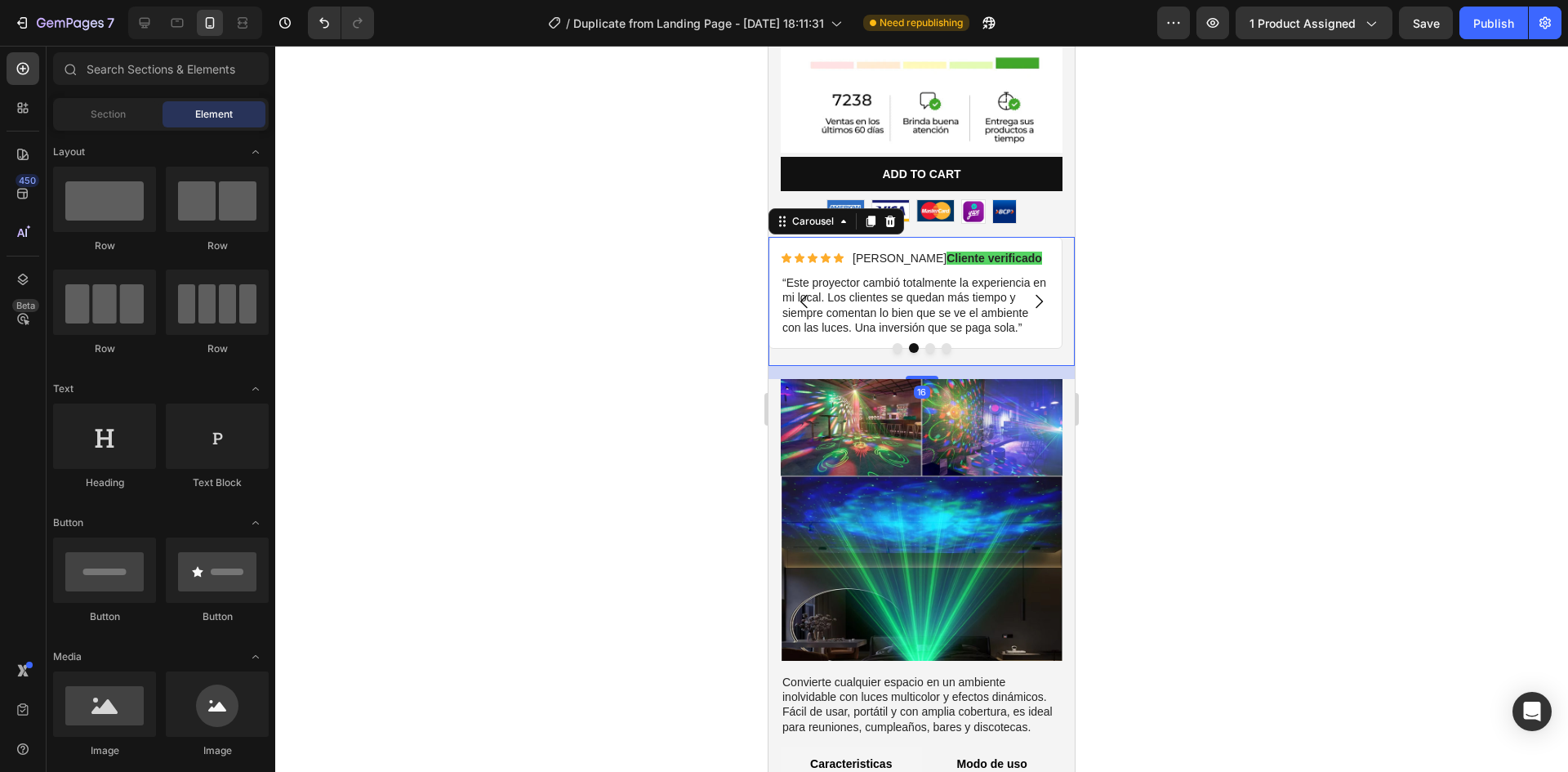
click at [1036, 295] on icon "Carousel Next Arrow" at bounding box center [1039, 302] width 7 height 14
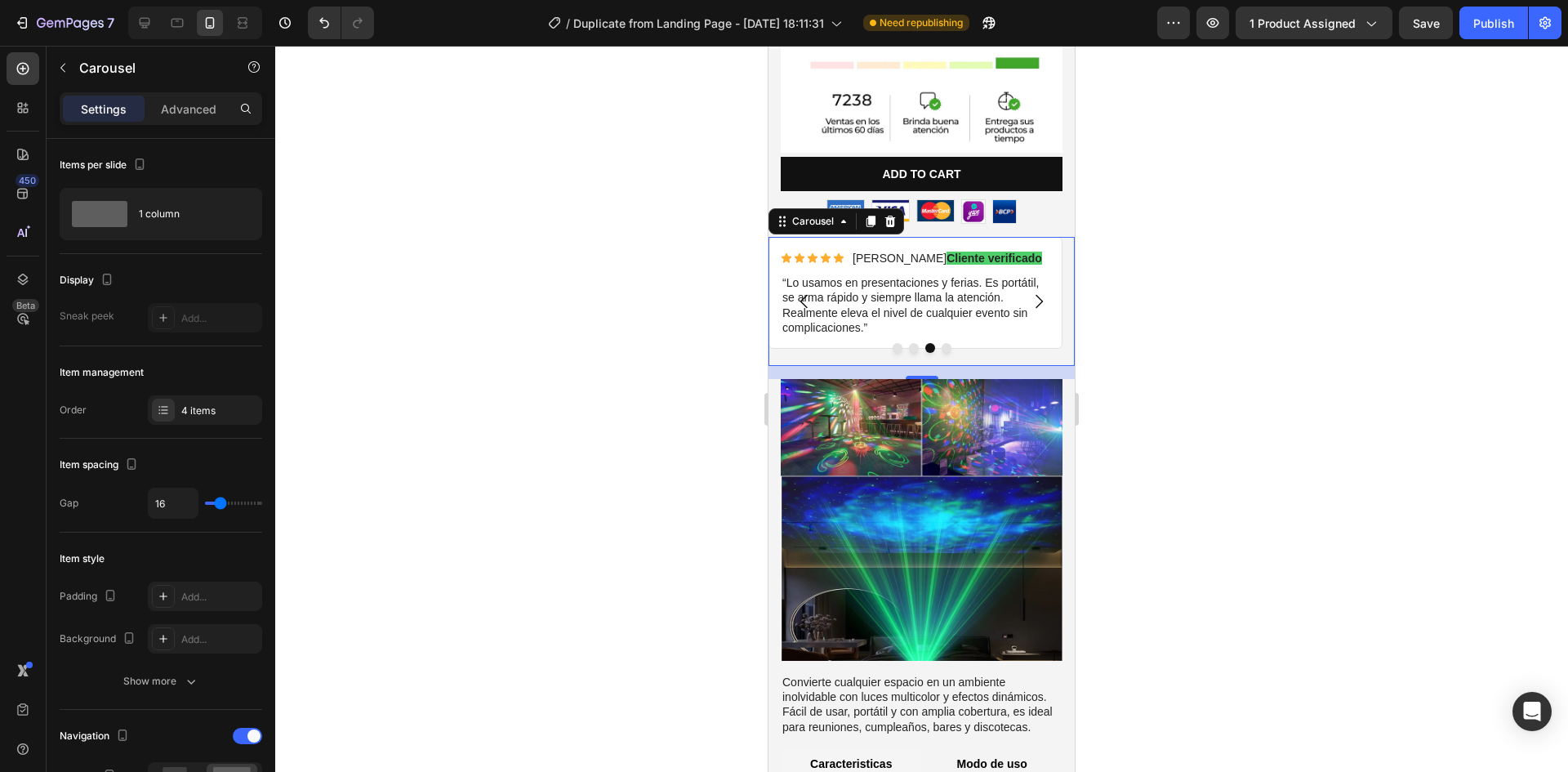
click at [1029, 292] on icon "Carousel Next Arrow" at bounding box center [1039, 302] width 20 height 20
click at [799, 292] on icon "Carousel Back Arrow" at bounding box center [805, 302] width 20 height 20
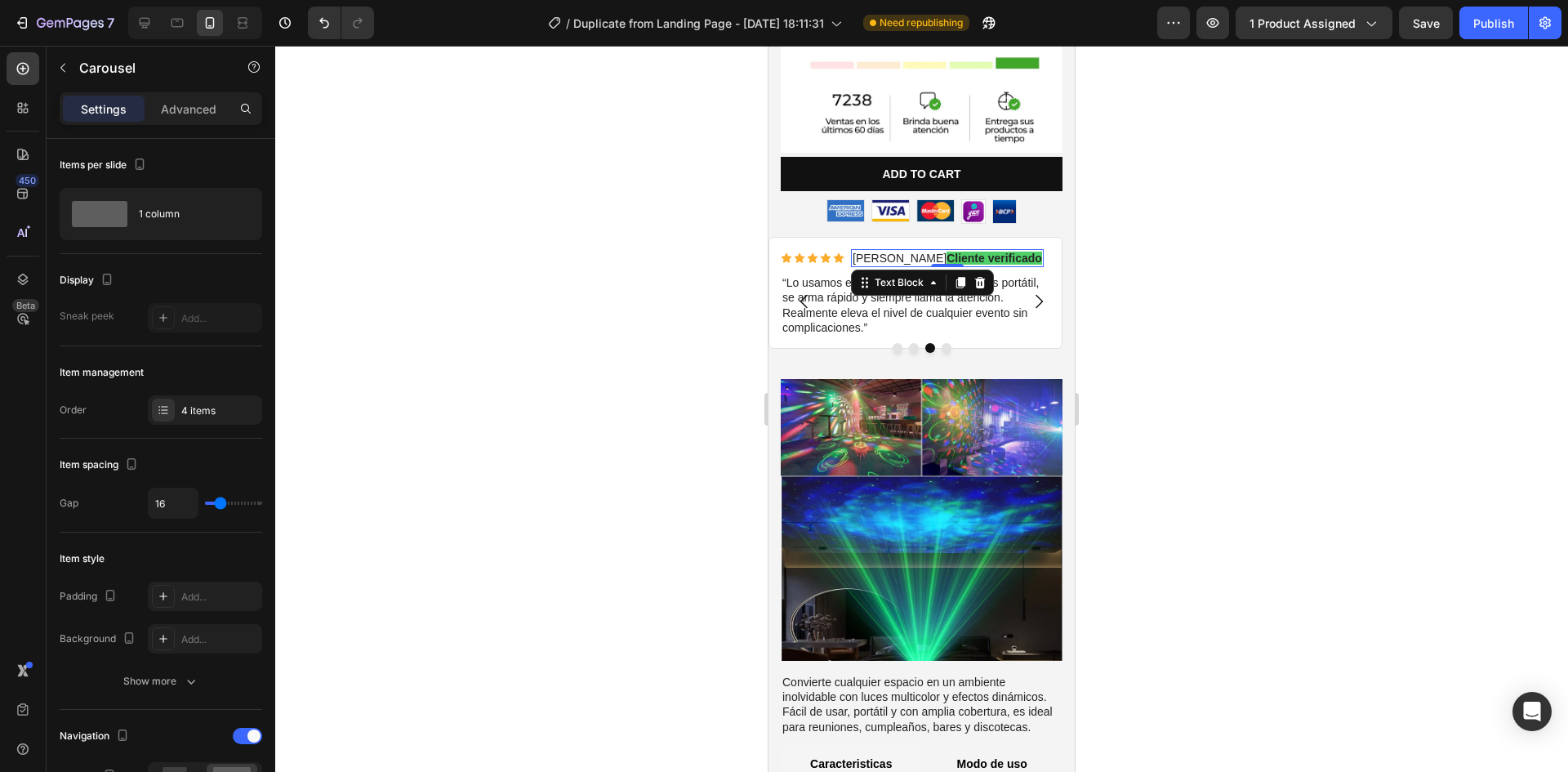
click at [947, 251] on strong "Cliente verificado" at bounding box center [995, 258] width 96 height 13
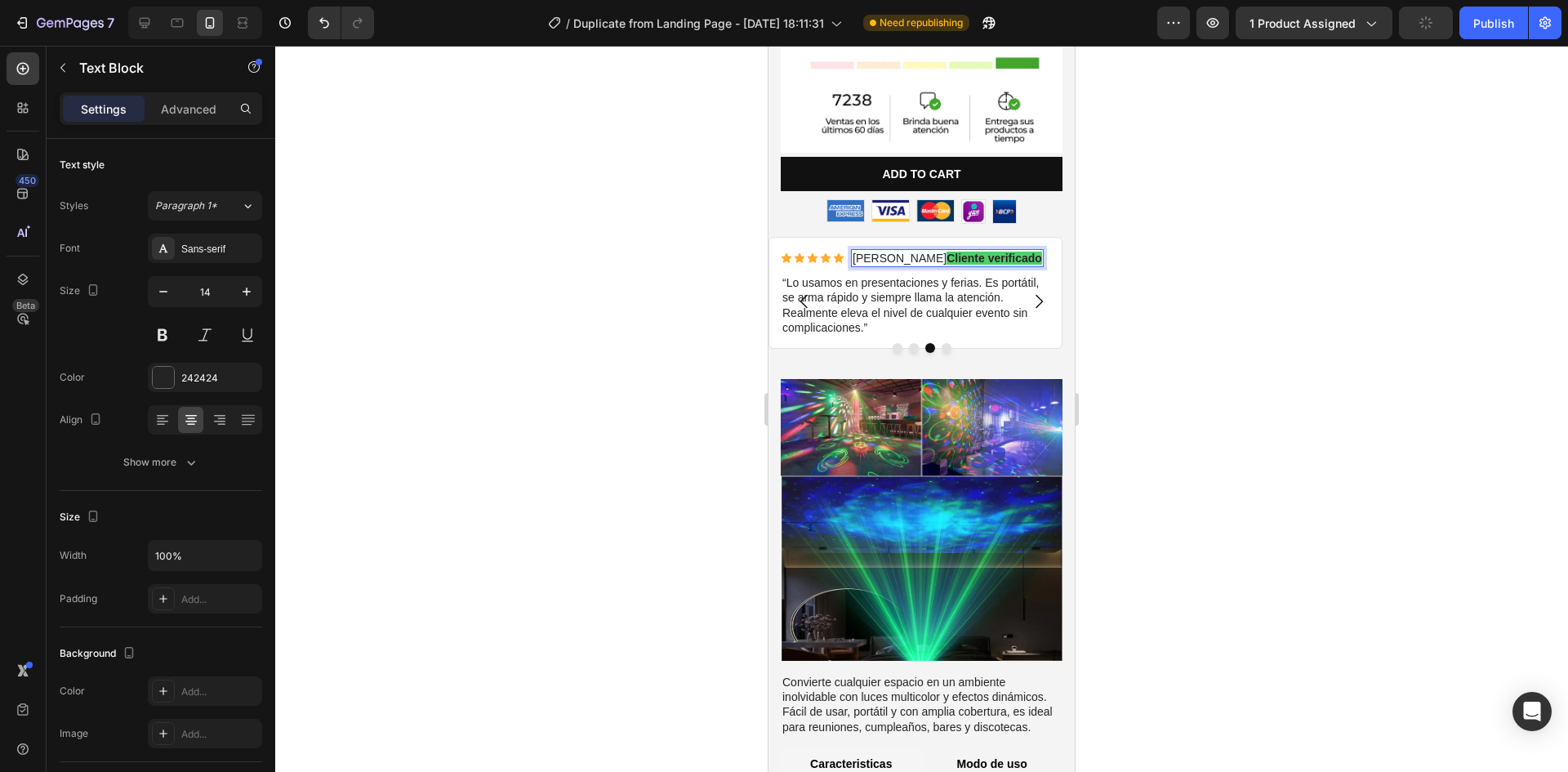
click at [947, 251] on strong "Cliente verificado" at bounding box center [995, 258] width 96 height 13
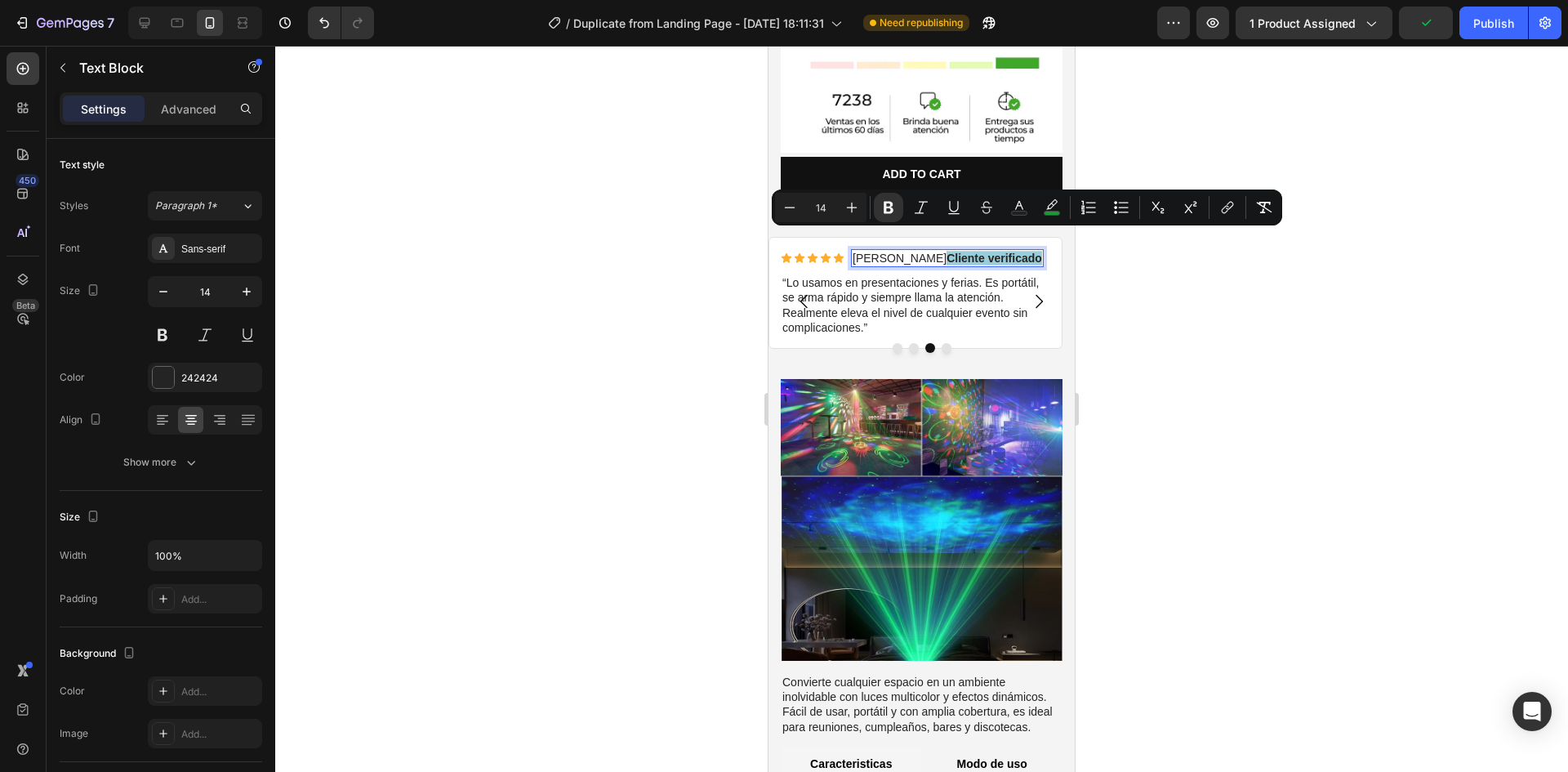
drag, startPoint x: 902, startPoint y: 237, endPoint x: 986, endPoint y: 236, distance: 84.0
click at [986, 251] on strong "Cliente verificado" at bounding box center [995, 258] width 96 height 13
click at [1050, 214] on rect "Editor contextual toolbar" at bounding box center [1052, 213] width 16 height 4
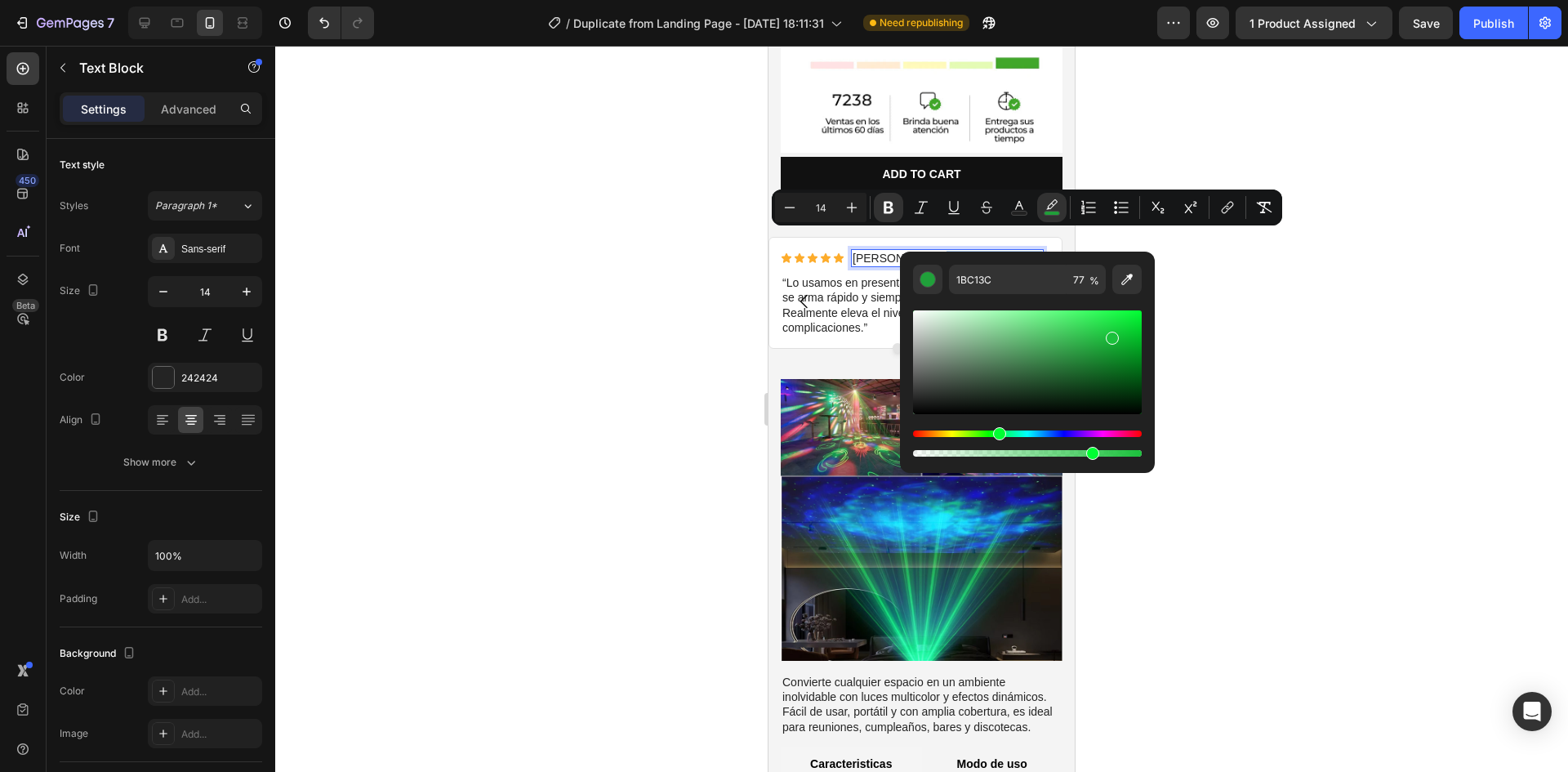
click at [1100, 335] on div "Editor contextual toolbar" at bounding box center [1027, 363] width 229 height 104
click at [1100, 331] on div "Editor contextual toolbar" at bounding box center [1101, 335] width 13 height 13
click at [1097, 338] on div "Editor contextual toolbar" at bounding box center [1101, 338] width 13 height 13
click at [1097, 336] on div "Editor contextual toolbar" at bounding box center [1100, 341] width 13 height 13
click at [1100, 332] on div "Editor contextual toolbar" at bounding box center [1027, 363] width 229 height 104
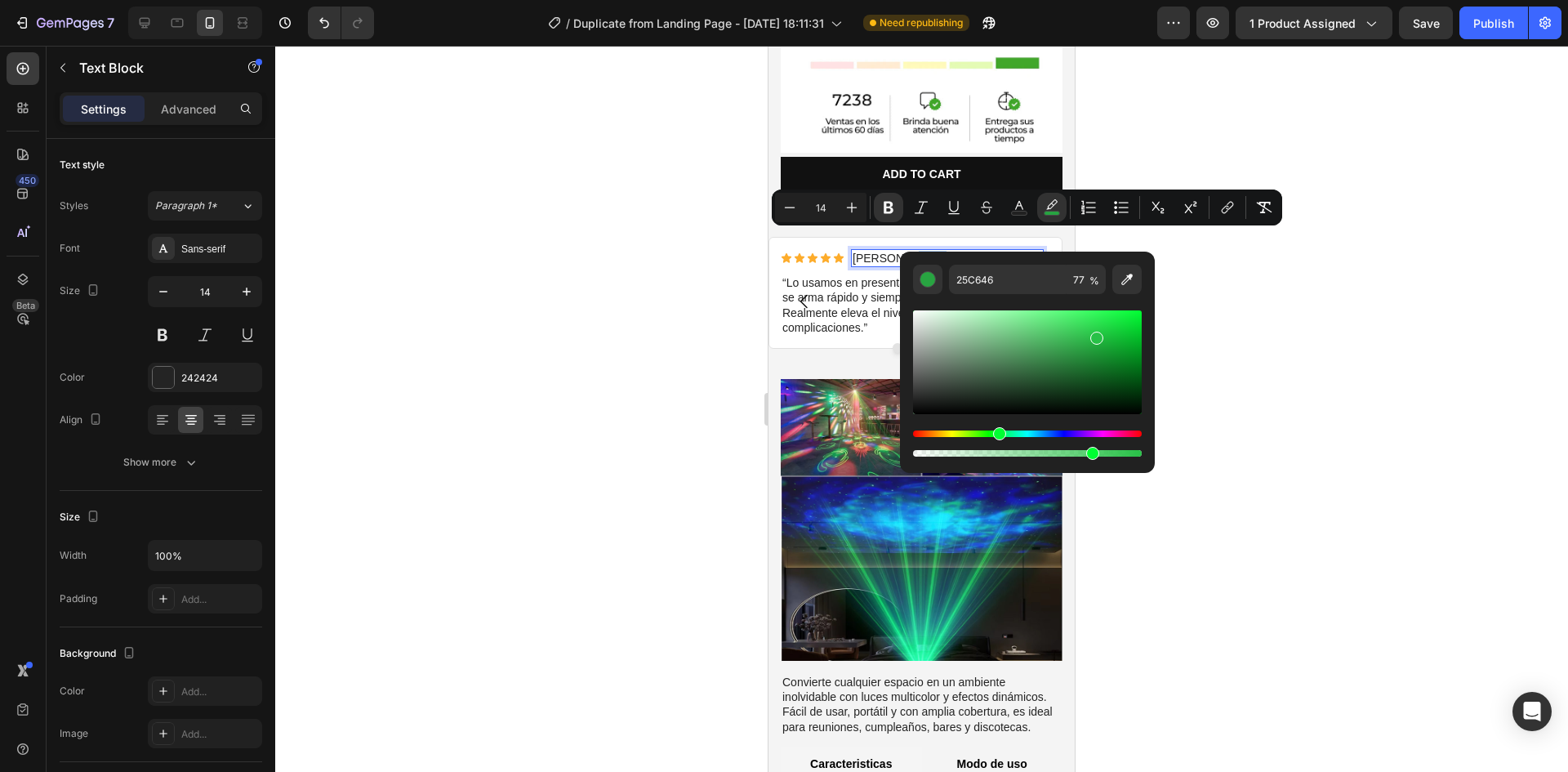
click at [1094, 335] on div "Editor contextual toolbar" at bounding box center [1027, 363] width 229 height 104
click at [1097, 331] on div "Editor contextual toolbar" at bounding box center [1100, 335] width 13 height 13
type input "28C948"
click at [1239, 455] on div at bounding box center [921, 408] width 1293 height 727
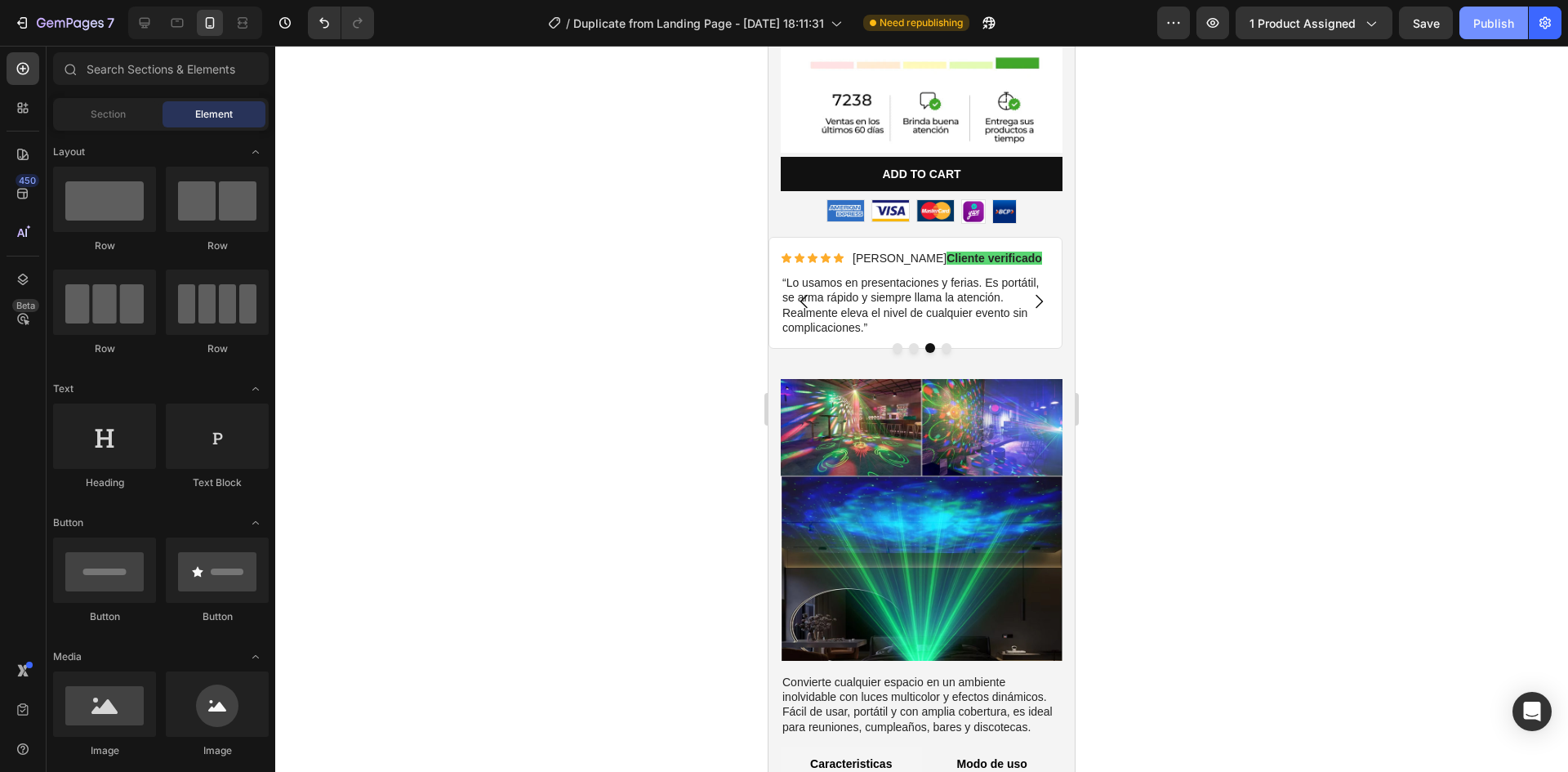
click at [1482, 34] on button "Publish" at bounding box center [1494, 23] width 69 height 33
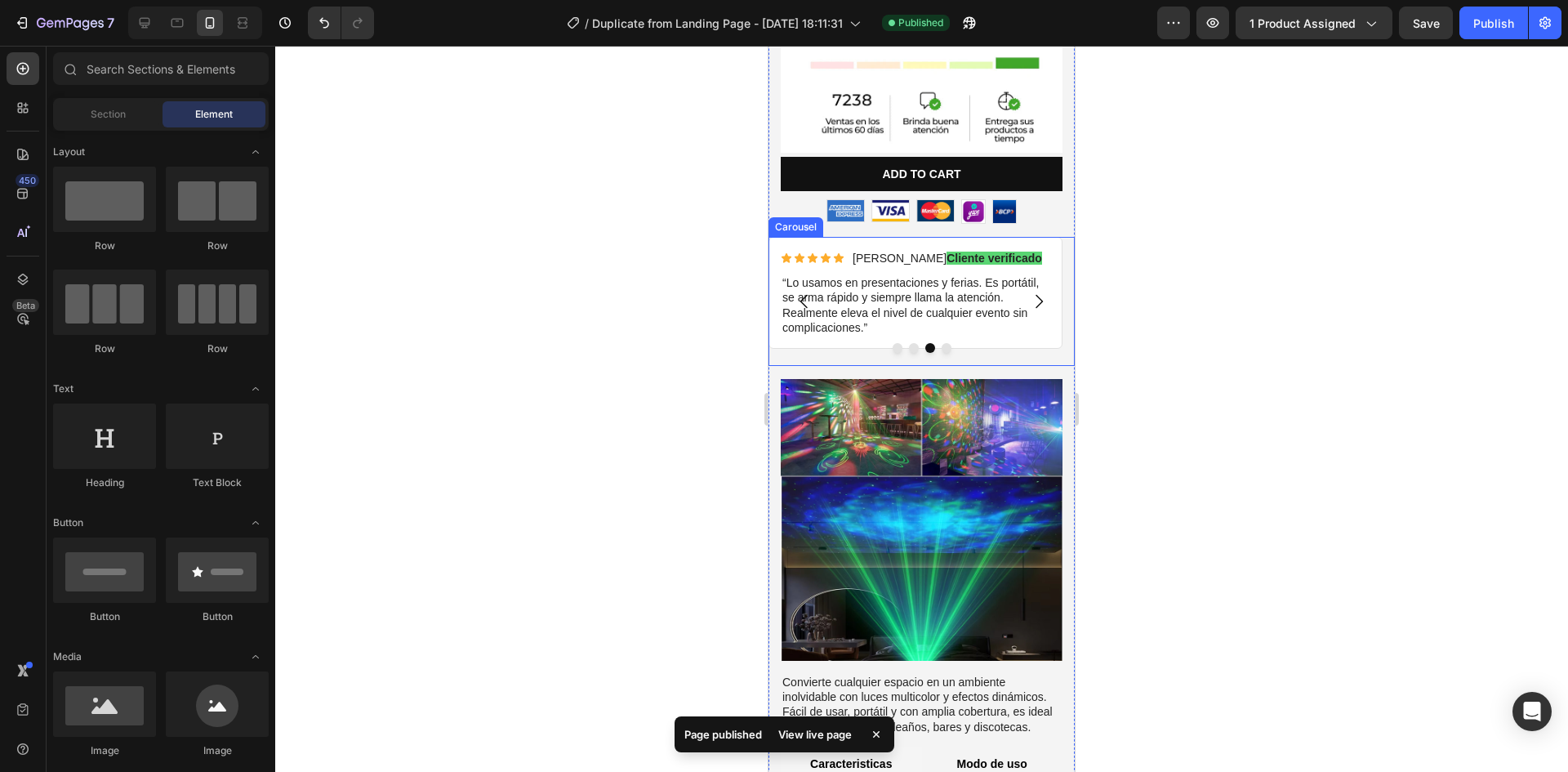
click at [796, 343] on div at bounding box center [921, 348] width 306 height 10
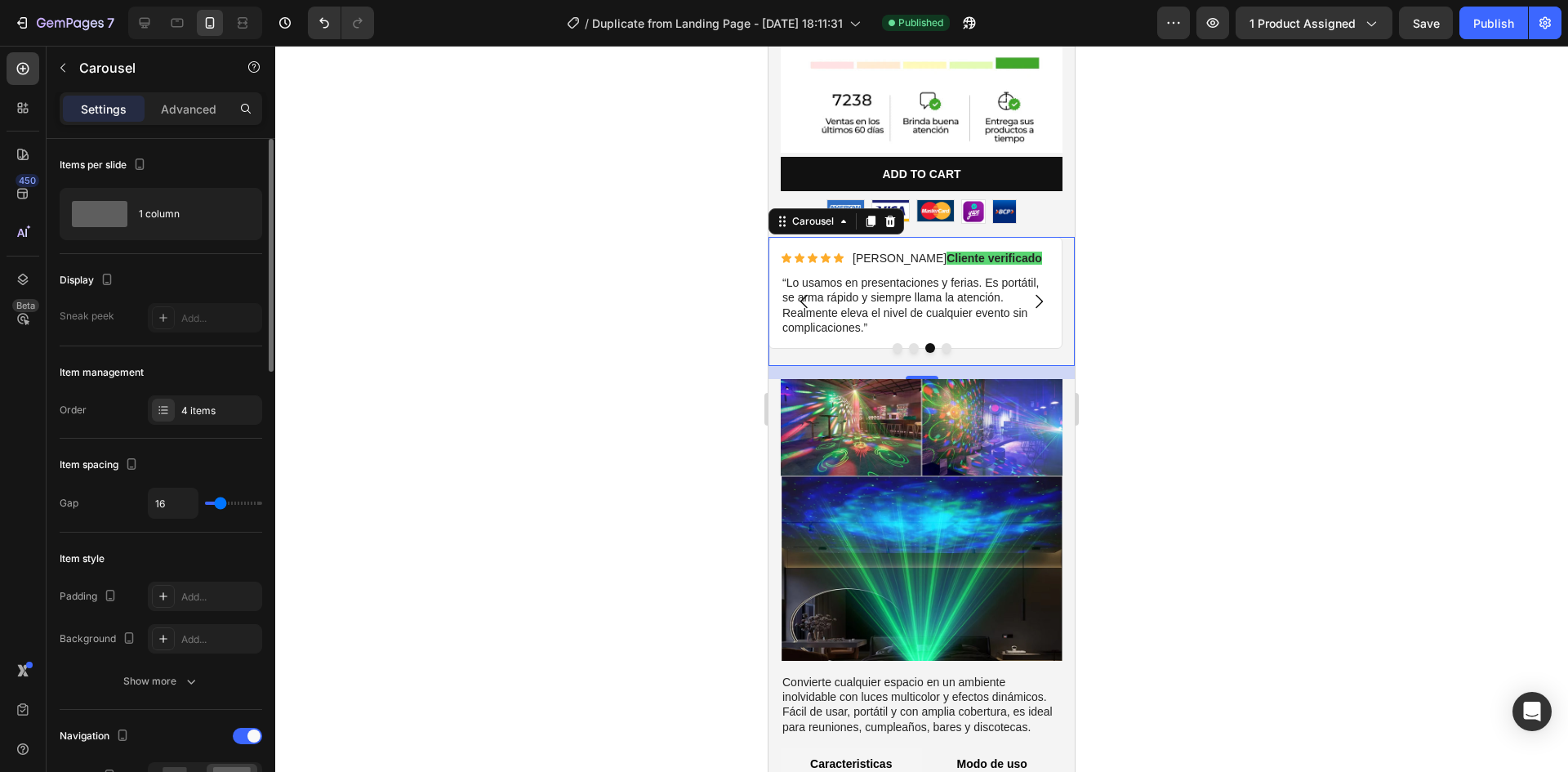
scroll to position [326, 0]
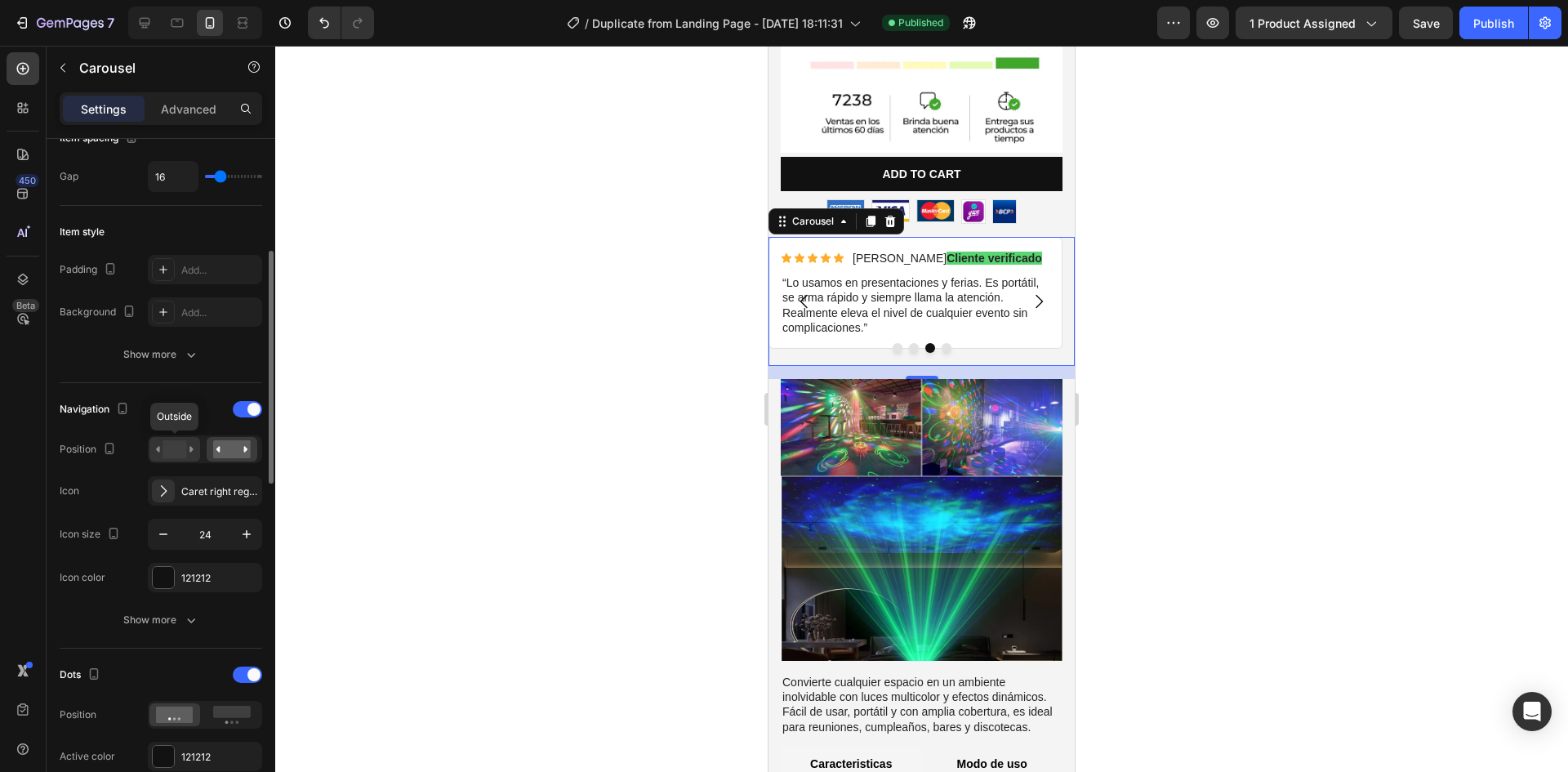
click at [181, 455] on rect at bounding box center [174, 450] width 24 height 18
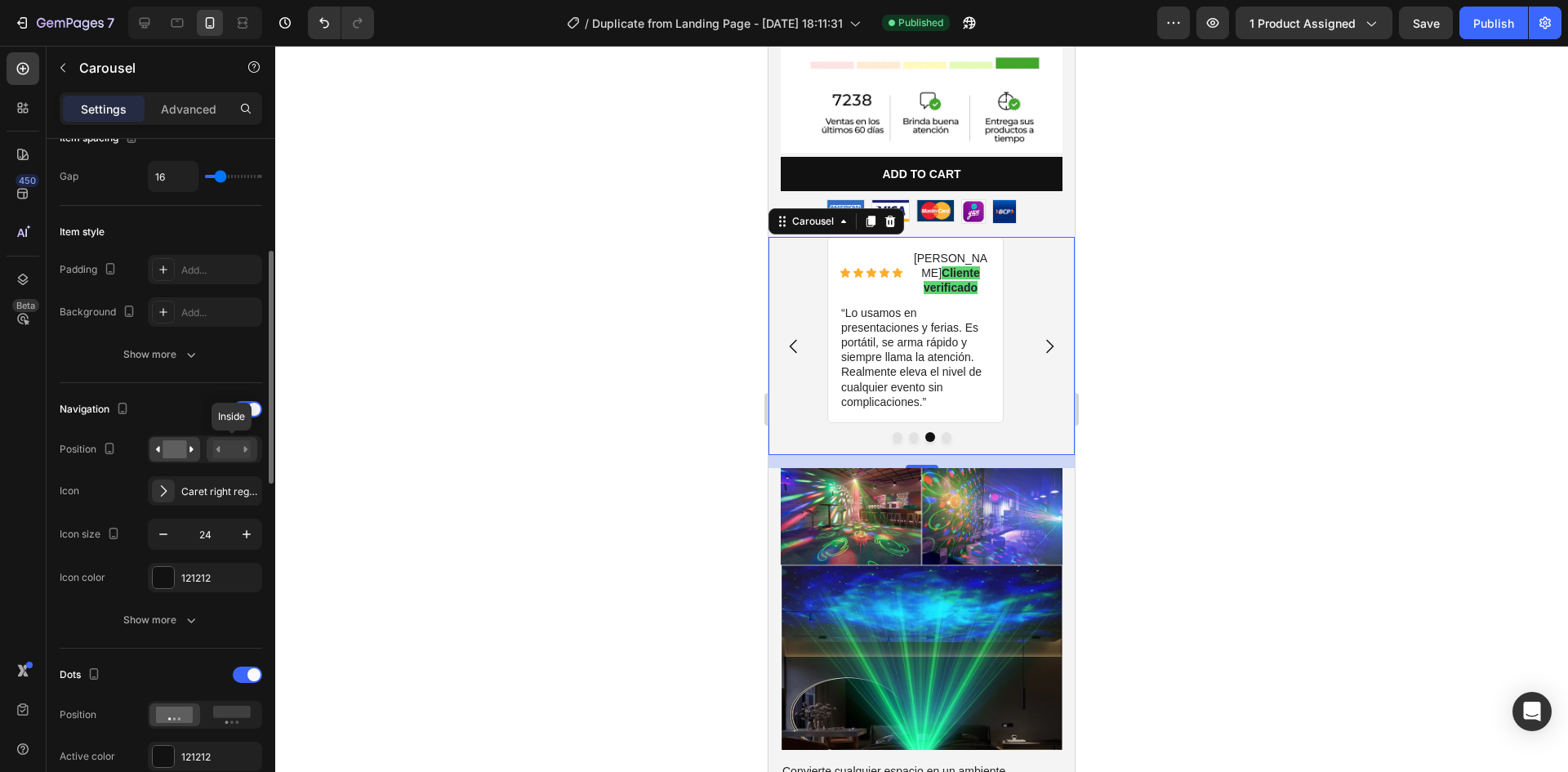
click at [233, 450] on rect at bounding box center [231, 450] width 37 height 18
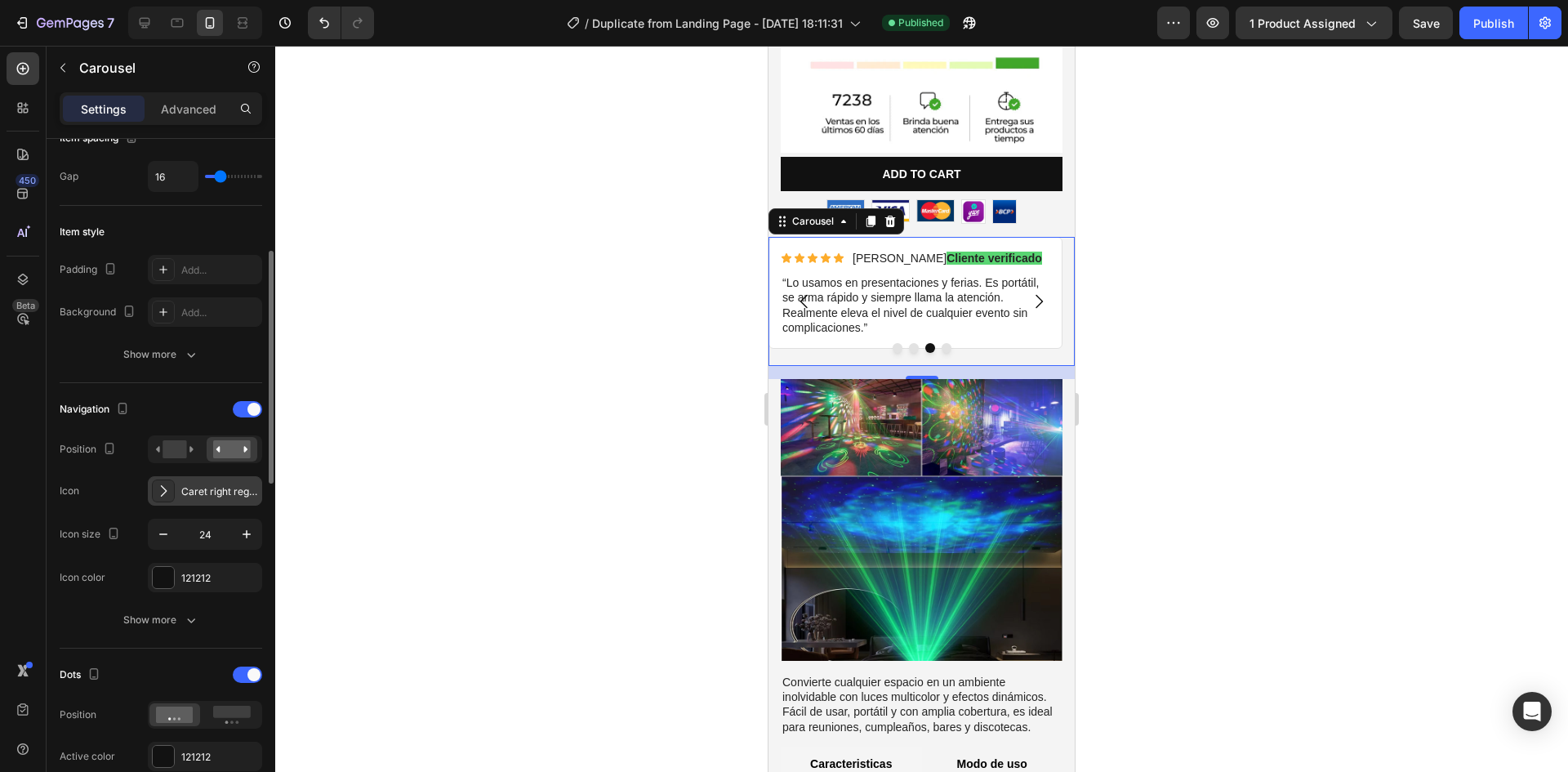
click at [173, 494] on div at bounding box center [164, 491] width 23 height 23
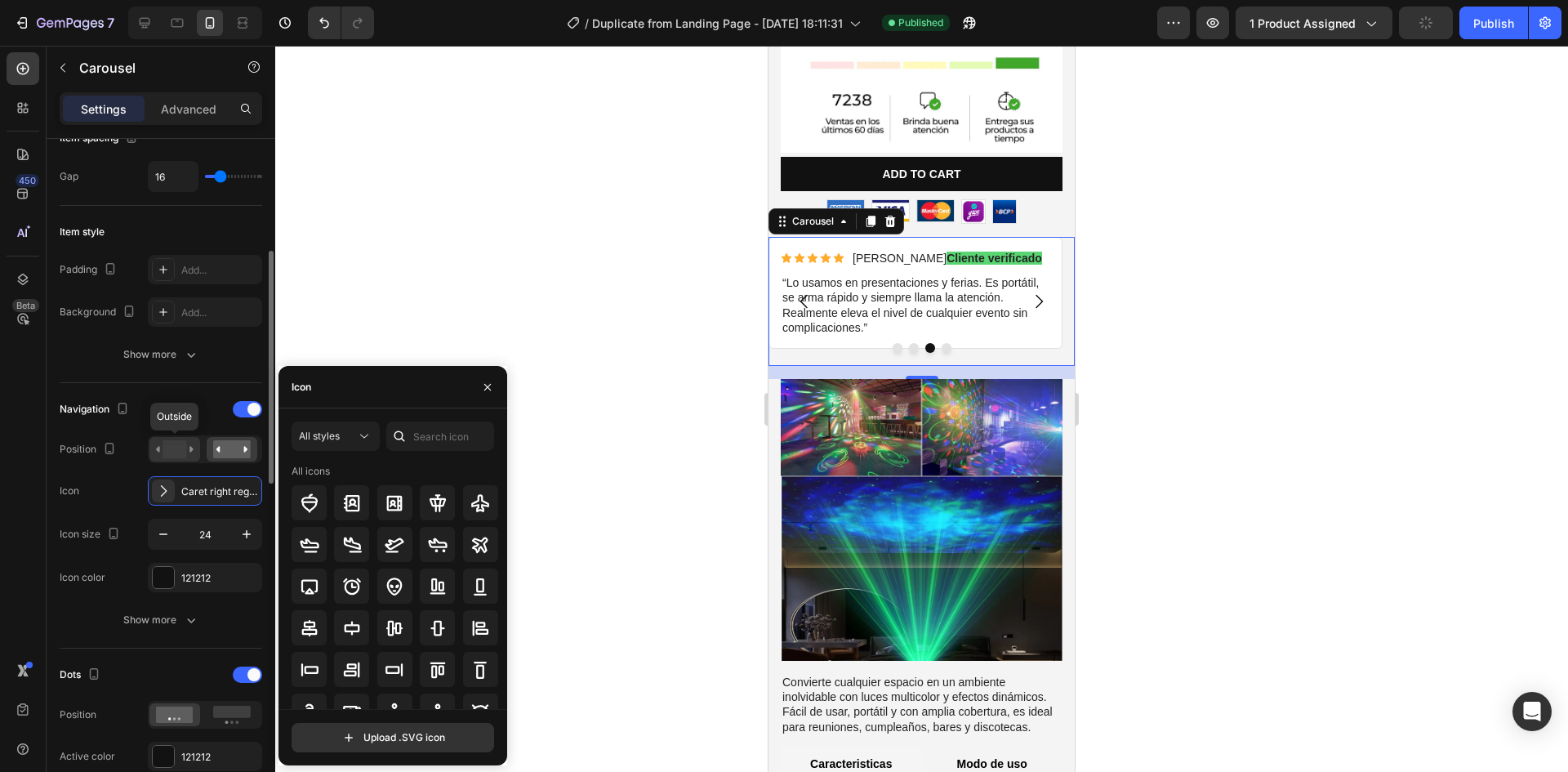
click at [178, 452] on rect at bounding box center [174, 450] width 24 height 18
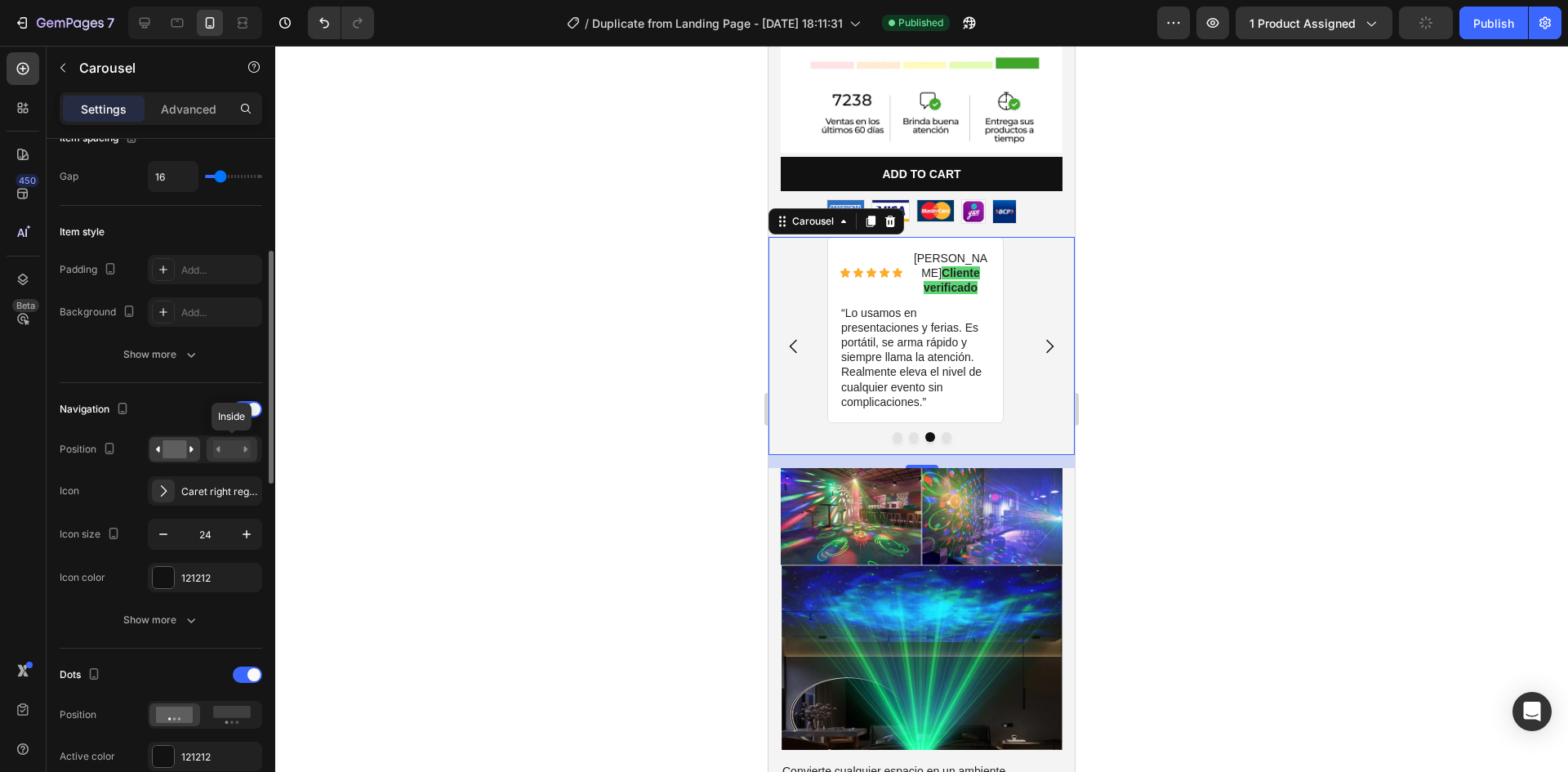
click at [239, 446] on rect at bounding box center [231, 450] width 37 height 18
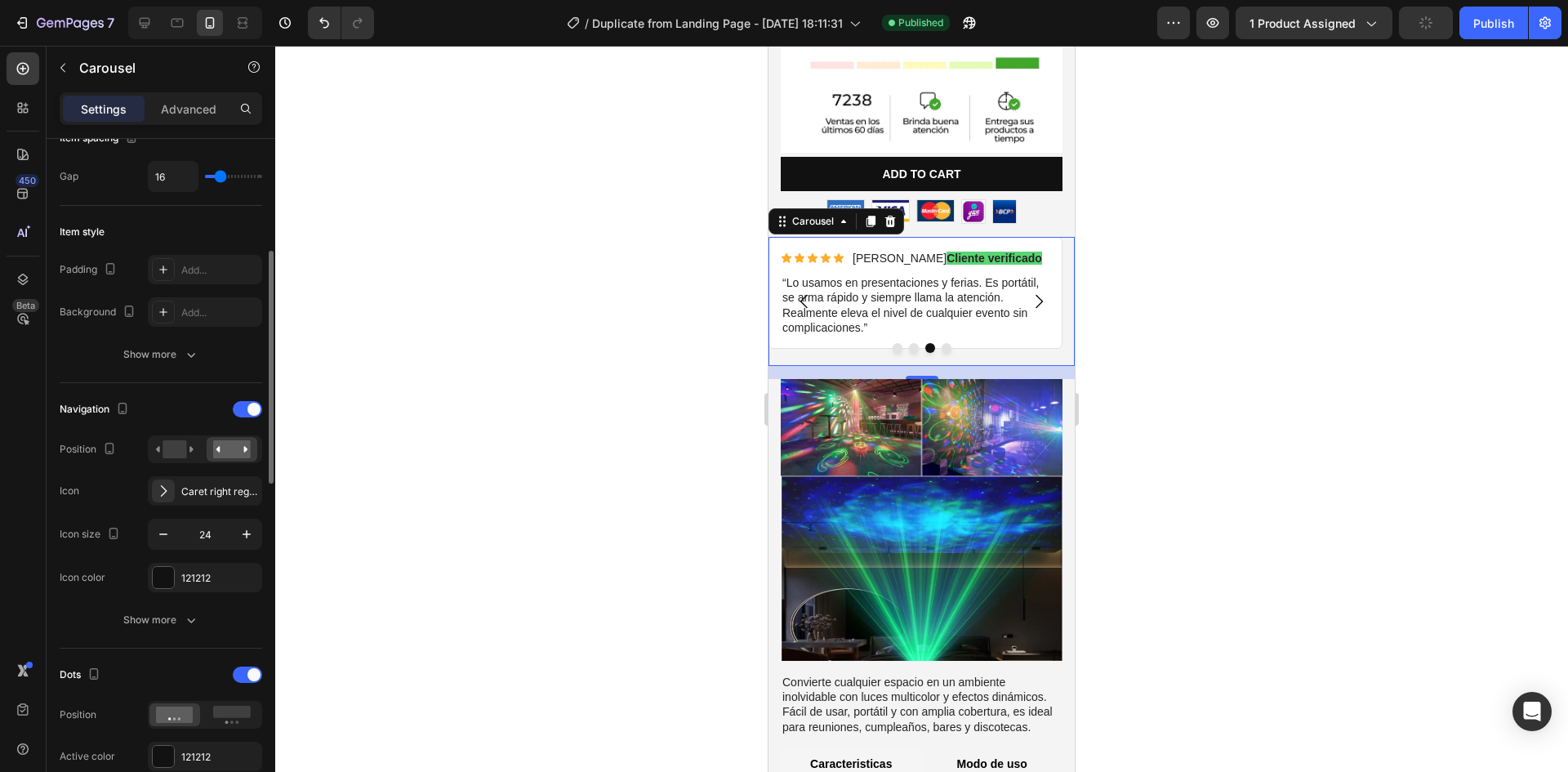
scroll to position [490, 0]
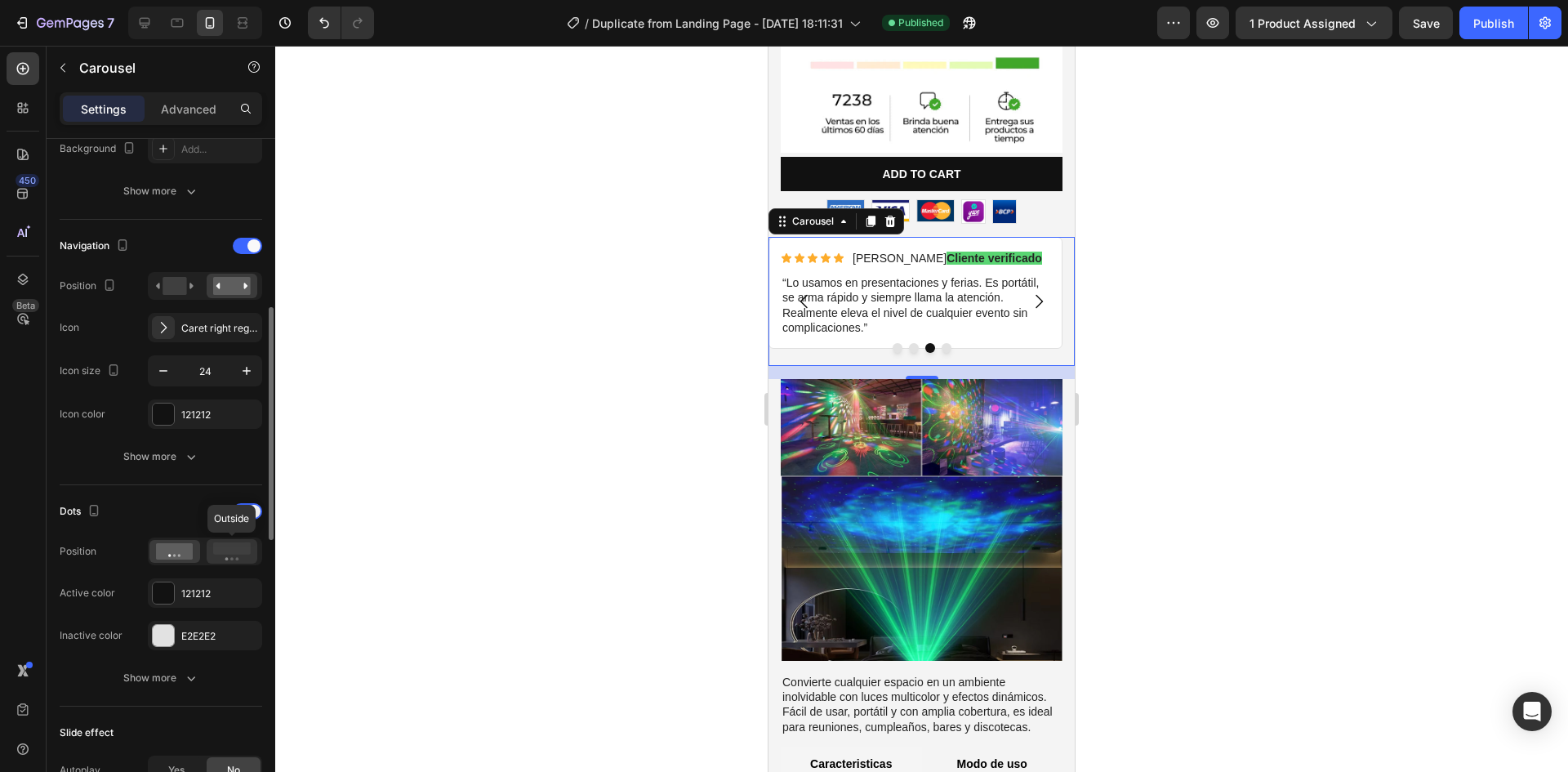
click at [226, 552] on rect at bounding box center [231, 548] width 37 height 12
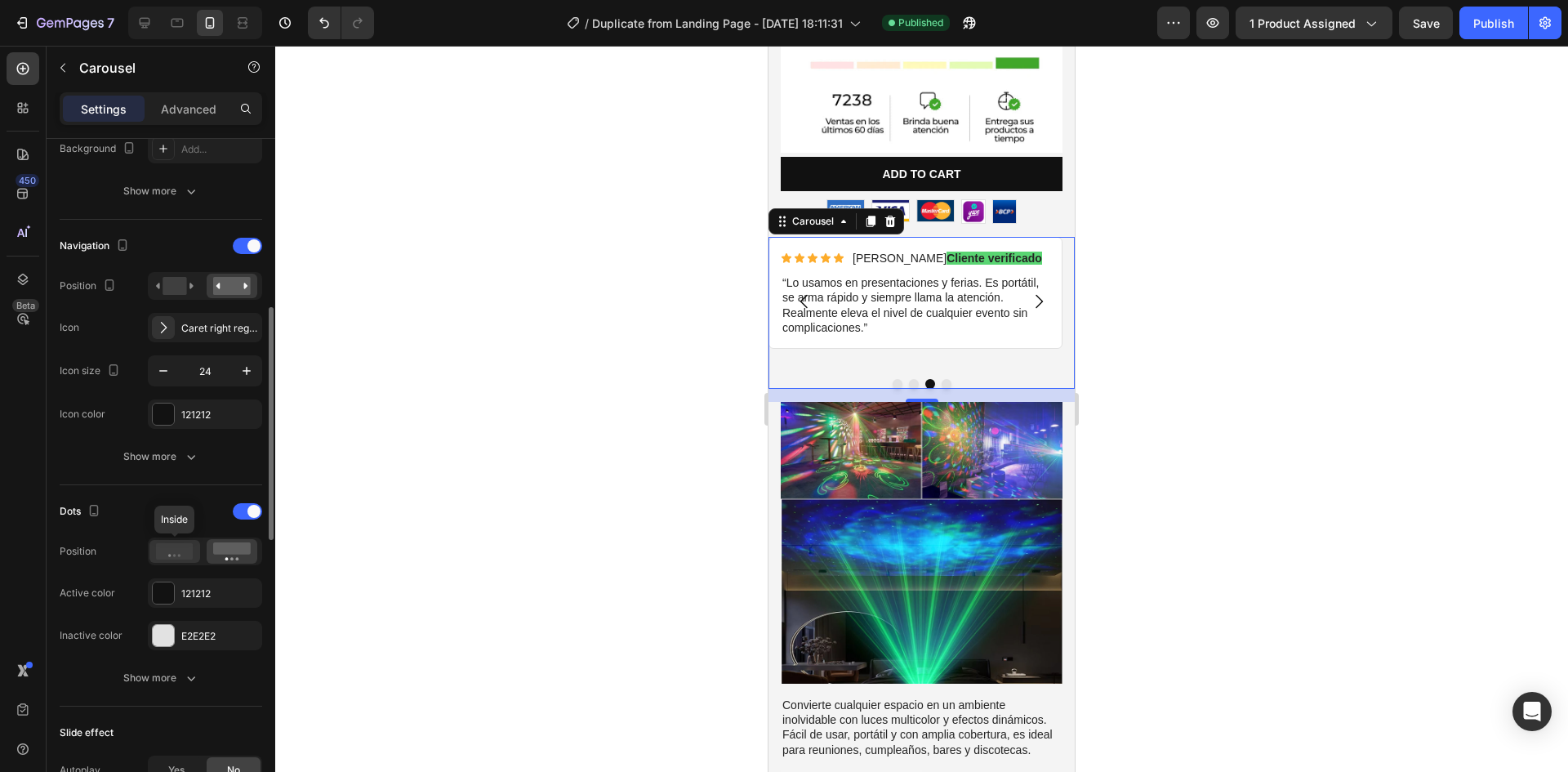
click at [181, 554] on icon at bounding box center [174, 551] width 37 height 17
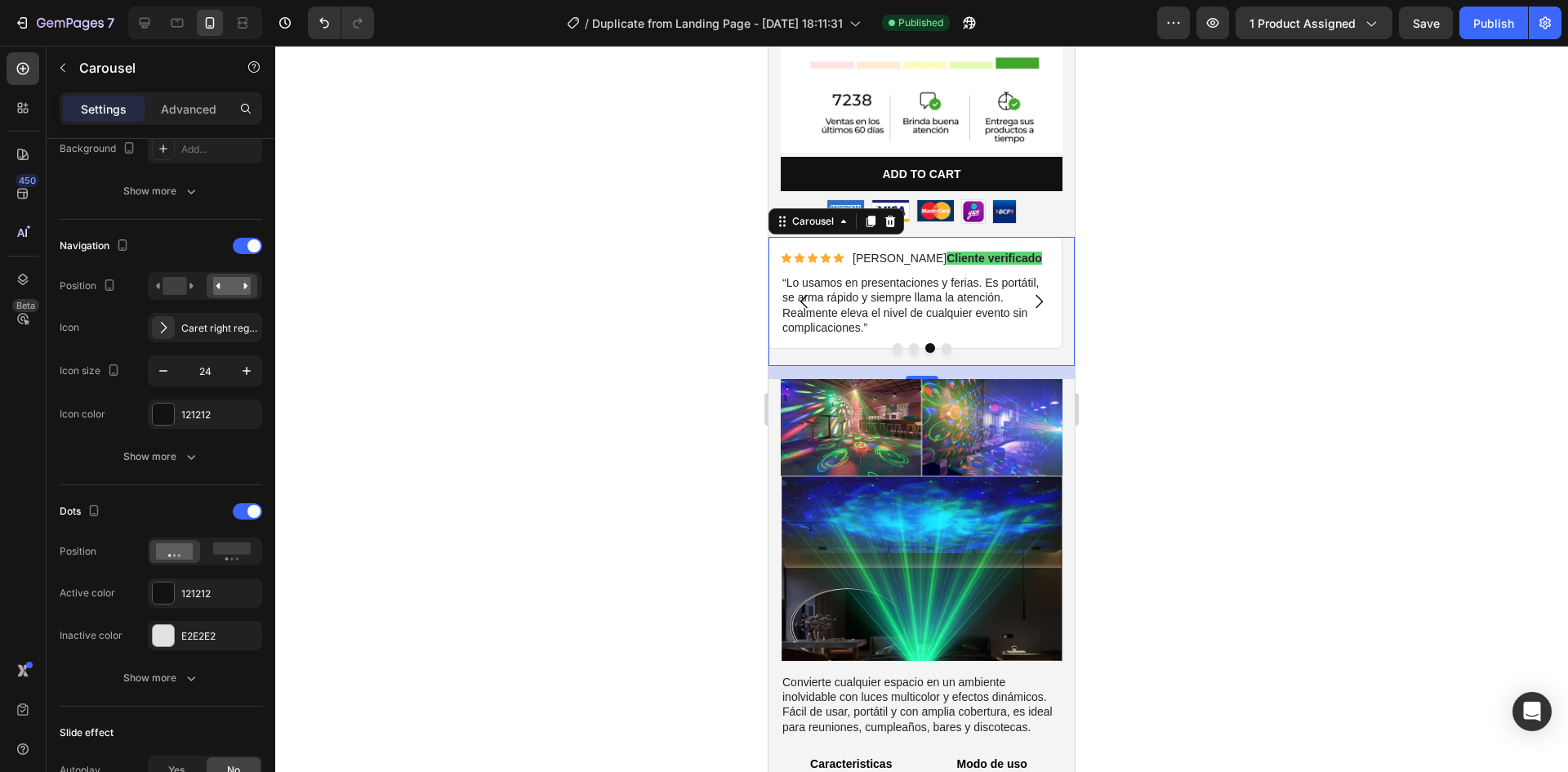
click at [696, 269] on div at bounding box center [921, 408] width 1293 height 727
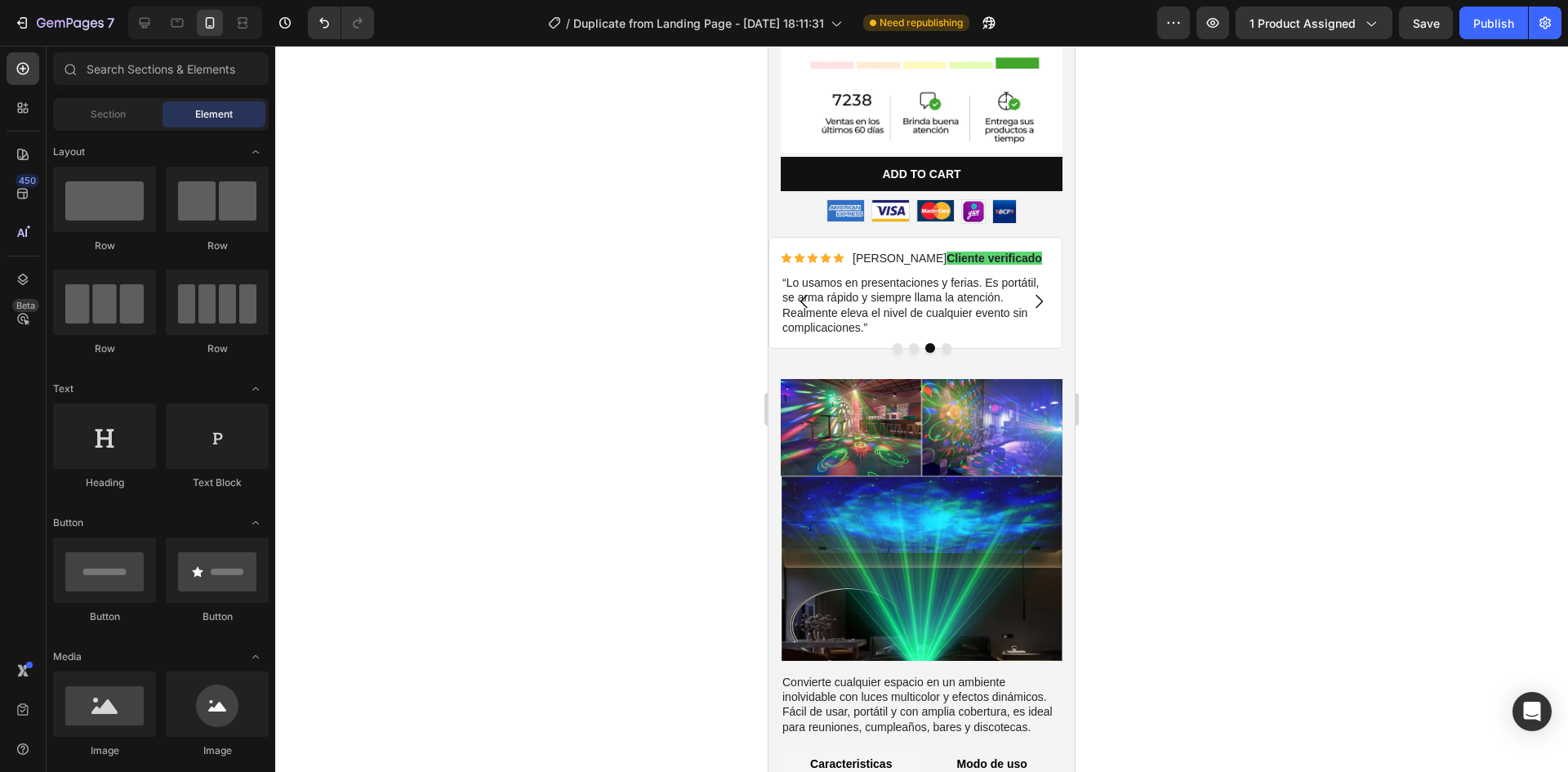
click at [1184, 322] on div at bounding box center [921, 408] width 1293 height 727
click at [1047, 343] on div at bounding box center [921, 348] width 306 height 10
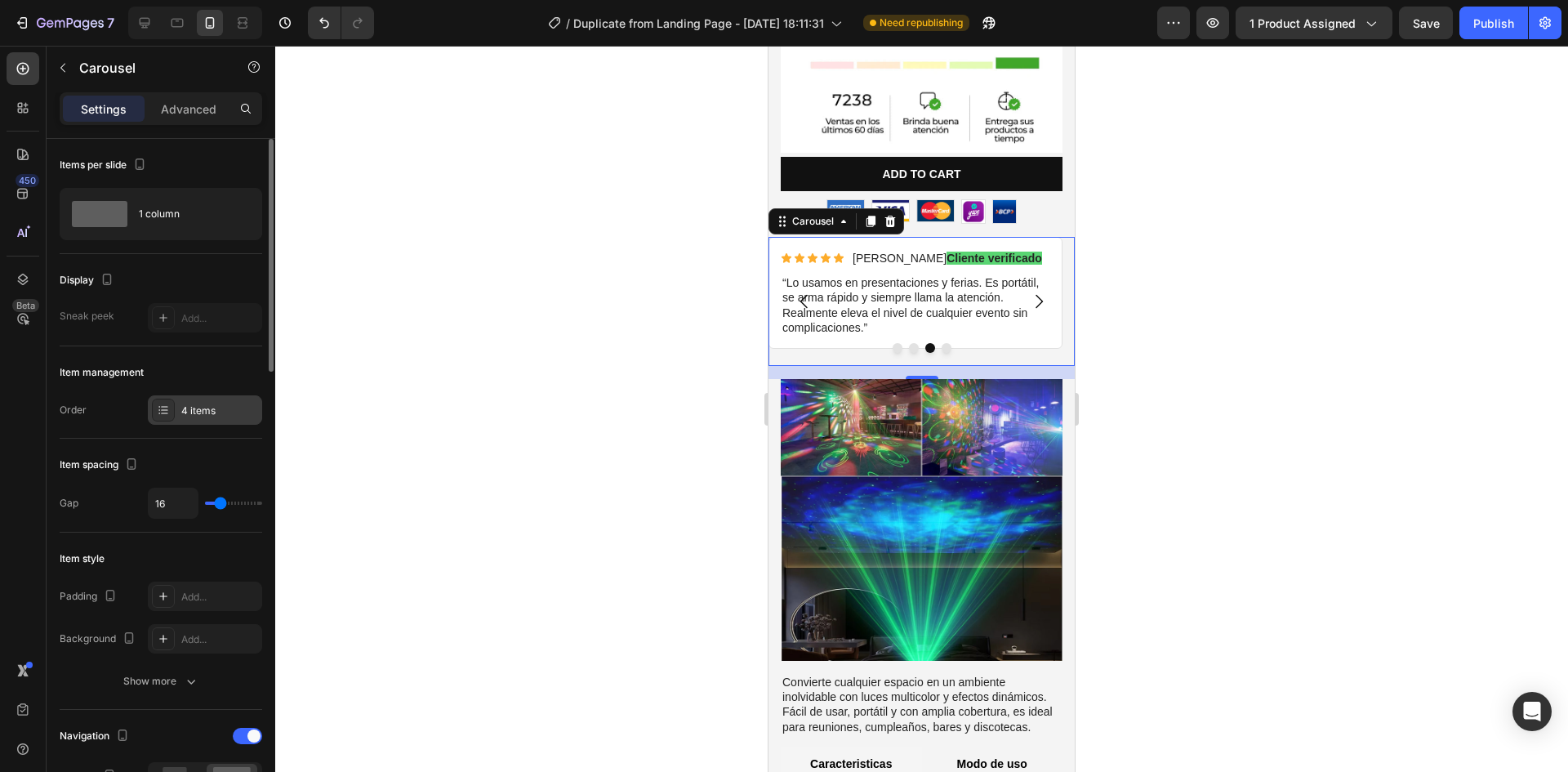
click at [216, 407] on div "4 items" at bounding box center [219, 411] width 77 height 15
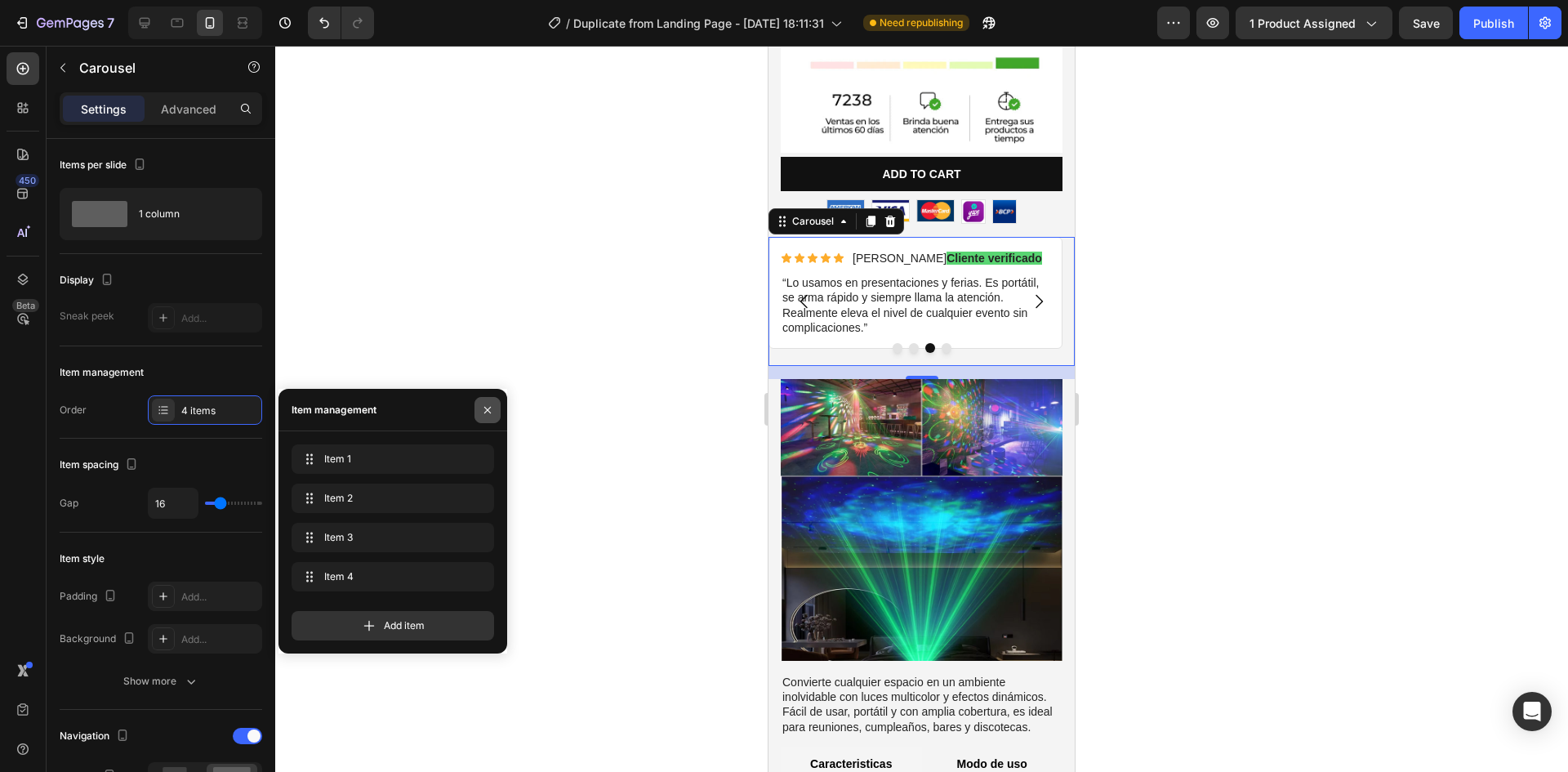
click at [482, 412] on icon "button" at bounding box center [487, 410] width 13 height 13
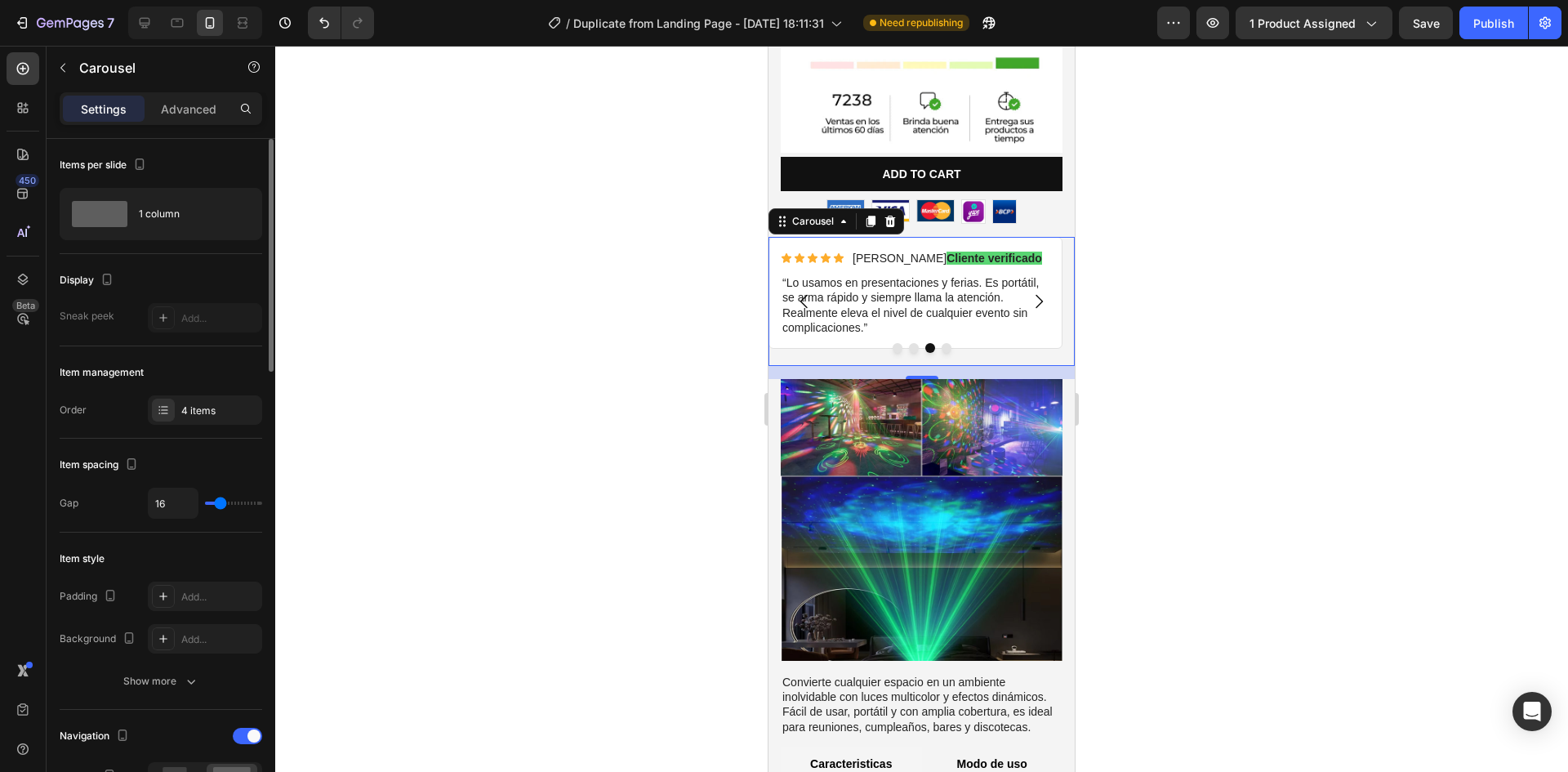
type input "0"
type input "6"
type input "7"
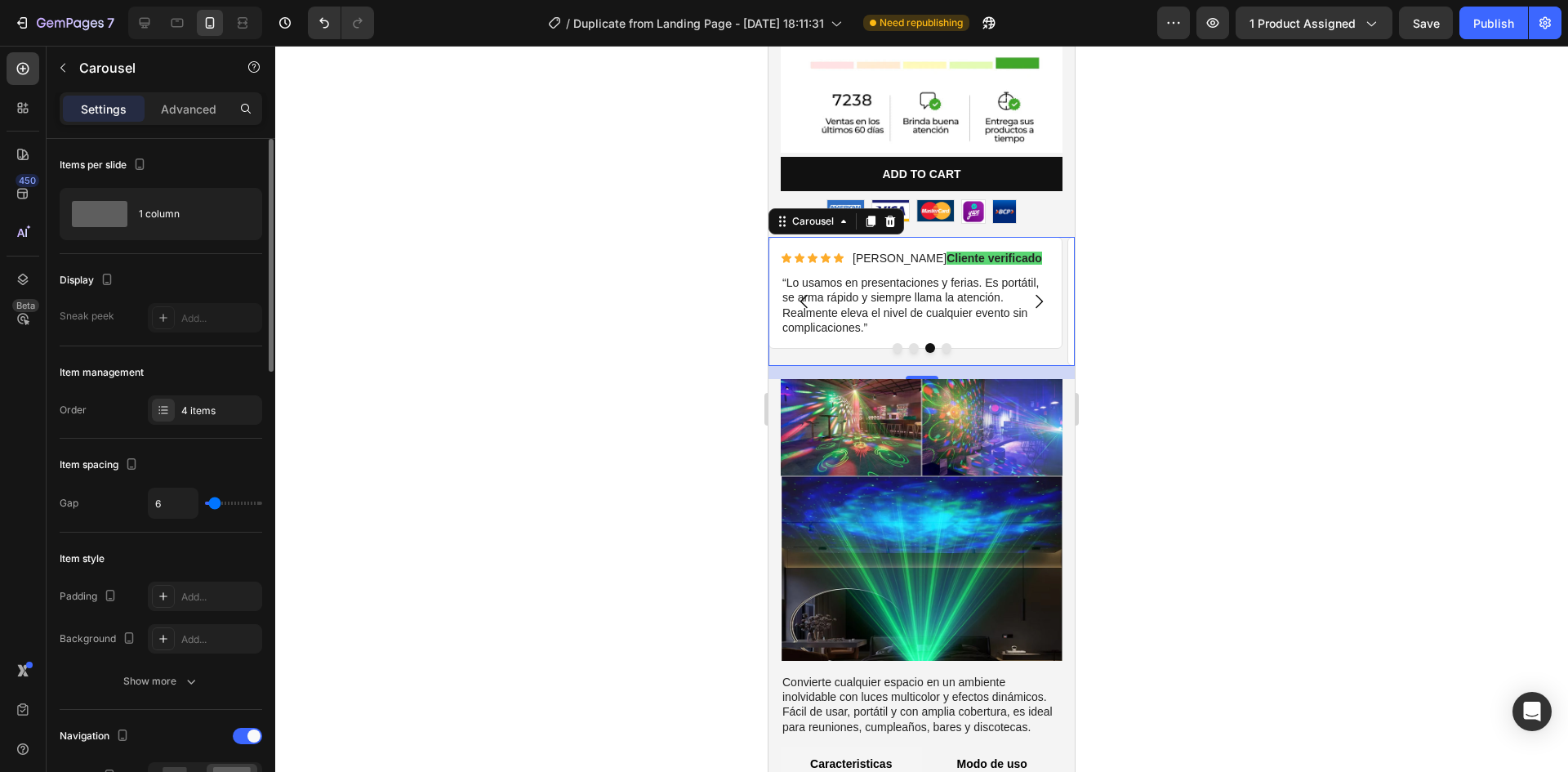
type input "7"
type input "13"
click at [219, 502] on input "range" at bounding box center [233, 503] width 57 height 3
type input "3"
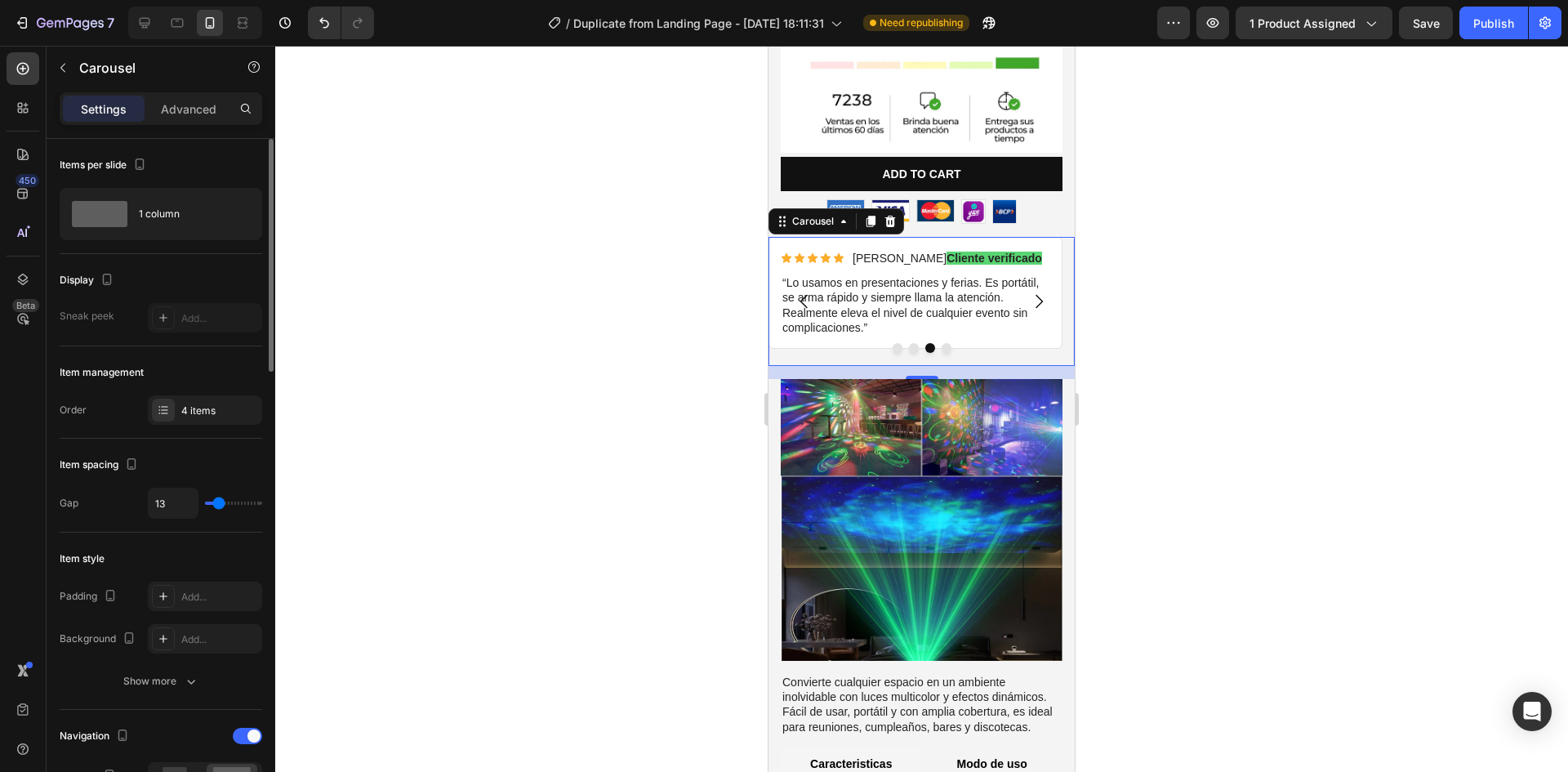
type input "3"
type input "0"
type input "12"
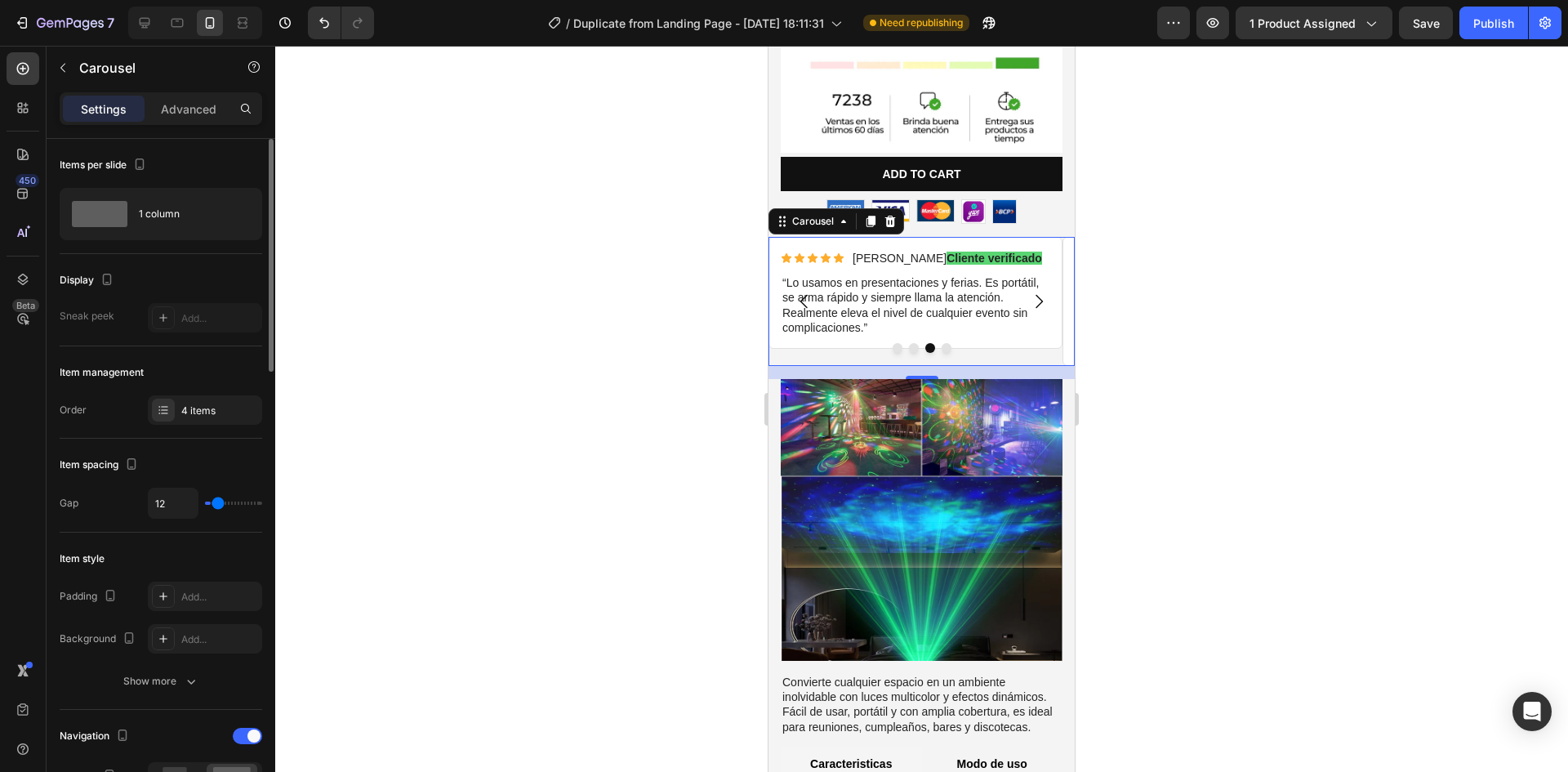
type input "15"
type input "0"
type input "74"
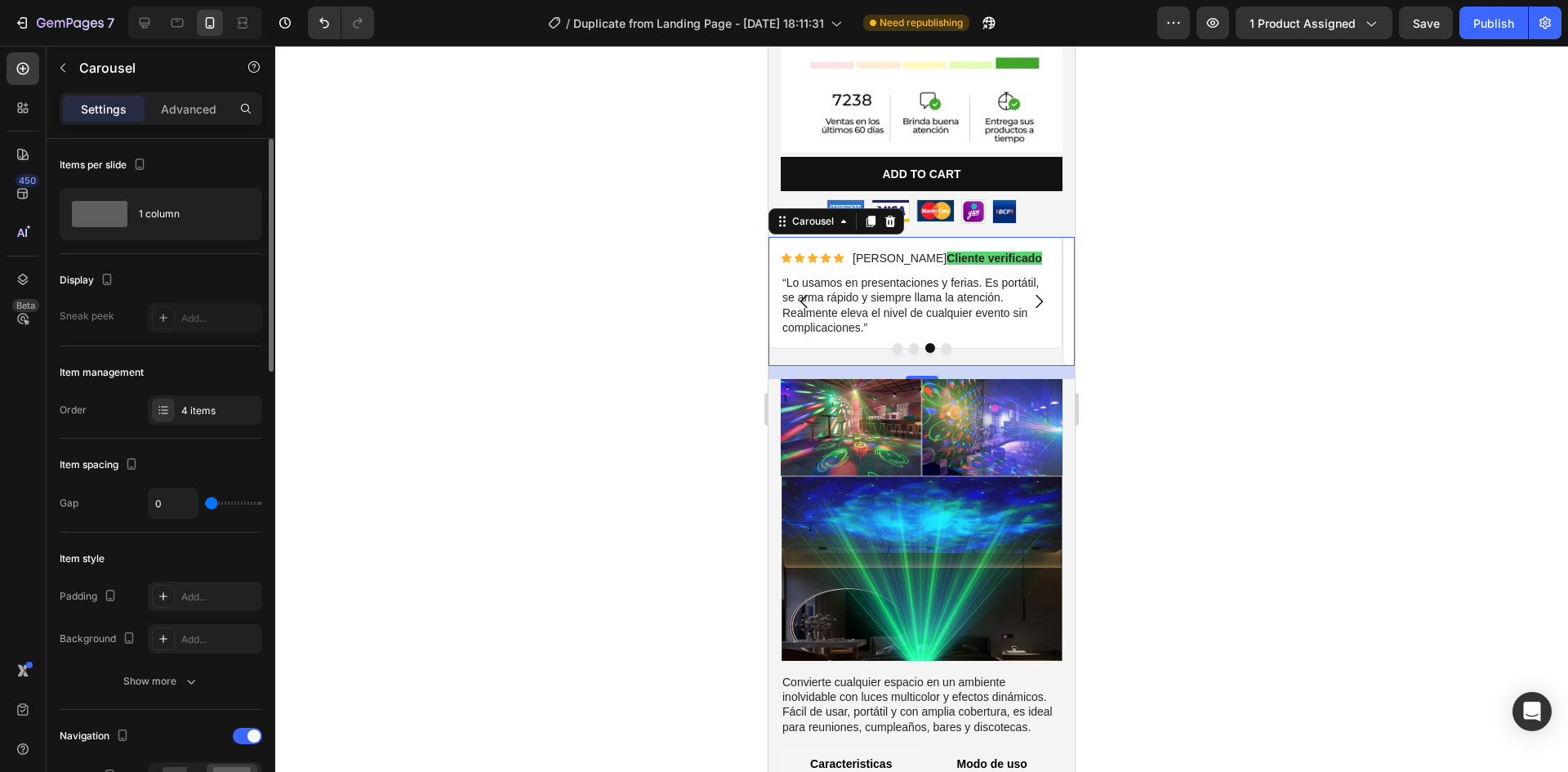
type input "74"
type input "80"
type input "28"
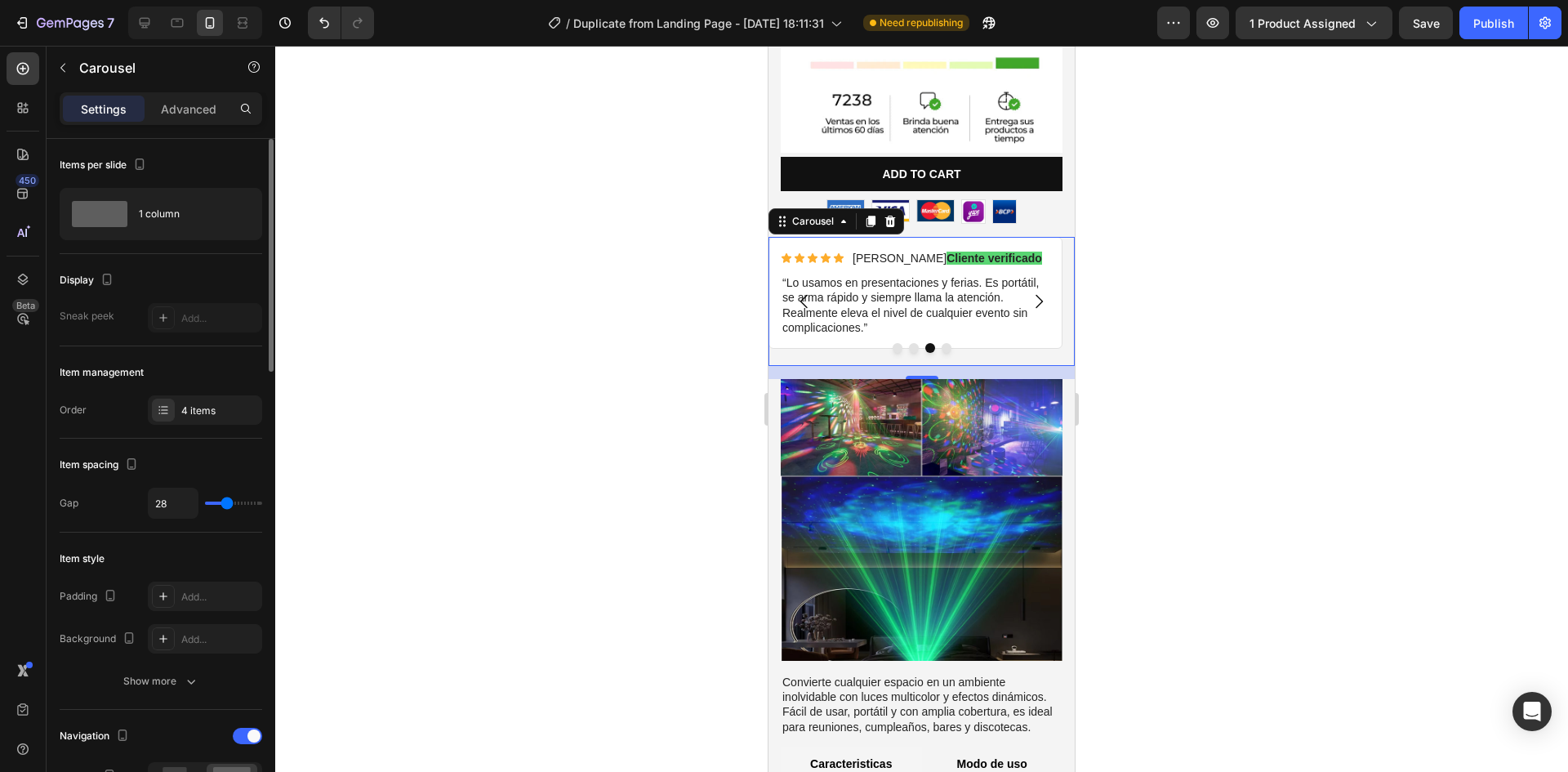
type input "13"
type input "10"
type input "0"
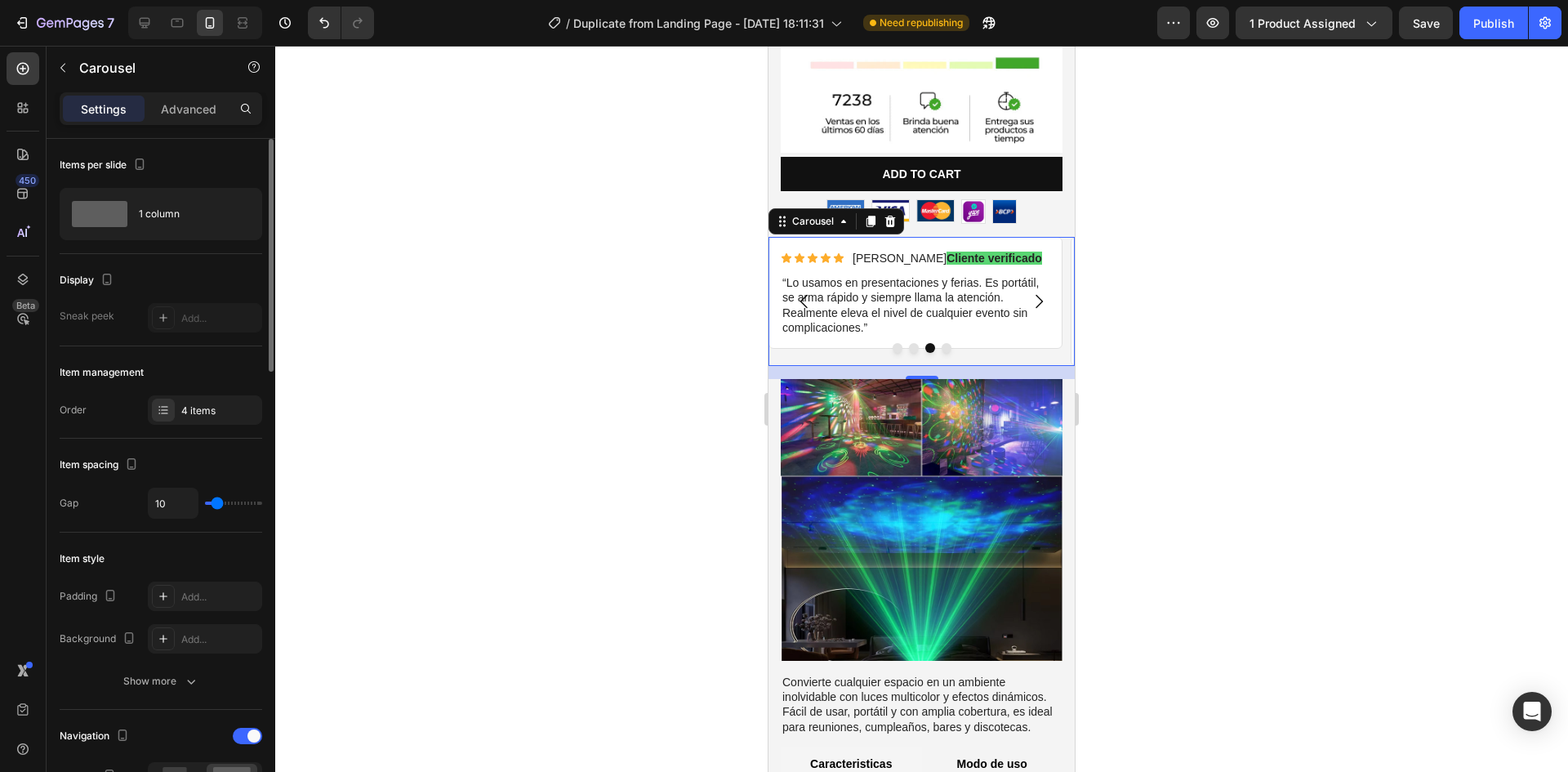
type input "0"
type input "4"
type input "15"
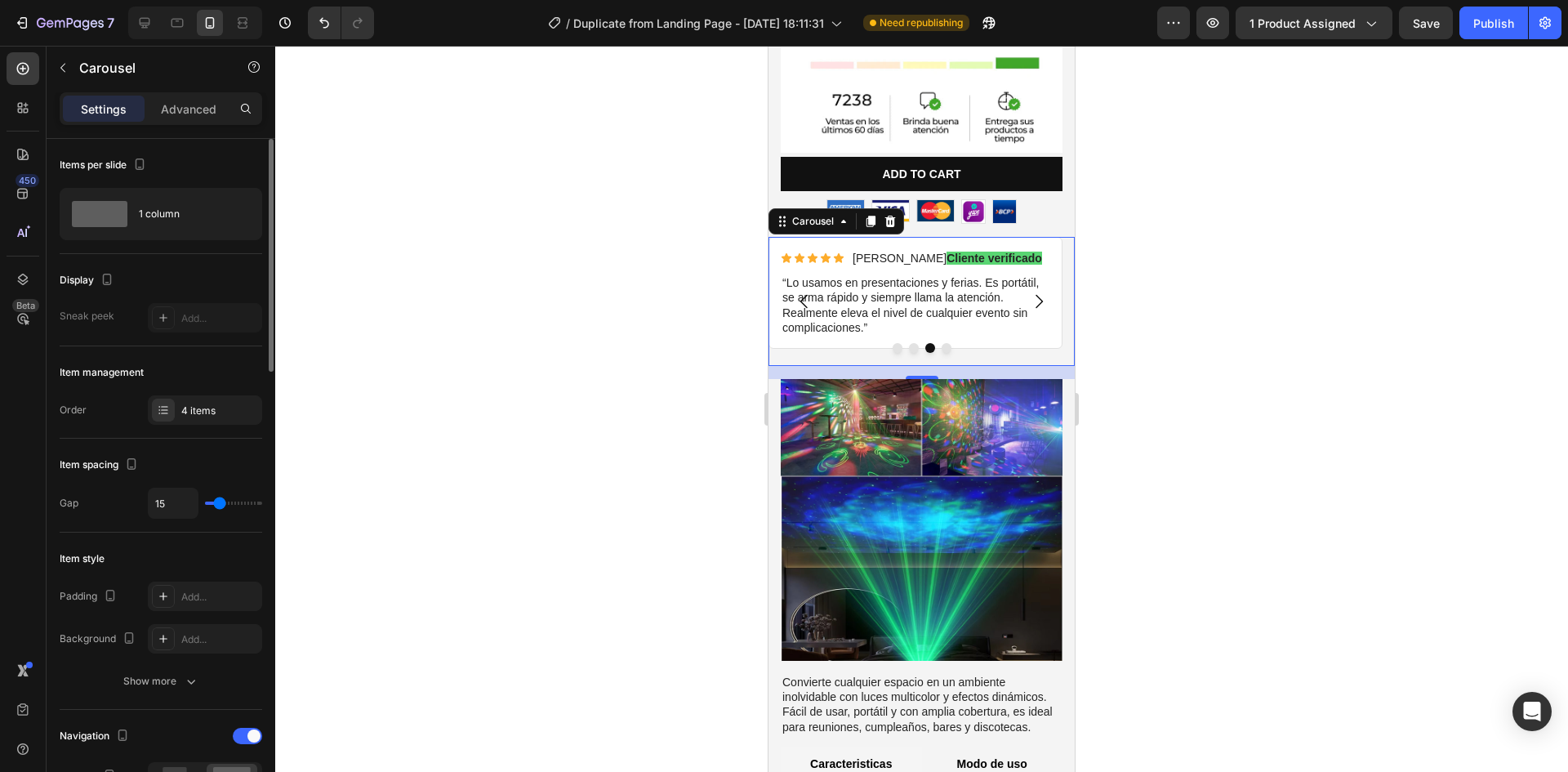
type input "9"
type input "4"
type input "7"
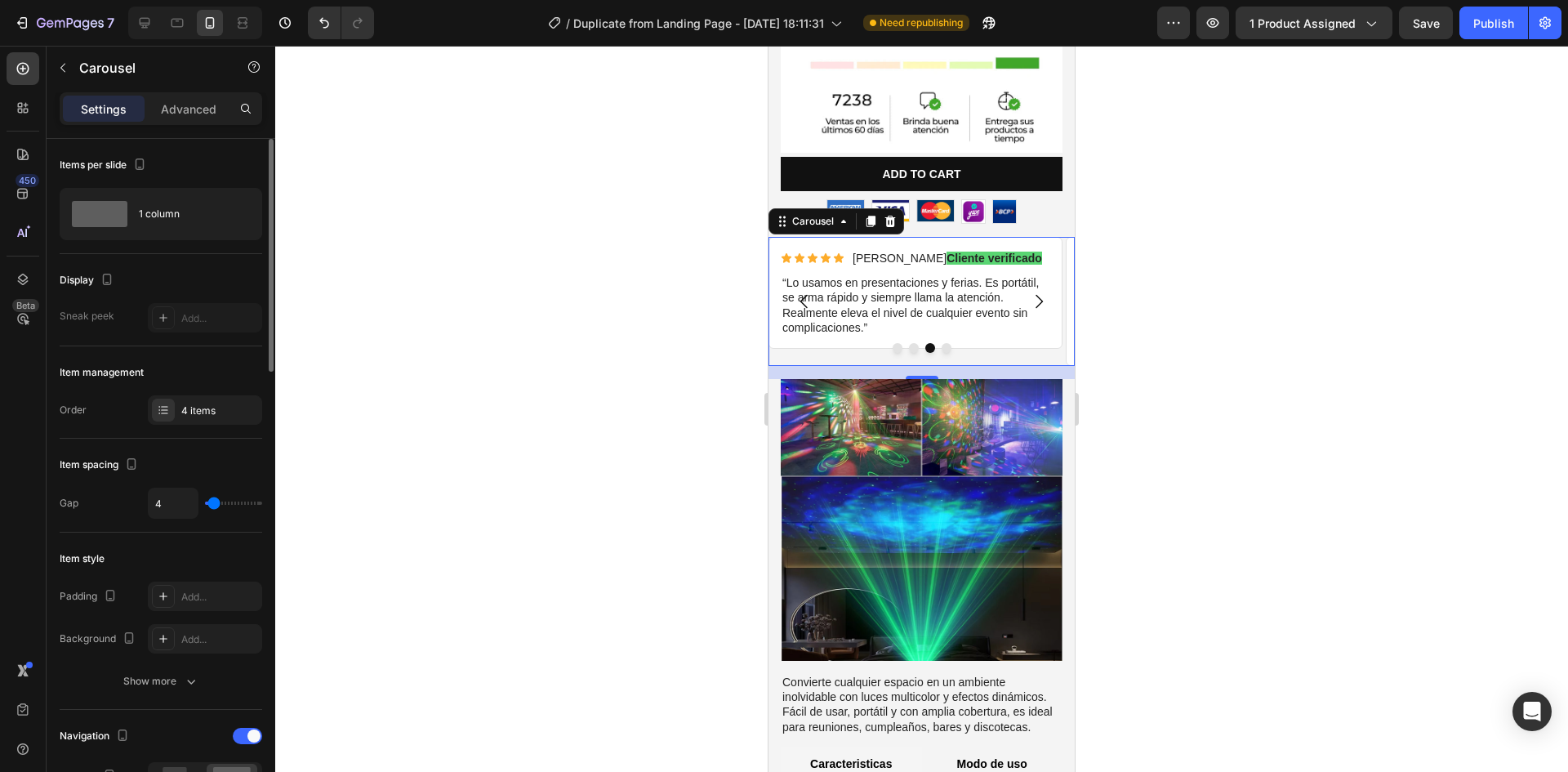
type input "7"
type input "13"
type input "16"
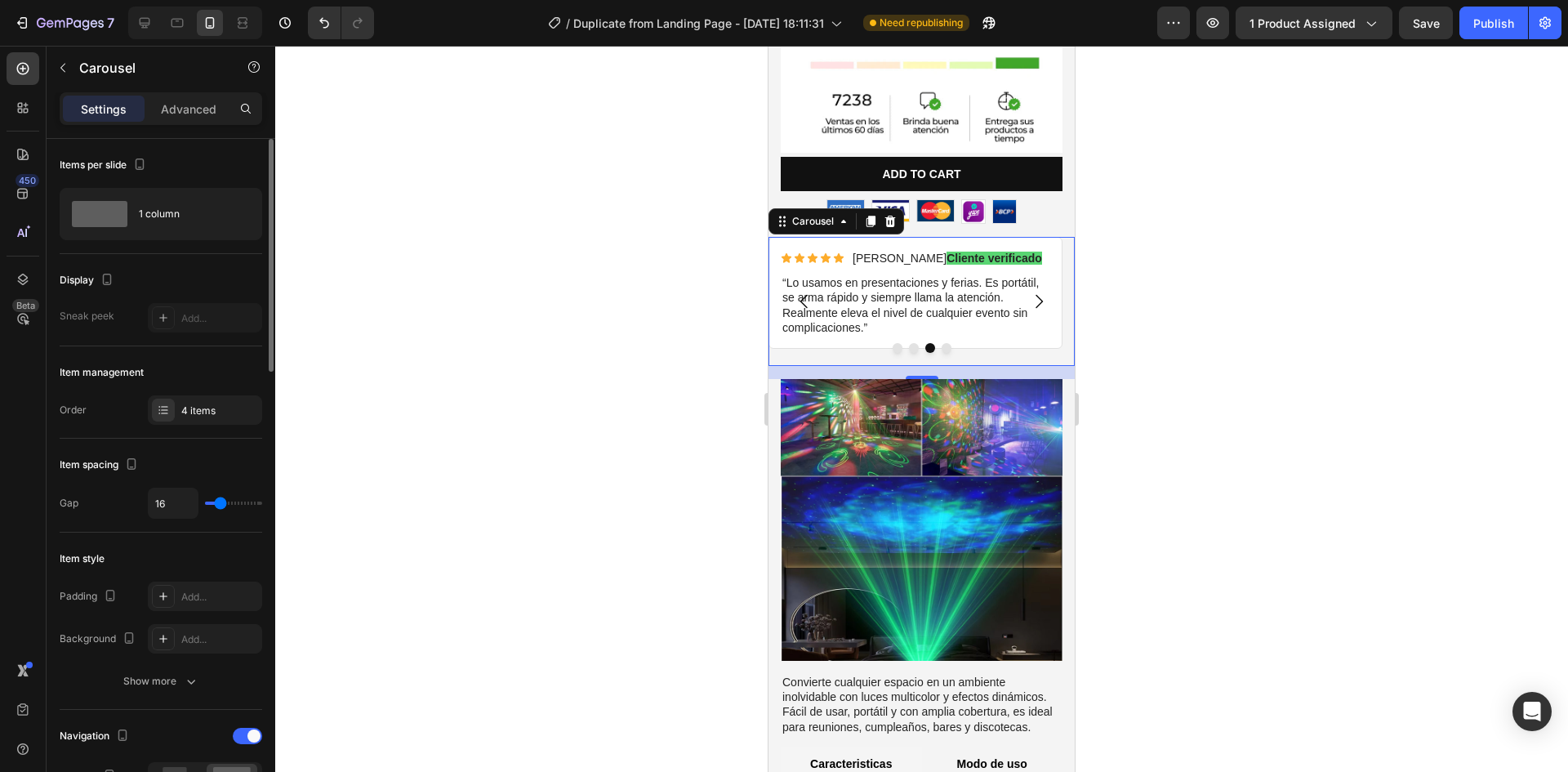
type input "19"
type input "15"
type input "9"
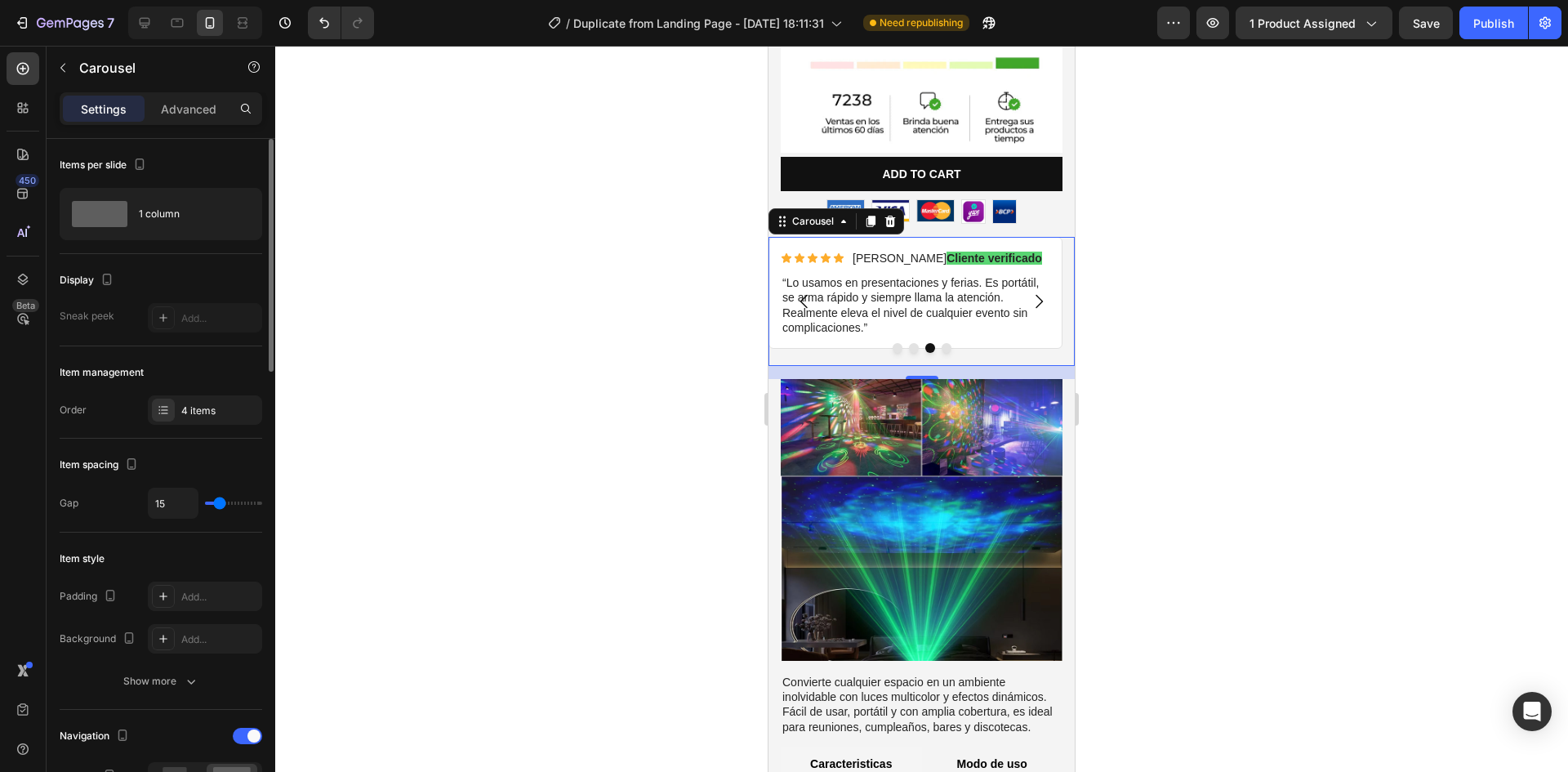
type input "9"
type input "10"
type input "13"
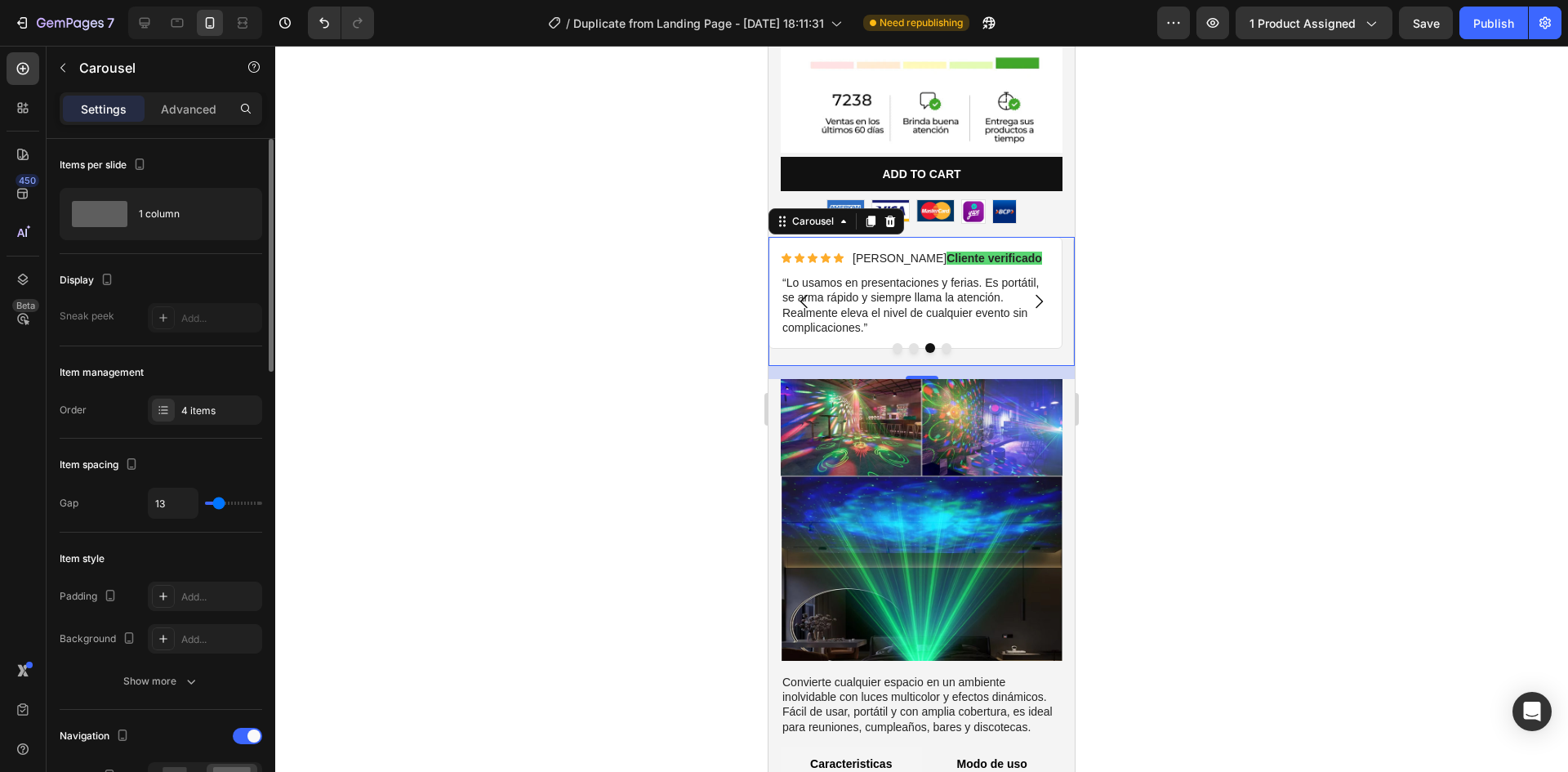
drag, startPoint x: 218, startPoint y: 502, endPoint x: 219, endPoint y: 526, distance: 24.0
click at [219, 505] on input "range" at bounding box center [233, 503] width 57 height 3
click at [634, 225] on div at bounding box center [921, 408] width 1293 height 727
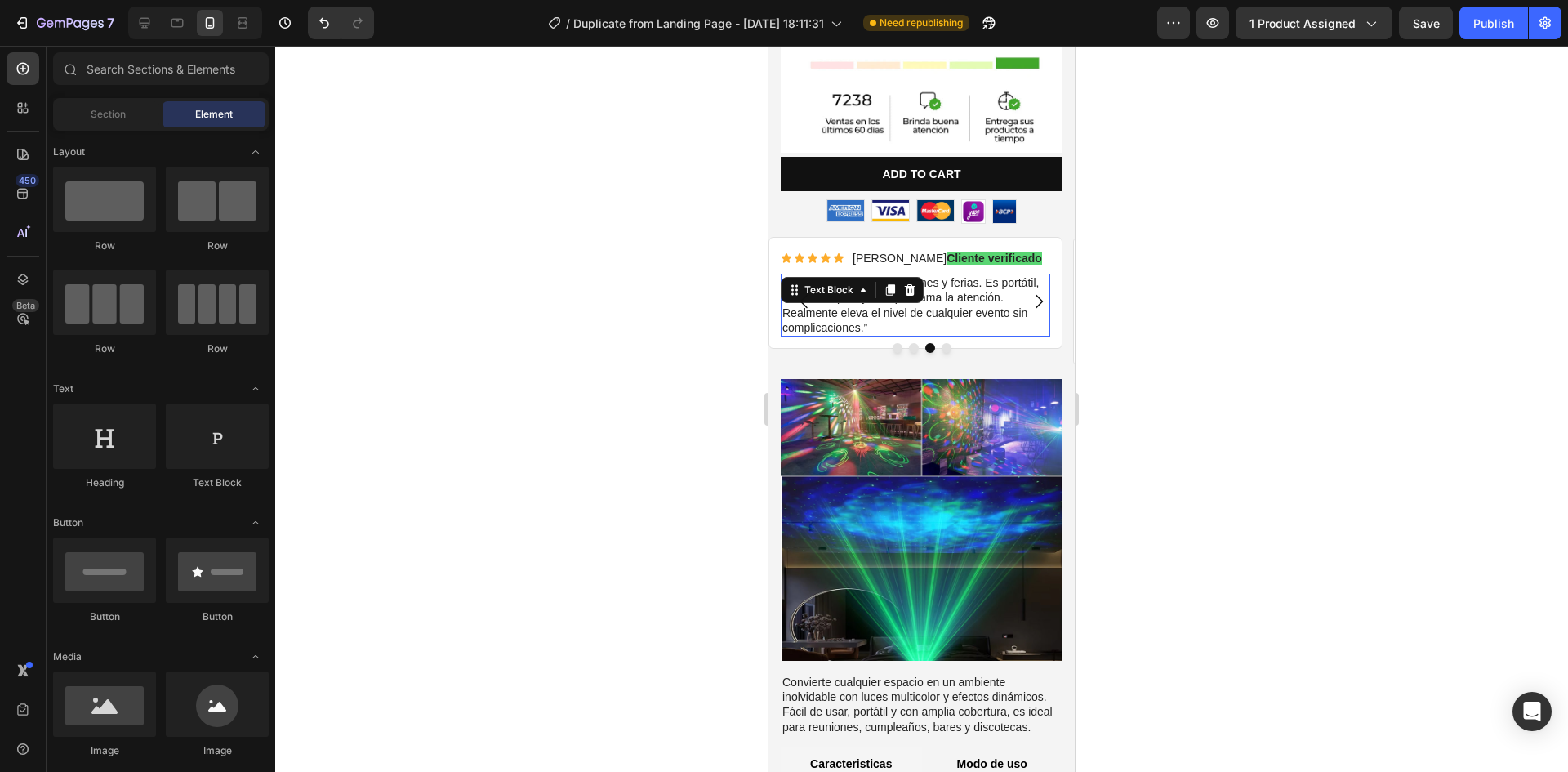
click at [928, 275] on p "“Lo usamos en presentaciones y ferias. Es portátil, se arma rápido y siempre ll…" at bounding box center [915, 305] width 266 height 60
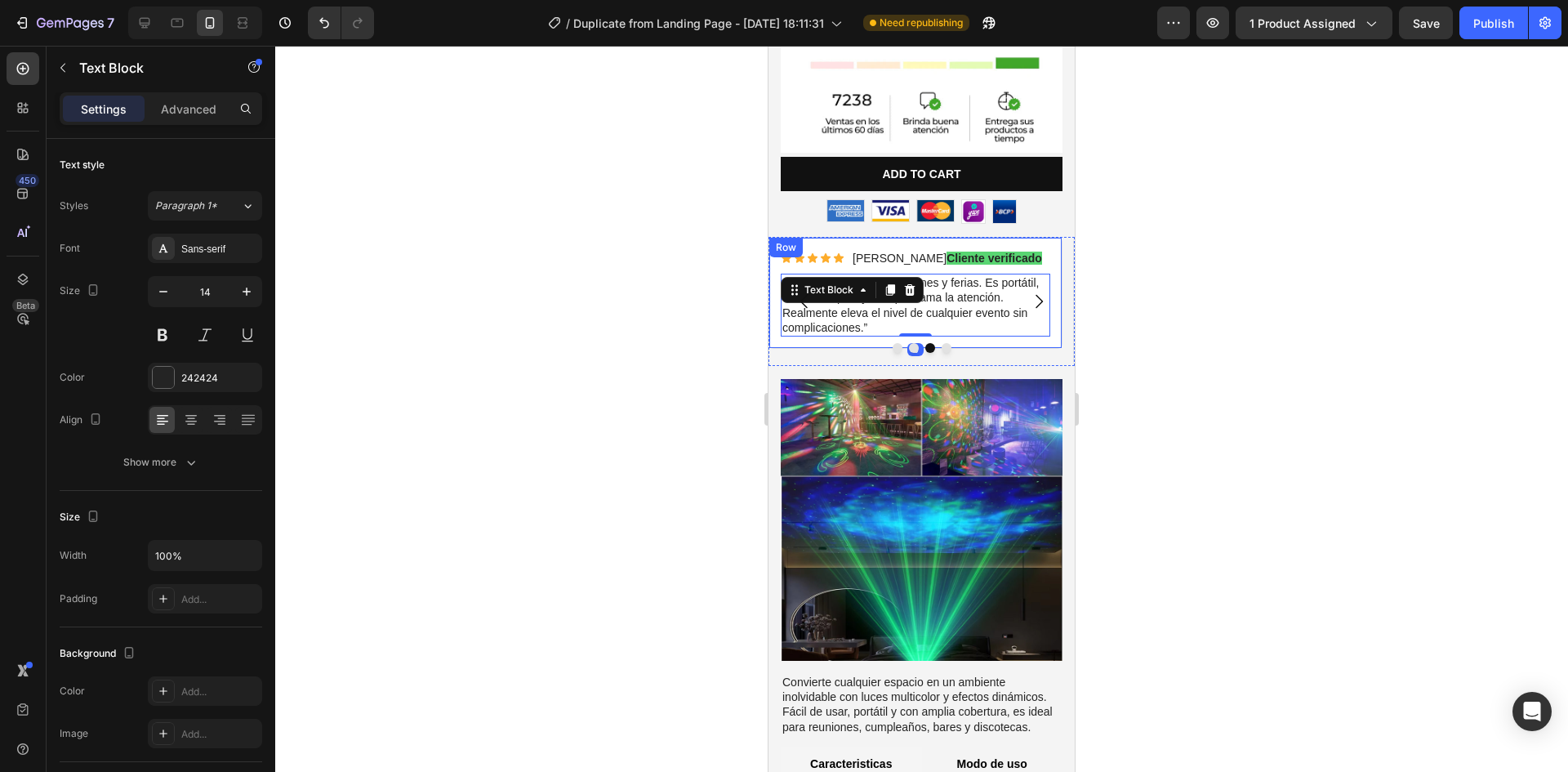
click at [1055, 300] on div "Icon Icon Icon Icon Icon Icon List Diego C. Cliente verificado Text Block Row “…" at bounding box center [915, 293] width 294 height 112
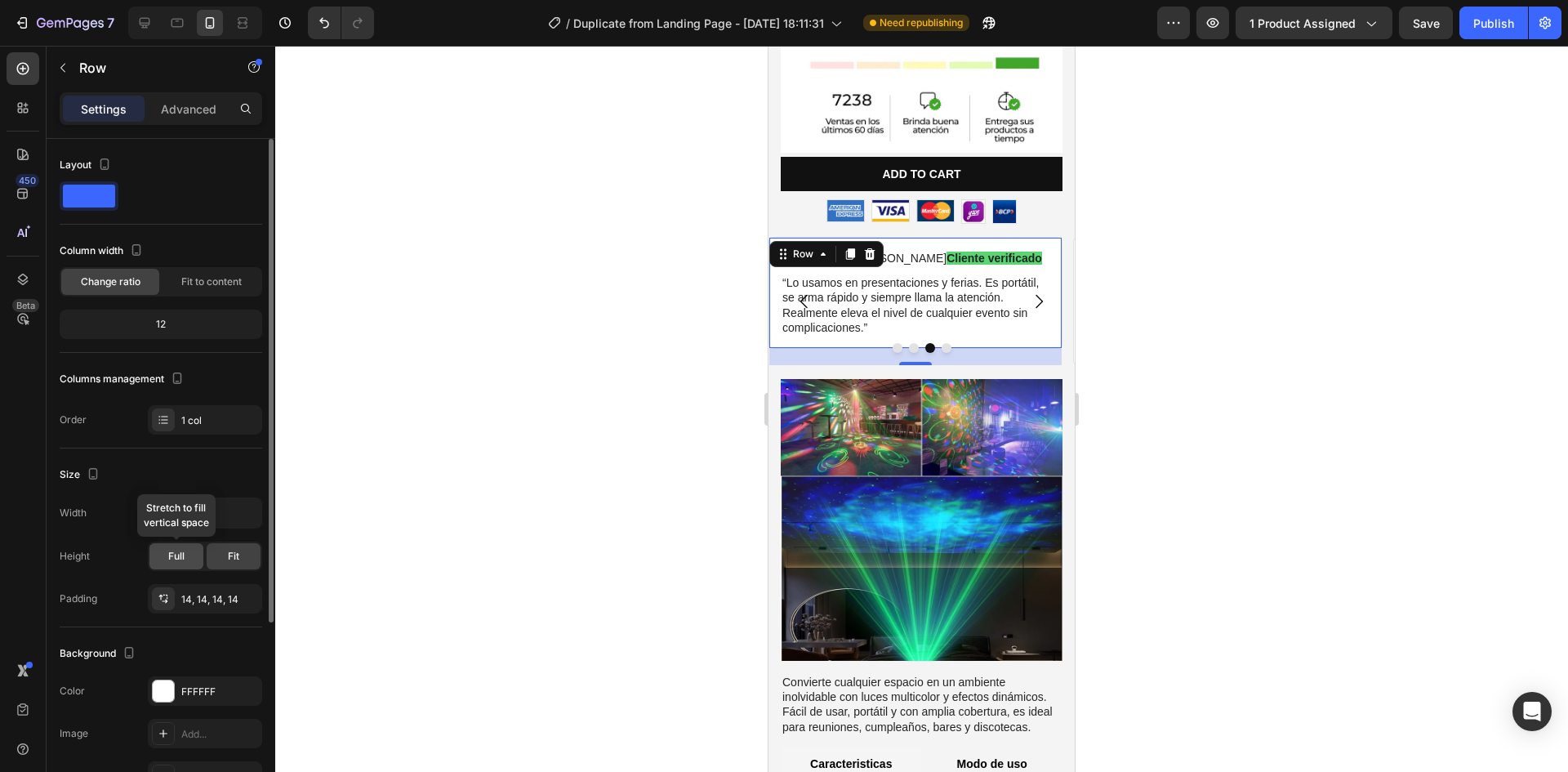
click at [168, 546] on div "Full" at bounding box center [176, 556] width 54 height 26
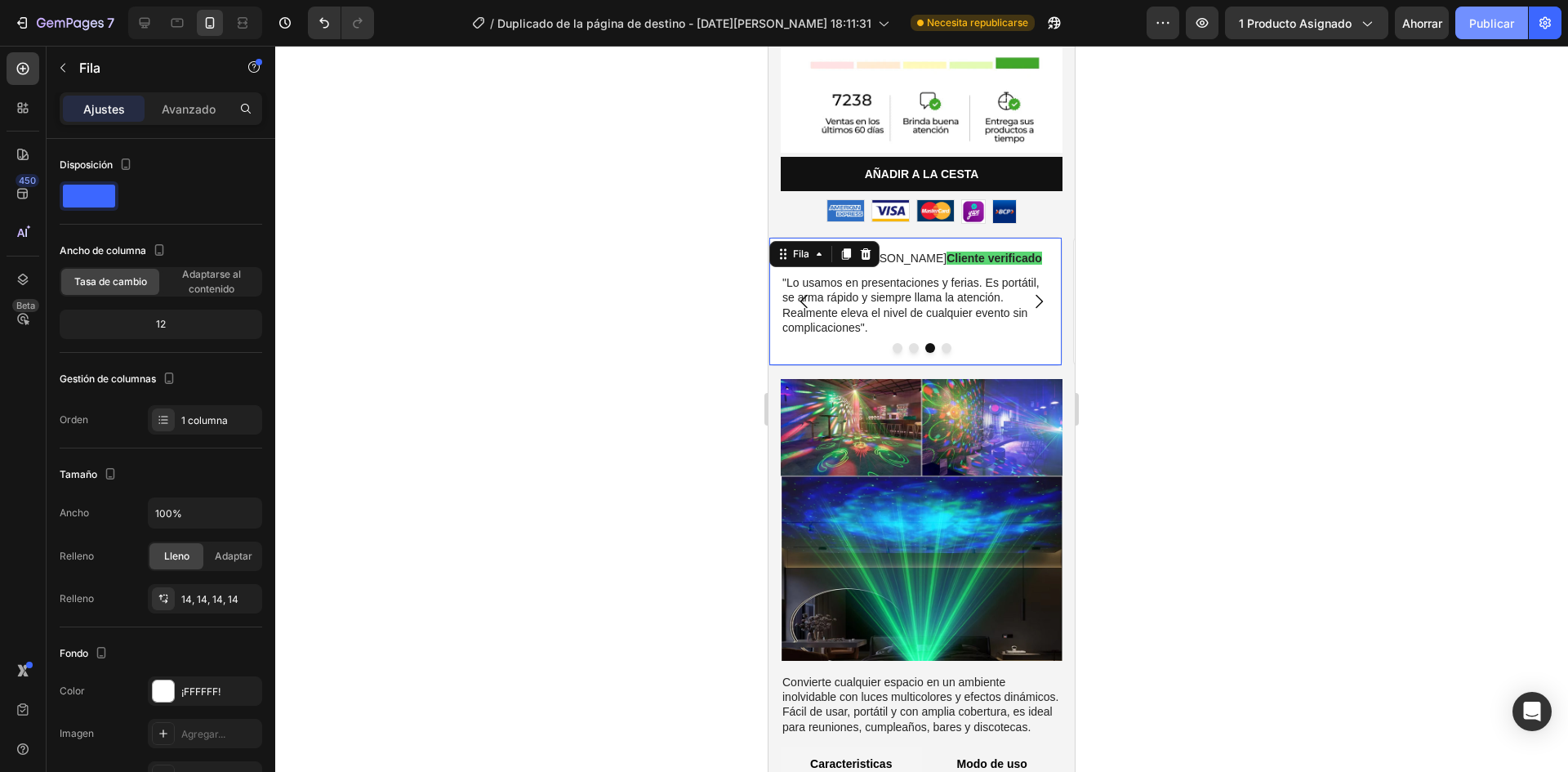
click at [1508, 21] on font "Publicar" at bounding box center [1491, 23] width 45 height 14
click at [1488, 24] on font "Publicar" at bounding box center [1491, 23] width 45 height 14
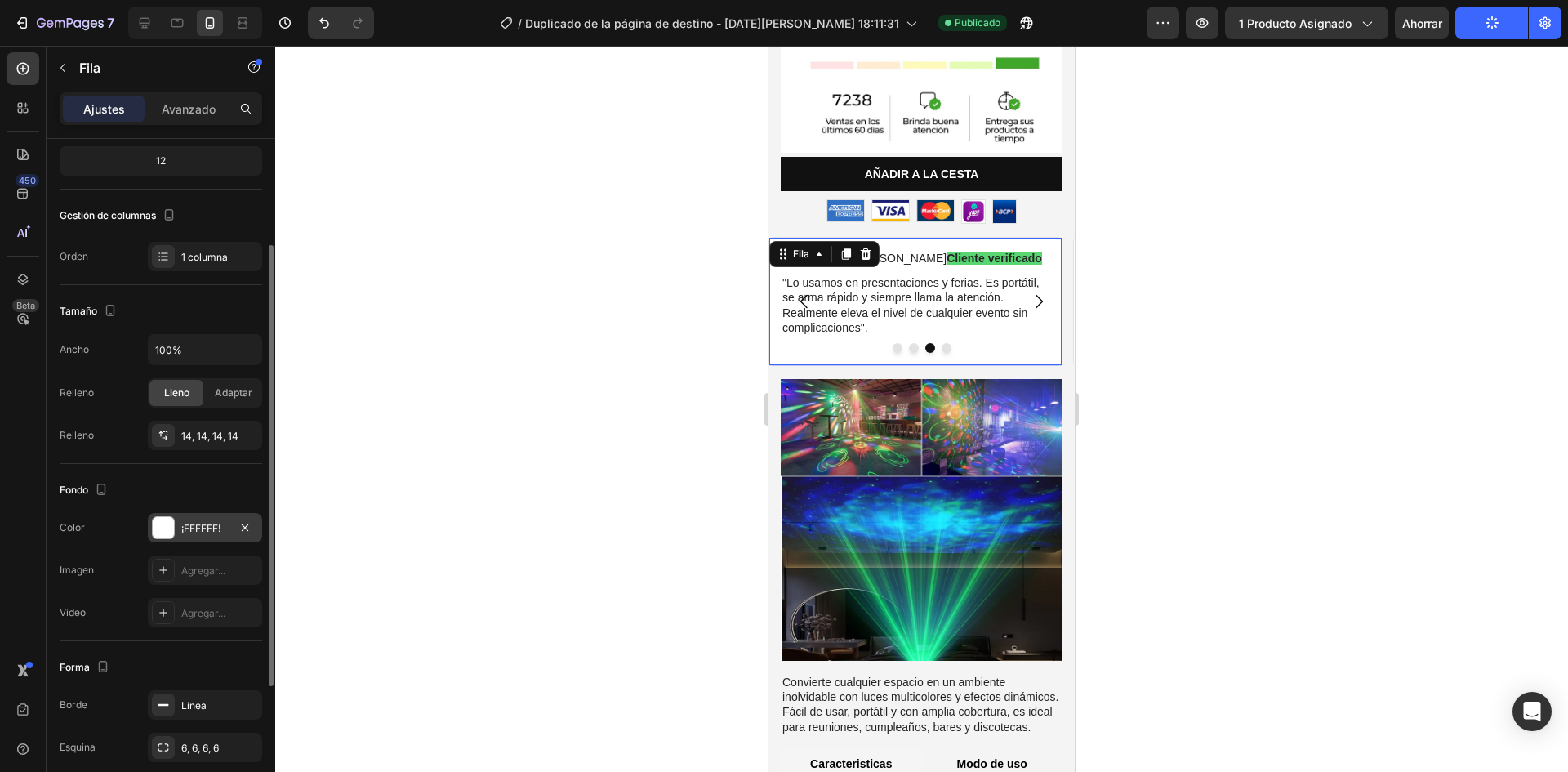
scroll to position [367, 0]
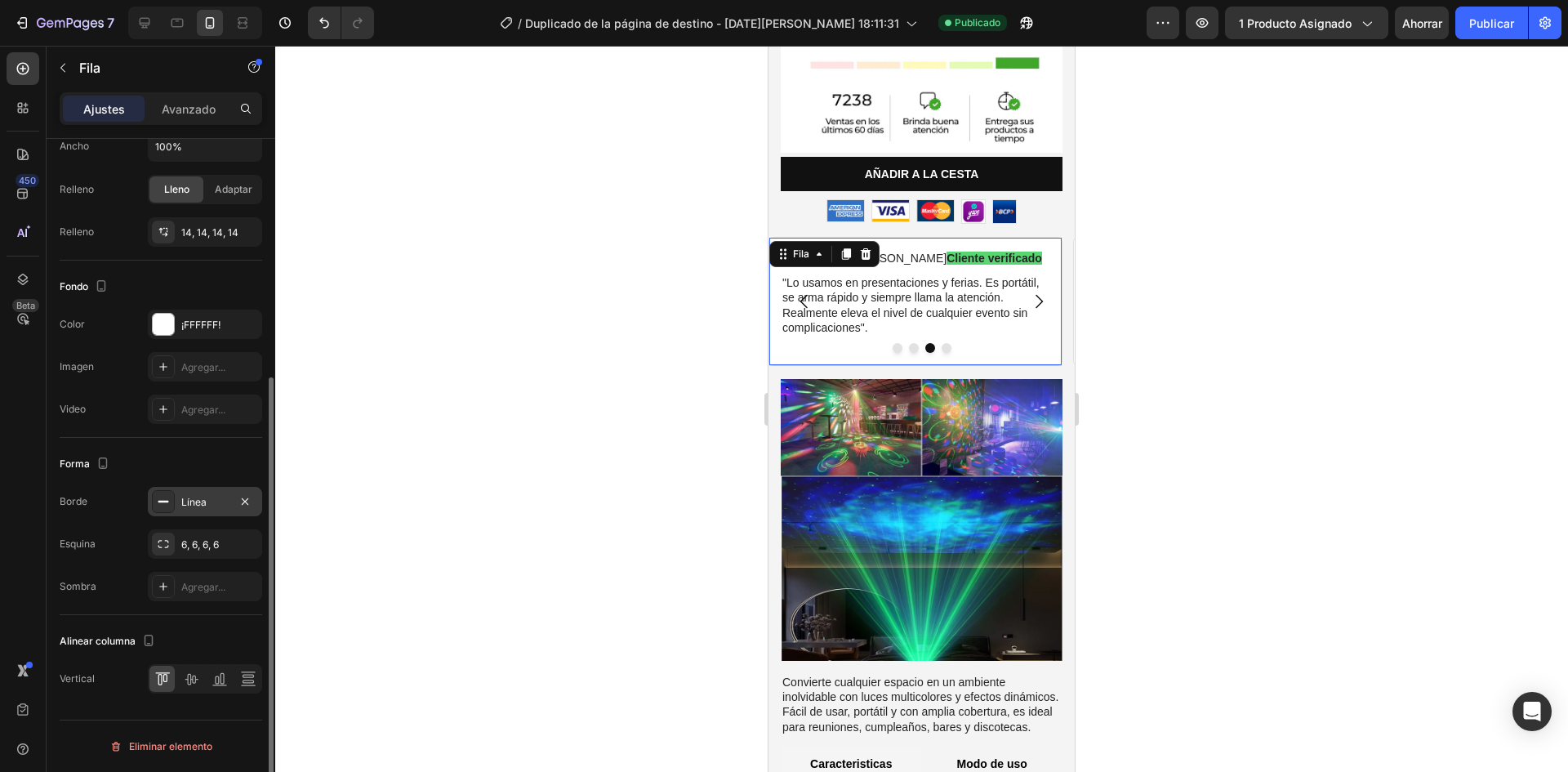
click at [173, 502] on div at bounding box center [164, 502] width 23 height 23
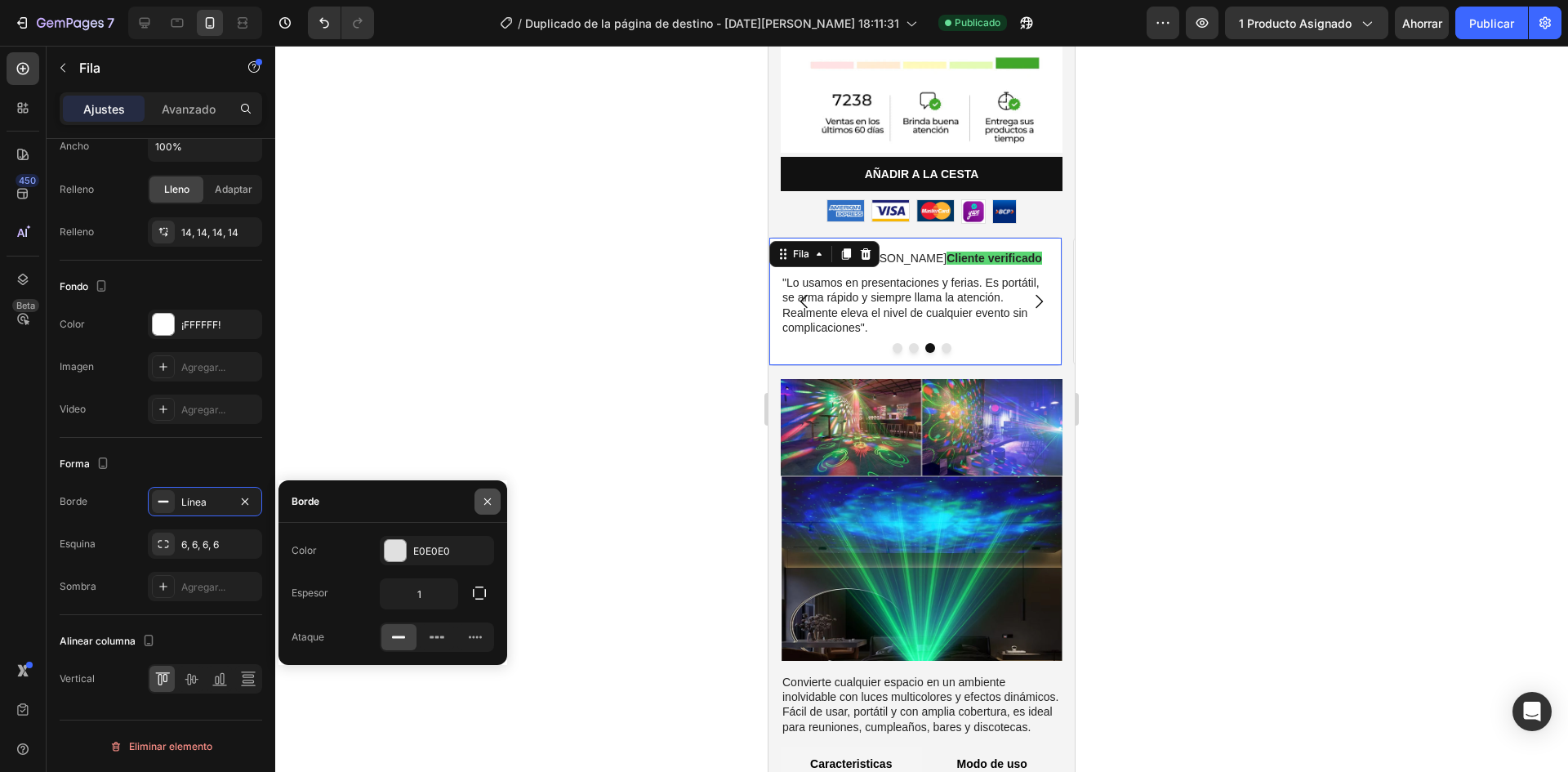
click at [480, 499] on button "button" at bounding box center [487, 502] width 26 height 26
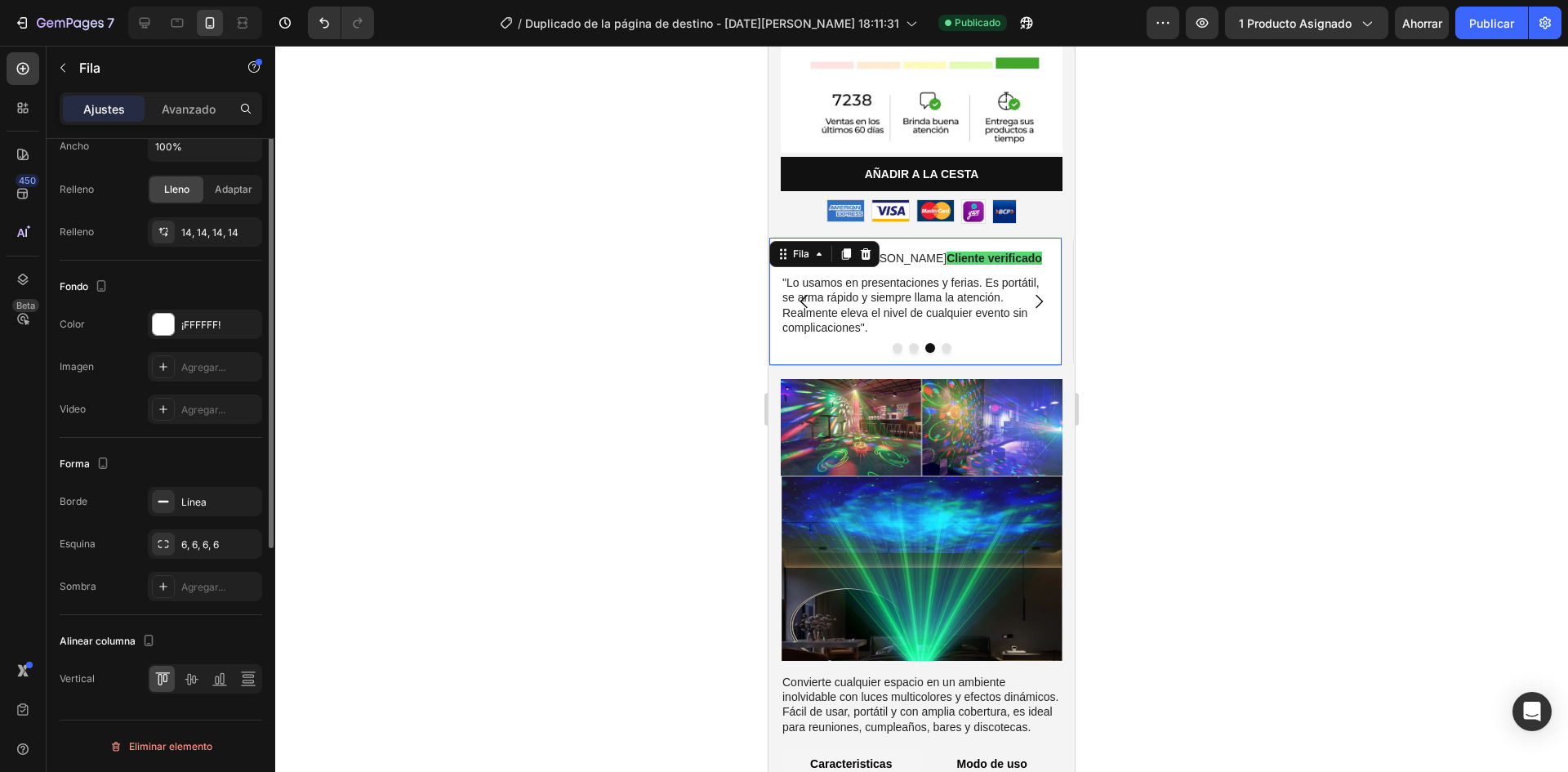
scroll to position [122, 0]
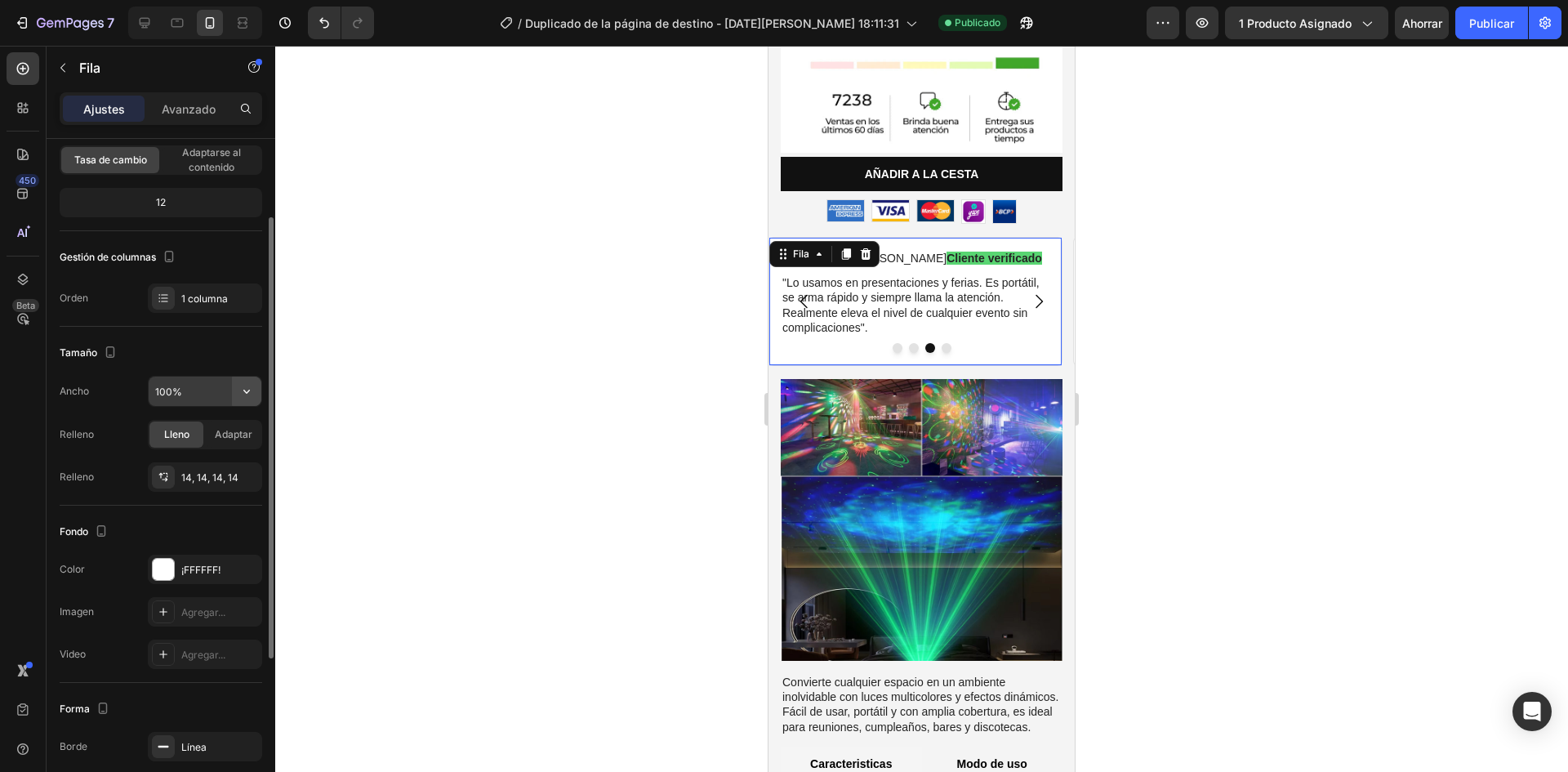
click at [249, 393] on icon "button" at bounding box center [247, 392] width 17 height 17
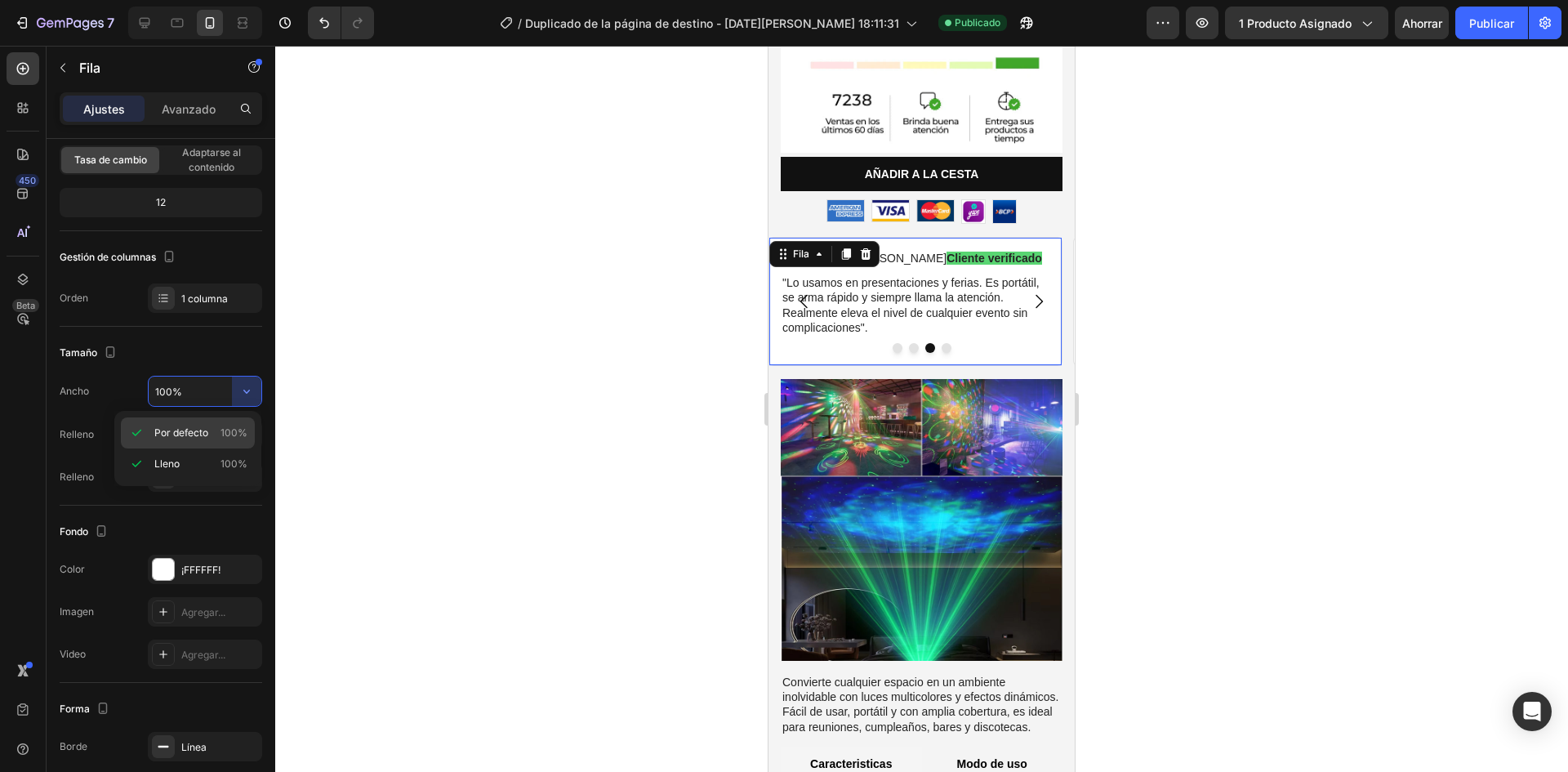
click at [210, 435] on p "Por defecto 100%" at bounding box center [201, 433] width 93 height 15
click at [394, 403] on div at bounding box center [921, 408] width 1293 height 727
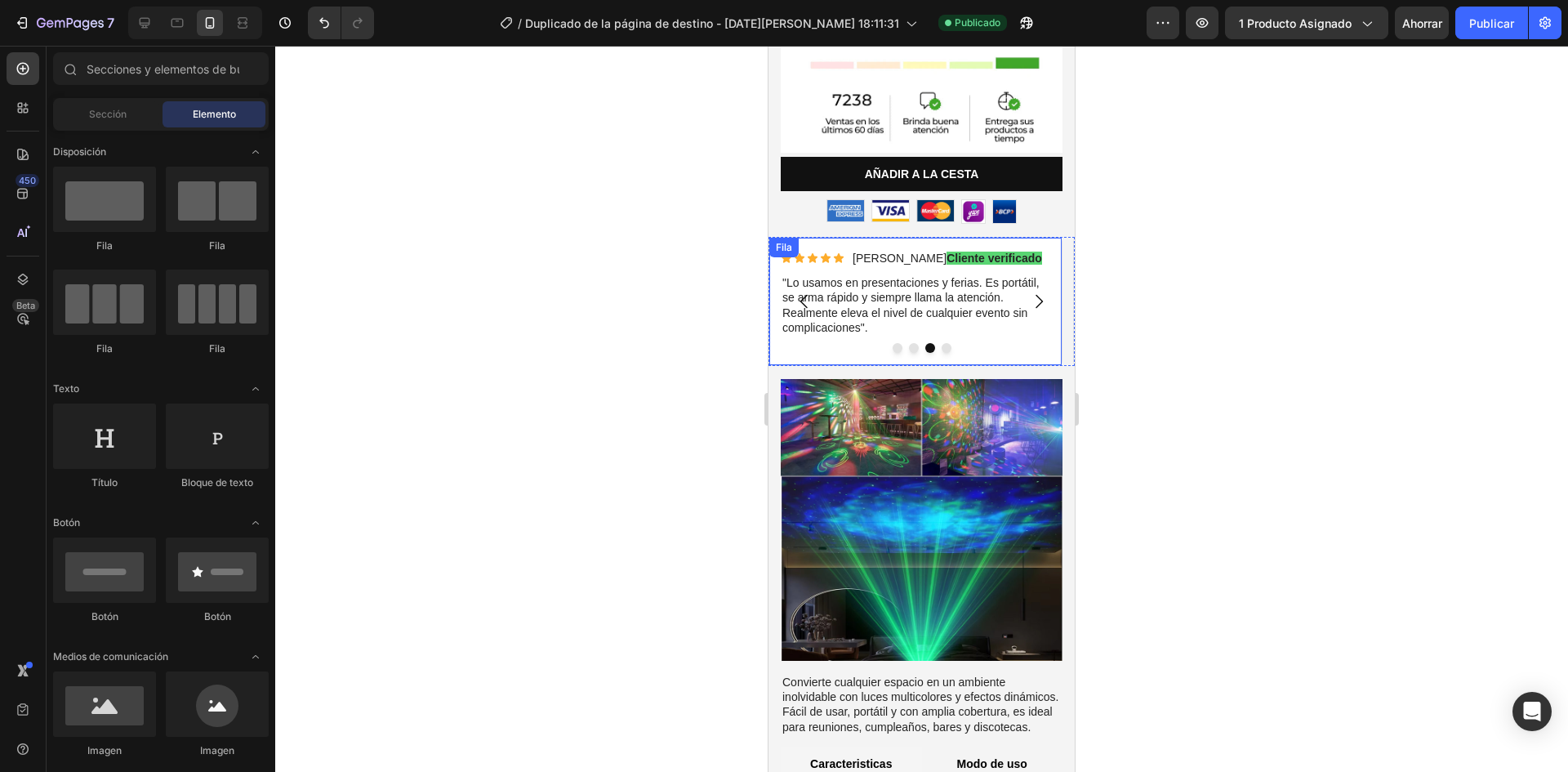
click at [773, 310] on div "Icono Icono Icono Icono Icono Lista de iconos Diego C. Cliente verificado Bloqu…" at bounding box center [915, 302] width 294 height 129
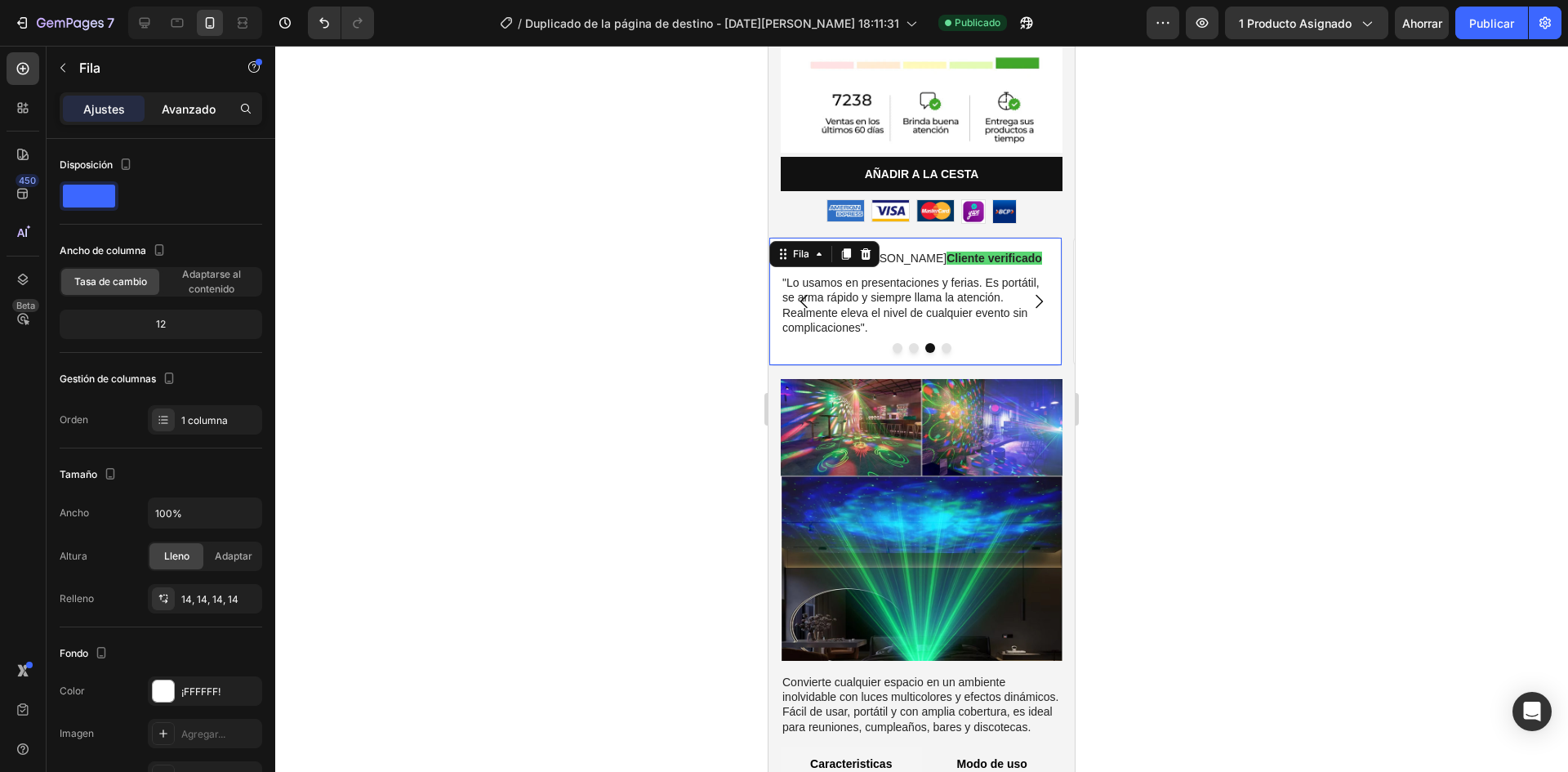
click at [202, 119] on div "Avanzado" at bounding box center [188, 109] width 82 height 26
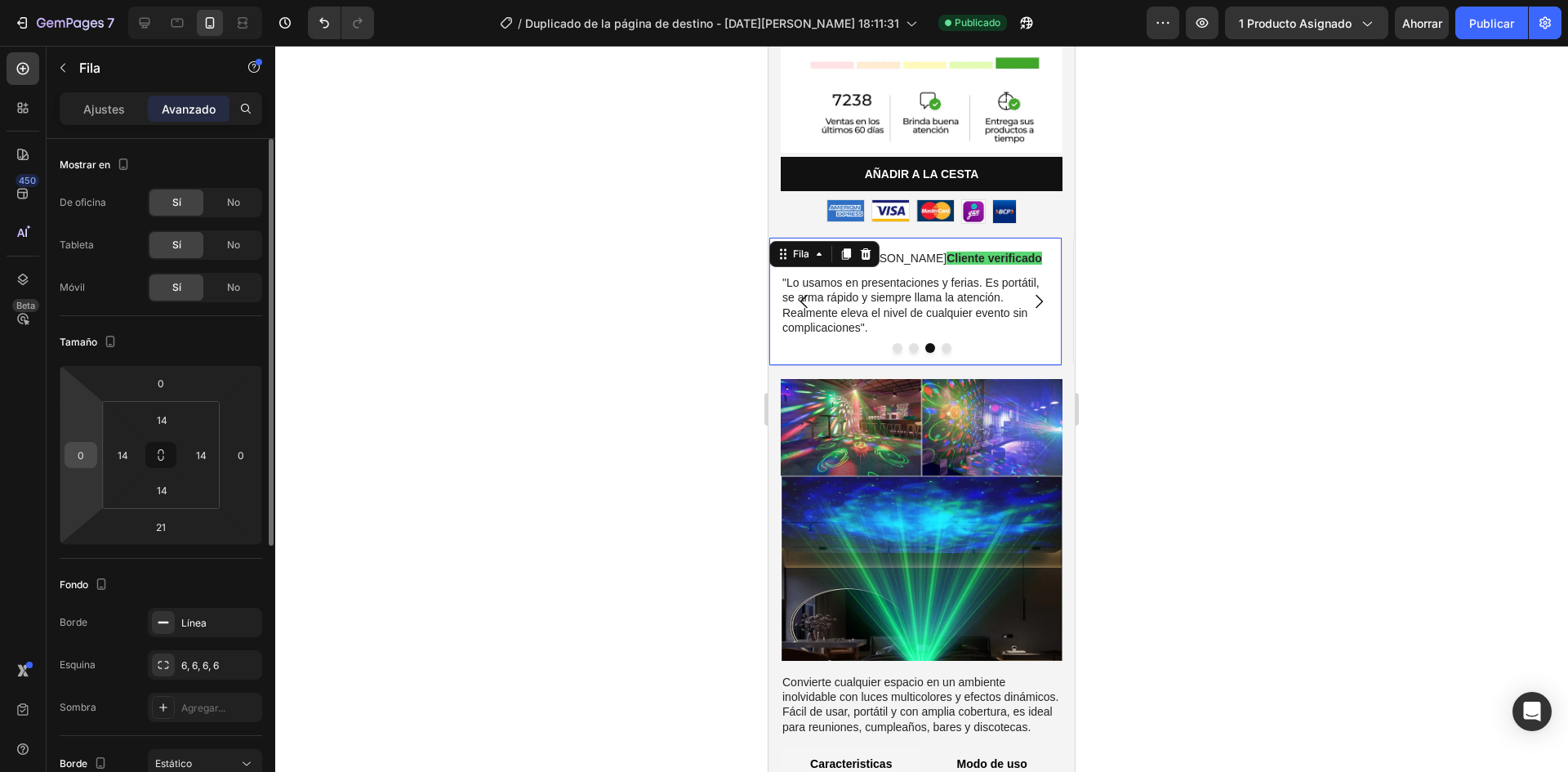
click at [93, 465] on div "0" at bounding box center [81, 455] width 33 height 26
click at [78, 458] on input "0" at bounding box center [81, 455] width 25 height 25
type input "14"
click at [232, 454] on input "0" at bounding box center [241, 455] width 25 height 25
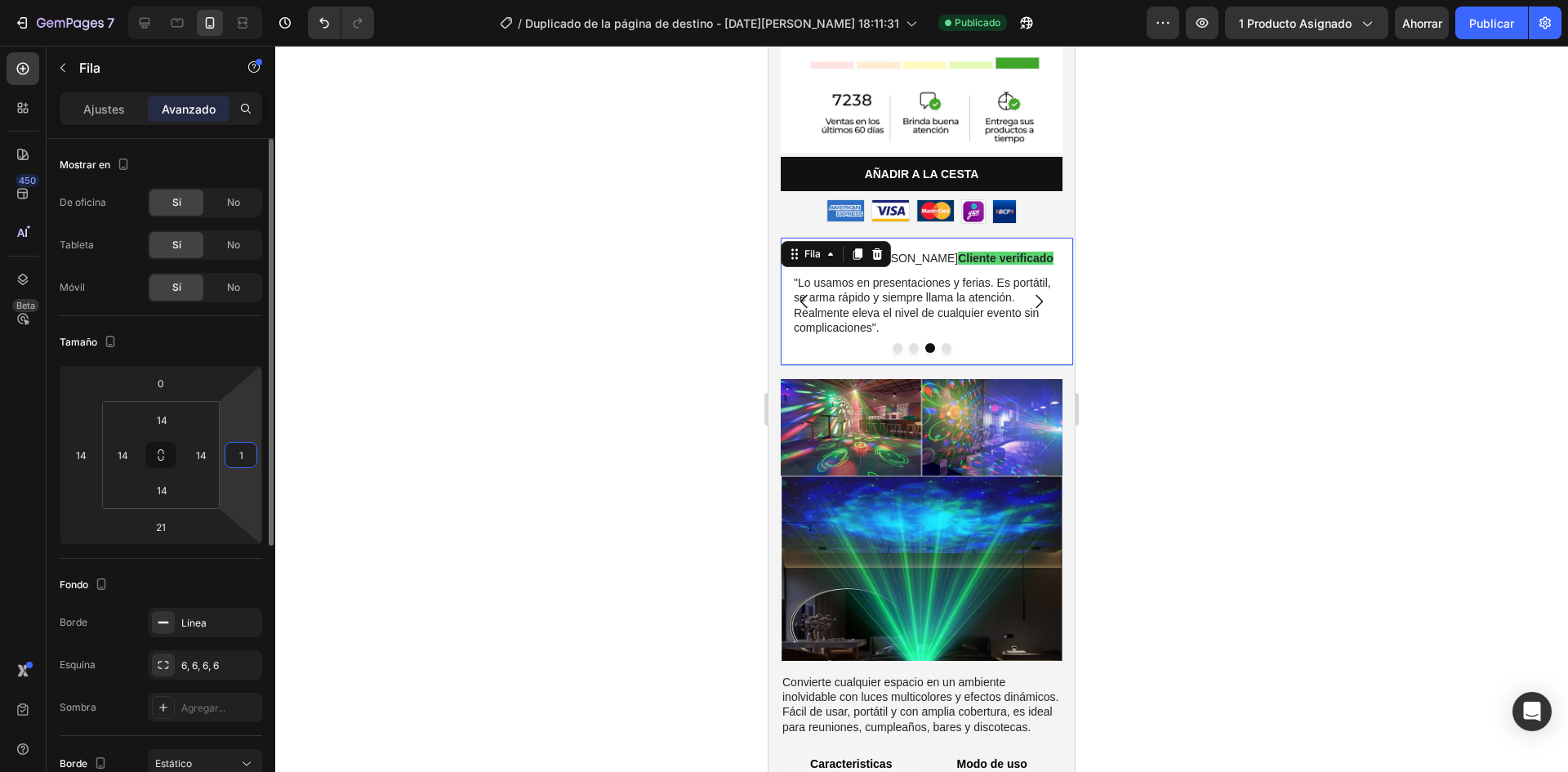
type input "14"
click at [326, 473] on div at bounding box center [921, 408] width 1293 height 727
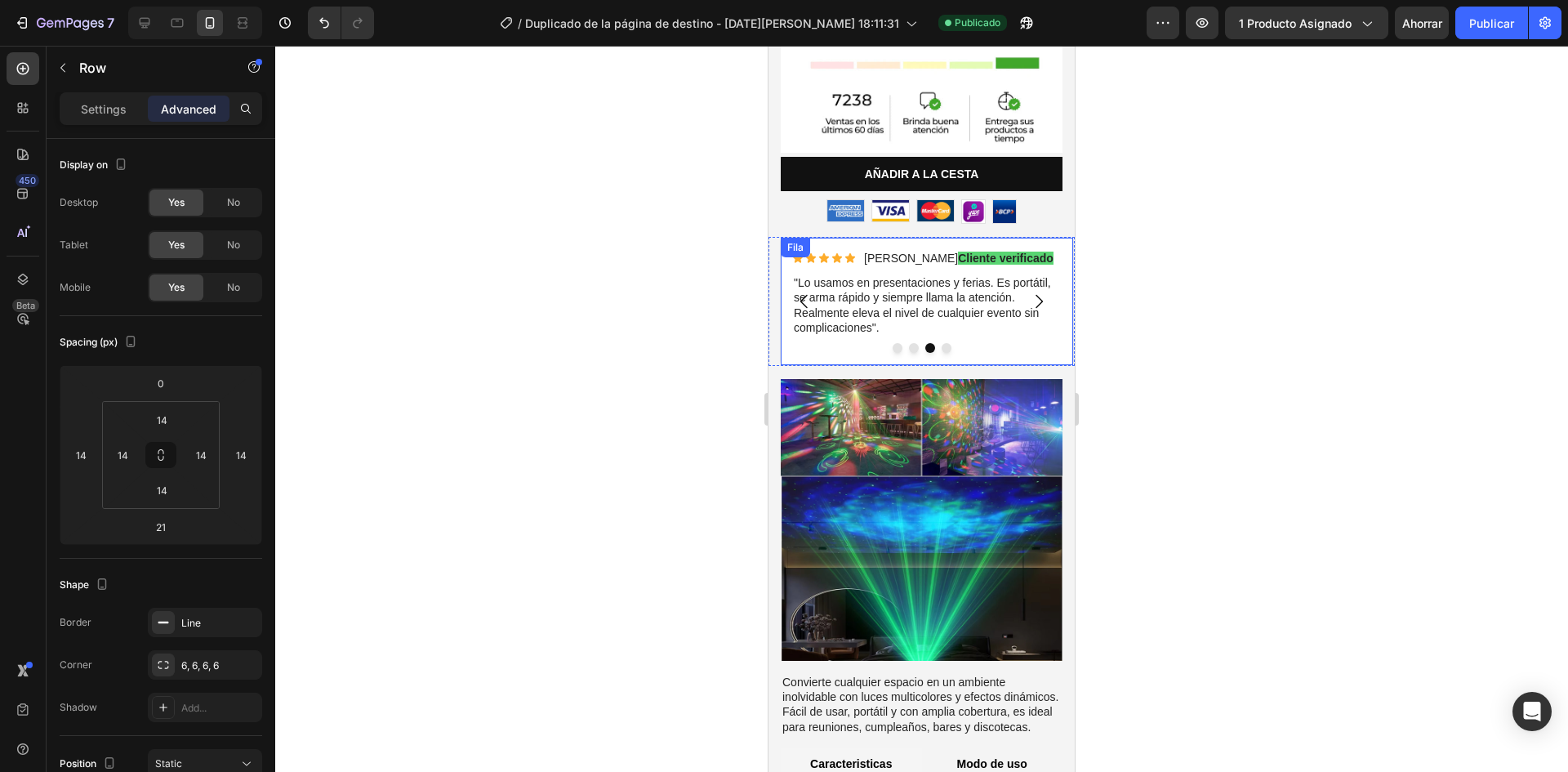
click at [997, 339] on div "Icono Icono Icono Icono Icono Lista de iconos Diego C. Cliente verificado Bloqu…" at bounding box center [927, 302] width 294 height 129
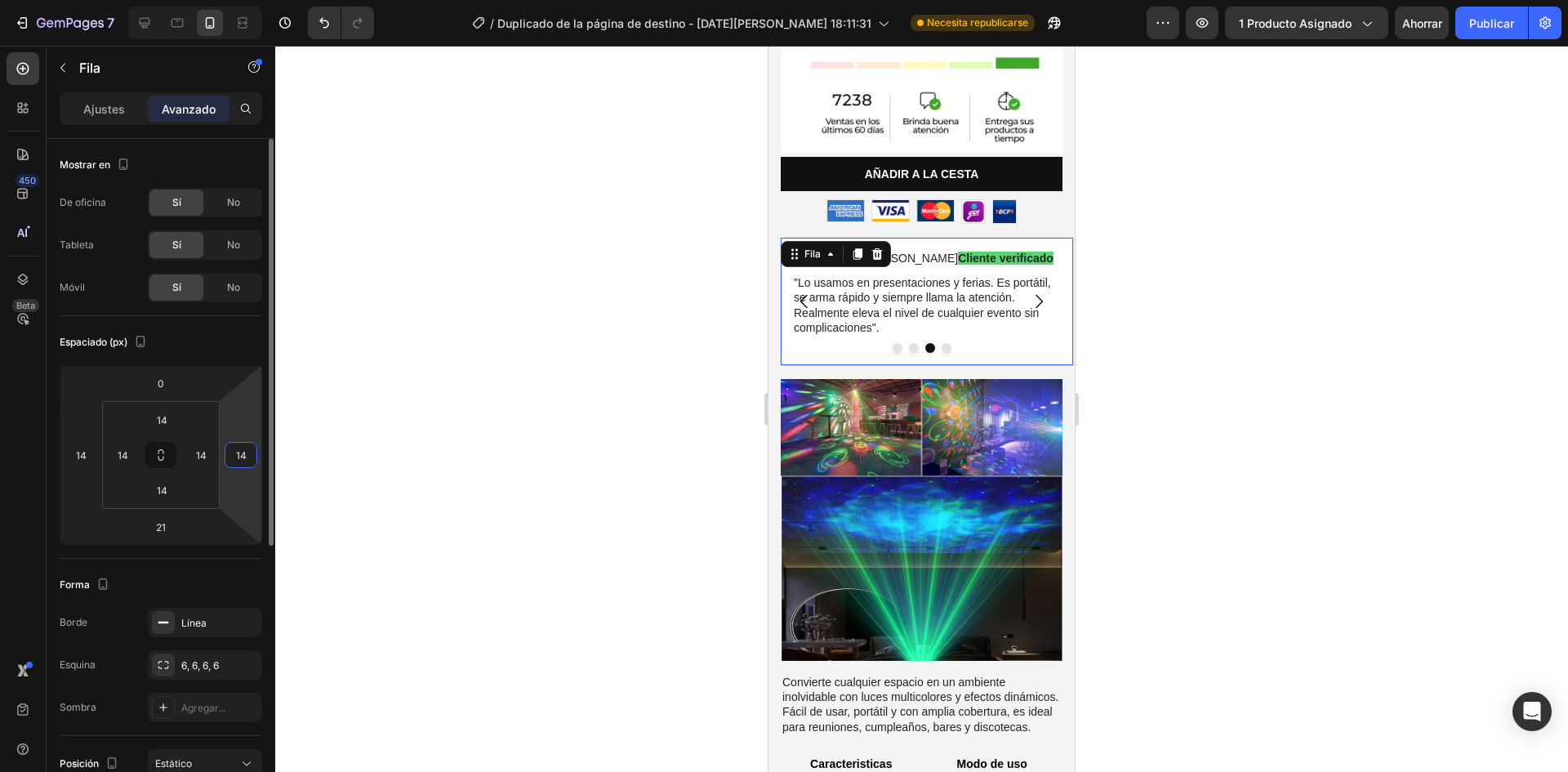
click at [240, 466] on input "14" at bounding box center [241, 455] width 25 height 25
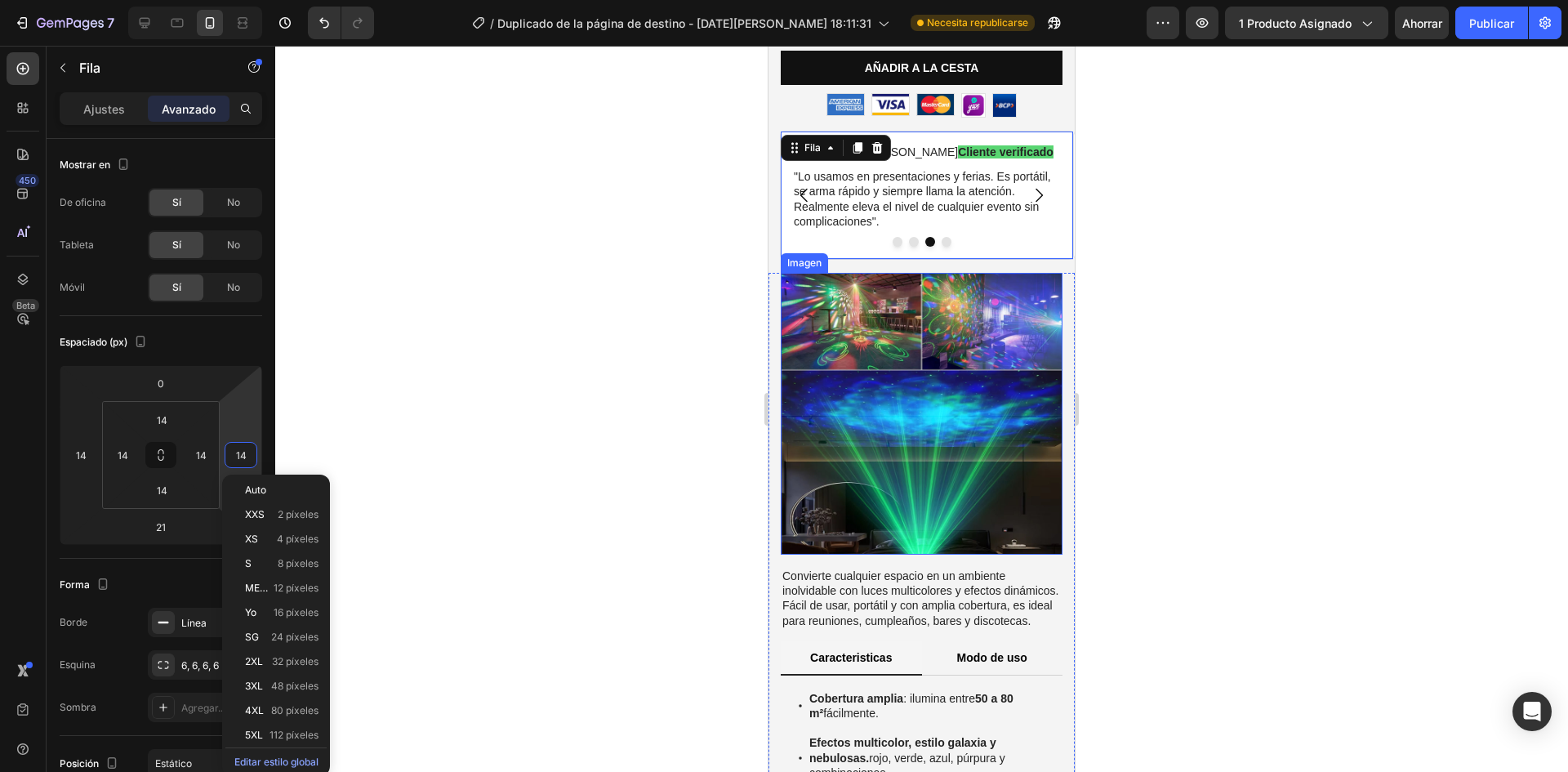
scroll to position [652, 0]
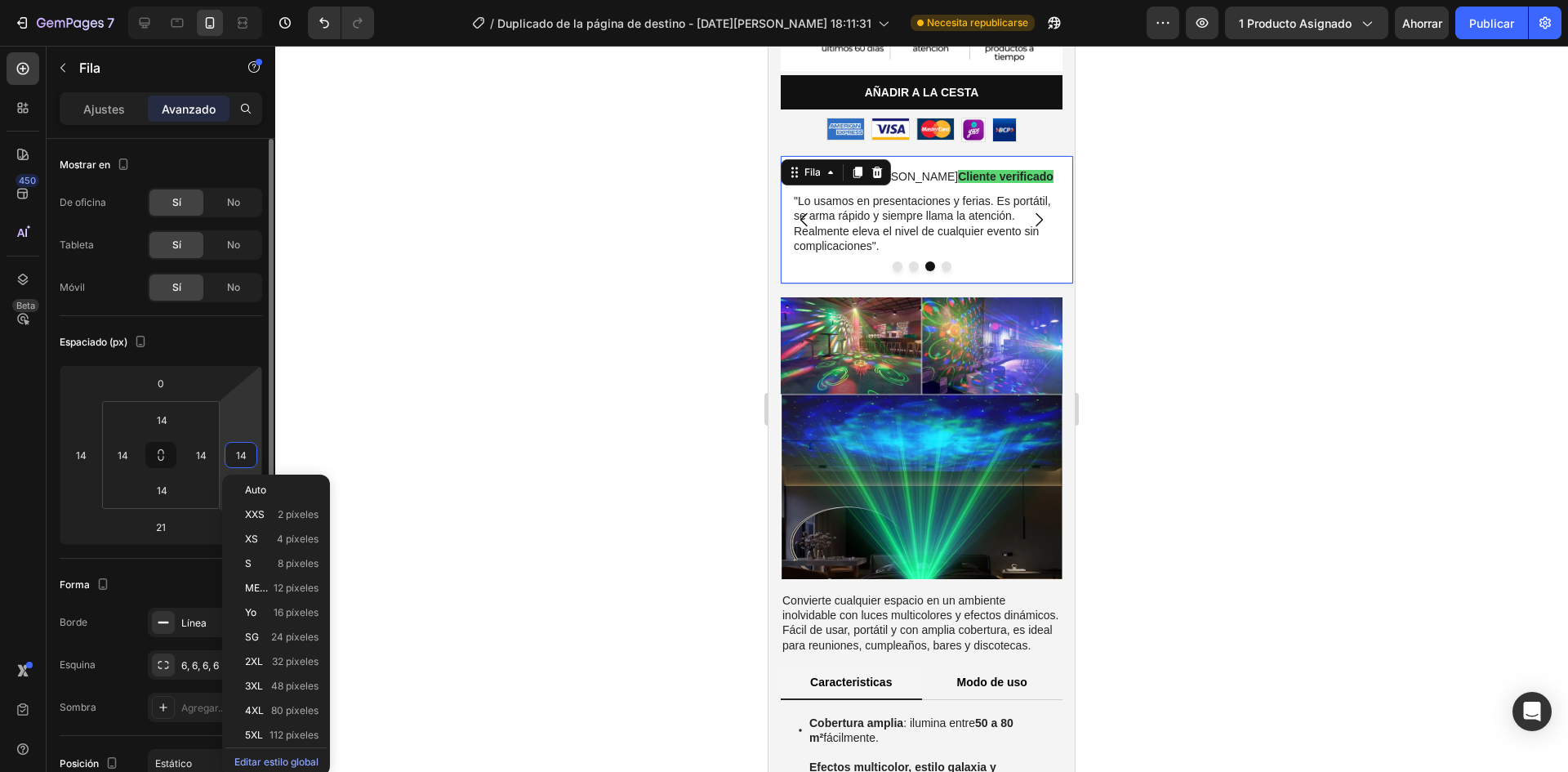
click at [240, 460] on input "14" at bounding box center [241, 455] width 25 height 25
click at [262, 494] on font "Auto" at bounding box center [256, 489] width 21 height 12
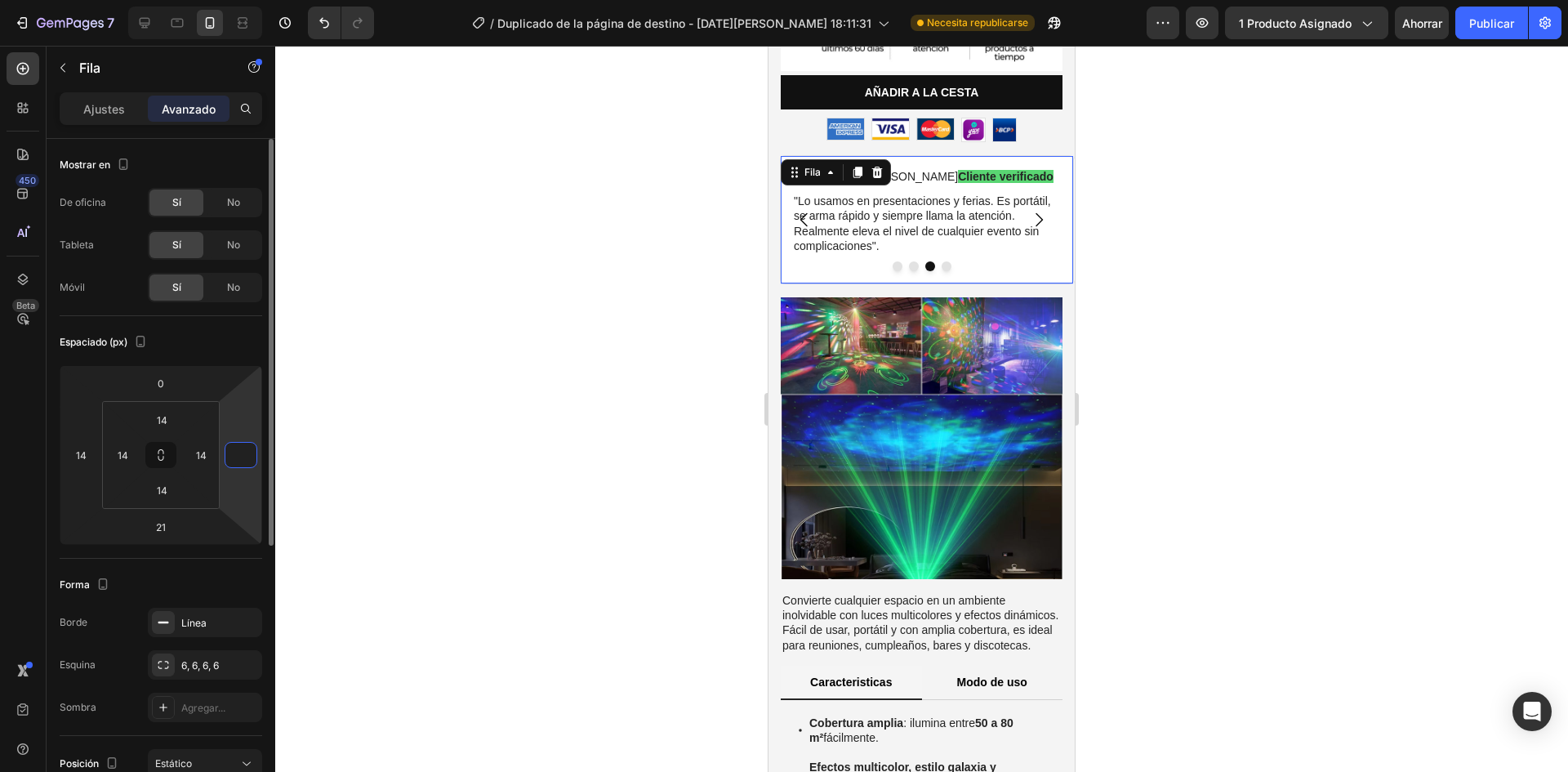
click at [233, 456] on input "number" at bounding box center [241, 455] width 25 height 25
type input "14"
click at [383, 468] on div at bounding box center [921, 408] width 1293 height 727
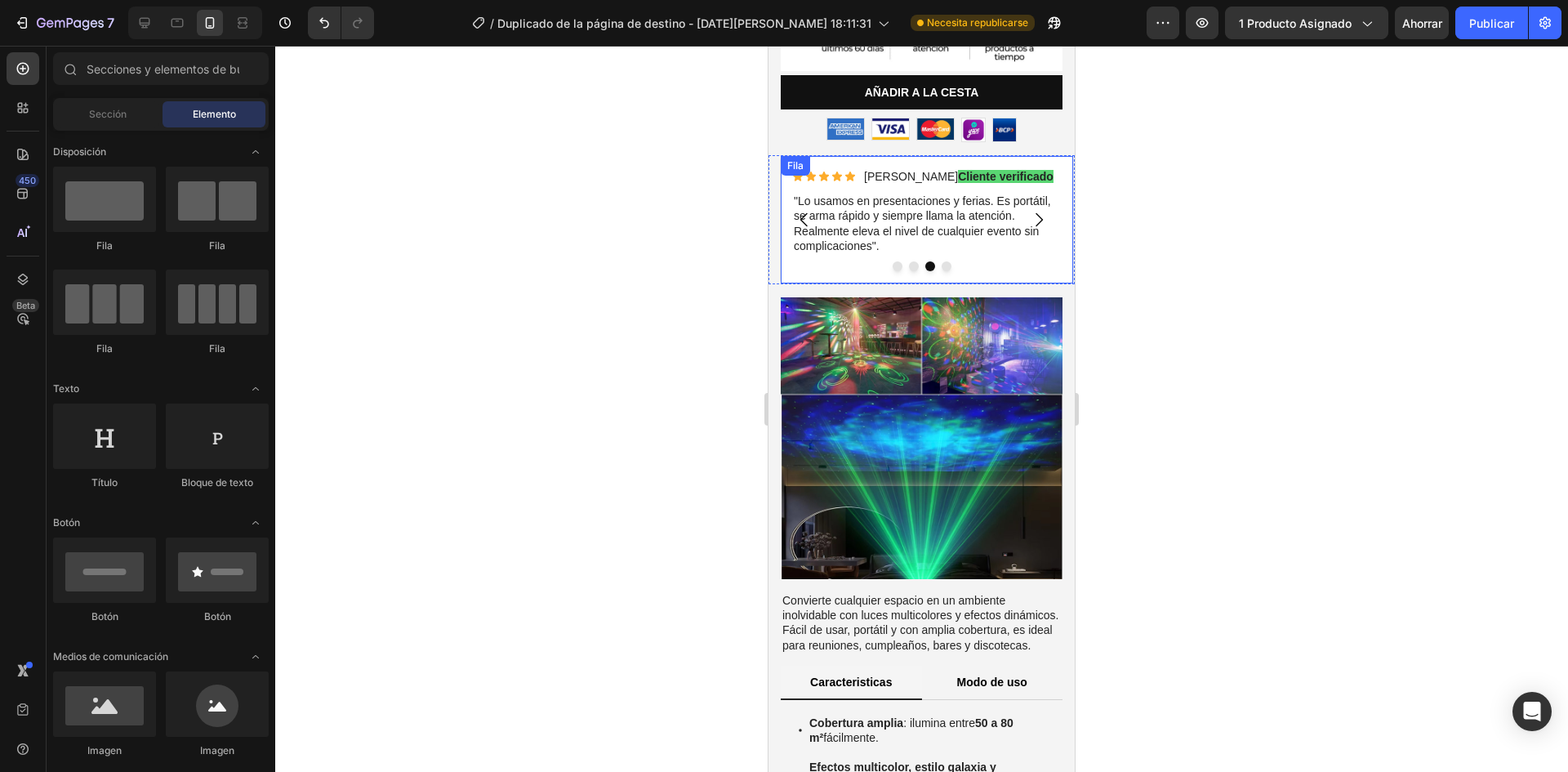
scroll to position [570, 0]
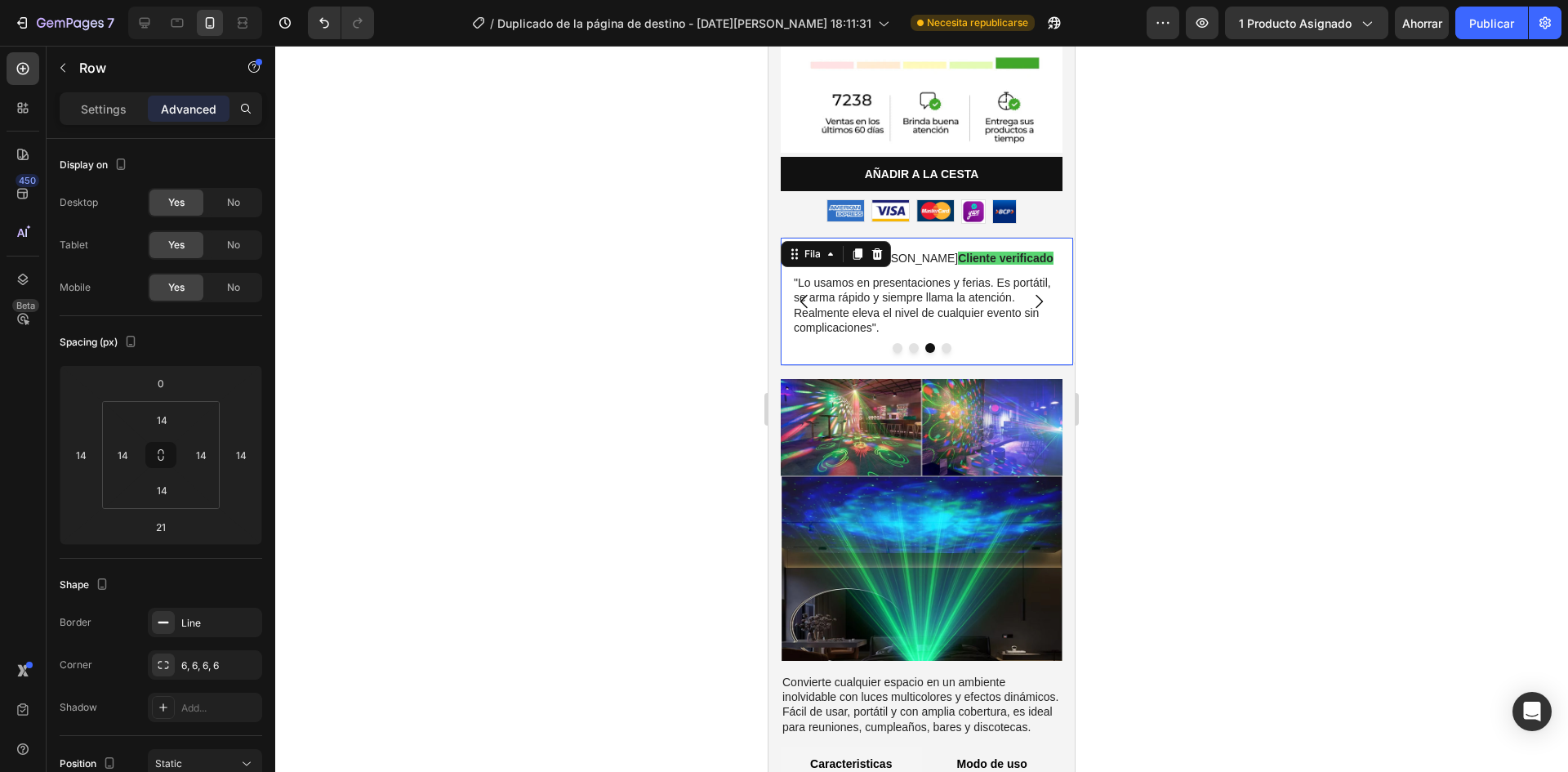
click at [975, 341] on div "Icono Icono Icono Icono Icono Lista de iconos Diego C. Cliente verificado Bloqu…" at bounding box center [927, 302] width 294 height 129
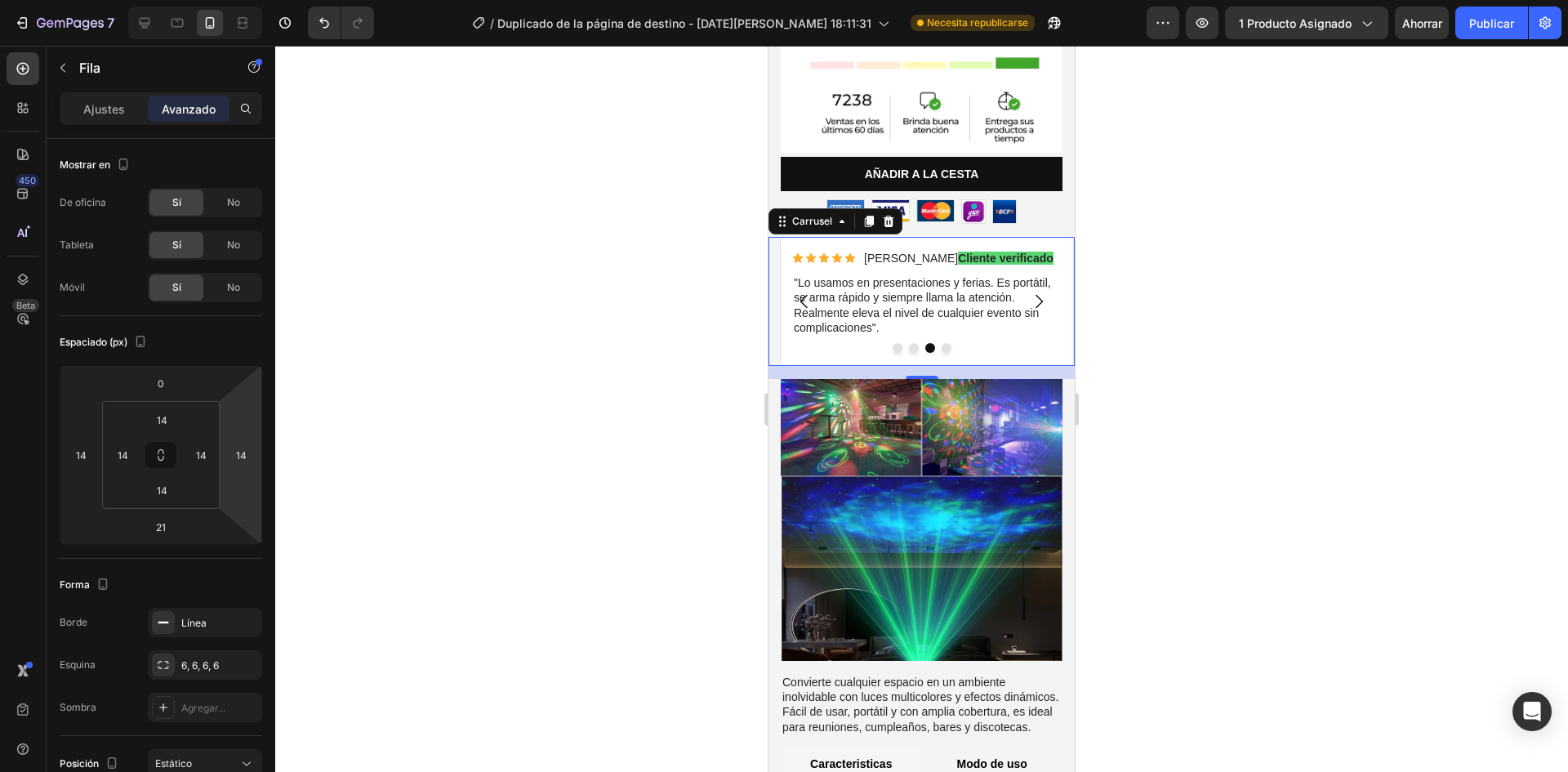
click at [1029, 292] on icon "Carrusel Siguiente Flecha" at bounding box center [1039, 302] width 20 height 20
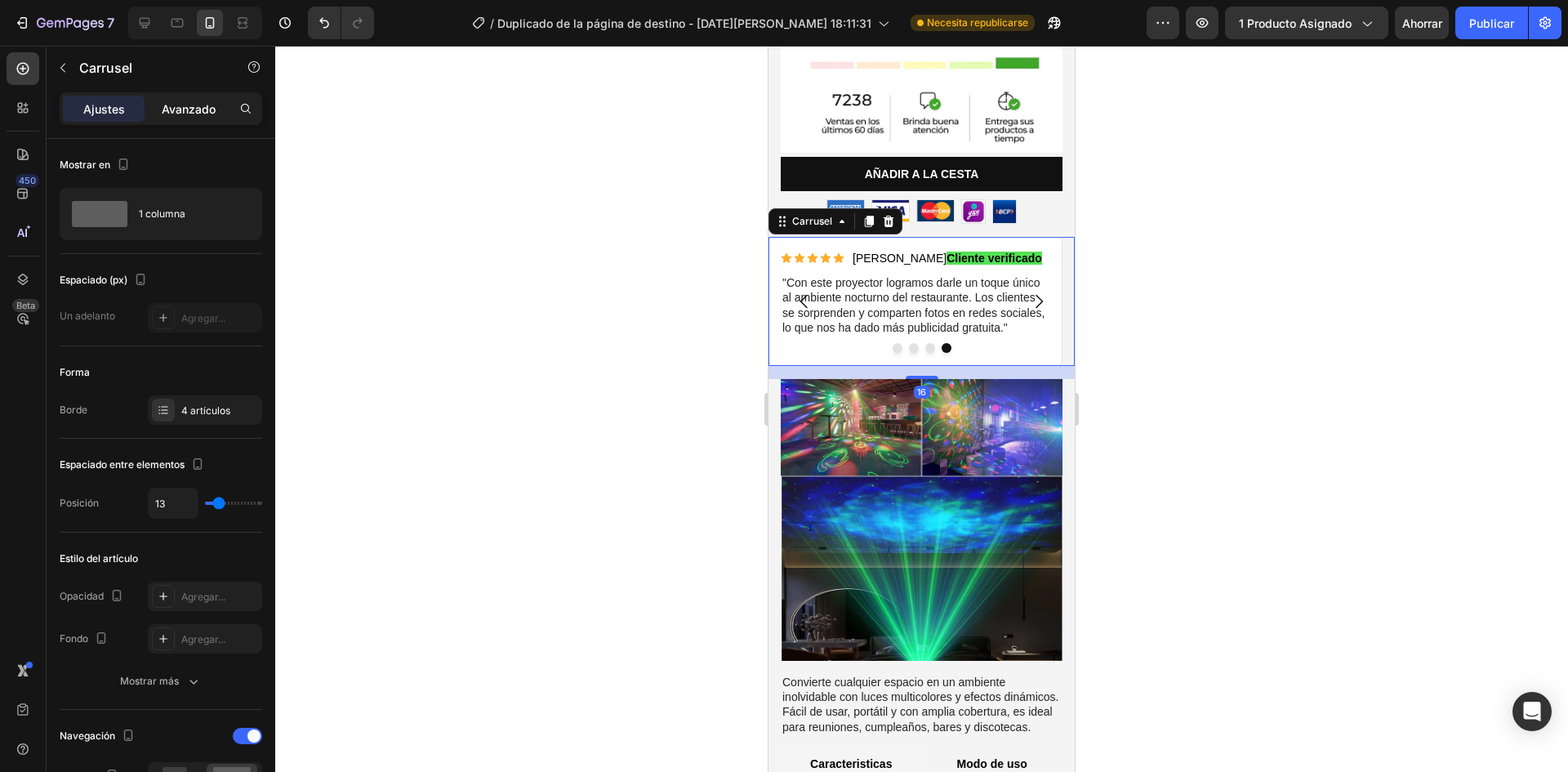
click at [196, 110] on font "Avanzado" at bounding box center [188, 109] width 54 height 14
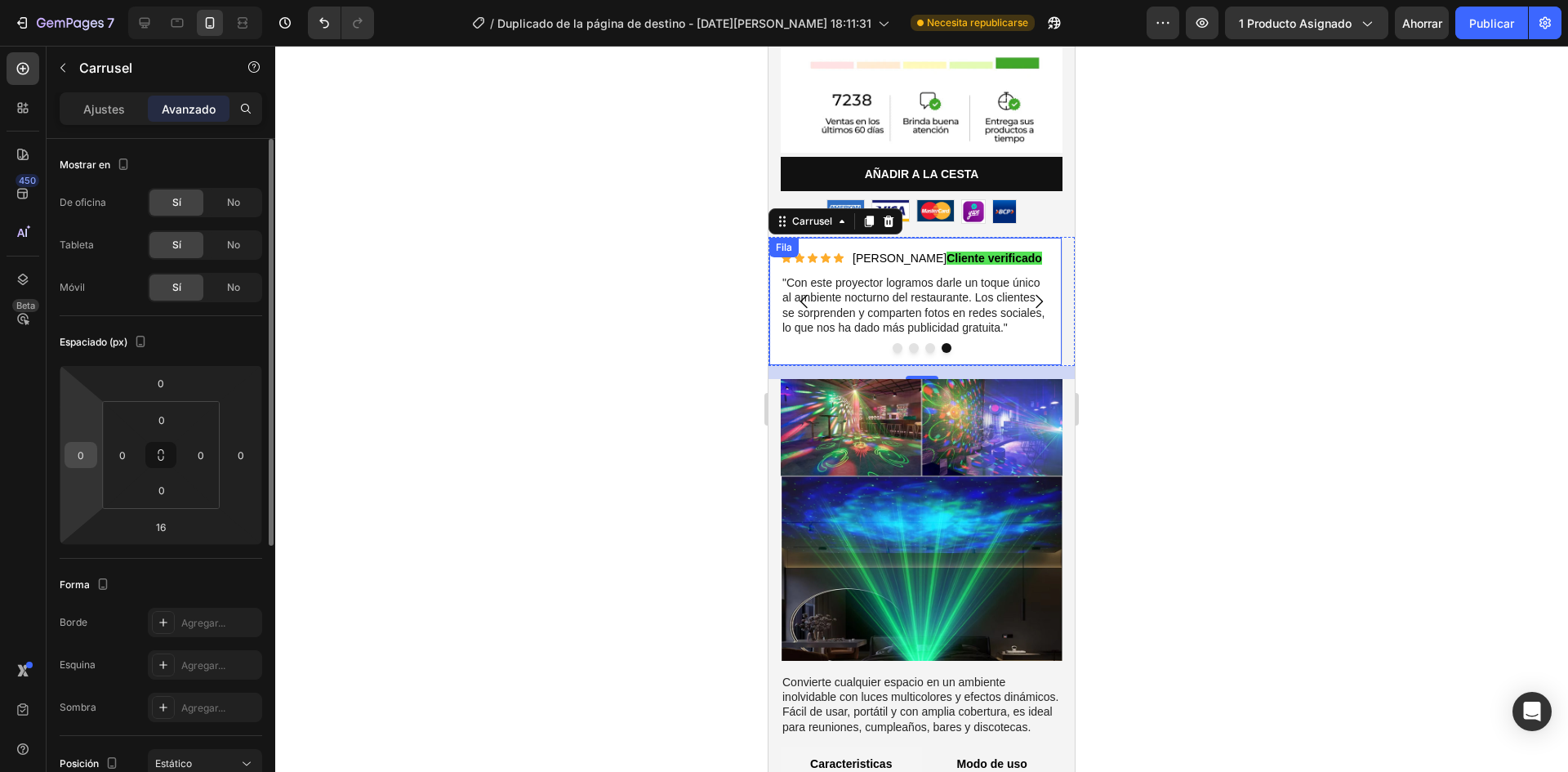
click at [79, 460] on input "0" at bounding box center [81, 455] width 25 height 25
type input "14"
click at [224, 0] on html "7 / Duplicado de la página de destino - 27 de agosto, 18:11:31 Necesita republi…" at bounding box center [784, 0] width 1568 height 0
click at [239, 456] on input "0" at bounding box center [241, 455] width 25 height 25
click at [247, 452] on input "10" at bounding box center [241, 455] width 25 height 25
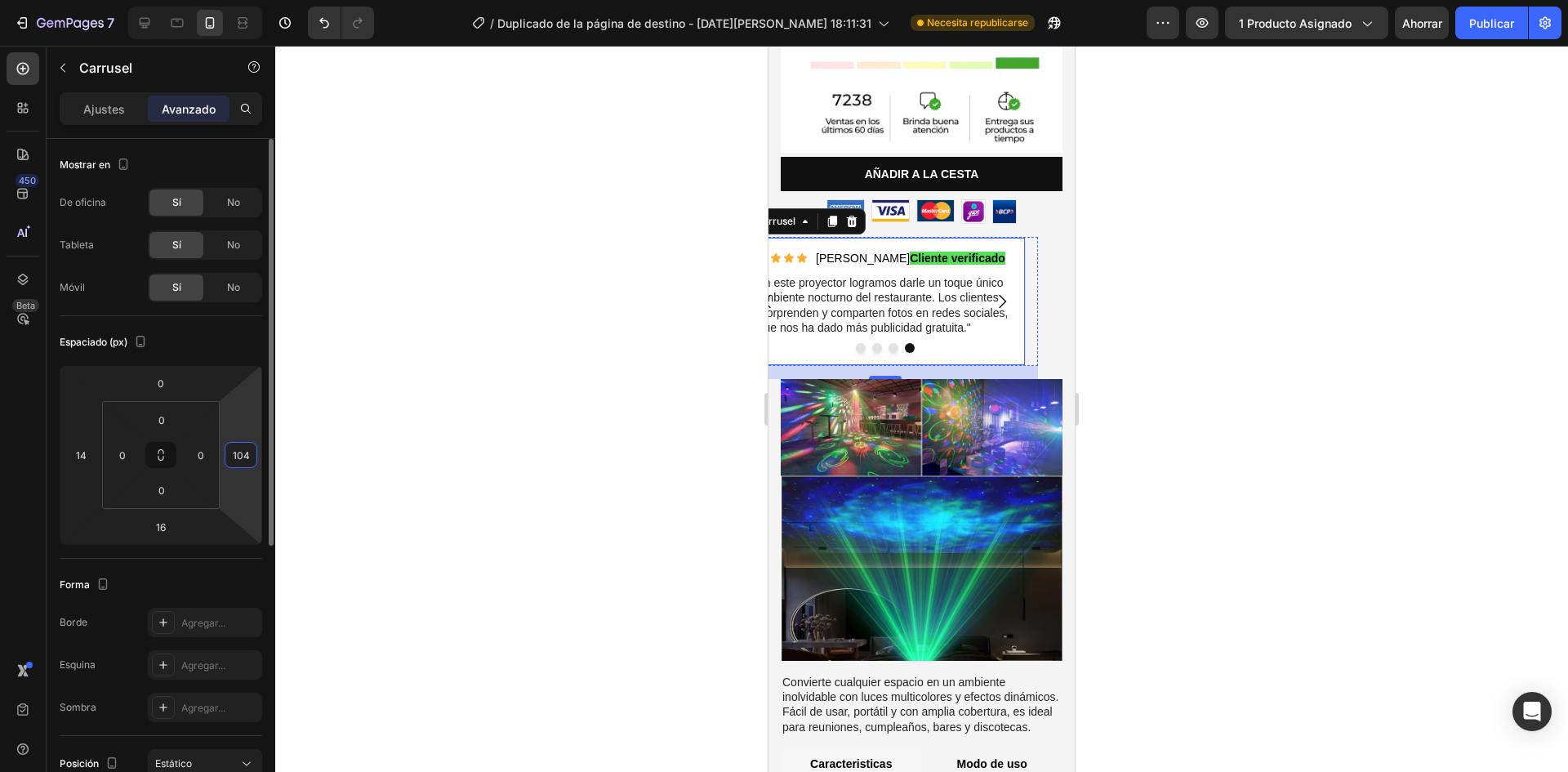
click at [244, 454] on input "104" at bounding box center [241, 455] width 25 height 25
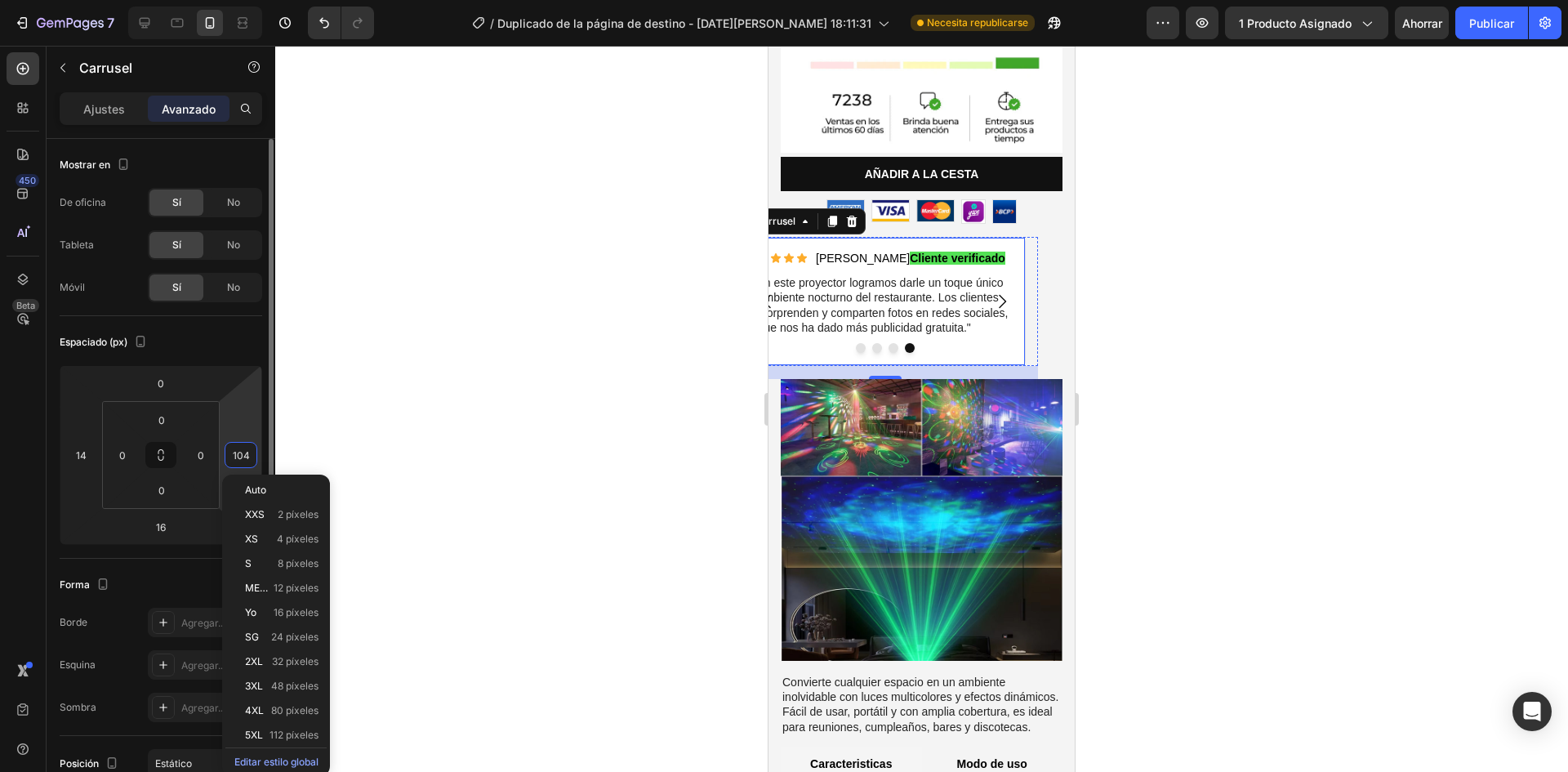
type input "14"
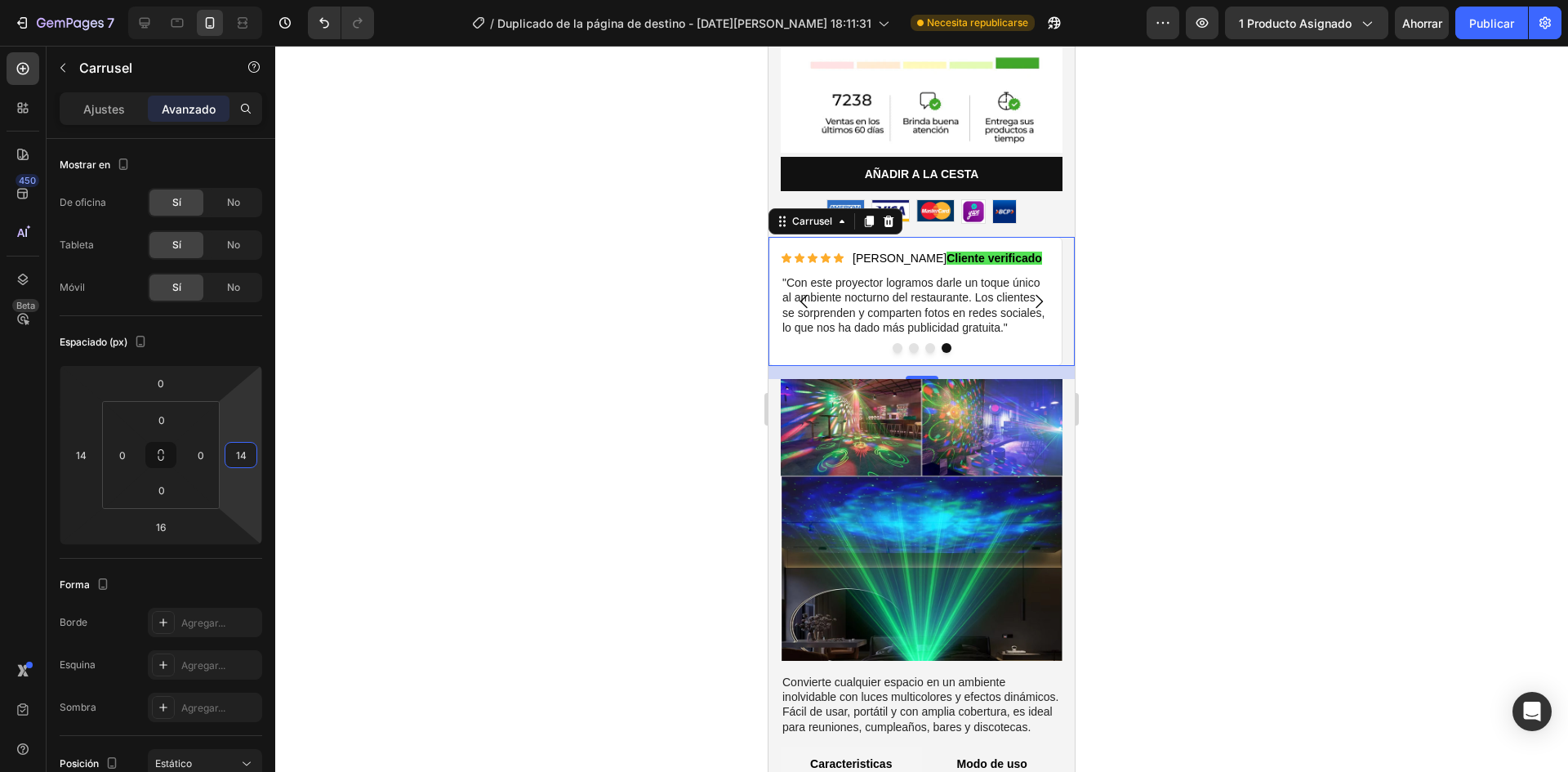
click at [489, 504] on div at bounding box center [921, 408] width 1293 height 727
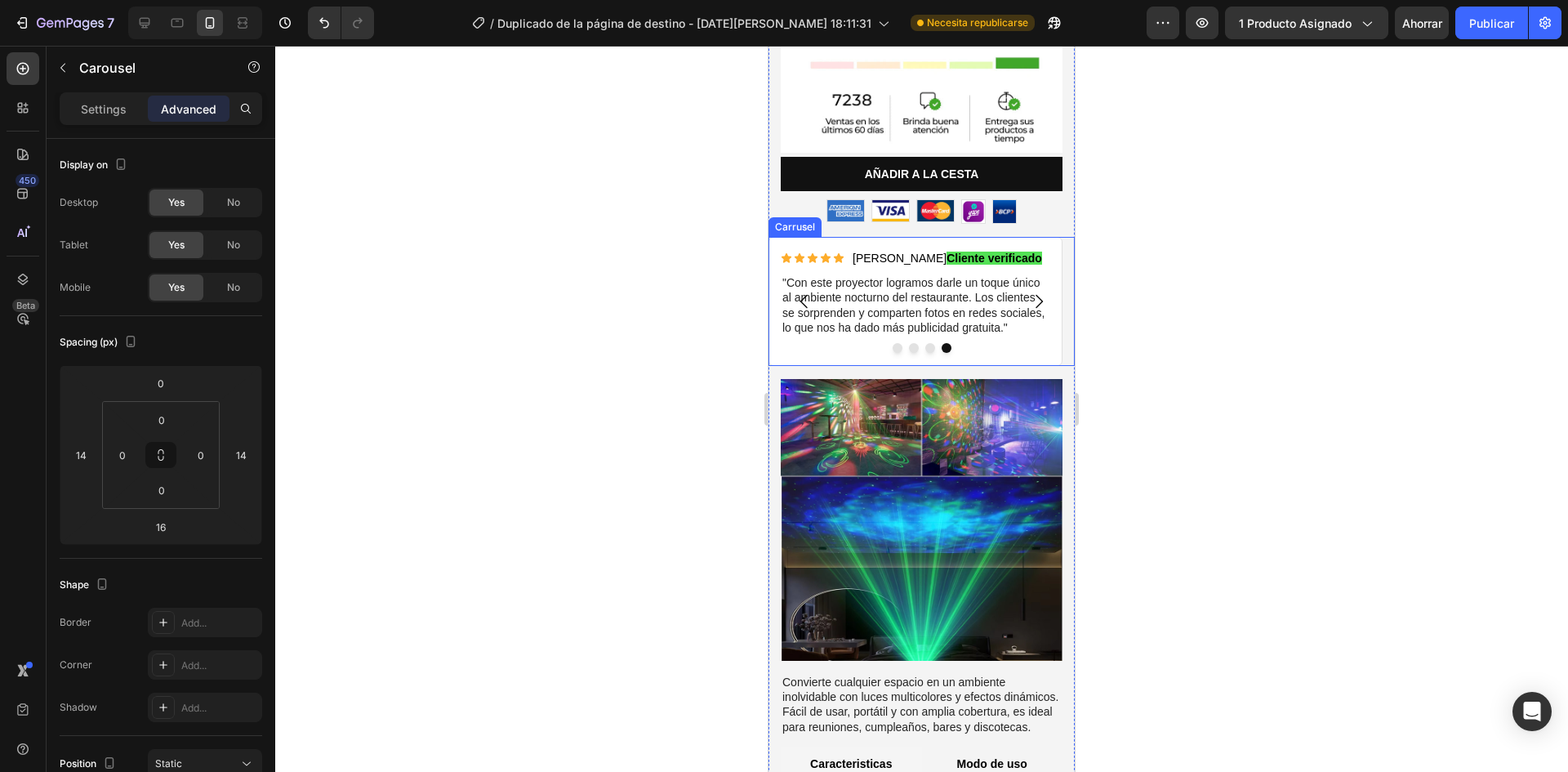
click at [802, 295] on icon "Flecha hacia atrás del carrusel" at bounding box center [804, 302] width 7 height 14
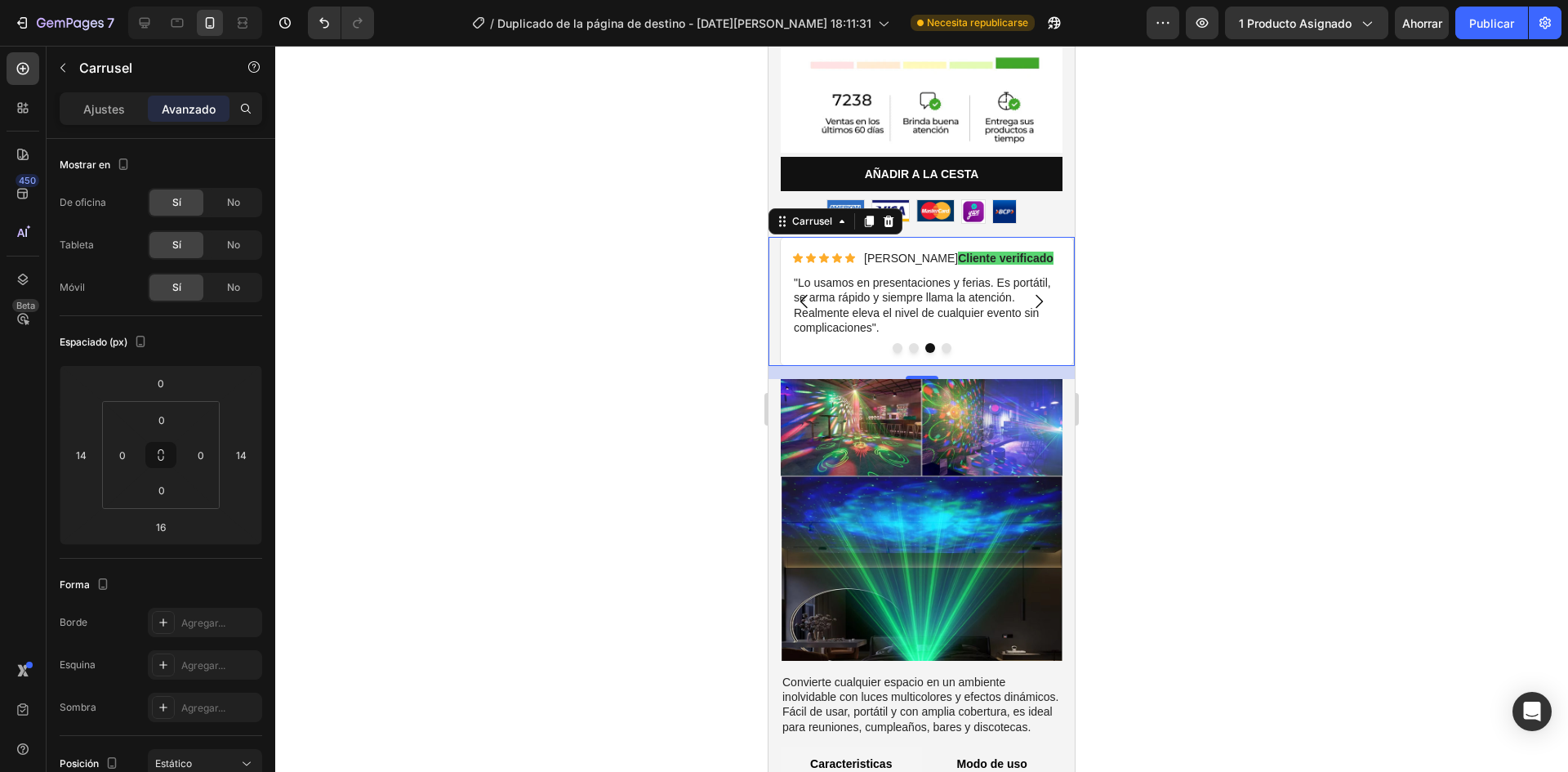
click at [1036, 295] on icon "Carrusel Siguiente Flecha" at bounding box center [1039, 302] width 7 height 14
click at [795, 292] on icon "Flecha hacia atrás del carrusel" at bounding box center [805, 302] width 20 height 20
click at [777, 288] on div "Icono Icono Icono Icono Icono Lista de iconos Diego C. Cliente verificado Bloqu…" at bounding box center [915, 302] width 294 height 129
click at [785, 322] on div "Icono Icono Icono Icono Icono Lista de iconos Diego C. Cliente verificado Bloqu…" at bounding box center [927, 302] width 294 height 129
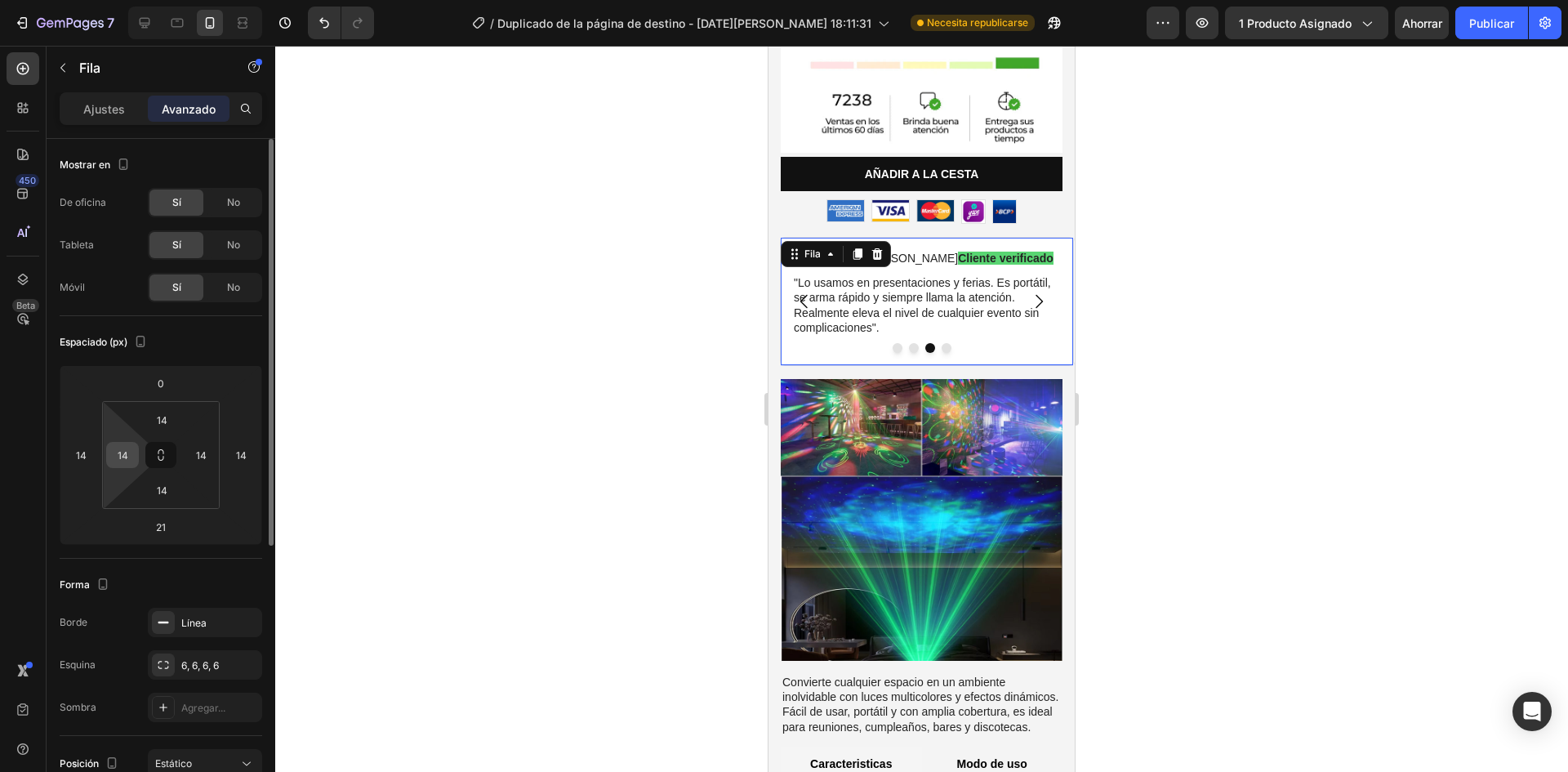
click at [124, 455] on input "14" at bounding box center [122, 455] width 25 height 25
type input "014"
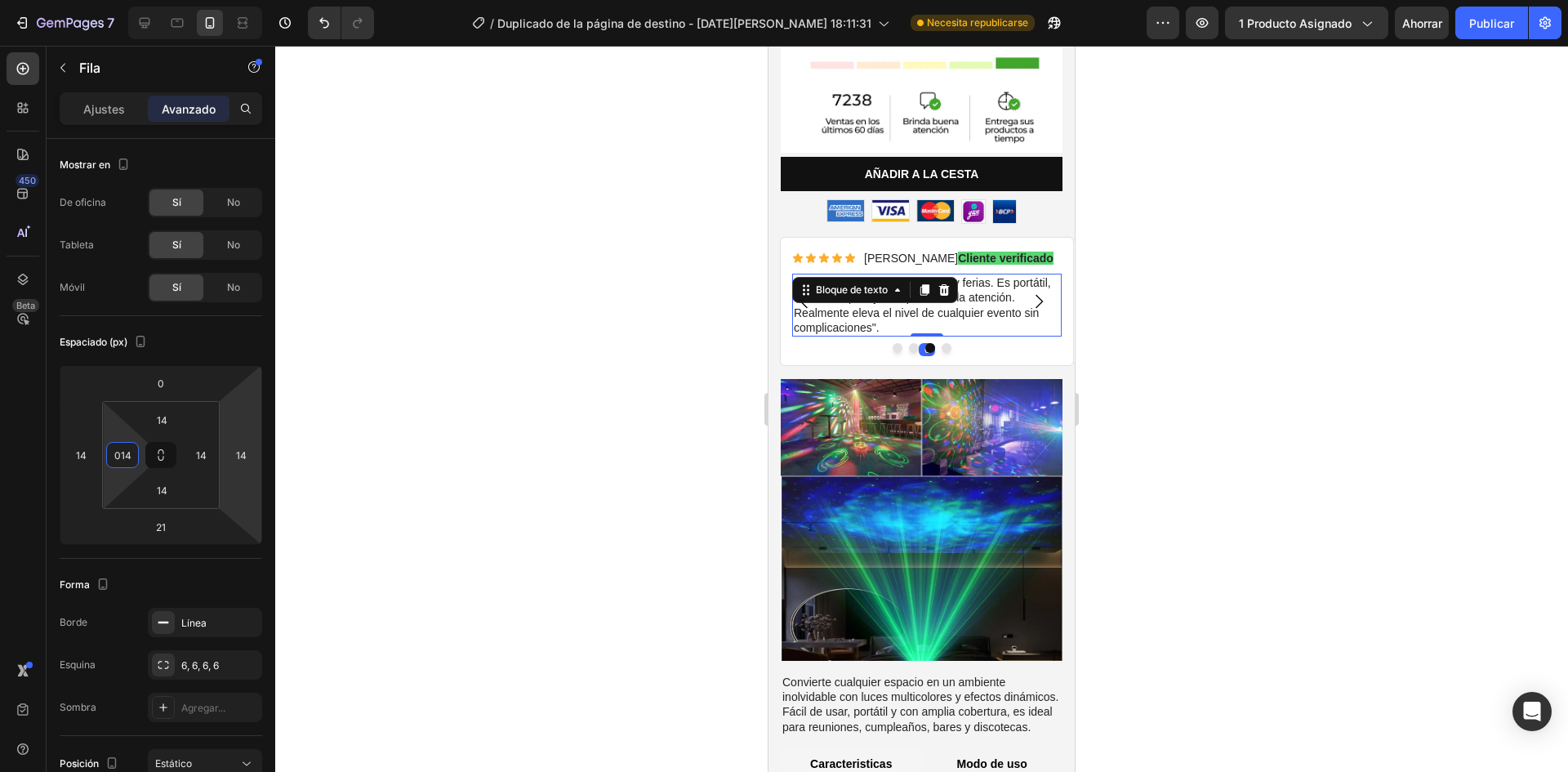
click at [1032, 307] on p ""Lo usamos en presentaciones y ferias. Es portátil, se arma rápido y siempre ll…" at bounding box center [927, 305] width 266 height 60
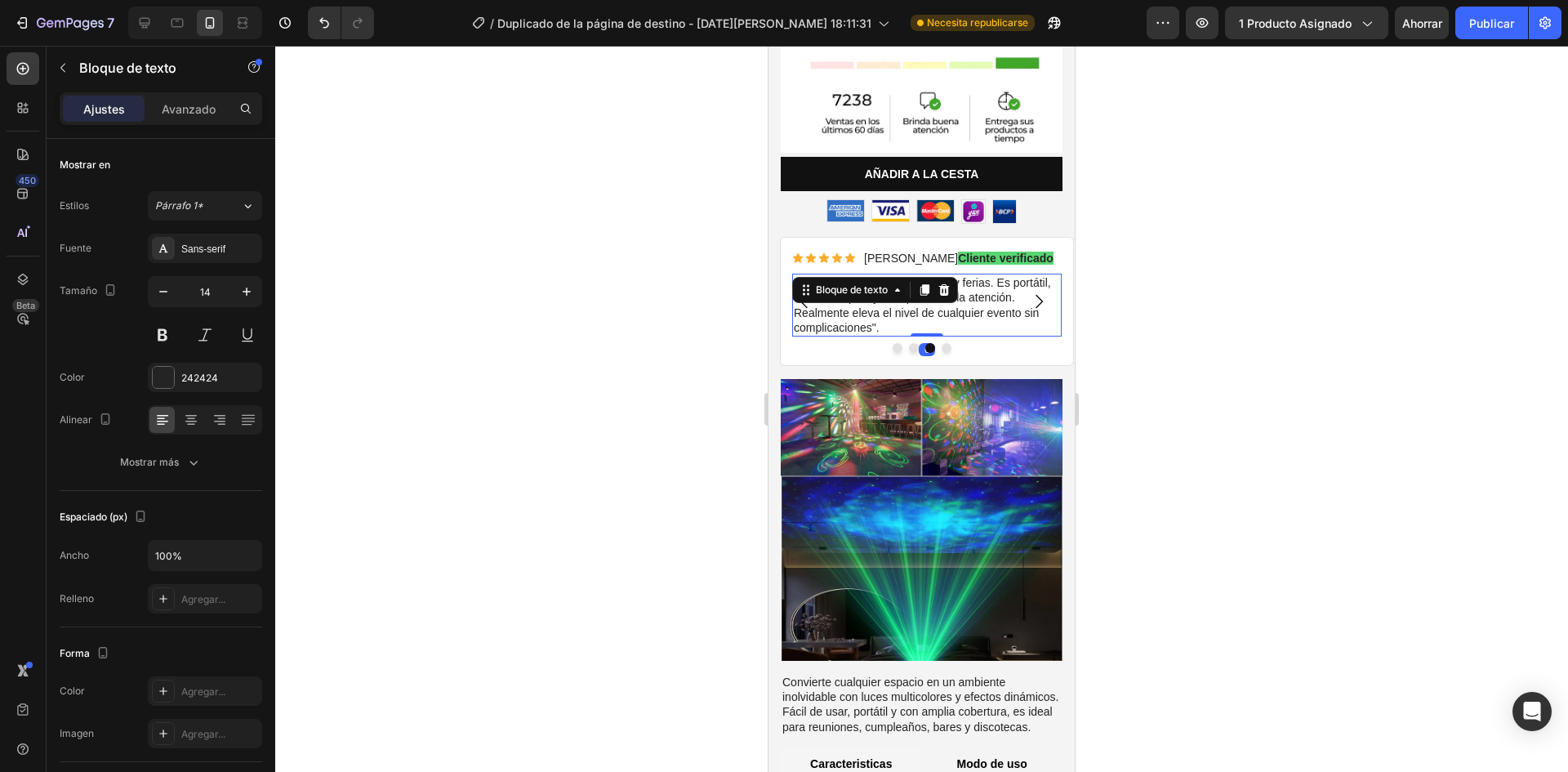
click at [1139, 288] on div at bounding box center [921, 408] width 1293 height 727
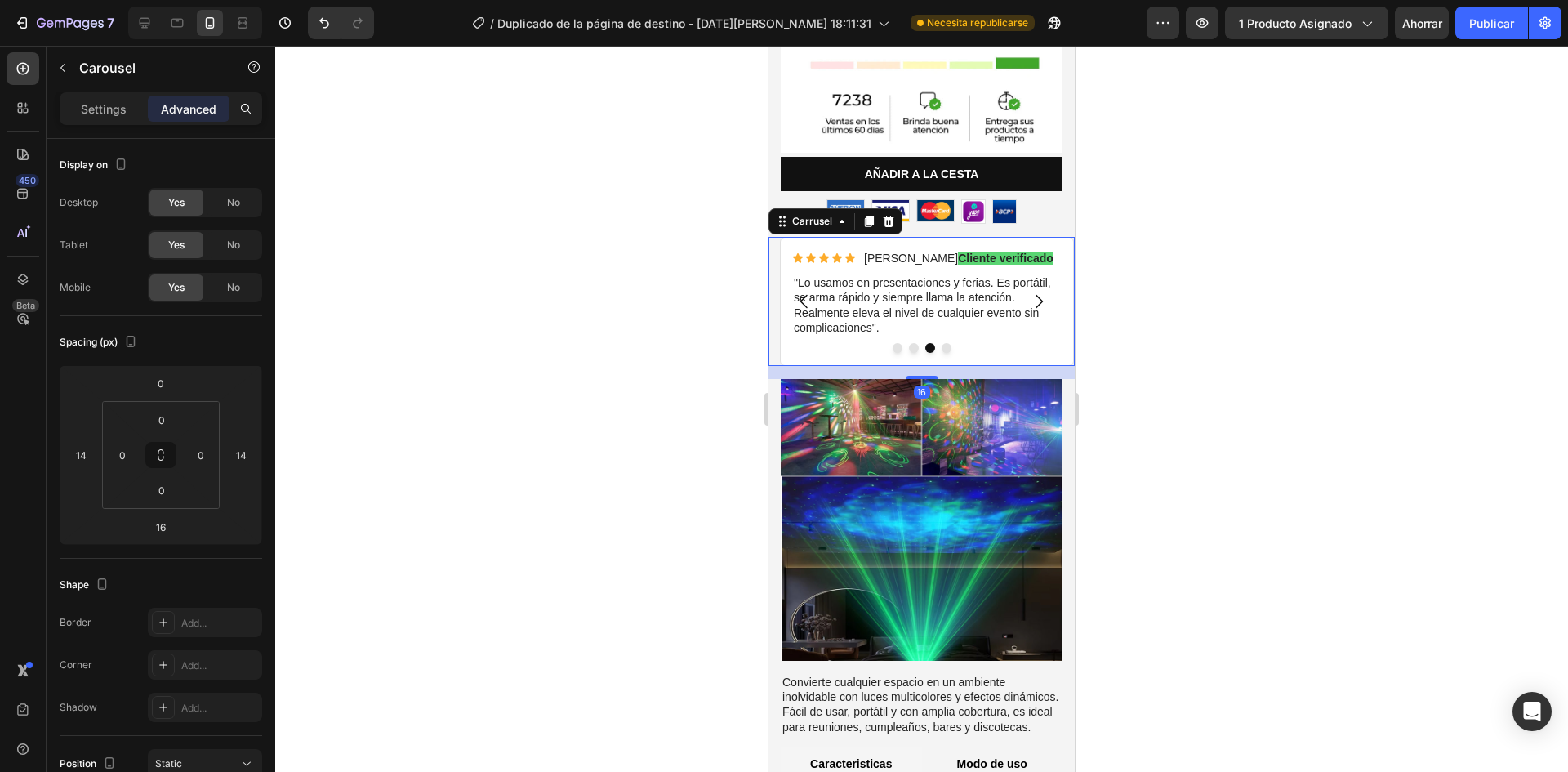
click at [1036, 295] on icon "Carrusel Siguiente Flecha" at bounding box center [1039, 302] width 7 height 14
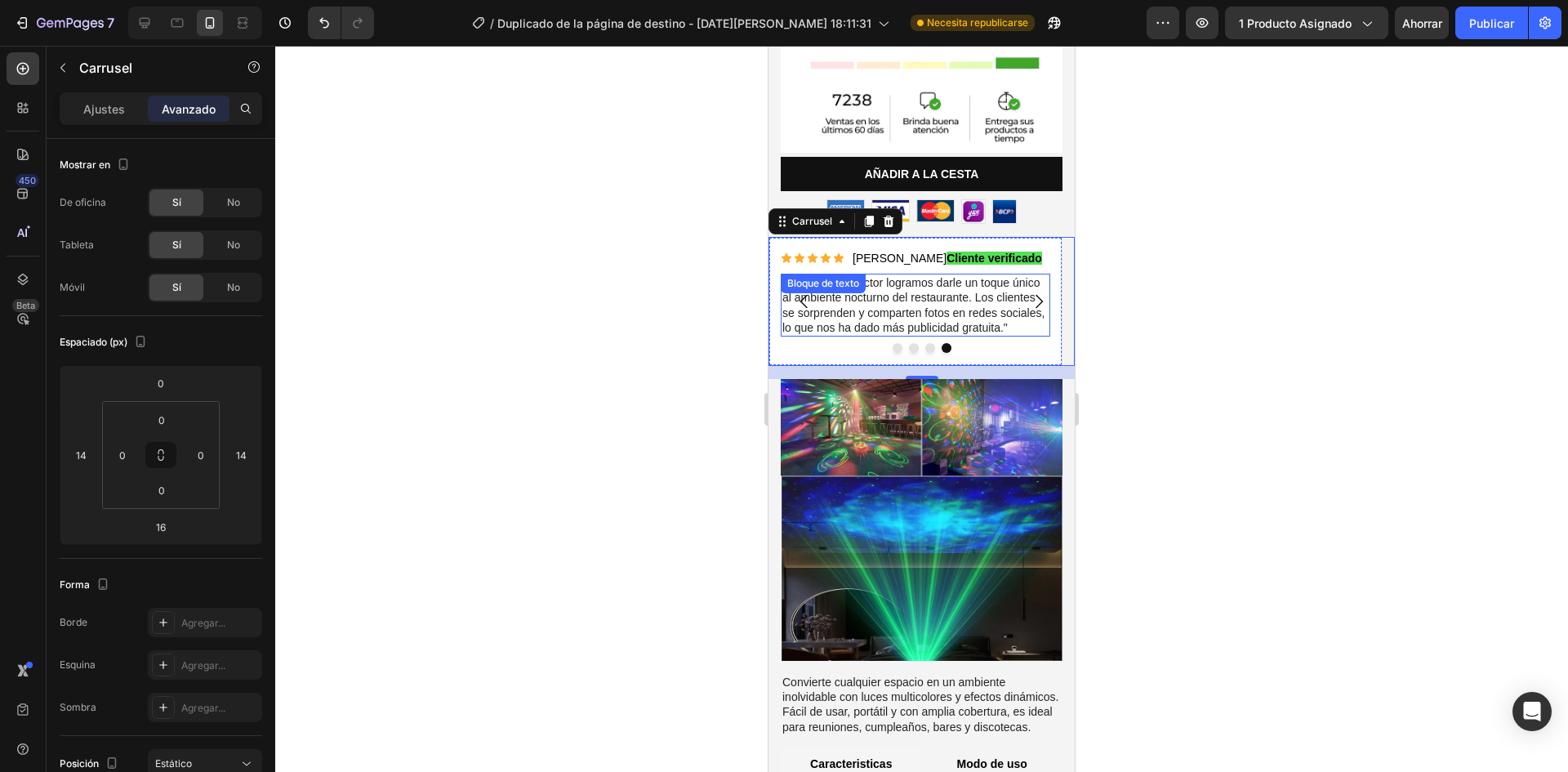
click at [876, 294] on font ""Con este proyector logramos darle un toque único al ambiente nocturno del rest…" at bounding box center [913, 305] width 262 height 58
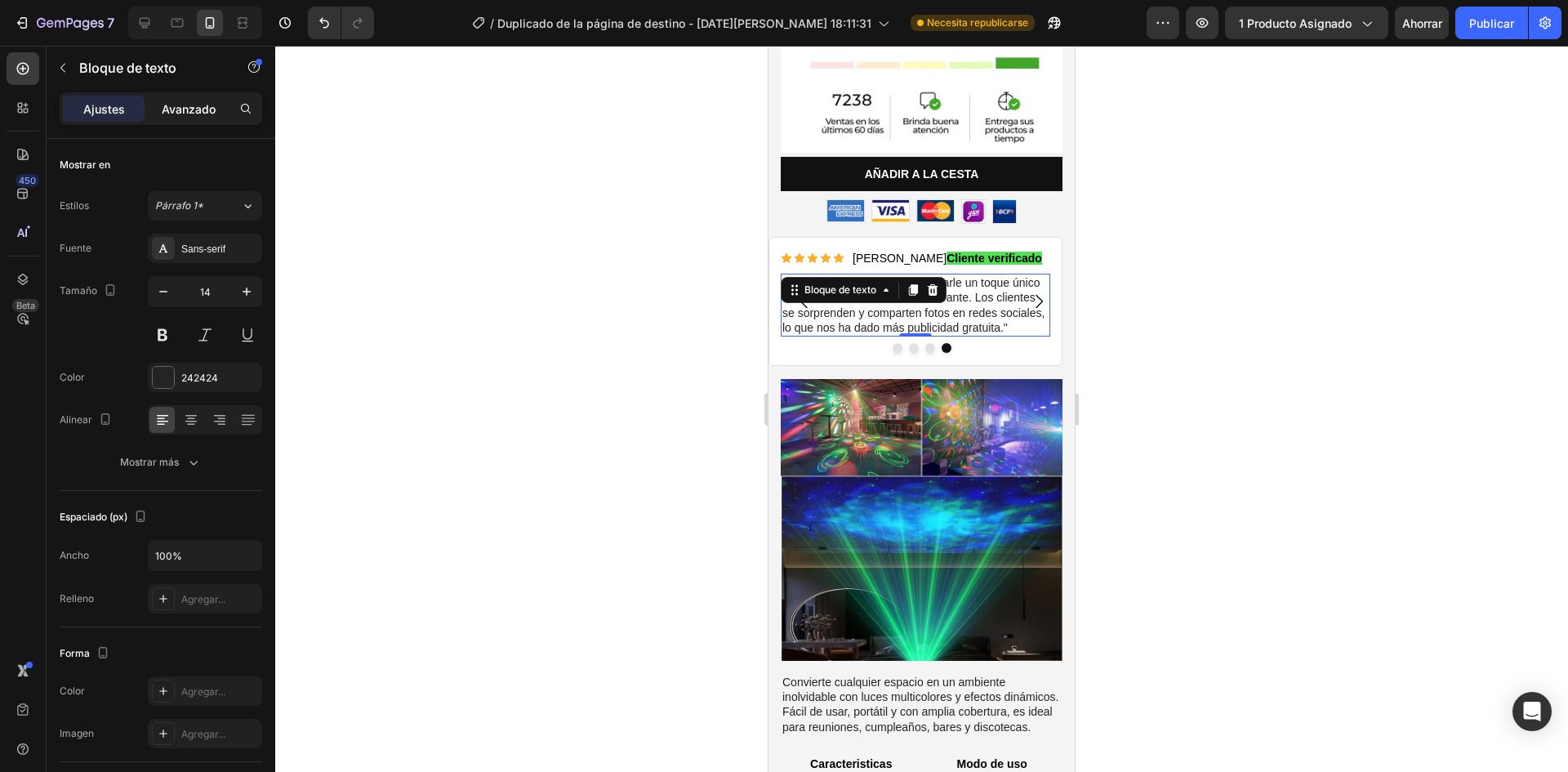
click at [199, 112] on font "Avanzado" at bounding box center [188, 109] width 54 height 14
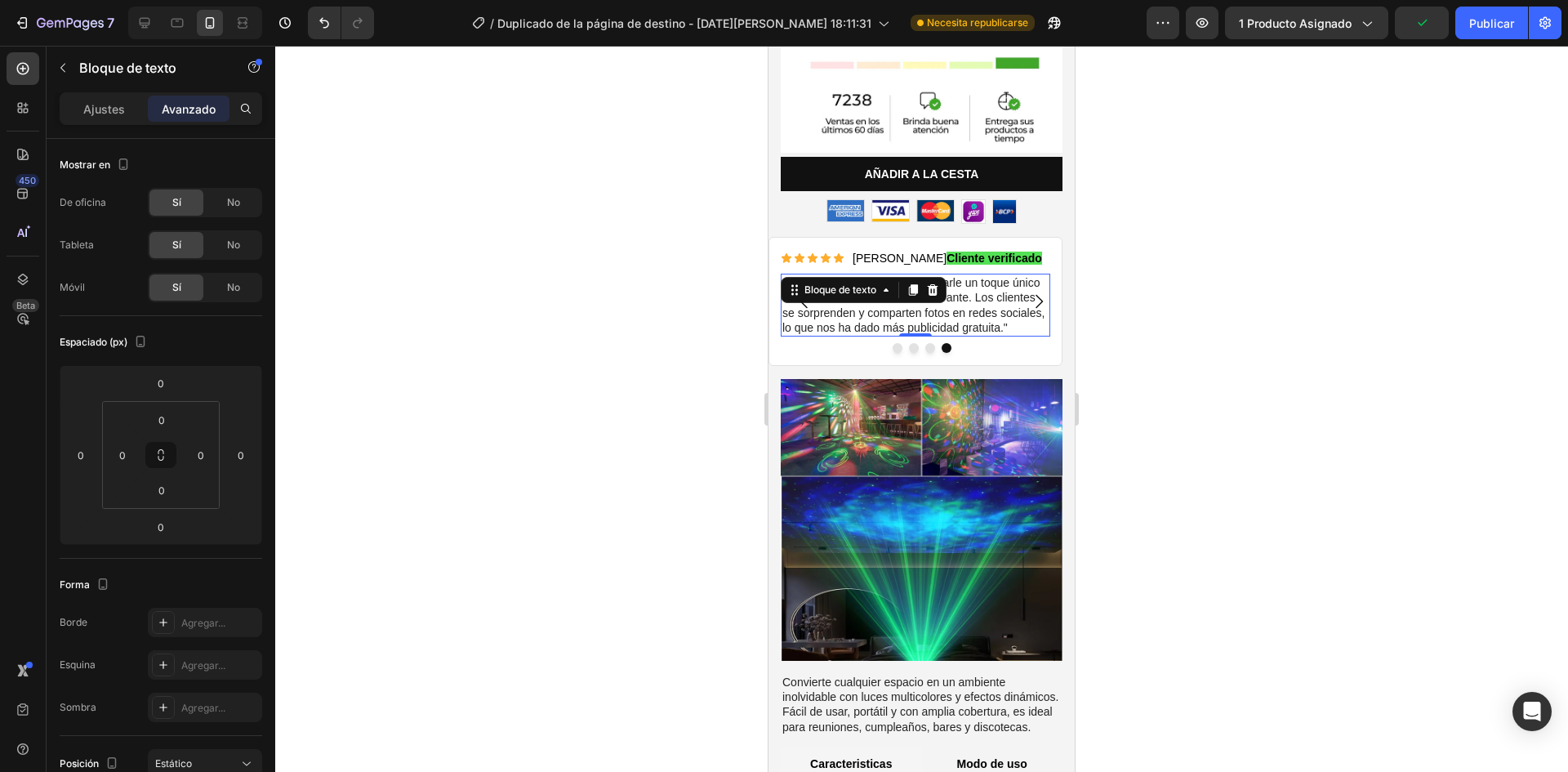
click at [606, 357] on div at bounding box center [921, 408] width 1293 height 727
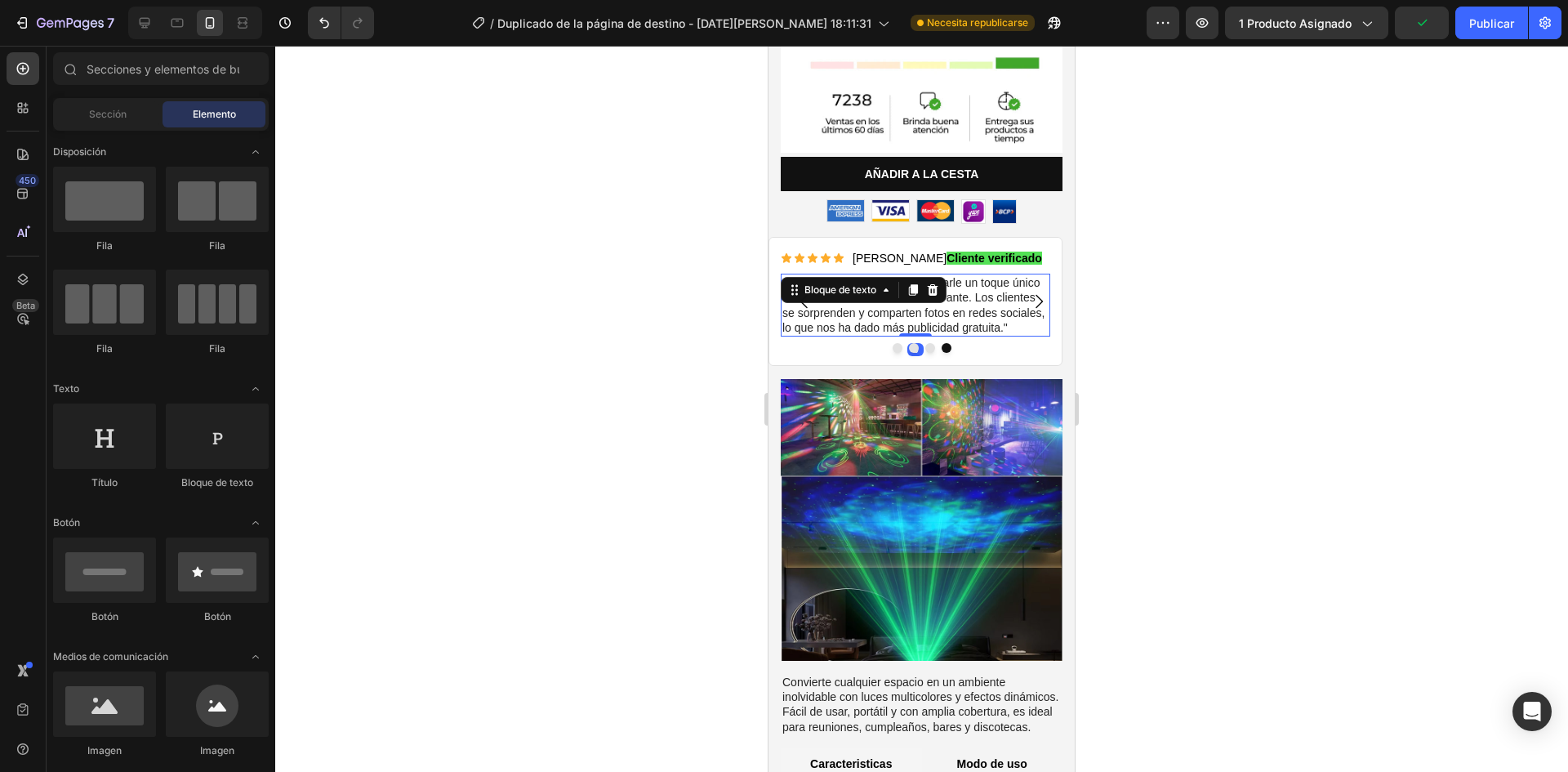
click at [823, 307] on p ""Con este proyector logramos darle un toque único al ambiente nocturno del rest…" at bounding box center [915, 305] width 266 height 60
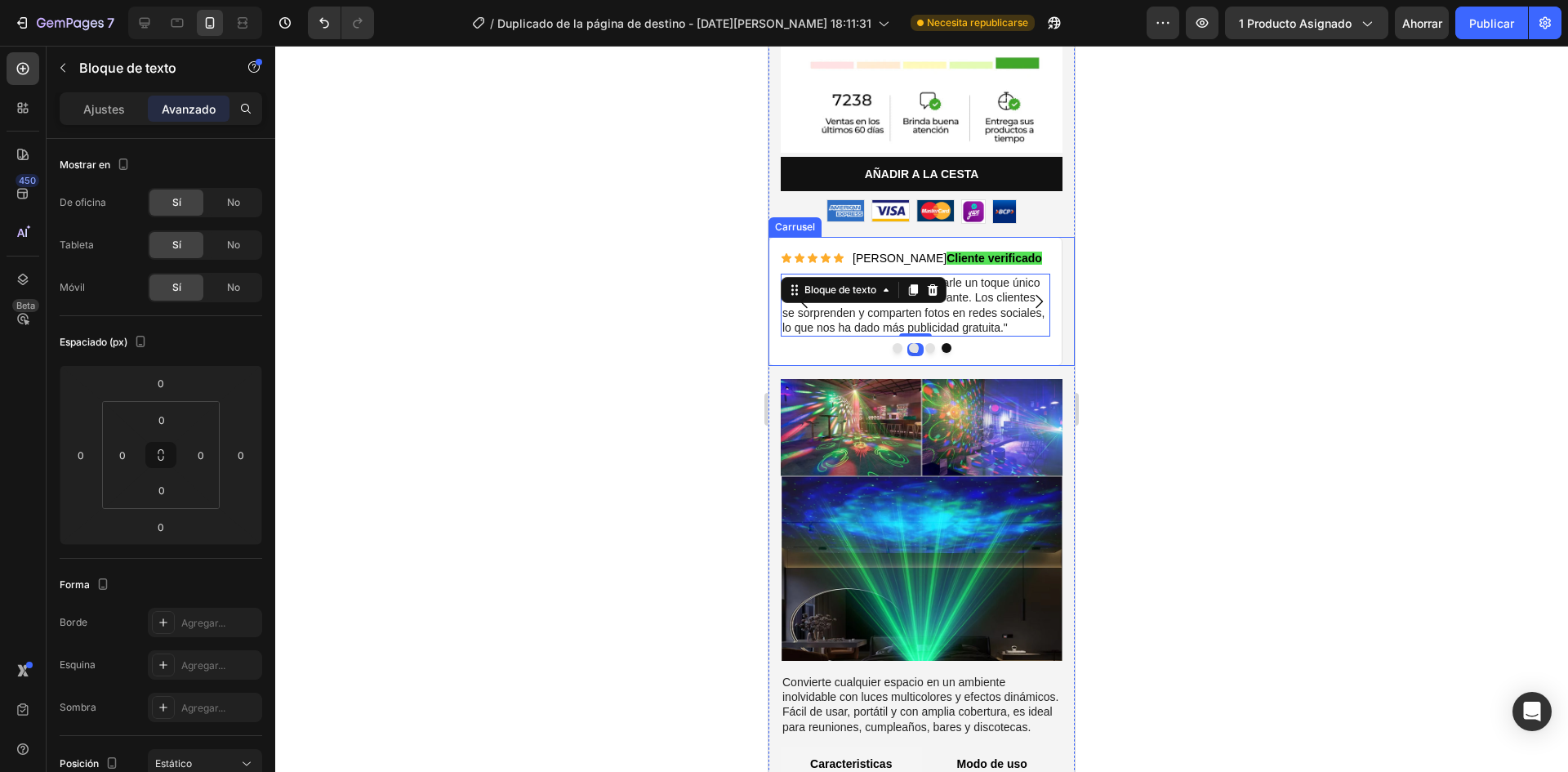
click at [1128, 331] on div at bounding box center [921, 408] width 1293 height 727
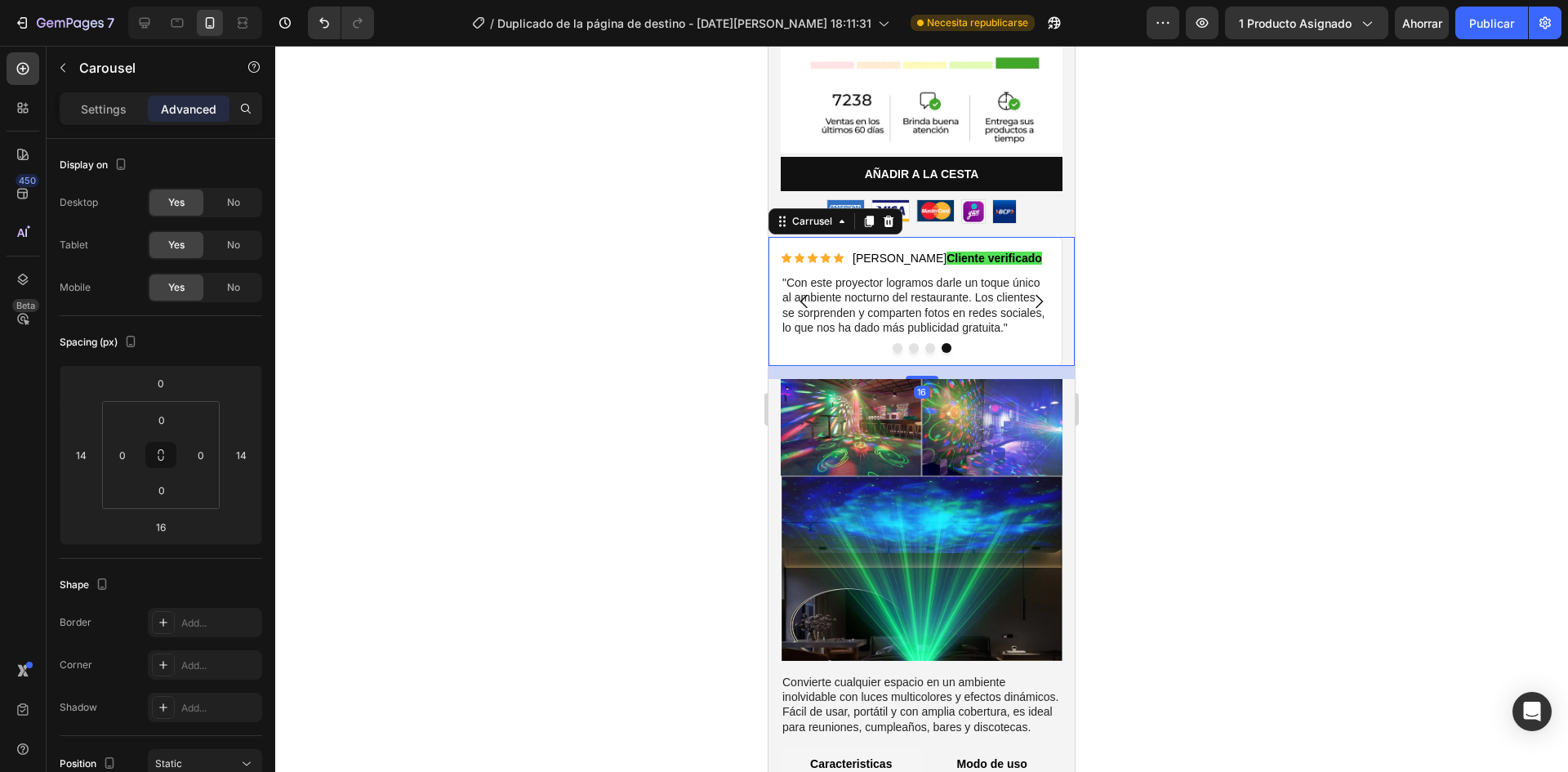
click at [1032, 343] on div at bounding box center [921, 348] width 306 height 10
click at [1239, 336] on div at bounding box center [921, 408] width 1293 height 727
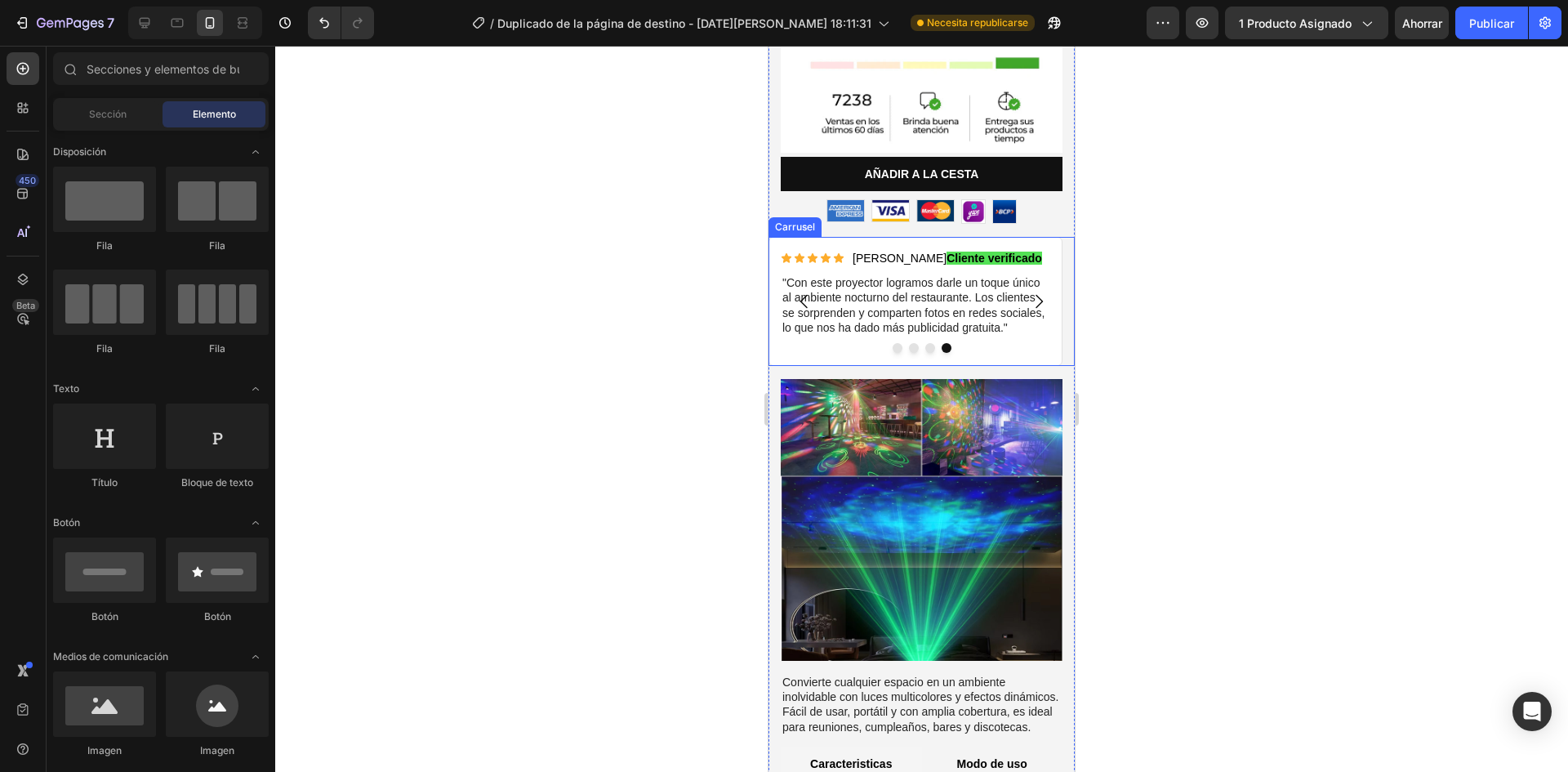
click at [810, 292] on icon "Flecha hacia atrás del carrusel" at bounding box center [805, 302] width 20 height 20
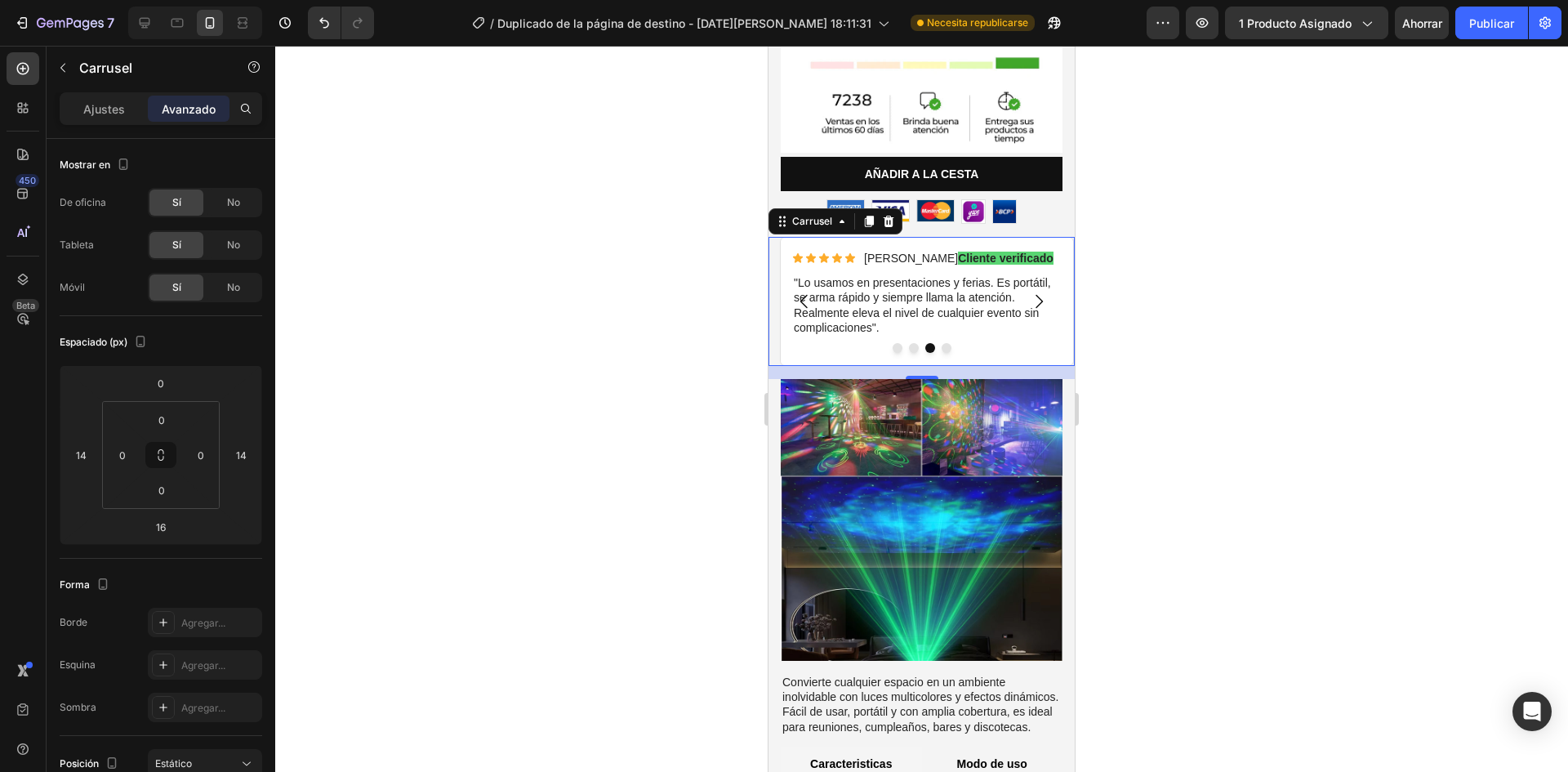
click at [1034, 292] on icon "Carrusel Siguiente Flecha" at bounding box center [1039, 302] width 20 height 20
click at [1029, 292] on icon "Carrusel Siguiente Flecha" at bounding box center [1039, 302] width 20 height 20
click at [696, 363] on div at bounding box center [921, 408] width 1293 height 727
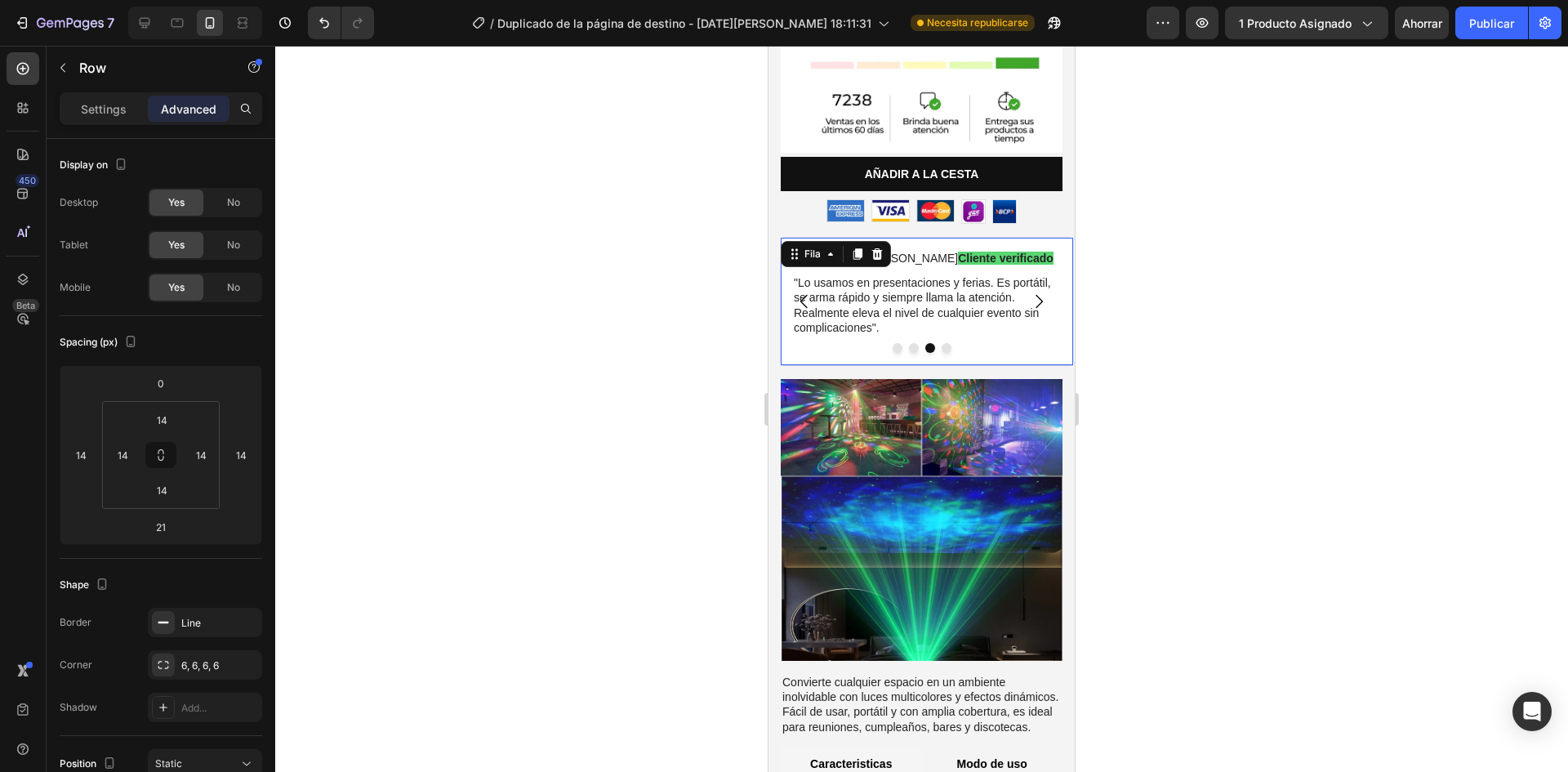
click at [952, 336] on div "Icono Icono Icono Icono Icono Lista de iconos Diego C. Cliente verificado Bloqu…" at bounding box center [927, 302] width 294 height 129
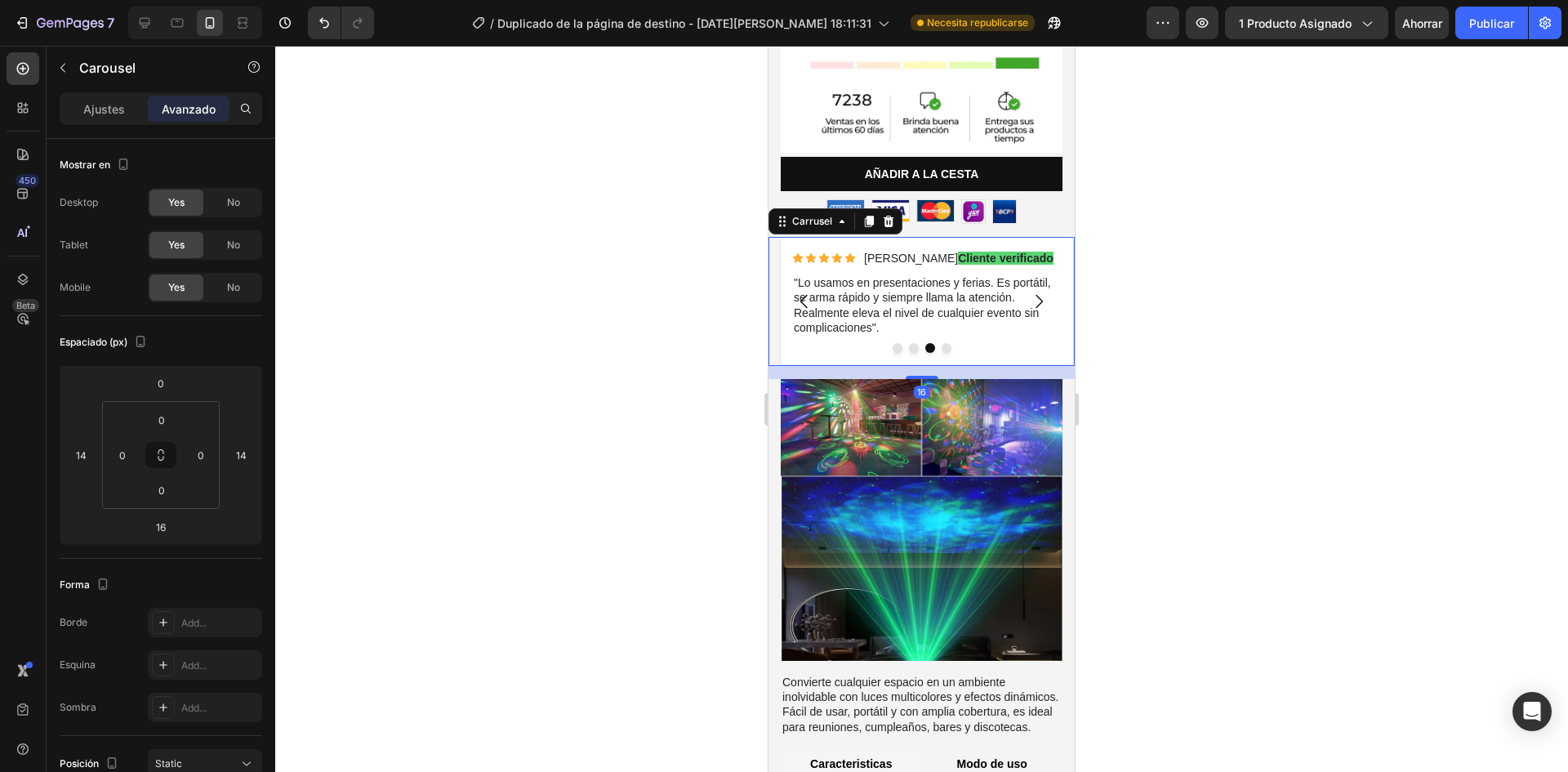
click at [1029, 292] on icon "Carrusel Siguiente Flecha" at bounding box center [1039, 302] width 20 height 20
click at [1228, 317] on div at bounding box center [921, 408] width 1293 height 727
click at [1029, 292] on icon "Carrusel Siguiente Flecha" at bounding box center [1039, 302] width 20 height 20
click at [804, 292] on icon "Flecha hacia atrás del carrusel" at bounding box center [805, 302] width 20 height 20
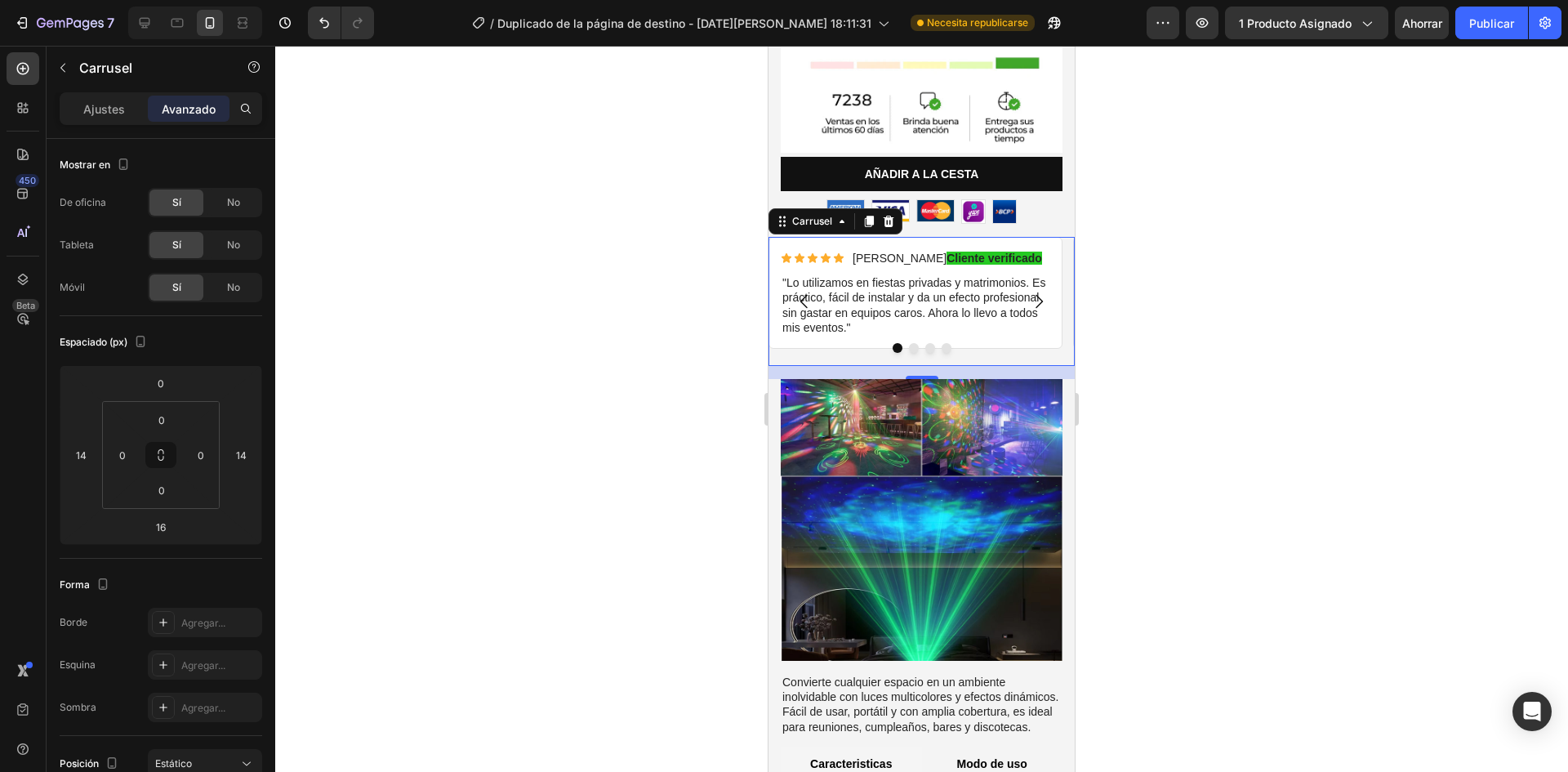
click at [804, 292] on icon "Flecha hacia atrás del carrusel" at bounding box center [805, 302] width 20 height 20
click at [107, 454] on div "0" at bounding box center [123, 455] width 33 height 26
click at [126, 460] on input "0" at bounding box center [122, 455] width 25 height 25
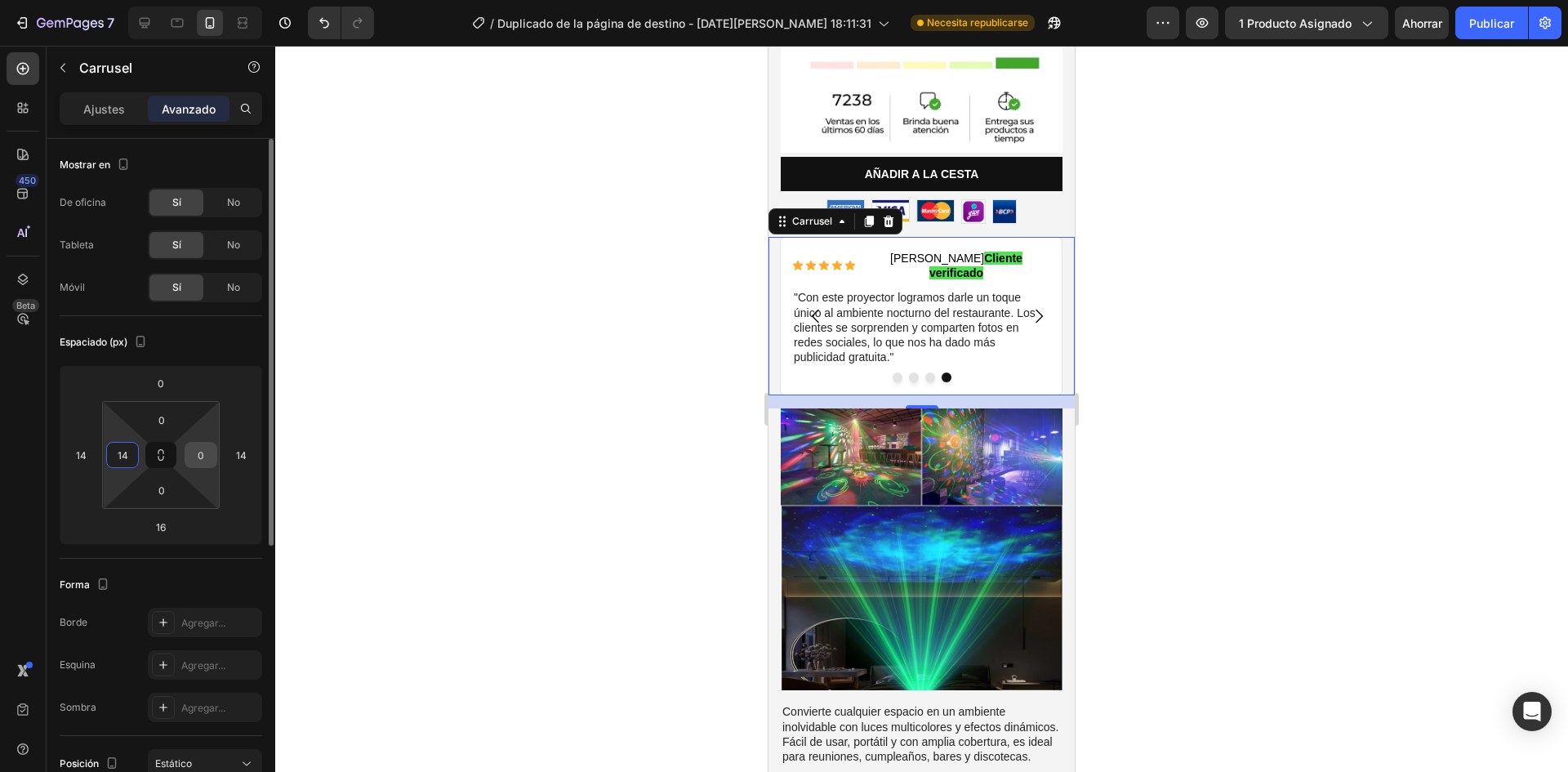
type input "14"
click at [199, 455] on input "0" at bounding box center [201, 455] width 25 height 25
type input "14"
click at [1024, 310] on icon "Carrusel Siguiente Flecha" at bounding box center [1028, 317] width 7 height 14
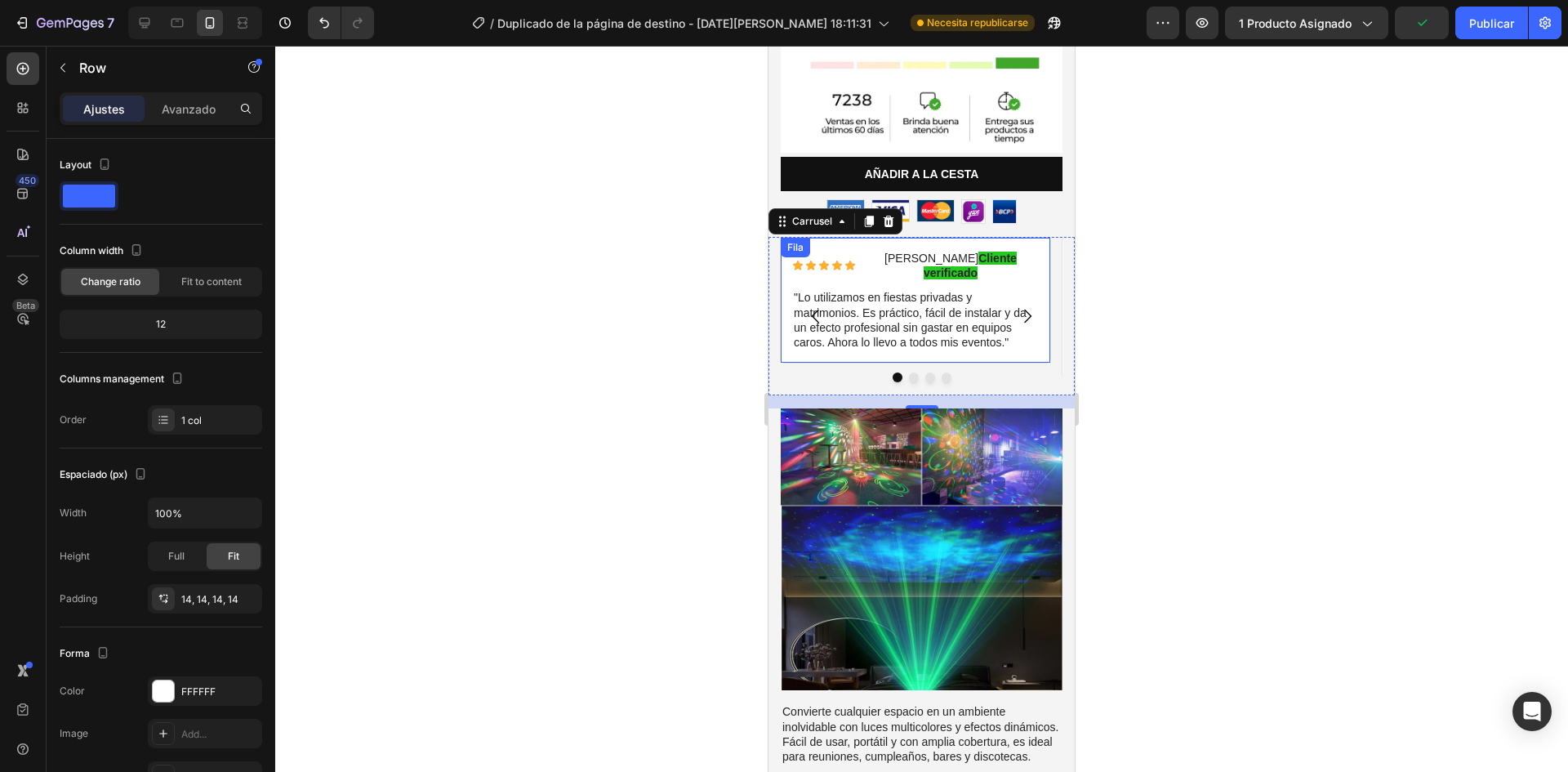
click at [782, 298] on div "Icono Icono Icono Icono Icono Lista de iconos Rogelio M. Cliente verificado Blo…" at bounding box center [915, 300] width 271 height 126
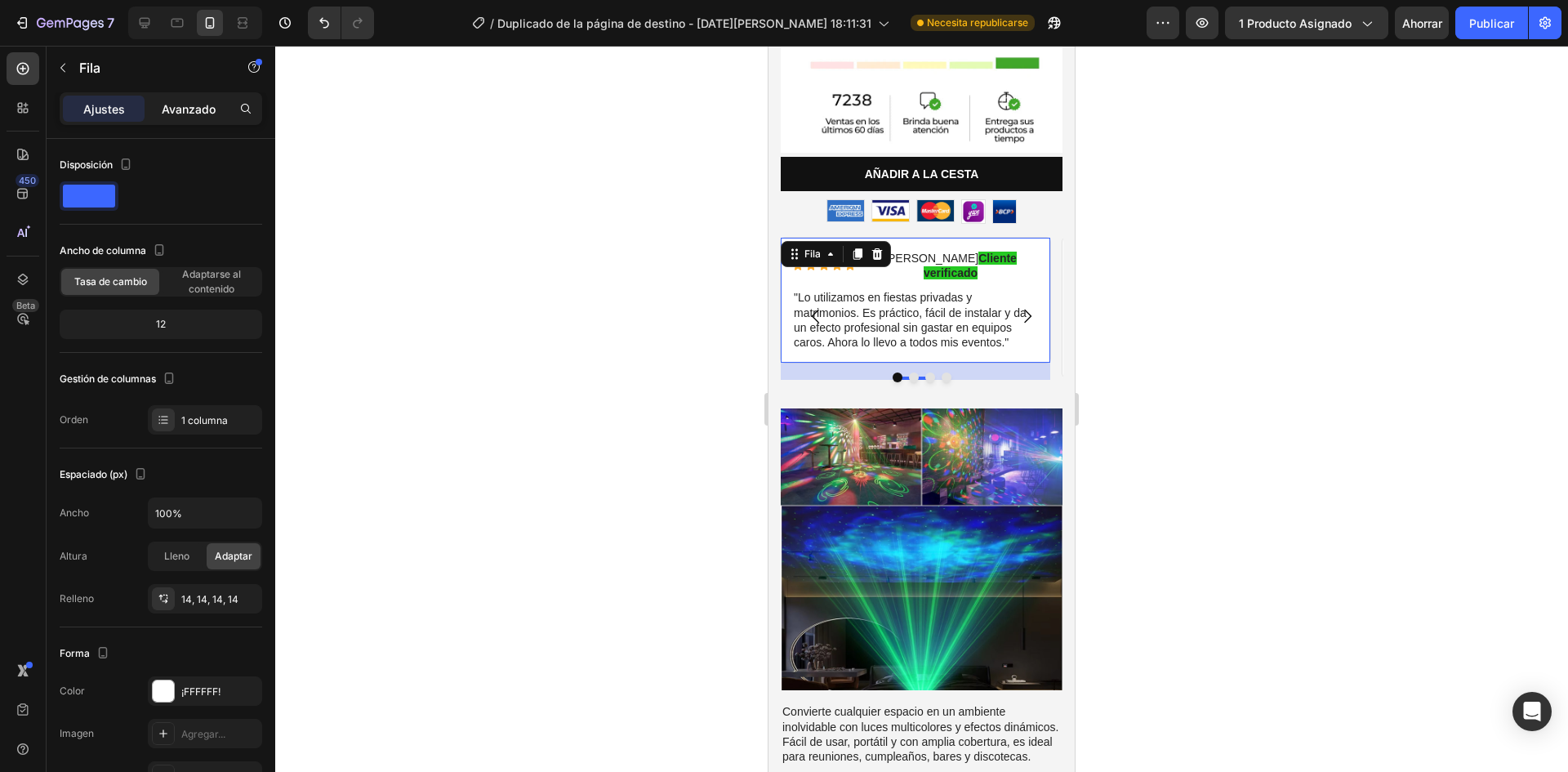
click at [181, 110] on font "Avanzado" at bounding box center [188, 109] width 54 height 14
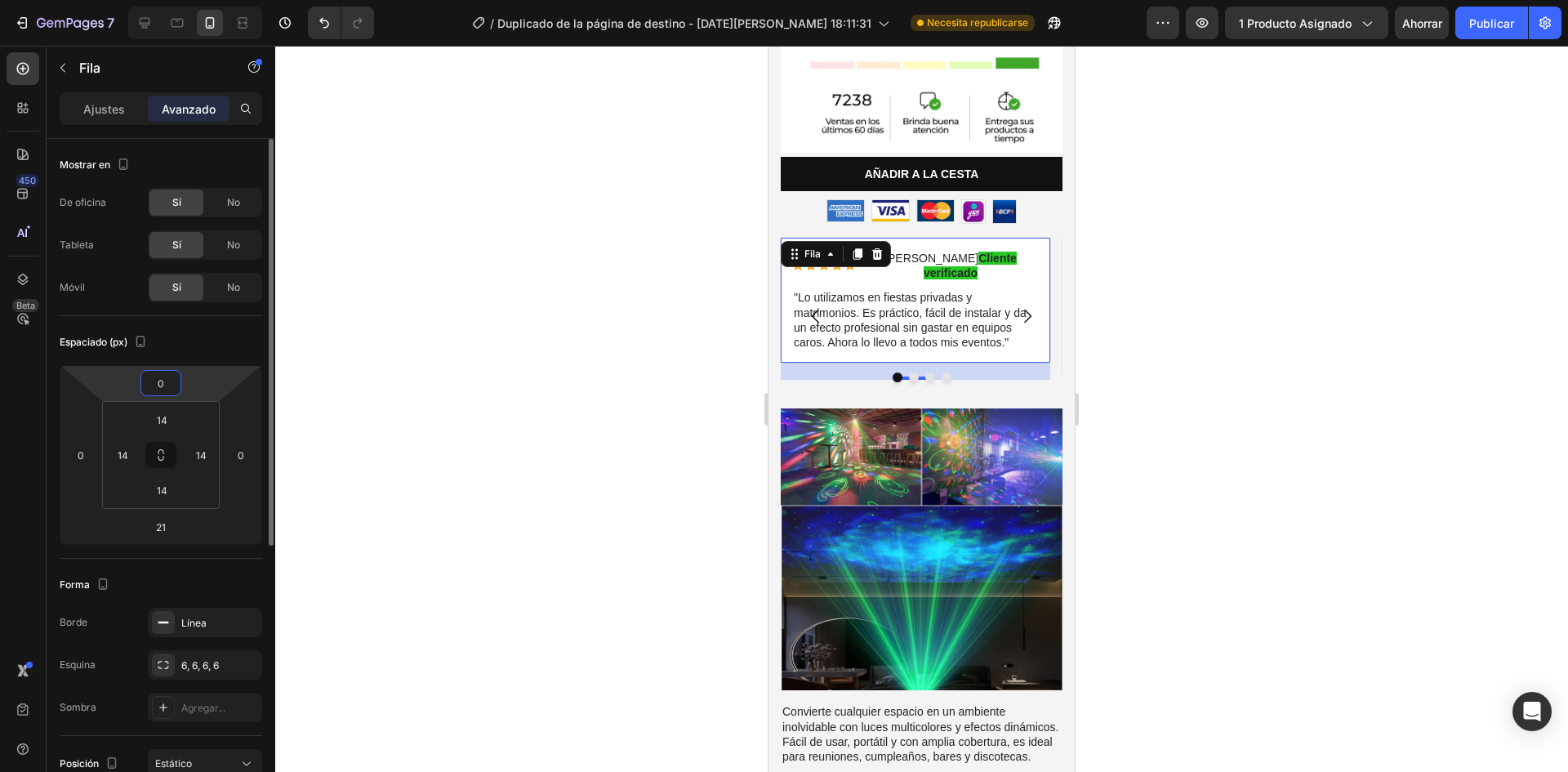
click at [169, 384] on input "0" at bounding box center [161, 384] width 33 height 25
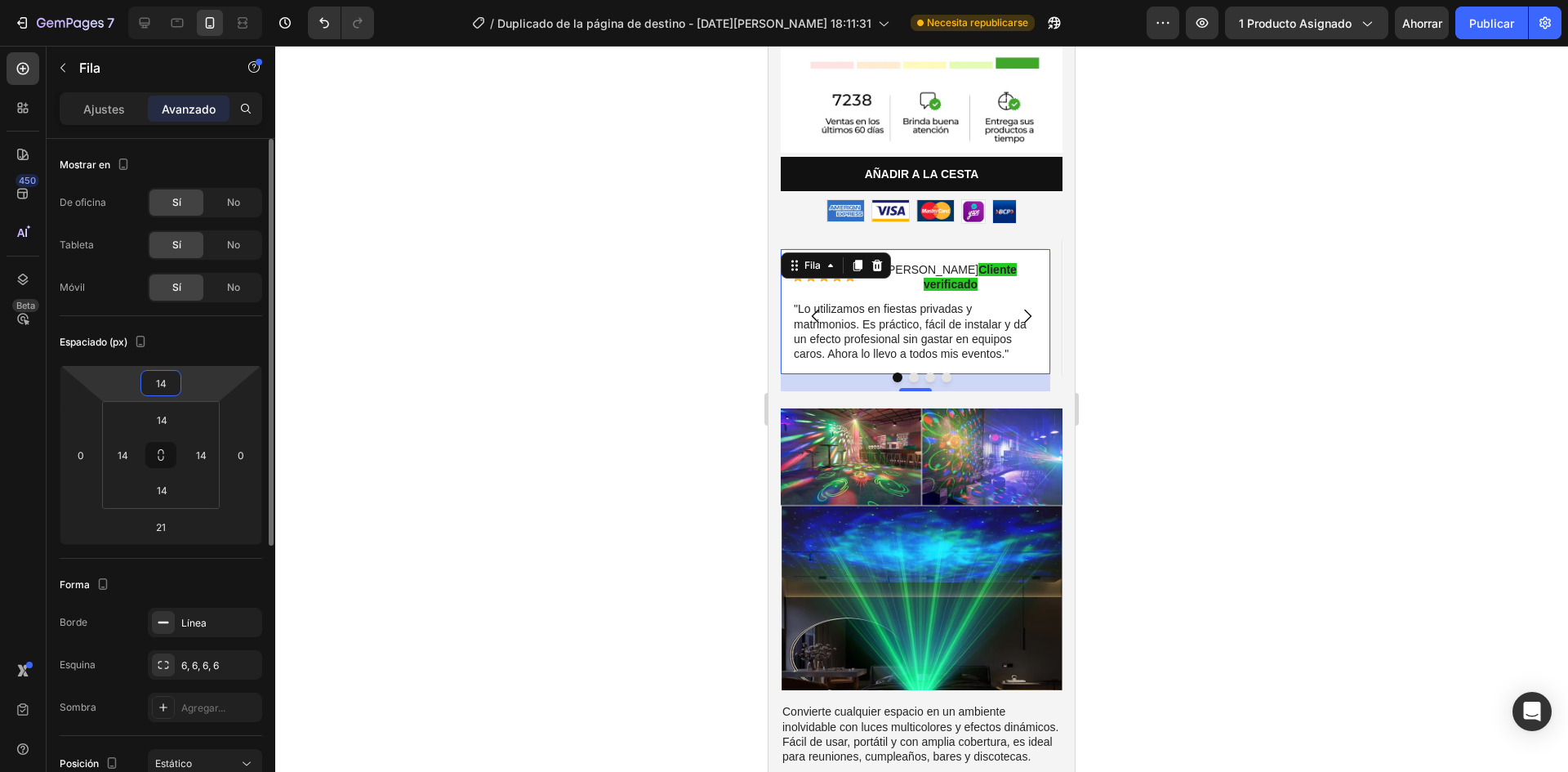
type input "1"
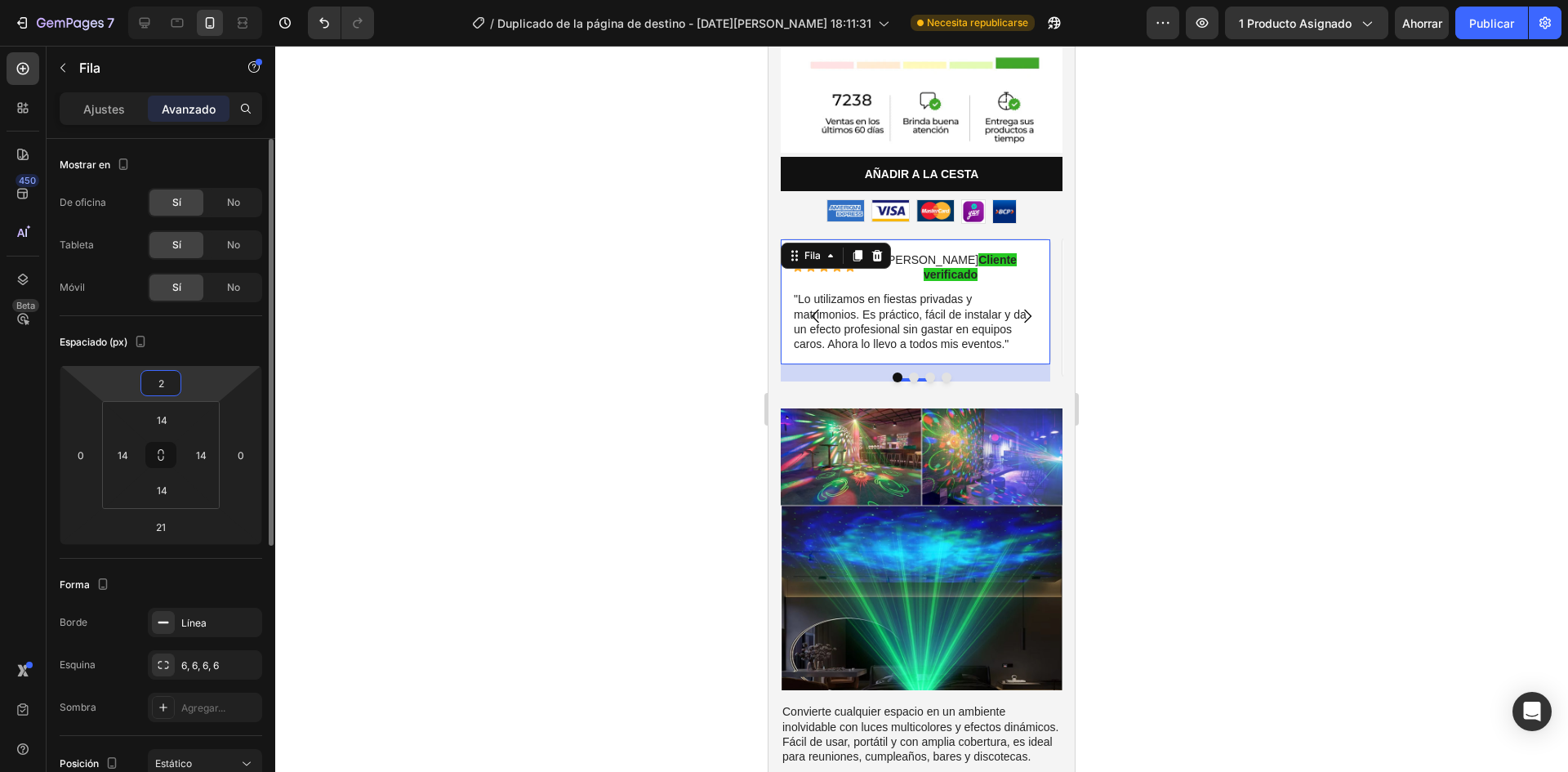
type input "21"
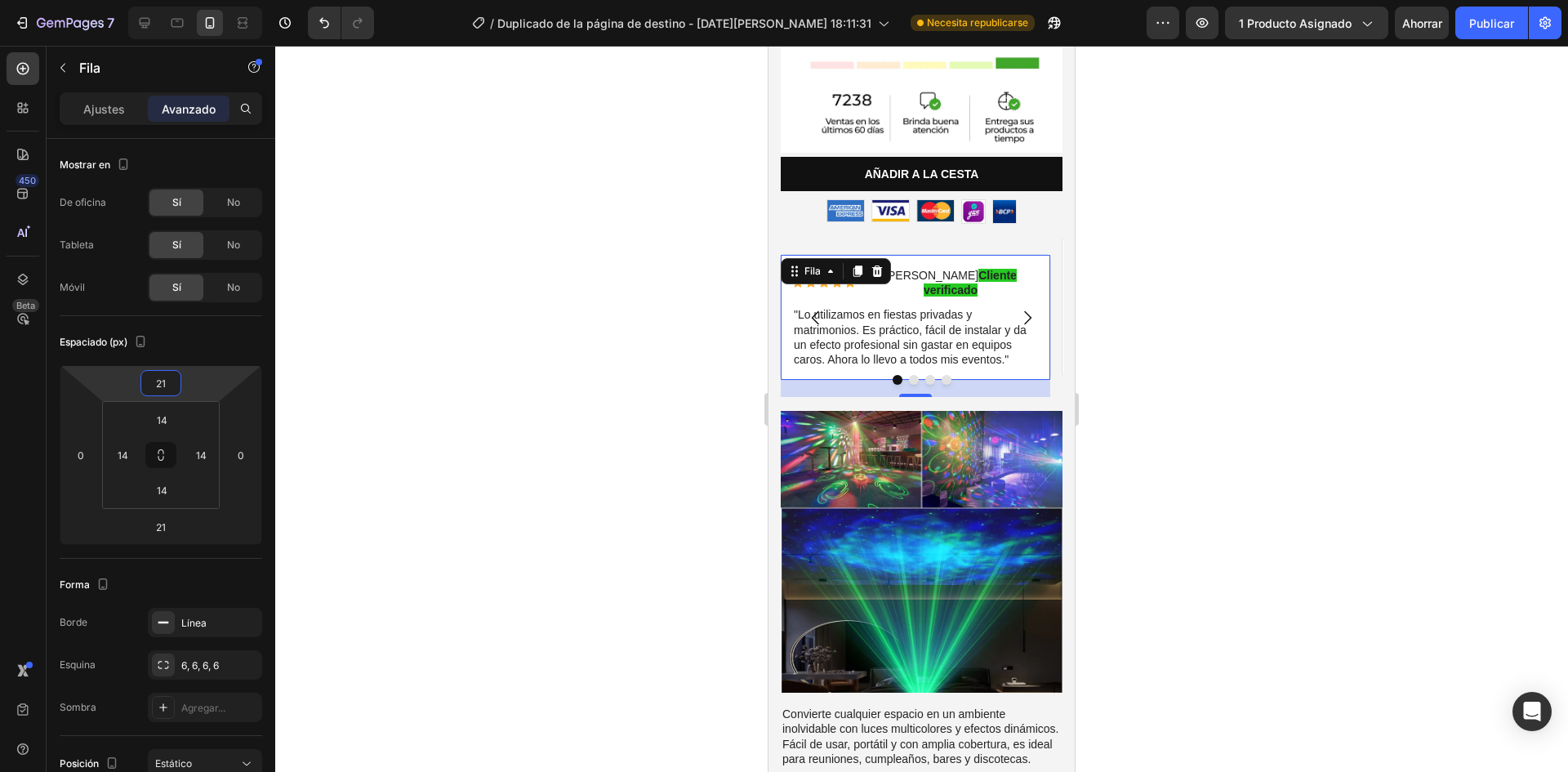
click at [606, 447] on div at bounding box center [921, 408] width 1293 height 727
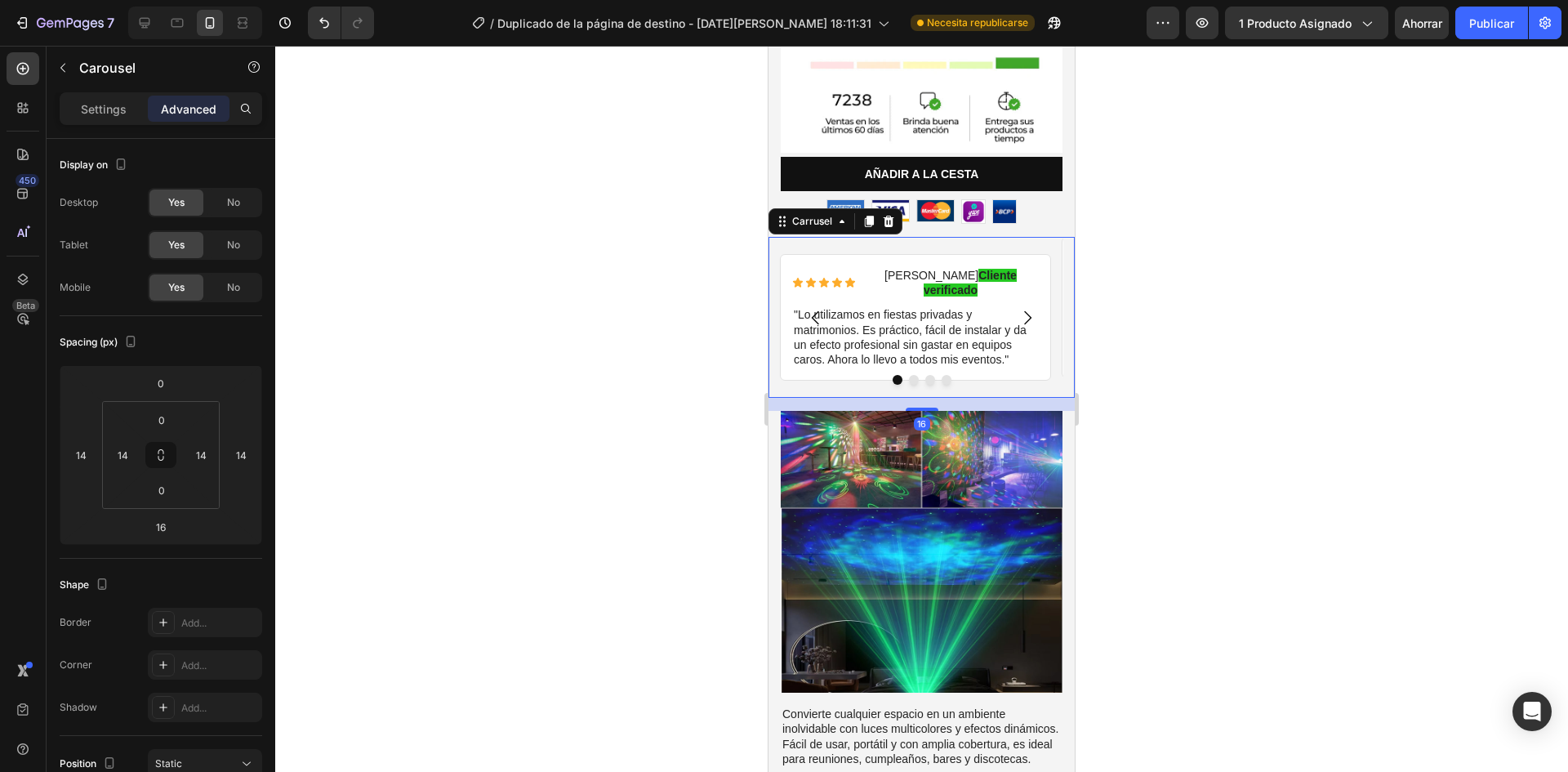
click at [815, 375] on div at bounding box center [921, 380] width 306 height 10
click at [1337, 403] on div at bounding box center [921, 408] width 1293 height 727
click at [1018, 308] on icon "Carrusel Siguiente Flecha" at bounding box center [1028, 318] width 20 height 20
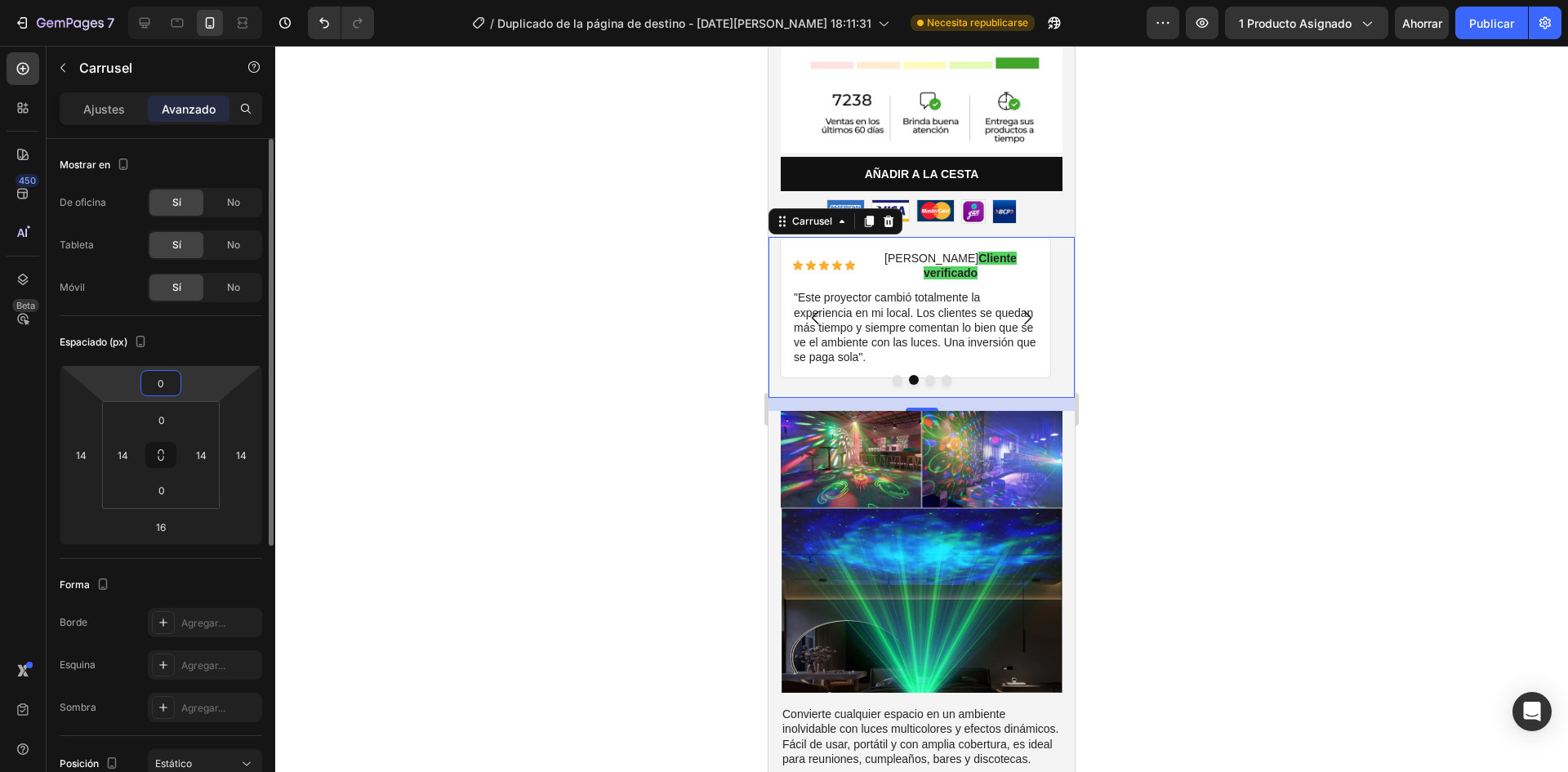
click at [161, 391] on input "0" at bounding box center [161, 384] width 33 height 25
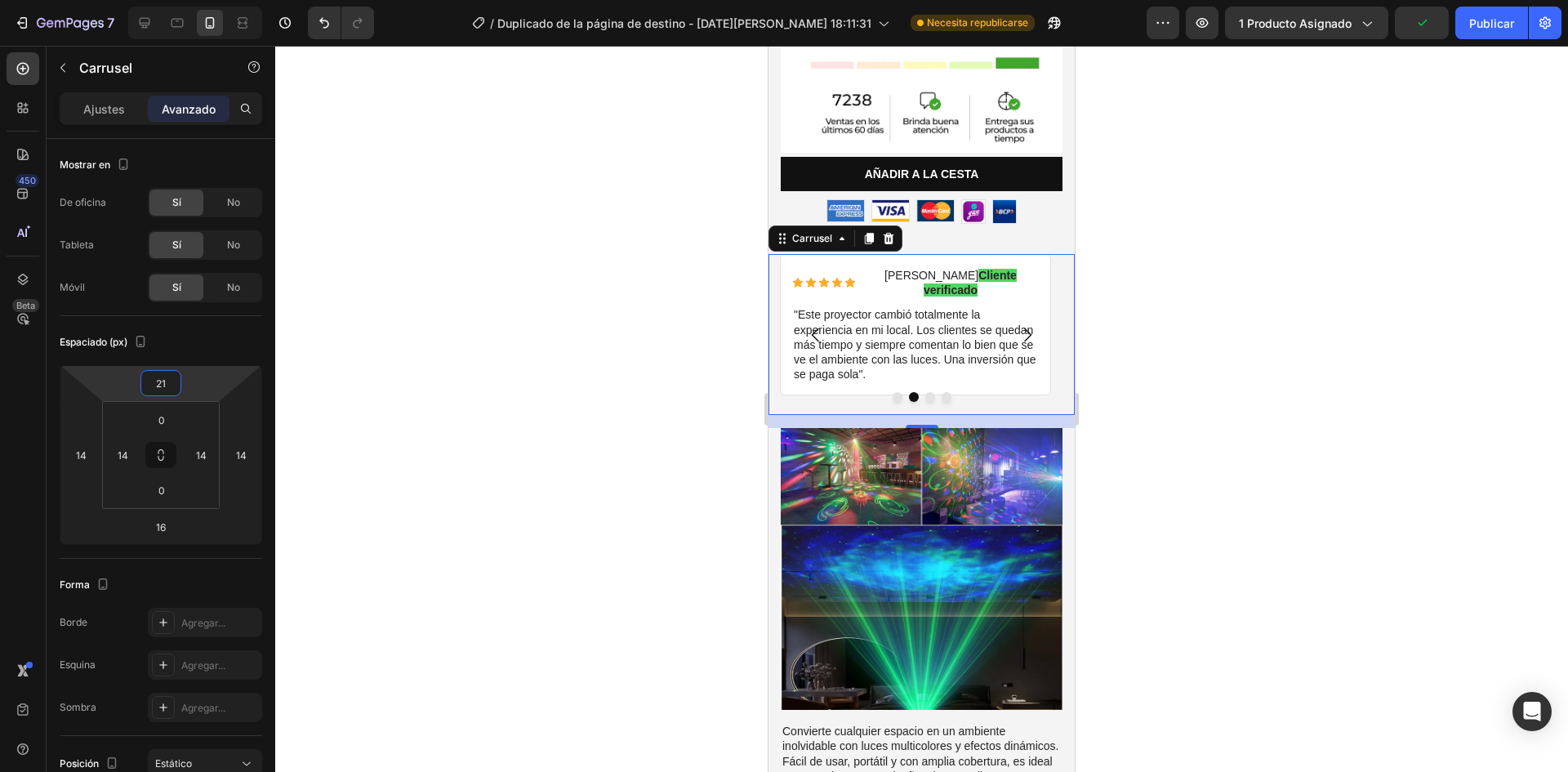
type input "2"
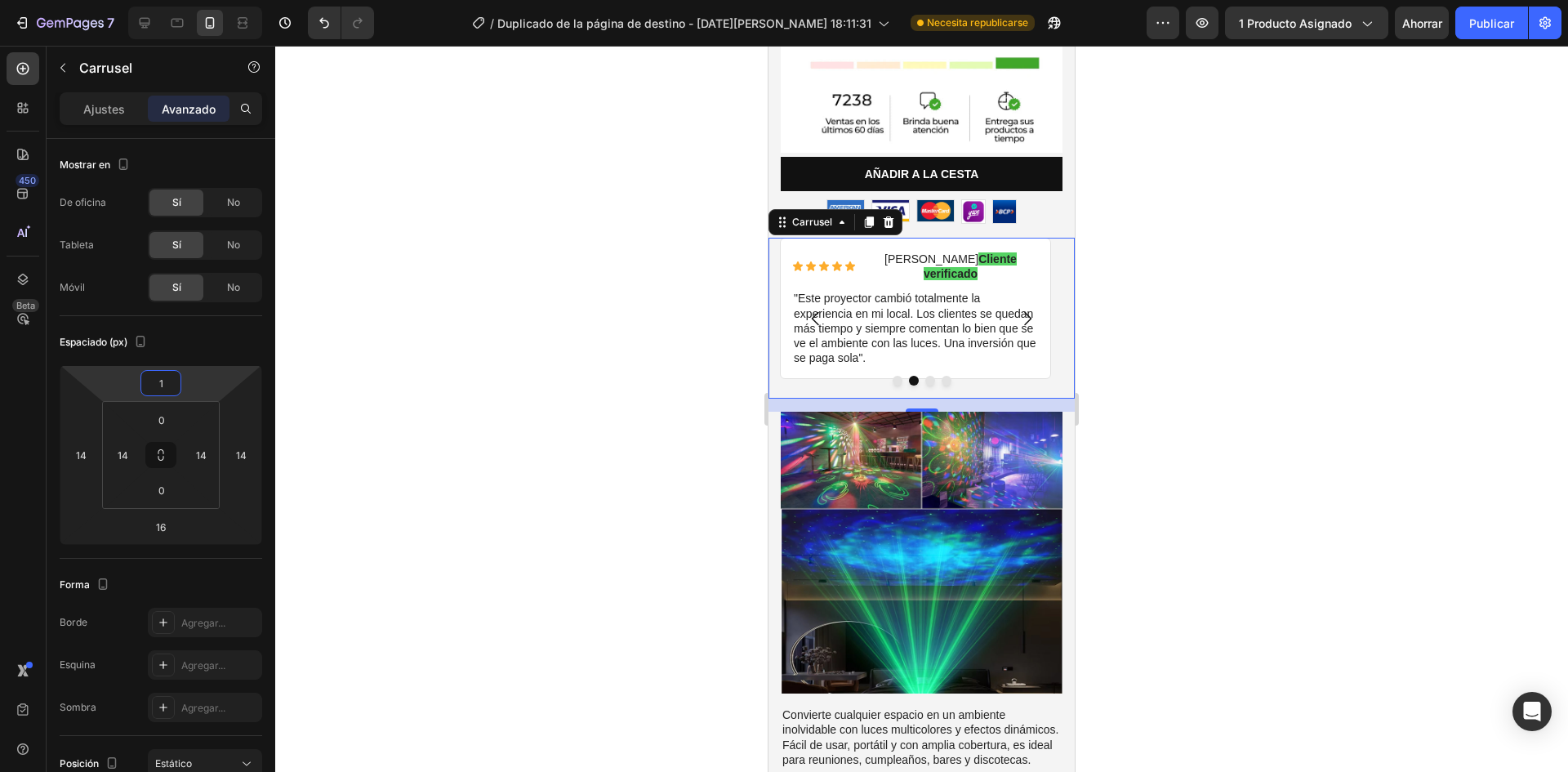
type input "16"
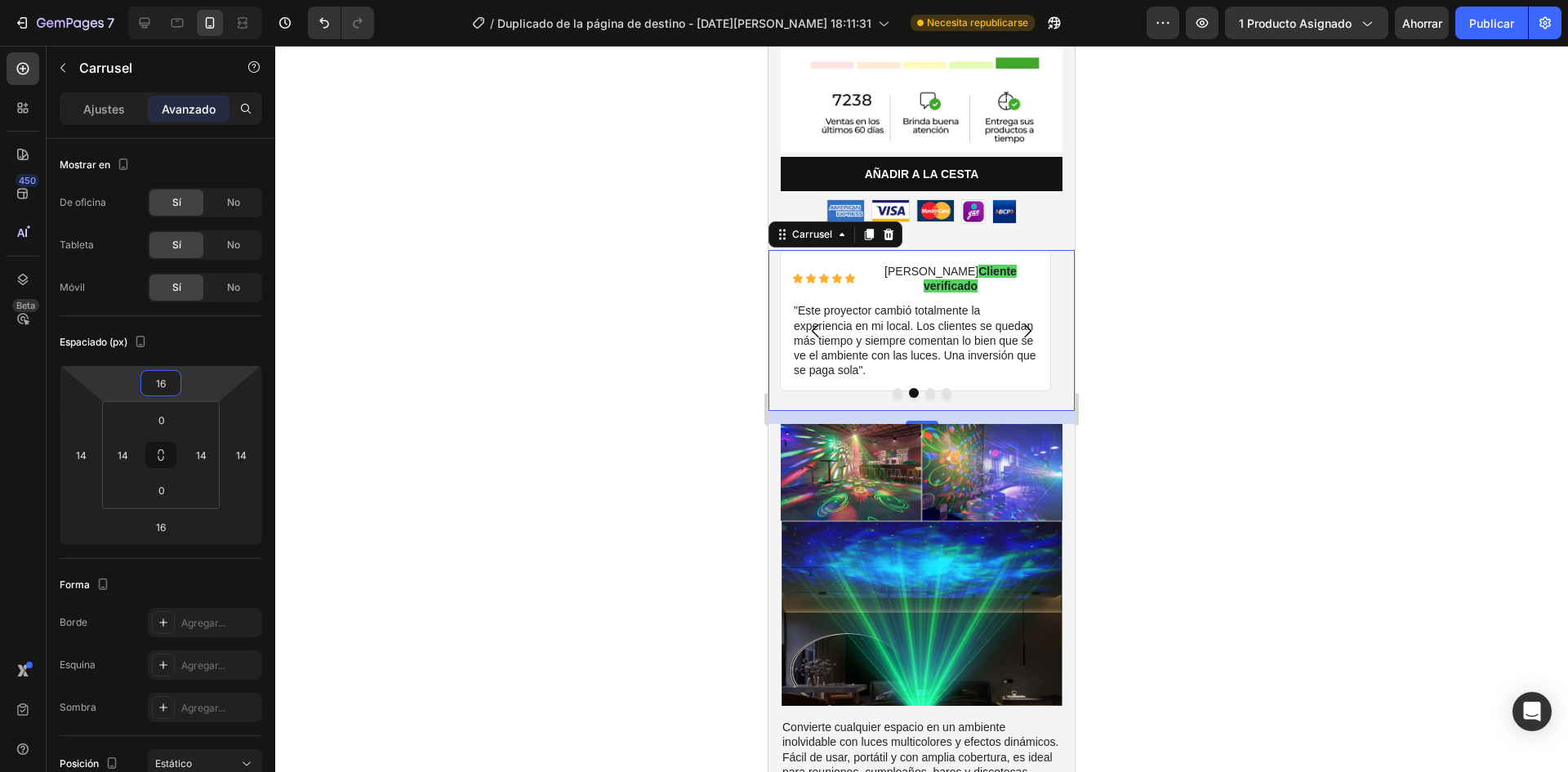
click at [400, 491] on div at bounding box center [921, 408] width 1293 height 727
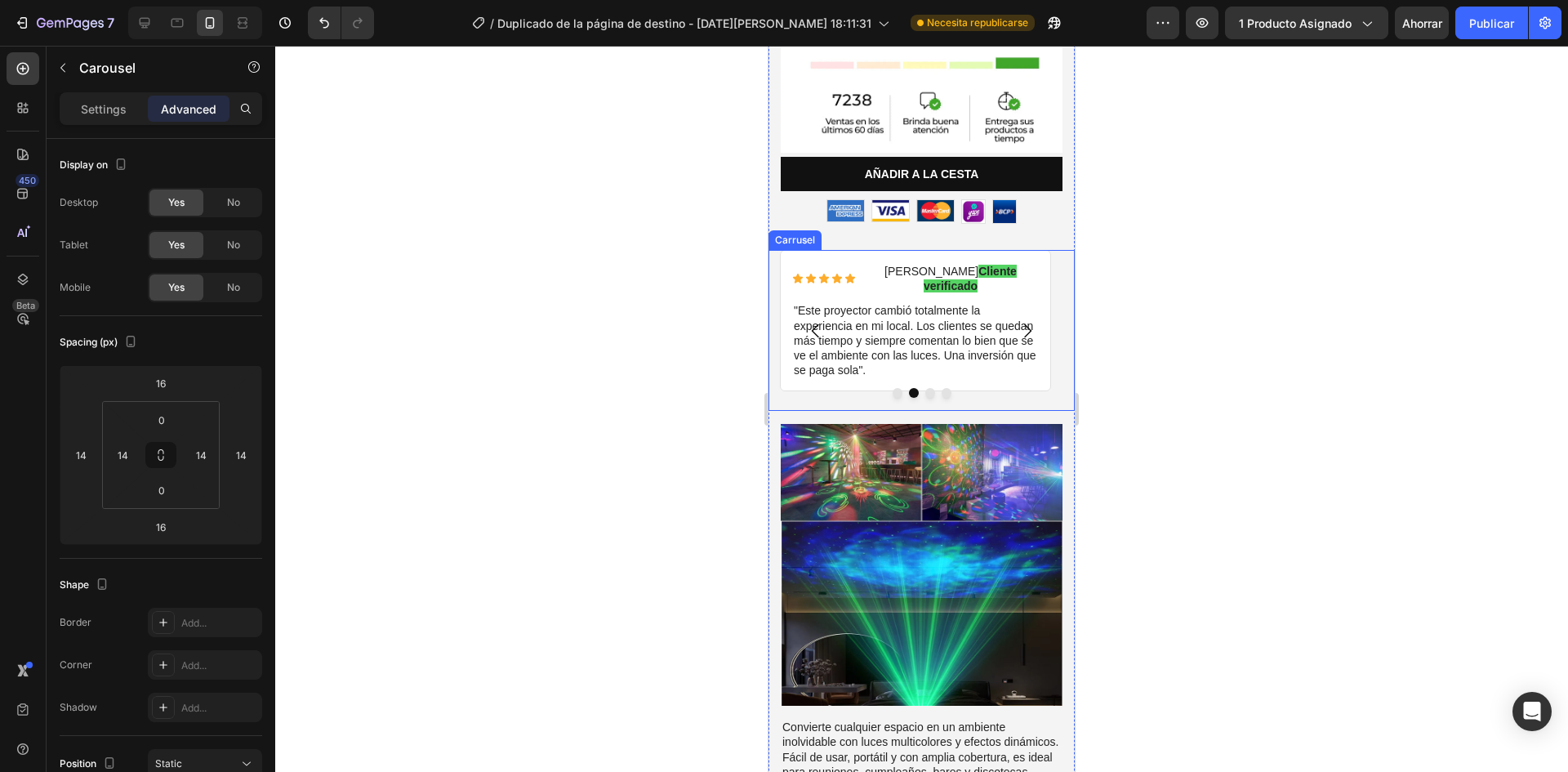
click at [1018, 322] on icon "Carrusel Siguiente Flecha" at bounding box center [1028, 331] width 20 height 20
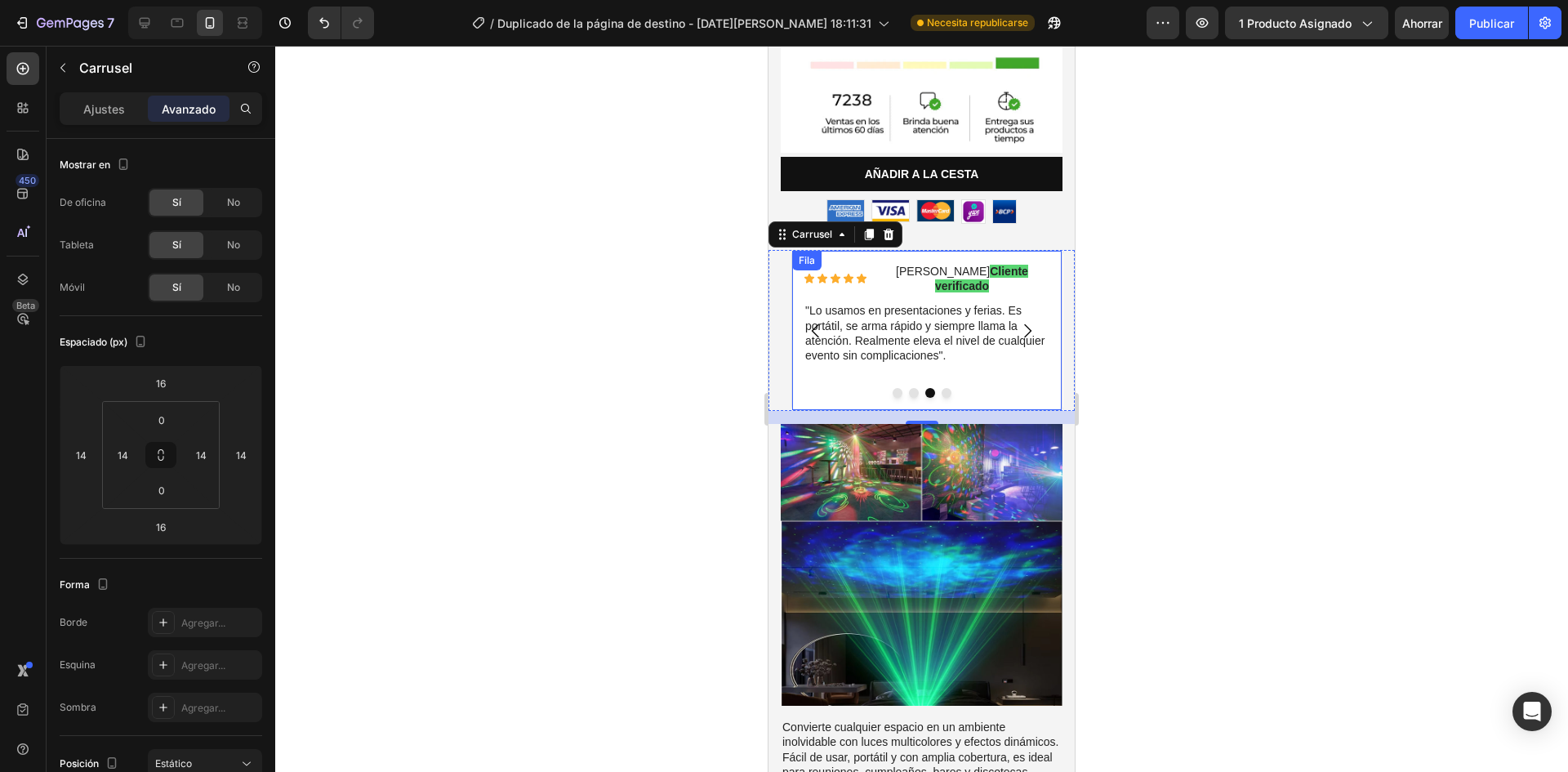
click at [794, 344] on div "Icono Icono Icono Icono Icono Lista de iconos Diego C. Cliente verificado Bloqu…" at bounding box center [927, 331] width 271 height 161
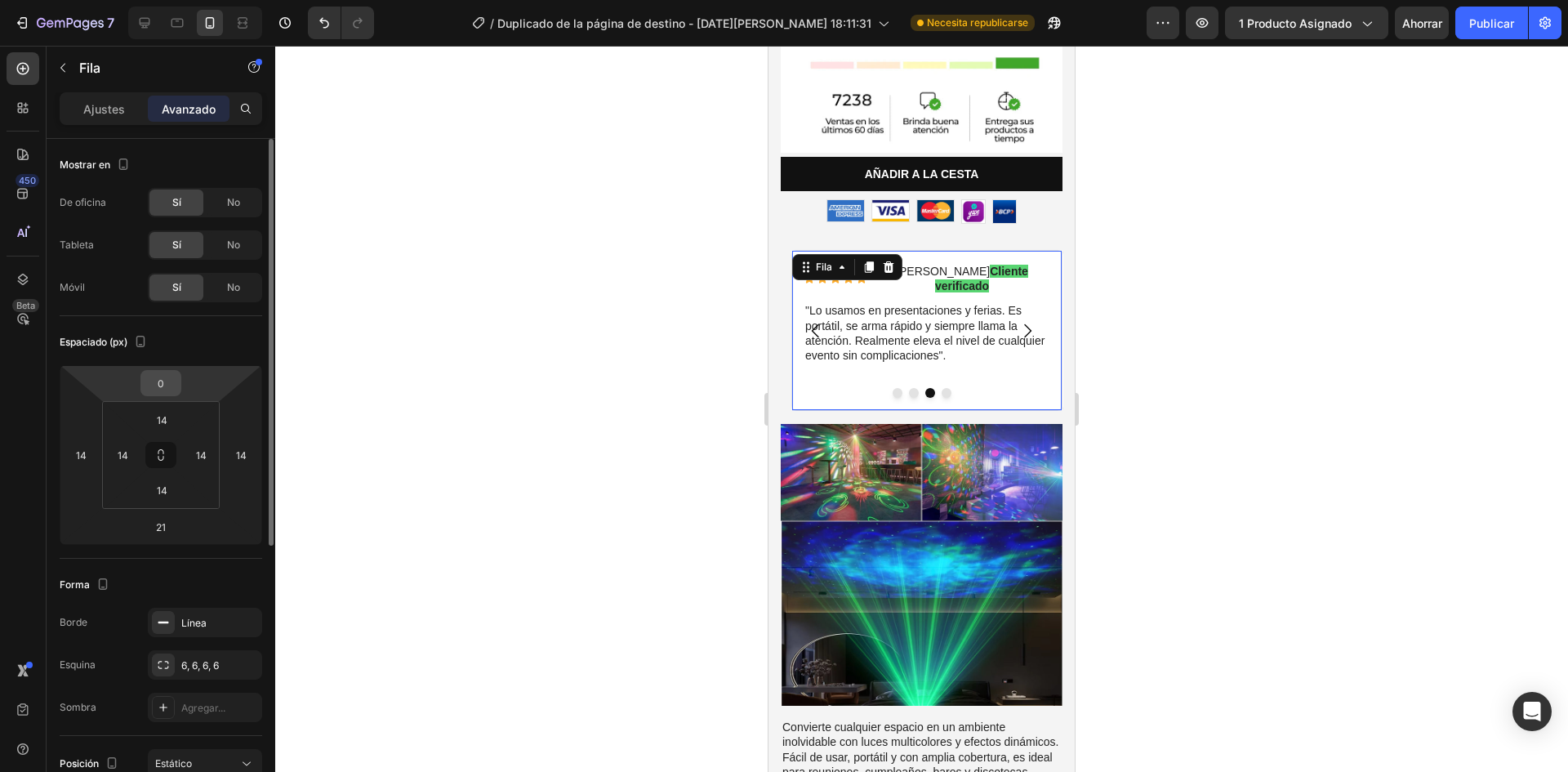
click at [180, 385] on div "0" at bounding box center [160, 384] width 40 height 26
click at [164, 383] on input "0" at bounding box center [161, 384] width 33 height 25
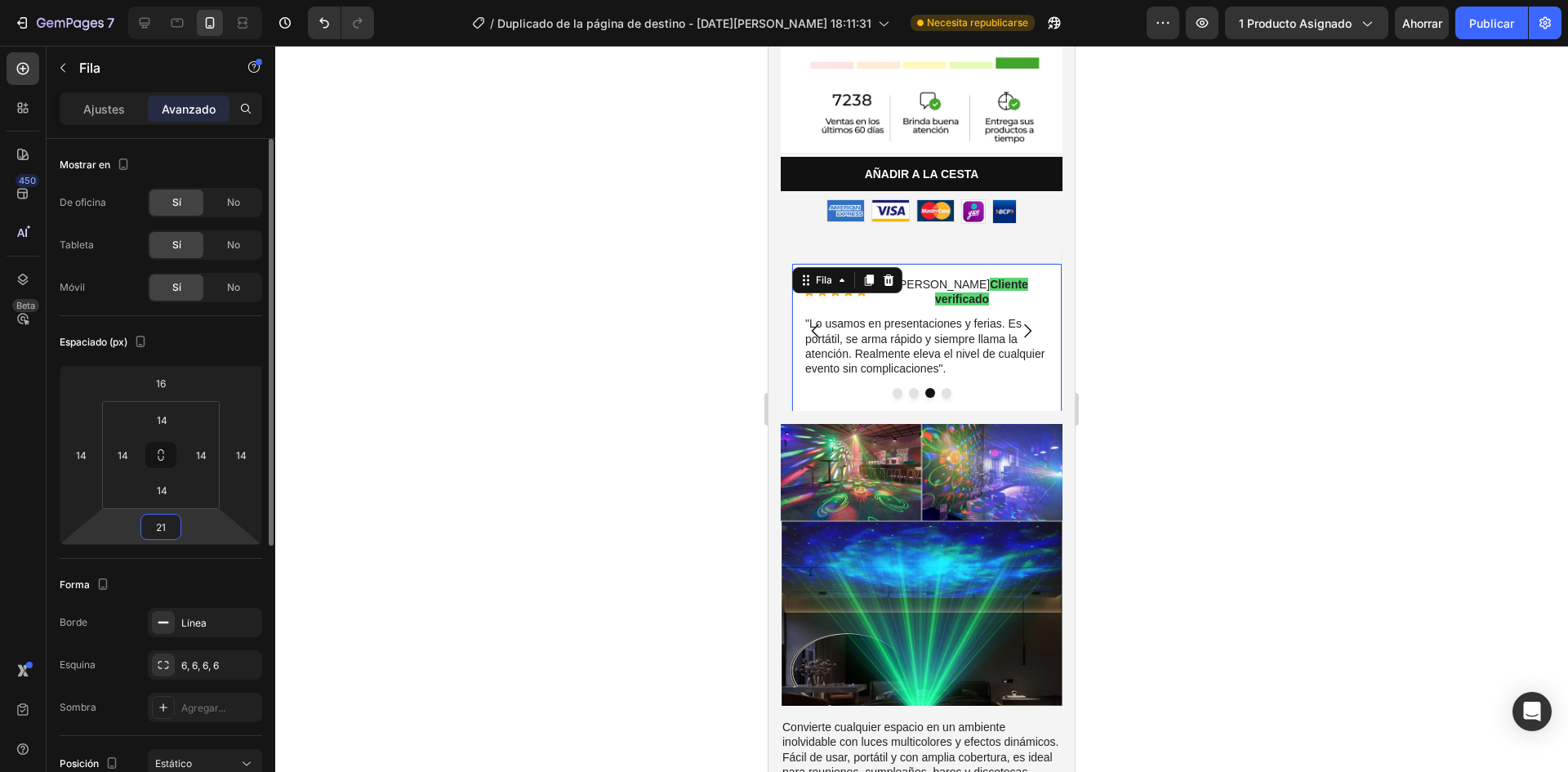
click at [164, 527] on input "21" at bounding box center [161, 527] width 33 height 25
click at [160, 392] on input "16" at bounding box center [161, 384] width 33 height 25
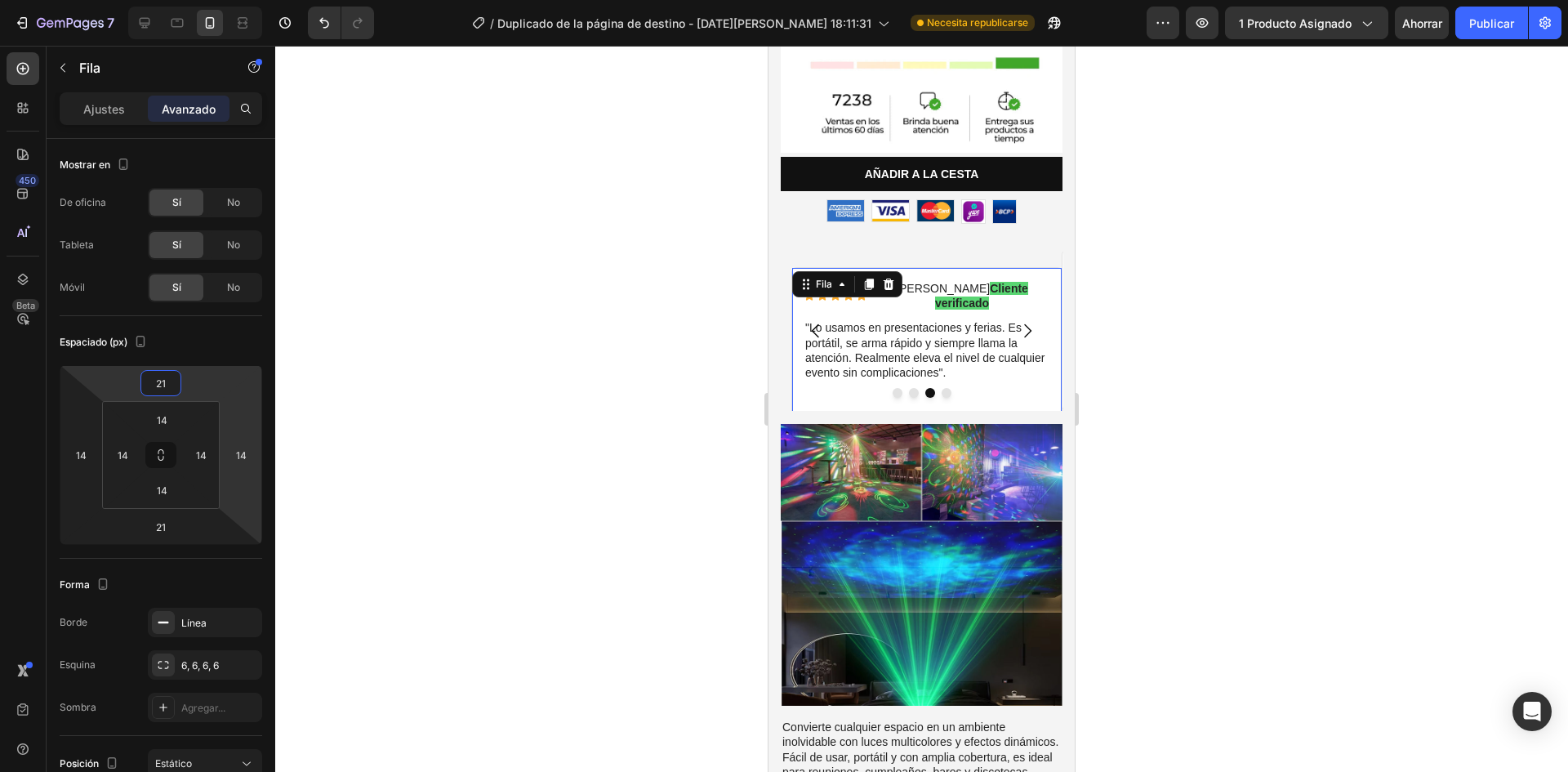
type input "21"
click at [417, 487] on div at bounding box center [921, 408] width 1293 height 727
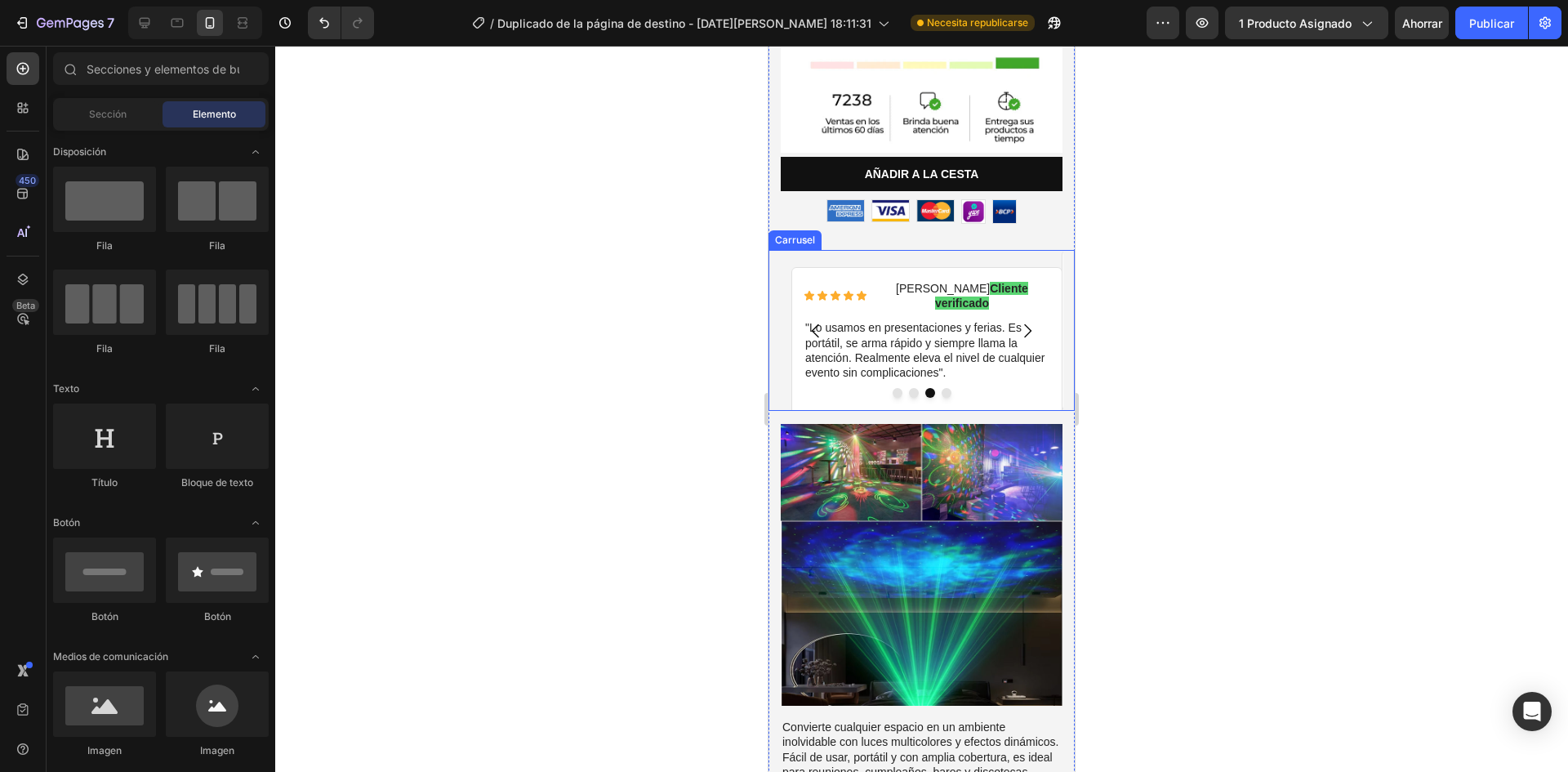
click at [942, 388] on button "Punto" at bounding box center [947, 393] width 10 height 10
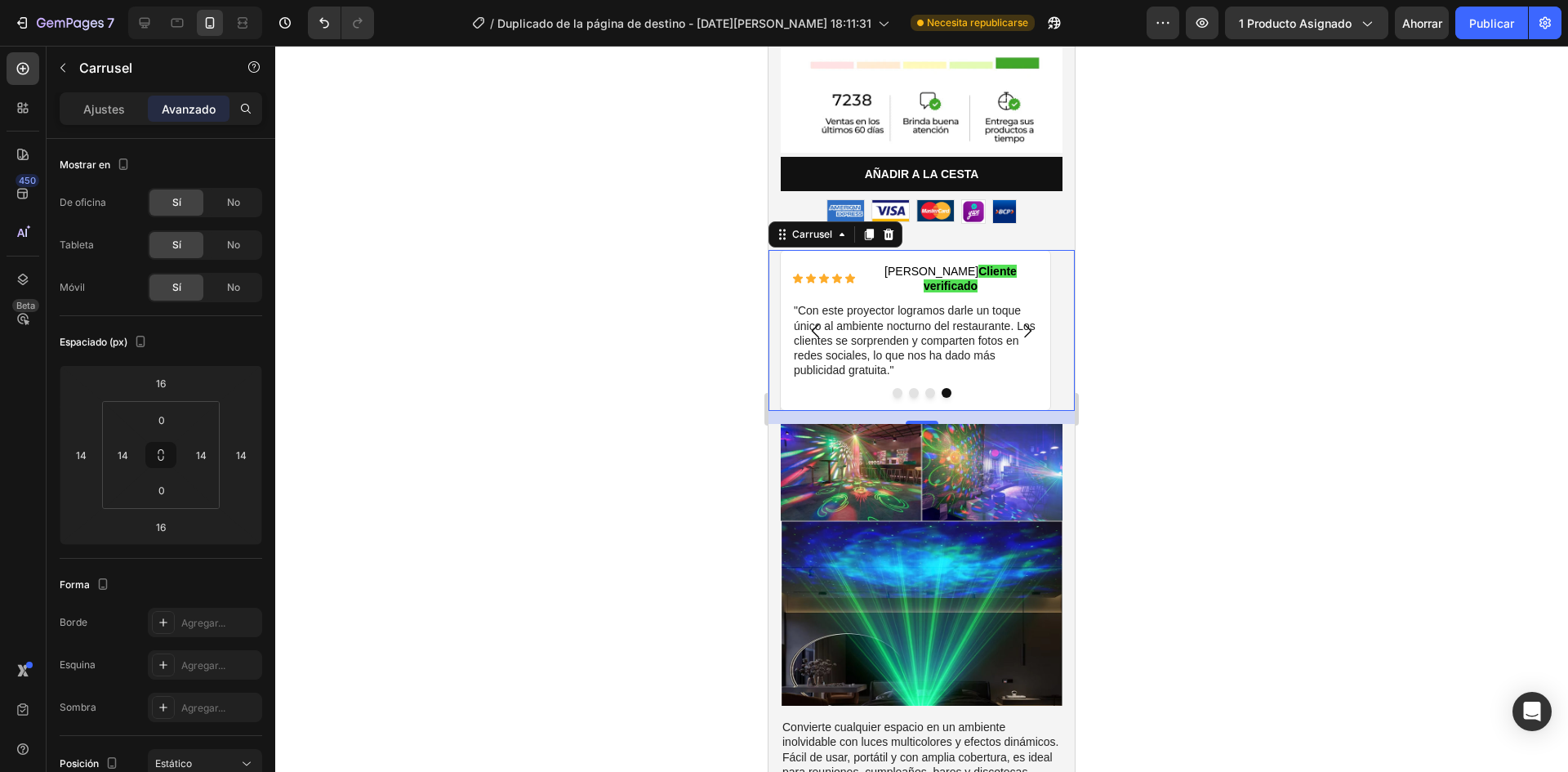
click at [786, 388] on div at bounding box center [921, 393] width 306 height 10
click at [782, 350] on div "Icono Icono Icono Icono Icono Lista de iconos Claudia V. Cliente verificado Blo…" at bounding box center [915, 331] width 271 height 161
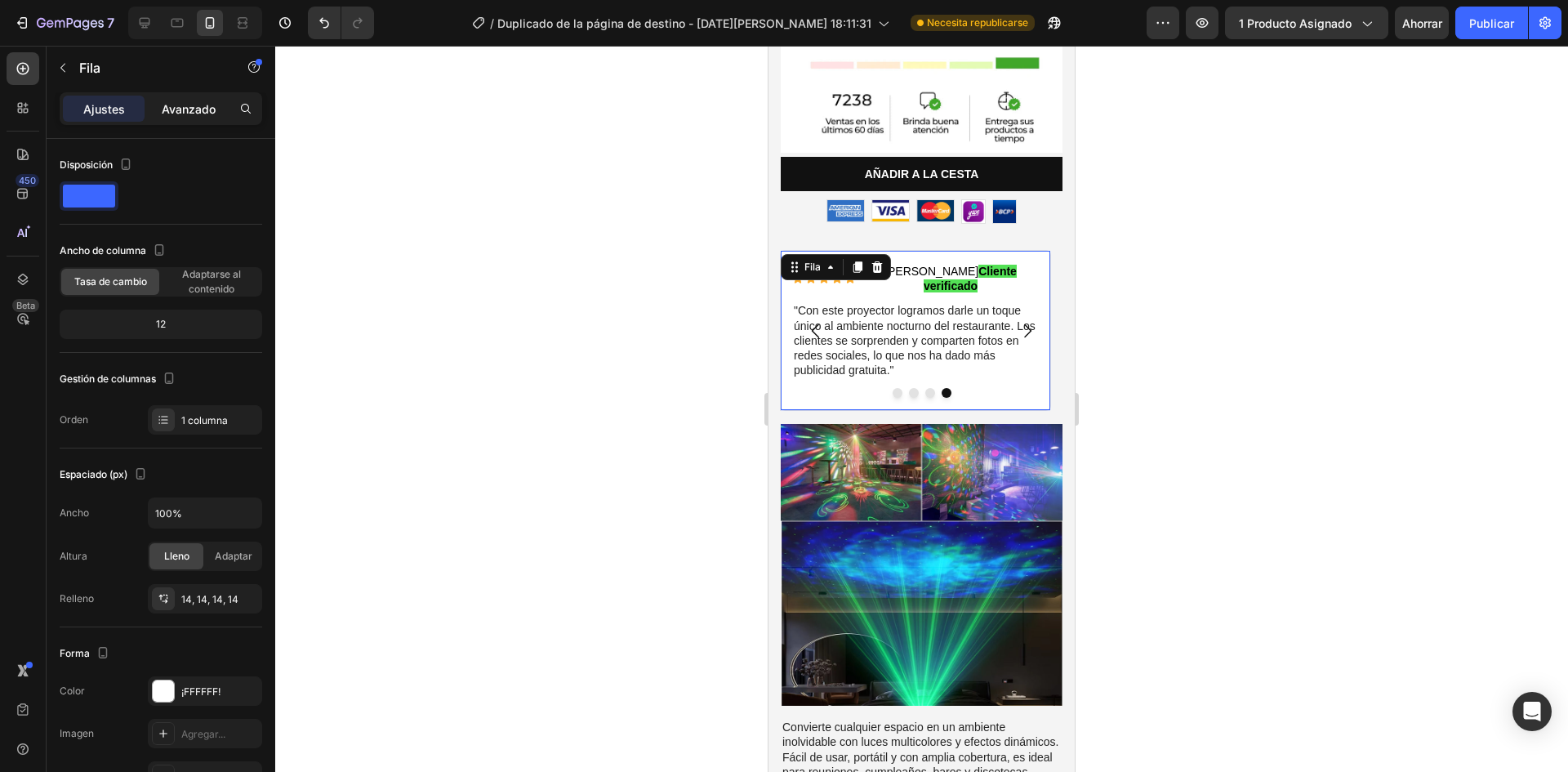
click at [216, 112] on font "Avanzado" at bounding box center [188, 109] width 54 height 14
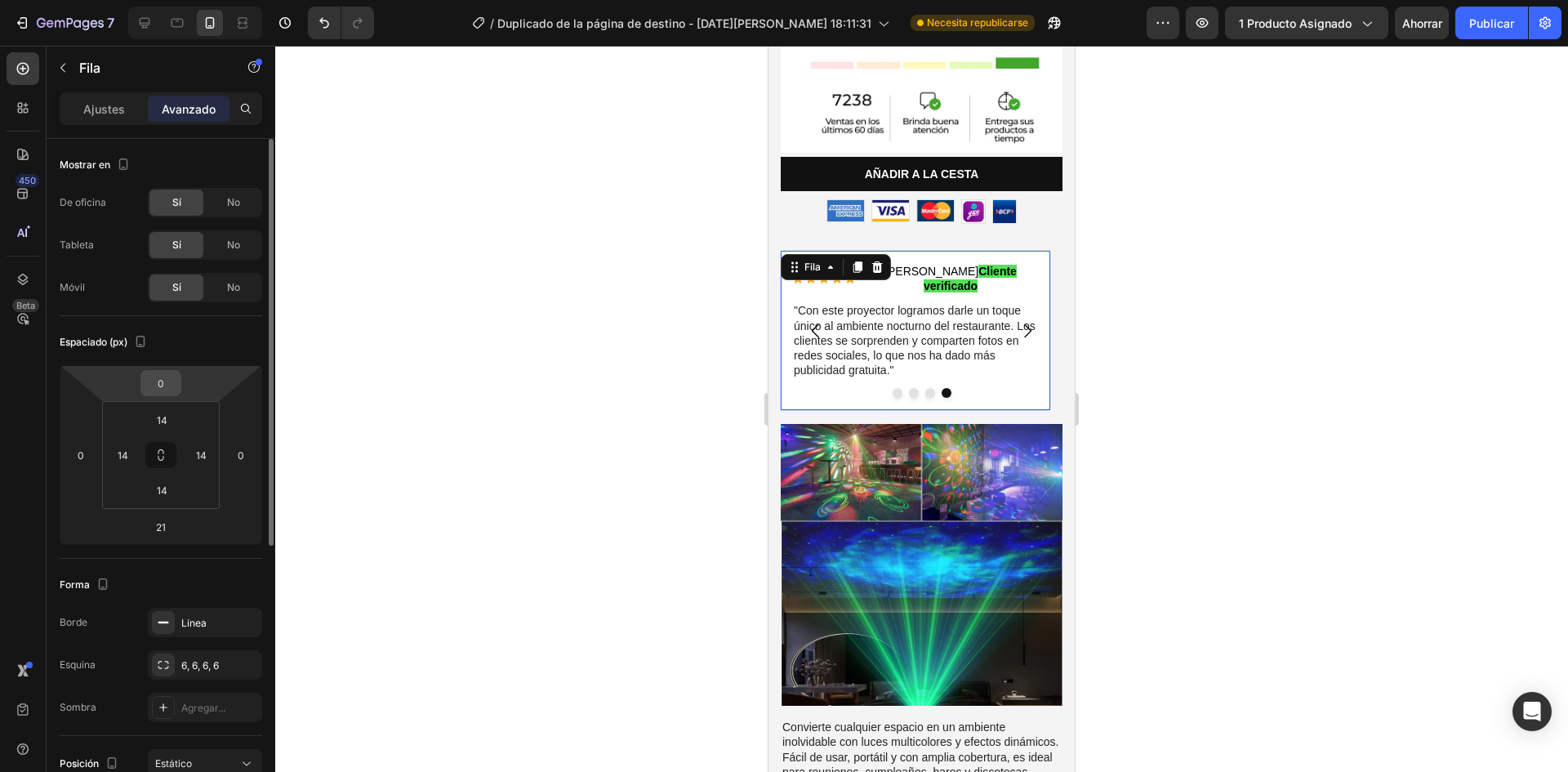
click at [161, 385] on input "0" at bounding box center [161, 384] width 33 height 25
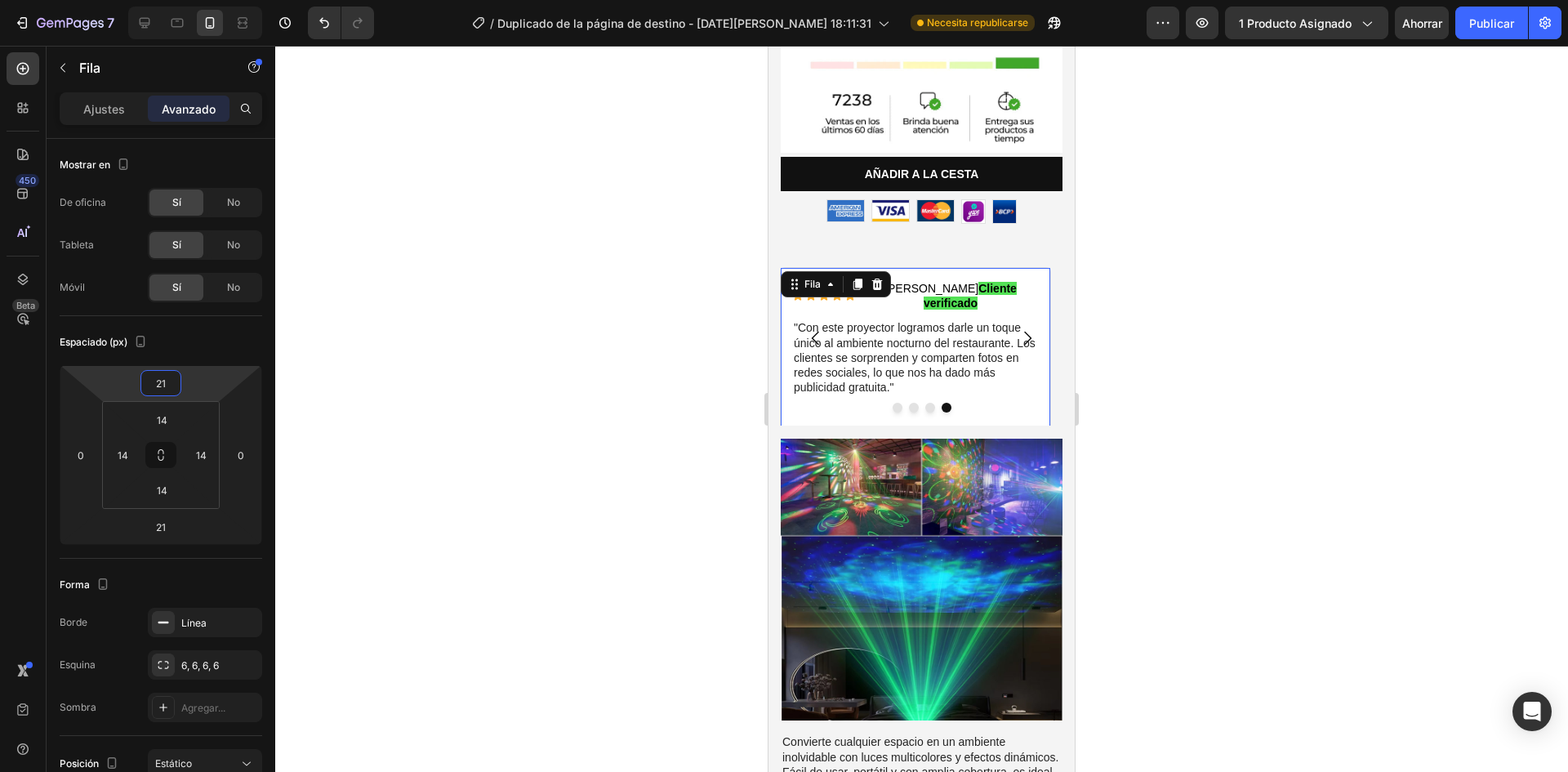
type input "21"
click at [334, 459] on div at bounding box center [921, 408] width 1293 height 727
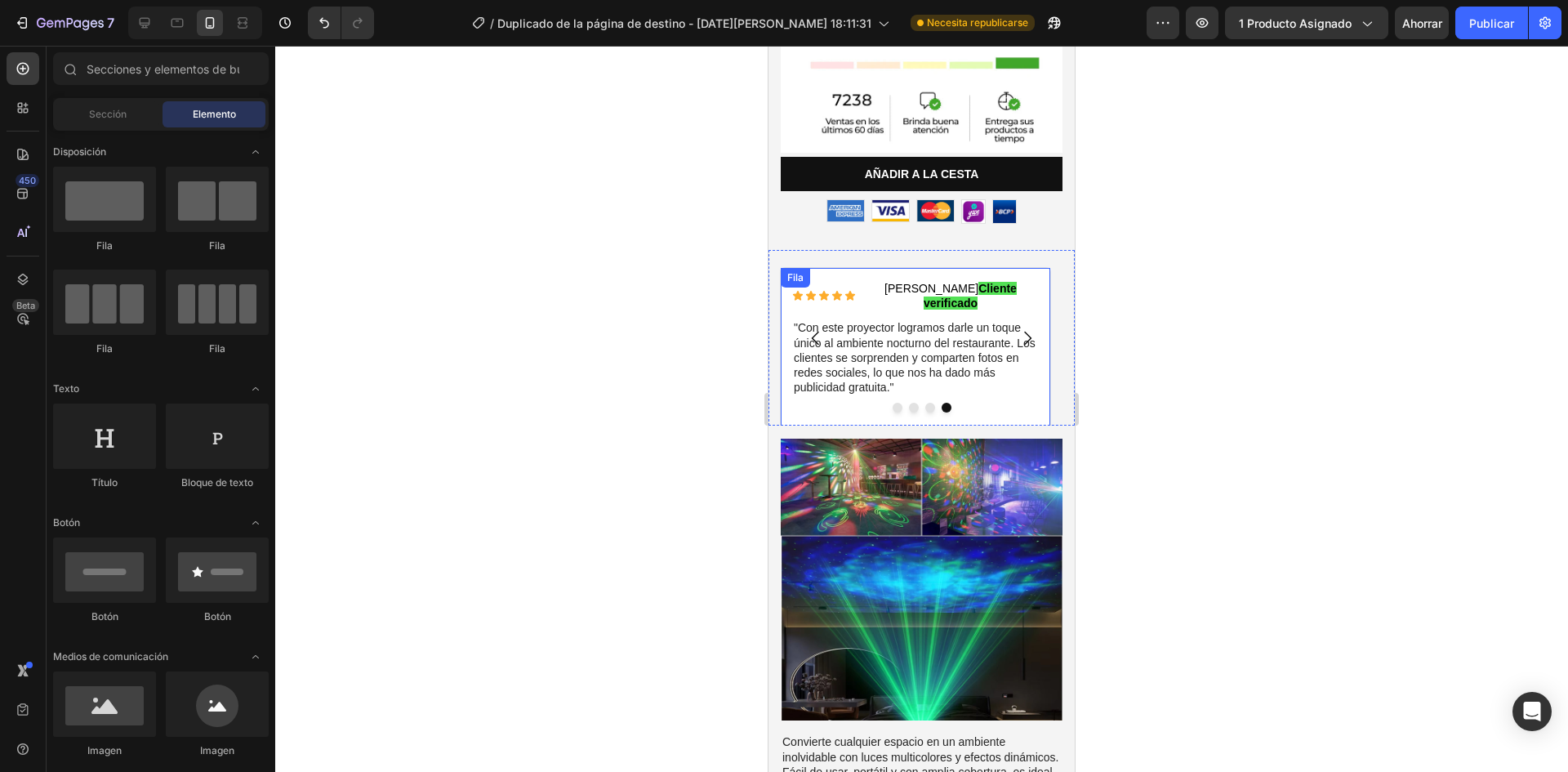
click at [1207, 368] on div at bounding box center [921, 408] width 1293 height 727
click at [994, 355] on p ""Con este proyector logramos darle un toque único al ambiente nocturno del rest…" at bounding box center [915, 358] width 244 height 74
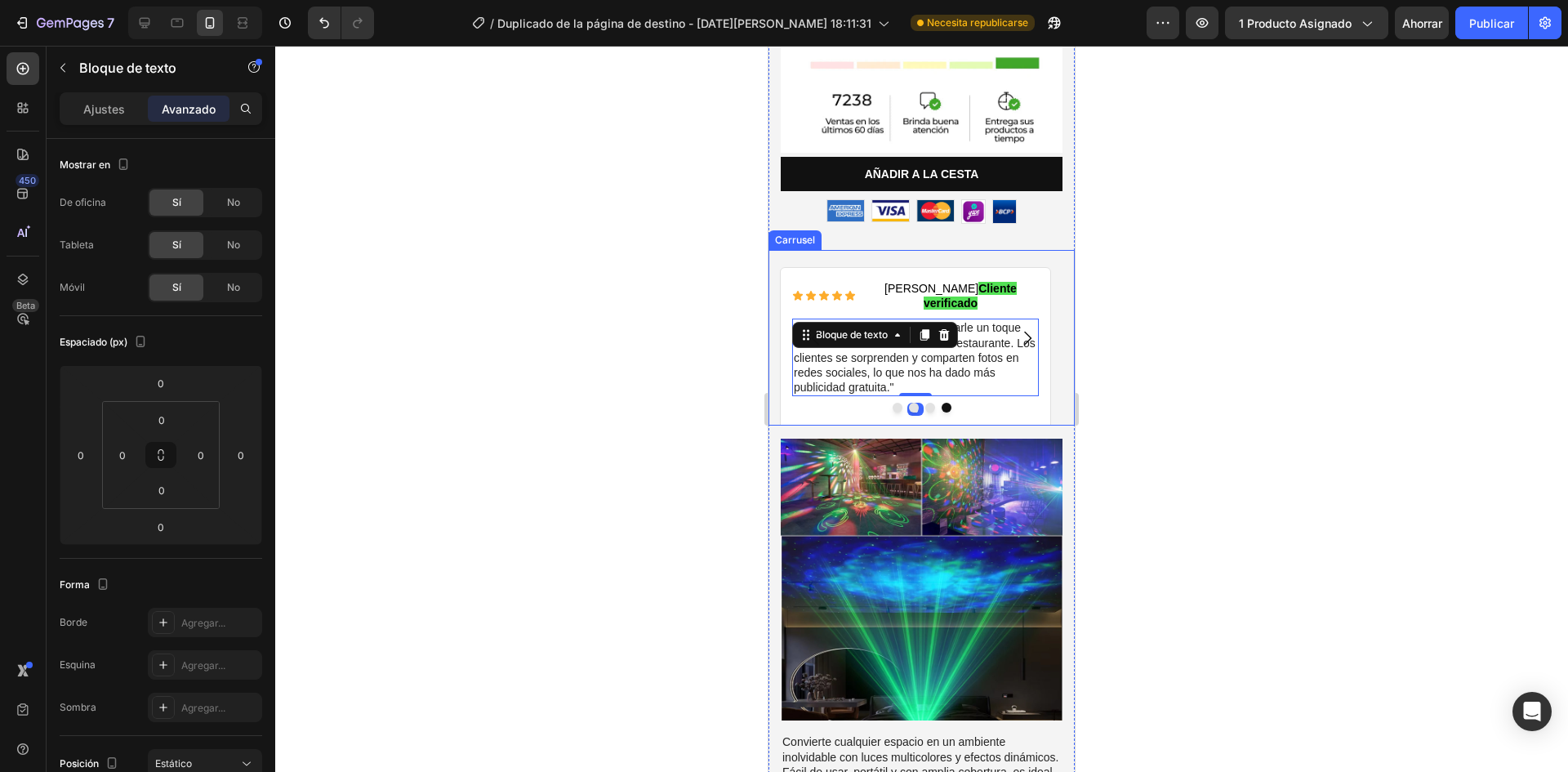
click at [1016, 403] on div at bounding box center [921, 407] width 306 height 10
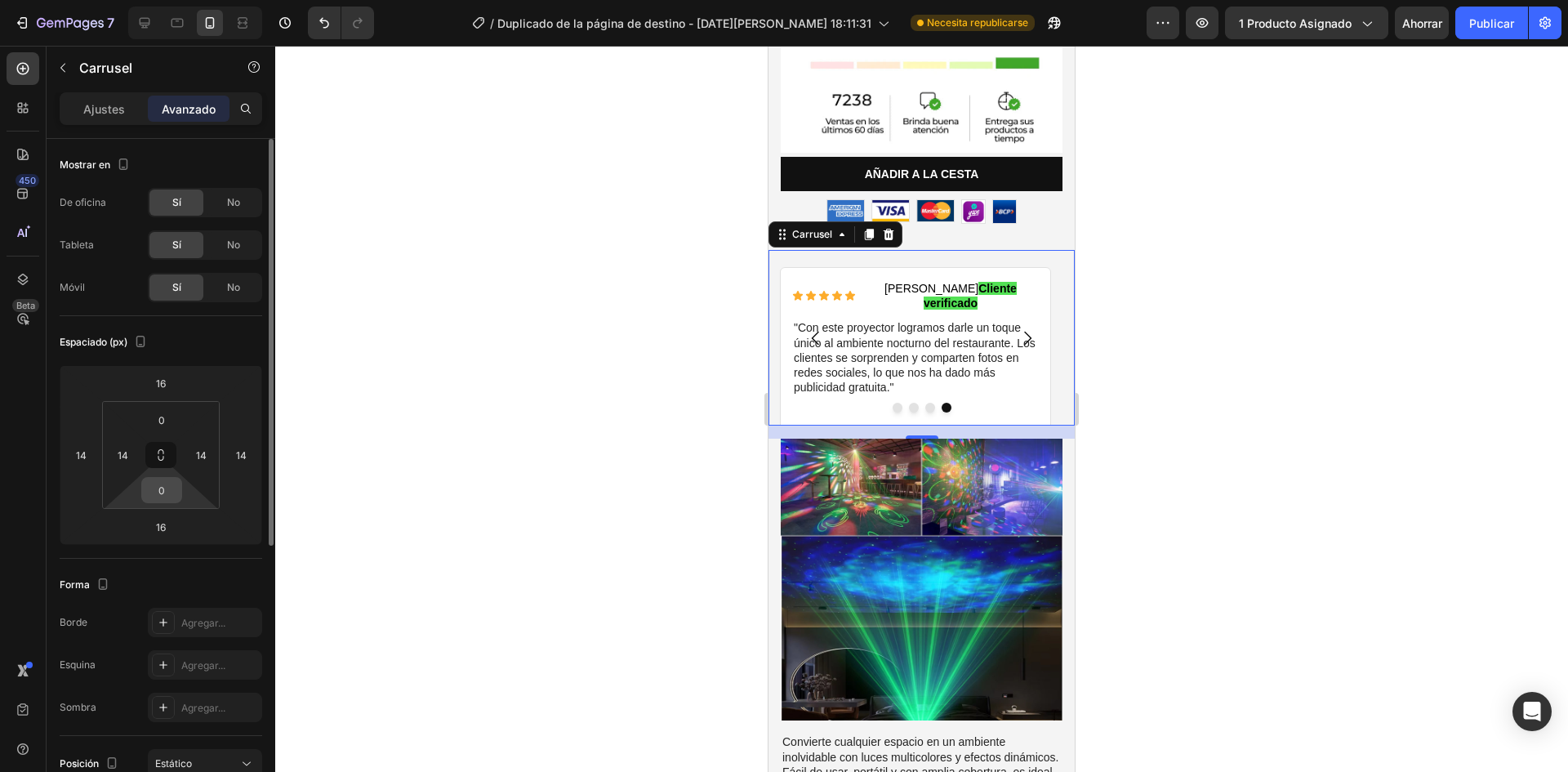
click at [161, 492] on input "0" at bounding box center [162, 490] width 33 height 25
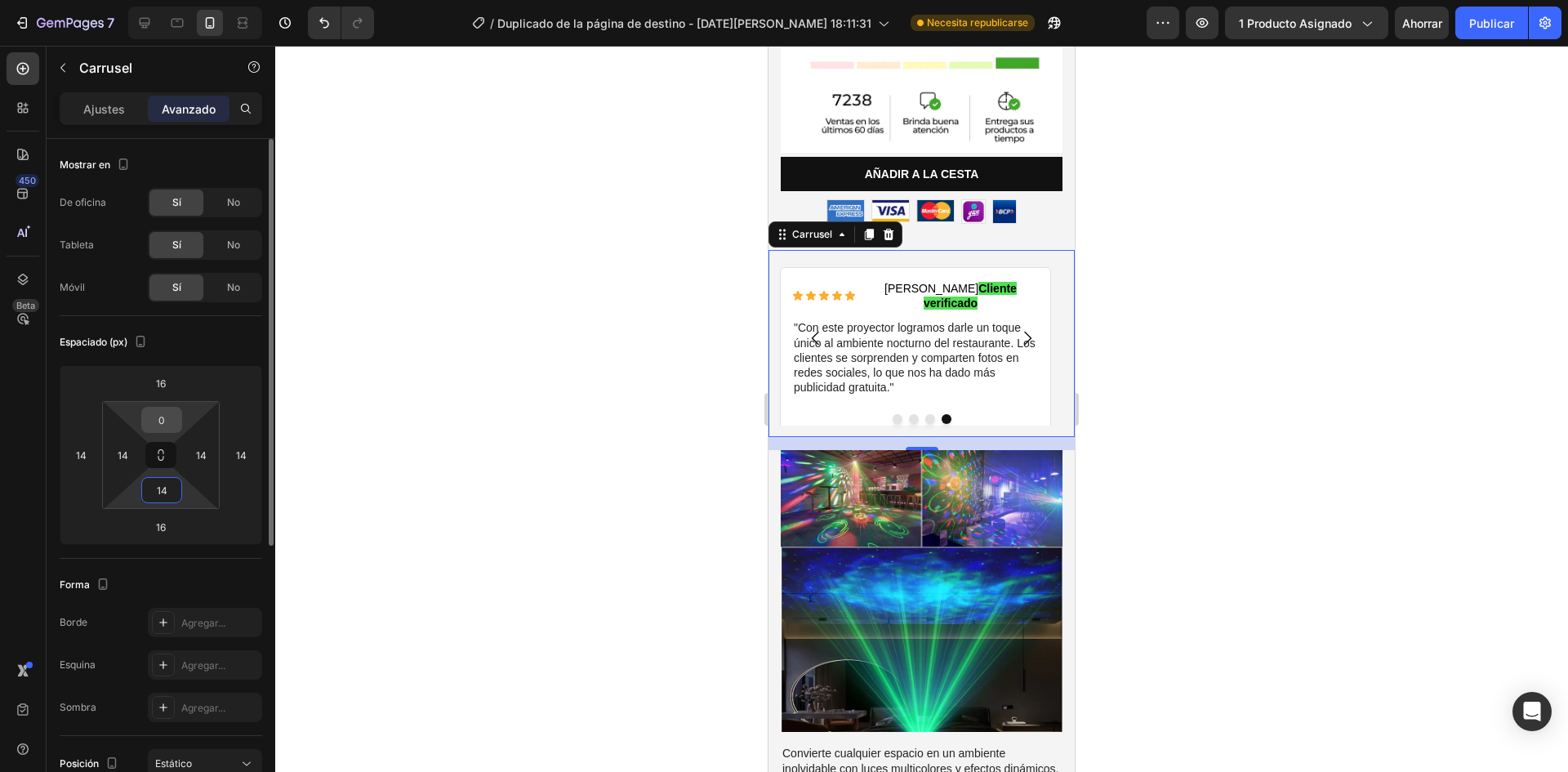
type input "14"
click at [161, 427] on input "0" at bounding box center [162, 420] width 33 height 25
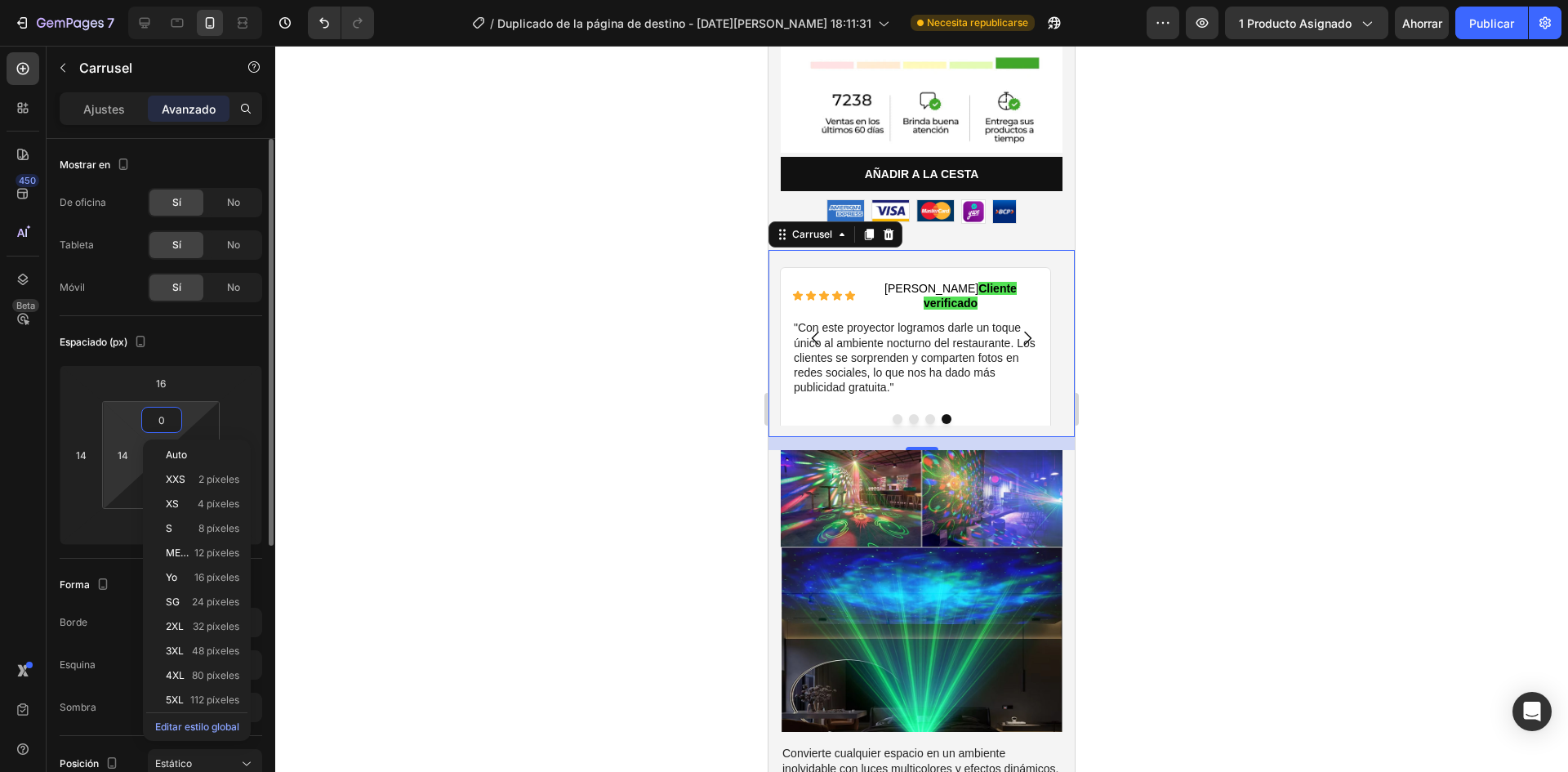
click at [121, 0] on html "7 / Duplicado de la página de destino - 27 de agosto, 18:11:31 Necesita republi…" at bounding box center [784, 0] width 1568 height 0
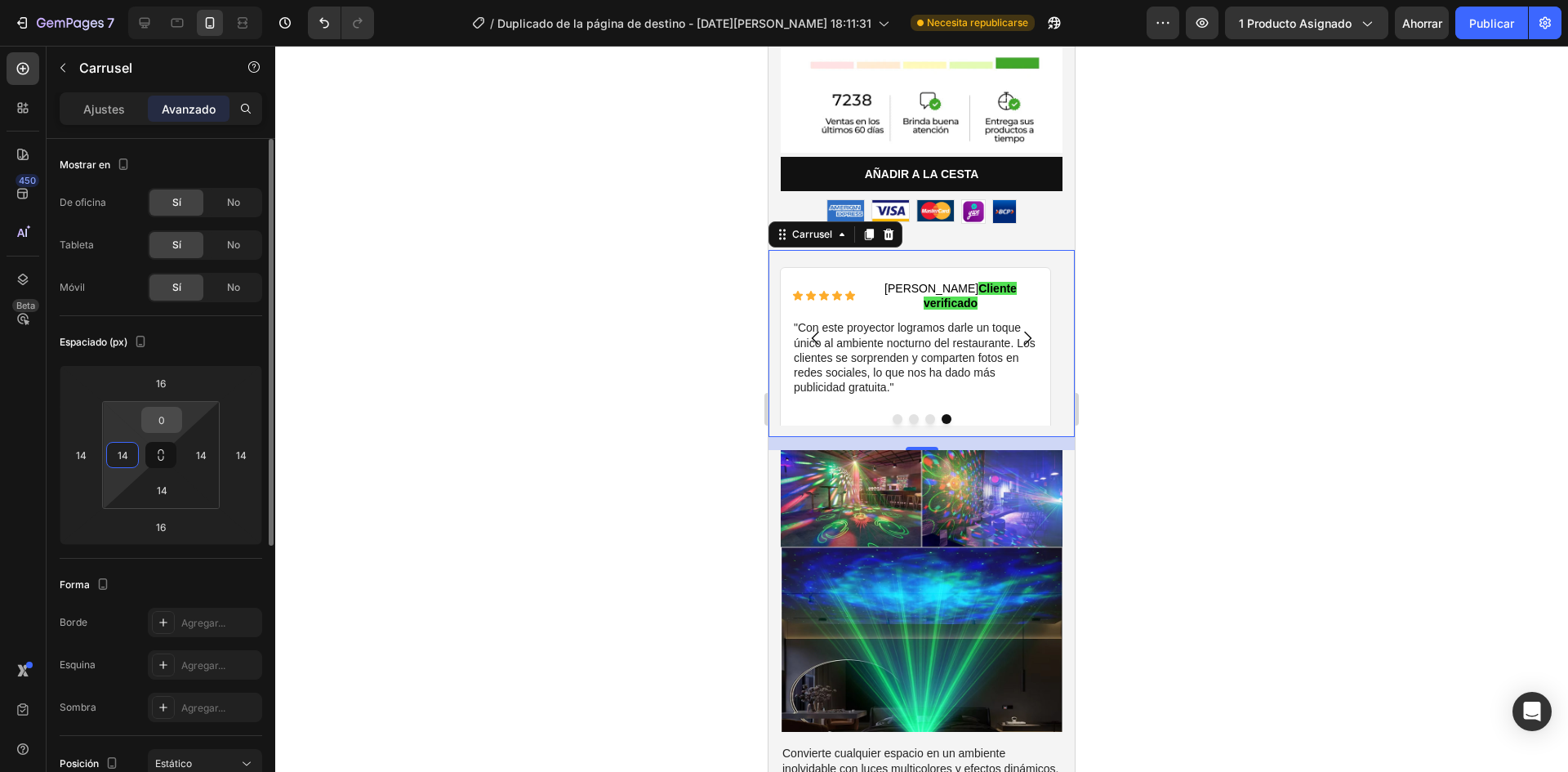
click at [164, 425] on input "0" at bounding box center [162, 420] width 33 height 25
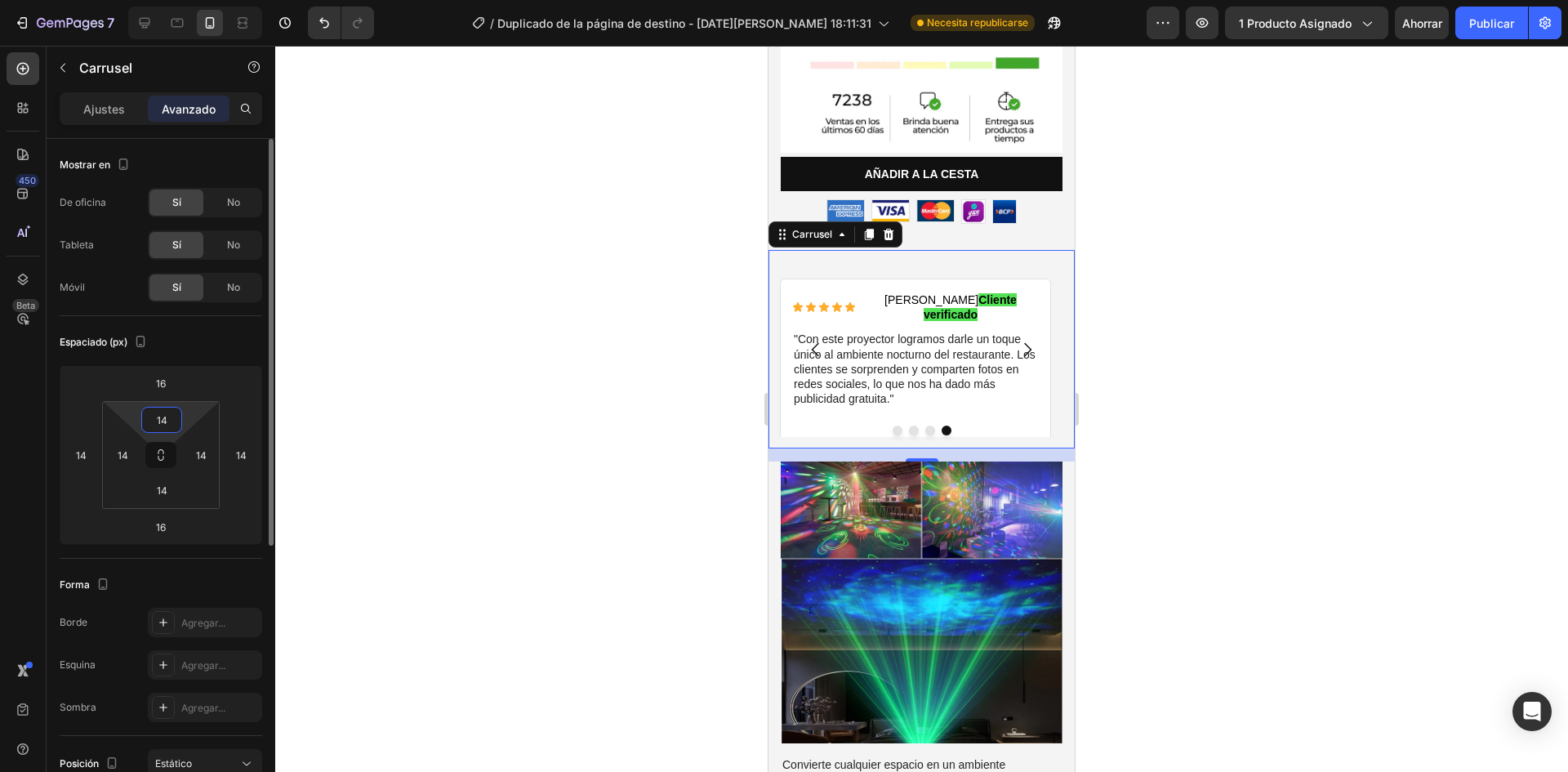
type input "1"
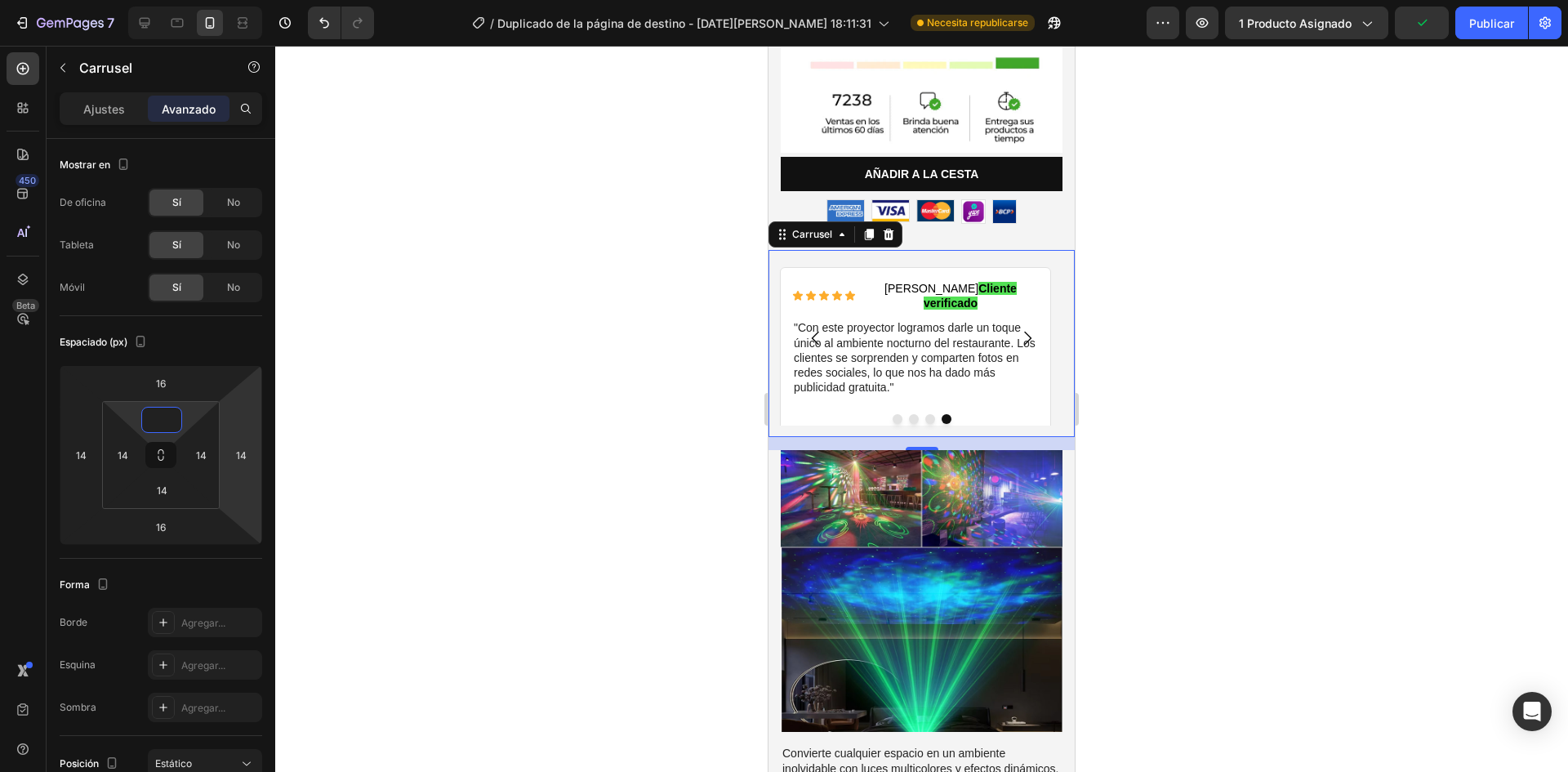
click at [417, 497] on div at bounding box center [921, 408] width 1293 height 727
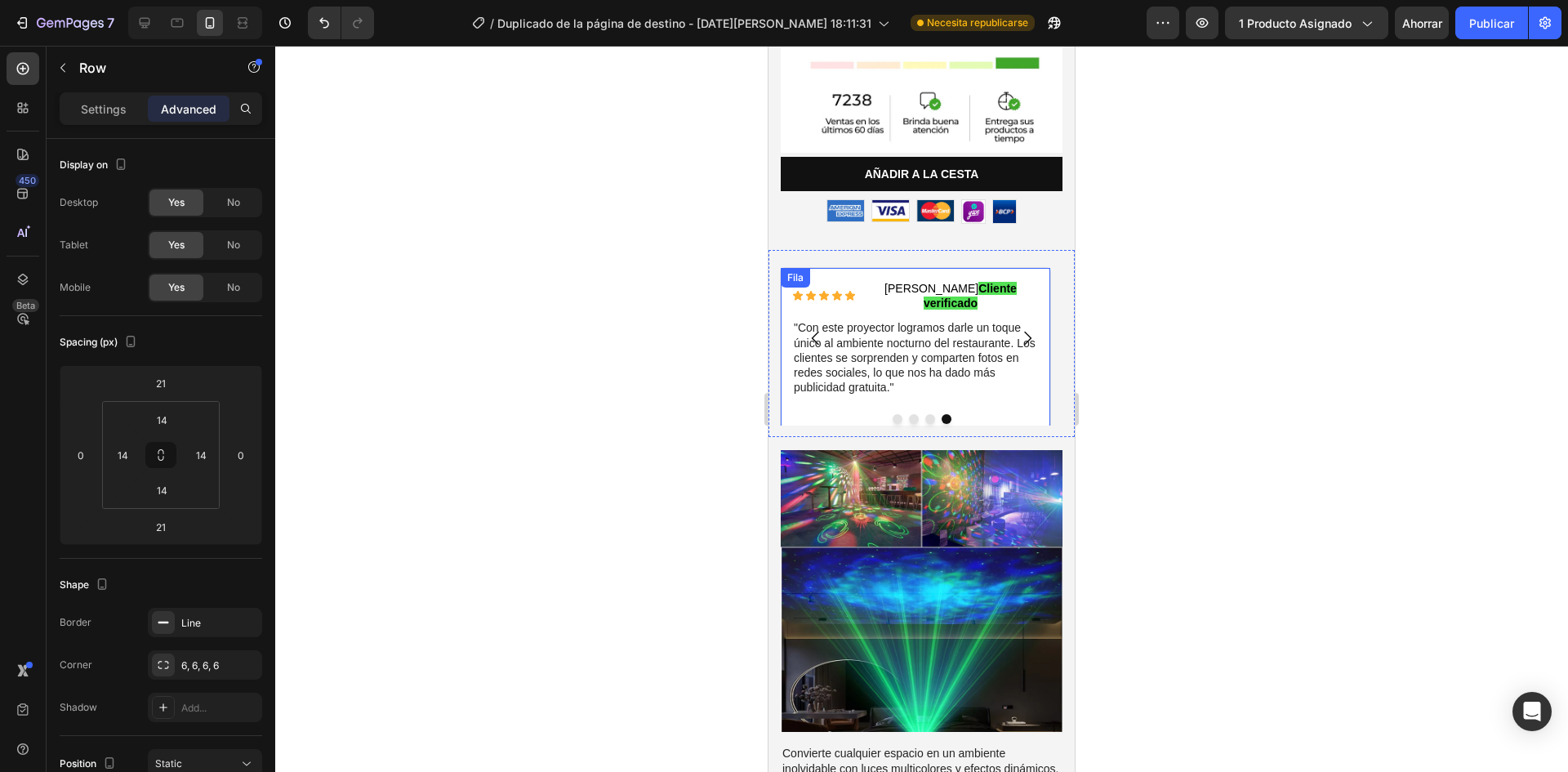
click at [1033, 374] on div "Icono Icono Icono Icono Icono Lista de iconos [PERSON_NAME] Cliente verificado …" at bounding box center [915, 355] width 247 height 151
click at [1018, 328] on icon "Carrusel Siguiente Flecha" at bounding box center [1028, 338] width 20 height 20
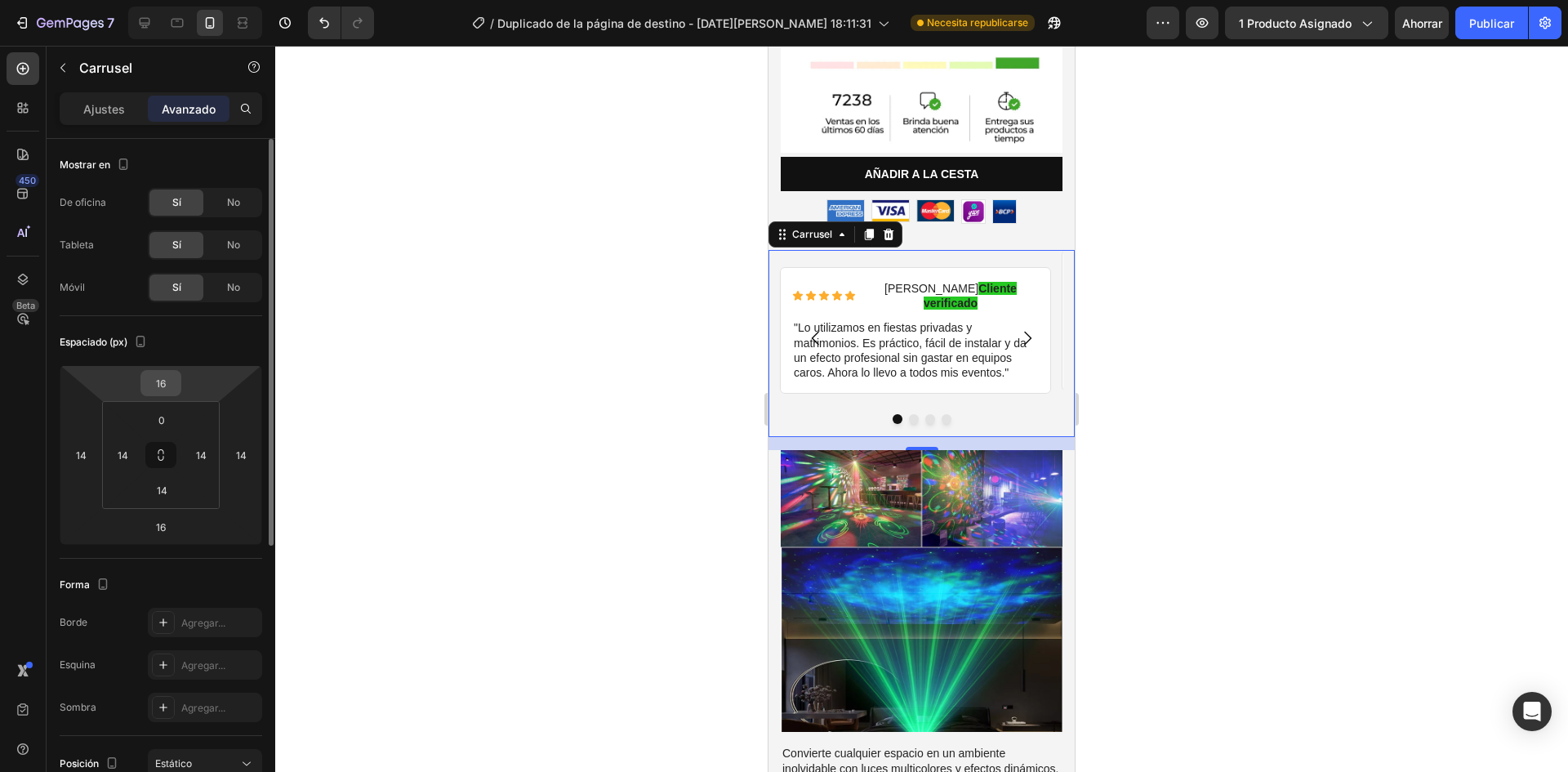
click at [154, 387] on input "16" at bounding box center [161, 384] width 33 height 25
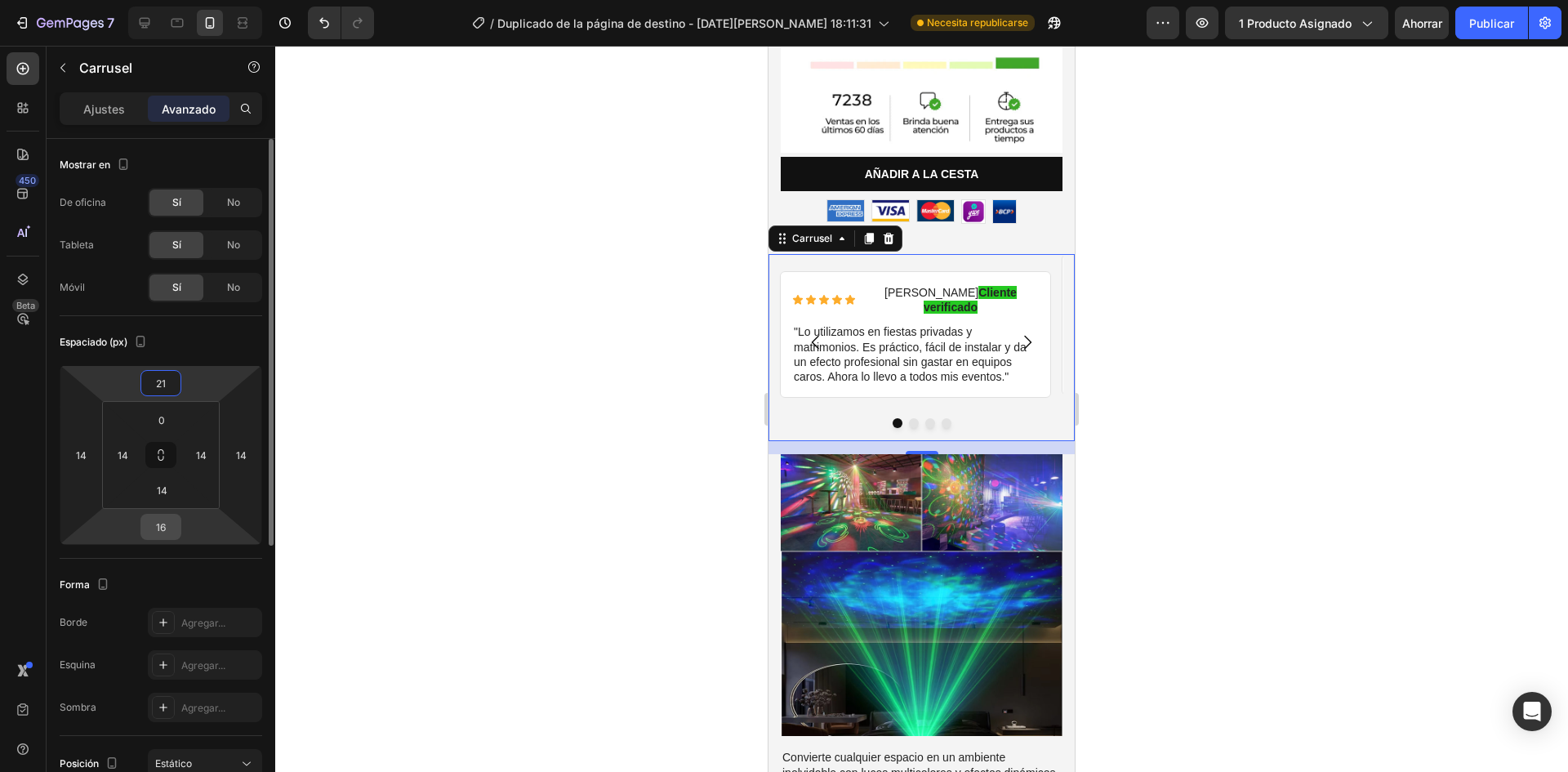
type input "21"
click at [167, 528] on input "16" at bounding box center [161, 527] width 33 height 25
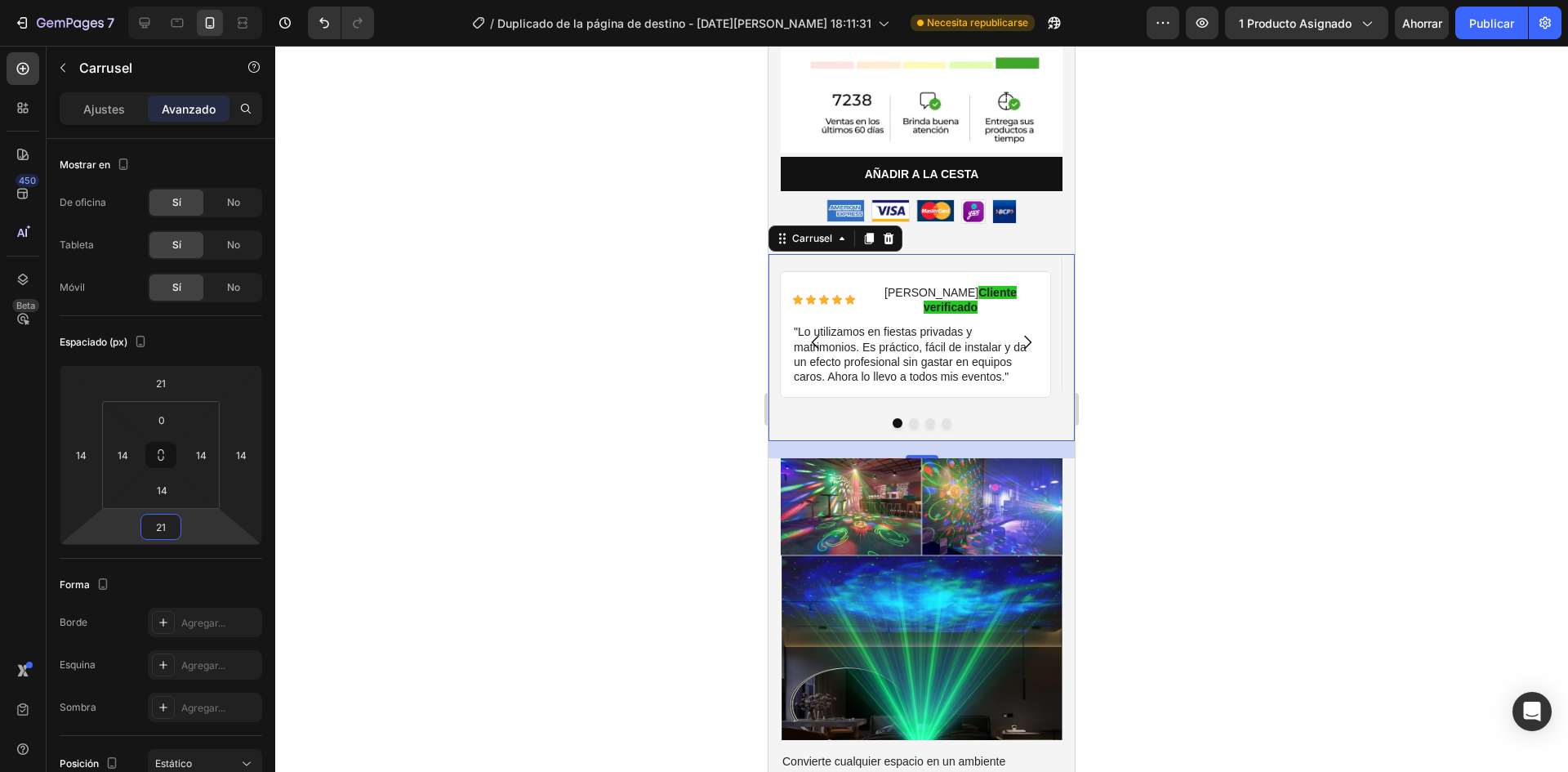
type input "21"
click at [1018, 332] on icon "Carrusel Siguiente Flecha" at bounding box center [1028, 342] width 20 height 20
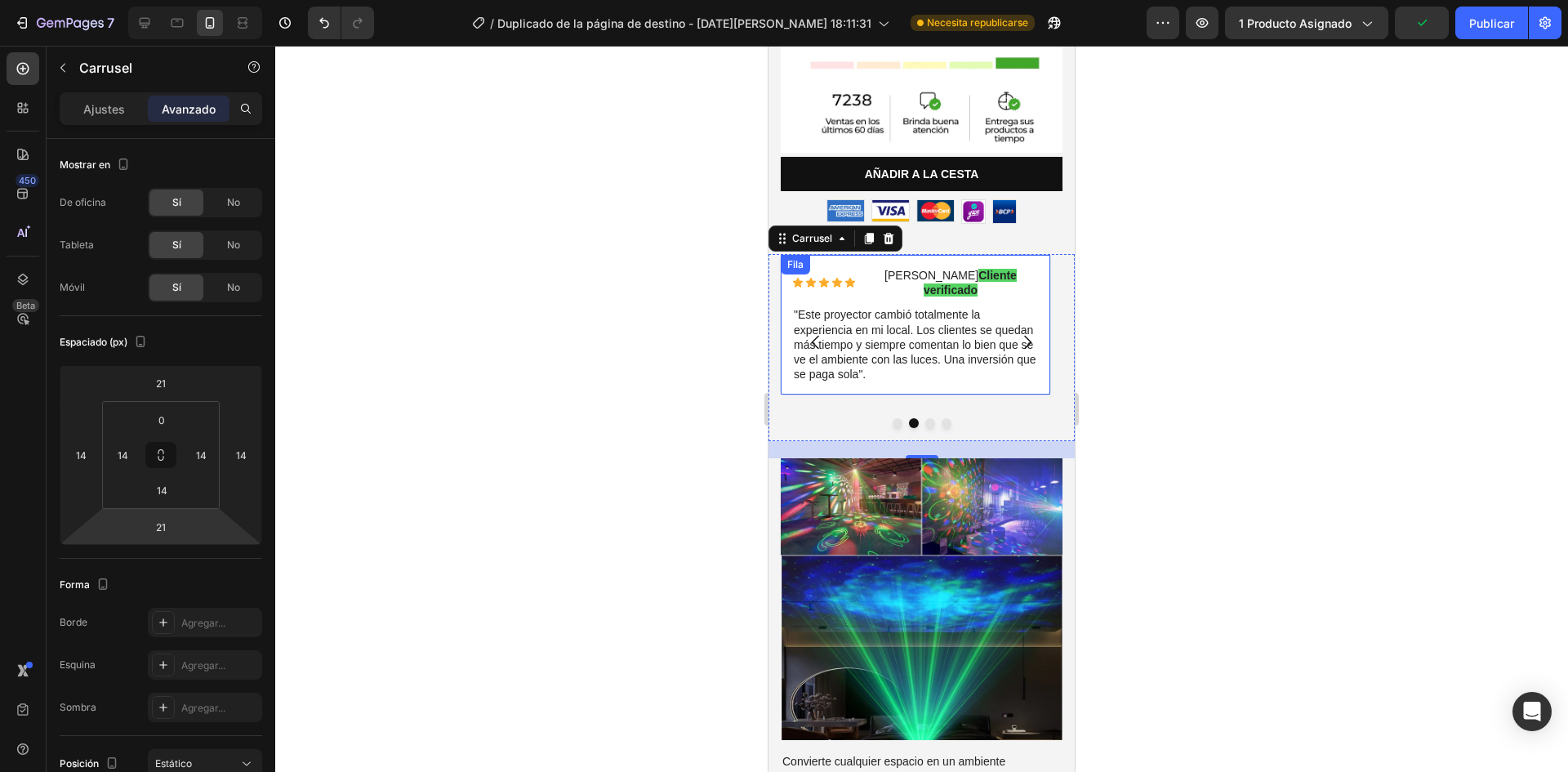
click at [801, 358] on div "Icono Icono Icono Icono Icono Lista de iconos [PERSON_NAME] Cliente verificado …" at bounding box center [915, 324] width 271 height 141
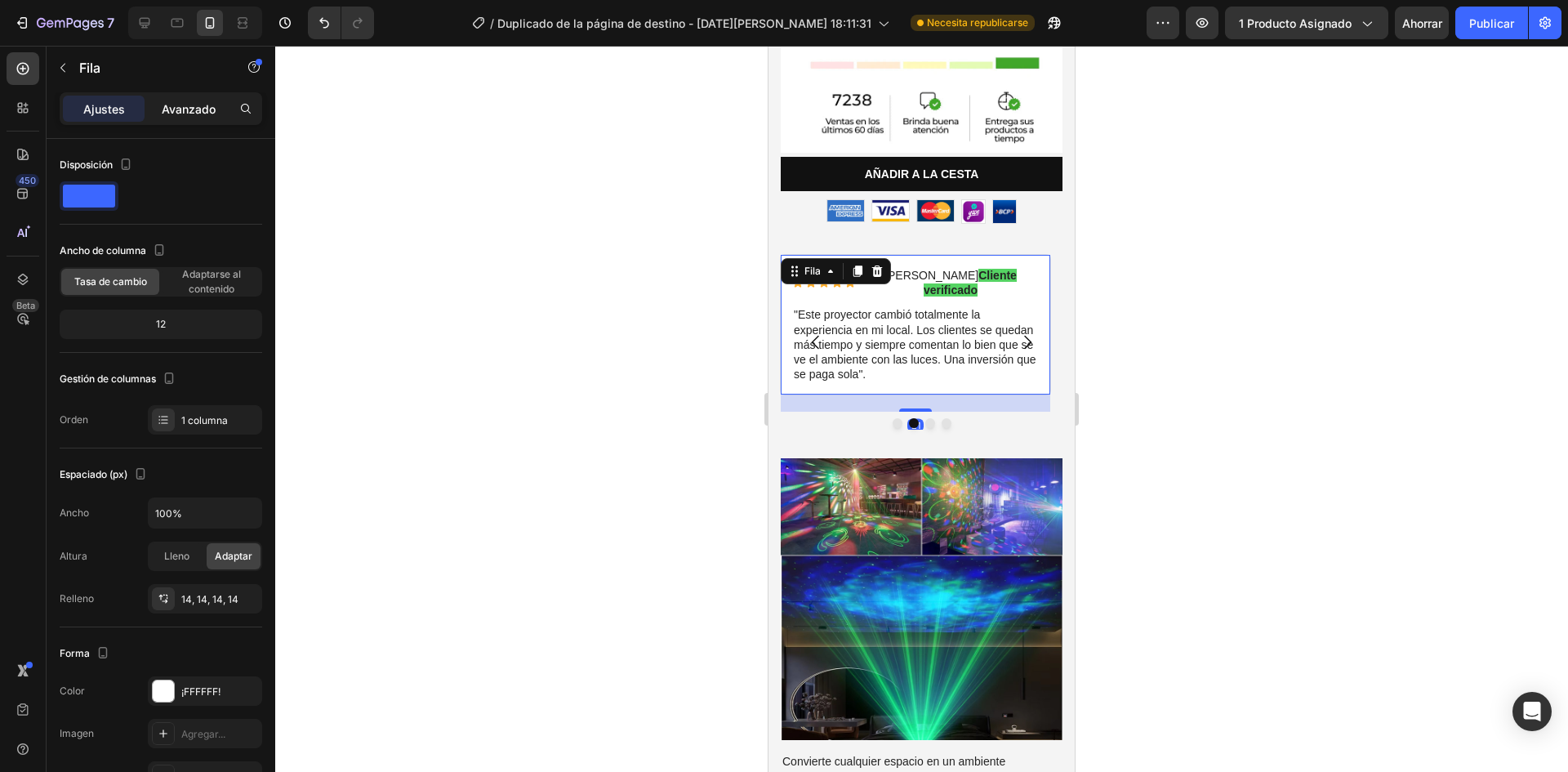
click at [199, 106] on font "Avanzado" at bounding box center [188, 109] width 54 height 14
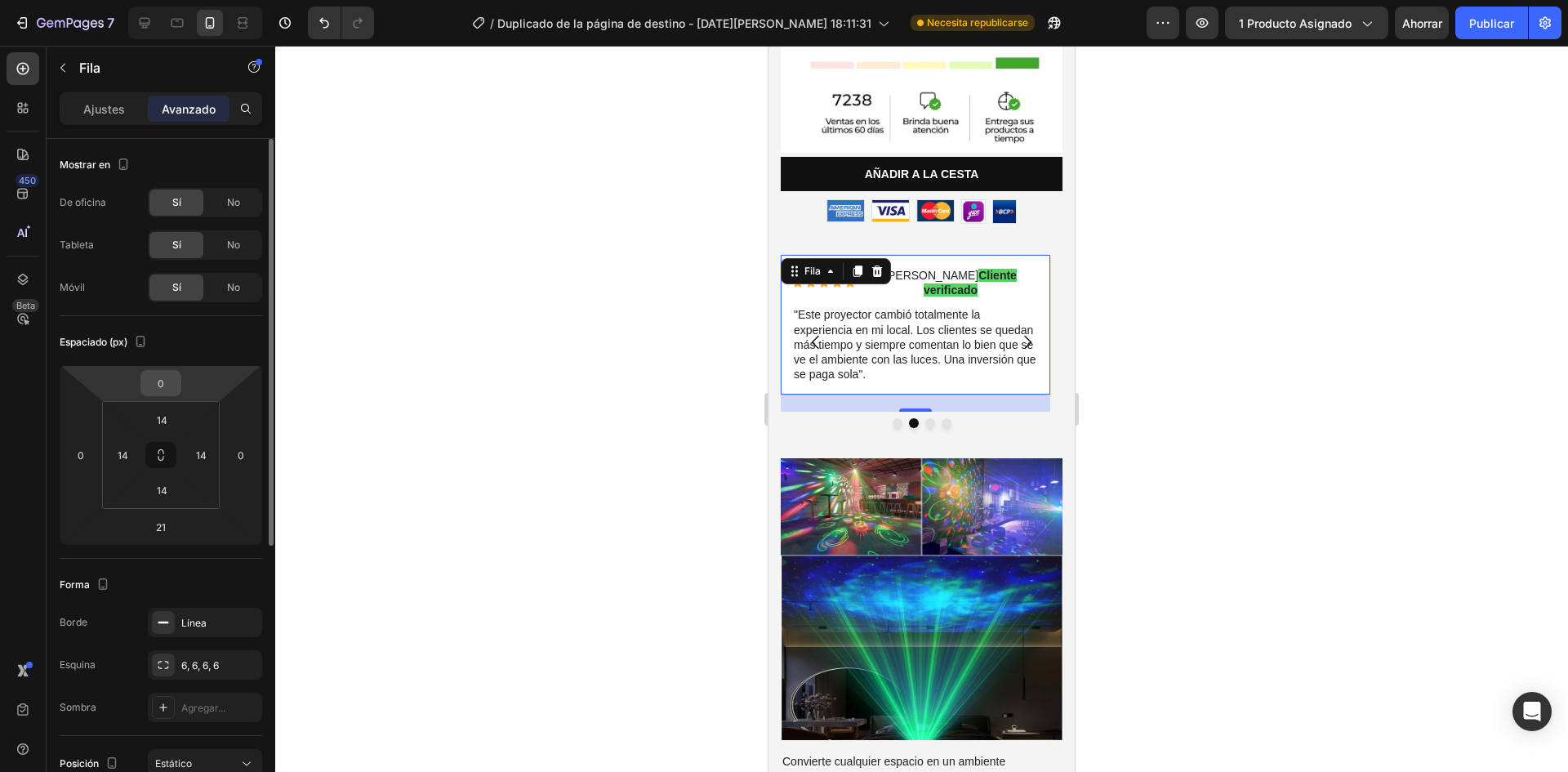
click at [163, 380] on input "0" at bounding box center [161, 384] width 33 height 25
type input "21"
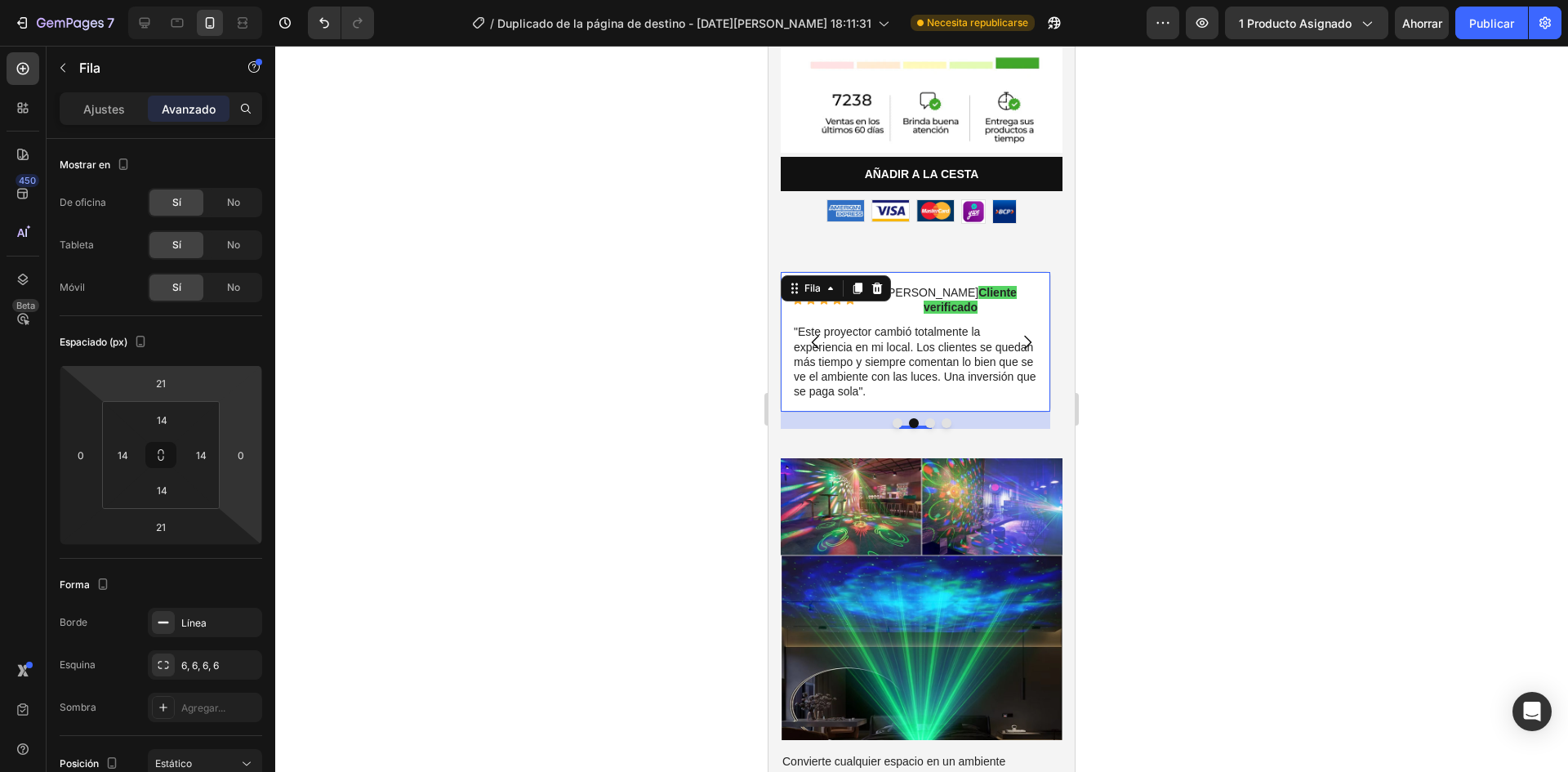
click at [572, 469] on div at bounding box center [921, 408] width 1293 height 727
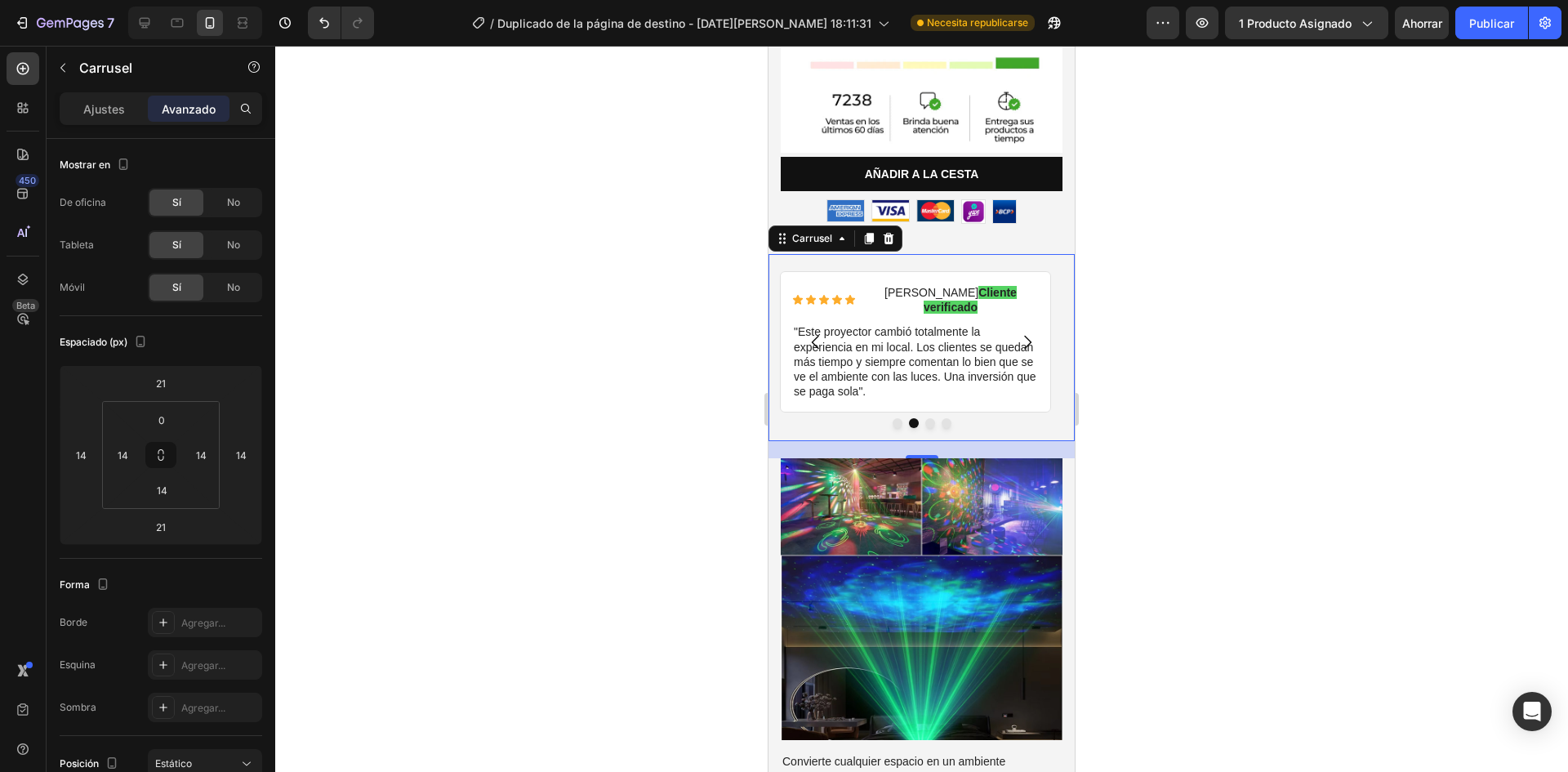
click at [1024, 335] on icon "Carrusel Siguiente Flecha" at bounding box center [1028, 341] width 7 height 14
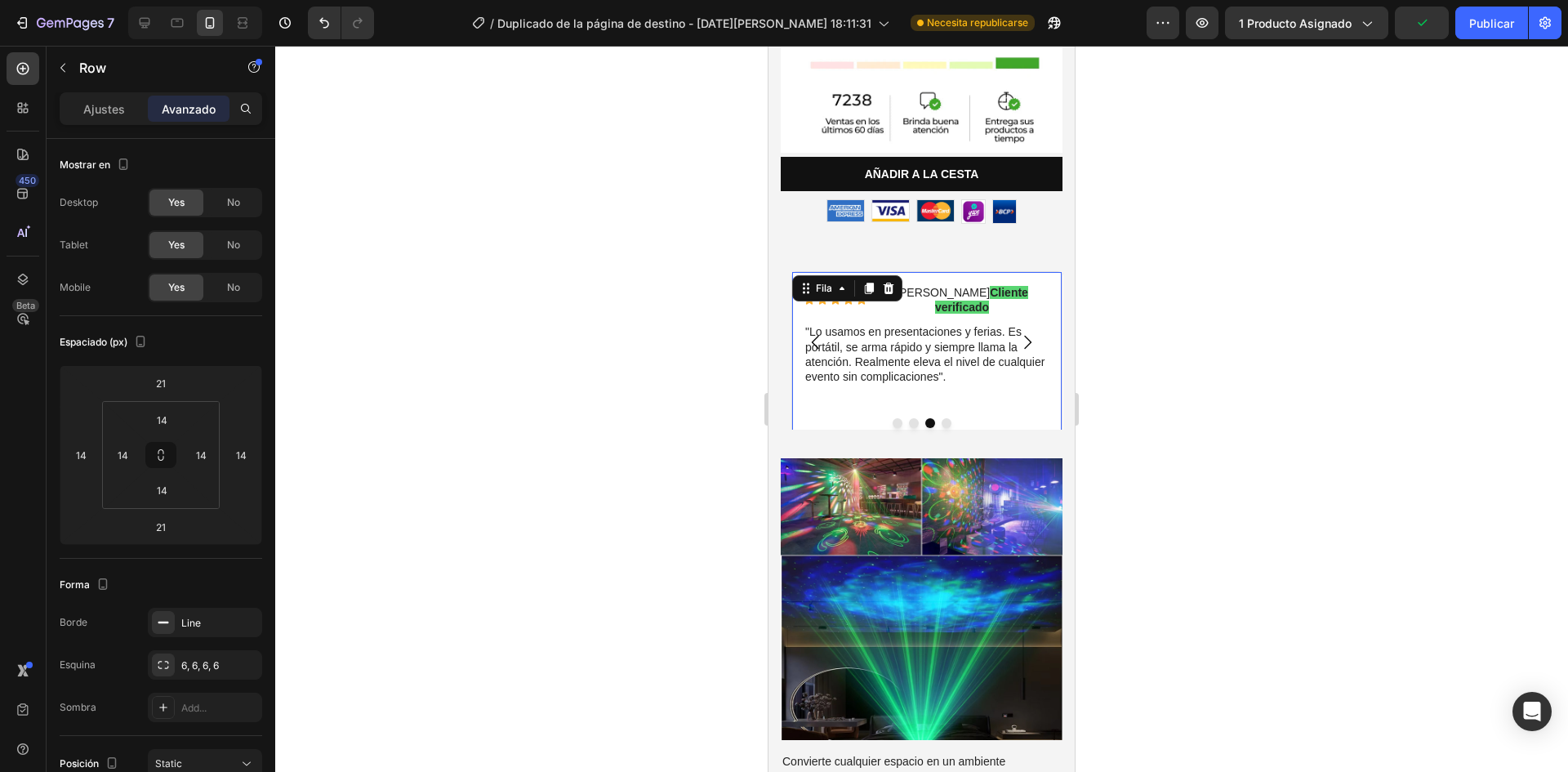
click at [801, 374] on div "Icono Icono Icono Icono Icono Lista de iconos Diego C. Cliente verificado Bloqu…" at bounding box center [927, 359] width 271 height 176
click at [163, 524] on input "21" at bounding box center [161, 527] width 33 height 25
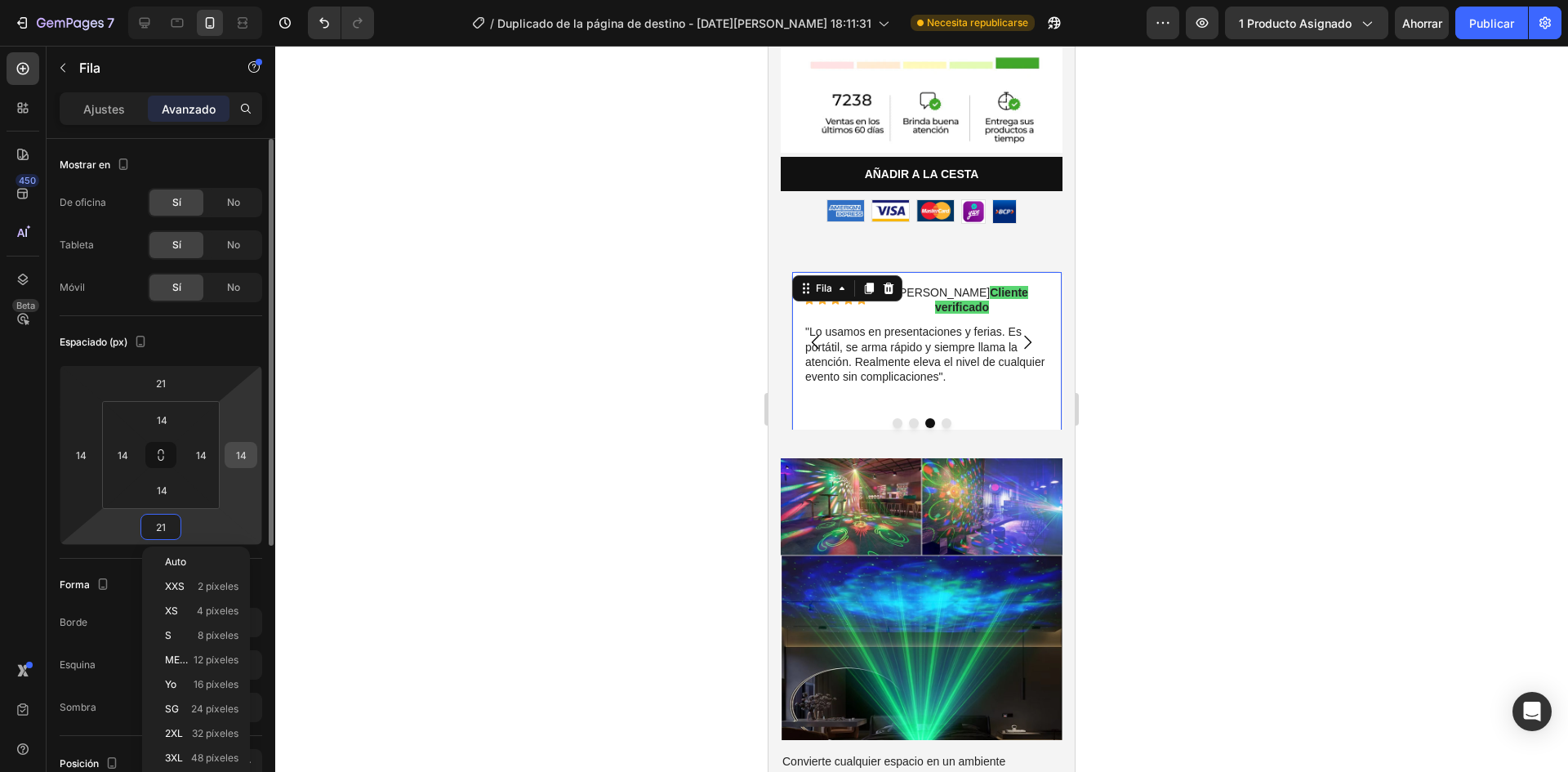
click at [244, 460] on input "14" at bounding box center [241, 455] width 25 height 25
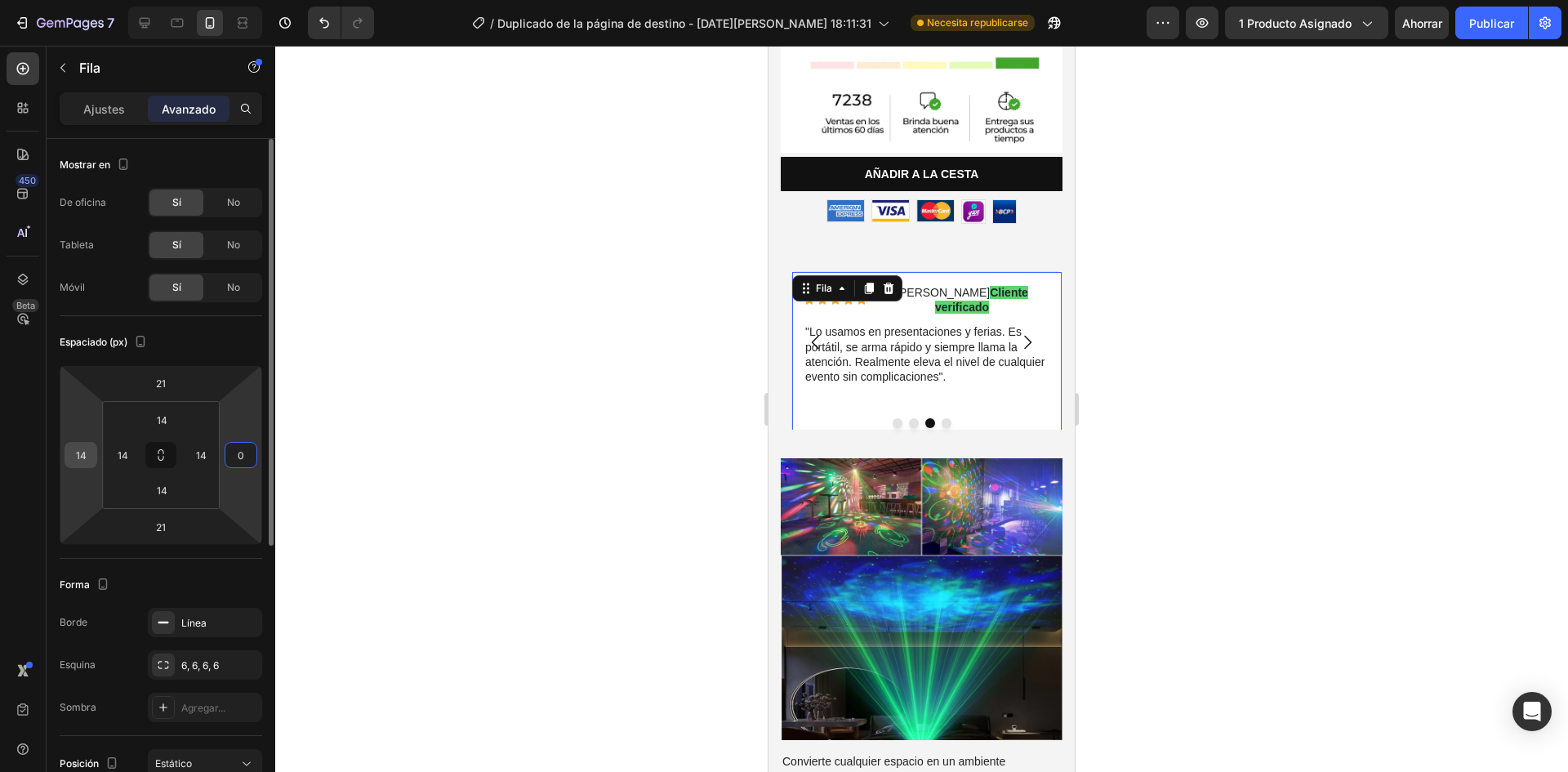
type input "0"
click at [78, 460] on input "14" at bounding box center [81, 455] width 25 height 25
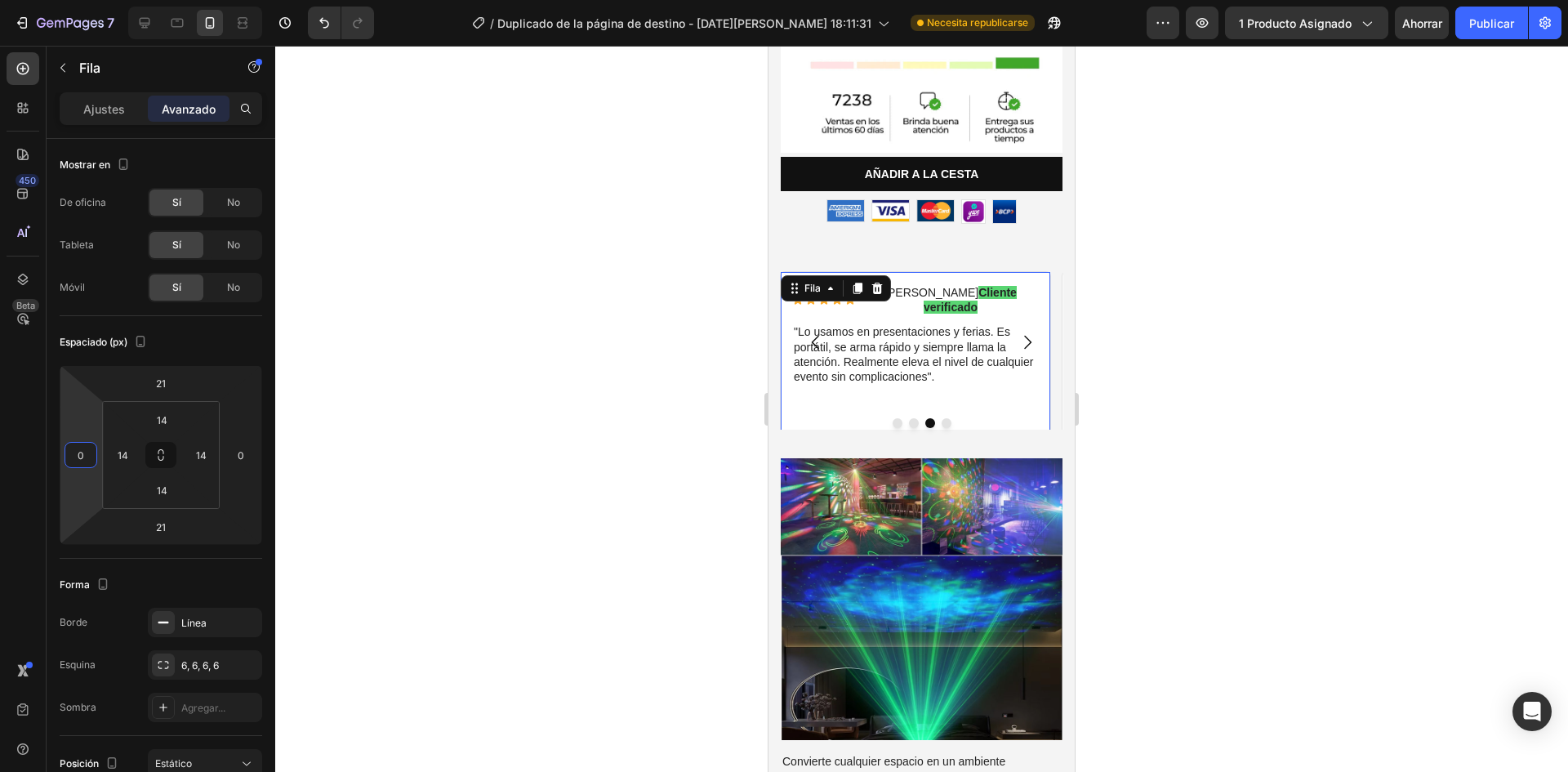
type input "0"
click at [334, 460] on div at bounding box center [921, 408] width 1293 height 727
click at [1028, 383] on div "Icono Icono Icono Icono Icono Lista de iconos [PERSON_NAME] Cliente verificado …" at bounding box center [915, 359] width 247 height 151
click at [1221, 395] on div at bounding box center [921, 408] width 1293 height 727
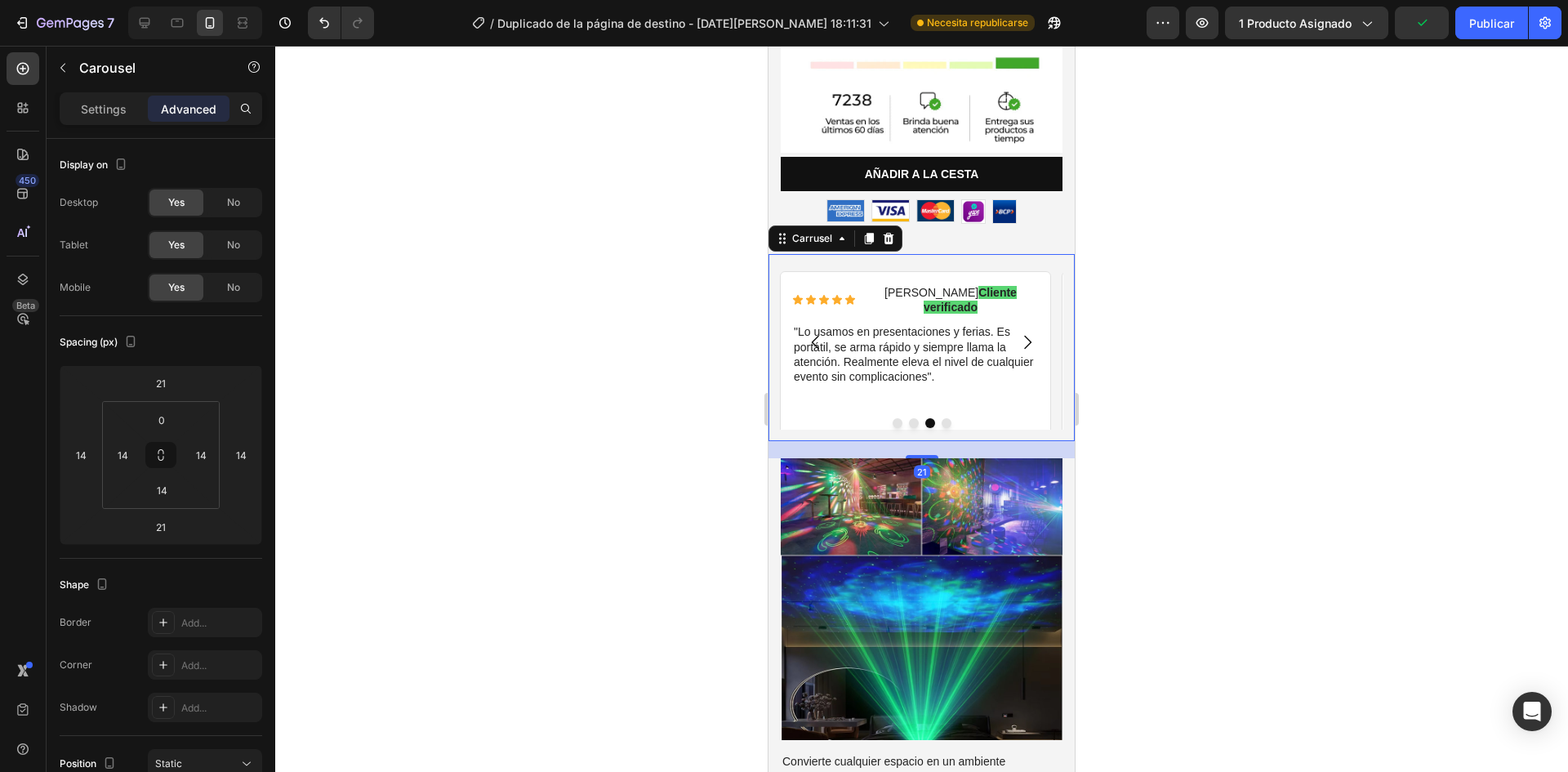
click at [1036, 320] on button "Carrusel Siguiente Flecha" at bounding box center [1027, 342] width 45 height 45
click at [1018, 332] on icon "Carrusel Siguiente Flecha" at bounding box center [1028, 342] width 20 height 20
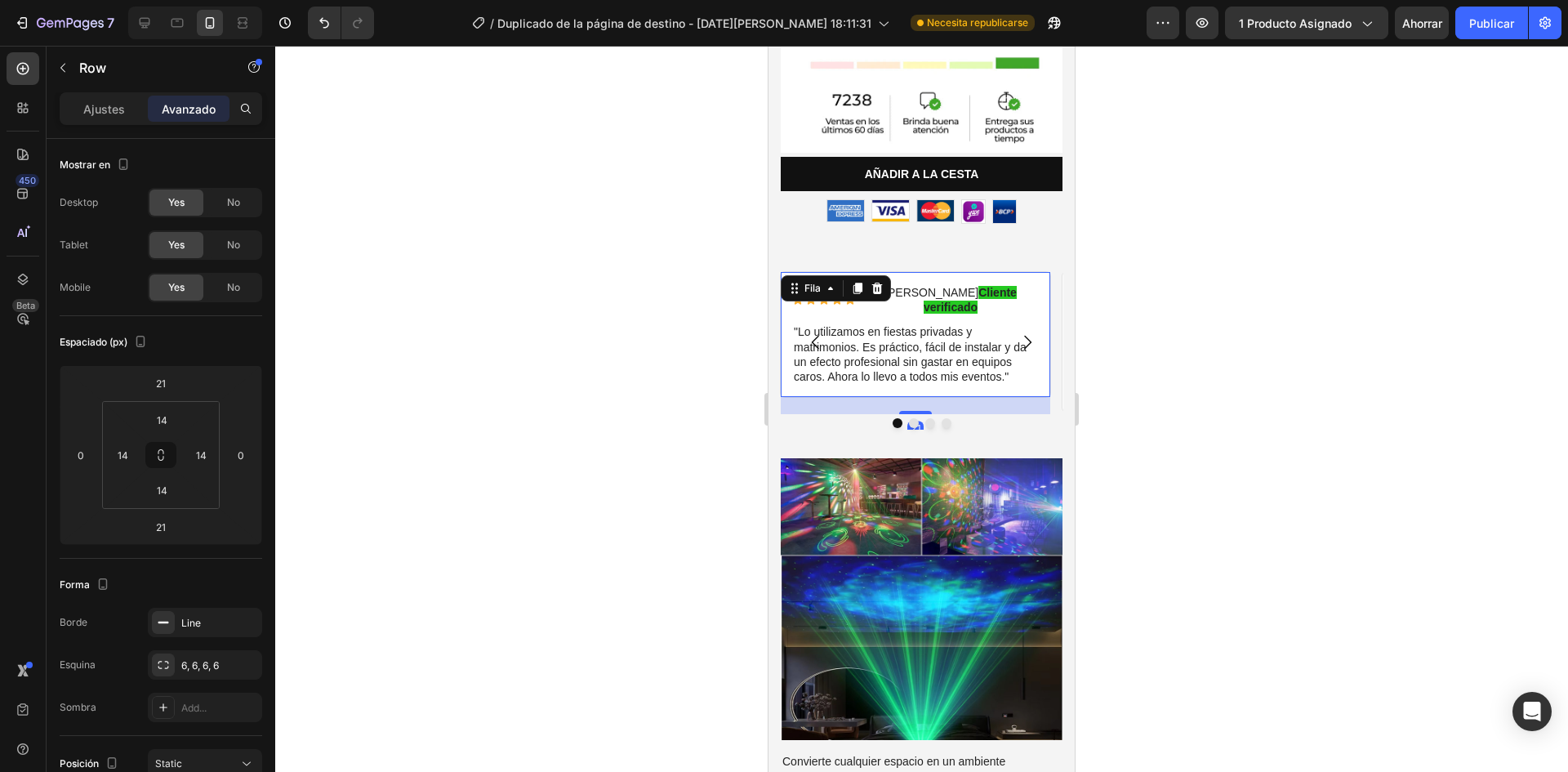
click at [1043, 349] on div "Icono Icono Icono Icono Icono Lista de iconos Rogelio M. Cliente verificado Blo…" at bounding box center [915, 334] width 271 height 126
click at [166, 523] on input "21" at bounding box center [161, 527] width 33 height 25
type input "21"
click at [150, 495] on input "14" at bounding box center [162, 490] width 33 height 25
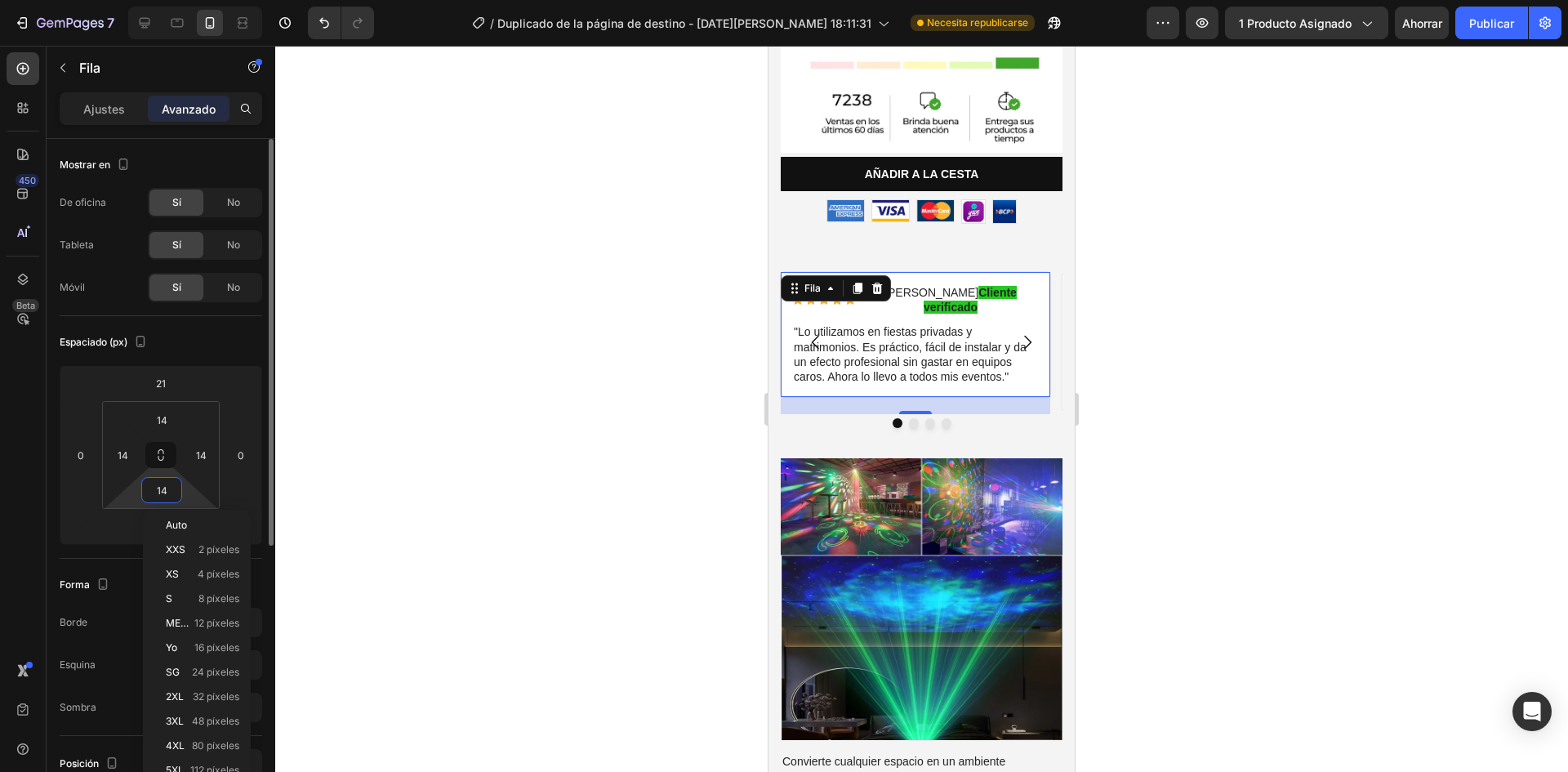
type input "0"
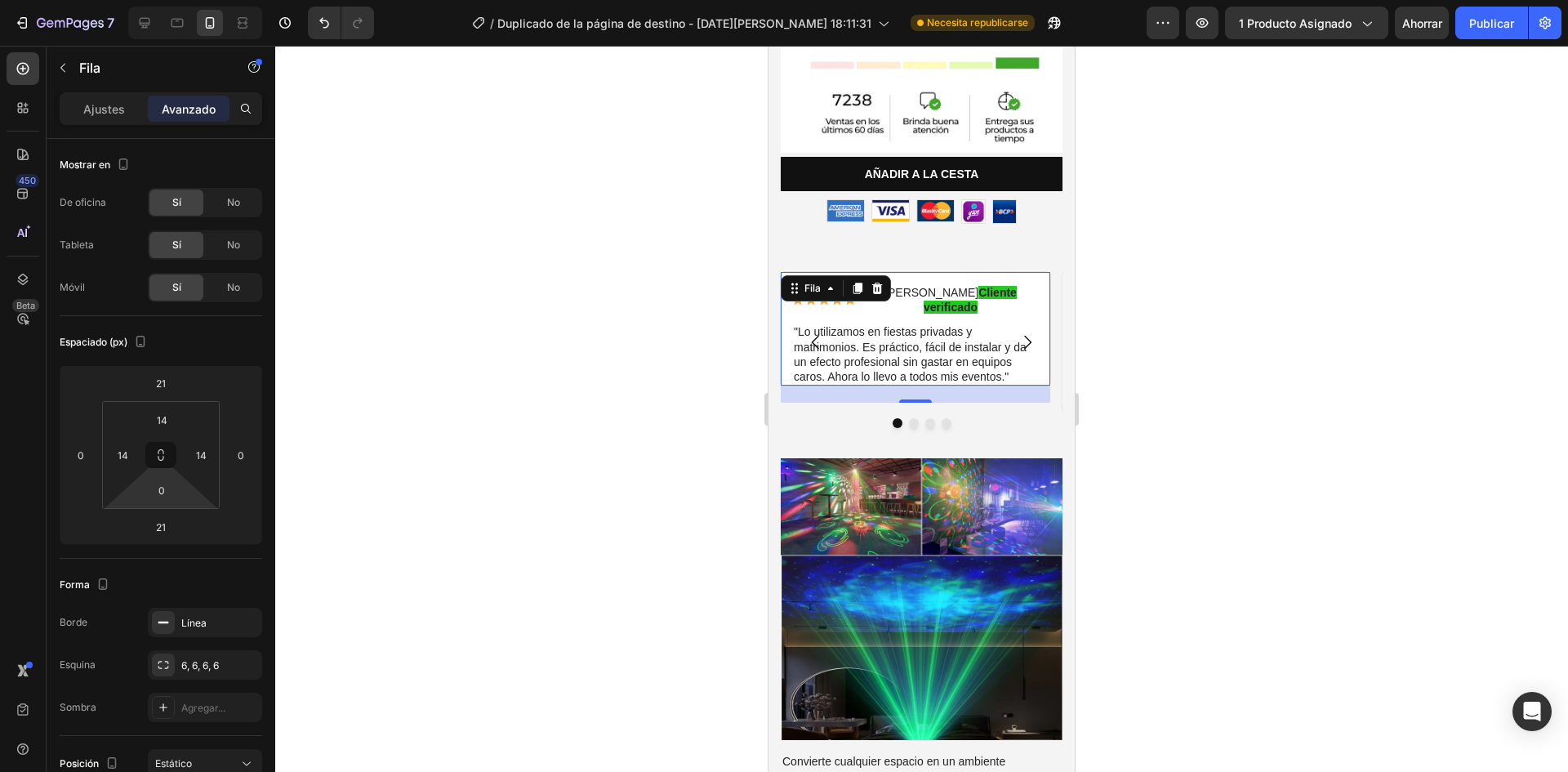
click at [634, 448] on div at bounding box center [921, 408] width 1293 height 727
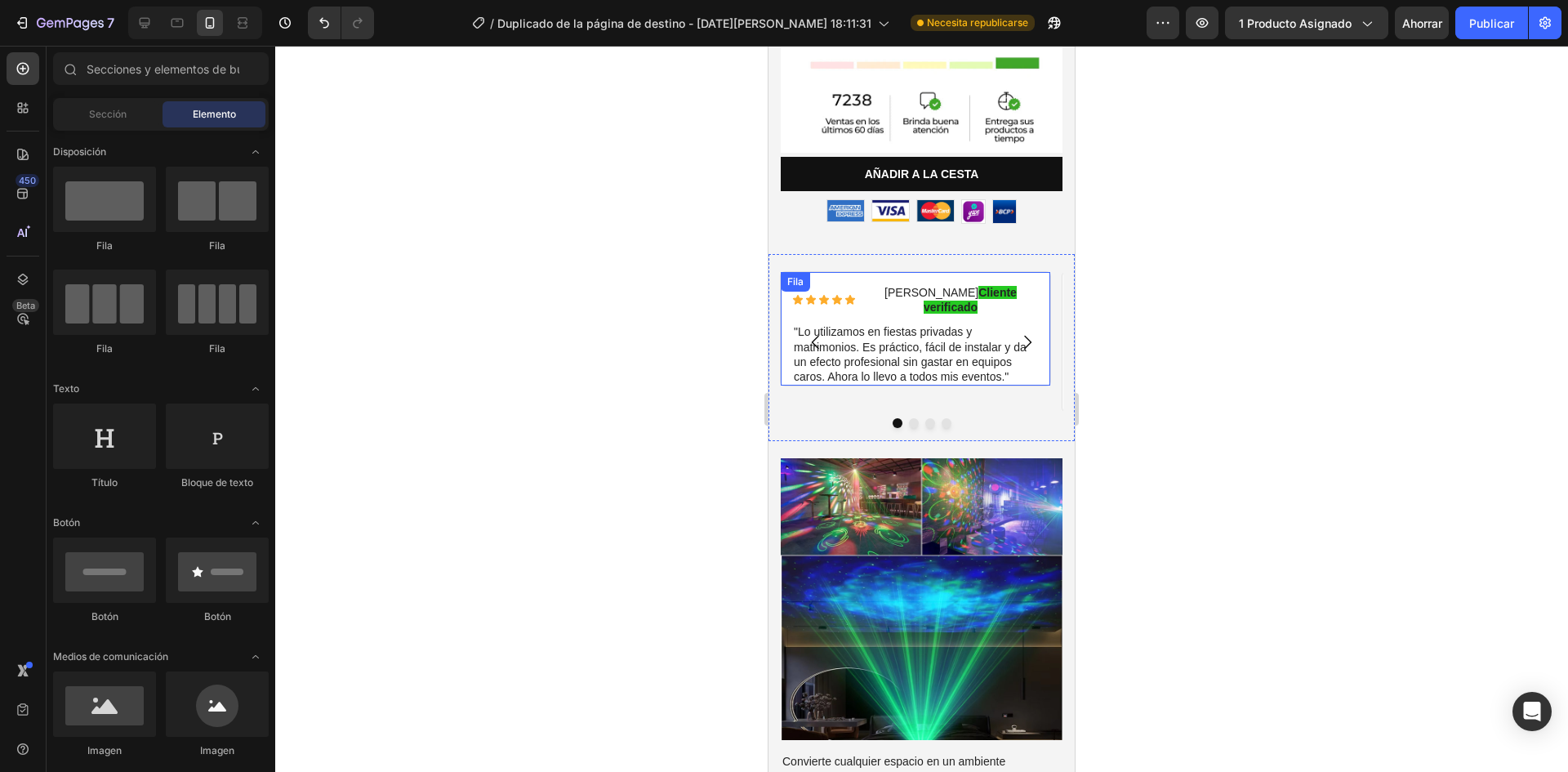
click at [1041, 325] on div "Icono Icono Icono Icono Icono Lista de iconos Rogelio M. Cliente verificado Blo…" at bounding box center [915, 328] width 271 height 115
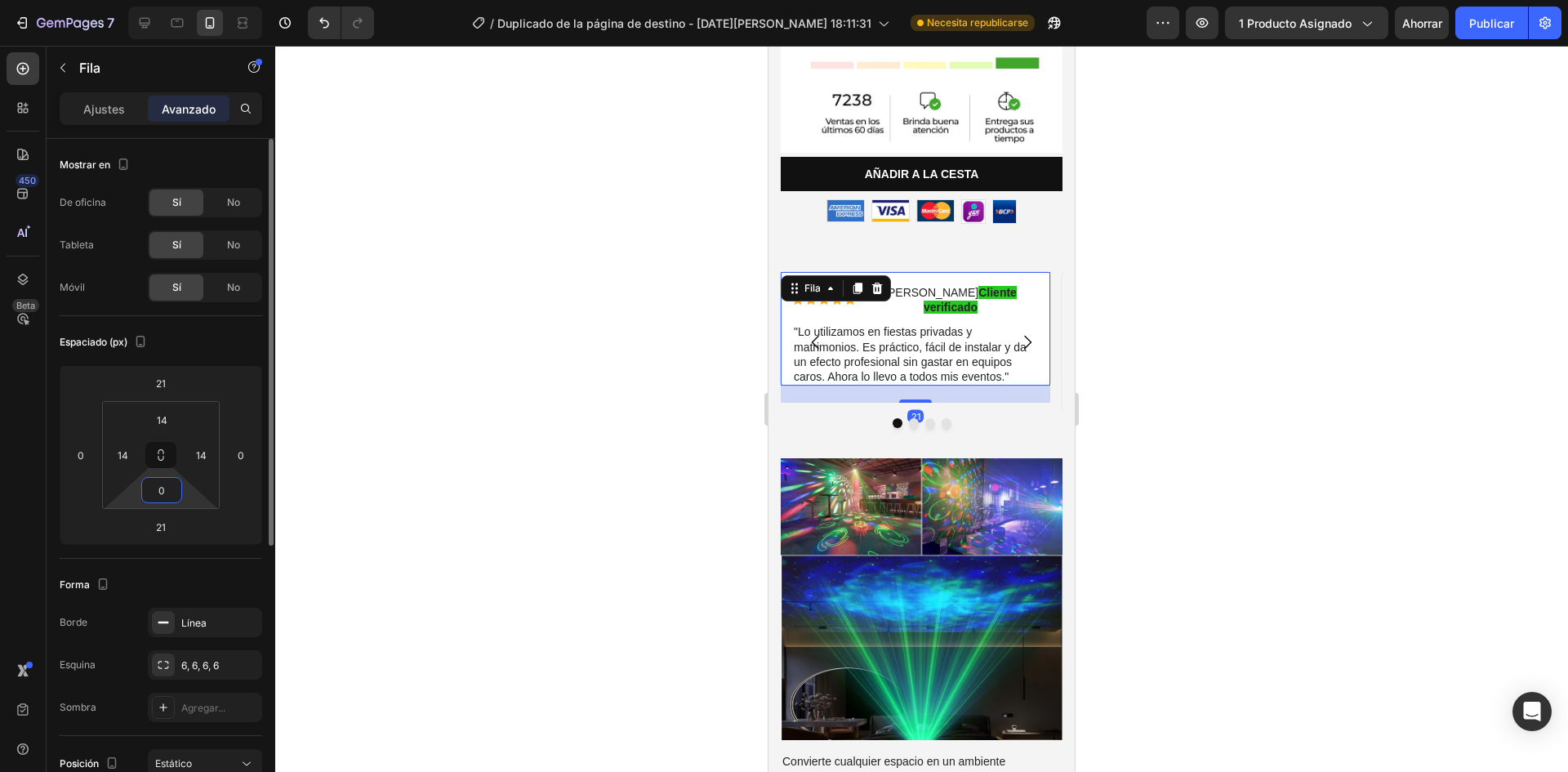
click at [164, 494] on input "0" at bounding box center [162, 490] width 33 height 25
type input "21"
click at [584, 535] on div at bounding box center [921, 408] width 1293 height 727
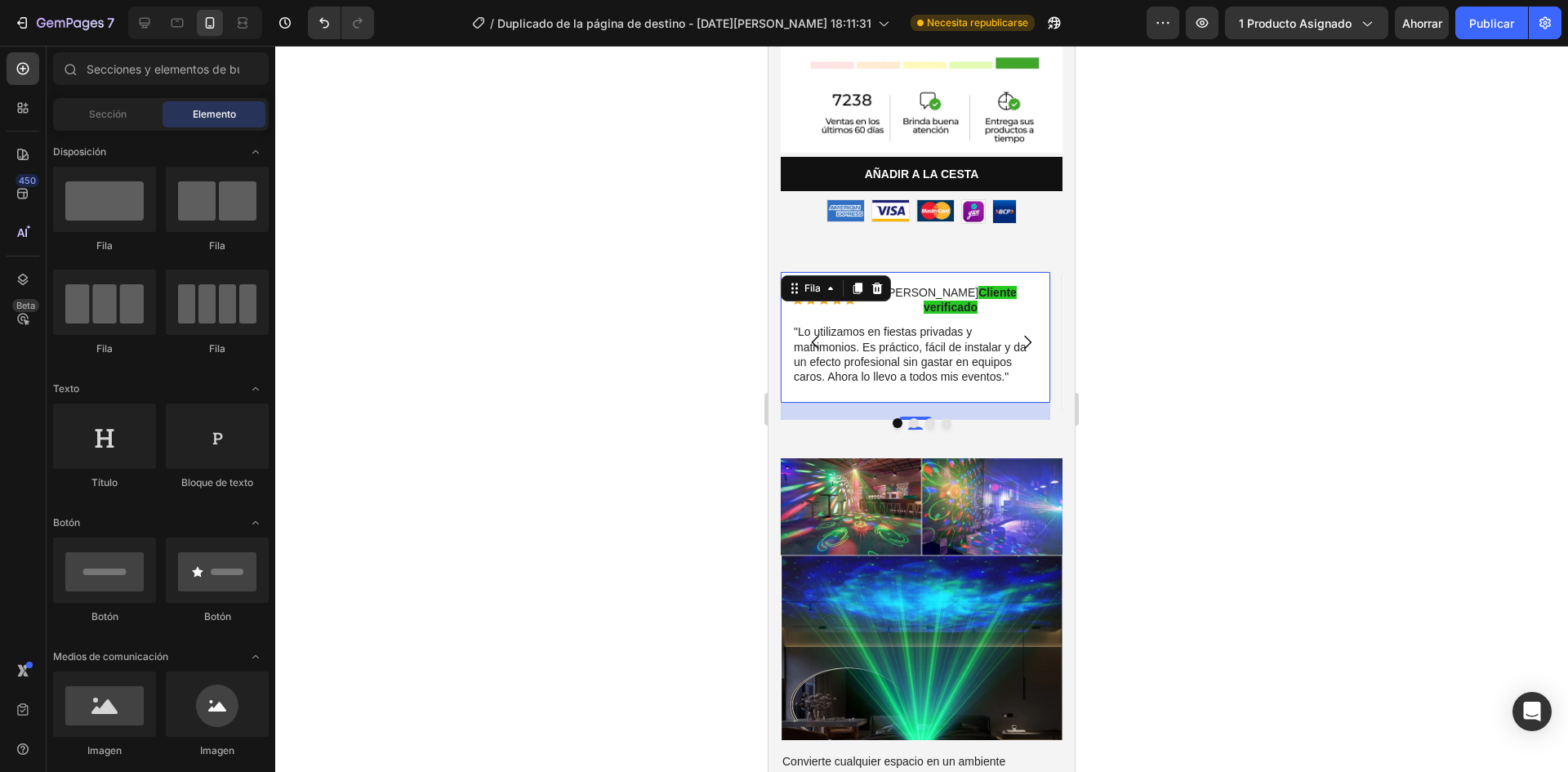
click at [1000, 355] on div "Icono Icono Icono Icono Icono Lista de iconos Rogelio M. Cliente verificado Blo…" at bounding box center [915, 337] width 271 height 132
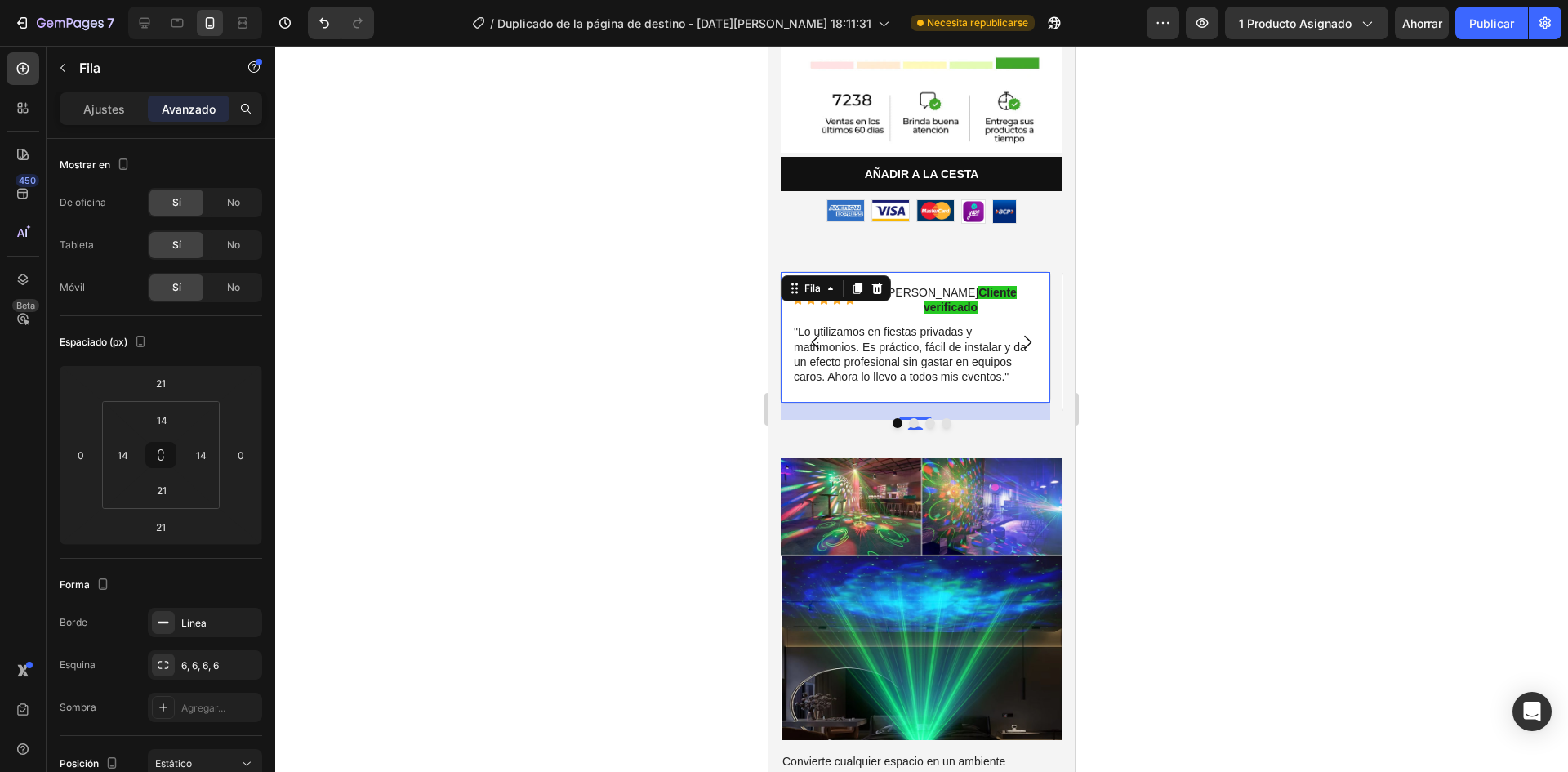
click at [435, 509] on div at bounding box center [921, 408] width 1293 height 727
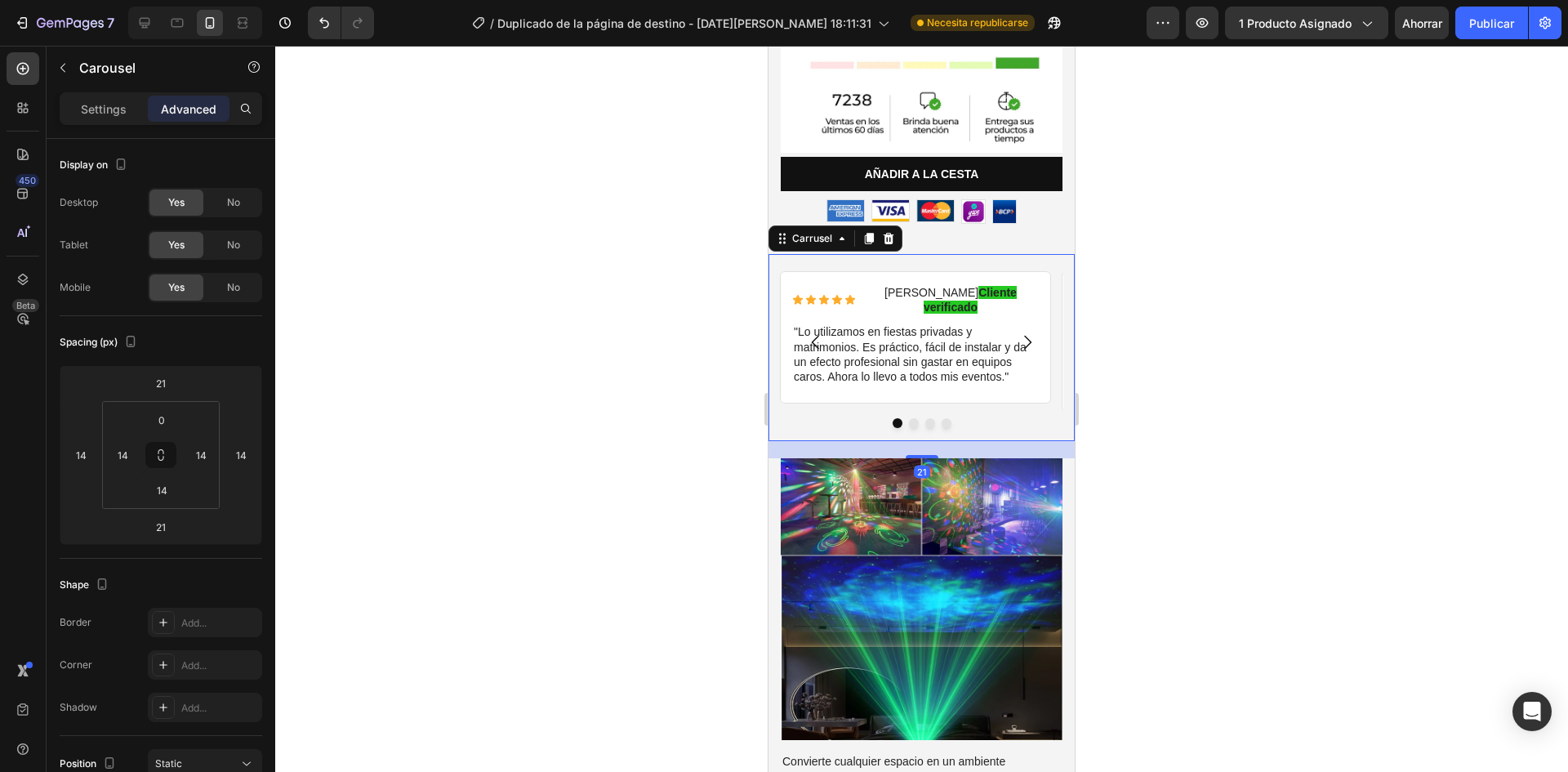
click at [1020, 332] on icon "Carrusel Siguiente Flecha" at bounding box center [1028, 342] width 20 height 20
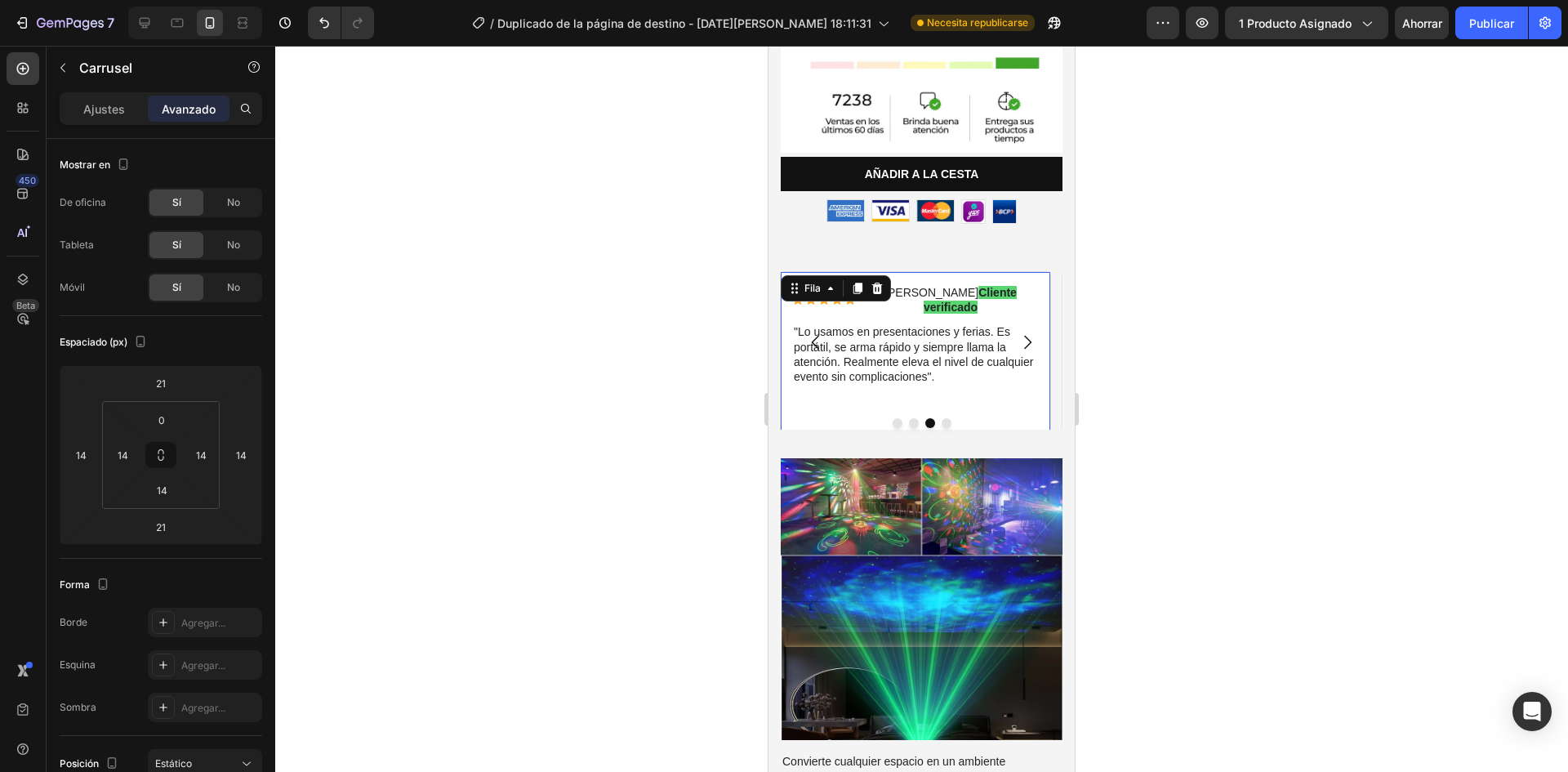
click at [1014, 364] on div "Icono Icono Icono Icono Icono Lista de iconos [PERSON_NAME] Cliente verificado …" at bounding box center [915, 359] width 247 height 151
click at [162, 528] on input "21" at bounding box center [161, 527] width 33 height 25
click at [164, 499] on input "14" at bounding box center [162, 490] width 33 height 25
type input "0"
click at [354, 484] on div at bounding box center [921, 408] width 1293 height 727
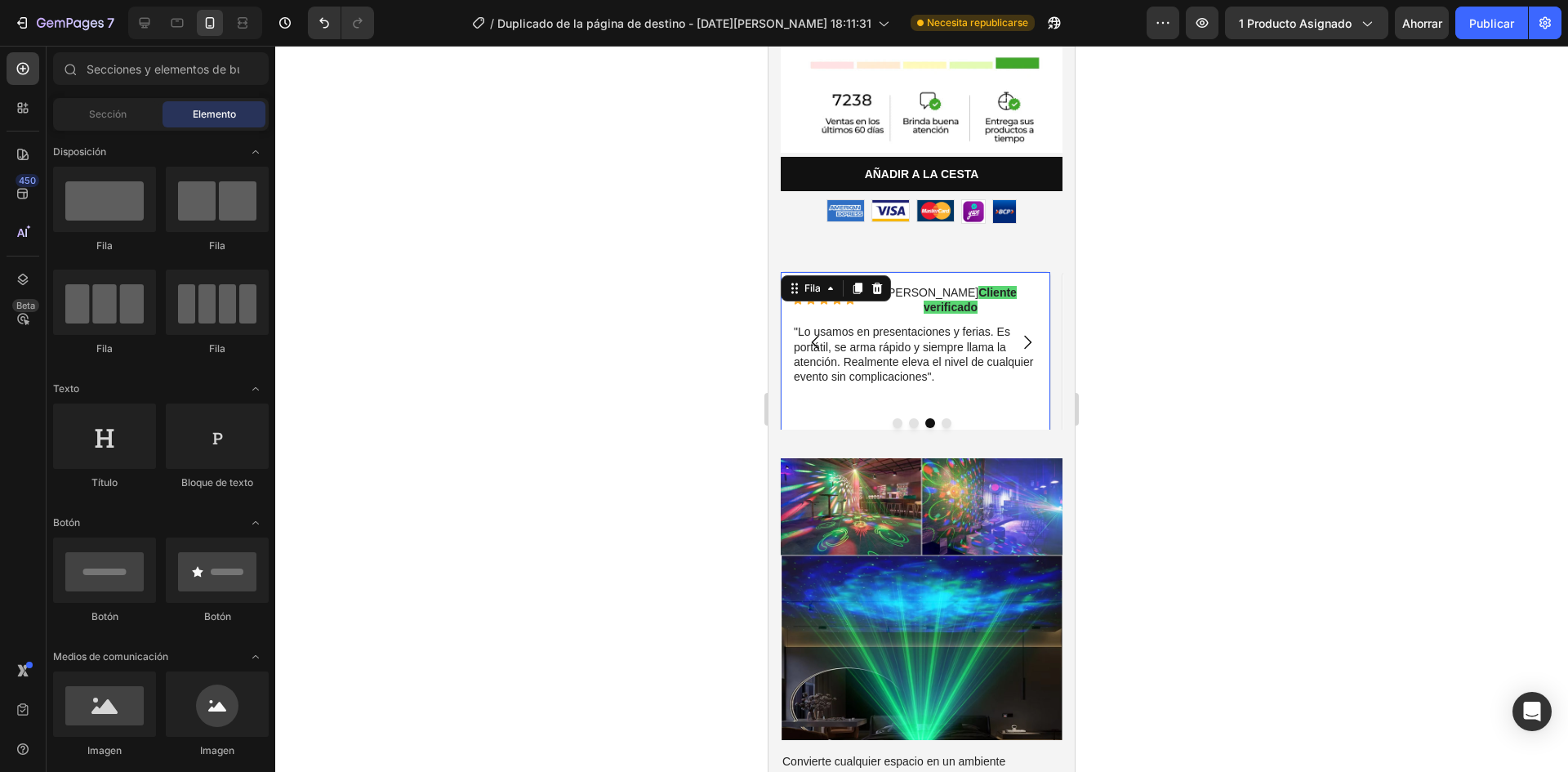
click at [790, 365] on div "Icono Icono Icono Icono Icono Lista de iconos Diego C. Cliente verificado Bloqu…" at bounding box center [915, 359] width 271 height 176
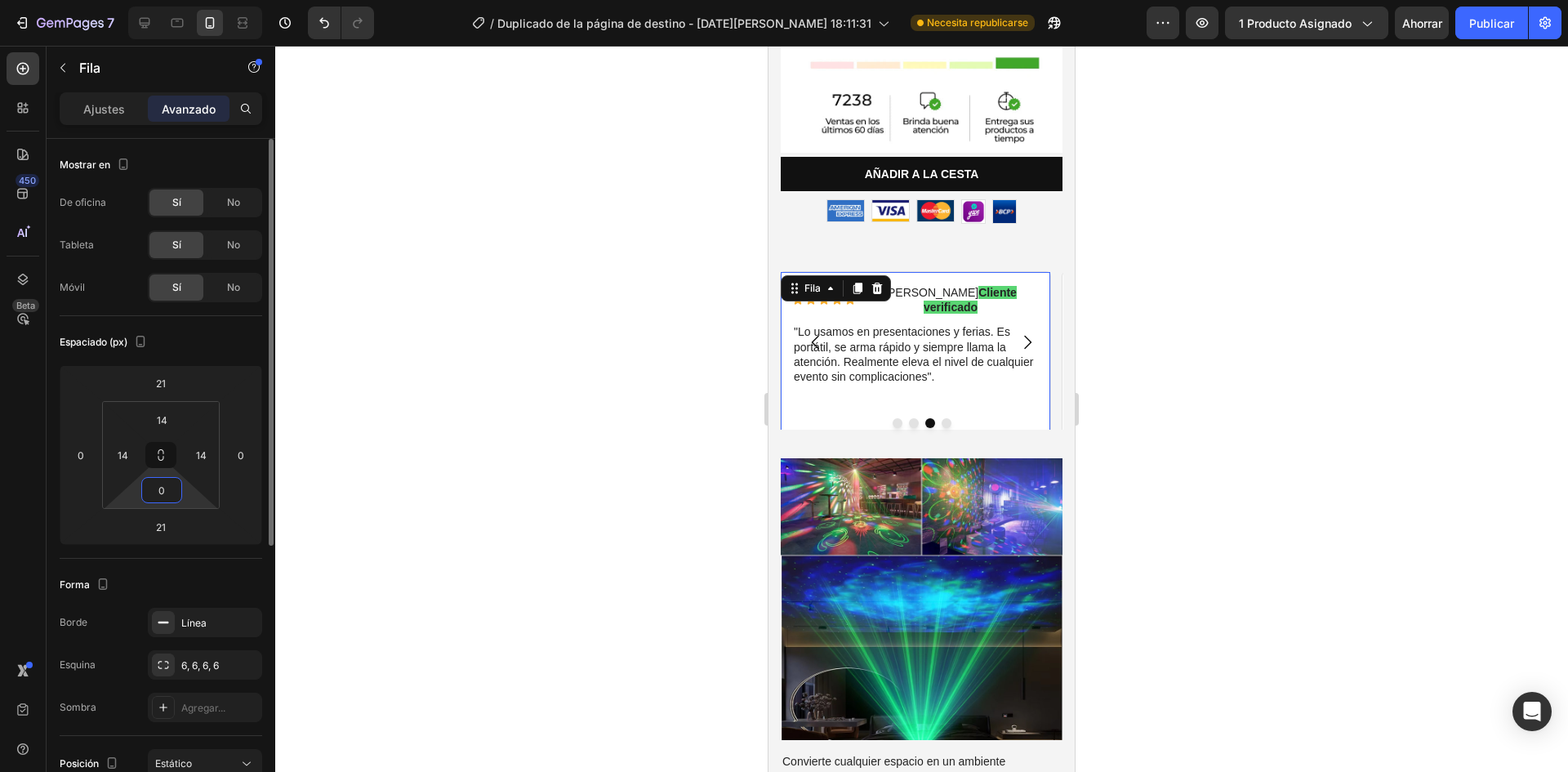
click at [165, 495] on input "0" at bounding box center [162, 490] width 33 height 25
type input "14"
click at [1005, 344] on p ""Lo usamos en presentaciones y ferias. Es portátil, se arma rápido y siempre ll…" at bounding box center [915, 354] width 244 height 60
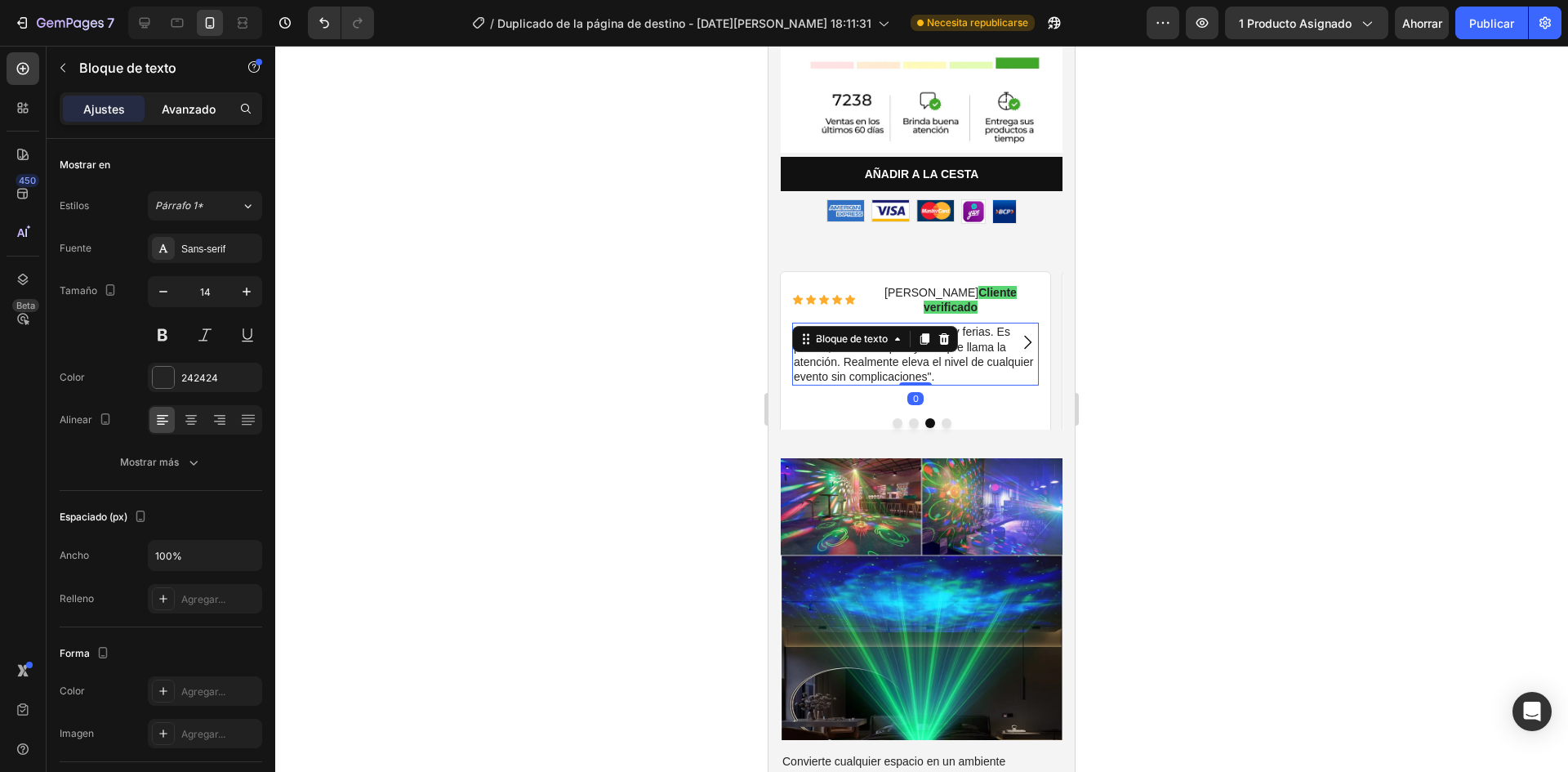
click at [182, 101] on p "Avanzado" at bounding box center [188, 109] width 54 height 17
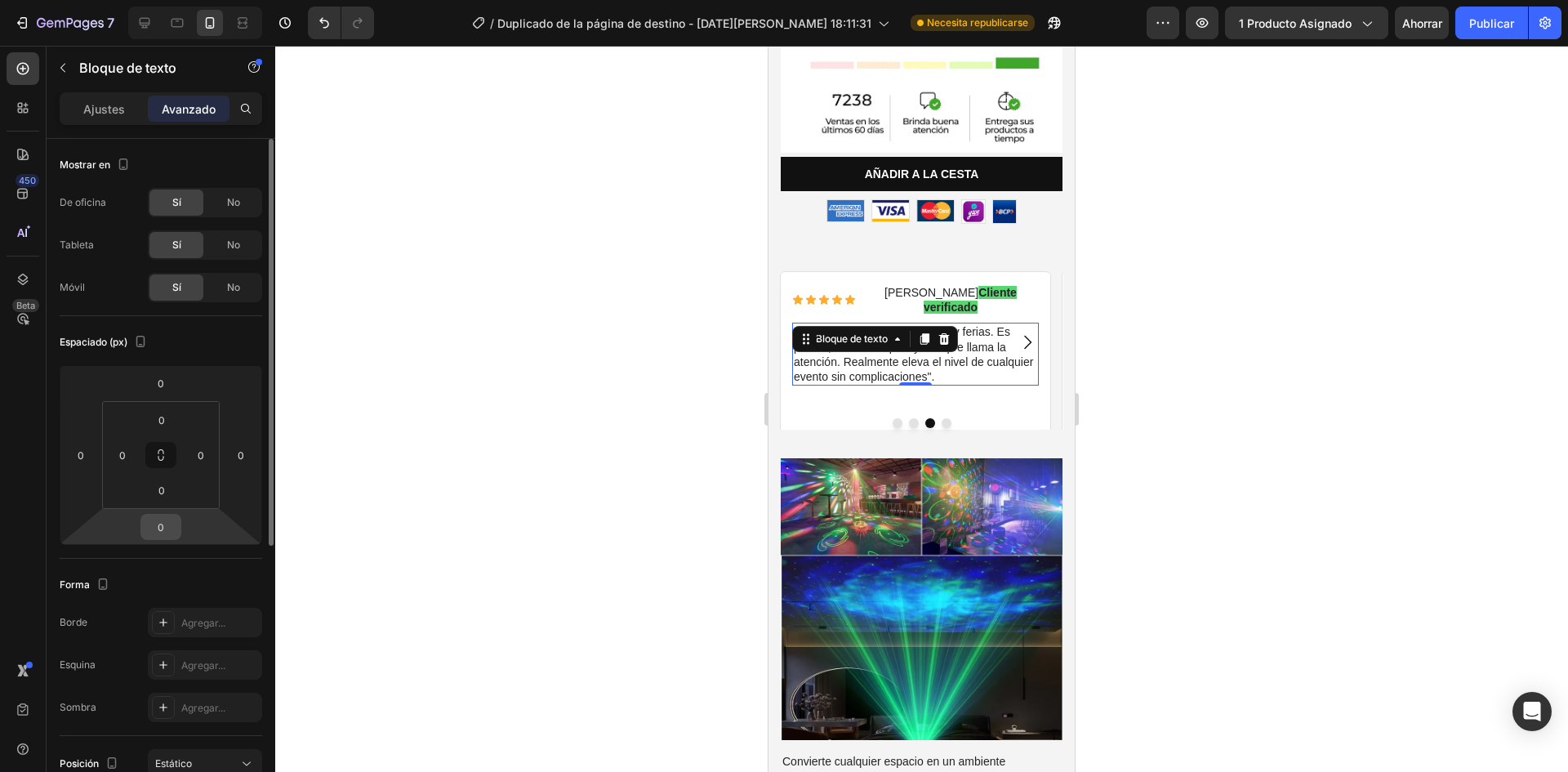
click at [164, 532] on input "0" at bounding box center [161, 527] width 33 height 25
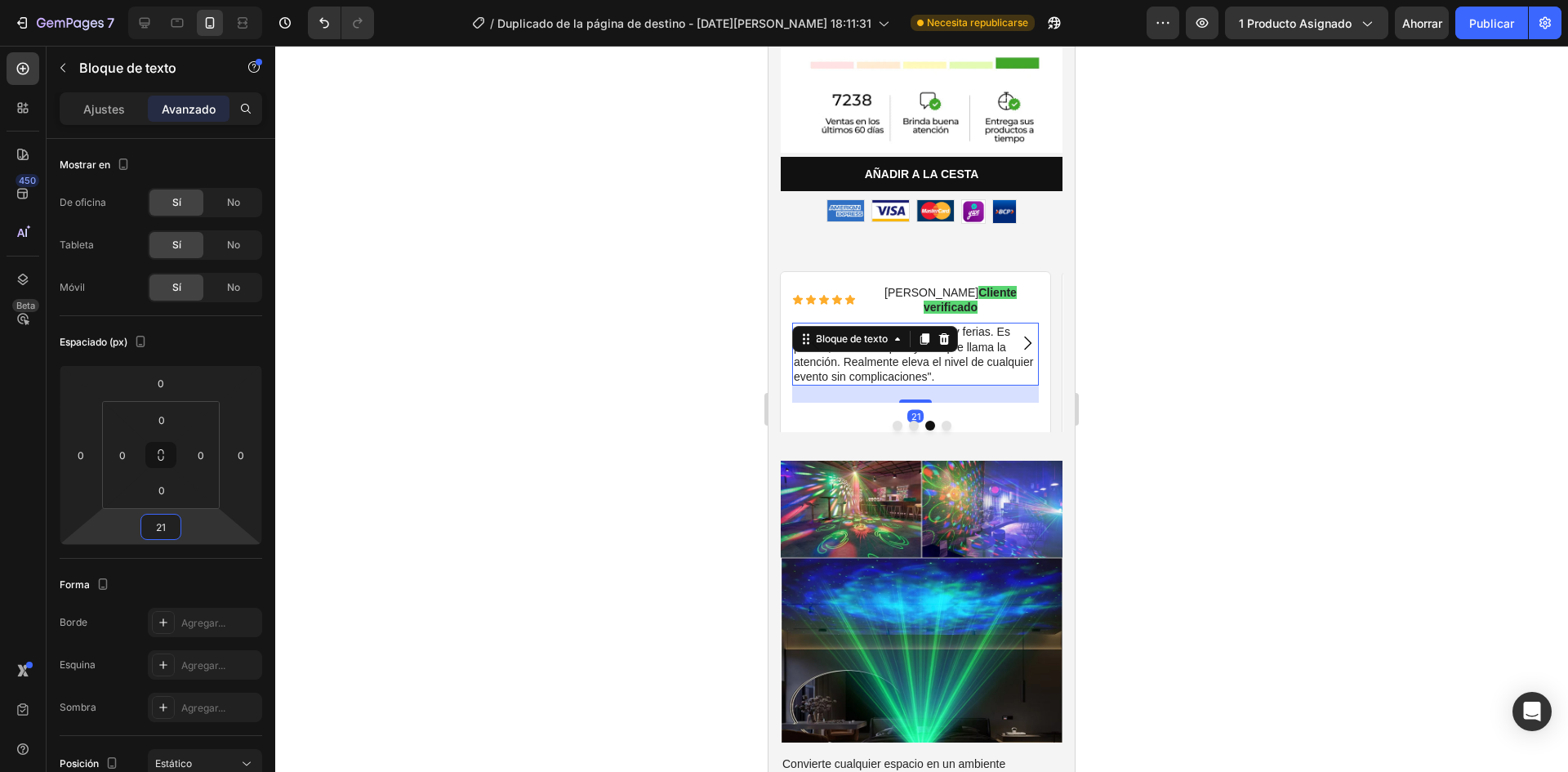
type input "21"
click at [634, 463] on div at bounding box center [921, 408] width 1293 height 727
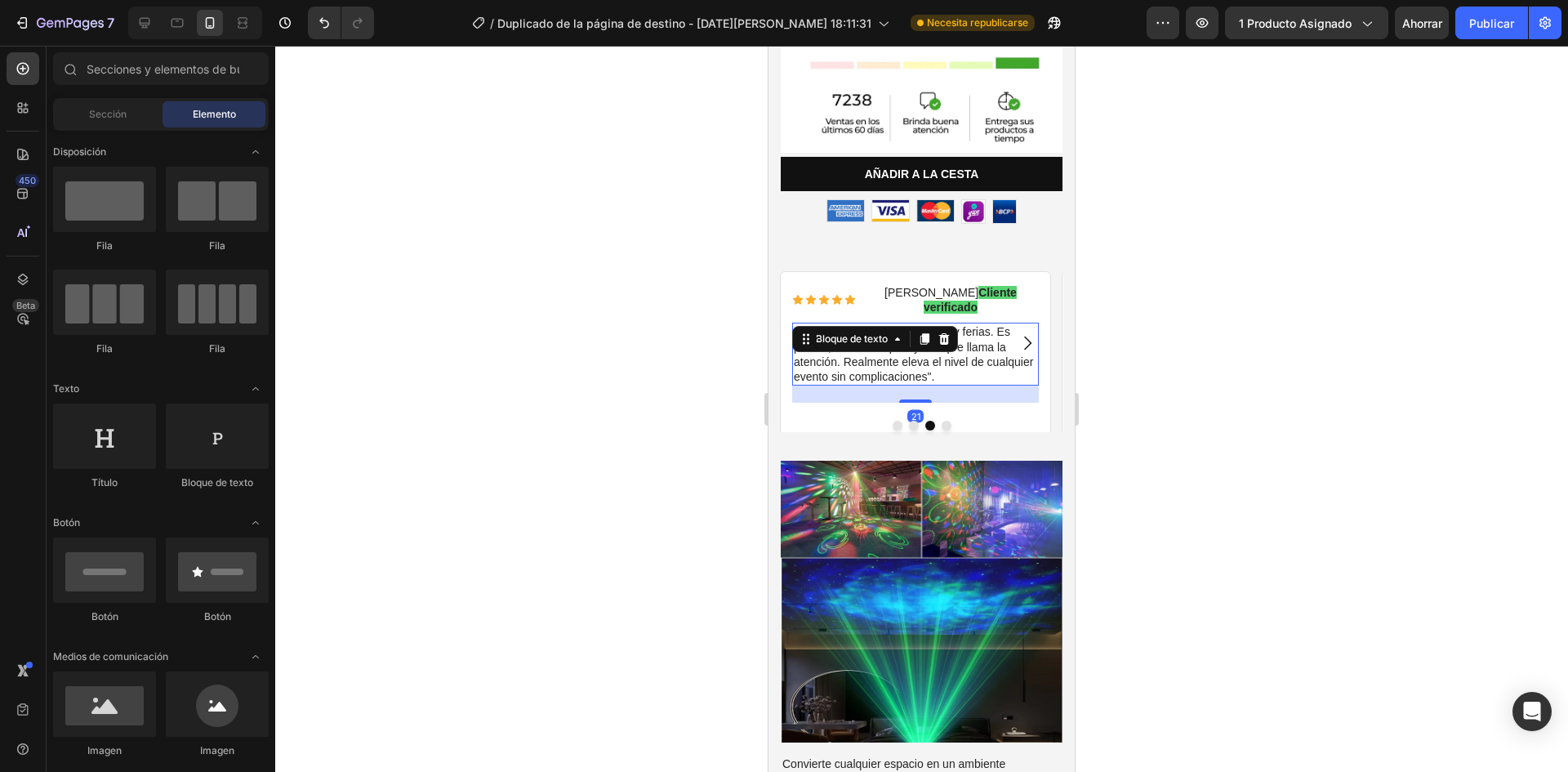
click at [928, 336] on font ""Lo usamos en presentaciones y ferias. Es portátil, se arma rápido y siempre ll…" at bounding box center [914, 354] width 240 height 58
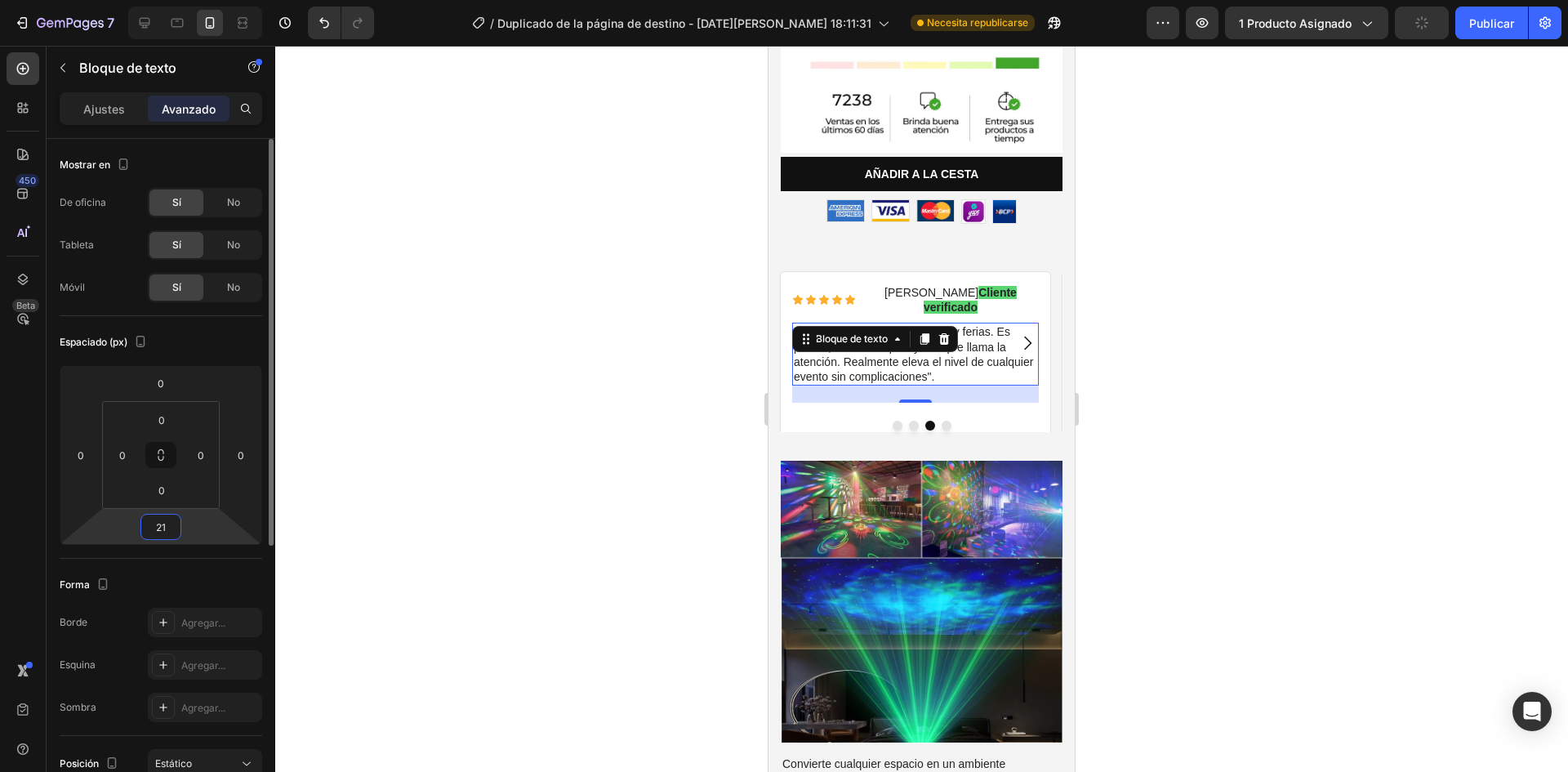
click at [169, 534] on input "21" at bounding box center [161, 527] width 33 height 25
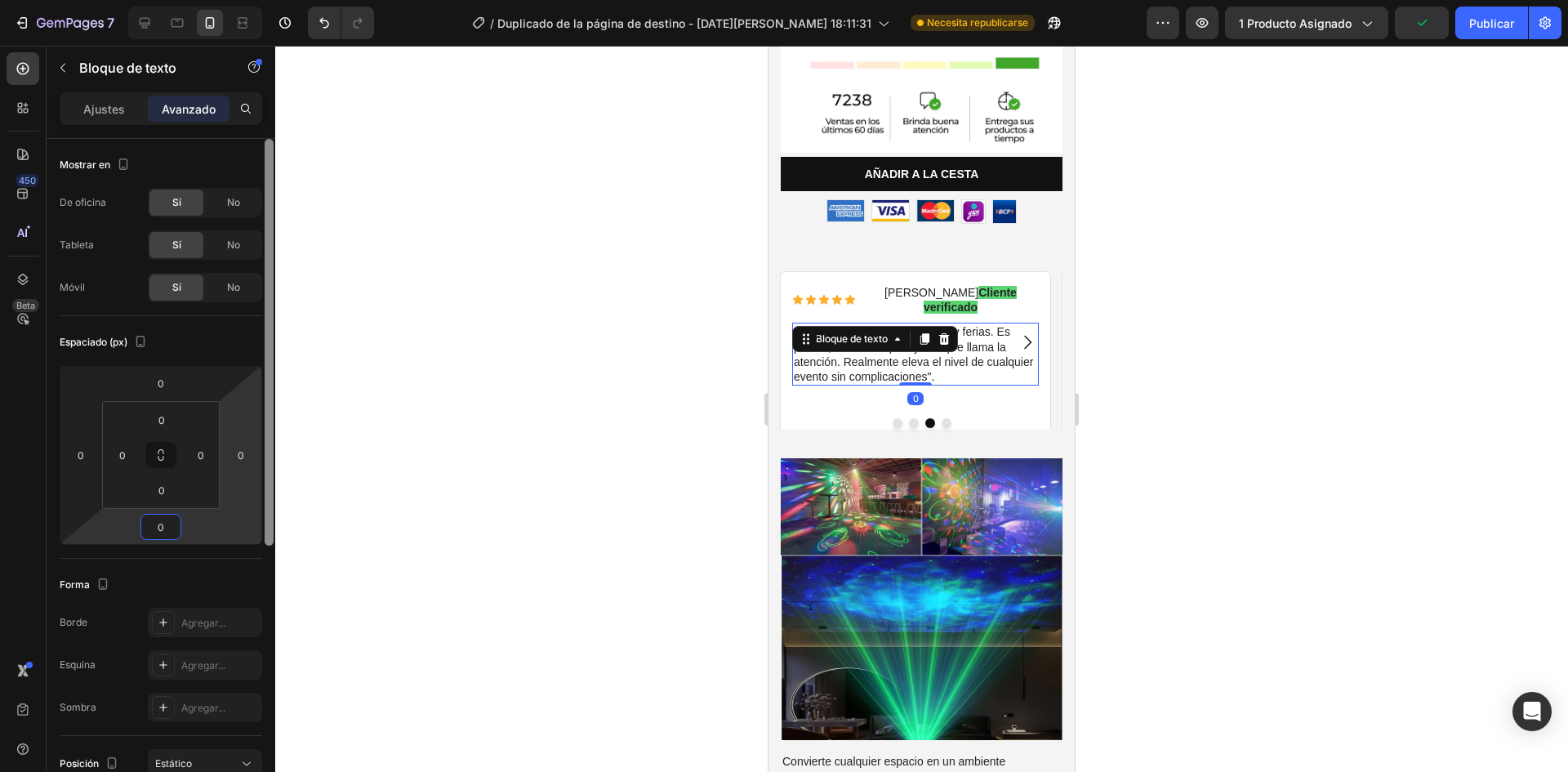
click at [271, 448] on div at bounding box center [268, 342] width 9 height 407
type input "0"
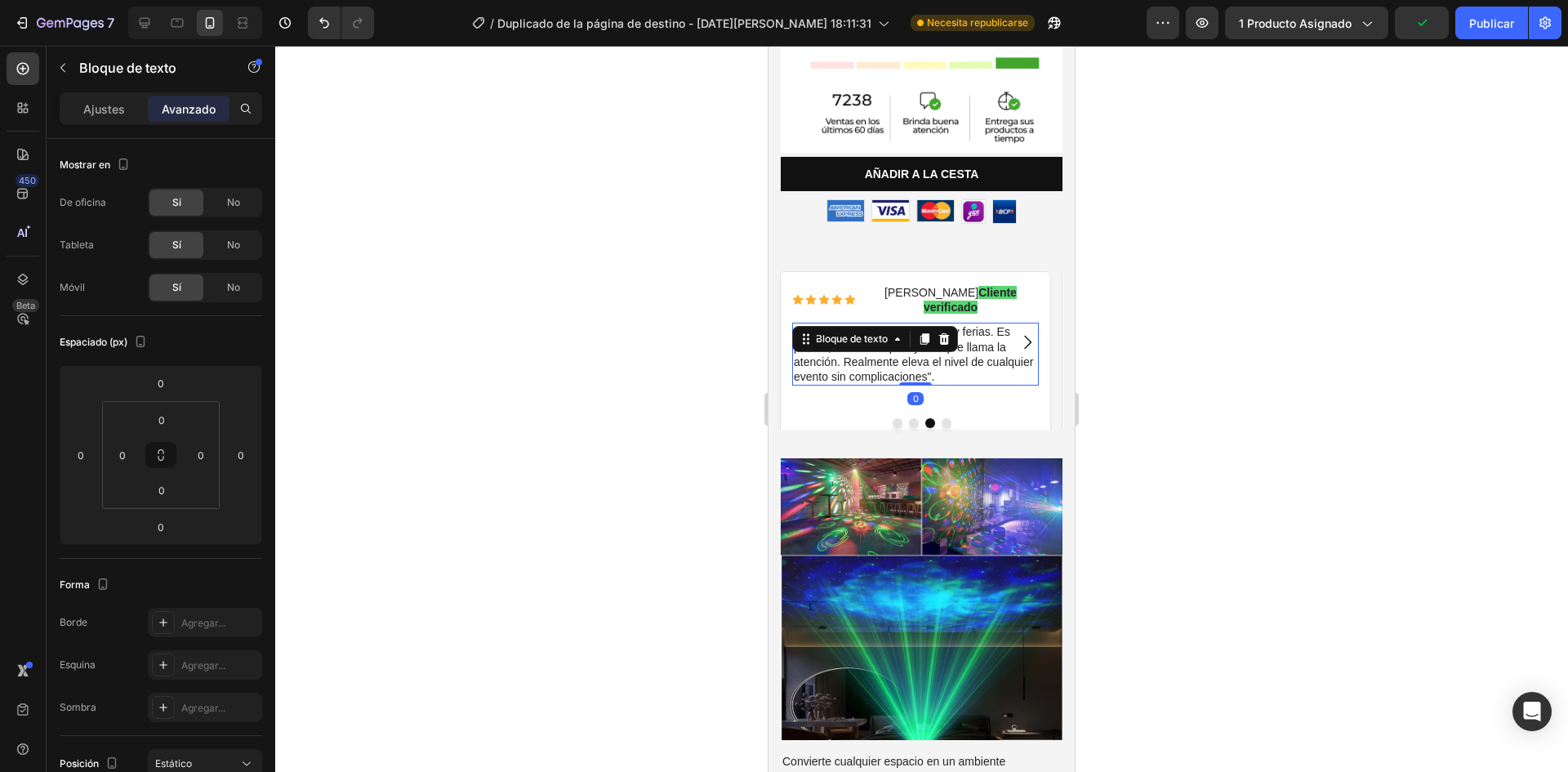
click at [547, 393] on div at bounding box center [921, 408] width 1293 height 727
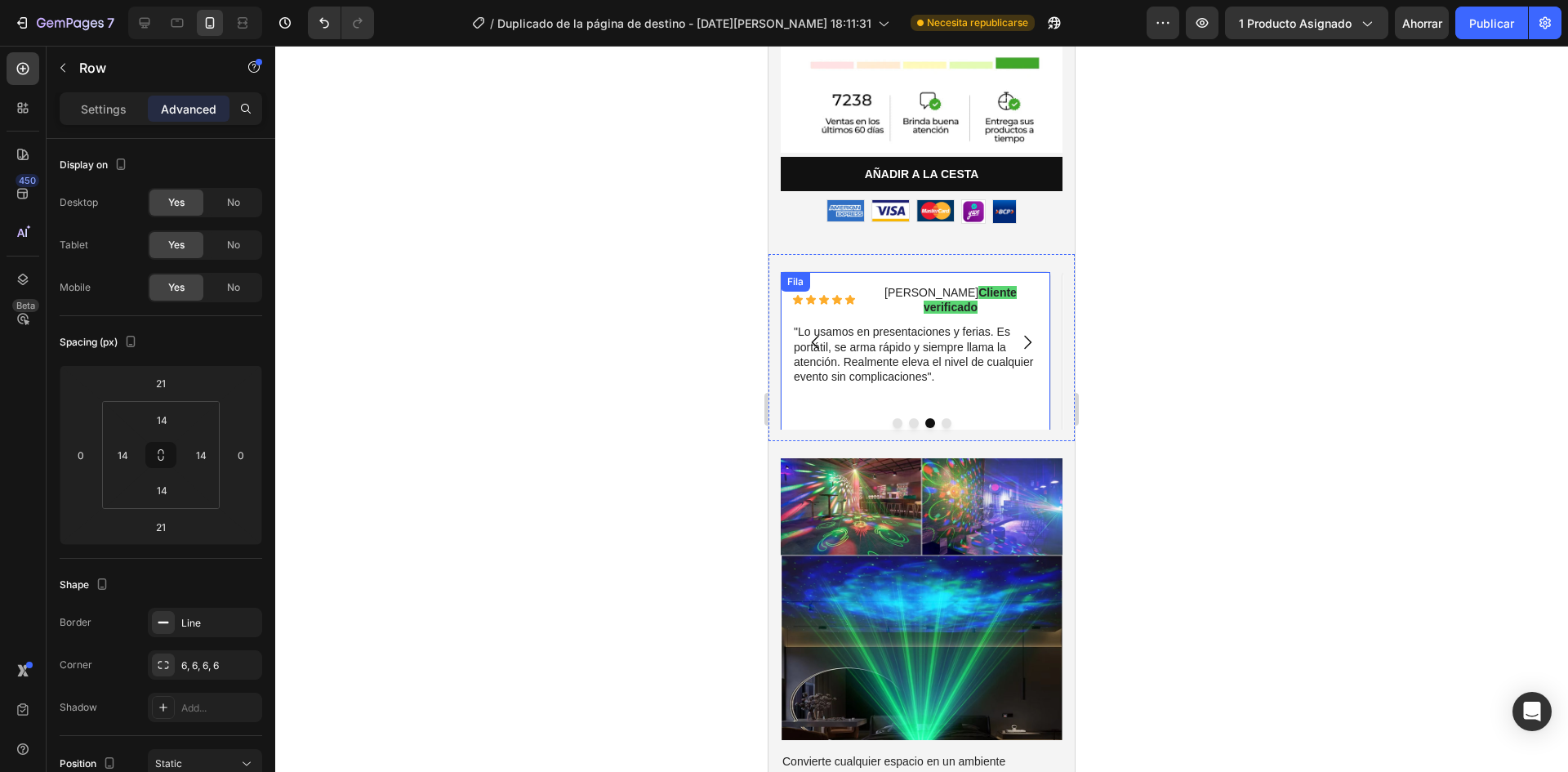
click at [971, 372] on div "Icono Icono Icono Icono Icono Lista de iconos [PERSON_NAME] Cliente verificado …" at bounding box center [915, 359] width 247 height 151
click at [1024, 335] on icon "Carrusel Siguiente Flecha" at bounding box center [1028, 341] width 7 height 14
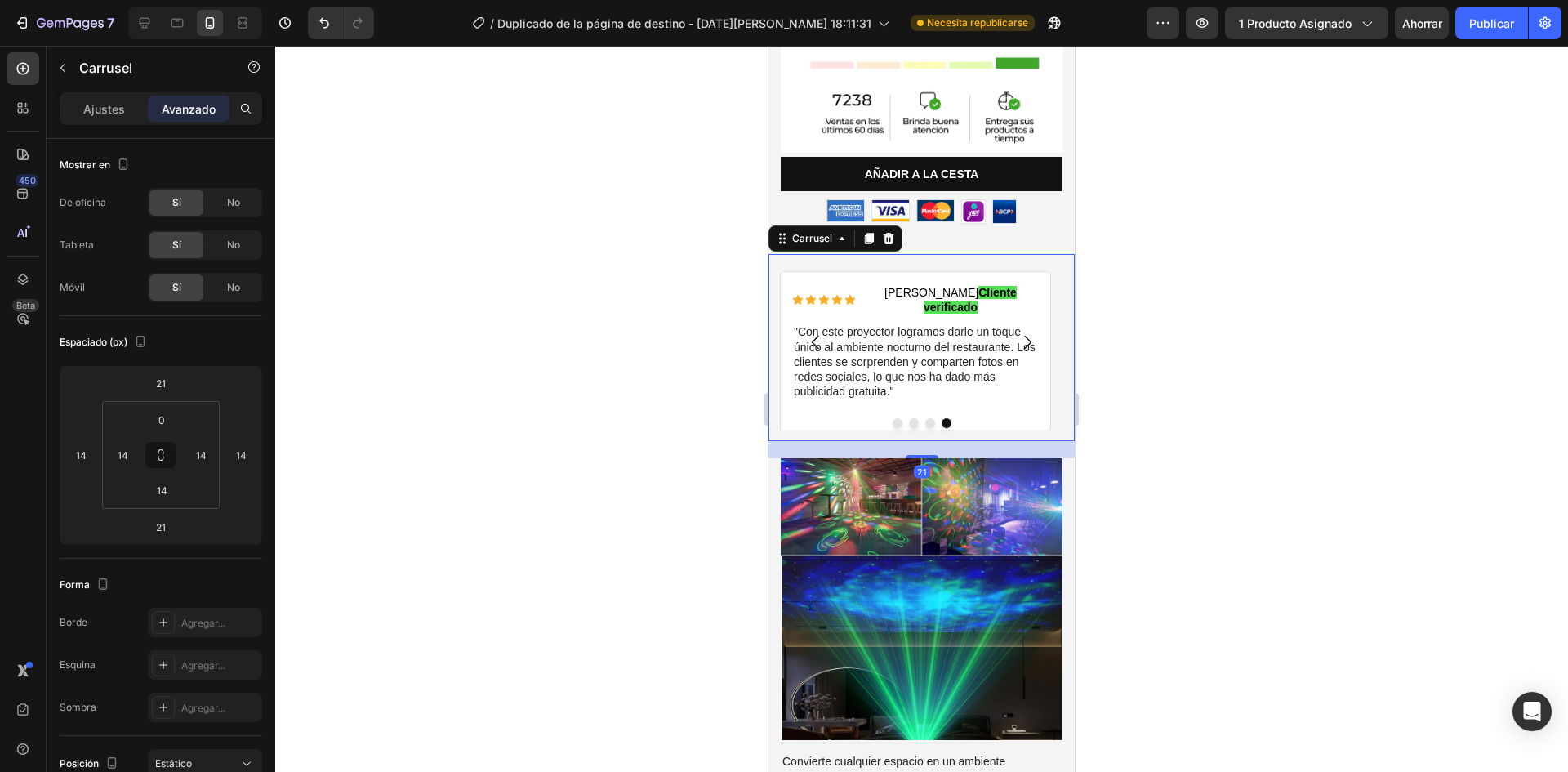
click at [1024, 335] on icon "Carrusel Siguiente Flecha" at bounding box center [1028, 341] width 7 height 14
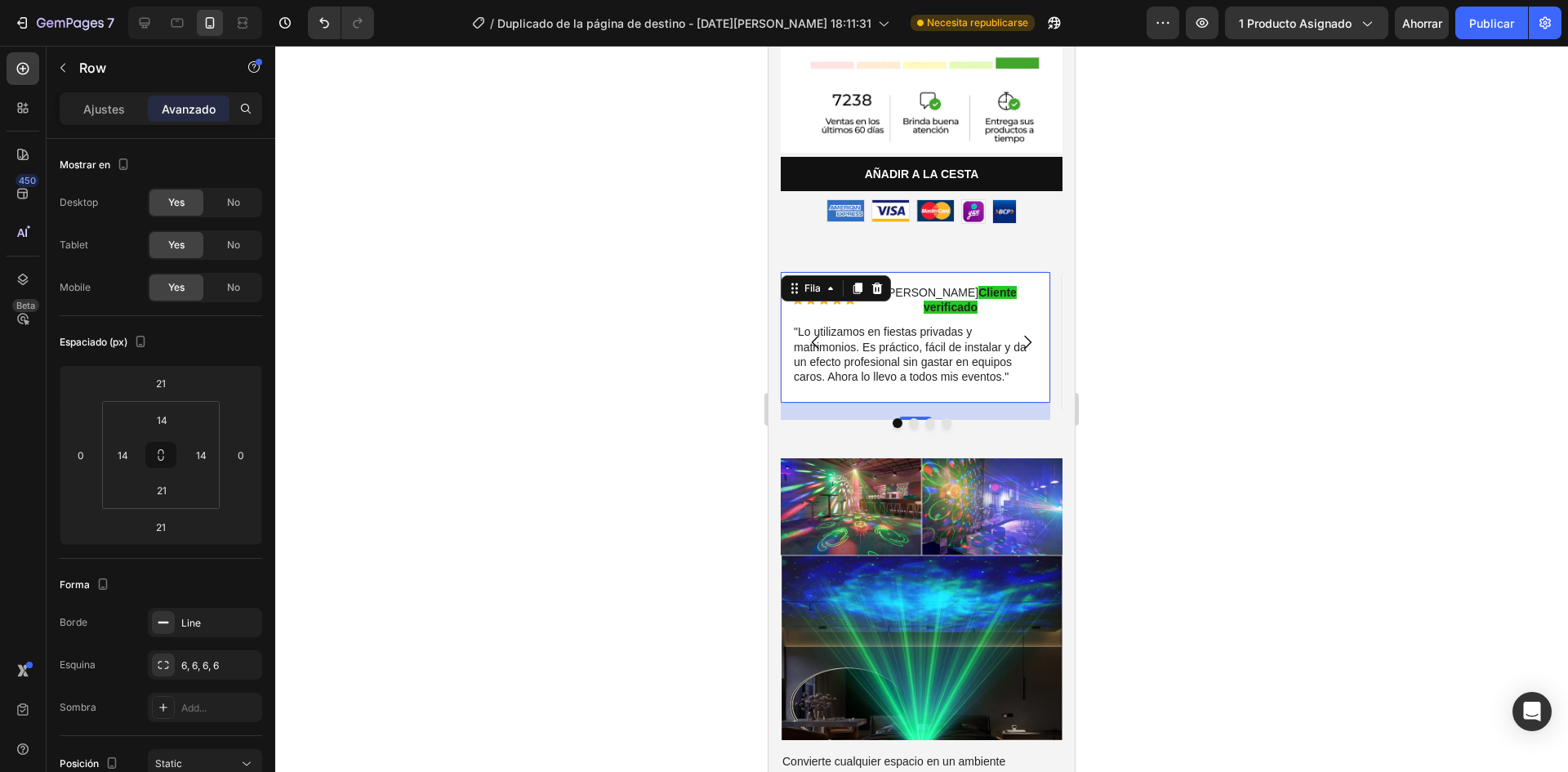
click at [1024, 362] on div "Icono Icono Icono Icono Icono Lista de iconos Rogelio M. Cliente verificado Blo…" at bounding box center [915, 337] width 271 height 132
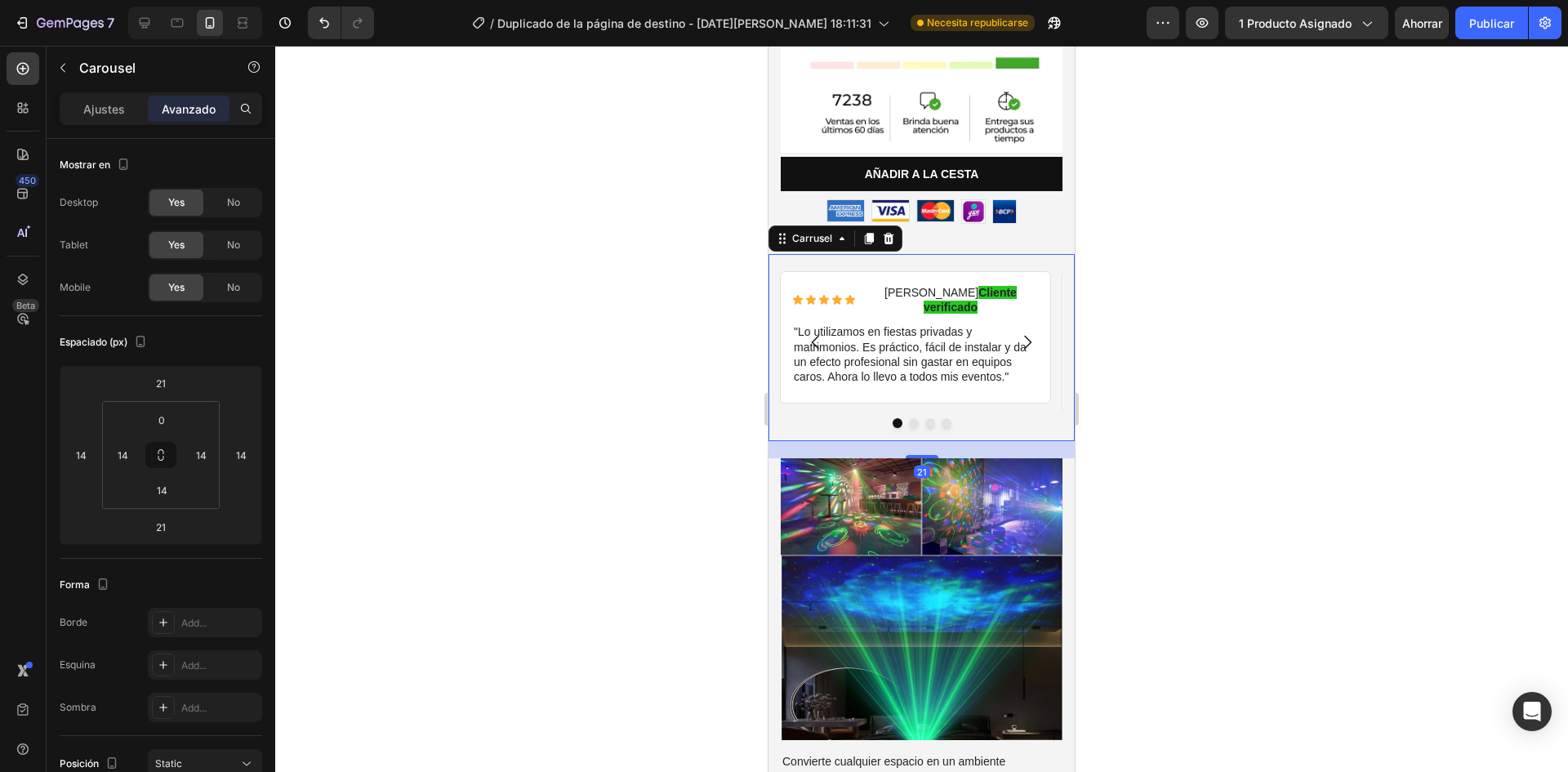
click at [1018, 332] on icon "Carrusel Siguiente Flecha" at bounding box center [1028, 342] width 20 height 20
click at [1493, 21] on font "Publicar" at bounding box center [1491, 23] width 45 height 14
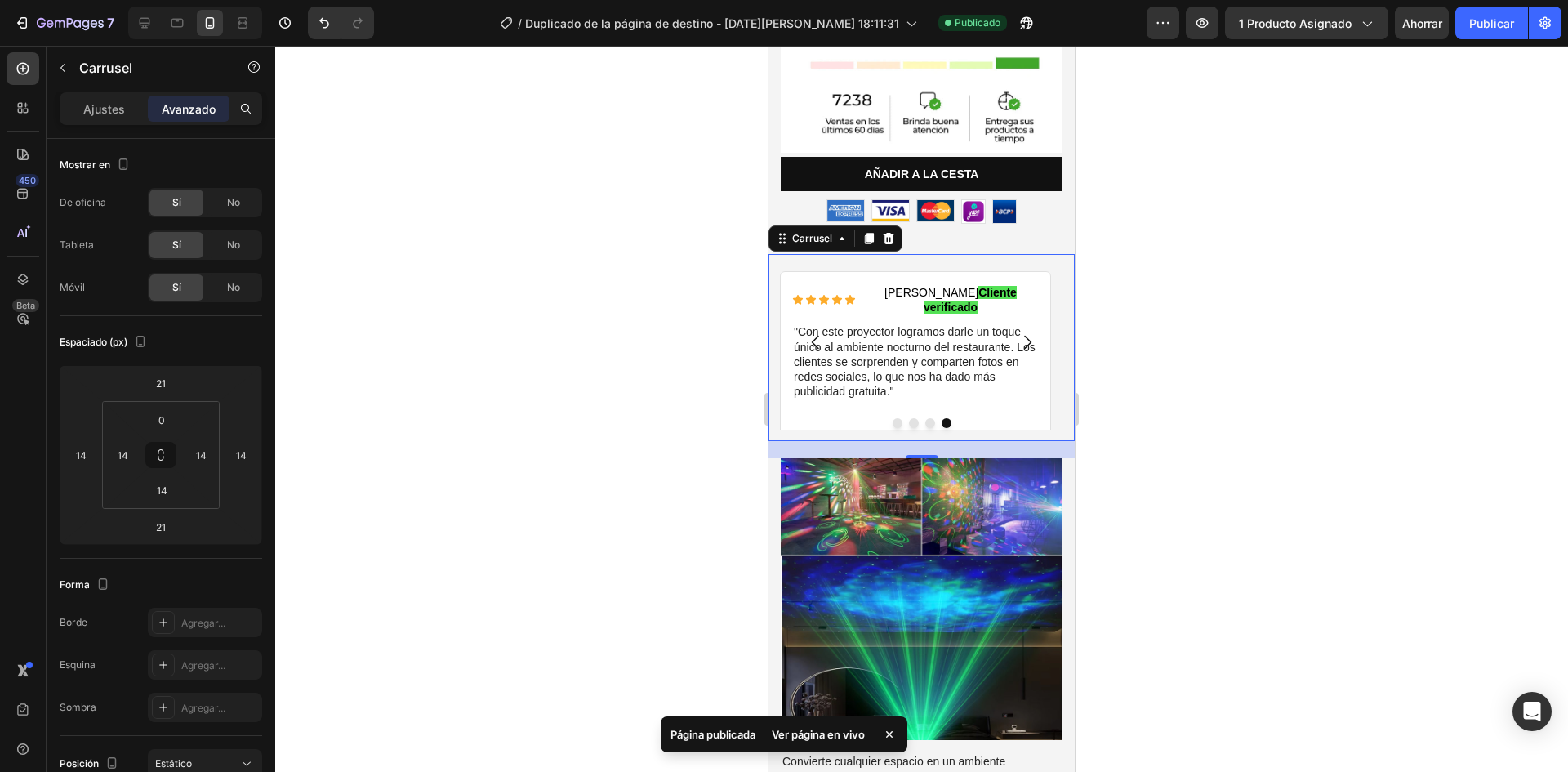
click at [1018, 332] on icon "Carrusel Siguiente Flecha" at bounding box center [1028, 342] width 20 height 20
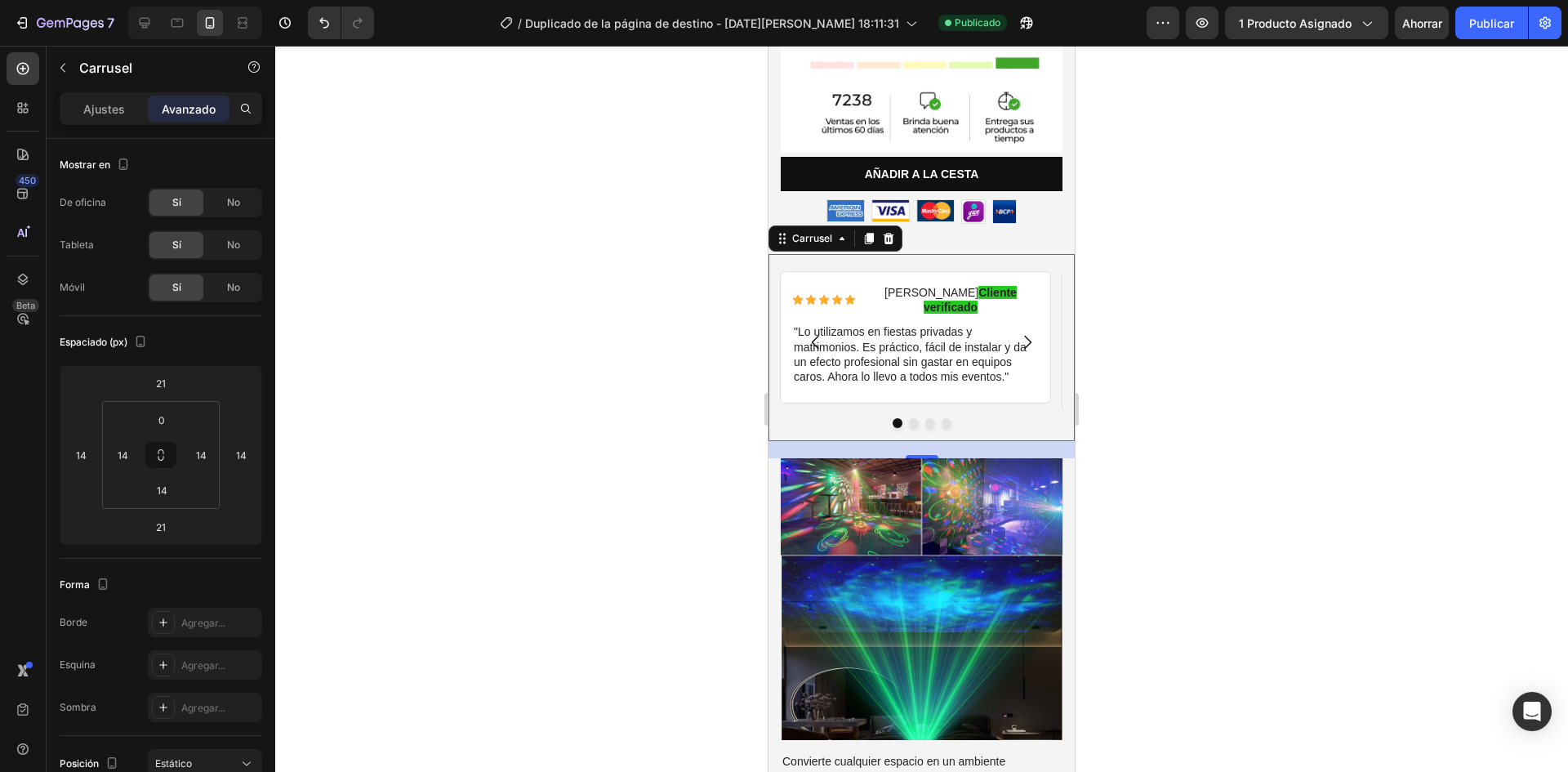
click at [1018, 332] on icon "Carrusel Siguiente Flecha" at bounding box center [1028, 342] width 20 height 20
click at [1345, 361] on div at bounding box center [921, 408] width 1293 height 727
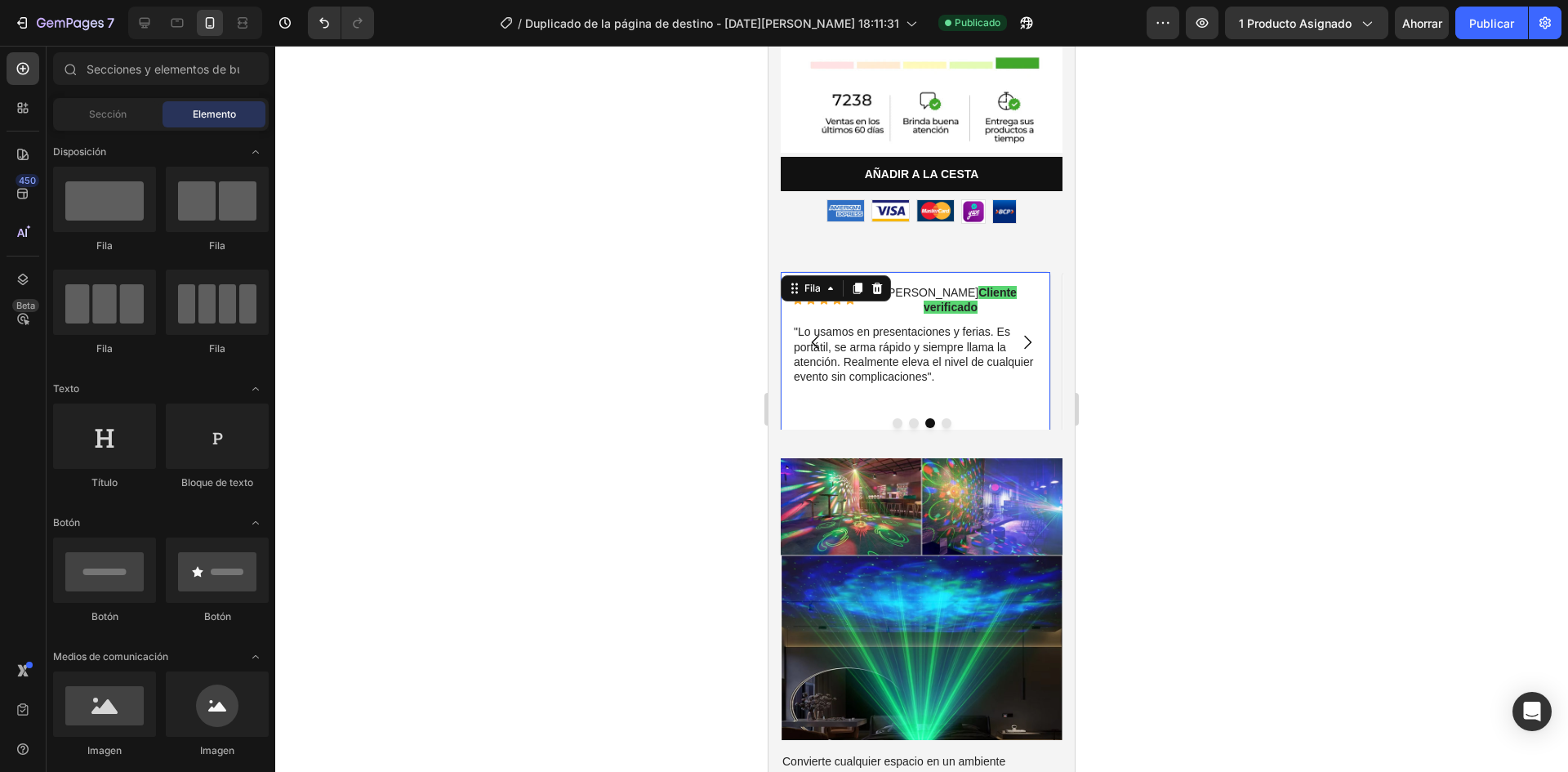
click at [1039, 279] on div "Icono Icono Icono Icono Icono Lista de iconos Diego C. Cliente verificado Bloqu…" at bounding box center [915, 359] width 271 height 176
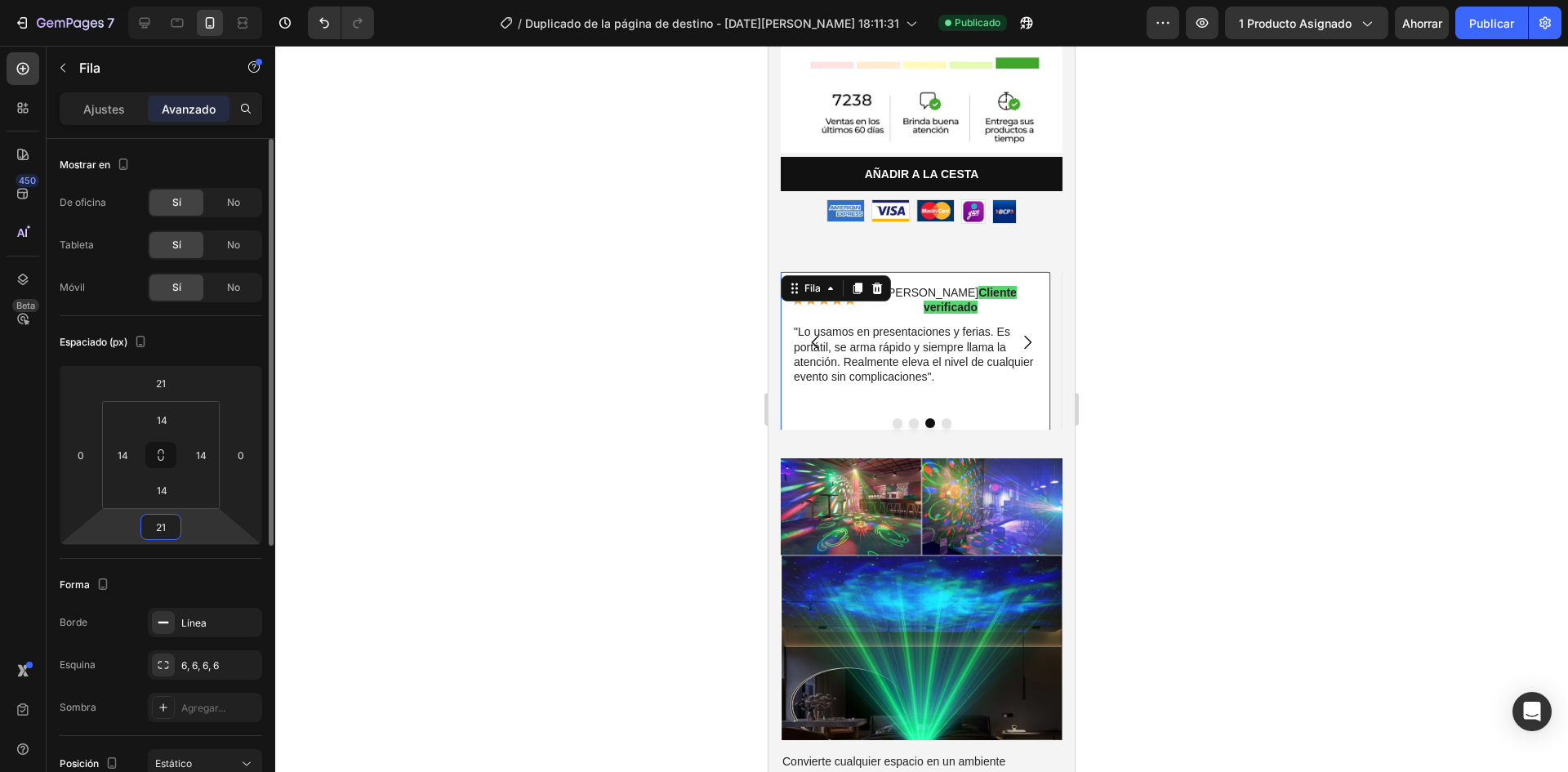
click at [164, 535] on input "21" at bounding box center [161, 527] width 33 height 25
type input "0"
click at [521, 542] on div at bounding box center [921, 408] width 1293 height 727
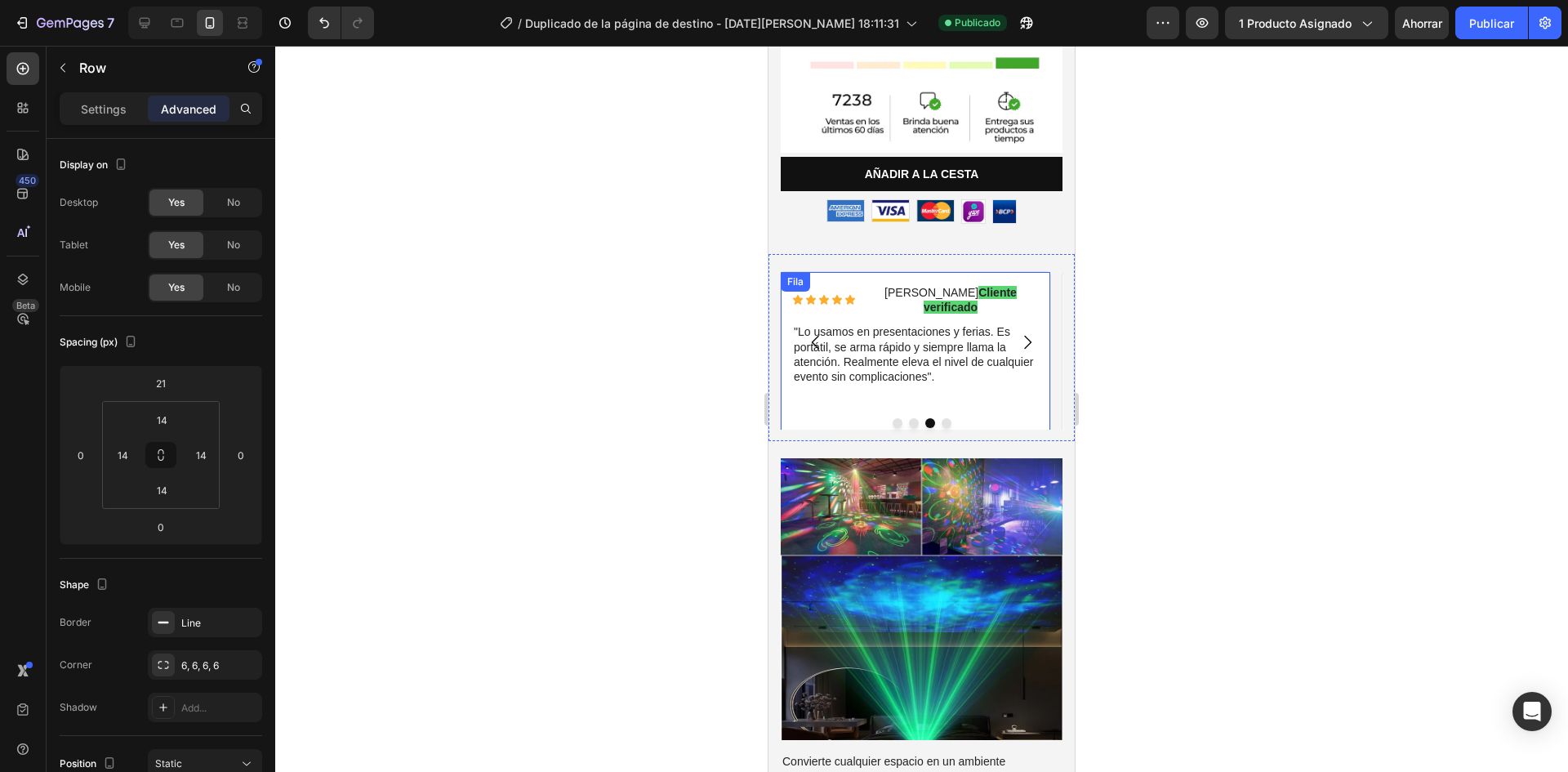
click at [1019, 384] on div "Icono Icono Icono Icono Icono Lista de iconos [PERSON_NAME] Cliente verificado …" at bounding box center [915, 359] width 247 height 151
click at [172, 501] on input "14" at bounding box center [162, 490] width 33 height 25
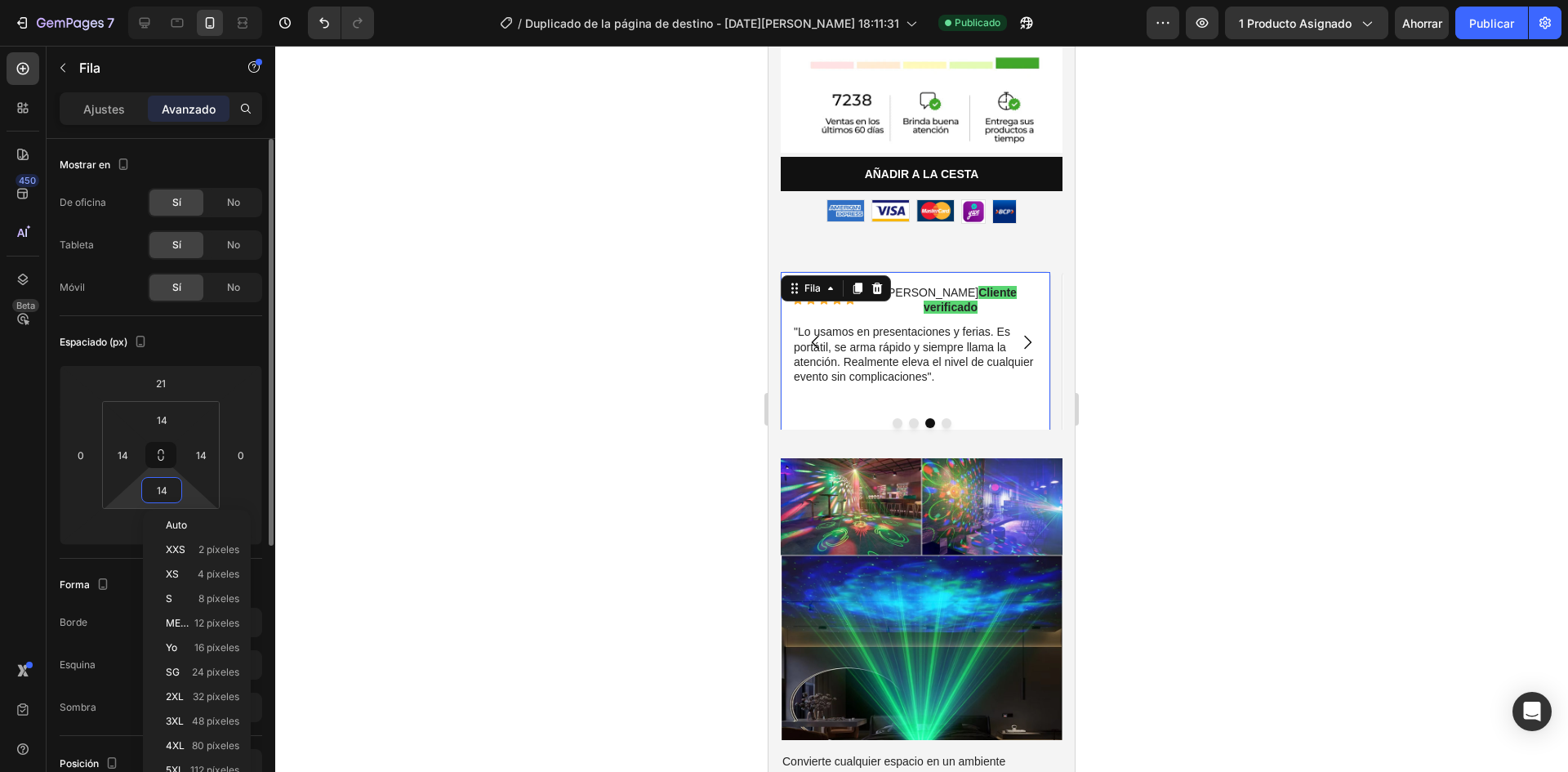
type input "0"
click at [172, 501] on input "0" at bounding box center [162, 490] width 33 height 25
click at [399, 512] on div at bounding box center [921, 408] width 1293 height 727
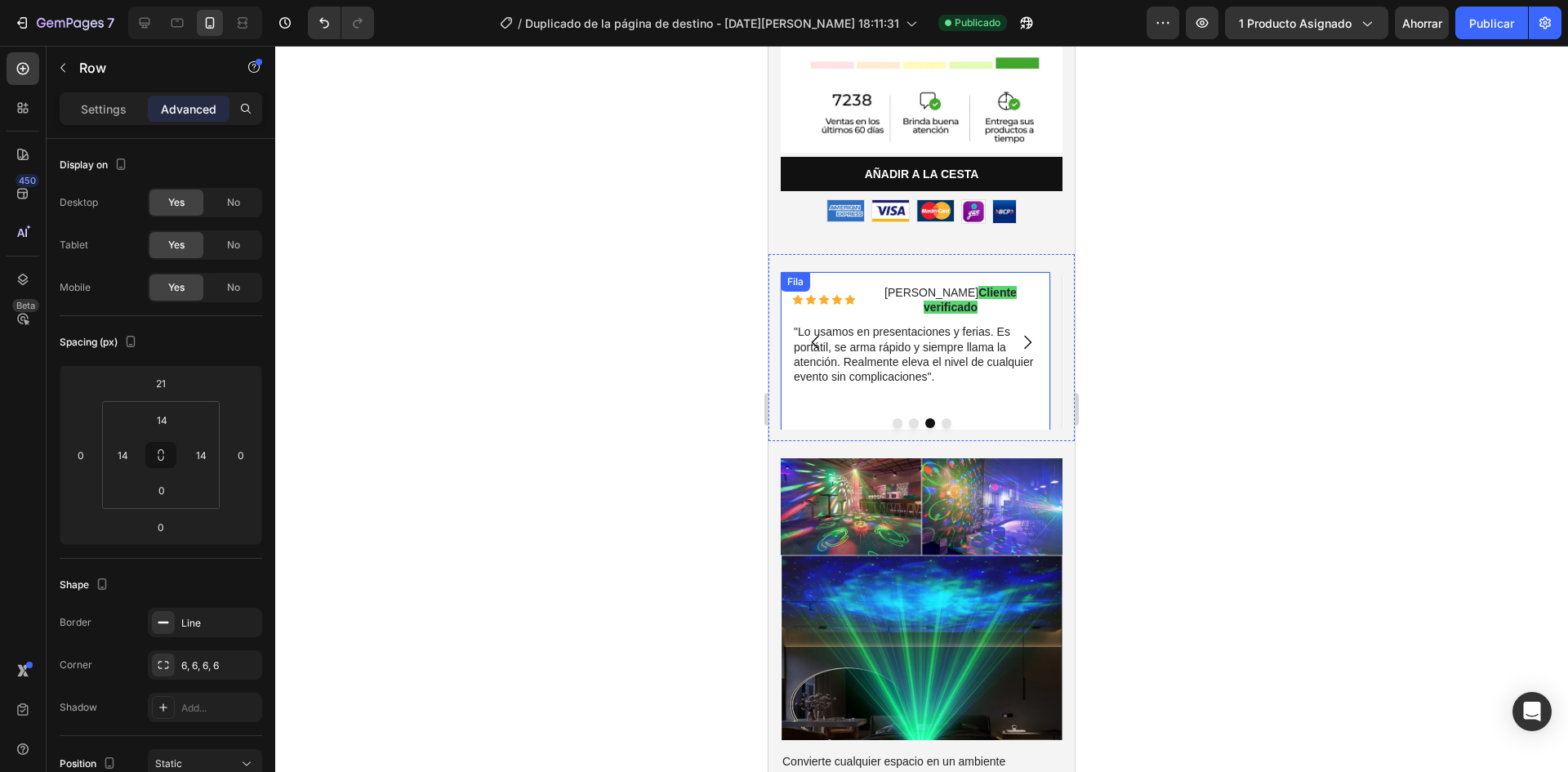
click at [1013, 377] on div "Icono Icono Icono Icono Icono Lista de iconos [PERSON_NAME] Cliente verificado …" at bounding box center [915, 365] width 247 height 163
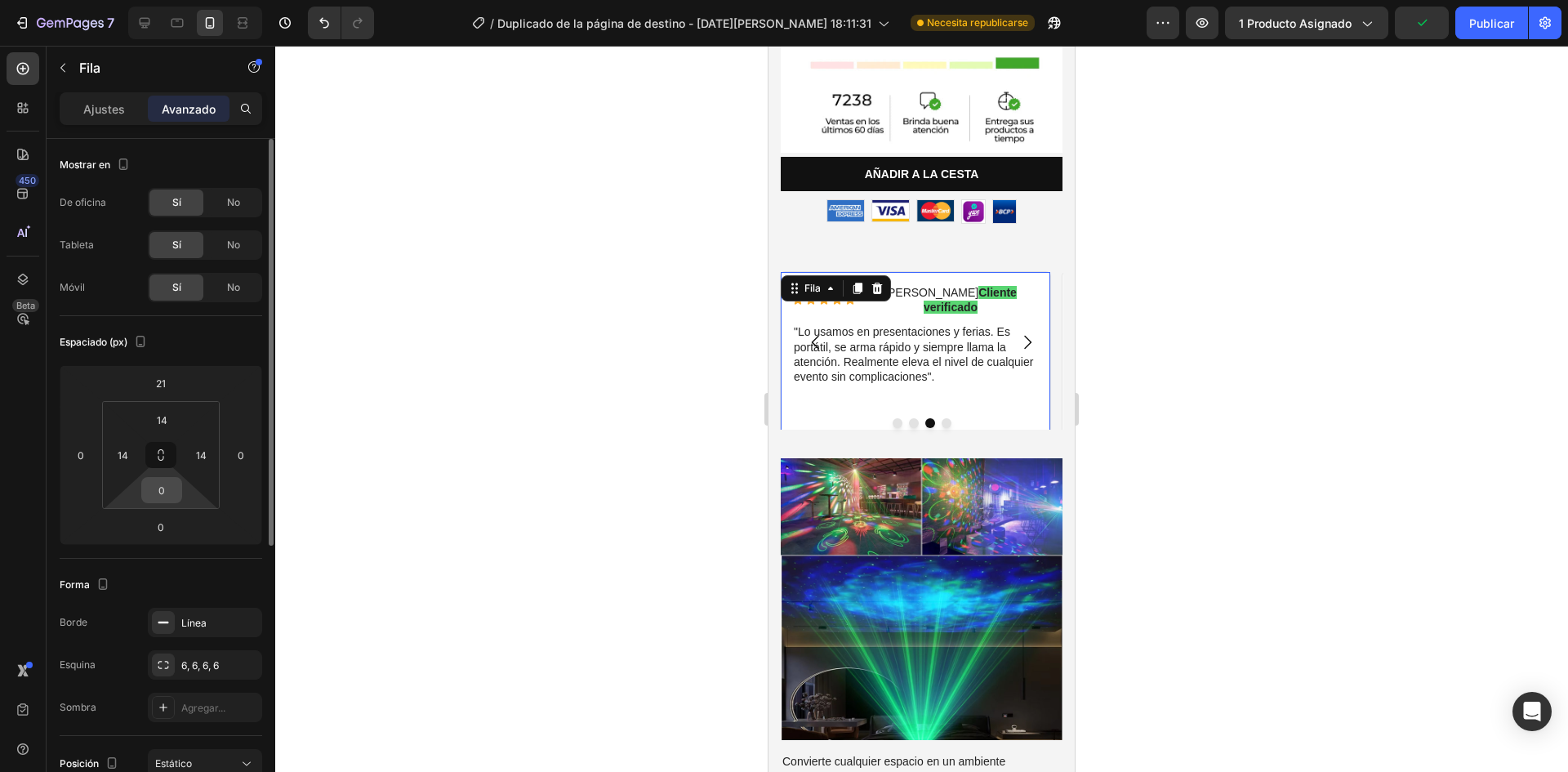
click at [169, 493] on input "0" at bounding box center [162, 490] width 33 height 25
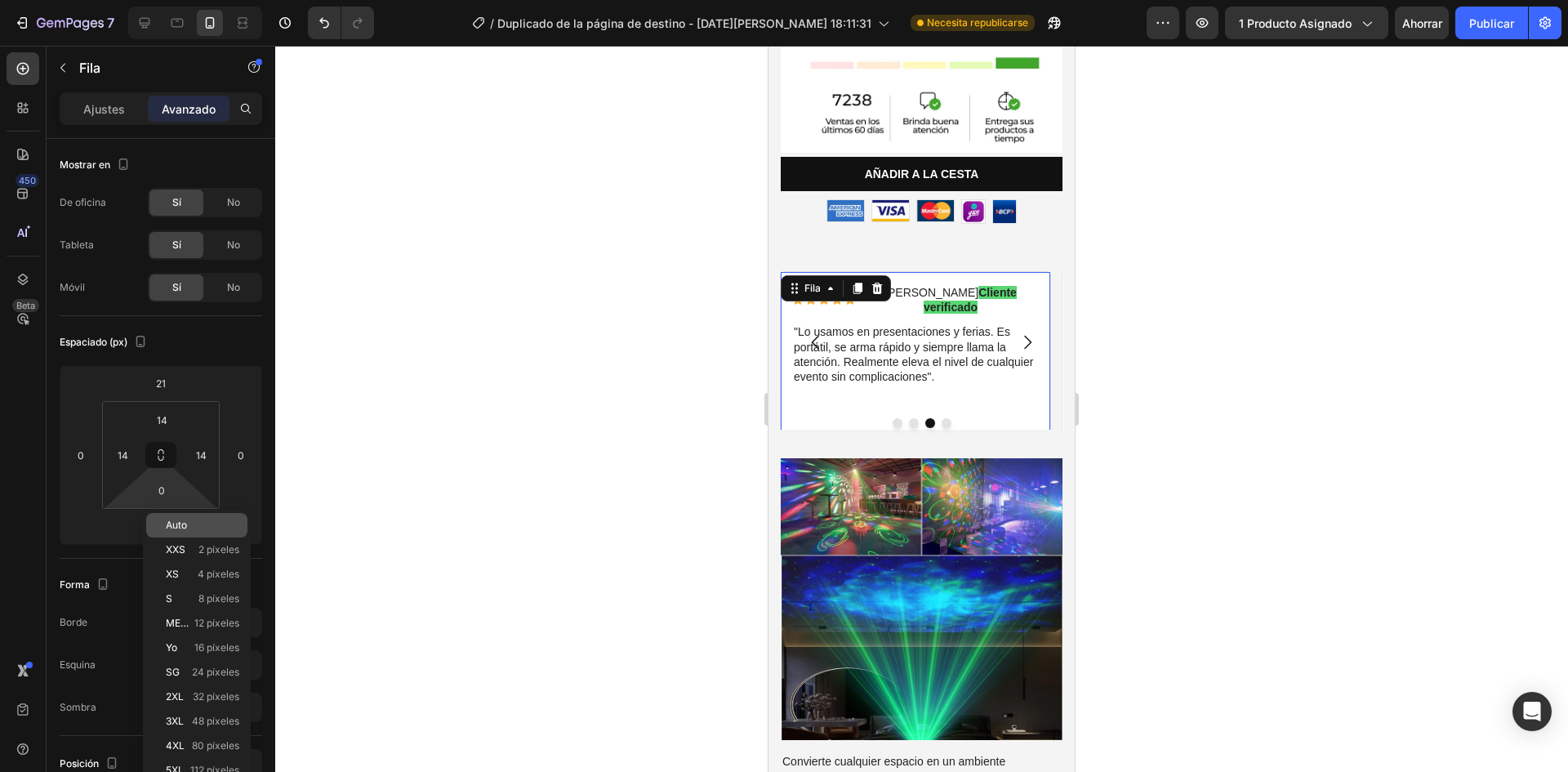
click at [197, 524] on p "Auto" at bounding box center [202, 526] width 74 height 12
type input "Auto"
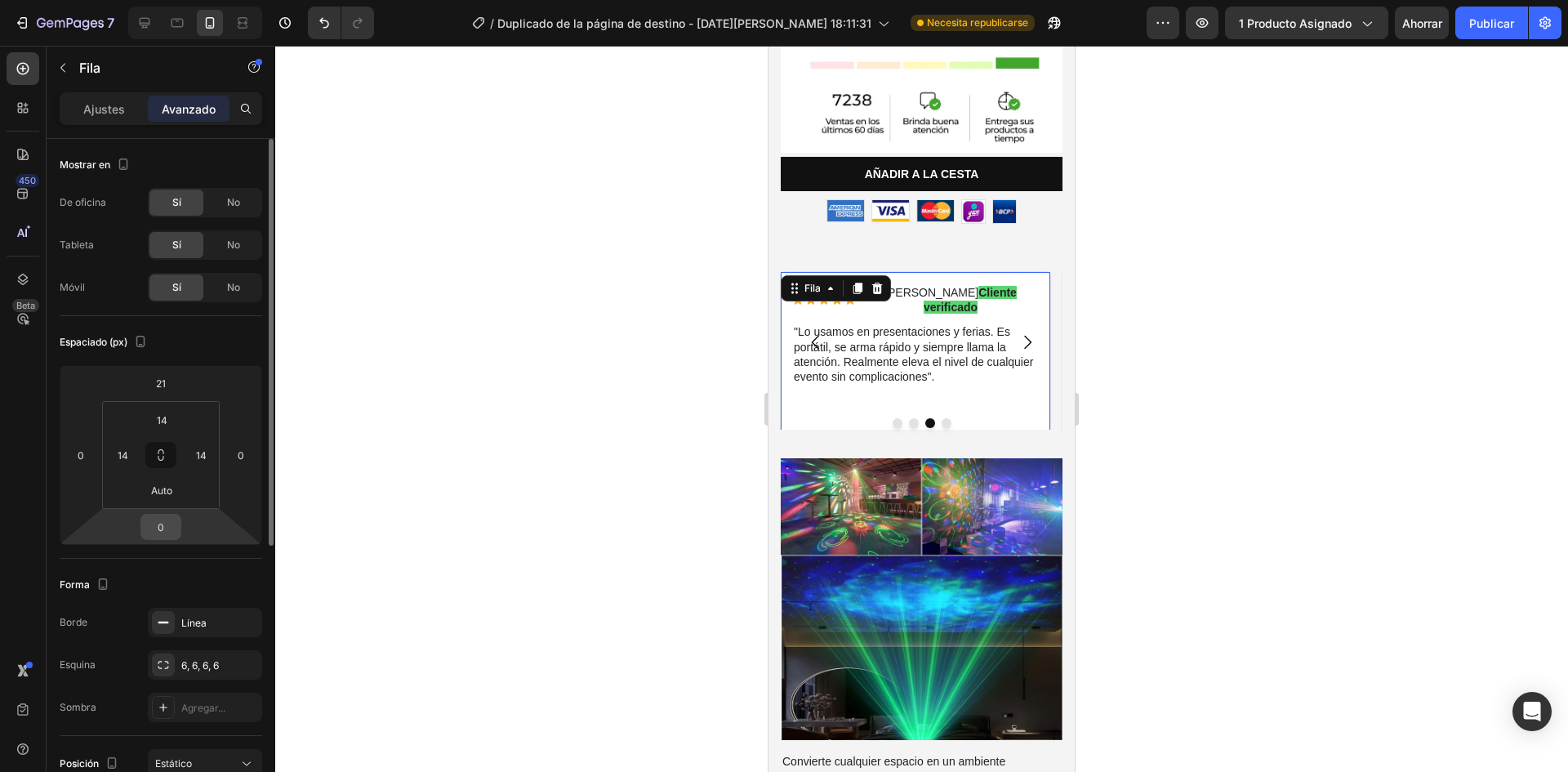
click at [159, 527] on input "0" at bounding box center [161, 527] width 33 height 25
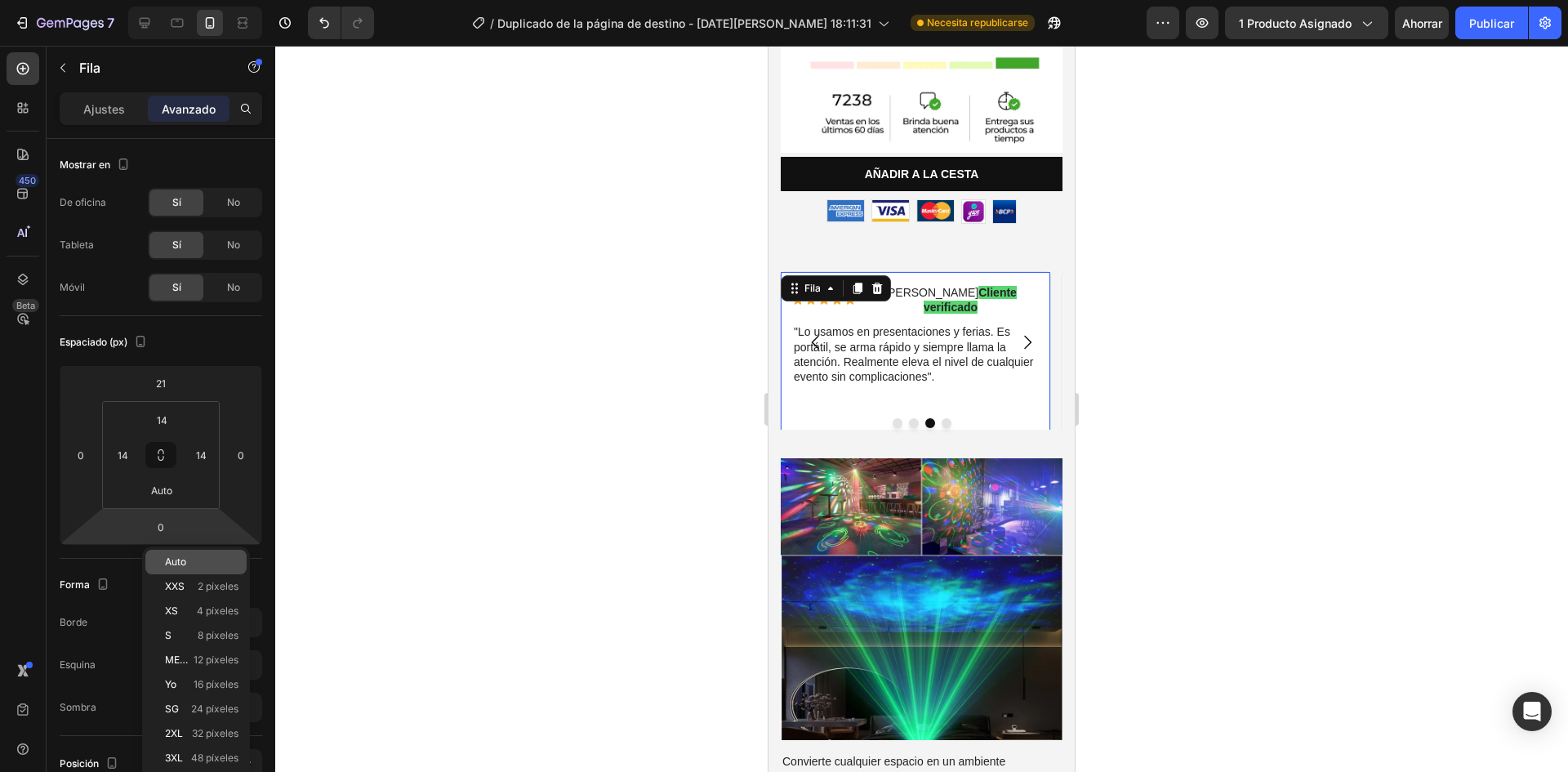
click at [183, 550] on div "Auto" at bounding box center [196, 562] width 102 height 25
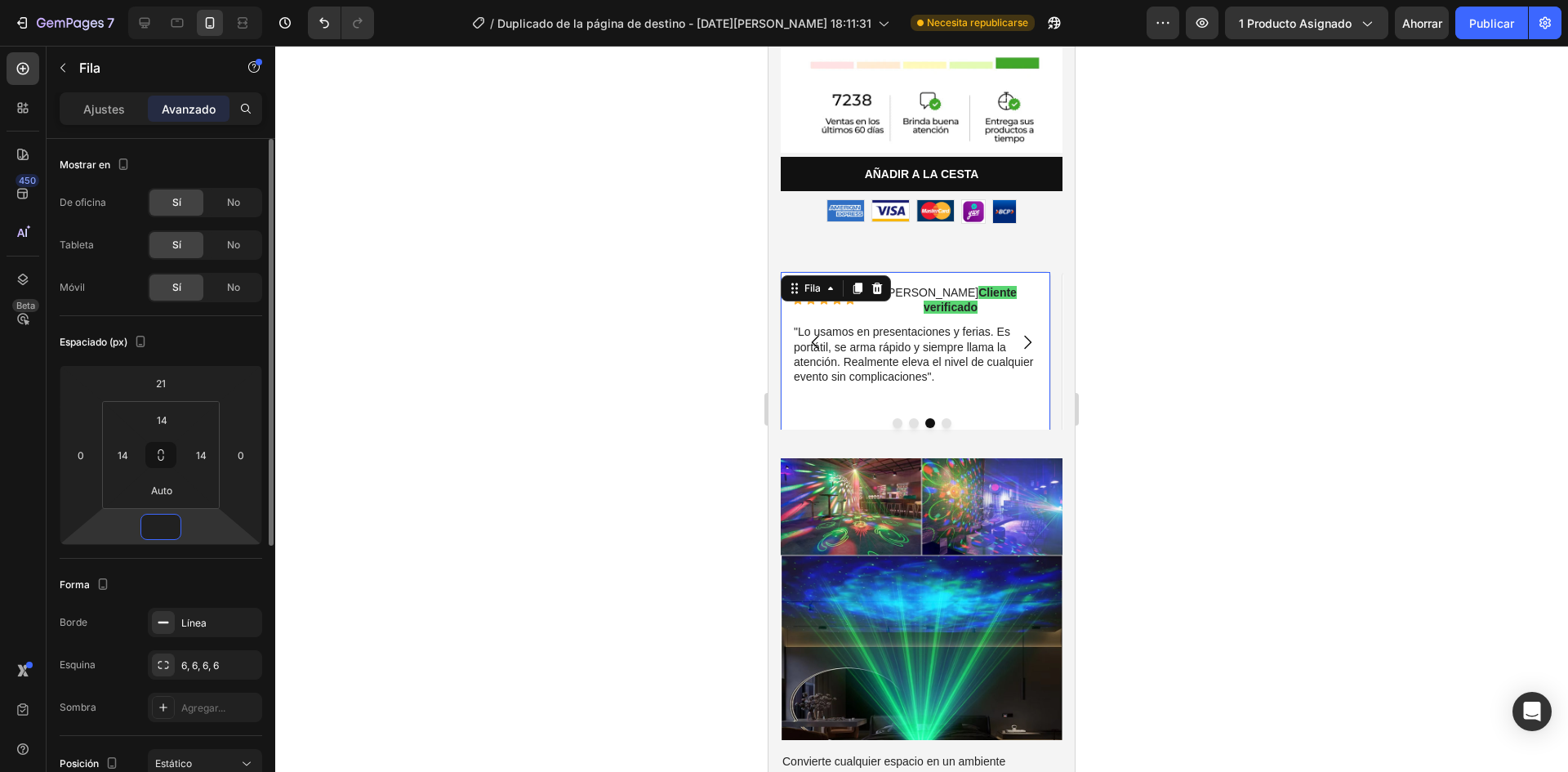
click at [173, 531] on input "number" at bounding box center [161, 527] width 33 height 25
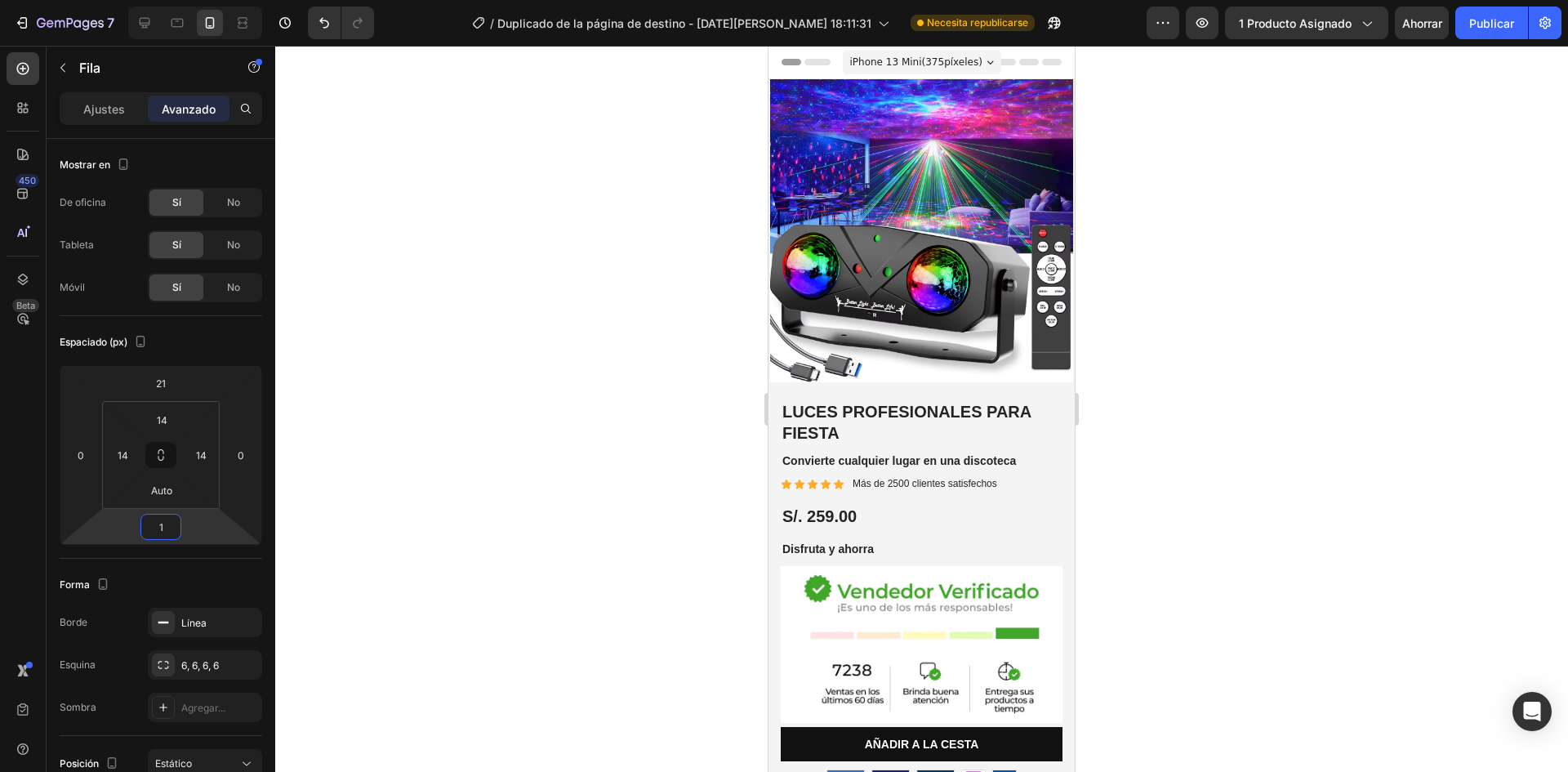
scroll to position [570, 0]
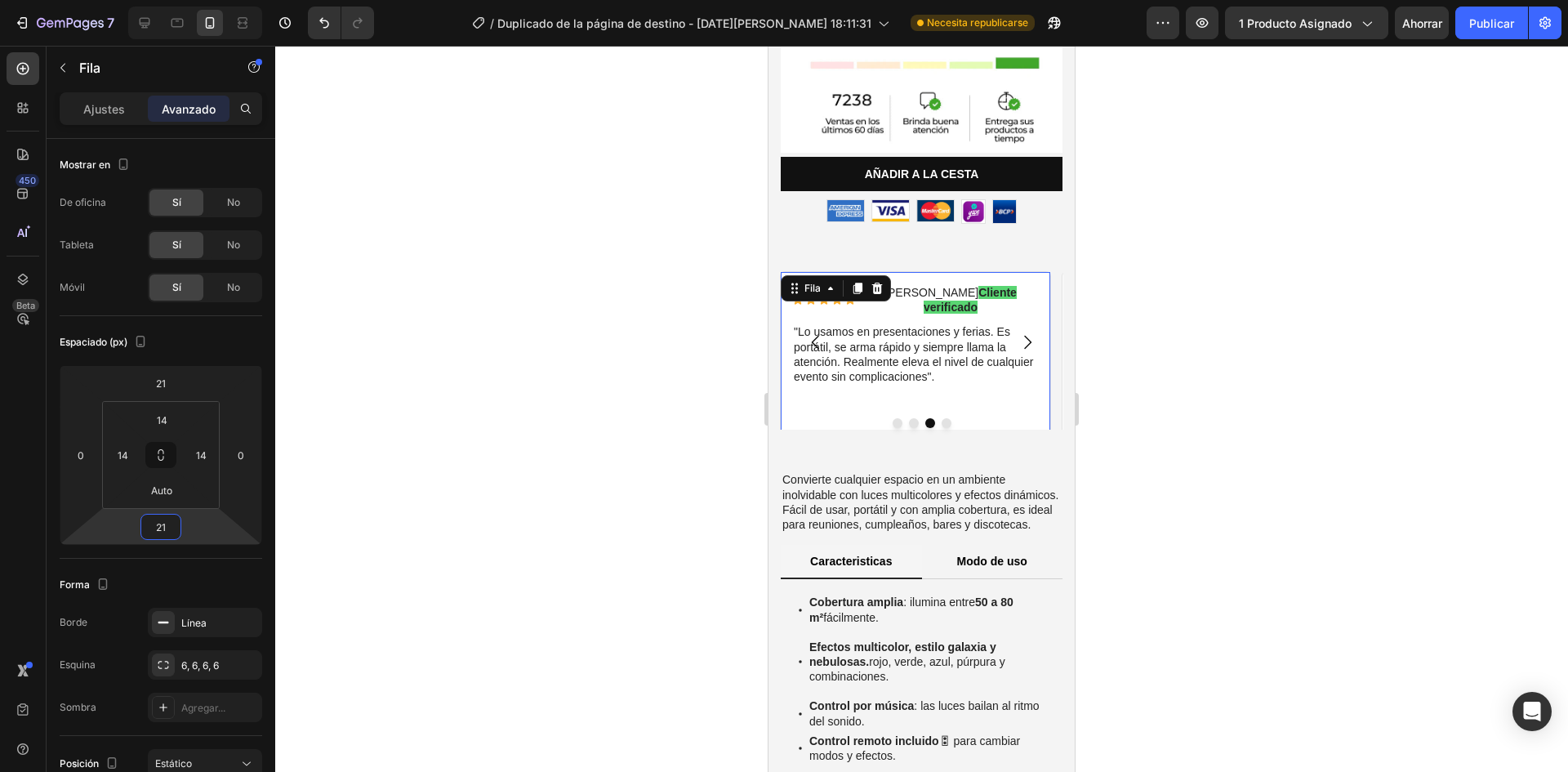
type input "21"
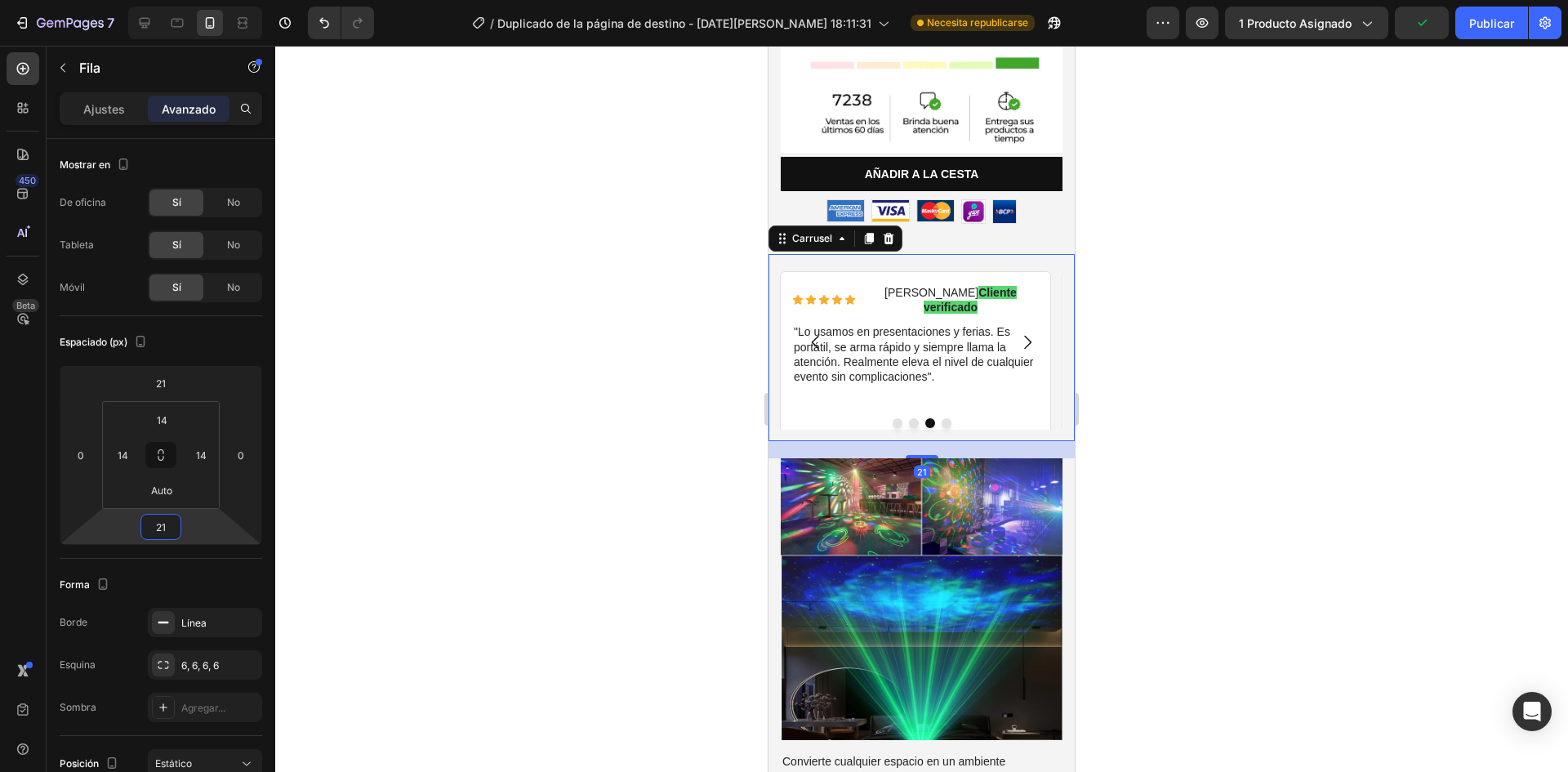
click at [1037, 418] on div at bounding box center [921, 423] width 306 height 10
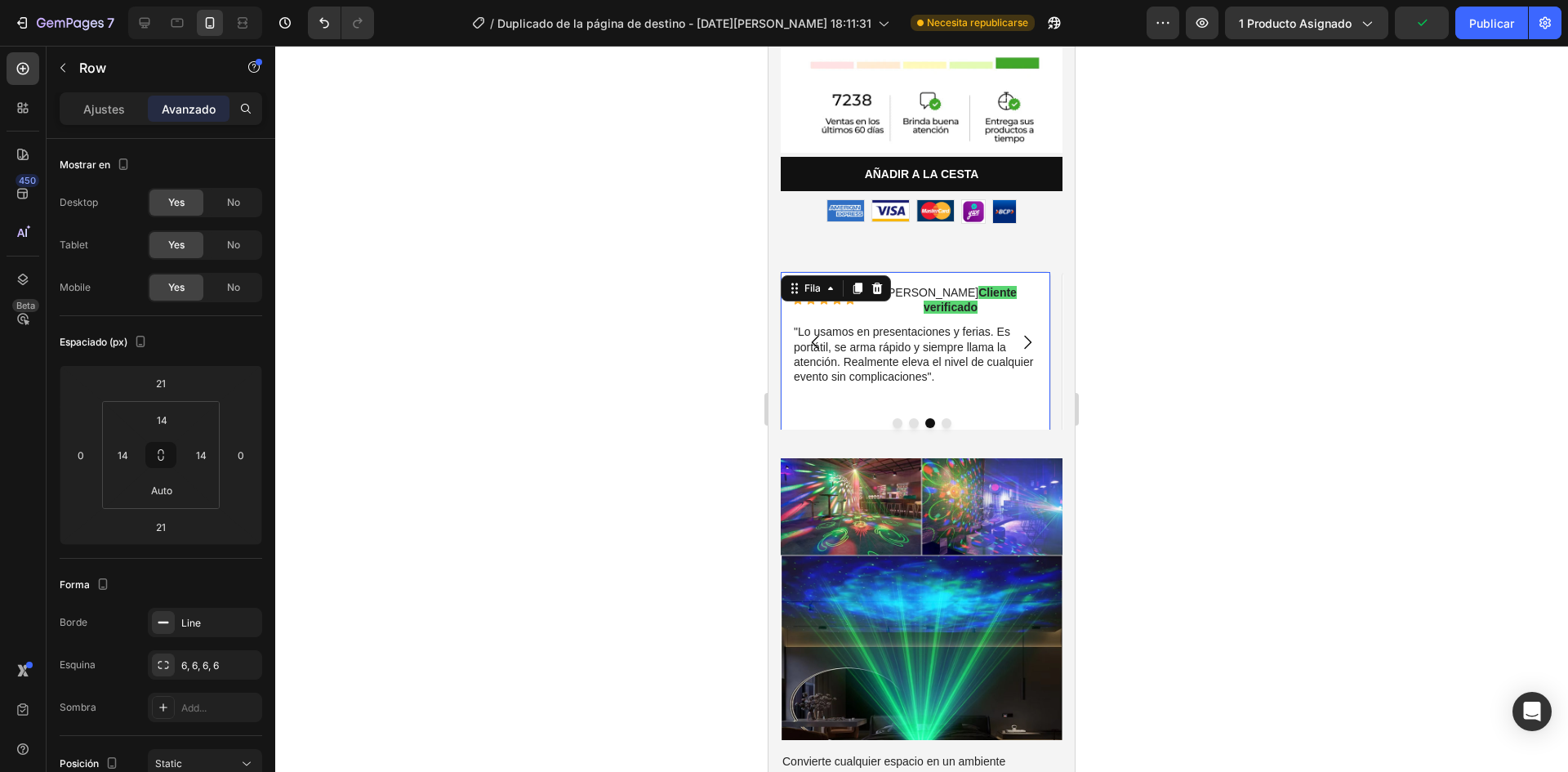
click at [1035, 369] on div "Icono Icono Icono Icono Icono Lista de iconos [PERSON_NAME] Cliente verificado …" at bounding box center [915, 365] width 247 height 163
click at [1038, 379] on div "Icono Icono Icono Icono Icono Lista de iconos [PERSON_NAME] Cliente verificado …" at bounding box center [915, 365] width 247 height 163
click at [934, 352] on div "Icono Icono Icono Icono Icono Lista de iconos [PERSON_NAME] Cliente verificado …" at bounding box center [915, 365] width 247 height 163
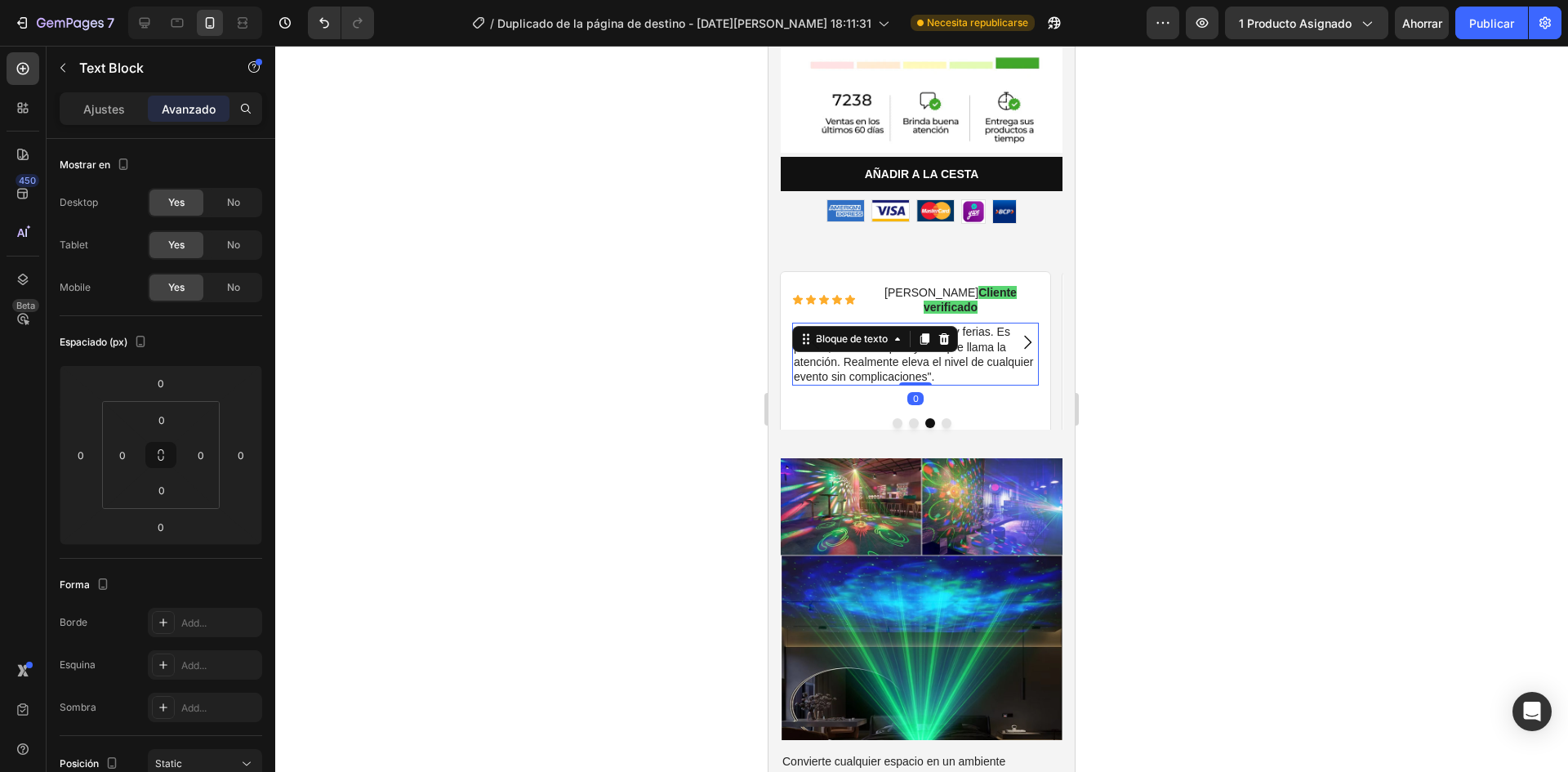
click at [948, 336] on p ""Lo usamos en presentaciones y ferias. Es portátil, se arma rápido y siempre ll…" at bounding box center [915, 354] width 244 height 60
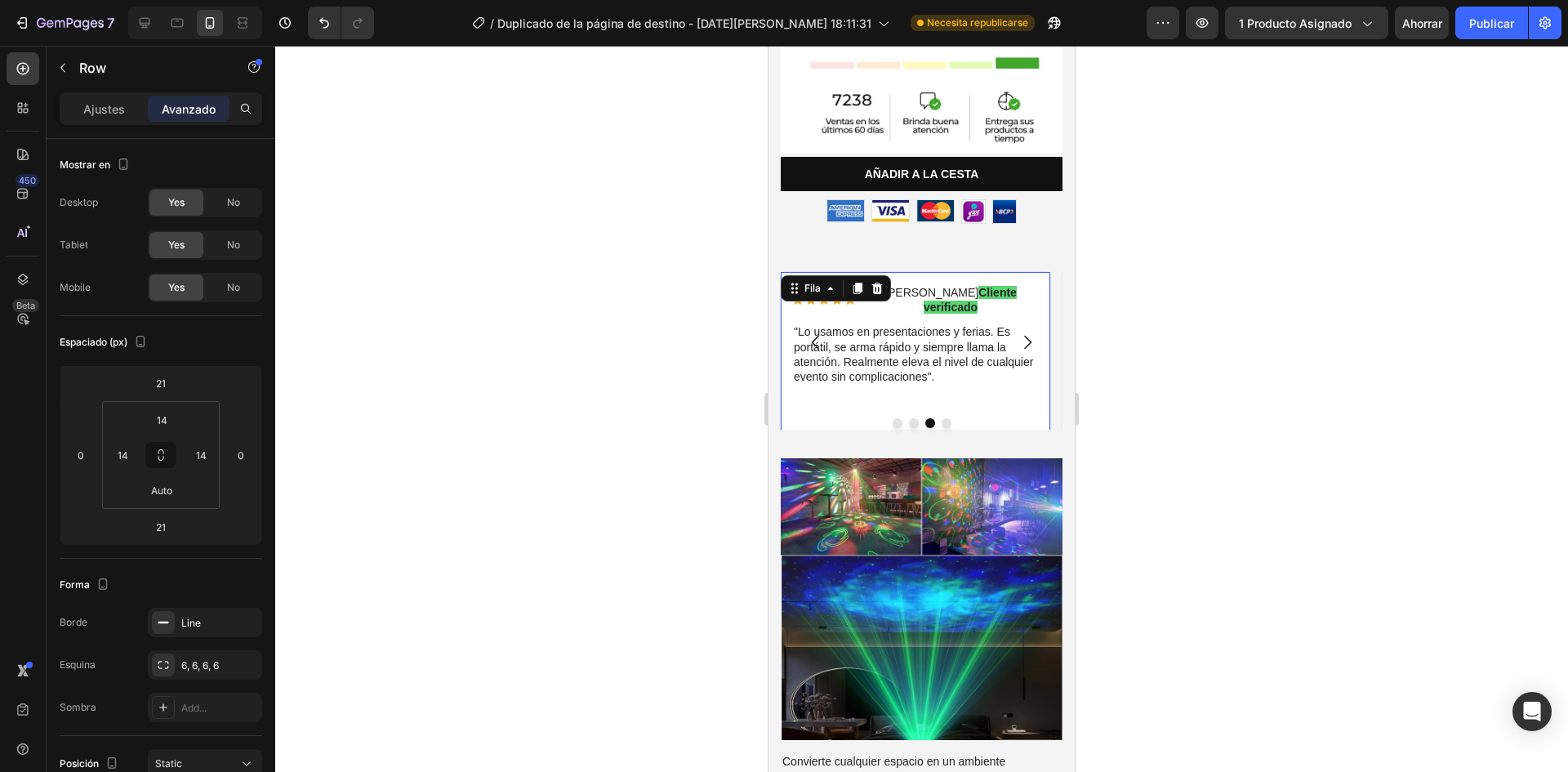
click at [1003, 379] on div "Icono Icono Icono Icono Icono Lista de iconos [PERSON_NAME] Cliente verificado …" at bounding box center [915, 365] width 247 height 163
click at [173, 496] on input "Auto" at bounding box center [162, 490] width 33 height 25
type input "14"
click at [496, 558] on div at bounding box center [921, 408] width 1293 height 727
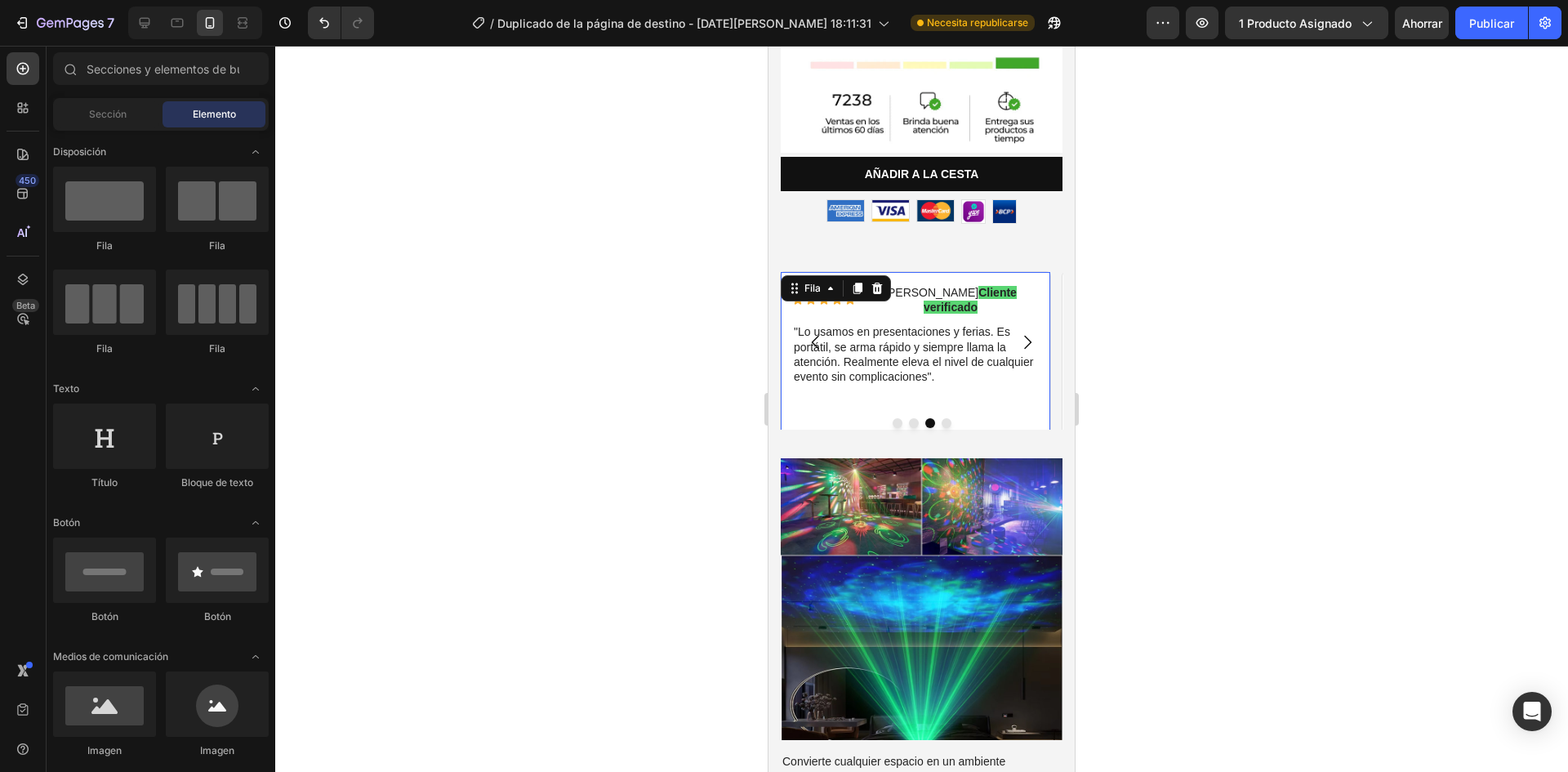
click at [948, 363] on div "Icono Icono Icono Icono Icono Lista de iconos [PERSON_NAME] Cliente verificado …" at bounding box center [915, 359] width 247 height 151
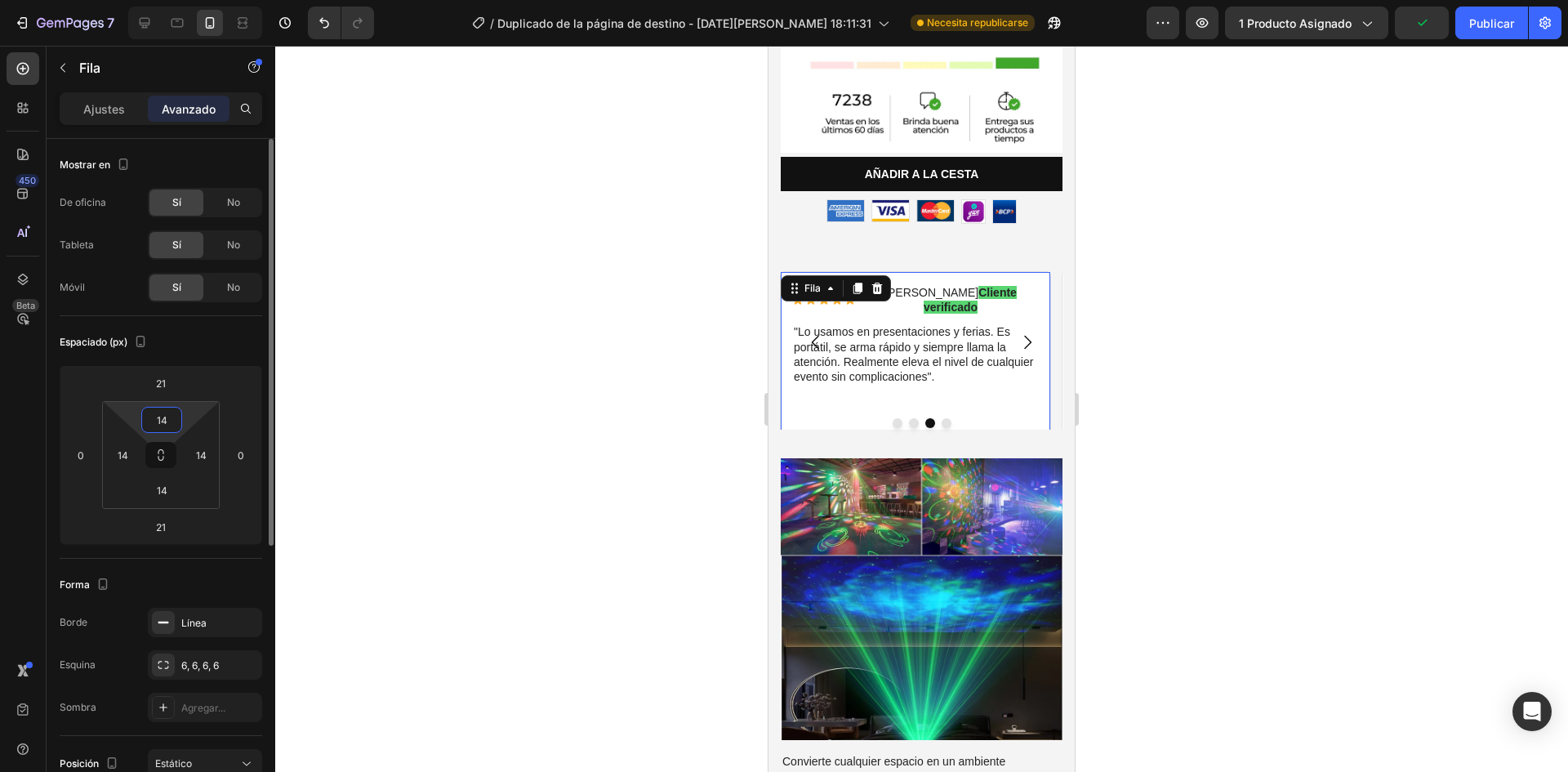
click at [182, 0] on html "7 / Duplicado de la página de destino - [DATE][PERSON_NAME] 18:11:31 Necesita r…" at bounding box center [784, 0] width 1568 height 0
click at [160, 427] on input "014" at bounding box center [162, 420] width 33 height 25
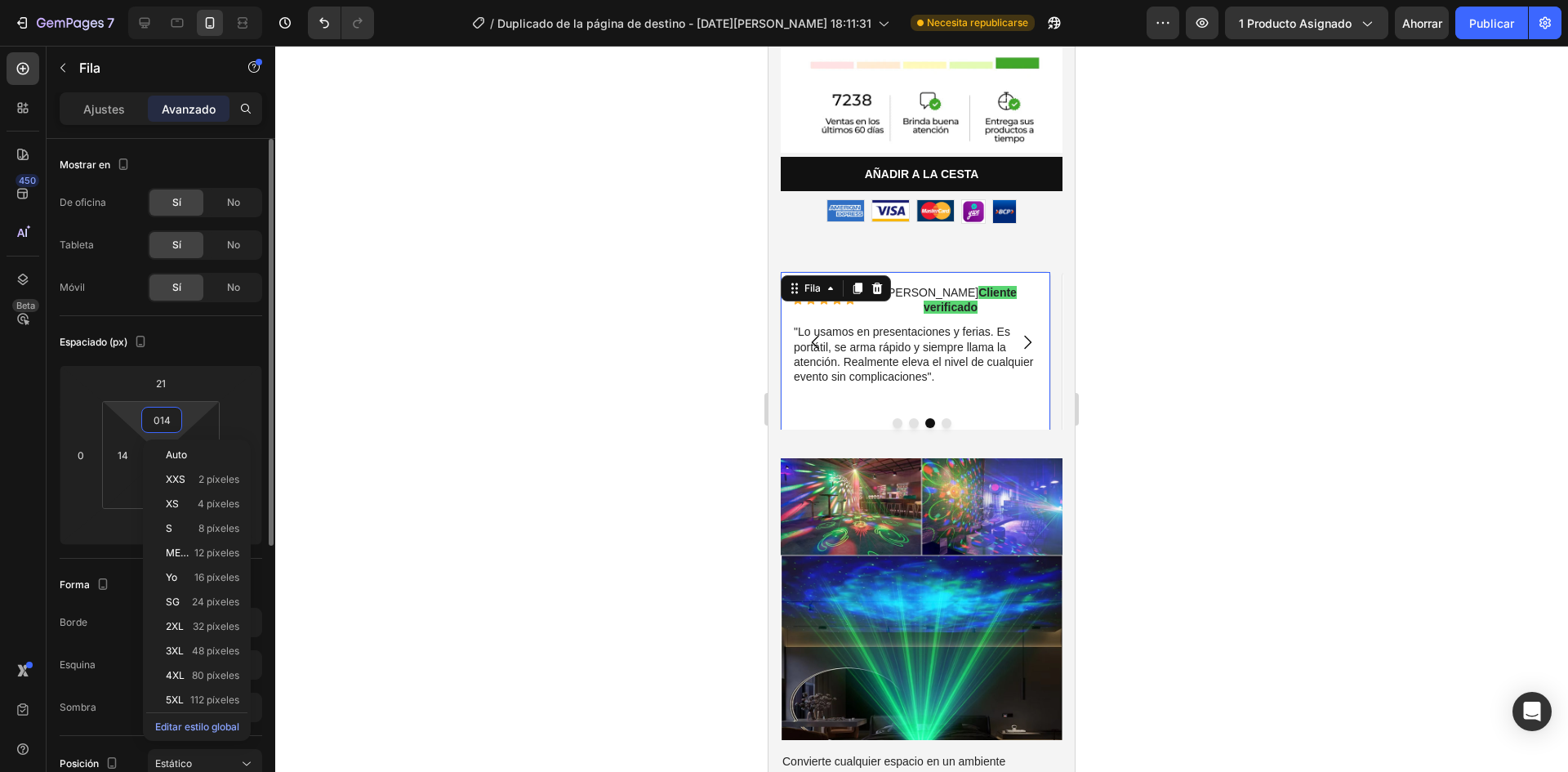
type input "14"
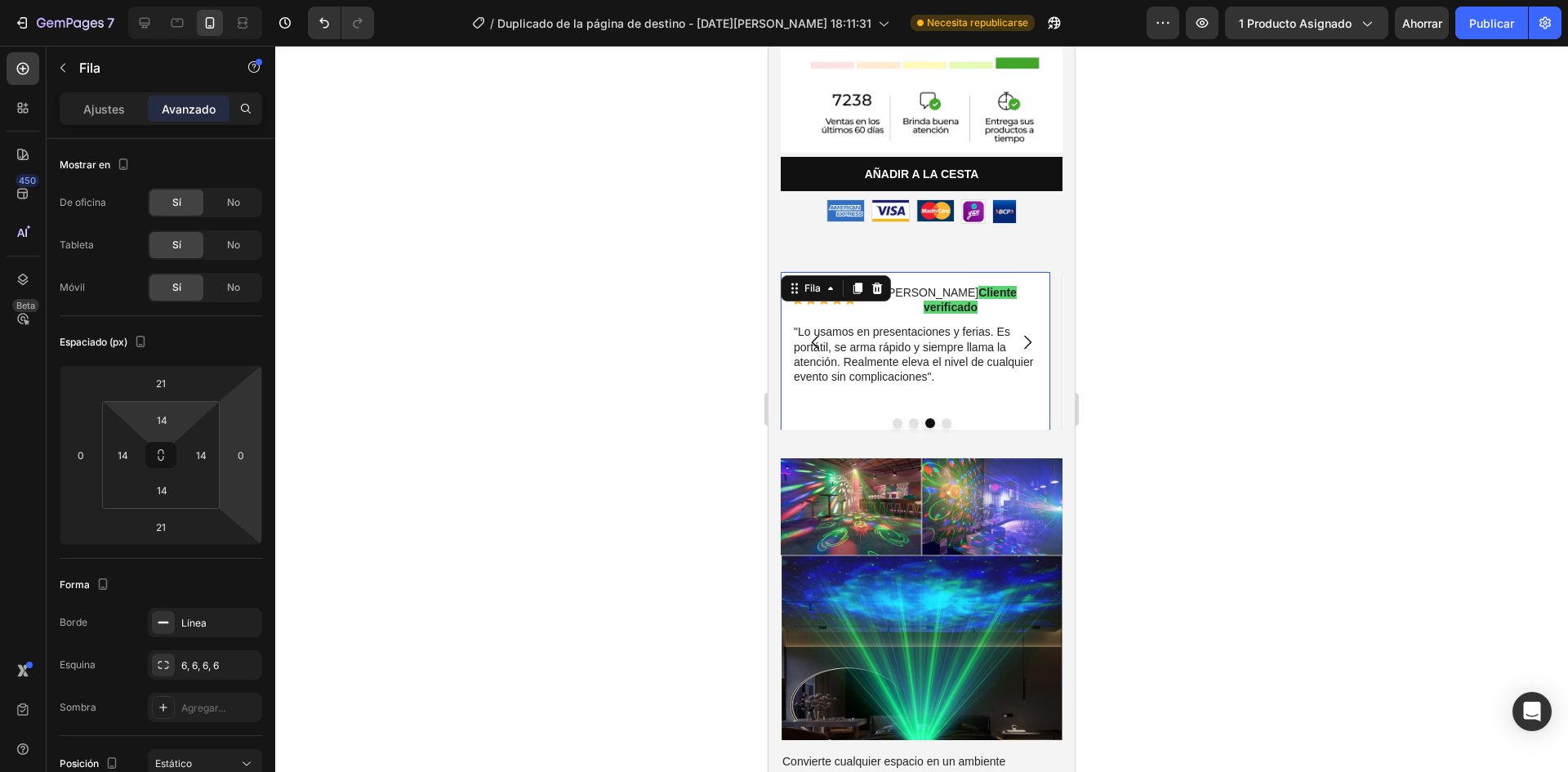
click at [349, 458] on div at bounding box center [921, 408] width 1293 height 727
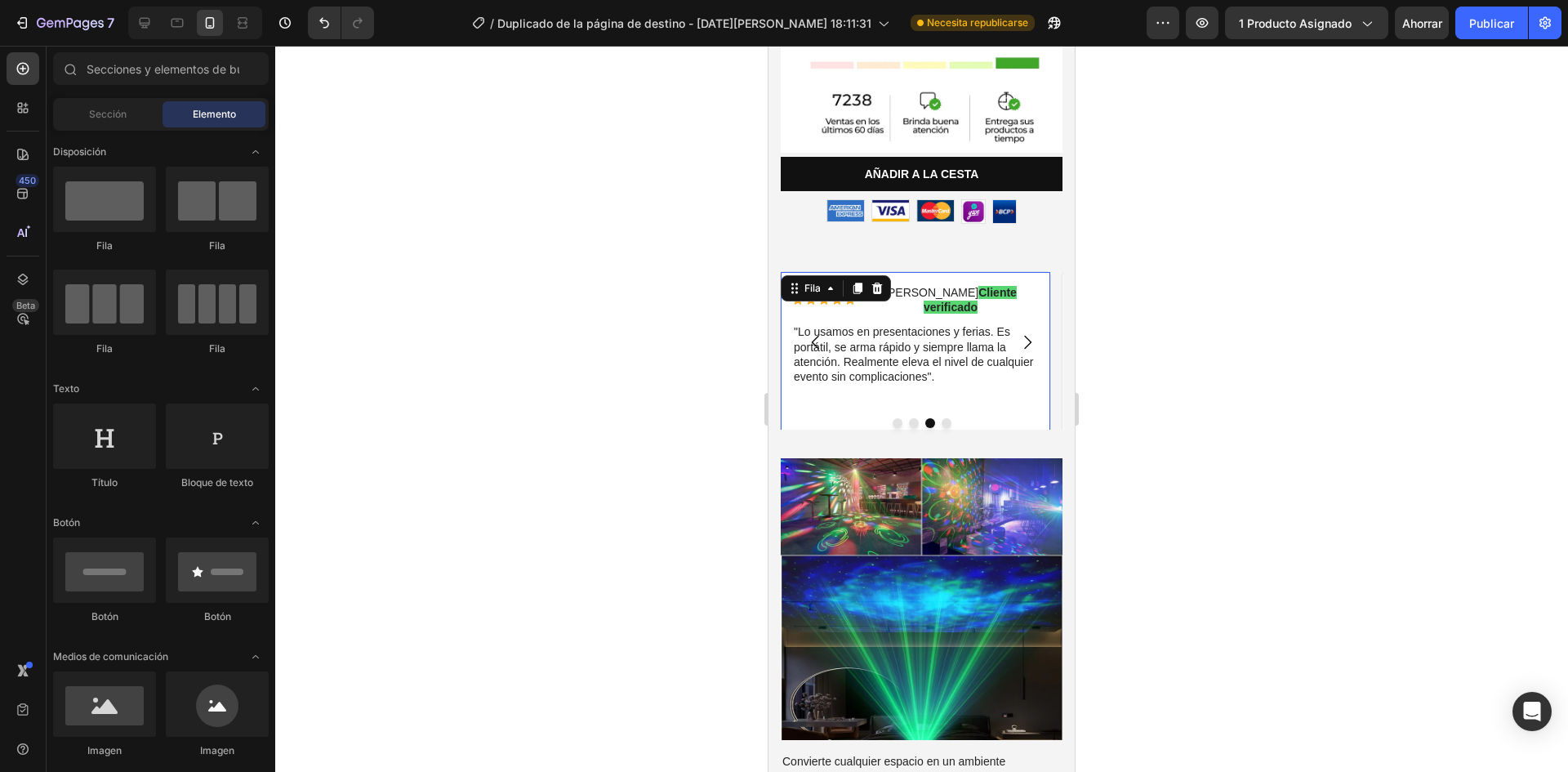
click at [974, 360] on div "Icono Icono Icono Icono Icono Lista de iconos [PERSON_NAME] Cliente verificado …" at bounding box center [915, 359] width 247 height 151
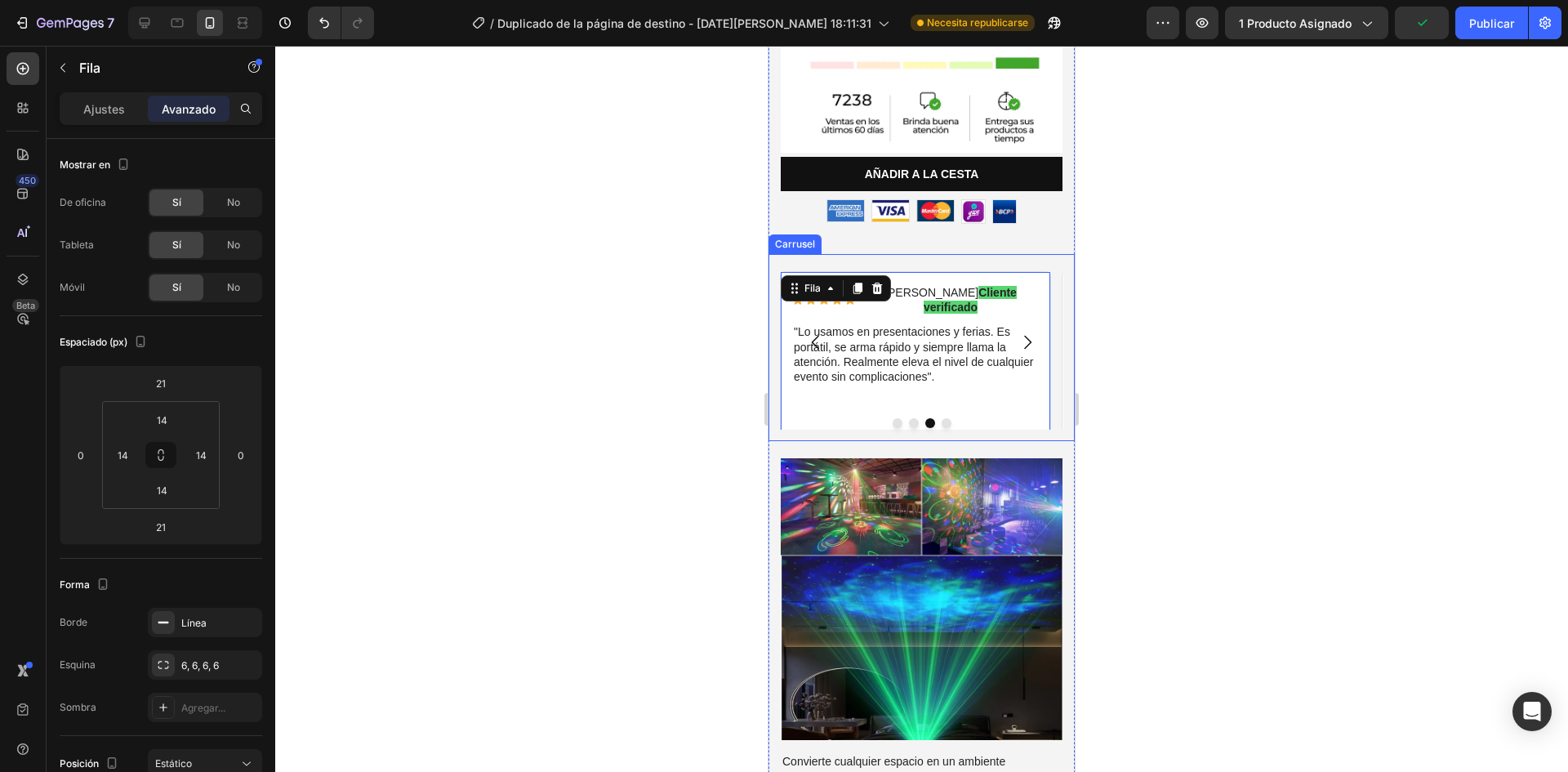
click at [1023, 332] on icon "Carrusel Siguiente Flecha" at bounding box center [1028, 342] width 20 height 20
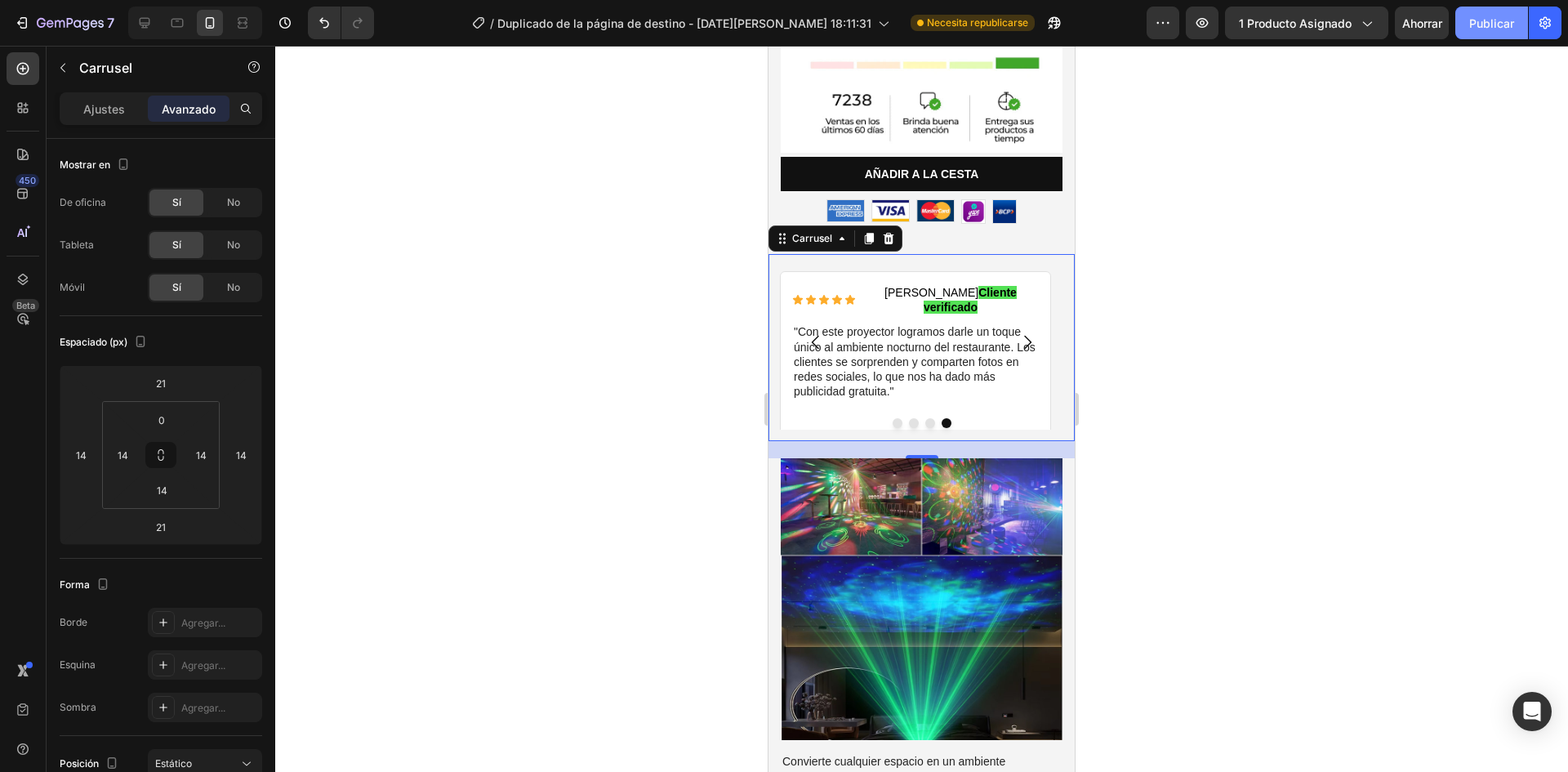
click at [1490, 30] on font "Publicar" at bounding box center [1491, 23] width 45 height 14
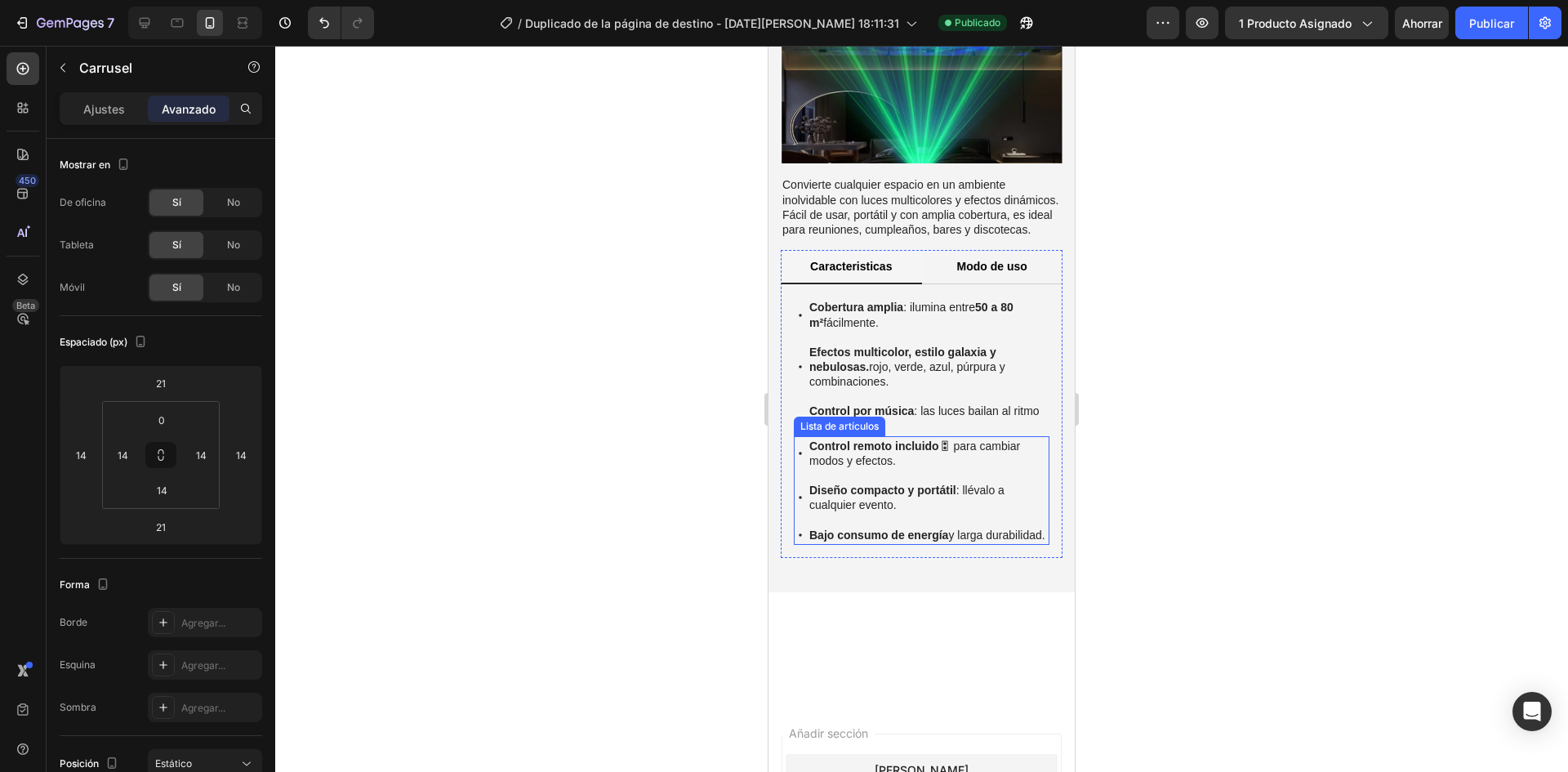
scroll to position [1306, 0]
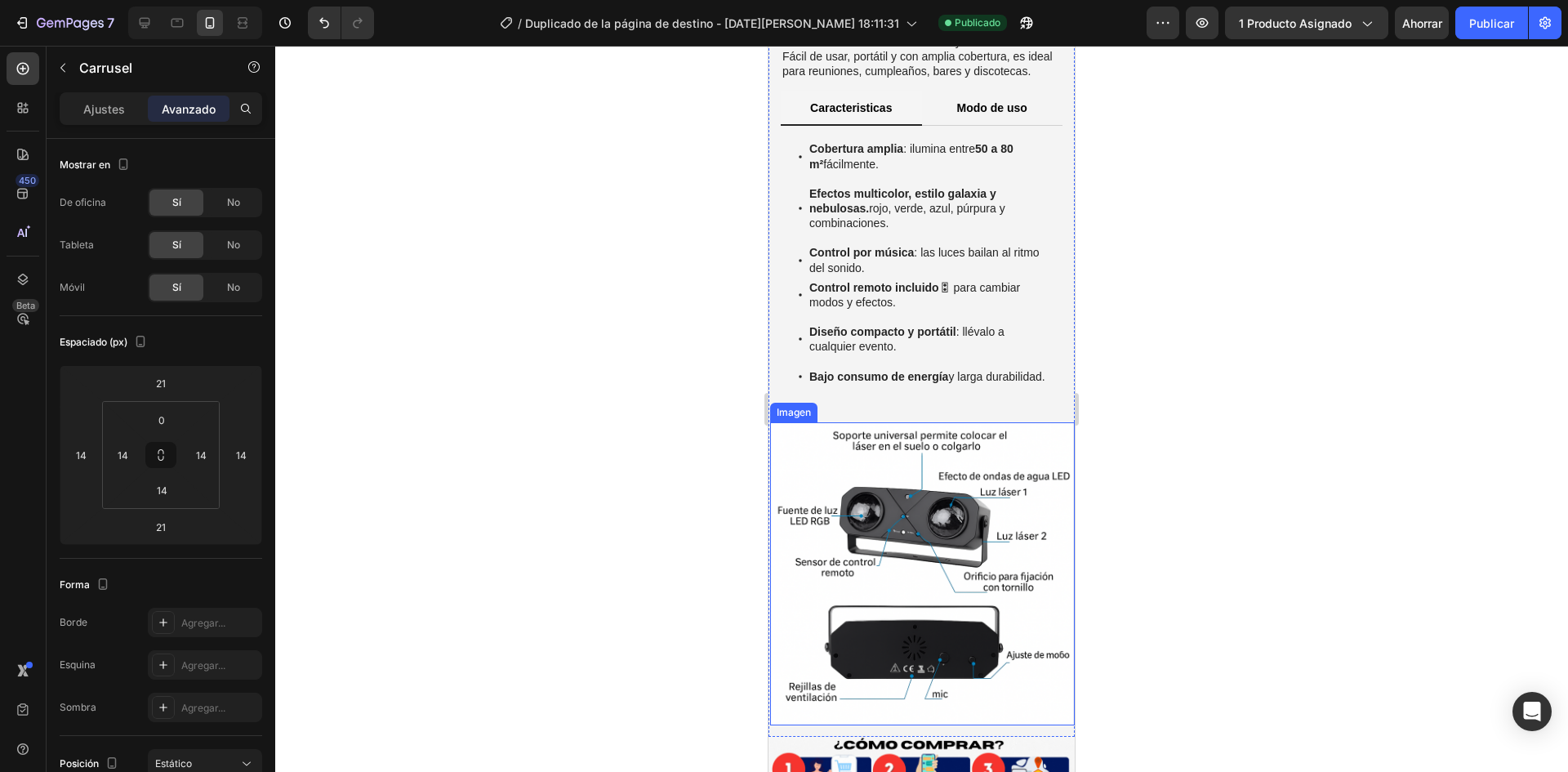
click at [934, 524] on img at bounding box center [921, 574] width 303 height 303
click at [926, 587] on img at bounding box center [921, 574] width 303 height 303
click at [688, 533] on div at bounding box center [921, 408] width 1293 height 727
click at [895, 540] on img at bounding box center [921, 574] width 303 height 303
click at [102, 112] on font "Ajustes" at bounding box center [104, 109] width 41 height 14
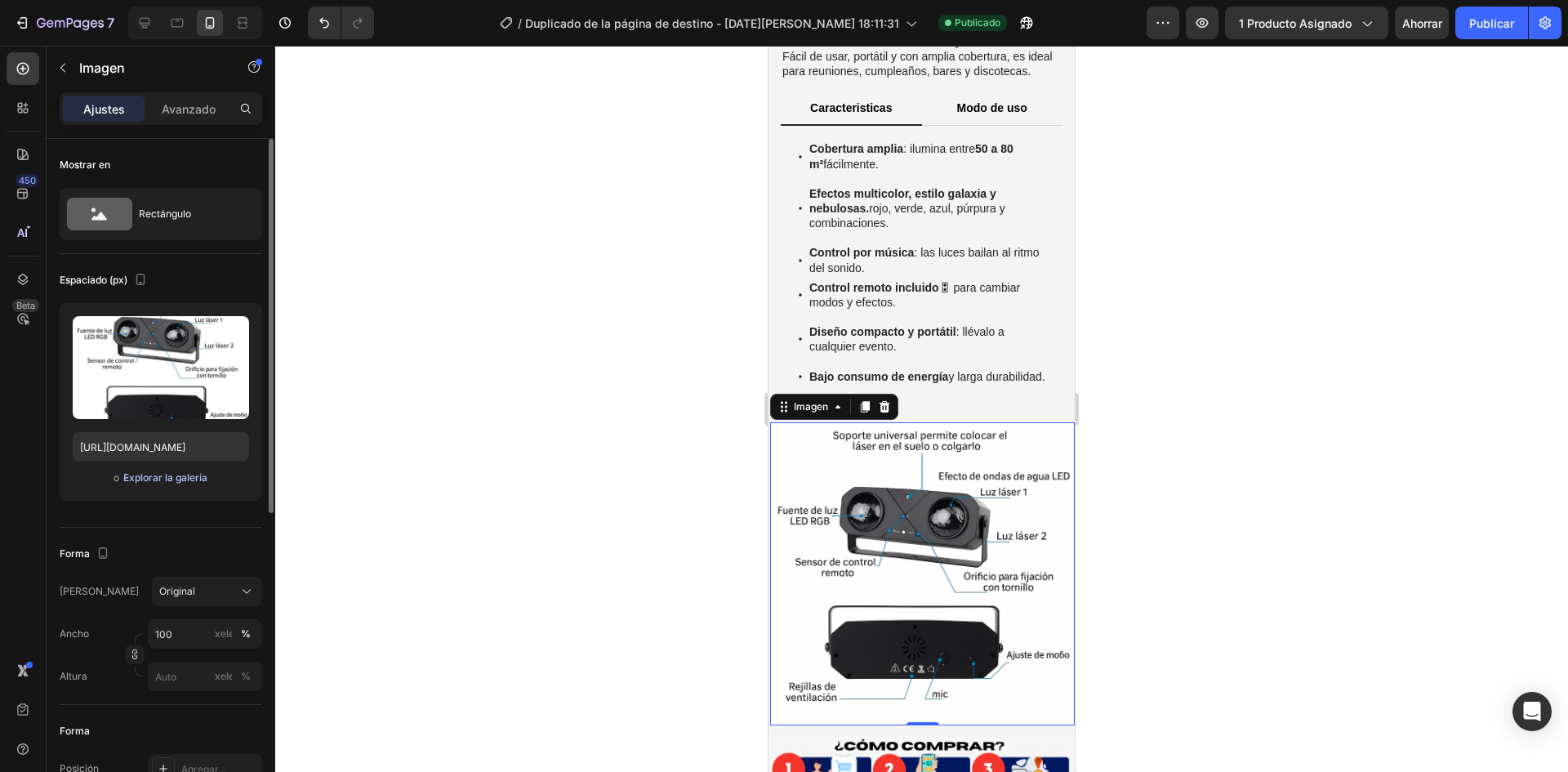
click at [173, 483] on font "Explorar la galería" at bounding box center [165, 477] width 84 height 12
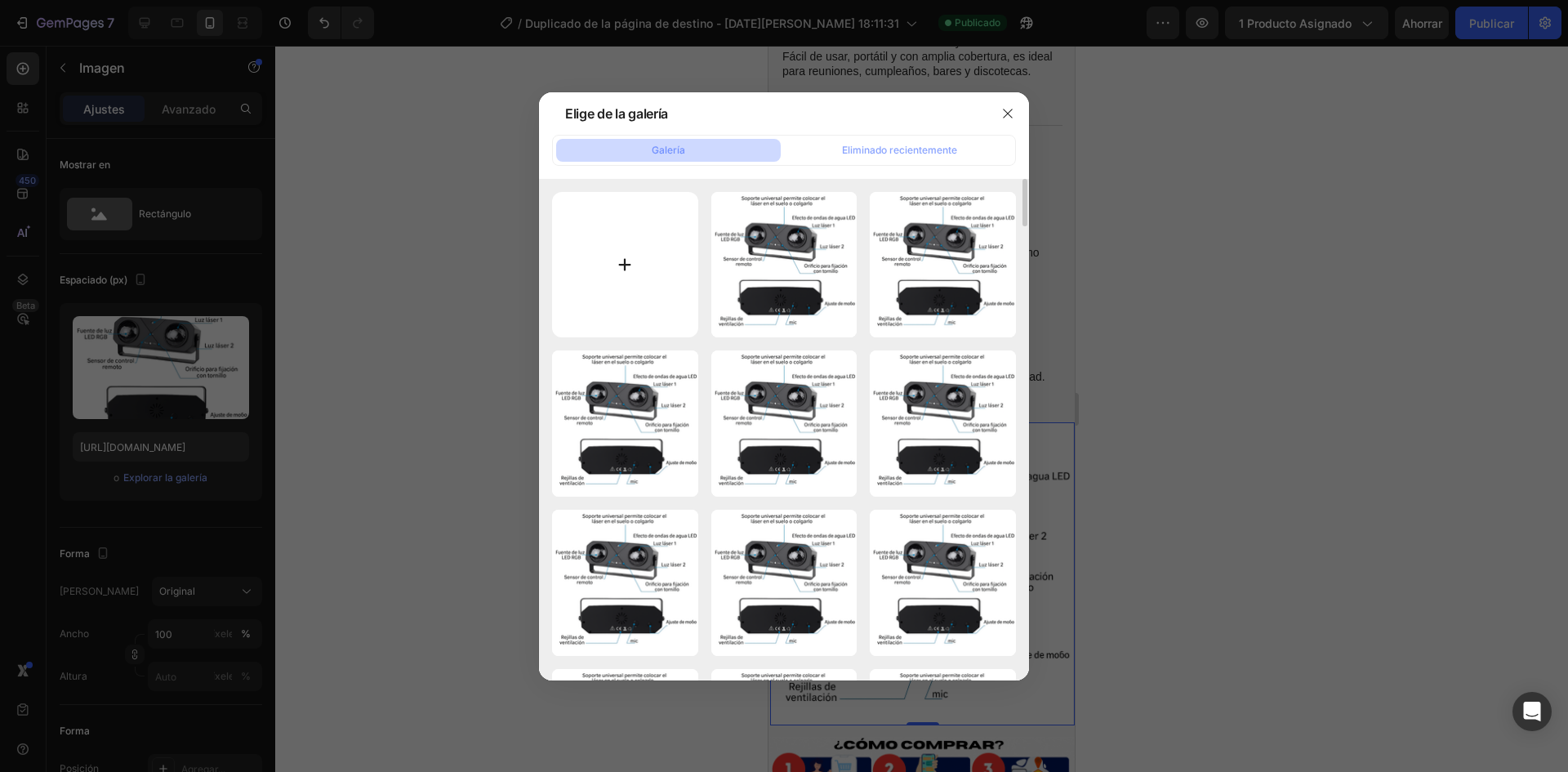
click at [577, 295] on input "file" at bounding box center [625, 264] width 146 height 146
type input "C:\fakepath\ChatGPT Image [DATE], 02_30_42 a.m..png"
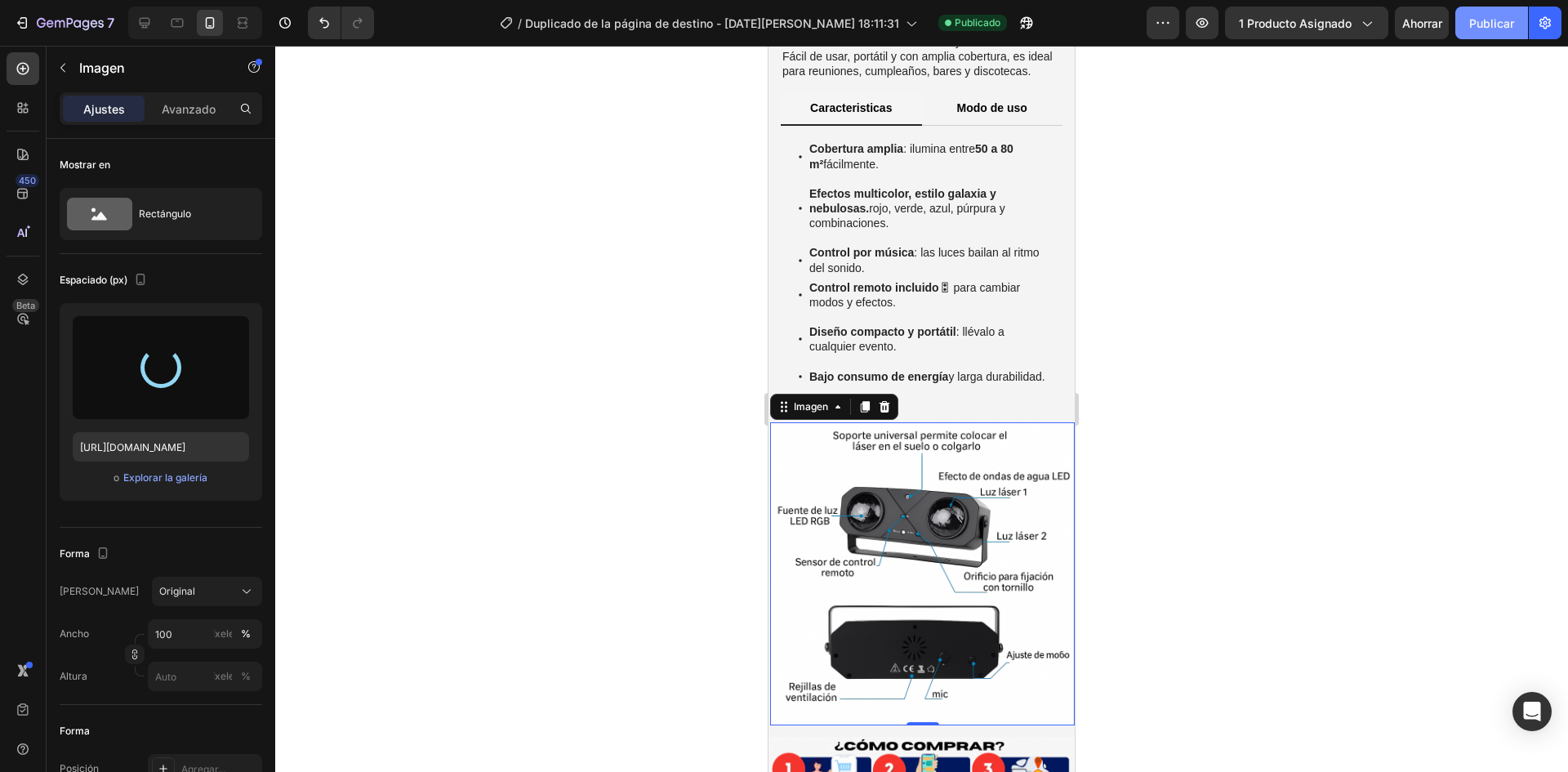
click at [1477, 36] on button "Publicar" at bounding box center [1492, 23] width 73 height 33
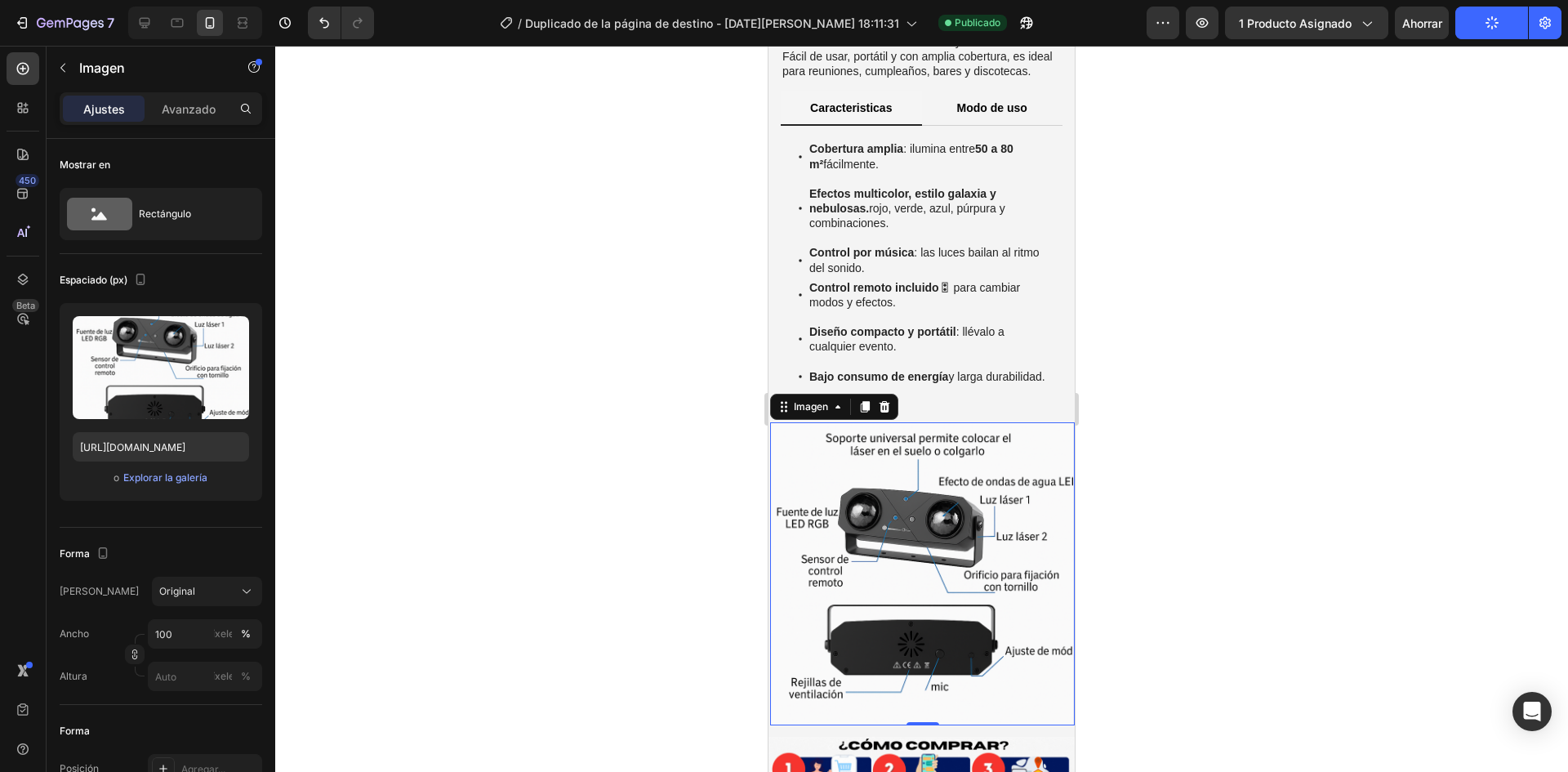
click at [1212, 445] on div at bounding box center [921, 408] width 1293 height 727
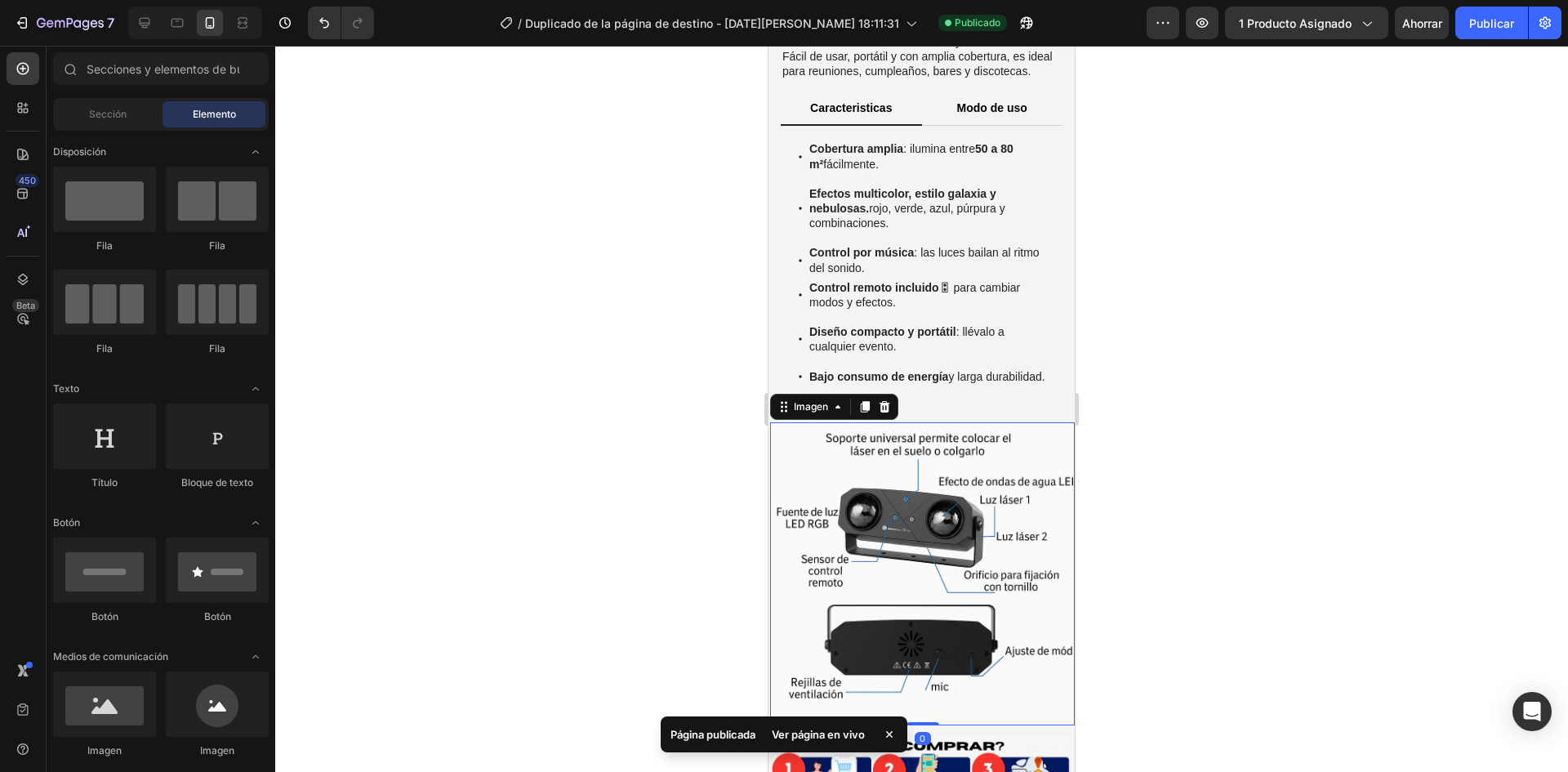
click at [1042, 437] on img at bounding box center [921, 574] width 303 height 303
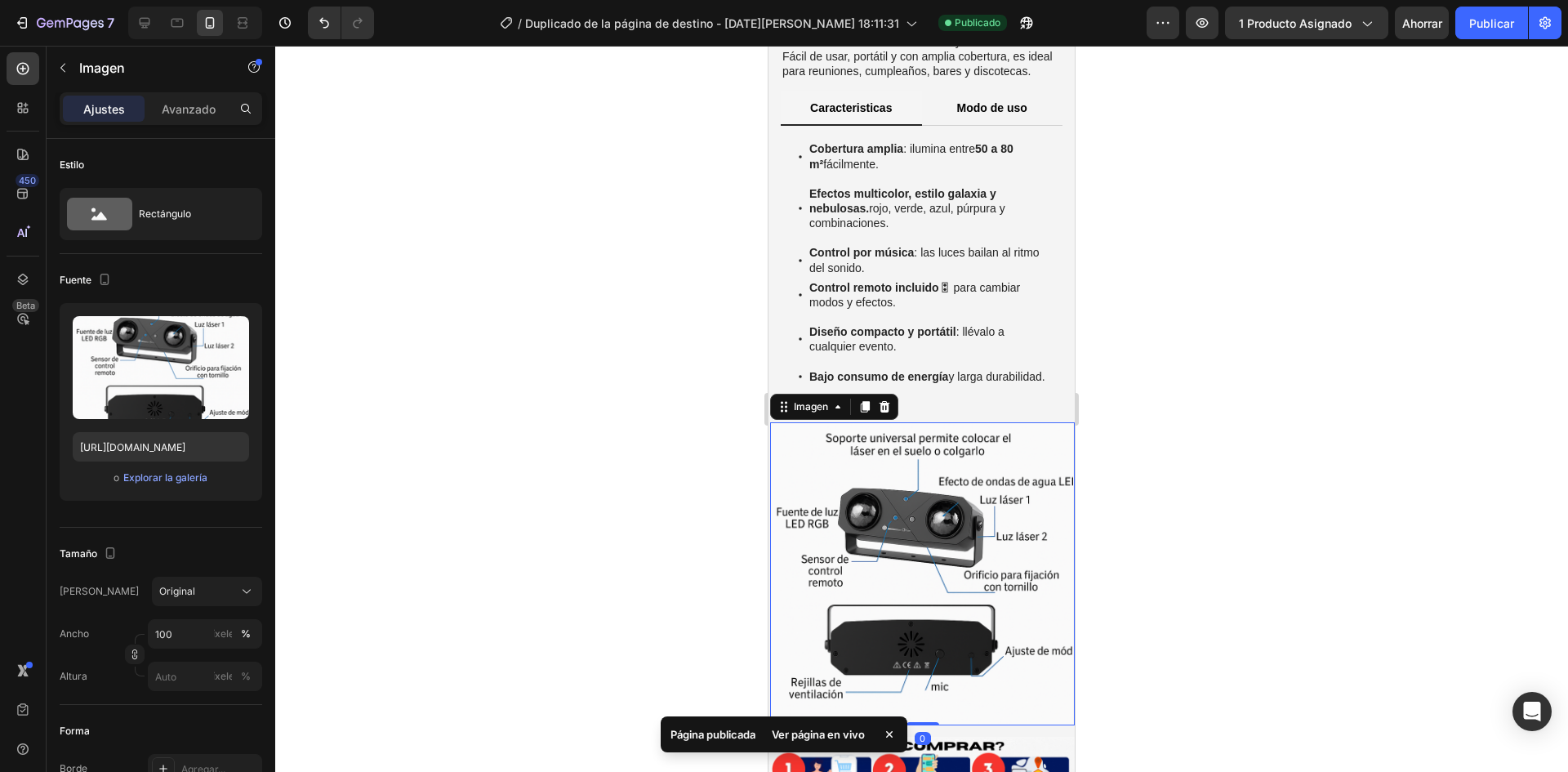
click at [1307, 418] on div at bounding box center [921, 408] width 1293 height 727
click at [1055, 425] on img at bounding box center [921, 574] width 303 height 303
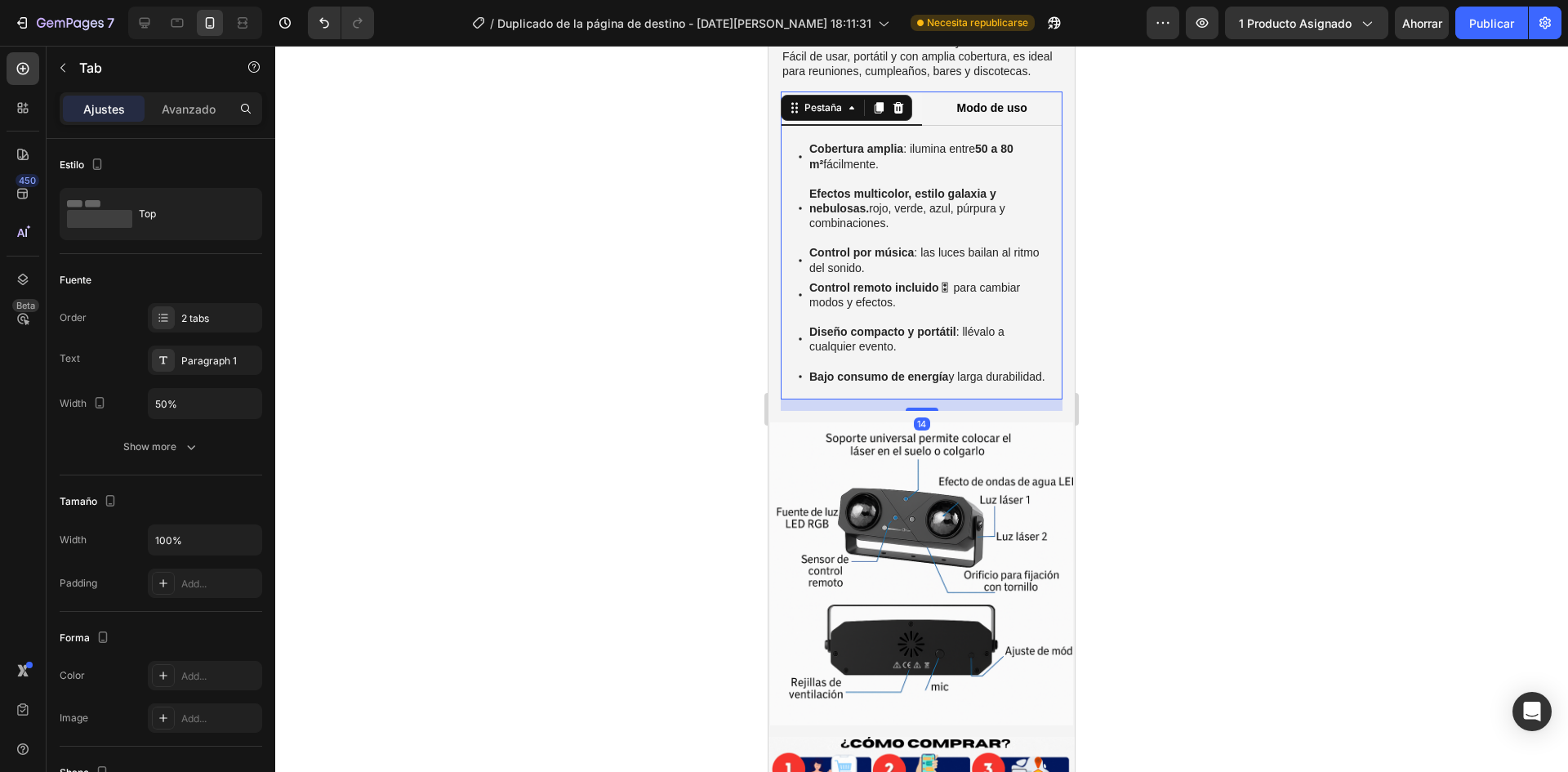
drag, startPoint x: 1043, startPoint y: 376, endPoint x: 1901, endPoint y: 453, distance: 861.4
click at [1043, 376] on div "Cobertura amplia : ilumina entre 50 a 80 m² fácilmente. Efectos multicolor, est…" at bounding box center [921, 262] width 282 height 273
click at [1181, 423] on div at bounding box center [921, 408] width 1293 height 727
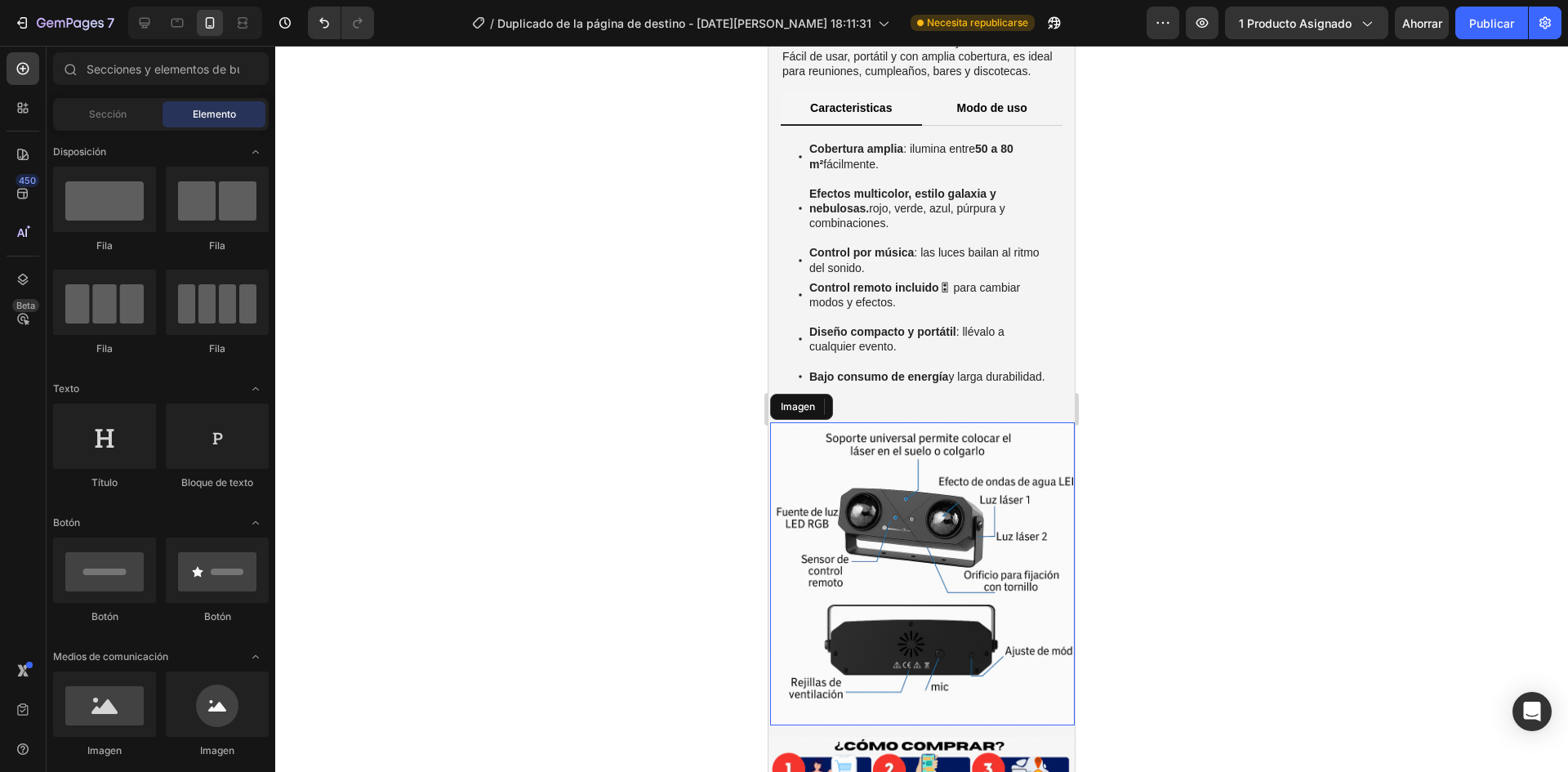
click at [814, 443] on img at bounding box center [921, 574] width 303 height 303
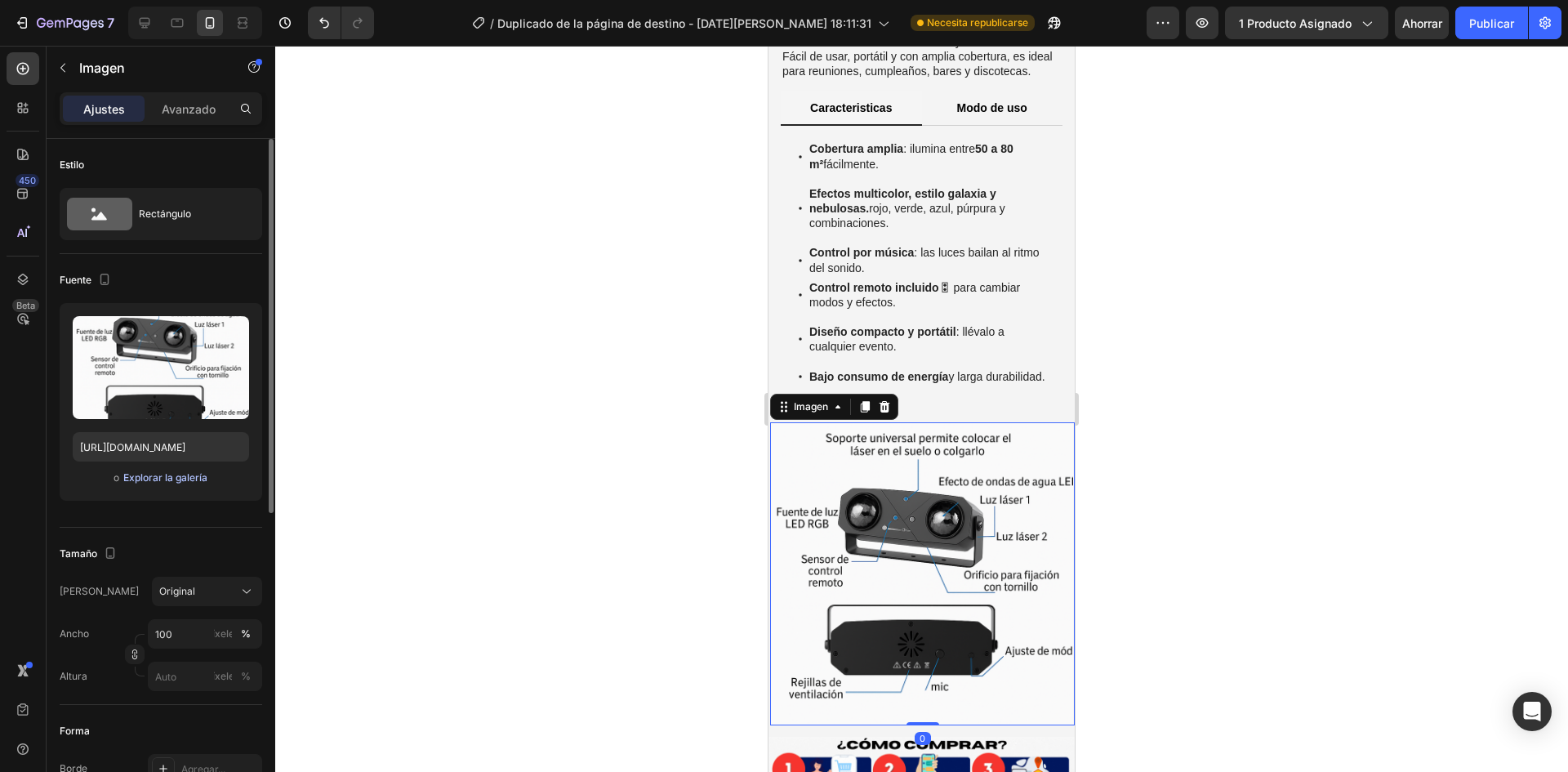
click at [200, 477] on font "Explorar la galería" at bounding box center [165, 477] width 84 height 12
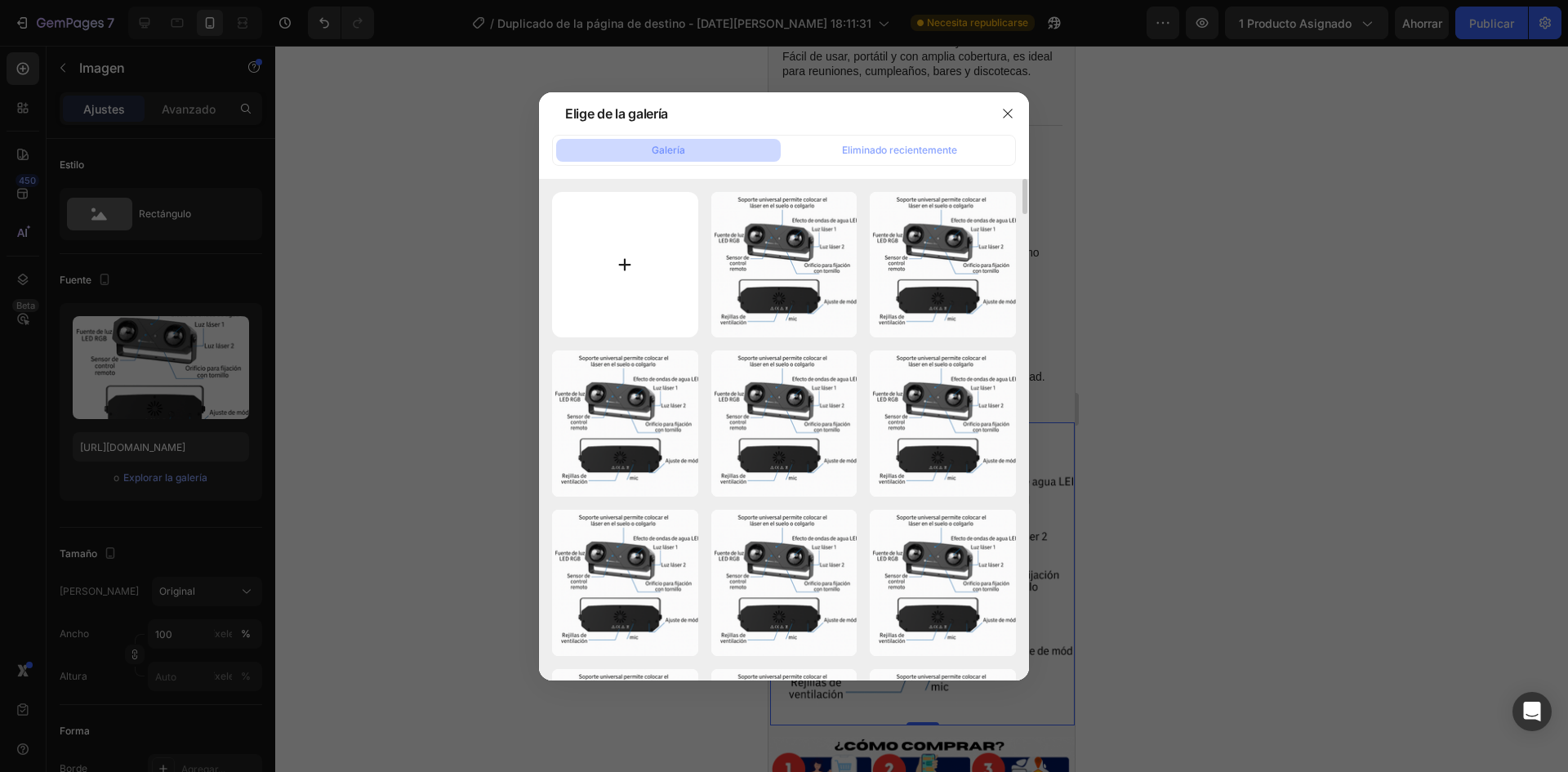
click at [596, 249] on input "file" at bounding box center [625, 264] width 146 height 146
drag, startPoint x: 1250, startPoint y: 67, endPoint x: 1258, endPoint y: 65, distance: 8.2
click at [1252, 68] on div at bounding box center [784, 386] width 1568 height 772
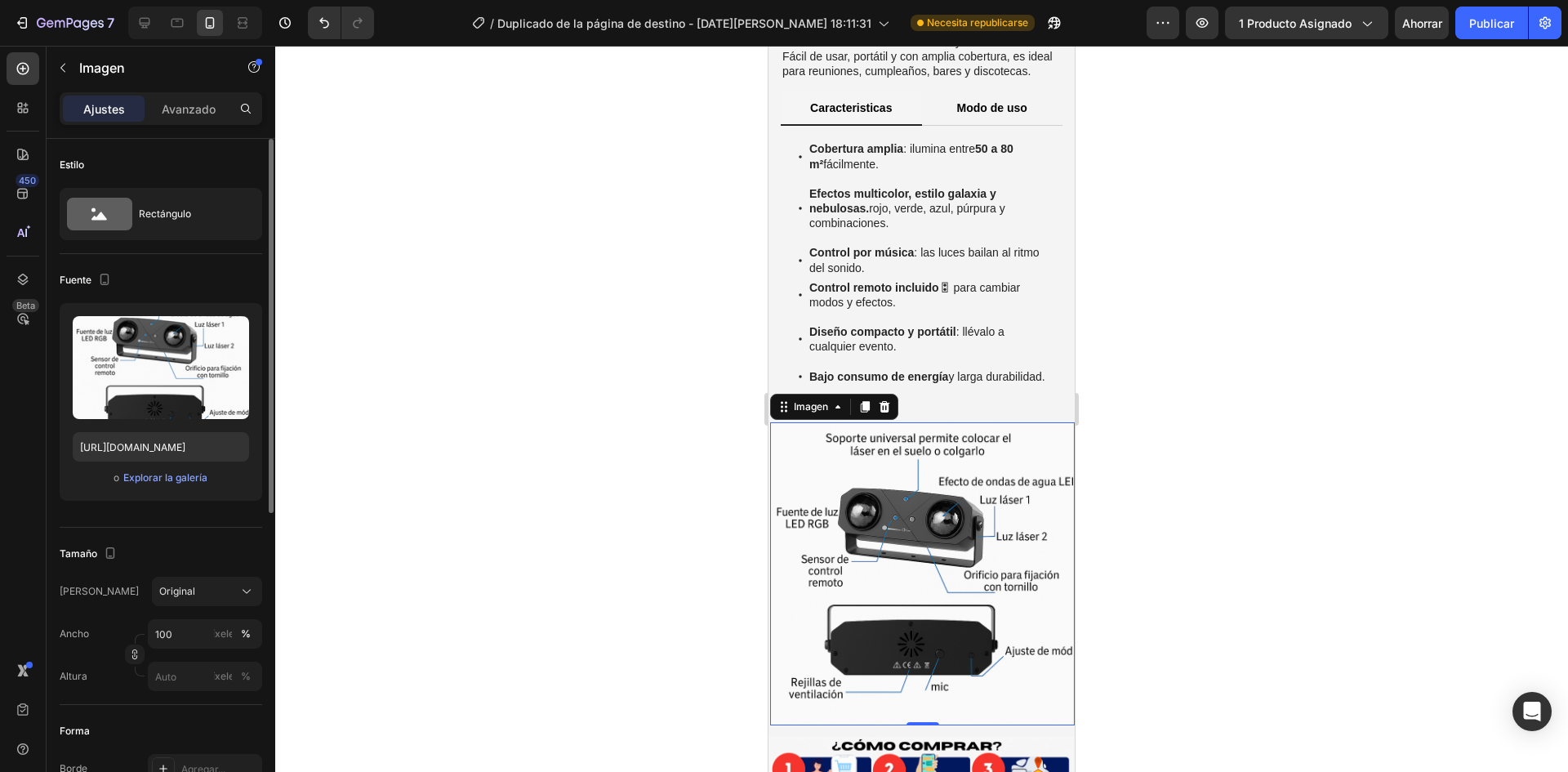
click at [102, 480] on div "o Explorar la galería" at bounding box center [161, 478] width 177 height 20
click at [161, 473] on font "Explorar la galería" at bounding box center [165, 477] width 84 height 12
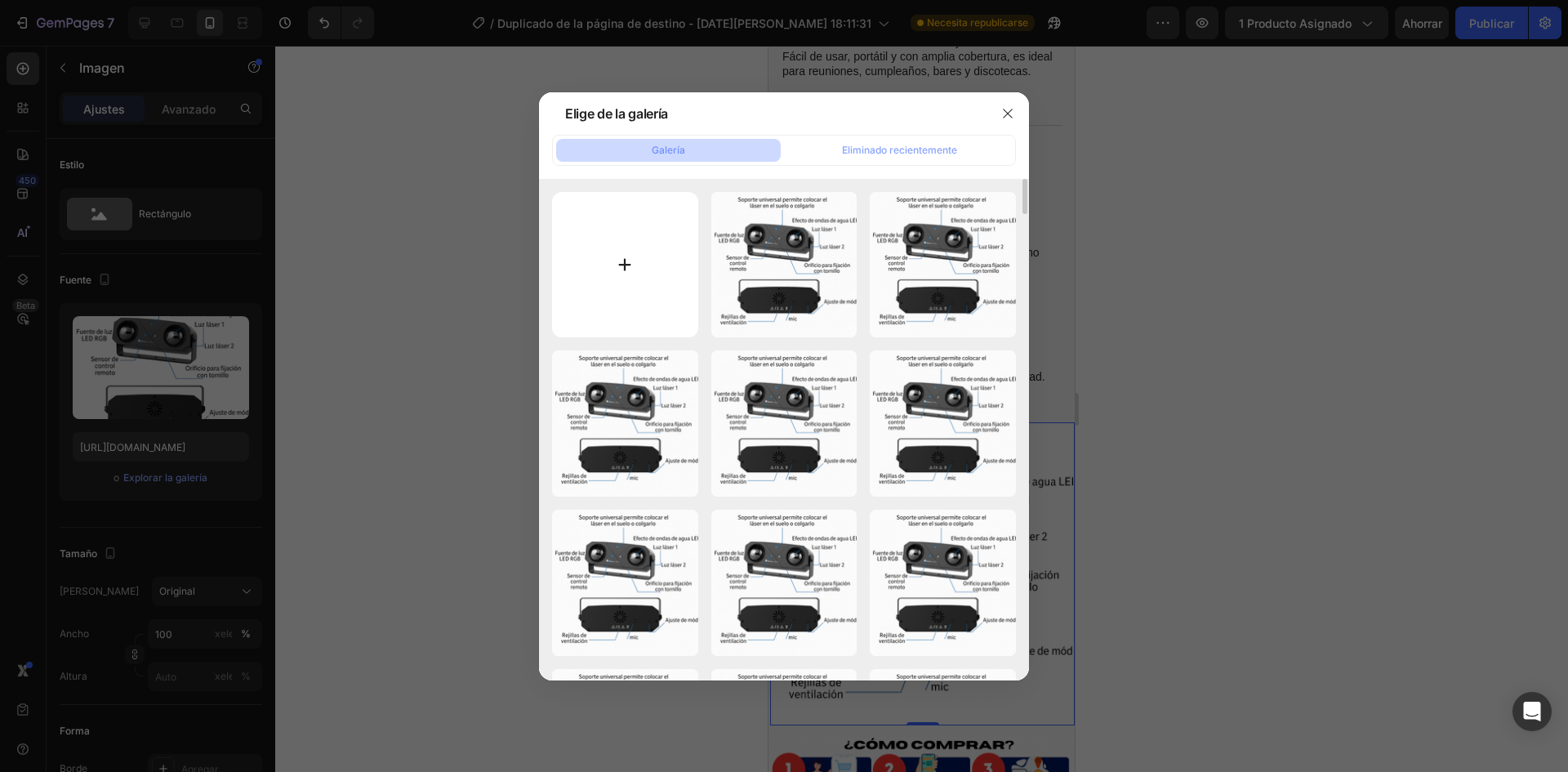
click at [604, 253] on input "file" at bounding box center [625, 264] width 146 height 146
type input "C:\fakepath\ChatGPT_Image_28_ago_2025__01_55_48_a.m.-removebg-preview.png"
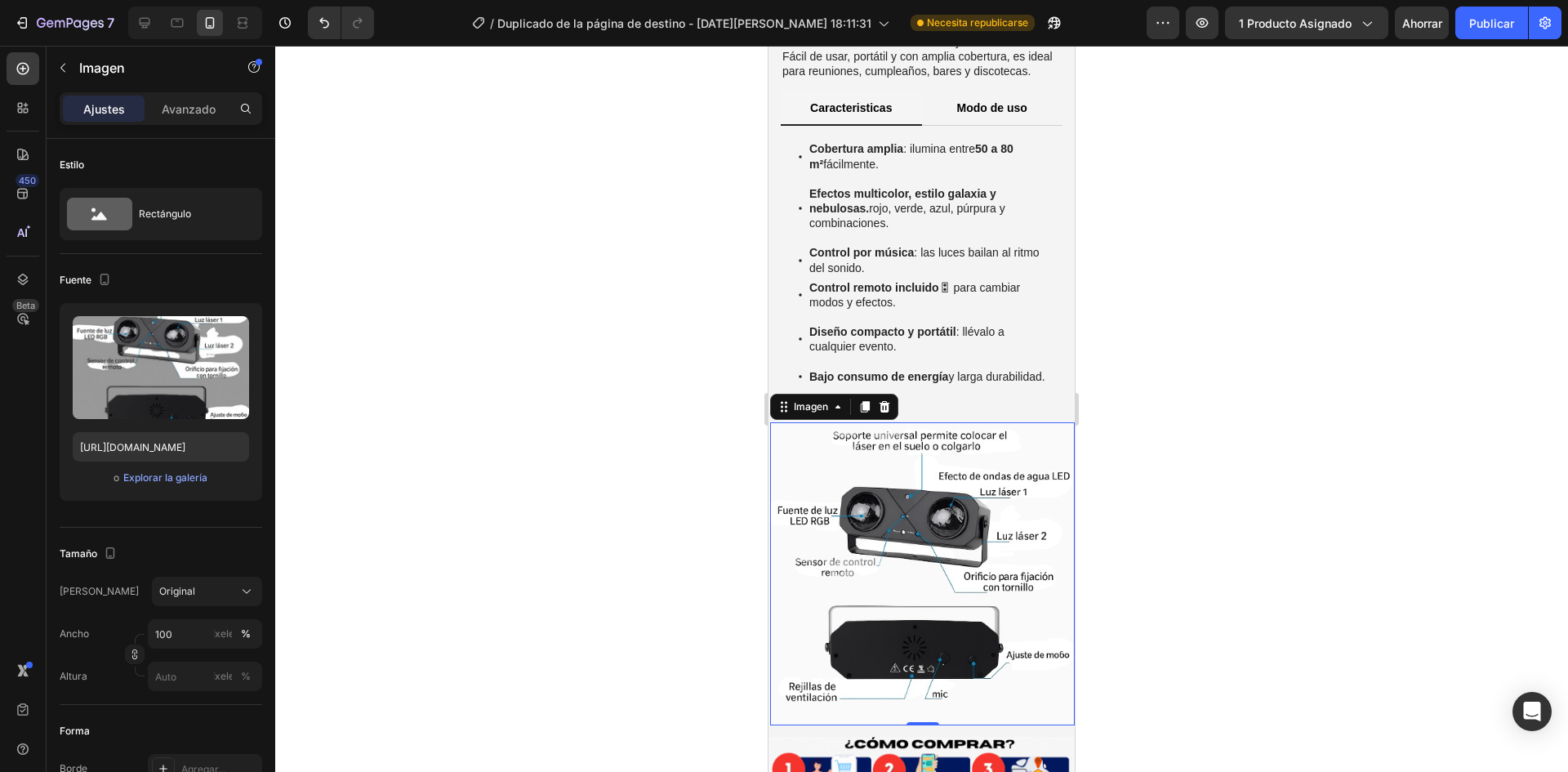
click at [501, 493] on div at bounding box center [921, 408] width 1293 height 727
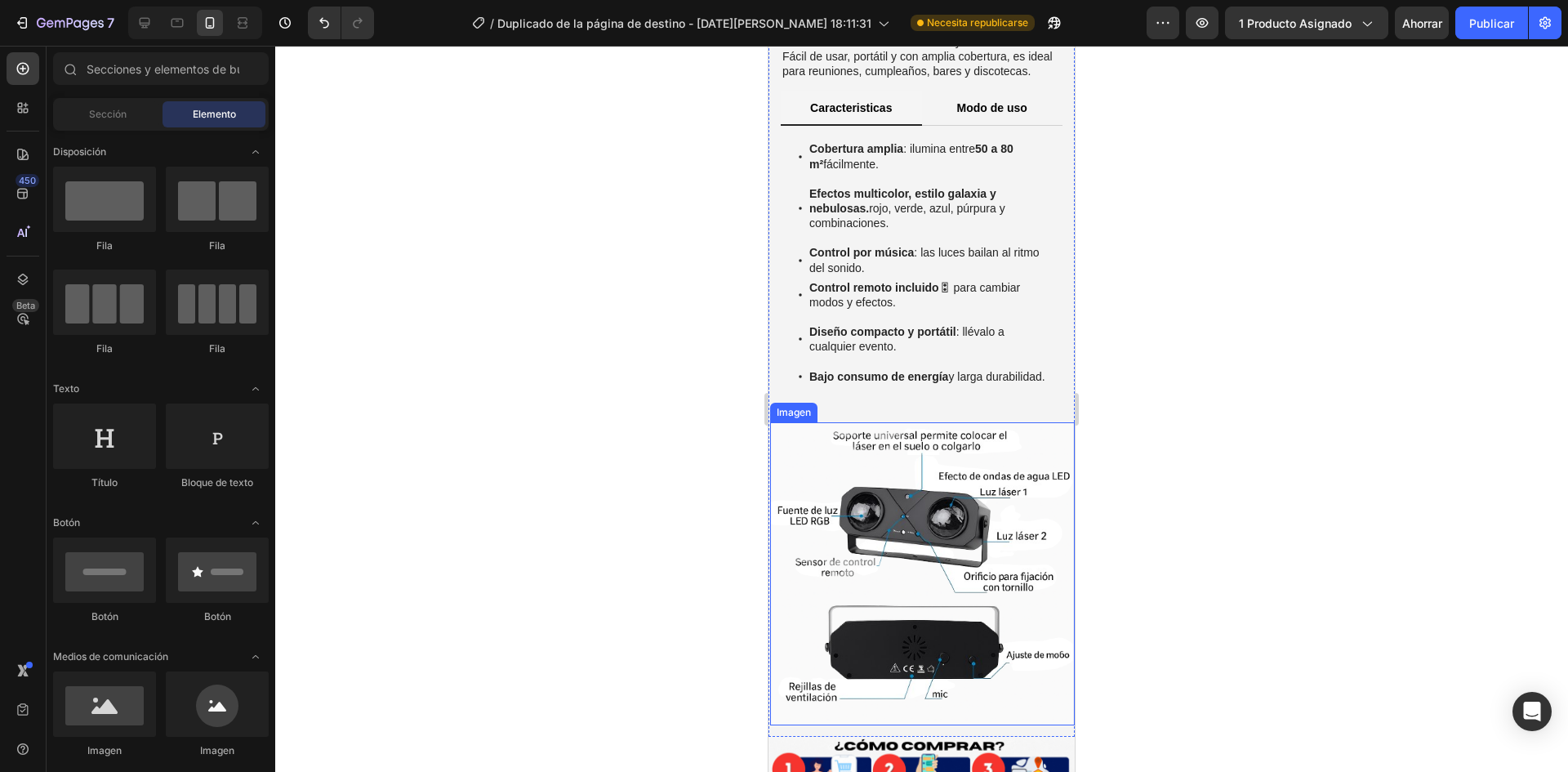
click at [819, 535] on img at bounding box center [921, 574] width 303 height 303
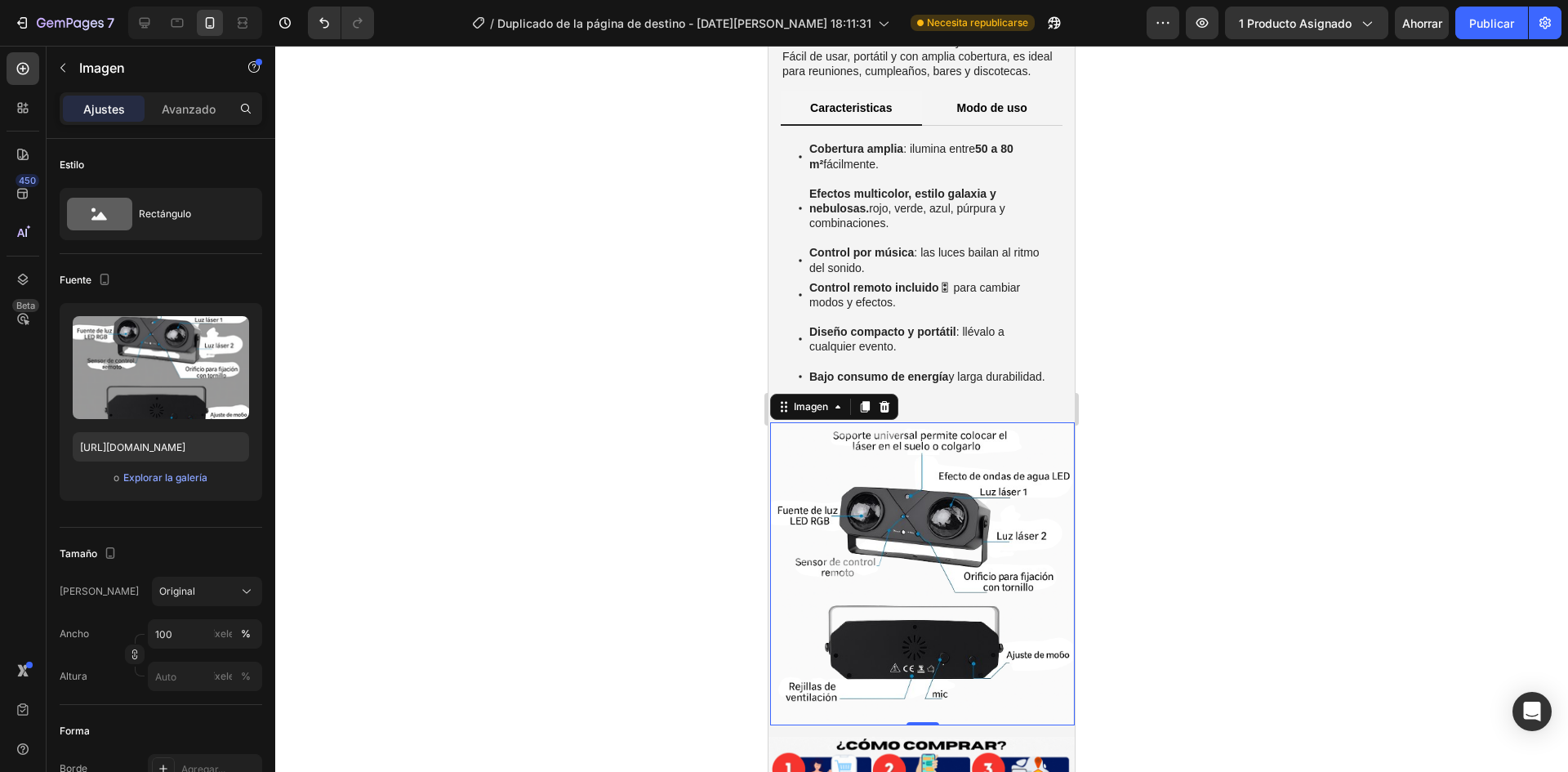
click at [578, 448] on div at bounding box center [921, 408] width 1293 height 727
click at [875, 529] on img at bounding box center [921, 574] width 303 height 303
click at [657, 509] on div at bounding box center [921, 408] width 1293 height 727
click at [818, 522] on img at bounding box center [921, 574] width 303 height 303
click at [609, 493] on div at bounding box center [921, 408] width 1293 height 727
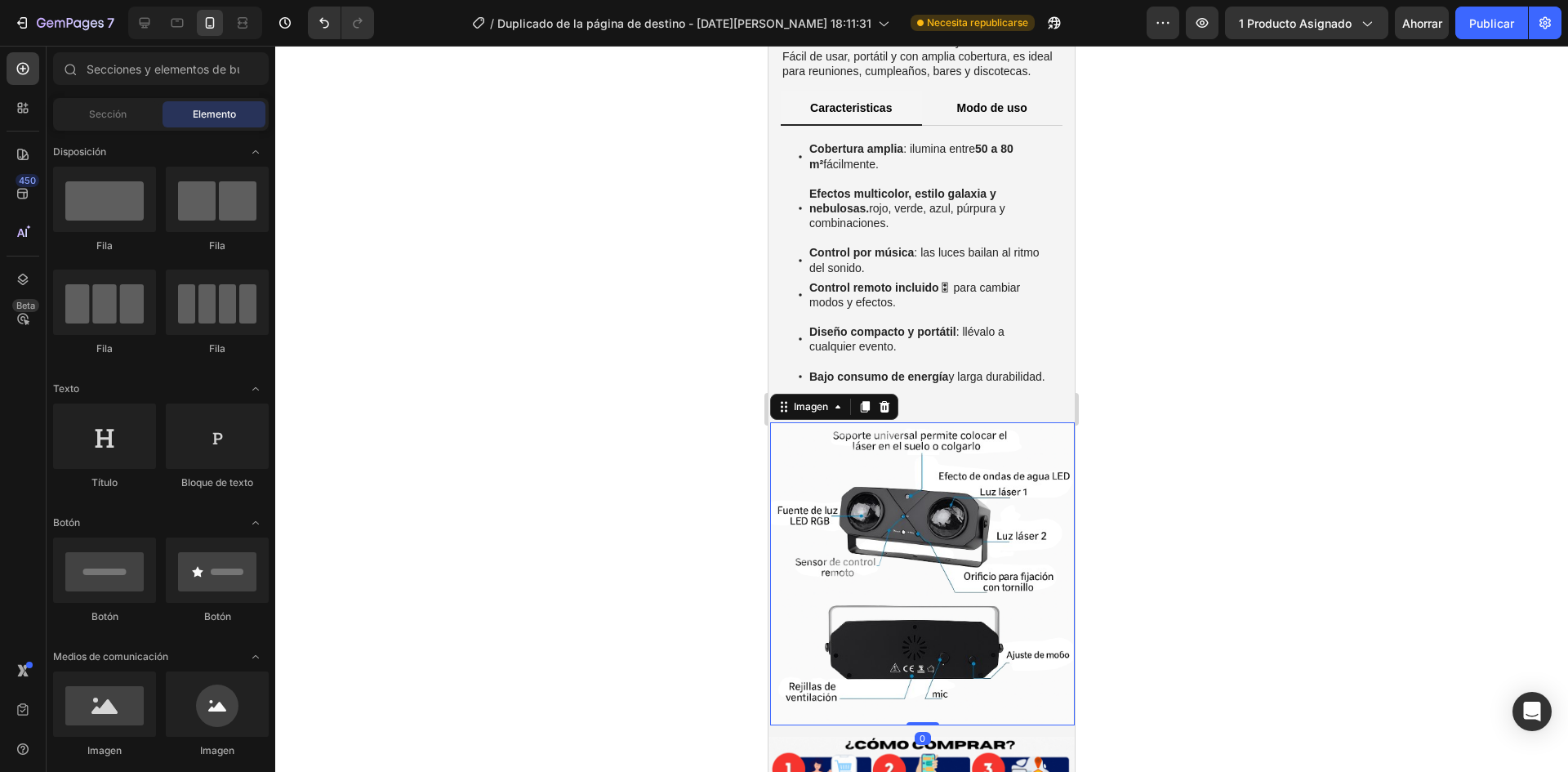
click at [859, 515] on img at bounding box center [921, 574] width 303 height 303
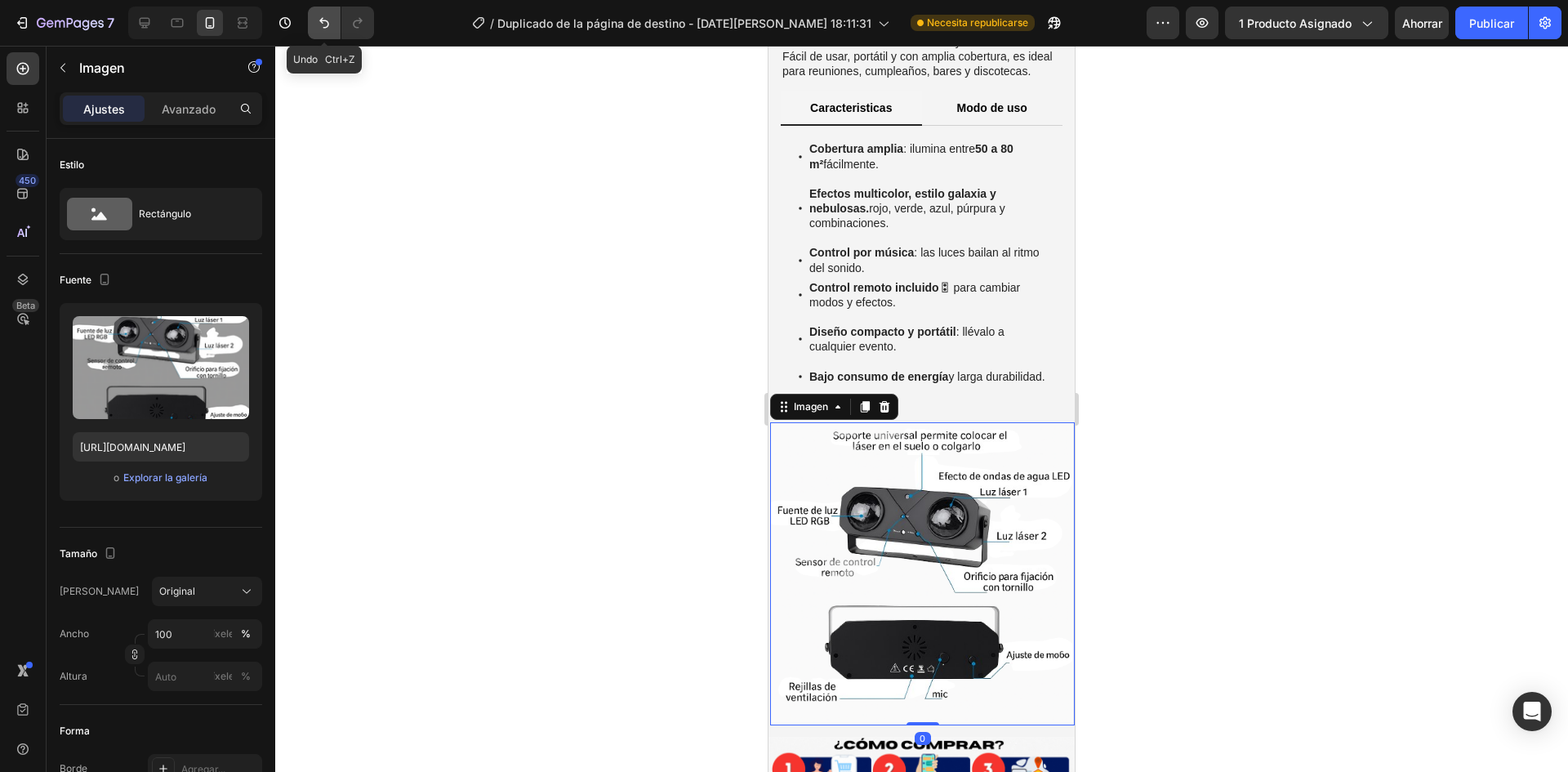
click at [316, 19] on button "Deshacer/Rehacer" at bounding box center [325, 23] width 33 height 33
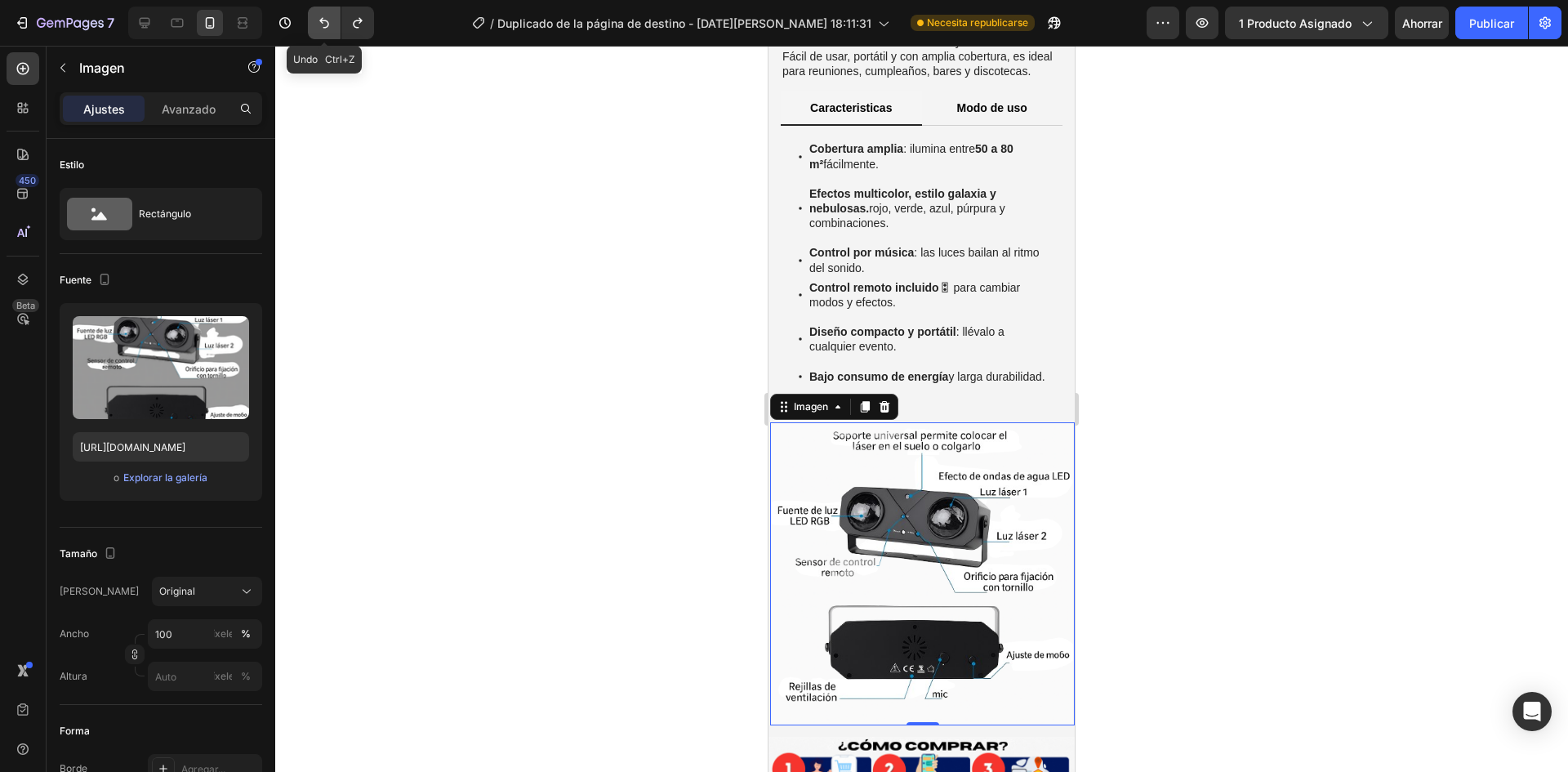
click at [316, 19] on button "Deshacer/Rehacer" at bounding box center [325, 23] width 33 height 33
click at [319, 29] on icon "Deshacer/Rehacer" at bounding box center [325, 23] width 17 height 17
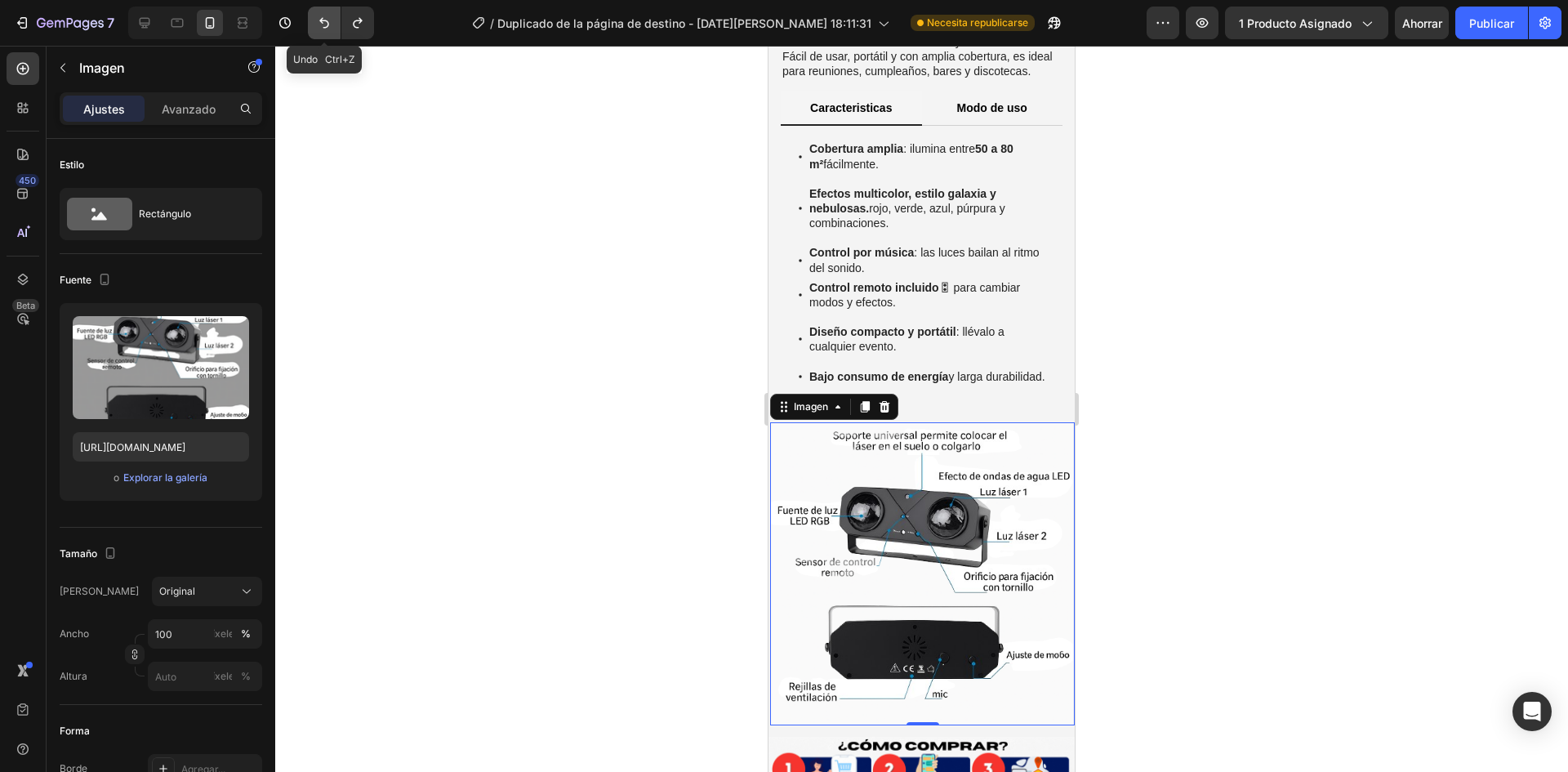
click at [319, 29] on icon "Deshacer/Rehacer" at bounding box center [325, 23] width 17 height 17
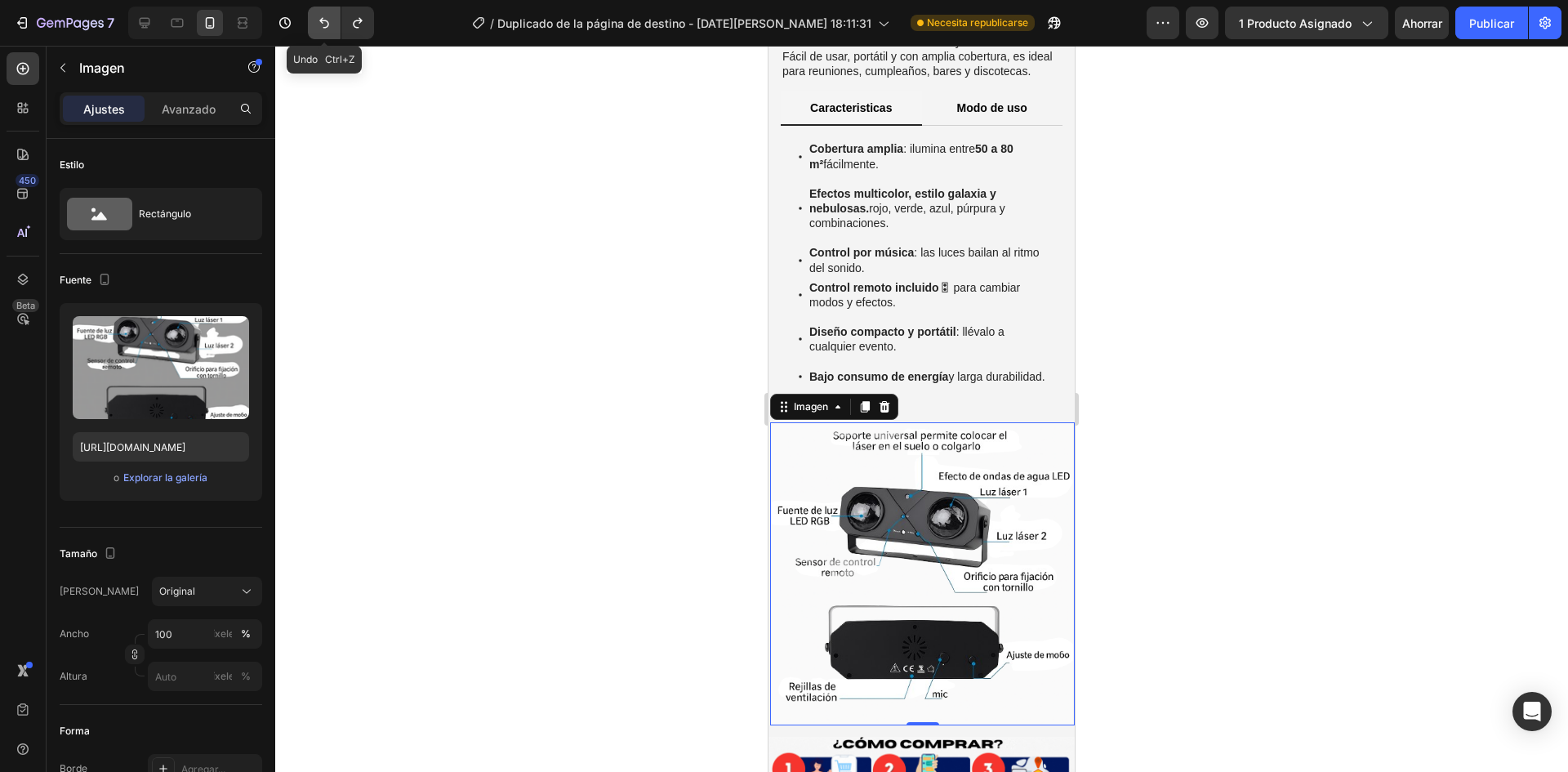
click at [319, 29] on icon "Deshacer/Rehacer" at bounding box center [325, 23] width 17 height 17
click at [183, 475] on font "Explorar la galería" at bounding box center [165, 477] width 84 height 12
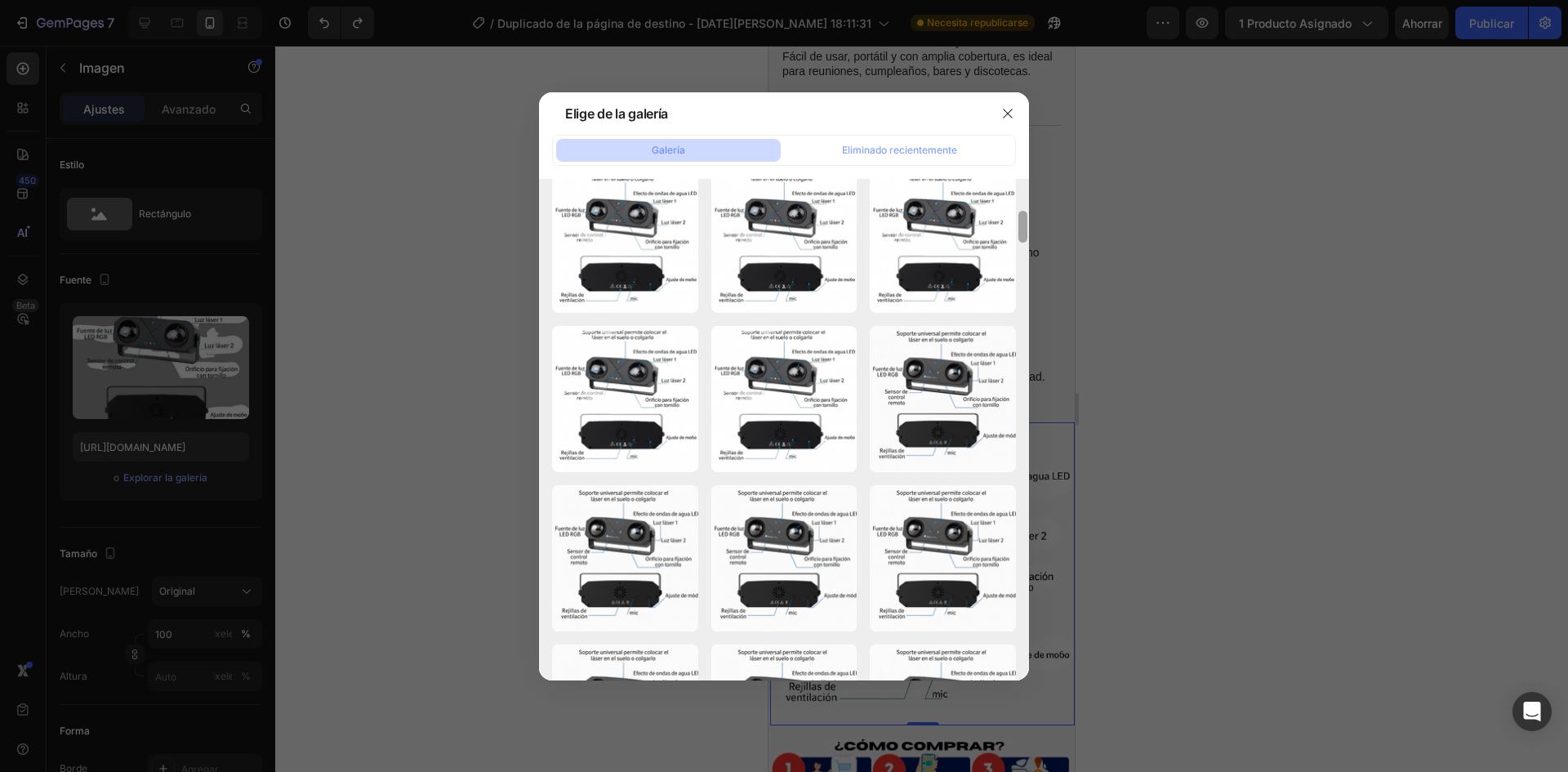
click at [1017, 293] on div at bounding box center [1023, 429] width 12 height 502
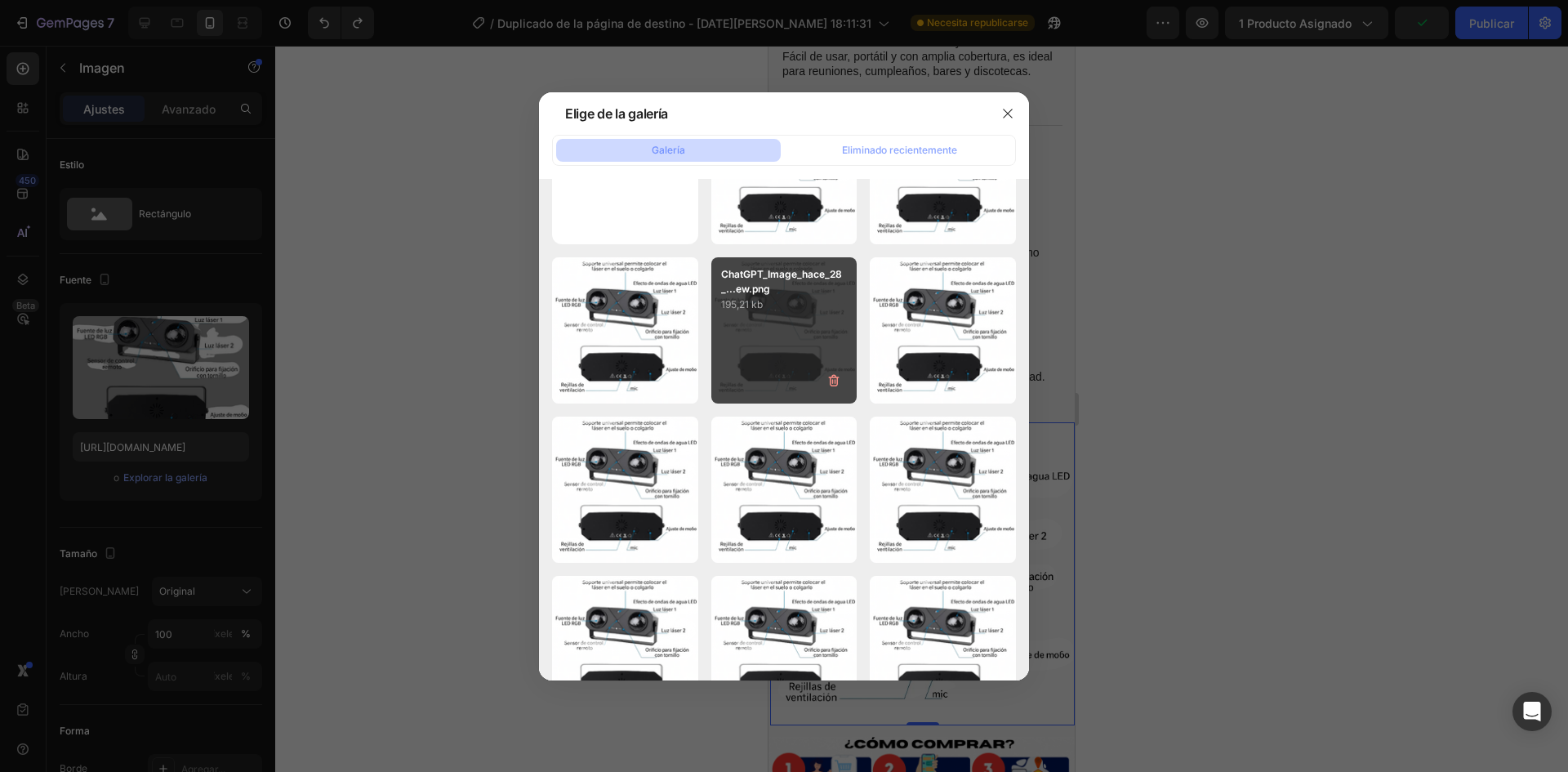
scroll to position [0, 0]
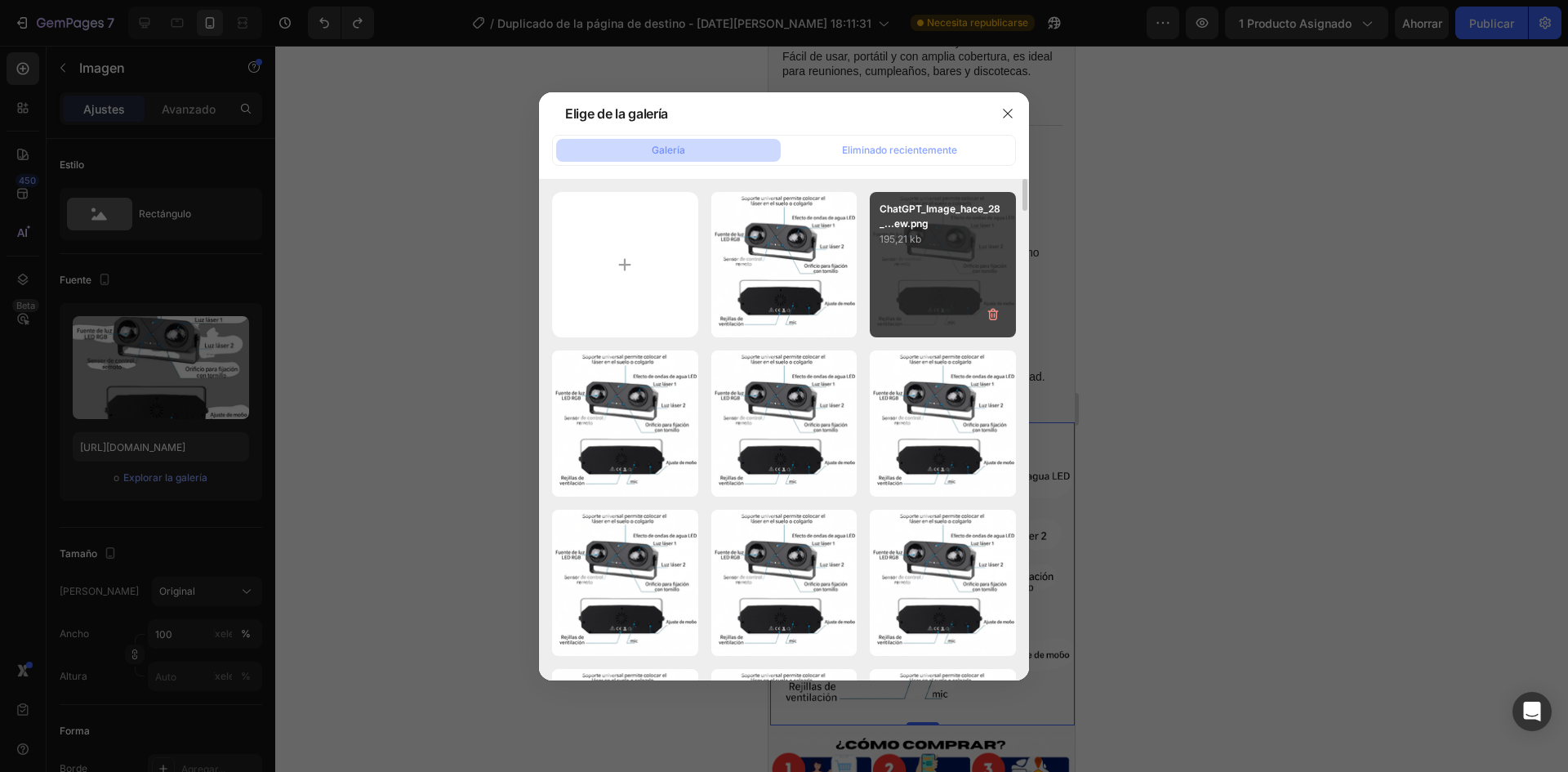
click at [922, 287] on div "ChatGPT_Image_hace_28_...ew.png 195,21 kb" at bounding box center [943, 264] width 146 height 146
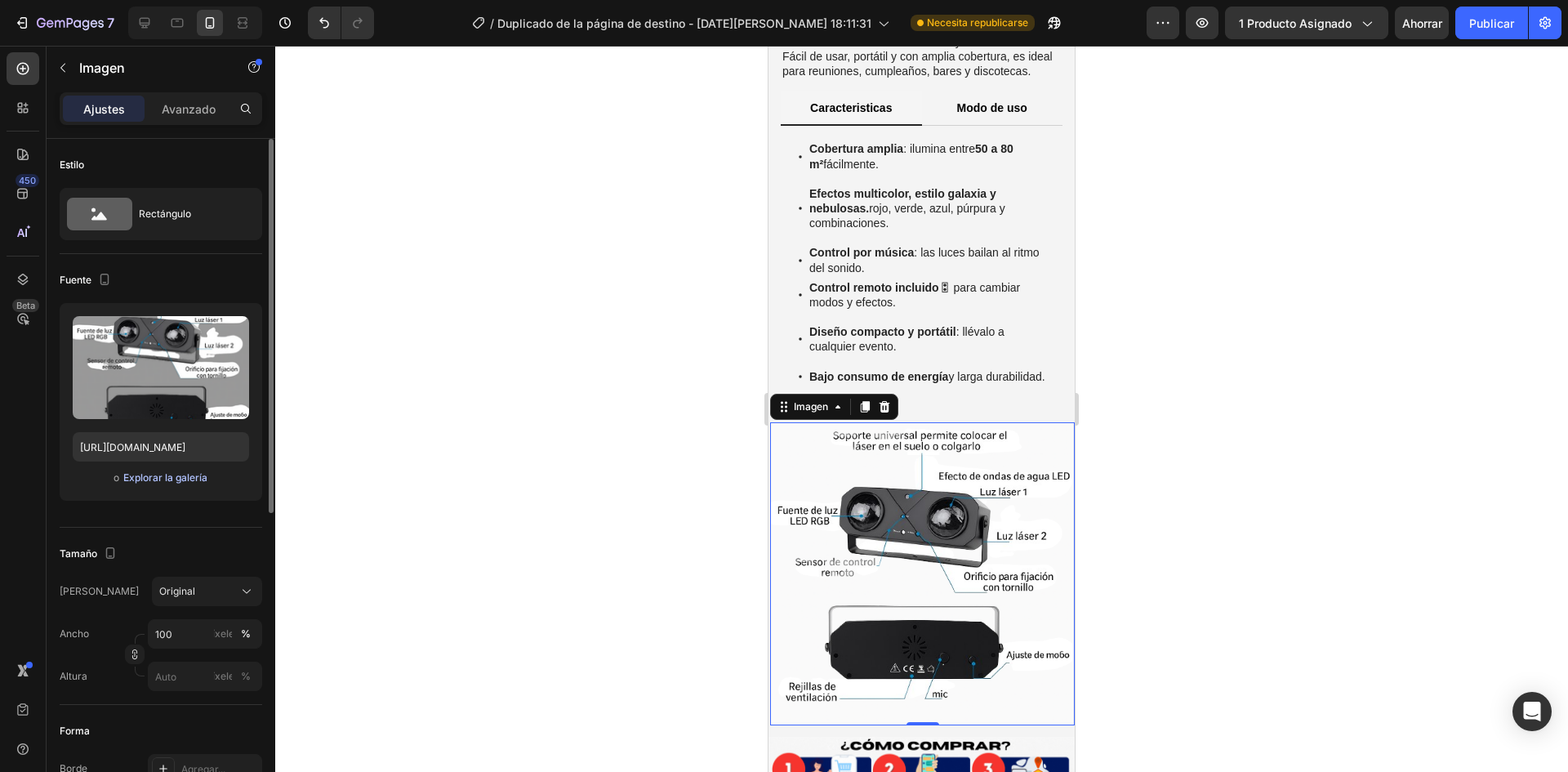
click at [173, 475] on font "Explorar la galería" at bounding box center [165, 477] width 84 height 12
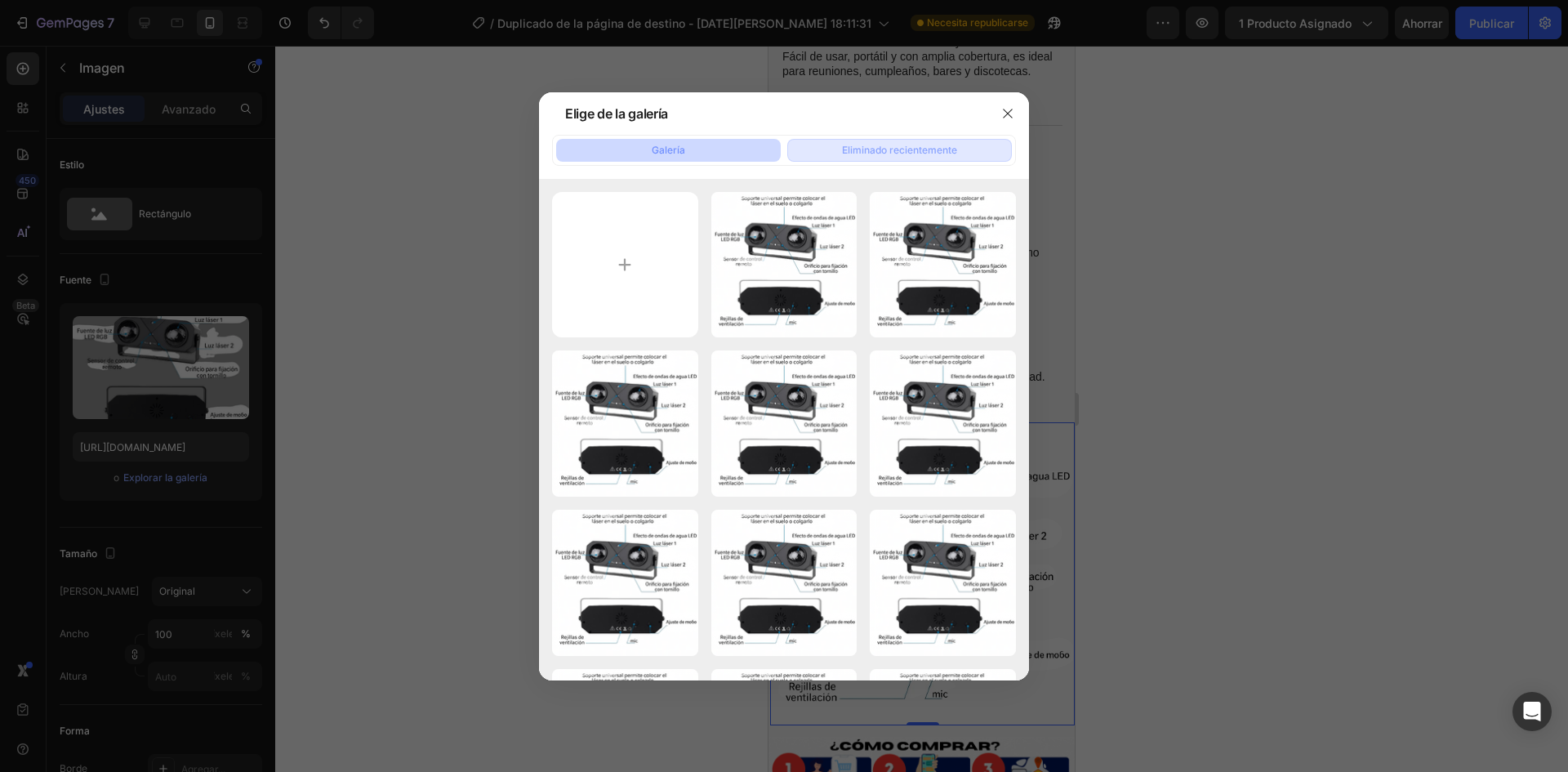
click at [872, 145] on font "Eliminado recientemente" at bounding box center [899, 150] width 115 height 12
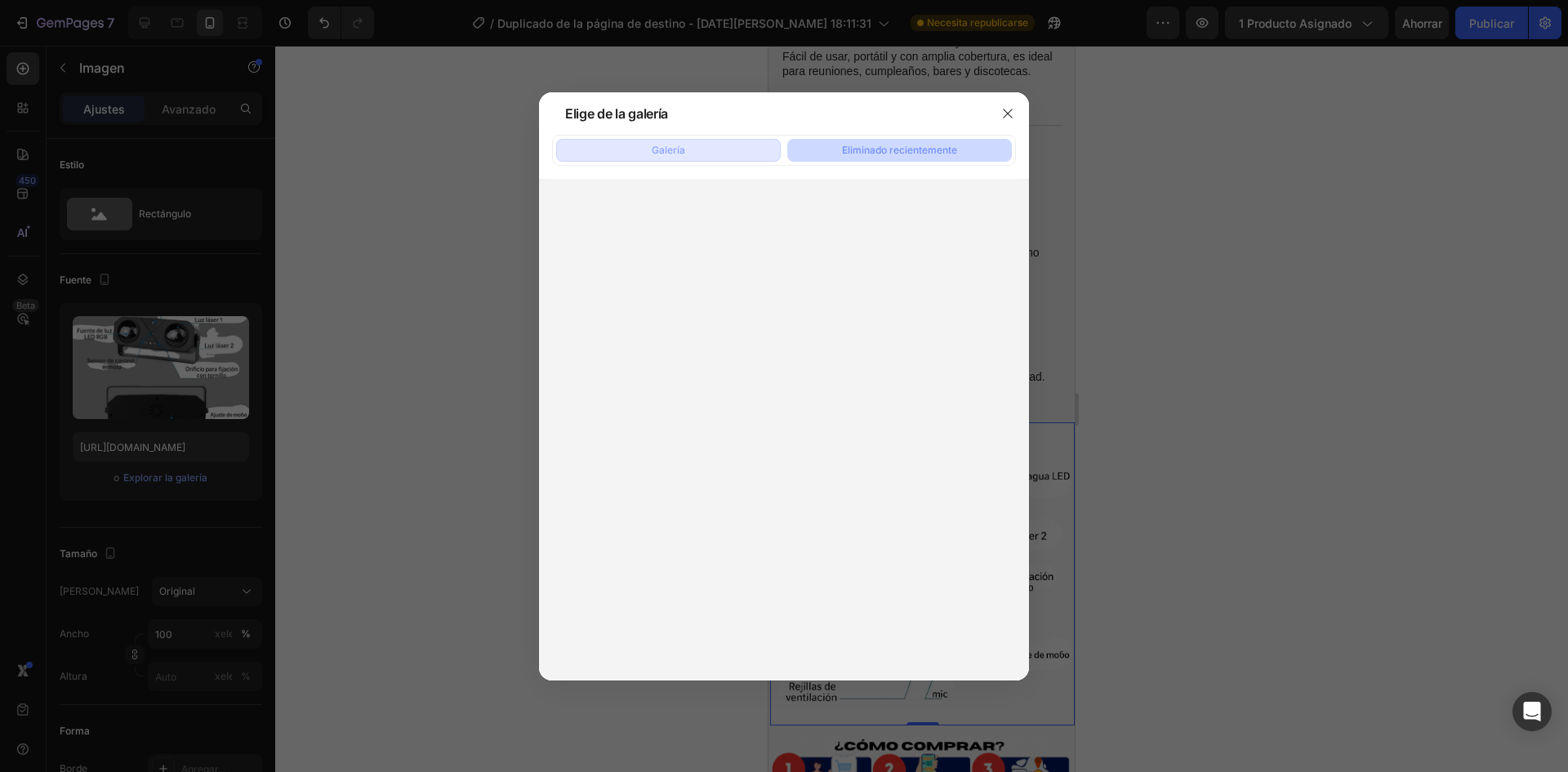
click at [718, 148] on button "Galería" at bounding box center [668, 150] width 225 height 23
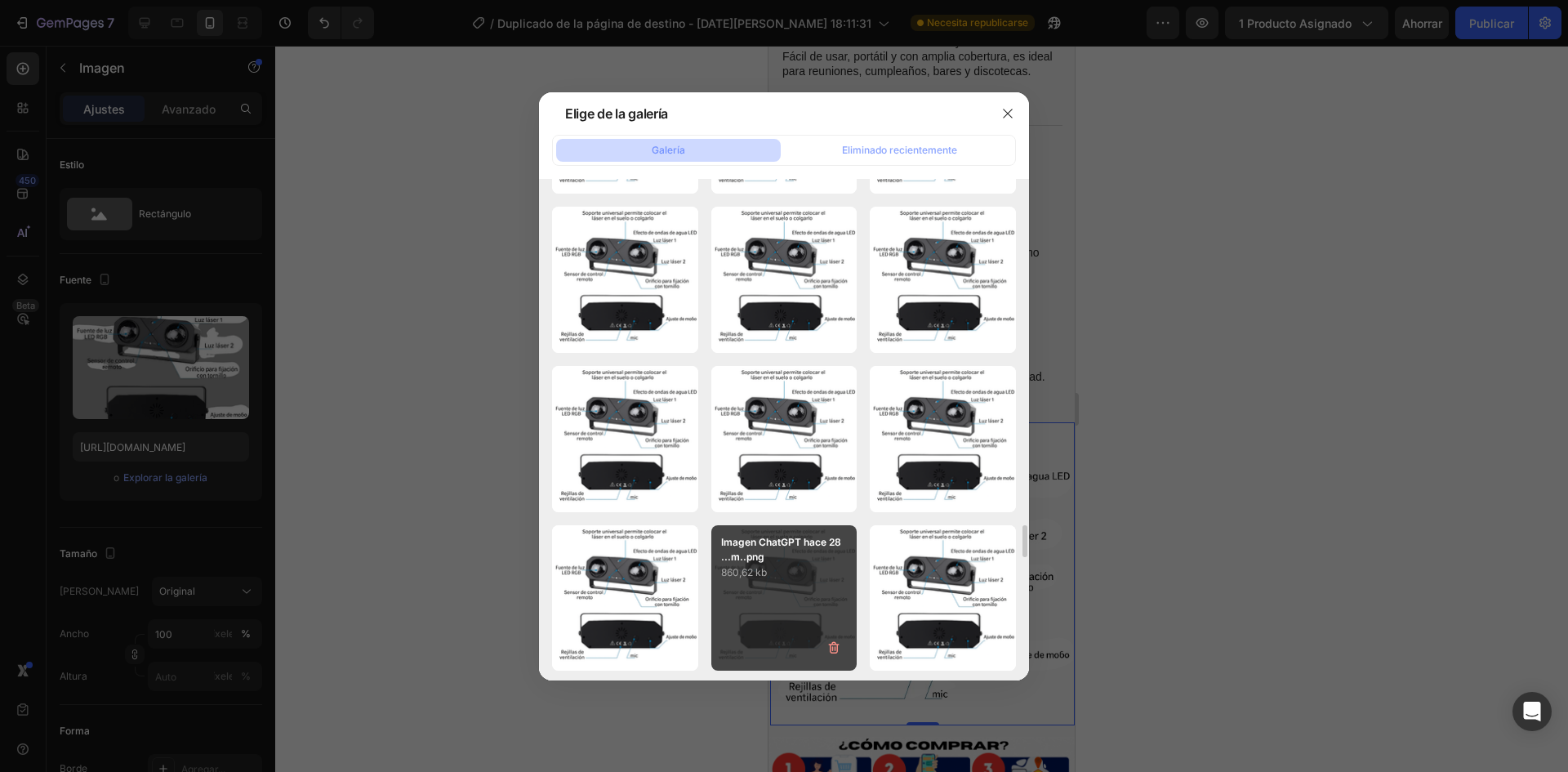
scroll to position [5475, 0]
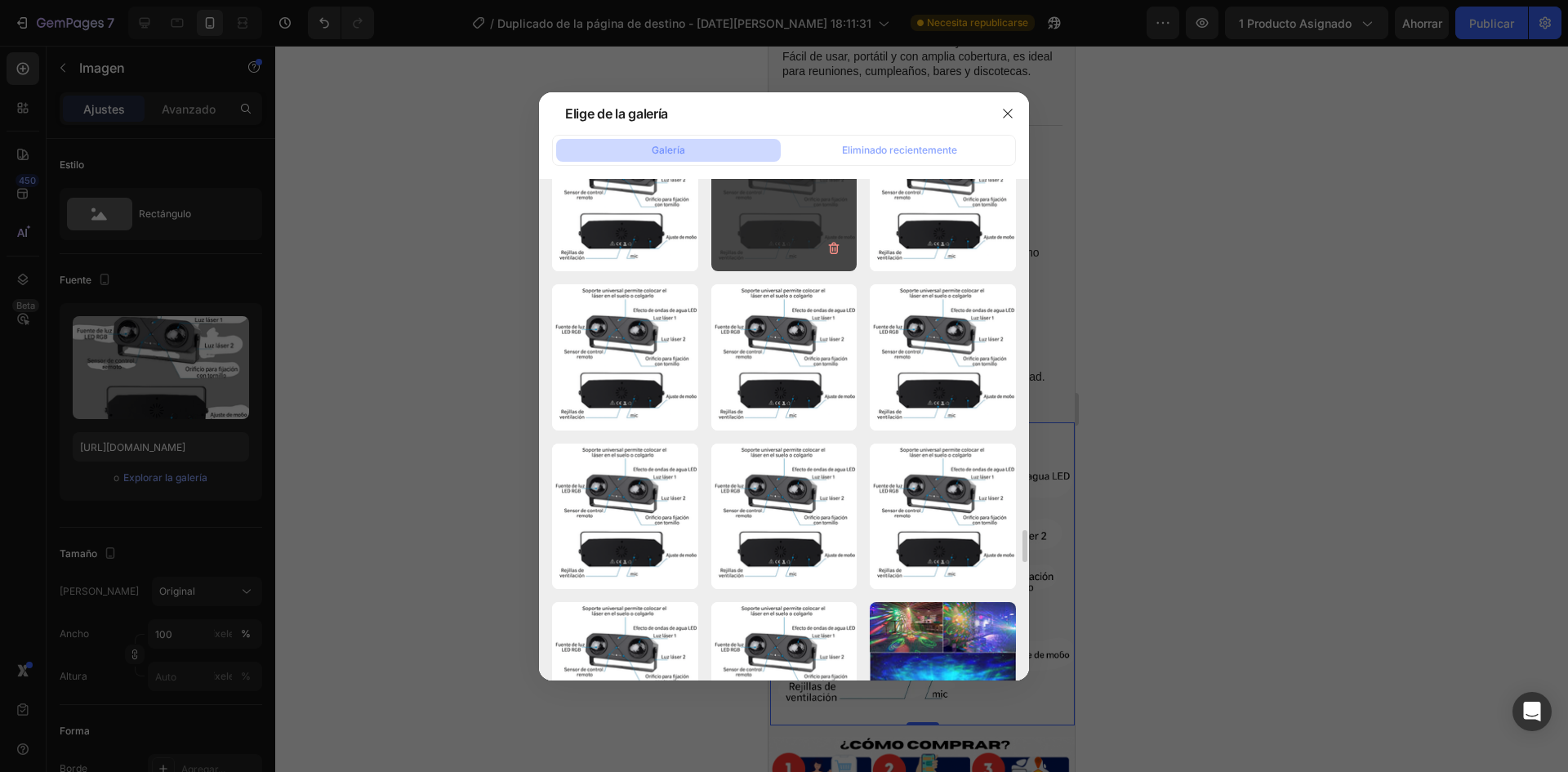
click at [785, 250] on div "Imagen ChatGPT hace 28 ...m..png 860,62 kb" at bounding box center [784, 198] width 146 height 146
type input "[URL][DOMAIN_NAME]"
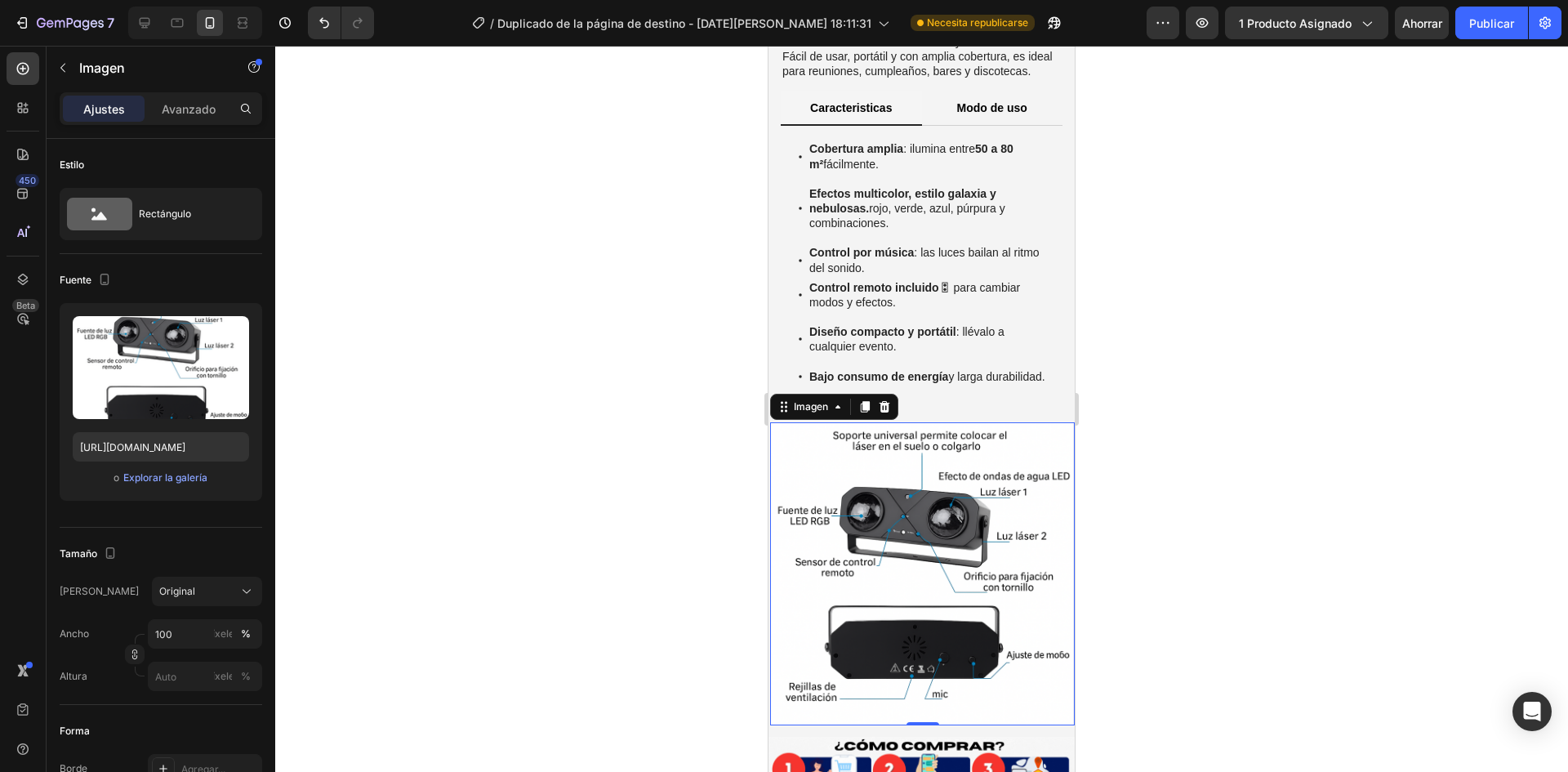
click at [655, 449] on div at bounding box center [921, 408] width 1293 height 727
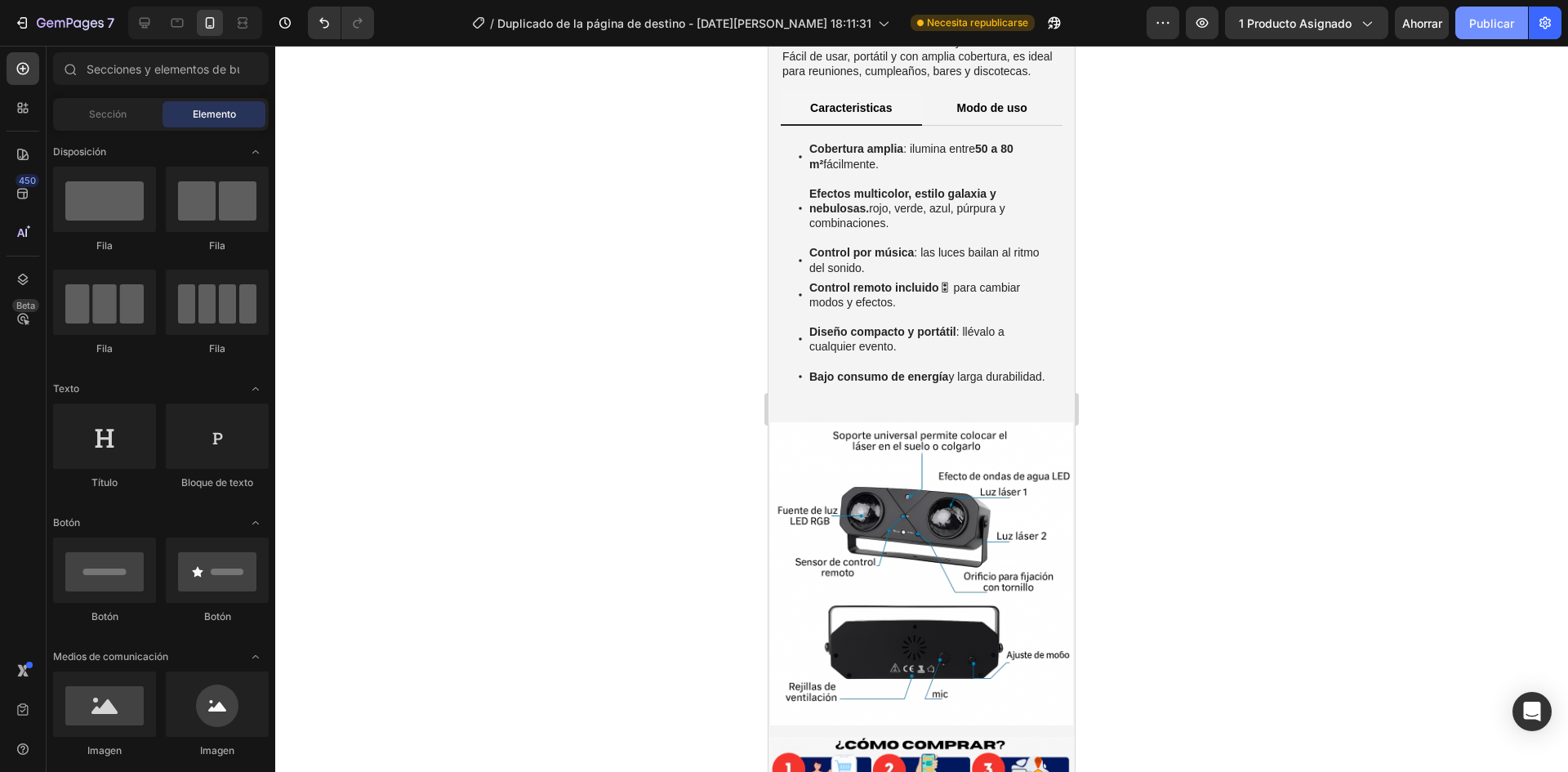
click at [1504, 31] on font "Publicar" at bounding box center [1491, 23] width 45 height 17
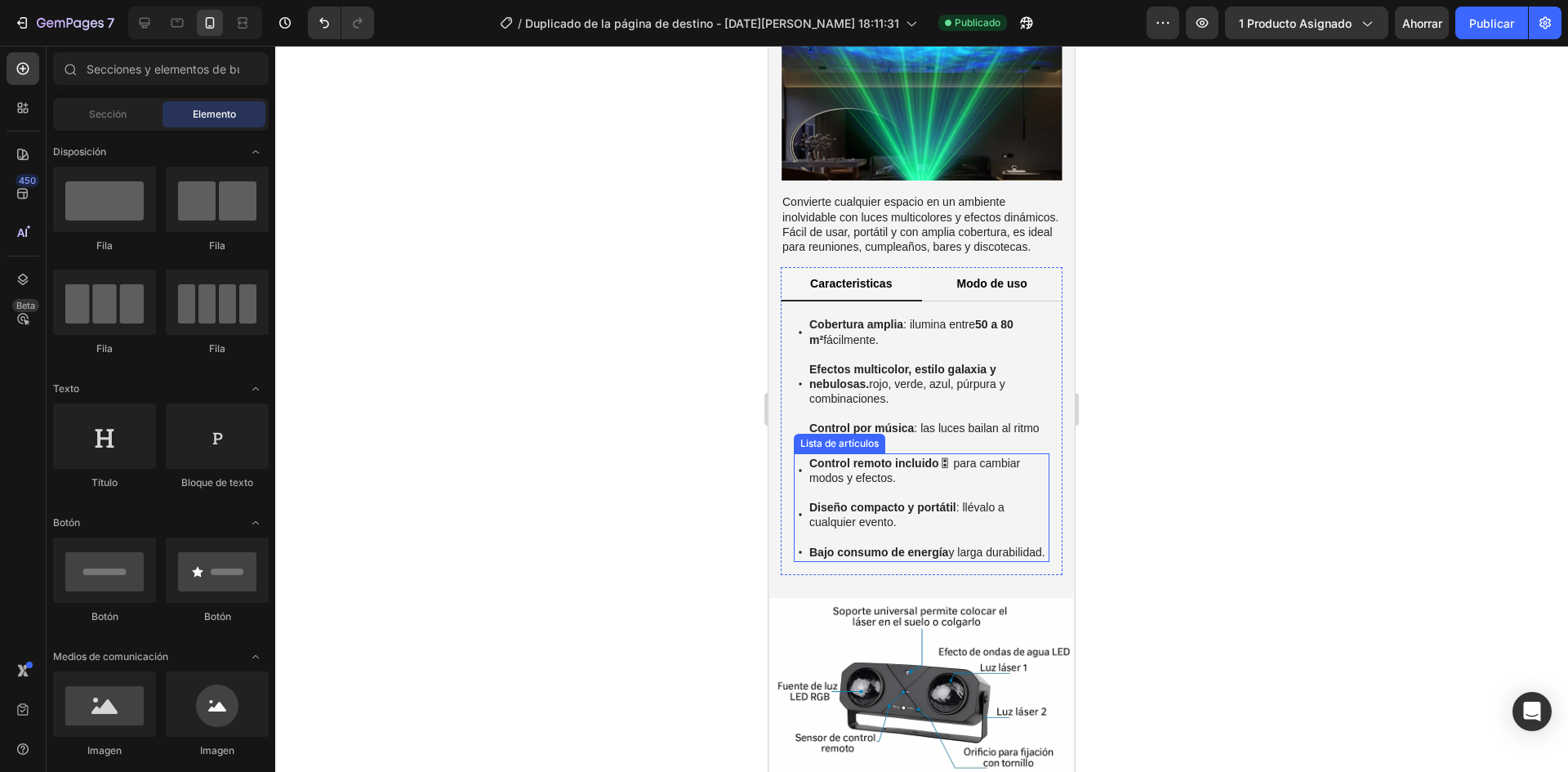
scroll to position [1306, 0]
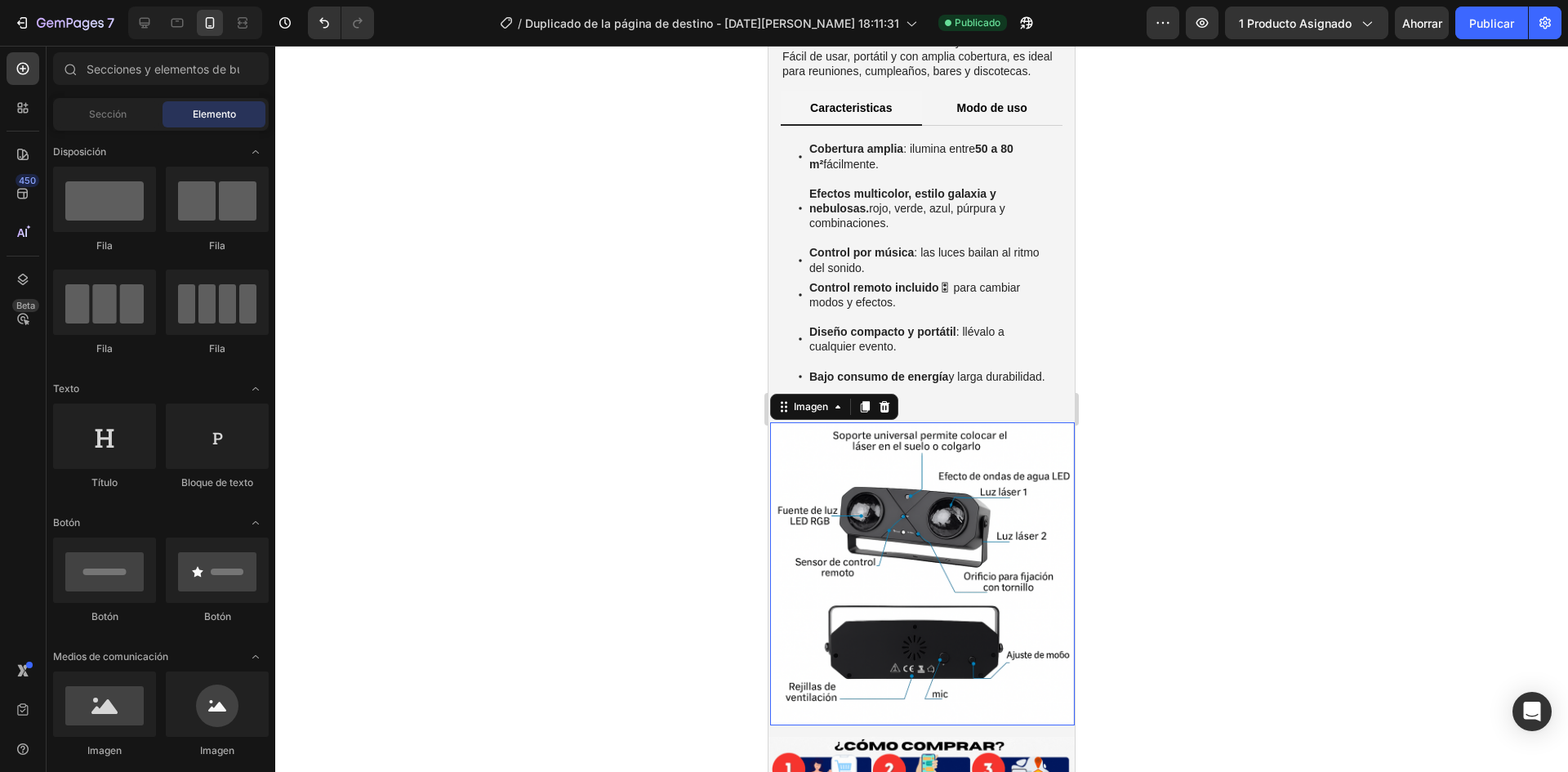
click at [929, 537] on img at bounding box center [921, 574] width 303 height 303
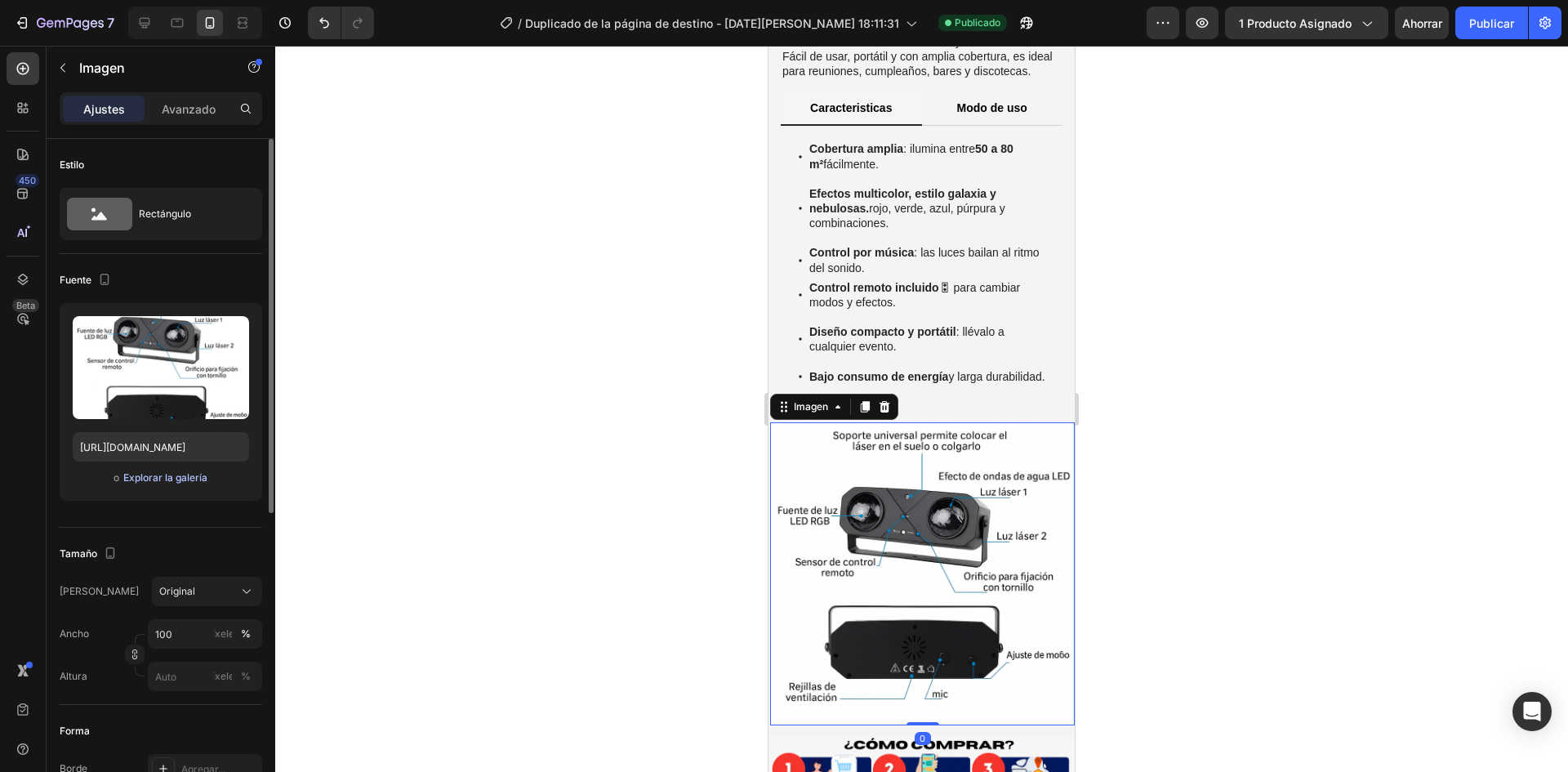
click at [163, 476] on font "Explorar la galería" at bounding box center [165, 477] width 84 height 12
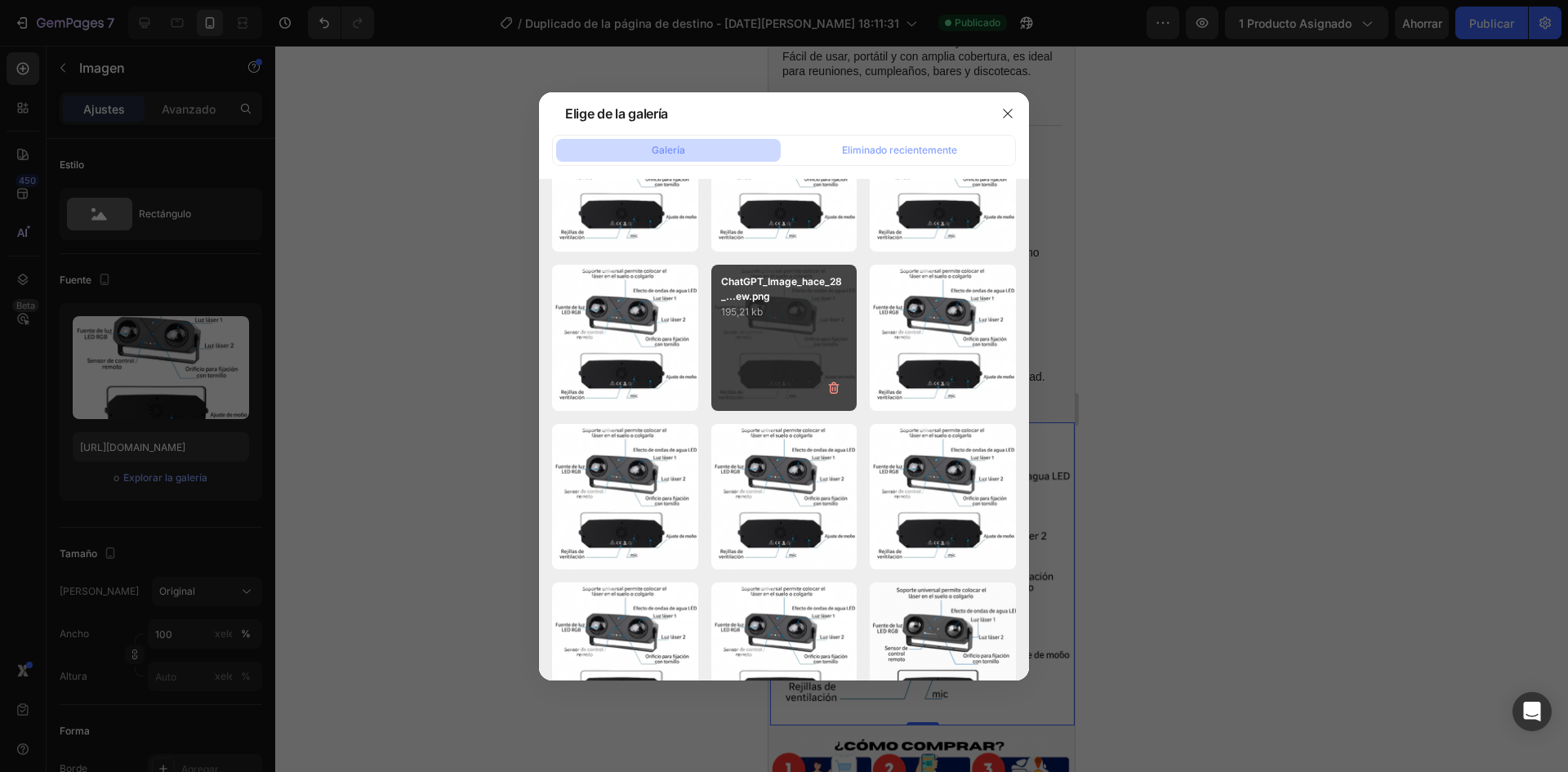
scroll to position [0, 0]
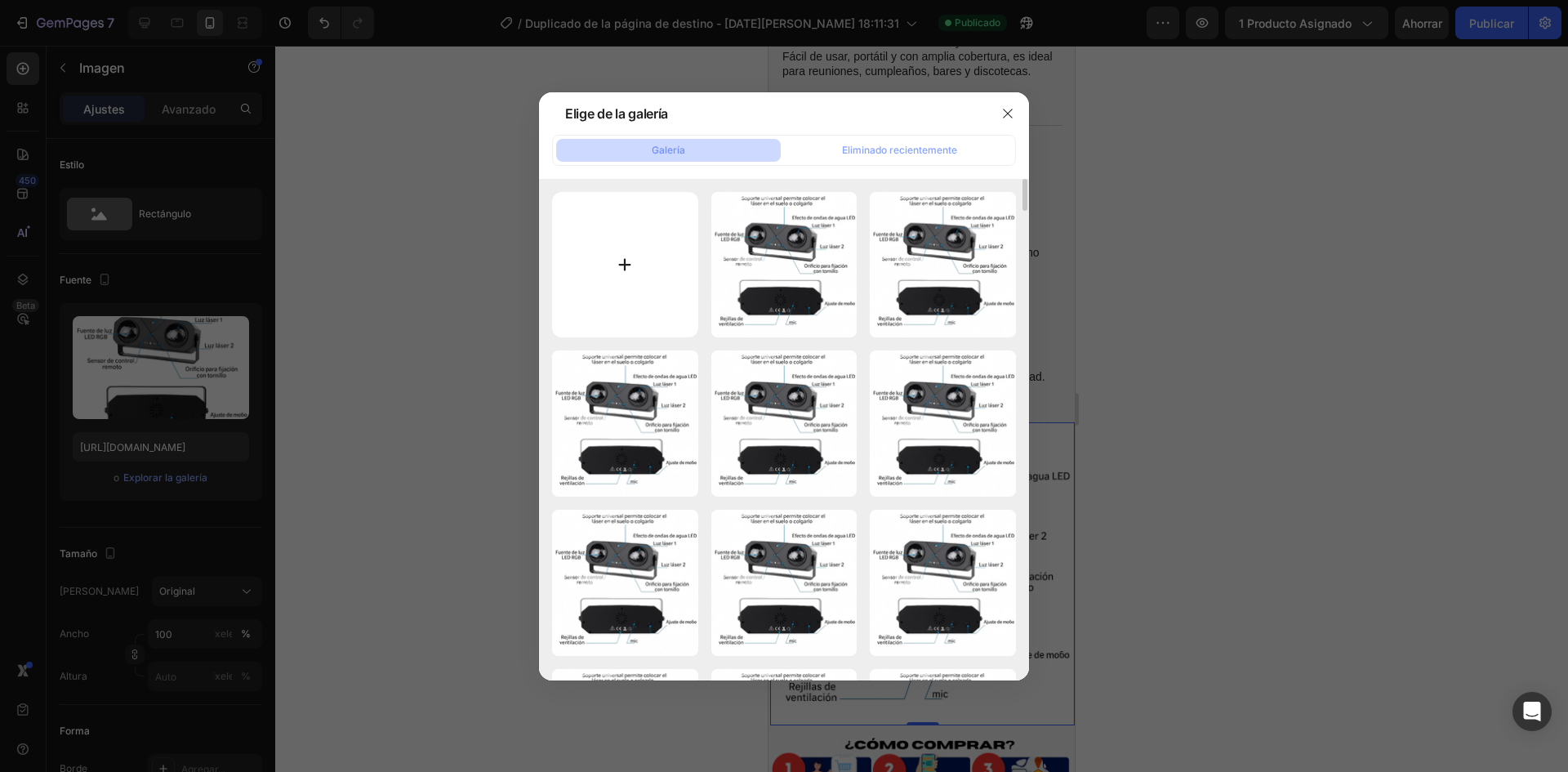
click at [651, 273] on input "file" at bounding box center [625, 264] width 146 height 146
type input "C:\fakepath\ChatGPT Image [DATE], 02_30_42 a.m..png"
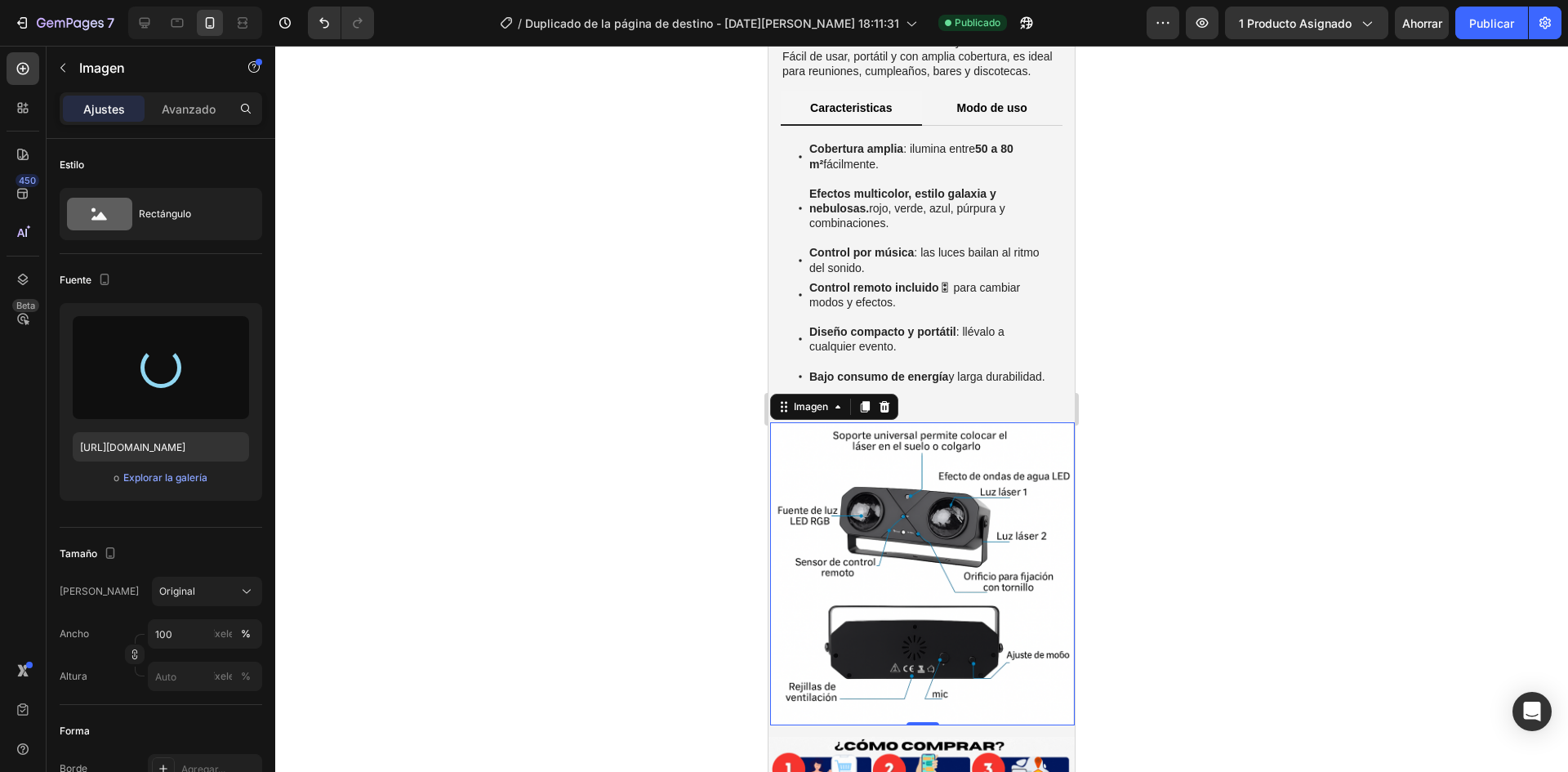
type input "[URL][DOMAIN_NAME]"
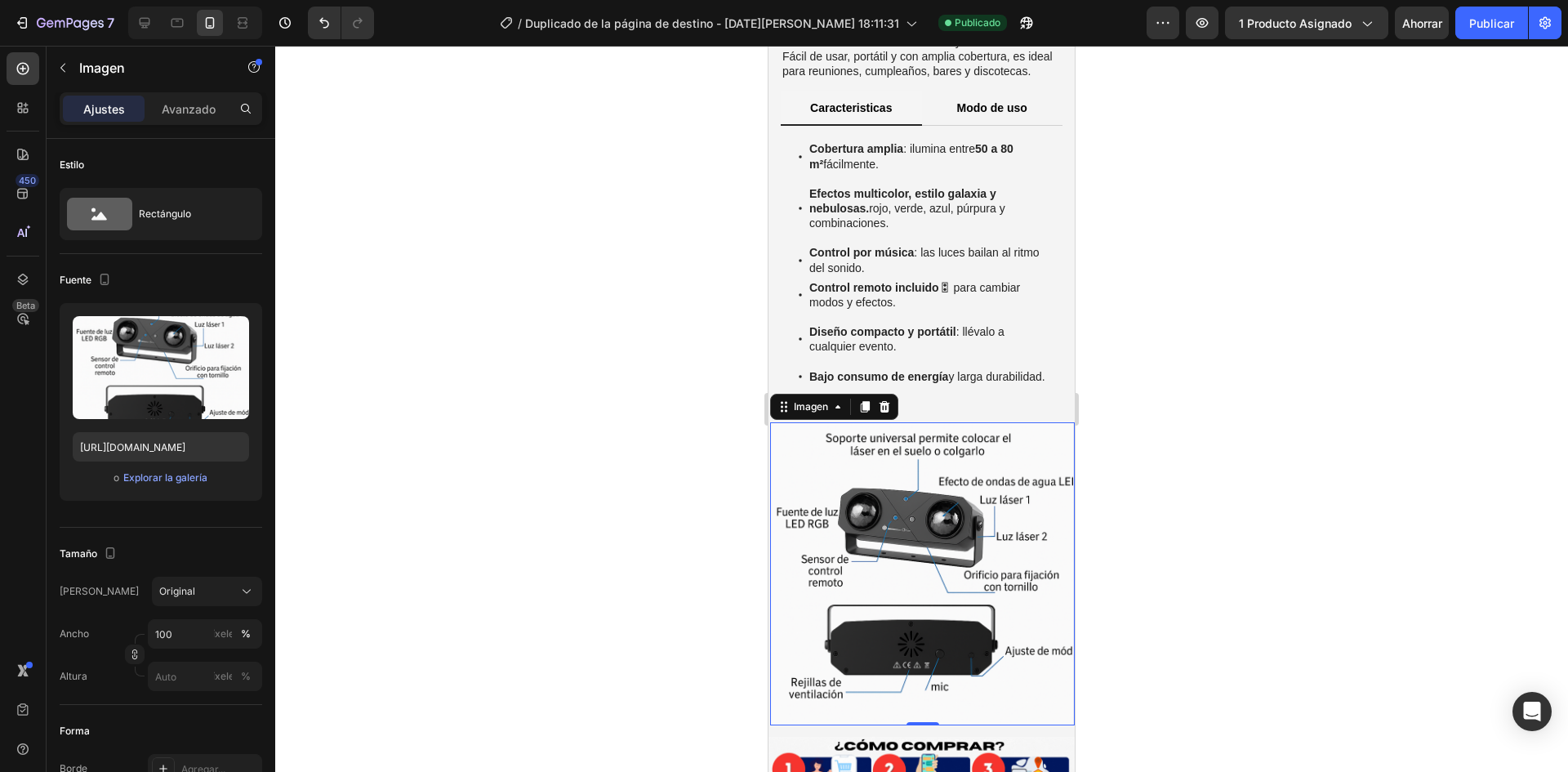
click at [664, 436] on div at bounding box center [921, 408] width 1293 height 727
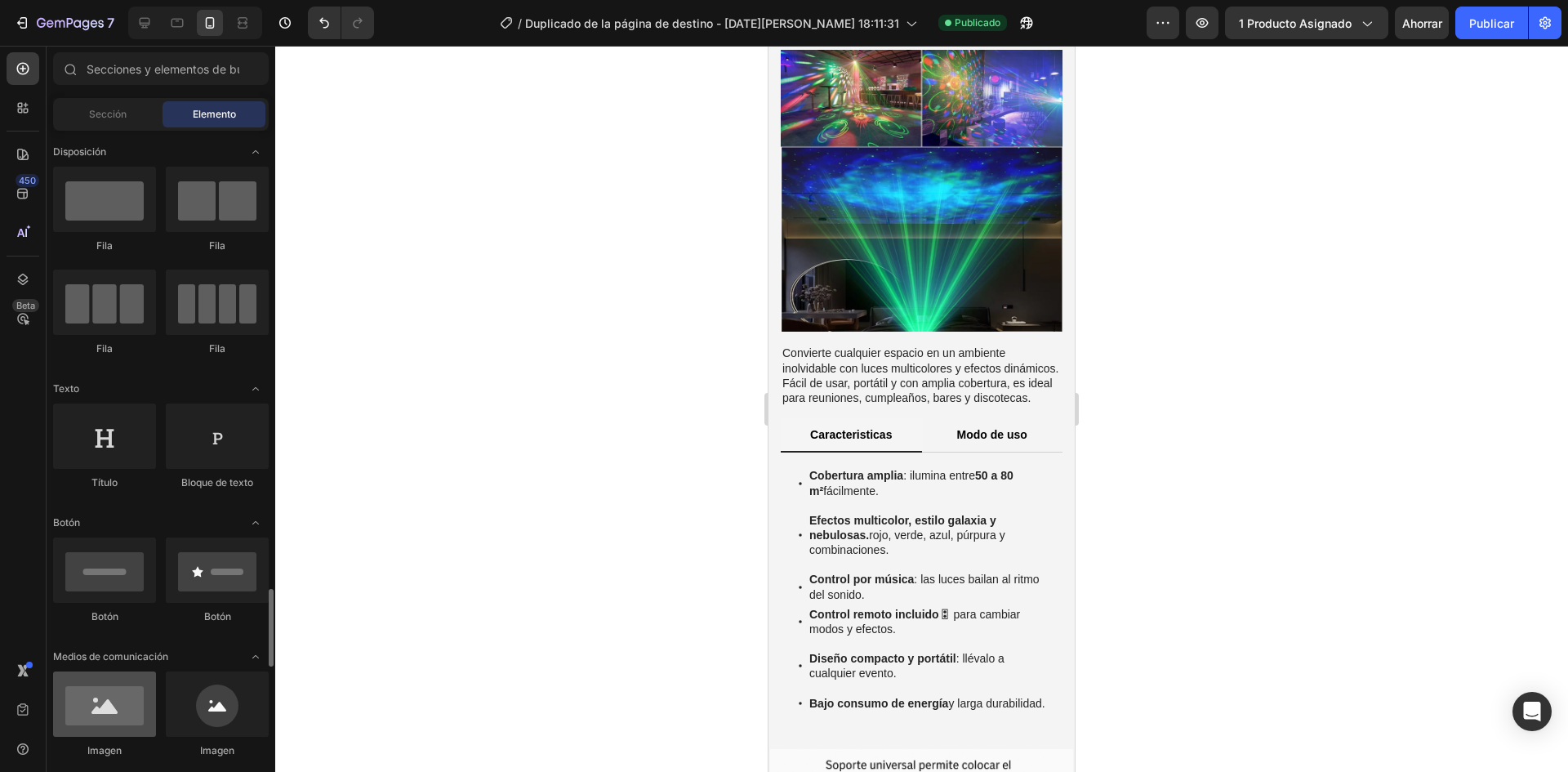
scroll to position [408, 0]
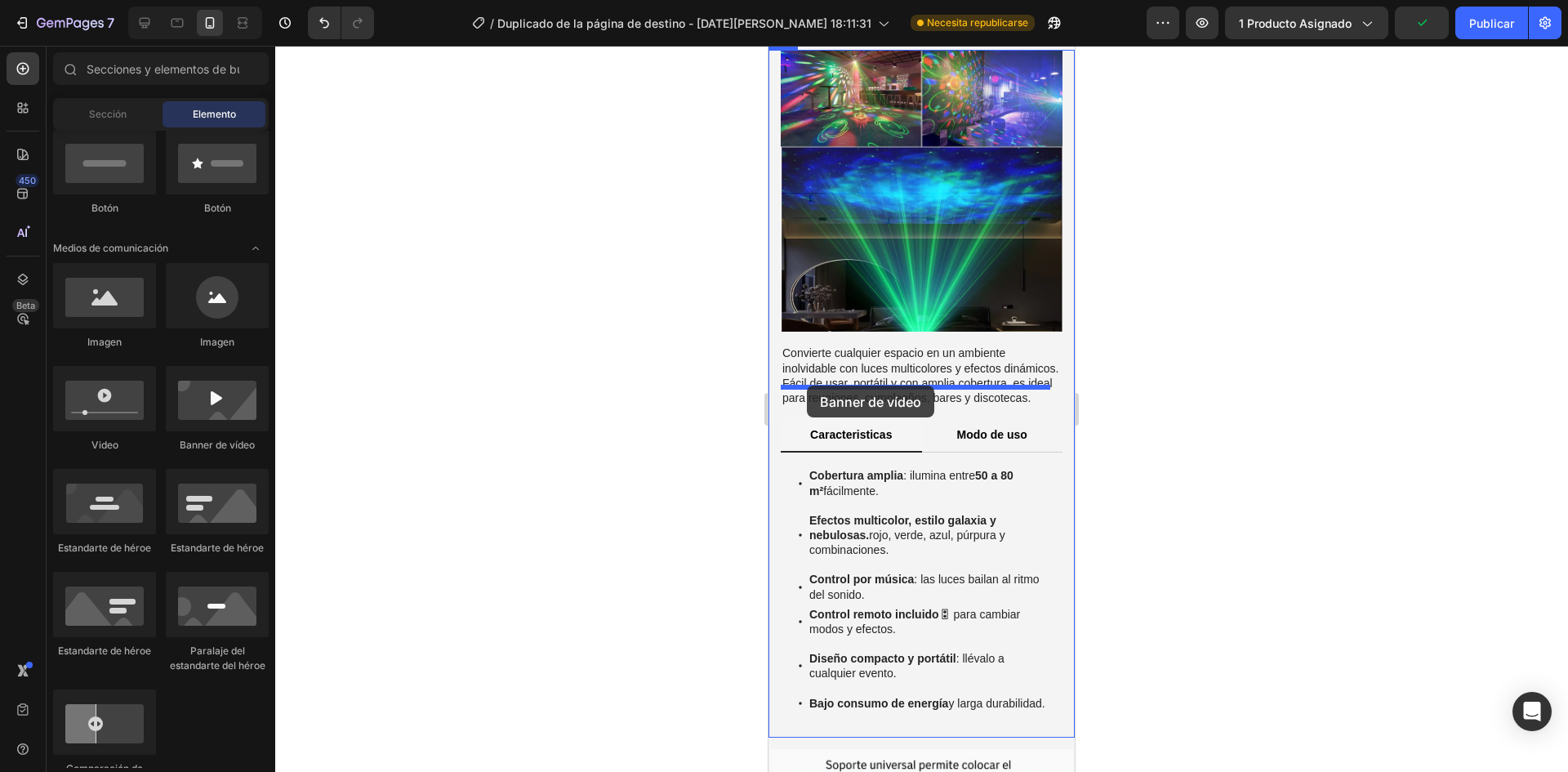
drag, startPoint x: 985, startPoint y: 474, endPoint x: 807, endPoint y: 386, distance: 198.6
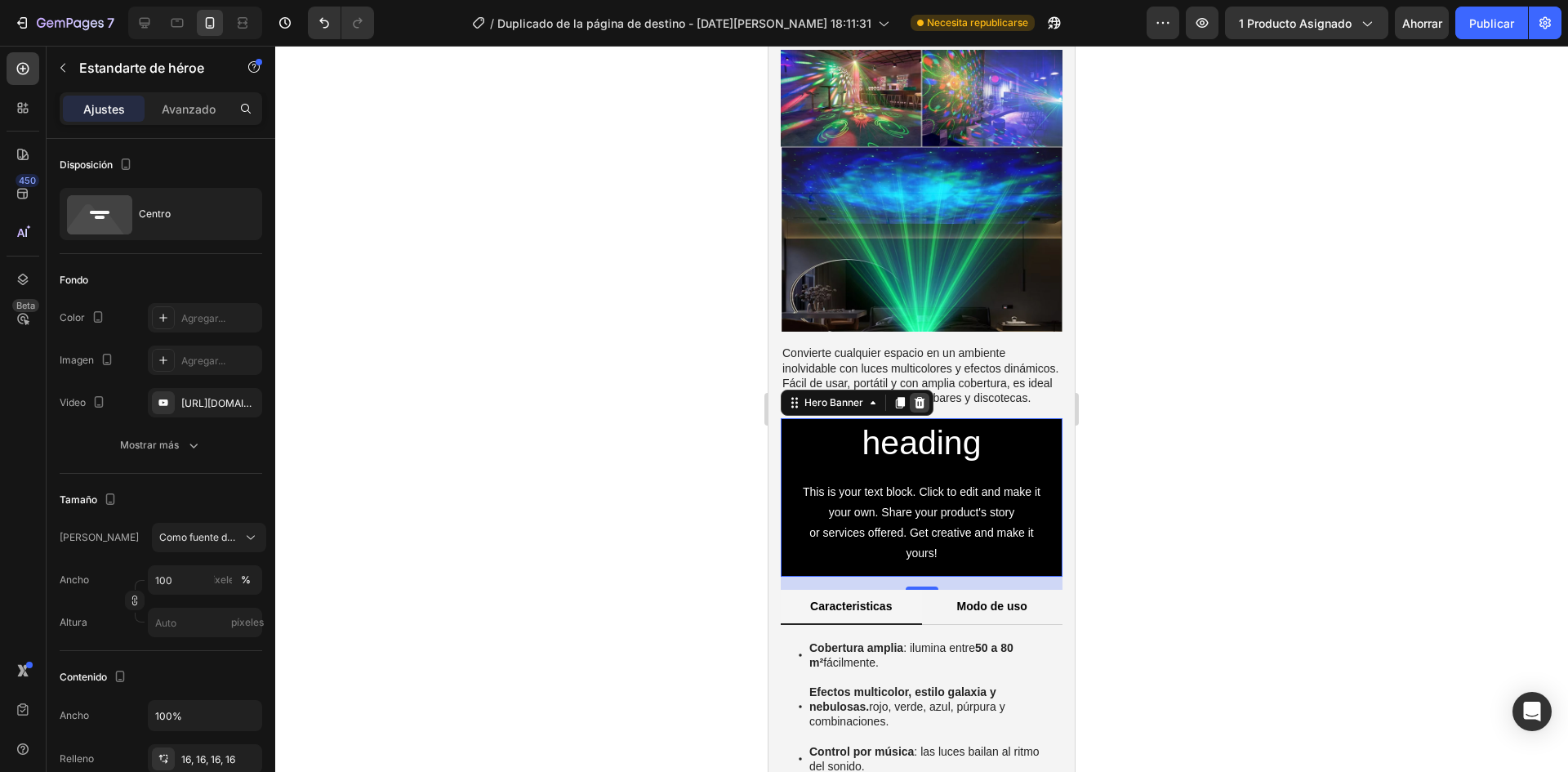
click at [915, 397] on icon at bounding box center [919, 403] width 11 height 12
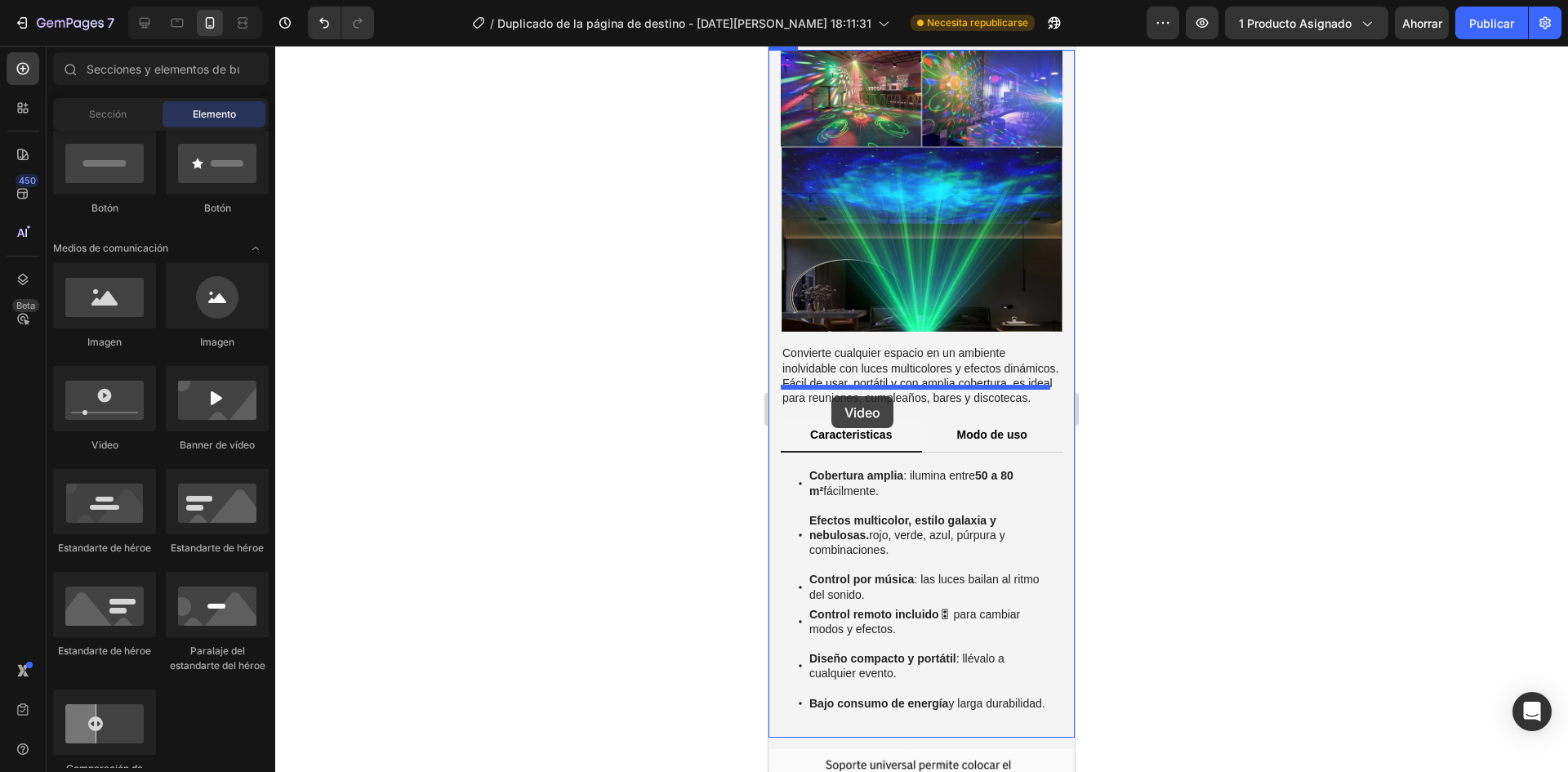
drag, startPoint x: 900, startPoint y: 461, endPoint x: 831, endPoint y: 396, distance: 94.8
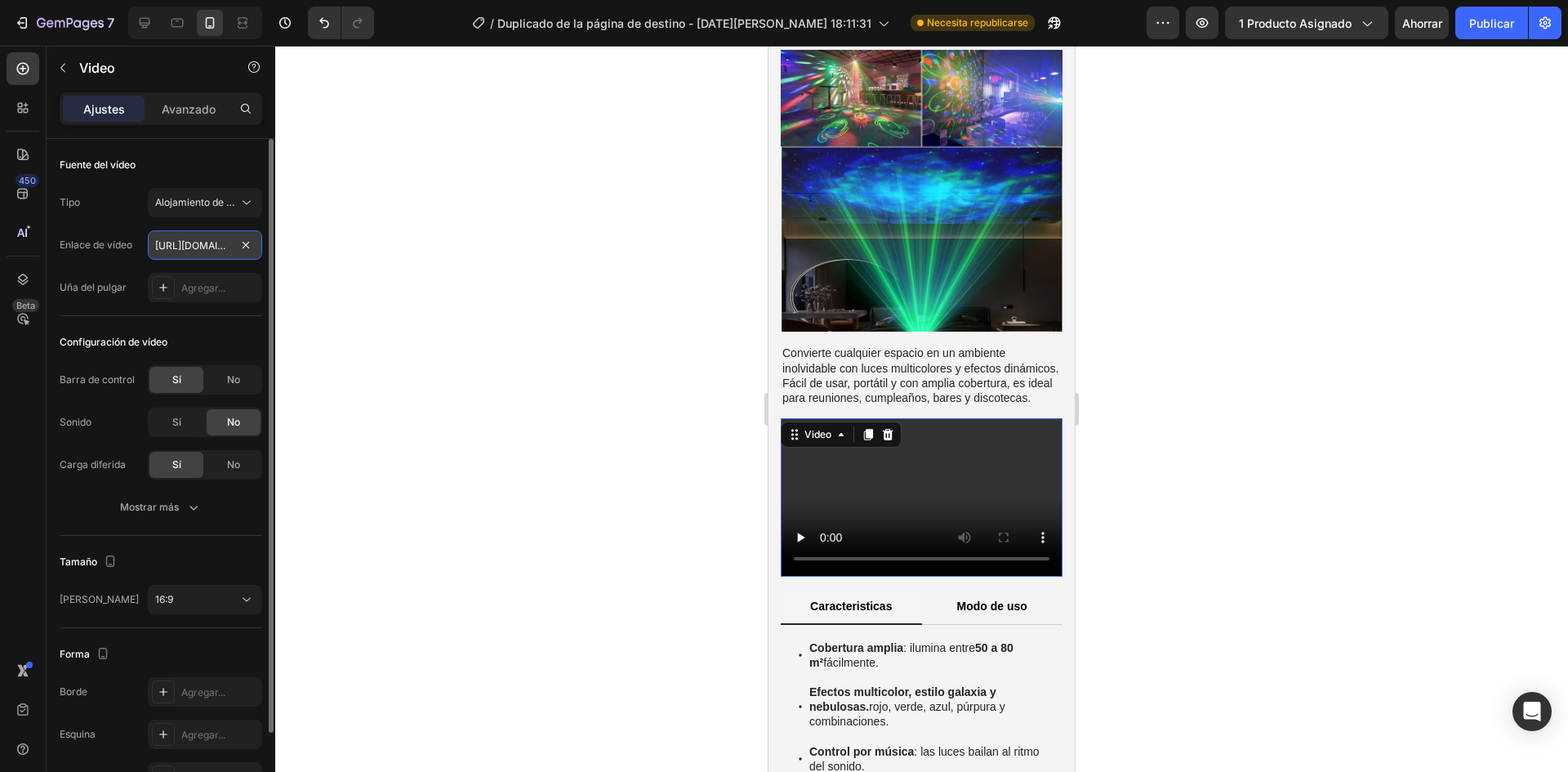
click at [183, 250] on input "[URL][DOMAIN_NAME]" at bounding box center [205, 245] width 114 height 30
paste input "[DOMAIN_NAME][URL]"
type input "[URL][DOMAIN_NAME]"
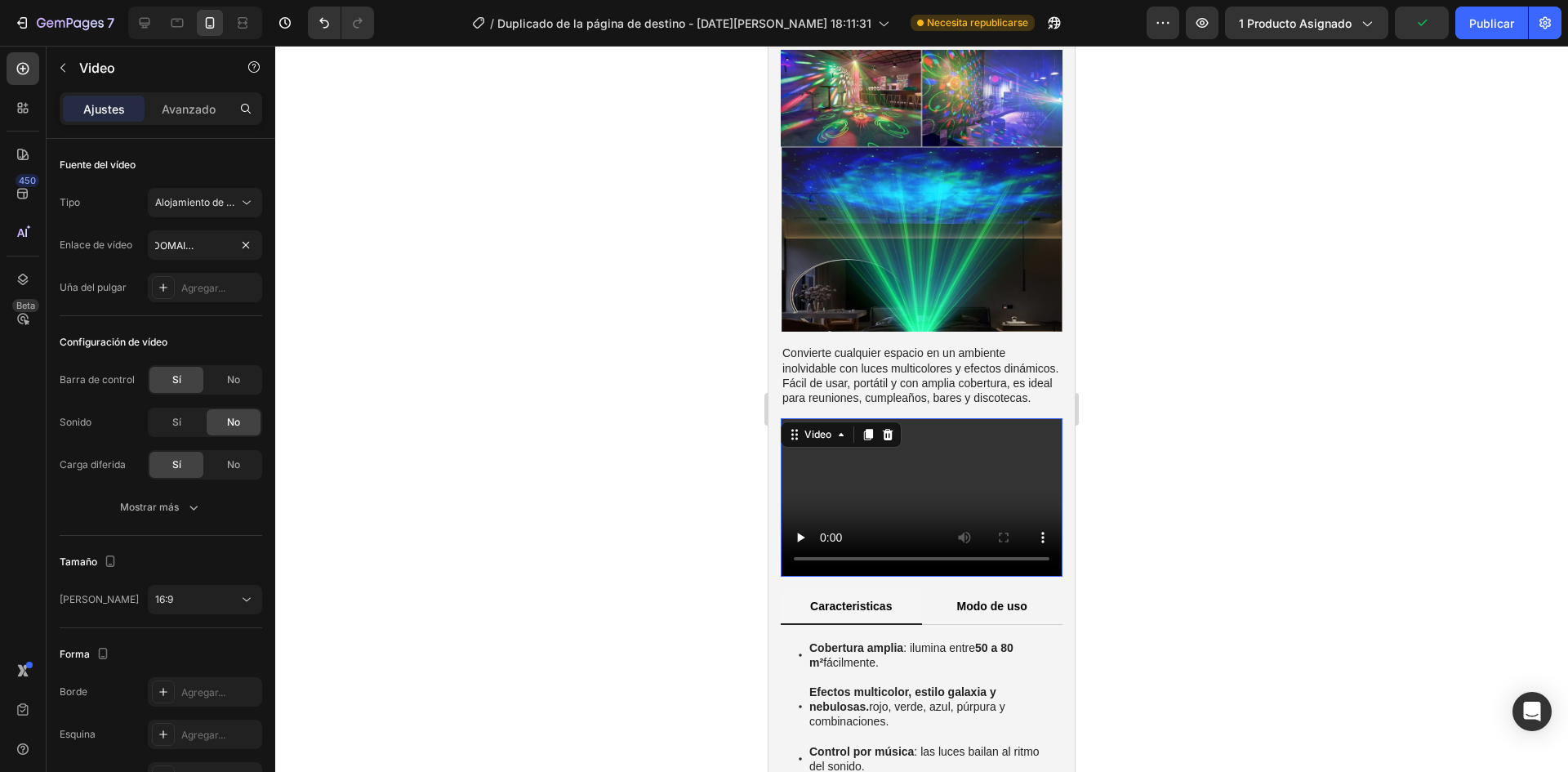
scroll to position [0, 0]
click at [536, 360] on div at bounding box center [921, 408] width 1293 height 727
click at [868, 458] on video at bounding box center [921, 498] width 282 height 159
click at [827, 427] on div "Video" at bounding box center [818, 435] width 34 height 15
click at [631, 407] on div at bounding box center [921, 408] width 1293 height 727
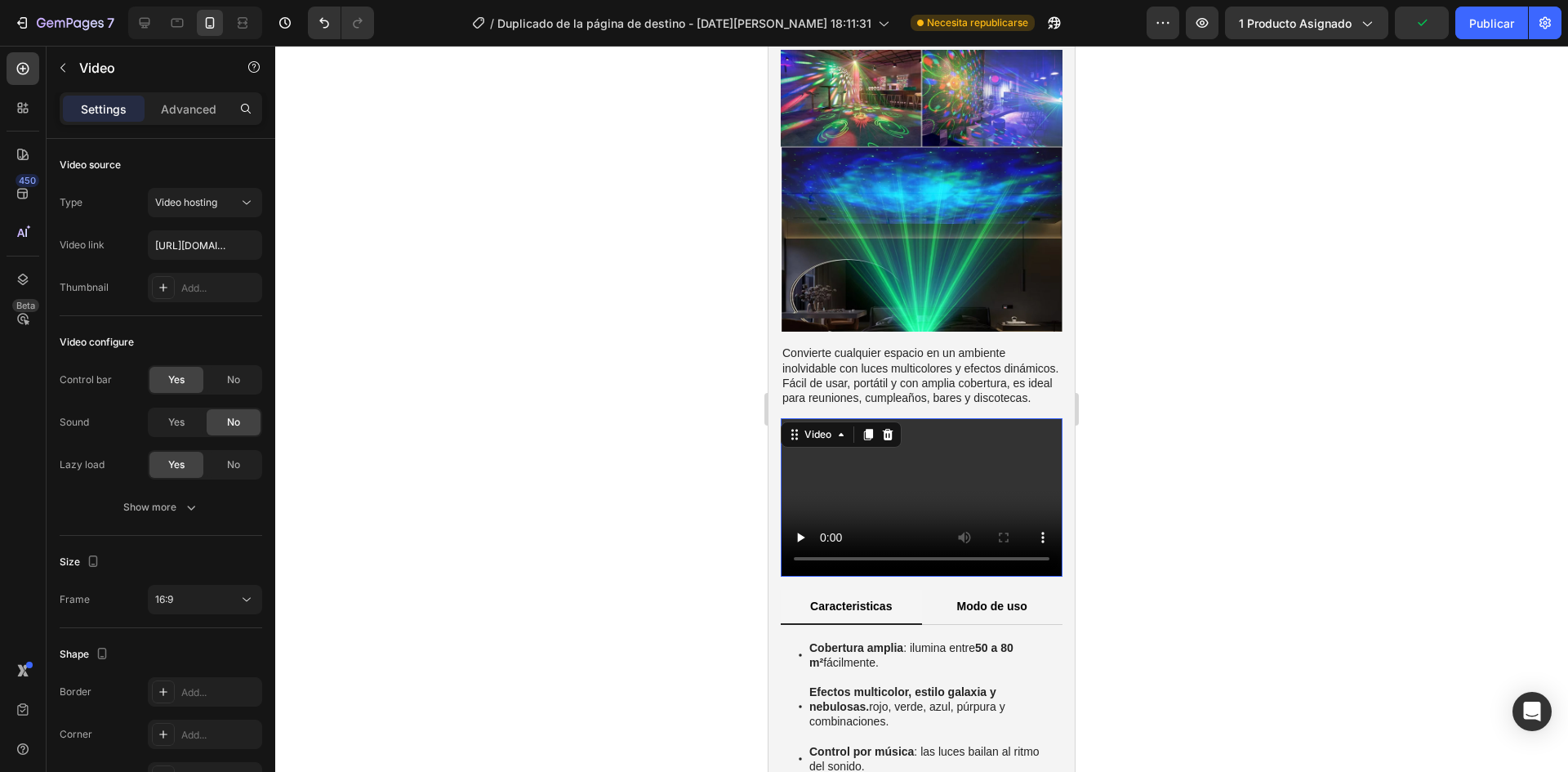
click at [926, 474] on video at bounding box center [921, 498] width 282 height 159
click at [912, 470] on video at bounding box center [921, 498] width 282 height 159
click at [862, 447] on video at bounding box center [921, 498] width 282 height 159
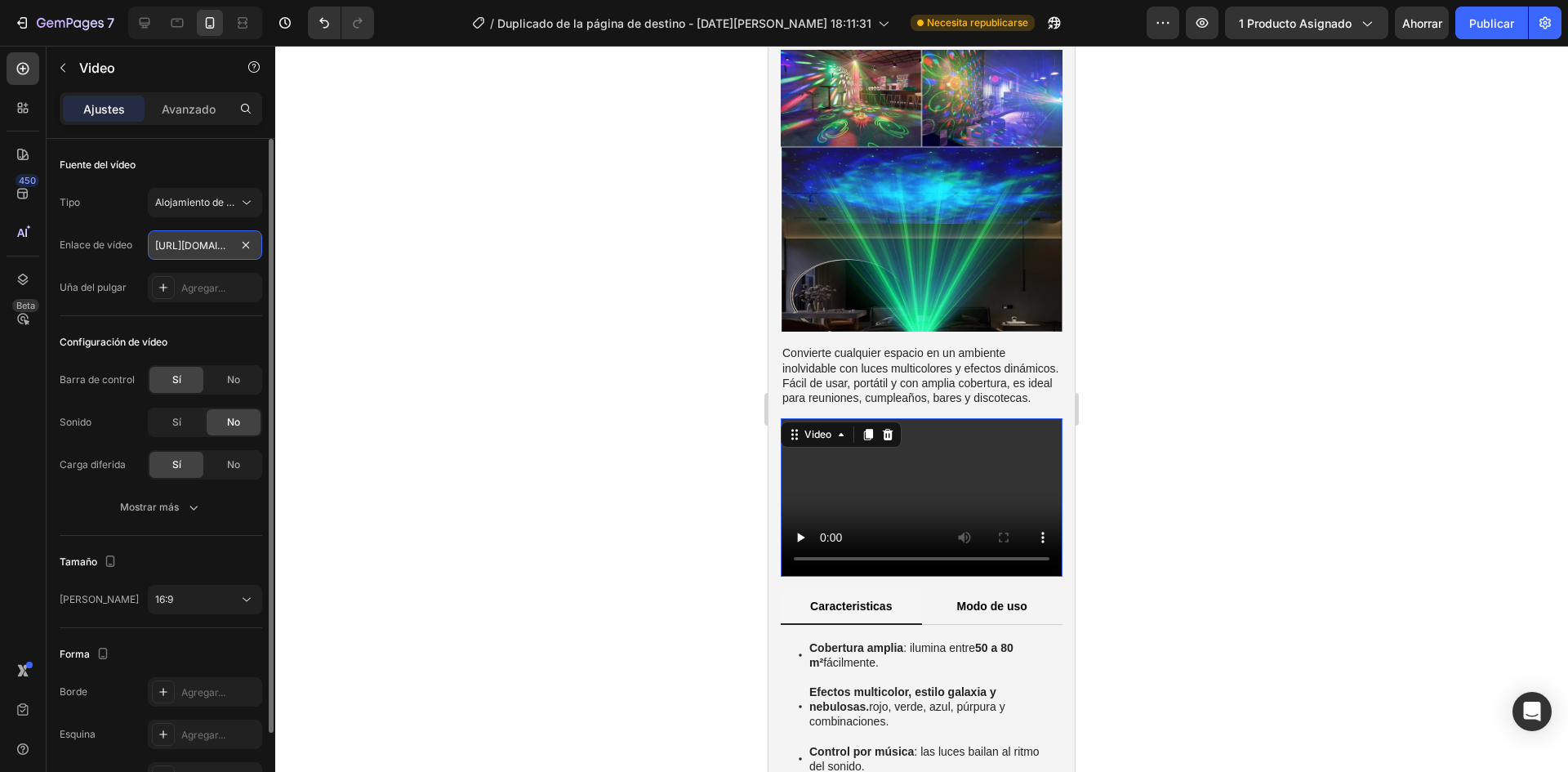
click at [202, 248] on input "[URL][DOMAIN_NAME]" at bounding box center [205, 245] width 114 height 30
click at [202, 211] on button "Alojamiento de vídeos" at bounding box center [205, 203] width 114 height 30
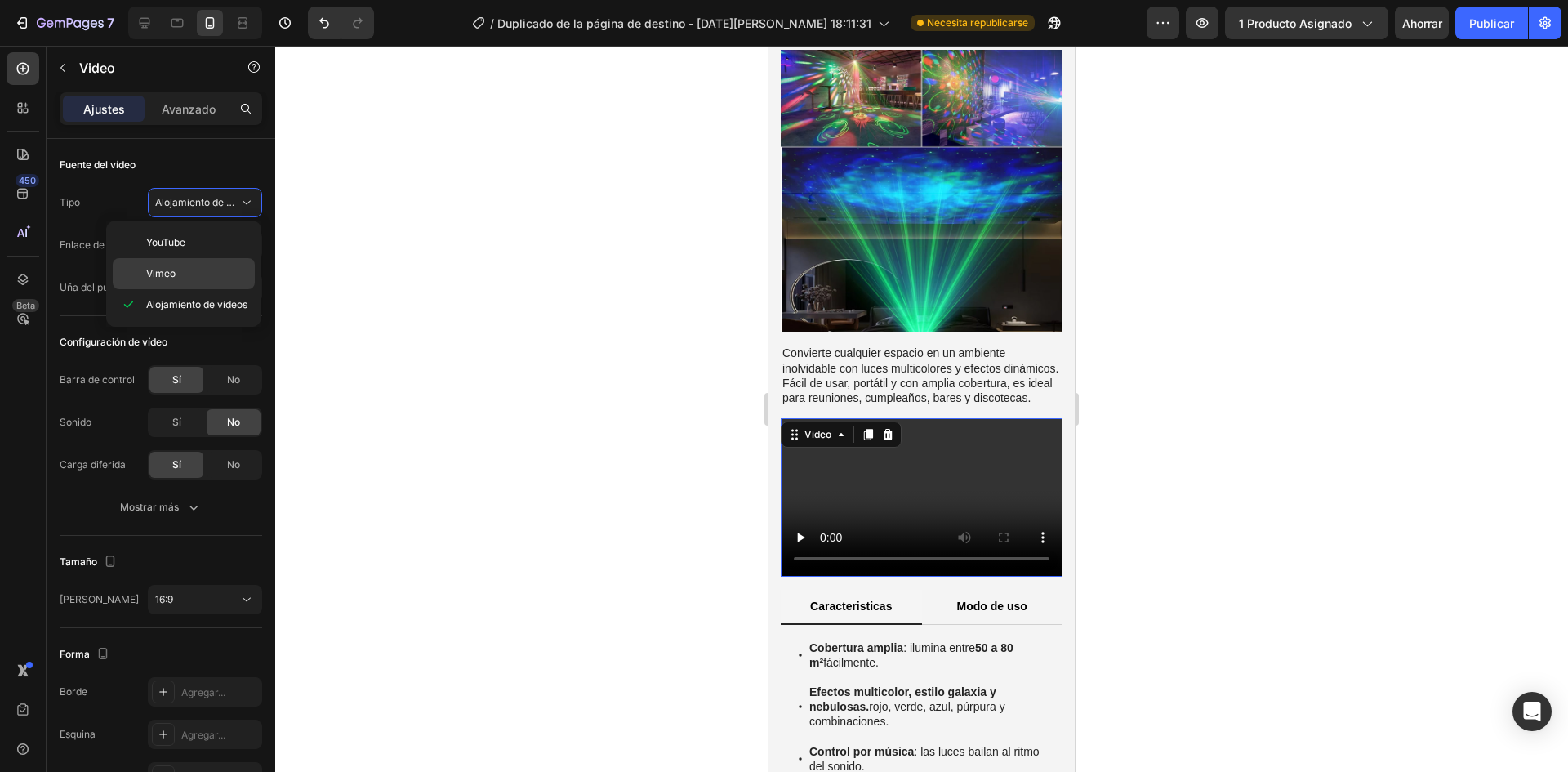
click at [186, 269] on p "Vimeo" at bounding box center [197, 274] width 102 height 15
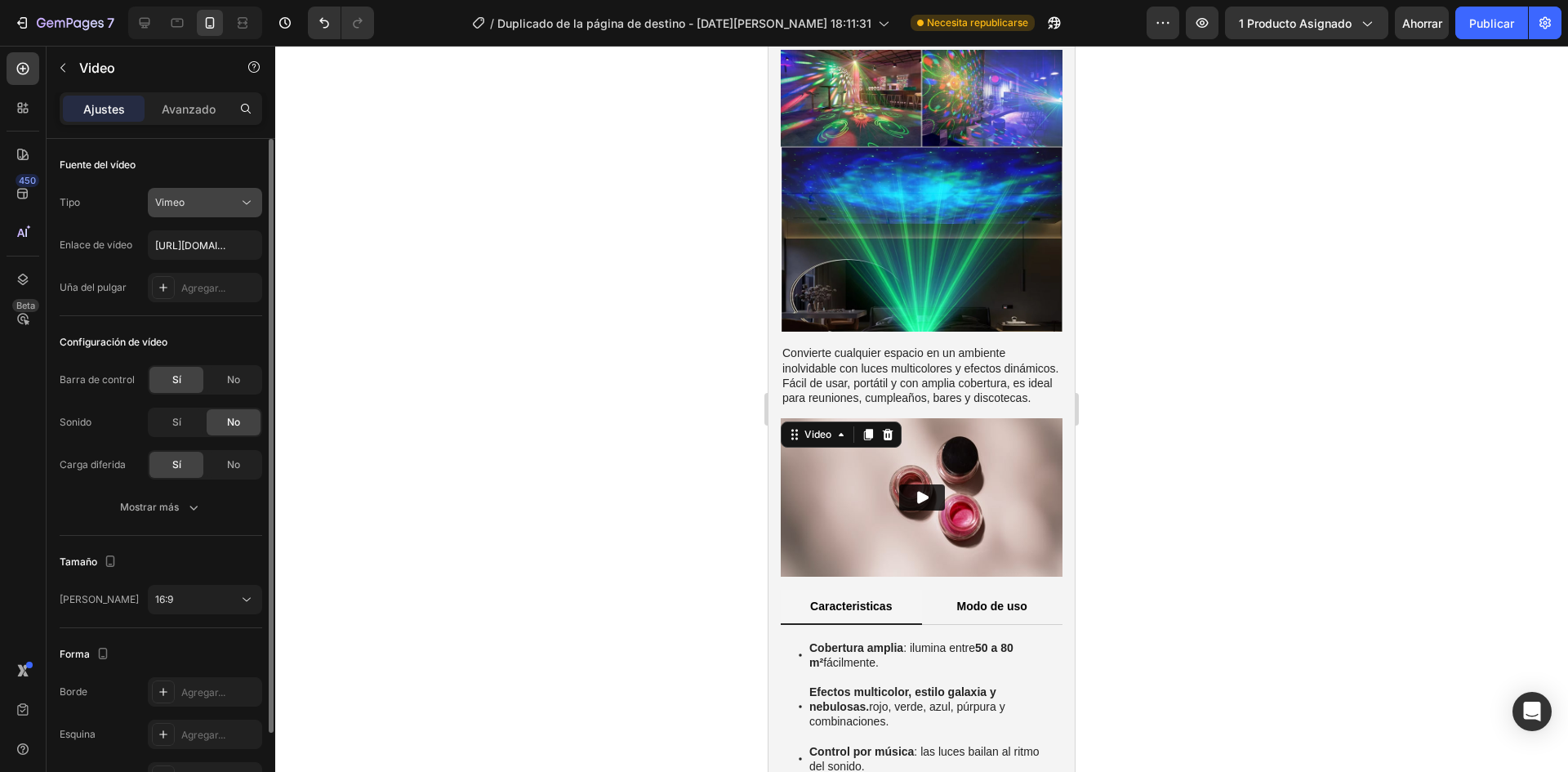
click at [214, 202] on div "Vimeo" at bounding box center [197, 203] width 83 height 15
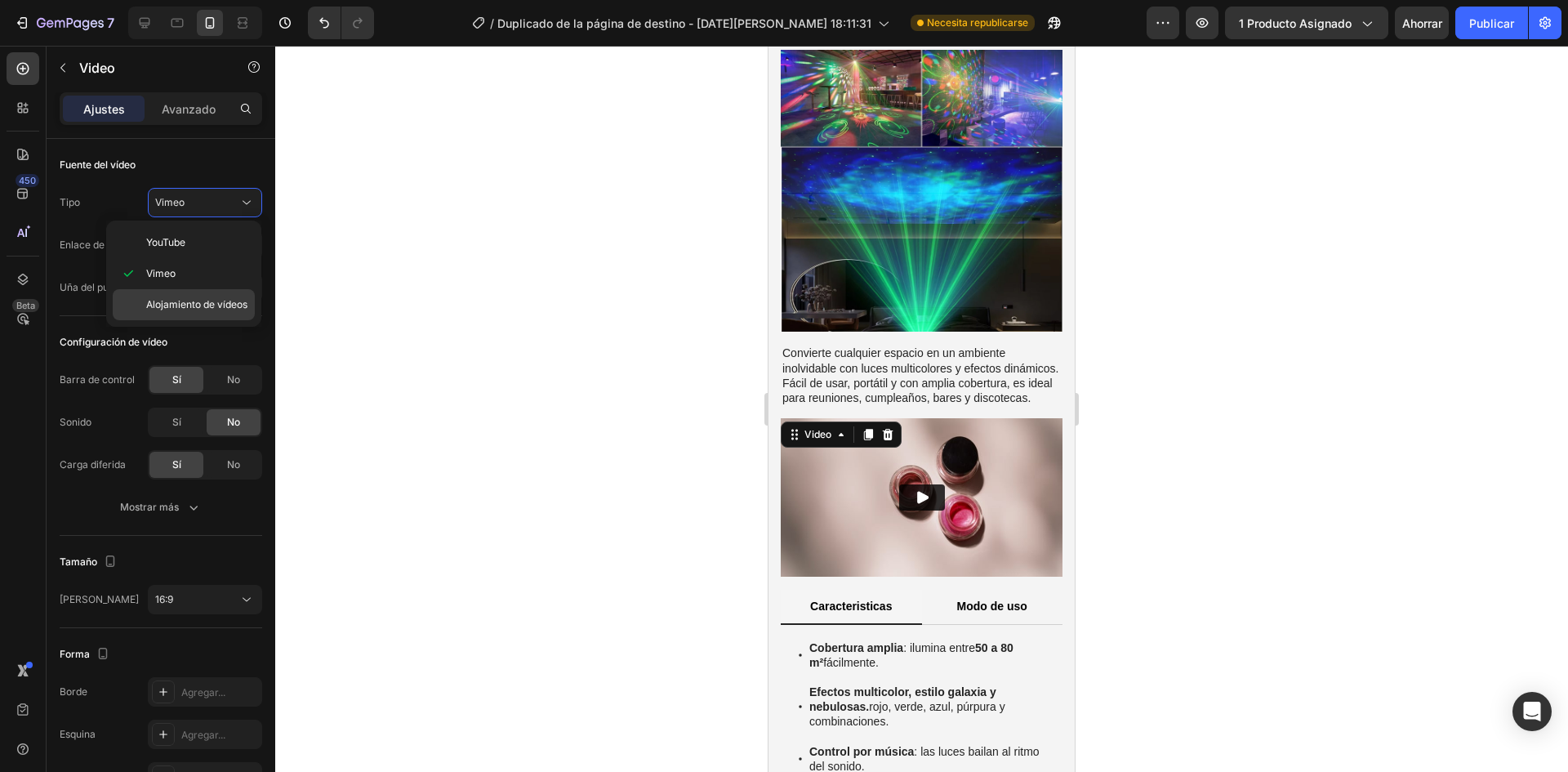
click at [202, 293] on div "Alojamiento de vídeos" at bounding box center [183, 305] width 142 height 31
type input "[URL][DOMAIN_NAME]"
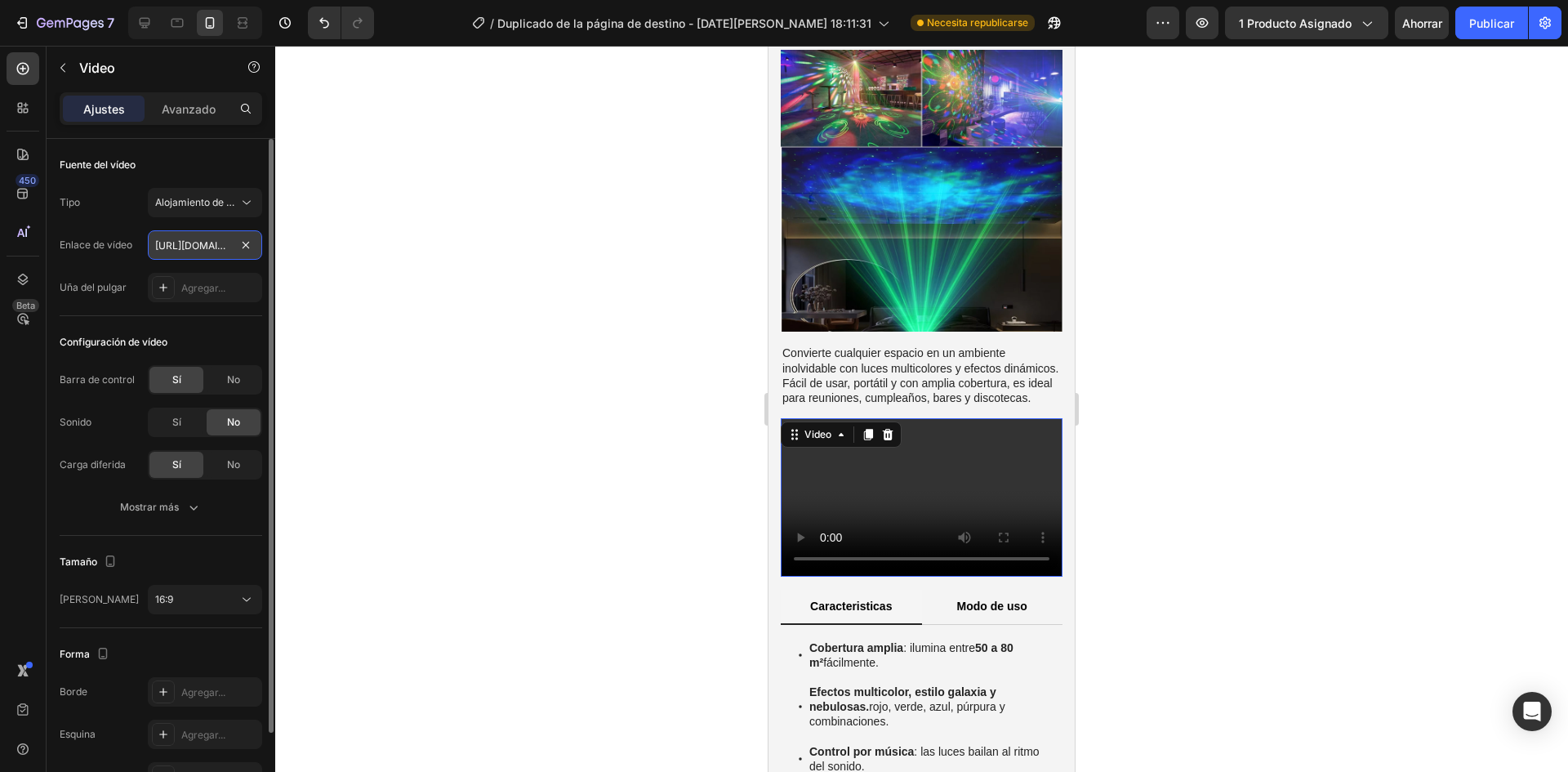
click at [202, 247] on input "[URL][DOMAIN_NAME]" at bounding box center [205, 245] width 114 height 30
click at [200, 250] on input "[URL][DOMAIN_NAME]" at bounding box center [205, 245] width 114 height 30
click at [682, 383] on div at bounding box center [921, 408] width 1293 height 727
click at [836, 474] on video at bounding box center [921, 498] width 282 height 159
click at [889, 429] on icon at bounding box center [888, 435] width 11 height 12
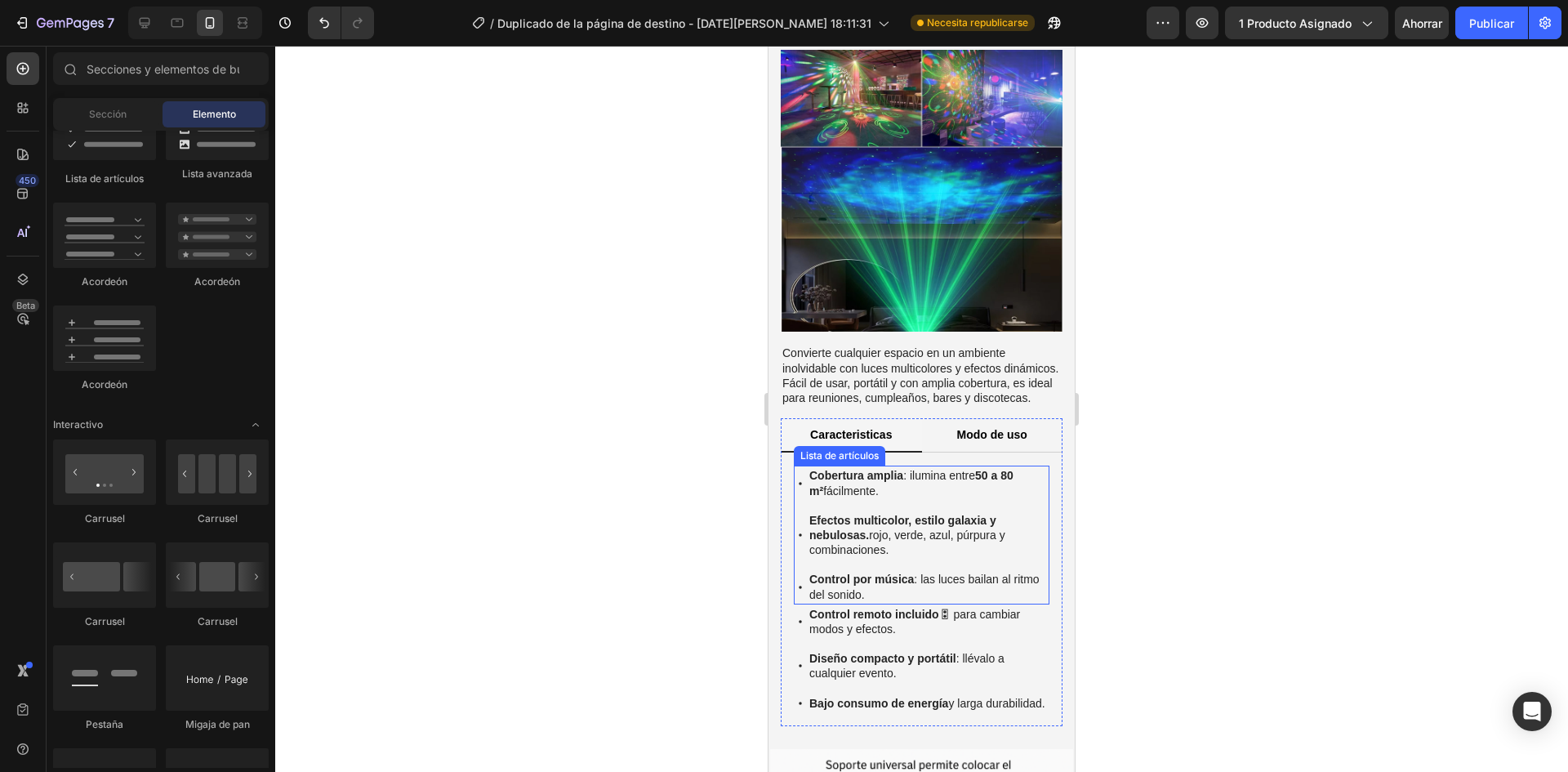
scroll to position [652, 0]
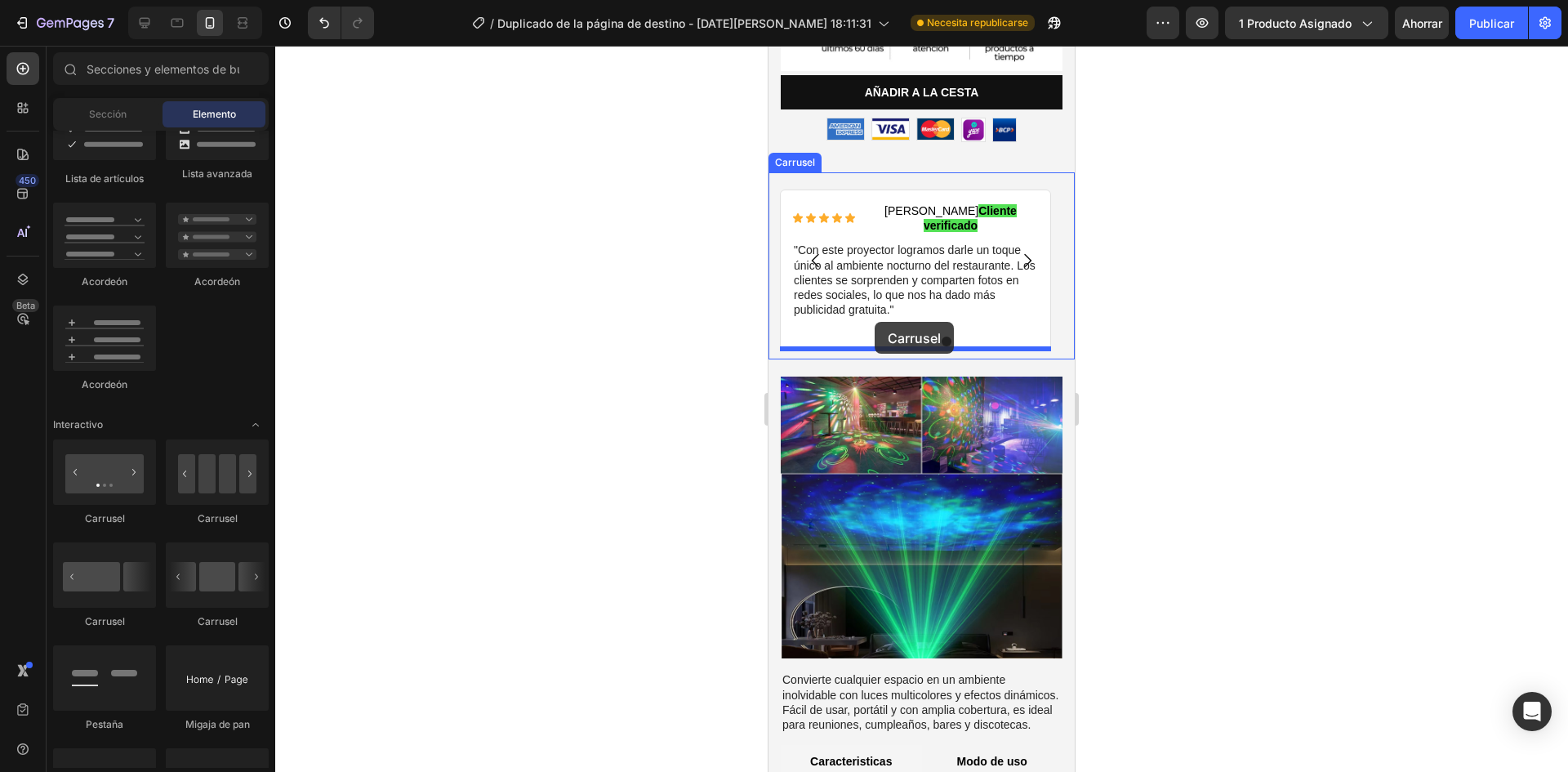
drag, startPoint x: 898, startPoint y: 635, endPoint x: 875, endPoint y: 322, distance: 313.8
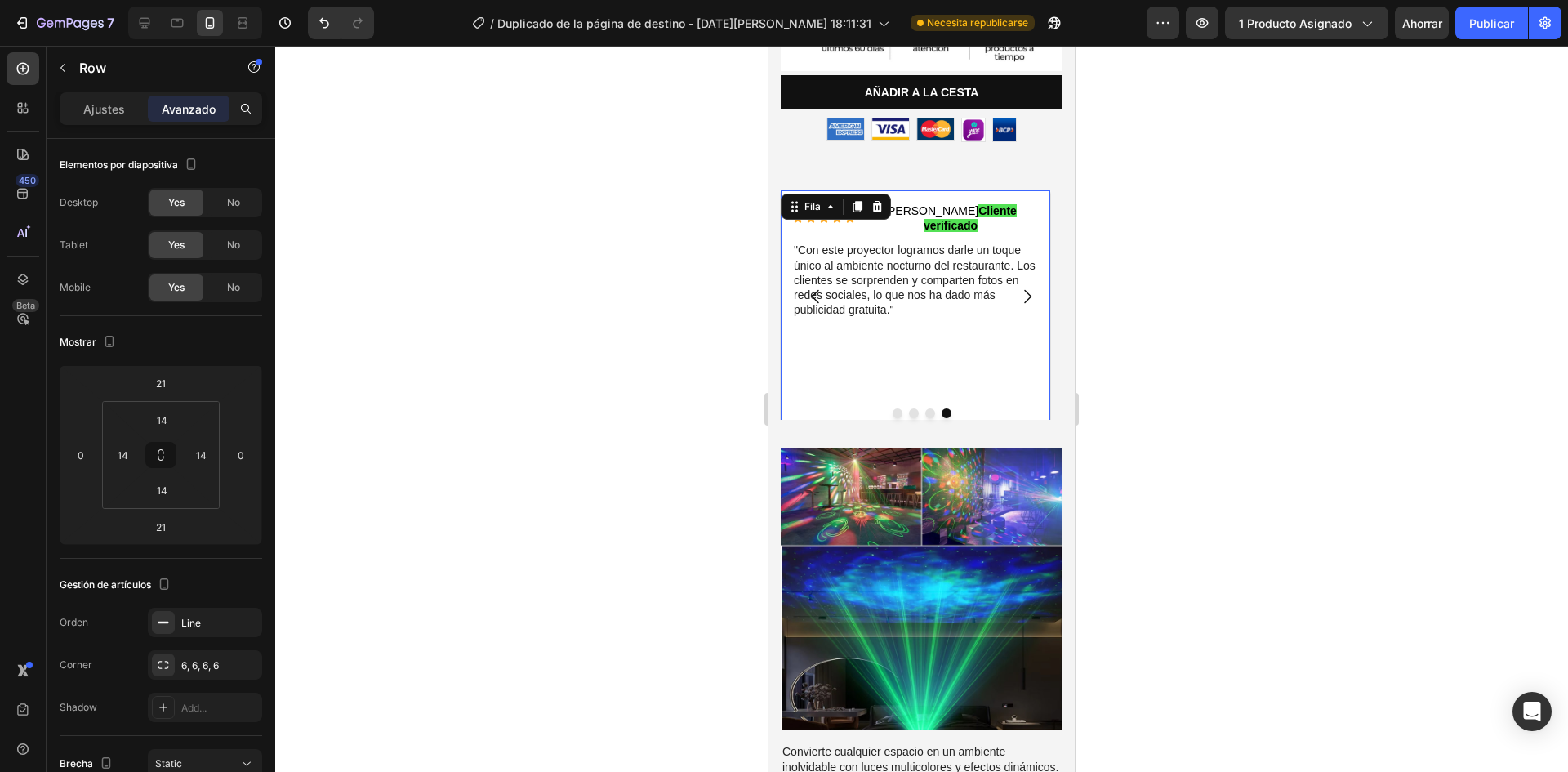
click at [891, 348] on div "Icono Icono Icono Icono Icono Lista de iconos [PERSON_NAME] Cliente verificado …" at bounding box center [915, 313] width 247 height 223
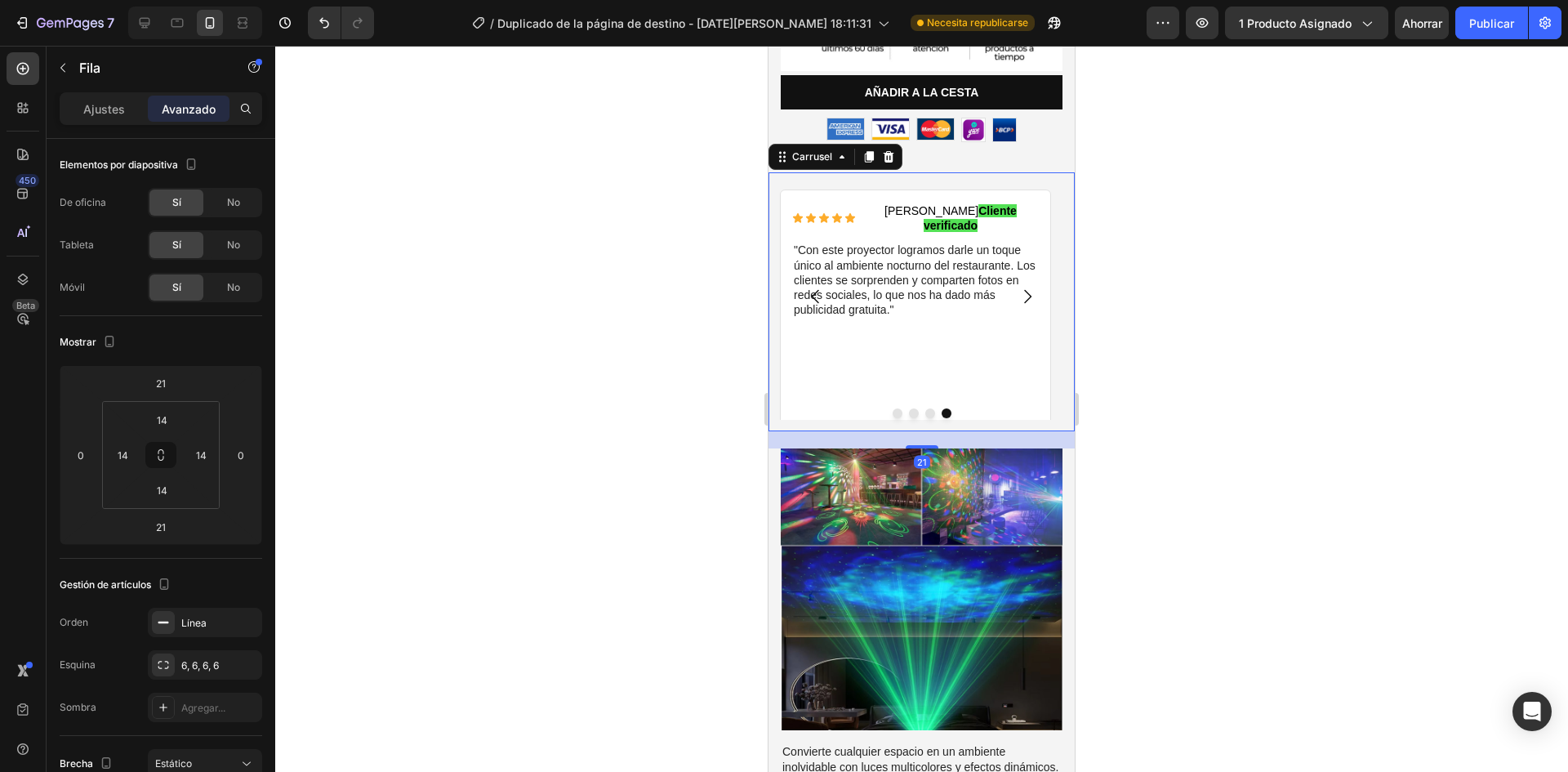
click at [1022, 287] on icon "Carrusel Siguiente Flecha" at bounding box center [1028, 297] width 20 height 20
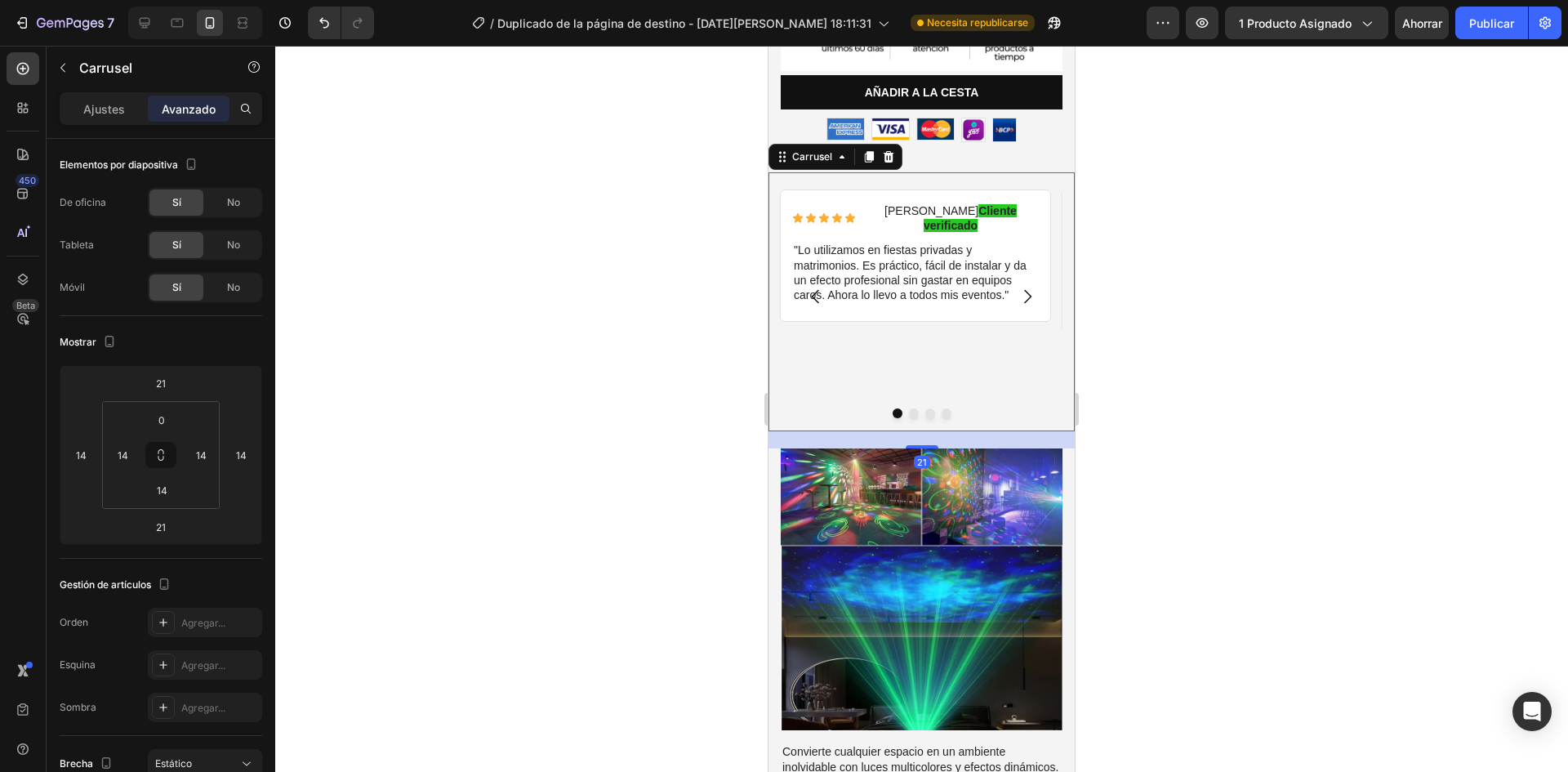
click at [1022, 287] on icon "Carrusel Siguiente Flecha" at bounding box center [1028, 297] width 20 height 20
click at [331, 27] on icon "Deshacer/Rehacer" at bounding box center [325, 23] width 17 height 17
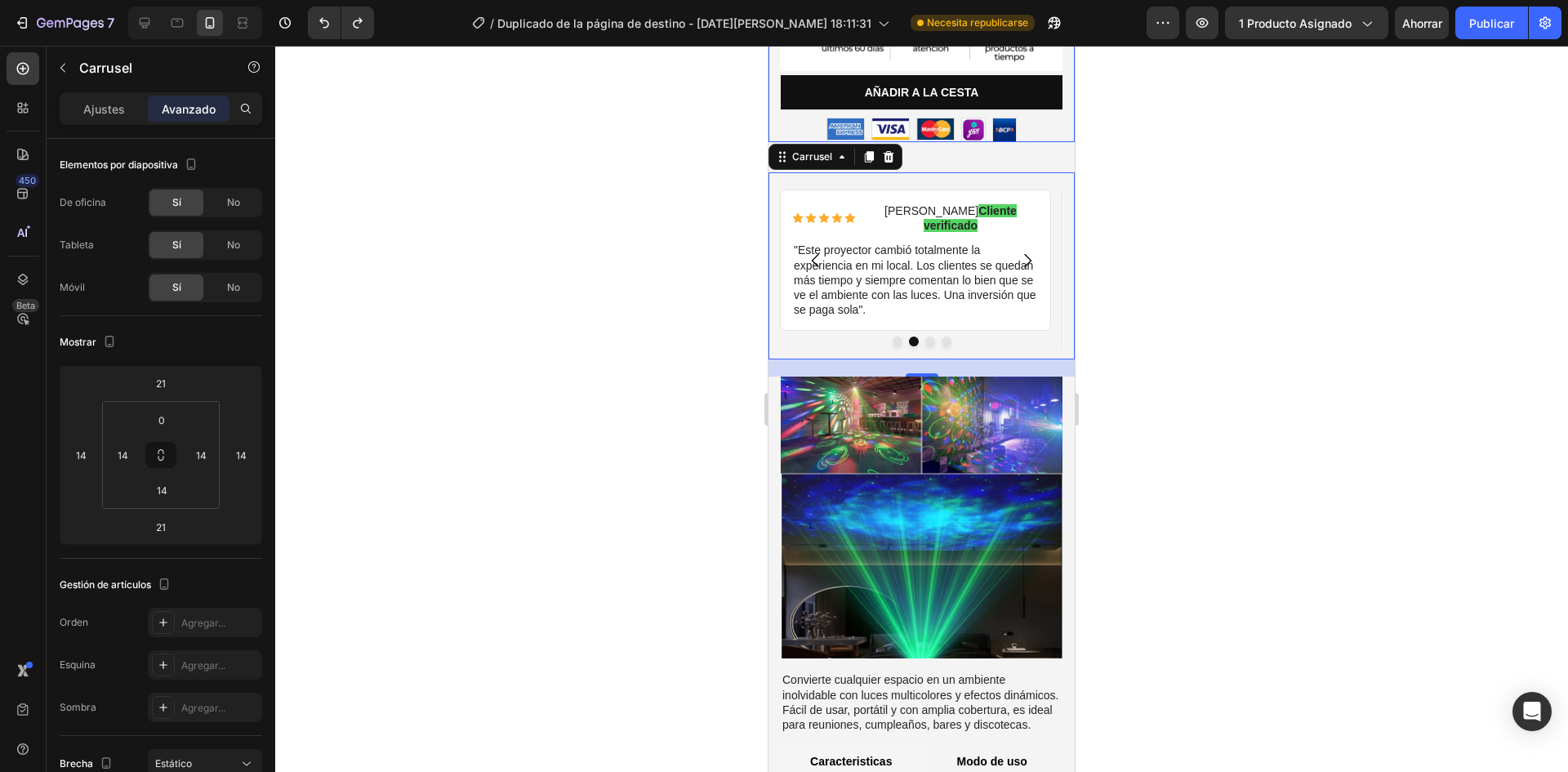
click at [463, 376] on div at bounding box center [921, 408] width 1293 height 727
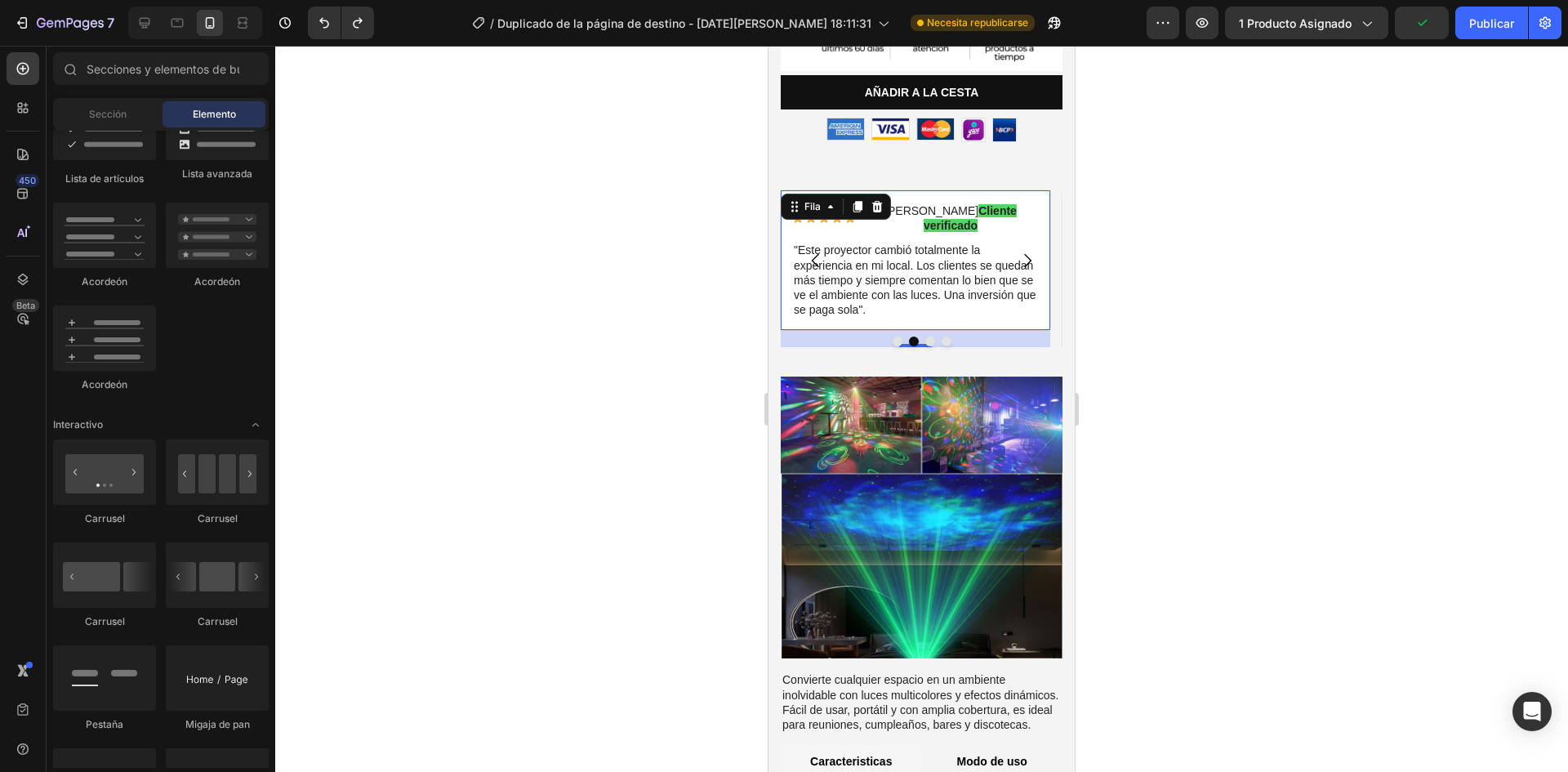
click at [891, 286] on div "Icono Icono Icono Icono Icono Lista de iconos [PERSON_NAME] Cliente verificado …" at bounding box center [915, 260] width 271 height 141
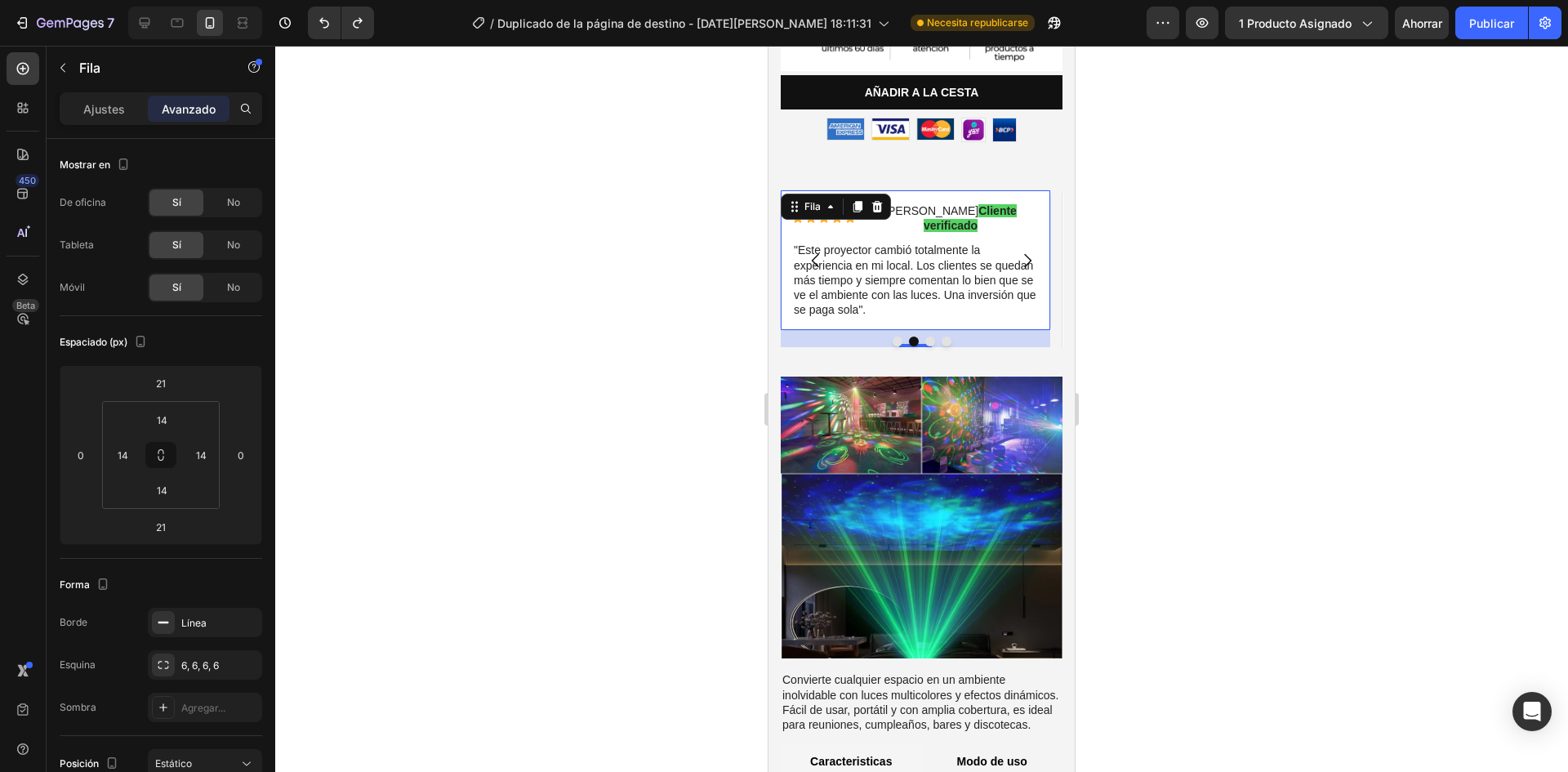
click at [670, 415] on div at bounding box center [921, 408] width 1293 height 727
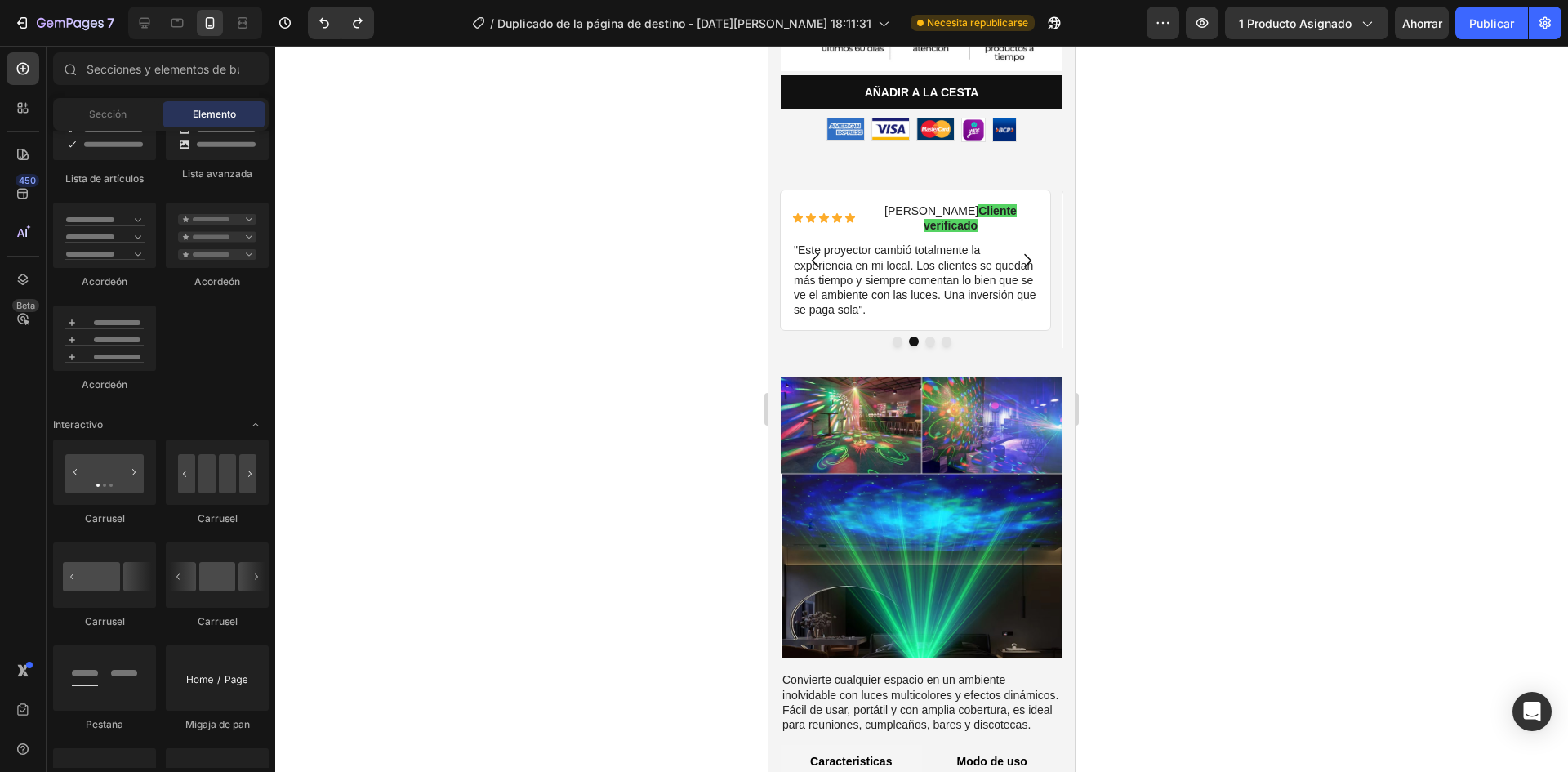
click at [1215, 324] on div at bounding box center [921, 408] width 1293 height 727
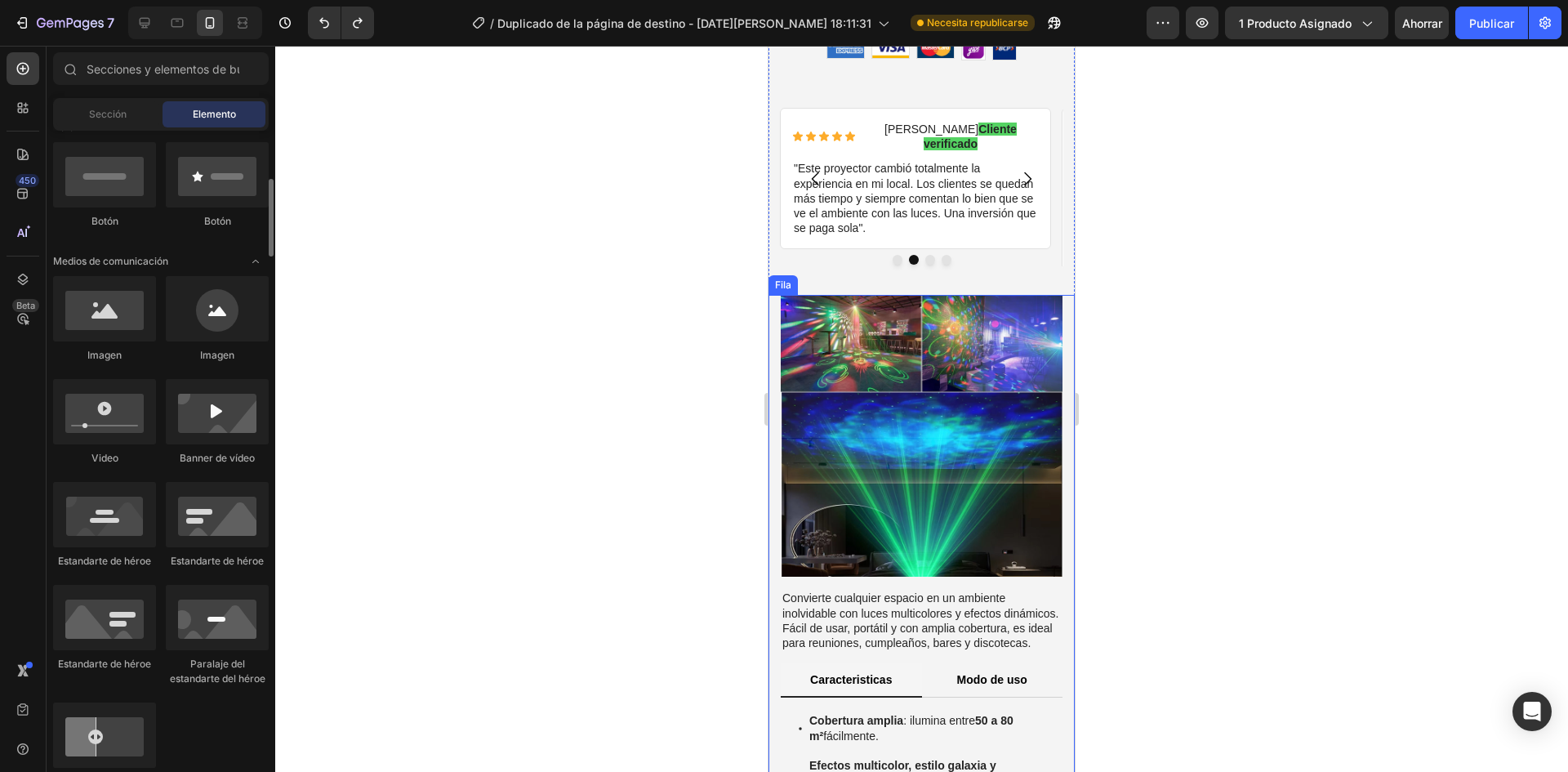
scroll to position [0, 0]
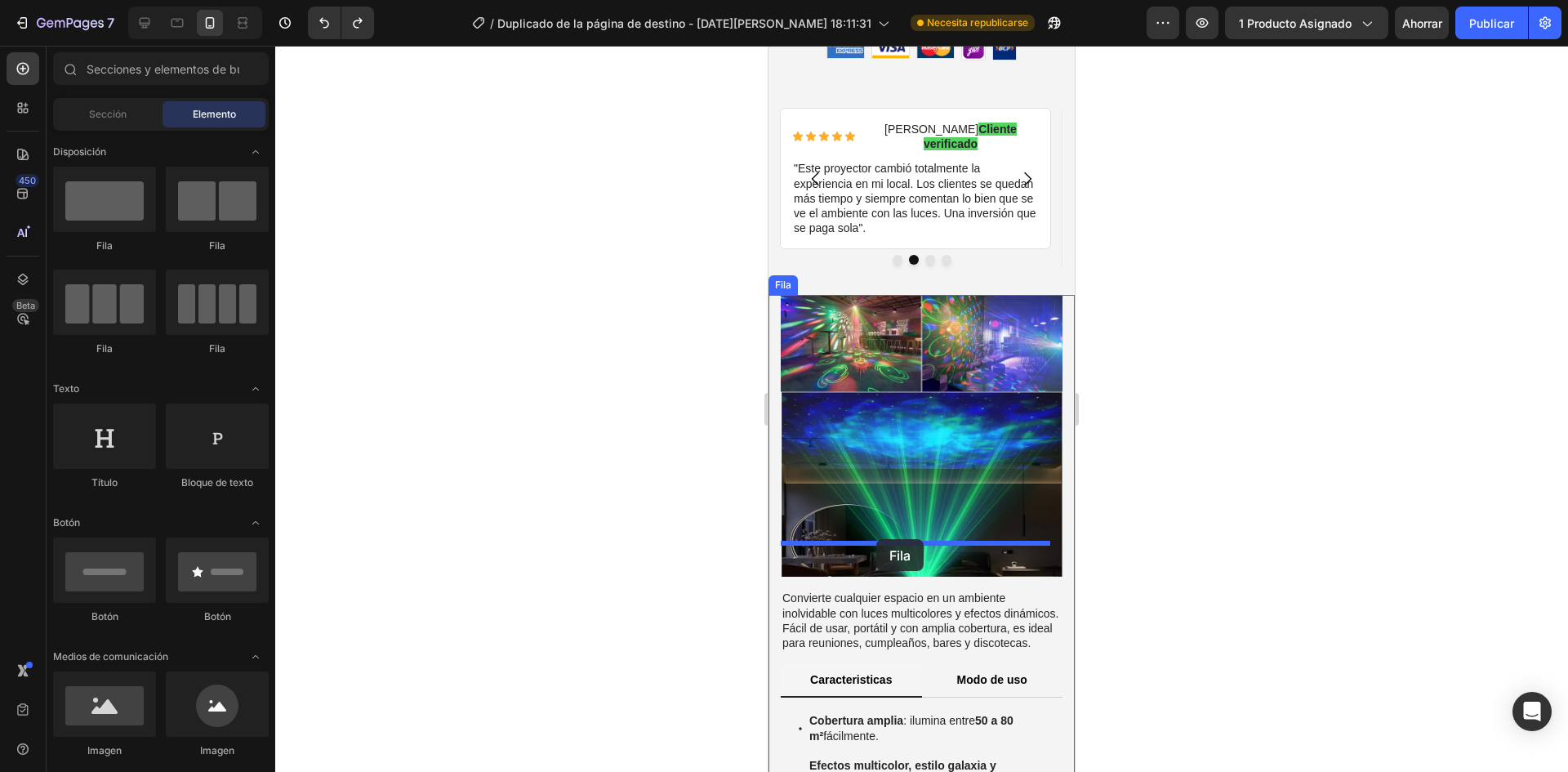
drag, startPoint x: 984, startPoint y: 274, endPoint x: 877, endPoint y: 539, distance: 285.8
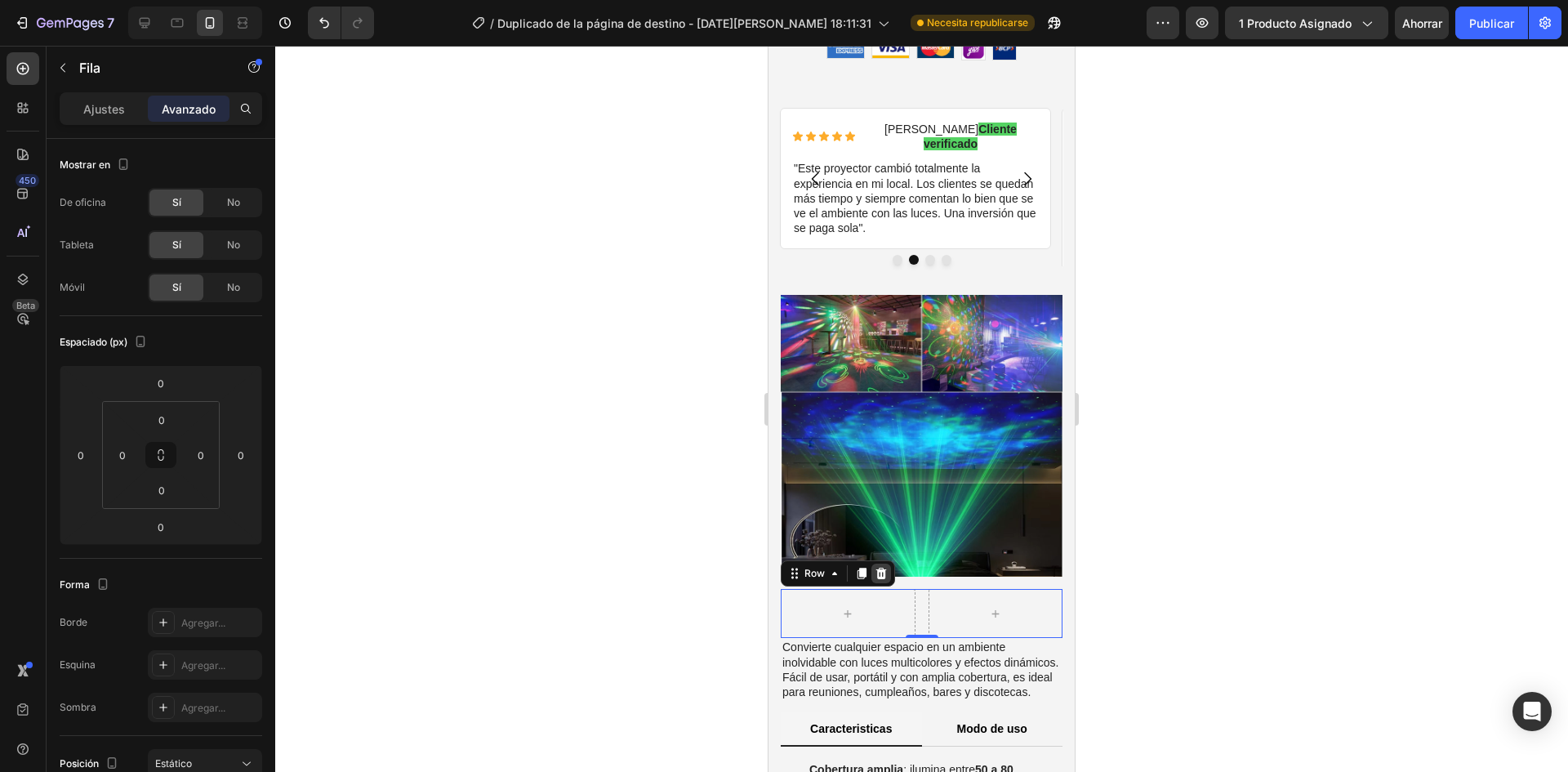
click at [879, 568] on icon at bounding box center [881, 574] width 11 height 12
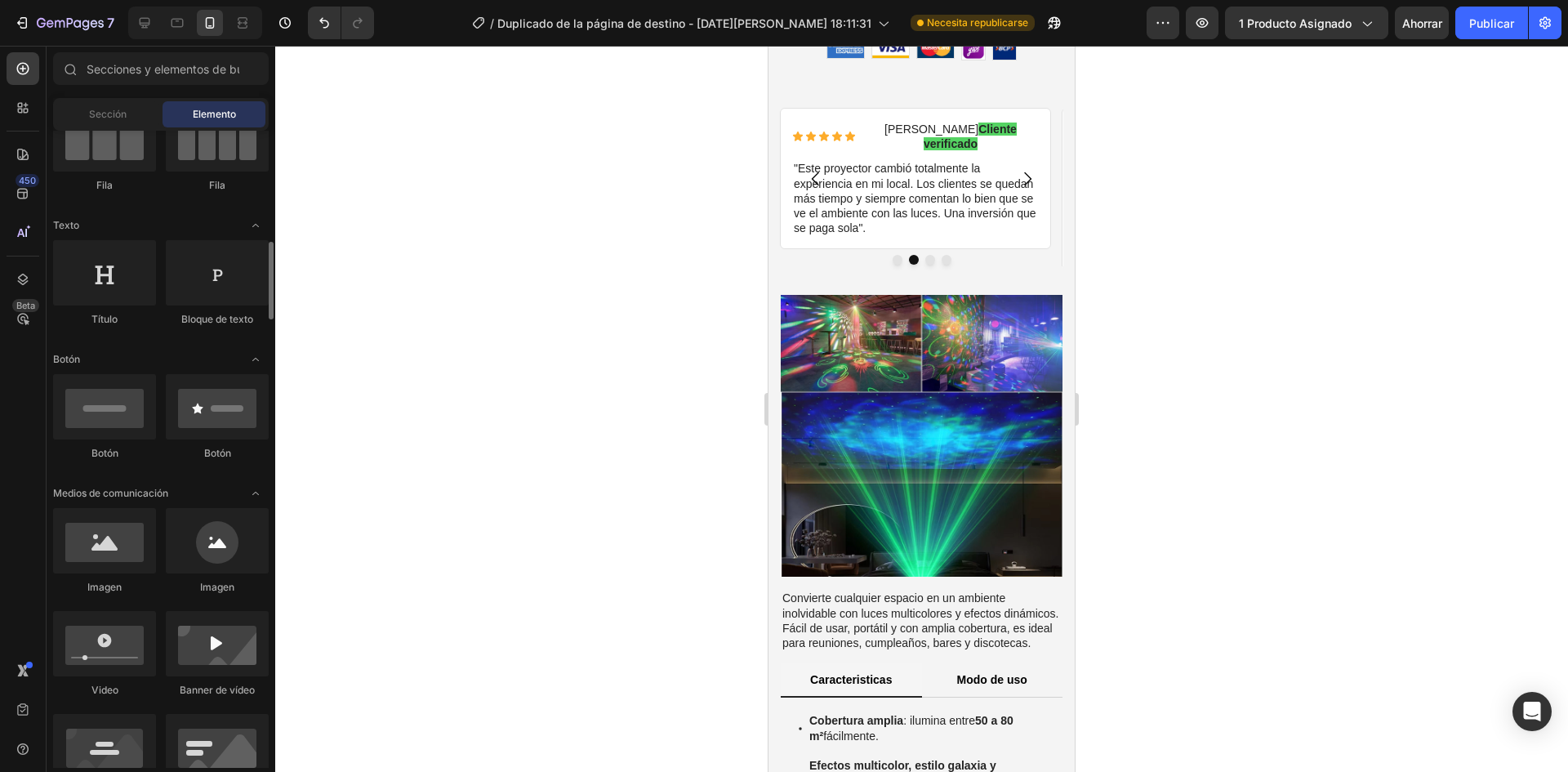
scroll to position [245, 0]
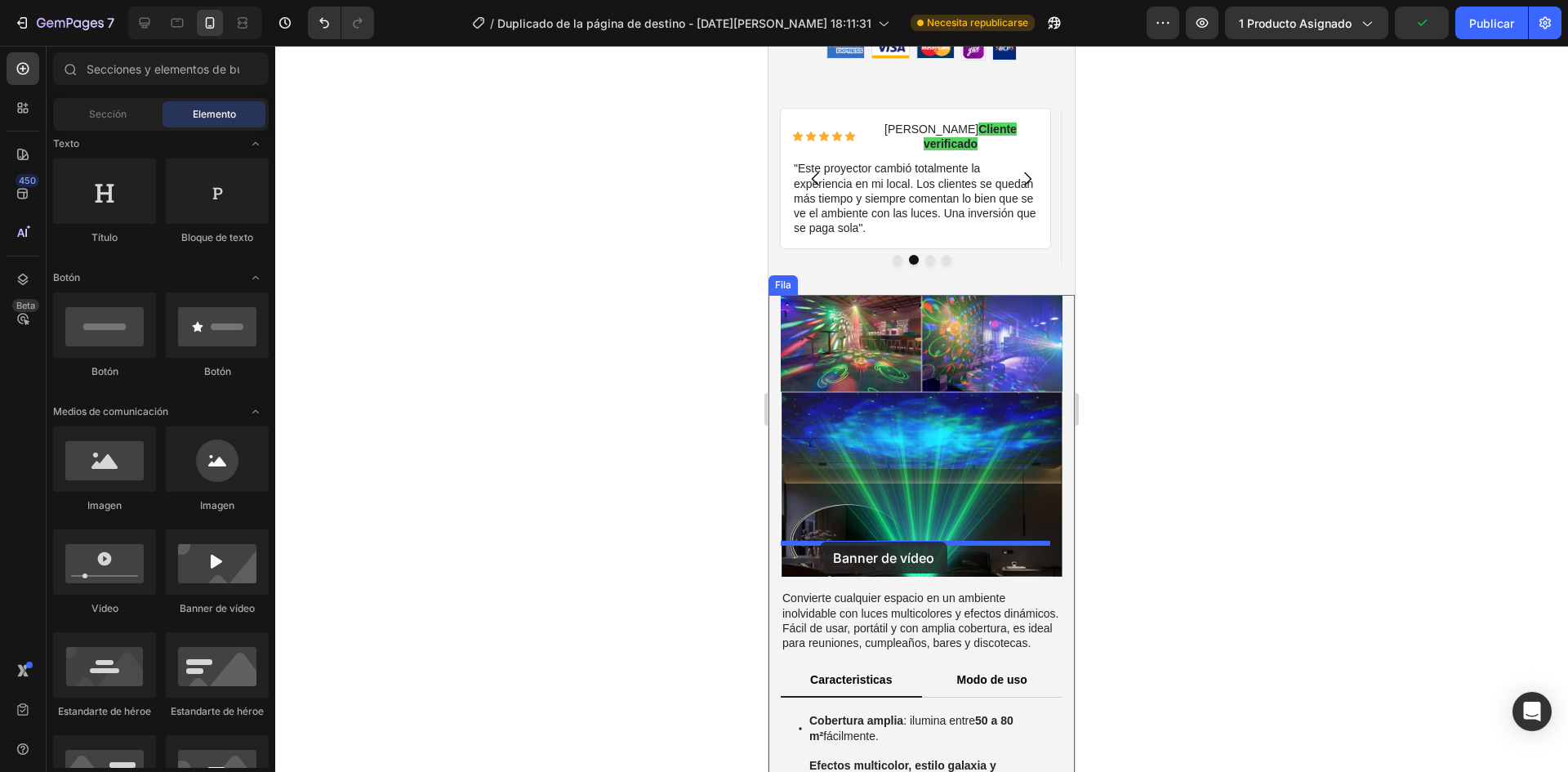
drag, startPoint x: 981, startPoint y: 640, endPoint x: 820, endPoint y: 541, distance: 189.0
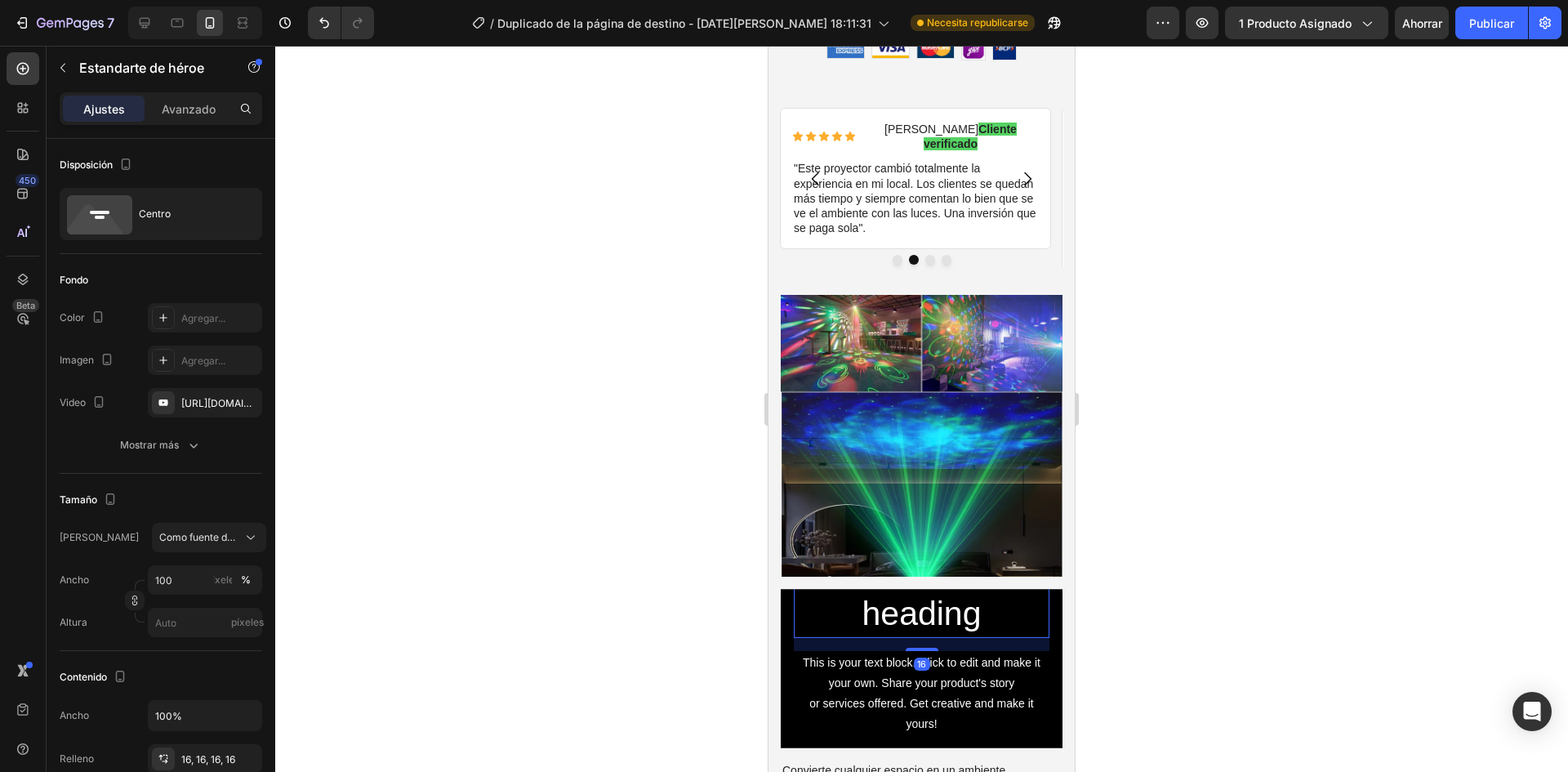
click at [883, 576] on h2 "Click here to edit heading" at bounding box center [921, 593] width 255 height 91
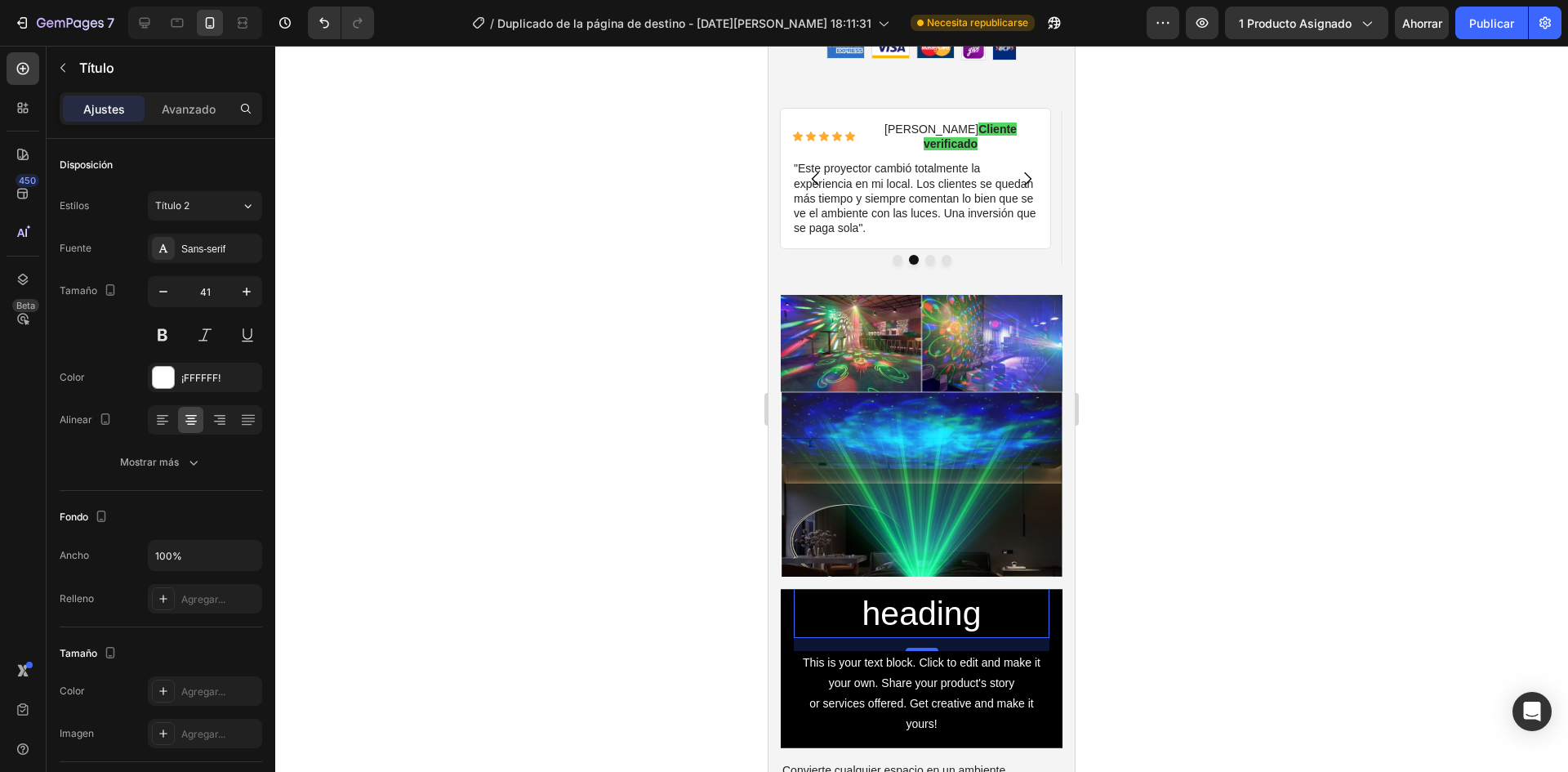
click at [910, 567] on h2 "Click here to edit heading" at bounding box center [921, 593] width 255 height 91
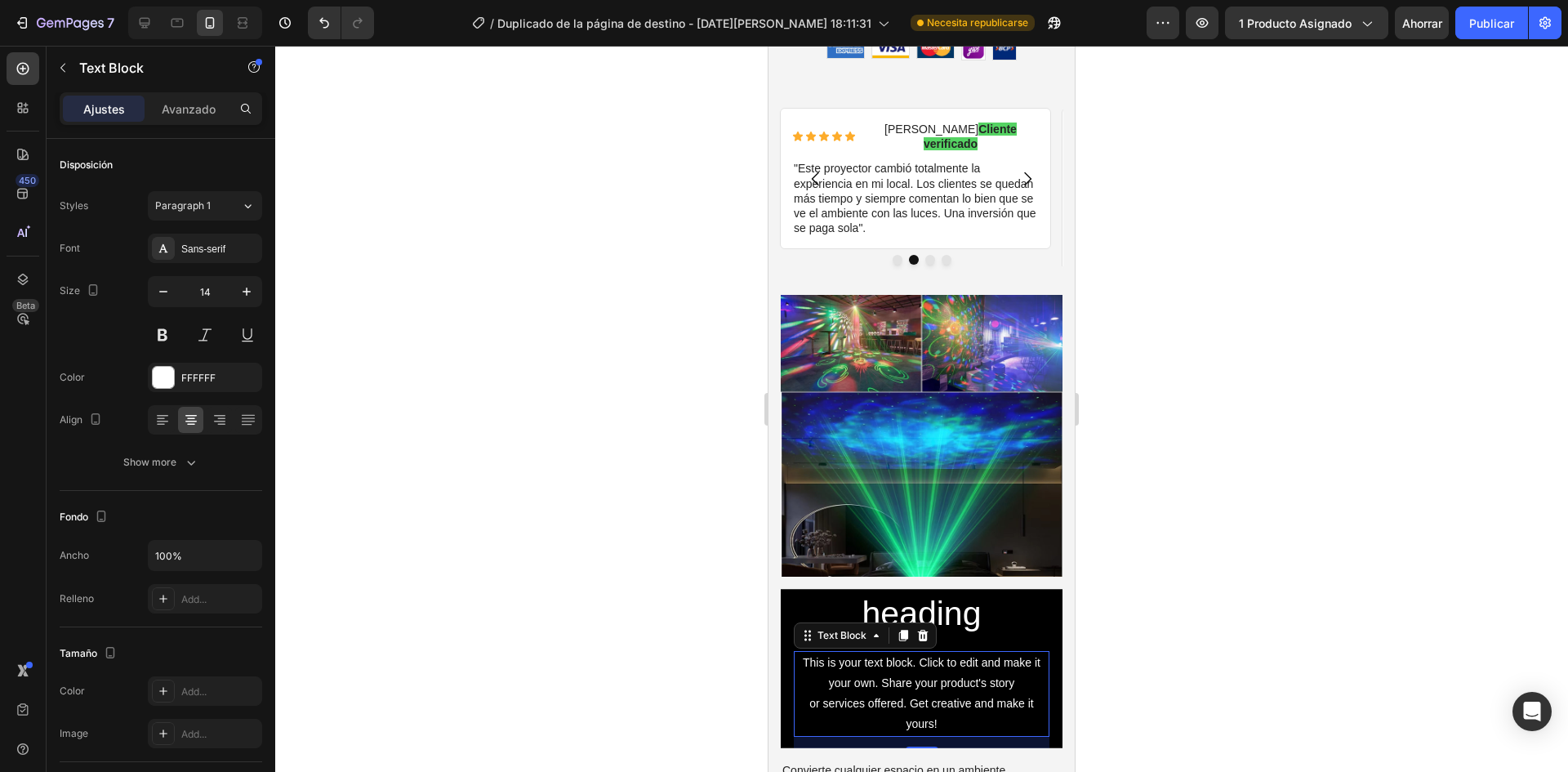
click at [980, 651] on div "This is your text block. Click to edit and make it your own. Share your product…" at bounding box center [921, 694] width 255 height 86
click at [920, 630] on icon at bounding box center [923, 636] width 11 height 12
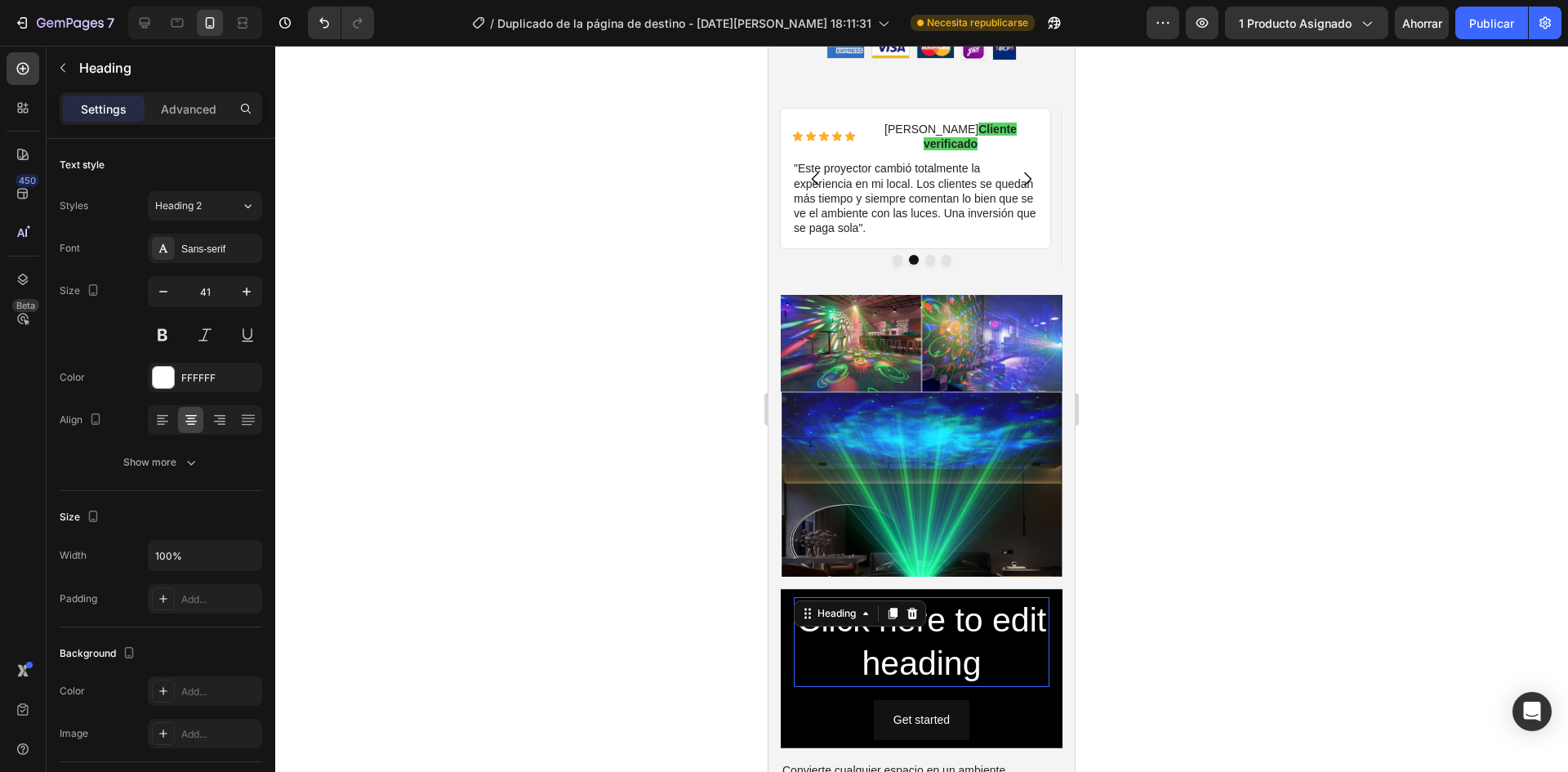
click at [930, 599] on p "Click here to edit heading" at bounding box center [921, 643] width 252 height 88
click at [911, 608] on icon at bounding box center [912, 614] width 13 height 13
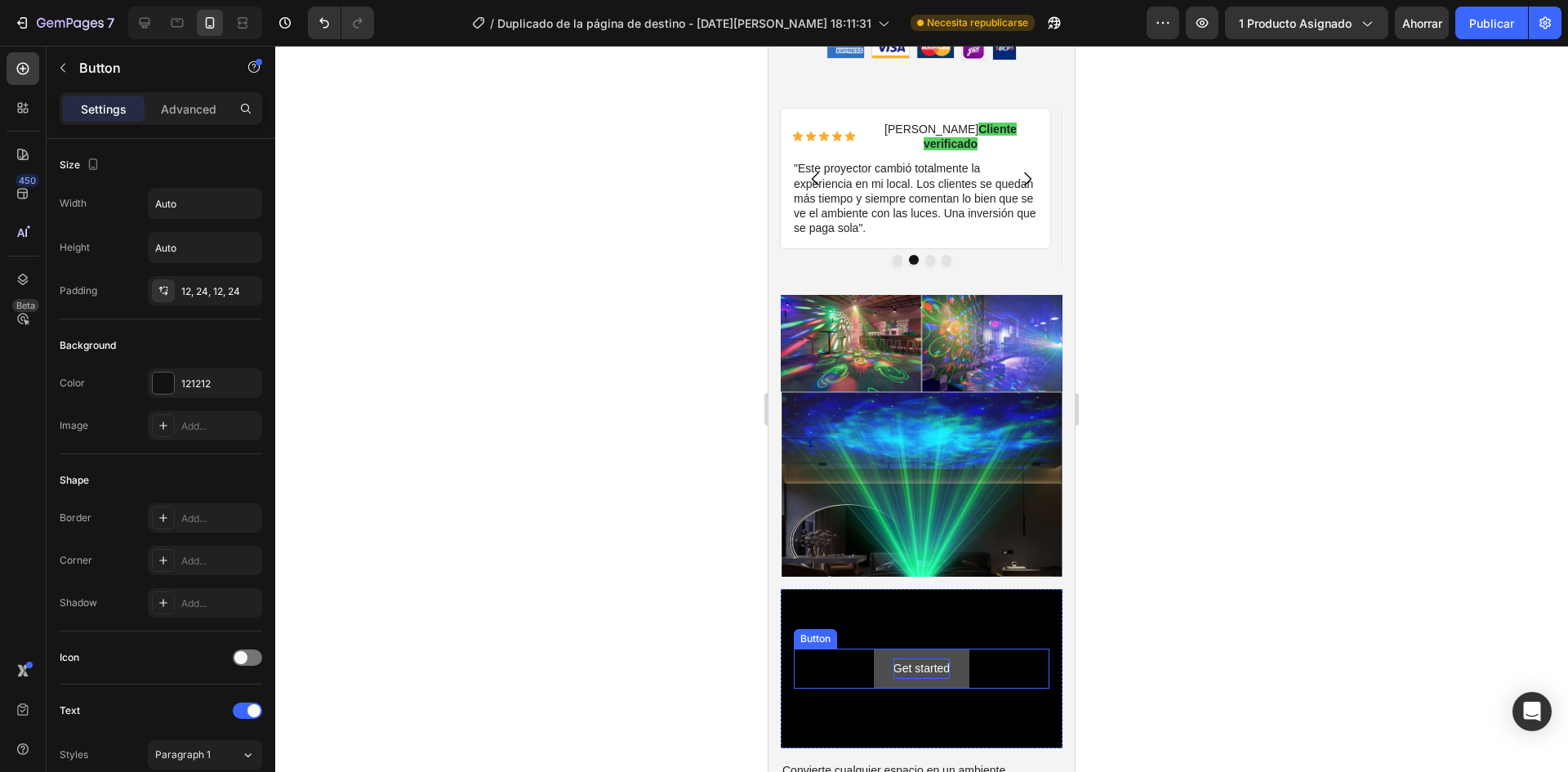
click at [939, 659] on div "Get started" at bounding box center [922, 669] width 56 height 21
click at [981, 649] on div "Get started Button 0" at bounding box center [921, 669] width 255 height 40
click at [943, 659] on div "Get started" at bounding box center [922, 669] width 56 height 21
click at [989, 640] on div "Get started Button 0" at bounding box center [921, 669] width 282 height 66
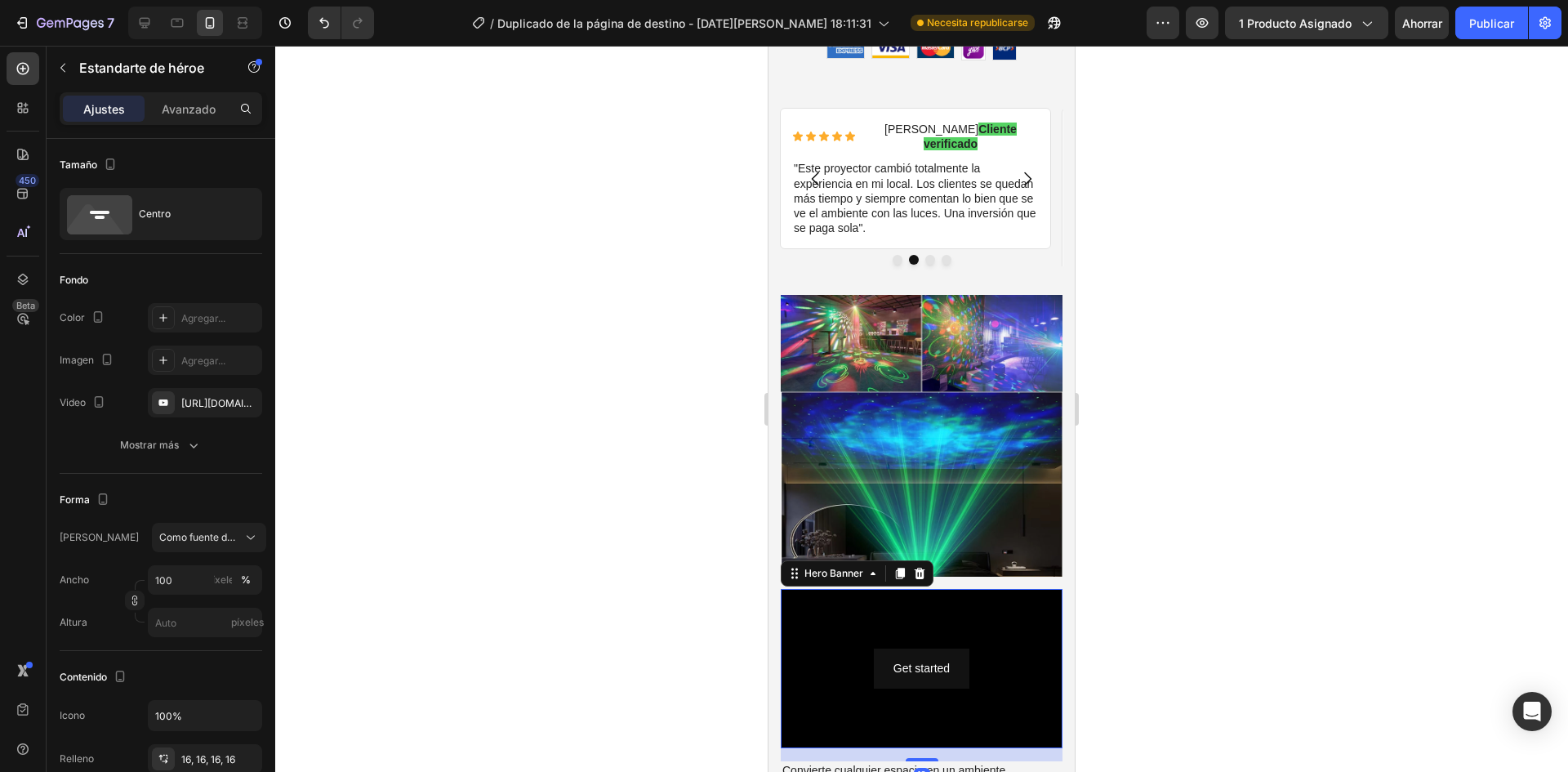
click at [960, 647] on div "Get started Button" at bounding box center [921, 669] width 282 height 66
click at [216, 407] on font "[URL][DOMAIN_NAME]" at bounding box center [234, 403] width 106 height 12
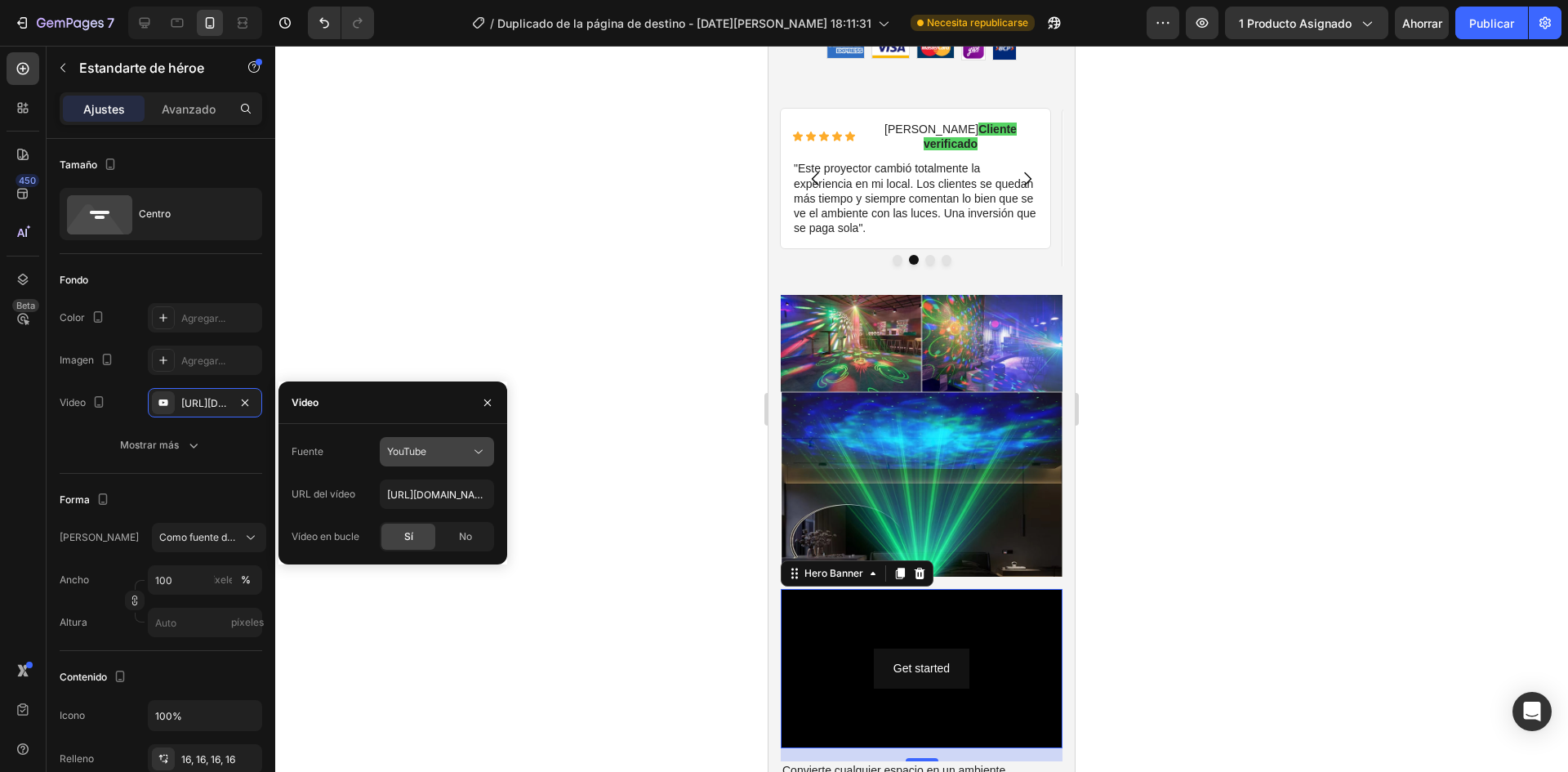
click at [422, 441] on button "YouTube" at bounding box center [437, 452] width 114 height 30
click at [444, 486] on font "Alojamiento de vídeos" at bounding box center [429, 491] width 102 height 12
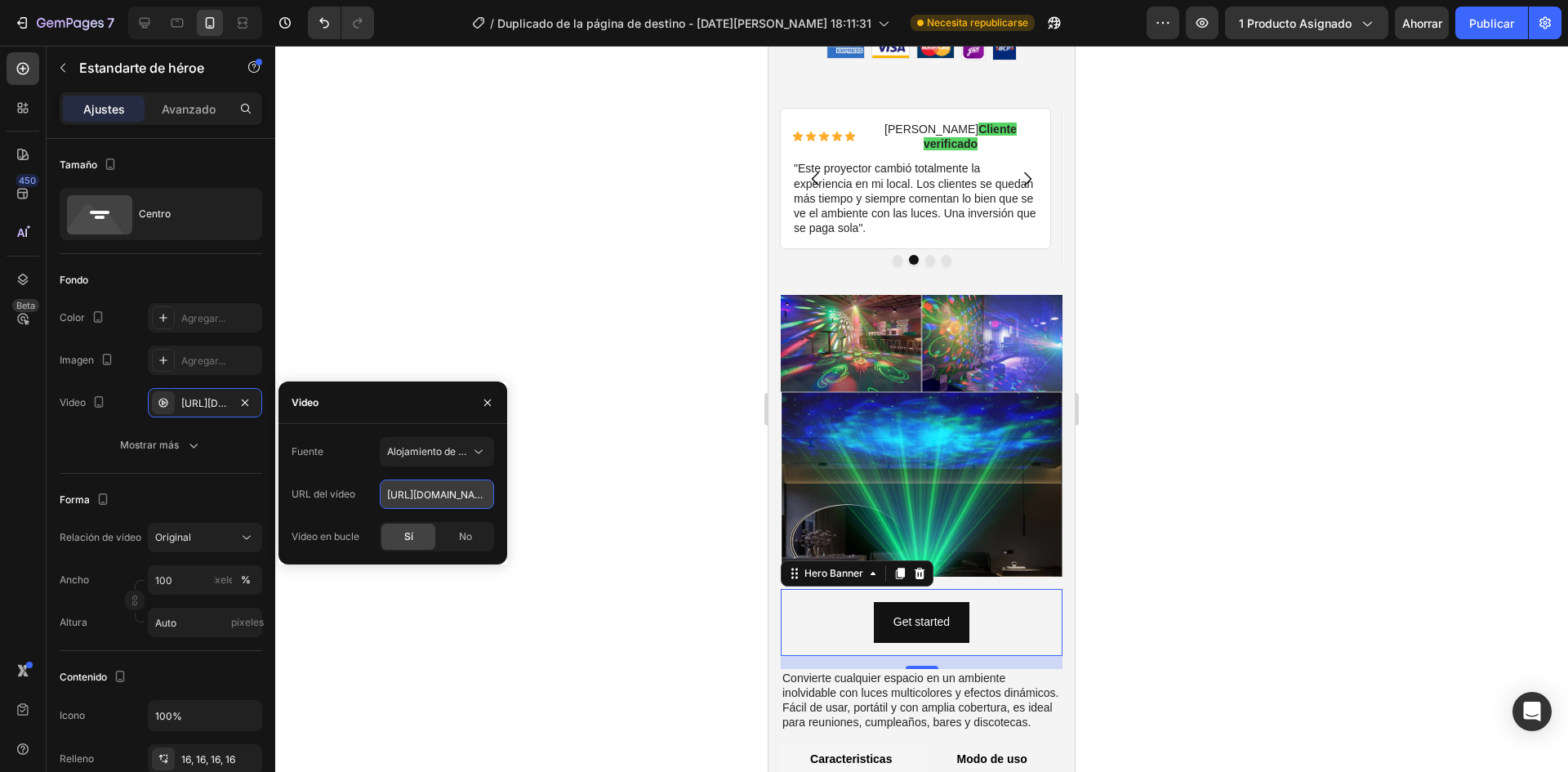
click at [417, 497] on input "[URL][DOMAIN_NAME]" at bounding box center [437, 494] width 114 height 30
paste input "[DOMAIN_NAME][URL]"
type input "[URL][DOMAIN_NAME]"
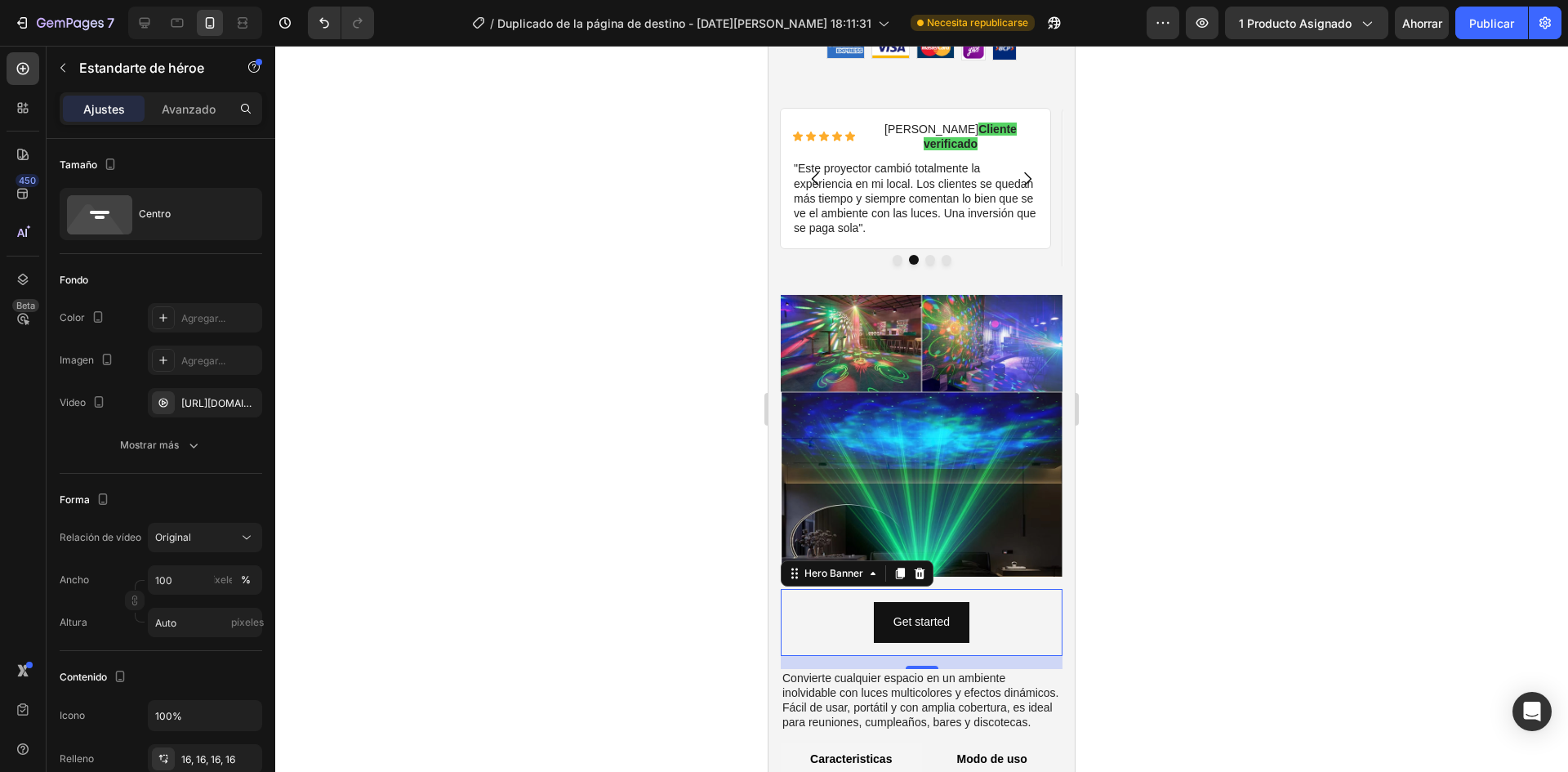
click at [599, 541] on div at bounding box center [921, 408] width 1293 height 727
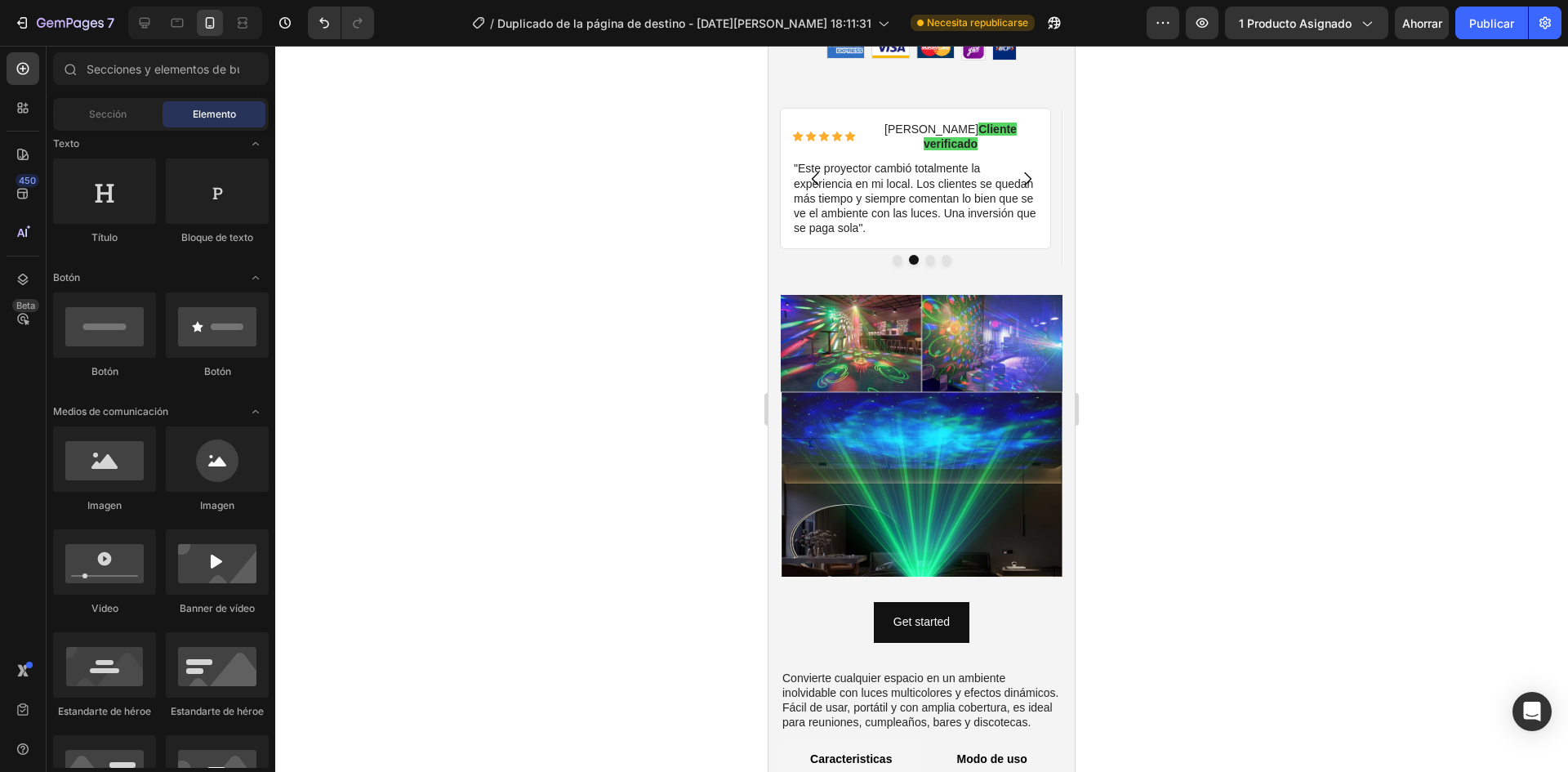
click at [639, 569] on div at bounding box center [921, 408] width 1293 height 727
click at [896, 612] on p "Get started" at bounding box center [922, 622] width 56 height 21
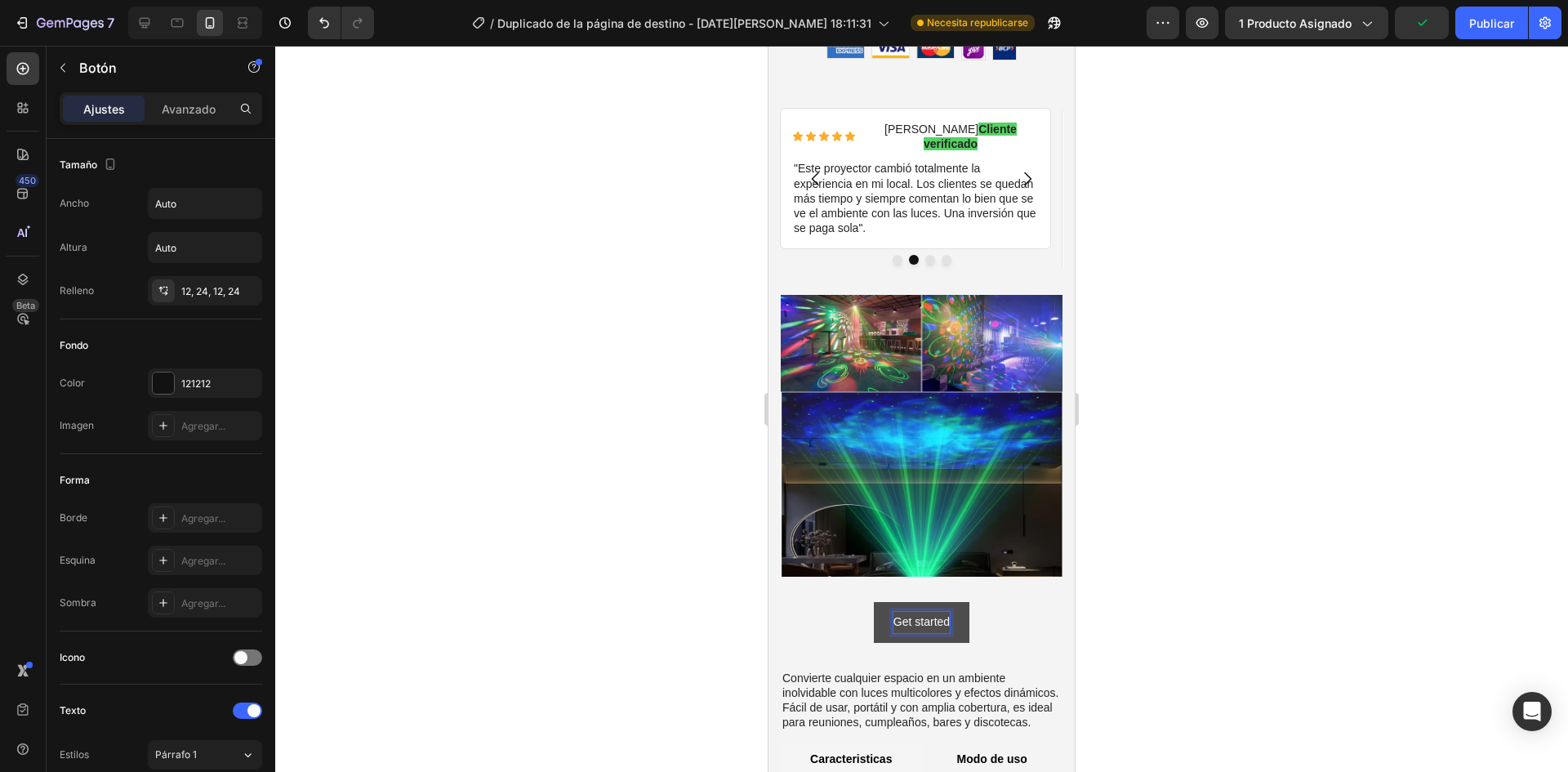
click at [938, 612] on p "Get started" at bounding box center [922, 622] width 56 height 21
click at [951, 603] on button "Get started" at bounding box center [922, 622] width 96 height 40
click at [967, 603] on div "Get started Button 0" at bounding box center [921, 622] width 255 height 40
click at [924, 612] on p "Get started" at bounding box center [922, 622] width 56 height 21
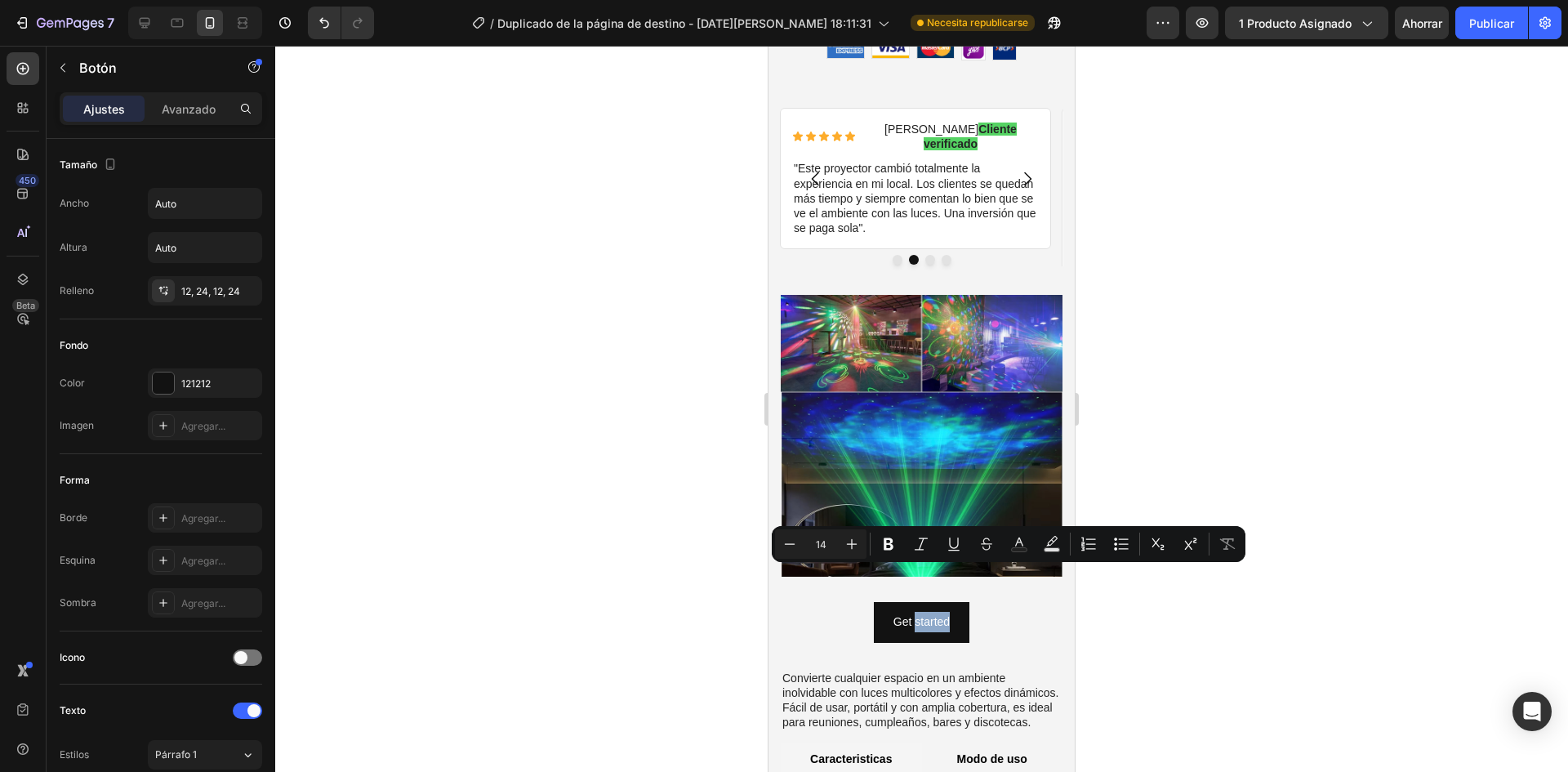
click at [832, 603] on div "Get started Button 0" at bounding box center [921, 622] width 255 height 40
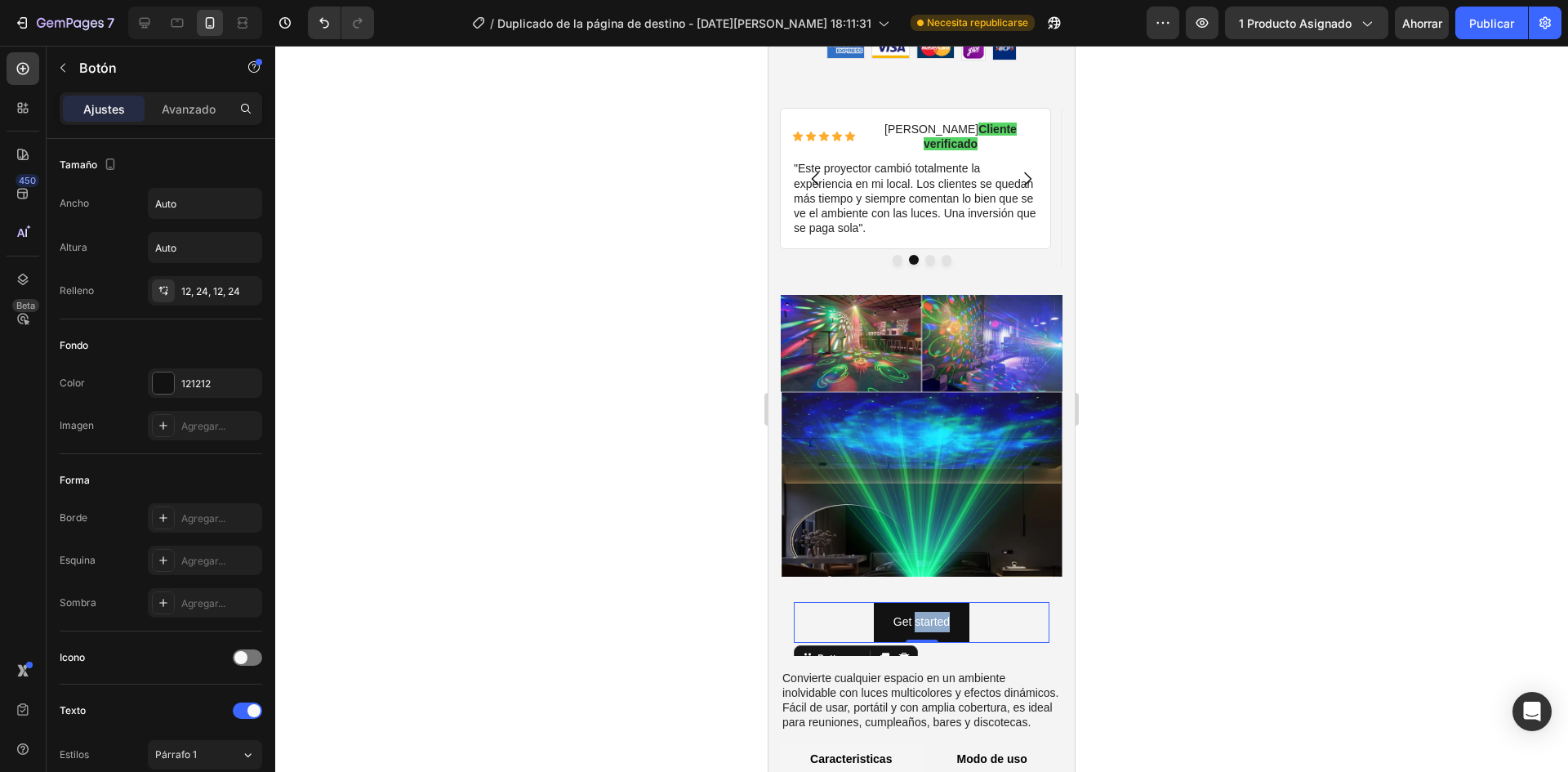
click at [803, 603] on div "Get started Button 0" at bounding box center [921, 622] width 255 height 40
click at [842, 603] on div "Get started Button 0" at bounding box center [921, 622] width 255 height 40
click at [896, 612] on p "Get started" at bounding box center [922, 622] width 56 height 21
drag, startPoint x: 1035, startPoint y: 577, endPoint x: 1884, endPoint y: 629, distance: 850.6
click at [1035, 603] on div "Get started Button 0" at bounding box center [921, 622] width 255 height 40
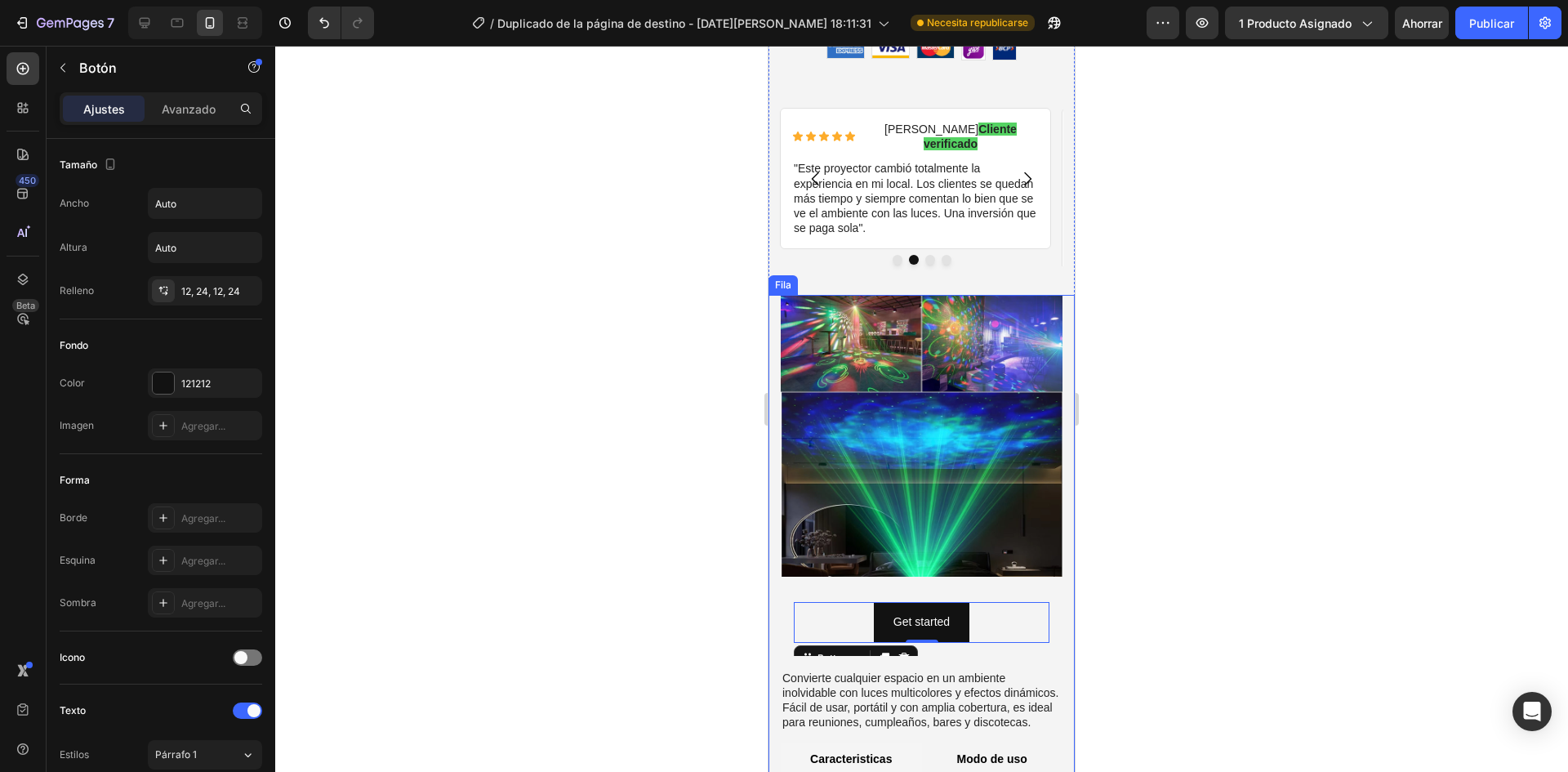
click at [1135, 584] on div at bounding box center [921, 408] width 1293 height 727
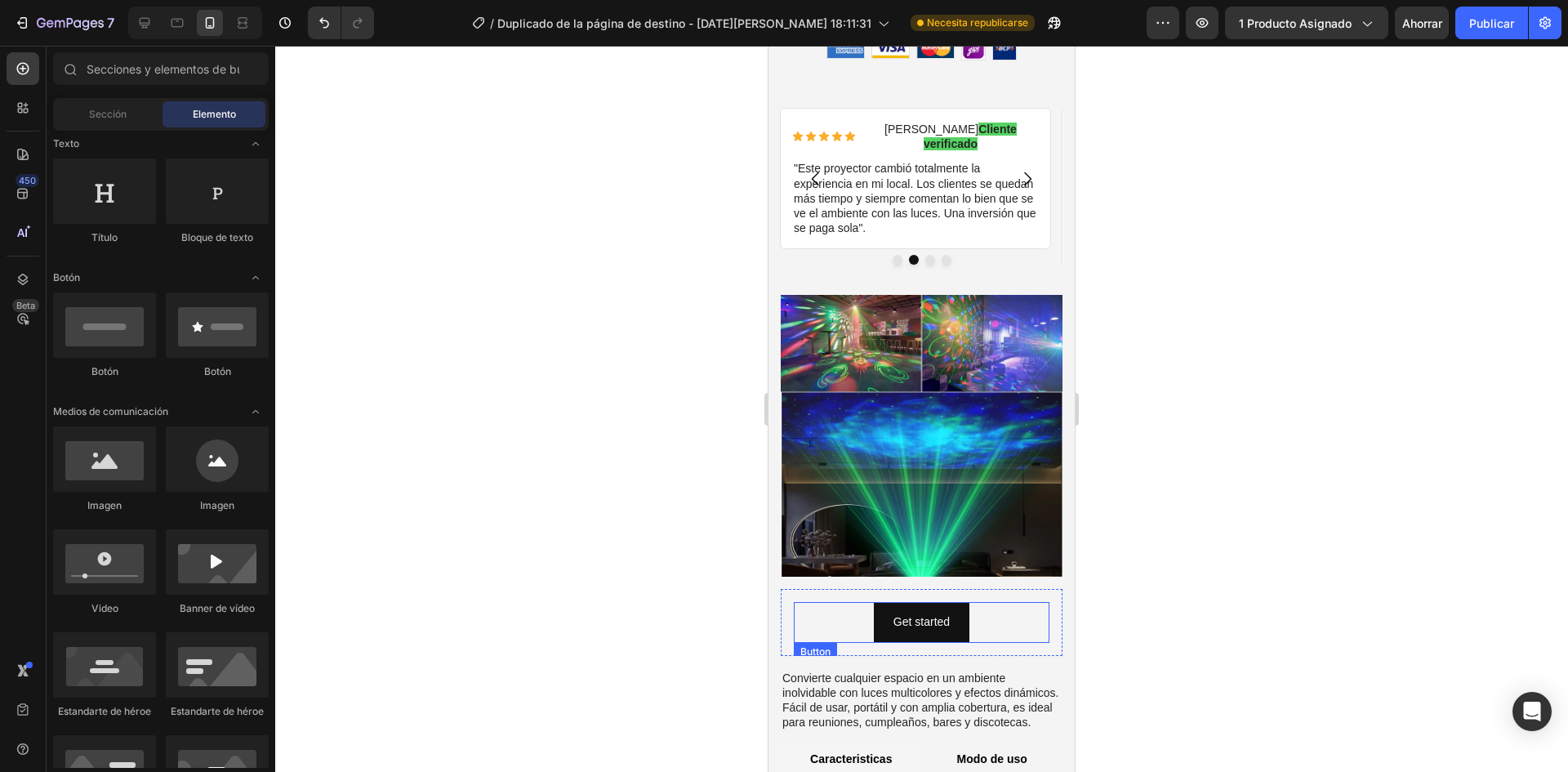
click at [991, 603] on div "Get started Button" at bounding box center [921, 622] width 255 height 40
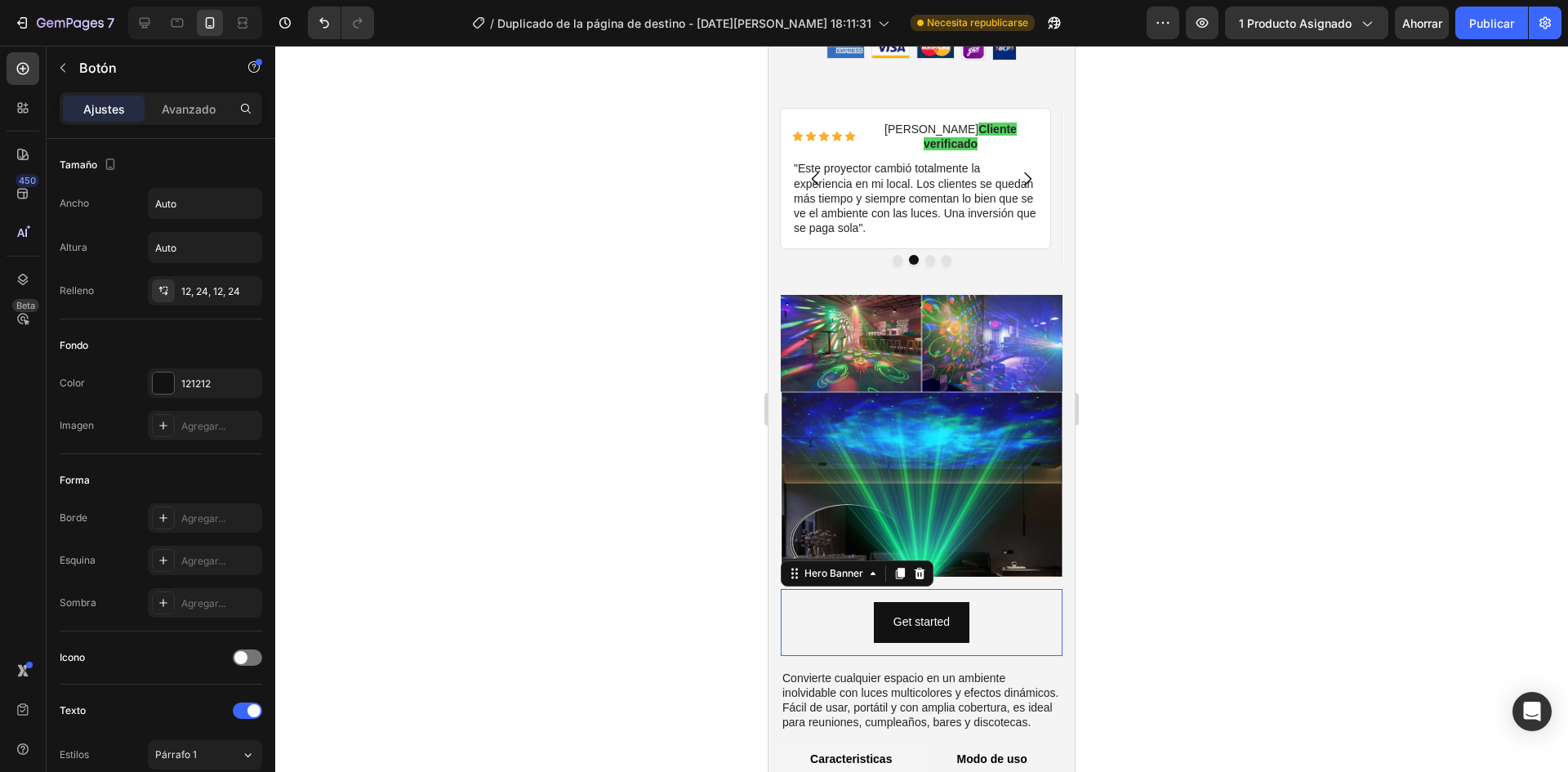
click at [1045, 589] on div "Get started Button" at bounding box center [921, 622] width 282 height 66
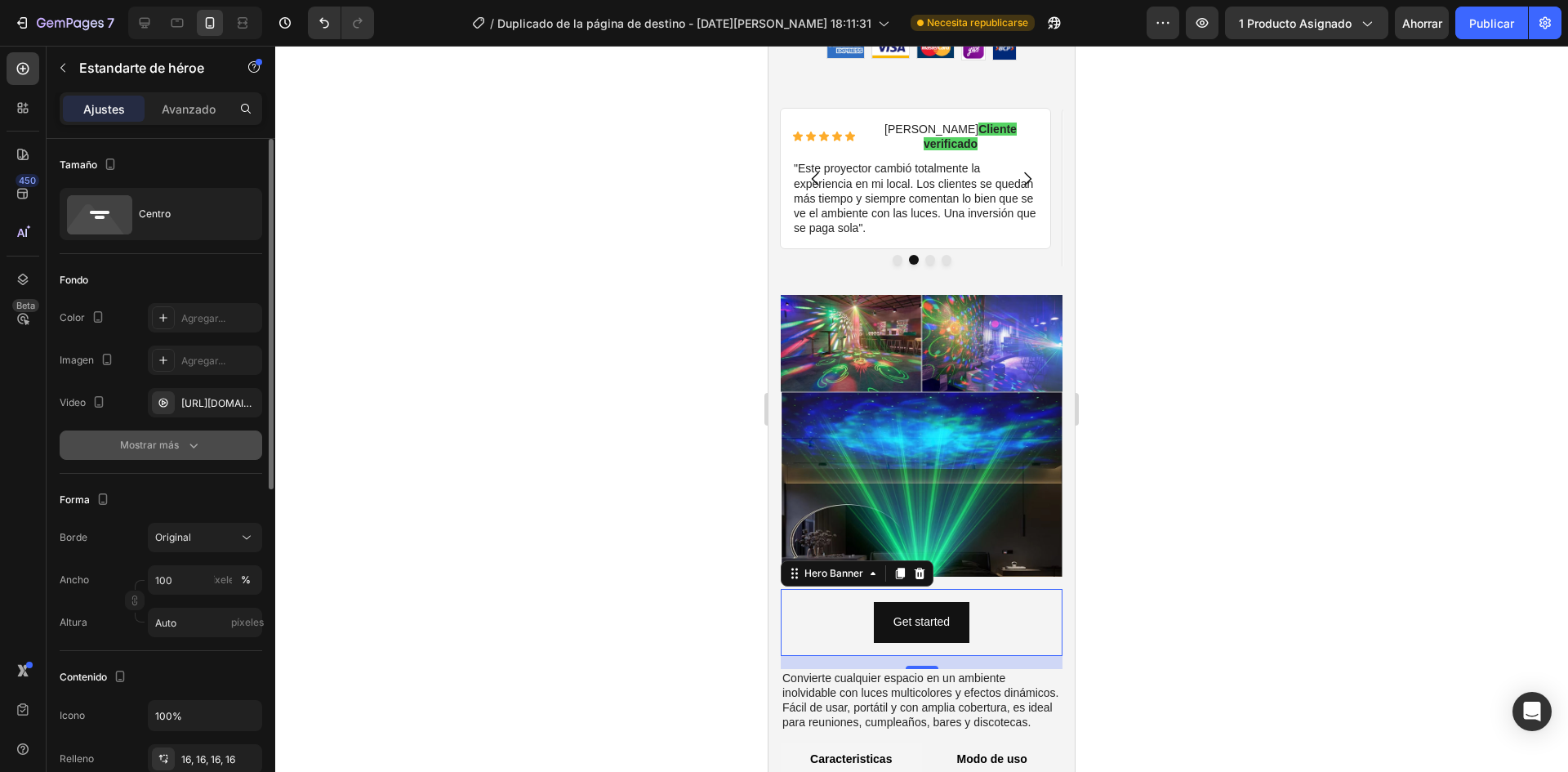
click at [178, 446] on font "Mostrar más" at bounding box center [149, 445] width 59 height 12
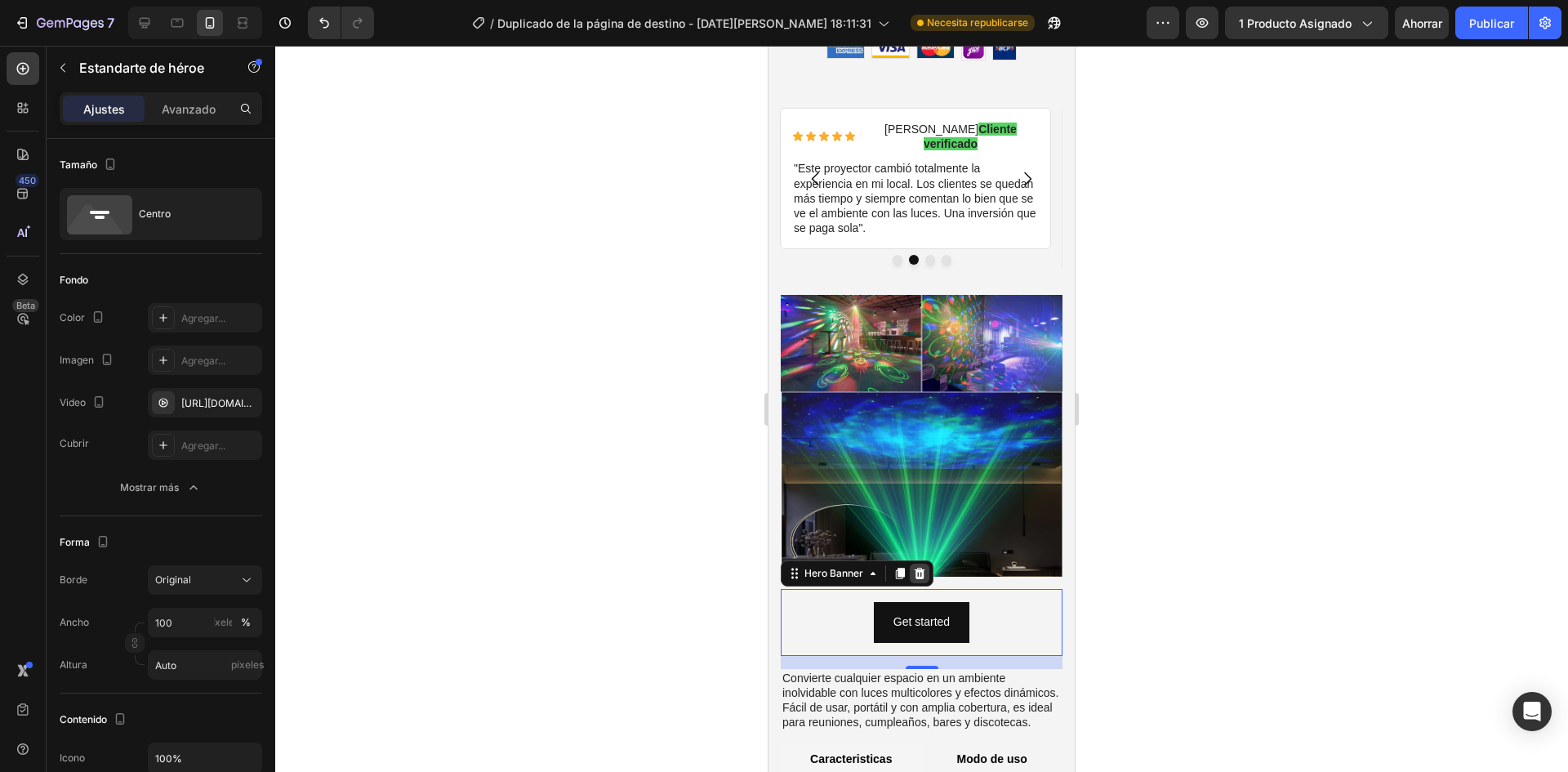
click at [915, 568] on icon at bounding box center [919, 574] width 11 height 12
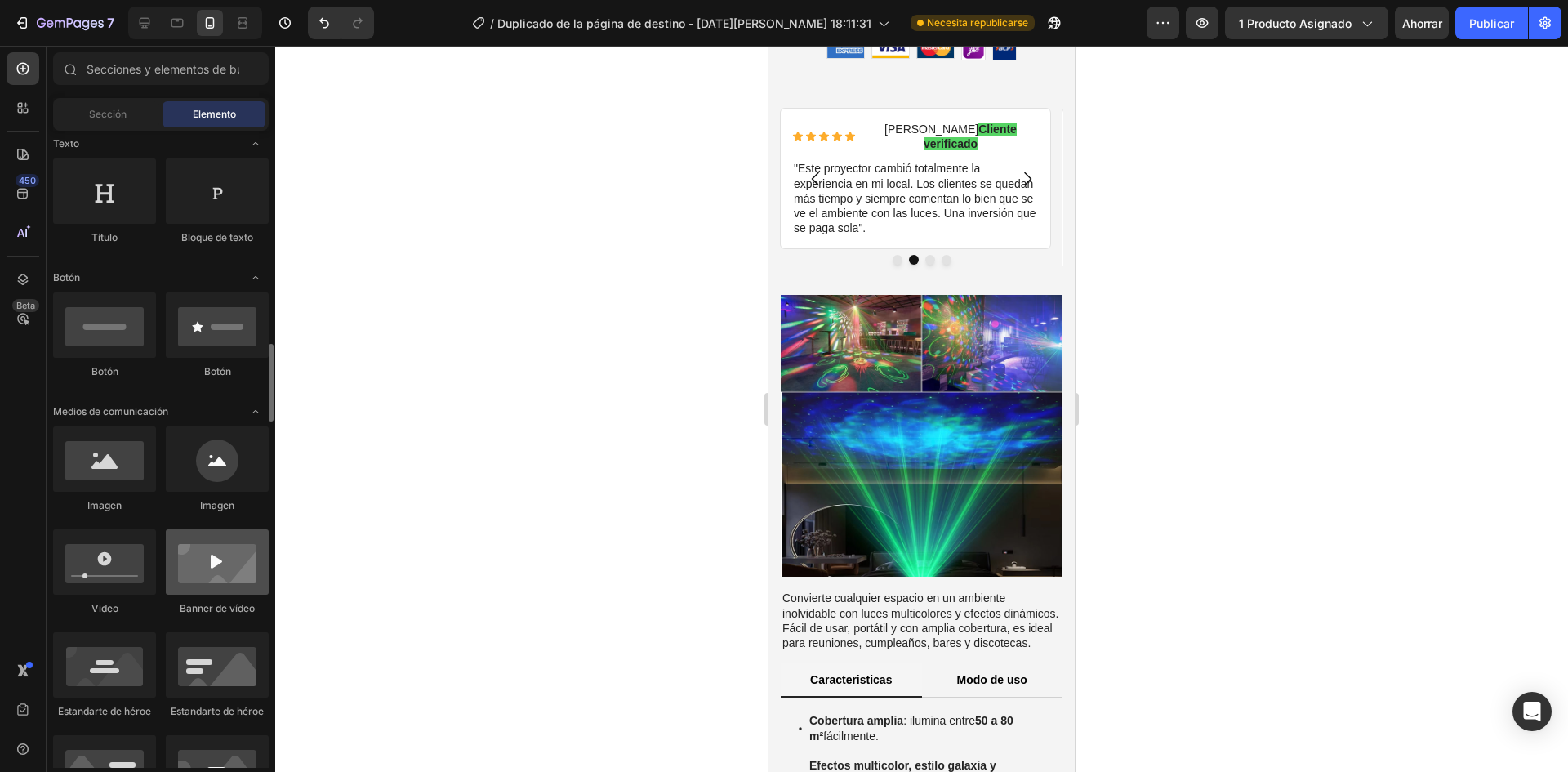
scroll to position [408, 0]
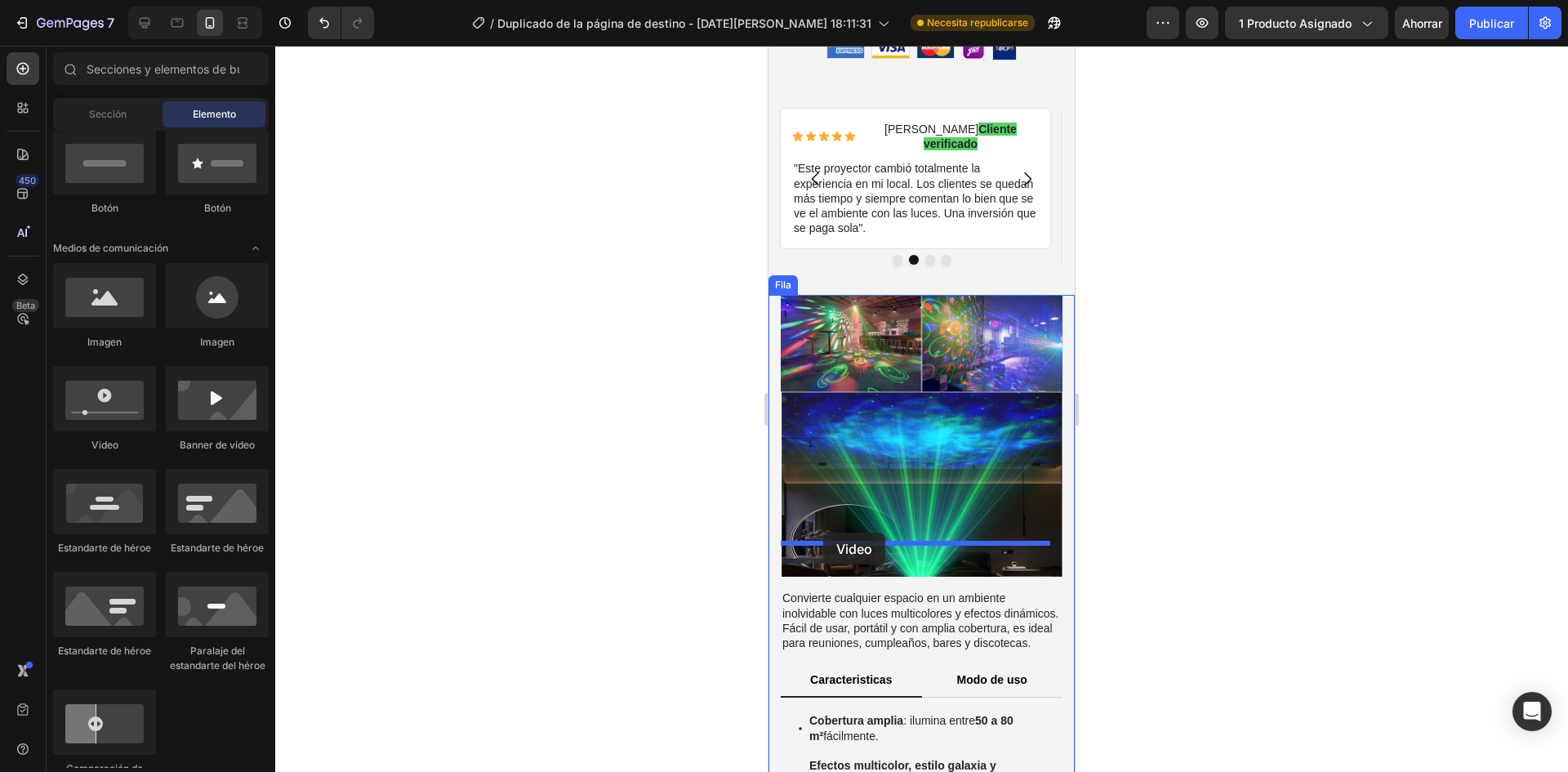
drag, startPoint x: 872, startPoint y: 465, endPoint x: 823, endPoint y: 533, distance: 83.8
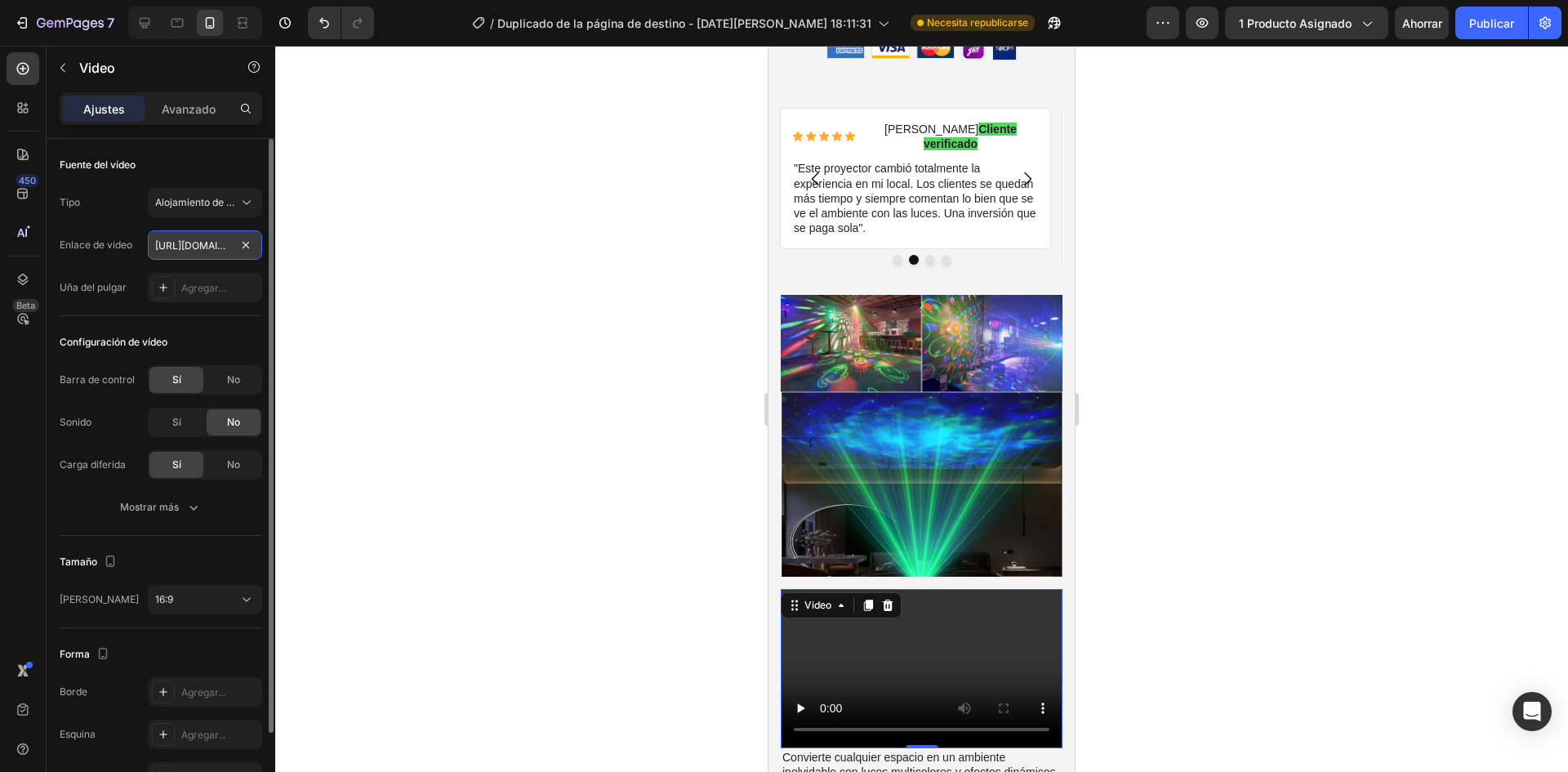
click at [189, 246] on input "[URL][DOMAIN_NAME]" at bounding box center [205, 245] width 114 height 30
paste input "[DOMAIN_NAME][URL]"
type input "[URL][DOMAIN_NAME]"
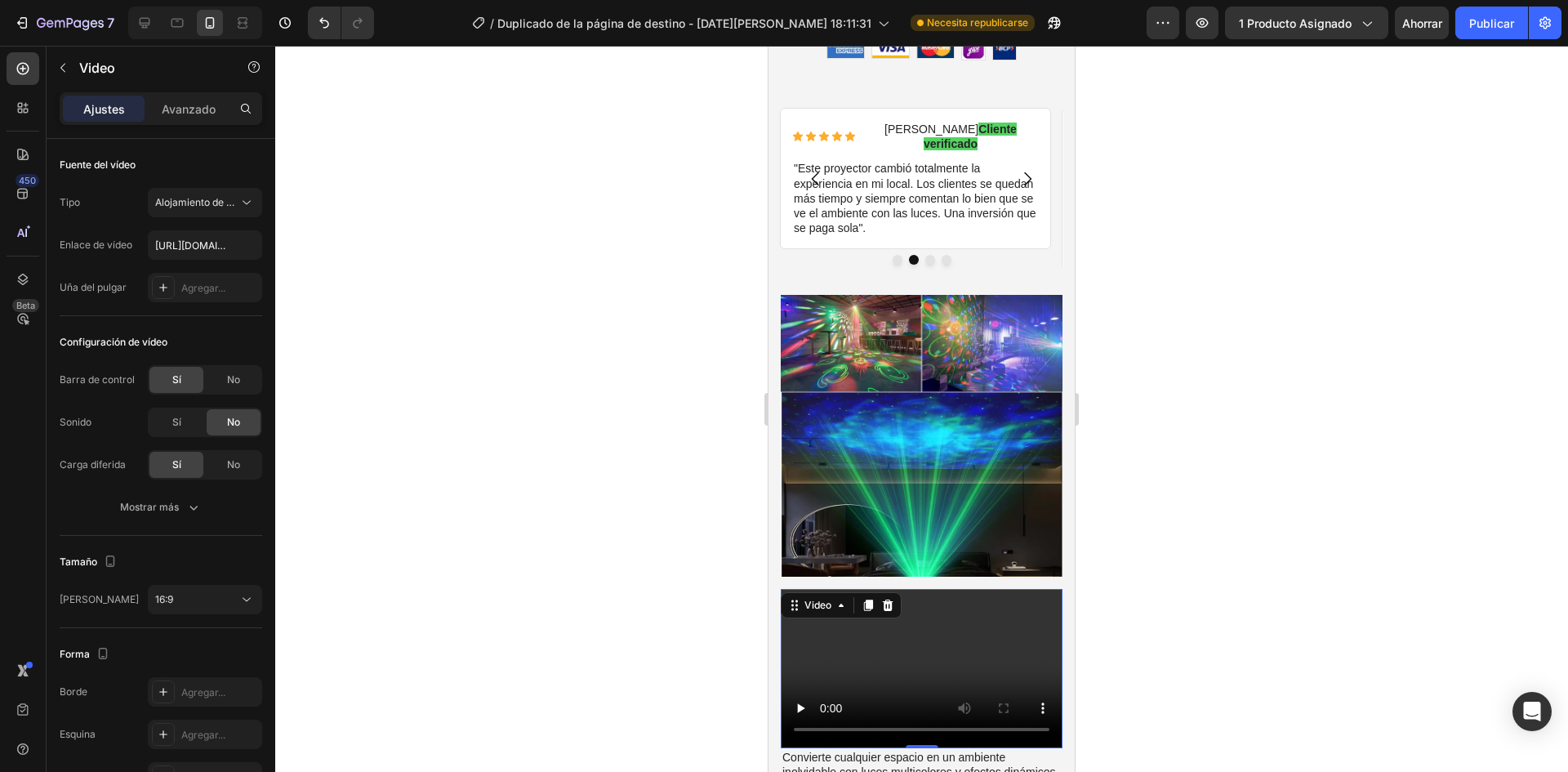
click at [326, 279] on div at bounding box center [921, 408] width 1293 height 727
click at [837, 608] on video at bounding box center [921, 669] width 282 height 159
click at [888, 600] on icon at bounding box center [888, 606] width 11 height 12
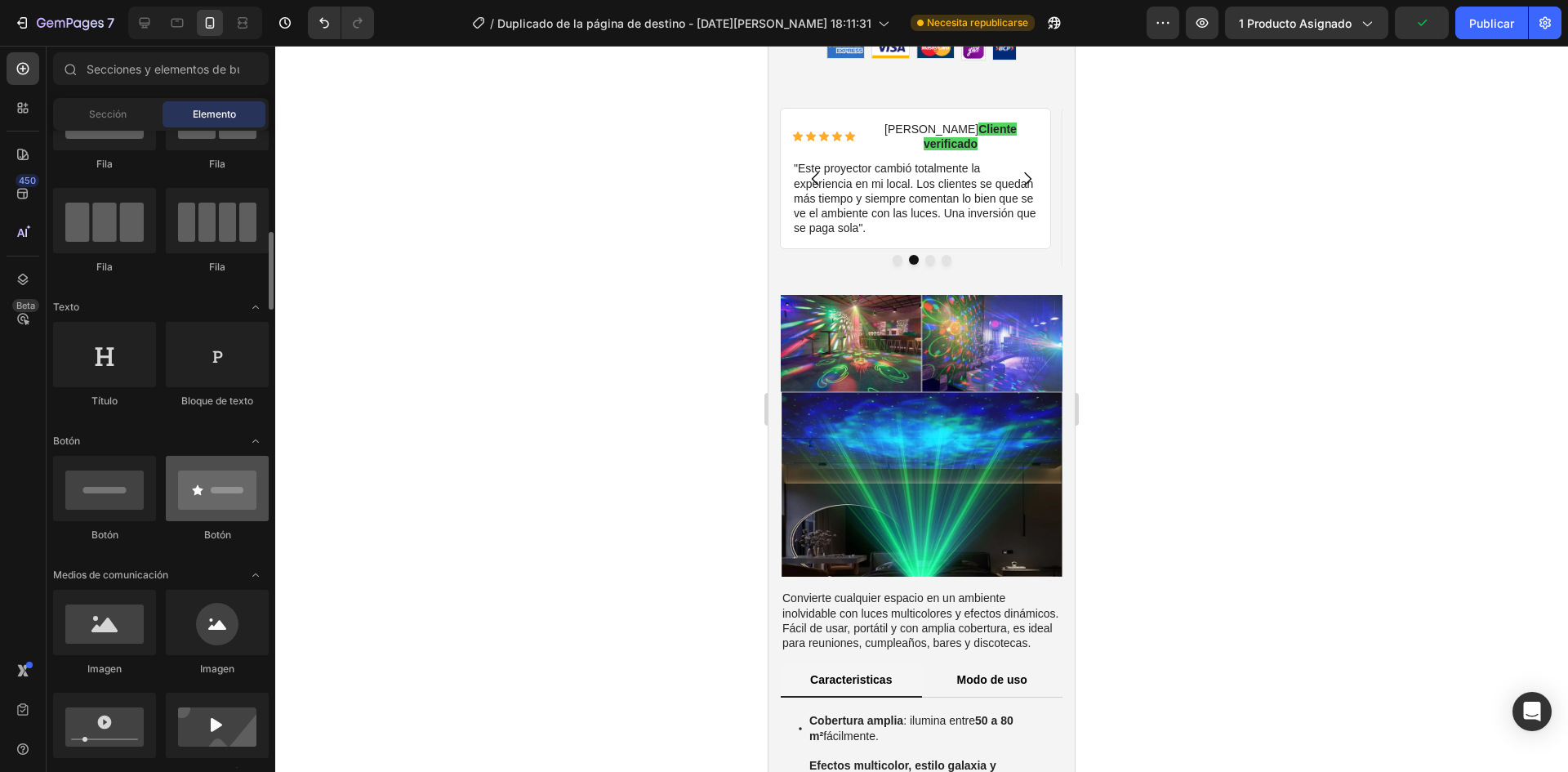
scroll to position [245, 0]
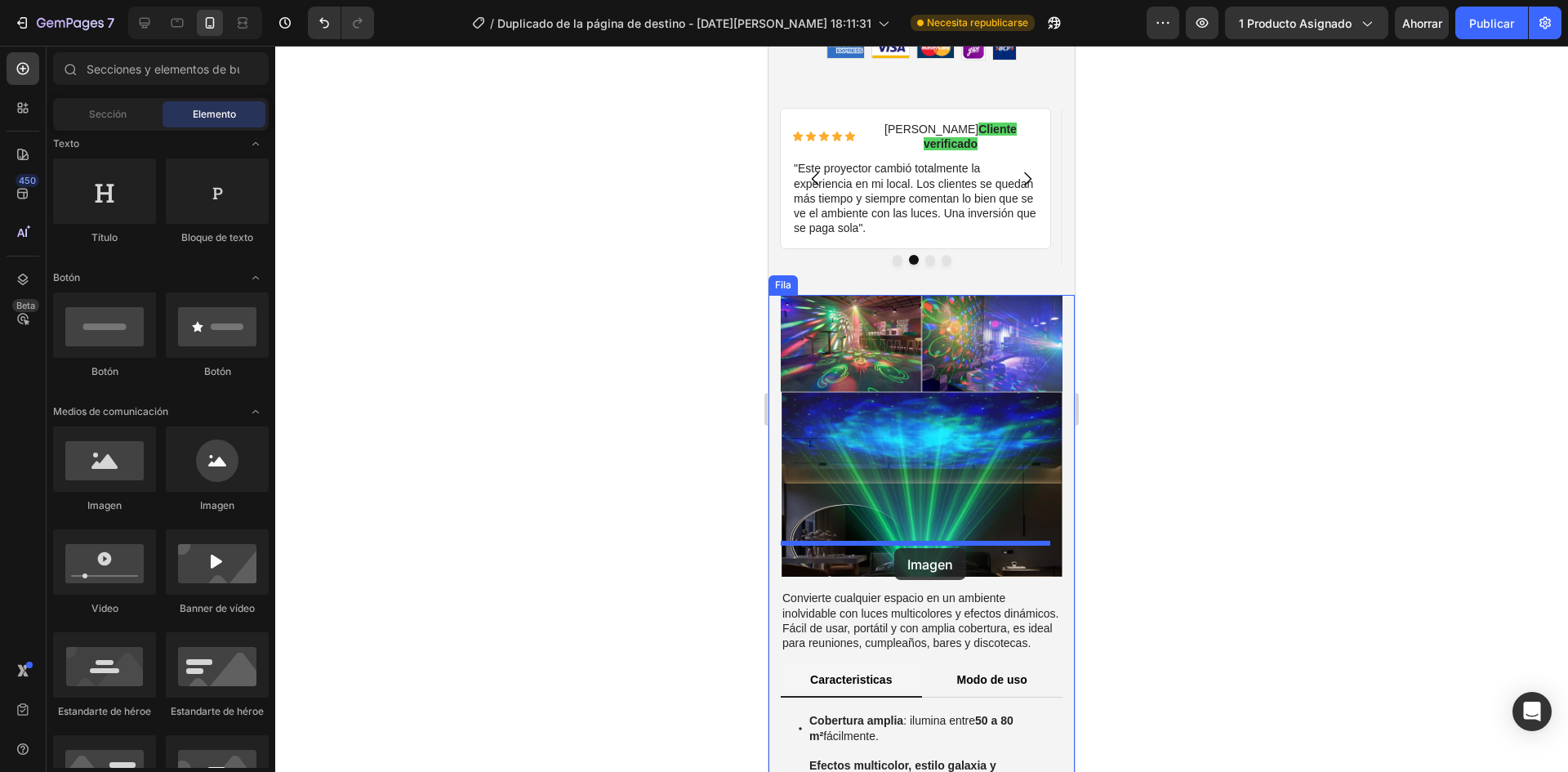
drag, startPoint x: 992, startPoint y: 527, endPoint x: 894, endPoint y: 548, distance: 100.2
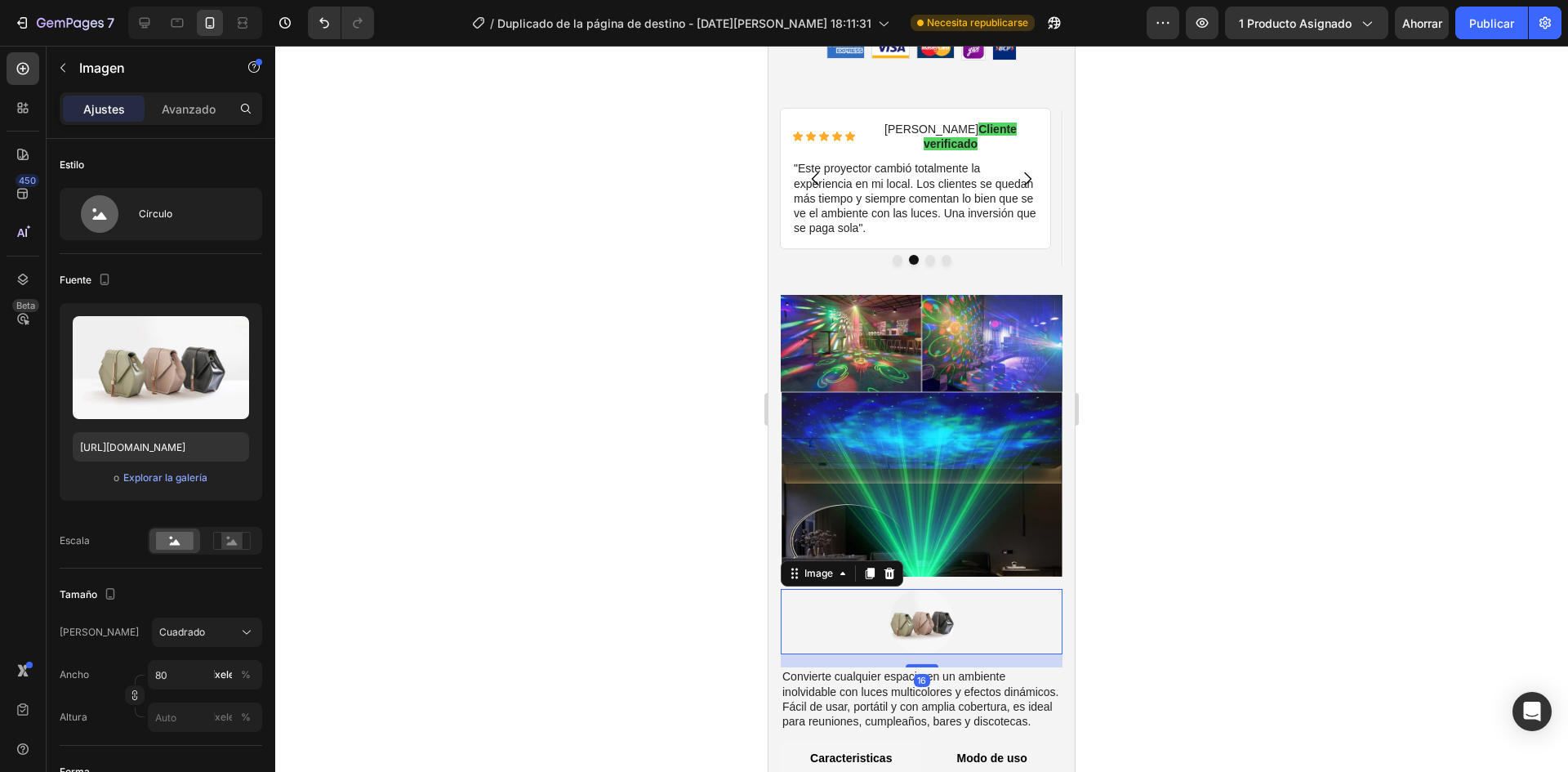
click at [897, 589] on img at bounding box center [922, 622] width 65 height 65
click at [178, 471] on font "Explorar la galería" at bounding box center [165, 477] width 84 height 12
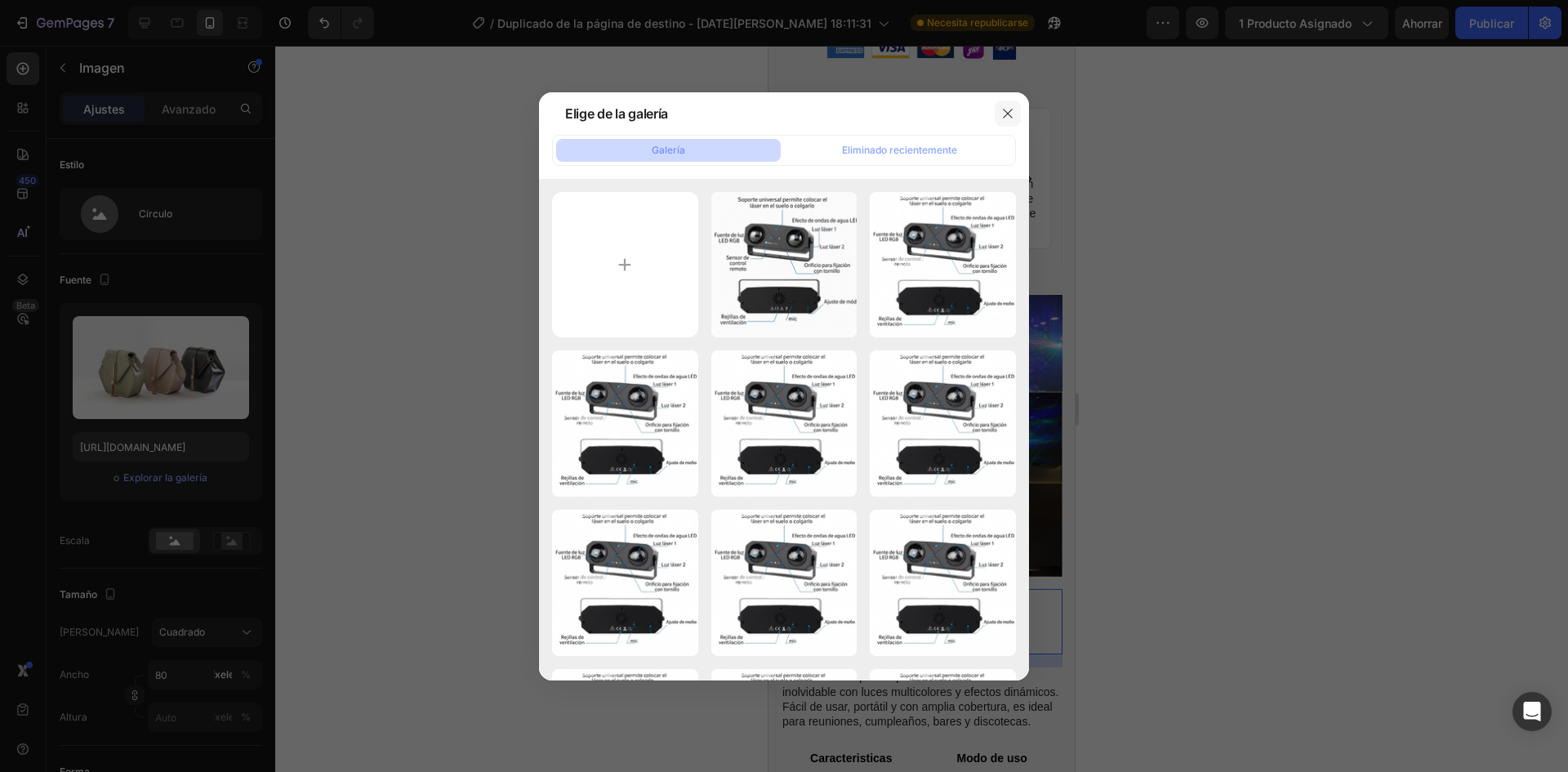
click at [1011, 110] on icon "button" at bounding box center [1007, 112] width 9 height 9
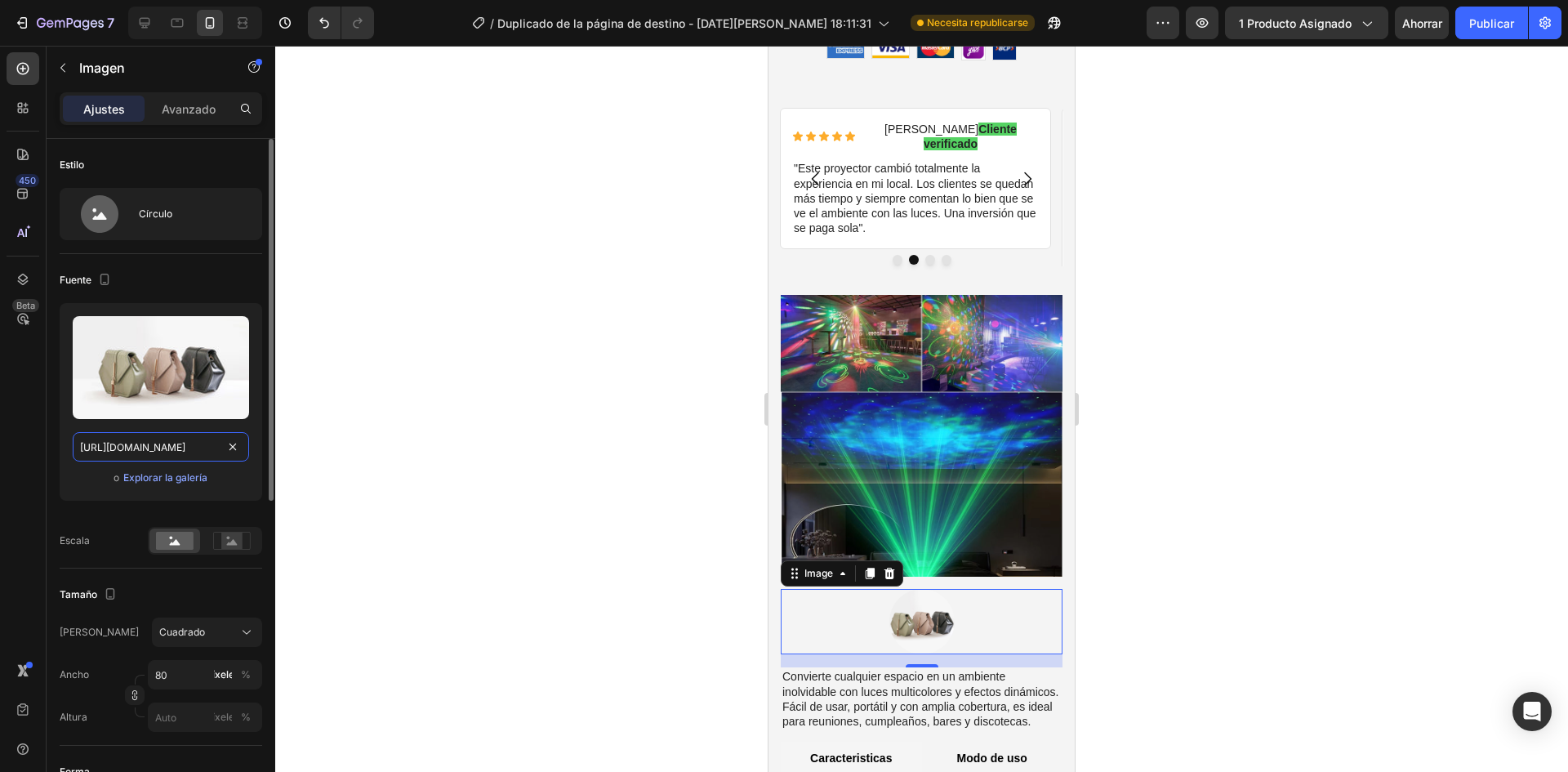
click at [131, 446] on input "[URL][DOMAIN_NAME]" at bounding box center [161, 447] width 177 height 30
paste input "[DOMAIN_NAME][URL]"
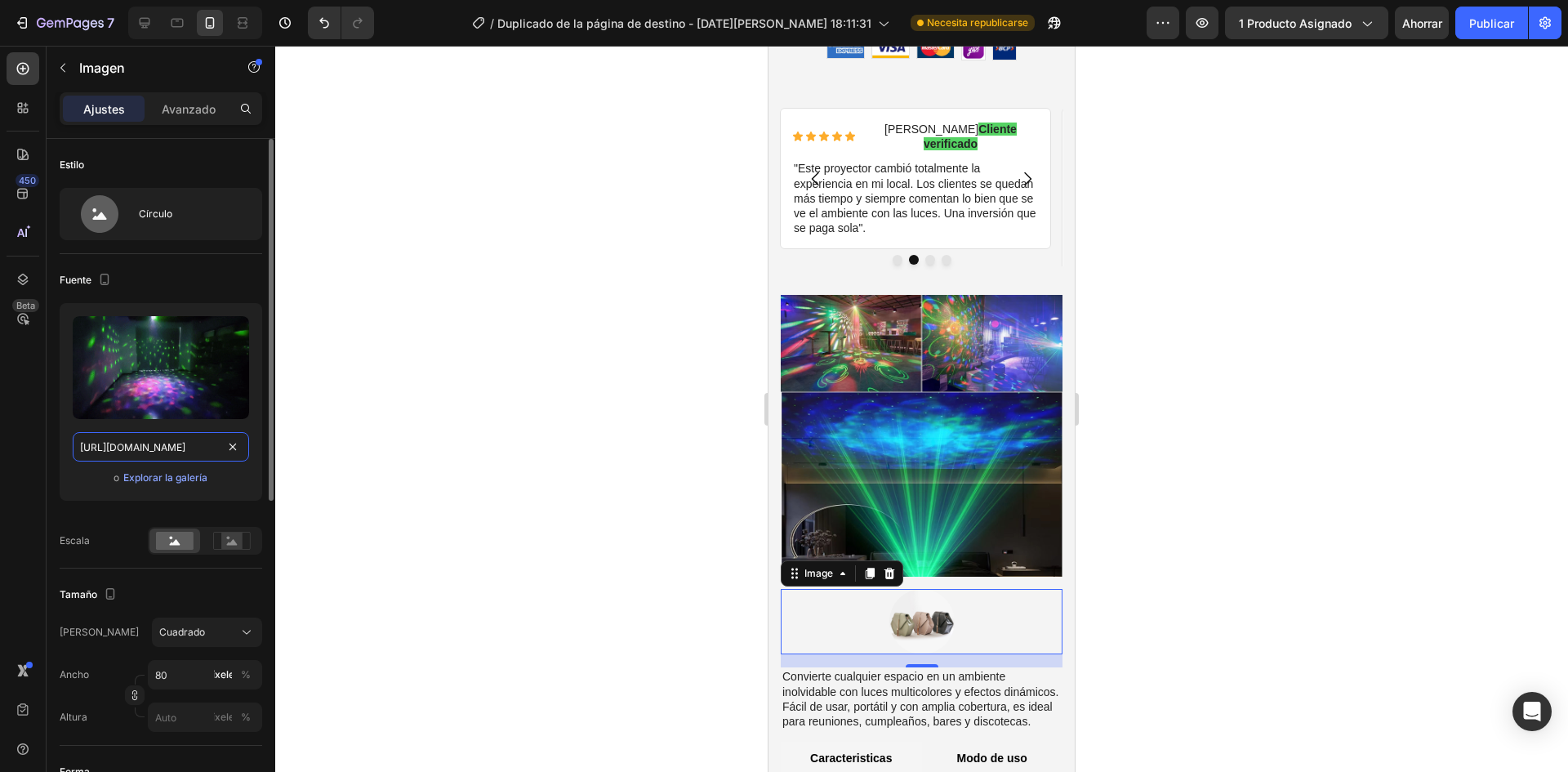
scroll to position [0, 841]
type input "[URL][DOMAIN_NAME]"
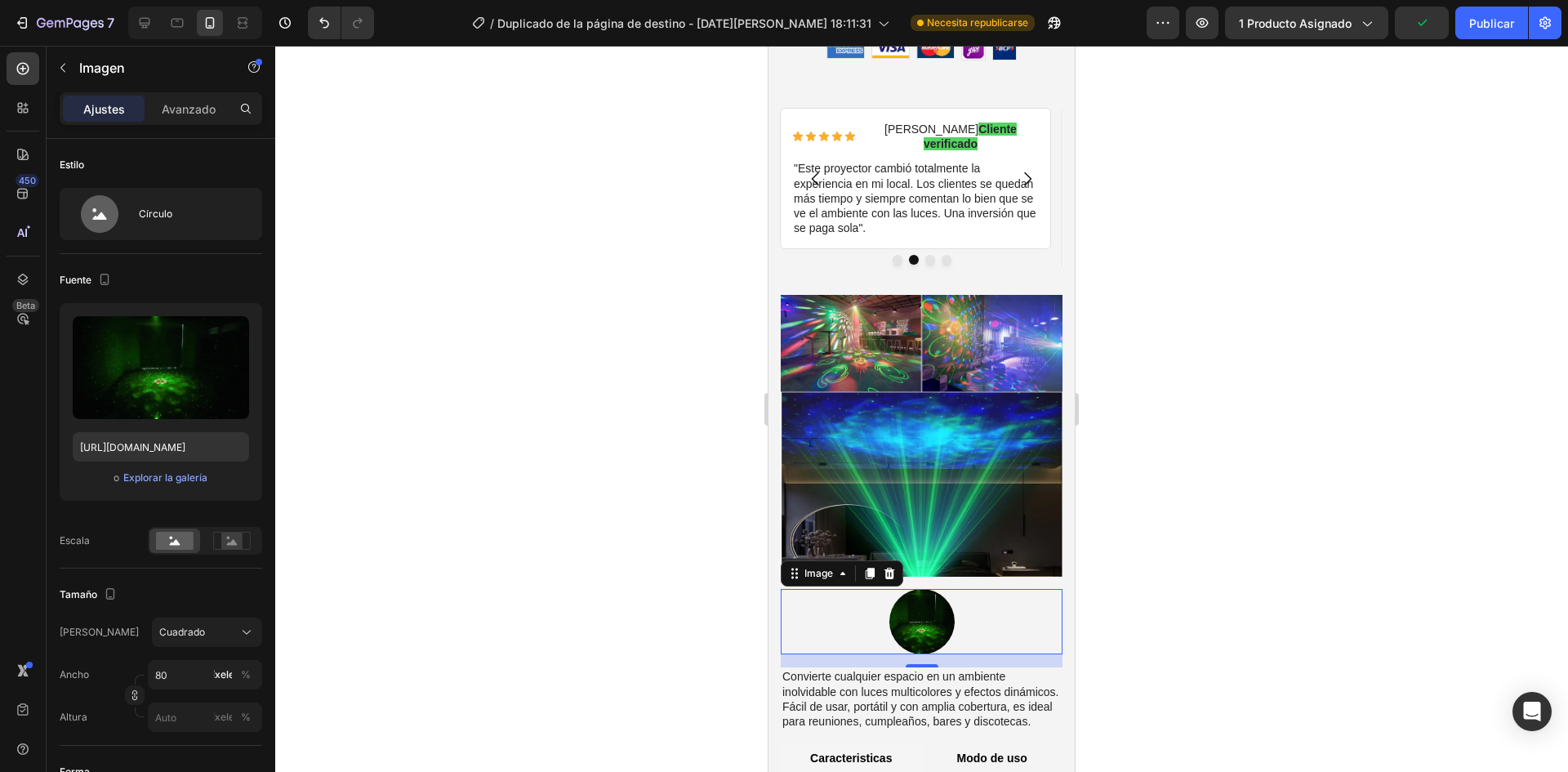
scroll to position [0, 0]
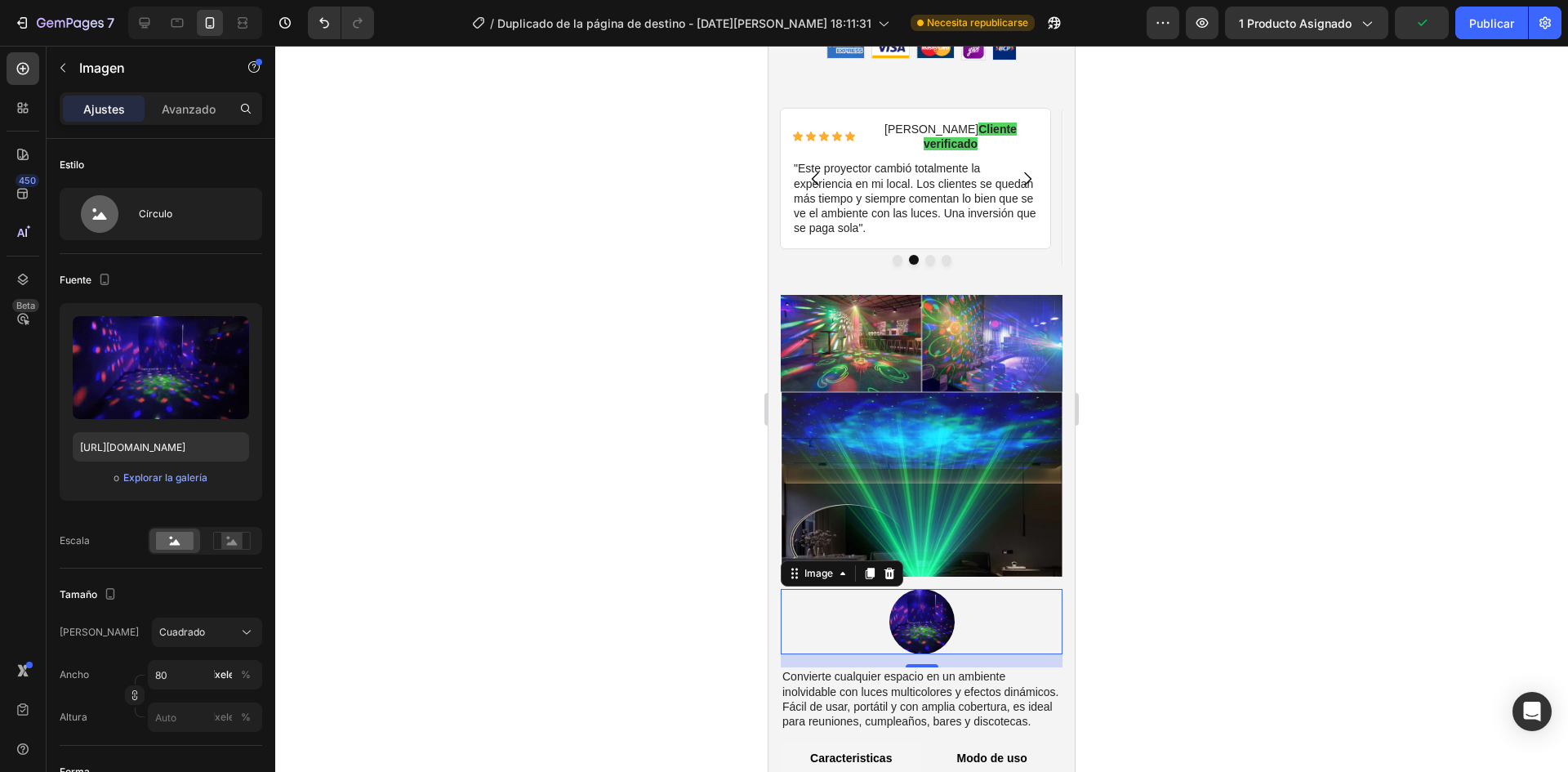
click at [924, 589] on img at bounding box center [922, 622] width 65 height 65
click at [888, 568] on icon at bounding box center [890, 574] width 11 height 12
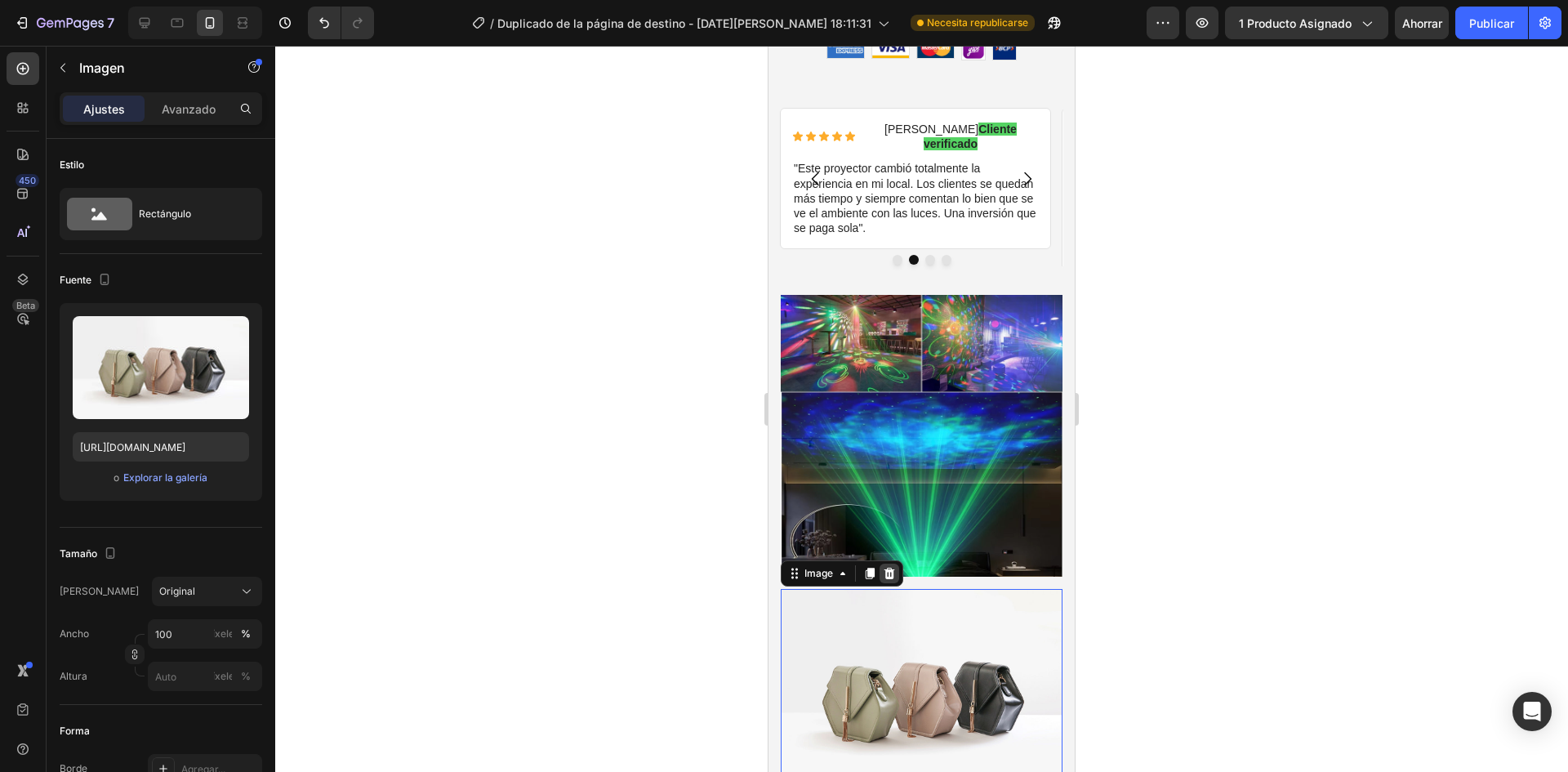
click at [886, 567] on icon at bounding box center [890, 574] width 13 height 13
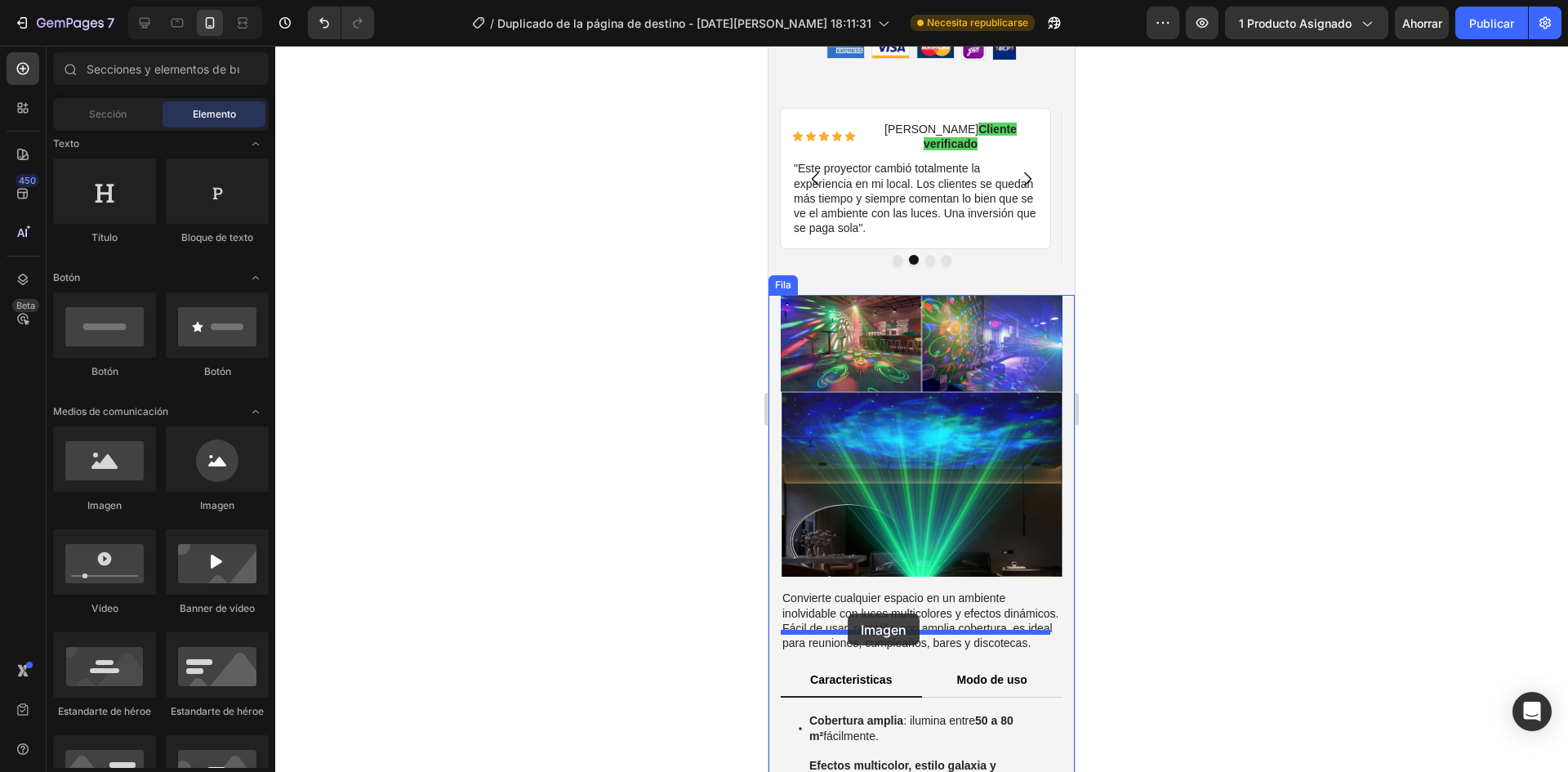
drag, startPoint x: 887, startPoint y: 541, endPoint x: 1528, endPoint y: 680, distance: 655.9
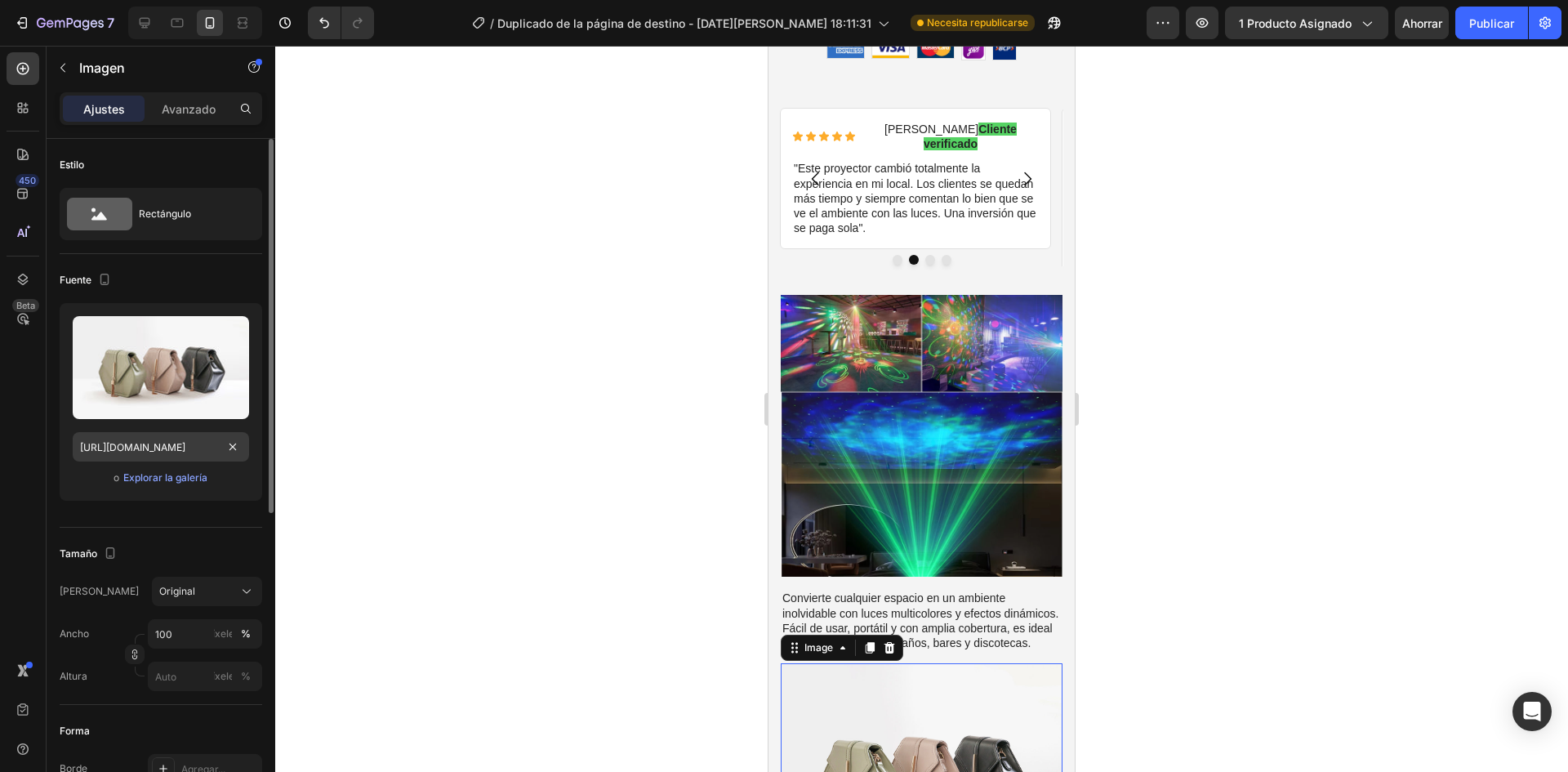
drag, startPoint x: 165, startPoint y: 477, endPoint x: 183, endPoint y: 449, distance: 33.3
click at [183, 449] on div "Subir imagen [URL][DOMAIN_NAME] o Explorar la galería" at bounding box center [160, 402] width 202 height 198
click at [183, 449] on input "[URL][DOMAIN_NAME]" at bounding box center [161, 447] width 177 height 30
paste input "[DOMAIN_NAME][URL]"
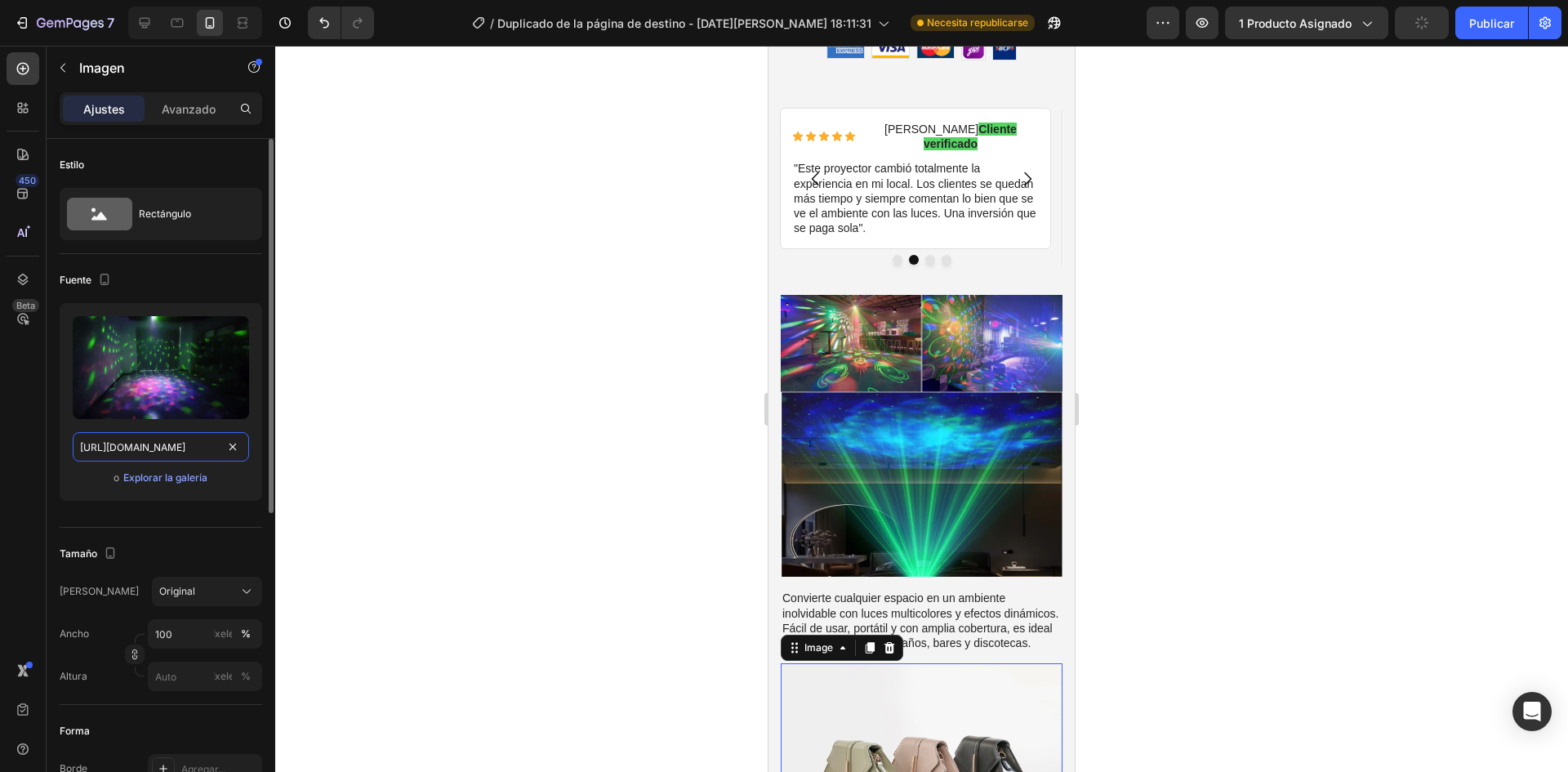
scroll to position [0, 841]
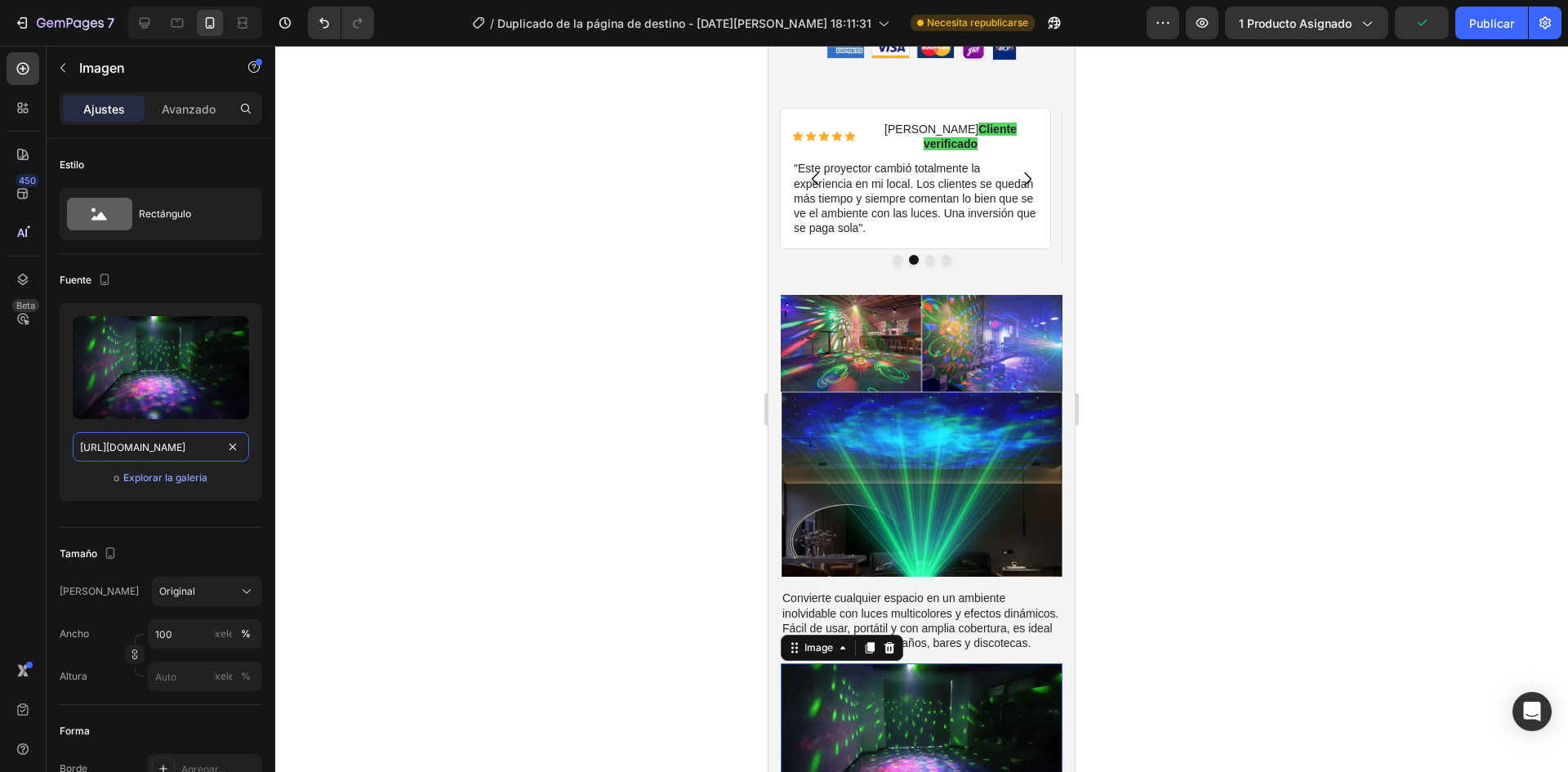
type input "[URL][DOMAIN_NAME]"
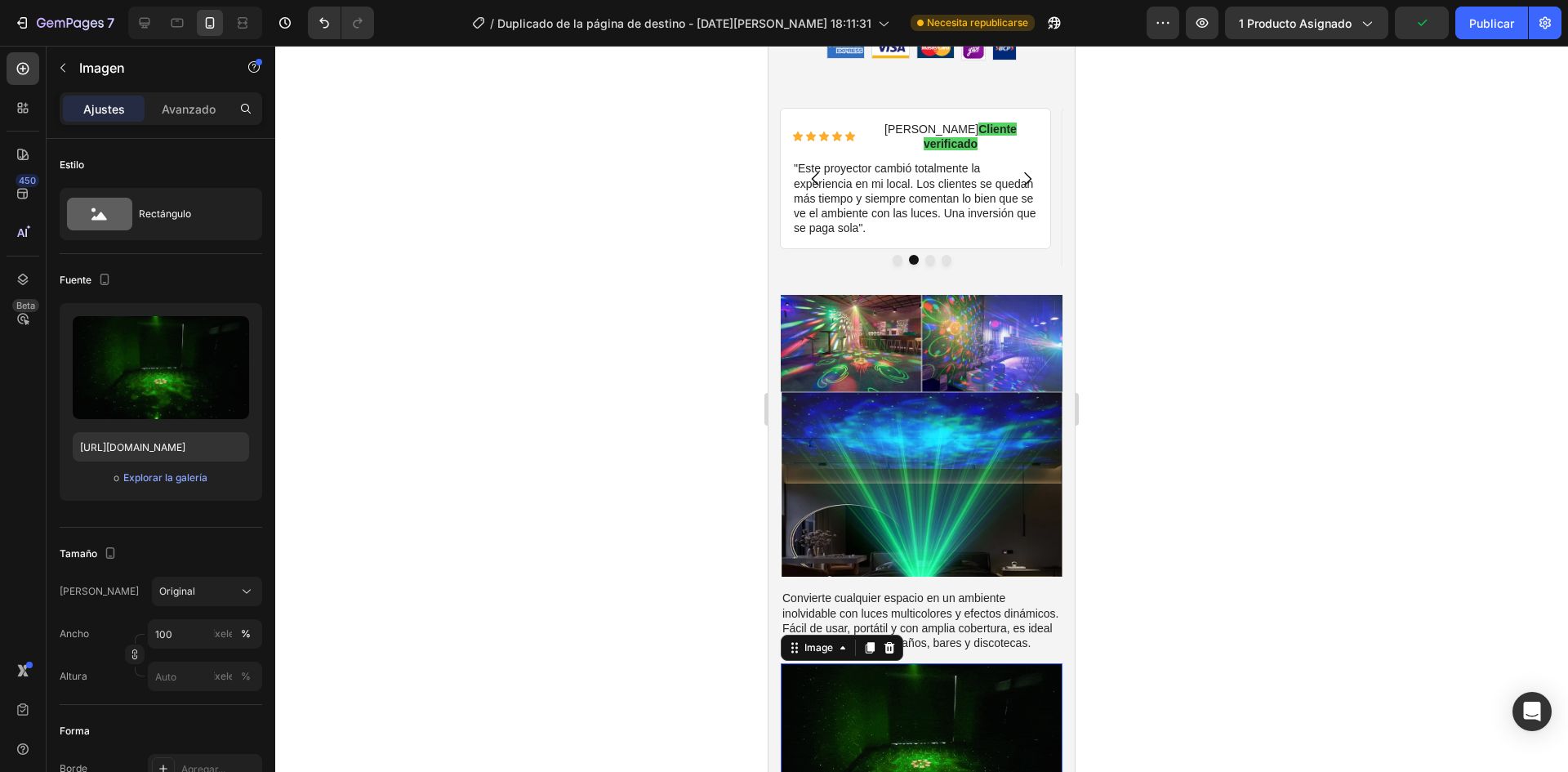
click at [687, 446] on div at bounding box center [921, 408] width 1293 height 727
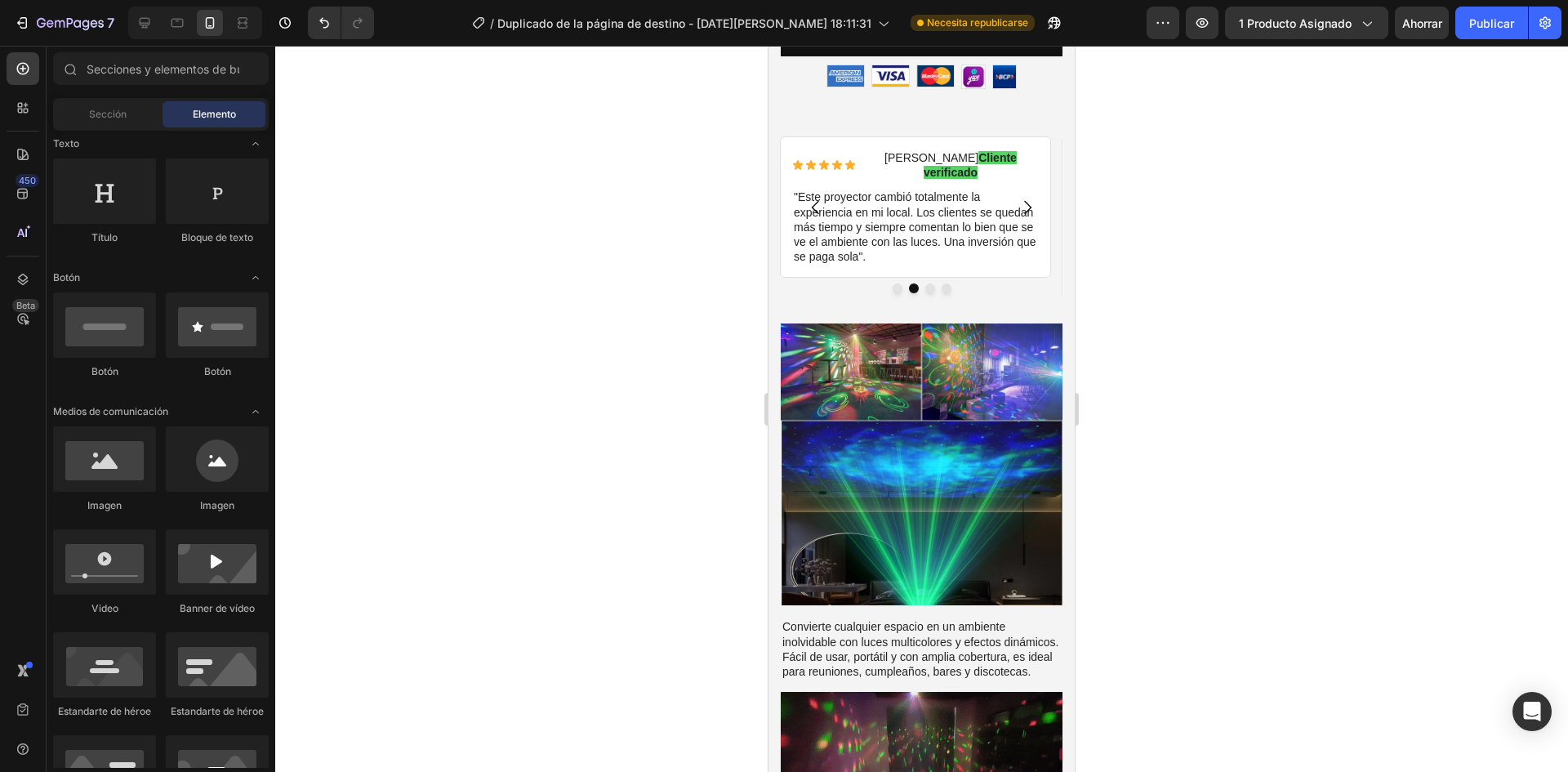
scroll to position [734, 0]
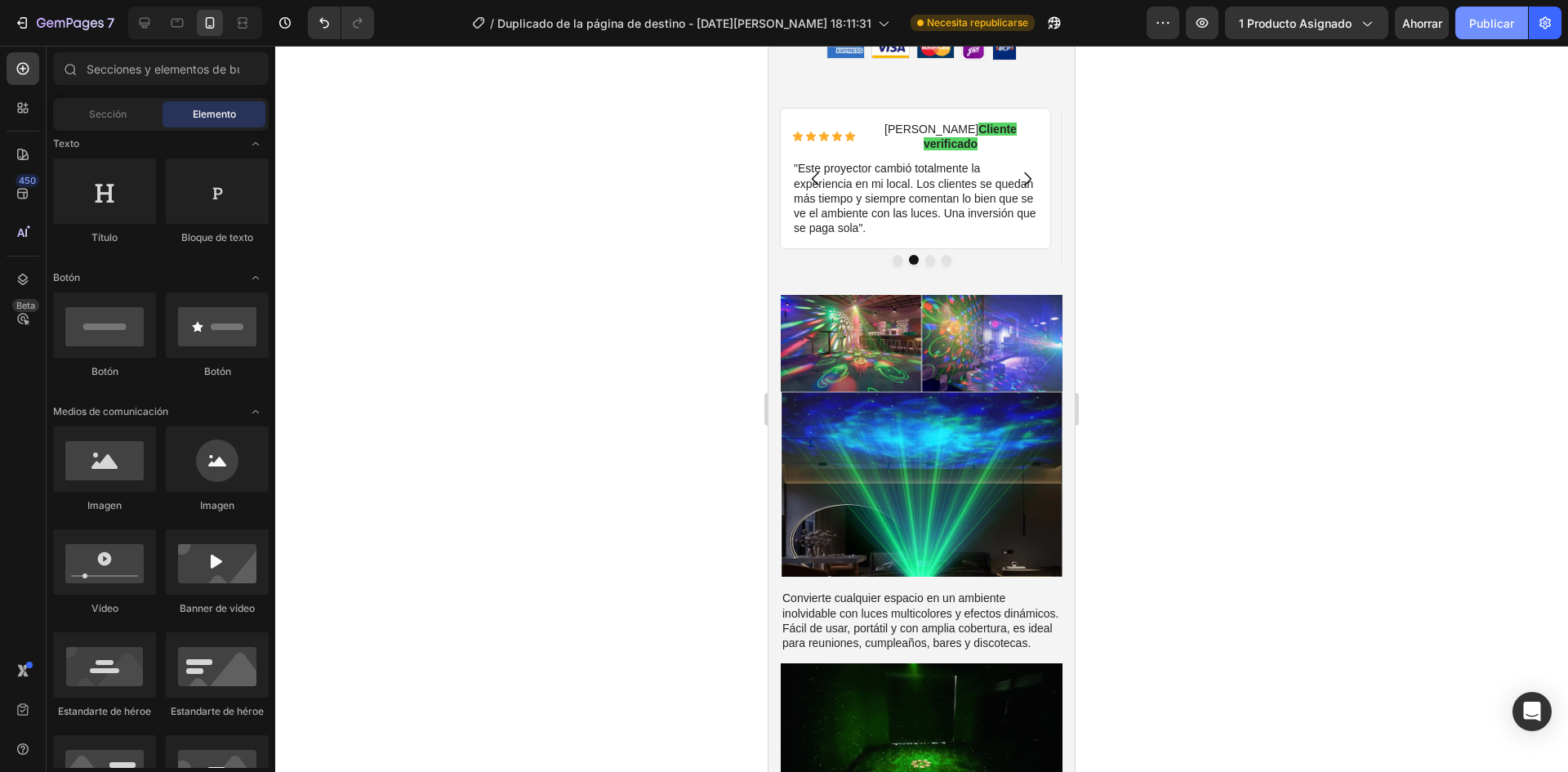
click at [1482, 19] on font "Publicar" at bounding box center [1491, 23] width 45 height 14
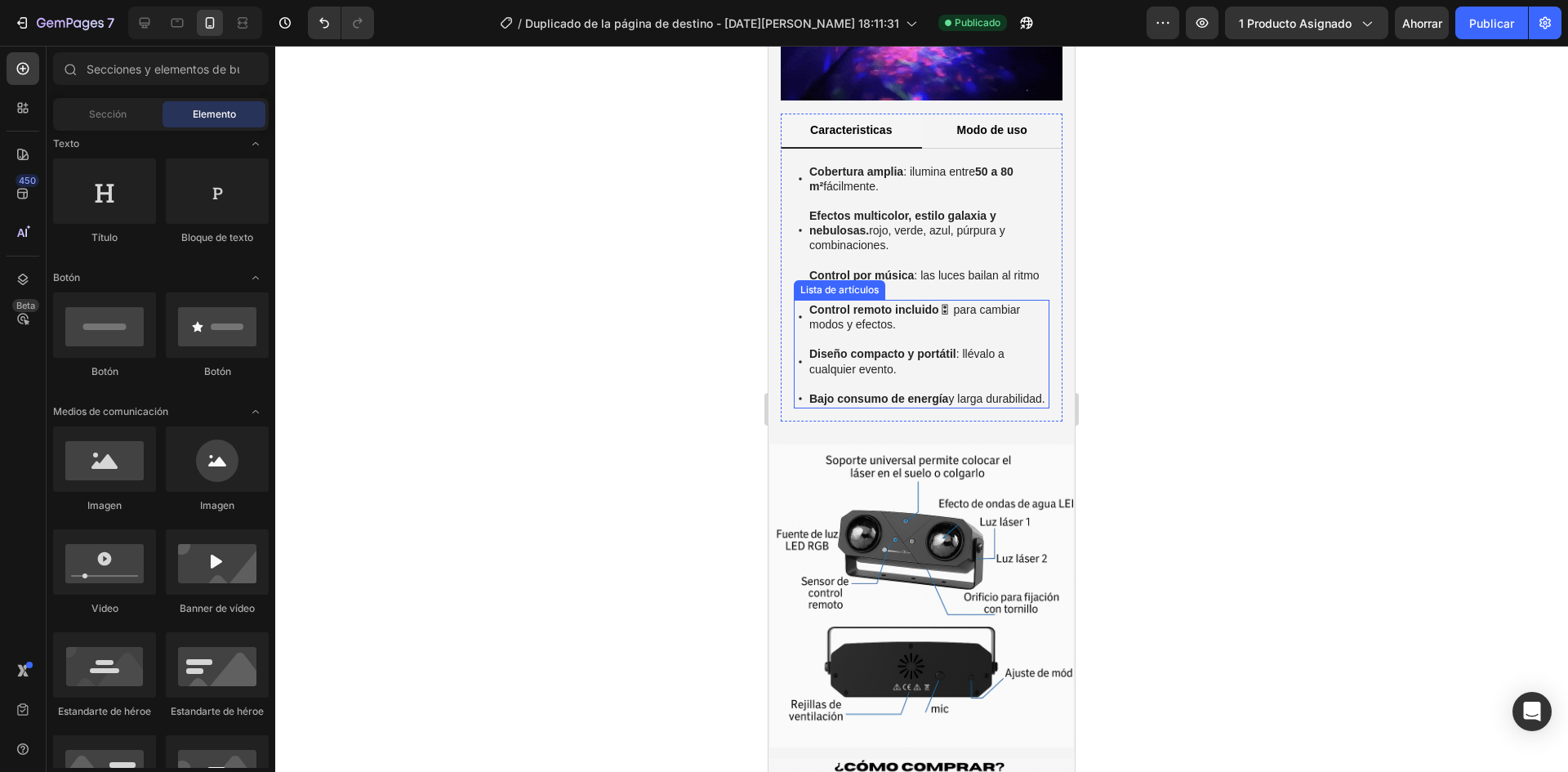
scroll to position [1470, 0]
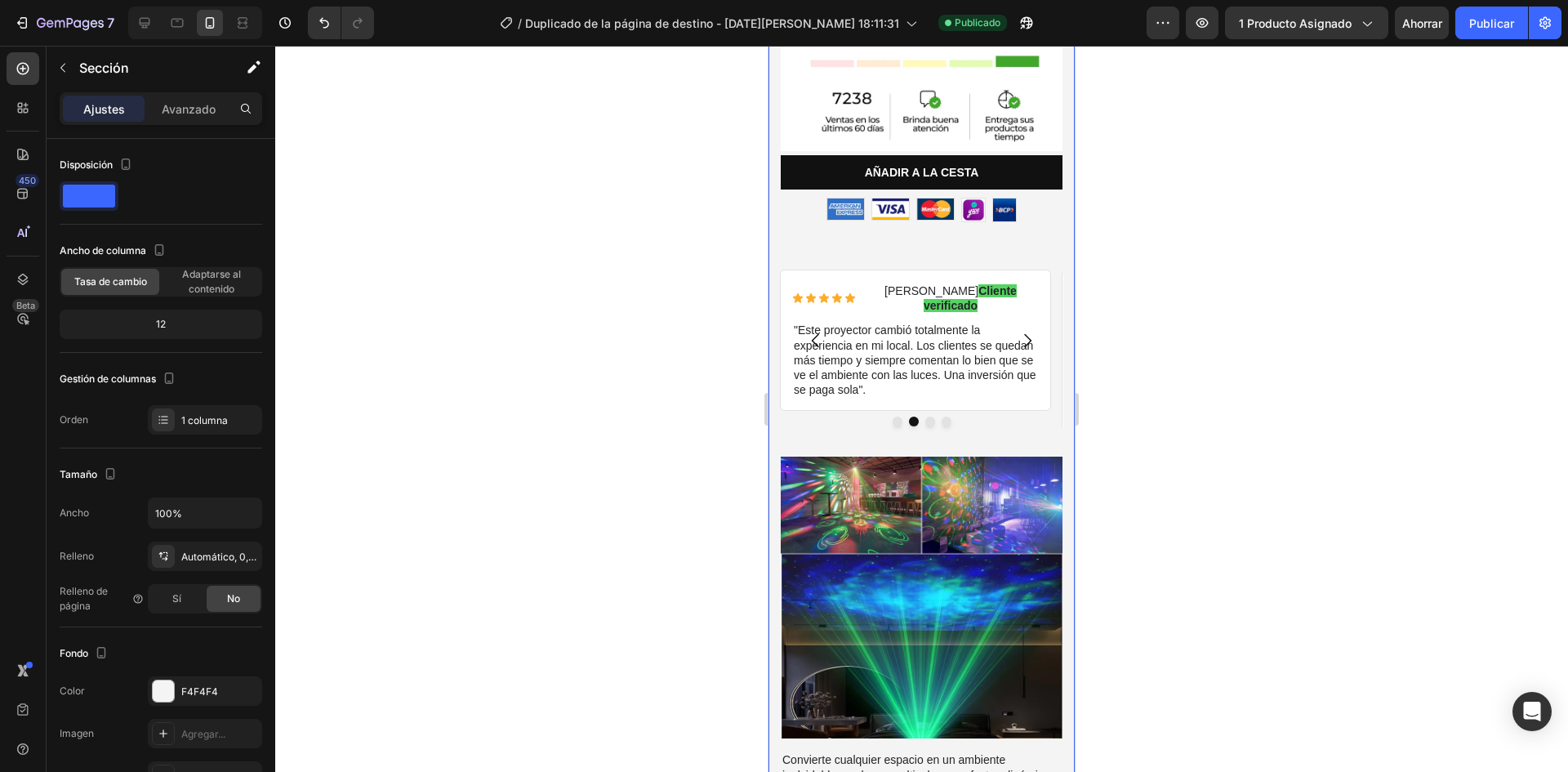
scroll to position [654, 0]
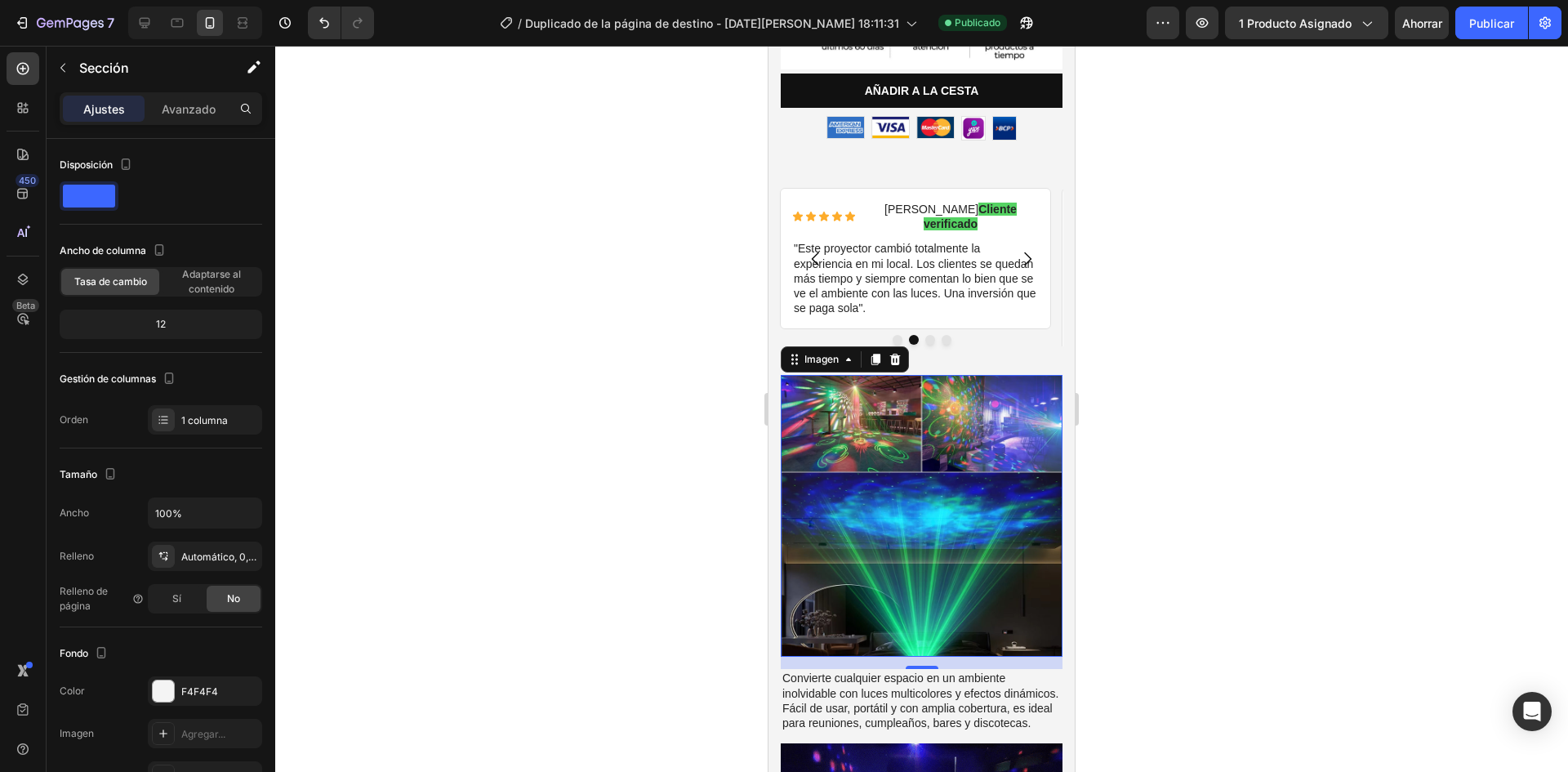
click at [916, 407] on img at bounding box center [921, 516] width 282 height 282
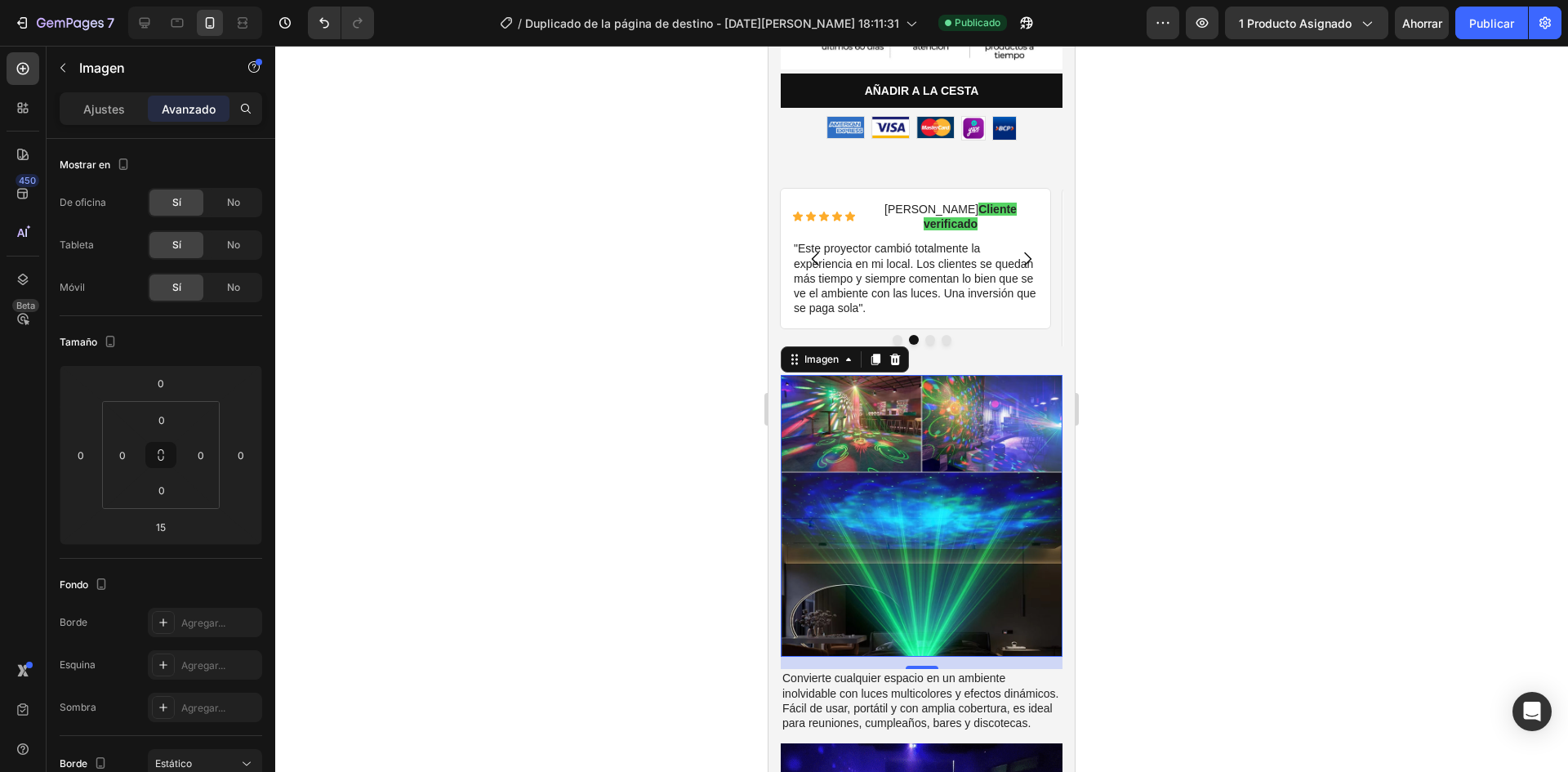
click at [1234, 465] on div at bounding box center [921, 408] width 1293 height 727
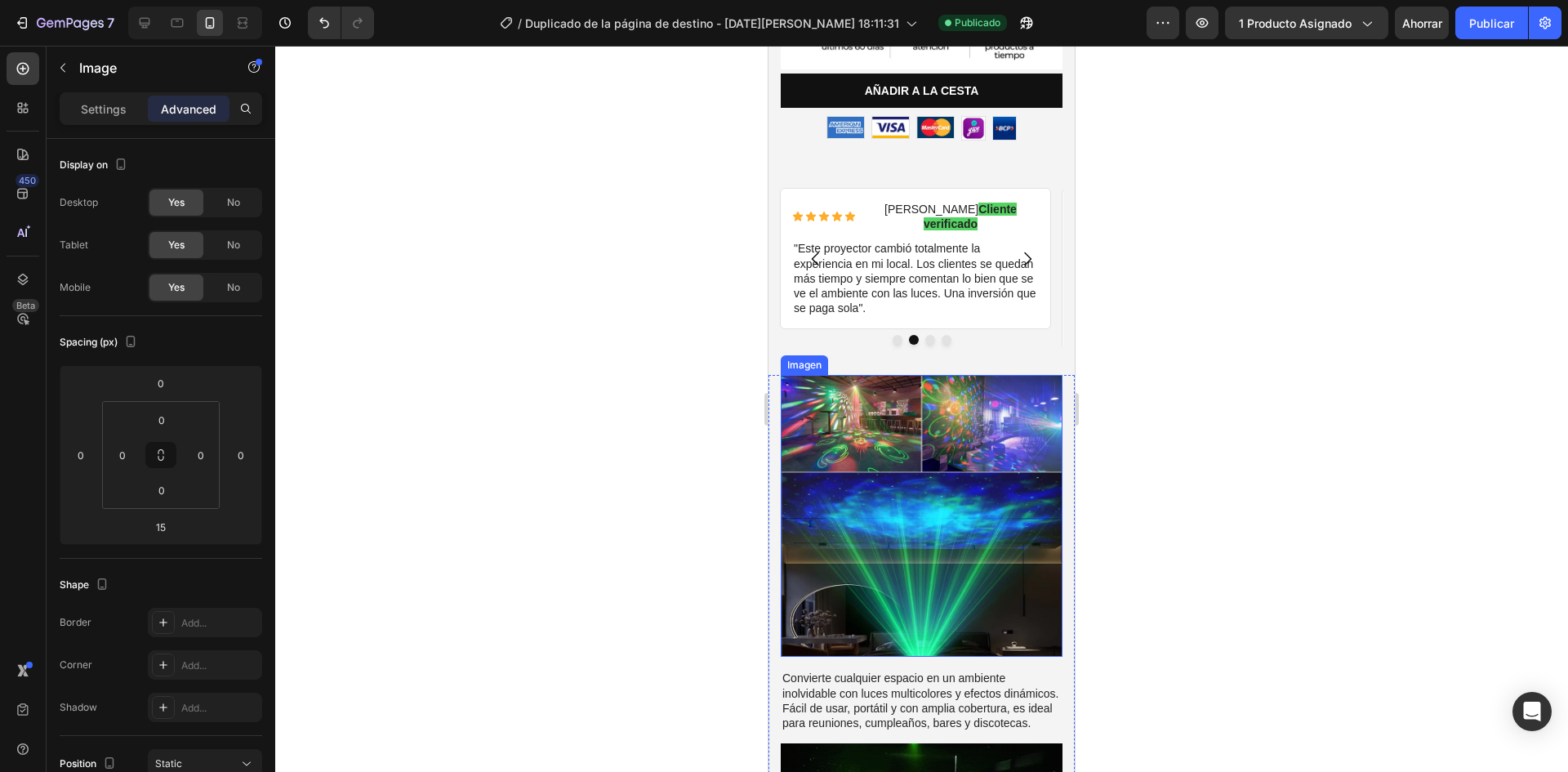
click at [893, 425] on img at bounding box center [921, 516] width 282 height 282
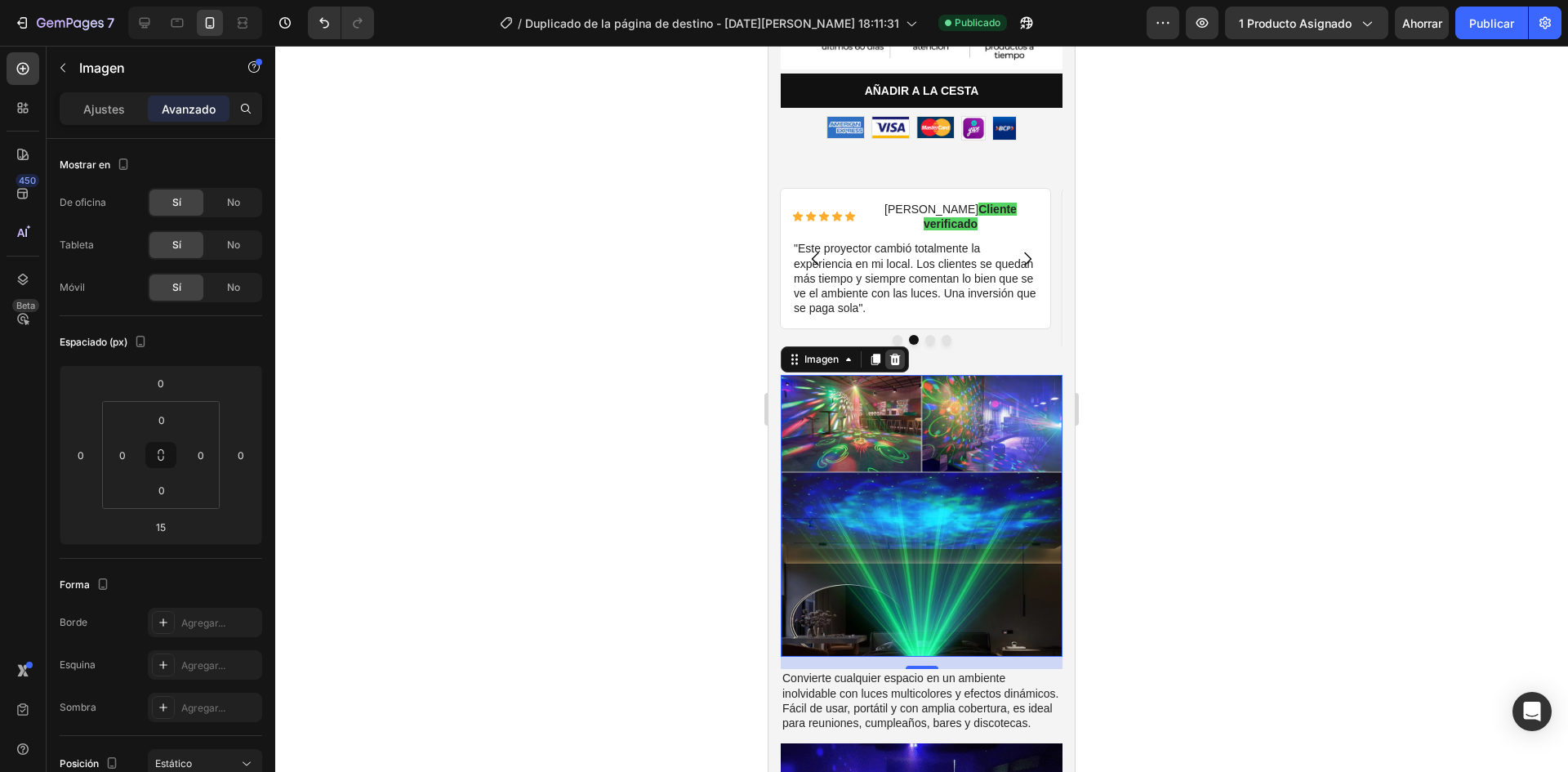
click at [894, 354] on icon at bounding box center [896, 360] width 11 height 12
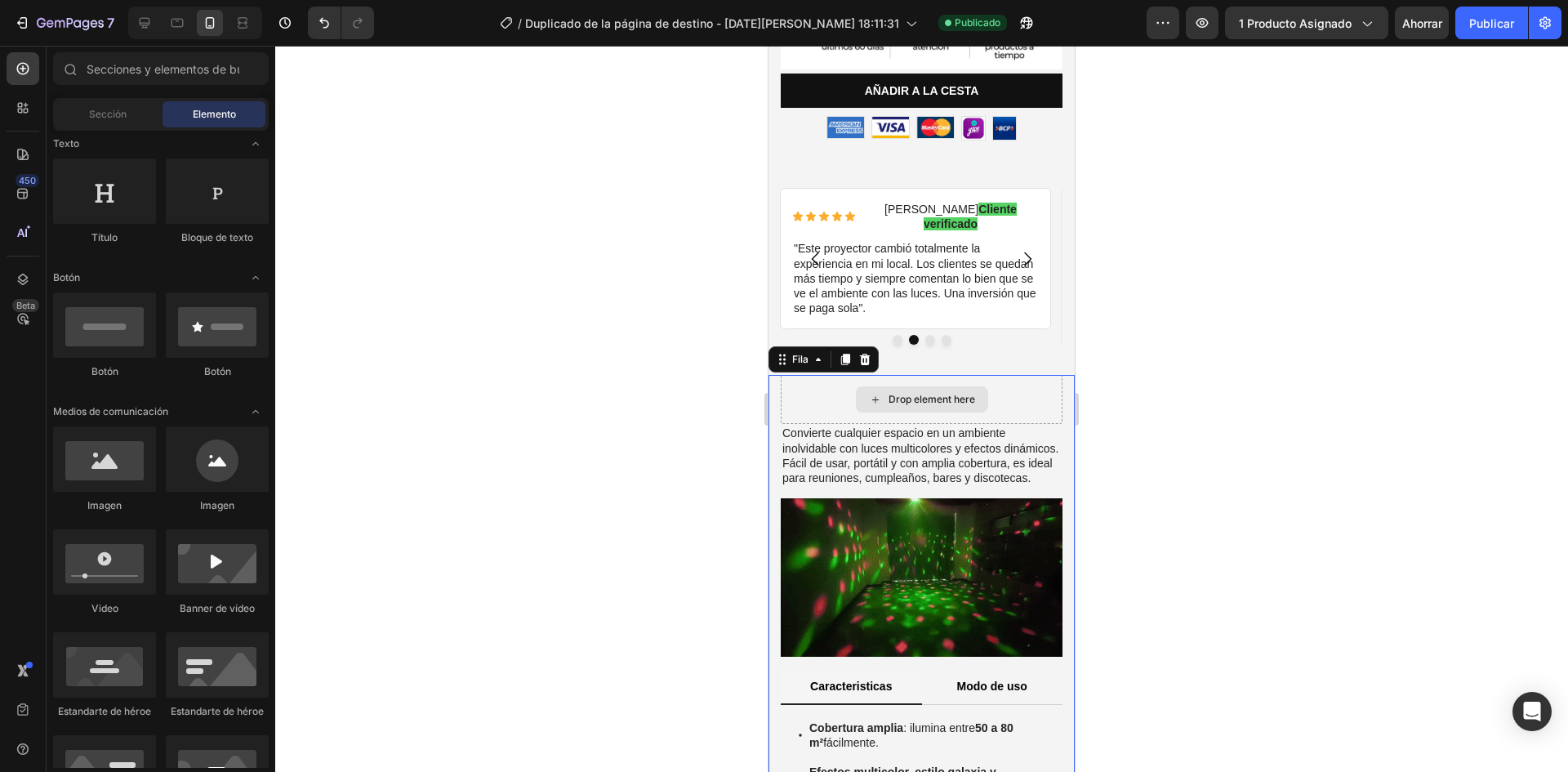
click at [825, 375] on div "Drop element here" at bounding box center [921, 399] width 282 height 49
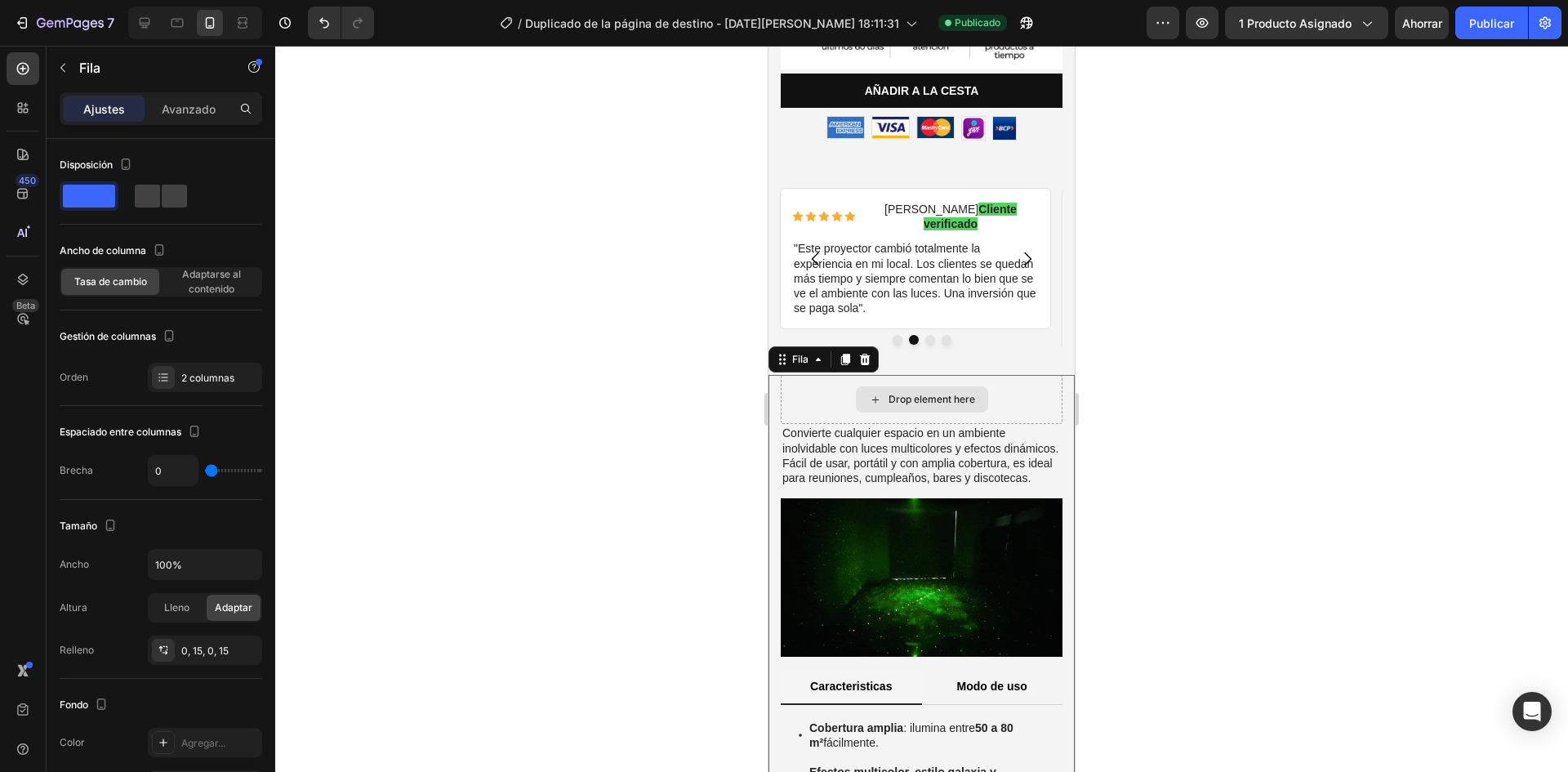
click at [981, 387] on div "Drop element here" at bounding box center [922, 400] width 132 height 26
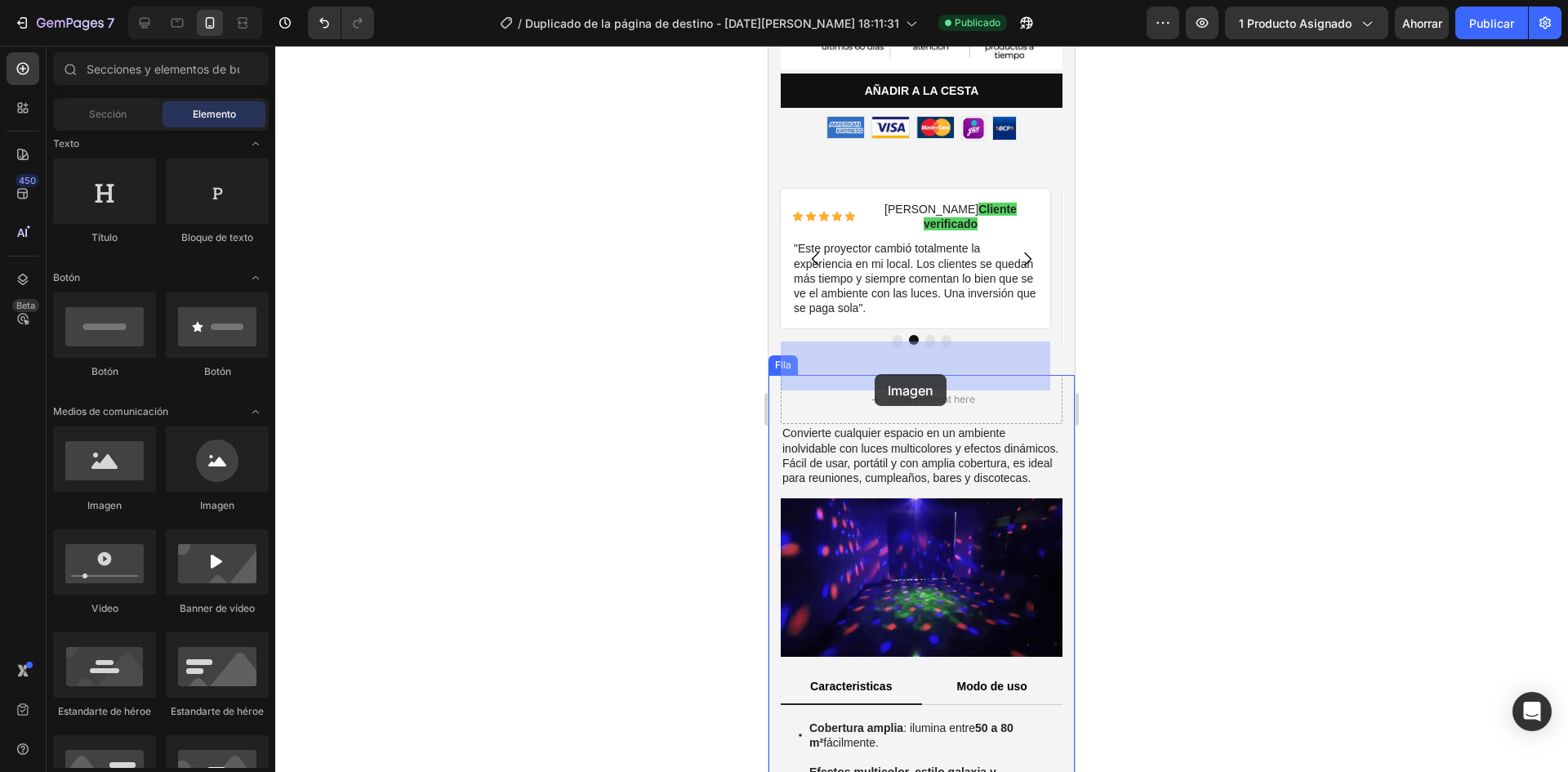
drag, startPoint x: 888, startPoint y: 517, endPoint x: 875, endPoint y: 374, distance: 143.6
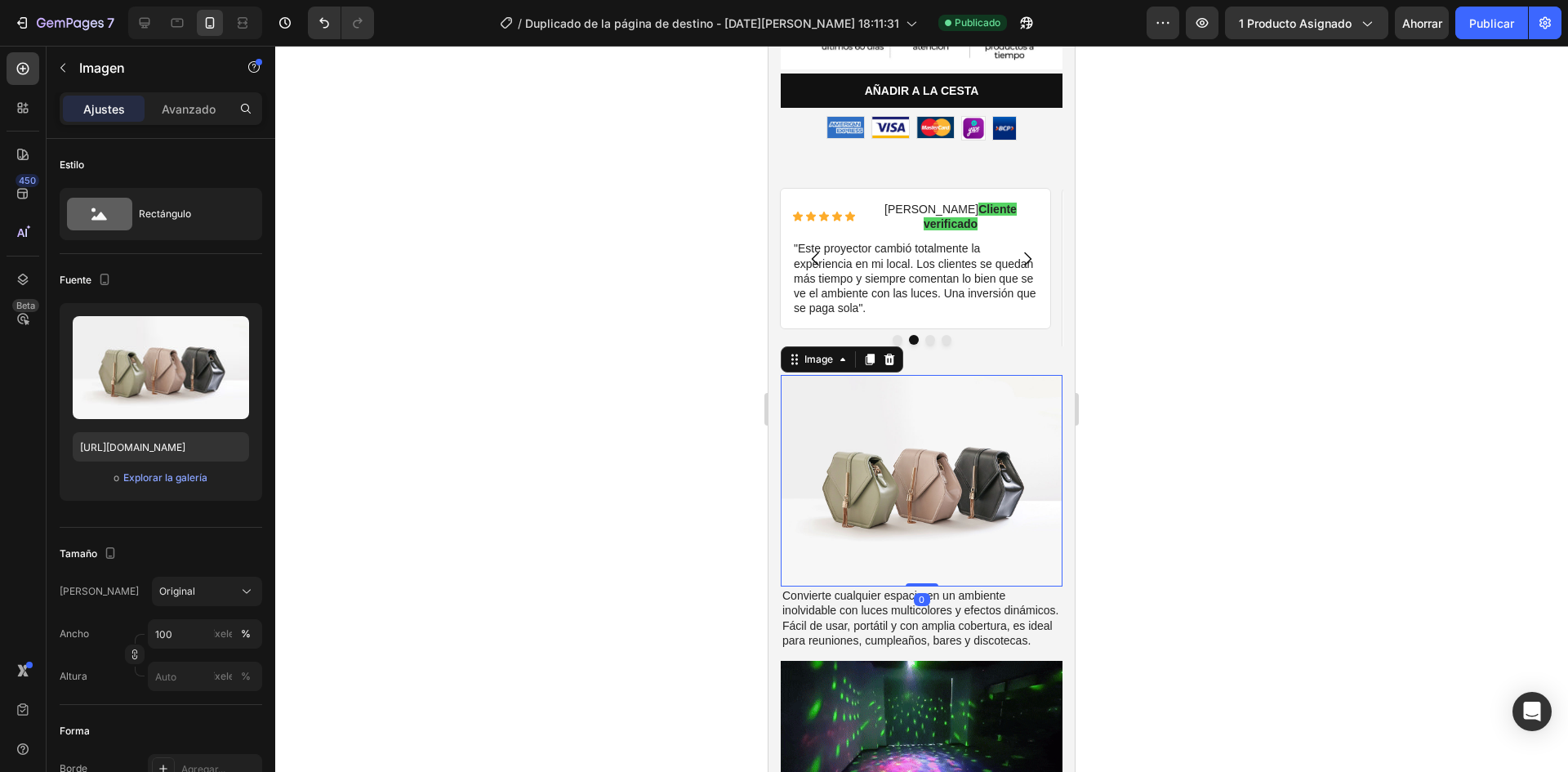
click at [885, 439] on img at bounding box center [921, 481] width 282 height 212
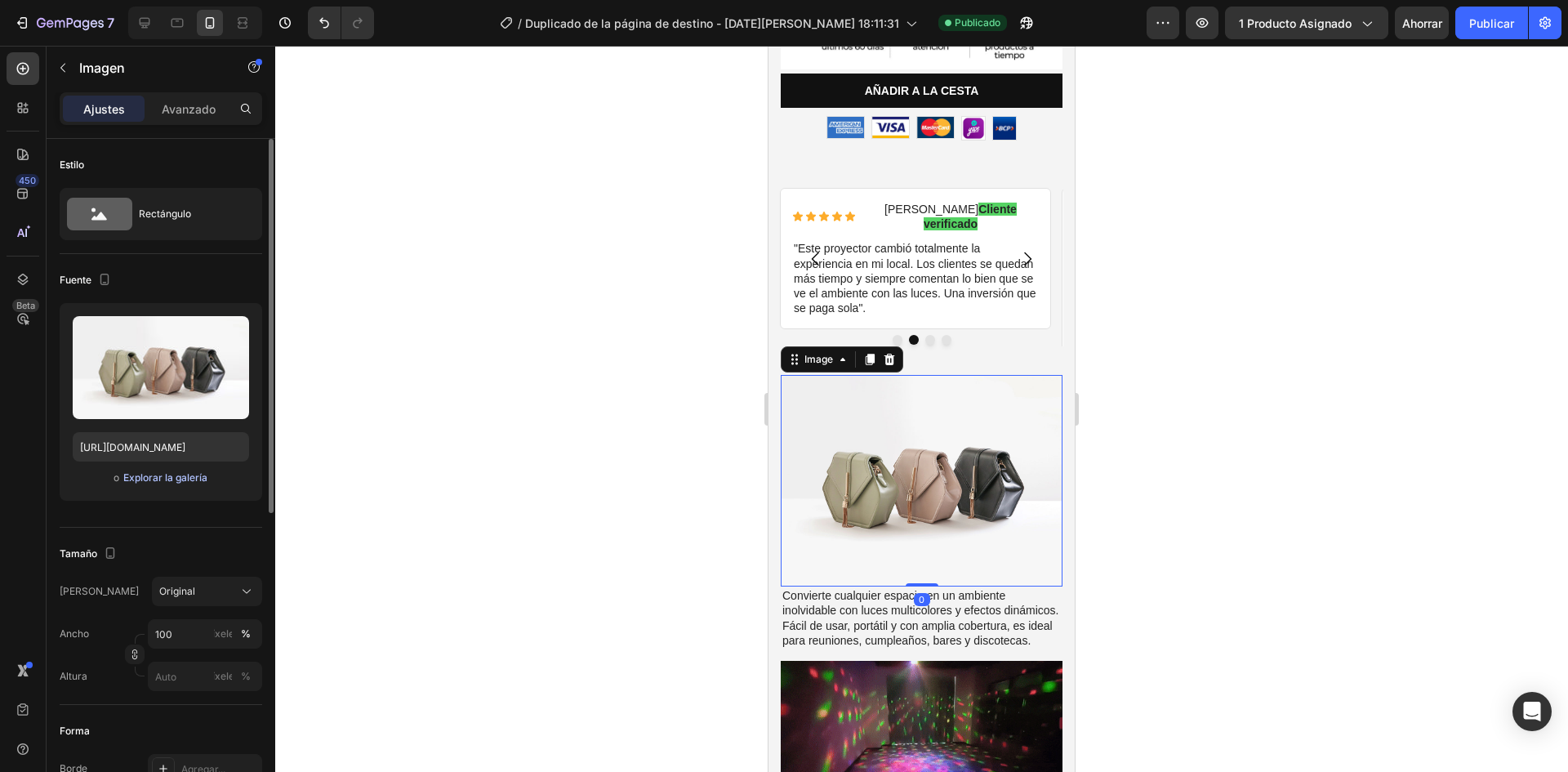
click at [178, 473] on font "Explorar la galería" at bounding box center [165, 477] width 84 height 12
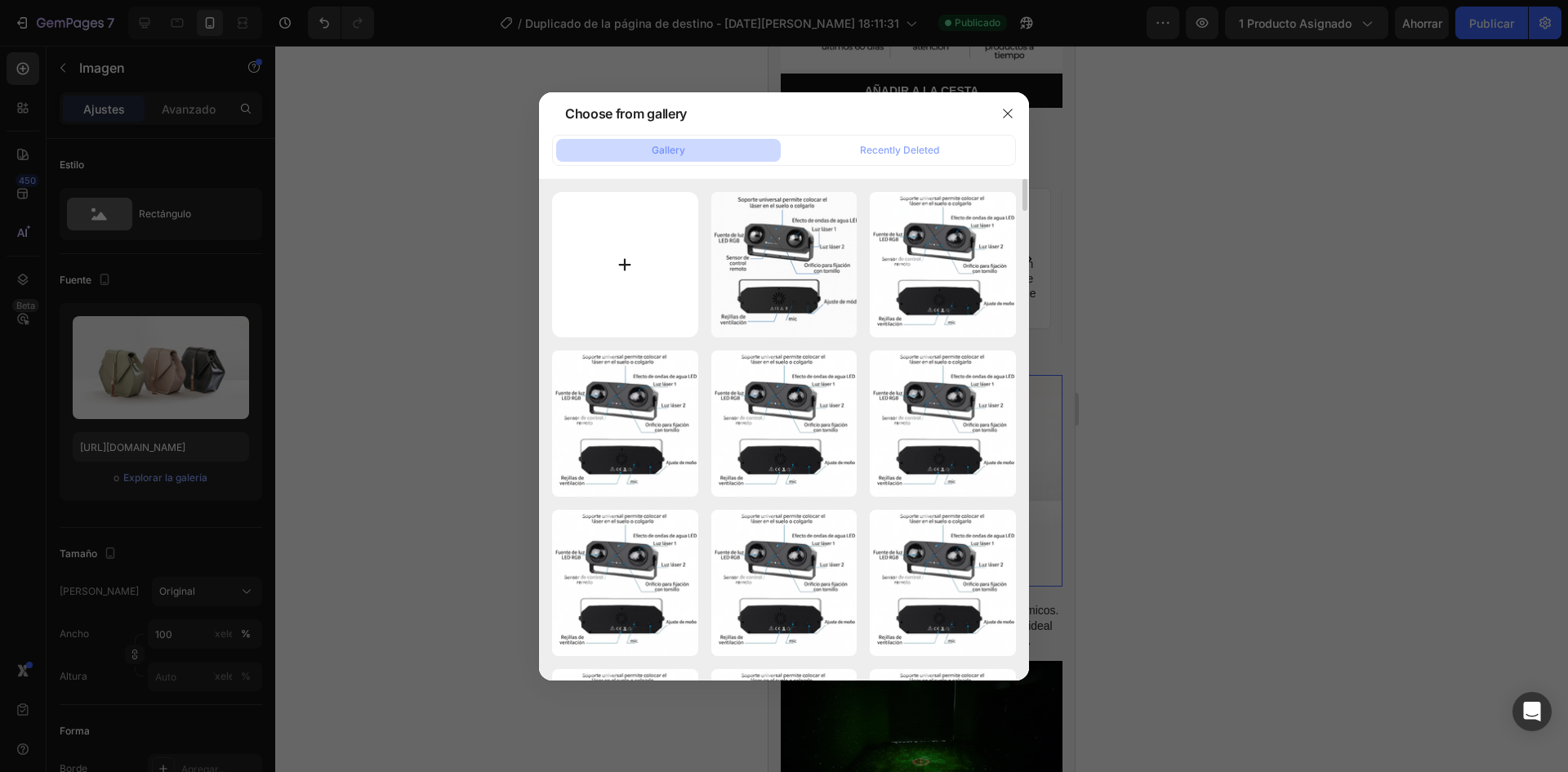
click at [620, 260] on input "file" at bounding box center [625, 264] width 146 height 146
type input "C:\fakepath\ChatGPT Image [DATE], 02_59_11 a.m..png"
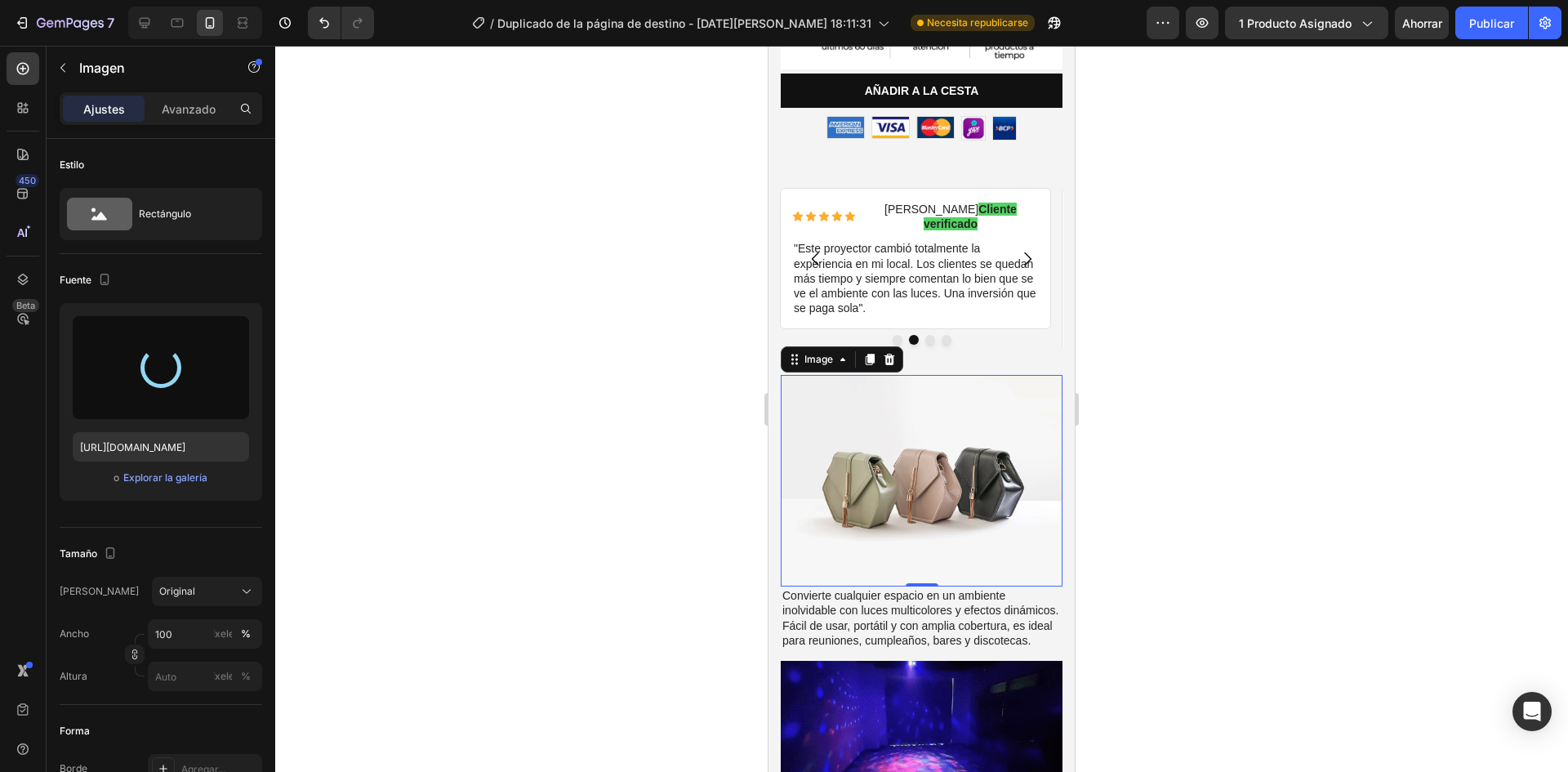
type input "[URL][DOMAIN_NAME]"
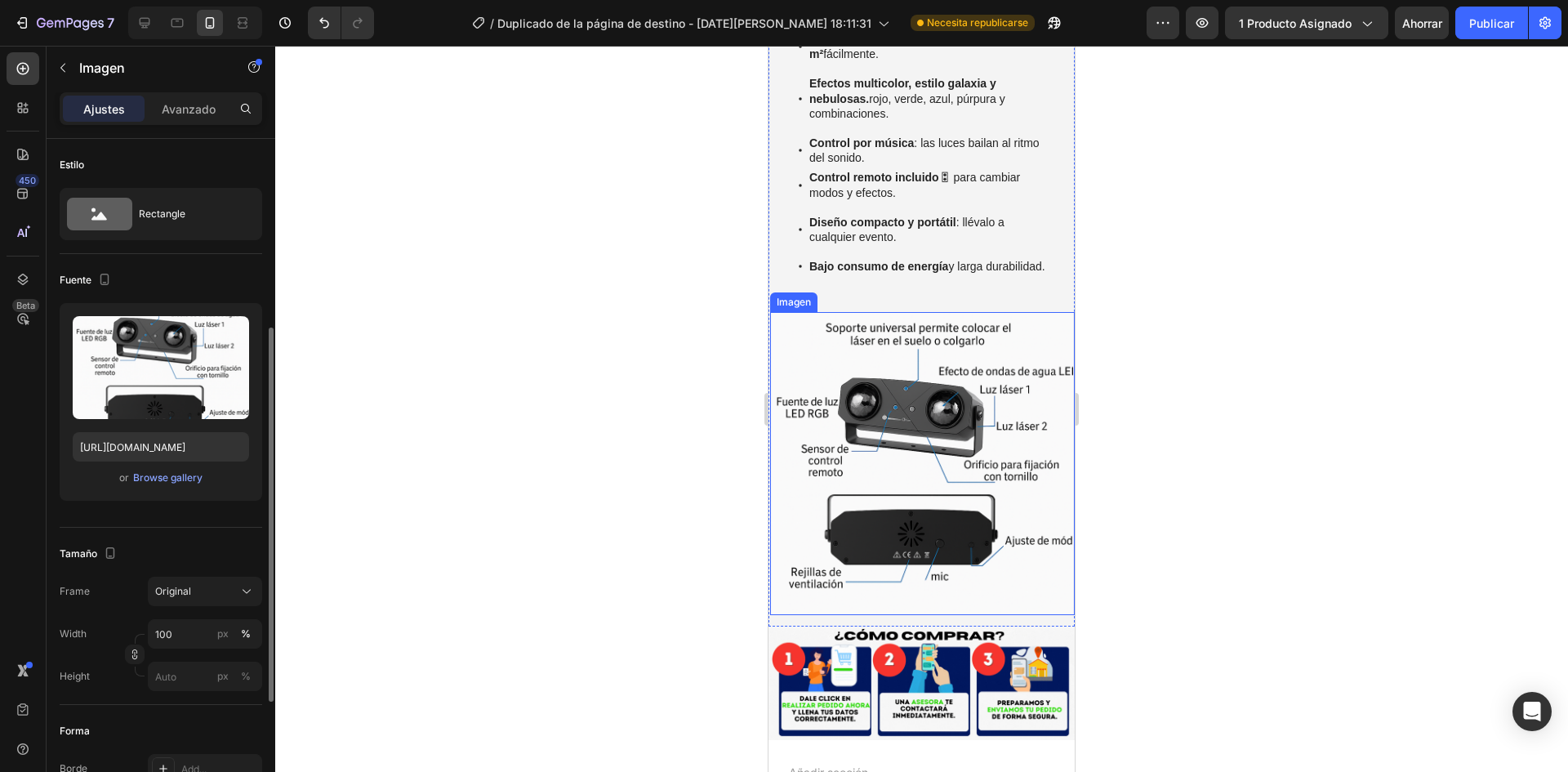
scroll to position [122, 0]
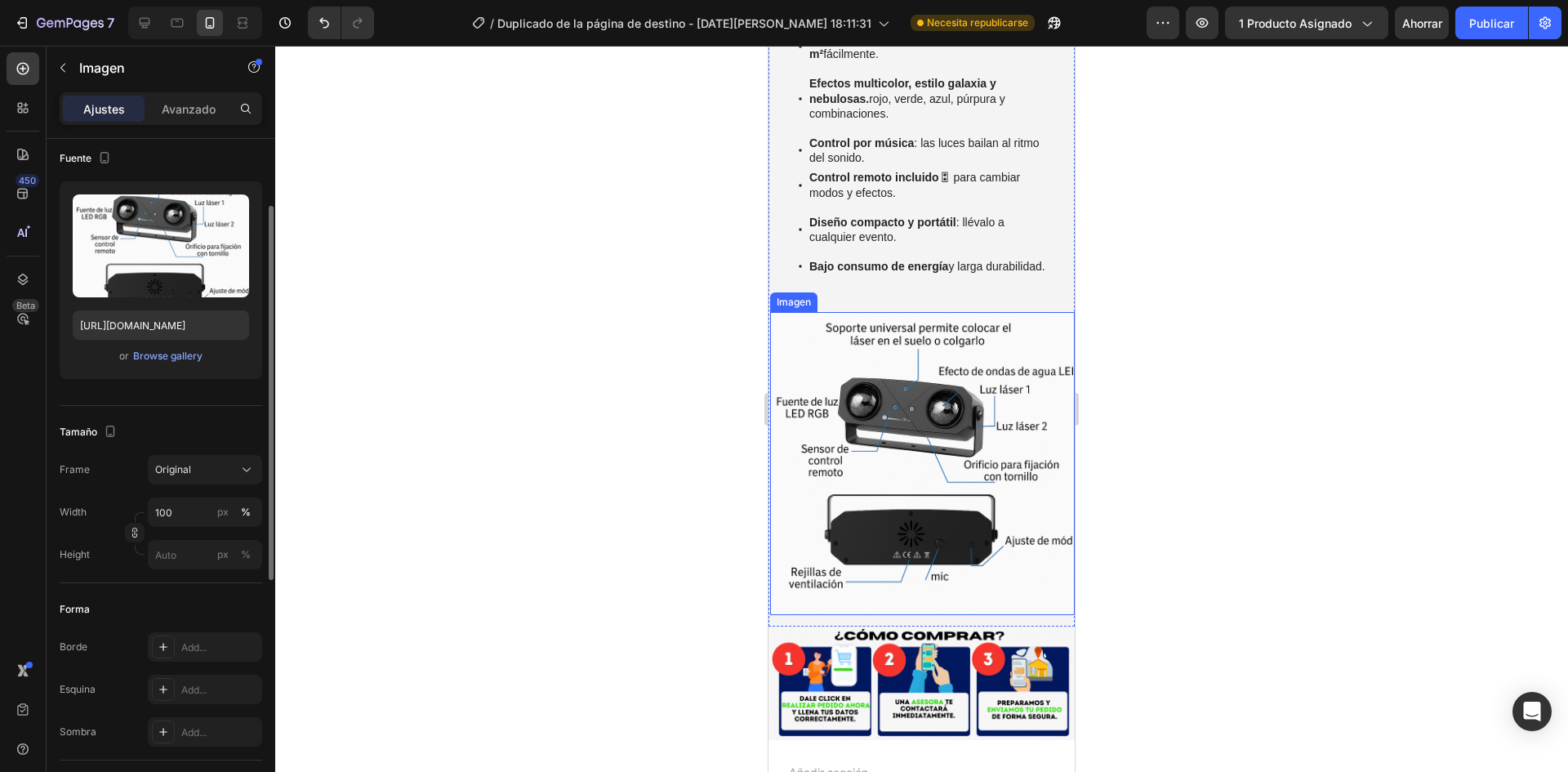
click at [938, 417] on img at bounding box center [921, 464] width 303 height 303
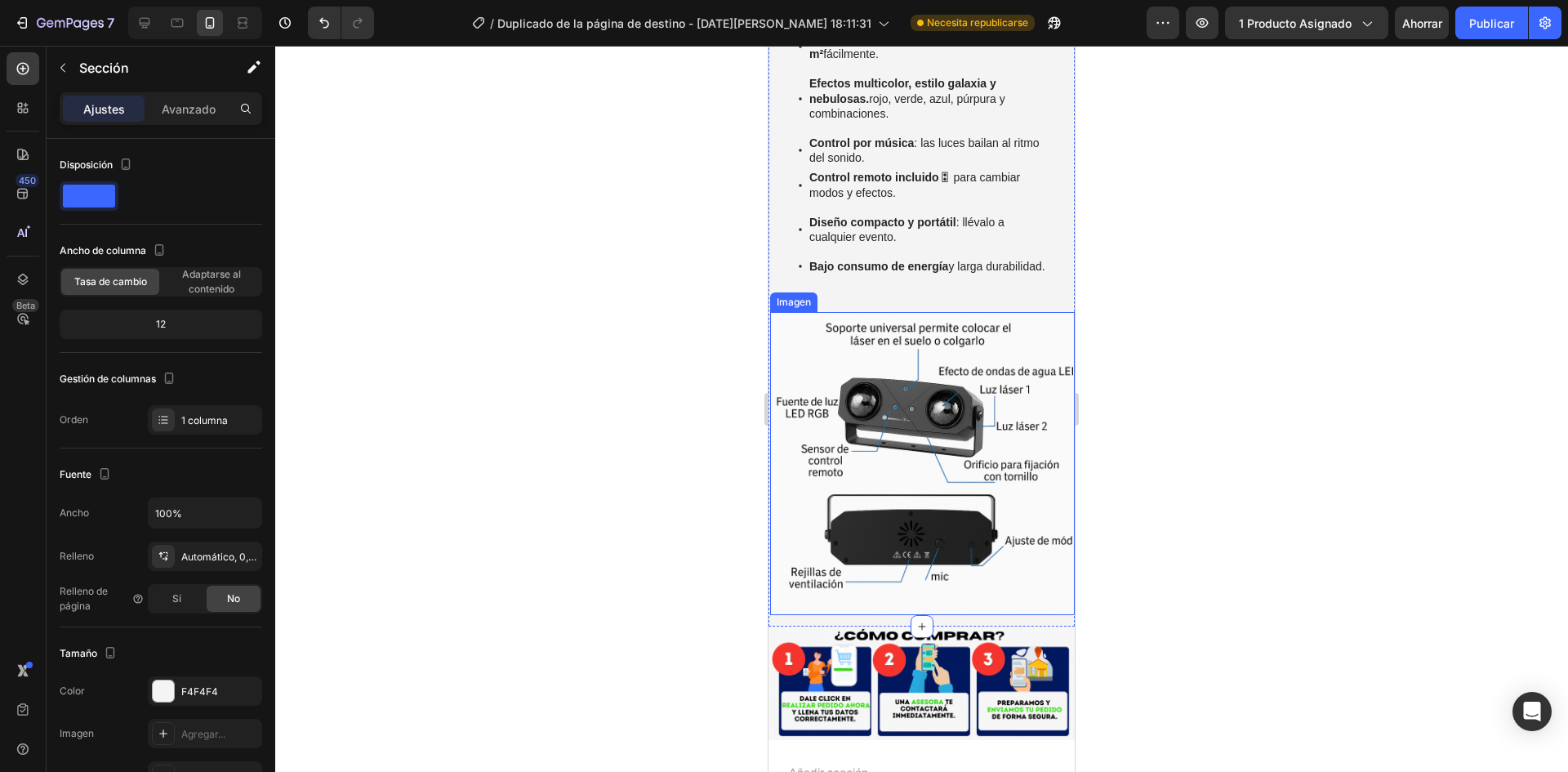
click at [891, 404] on img at bounding box center [921, 464] width 303 height 303
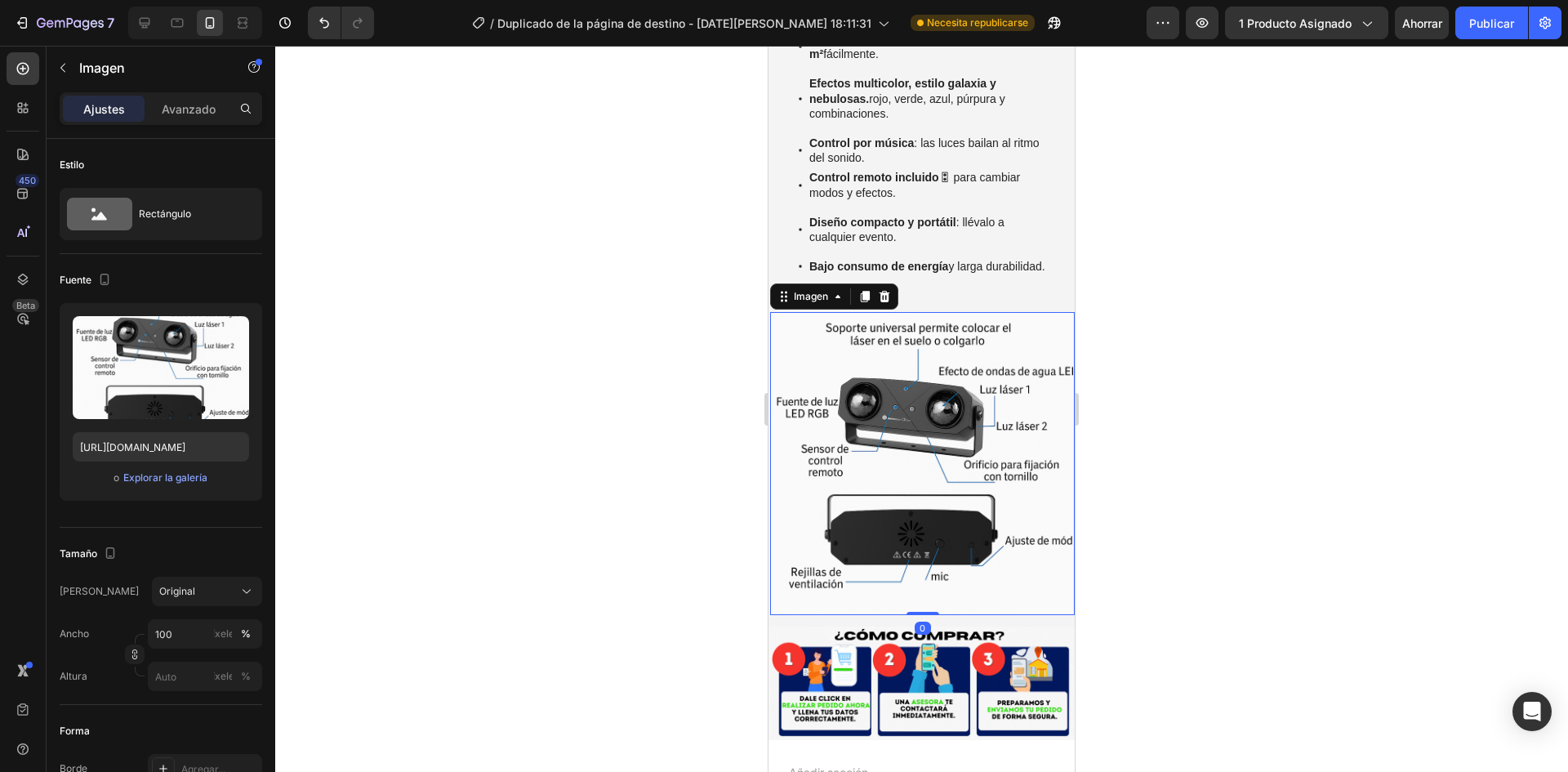
click at [530, 384] on div at bounding box center [921, 408] width 1293 height 727
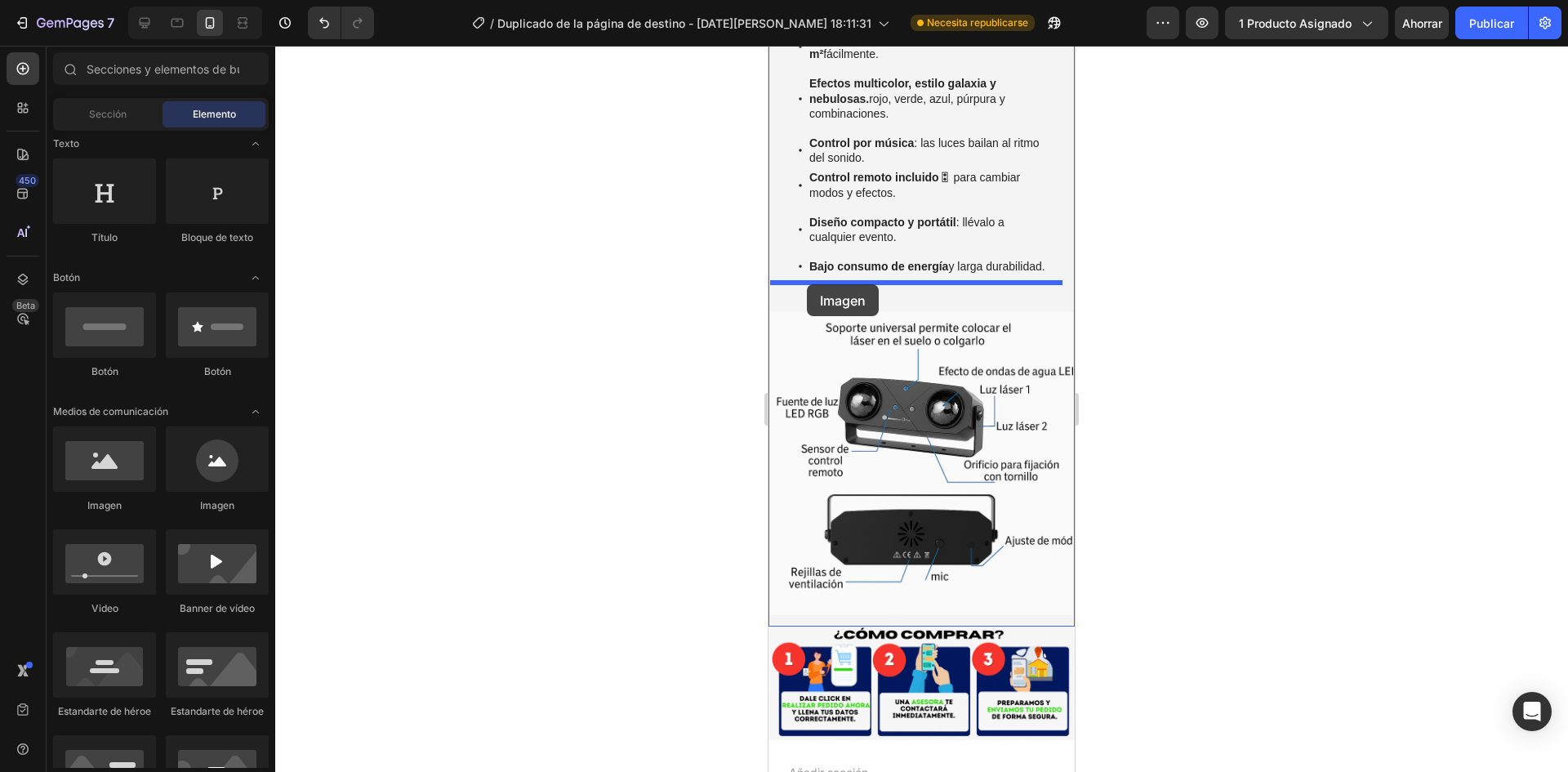
drag, startPoint x: 892, startPoint y: 516, endPoint x: 807, endPoint y: 284, distance: 247.1
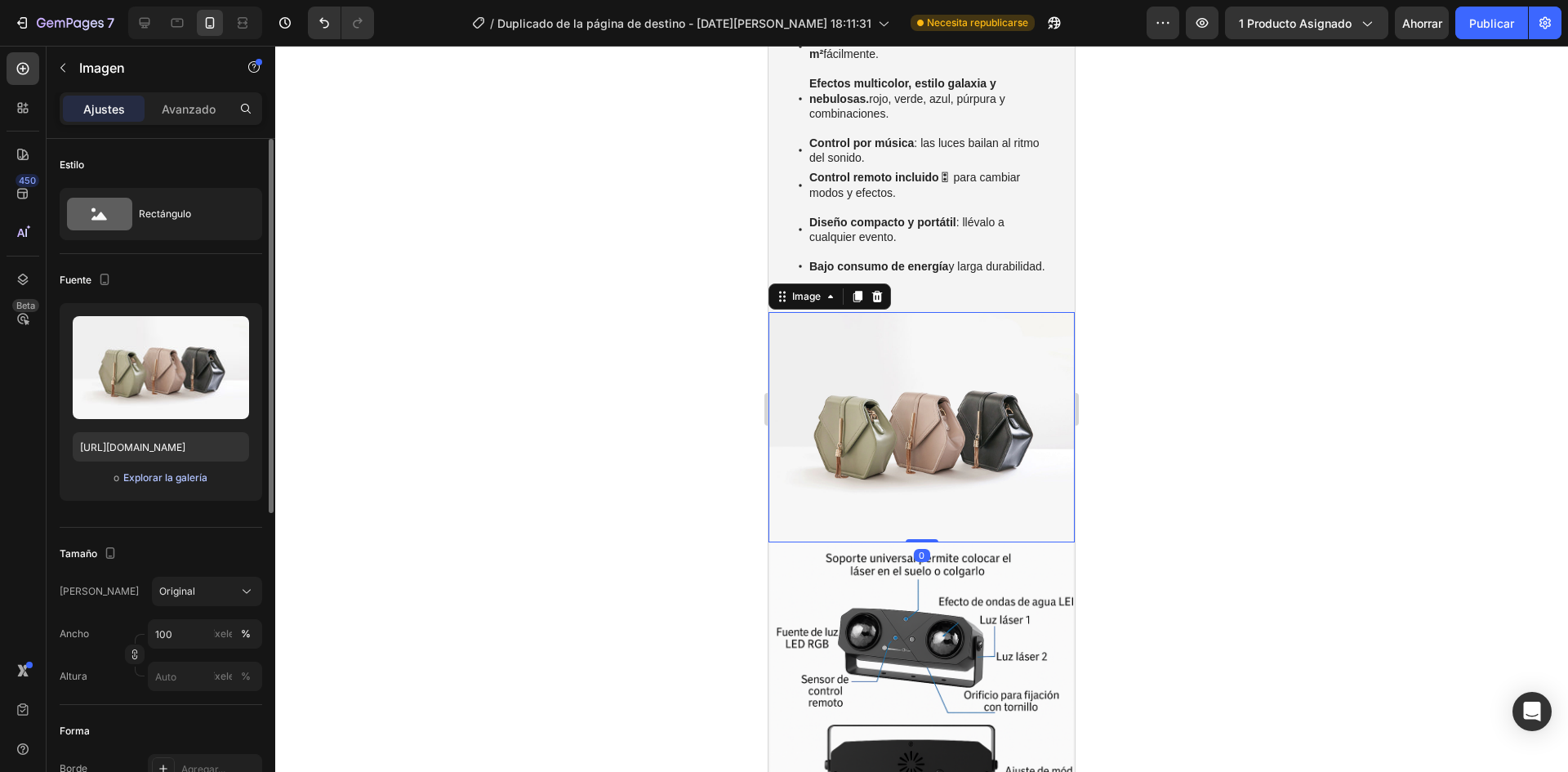
click at [175, 479] on font "Explorar la galería" at bounding box center [165, 477] width 84 height 12
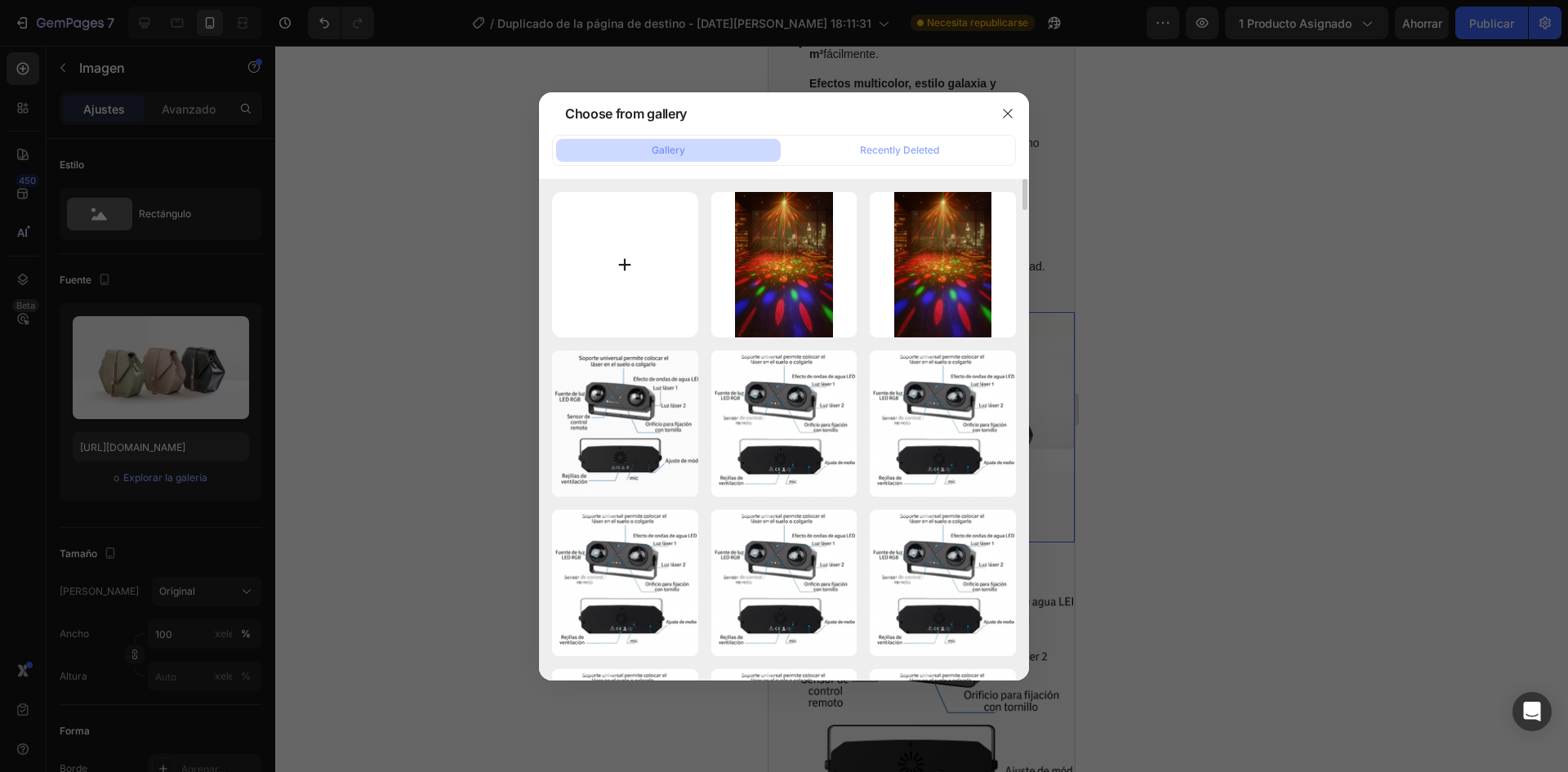
click at [649, 294] on input "file" at bounding box center [625, 264] width 146 height 146
type input "C:\fakepath\6.jpeg"
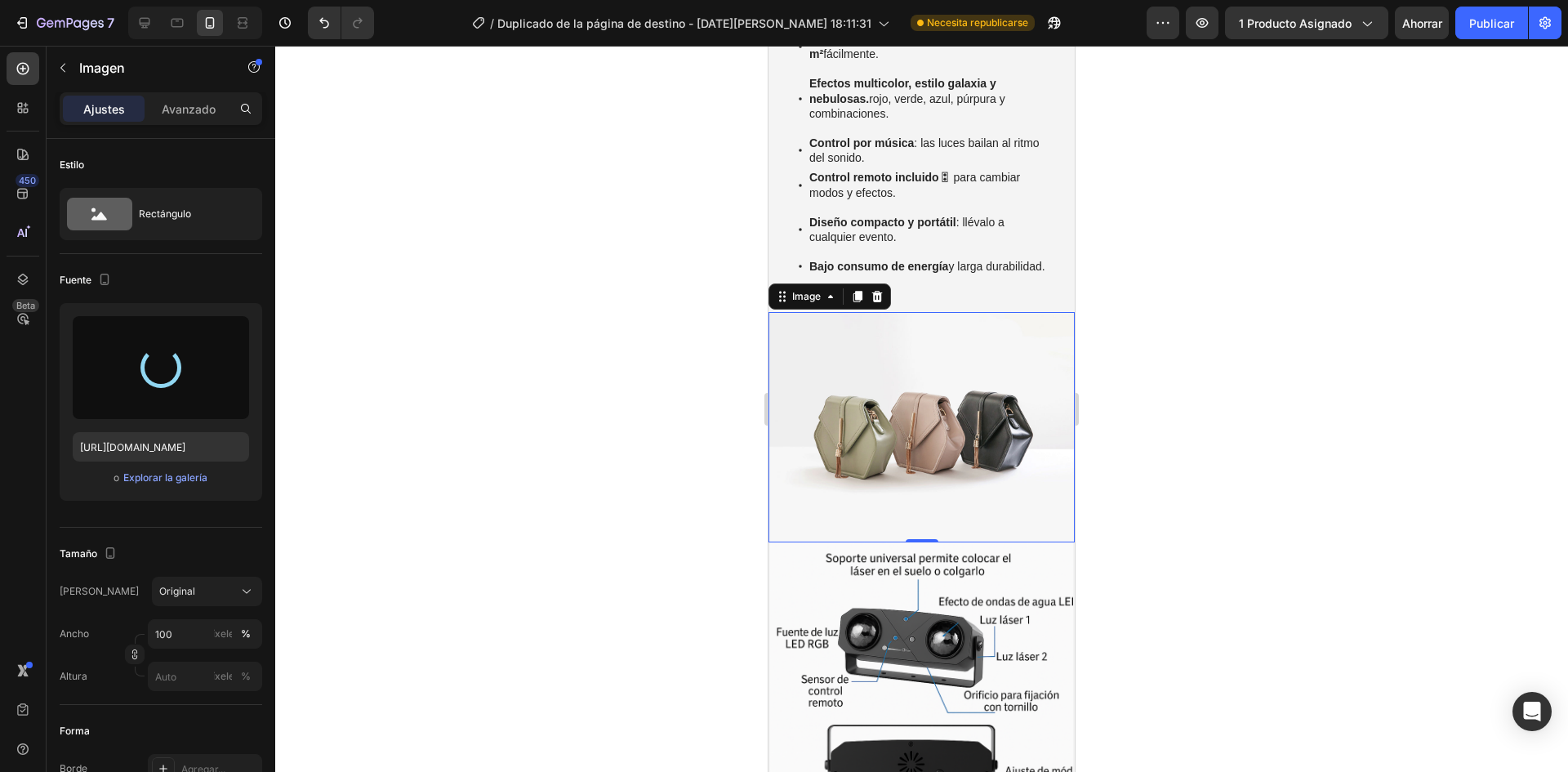
type input "[URL][DOMAIN_NAME]"
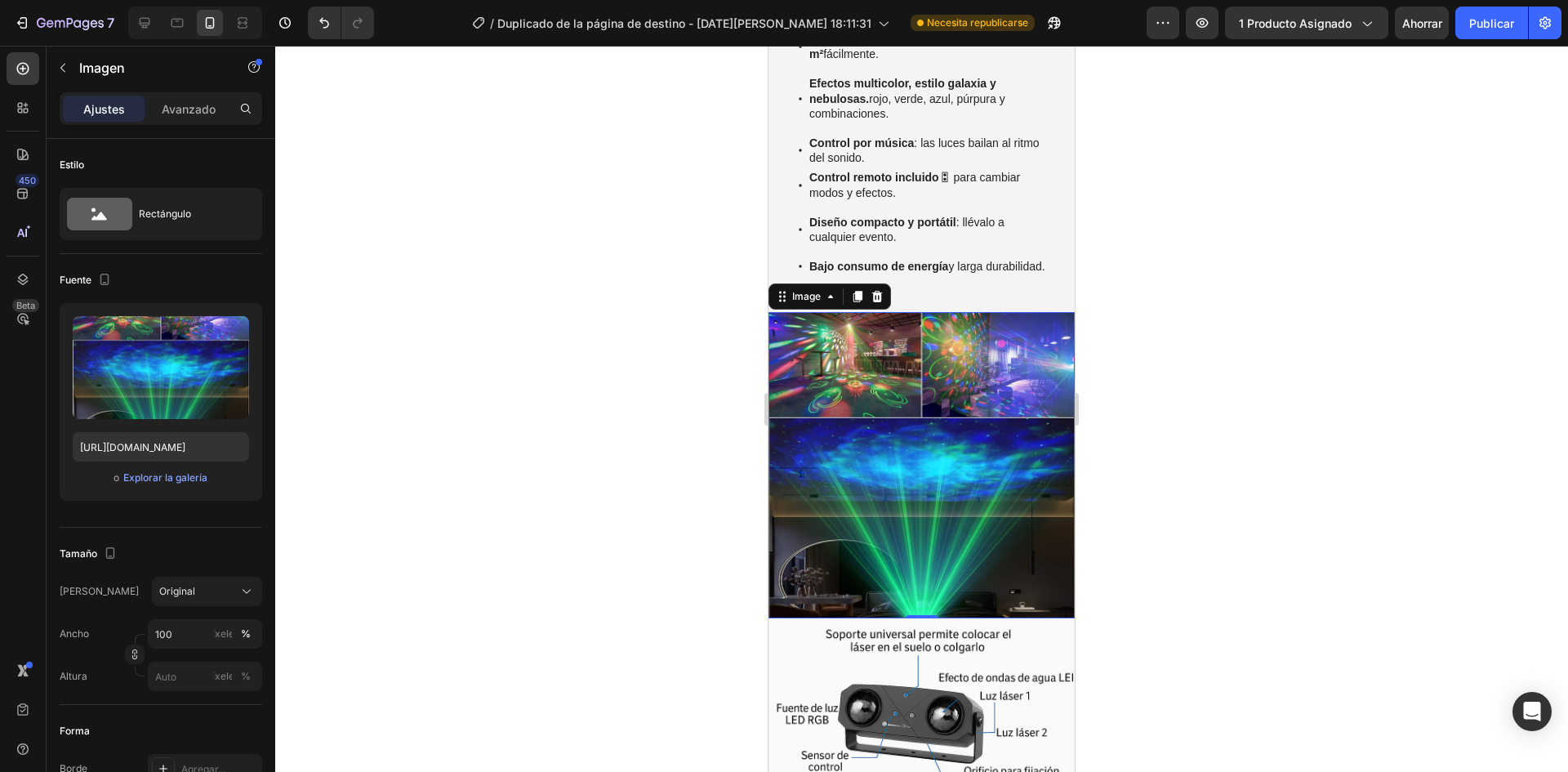
click at [635, 353] on div at bounding box center [921, 408] width 1293 height 727
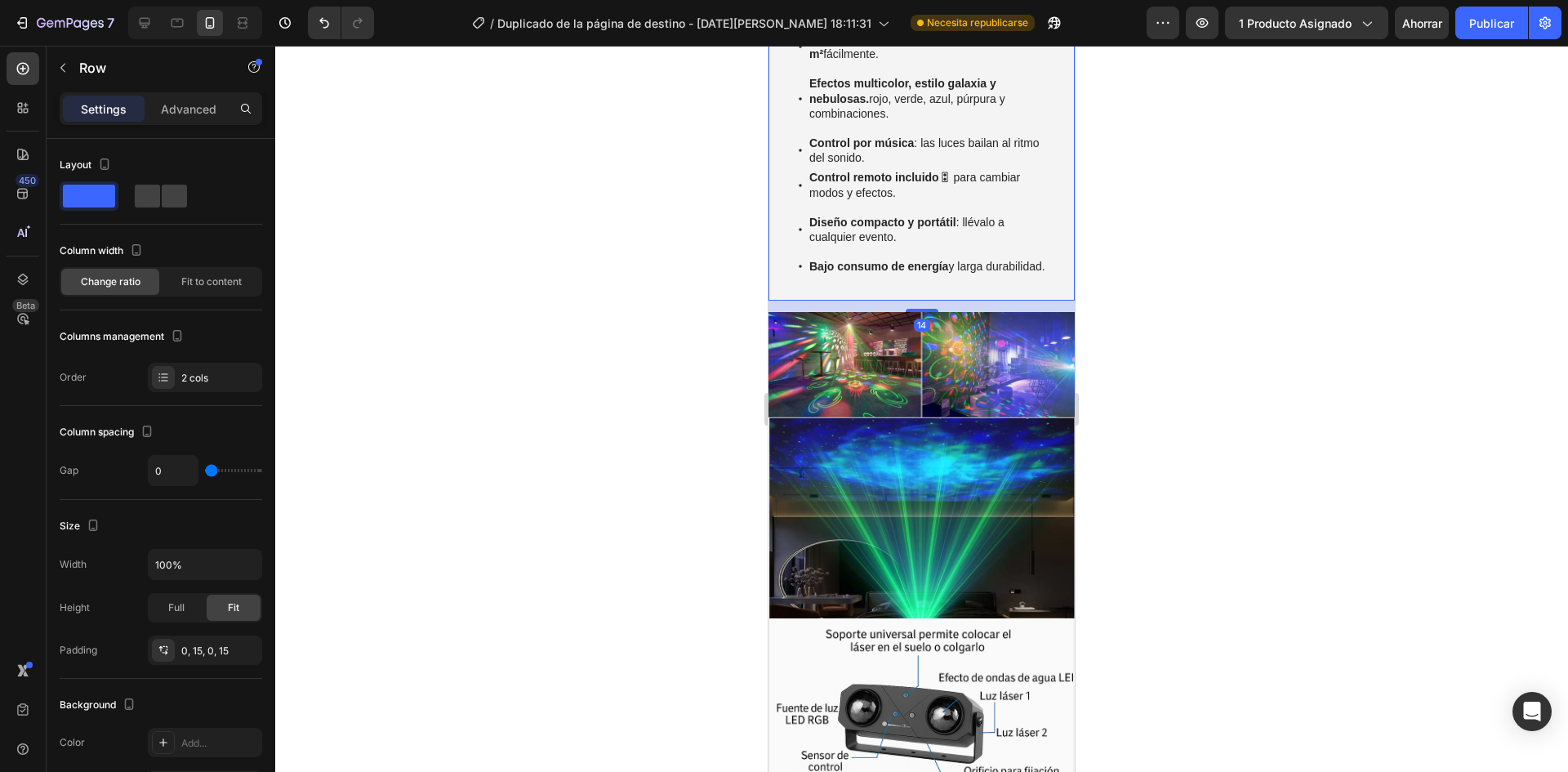
click at [923, 263] on div "Convierte cualquier espacio en un ambiente inolvidable con luces multicolores y…" at bounding box center [921, 19] width 282 height 565
click at [192, 110] on font "Avanzado" at bounding box center [188, 109] width 54 height 14
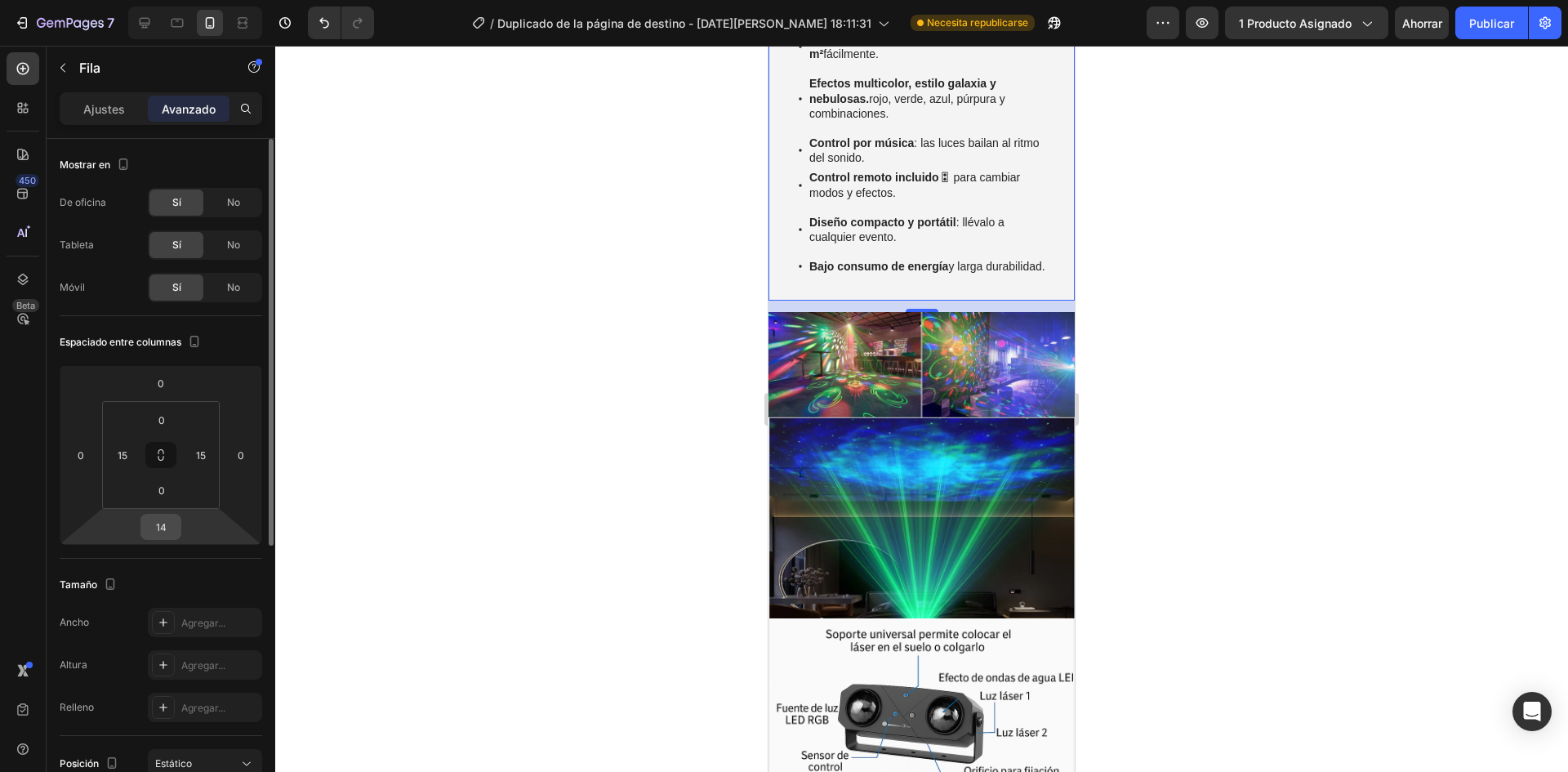
click at [177, 522] on input "14" at bounding box center [161, 527] width 33 height 25
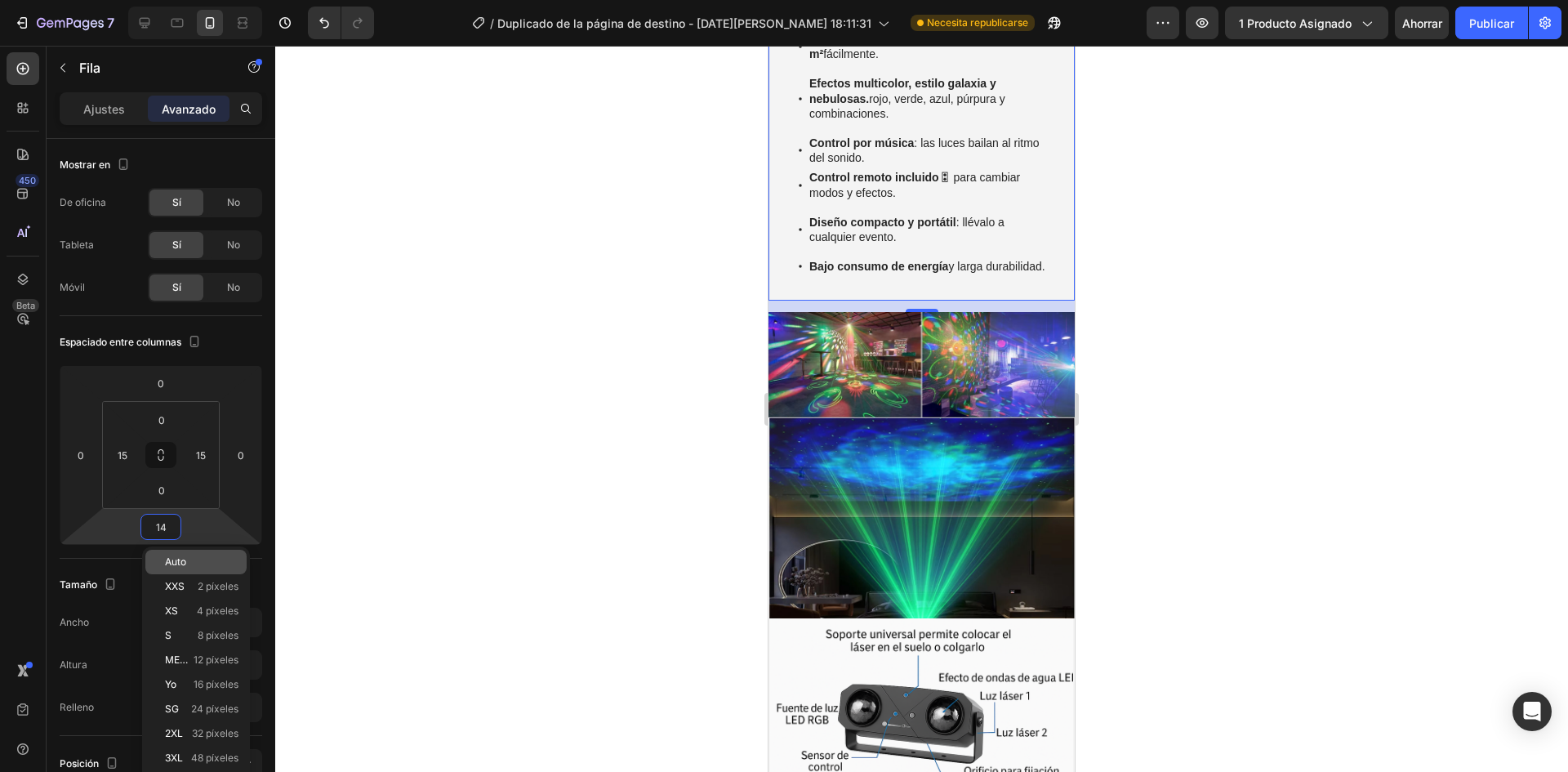
click at [177, 564] on font "Auto" at bounding box center [176, 561] width 21 height 12
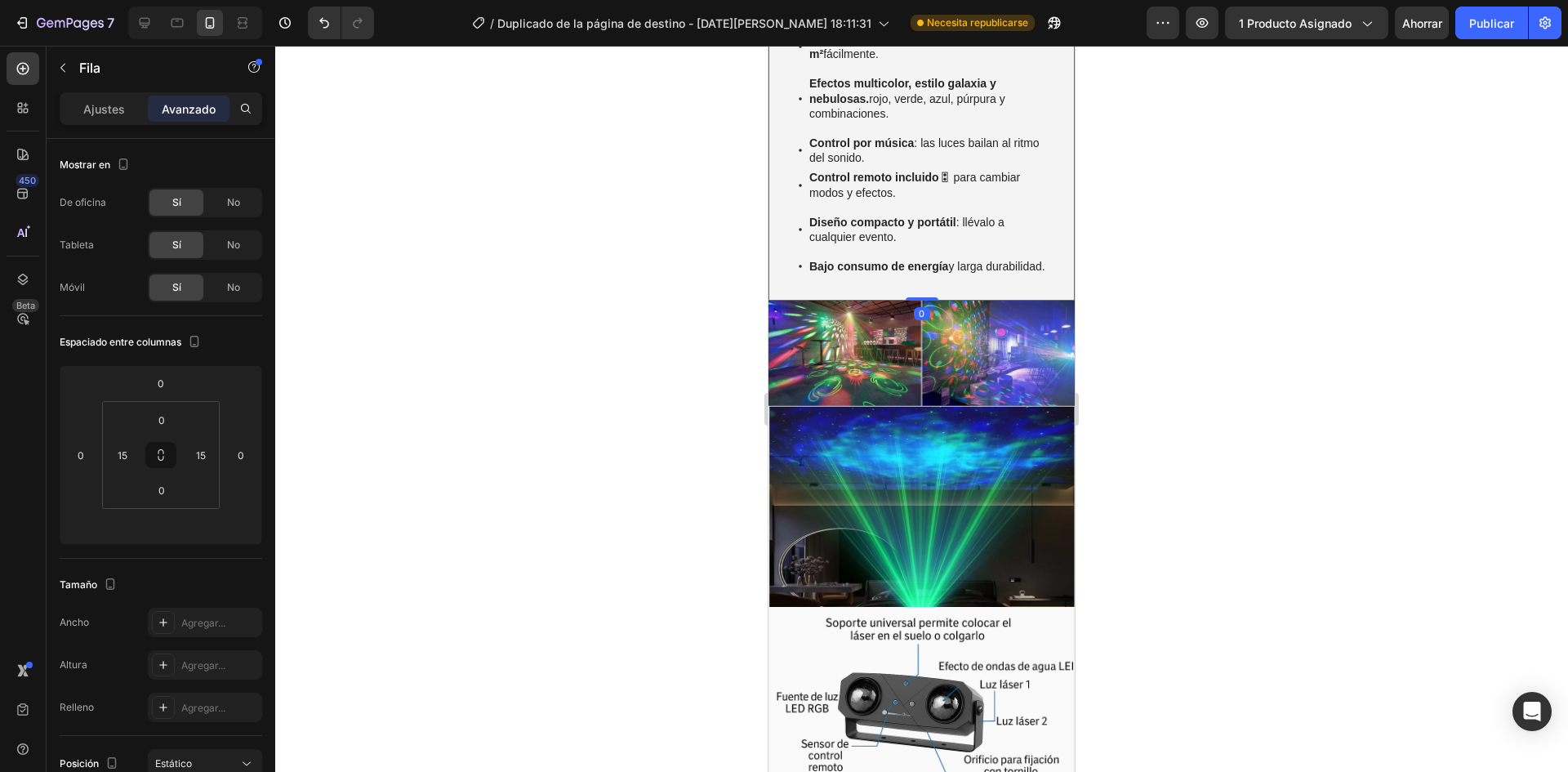
click at [556, 409] on div at bounding box center [921, 408] width 1293 height 727
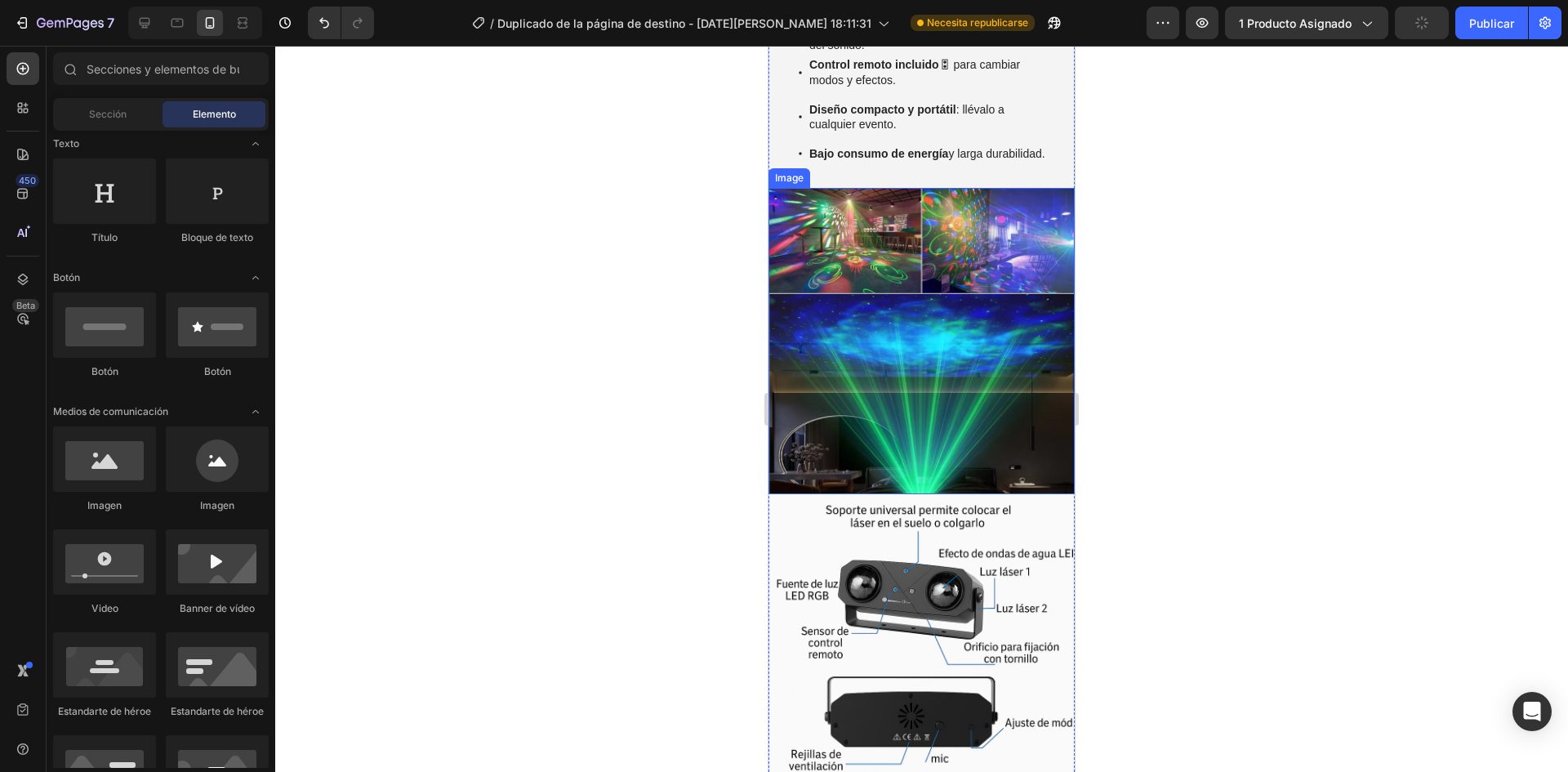
scroll to position [1880, 0]
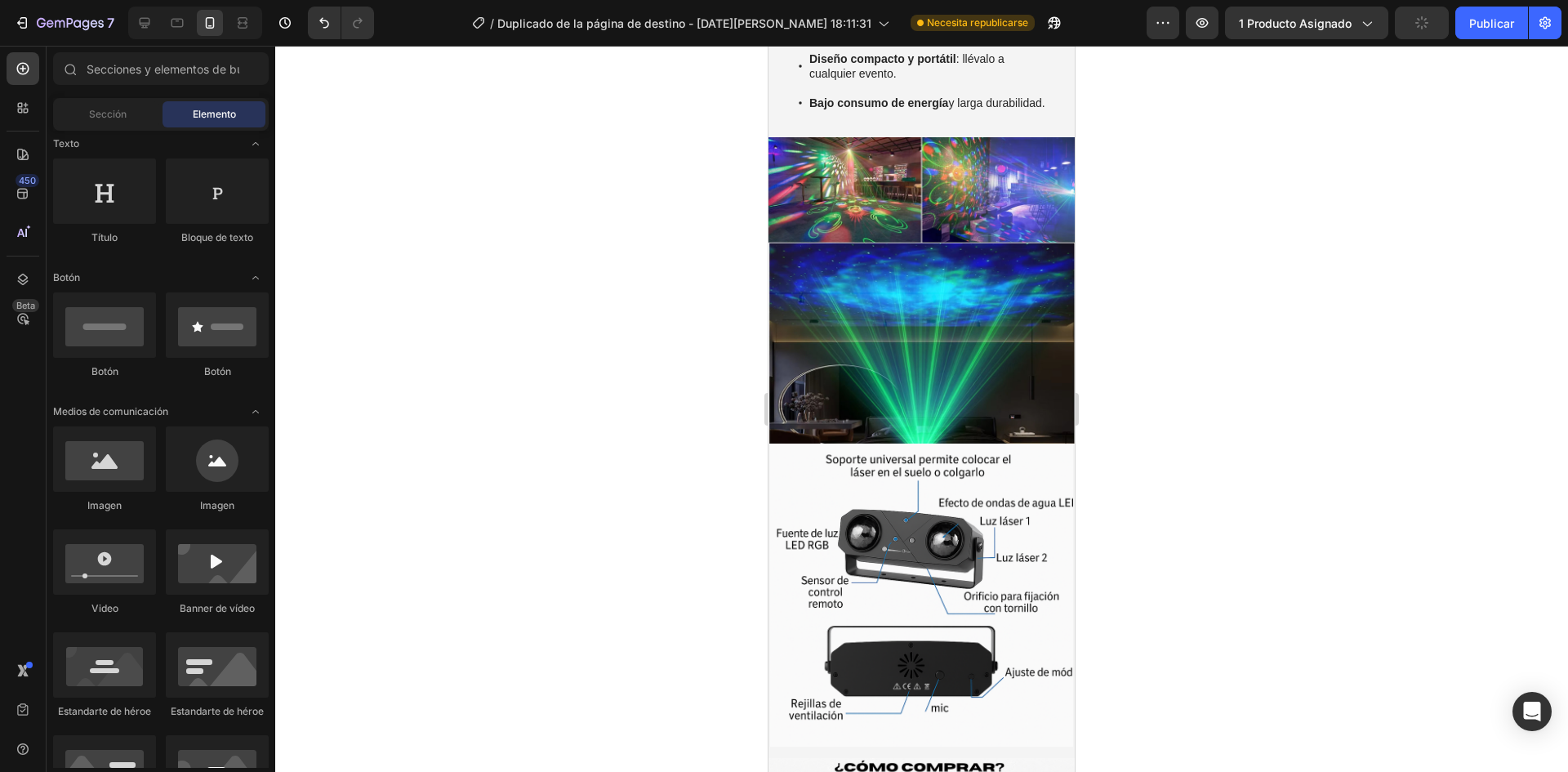
click at [1138, 407] on div at bounding box center [921, 408] width 1293 height 727
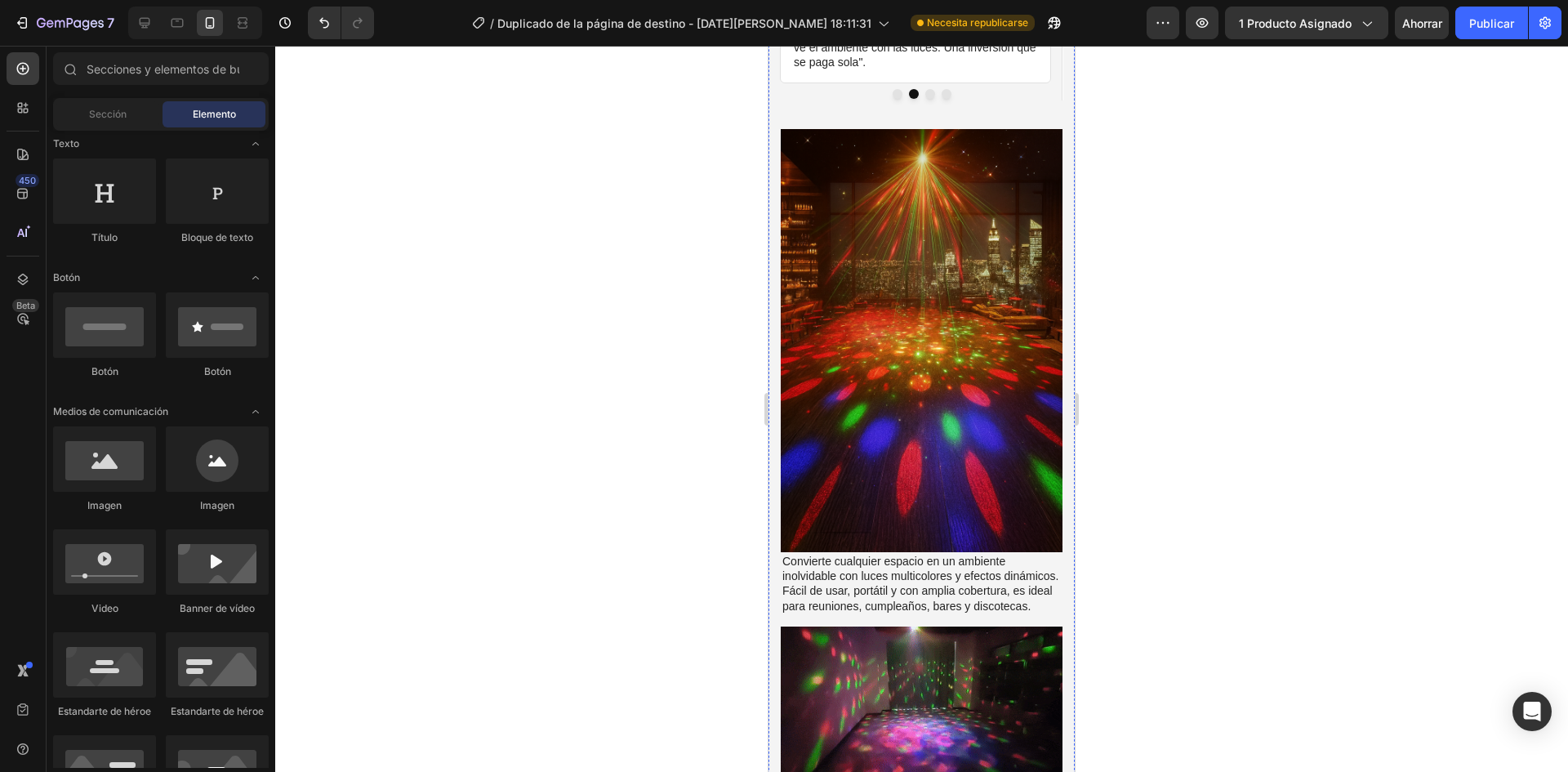
scroll to position [898, 0]
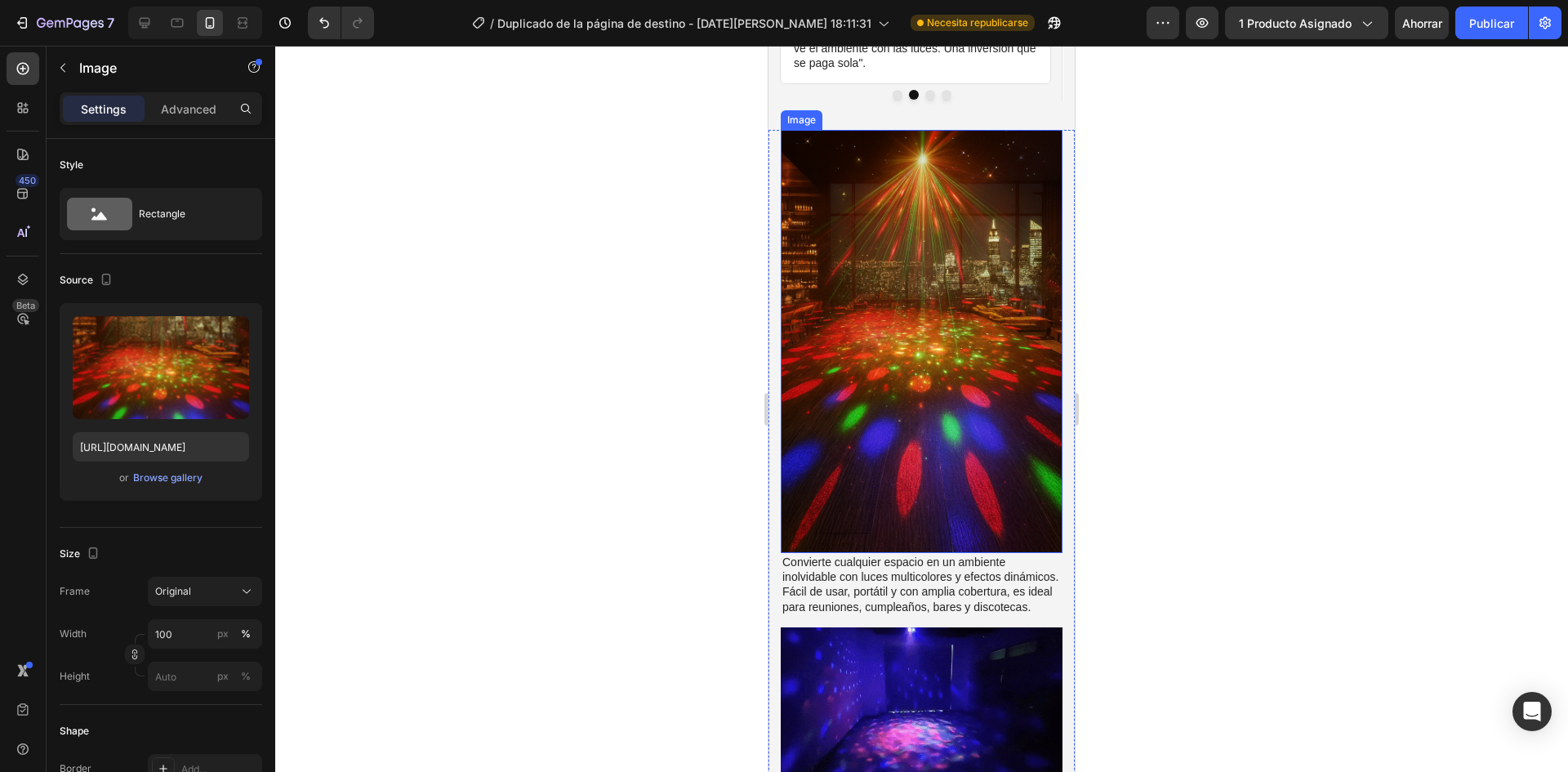
click at [981, 326] on img at bounding box center [921, 341] width 282 height 423
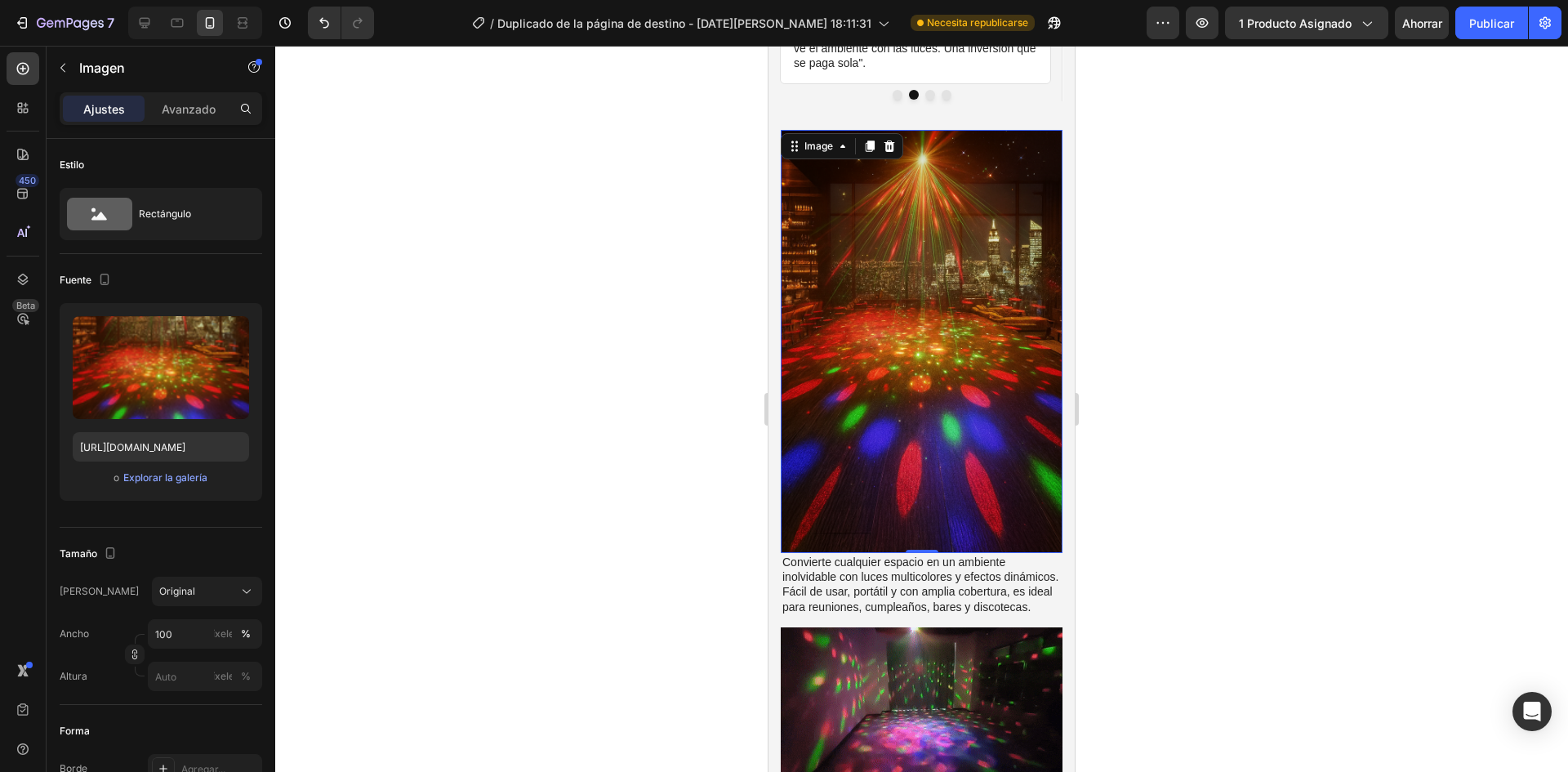
click at [863, 322] on img at bounding box center [921, 341] width 282 height 423
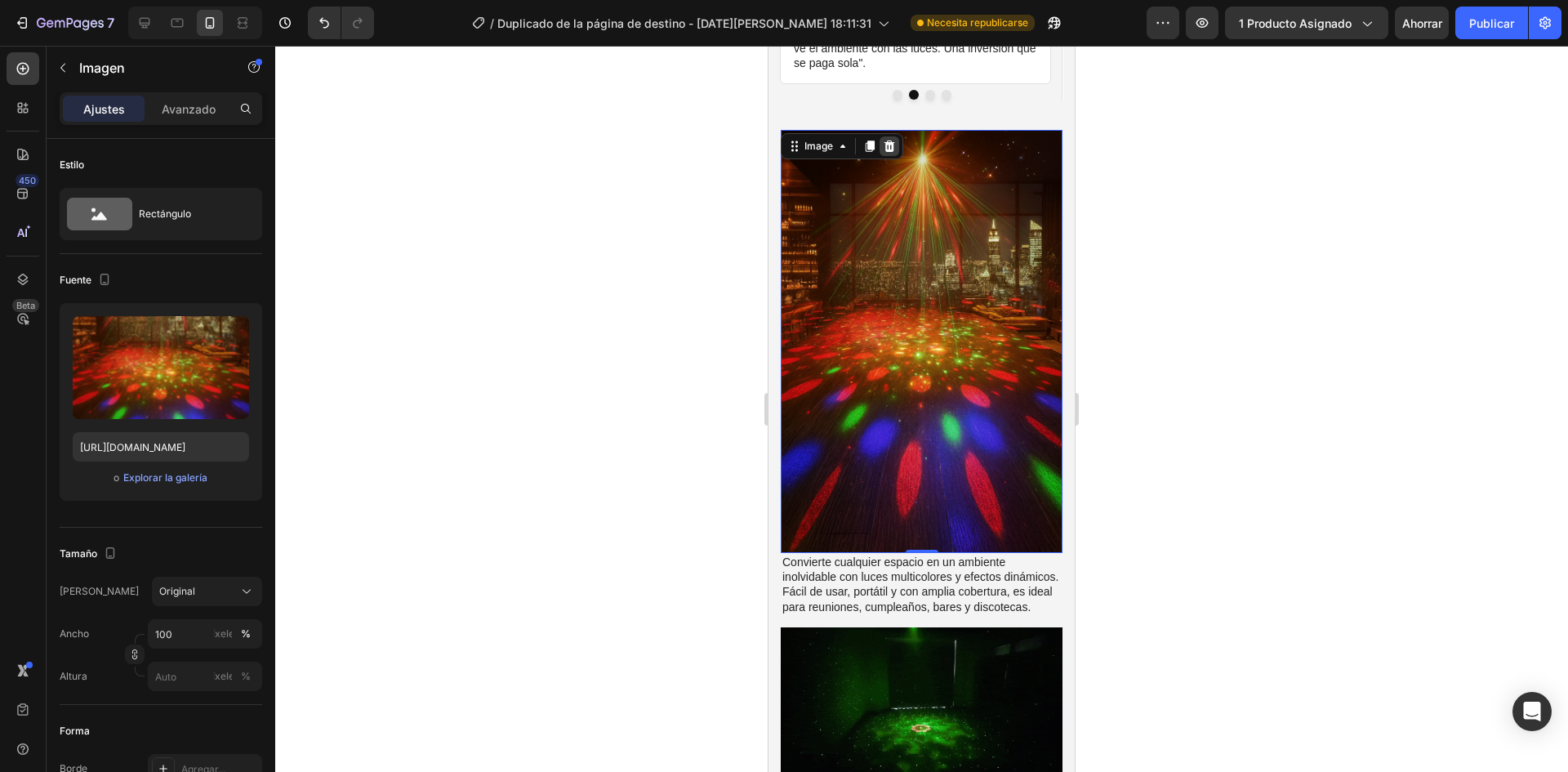
click at [895, 140] on icon at bounding box center [890, 146] width 13 height 13
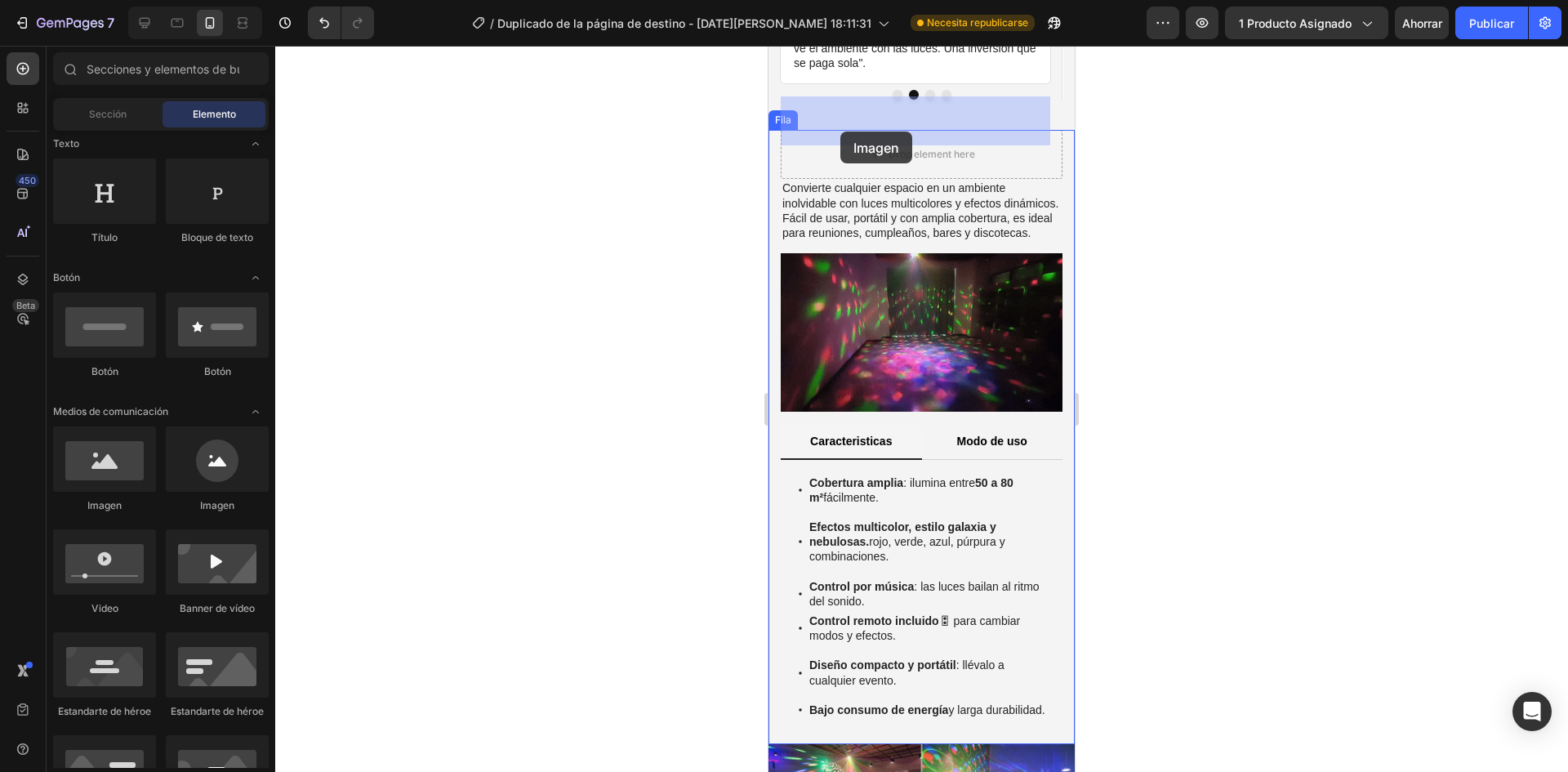
drag, startPoint x: 891, startPoint y: 510, endPoint x: 840, endPoint y: 131, distance: 382.4
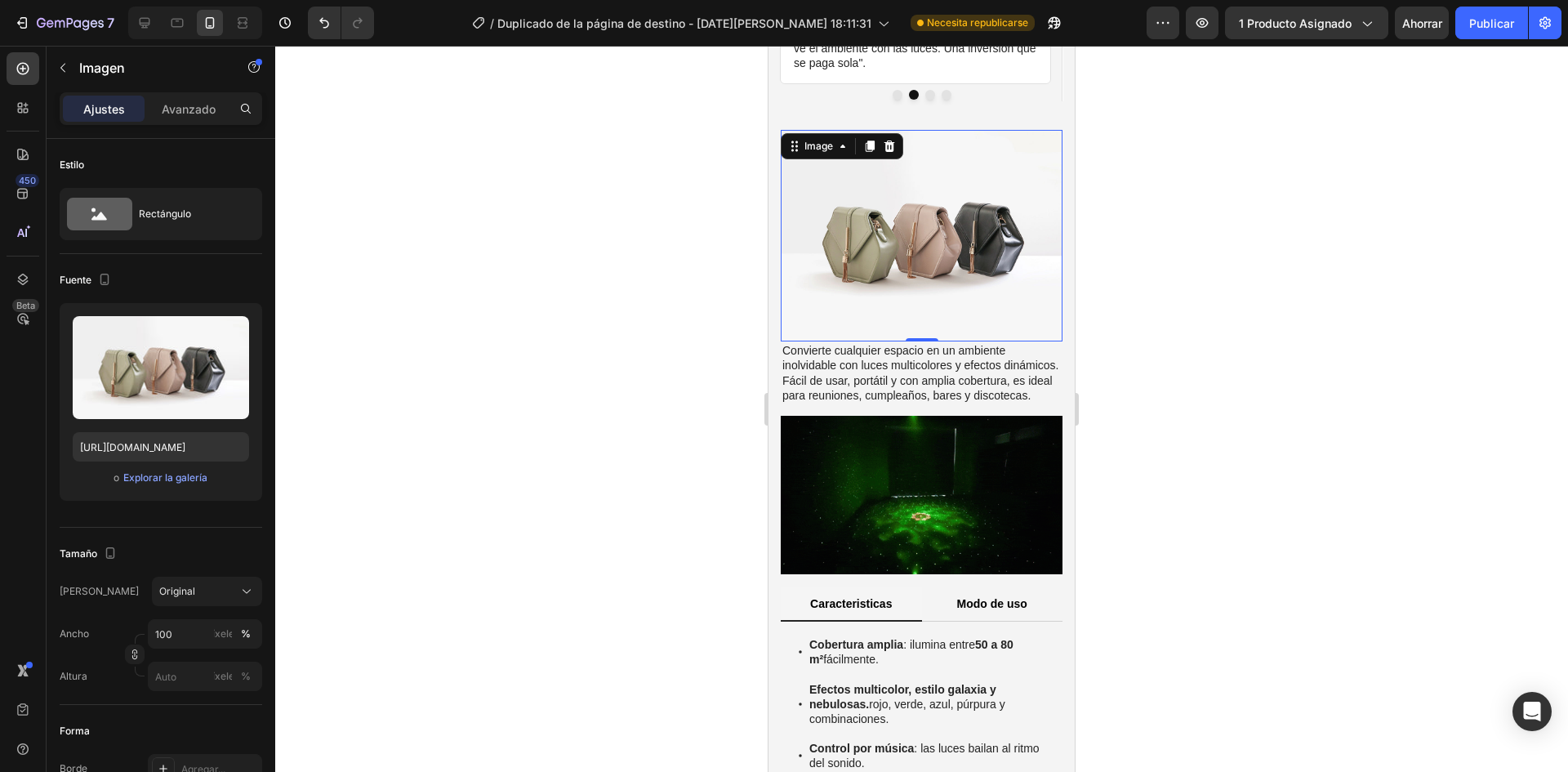
click at [1237, 418] on div at bounding box center [921, 408] width 1293 height 727
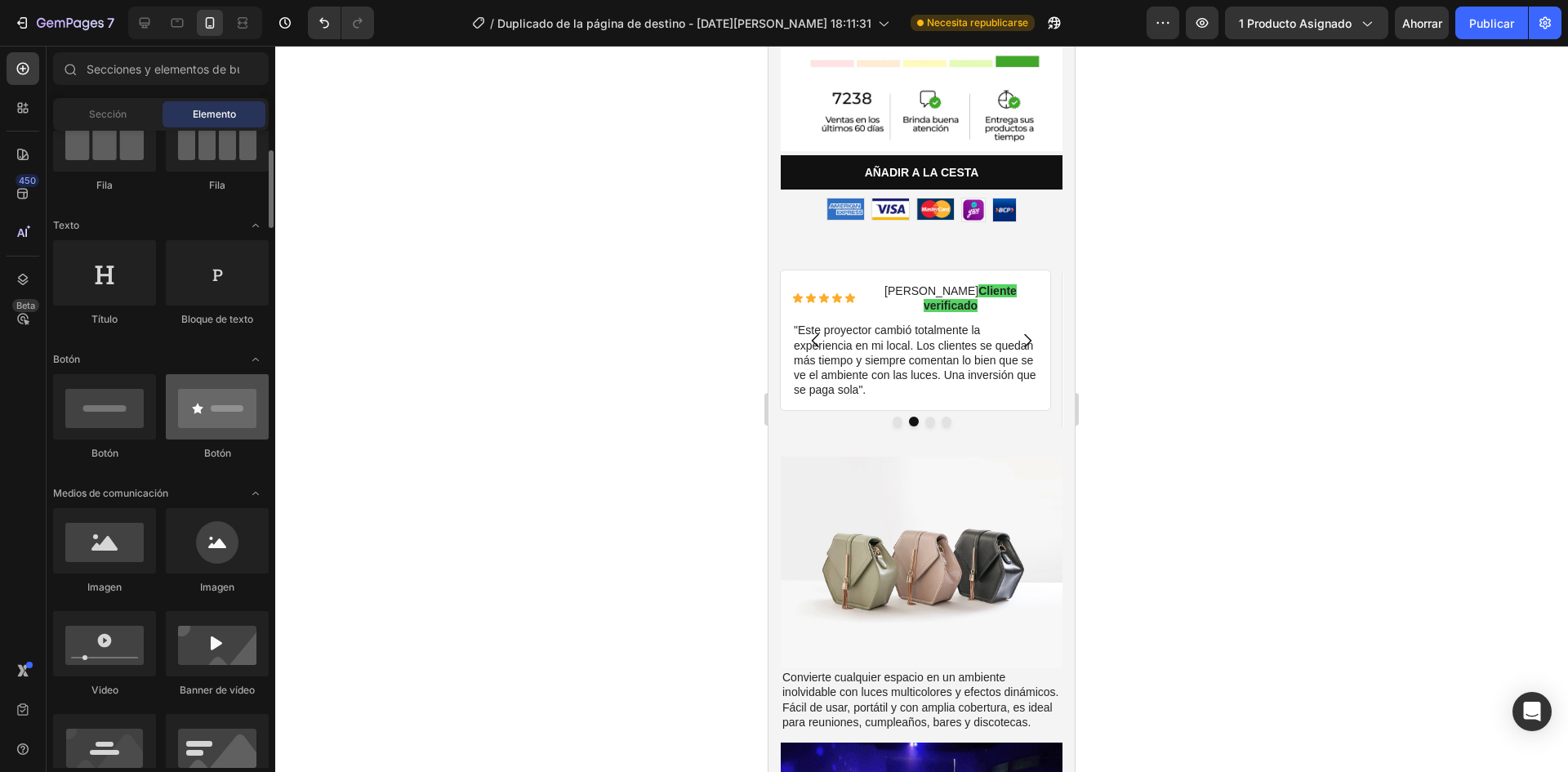
scroll to position [82, 0]
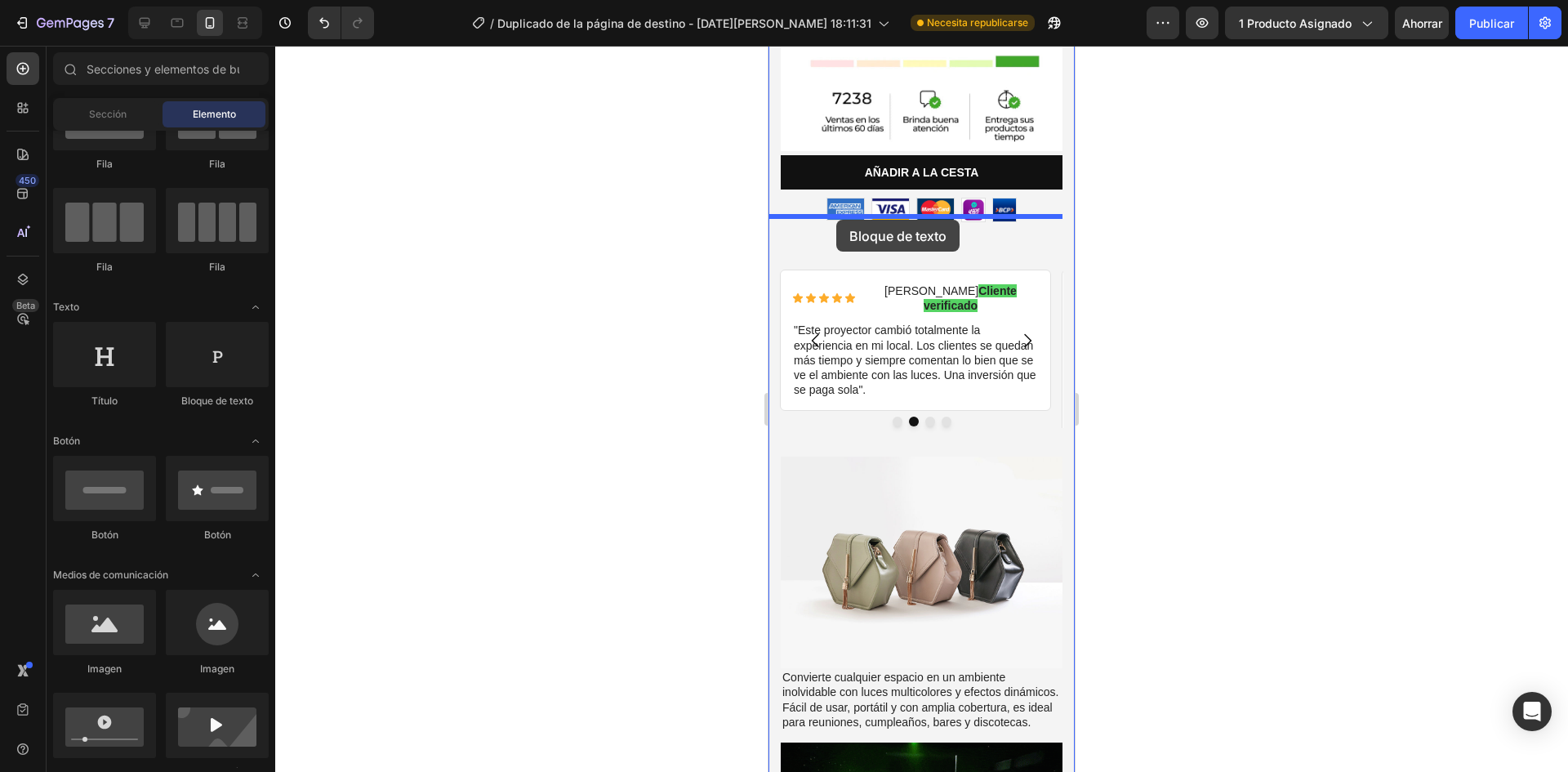
drag, startPoint x: 1000, startPoint y: 420, endPoint x: 836, endPoint y: 220, distance: 258.6
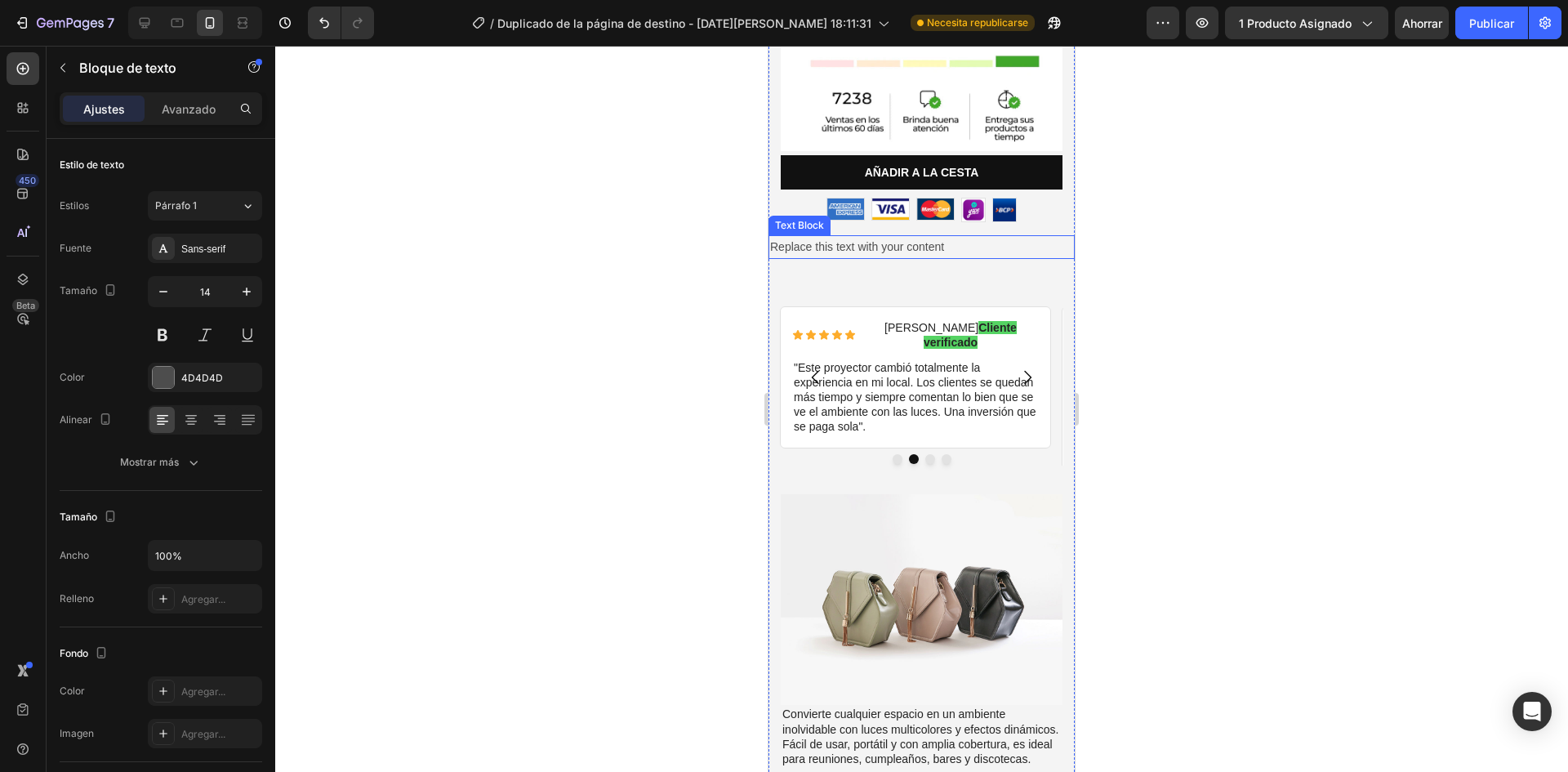
click at [927, 236] on div "Replace this text with your content" at bounding box center [921, 247] width 306 height 24
click at [682, 276] on div at bounding box center [921, 408] width 1293 height 727
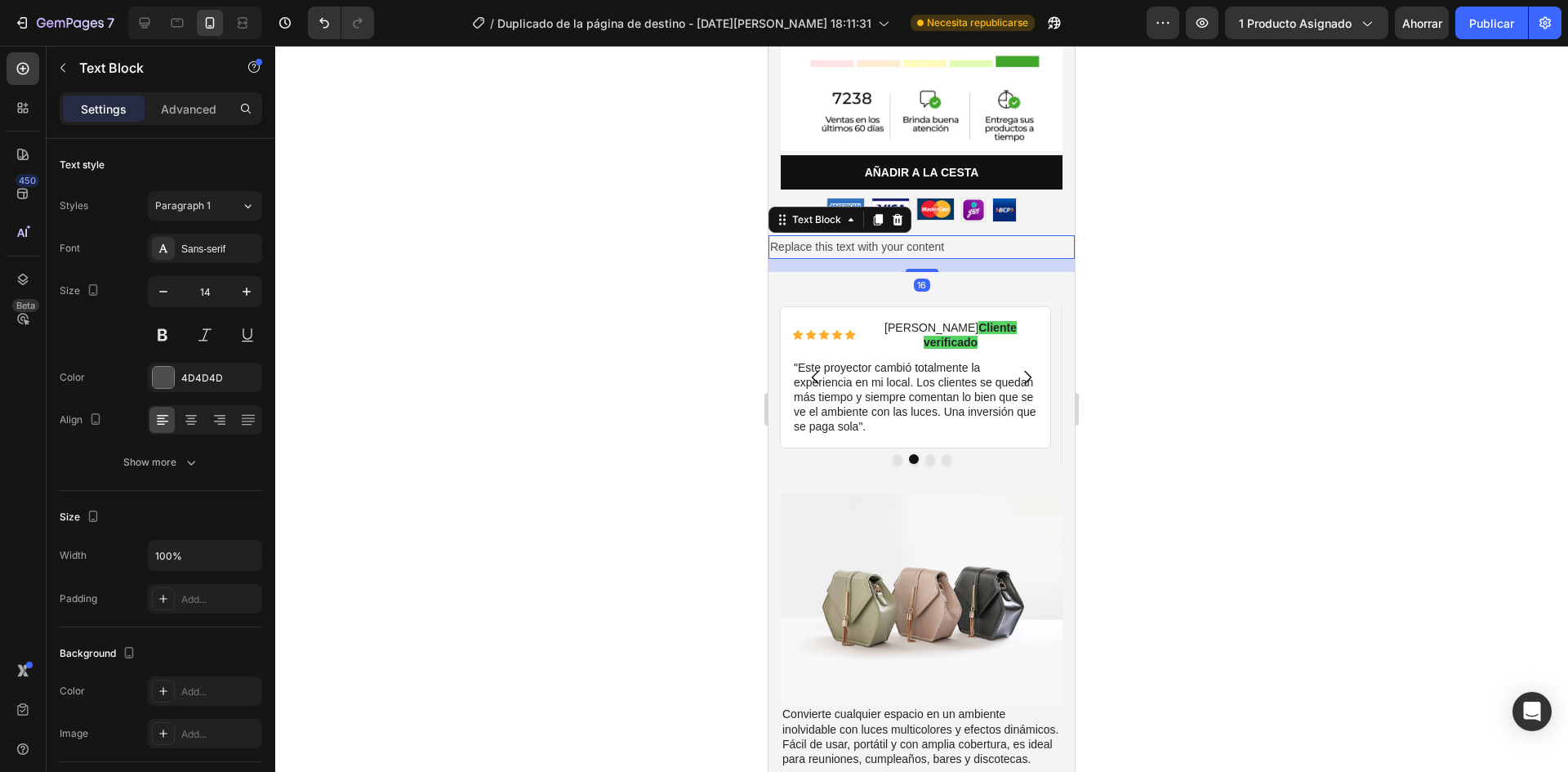
click at [924, 237] on p "Replace this text with your content" at bounding box center [921, 247] width 303 height 21
click at [900, 214] on icon at bounding box center [898, 220] width 11 height 12
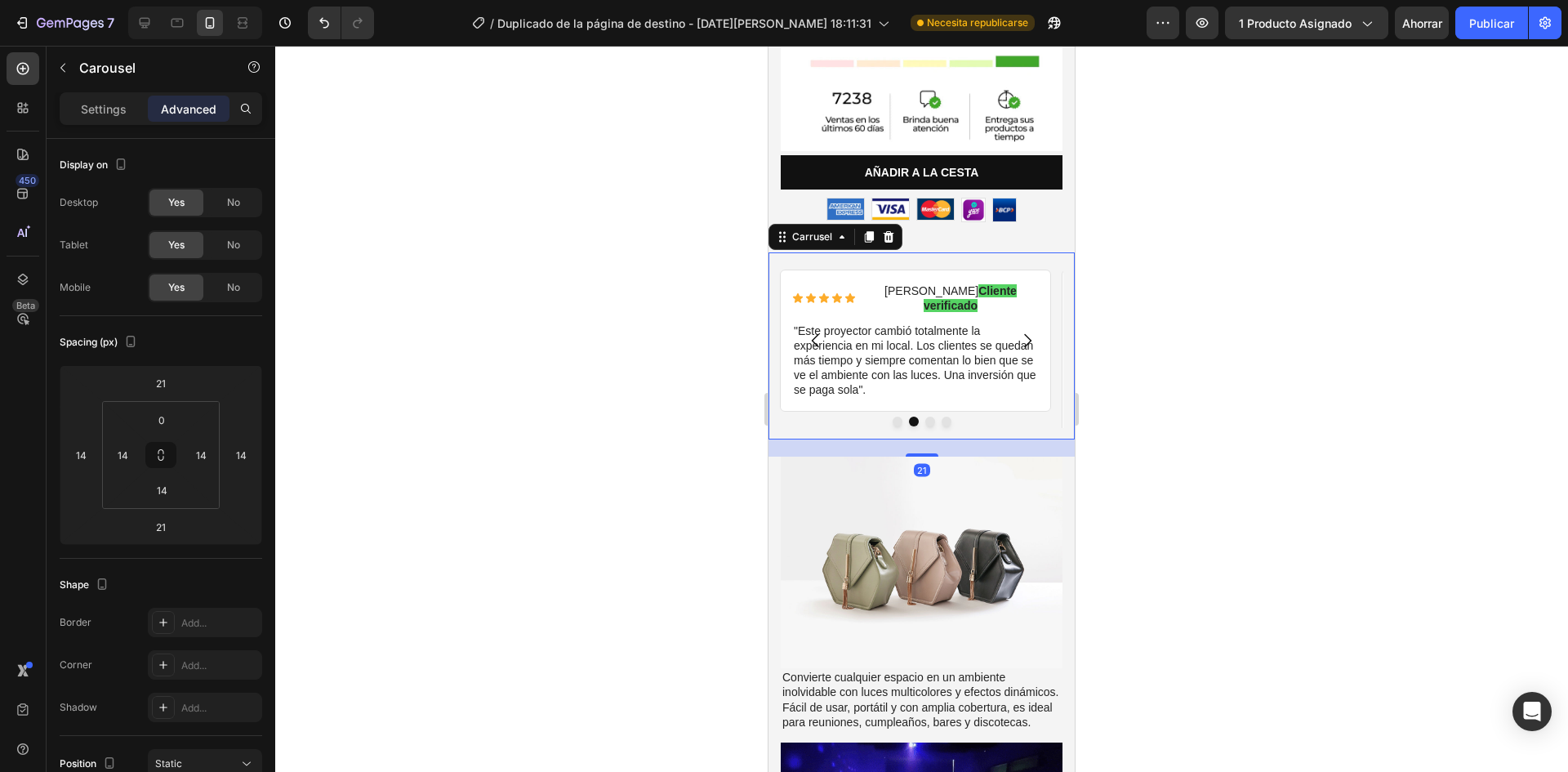
click at [866, 252] on div "Icono Icono Icono Icono Icono Lista de iconos [PERSON_NAME] Cliente verificado …" at bounding box center [915, 340] width 271 height 176
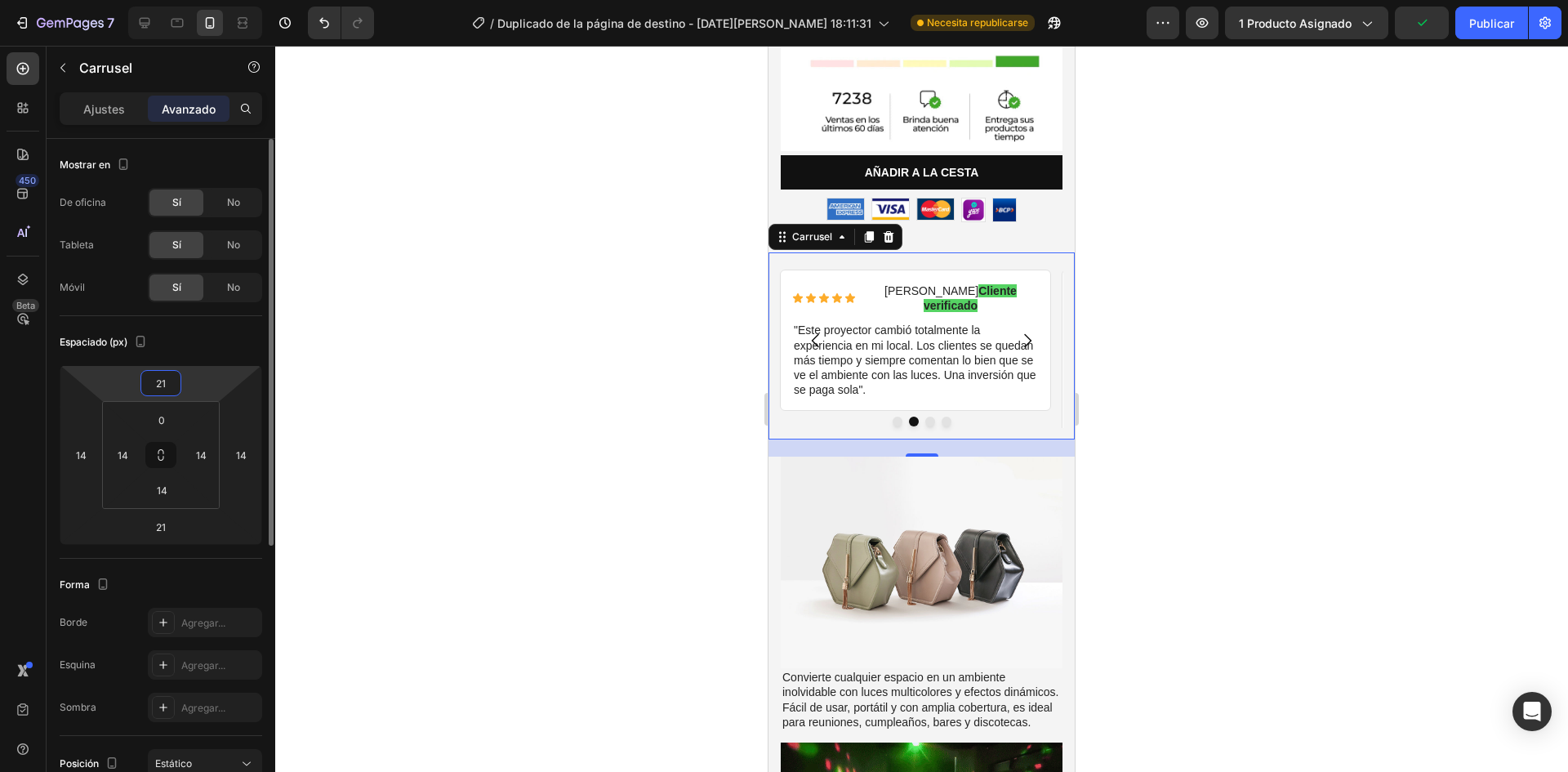
click at [172, 388] on input "21" at bounding box center [161, 384] width 33 height 25
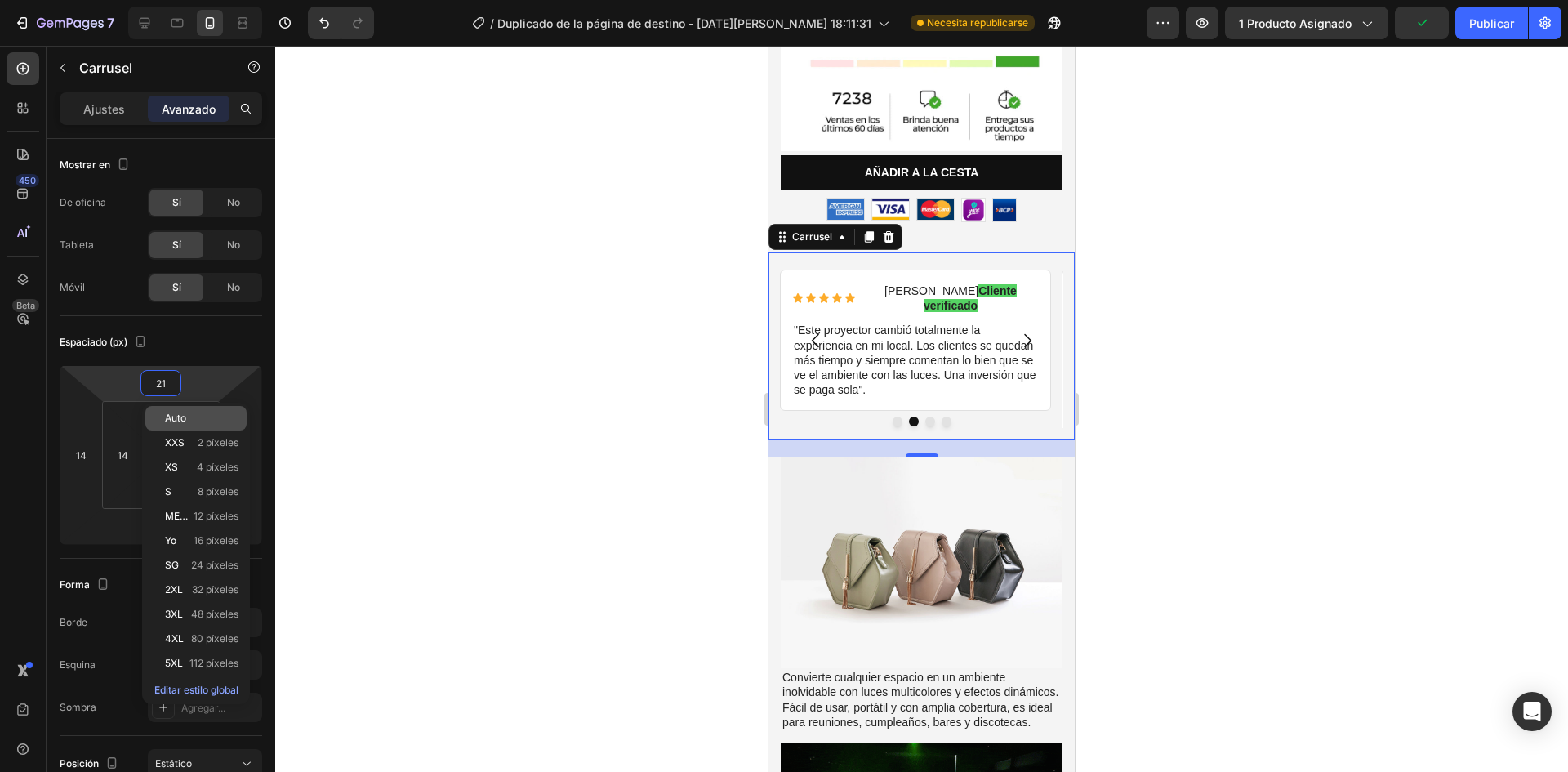
click at [182, 421] on font "Auto" at bounding box center [176, 417] width 21 height 12
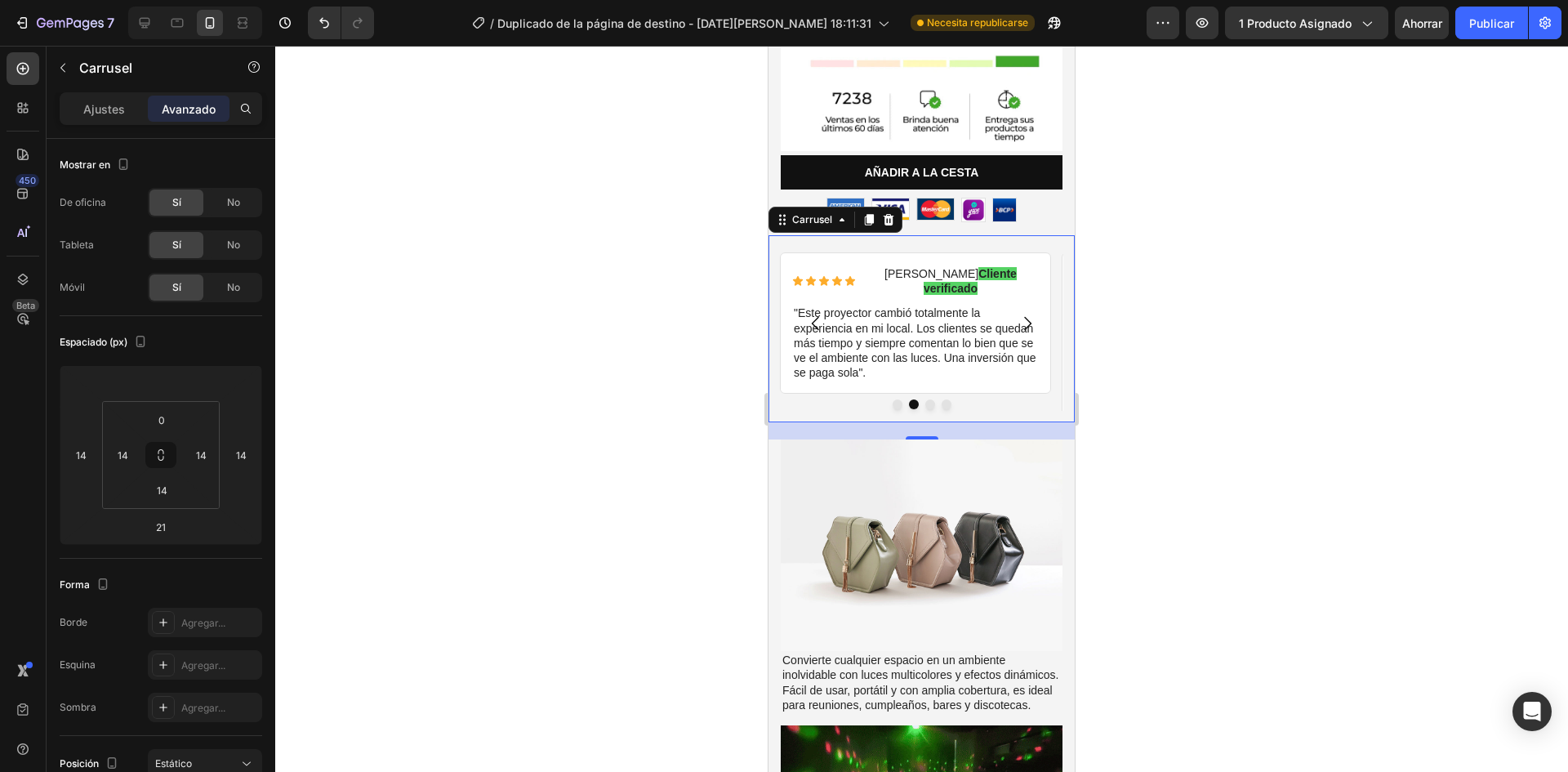
click at [504, 487] on div at bounding box center [921, 408] width 1293 height 727
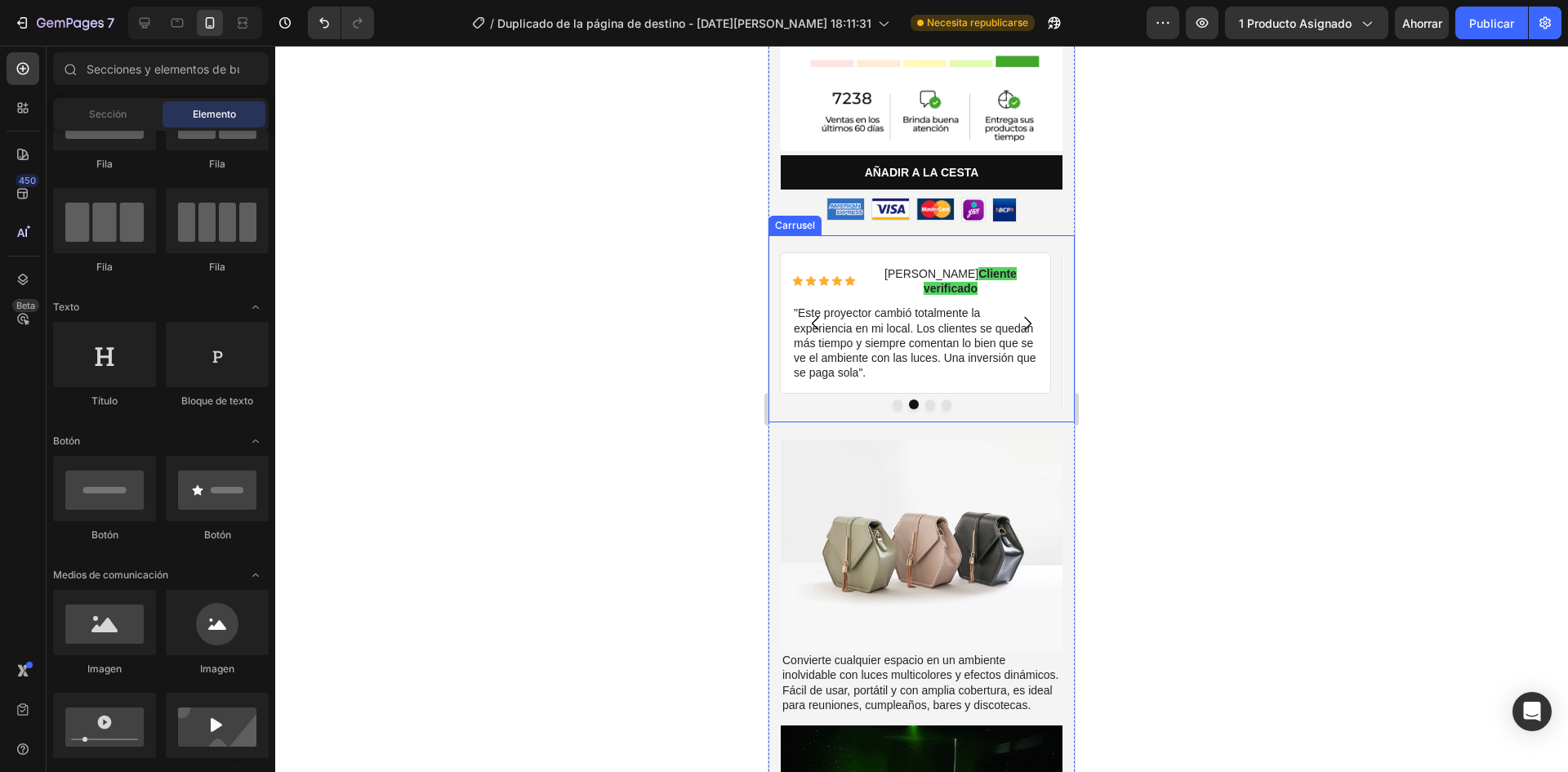
click at [755, 273] on div at bounding box center [921, 408] width 1293 height 727
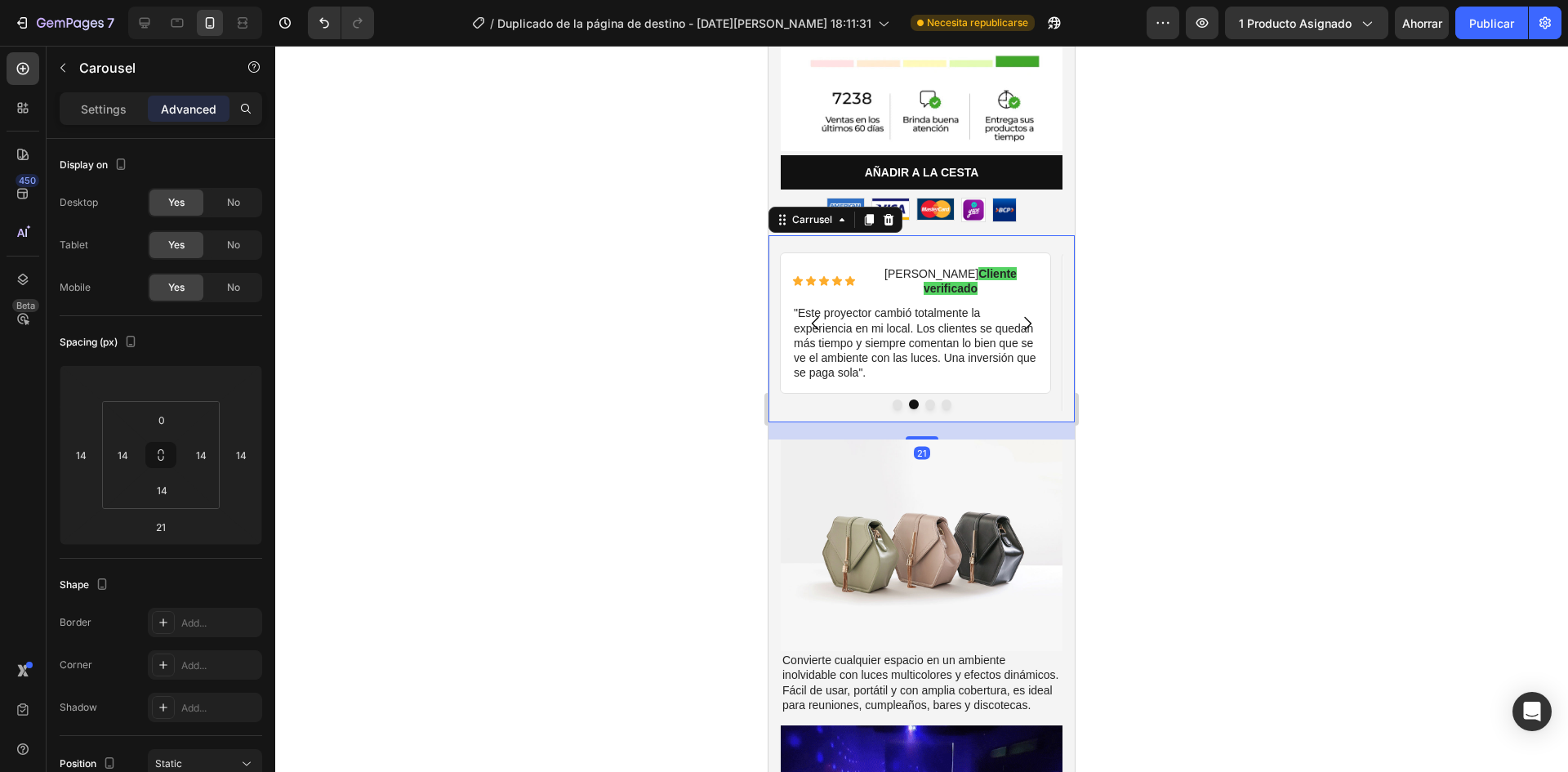
click at [772, 283] on div "Icono Icono Icono Icono Icono Lista de iconos [PERSON_NAME] Cliente verificado …" at bounding box center [921, 329] width 306 height 187
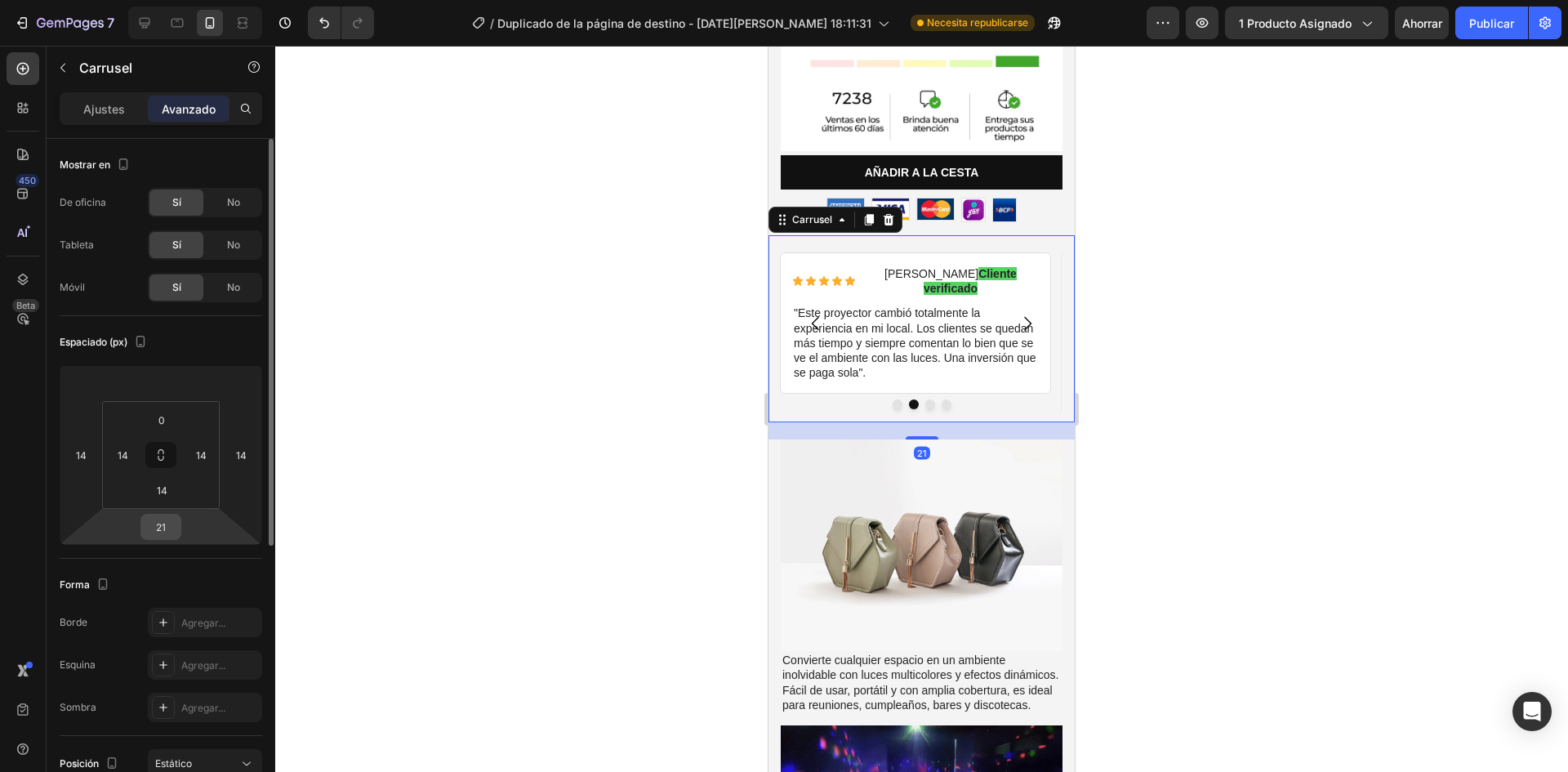
click at [170, 530] on input "21" at bounding box center [161, 527] width 33 height 25
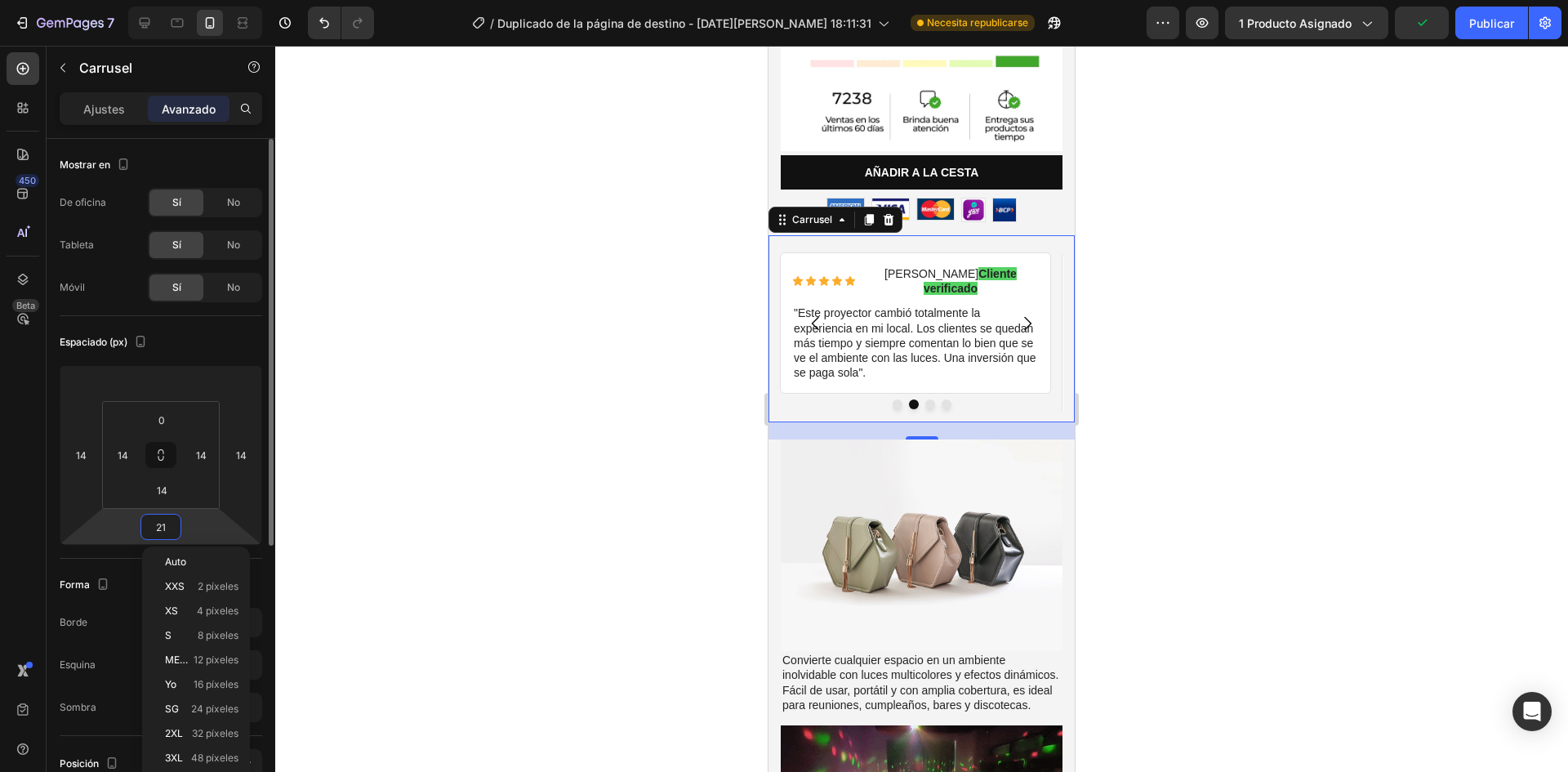
type input "0"
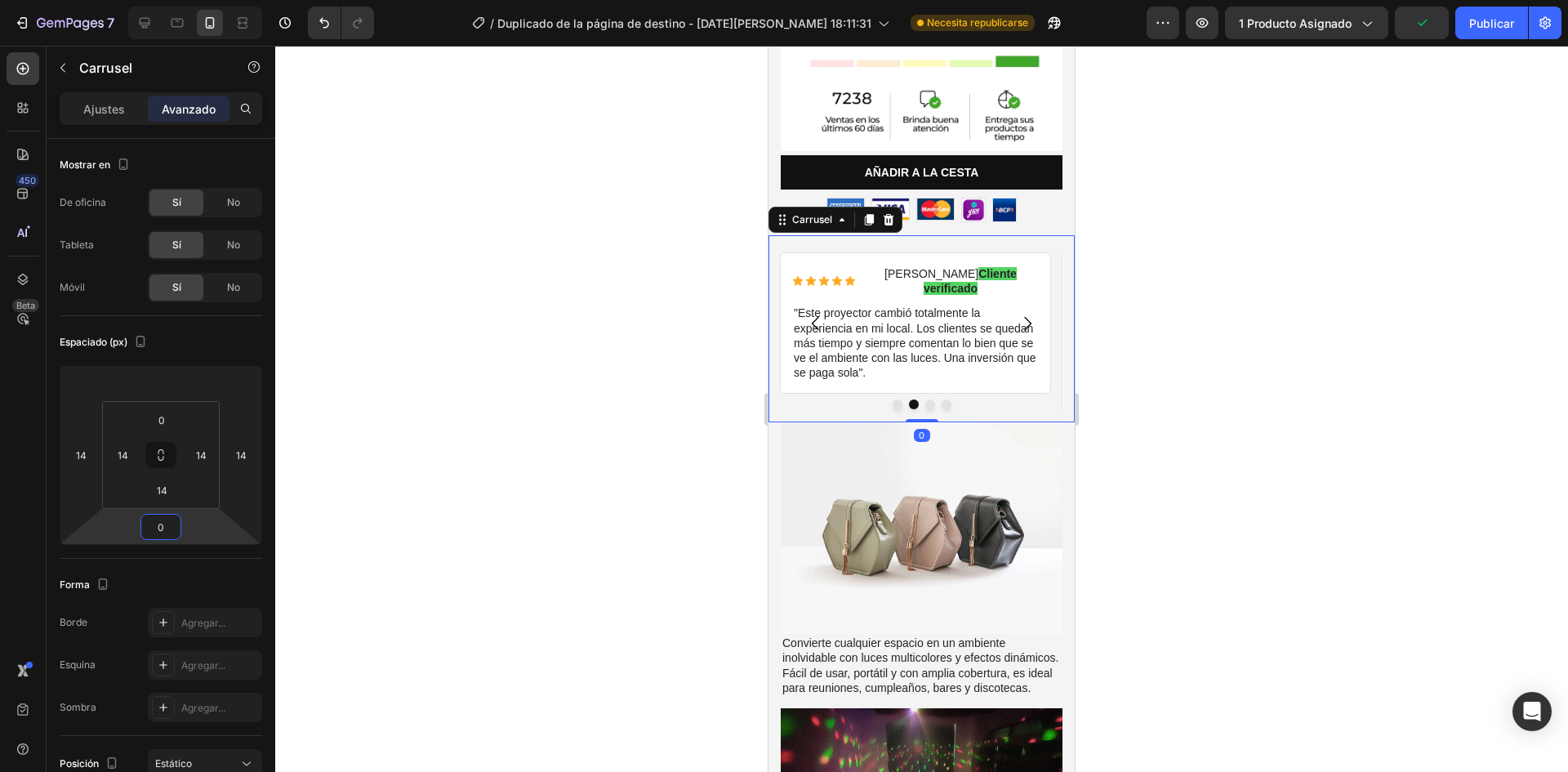
click at [398, 486] on div at bounding box center [921, 408] width 1293 height 727
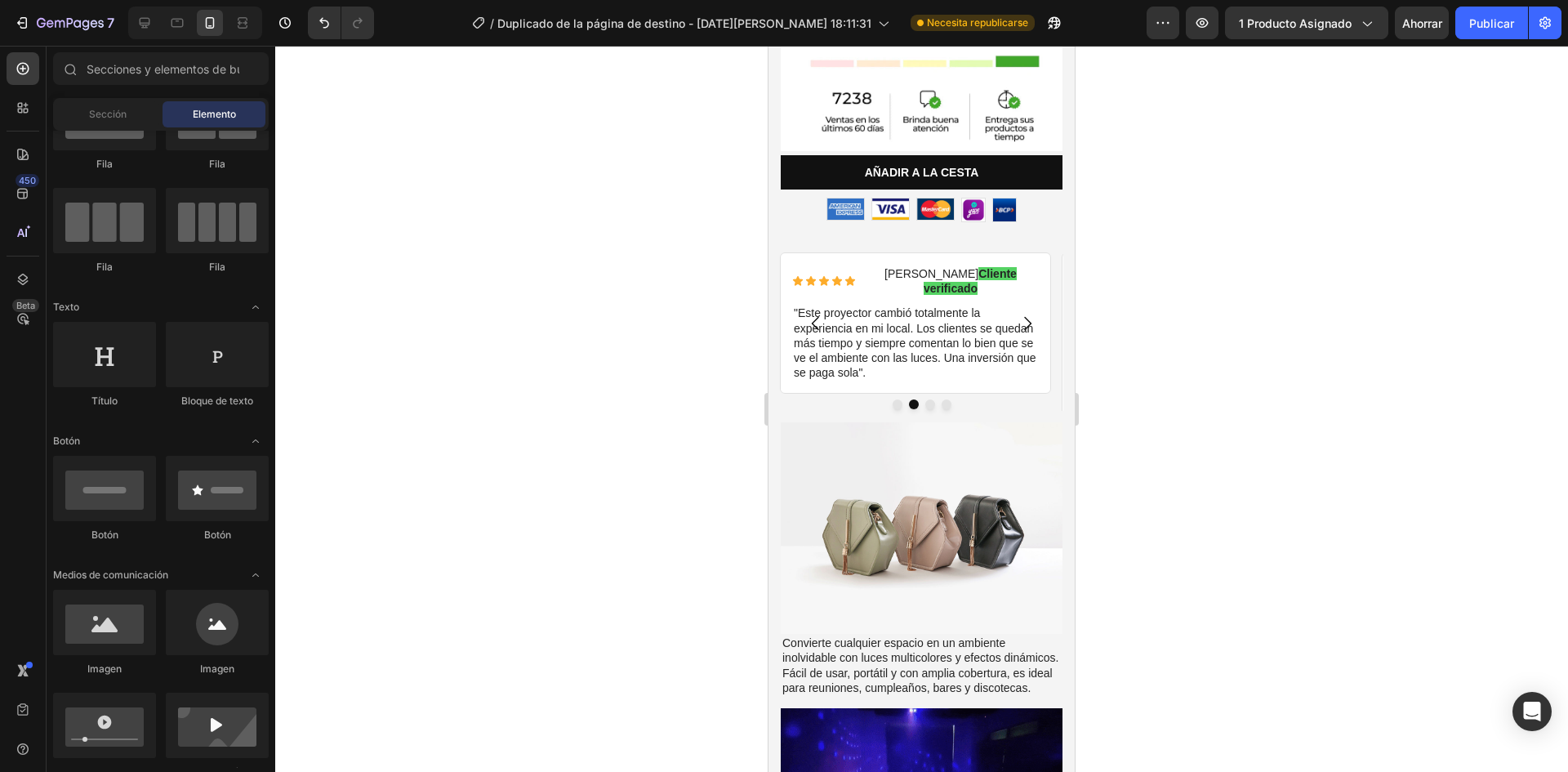
click at [656, 429] on div at bounding box center [921, 408] width 1293 height 727
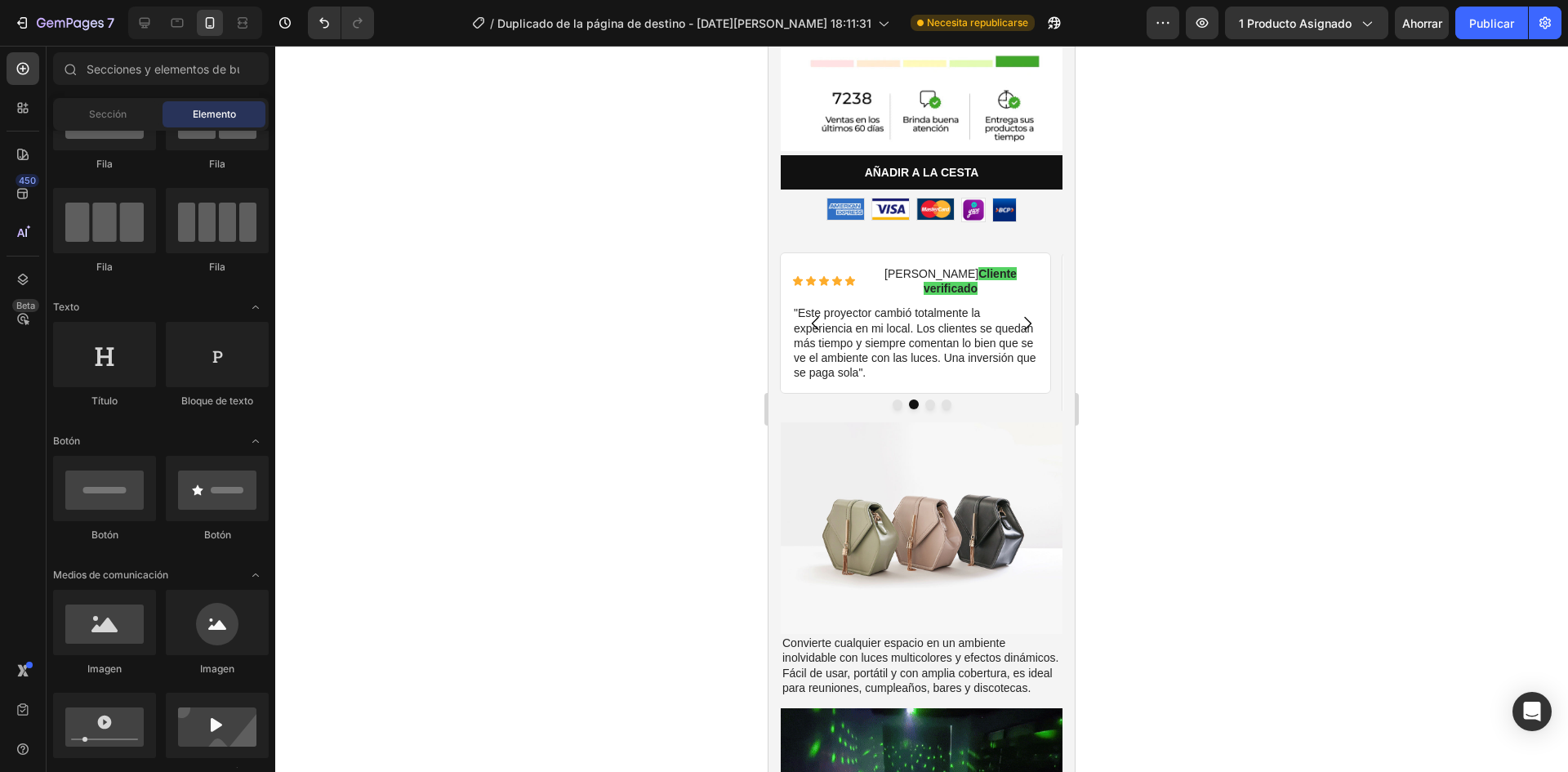
click at [1228, 420] on div at bounding box center [921, 408] width 1293 height 727
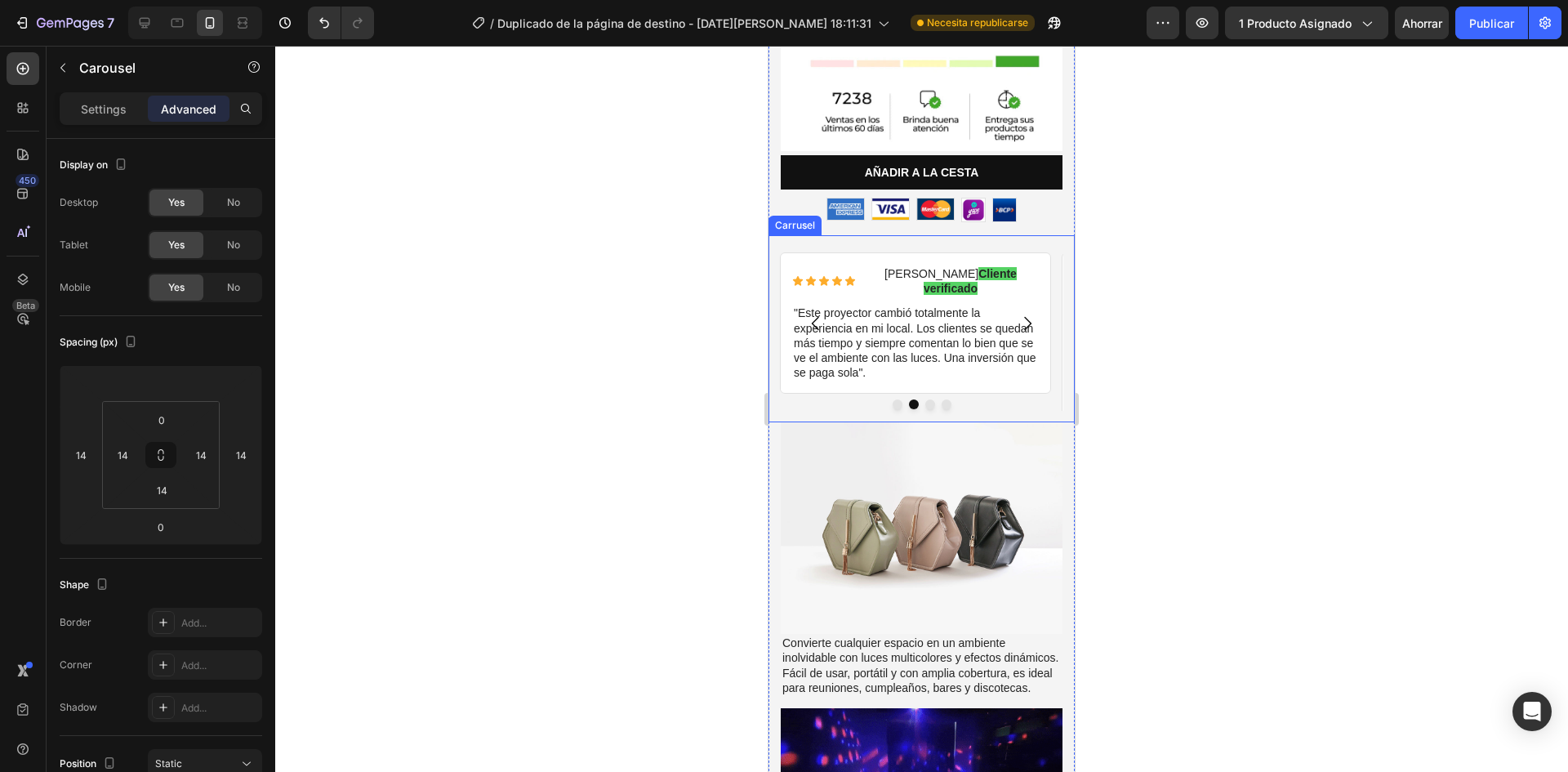
click at [1018, 314] on icon "Carrusel Siguiente Flecha" at bounding box center [1028, 324] width 20 height 20
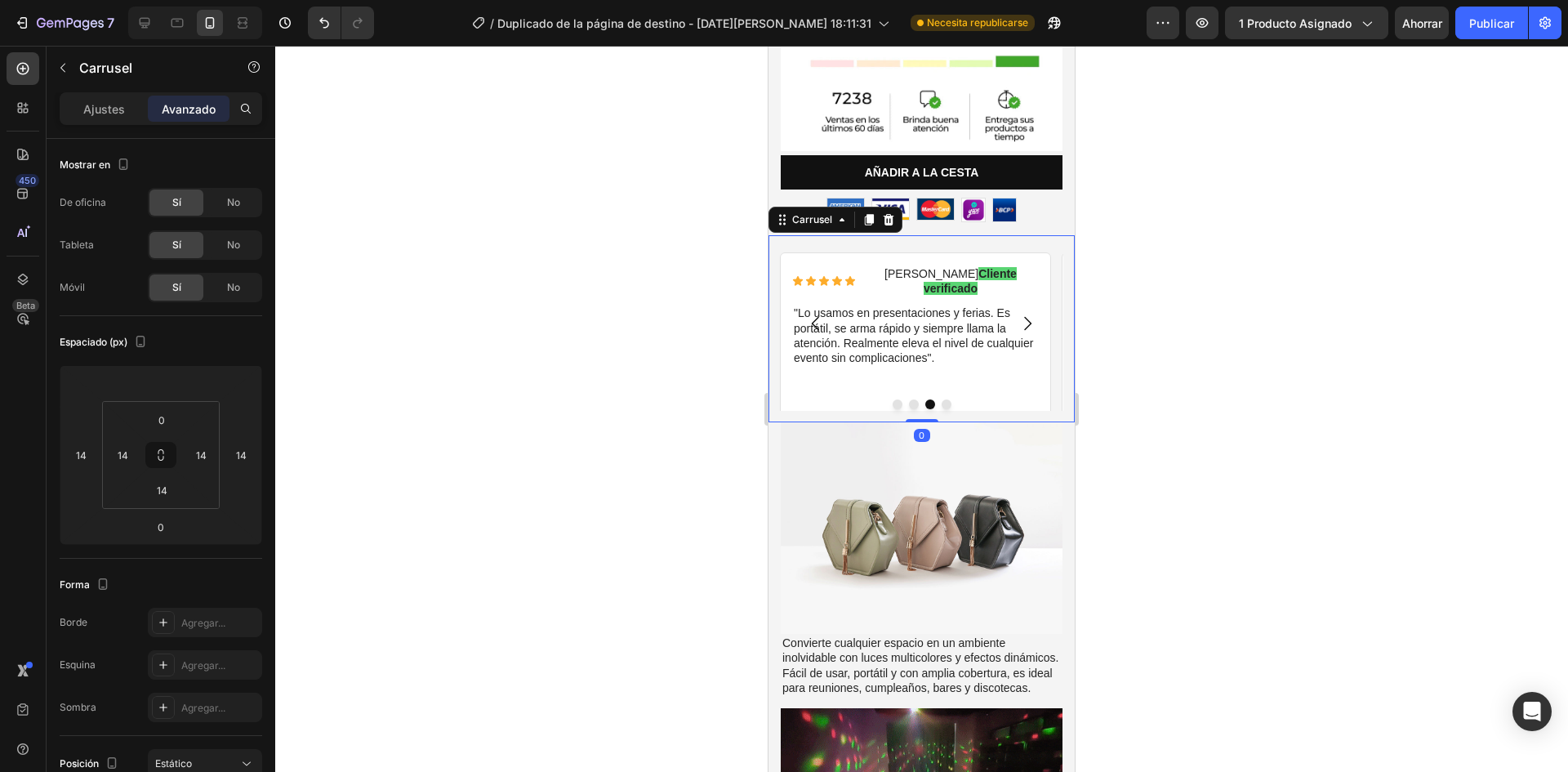
click at [1018, 314] on icon "Carrusel Siguiente Flecha" at bounding box center [1028, 324] width 20 height 20
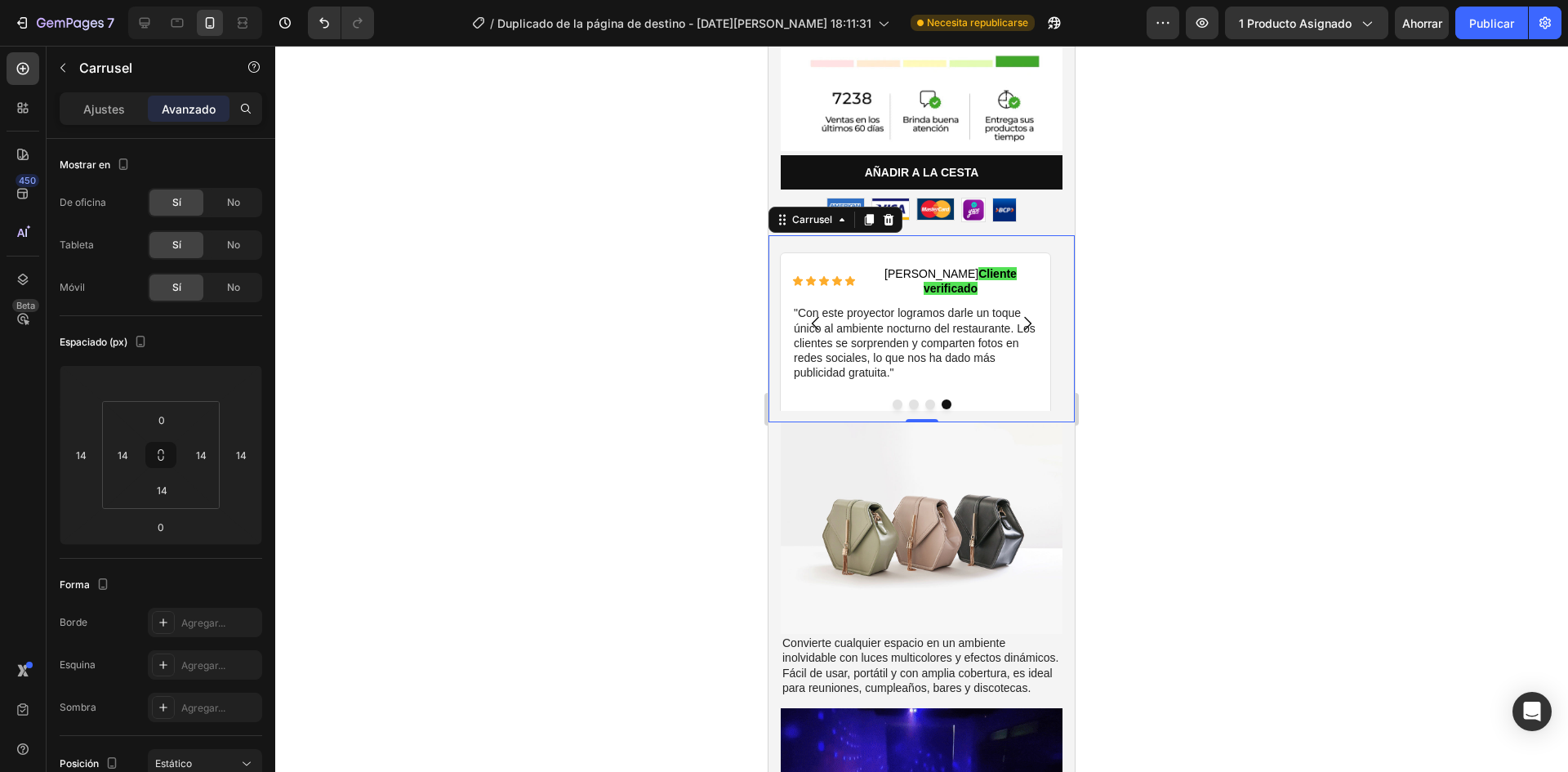
click at [1018, 314] on icon "Carrusel Siguiente Flecha" at bounding box center [1028, 324] width 20 height 20
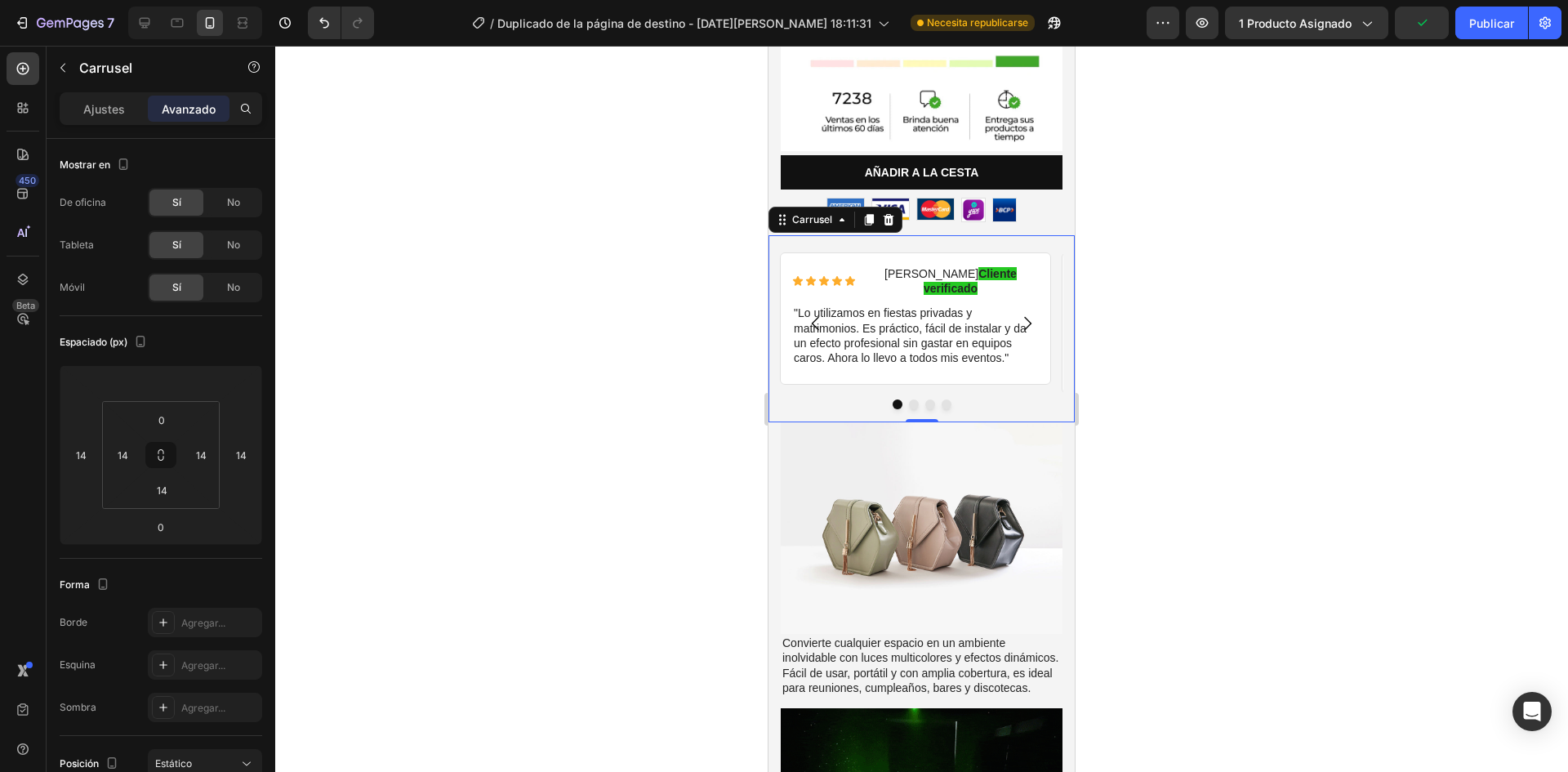
click at [1183, 339] on div at bounding box center [921, 408] width 1293 height 727
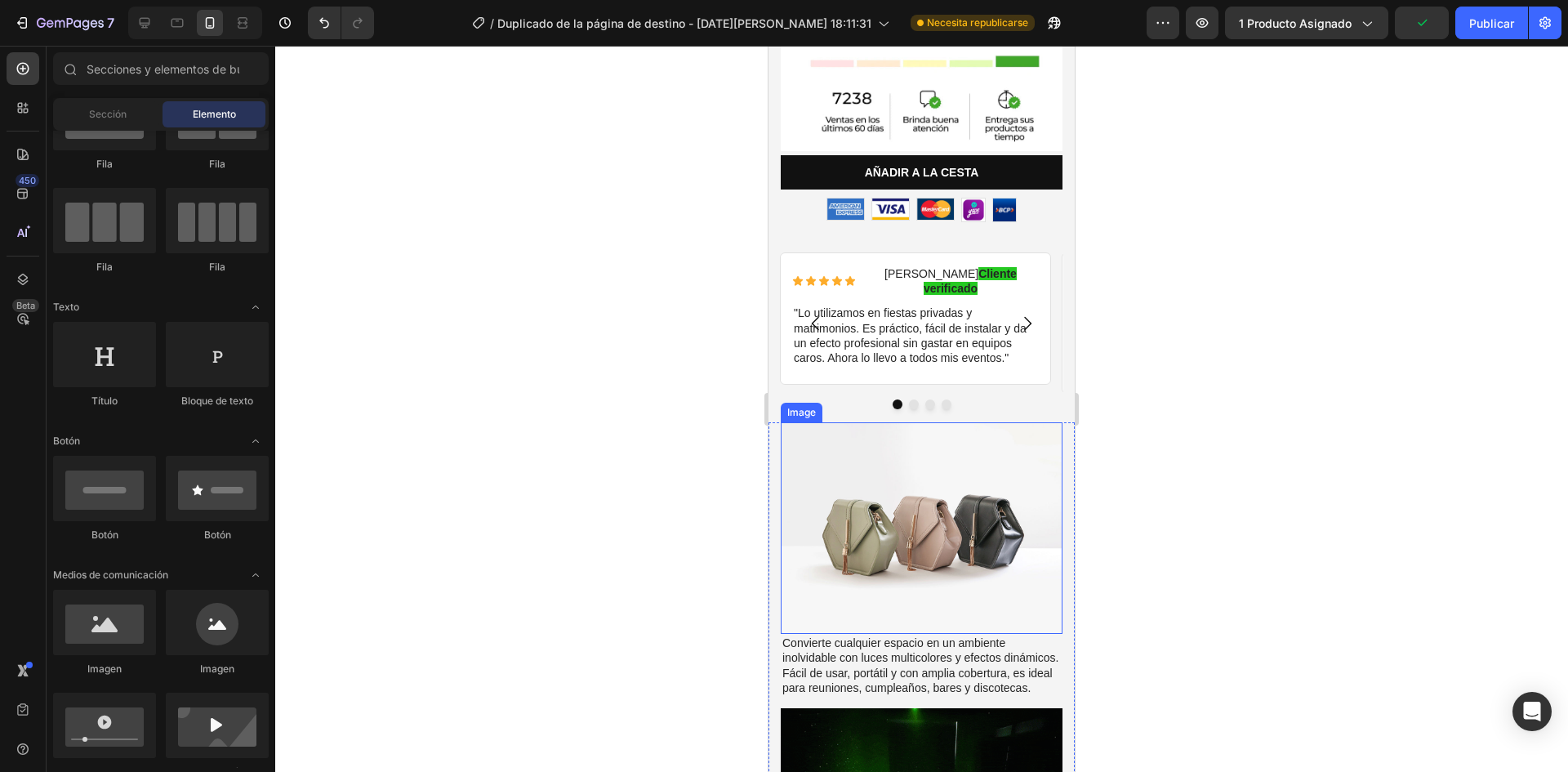
click at [940, 469] on img at bounding box center [921, 528] width 282 height 212
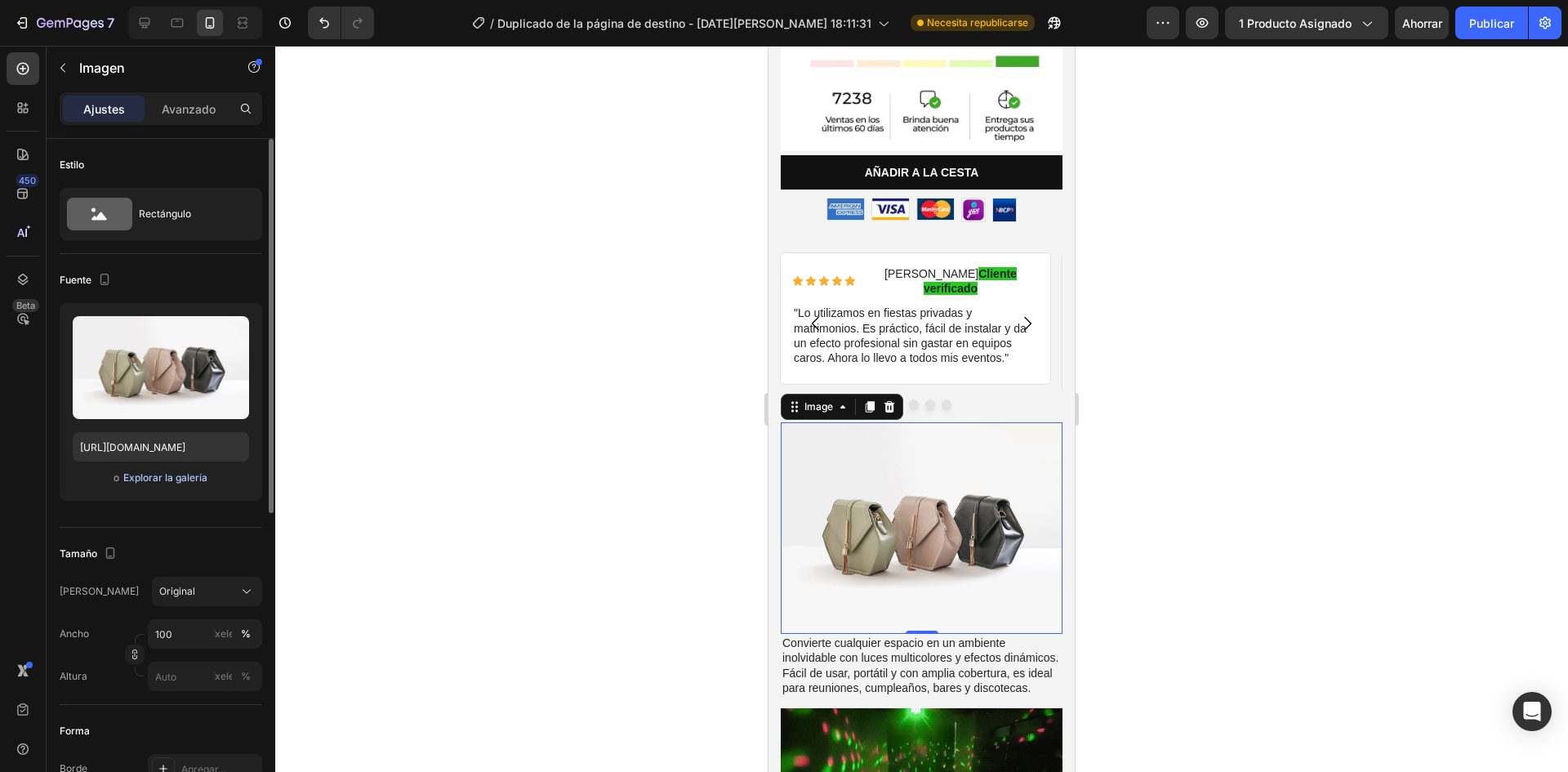
click at [154, 479] on font "Explorar la galería" at bounding box center [165, 477] width 84 height 12
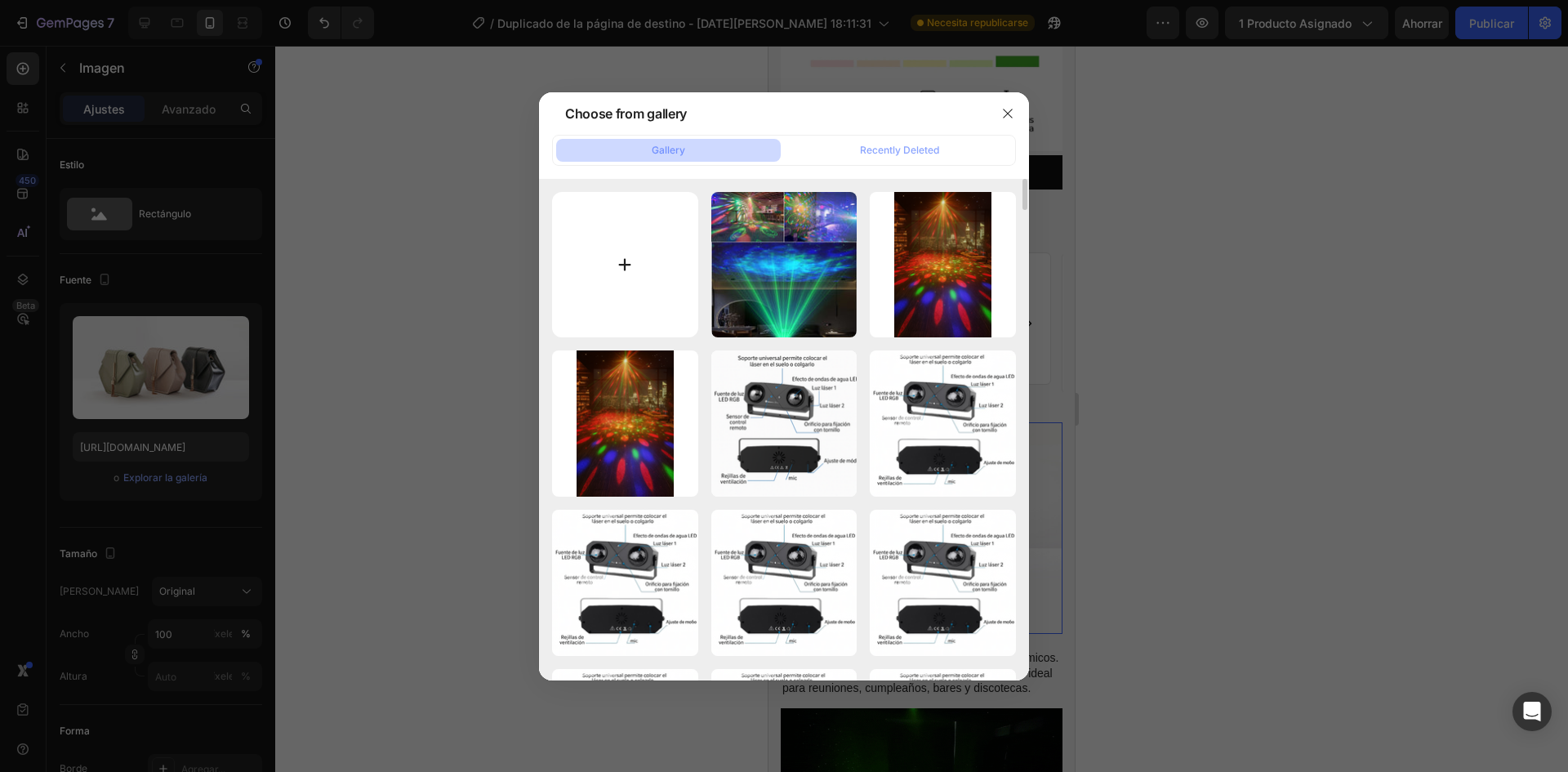
click at [600, 260] on input "file" at bounding box center [625, 264] width 146 height 146
type input "C:\fakepath\ChatGPT Image [DATE], 03_09_22 a.m..png"
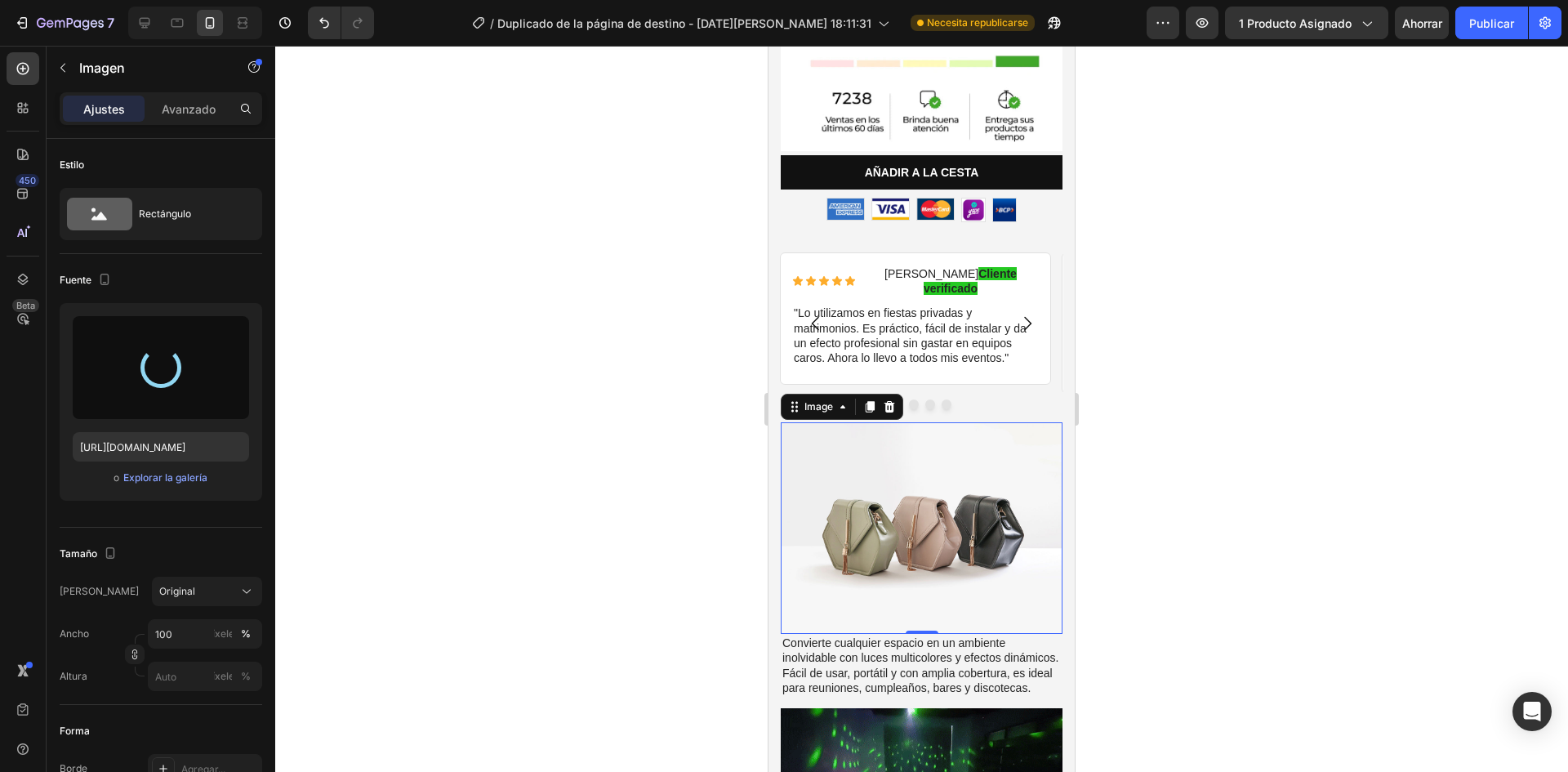
type input "[URL][DOMAIN_NAME]"
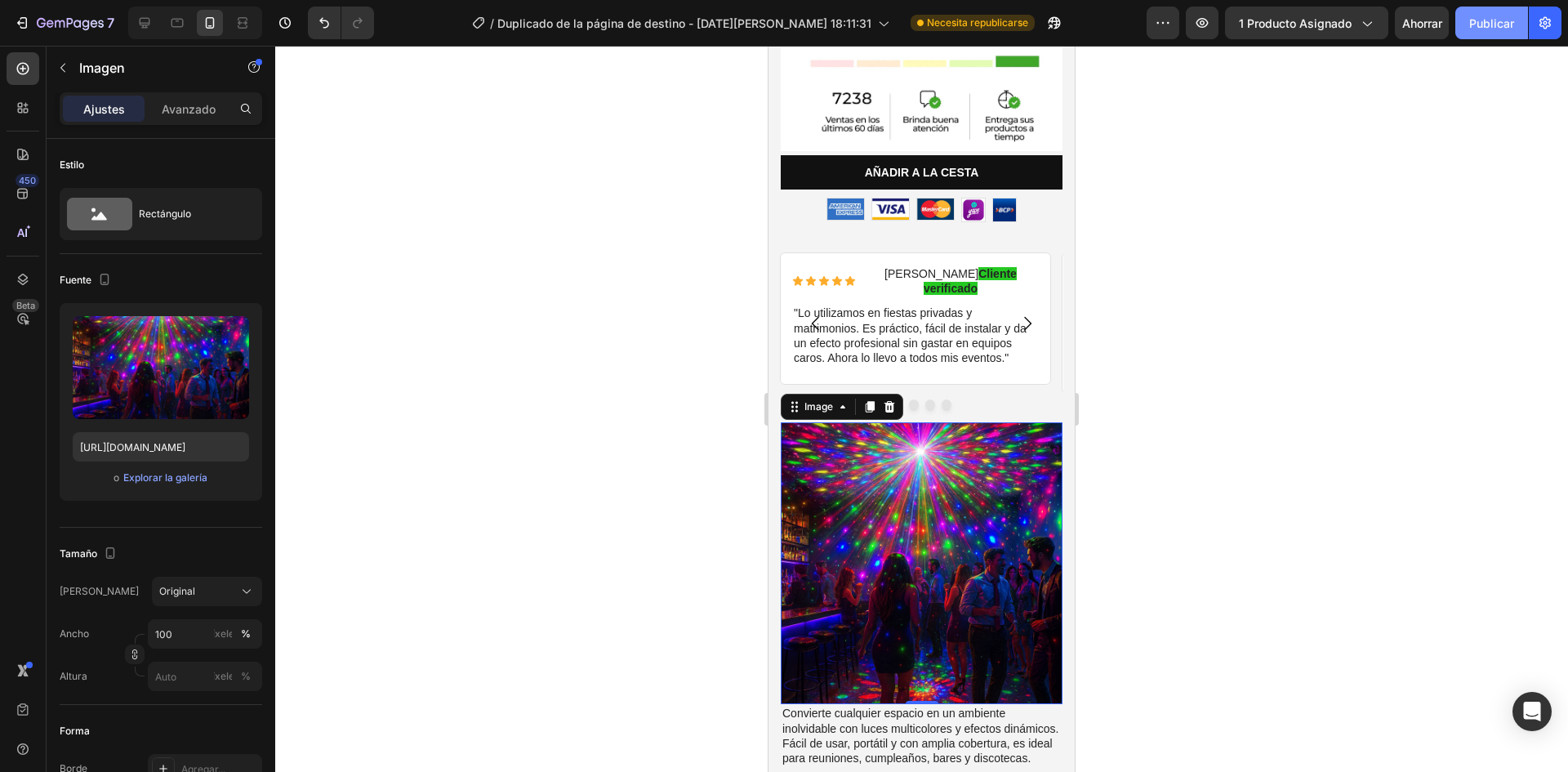
click at [1471, 18] on font "Publicar" at bounding box center [1491, 23] width 45 height 14
click at [1019, 422] on img at bounding box center [921, 563] width 282 height 282
click at [189, 119] on div "Avanzado" at bounding box center [188, 109] width 82 height 26
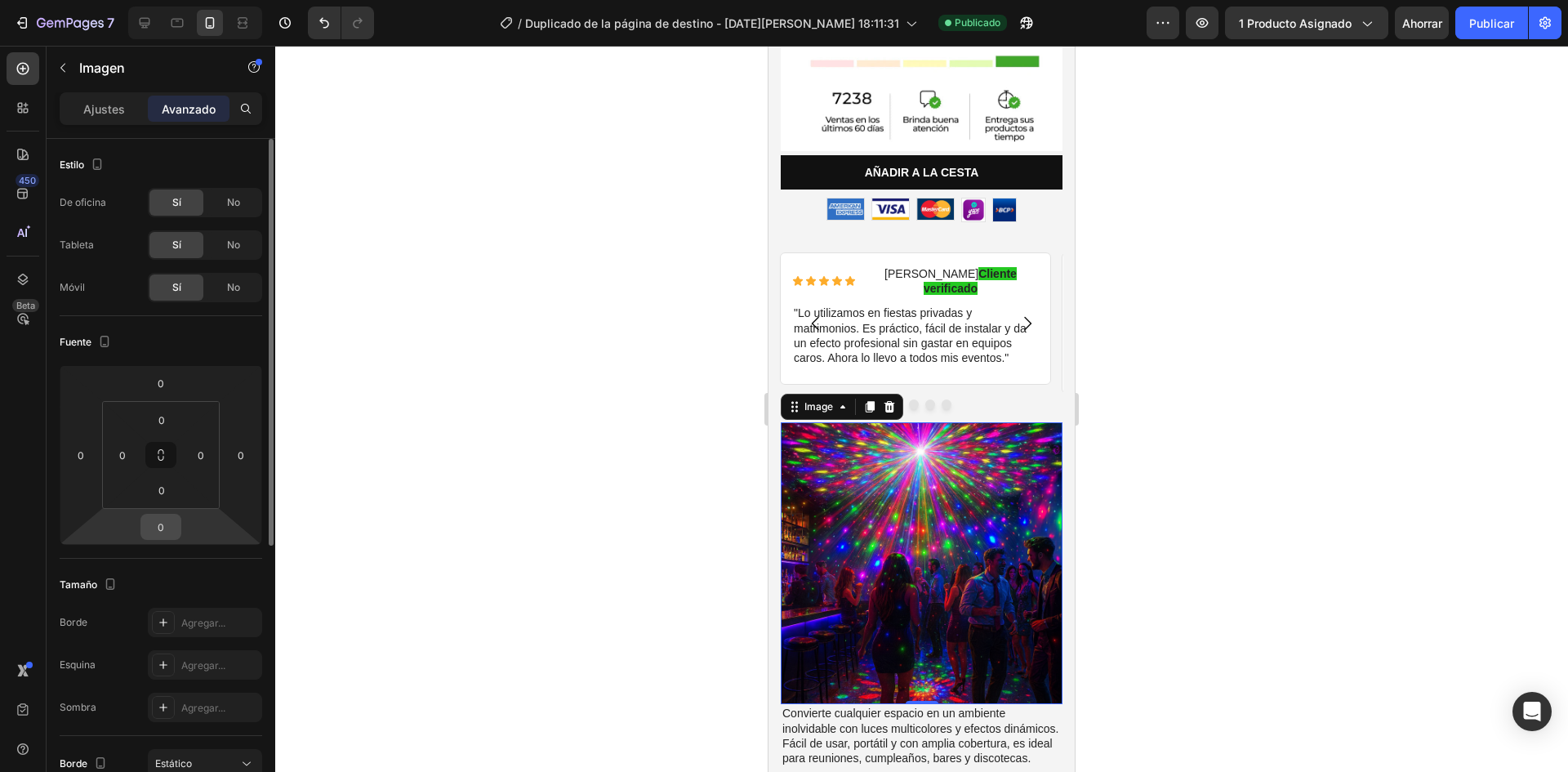
click at [161, 519] on input "0" at bounding box center [161, 527] width 33 height 25
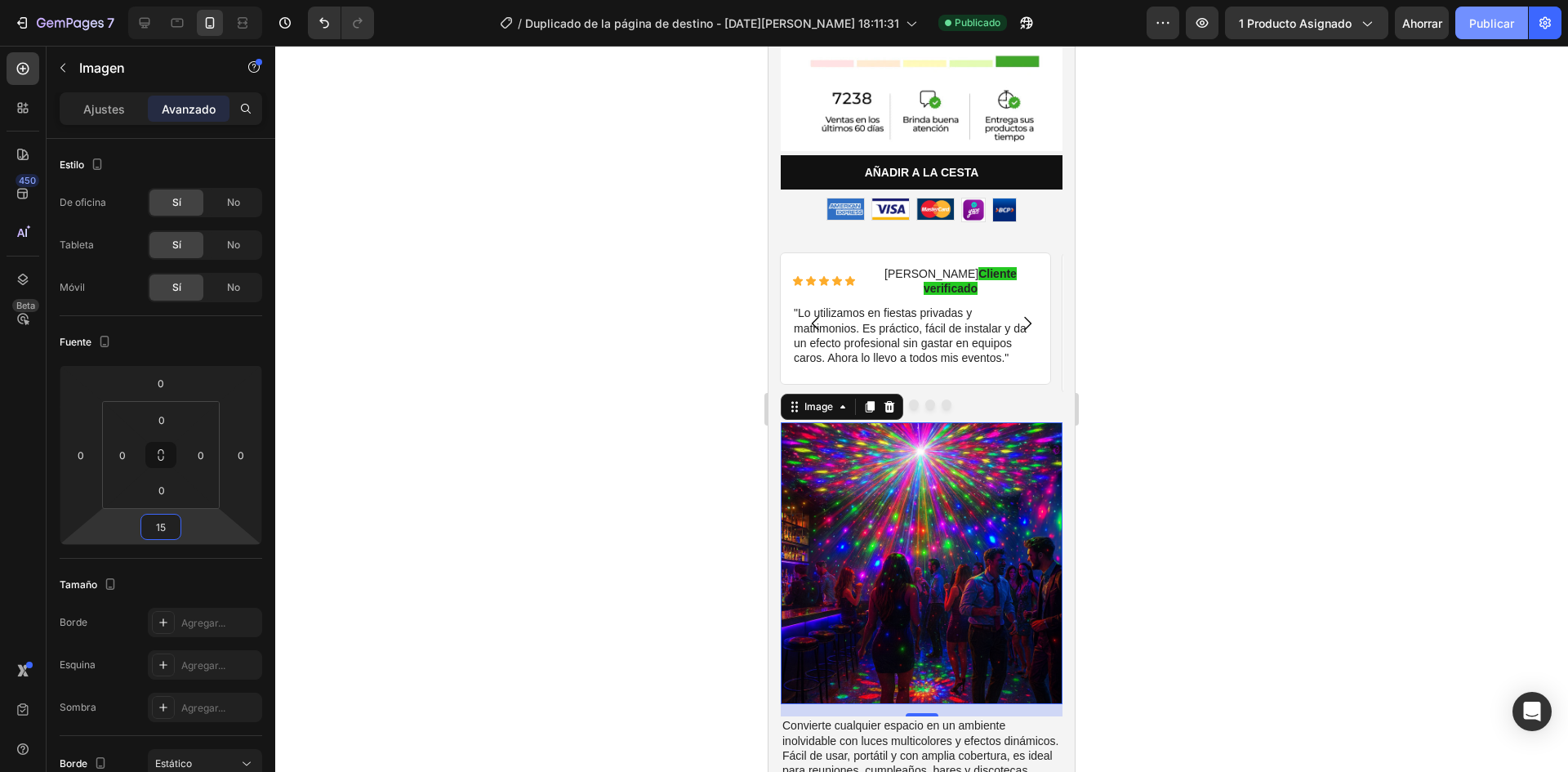
type input "15"
click at [1490, 17] on font "Publicar" at bounding box center [1491, 23] width 45 height 14
click at [1156, 431] on div at bounding box center [921, 408] width 1293 height 727
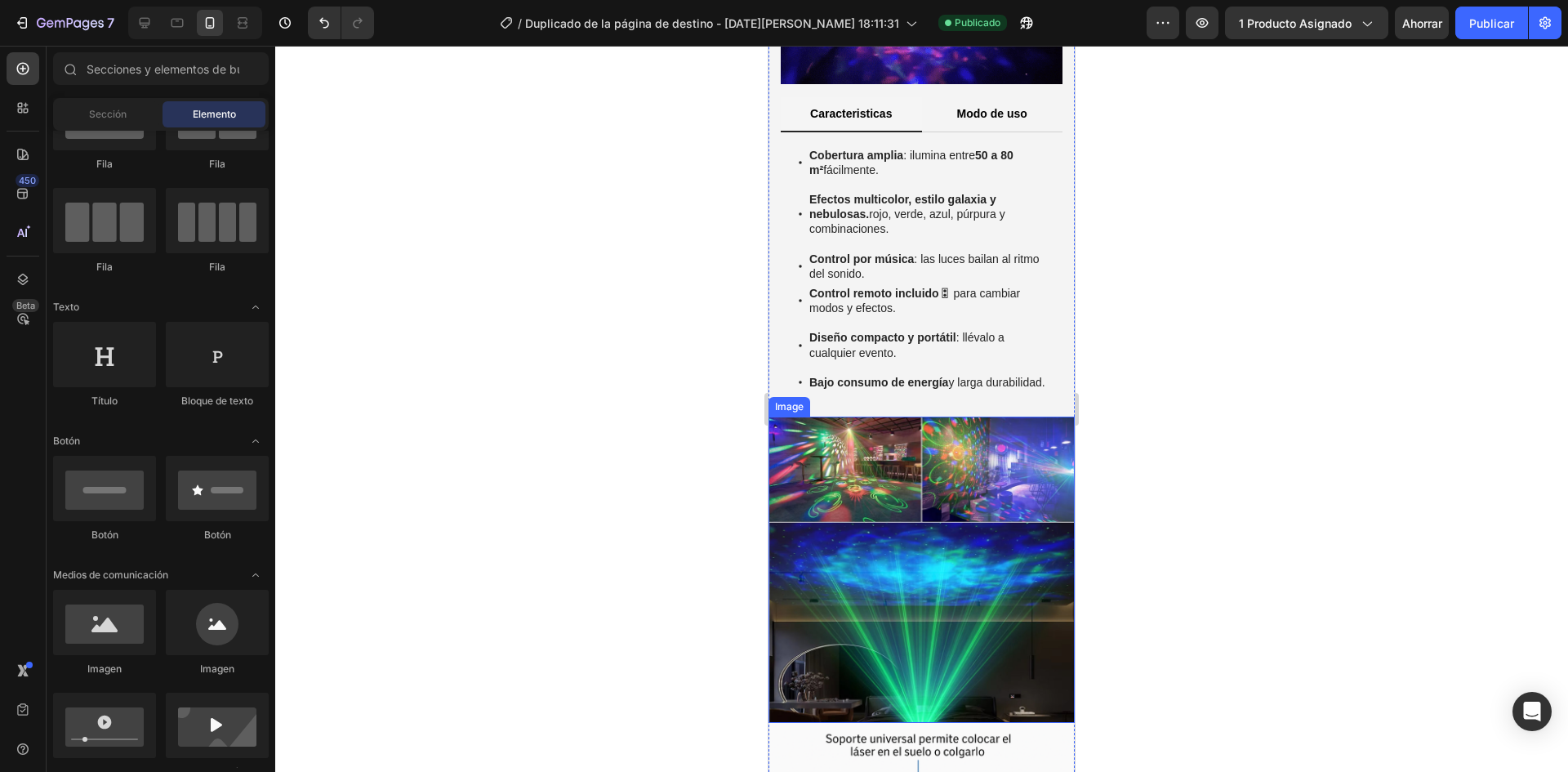
scroll to position [1552, 0]
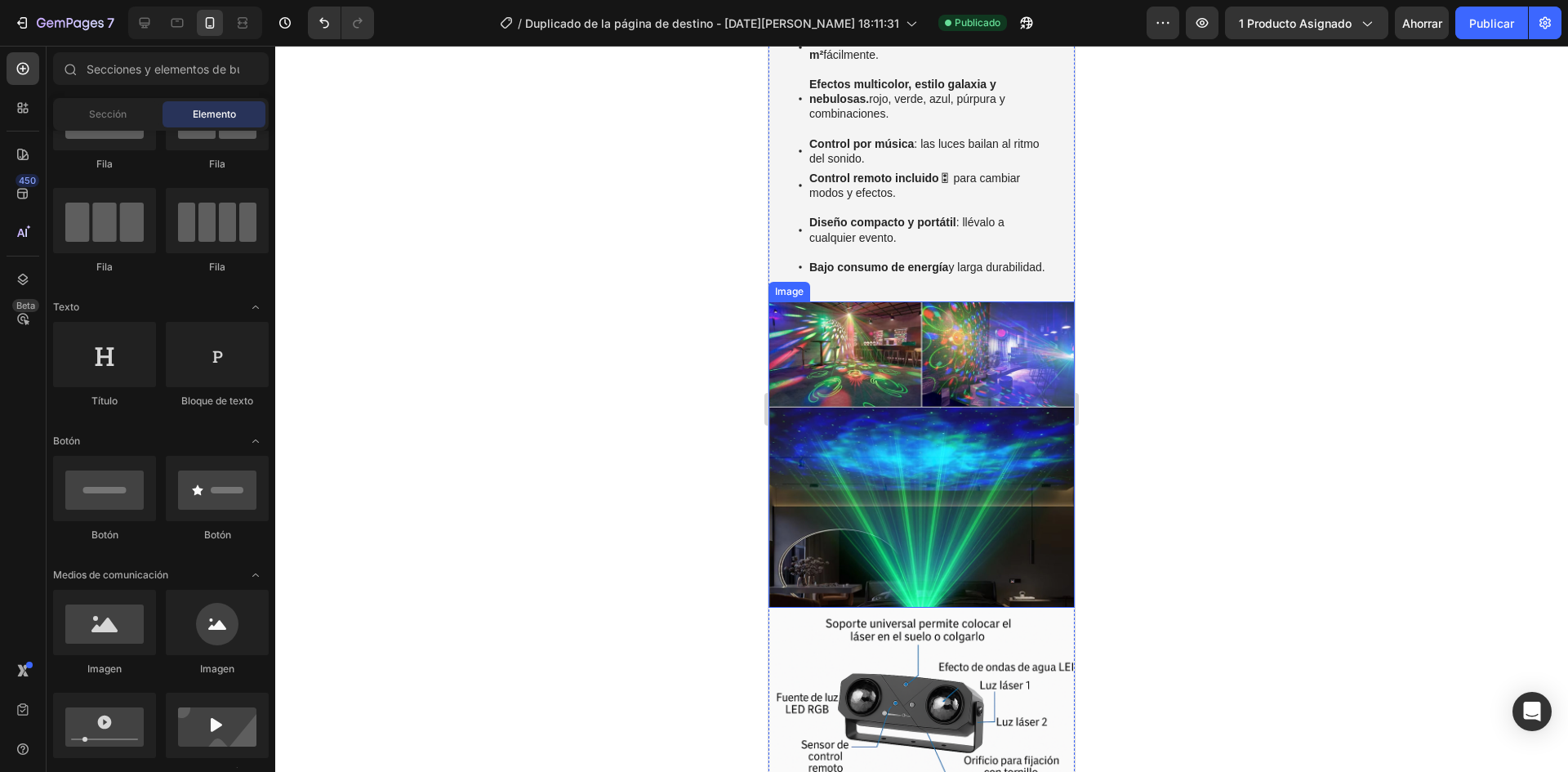
click at [968, 493] on img at bounding box center [921, 455] width 306 height 307
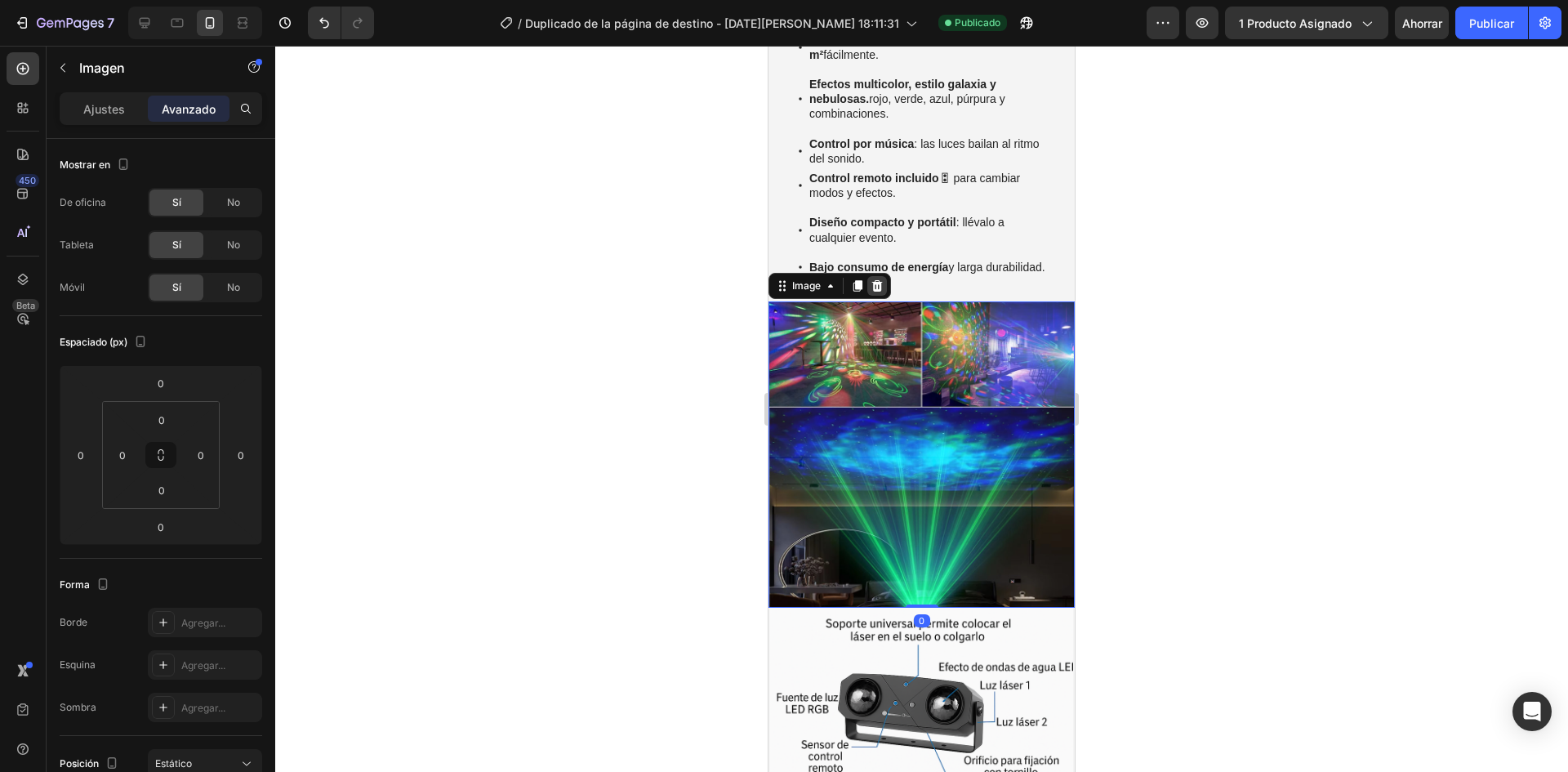
click at [885, 276] on div at bounding box center [877, 286] width 20 height 20
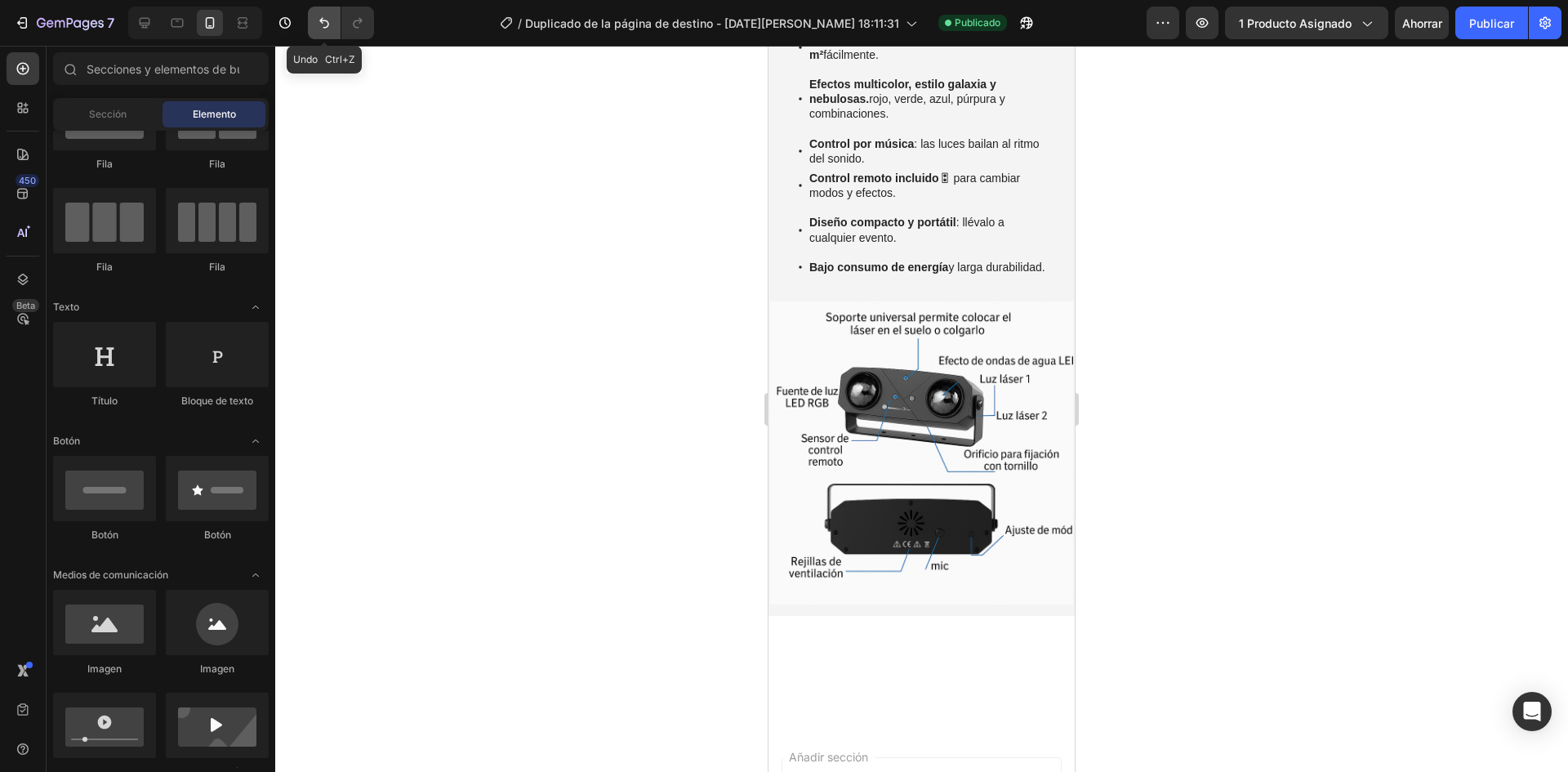
click at [321, 21] on icon "Deshacer/Rehacer" at bounding box center [325, 23] width 10 height 11
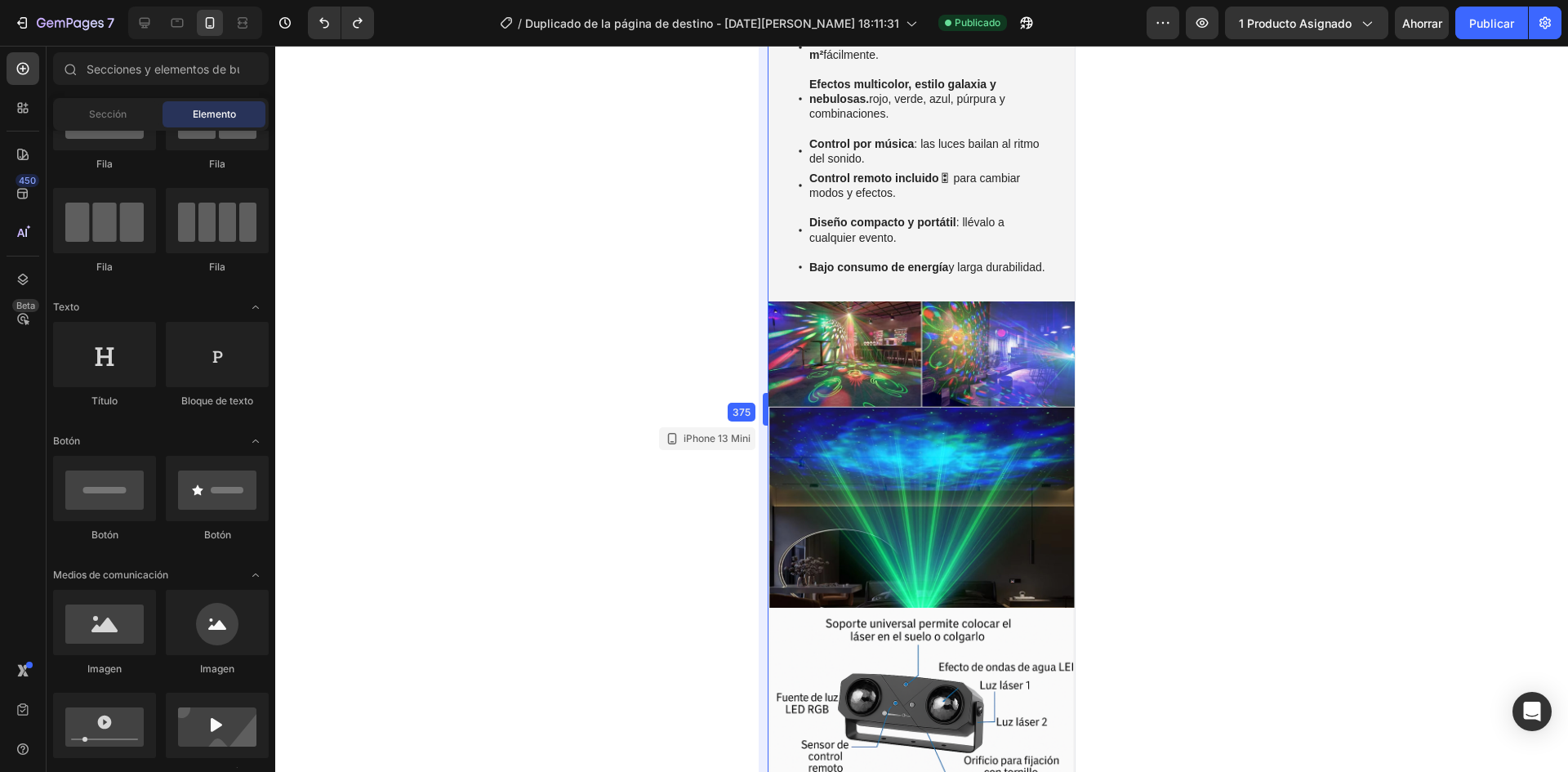
scroll to position [1547, 0]
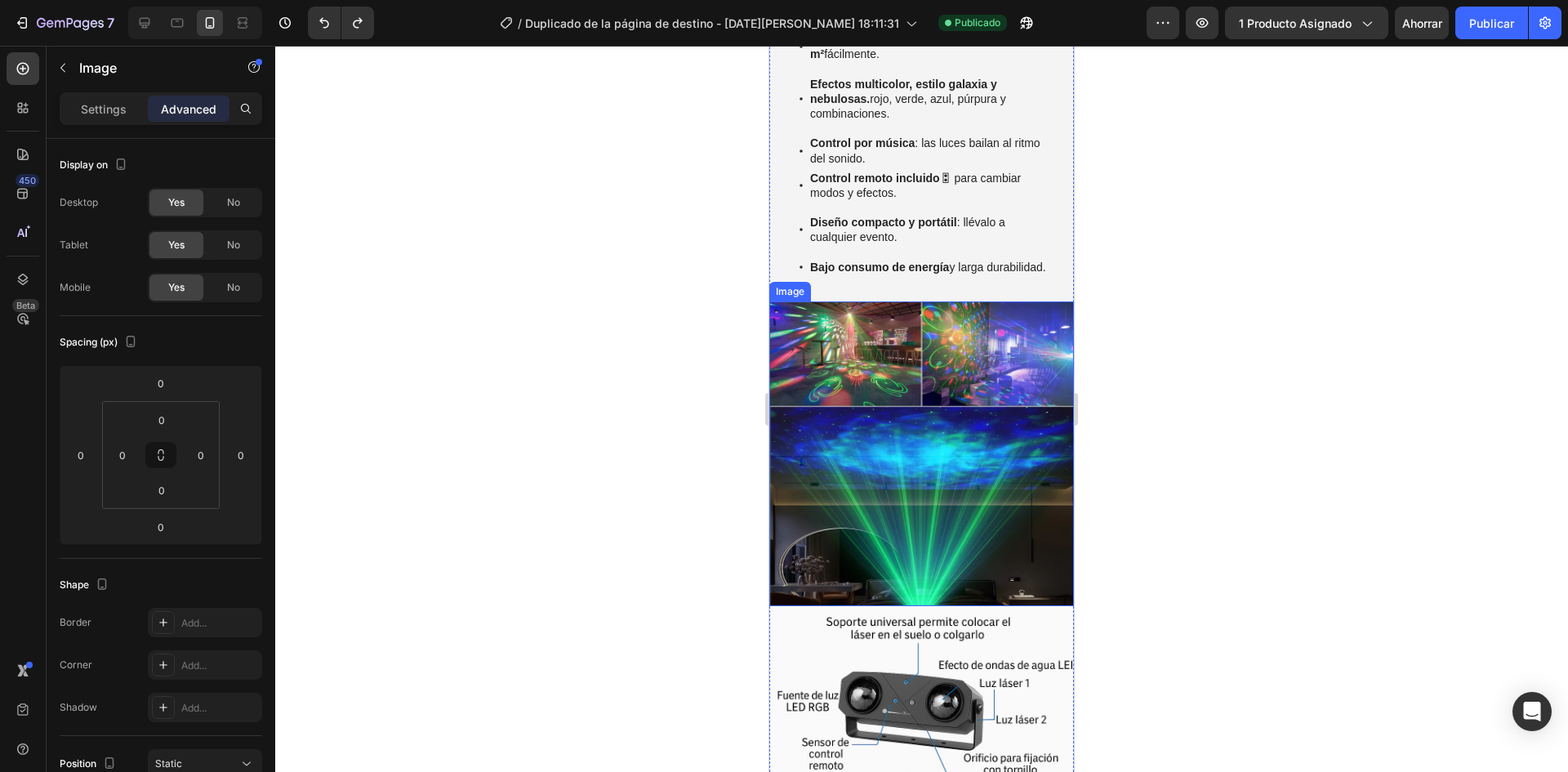
click at [907, 453] on img at bounding box center [921, 454] width 305 height 305
click at [894, 384] on img at bounding box center [921, 454] width 305 height 305
click at [121, 107] on font "Ajustes" at bounding box center [104, 109] width 41 height 14
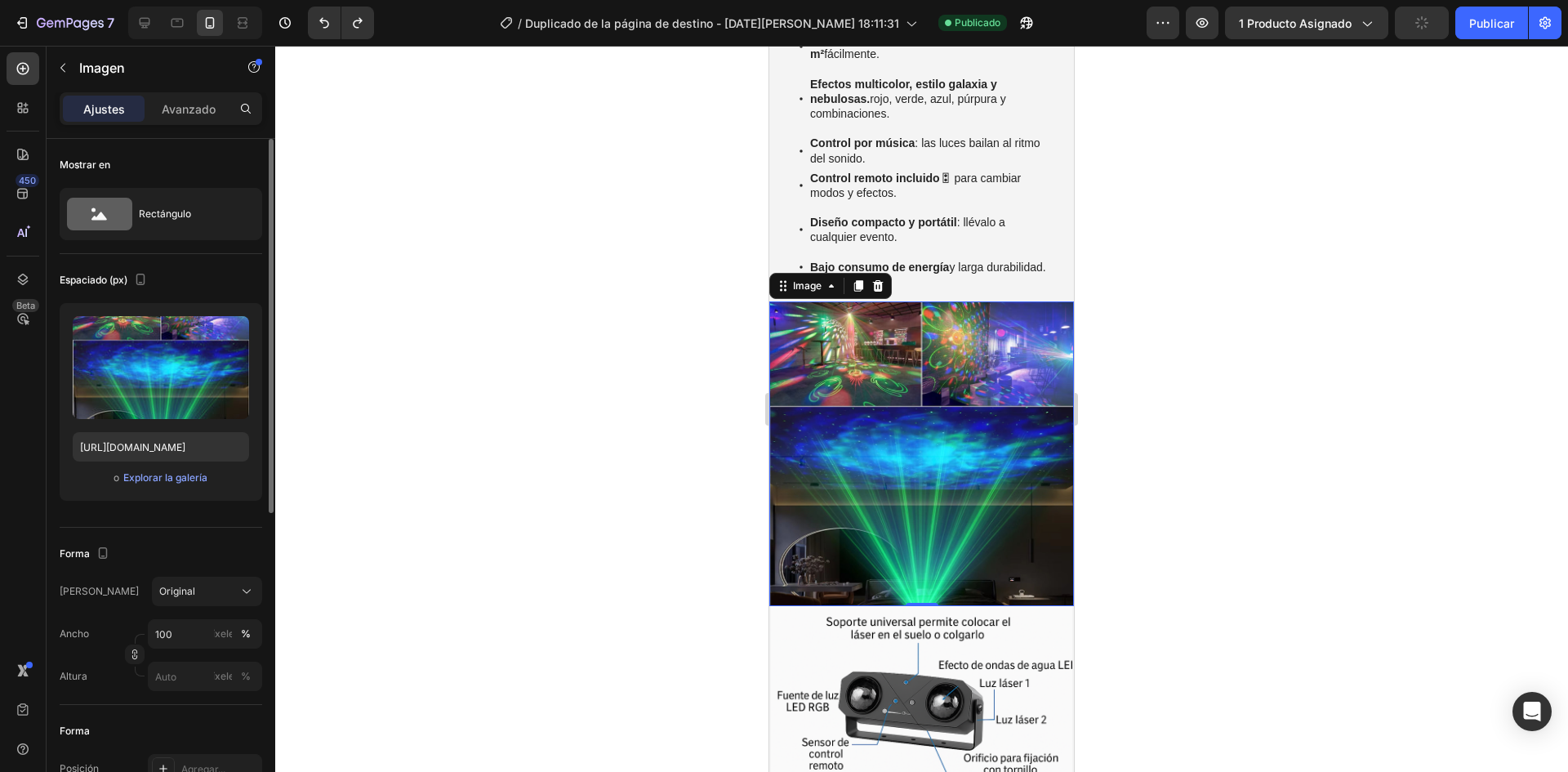
click at [183, 469] on div "o Explorar la galería" at bounding box center [161, 478] width 177 height 20
click at [188, 486] on div "o Explorar la galería" at bounding box center [161, 478] width 177 height 20
click at [192, 471] on font "Explorar la galería" at bounding box center [165, 477] width 84 height 12
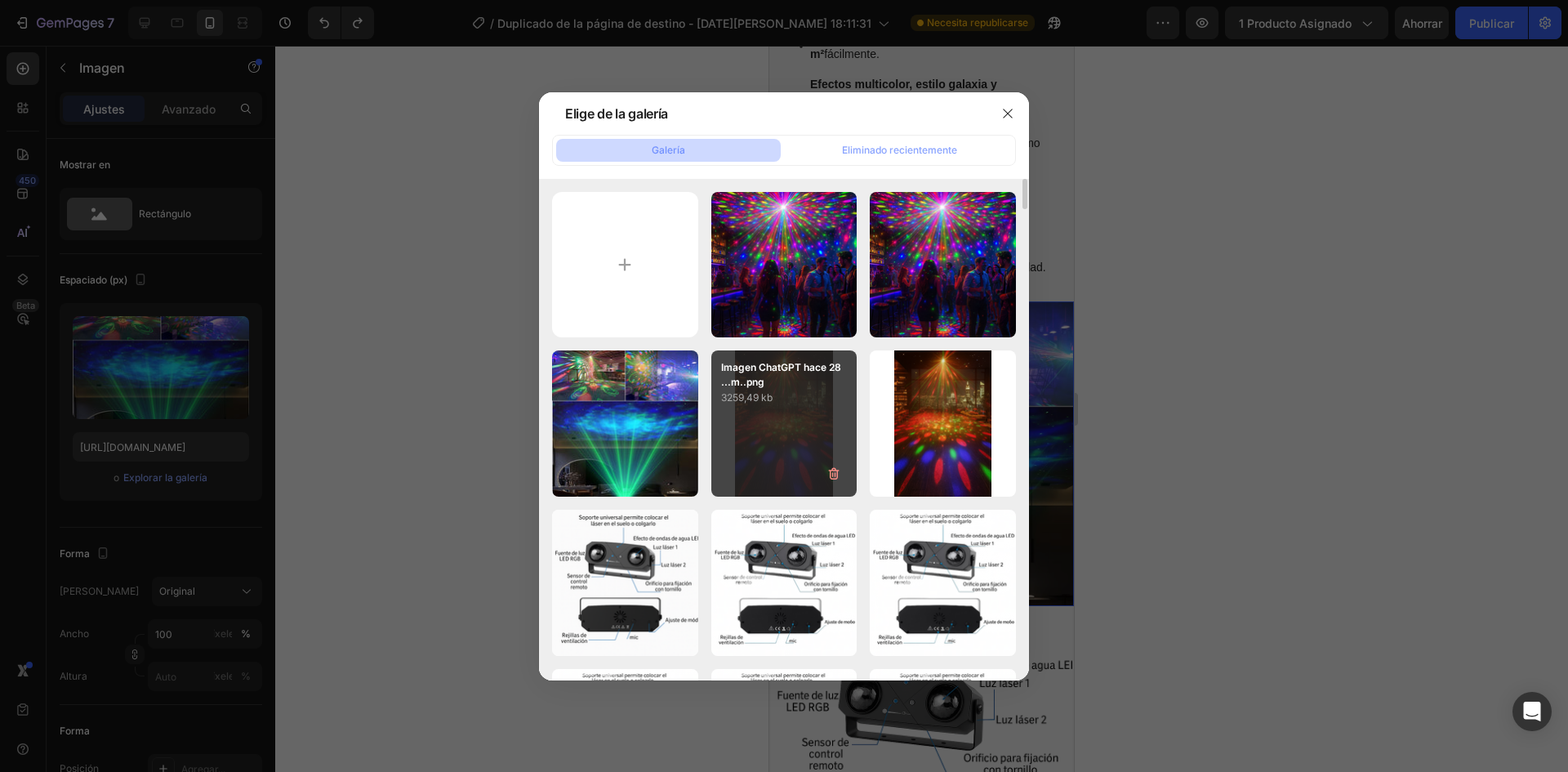
click at [795, 407] on div "Imagen ChatGPT hace 28 ...m..png 3259,49 kb" at bounding box center [784, 423] width 146 height 146
type input "[URL][DOMAIN_NAME]"
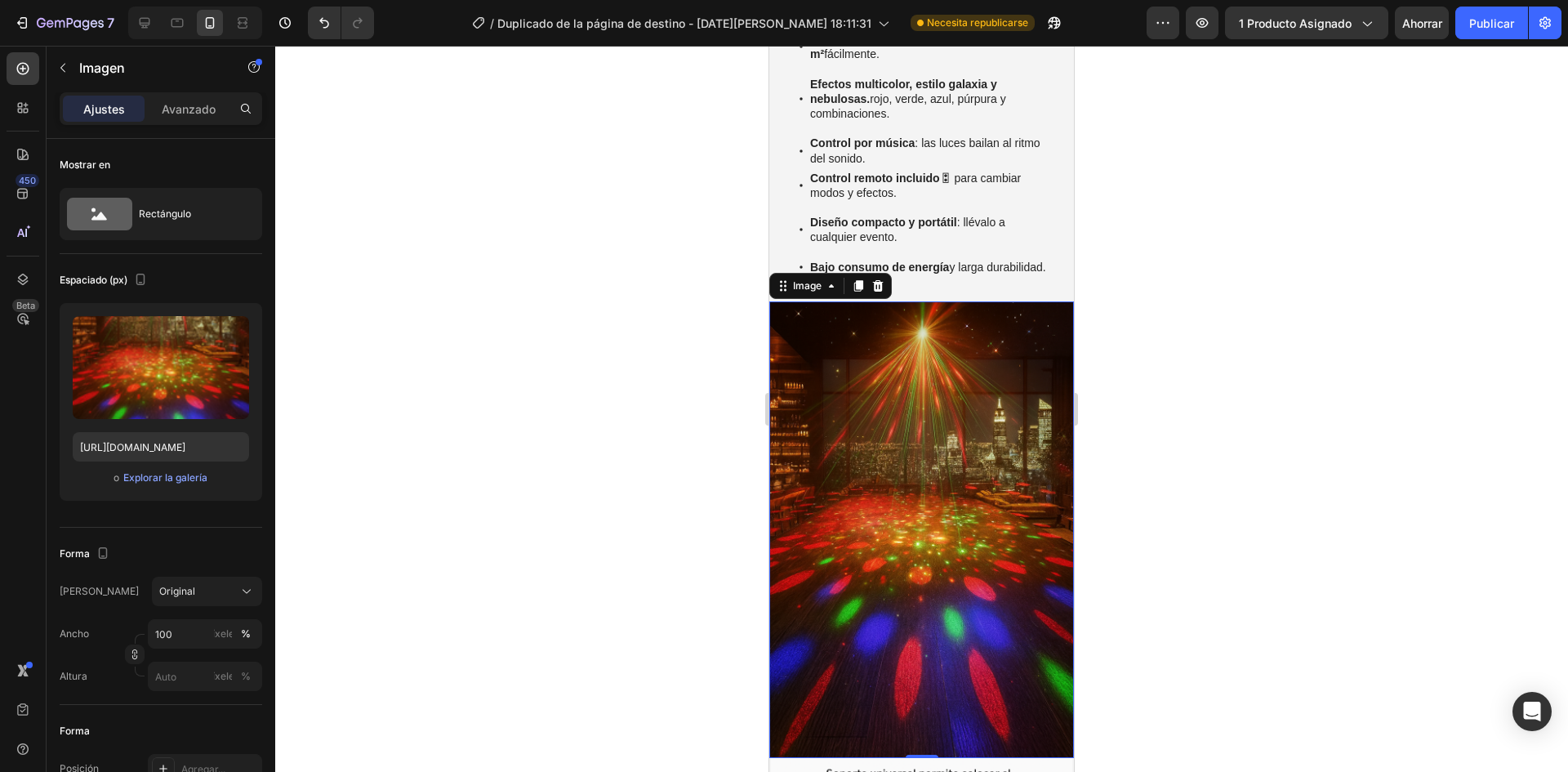
click at [639, 342] on div at bounding box center [921, 408] width 1293 height 727
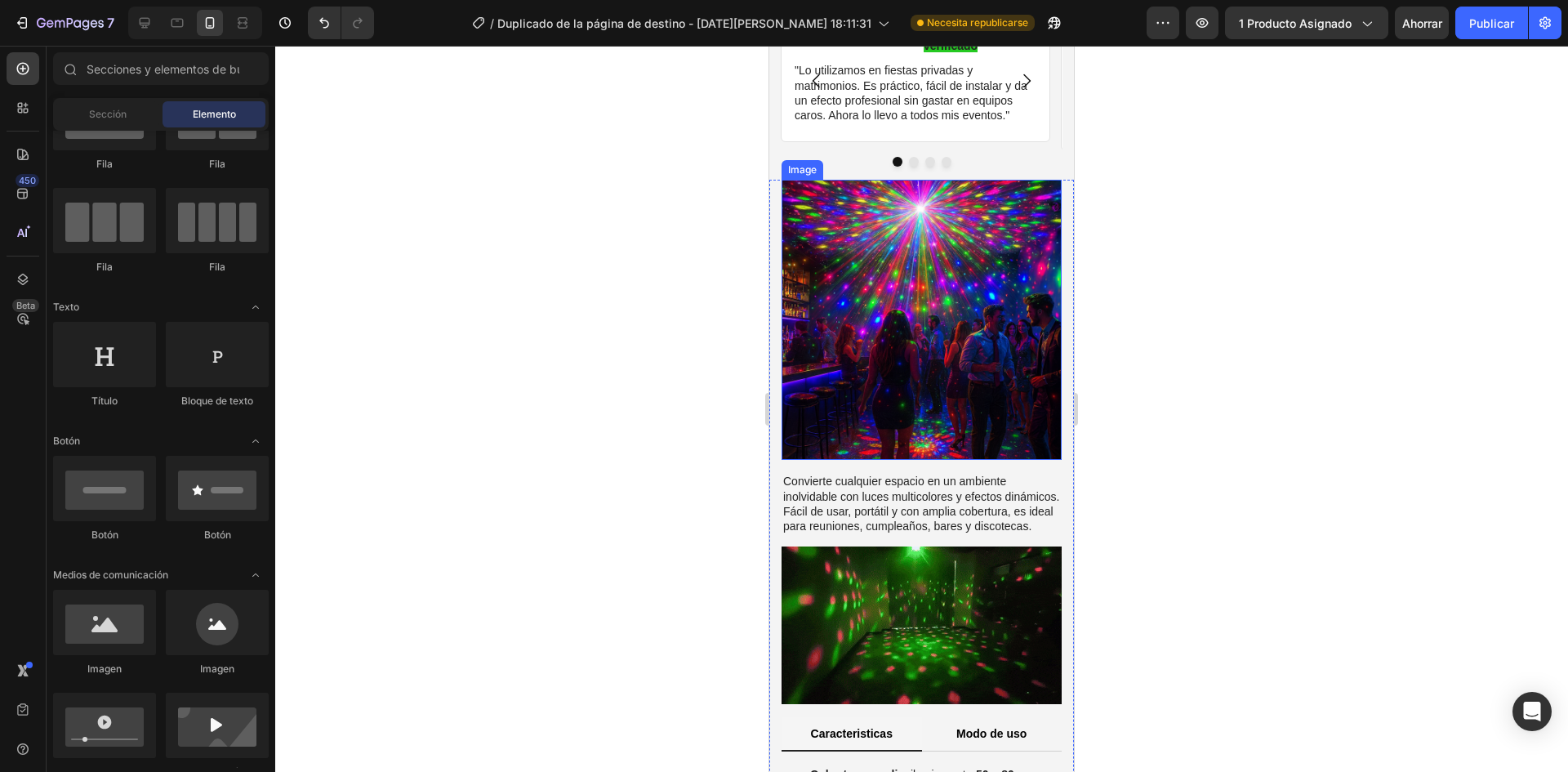
scroll to position [567, 0]
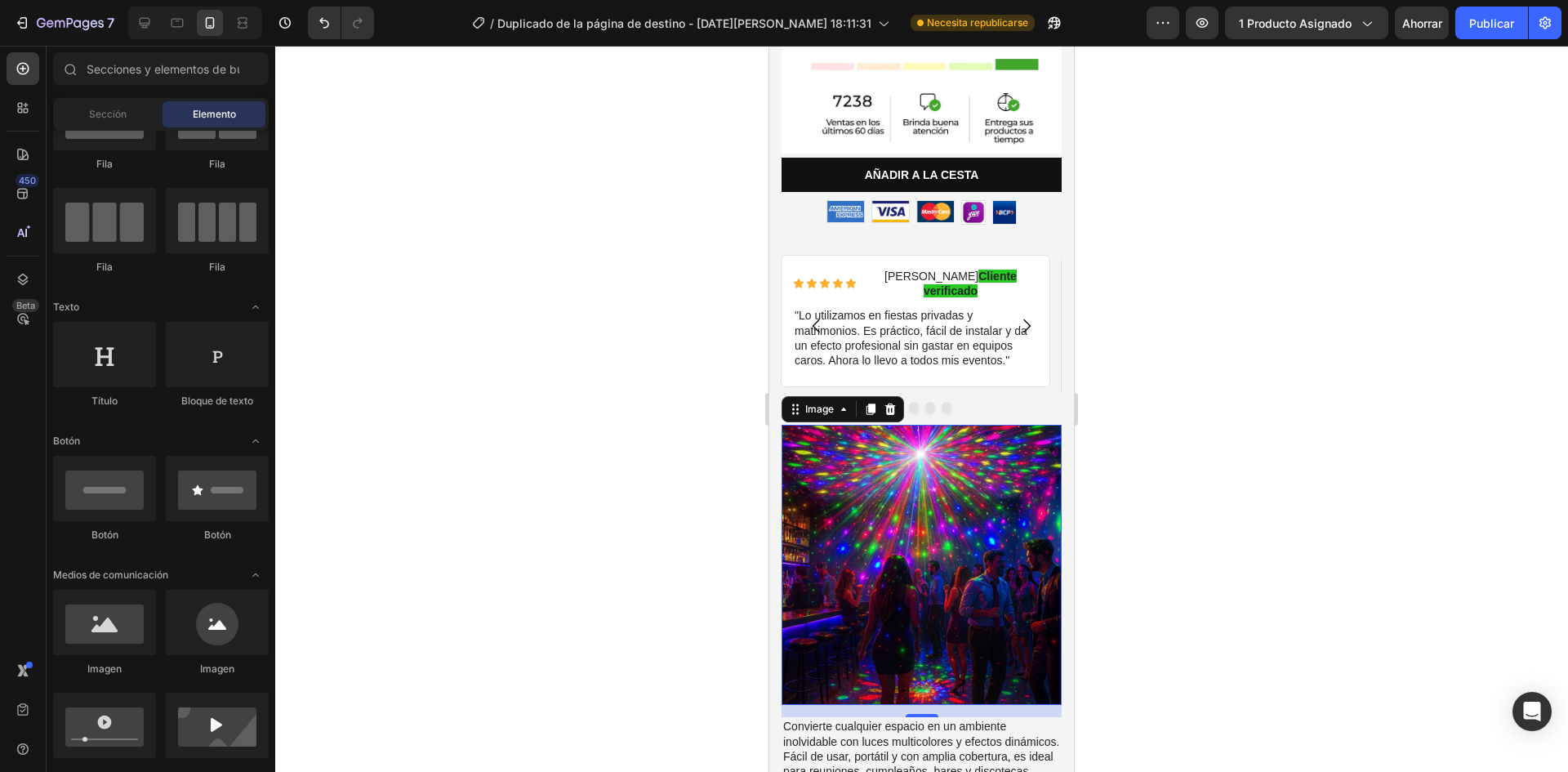
click at [936, 425] on img at bounding box center [921, 565] width 280 height 280
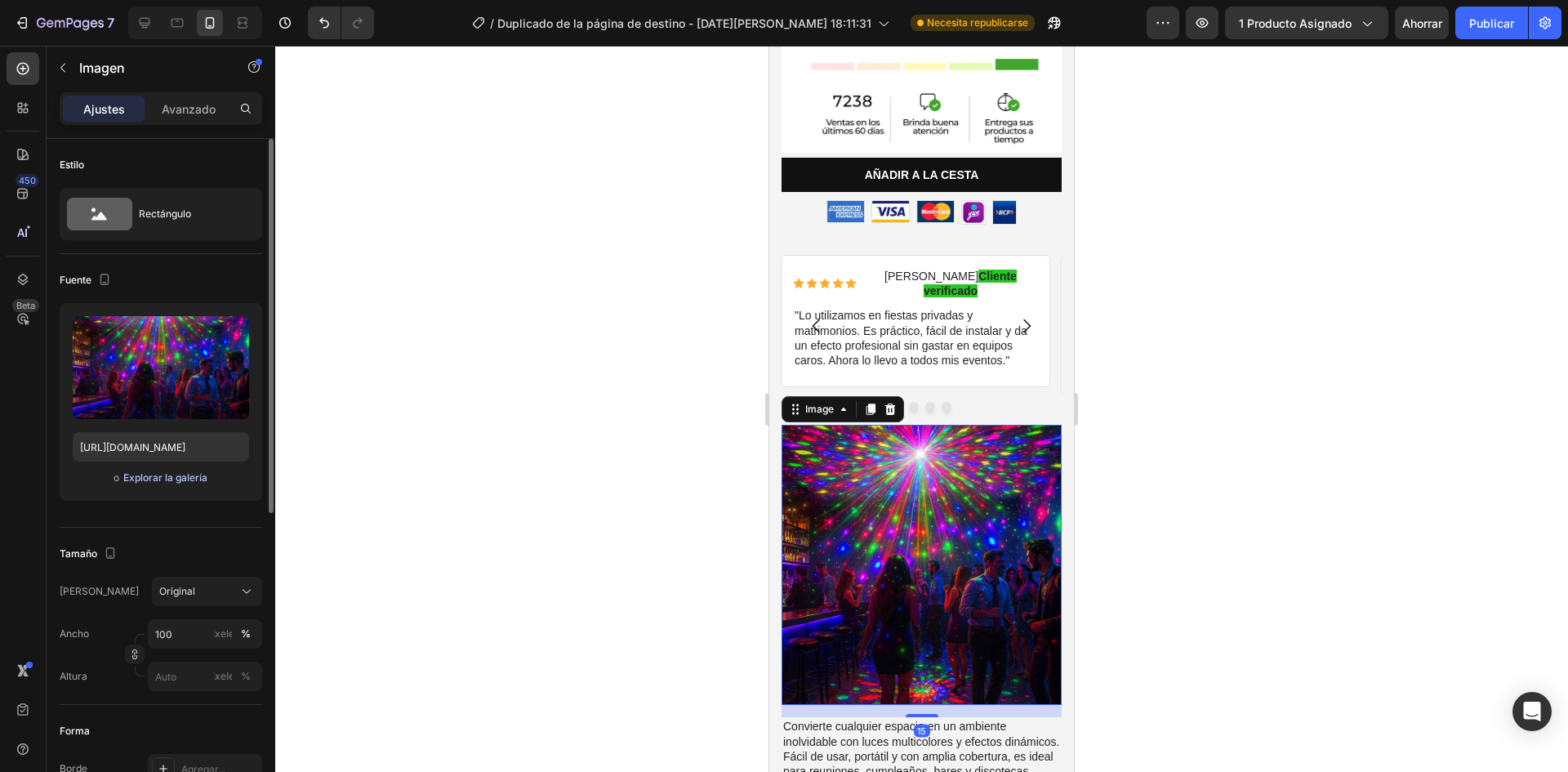
click at [162, 475] on font "Explorar la galería" at bounding box center [165, 477] width 84 height 12
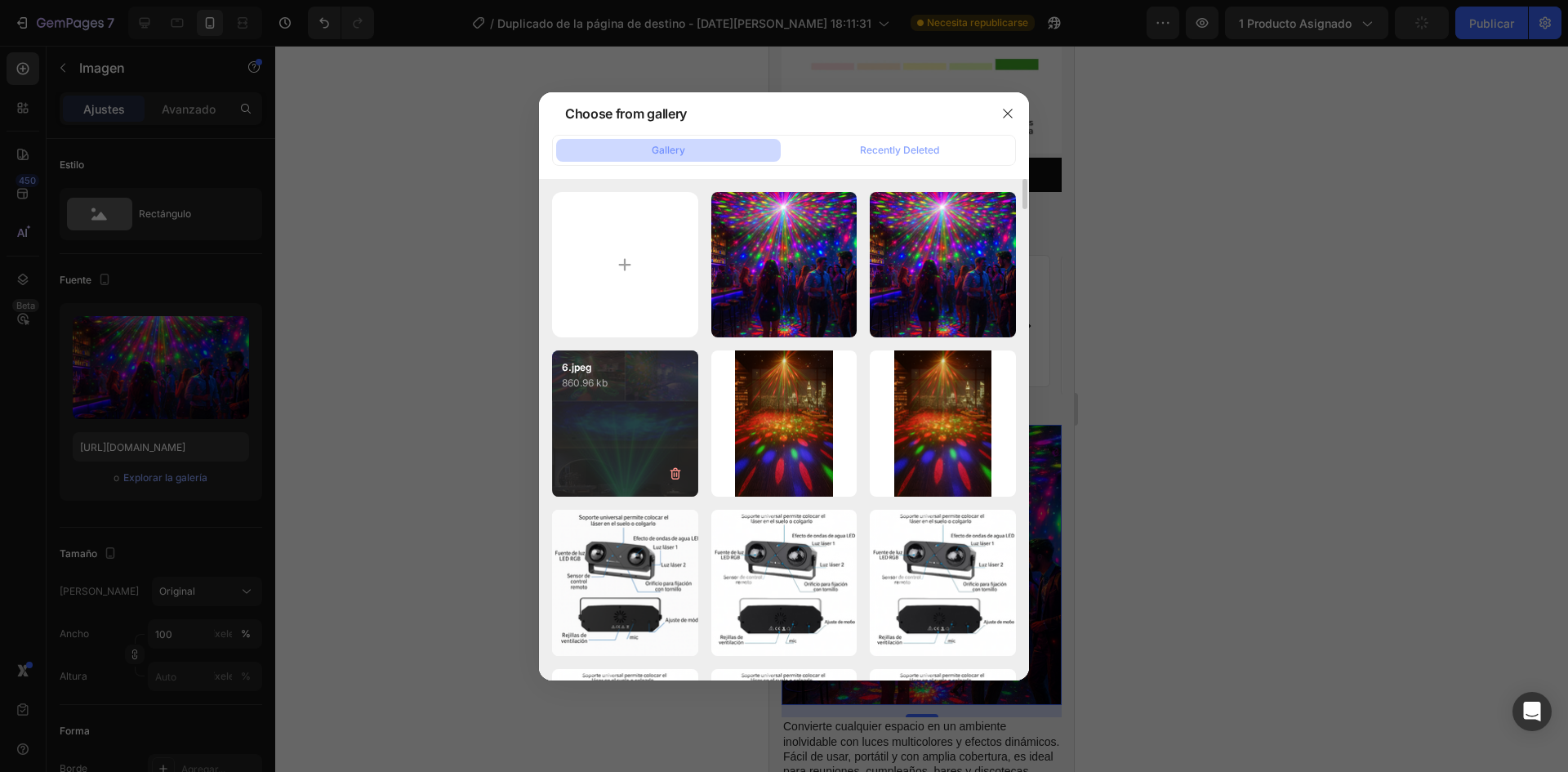
click at [641, 402] on div "6.jpeg 860.96 kb" at bounding box center [625, 423] width 146 height 146
type input "[URL][DOMAIN_NAME]"
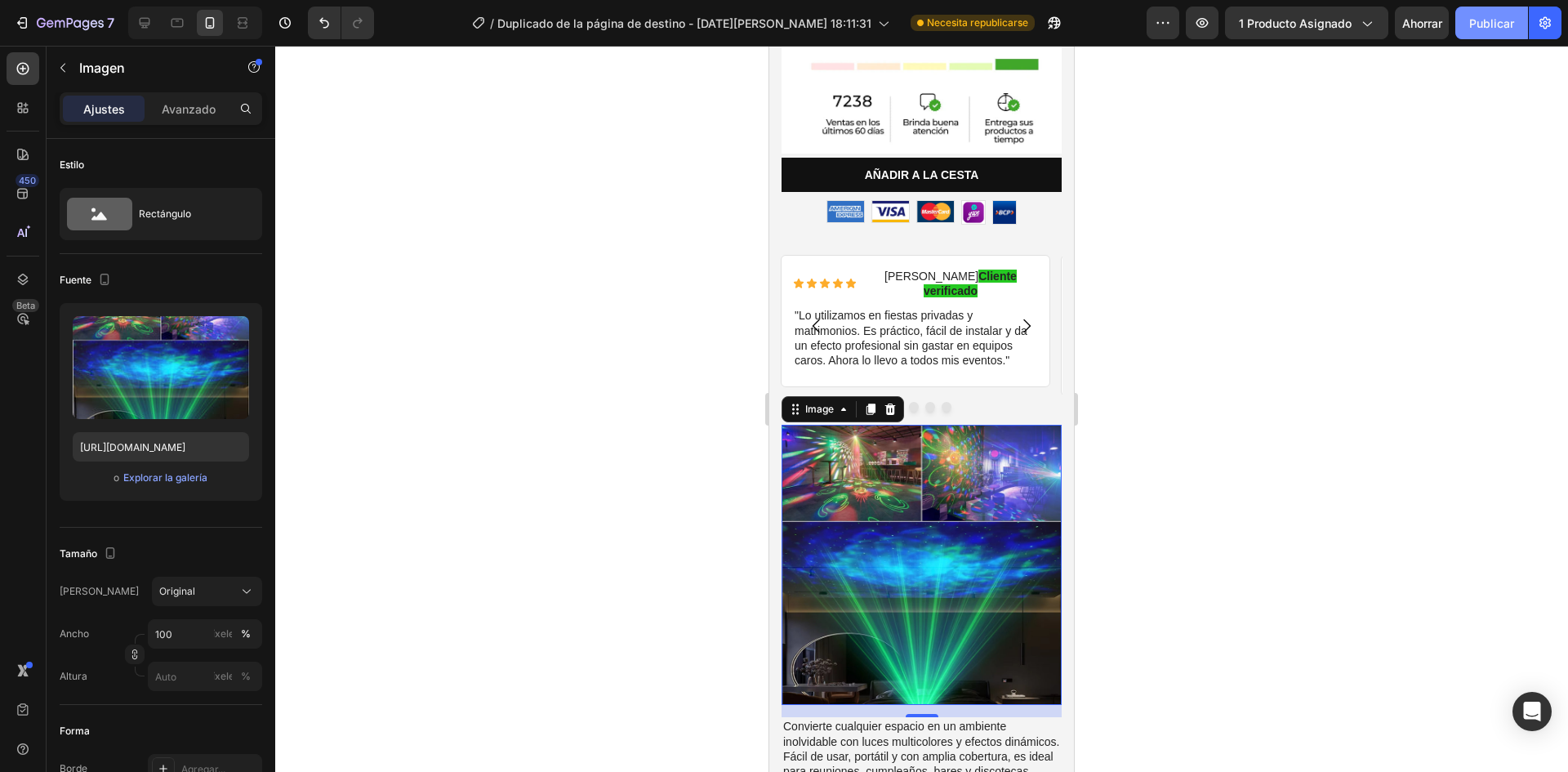
click at [1488, 20] on font "Publicar" at bounding box center [1491, 23] width 45 height 14
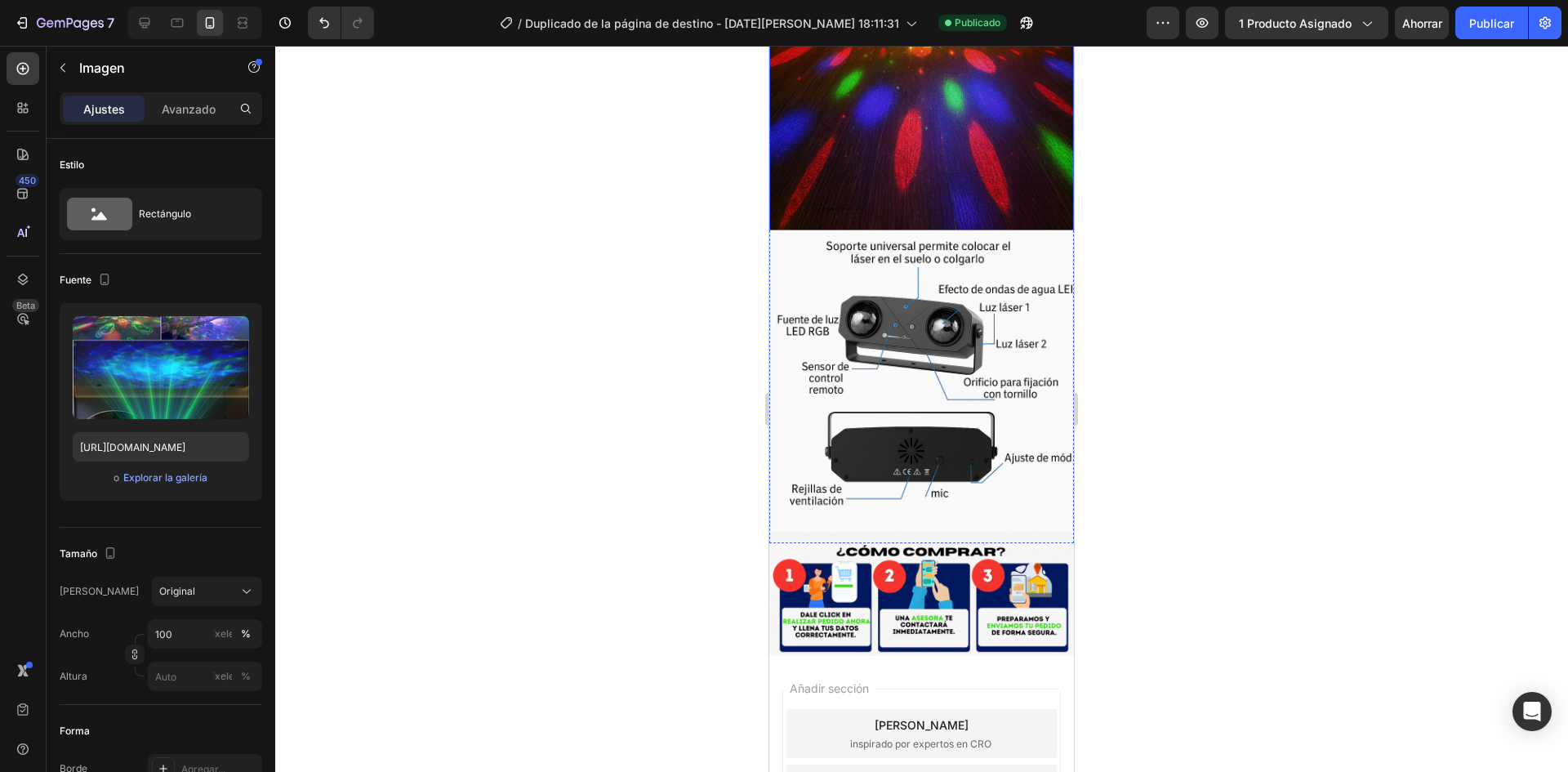
scroll to position [2085, 0]
